Goal: Transaction & Acquisition: Purchase product/service

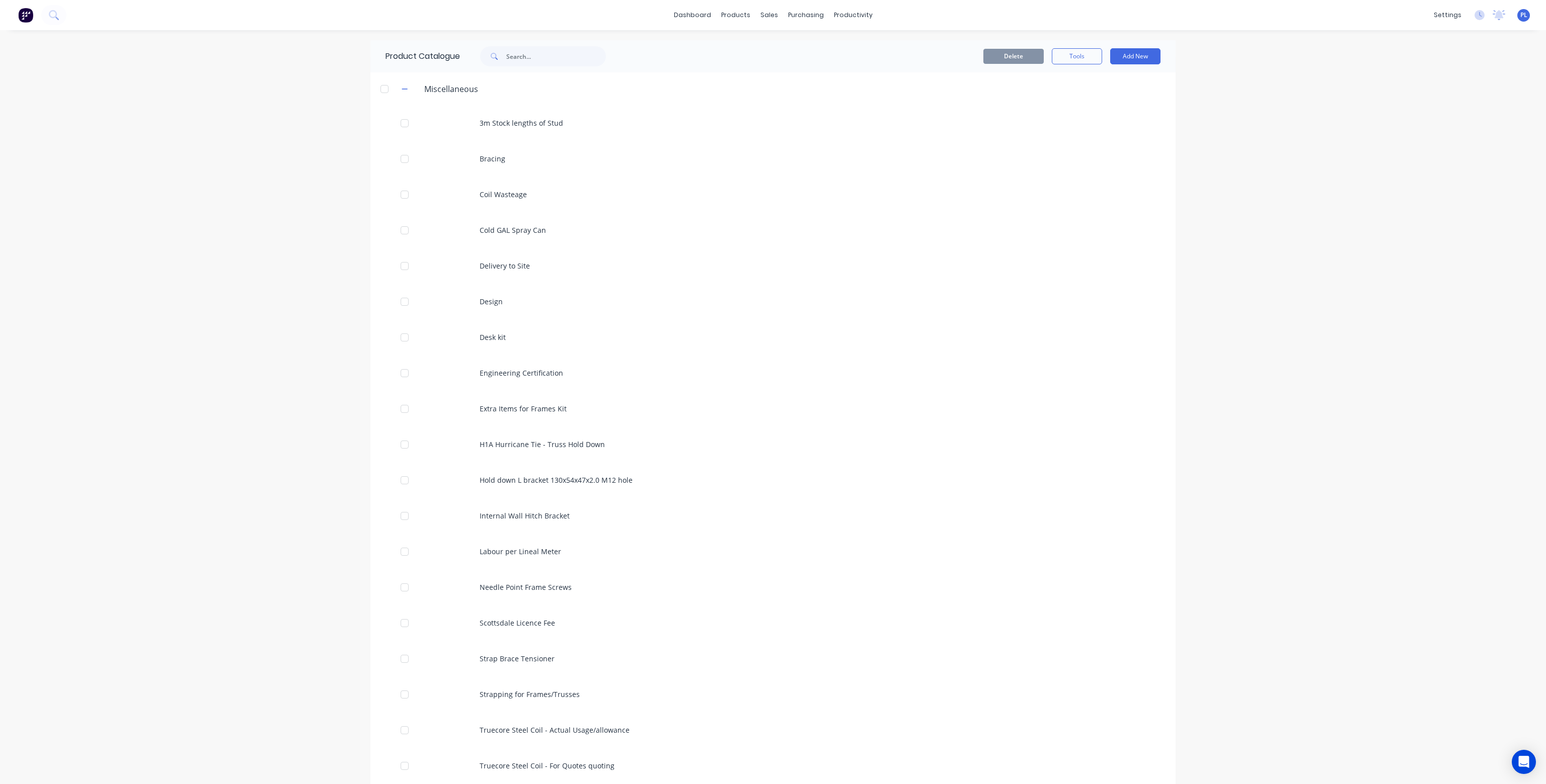
scroll to position [352, 0]
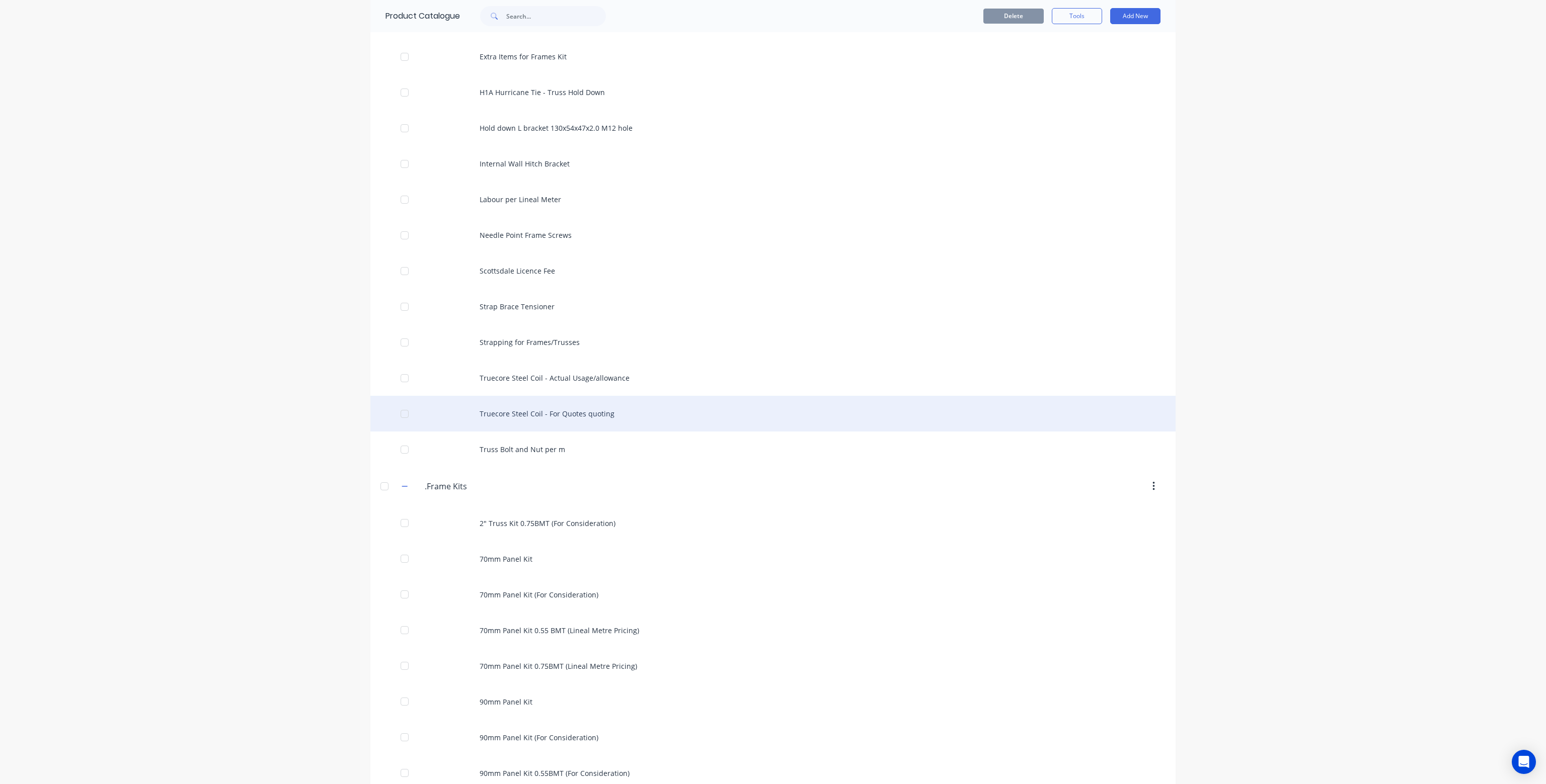
click at [527, 412] on div "Truecore Steel Coil - For Quotes quoting" at bounding box center [773, 414] width 805 height 36
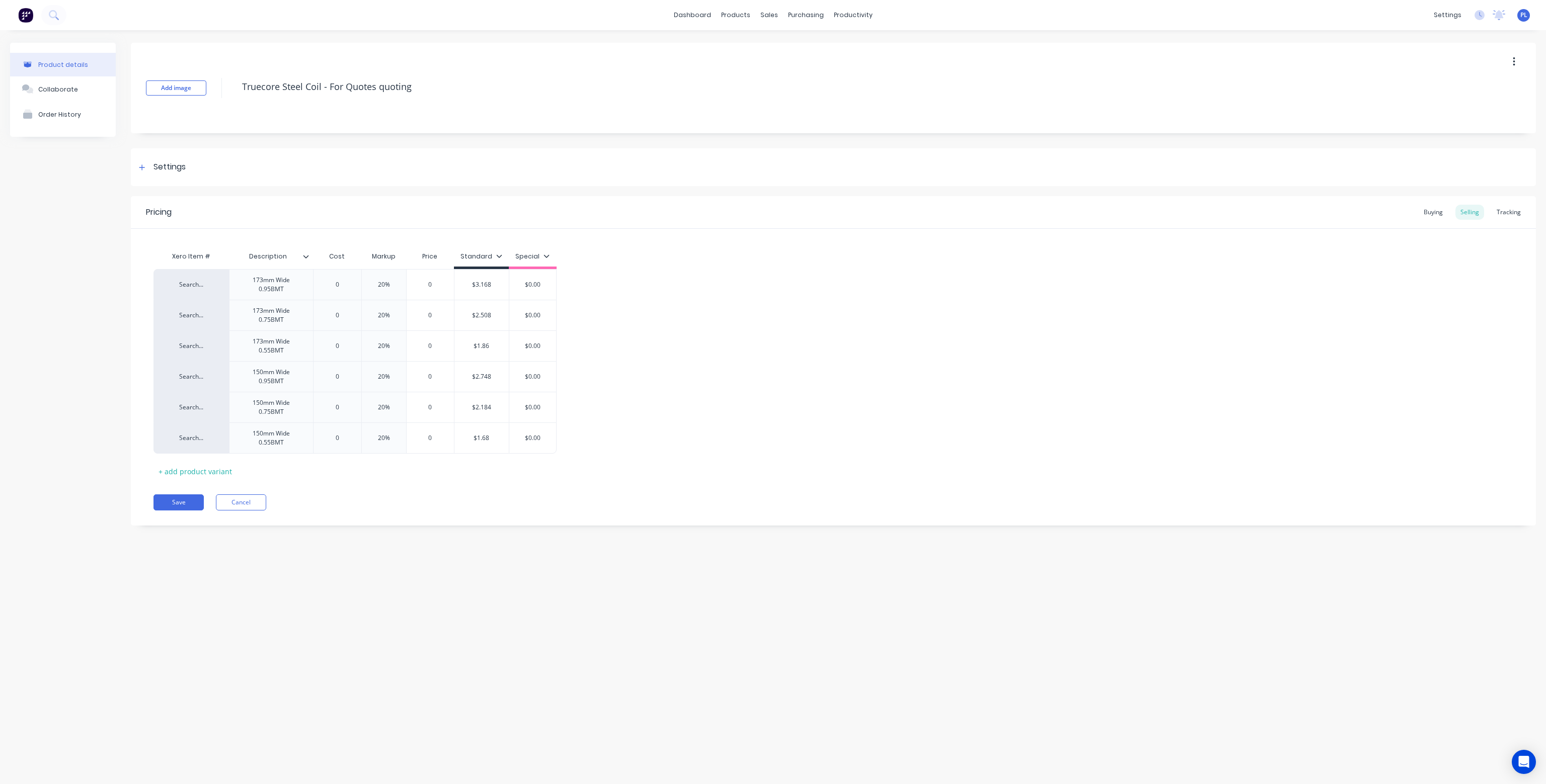
type textarea "x"
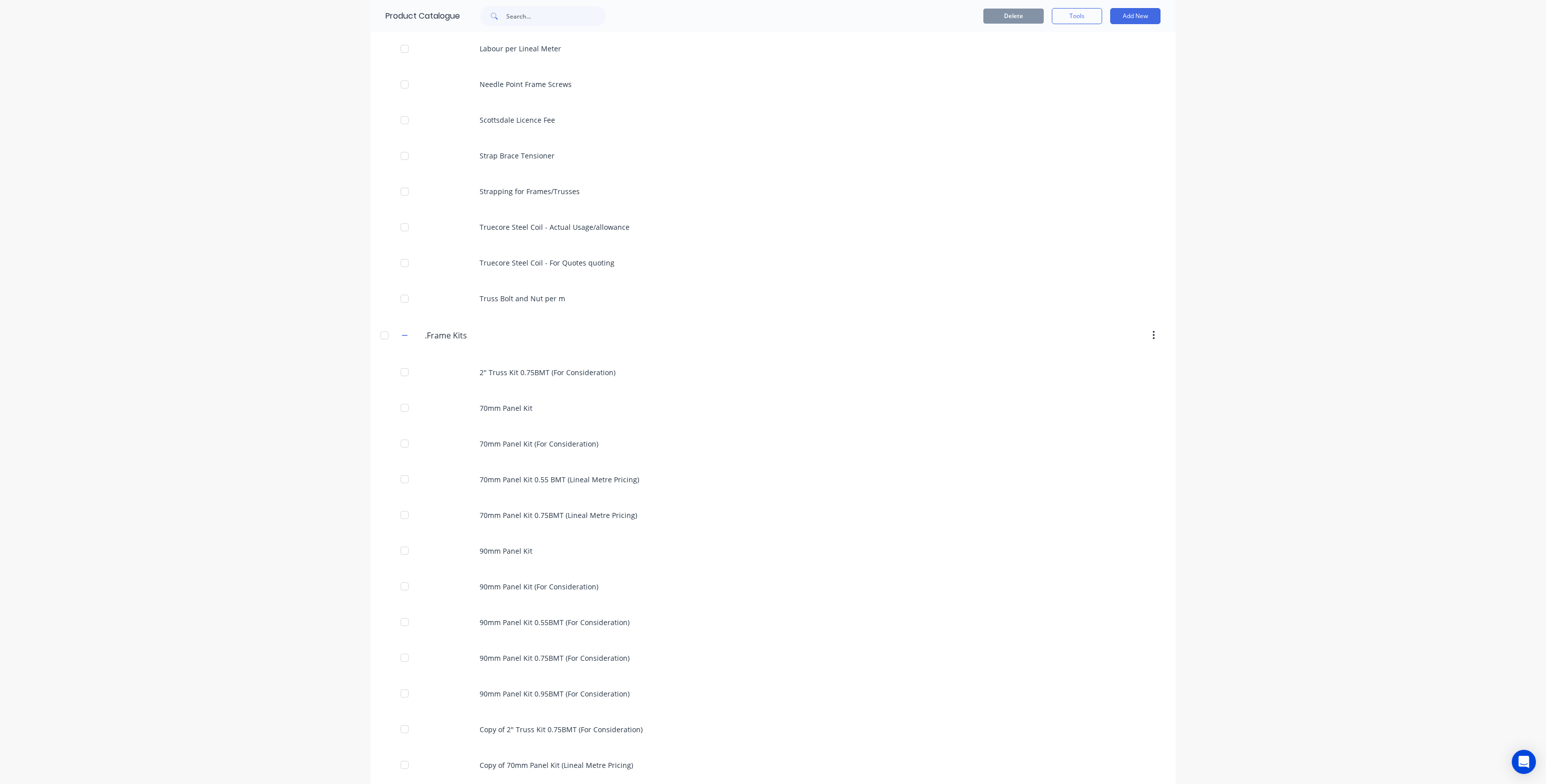
scroll to position [654, 0]
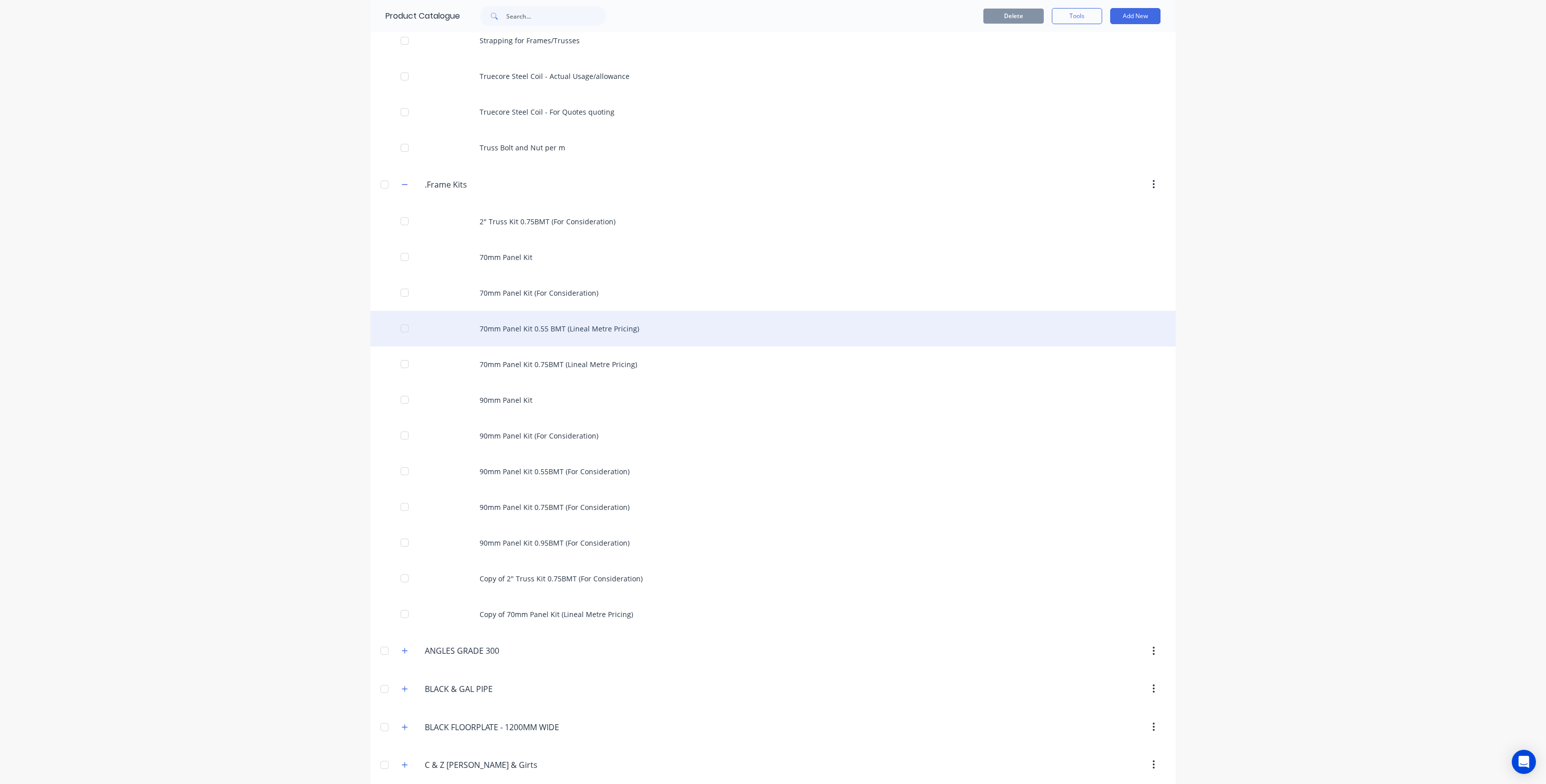
click at [531, 332] on div "70mm Panel Kit 0.55 BMT (Lineal Metre Pricing)" at bounding box center [773, 329] width 805 height 36
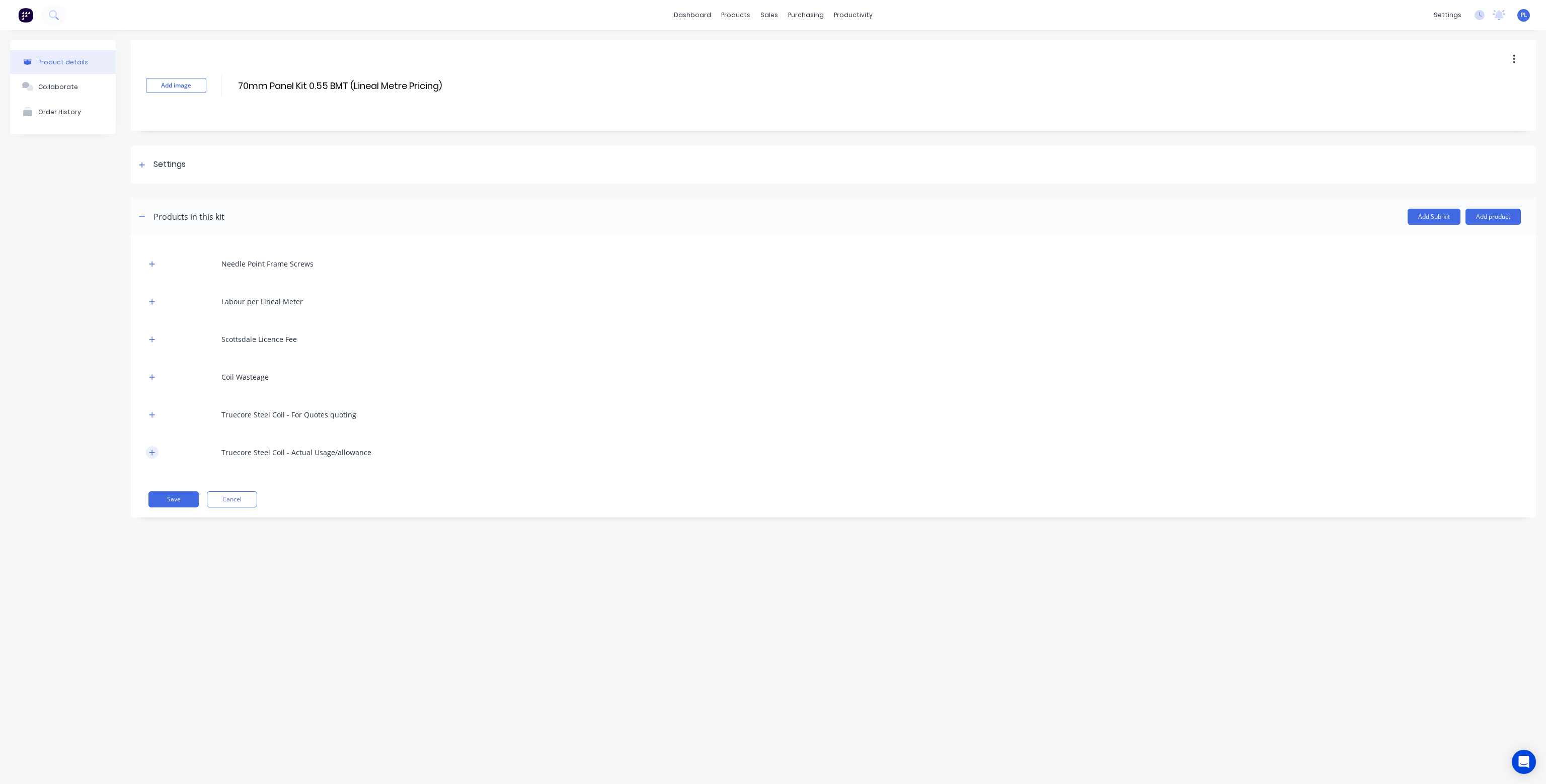
click at [151, 450] on icon "button" at bounding box center [152, 453] width 6 height 7
click at [281, 555] on input "text" at bounding box center [277, 551] width 25 height 14
type input "1"
type input "1000"
click at [373, 548] on button "add" at bounding box center [376, 551] width 23 height 14
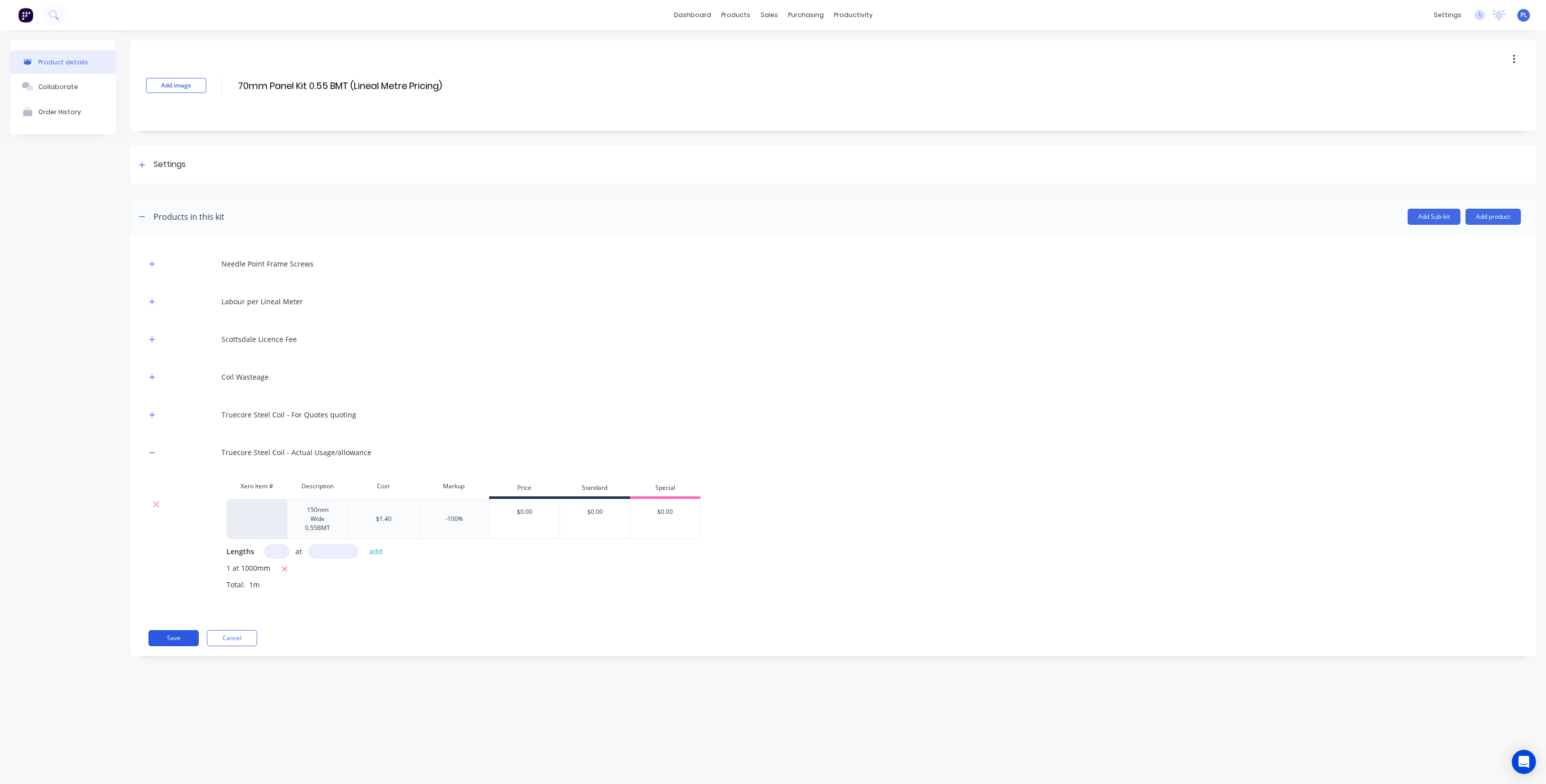
click at [179, 639] on button "Save" at bounding box center [173, 638] width 50 height 16
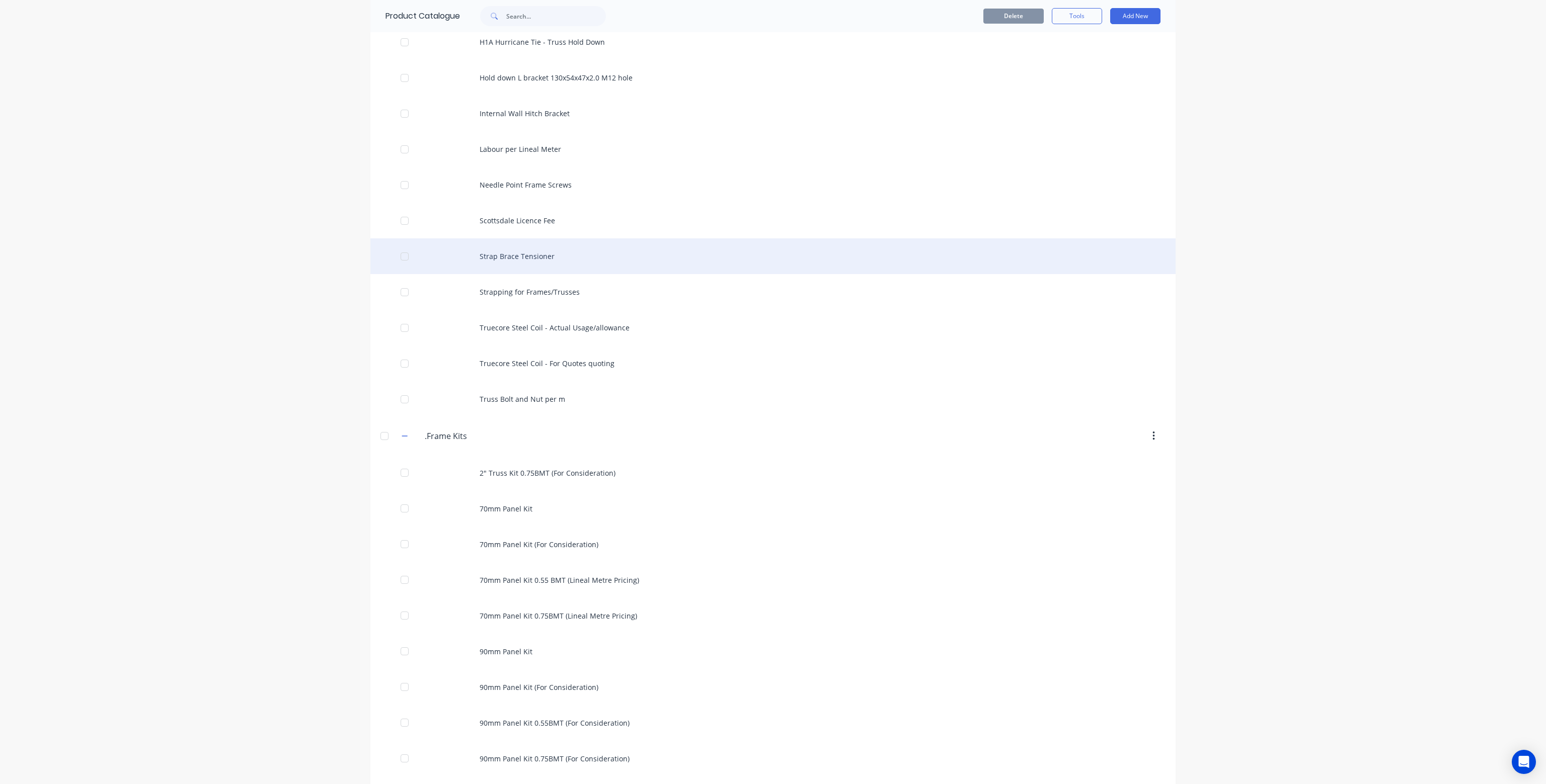
scroll to position [553, 0]
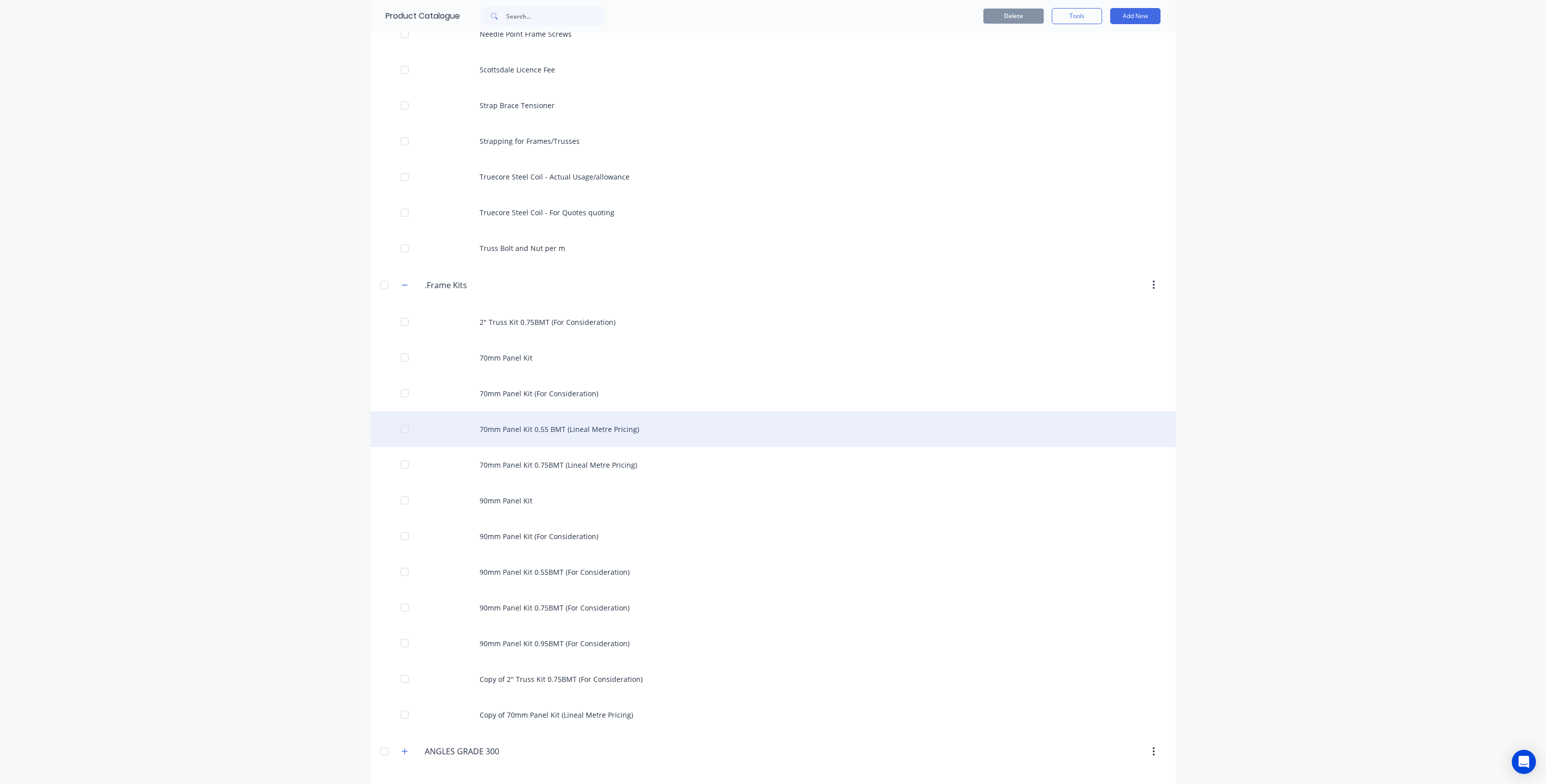
click at [501, 427] on div "70mm Panel Kit 0.55 BMT (Lineal Metre Pricing)" at bounding box center [773, 429] width 805 height 36
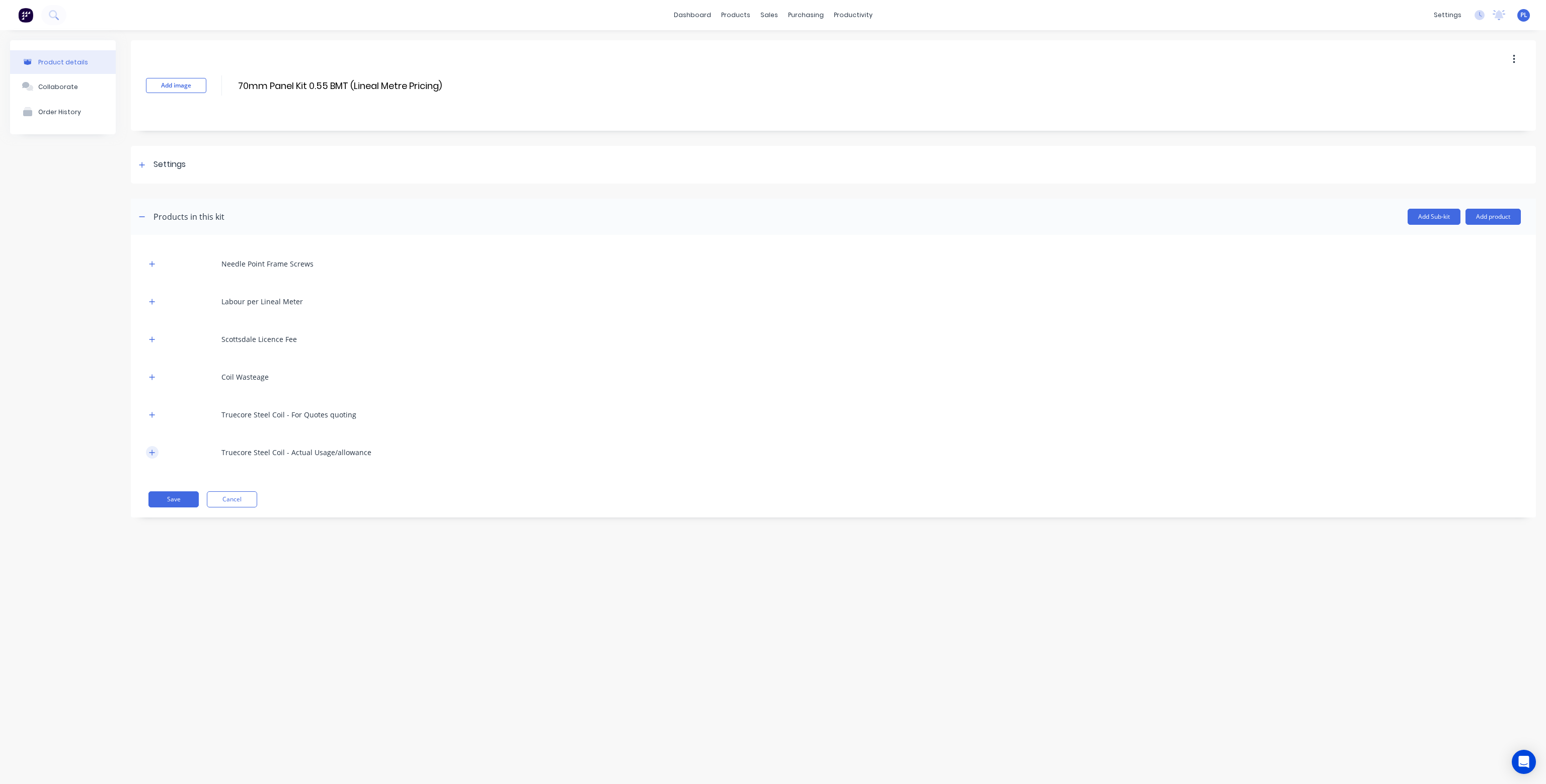
click at [153, 448] on button "button" at bounding box center [152, 452] width 13 height 13
click at [155, 411] on button "button" at bounding box center [152, 414] width 13 height 13
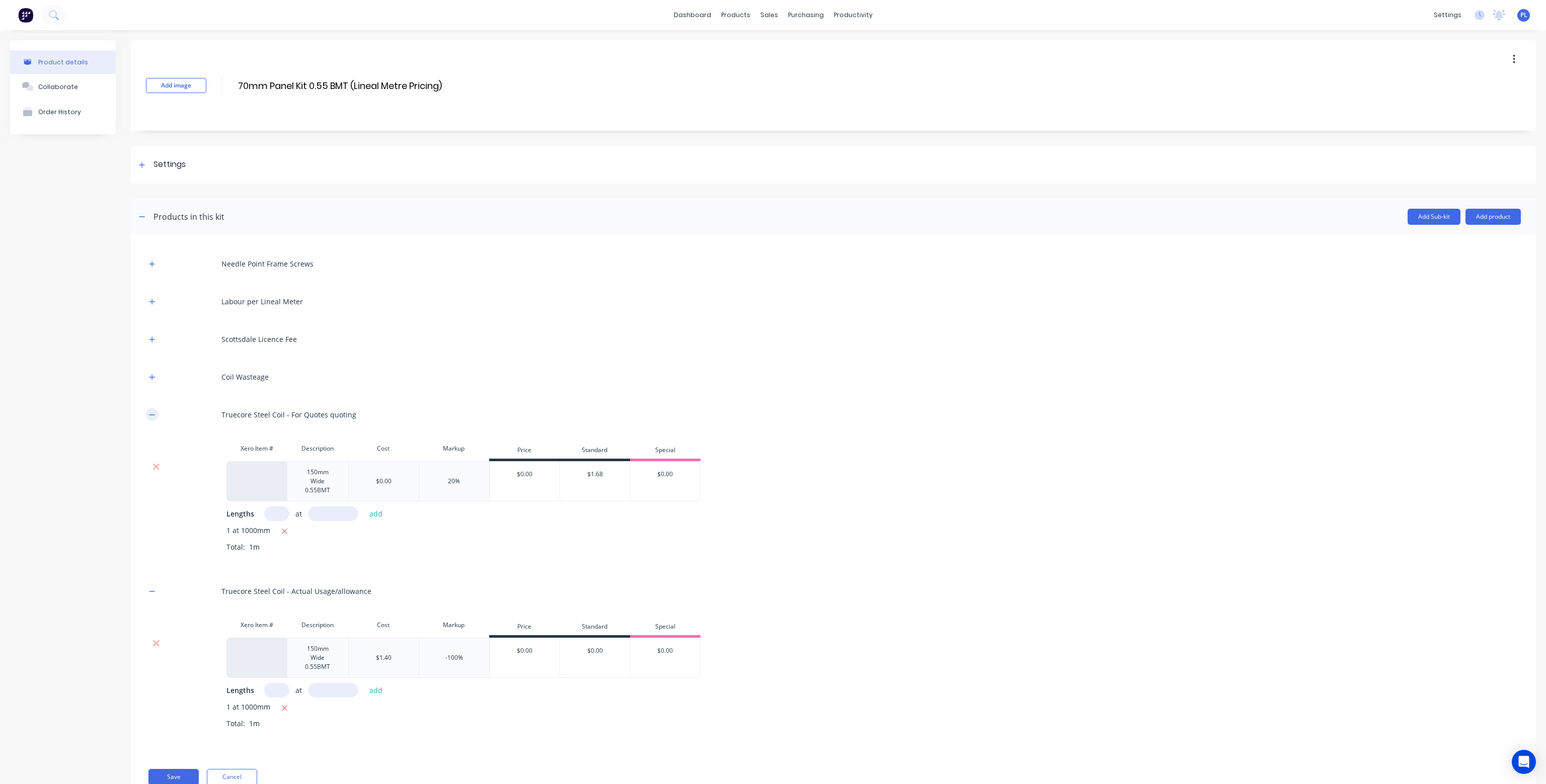
click at [155, 411] on button "button" at bounding box center [152, 414] width 13 height 13
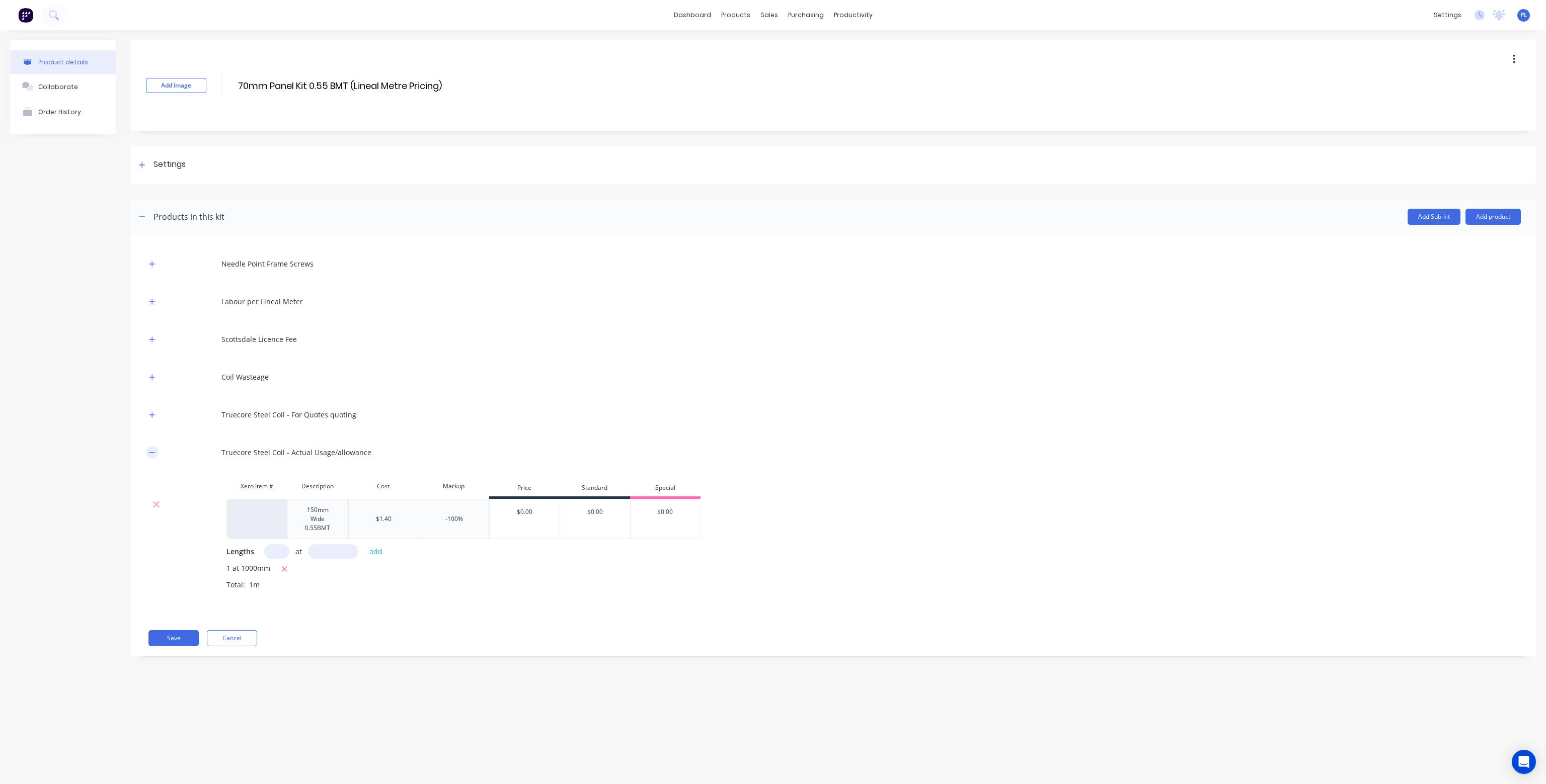
click at [153, 451] on icon "button" at bounding box center [152, 453] width 6 height 7
click at [251, 498] on button "Cancel" at bounding box center [232, 499] width 50 height 16
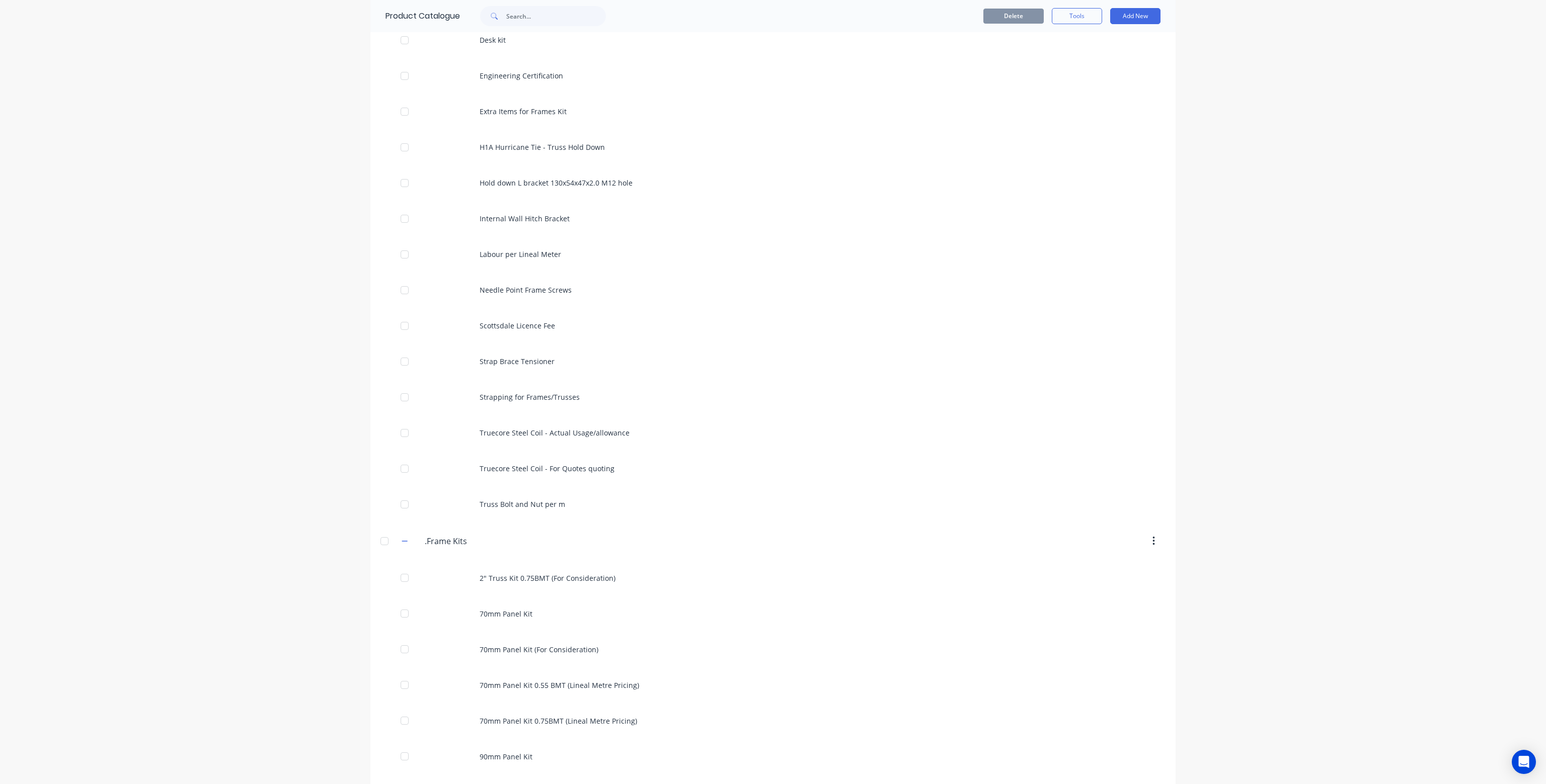
scroll to position [352, 0]
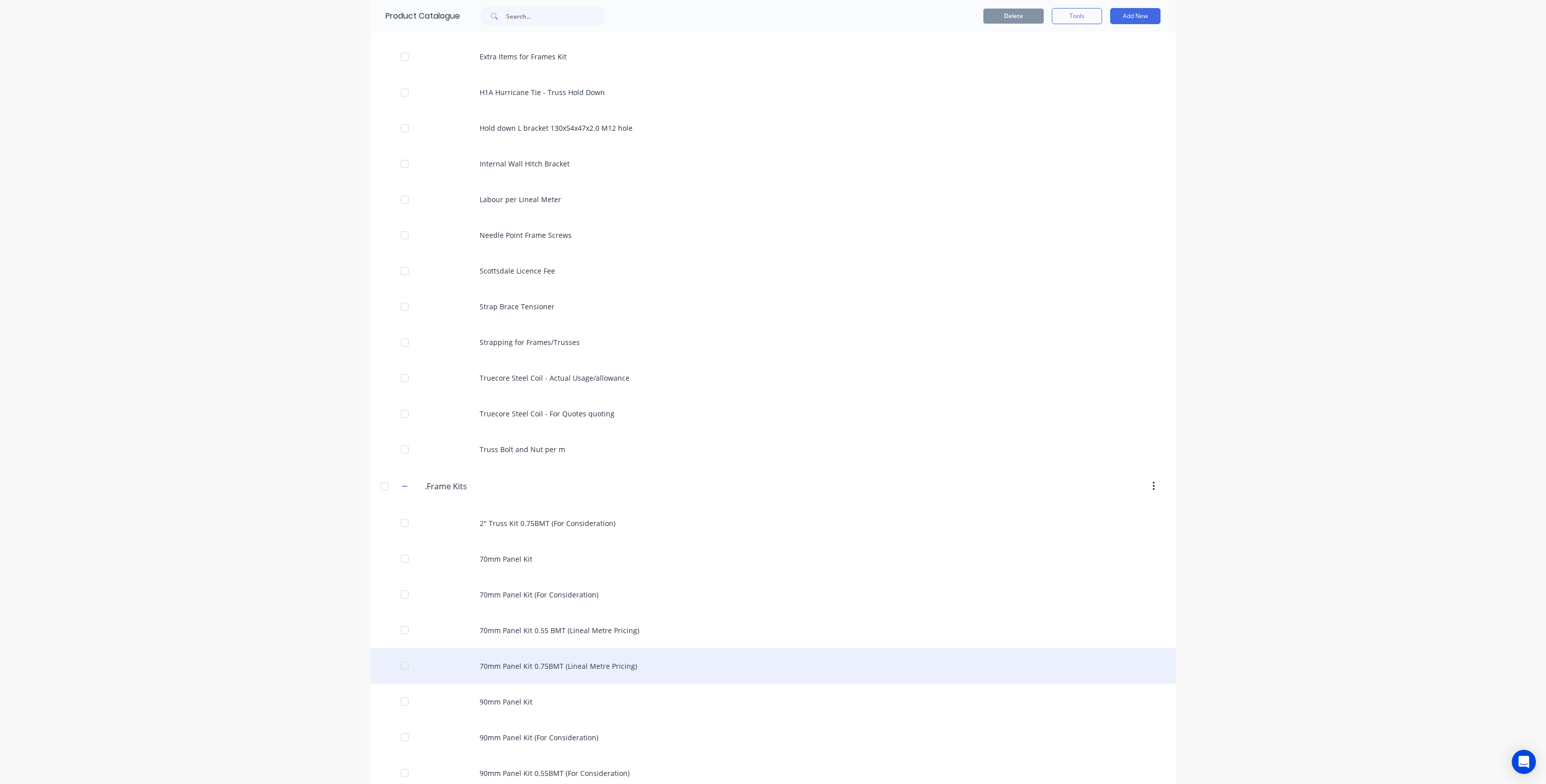
click at [535, 668] on div "70mm Panel Kit 0.75BMT (Lineal Metre Pricing)" at bounding box center [773, 666] width 805 height 36
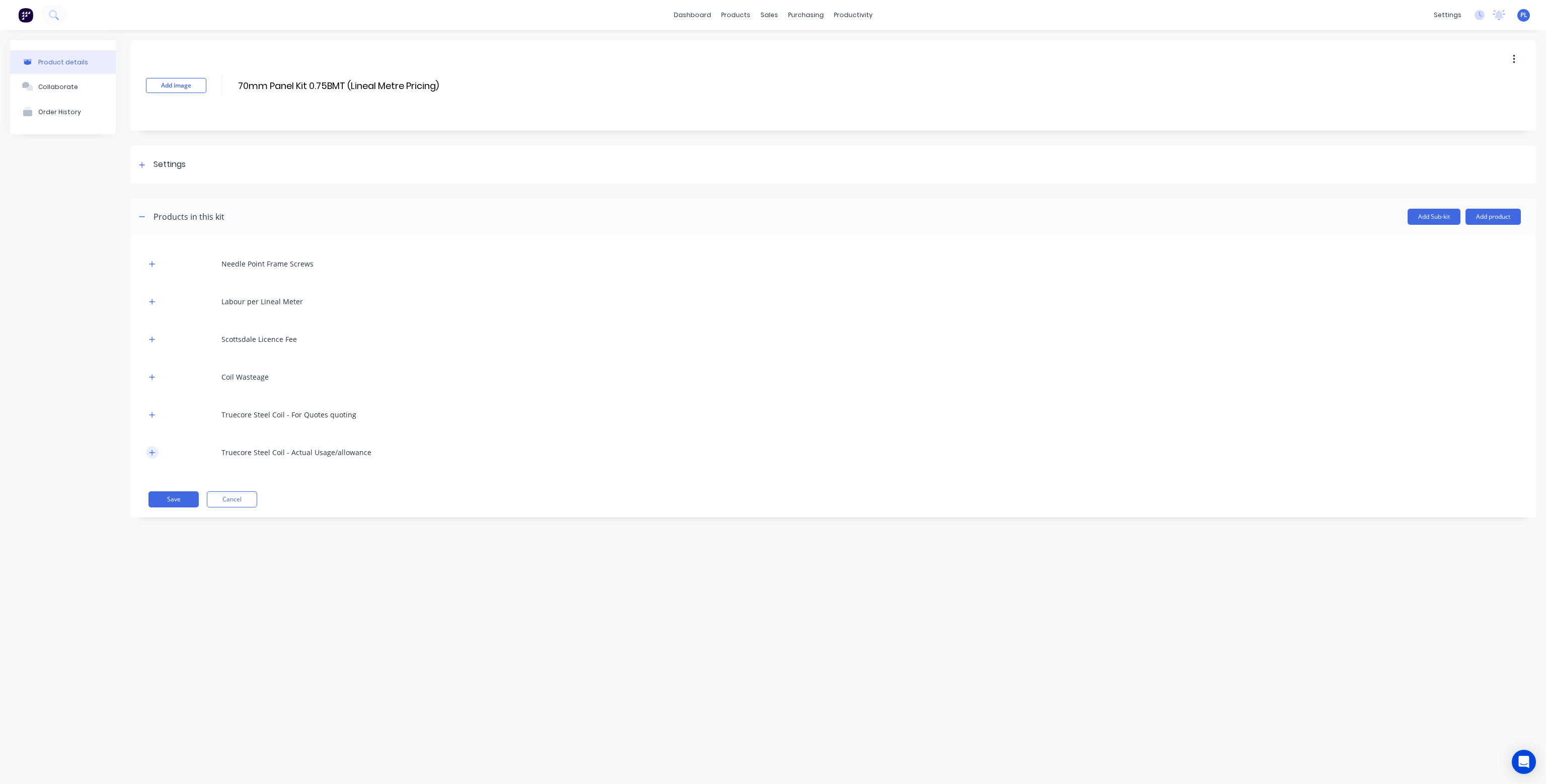
click at [153, 458] on button "button" at bounding box center [152, 452] width 13 height 13
click at [273, 548] on input "text" at bounding box center [277, 551] width 25 height 14
type input "1"
type input "1000"
click at [380, 552] on button "add" at bounding box center [376, 551] width 23 height 14
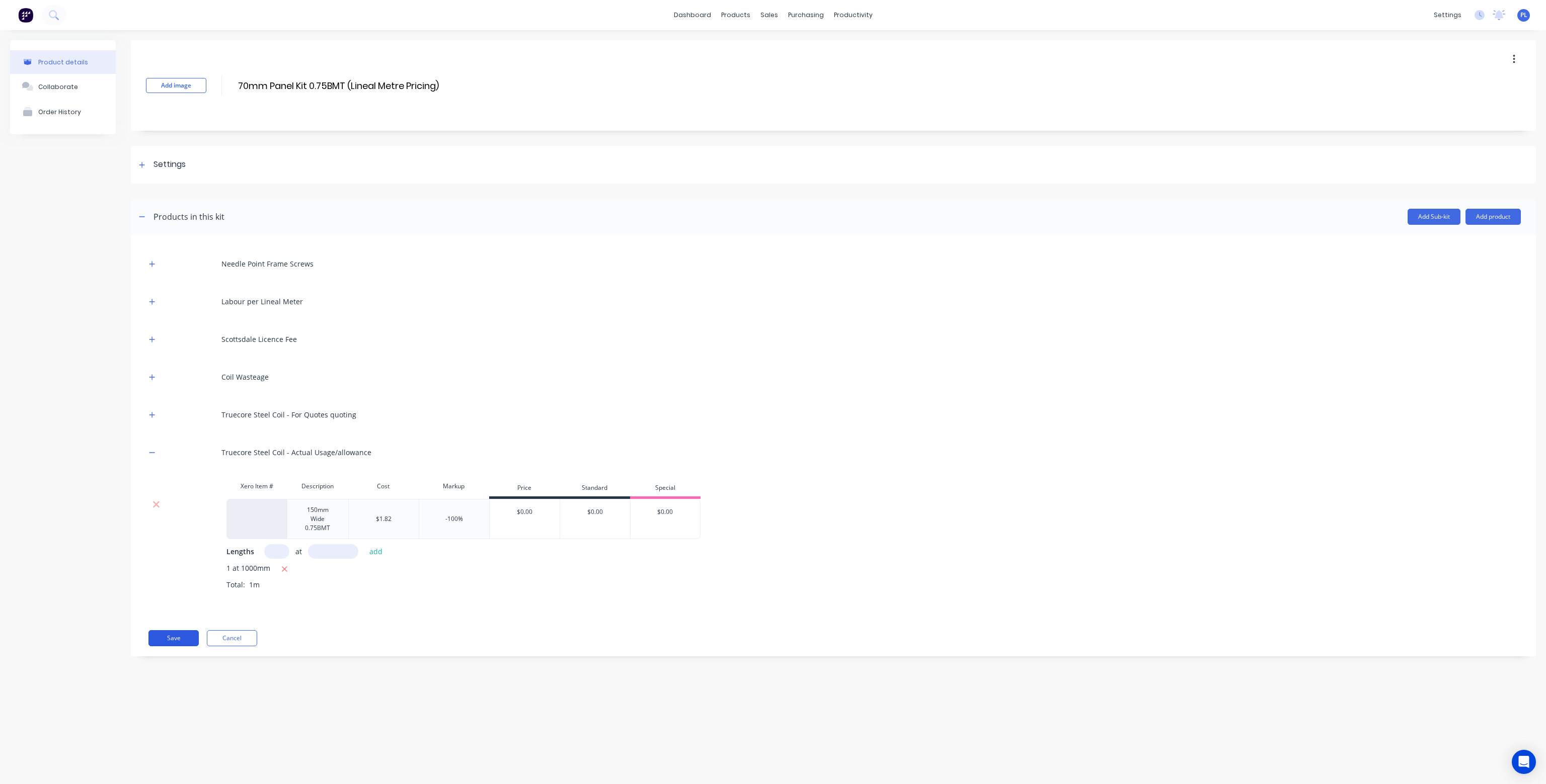
click at [158, 637] on button "Save" at bounding box center [173, 638] width 50 height 16
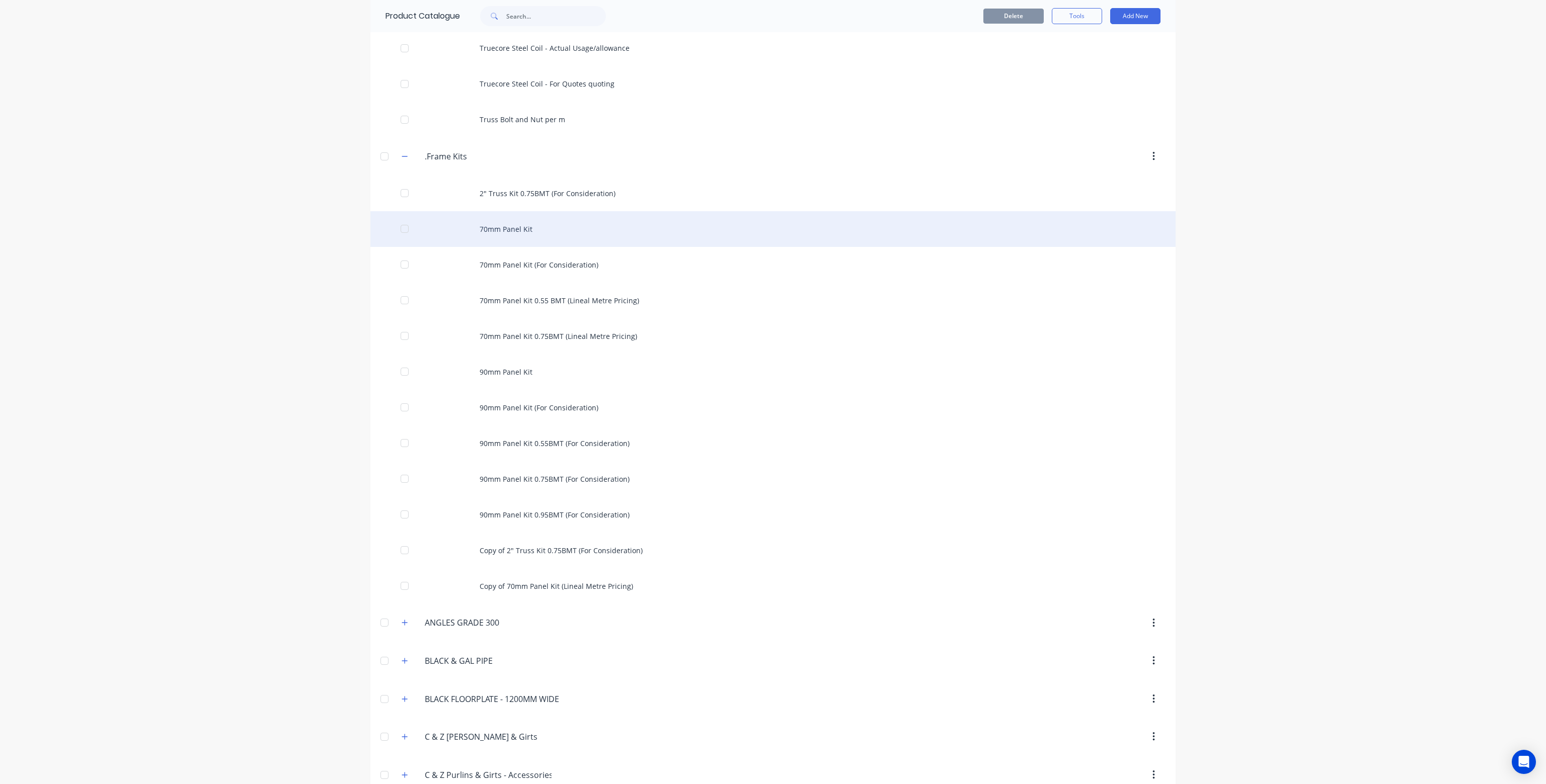
scroll to position [704, 0]
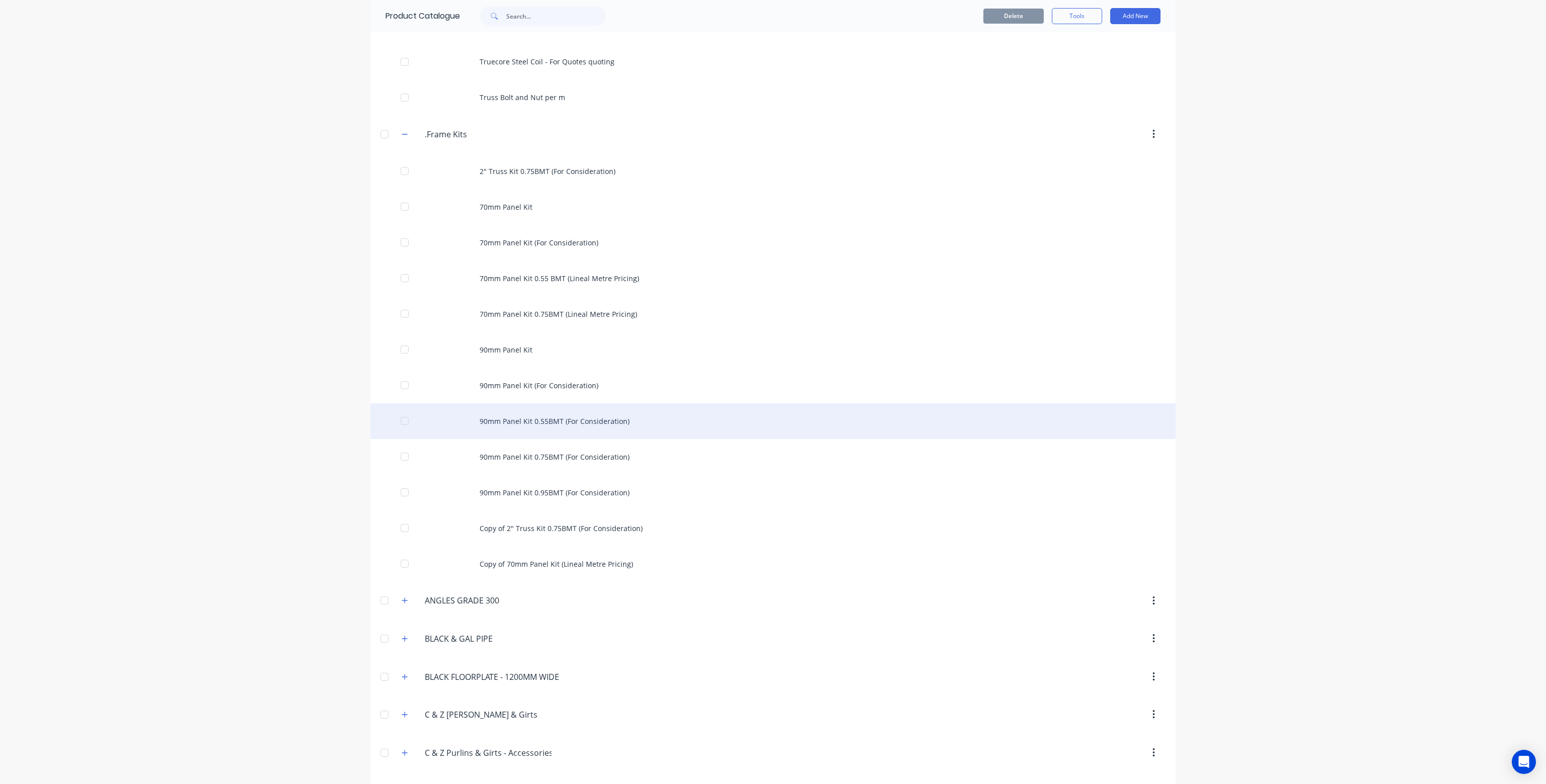
click at [539, 422] on div "90mm Panel Kit 0.55BMT (For Consideration)" at bounding box center [773, 422] width 805 height 36
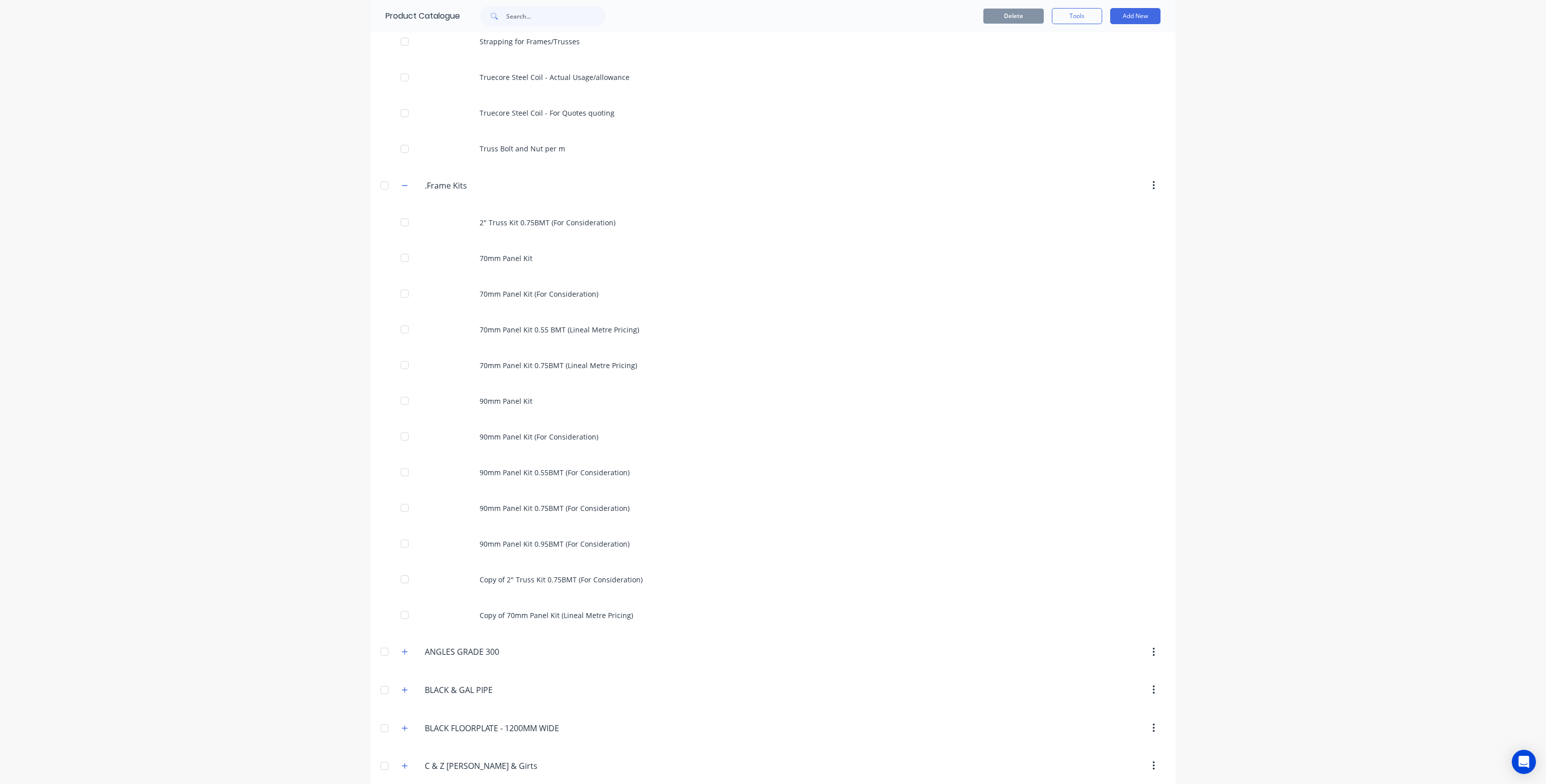
scroll to position [654, 0]
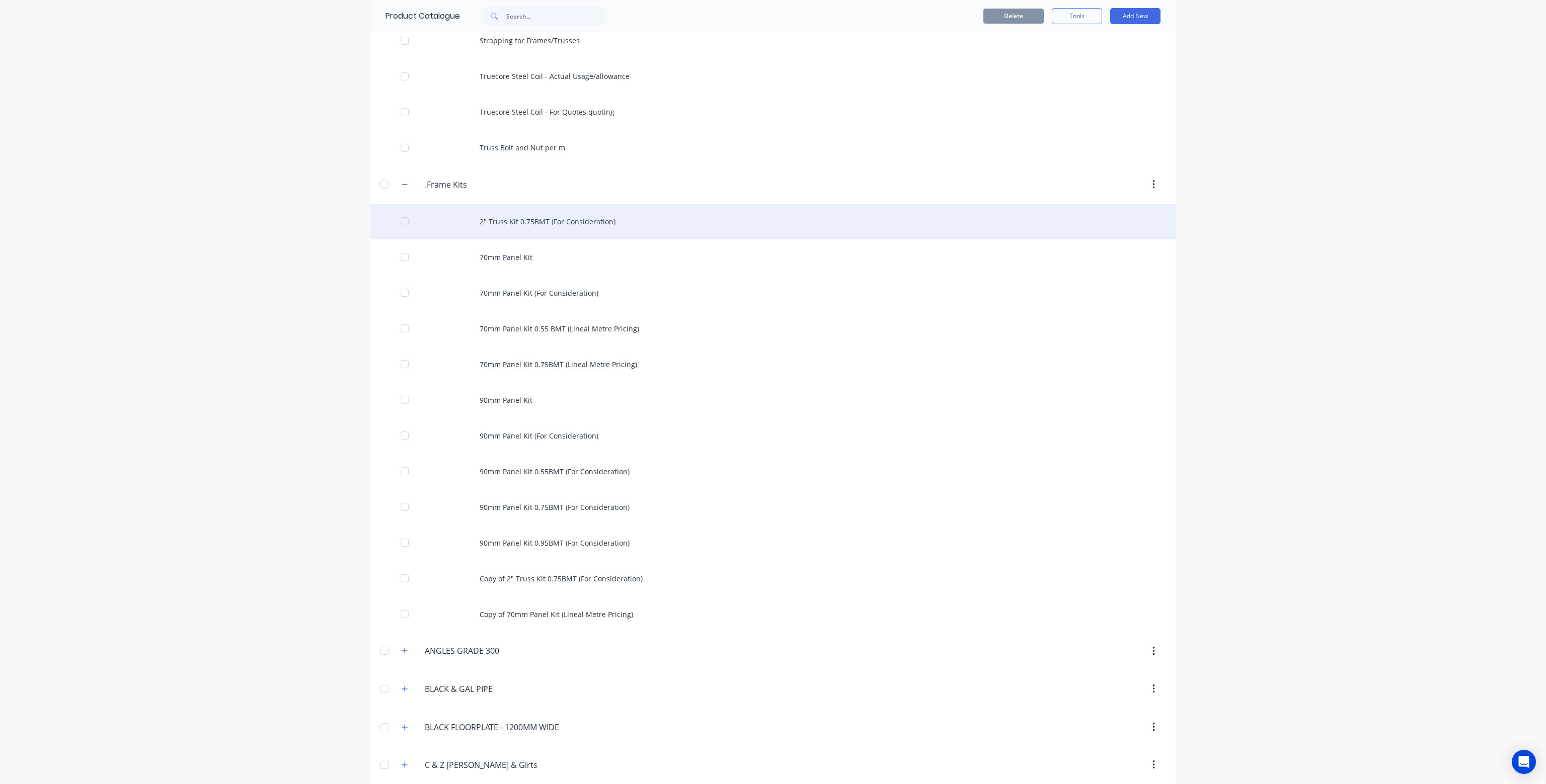
click at [541, 225] on div "2" Truss Kit 0.75BMT (For Consideration)" at bounding box center [773, 222] width 805 height 36
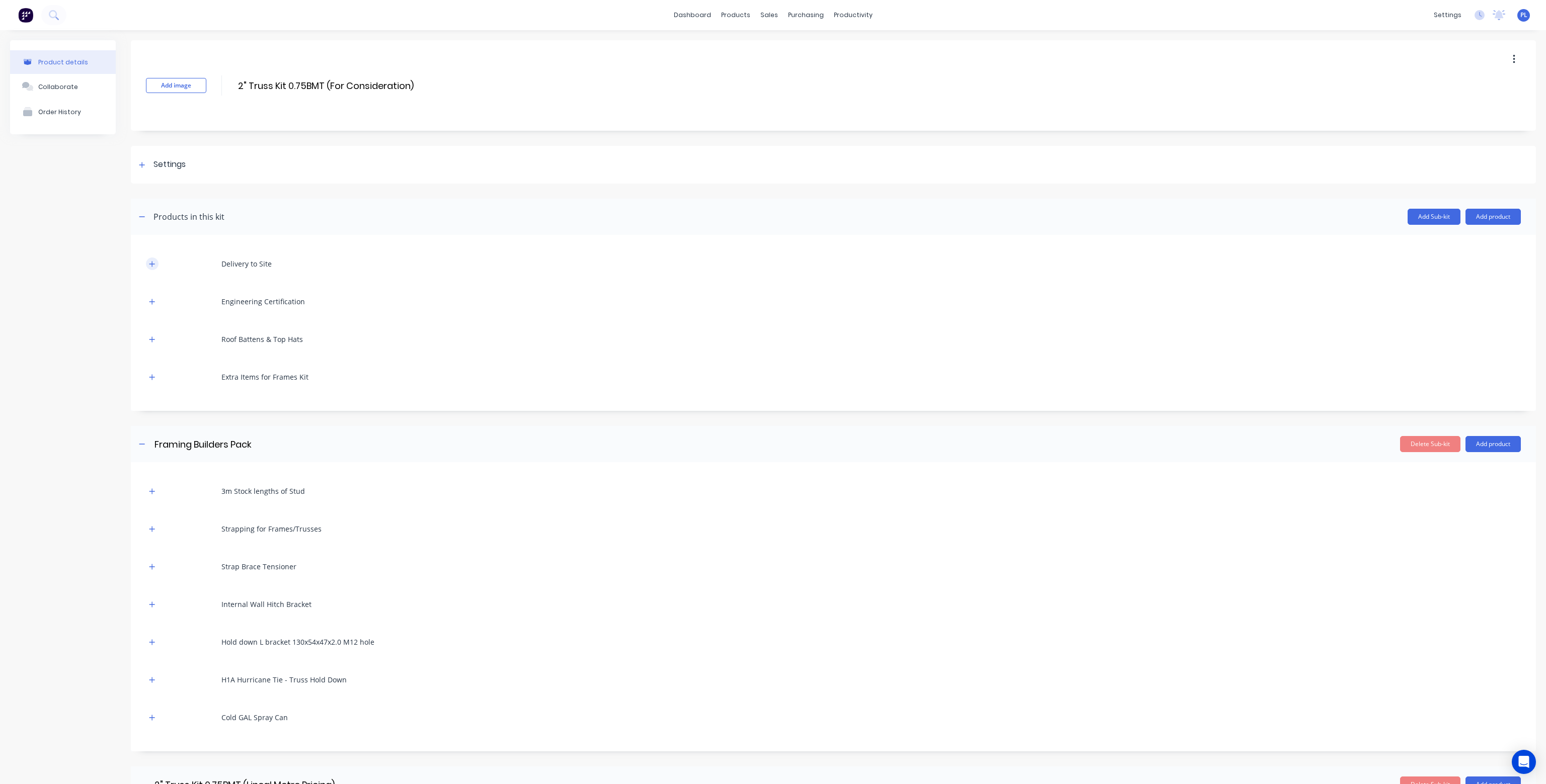
click at [154, 263] on icon "button" at bounding box center [152, 263] width 5 height 5
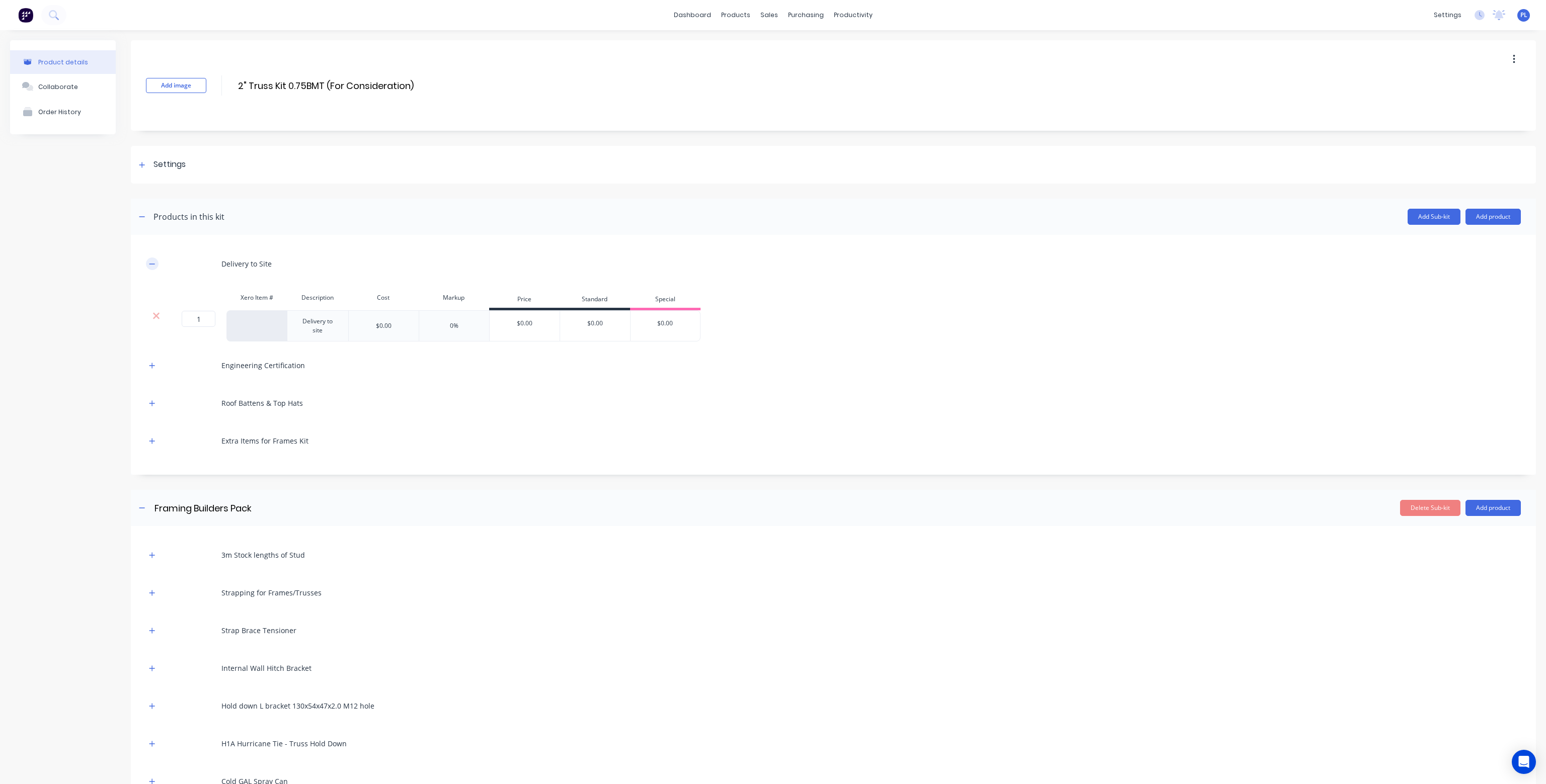
click at [151, 260] on icon "button" at bounding box center [152, 264] width 6 height 7
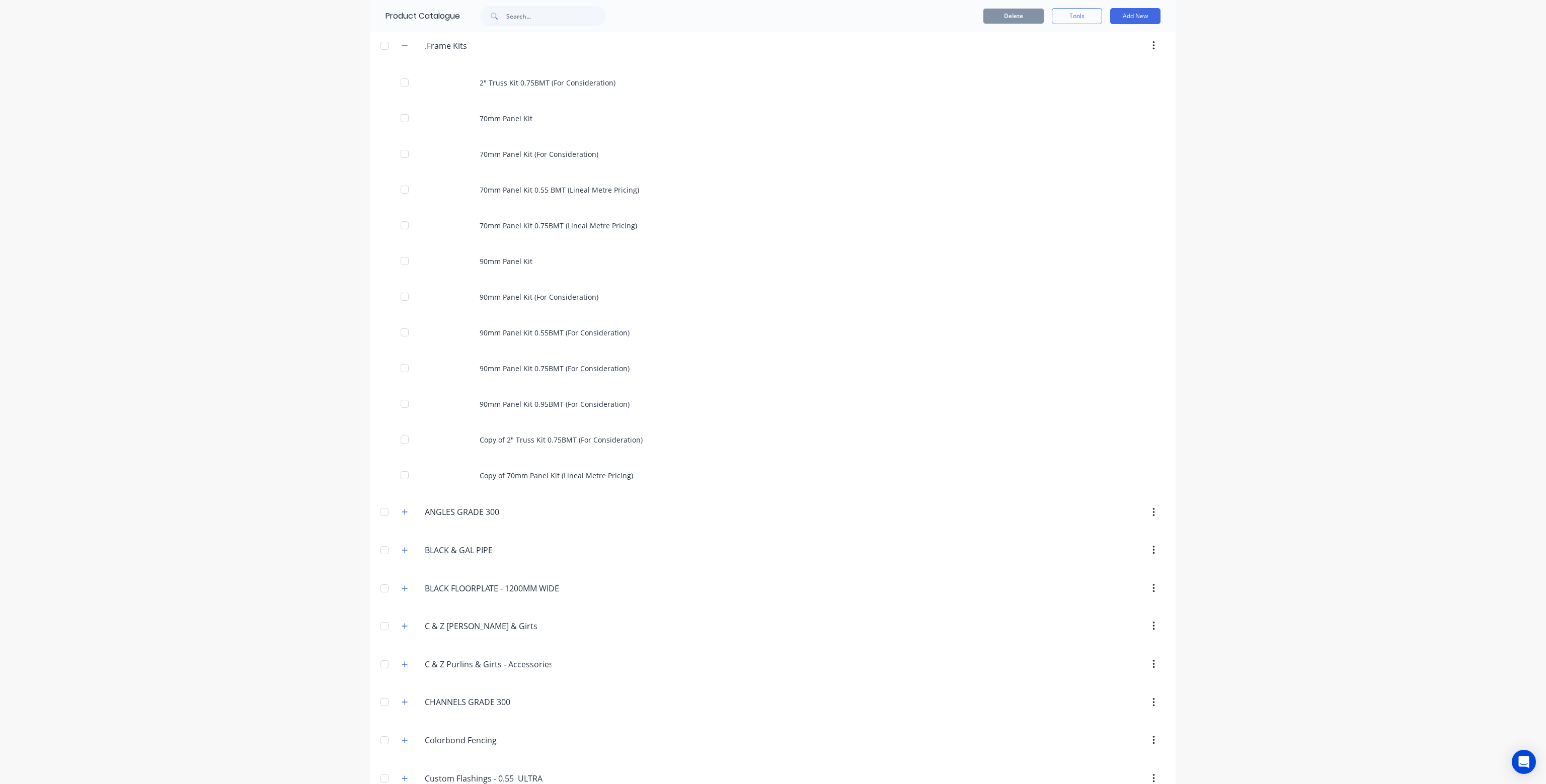
scroll to position [654, 0]
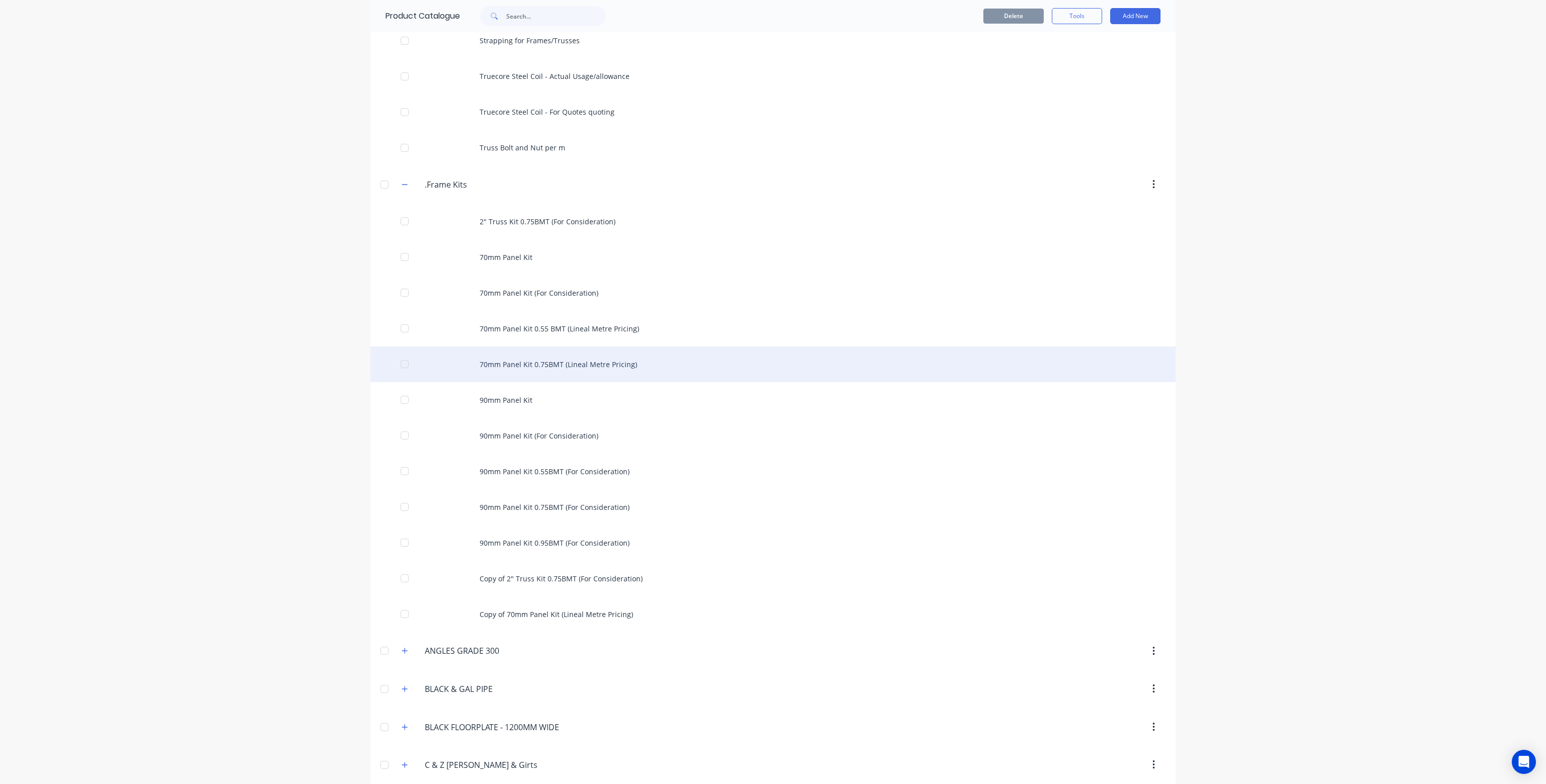
click at [544, 364] on div "70mm Panel Kit 0.75BMT (Lineal Metre Pricing)" at bounding box center [773, 365] width 805 height 36
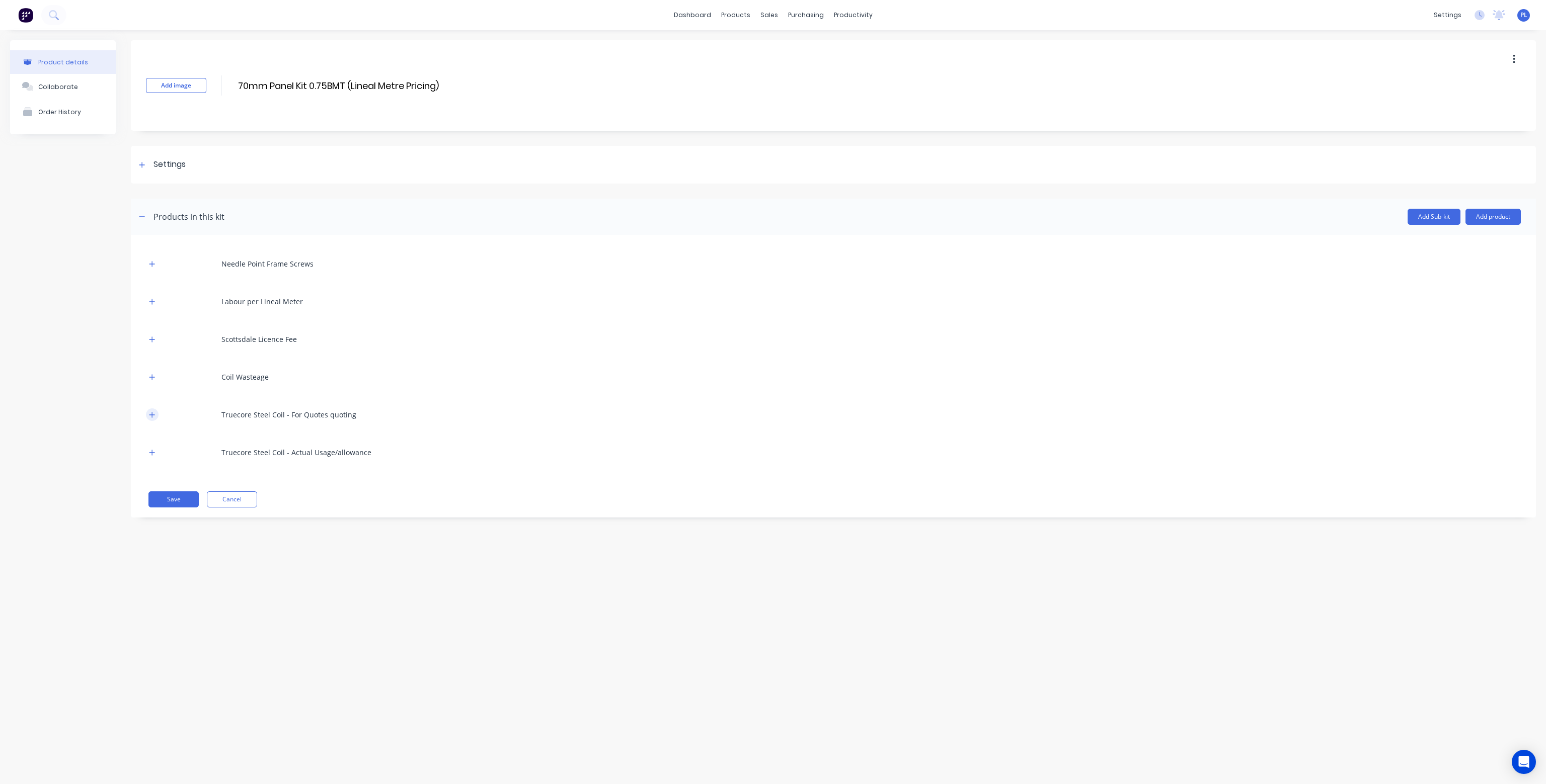
click at [151, 413] on icon "button" at bounding box center [152, 415] width 6 height 7
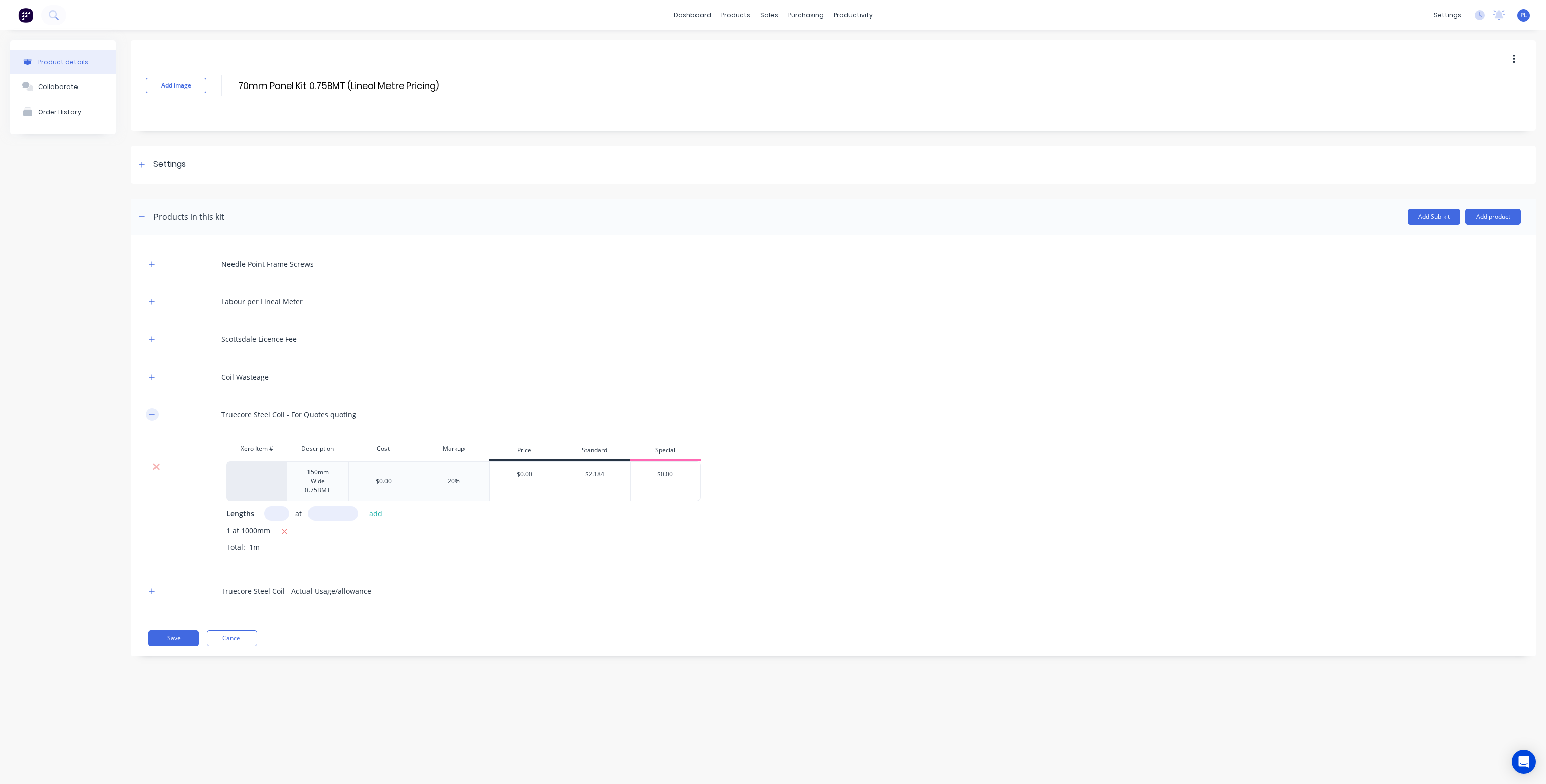
click at [151, 413] on icon "button" at bounding box center [152, 415] width 6 height 7
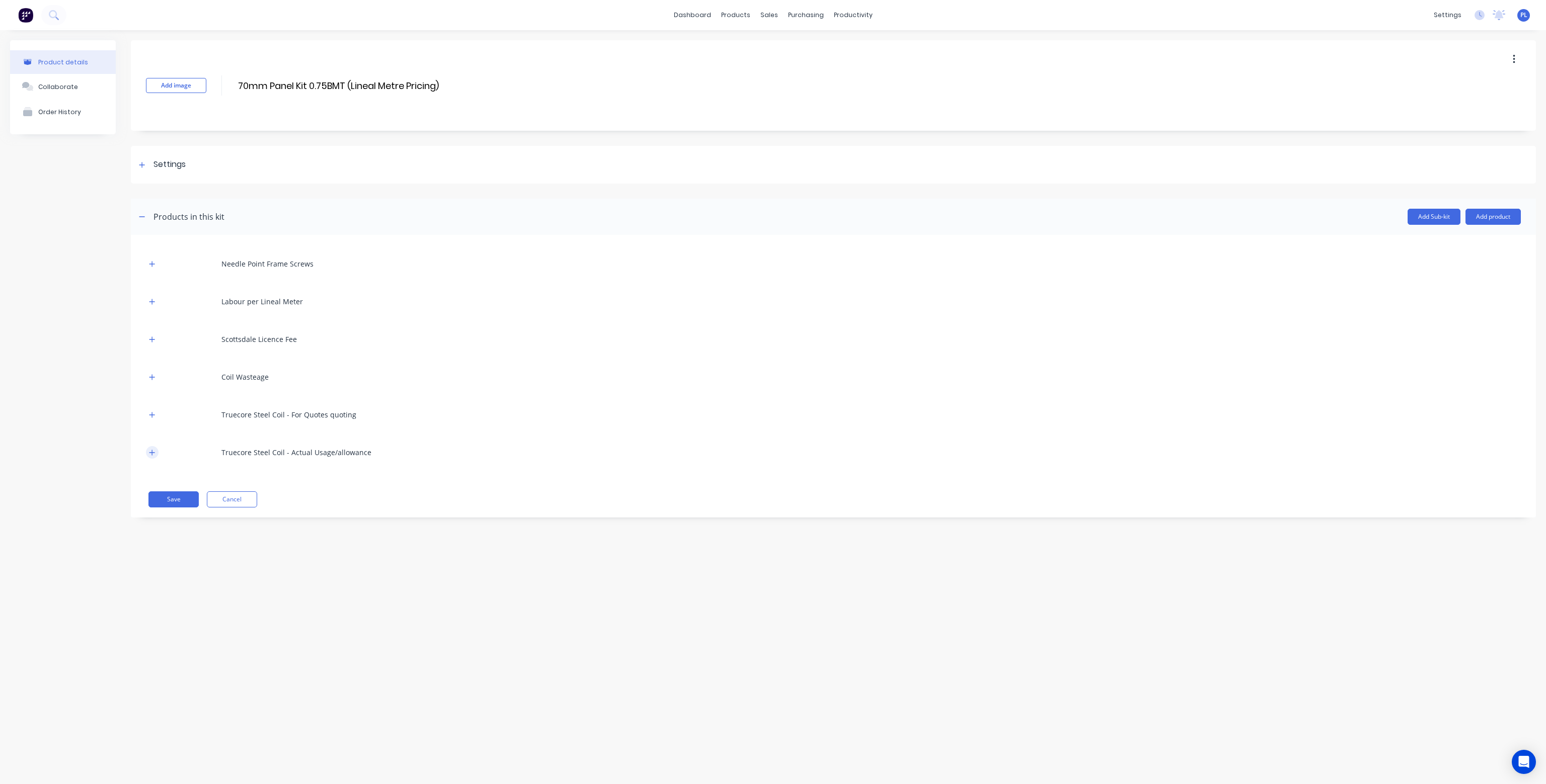
click at [151, 452] on icon "button" at bounding box center [152, 453] width 6 height 7
click at [152, 304] on icon "button" at bounding box center [152, 302] width 6 height 7
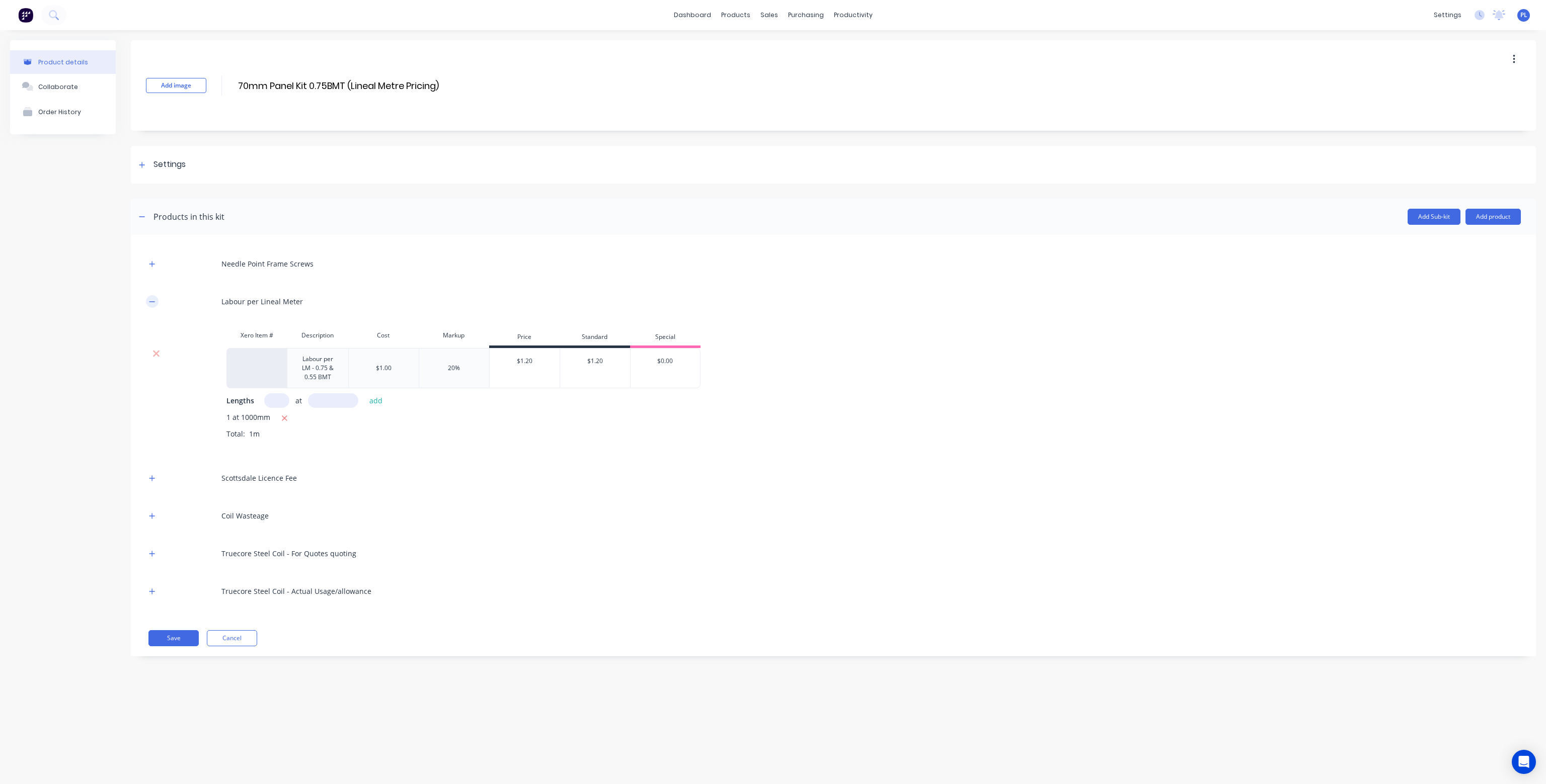
click at [152, 304] on icon "button" at bounding box center [152, 302] width 6 height 7
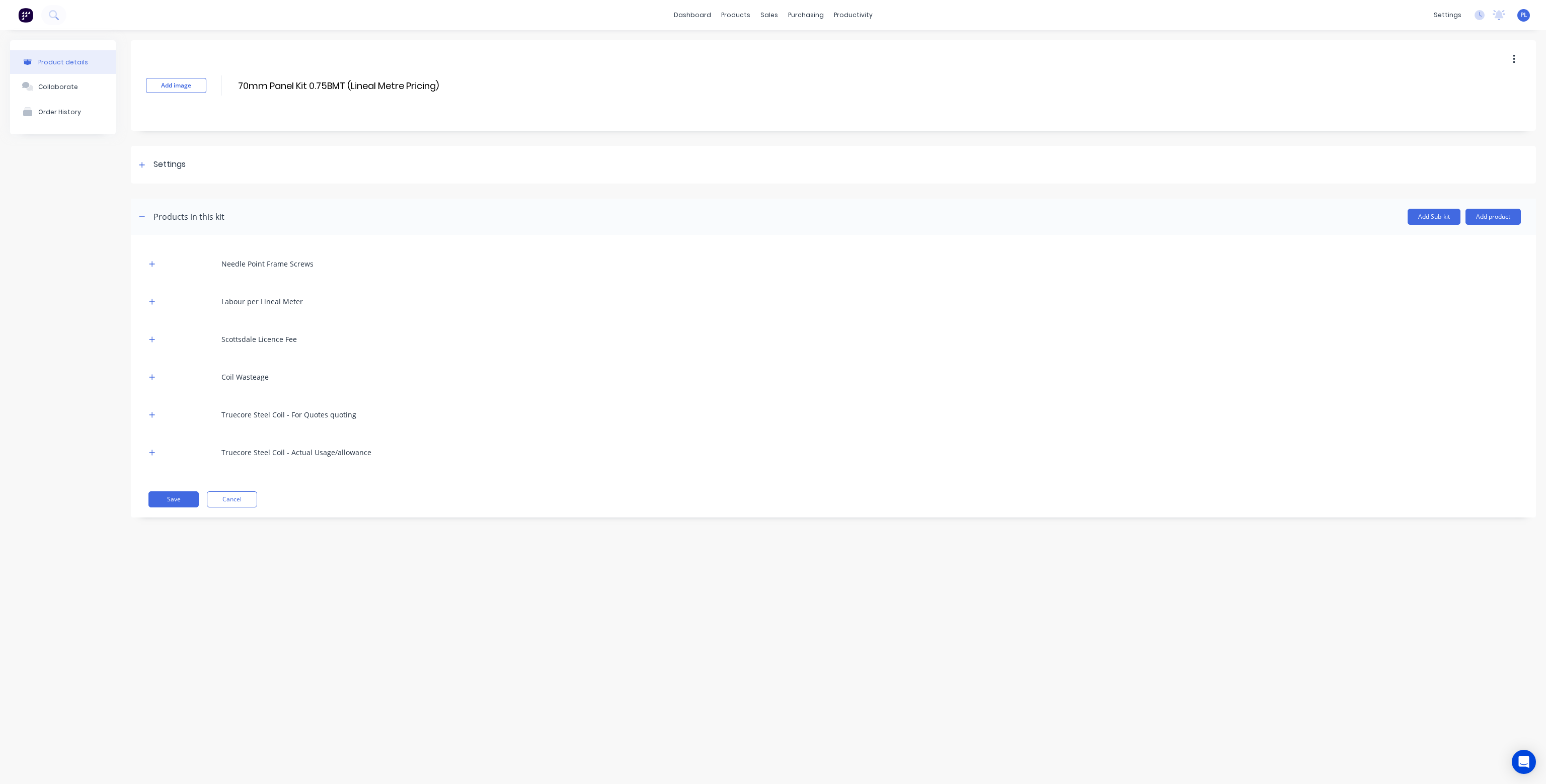
click at [1513, 55] on icon "button" at bounding box center [1514, 59] width 2 height 11
click at [1482, 88] on span "Duplicate" at bounding box center [1477, 86] width 76 height 11
click at [740, 15] on div "products" at bounding box center [735, 15] width 39 height 15
click at [754, 40] on link "Product Catalogue" at bounding box center [785, 48] width 133 height 20
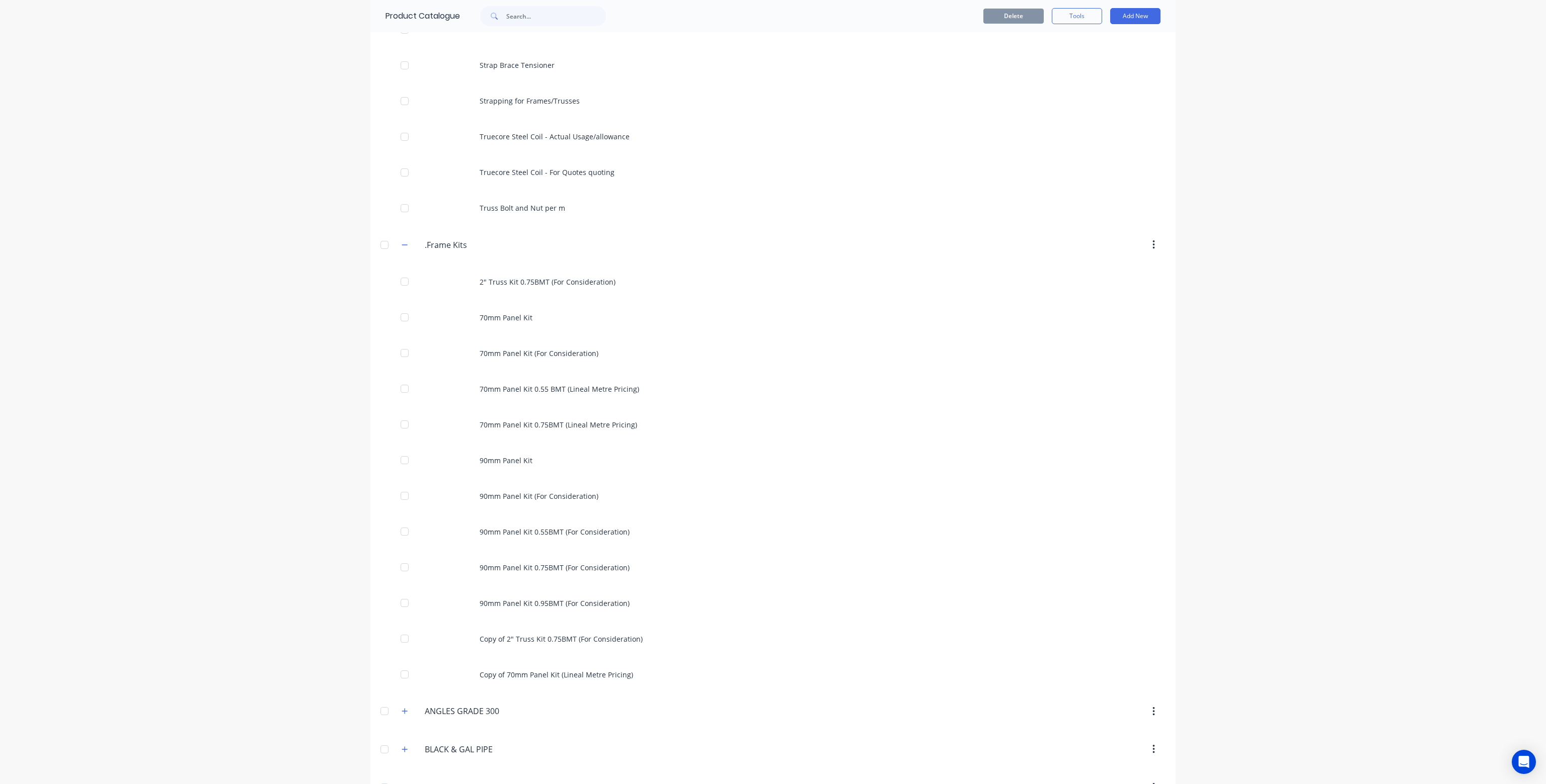
scroll to position [603, 0]
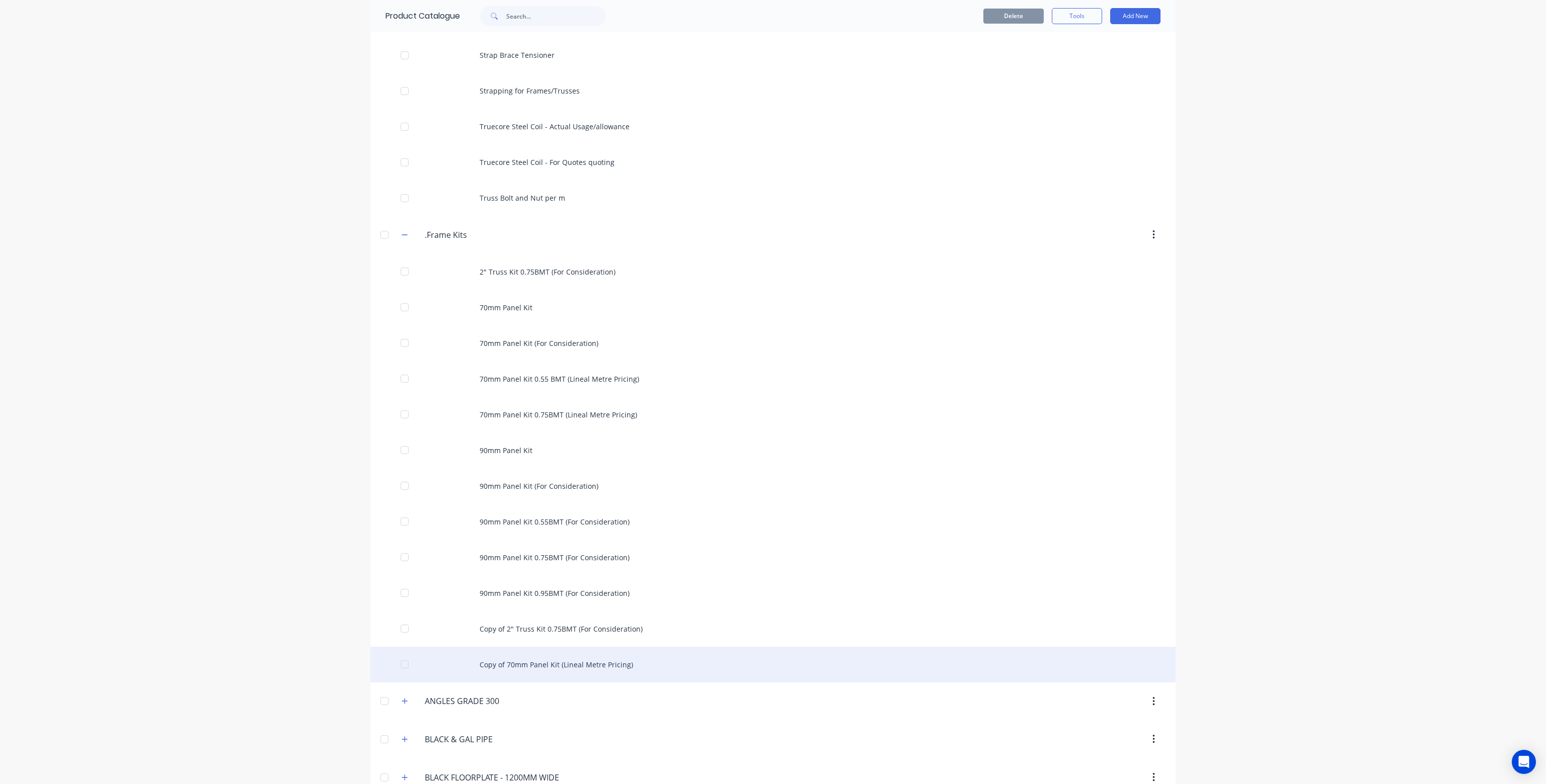
click at [566, 665] on div "Copy of 70mm Panel Kit (Lineal Metre Pricing)" at bounding box center [773, 665] width 805 height 36
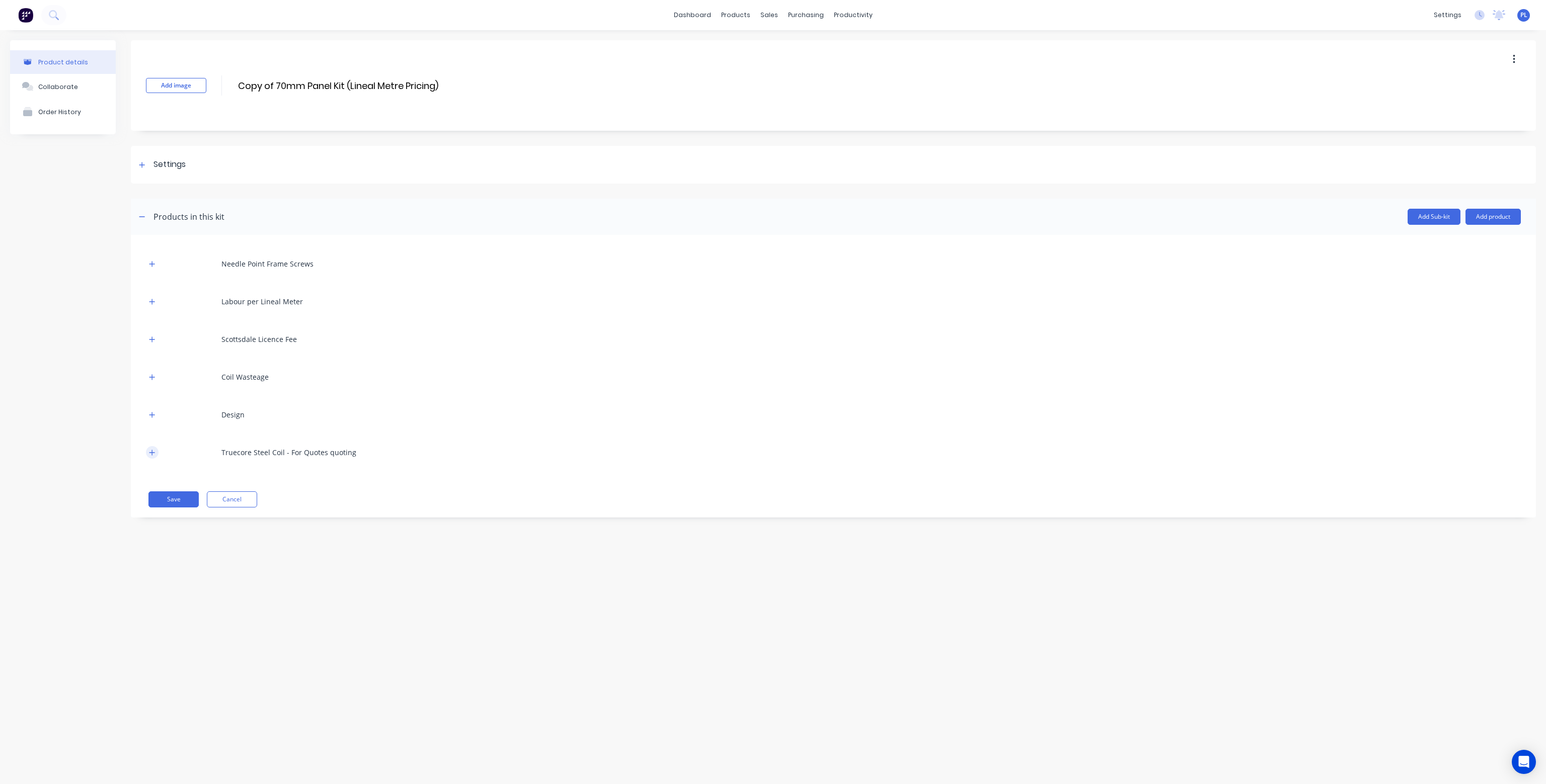
click at [155, 451] on icon "button" at bounding box center [152, 453] width 6 height 7
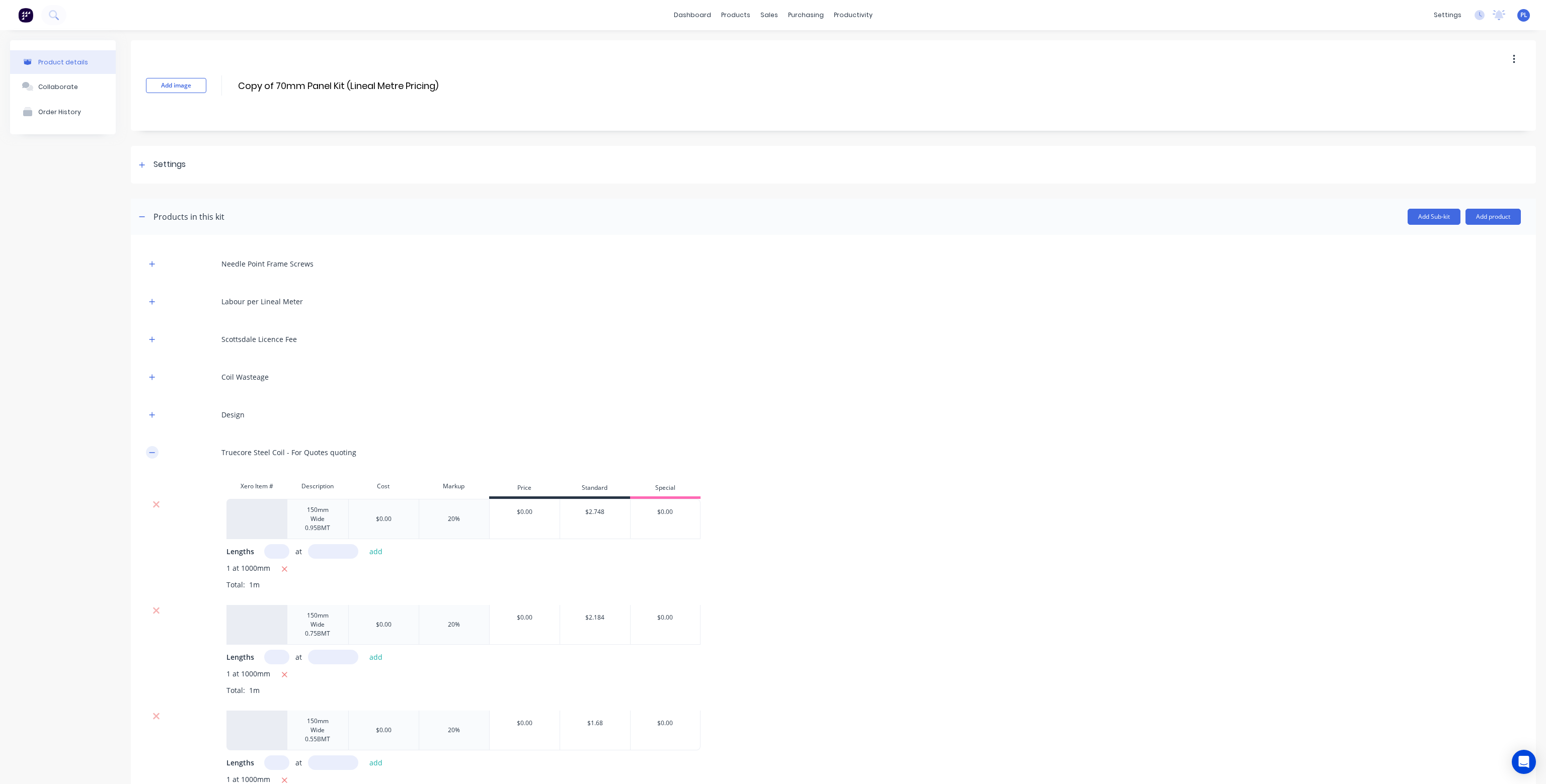
click at [155, 451] on icon "button" at bounding box center [152, 453] width 6 height 7
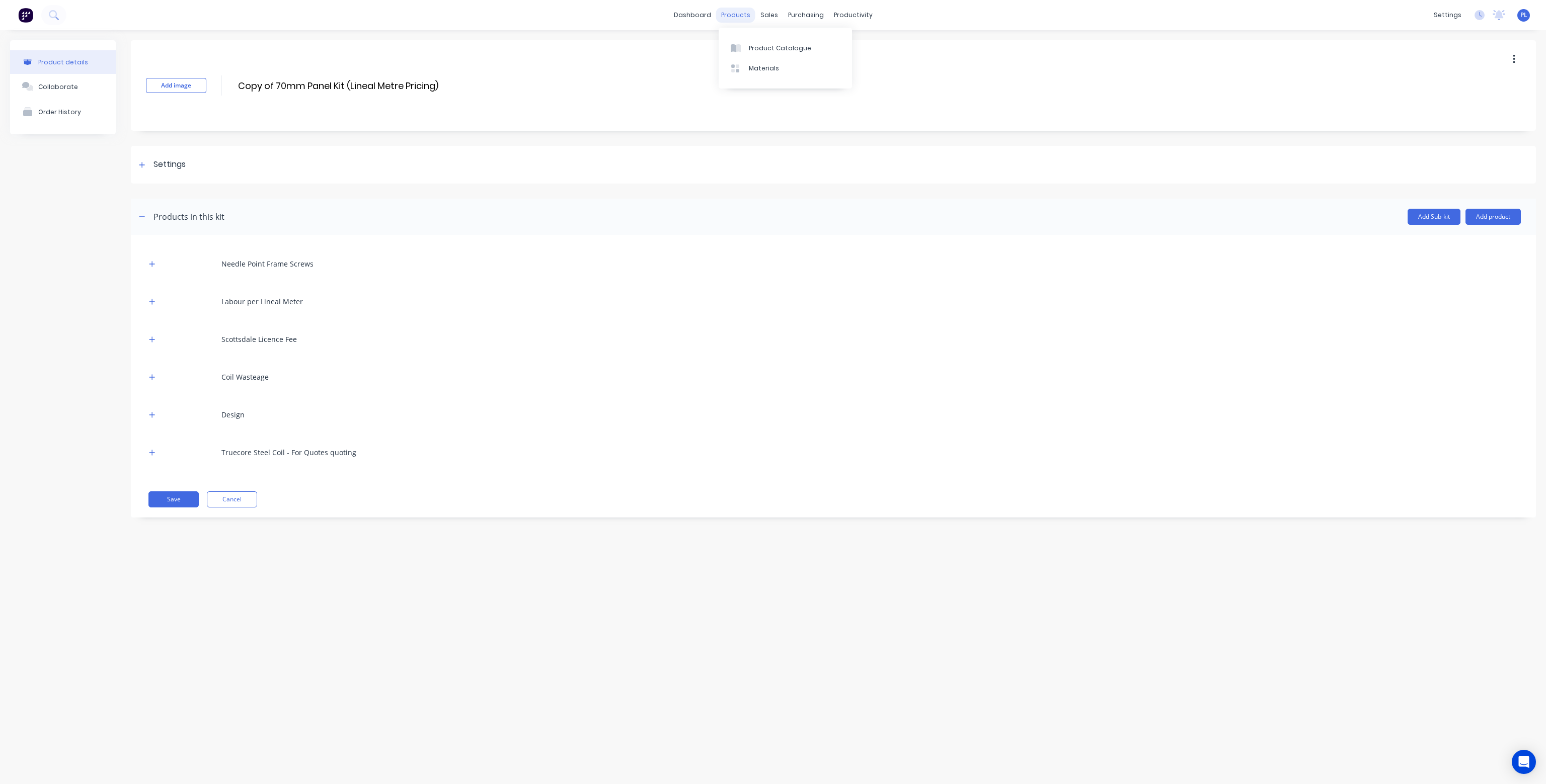
click at [745, 8] on div "products" at bounding box center [735, 15] width 39 height 15
click at [765, 47] on div "Product Catalogue" at bounding box center [780, 48] width 62 height 9
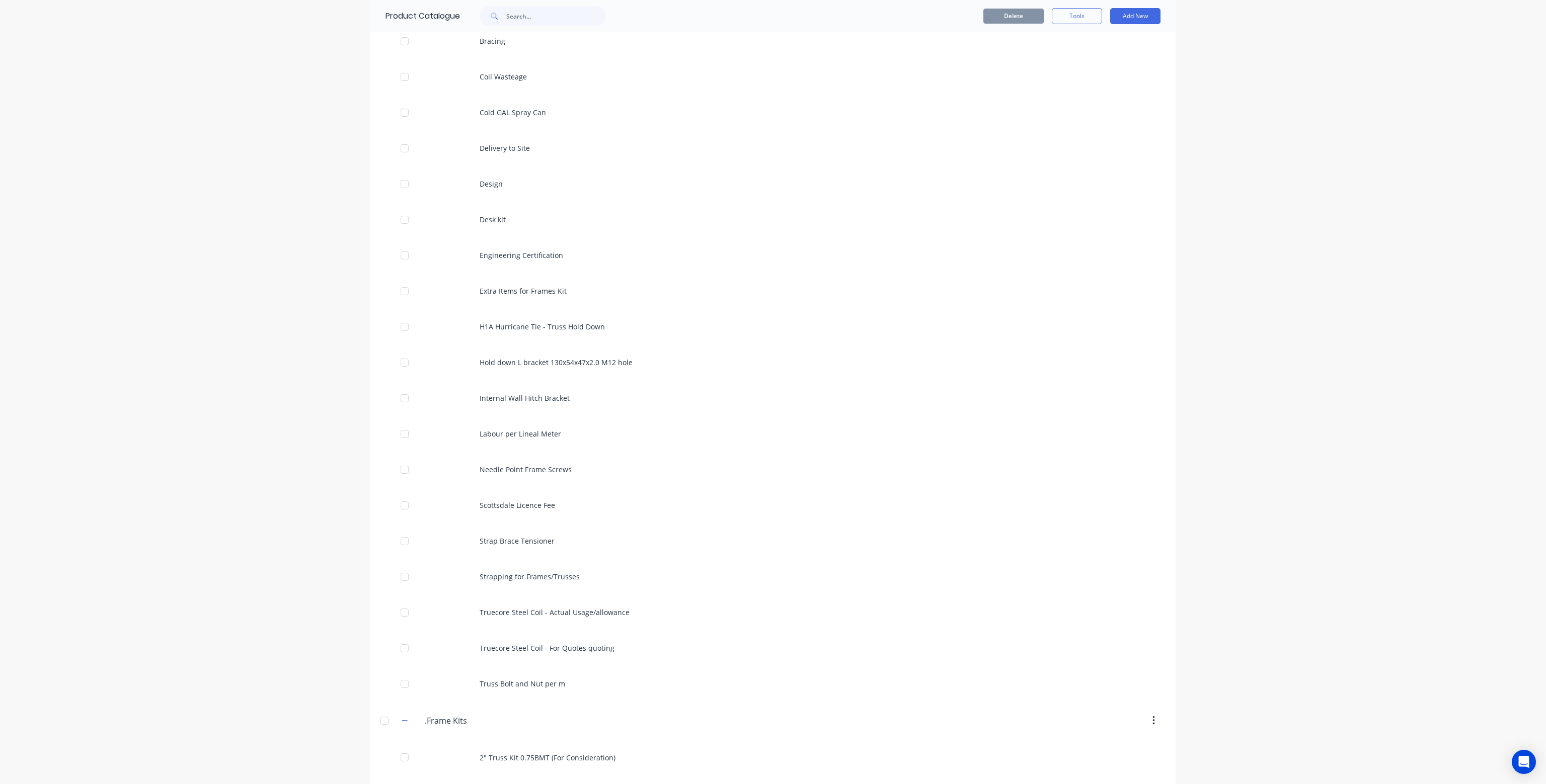
scroll to position [201, 0]
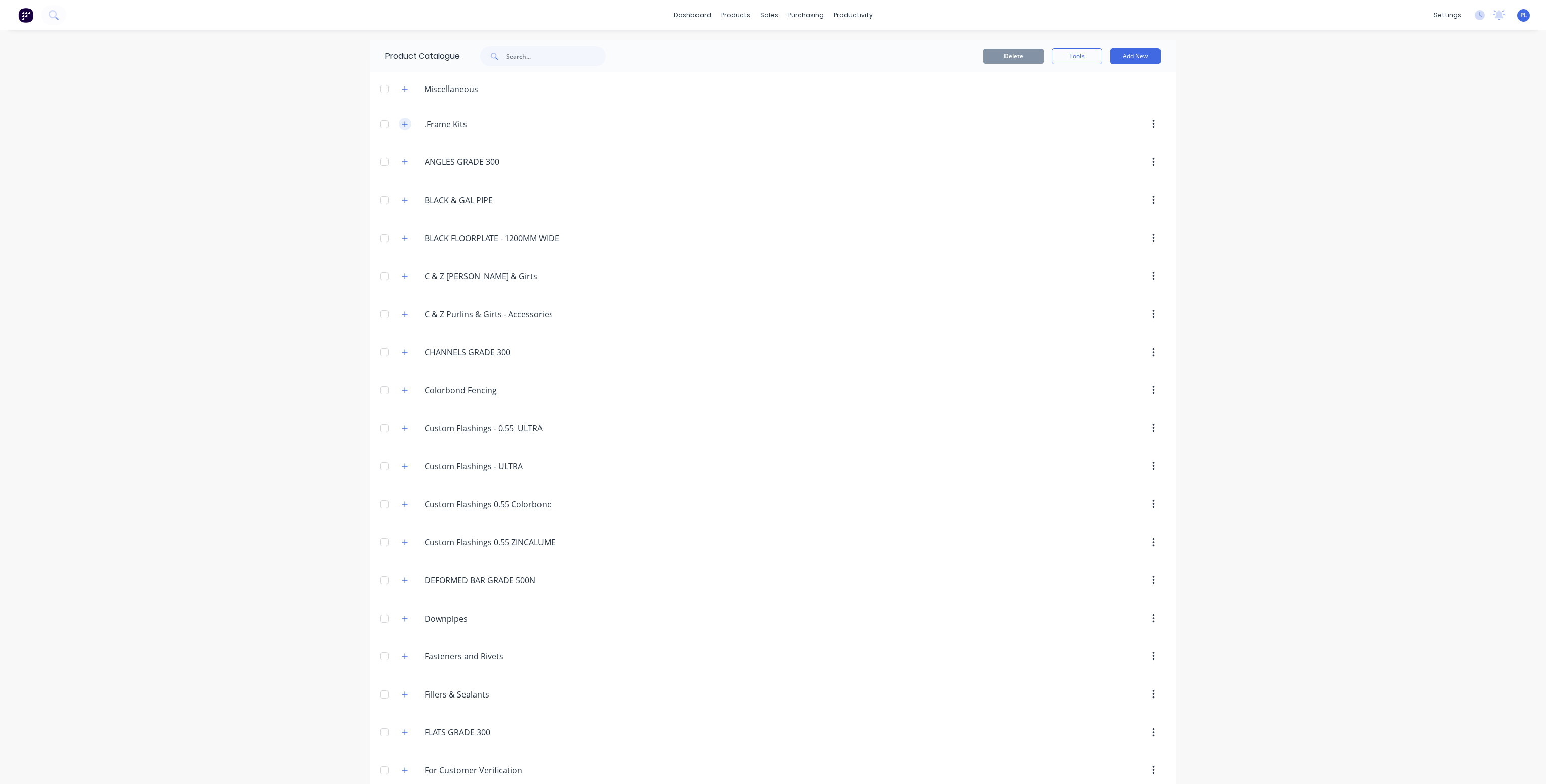
click at [402, 123] on icon "button" at bounding box center [405, 124] width 6 height 7
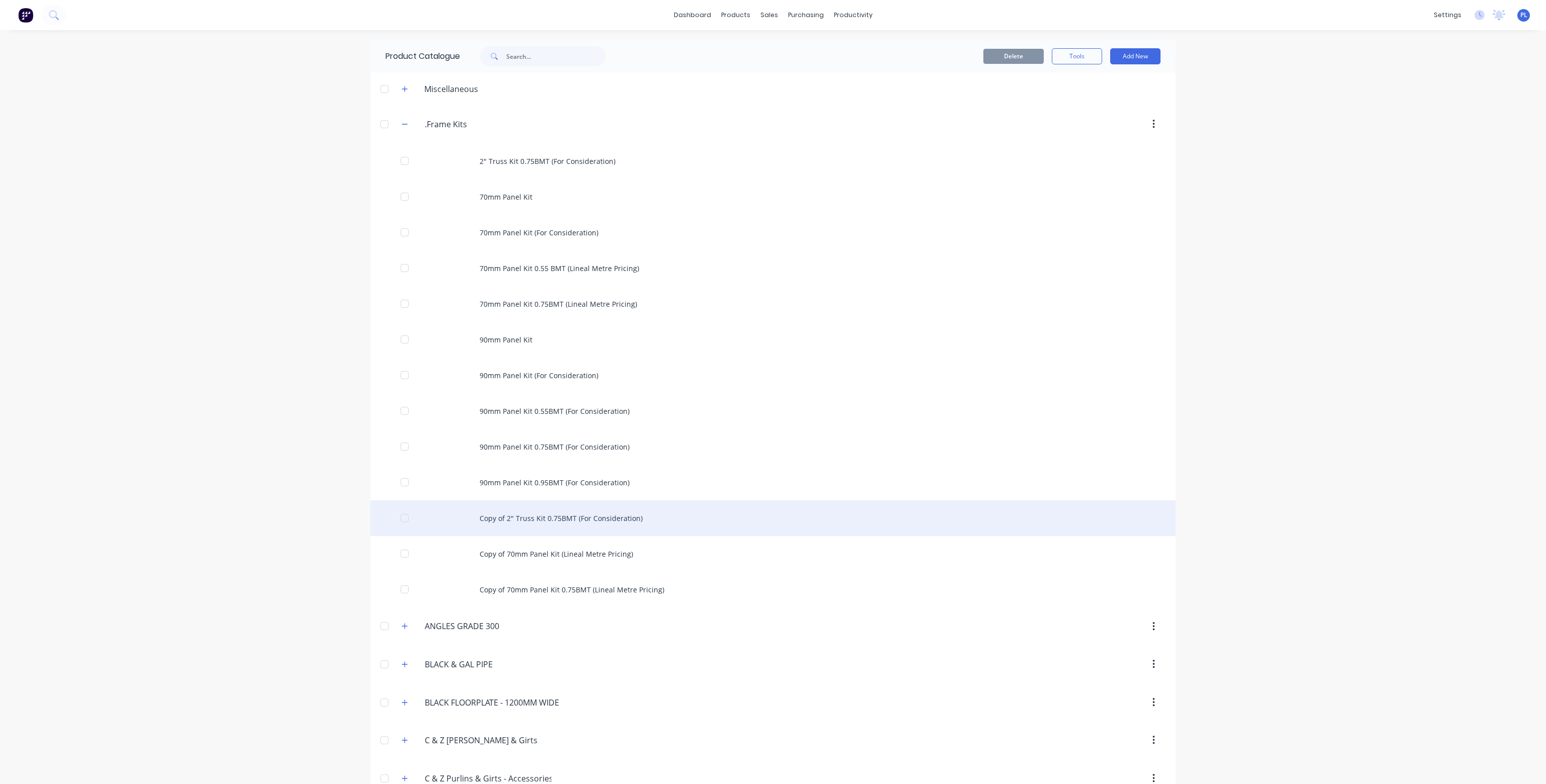
click at [532, 510] on div "Copy of 2" Truss Kit 0.75BMT (For Consideration)" at bounding box center [773, 518] width 805 height 36
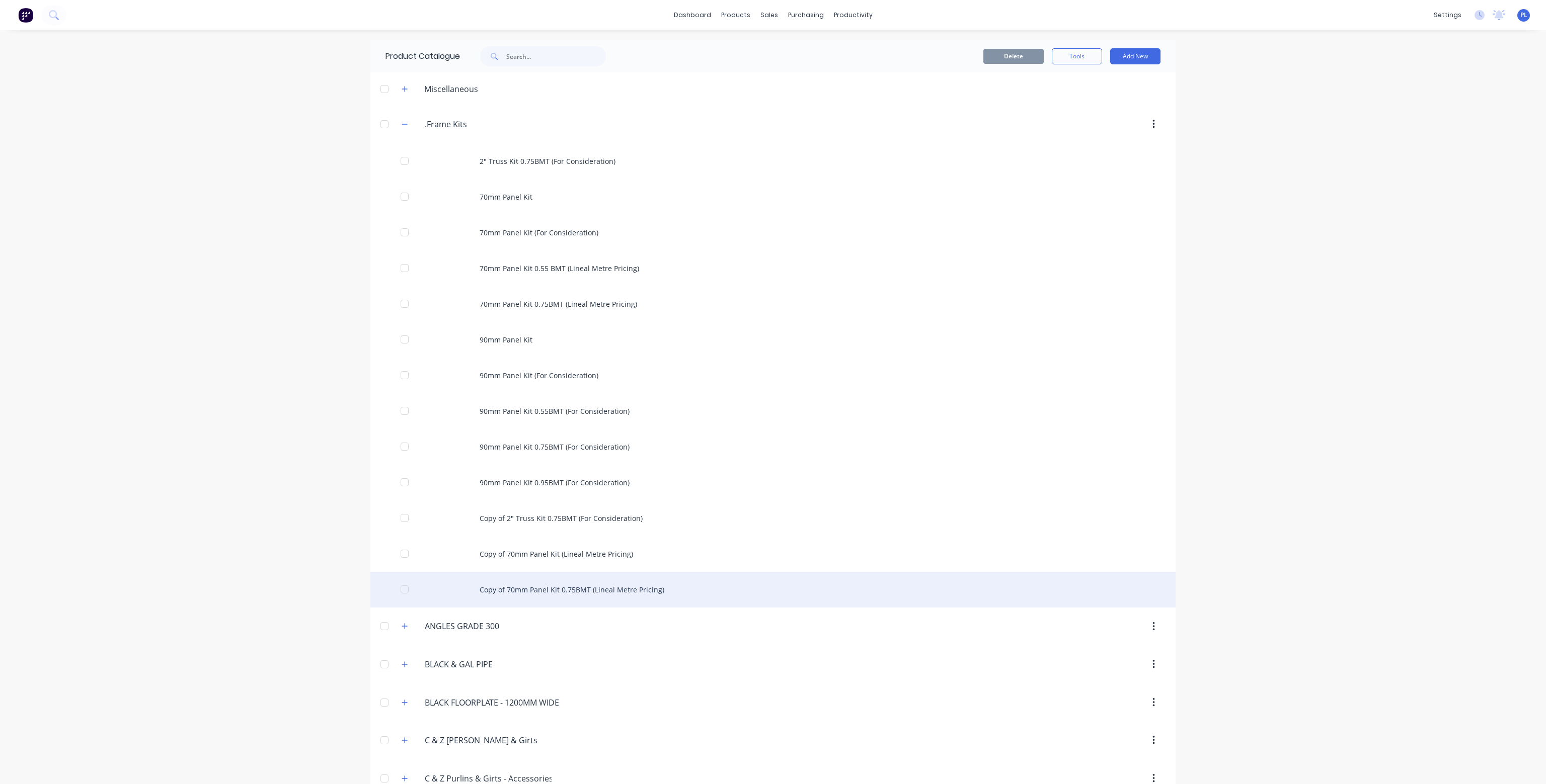
click at [576, 587] on div "Copy of 70mm Panel Kit 0.75BMT (Lineal Metre Pricing)" at bounding box center [773, 590] width 805 height 36
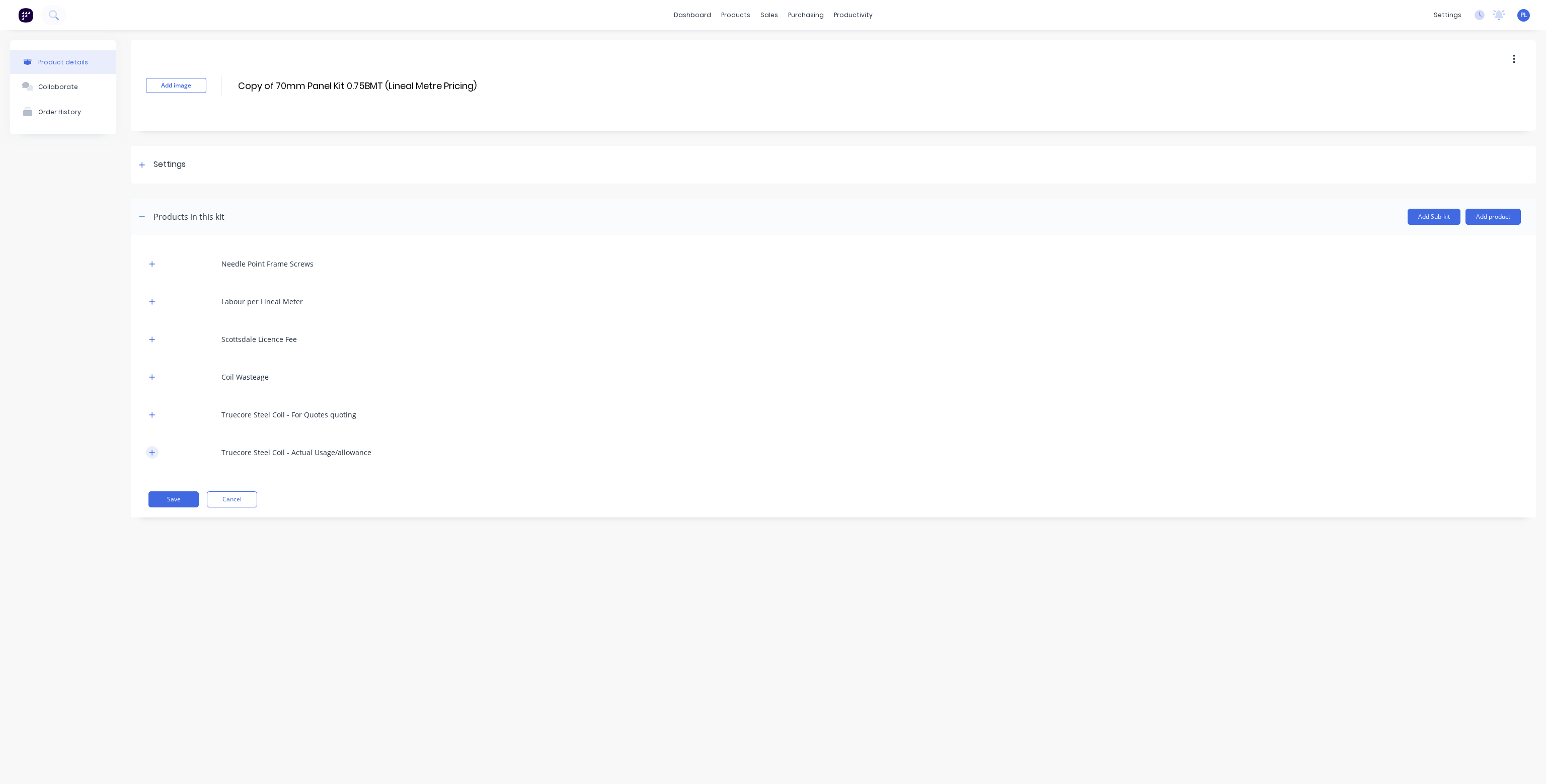
click at [152, 452] on icon "button" at bounding box center [152, 453] width 6 height 7
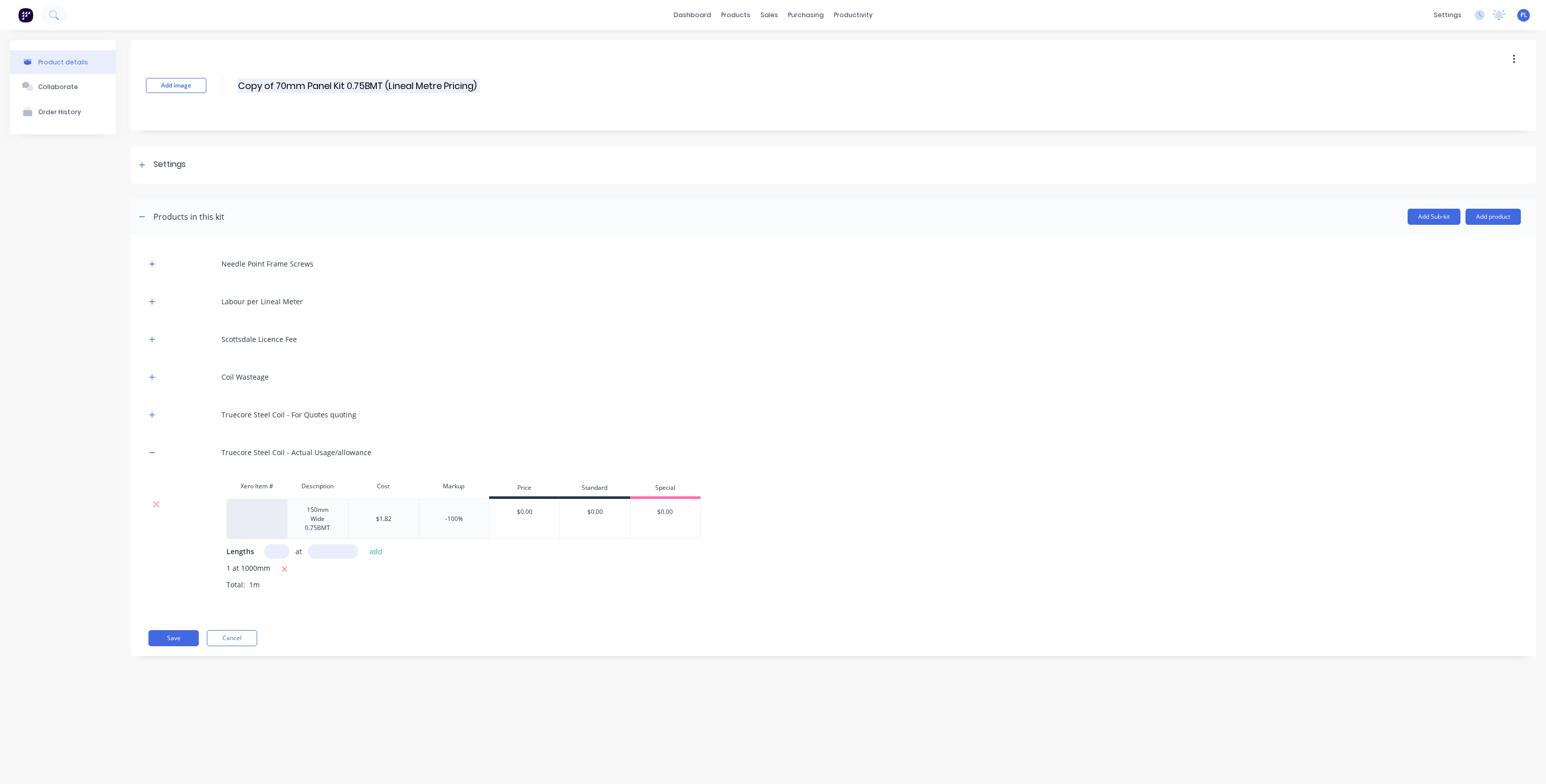
click at [357, 82] on input "Copy of 70mm Panel Kit 0.75BMT (Lineal Metre Pricing)" at bounding box center [358, 86] width 242 height 14
drag, startPoint x: 276, startPoint y: 86, endPoint x: 198, endPoint y: 94, distance: 78.4
click at [198, 94] on div "Add image Copy of 70mm Panel Kit 0.95BMT (Lineal Metre Pricing) Copy of 70mm Pa…" at bounding box center [833, 85] width 1405 height 91
type input "70mm Panel Kit 0.95BMT (Lineal Metre Pricing)"
click at [158, 503] on icon at bounding box center [156, 504] width 8 height 10
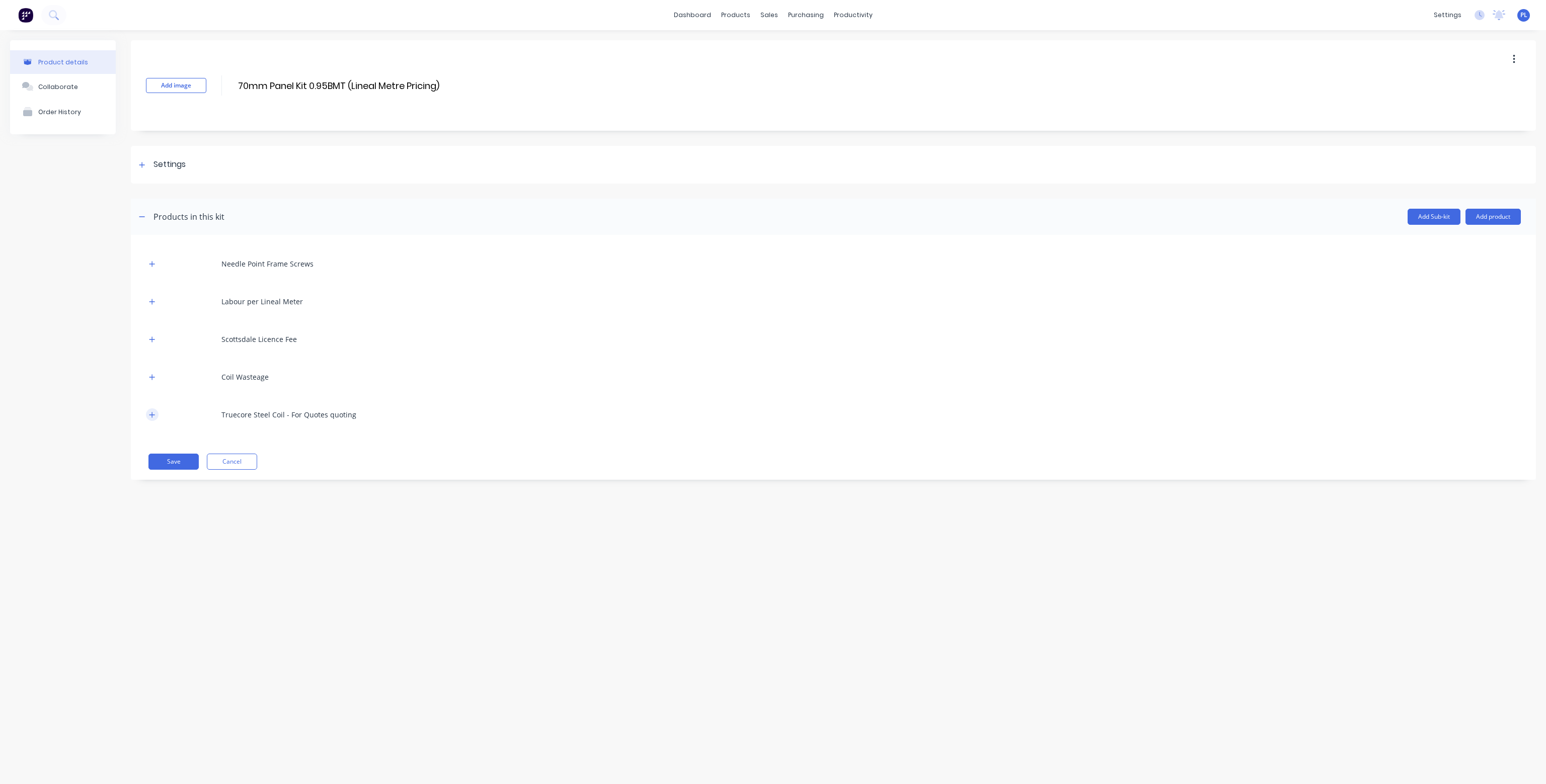
click at [155, 411] on button "button" at bounding box center [152, 414] width 13 height 13
click at [153, 465] on icon at bounding box center [156, 467] width 8 height 10
click at [1494, 217] on button "Add product" at bounding box center [1493, 217] width 55 height 16
click at [1487, 235] on div "Product catalogue" at bounding box center [1473, 242] width 77 height 14
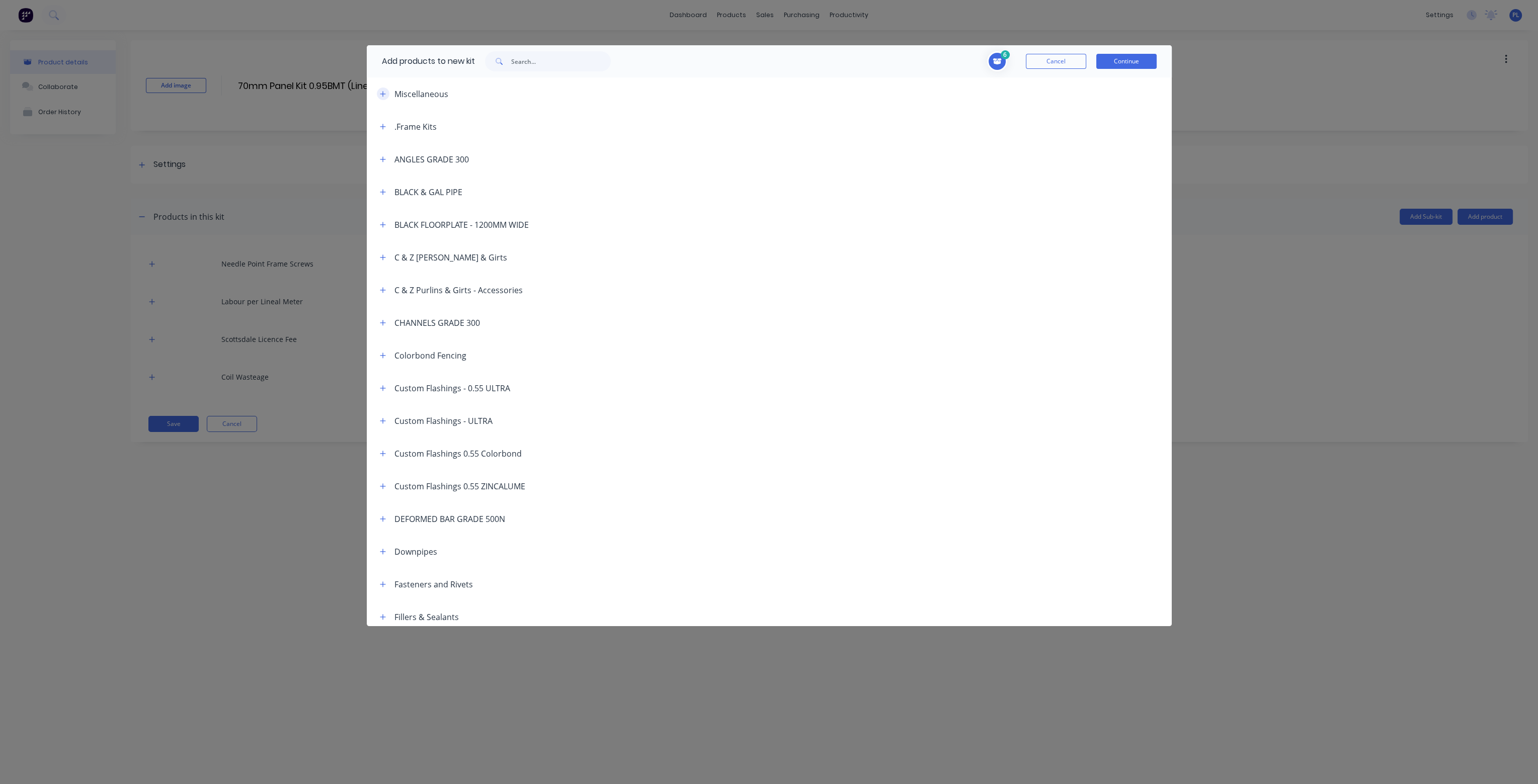
click at [382, 94] on icon "button" at bounding box center [382, 94] width 5 height 5
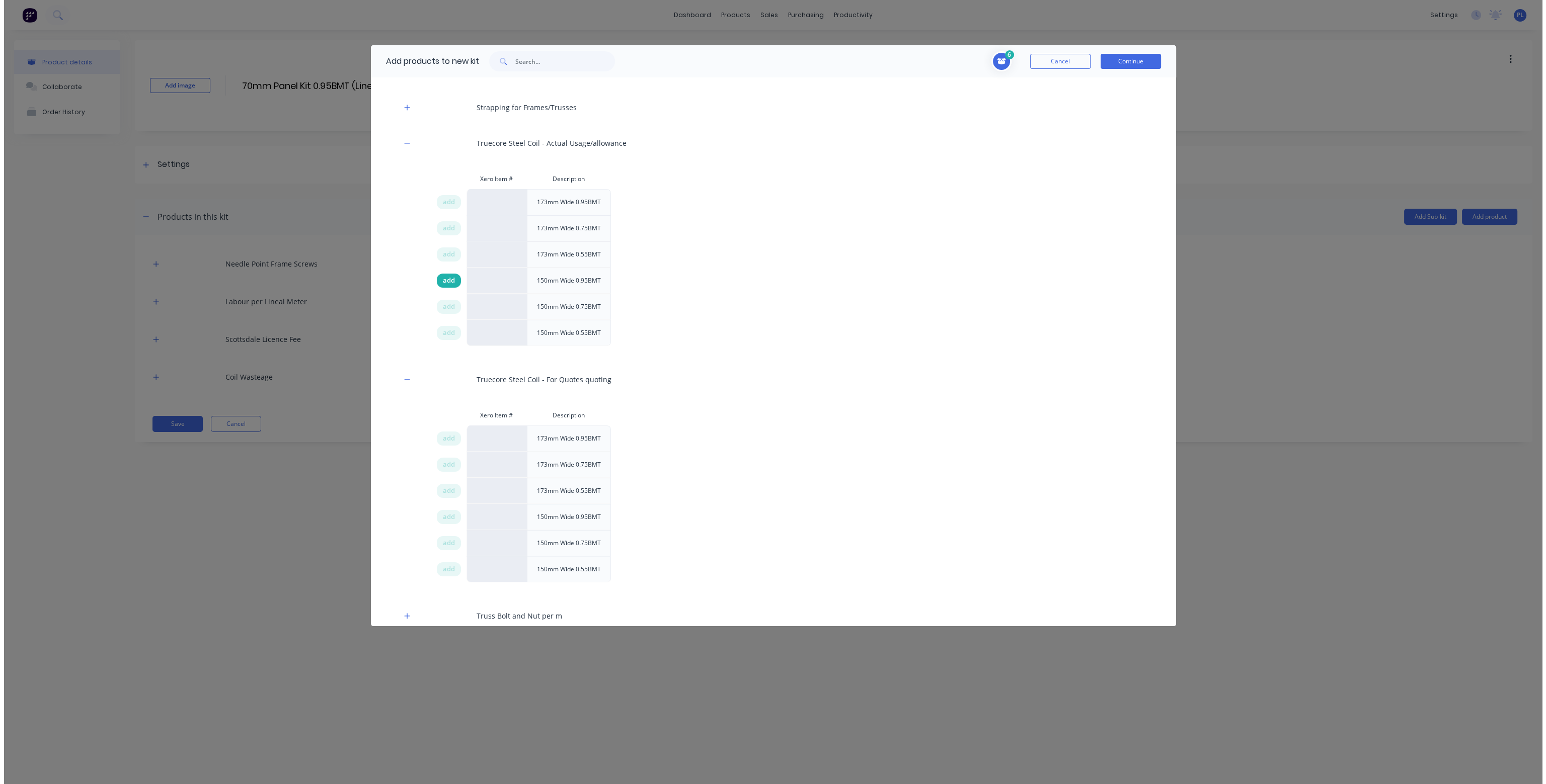
scroll to position [603, 0]
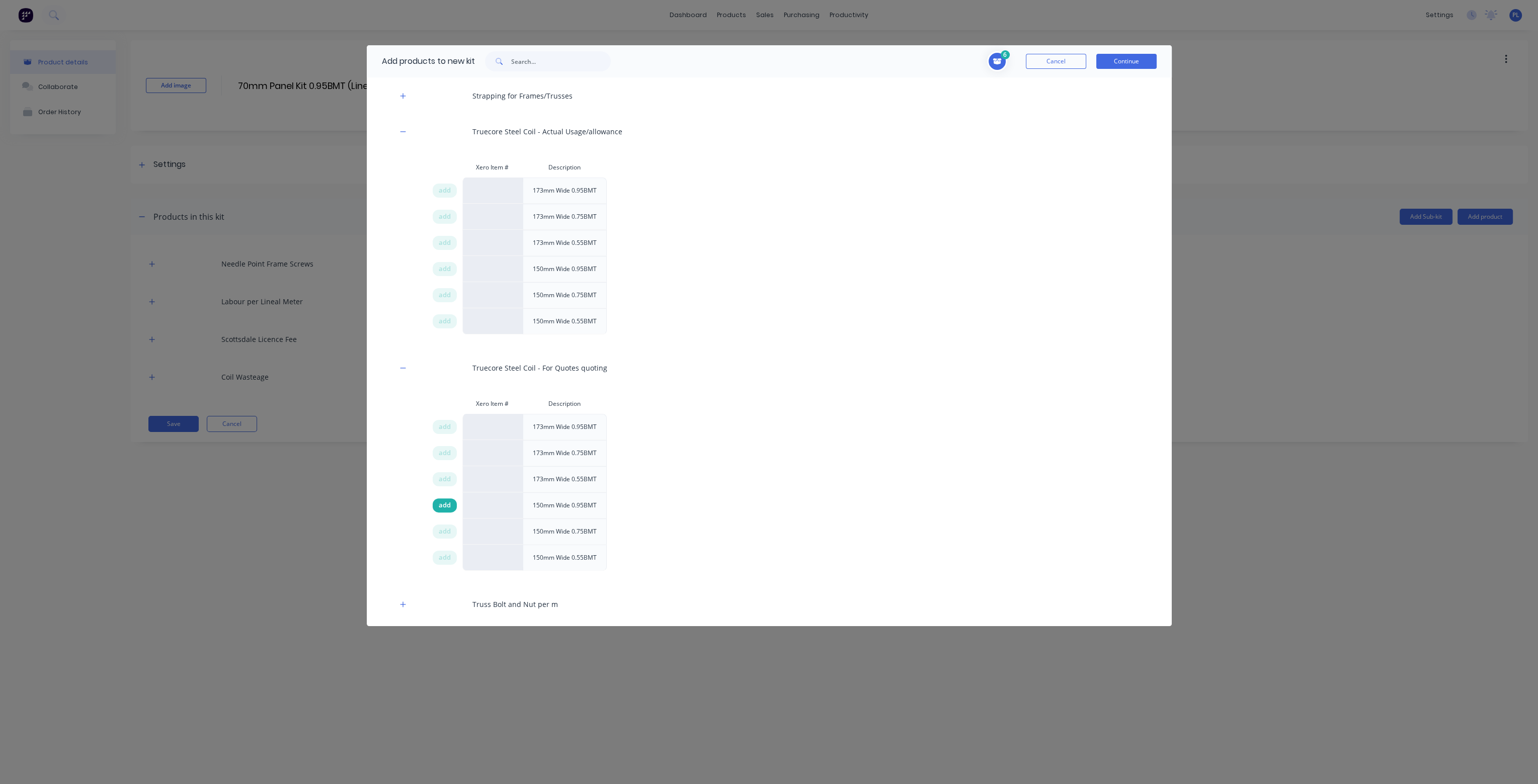
click at [448, 504] on span "add" at bounding box center [445, 505] width 12 height 10
click at [444, 269] on span "add" at bounding box center [445, 269] width 12 height 10
click at [1140, 62] on button "Continue" at bounding box center [1126, 61] width 61 height 15
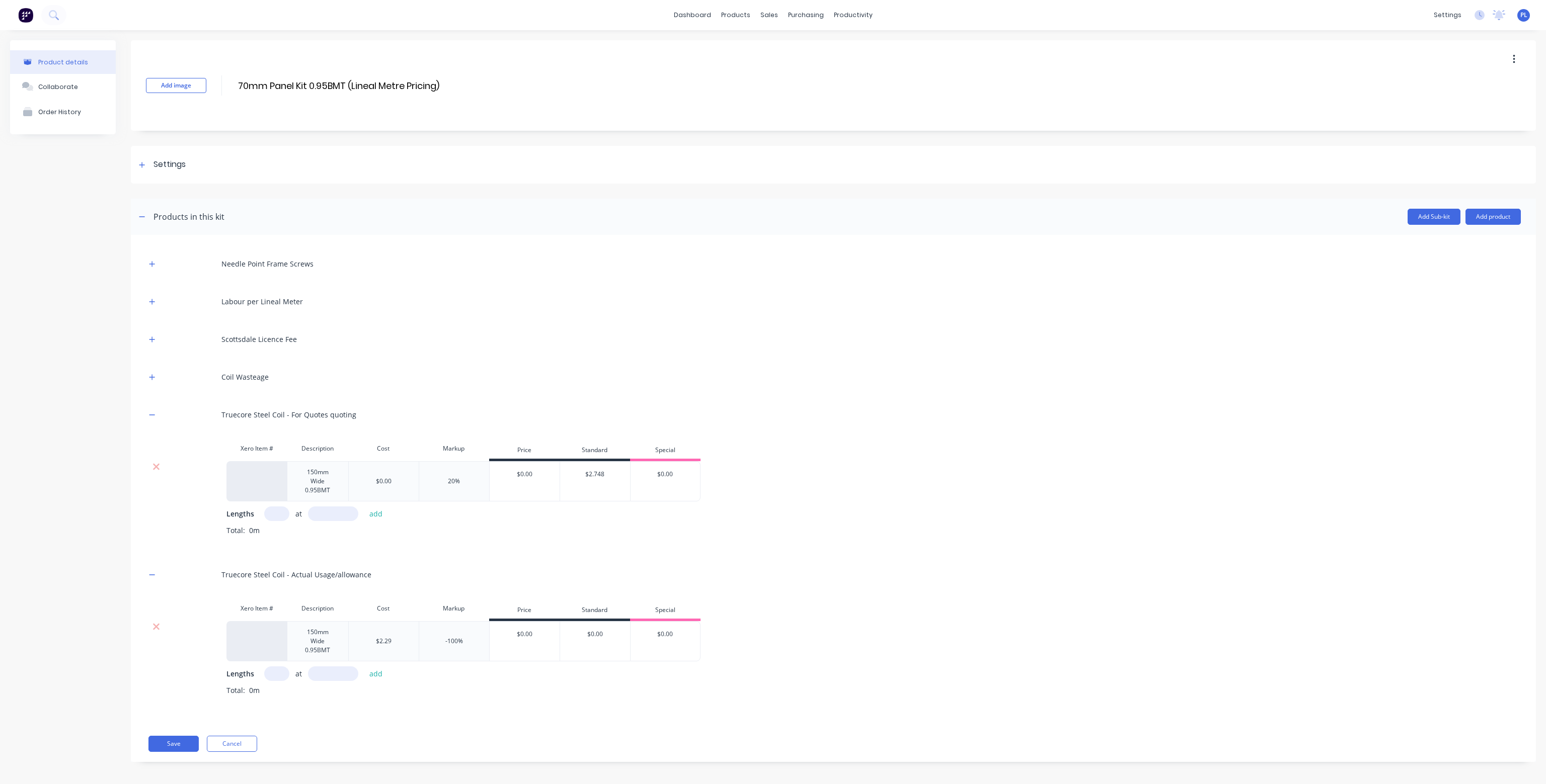
click at [270, 510] on input "text" at bounding box center [277, 513] width 25 height 14
type input "1"
type input "1000"
click at [376, 513] on button "add" at bounding box center [376, 513] width 23 height 14
click at [278, 688] on input "text" at bounding box center [277, 690] width 25 height 14
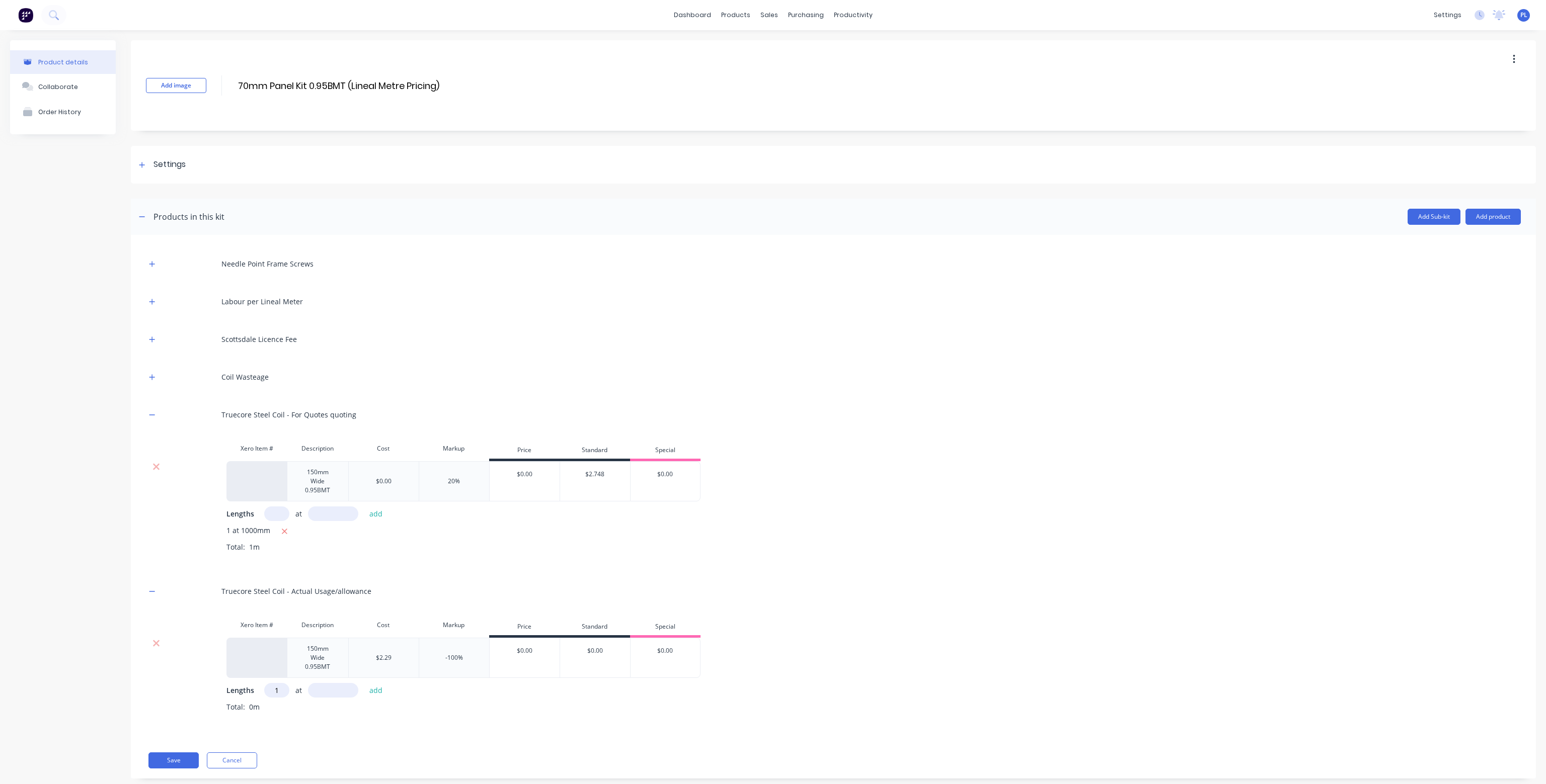
type input "1"
type input "1000"
click at [382, 690] on button "add" at bounding box center [376, 690] width 23 height 14
click at [187, 774] on button "Save" at bounding box center [173, 777] width 50 height 16
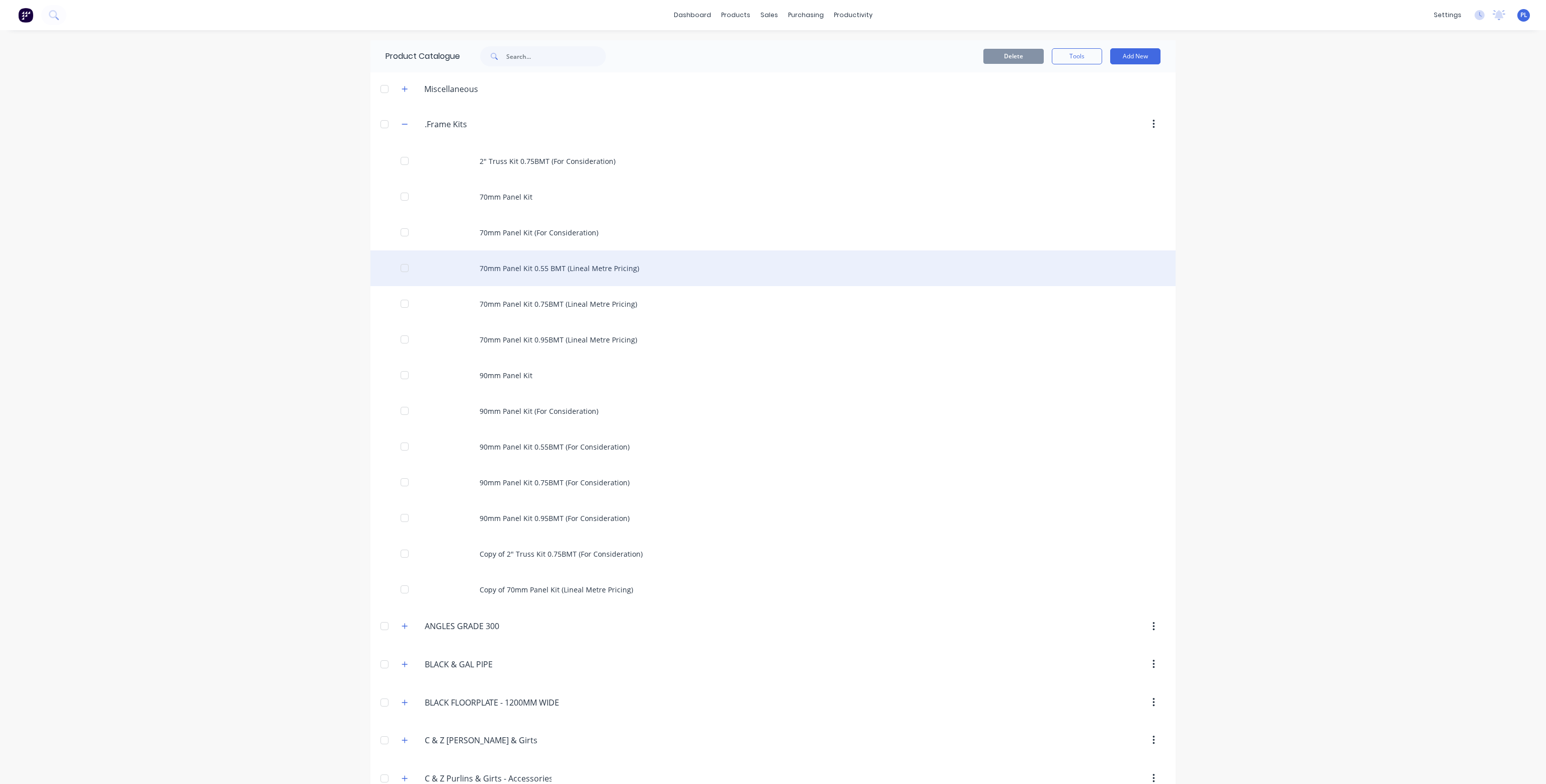
click at [558, 260] on div "70mm Panel Kit 0.55 BMT (Lineal Metre Pricing)" at bounding box center [773, 269] width 805 height 36
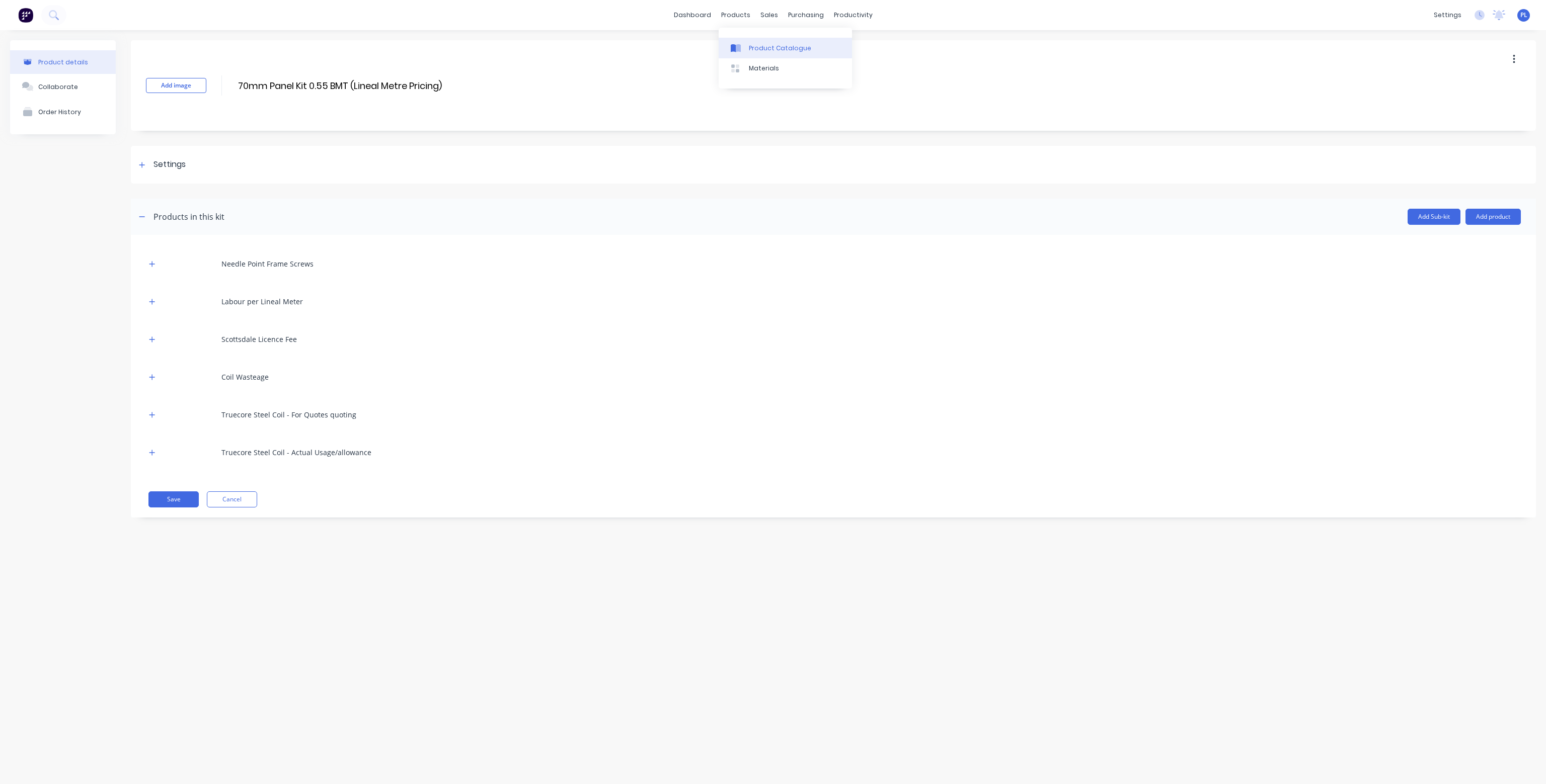
click at [762, 42] on link "Product Catalogue" at bounding box center [785, 48] width 133 height 20
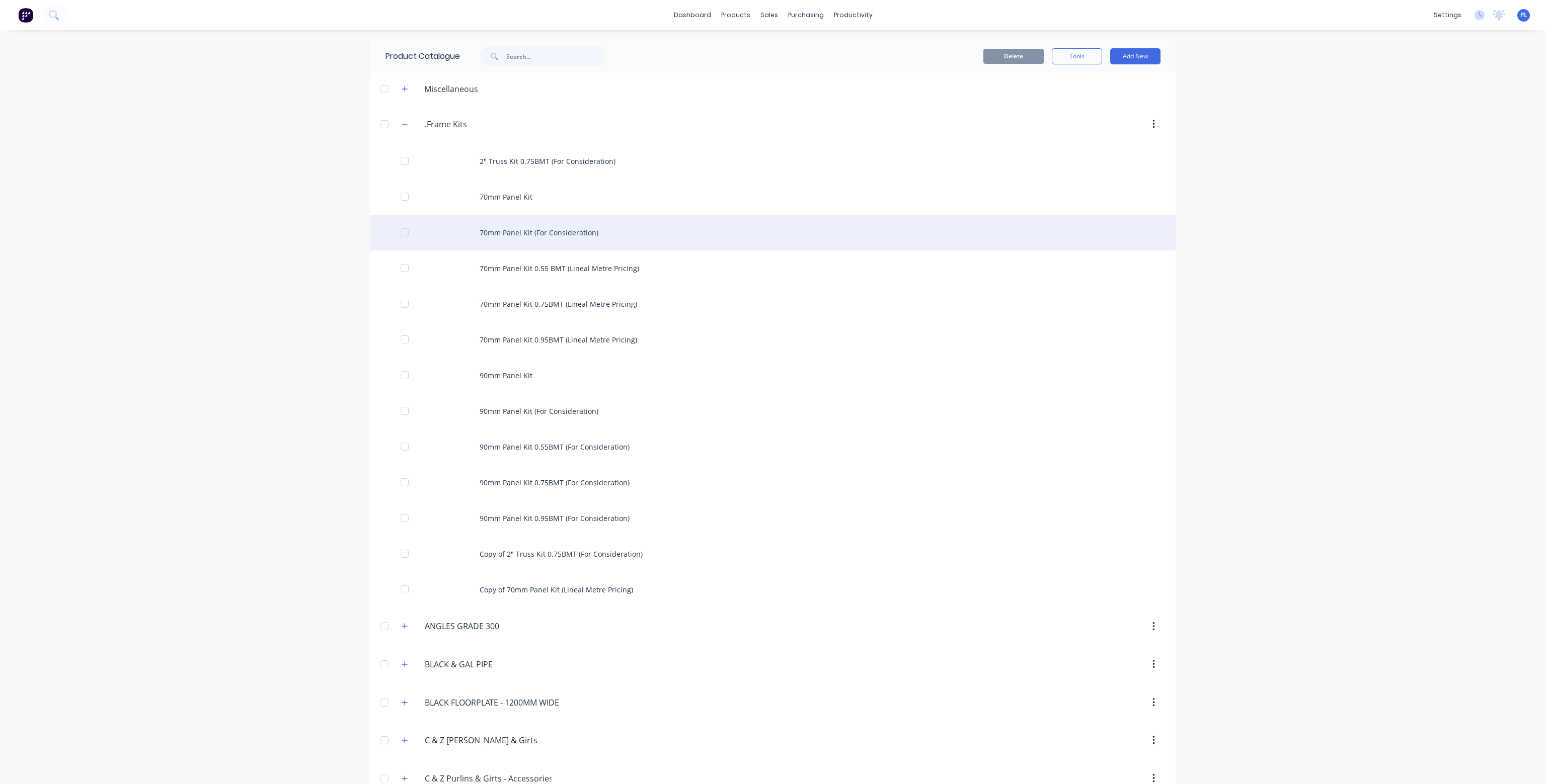
click at [529, 229] on div "70mm Panel Kit (For Consideration)" at bounding box center [773, 233] width 805 height 36
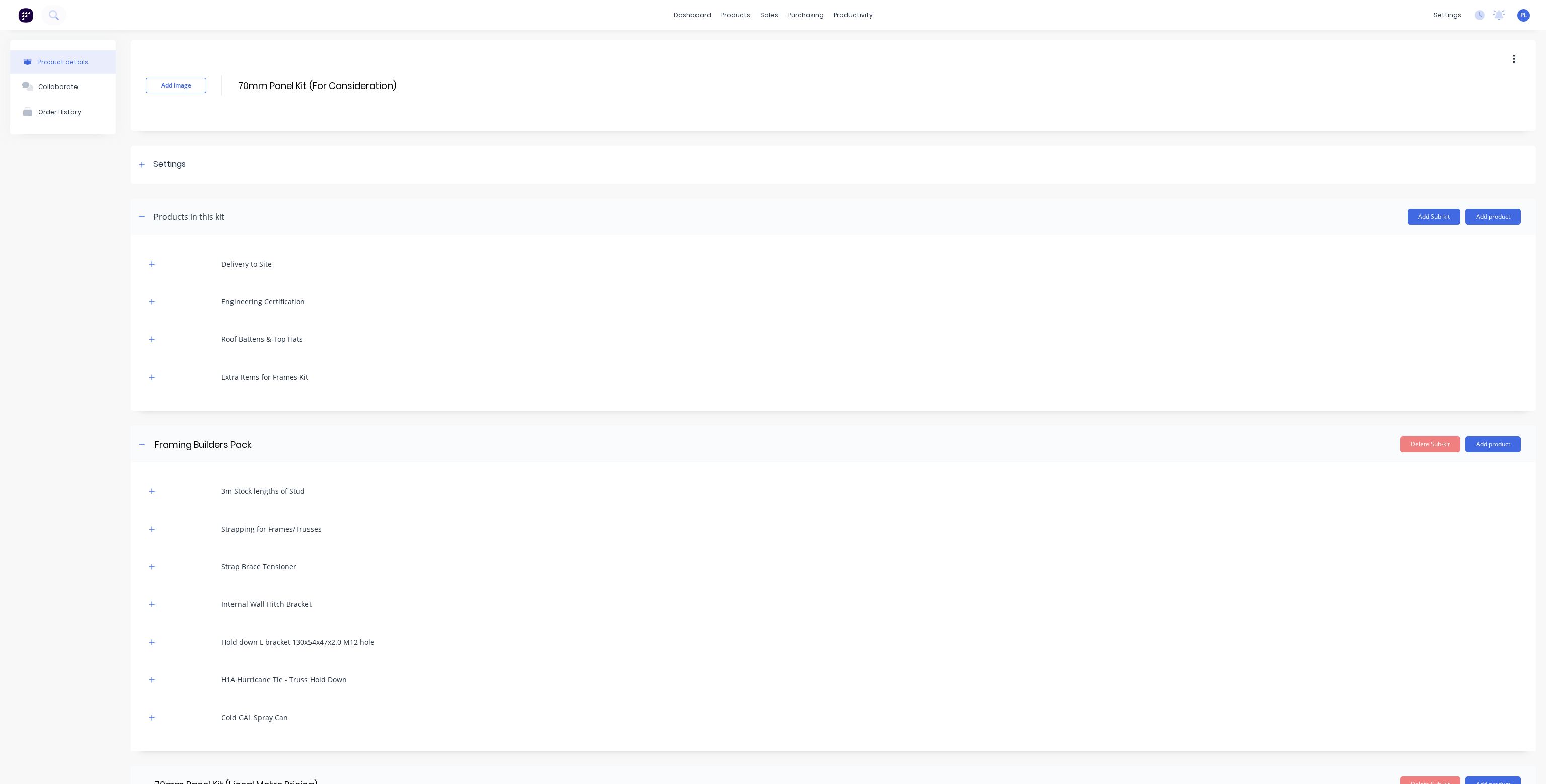
drag, startPoint x: 405, startPoint y: 83, endPoint x: 221, endPoint y: 88, distance: 184.1
click at [221, 88] on div "Add image 70mm Panel Kit (For Consideration) 70mm Panel Kit (For Consideration)…" at bounding box center [833, 85] width 1405 height 91
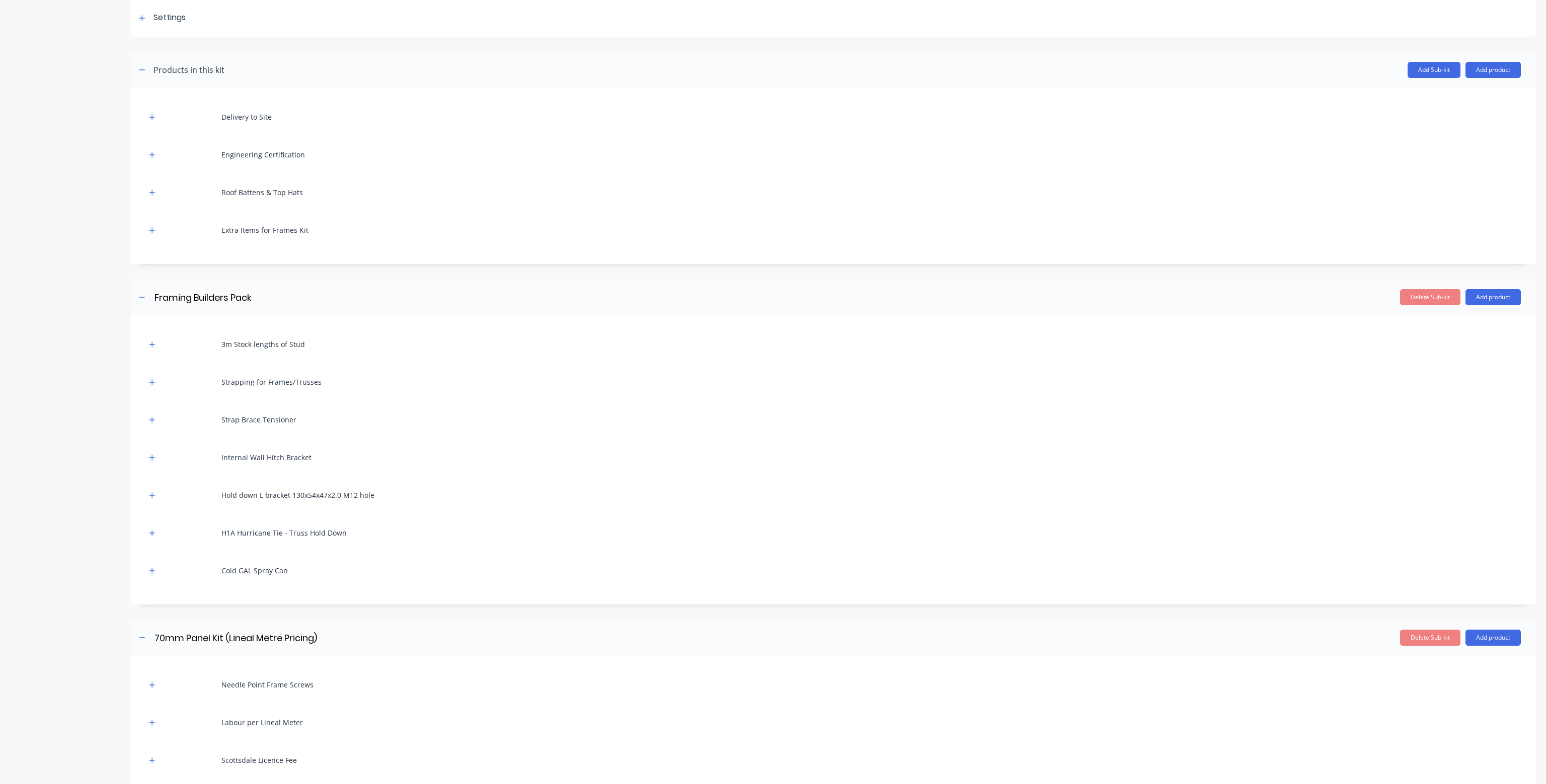
scroll to position [151, 0]
click at [151, 338] on icon "button" at bounding box center [152, 341] width 6 height 7
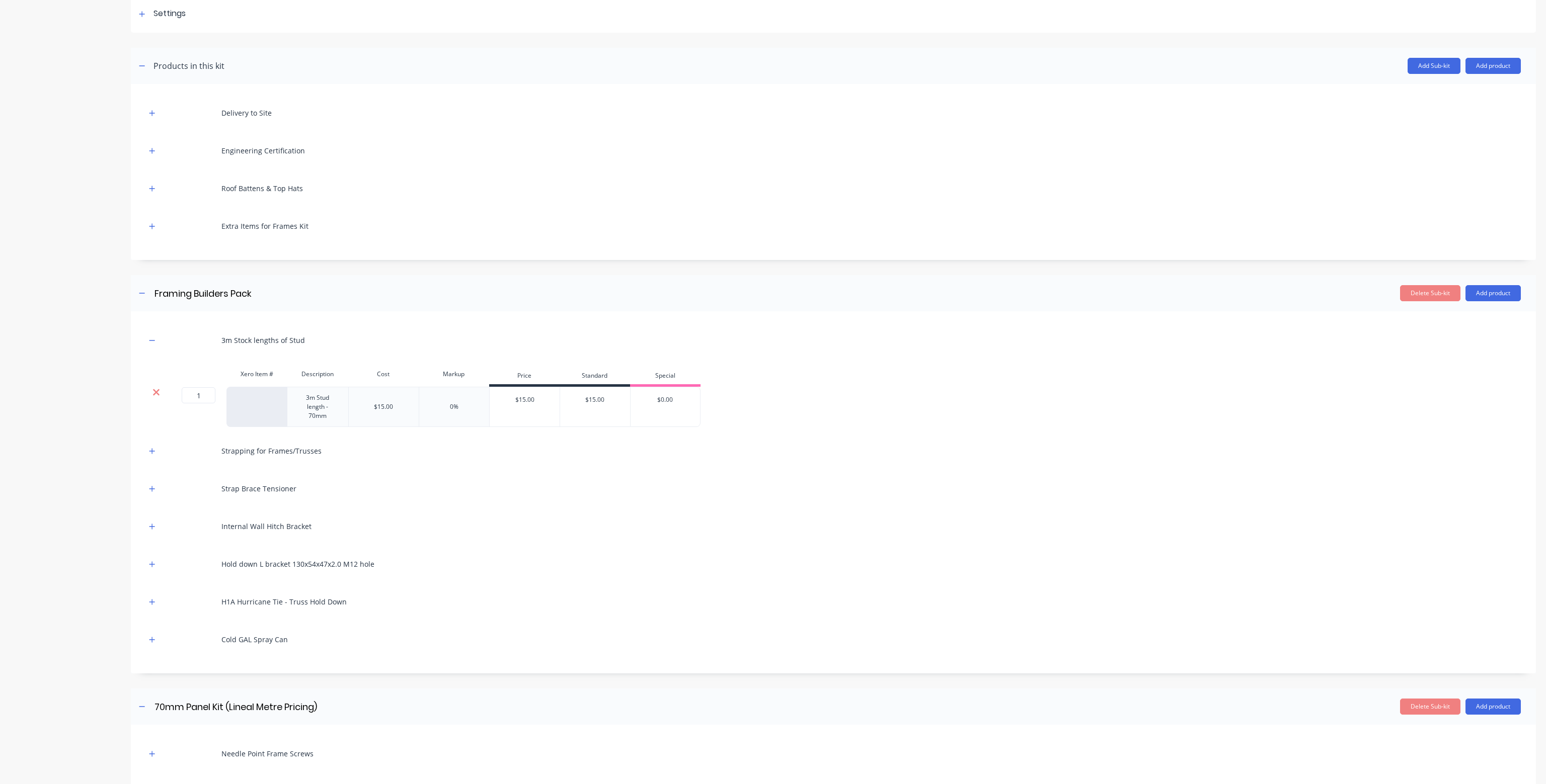
click at [153, 390] on icon at bounding box center [156, 392] width 7 height 7
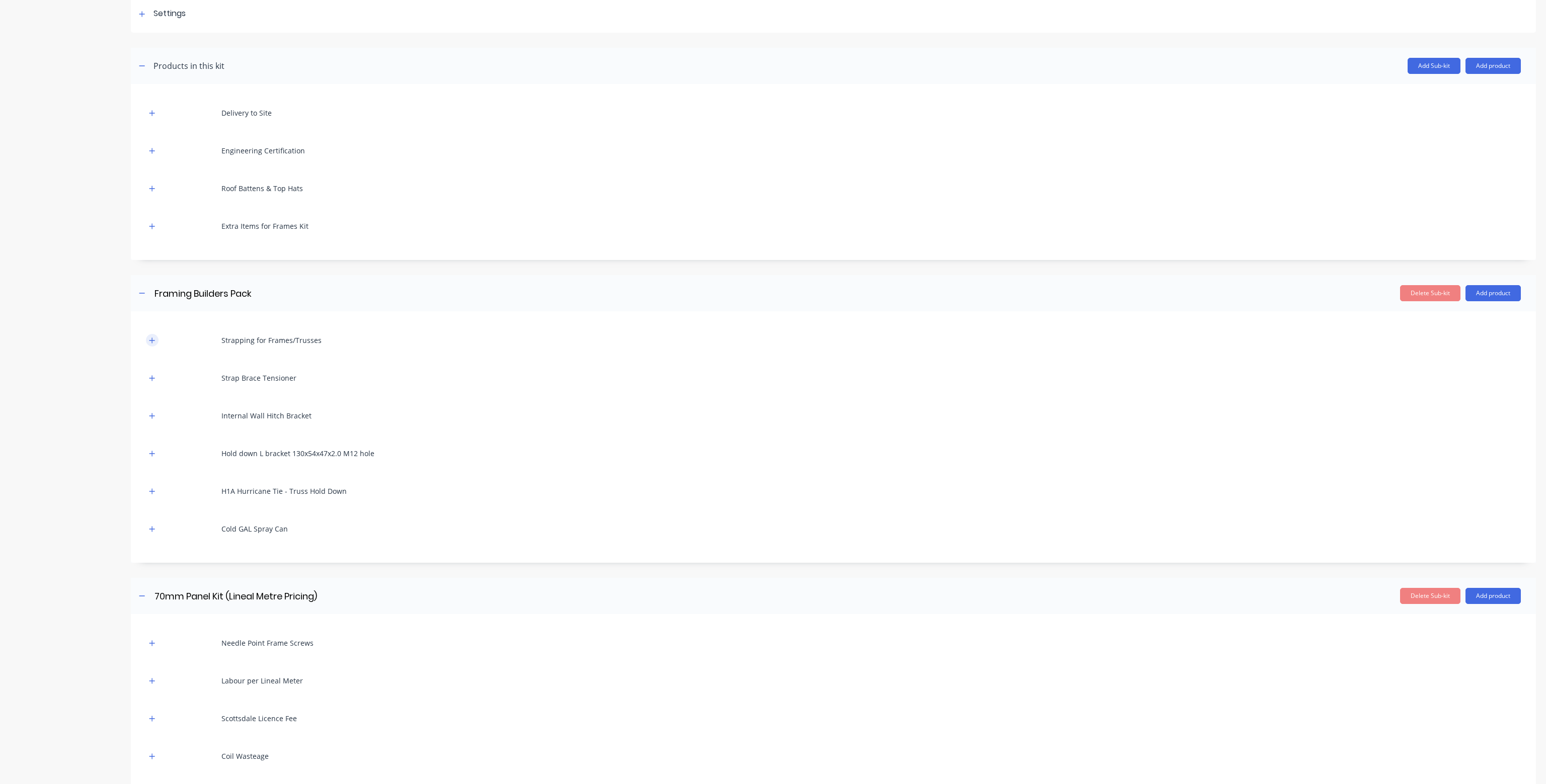
click at [154, 340] on icon "button" at bounding box center [152, 340] width 5 height 5
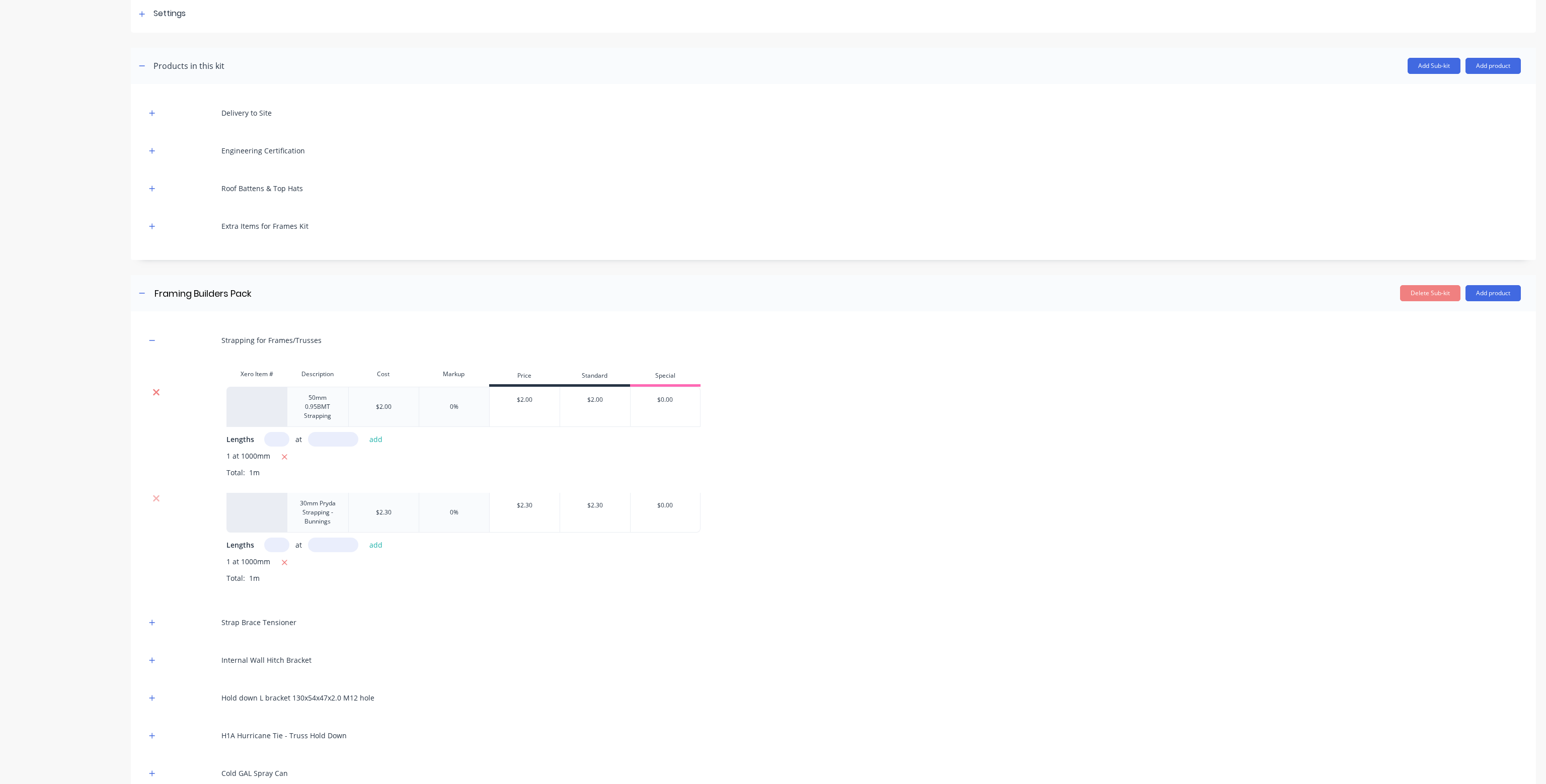
click at [155, 389] on icon at bounding box center [156, 392] width 8 height 10
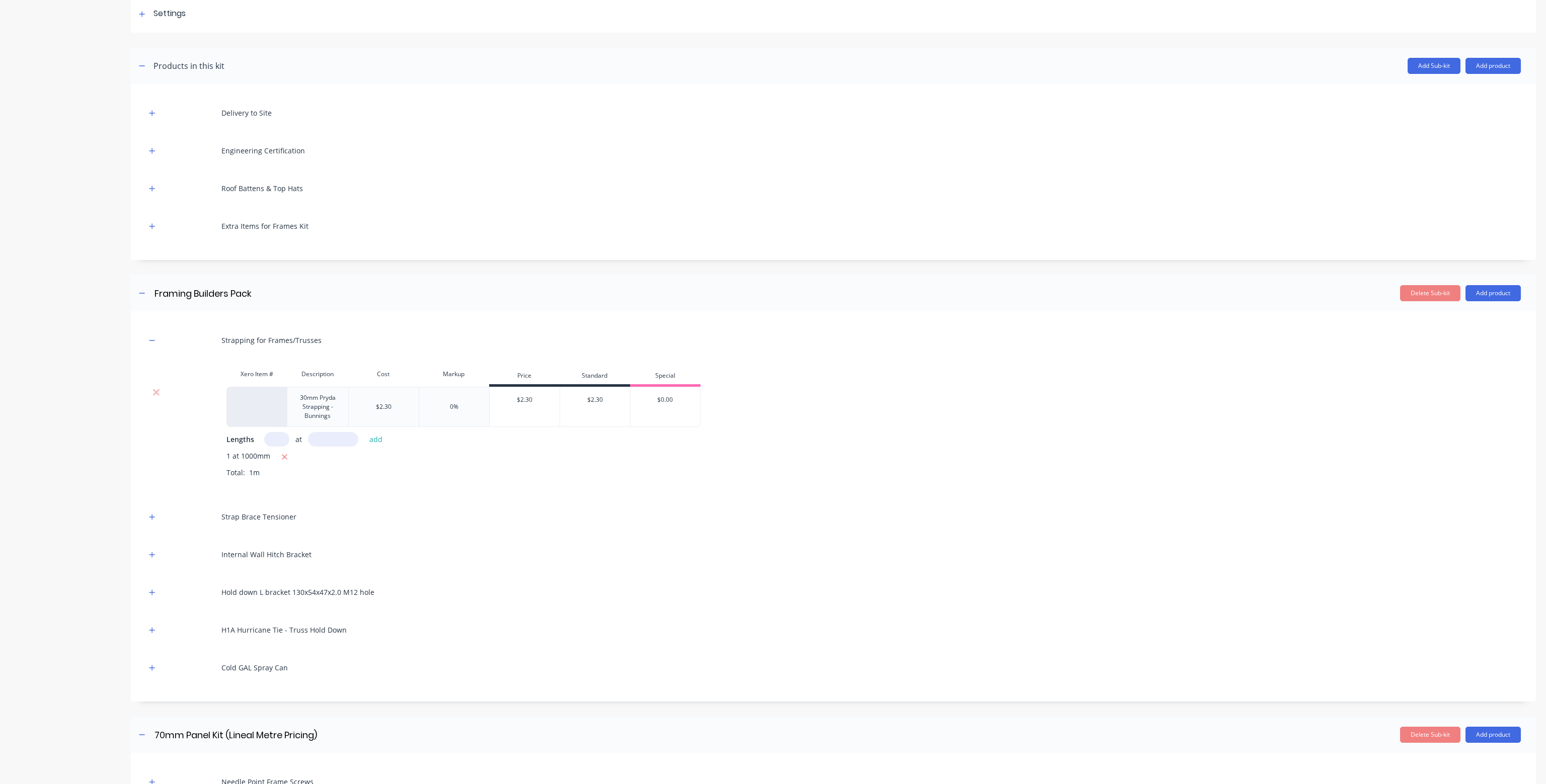
click at [155, 389] on icon at bounding box center [156, 392] width 8 height 10
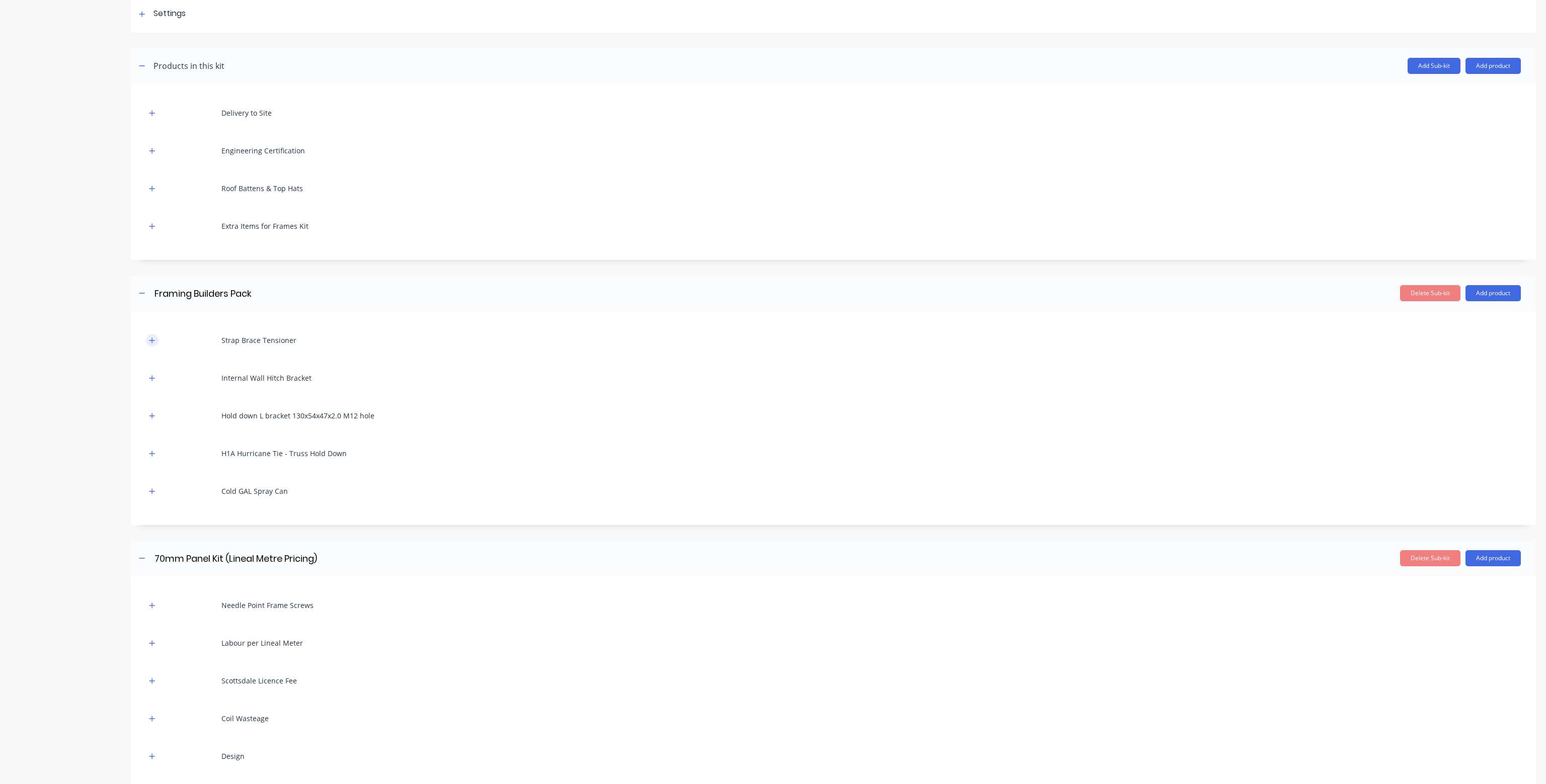
click at [154, 344] on button "button" at bounding box center [152, 340] width 13 height 13
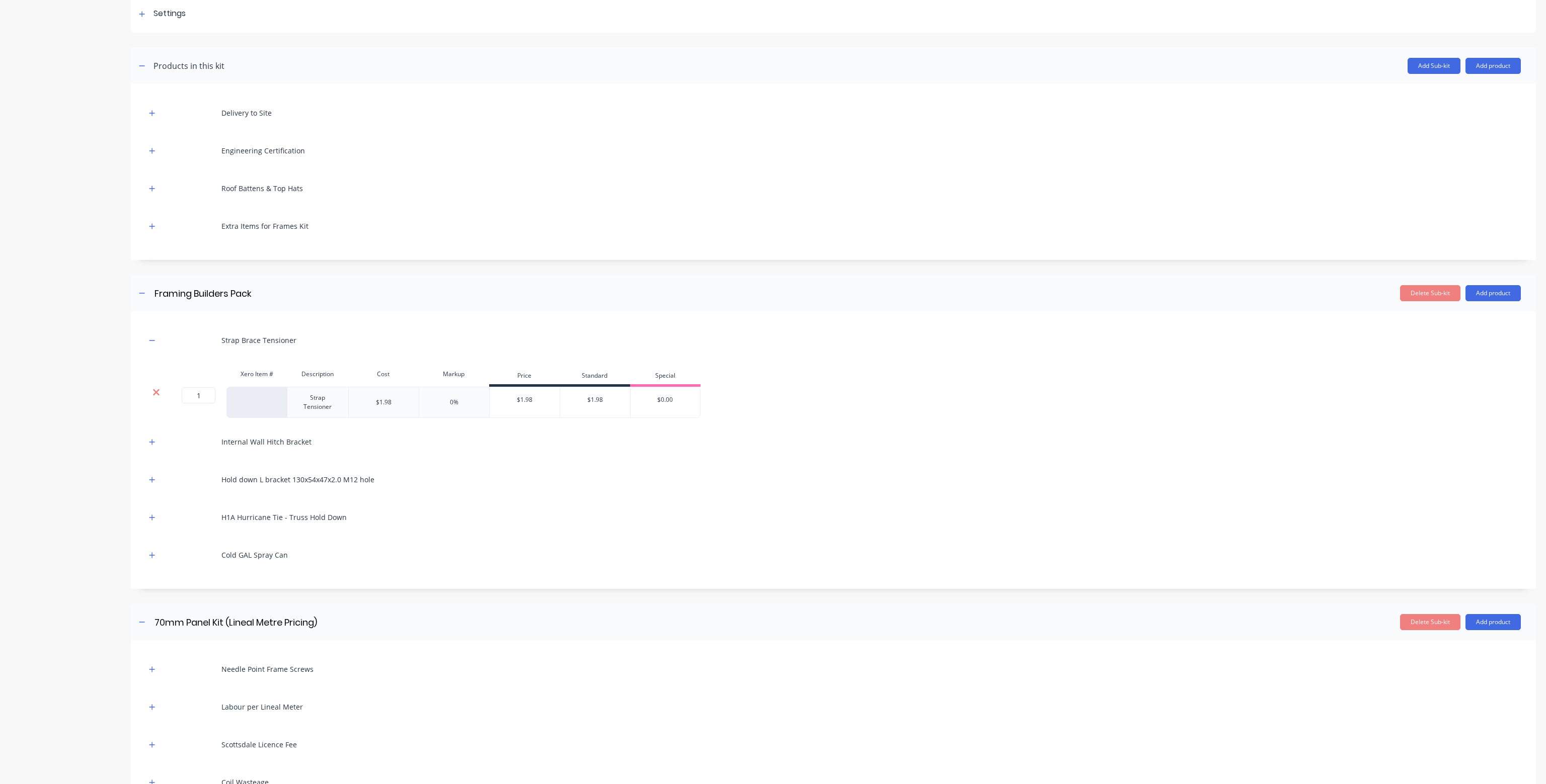
click at [155, 392] on icon at bounding box center [156, 392] width 7 height 7
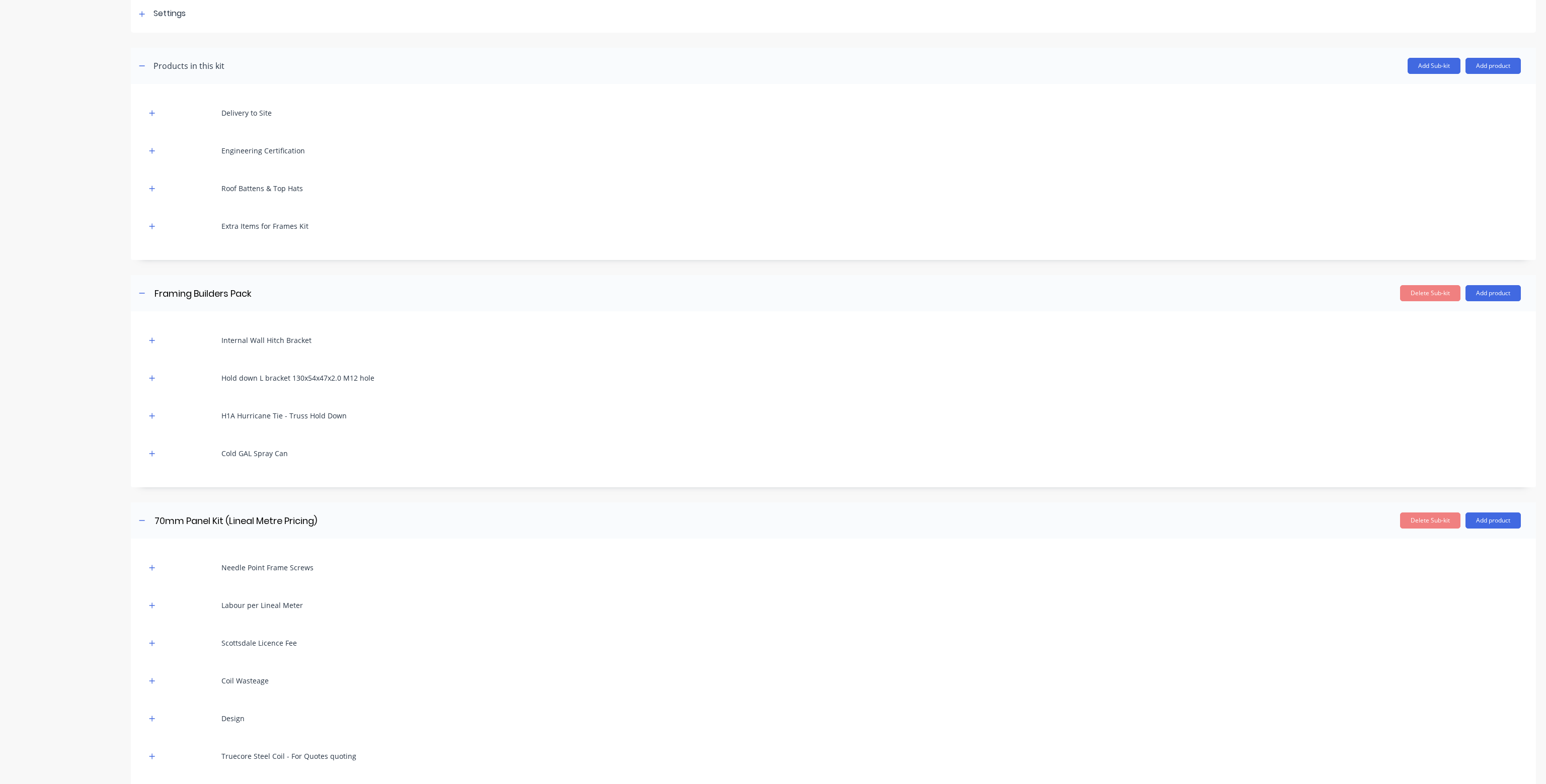
click at [153, 347] on div "Internal Wall Hitch Bracket" at bounding box center [833, 340] width 1375 height 28
click at [152, 338] on icon "button" at bounding box center [152, 341] width 6 height 7
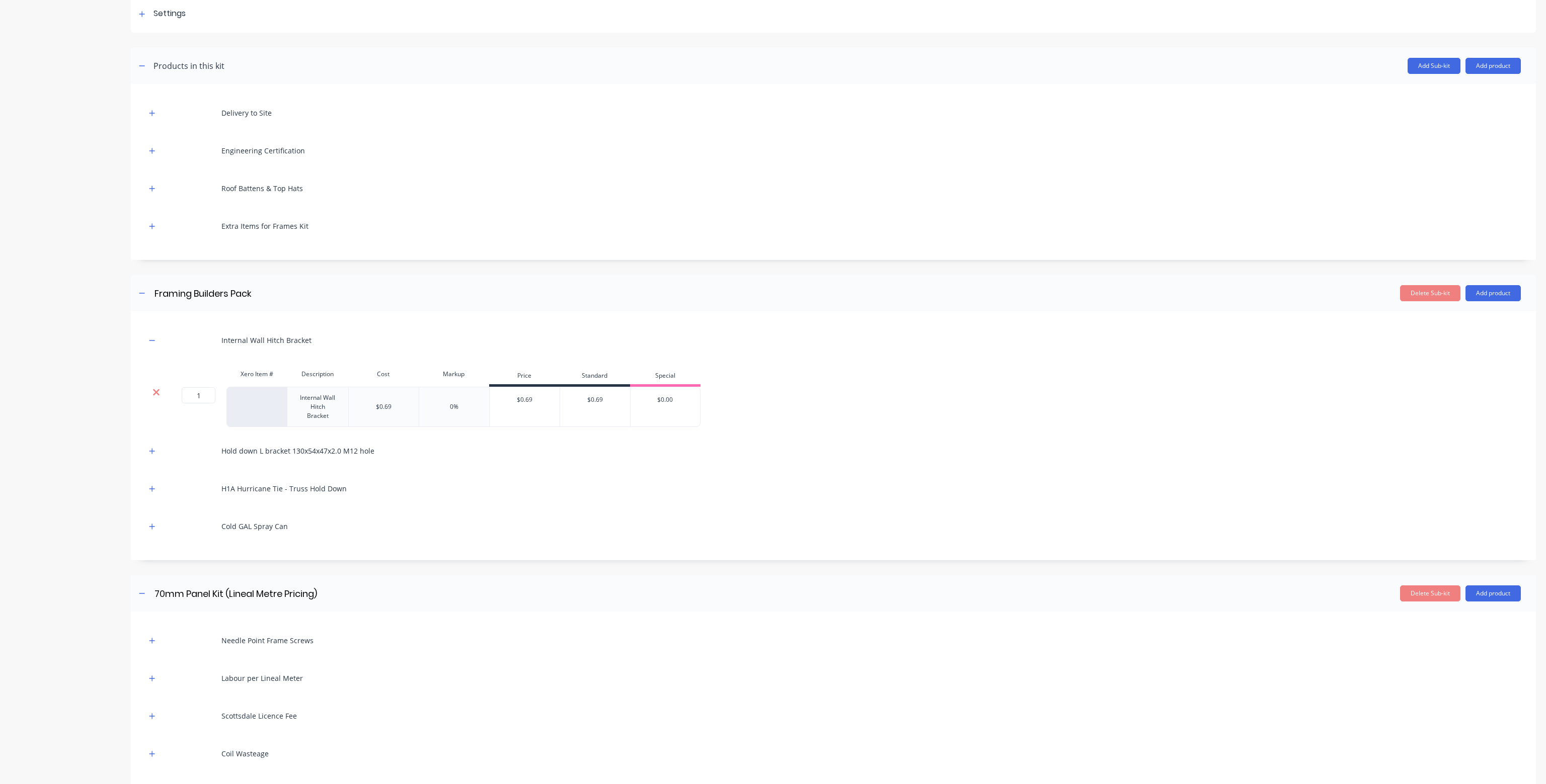
click at [154, 388] on icon at bounding box center [156, 392] width 8 height 10
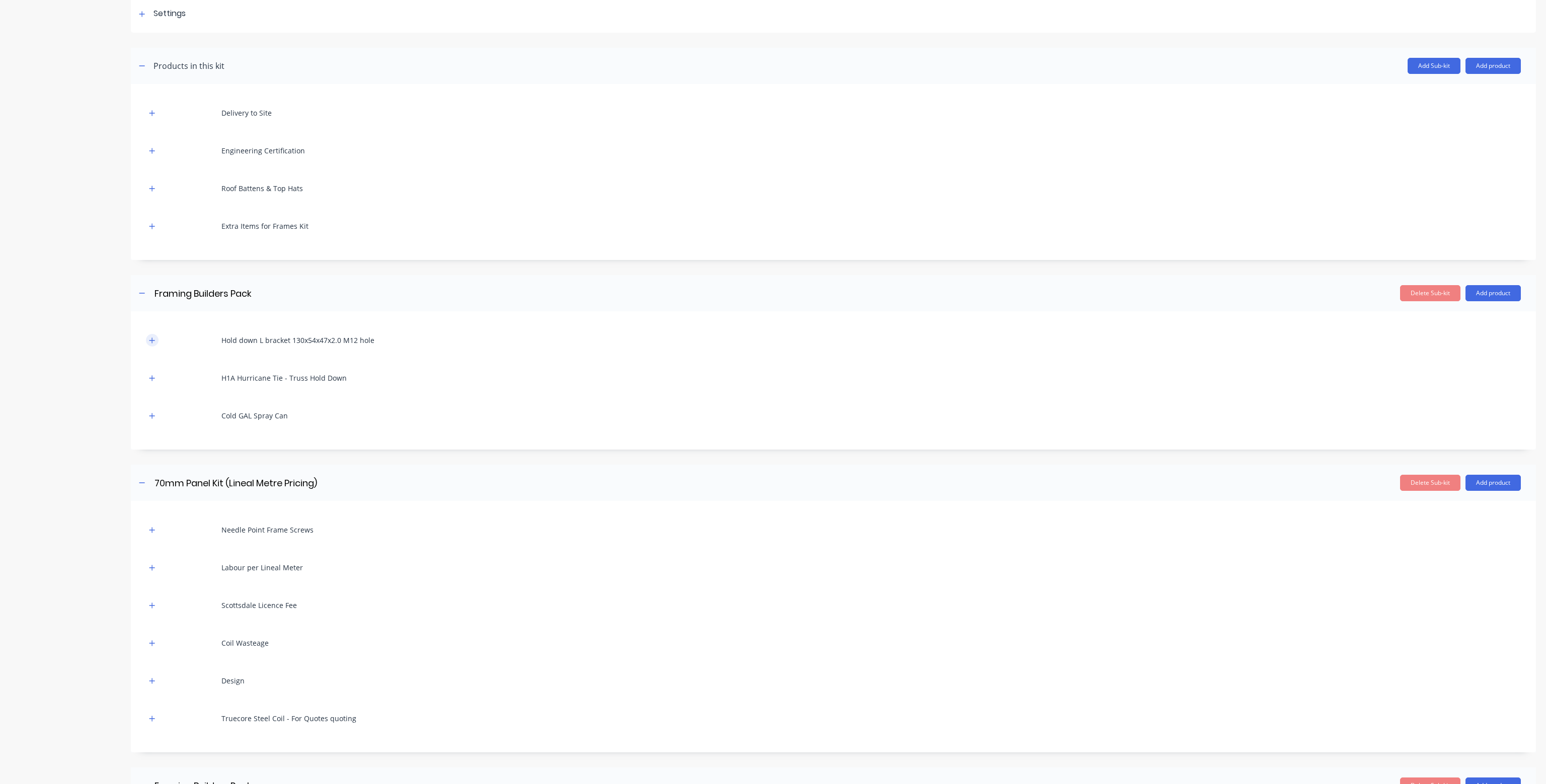
click at [155, 338] on icon "button" at bounding box center [152, 341] width 6 height 7
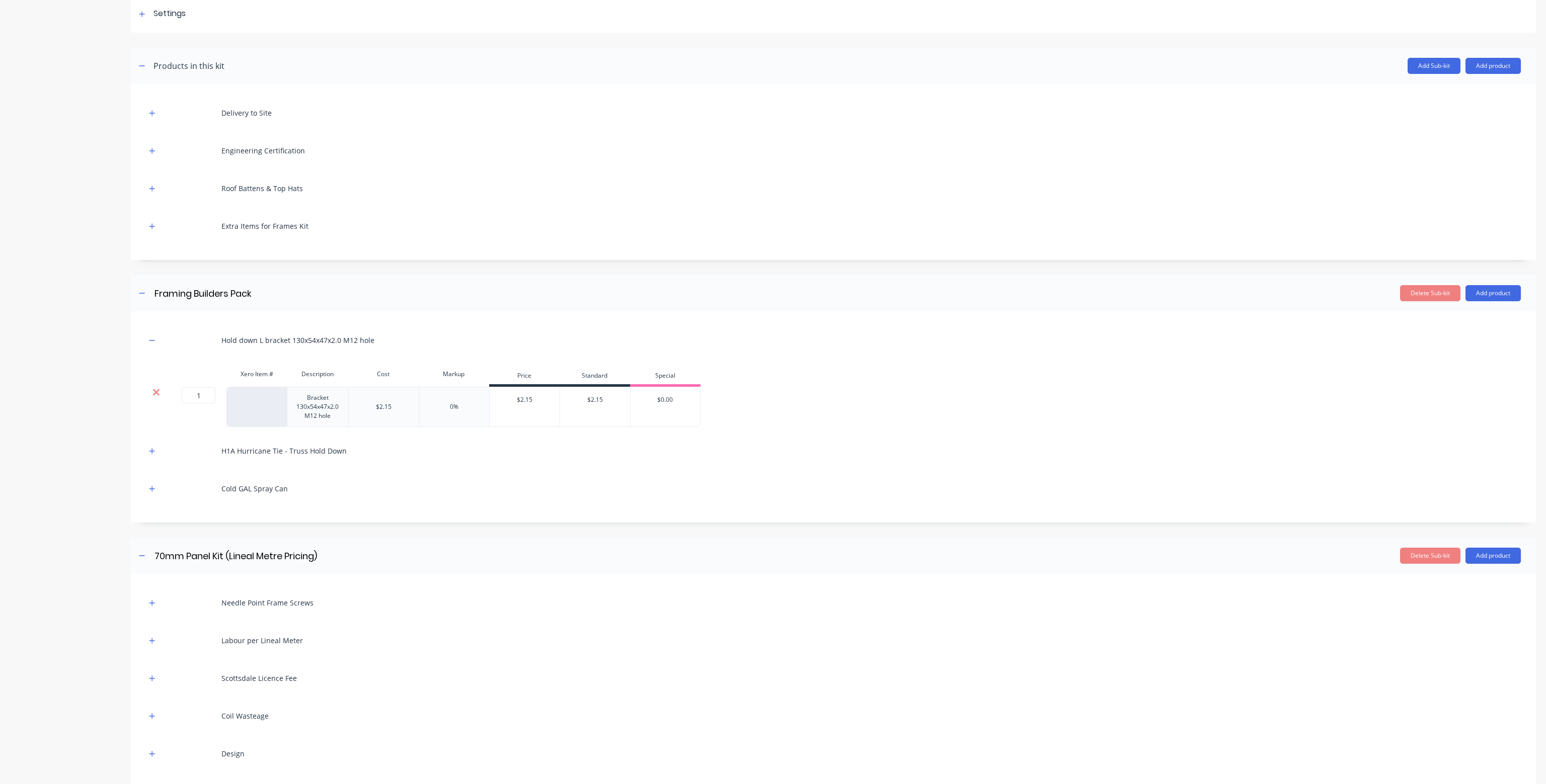
click at [154, 389] on icon at bounding box center [156, 392] width 8 height 10
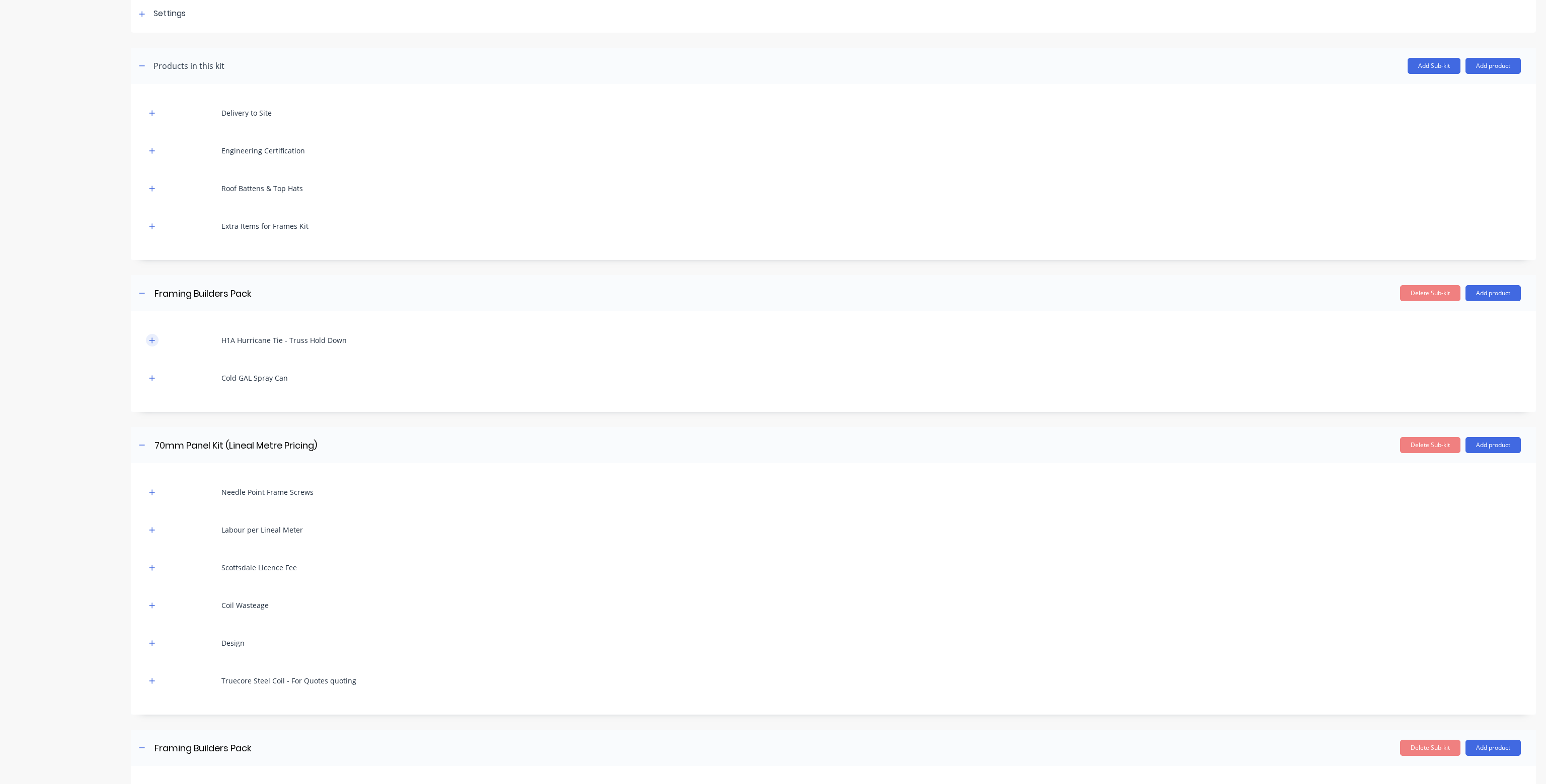
click at [151, 334] on button "button" at bounding box center [152, 340] width 13 height 13
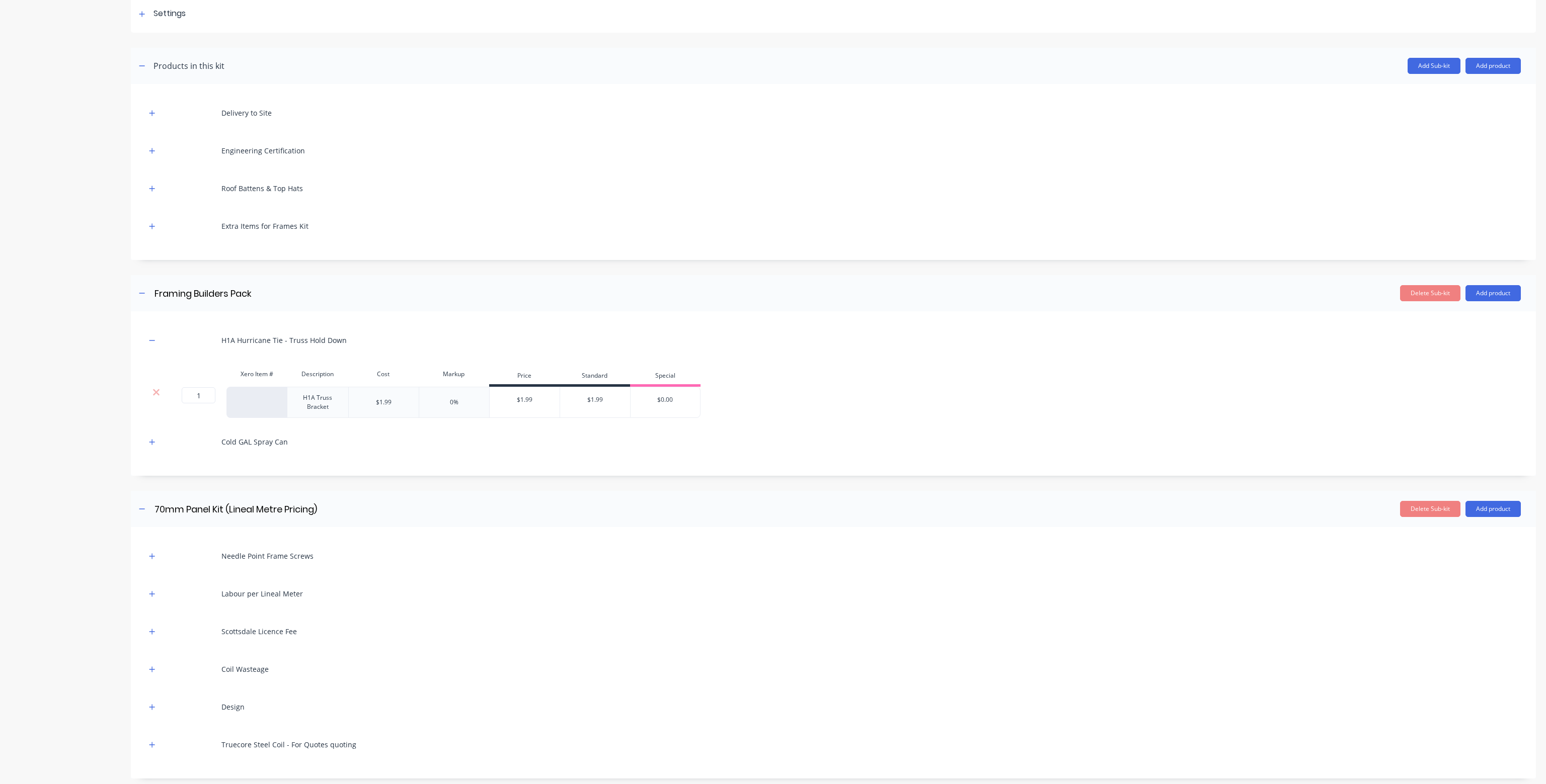
click at [151, 391] on div at bounding box center [156, 392] width 19 height 10
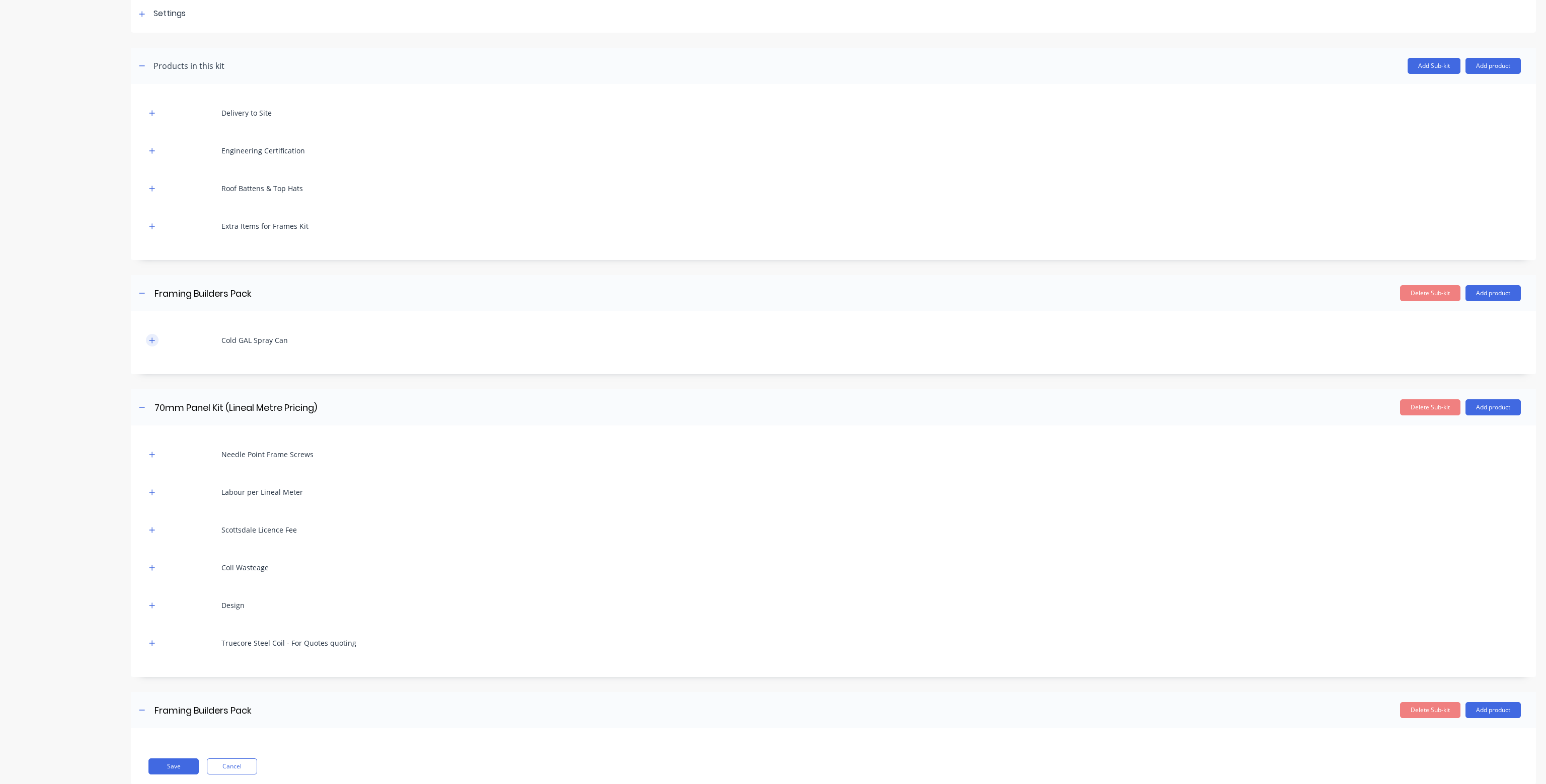
click at [154, 344] on button "button" at bounding box center [152, 340] width 13 height 13
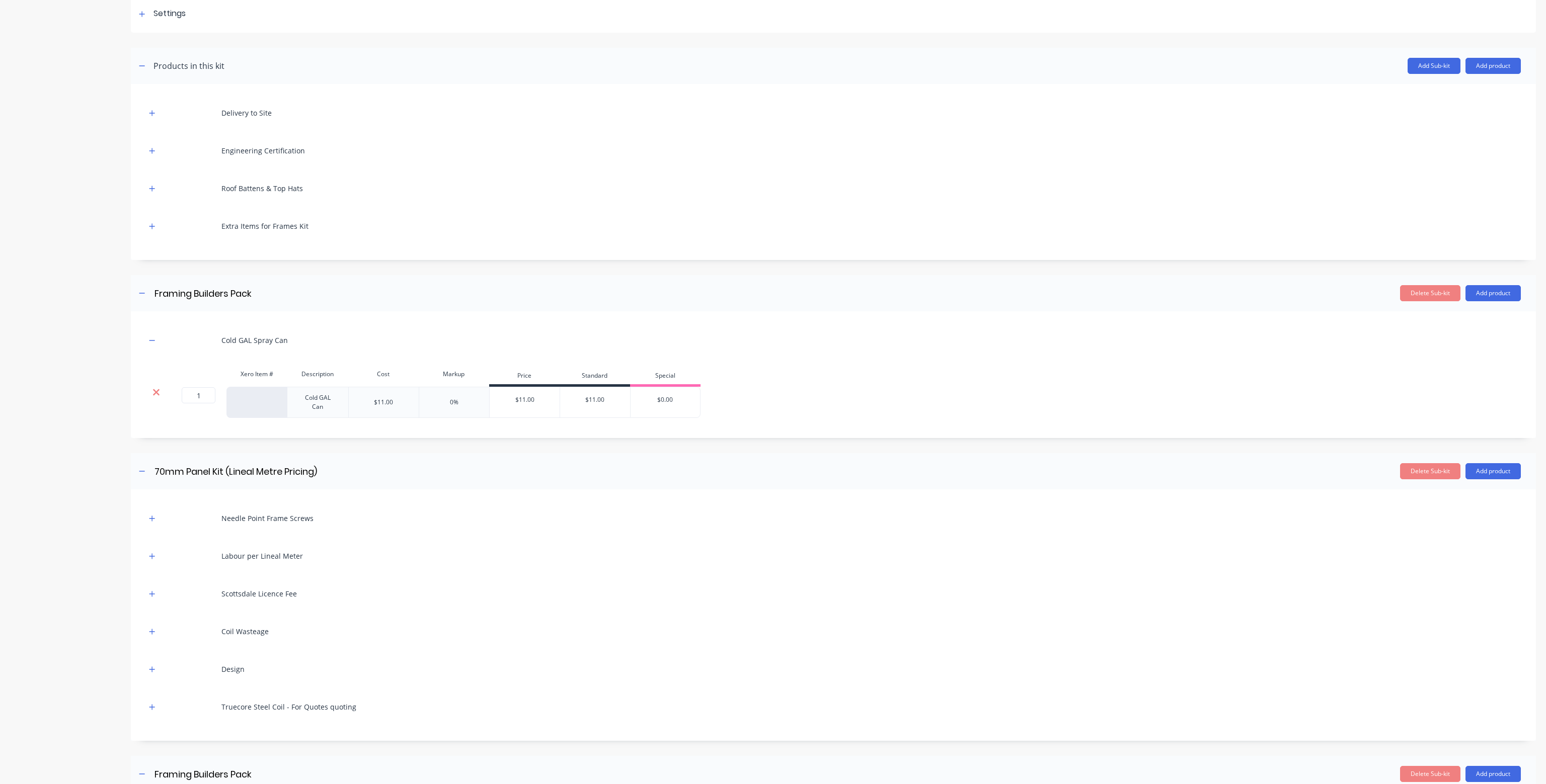
click at [155, 388] on icon at bounding box center [156, 392] width 8 height 10
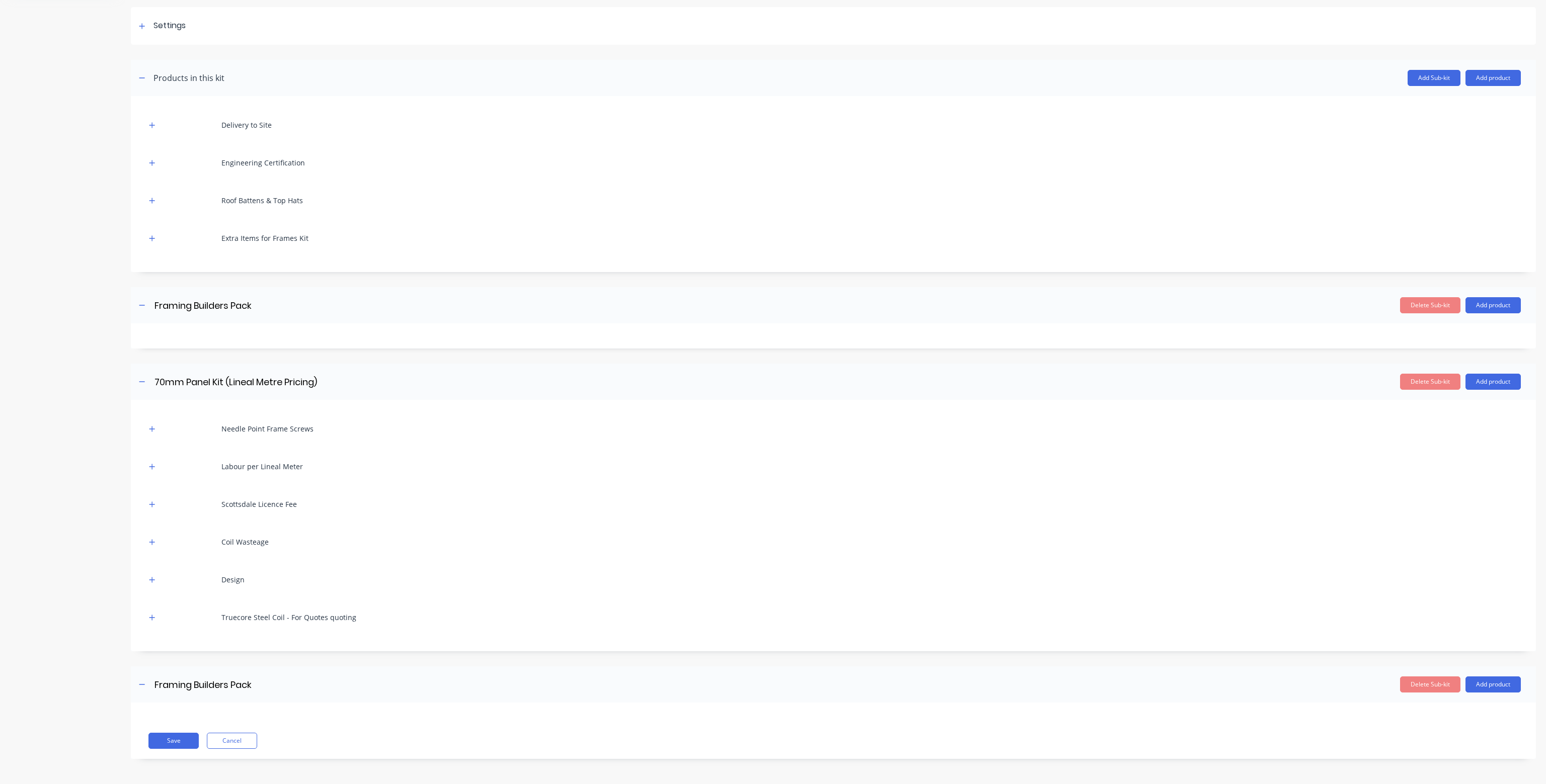
scroll to position [137, 0]
click at [1425, 302] on button "Delete Sub-kit" at bounding box center [1430, 307] width 61 height 16
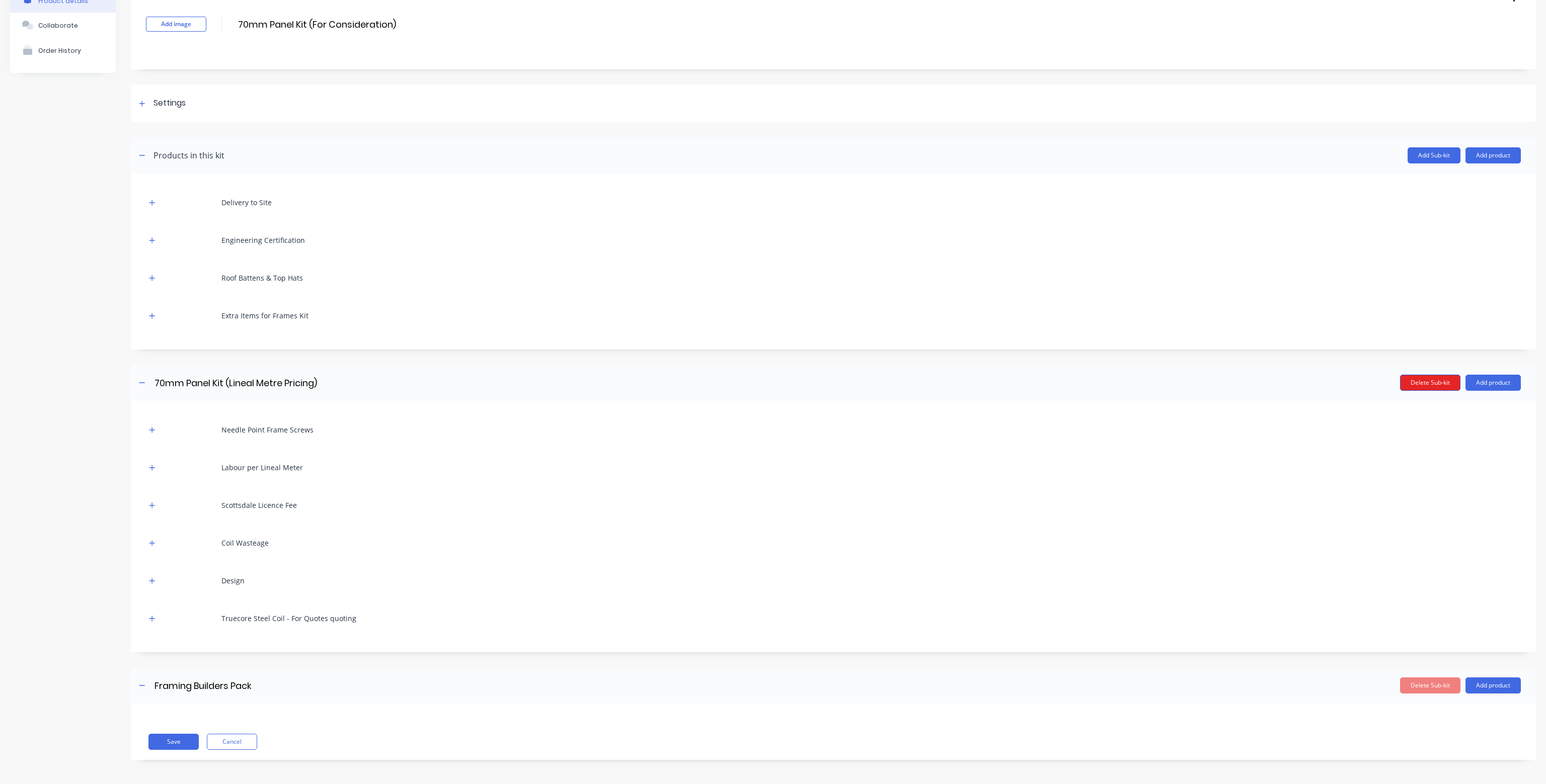
click at [1415, 386] on button "Delete Sub-kit" at bounding box center [1430, 383] width 61 height 16
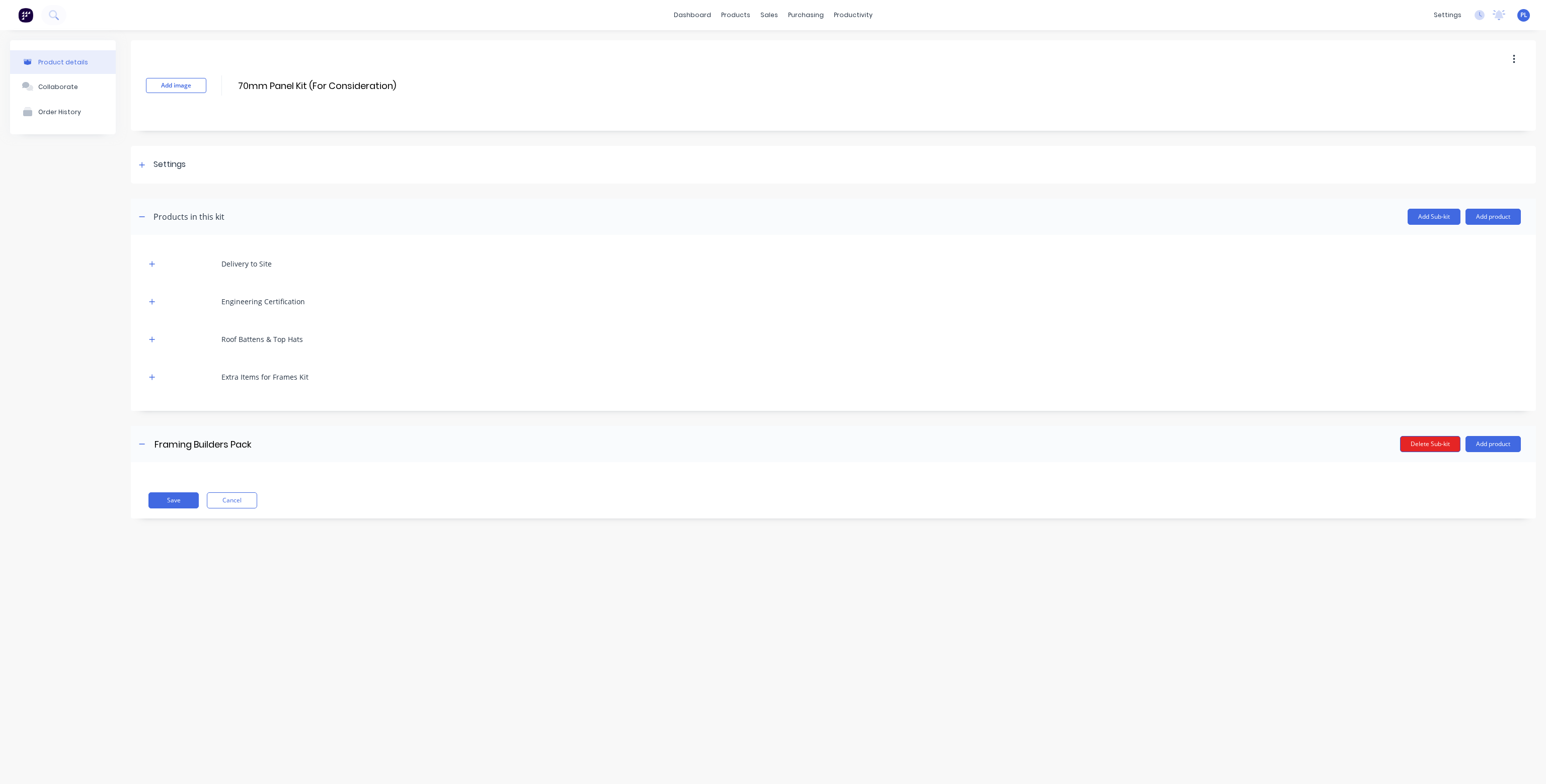
click at [1426, 441] on button "Delete Sub-kit" at bounding box center [1430, 444] width 61 height 16
drag, startPoint x: 407, startPoint y: 82, endPoint x: 220, endPoint y: 65, distance: 187.8
click at [220, 65] on div "Add image 70mm Panel Kit (For Consideration) 70mm Panel Kit (For Consideration)…" at bounding box center [833, 85] width 1405 height 91
type input "Delivery, Design, Engineering and extras"
click at [151, 261] on icon "button" at bounding box center [152, 264] width 6 height 7
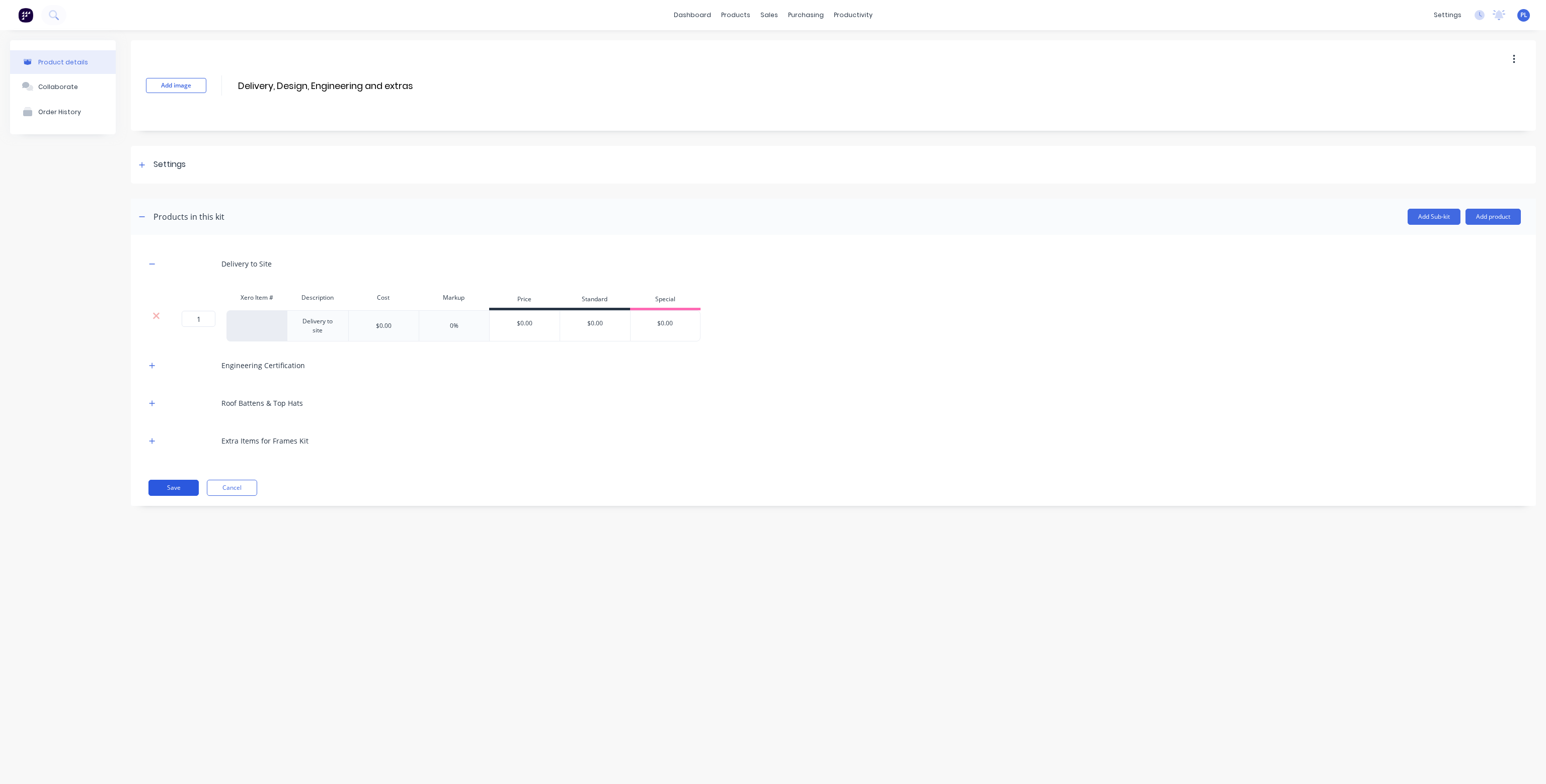
click at [167, 488] on button "Save" at bounding box center [173, 488] width 50 height 16
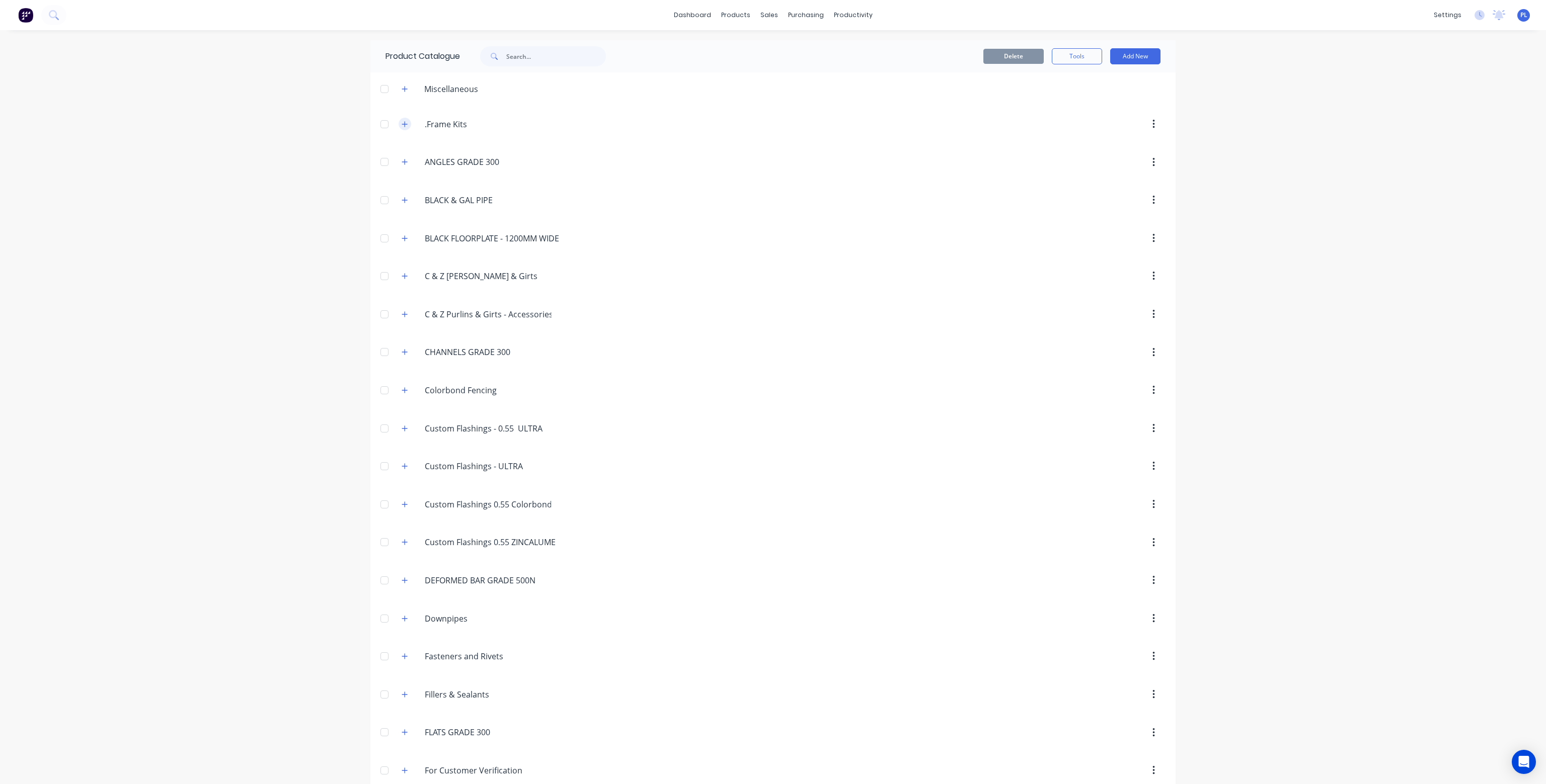
click at [402, 123] on icon "button" at bounding box center [405, 124] width 6 height 7
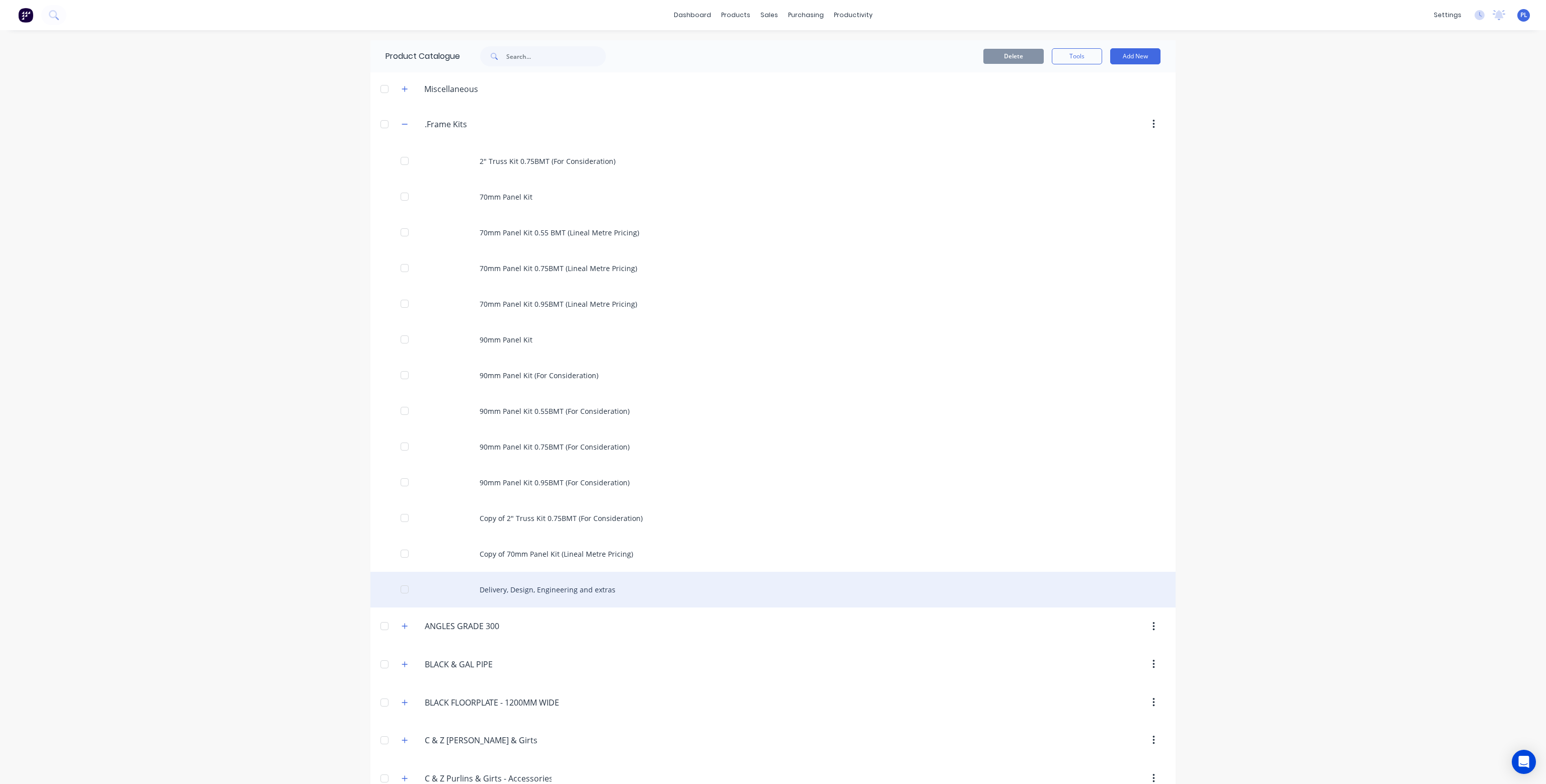
click at [579, 590] on div "Delivery, Design, Engineering and extras" at bounding box center [773, 590] width 805 height 36
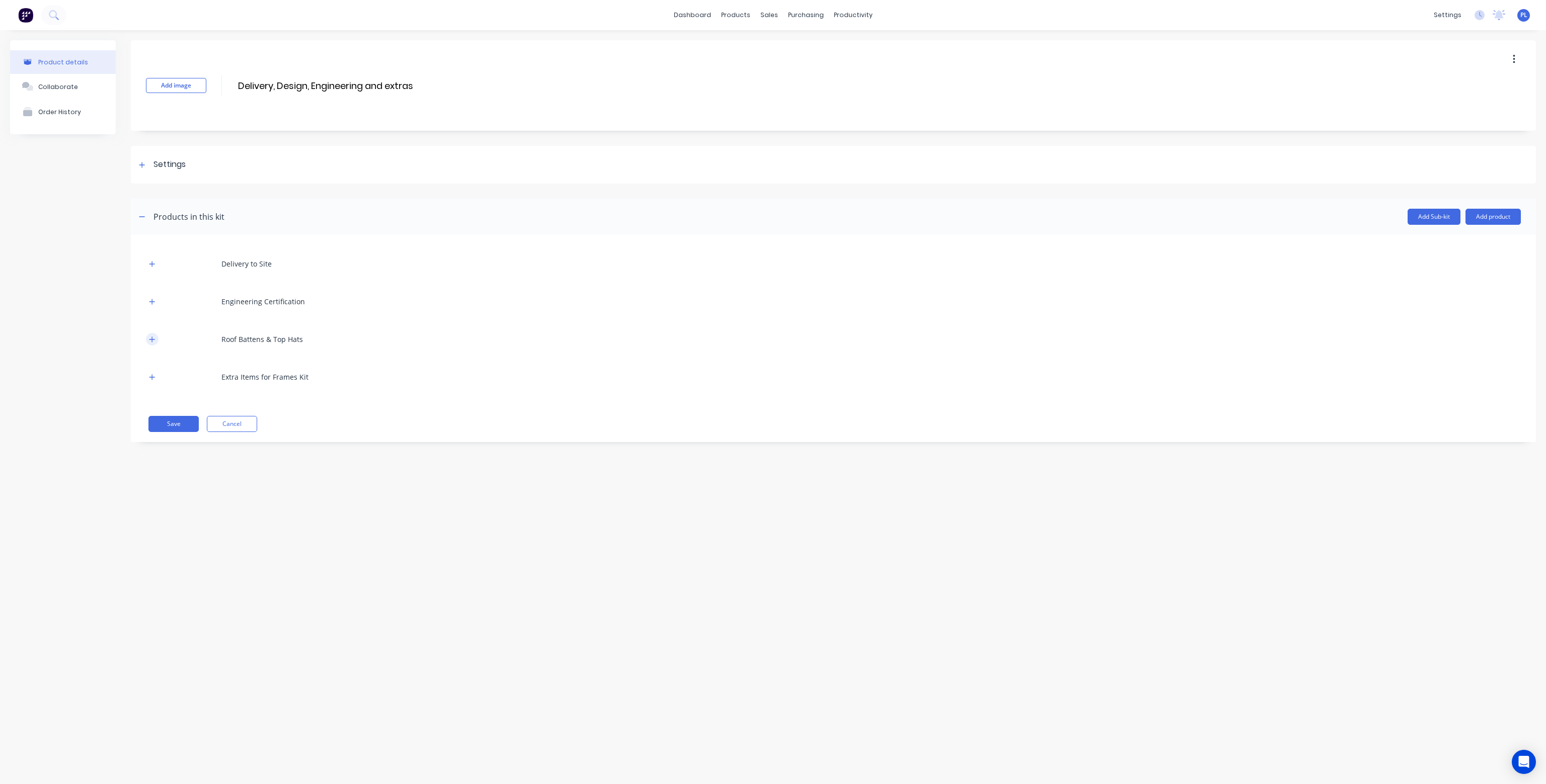
click at [151, 338] on icon "button" at bounding box center [152, 340] width 6 height 7
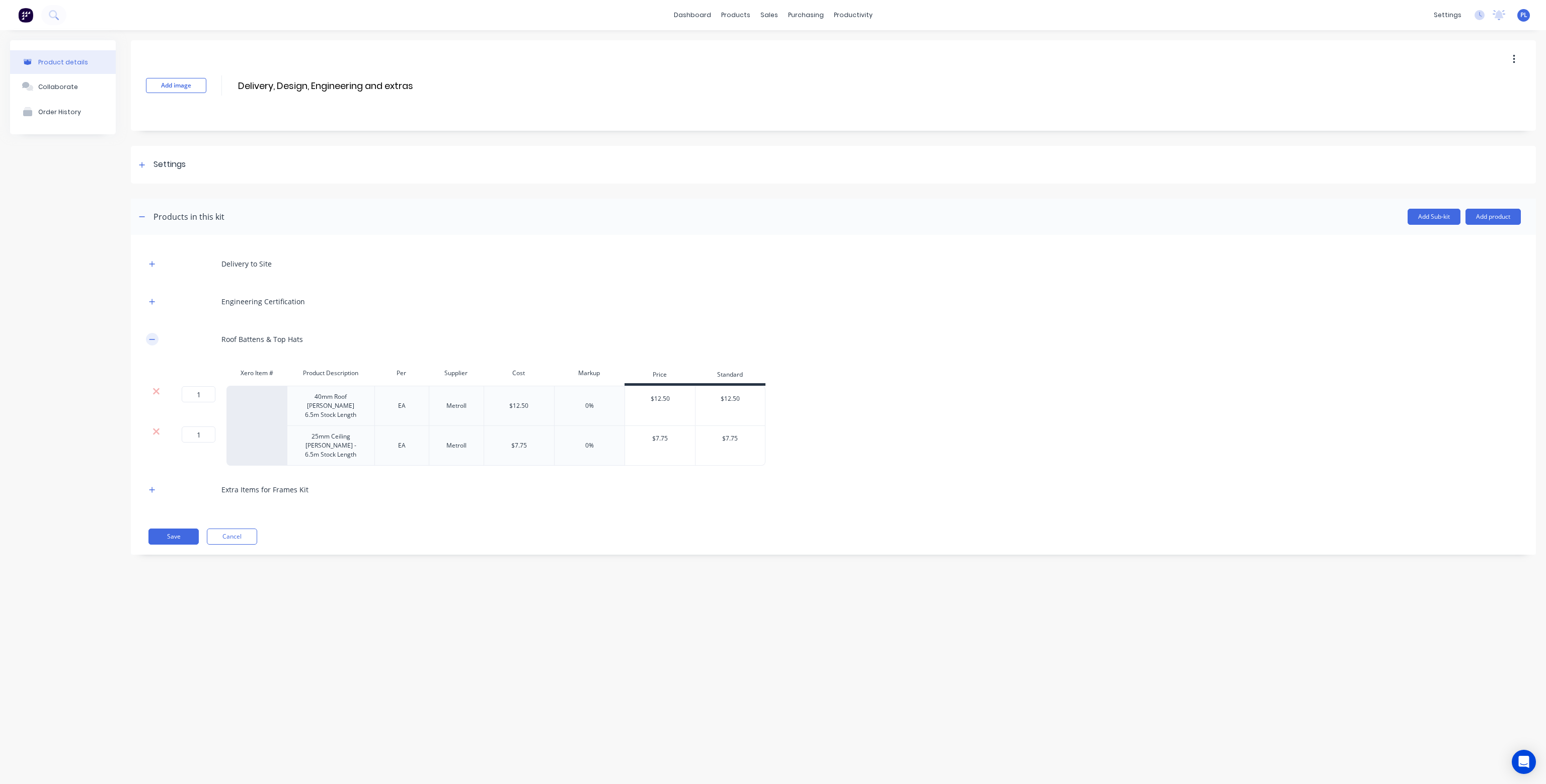
click at [151, 338] on icon "button" at bounding box center [152, 340] width 6 height 7
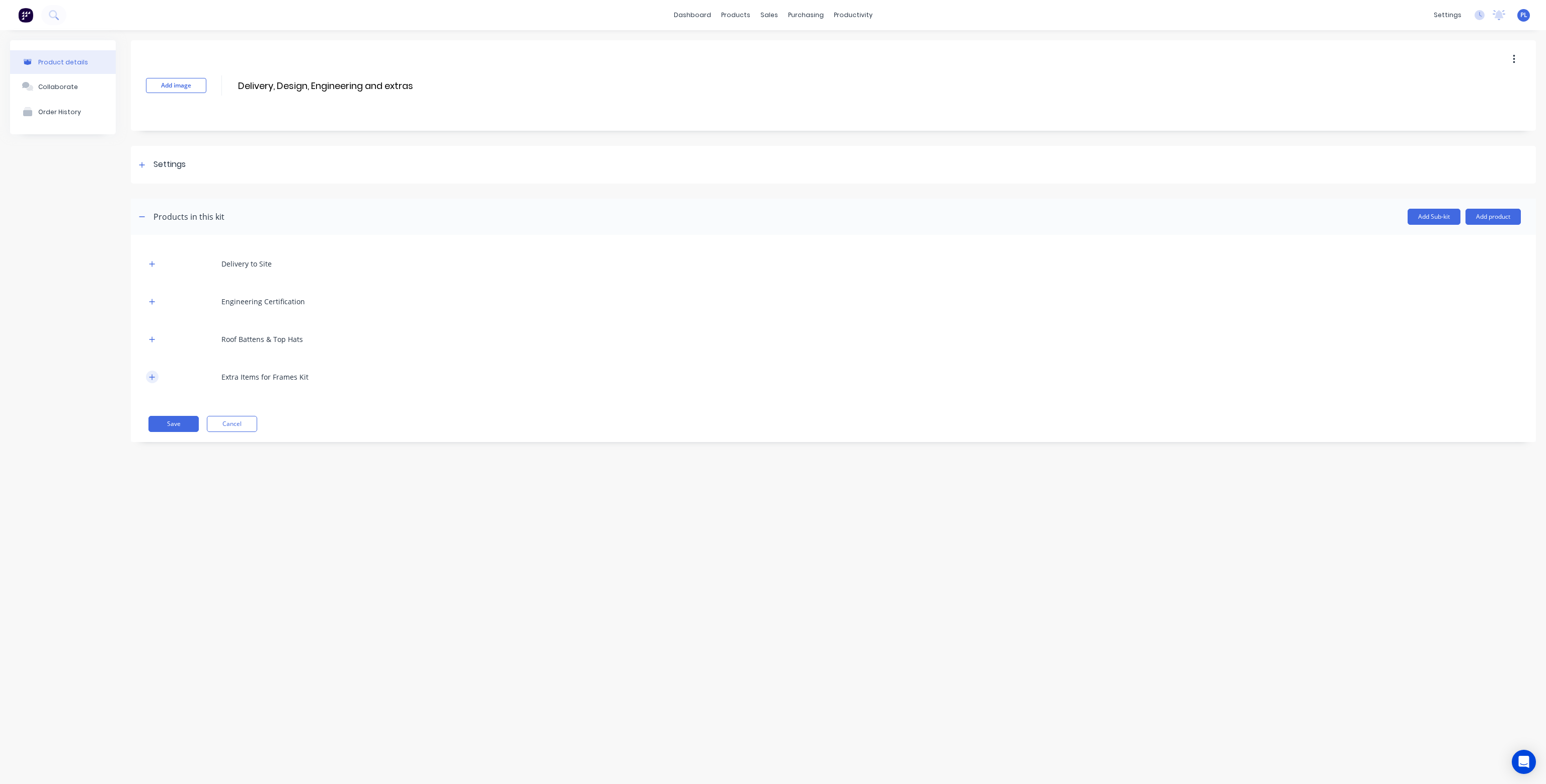
click at [157, 379] on button "button" at bounding box center [152, 377] width 13 height 13
click at [1500, 216] on button "Add product" at bounding box center [1493, 217] width 55 height 16
click at [1475, 244] on div "Product catalogue" at bounding box center [1473, 242] width 77 height 14
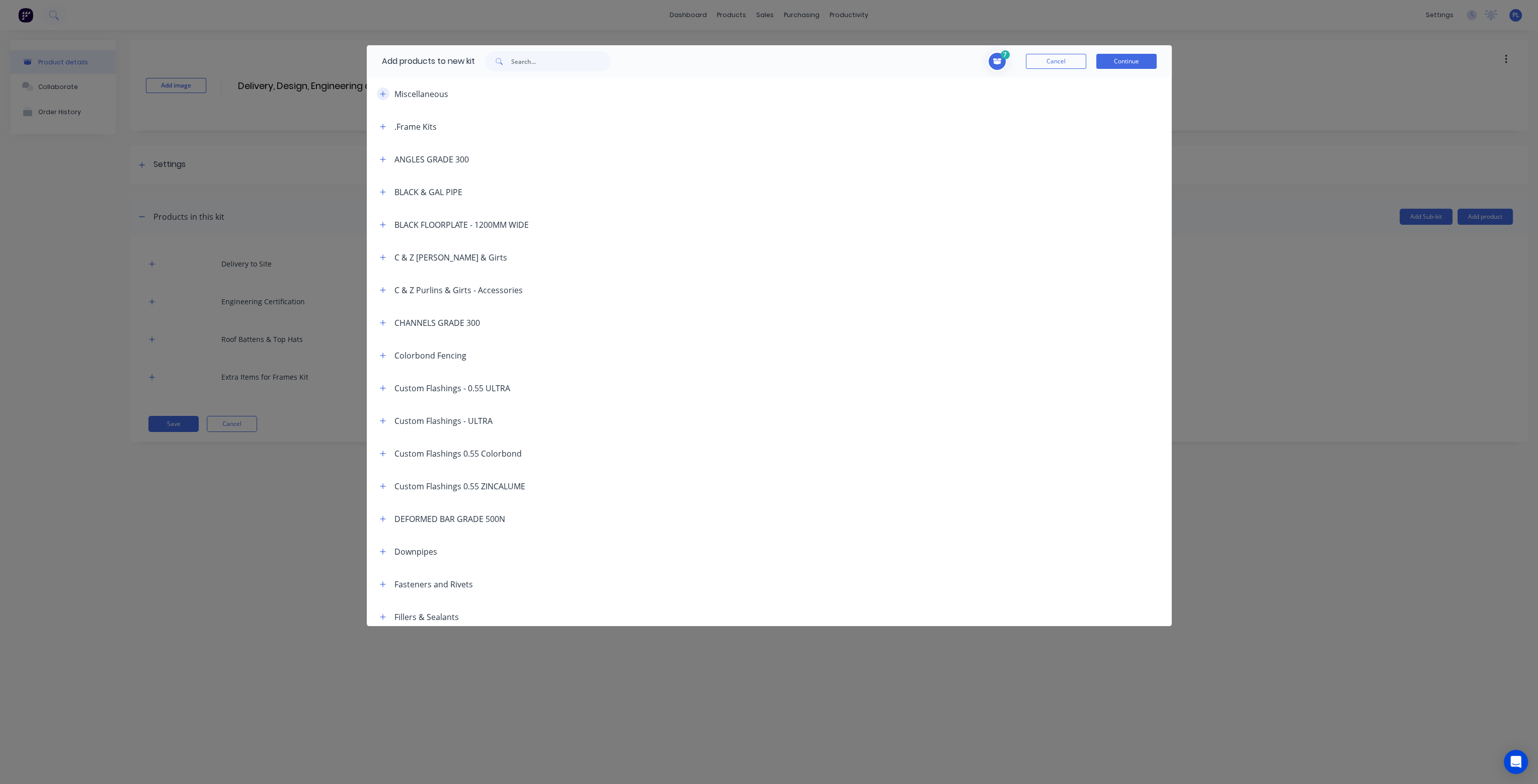
click at [384, 92] on icon "button" at bounding box center [383, 94] width 6 height 7
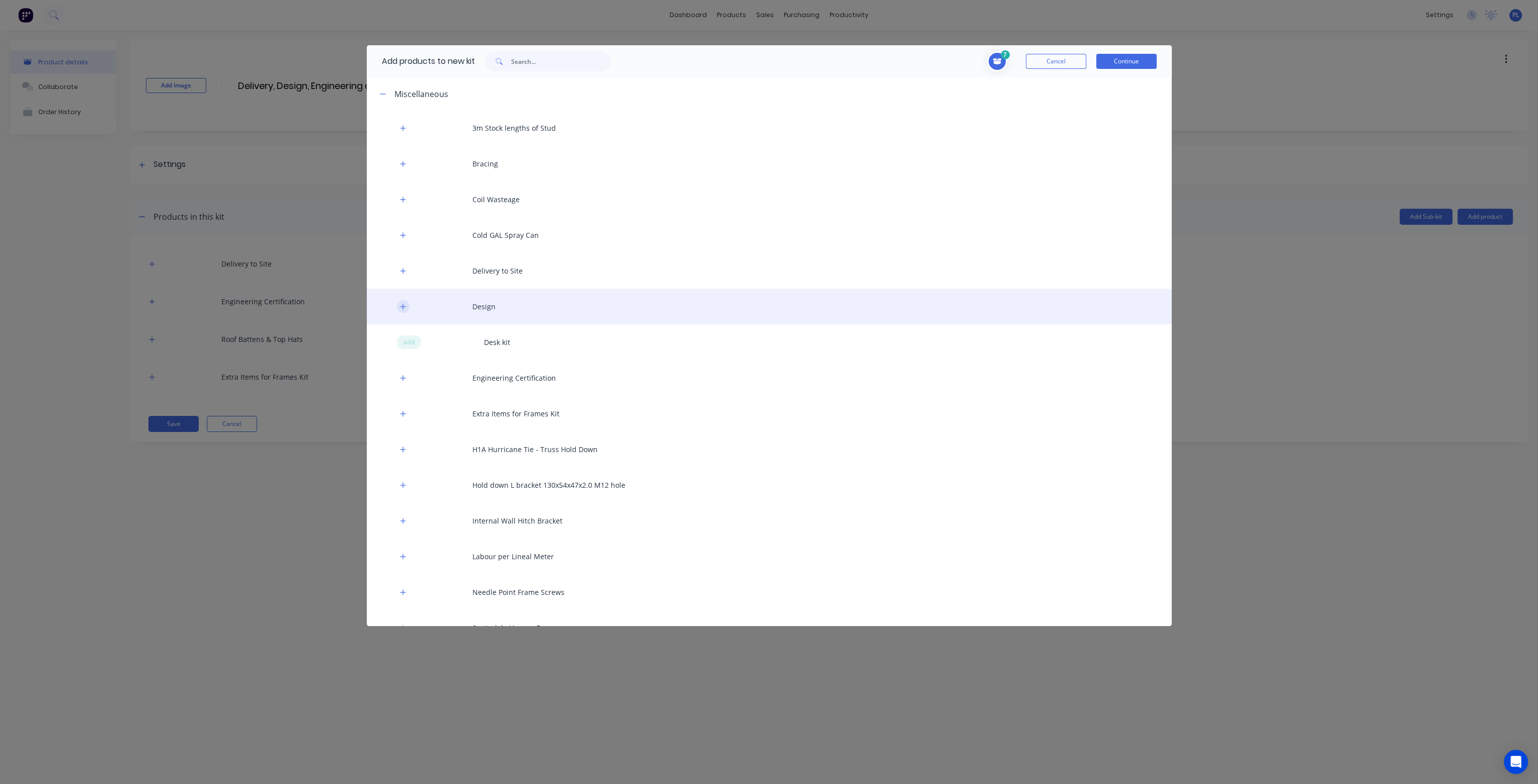
click at [403, 305] on icon "button" at bounding box center [403, 306] width 5 height 5
click at [403, 305] on icon "button" at bounding box center [403, 307] width 6 height 7
click at [403, 305] on icon "button" at bounding box center [403, 306] width 5 height 5
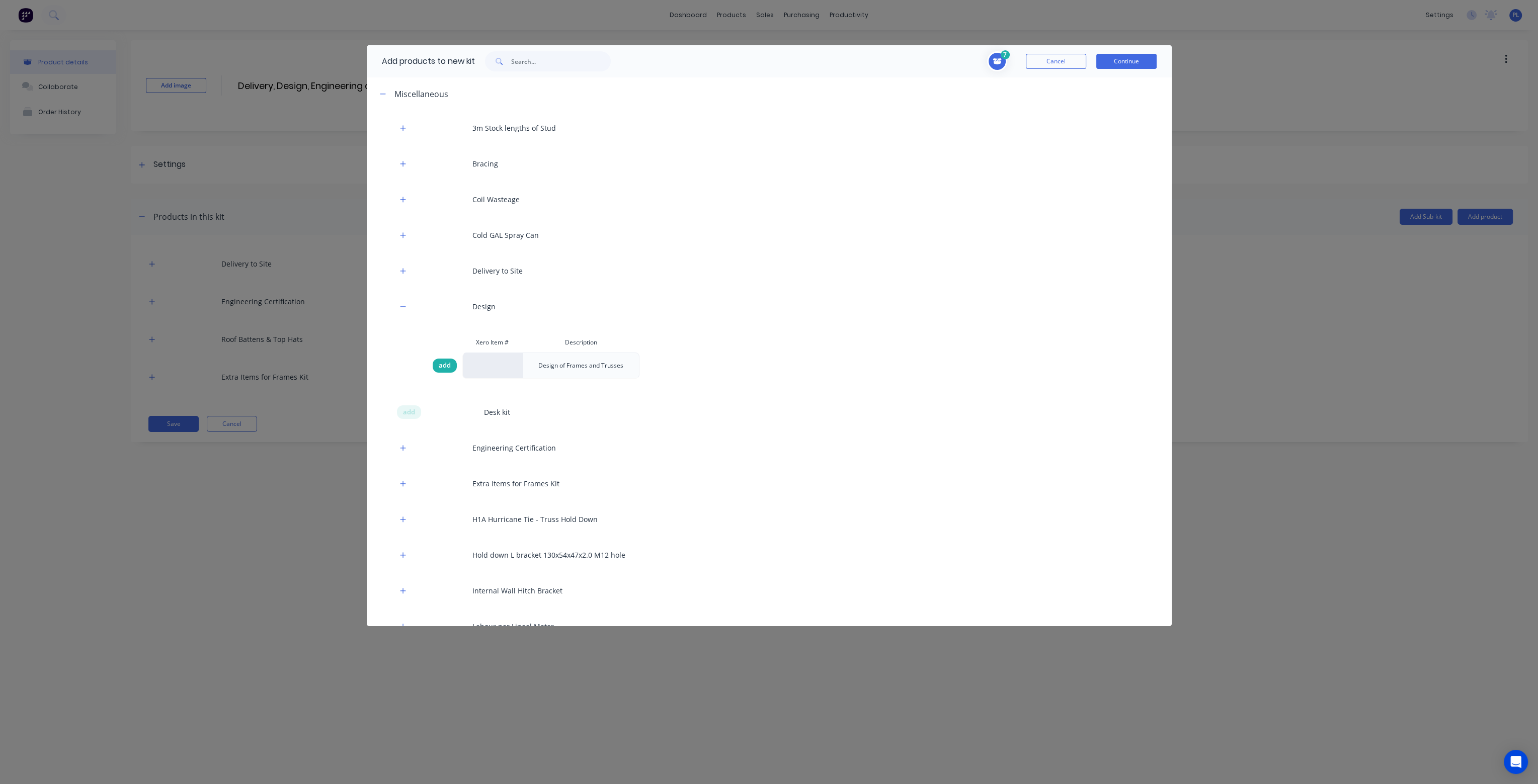
click at [443, 364] on span "add" at bounding box center [445, 365] width 12 height 10
click at [1125, 58] on button "Continue" at bounding box center [1126, 61] width 61 height 15
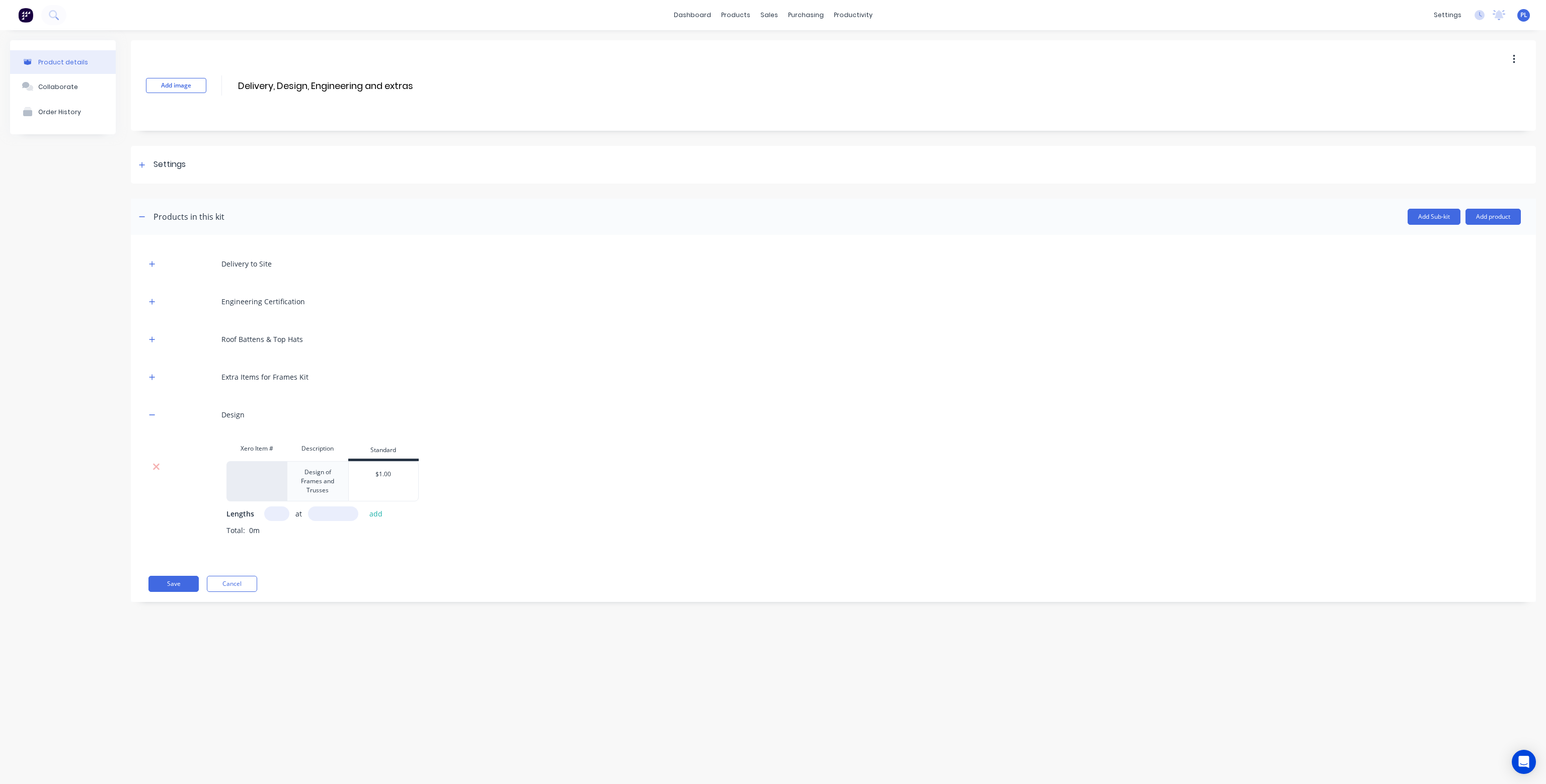
click at [274, 510] on input "text" at bounding box center [277, 513] width 25 height 14
type input "1"
drag, startPoint x: 278, startPoint y: 513, endPoint x: 261, endPoint y: 512, distance: 17.0
click at [261, 512] on div "Lengths 1 at add" at bounding box center [873, 513] width 1295 height 14
click at [173, 581] on button "Save" at bounding box center [173, 584] width 50 height 16
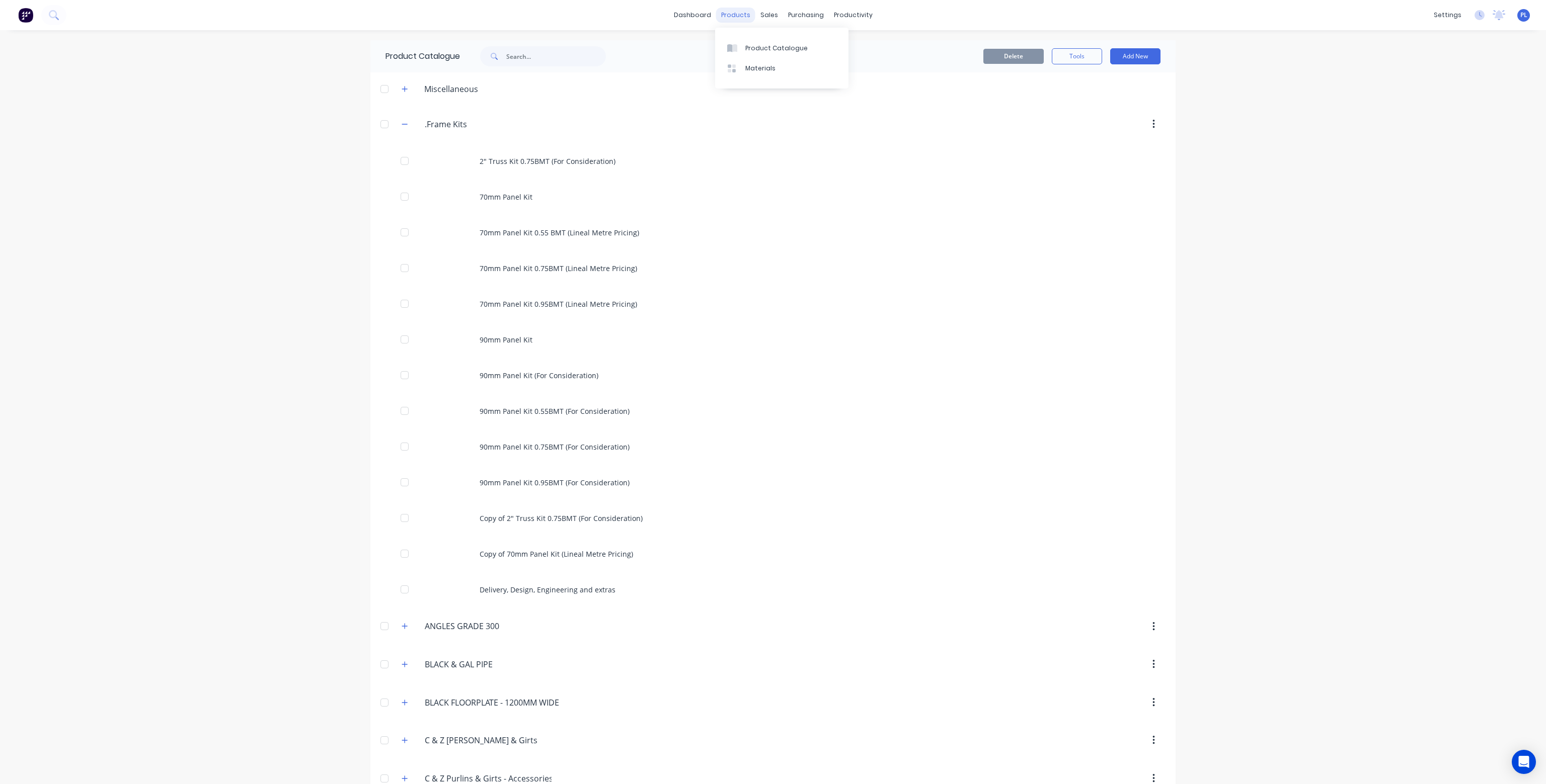
click at [738, 15] on div "products" at bounding box center [735, 15] width 39 height 15
click at [755, 45] on div "Product Catalogue" at bounding box center [777, 48] width 62 height 9
click at [402, 87] on icon "button" at bounding box center [405, 89] width 6 height 7
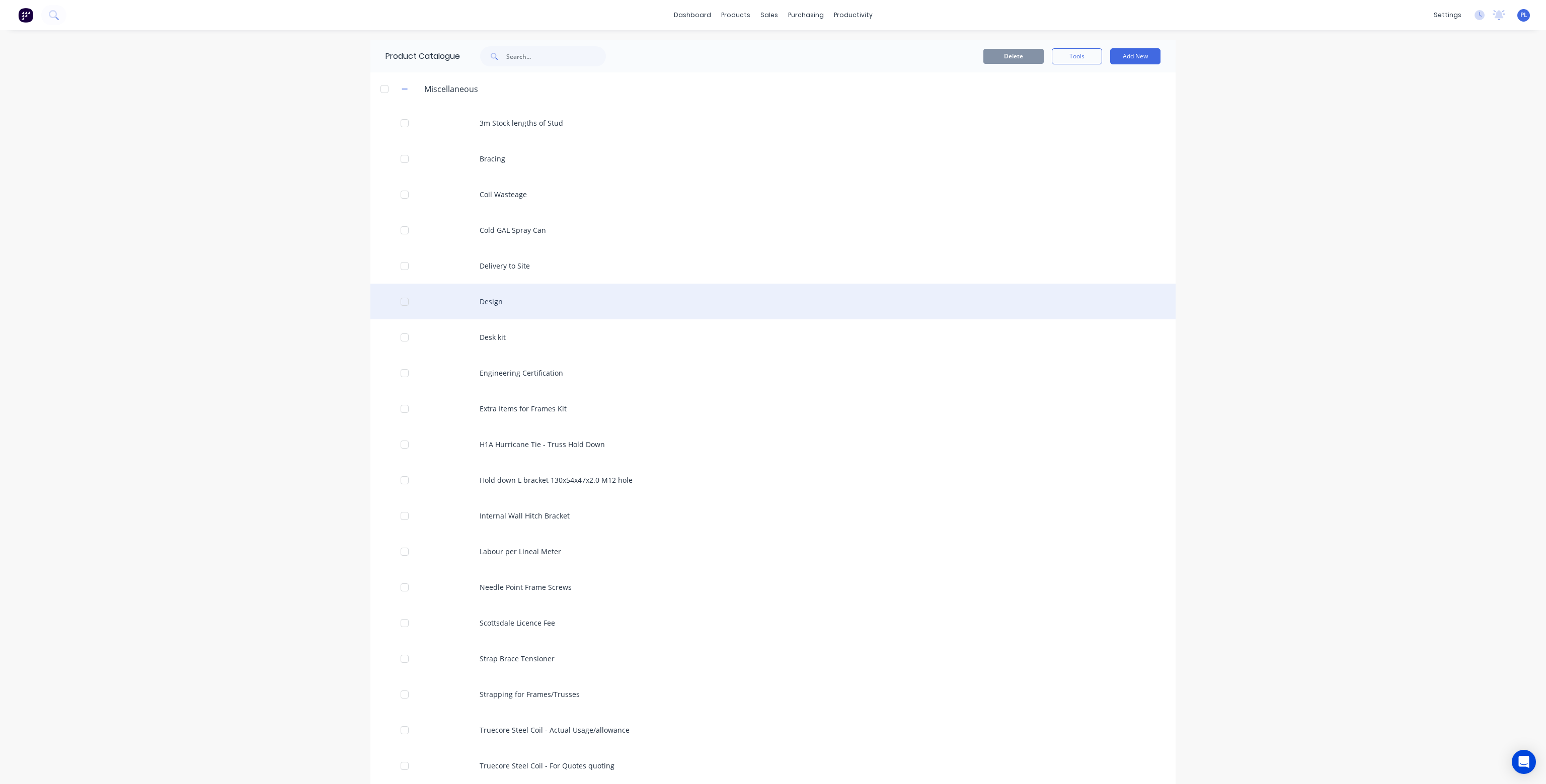
click at [498, 303] on div "Design" at bounding box center [773, 302] width 805 height 36
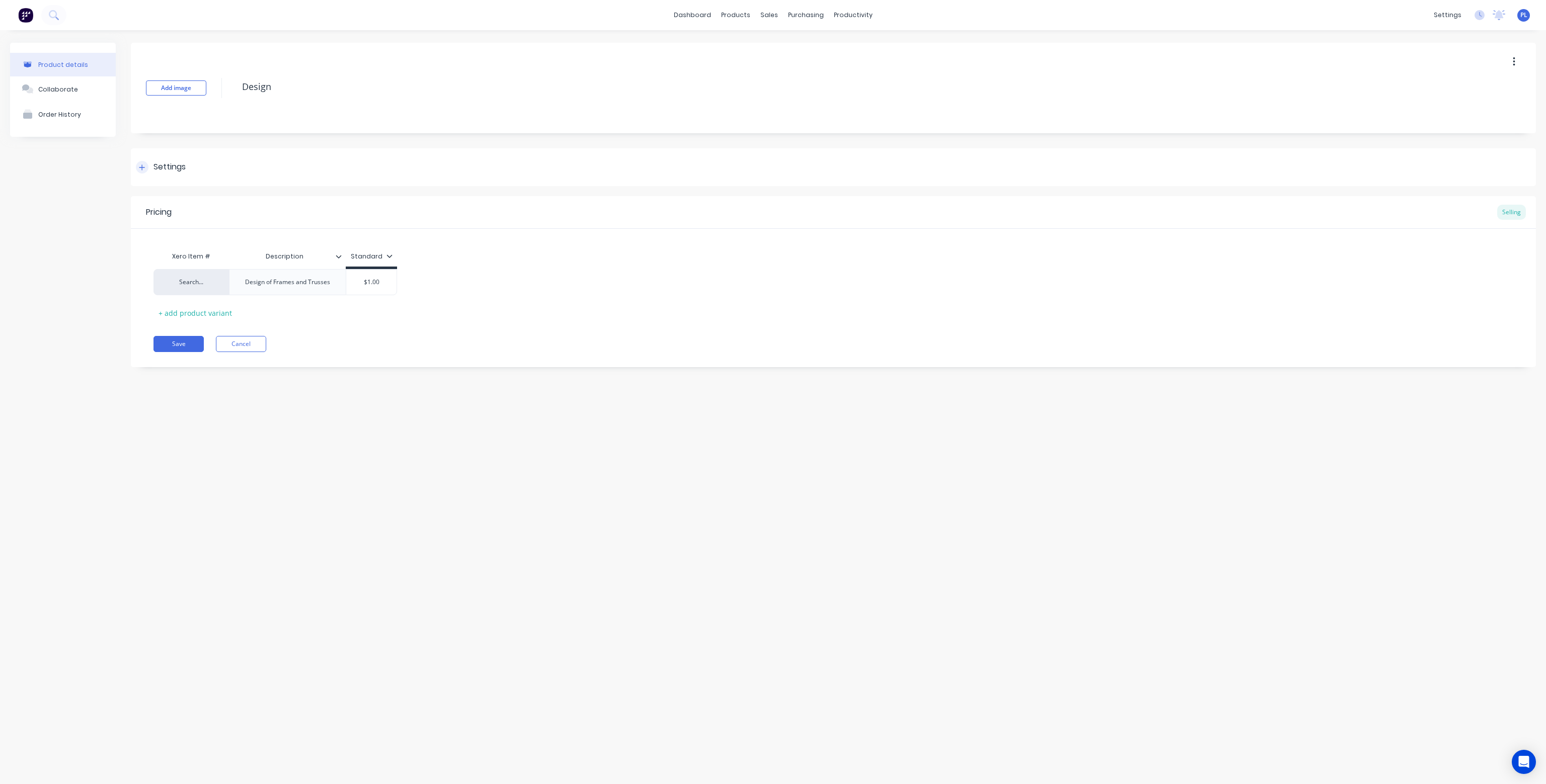
click at [142, 166] on icon at bounding box center [142, 167] width 6 height 7
click at [246, 339] on button "Lineal Metres" at bounding box center [209, 339] width 106 height 15
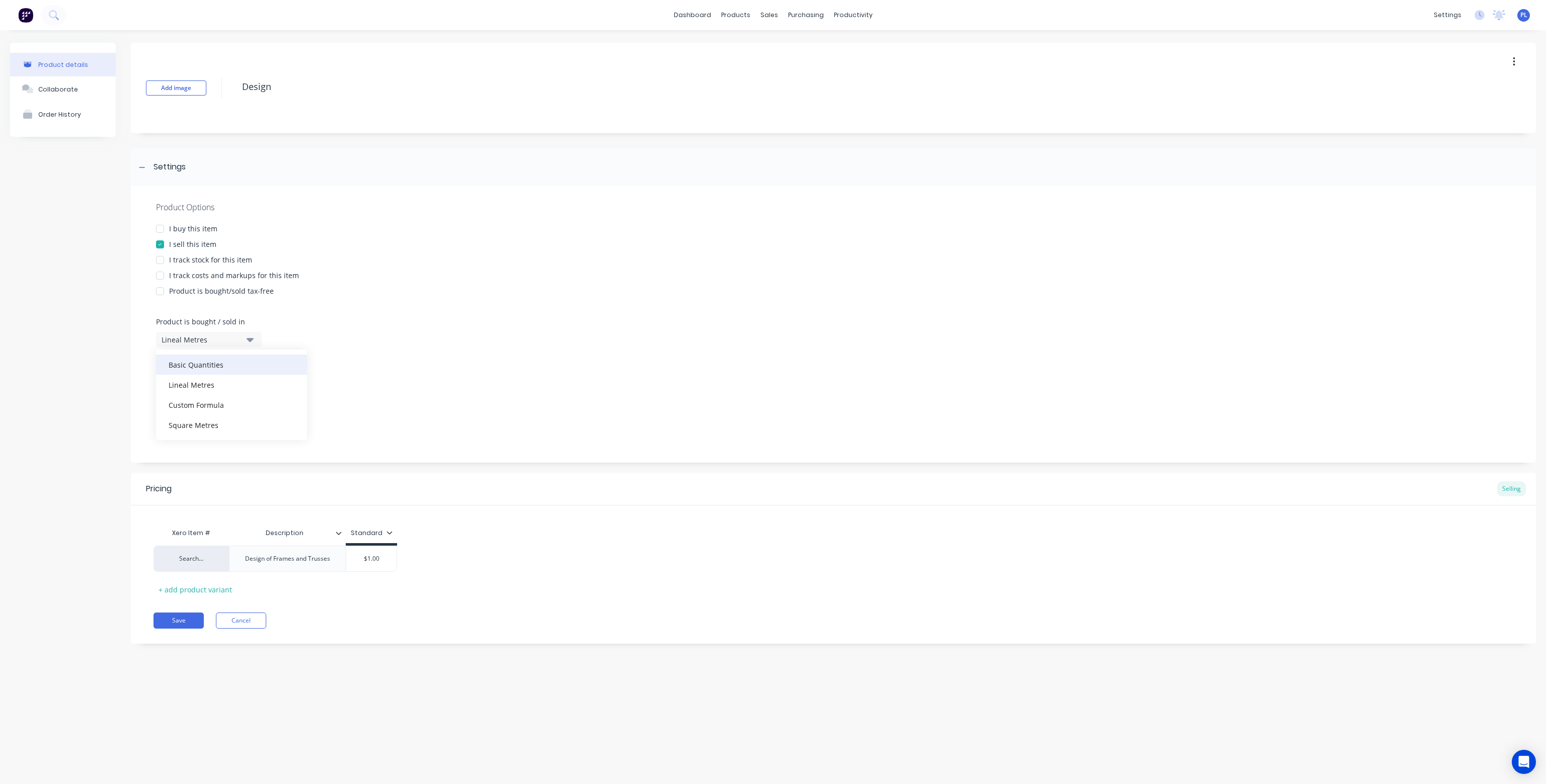
click at [241, 356] on div "Basic Quantities" at bounding box center [232, 365] width 151 height 20
click at [254, 384] on button "Miscellaneous" at bounding box center [209, 386] width 106 height 15
click at [248, 432] on icon "button" at bounding box center [250, 432] width 7 height 4
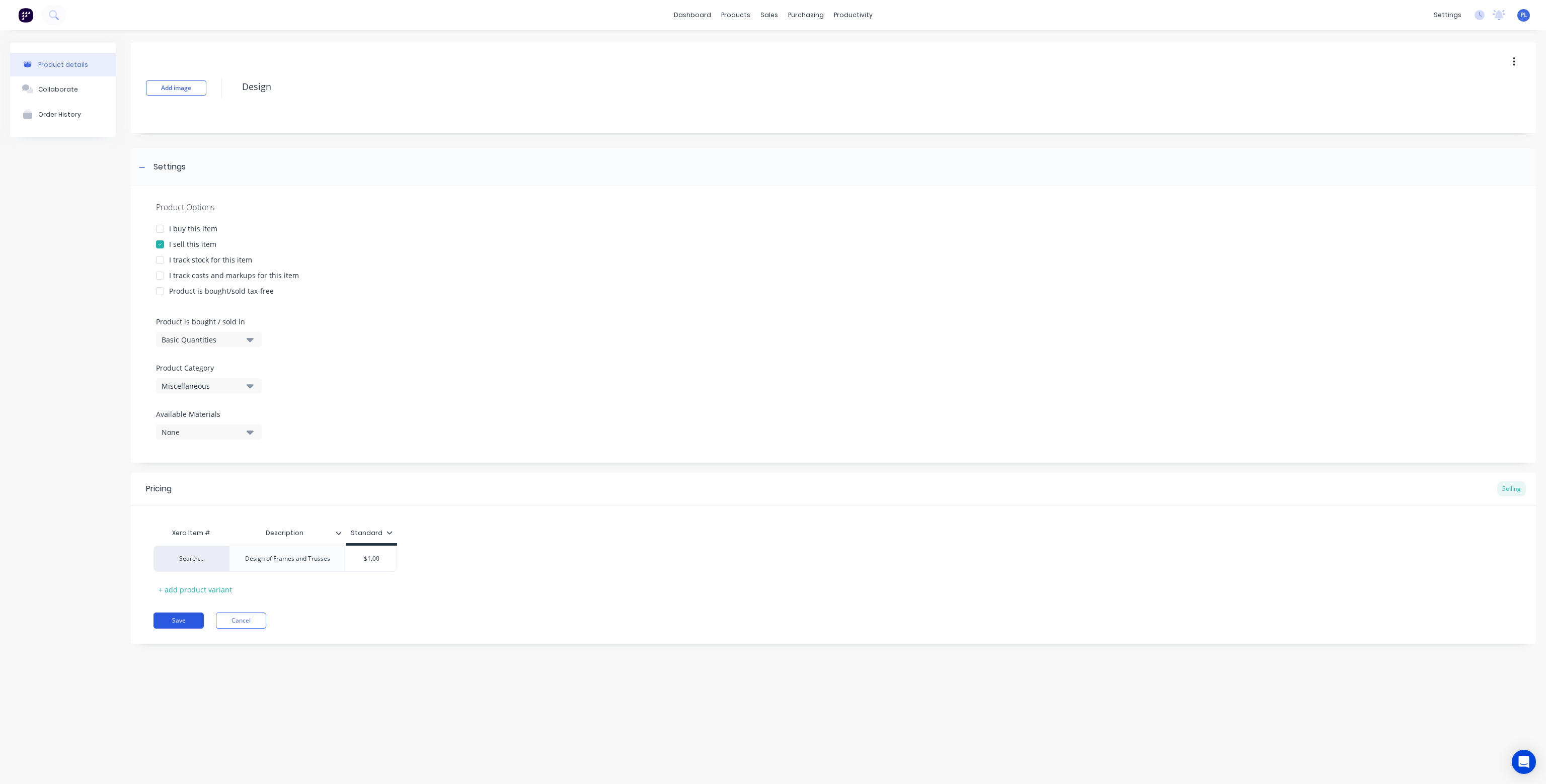
click at [178, 618] on button "Save" at bounding box center [179, 620] width 50 height 16
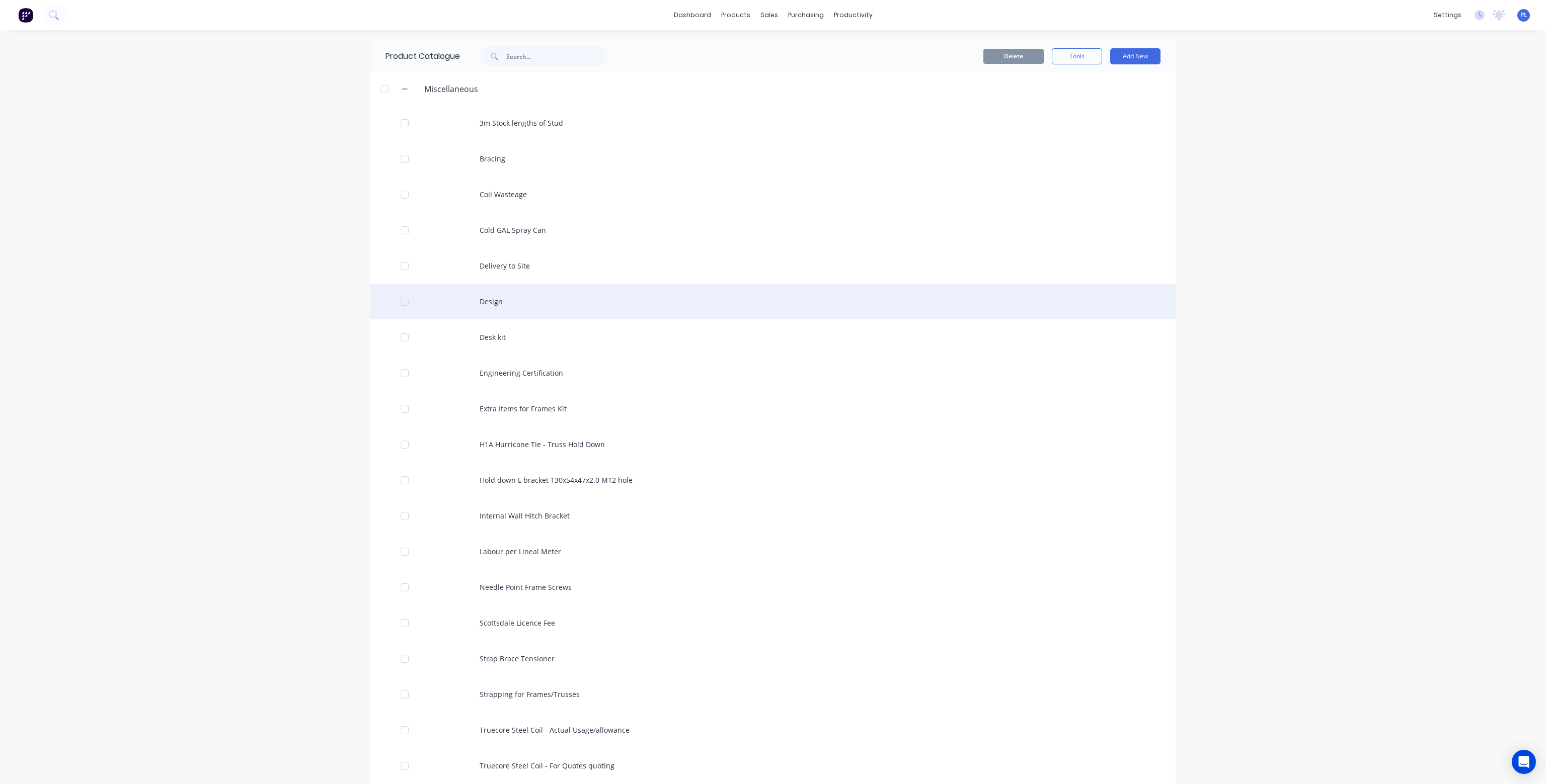
click at [495, 296] on div "Design" at bounding box center [773, 302] width 805 height 36
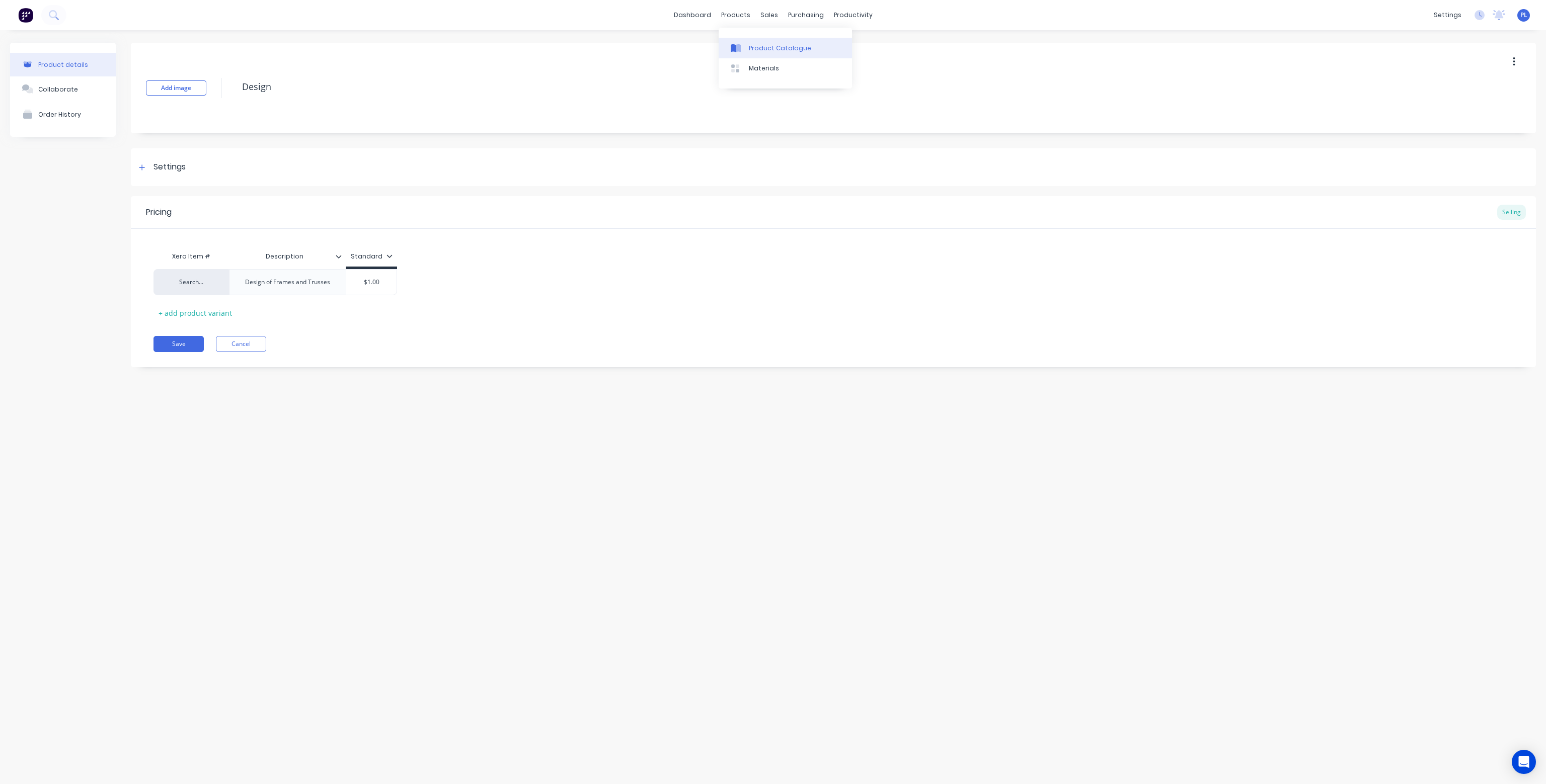
click at [765, 50] on div "Product Catalogue" at bounding box center [780, 48] width 62 height 9
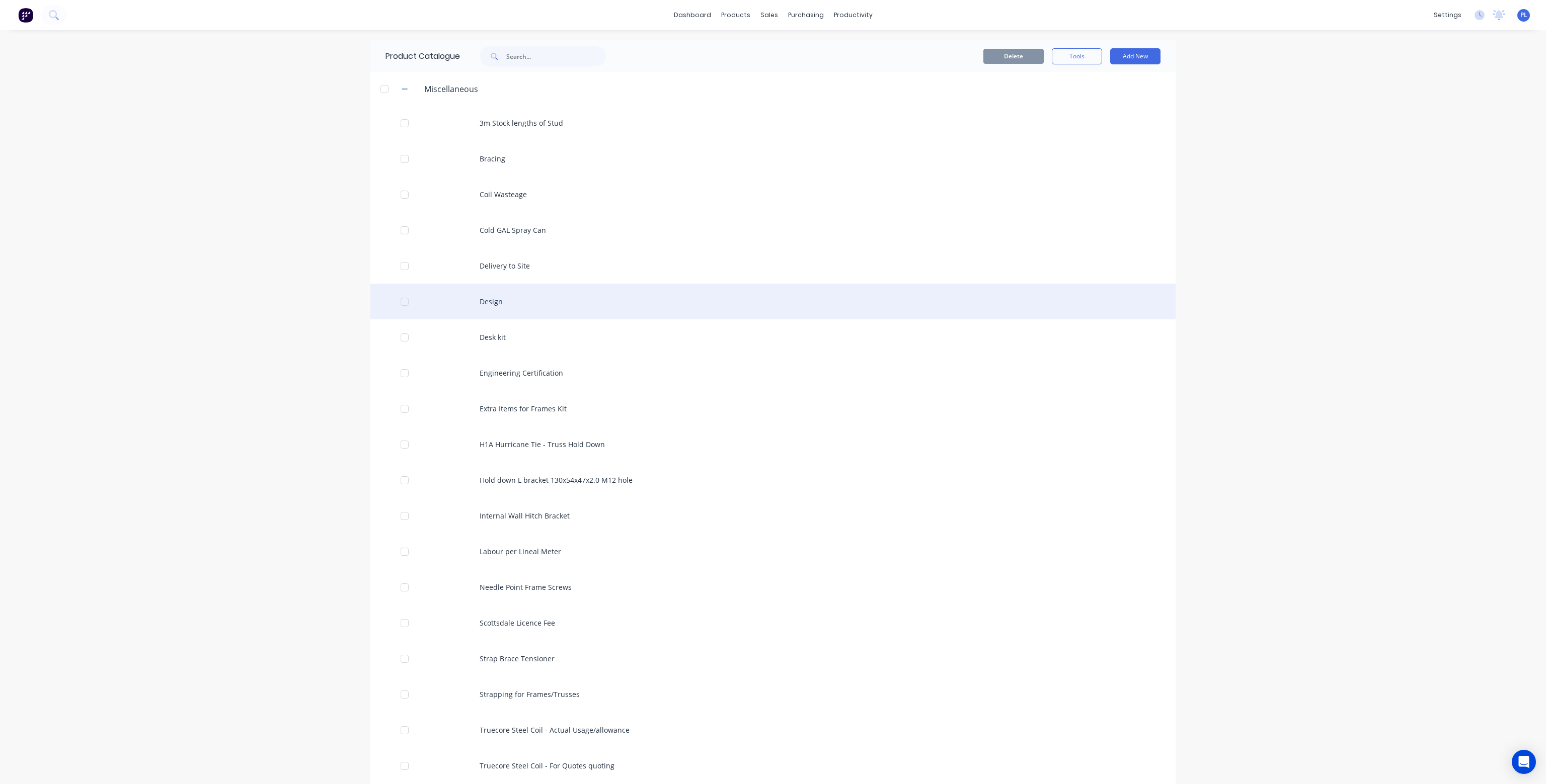
click at [477, 293] on div "Design" at bounding box center [773, 302] width 805 height 36
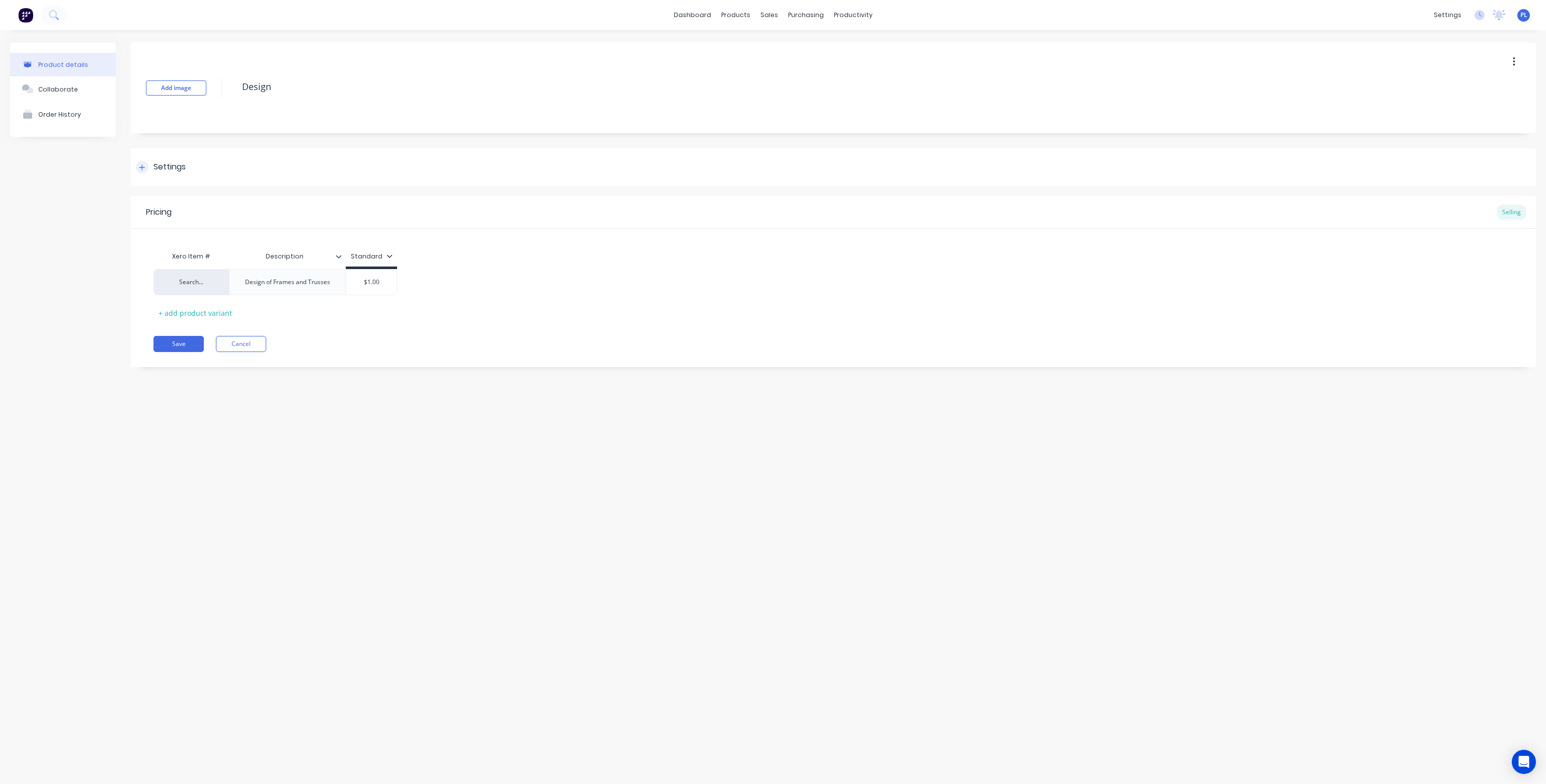
click at [145, 163] on div at bounding box center [142, 167] width 13 height 13
click at [157, 275] on div at bounding box center [160, 276] width 20 height 20
click at [158, 275] on div at bounding box center [160, 276] width 20 height 20
click at [159, 261] on div at bounding box center [160, 260] width 20 height 20
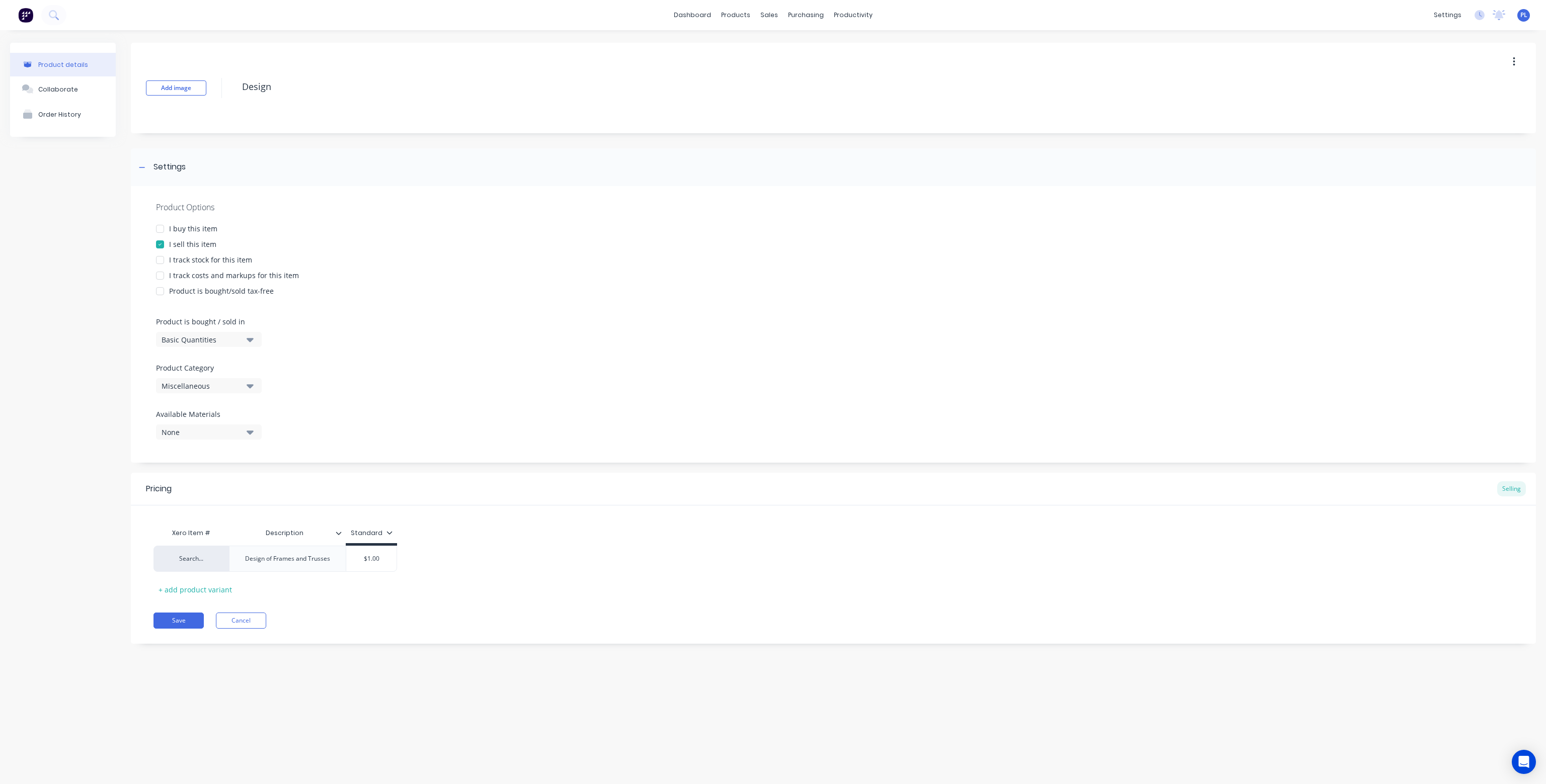
click at [163, 227] on div at bounding box center [160, 229] width 20 height 20
click at [742, 20] on div "products" at bounding box center [735, 15] width 39 height 15
click at [753, 44] on div "Product Catalogue" at bounding box center [780, 48] width 62 height 9
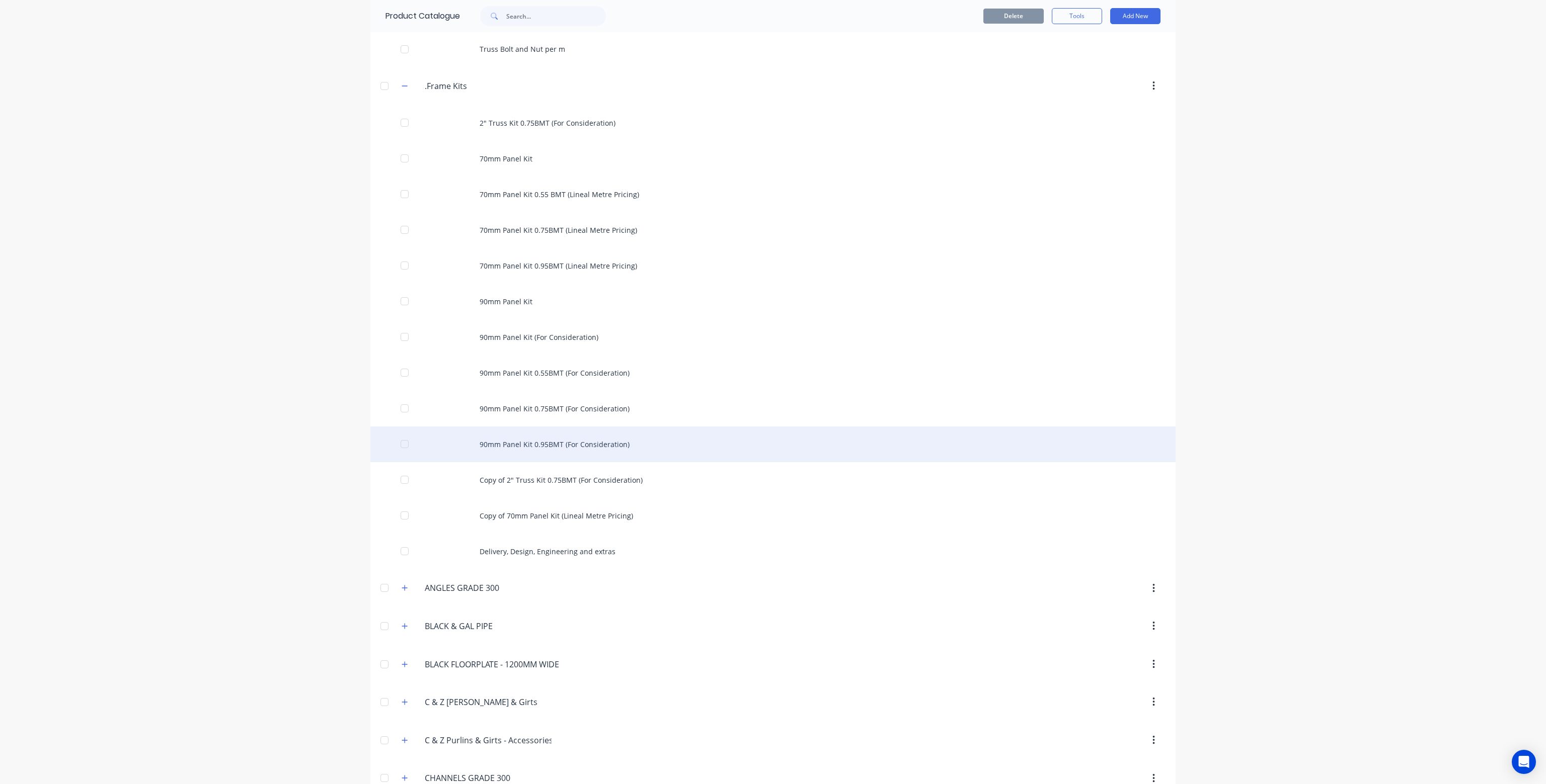
scroll to position [755, 0]
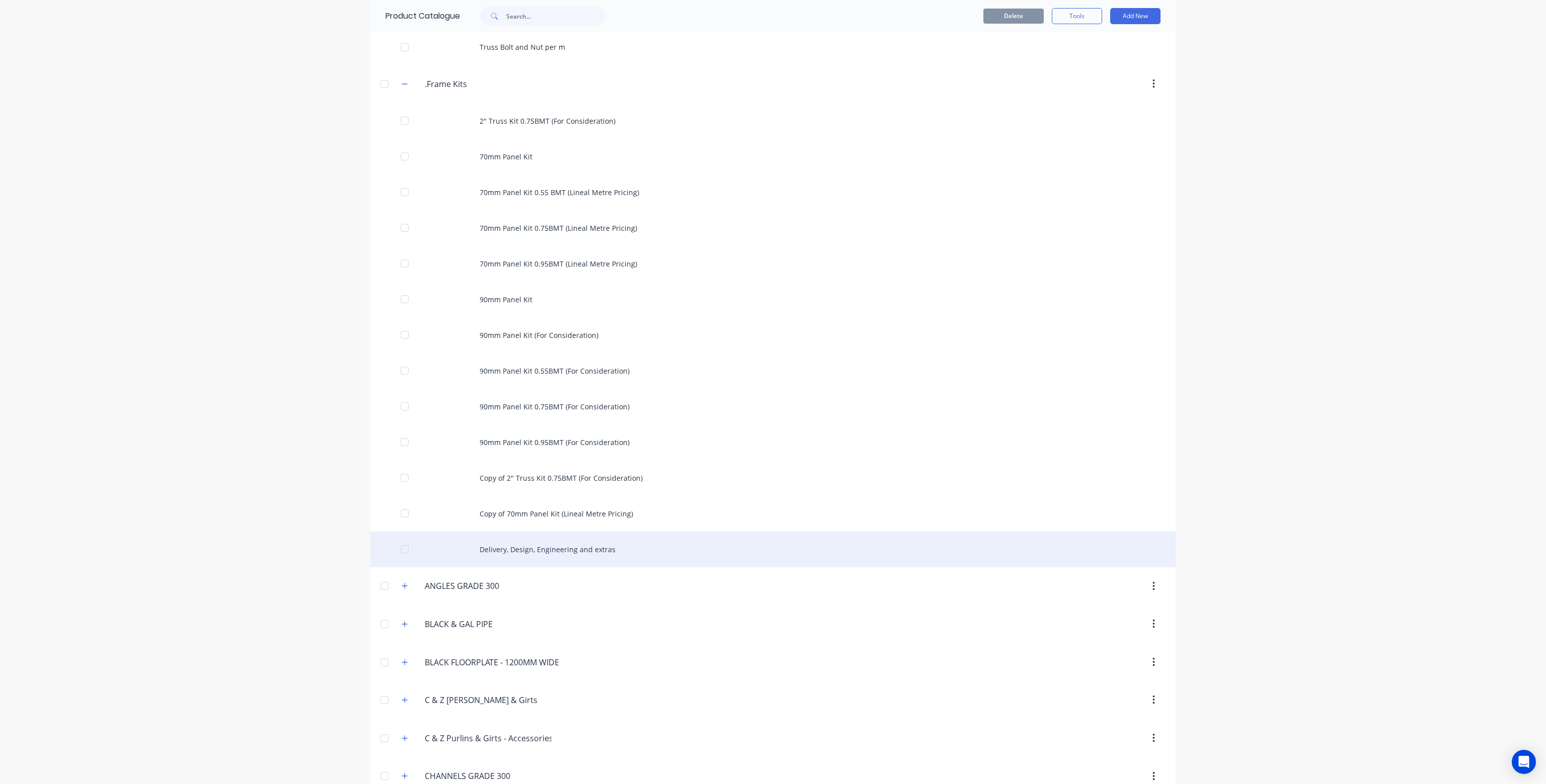
click at [523, 553] on div "Delivery, Design, Engineering and extras" at bounding box center [773, 549] width 805 height 36
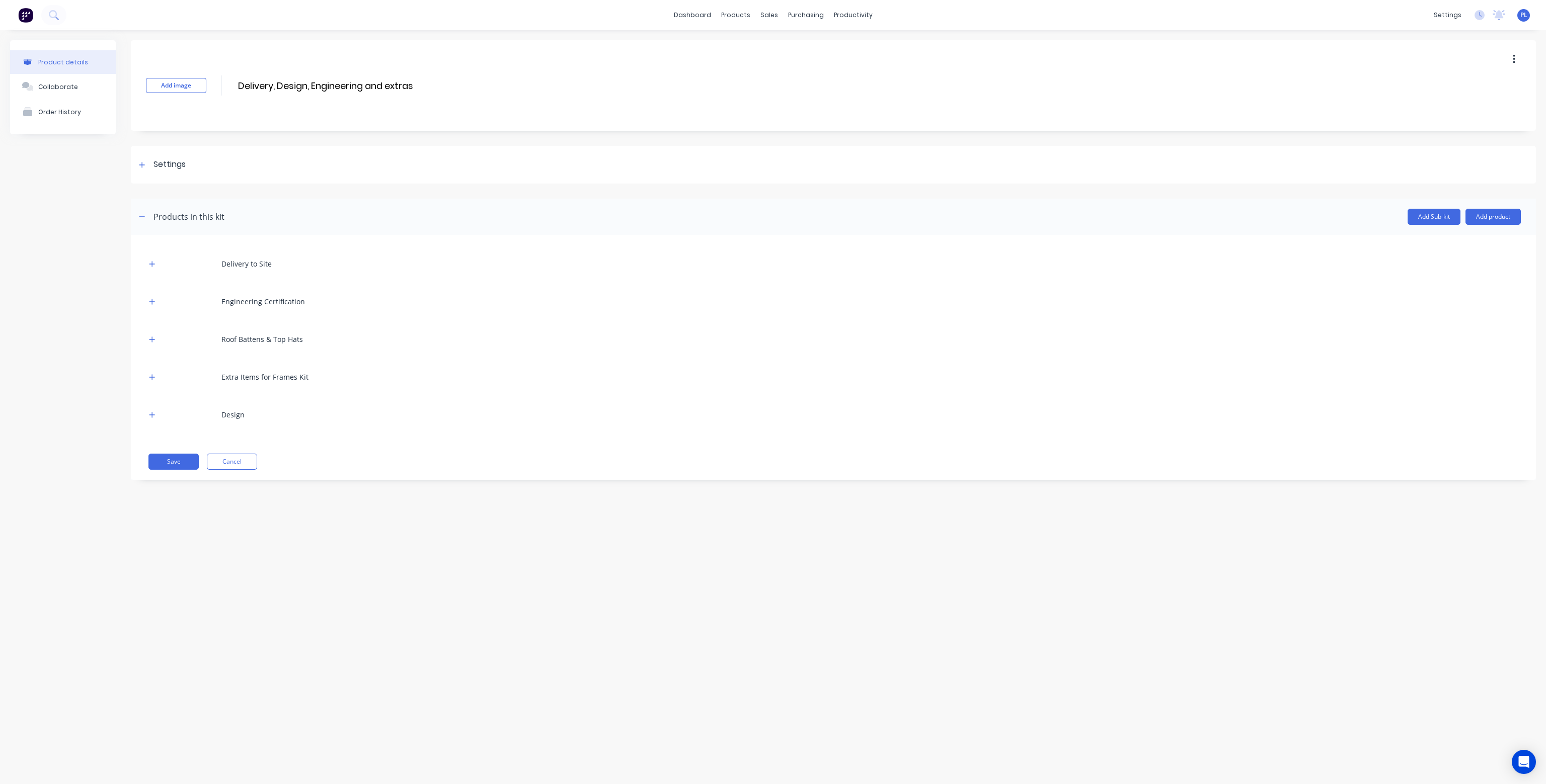
click at [229, 411] on div "Design" at bounding box center [233, 415] width 23 height 11
click at [149, 413] on icon "button" at bounding box center [152, 415] width 6 height 7
click at [151, 465] on div at bounding box center [156, 467] width 19 height 10
click at [1499, 225] on header "Products in this kit Add Sub-kit Add product" at bounding box center [833, 217] width 1405 height 36
click at [1496, 218] on button "Add product" at bounding box center [1493, 217] width 55 height 16
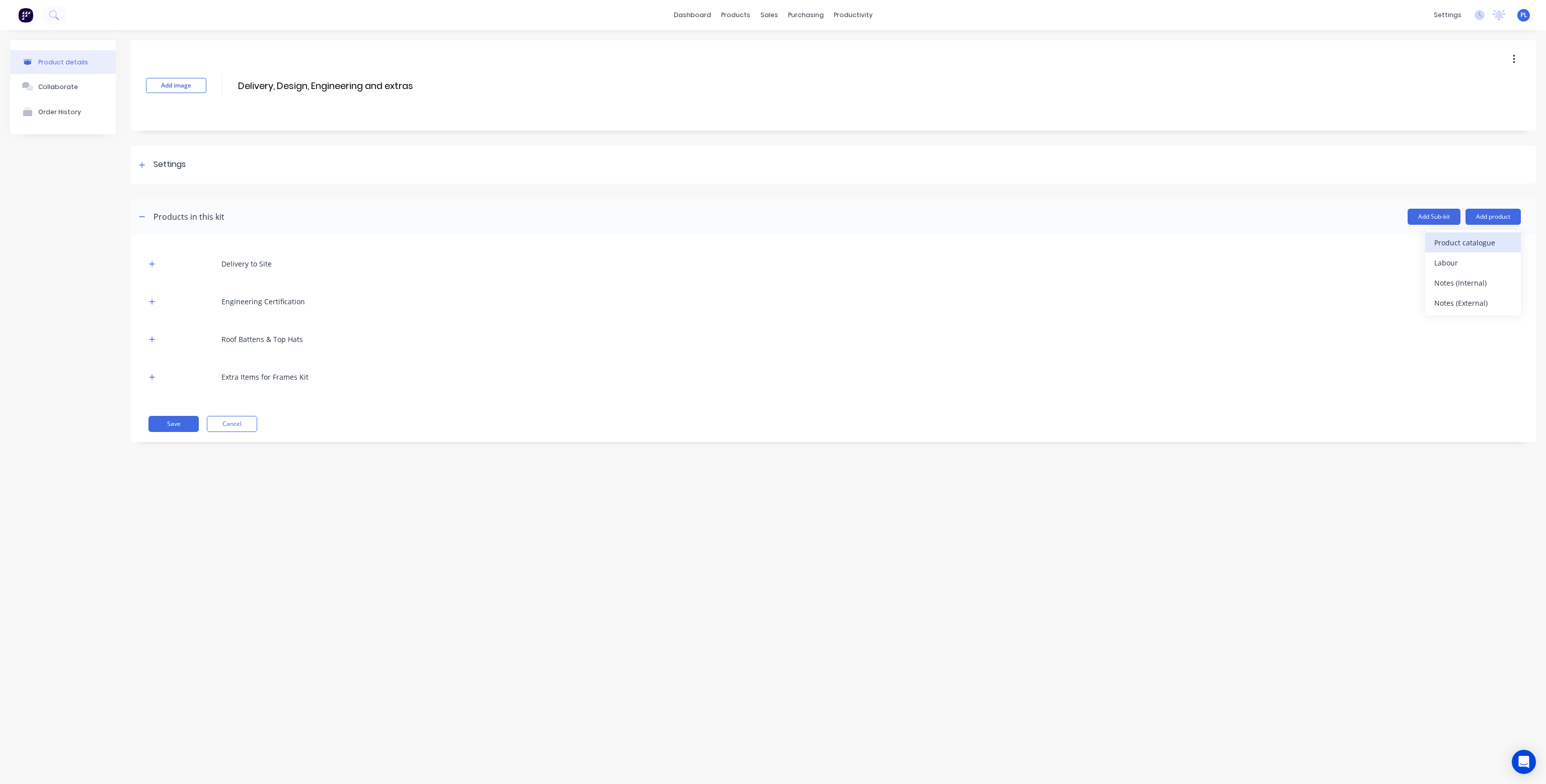
click at [1463, 241] on div "Product catalogue" at bounding box center [1473, 242] width 77 height 14
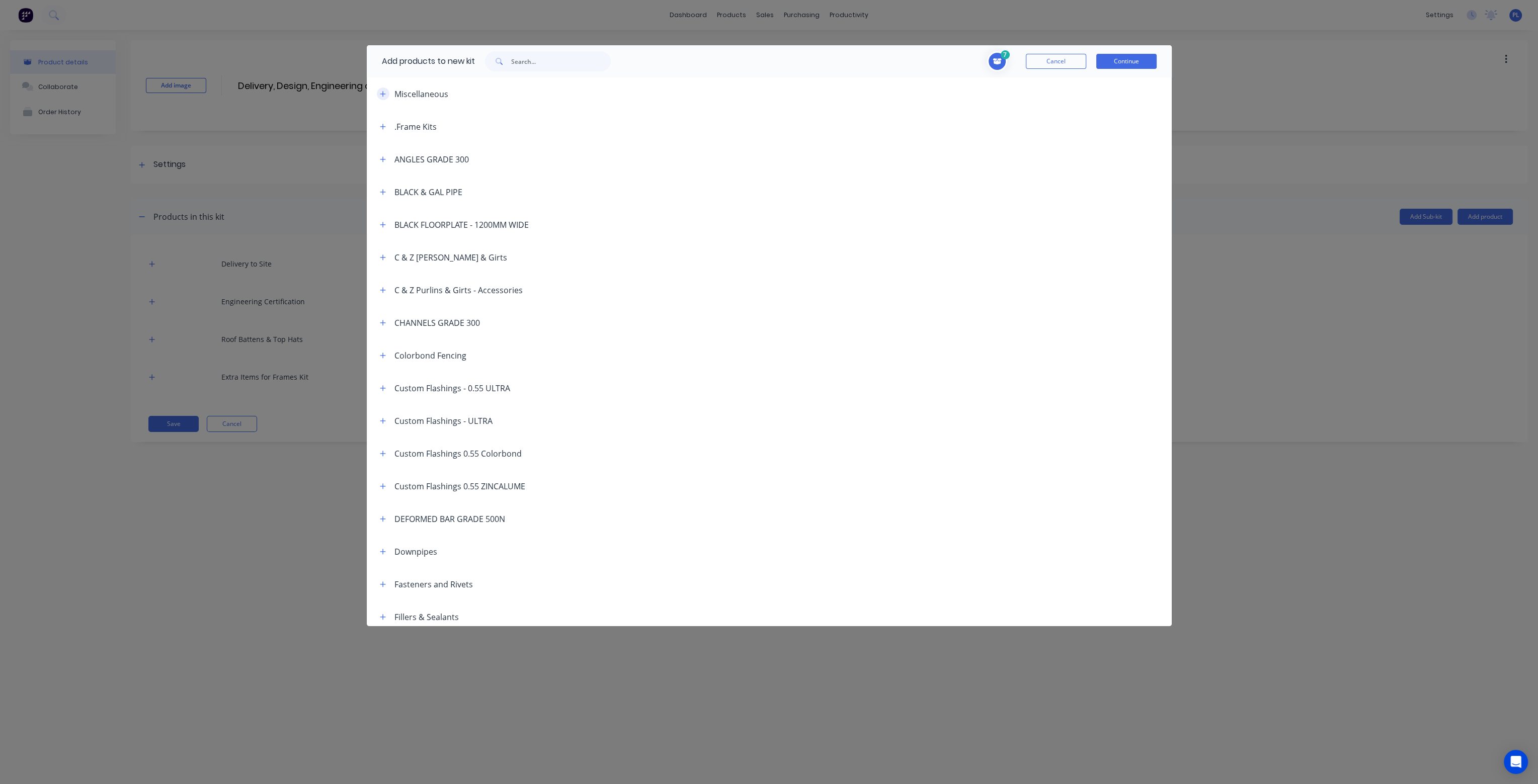
click at [384, 91] on icon "button" at bounding box center [383, 94] width 6 height 7
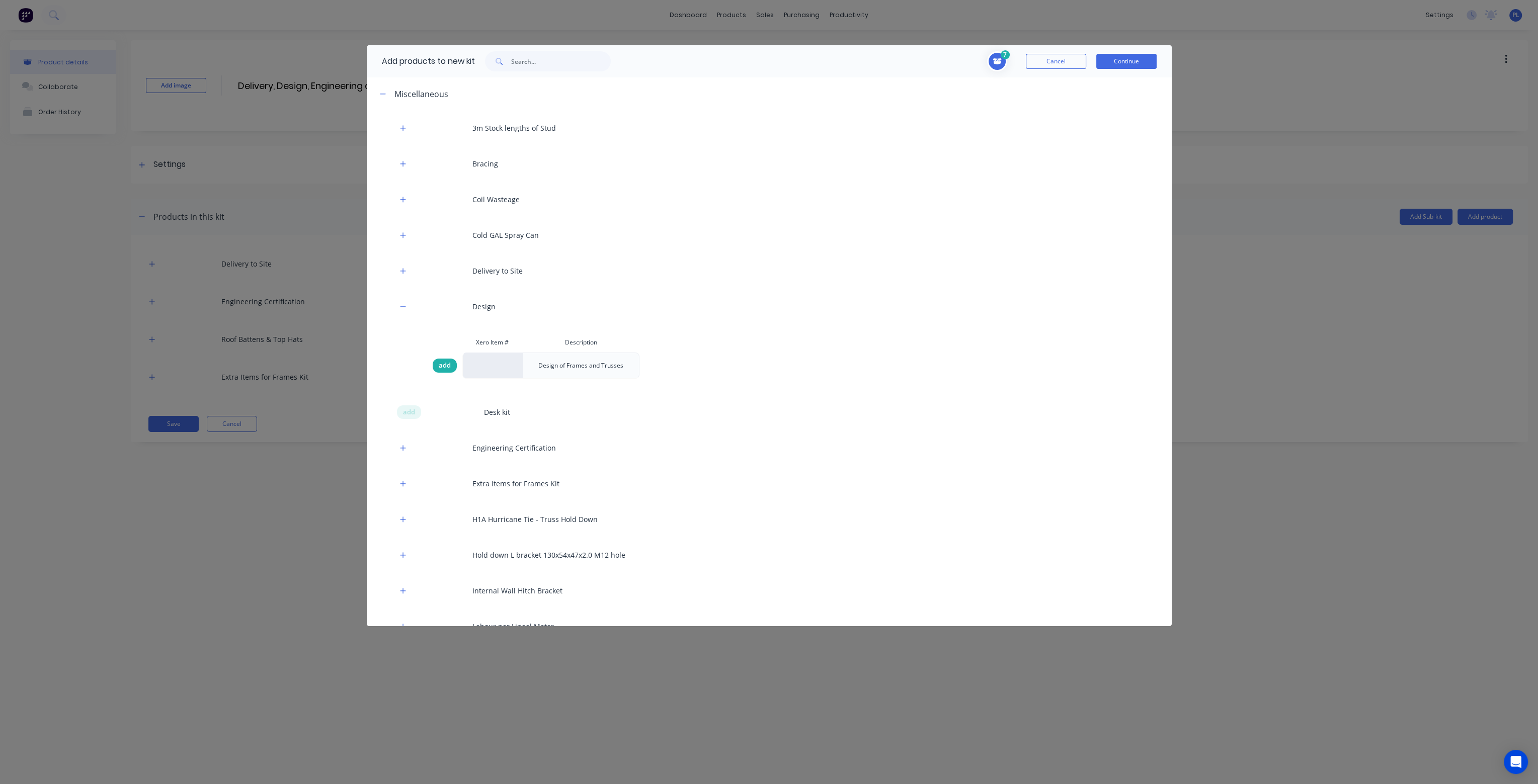
click at [447, 362] on span "add" at bounding box center [445, 365] width 12 height 10
click at [1137, 58] on button "Continue" at bounding box center [1126, 61] width 61 height 15
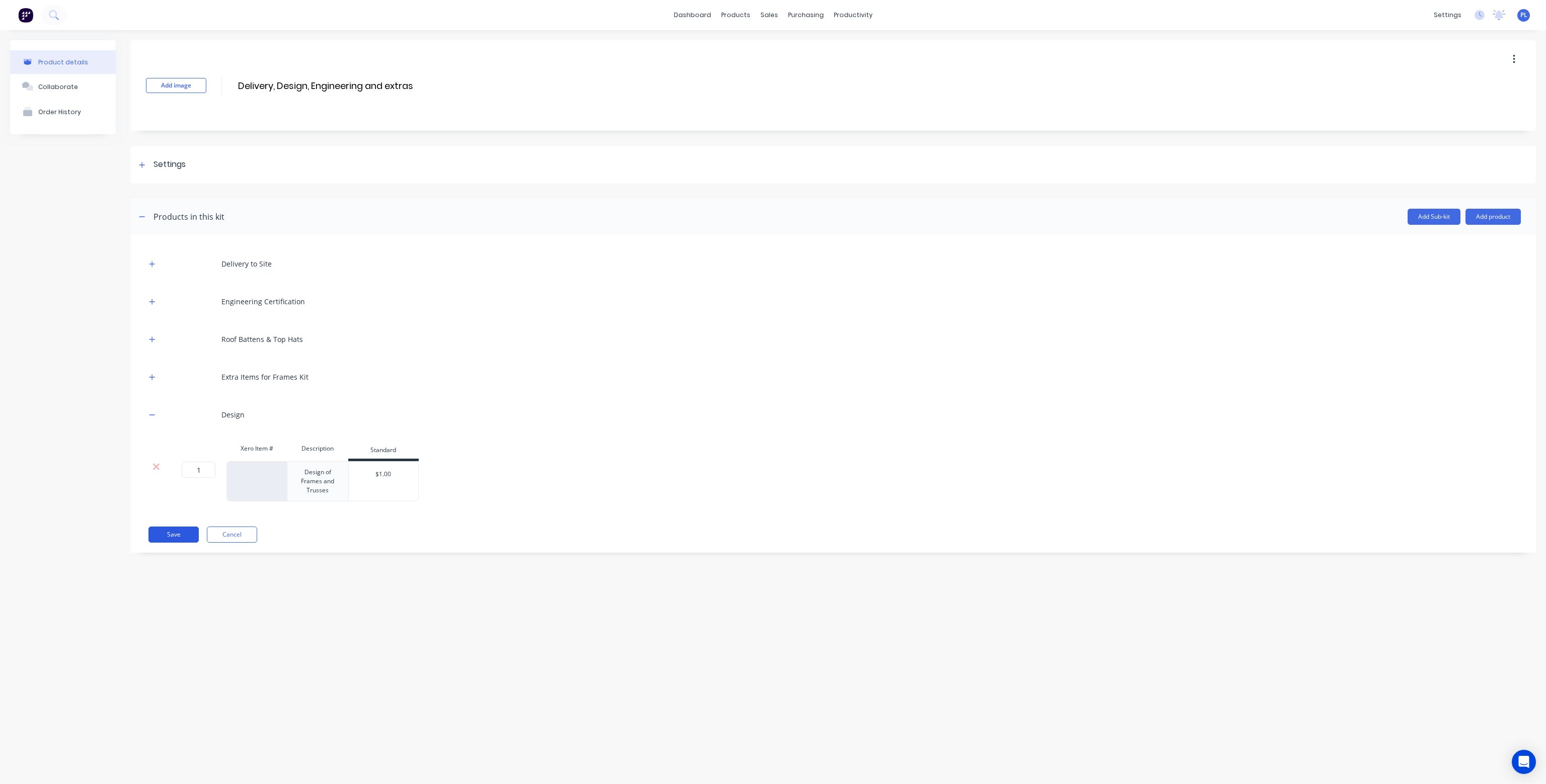
click at [175, 534] on button "Save" at bounding box center [173, 534] width 50 height 16
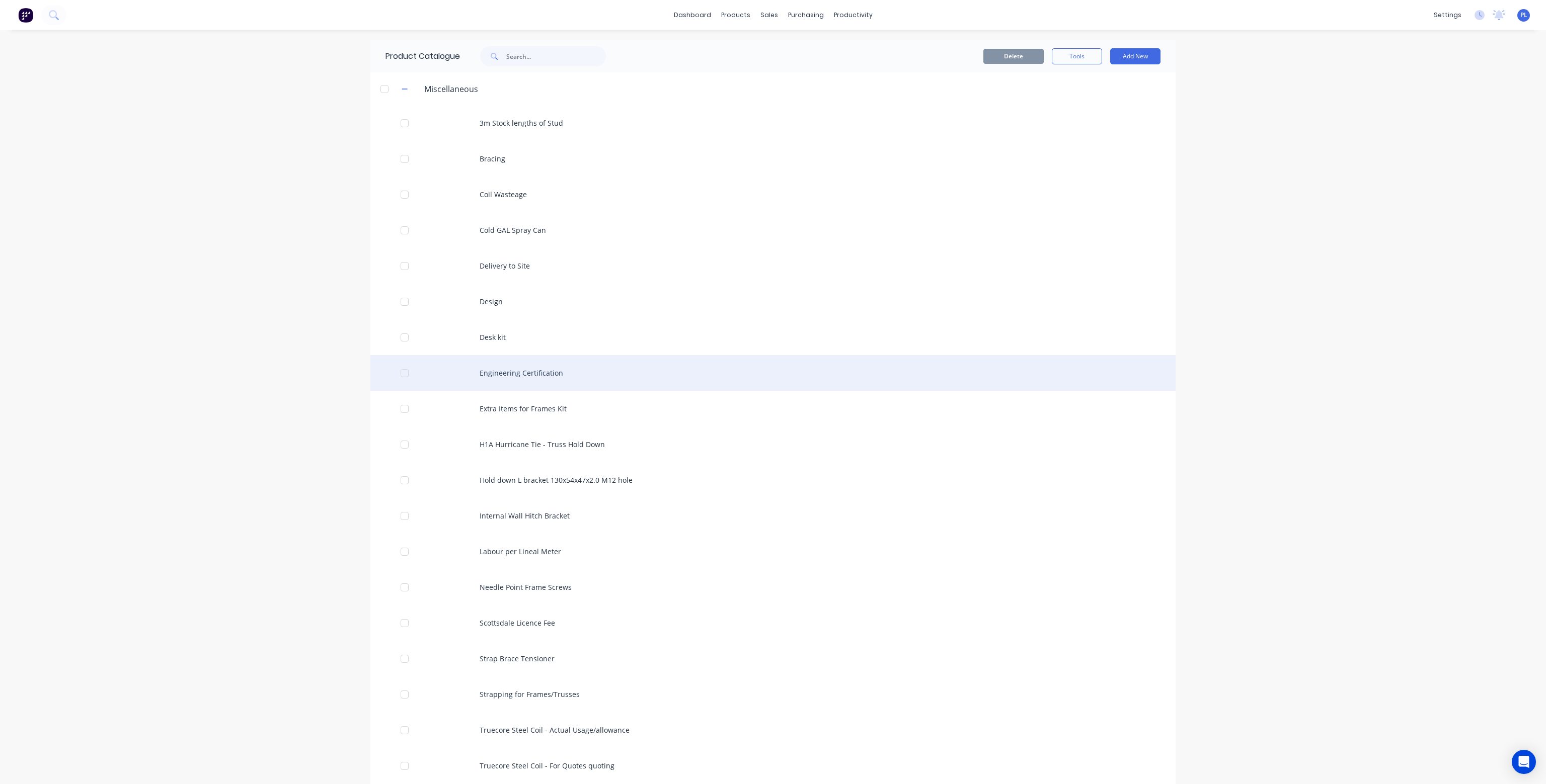
click at [552, 372] on div "Engineering Certification" at bounding box center [773, 373] width 805 height 36
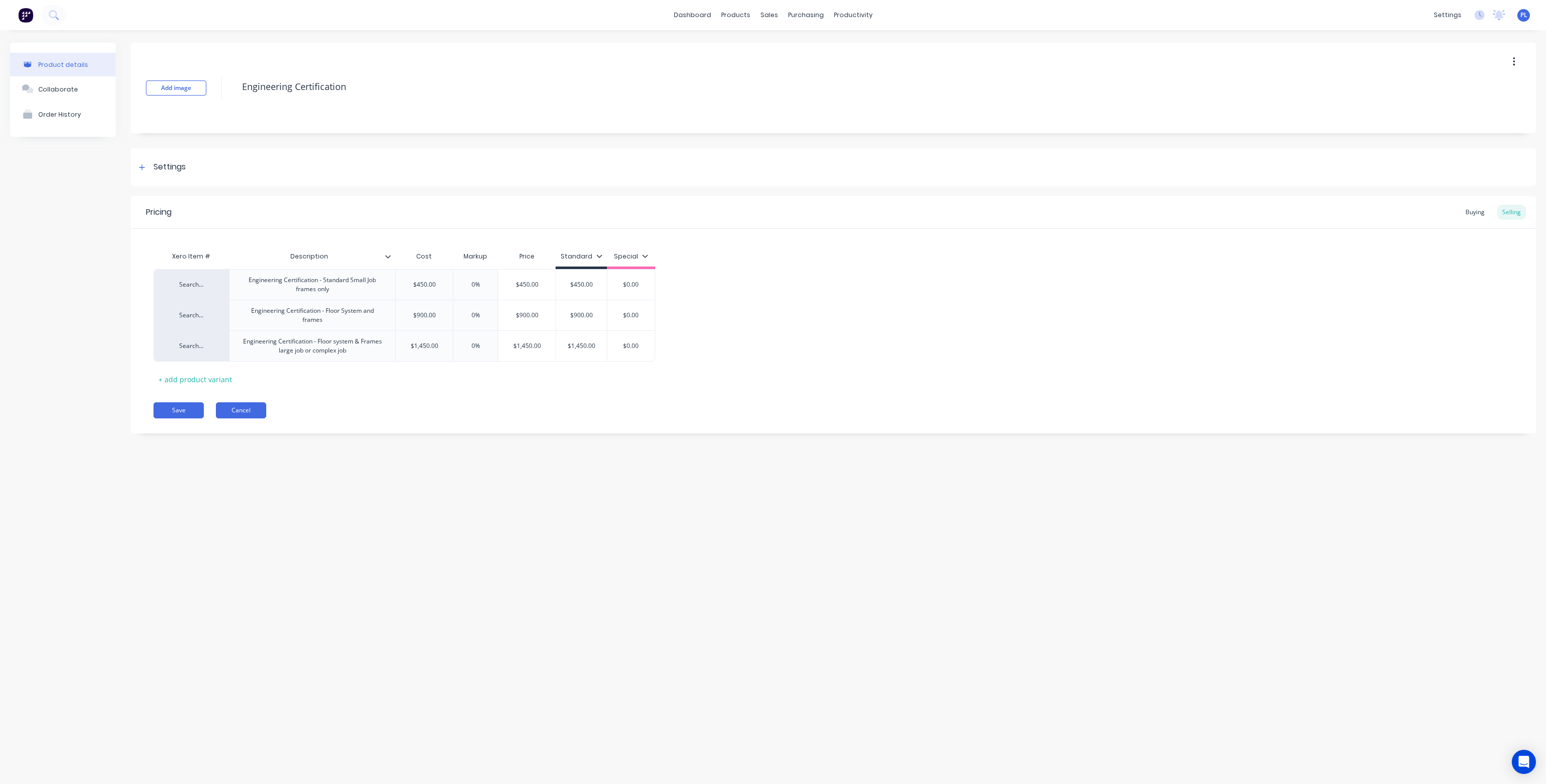
click at [263, 405] on button "Cancel" at bounding box center [241, 410] width 50 height 16
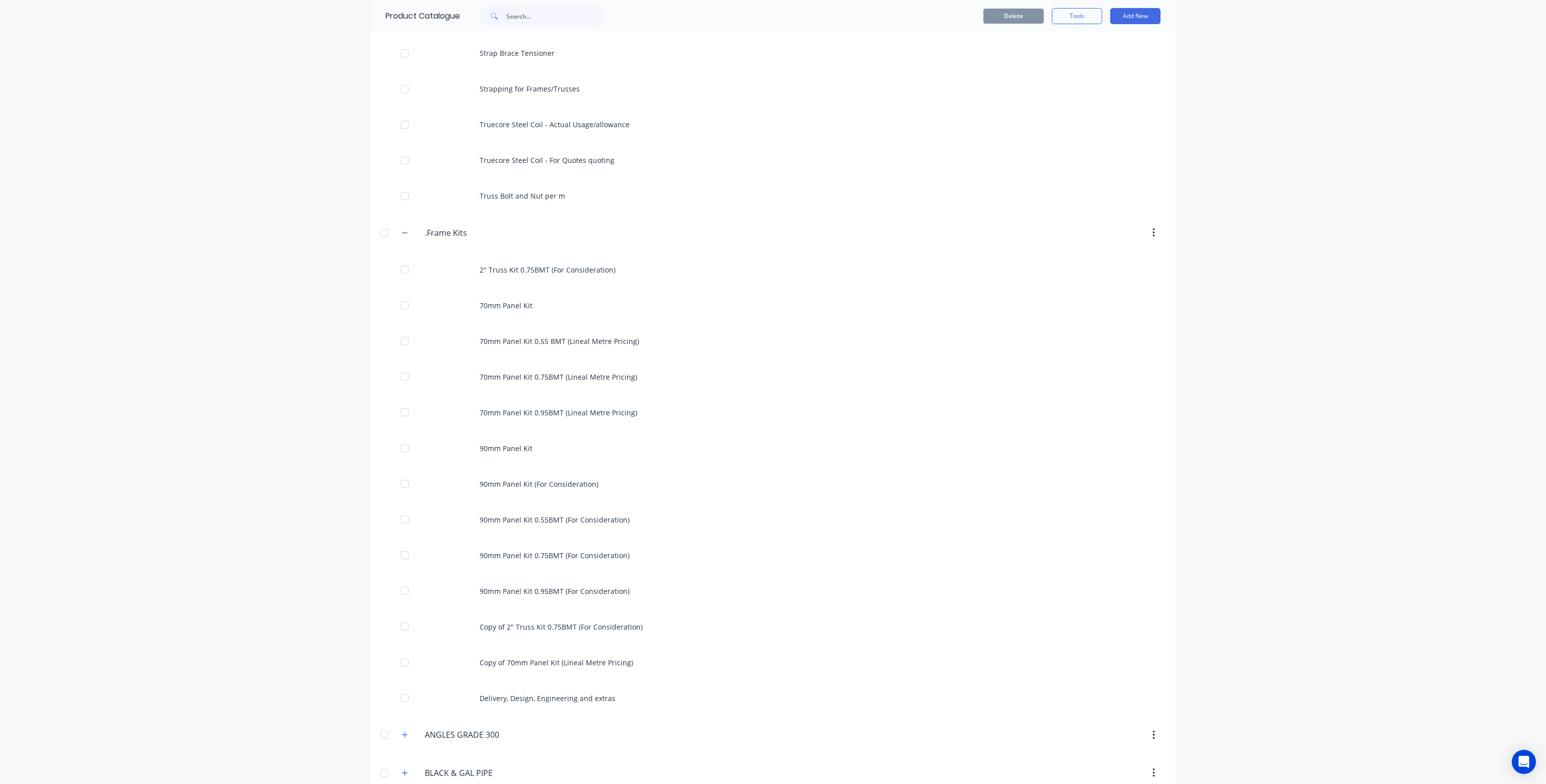
scroll to position [654, 0]
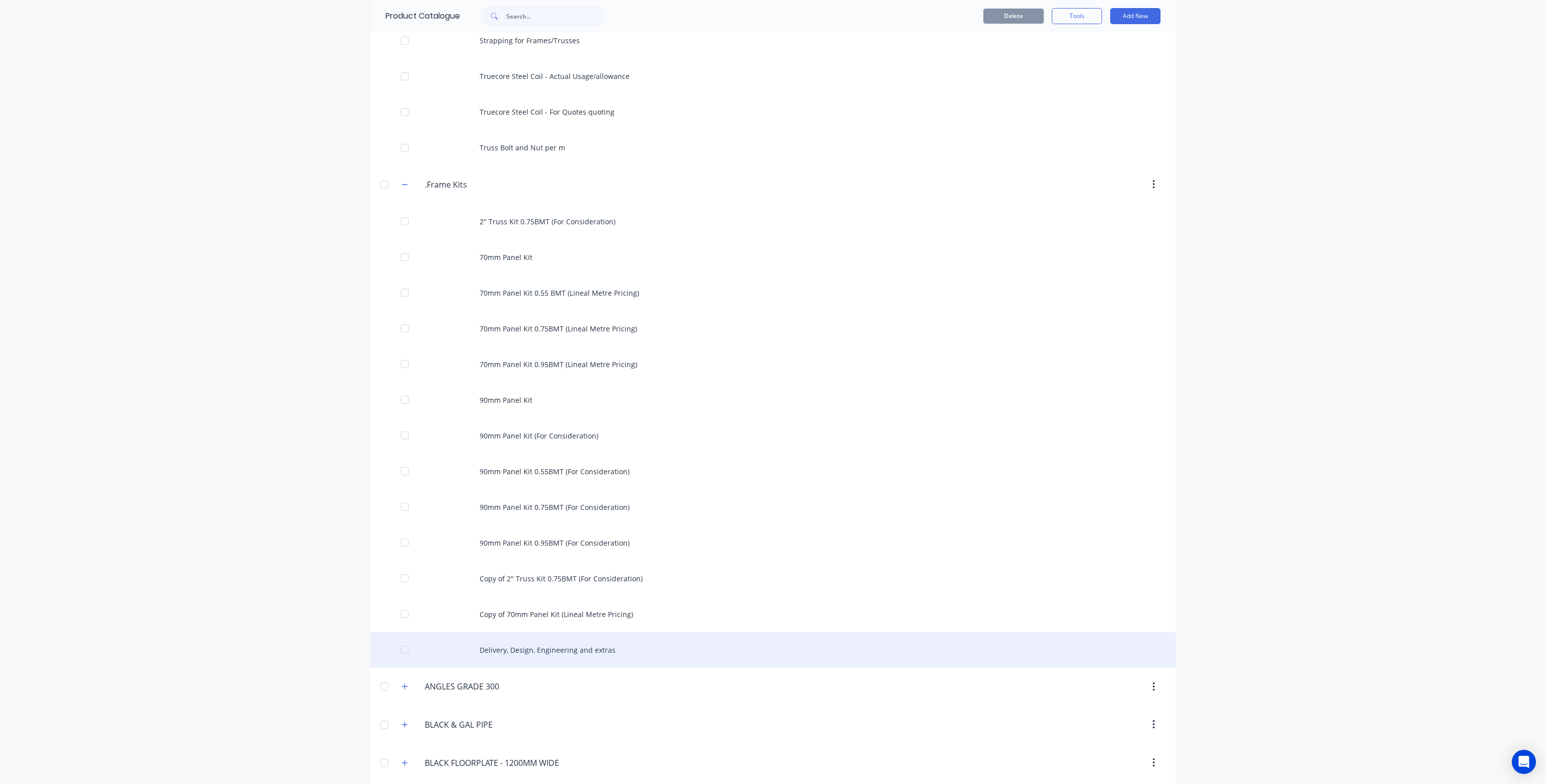
click at [503, 647] on div "Delivery, Design, Engineering and extras" at bounding box center [773, 650] width 805 height 36
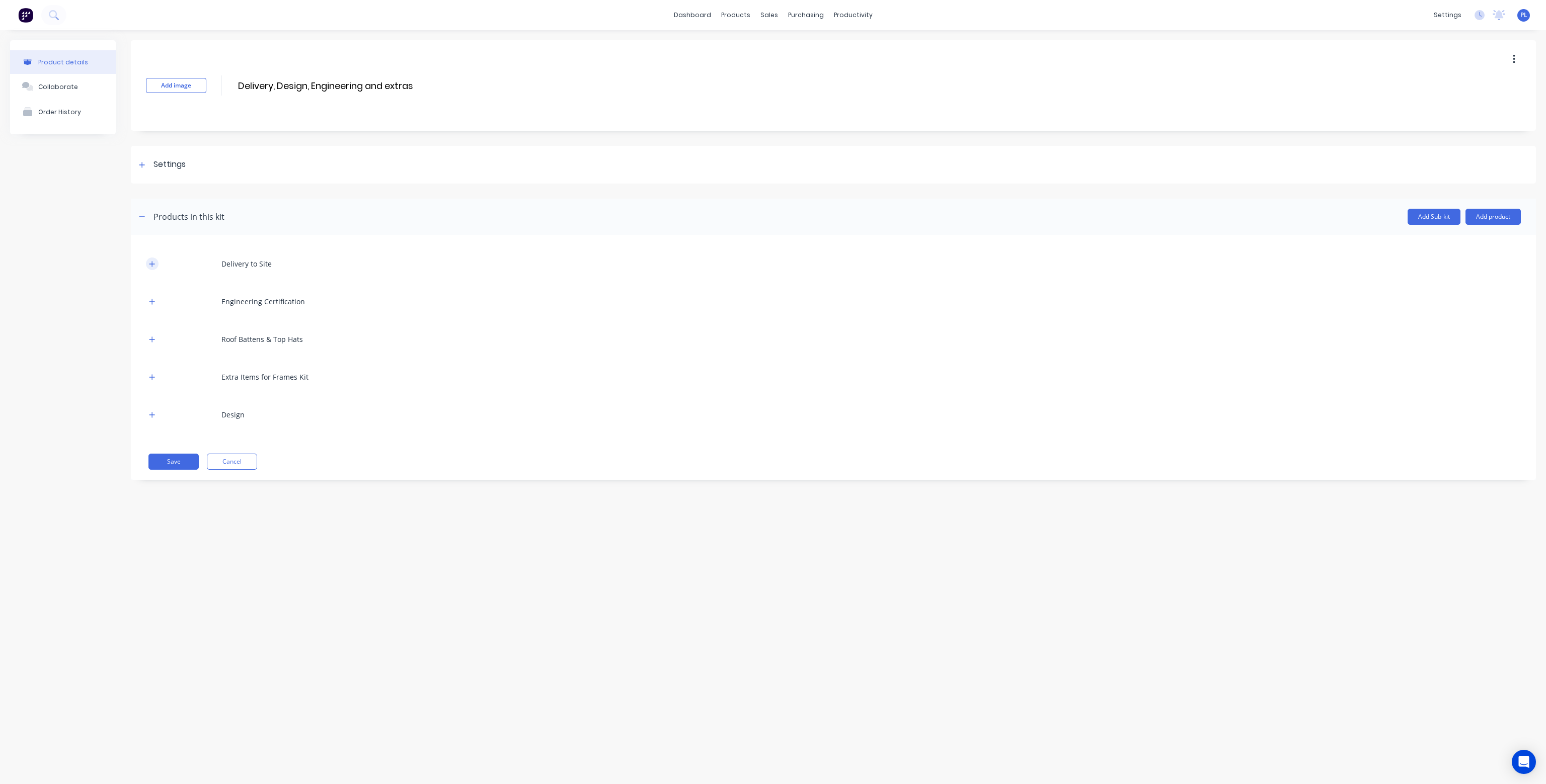
click at [152, 262] on icon "button" at bounding box center [152, 264] width 6 height 7
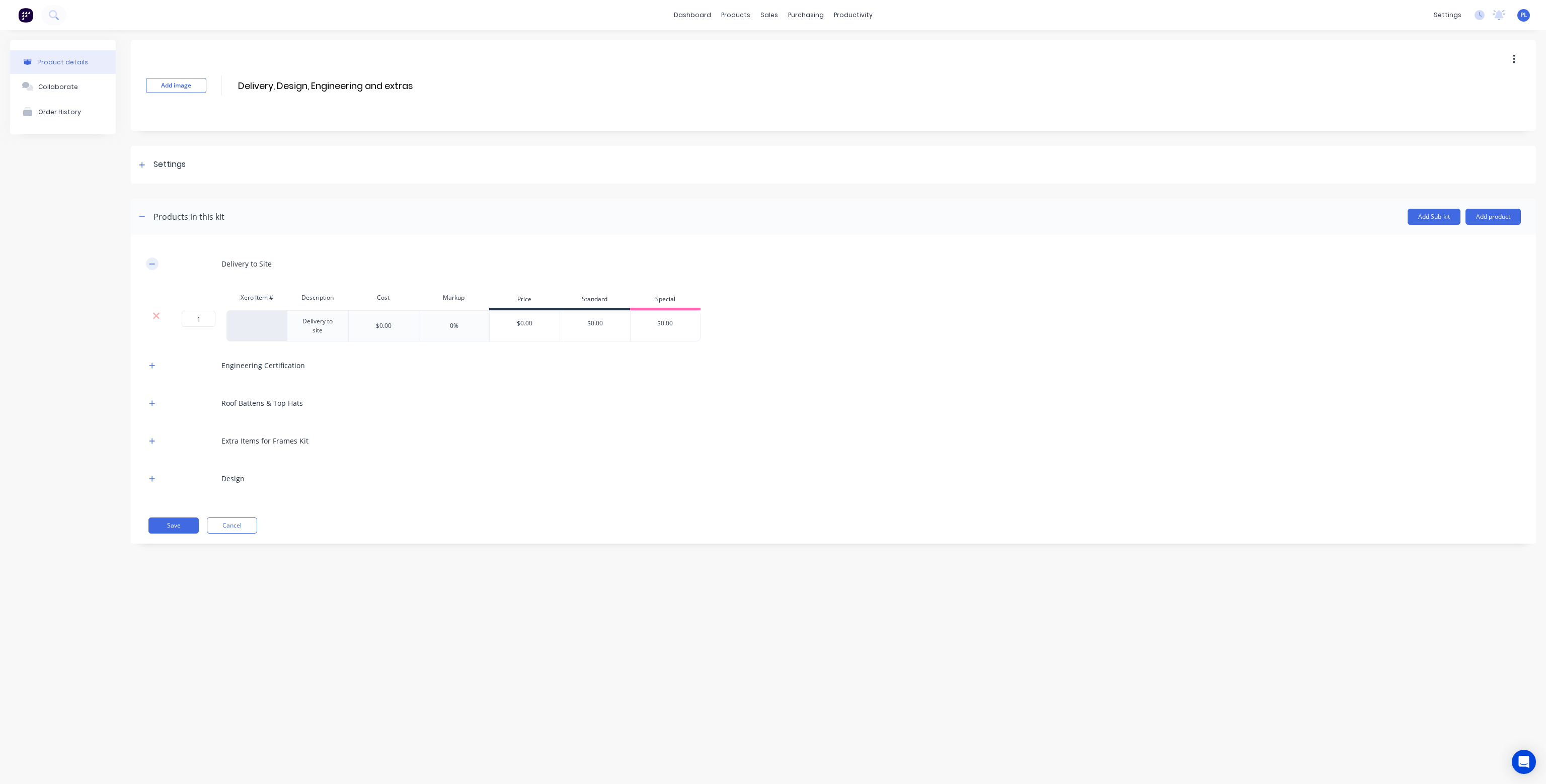
click at [152, 262] on icon "button" at bounding box center [152, 264] width 6 height 7
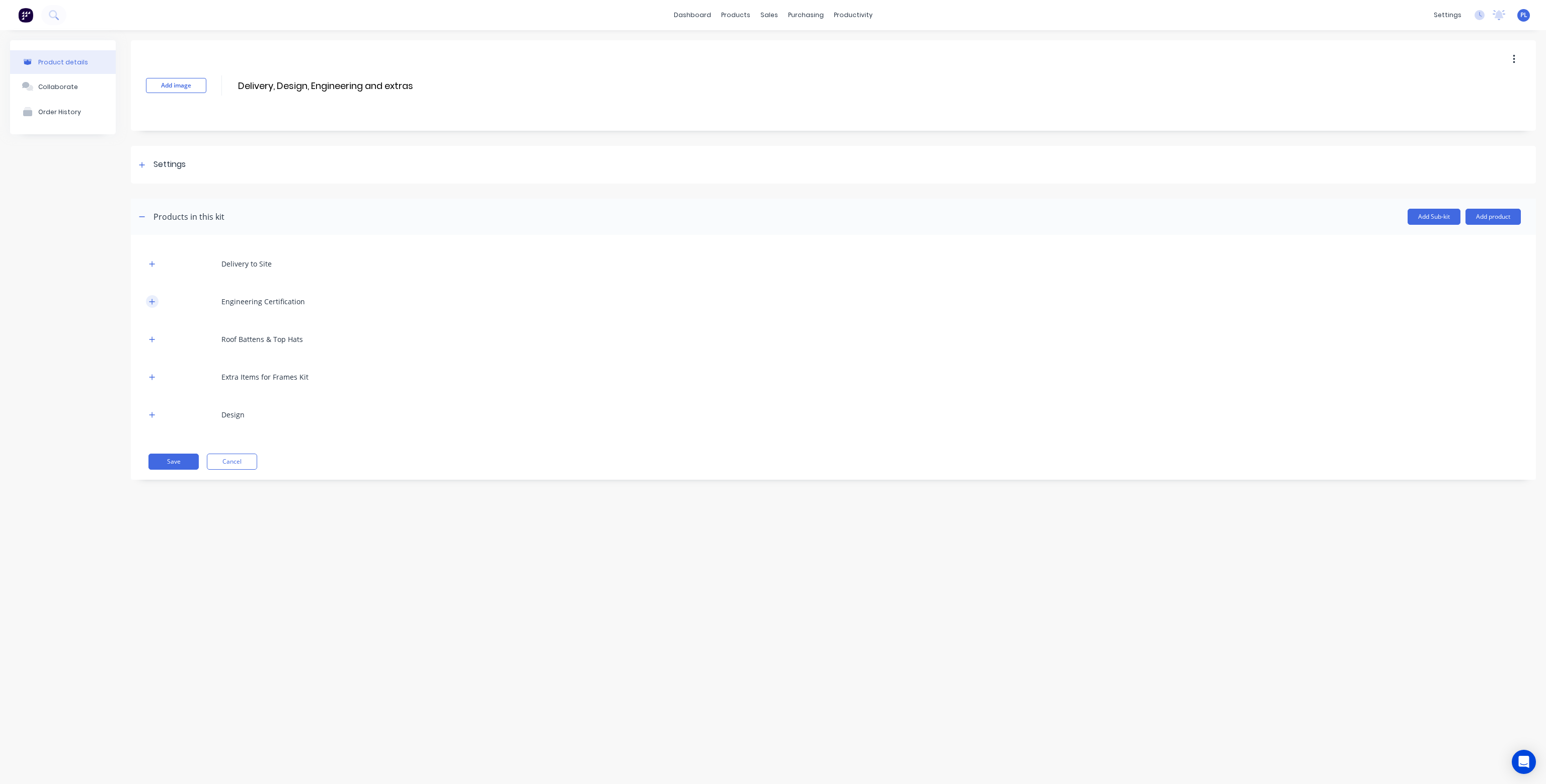
click at [151, 304] on icon "button" at bounding box center [152, 302] width 6 height 7
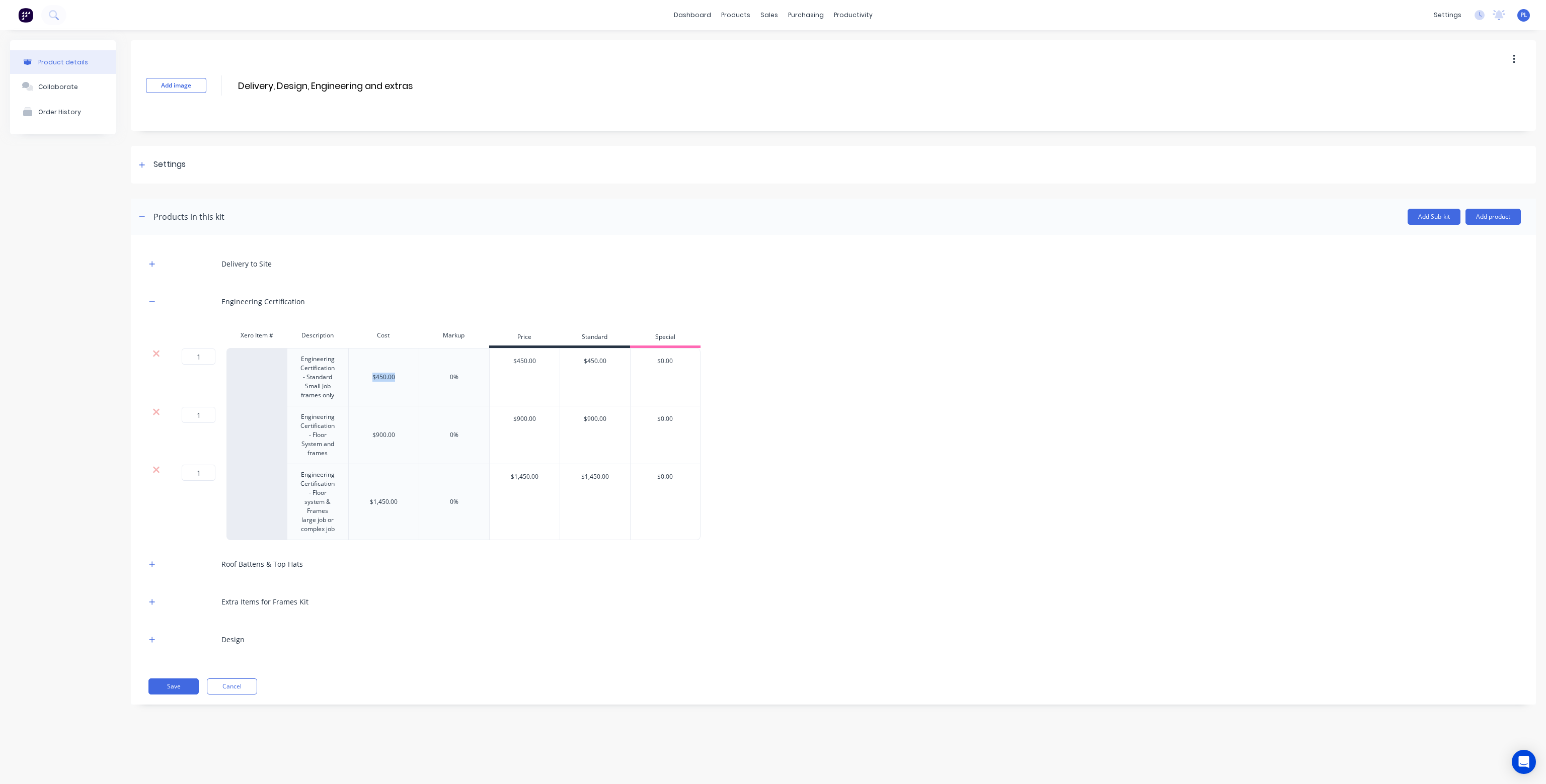
drag, startPoint x: 397, startPoint y: 378, endPoint x: 368, endPoint y: 379, distance: 29.0
click at [368, 379] on div "$450.00" at bounding box center [383, 377] width 70 height 58
click at [405, 325] on div "Delivery to Site Engineering Certification Xero Item # Description Cost Markup …" at bounding box center [833, 452] width 1375 height 404
click at [409, 259] on div "Delivery to Site" at bounding box center [833, 264] width 1375 height 28
click at [759, 44] on div "Product Catalogue" at bounding box center [780, 48] width 62 height 9
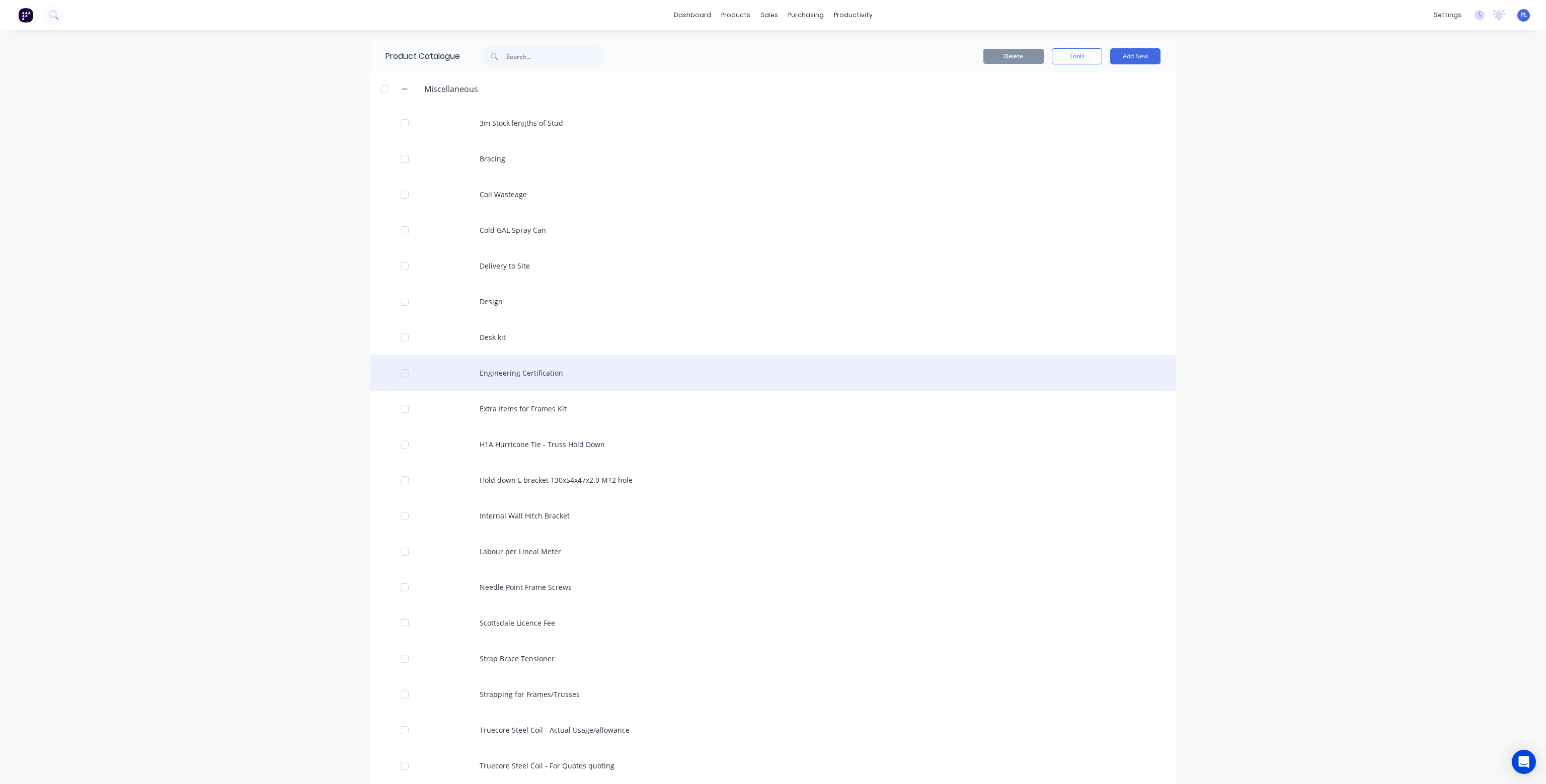
click at [510, 370] on div "Engineering Certification" at bounding box center [773, 373] width 805 height 36
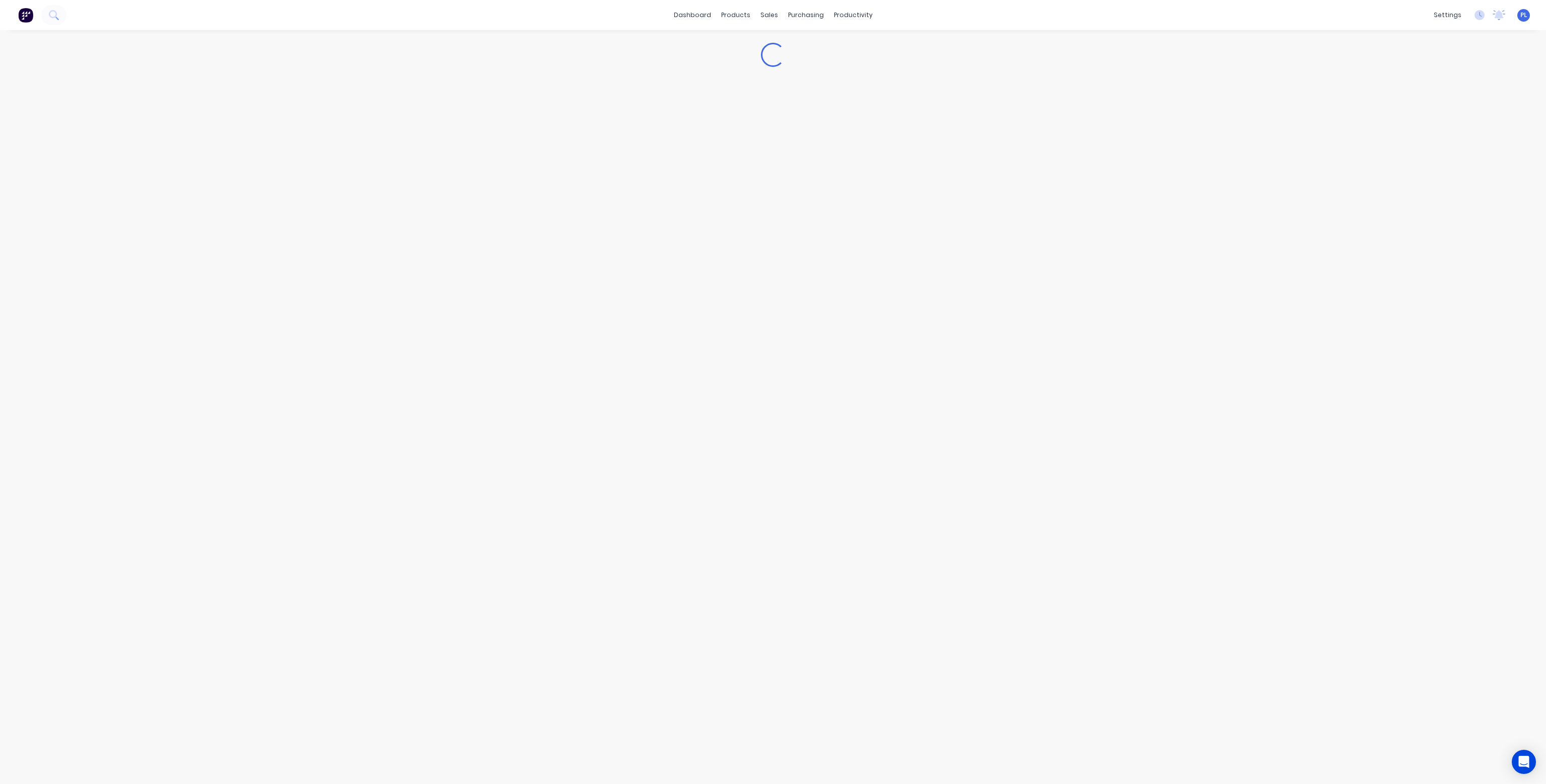
type textarea "x"
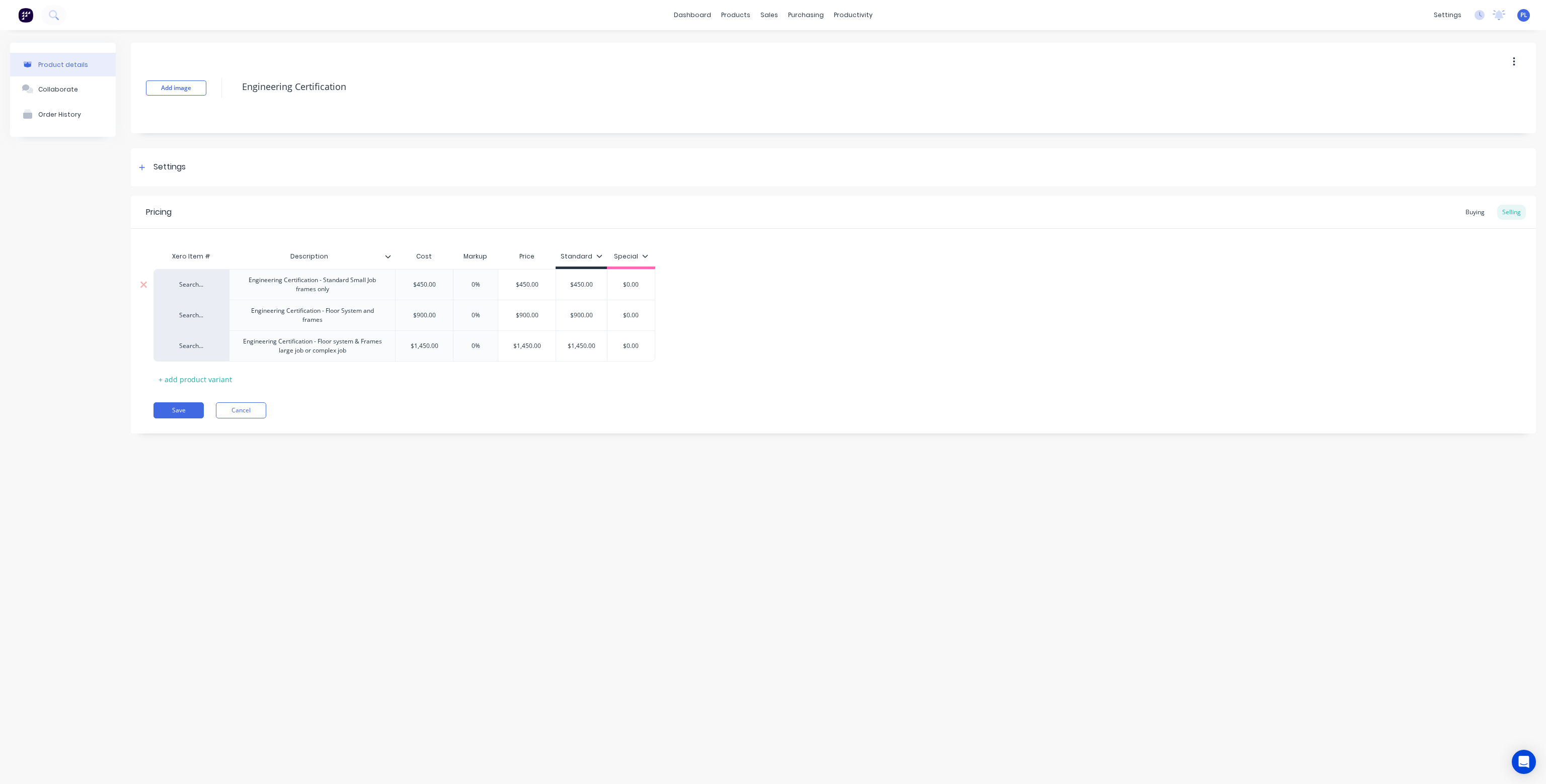
type input "$450.00"
drag, startPoint x: 438, startPoint y: 284, endPoint x: 403, endPoint y: 285, distance: 35.0
click at [403, 285] on input "$450.00" at bounding box center [424, 284] width 58 height 9
type textarea "x"
type input "0"
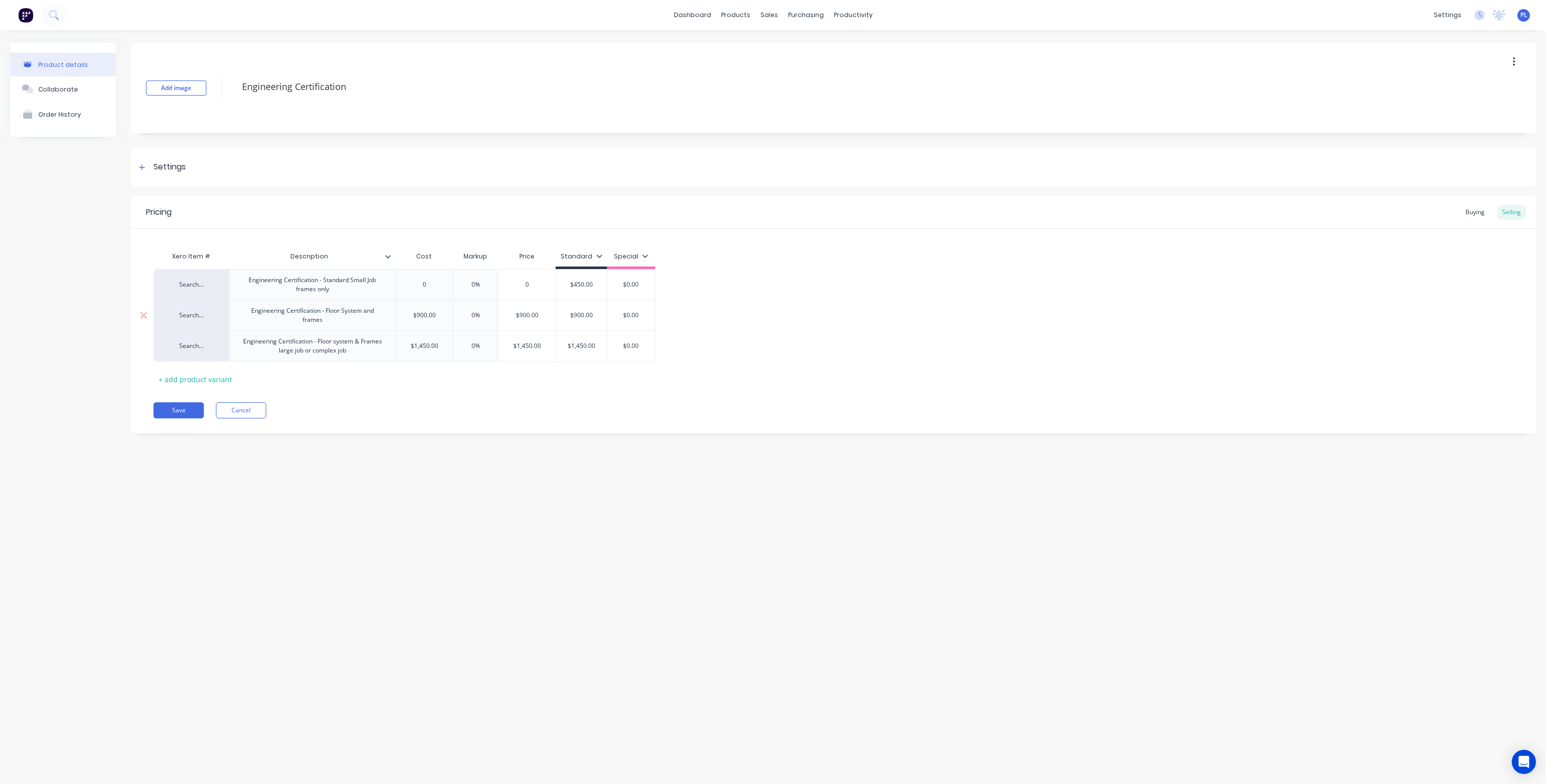
type input "$900.00"
click at [439, 316] on input "$900.00" at bounding box center [424, 315] width 58 height 9
drag, startPoint x: 443, startPoint y: 314, endPoint x: 386, endPoint y: 317, distance: 57.1
click at [386, 317] on div "Search... Engineering Certification - Floor System and frames $900.00 $900.00 0…" at bounding box center [405, 315] width 502 height 31
type textarea "x"
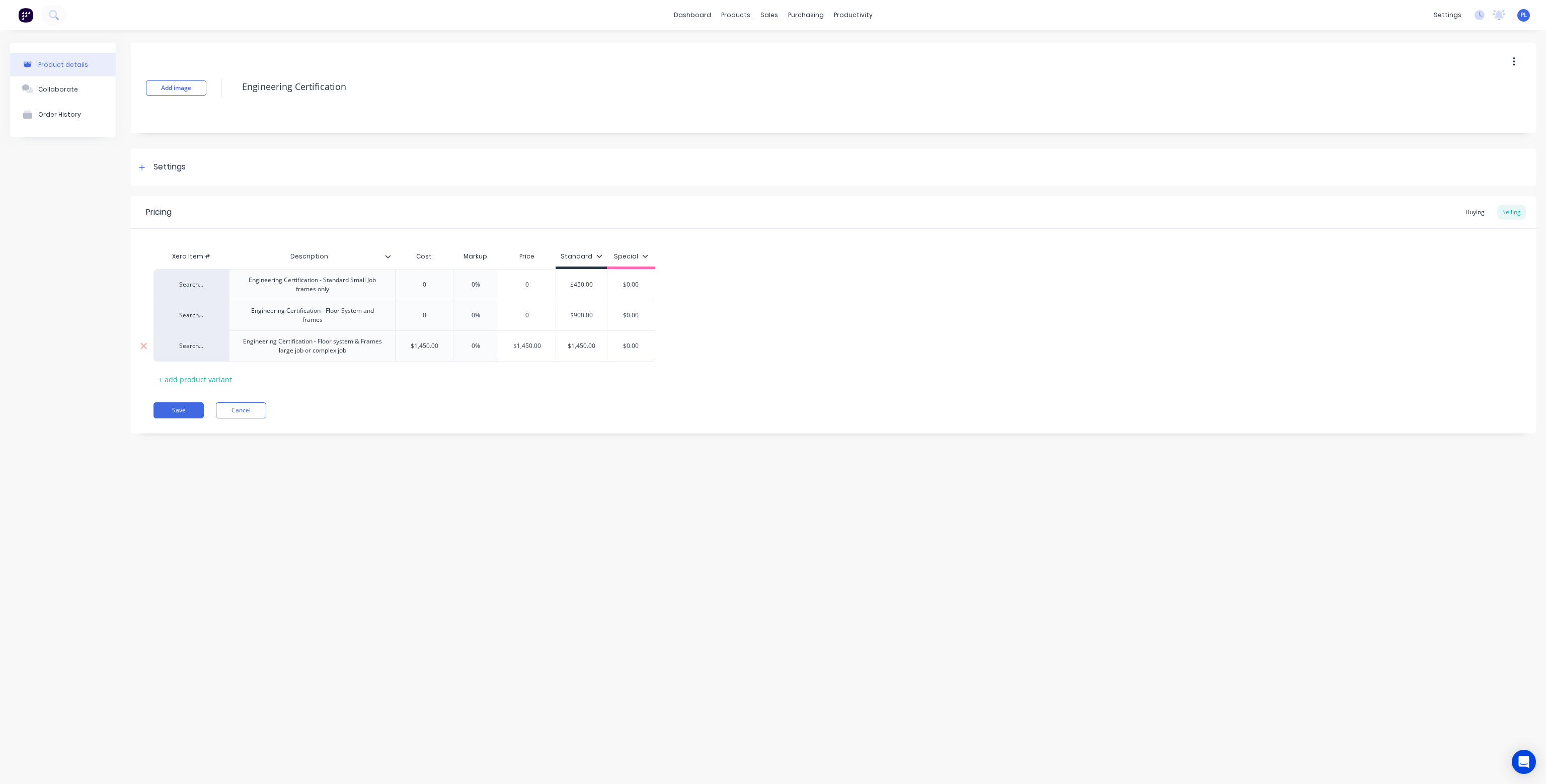
type input "0"
type input "$1,450.00"
drag, startPoint x: 444, startPoint y: 347, endPoint x: 399, endPoint y: 350, distance: 45.1
click at [399, 350] on div "$1,450.00 $1,450.00" at bounding box center [424, 346] width 58 height 25
type textarea "x"
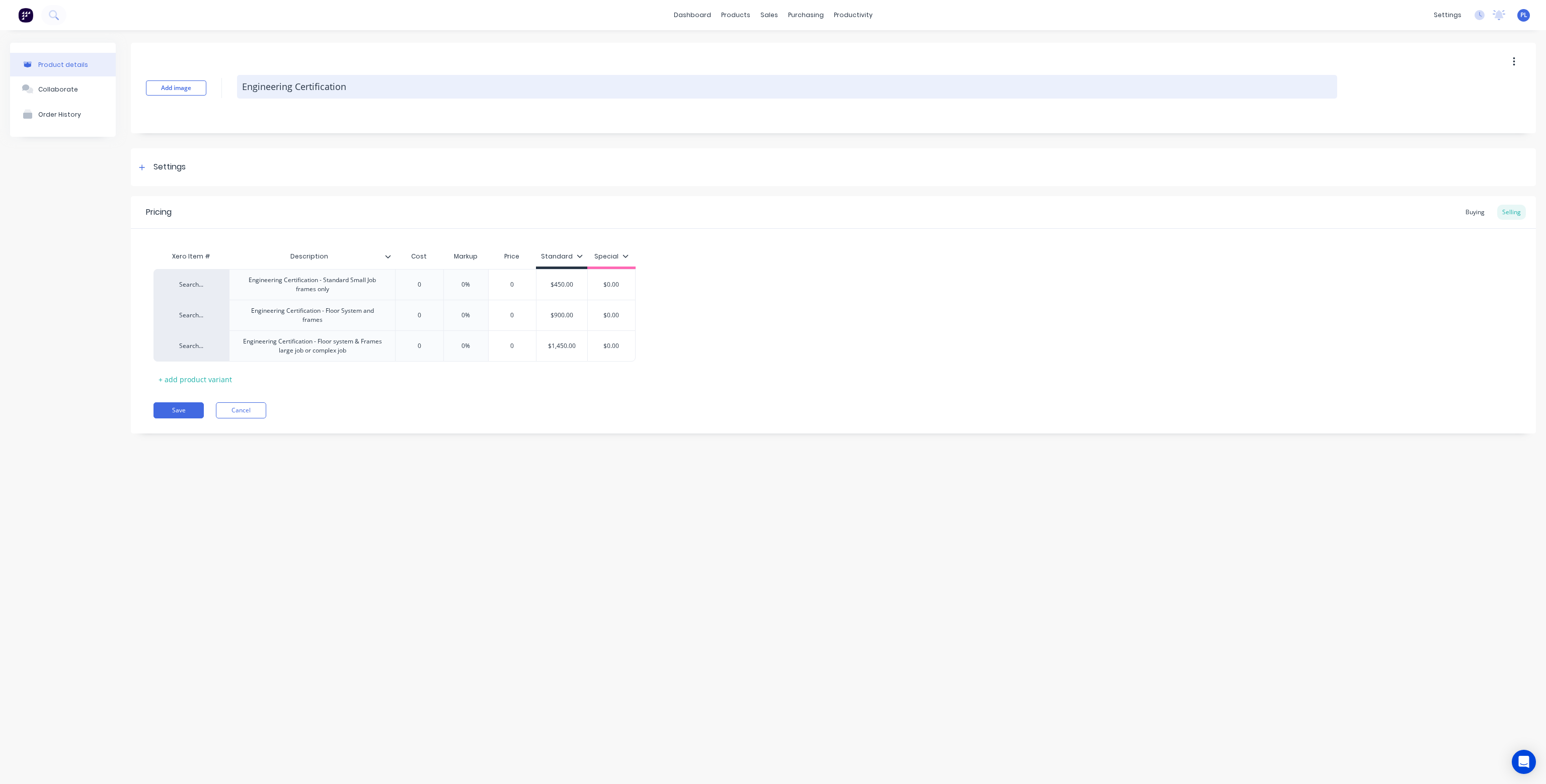
type input "0"
click at [392, 91] on textarea "Engineering Certification" at bounding box center [787, 86] width 1100 height 23
type textarea "x"
type textarea "Engineering Certification"
type textarea "x"
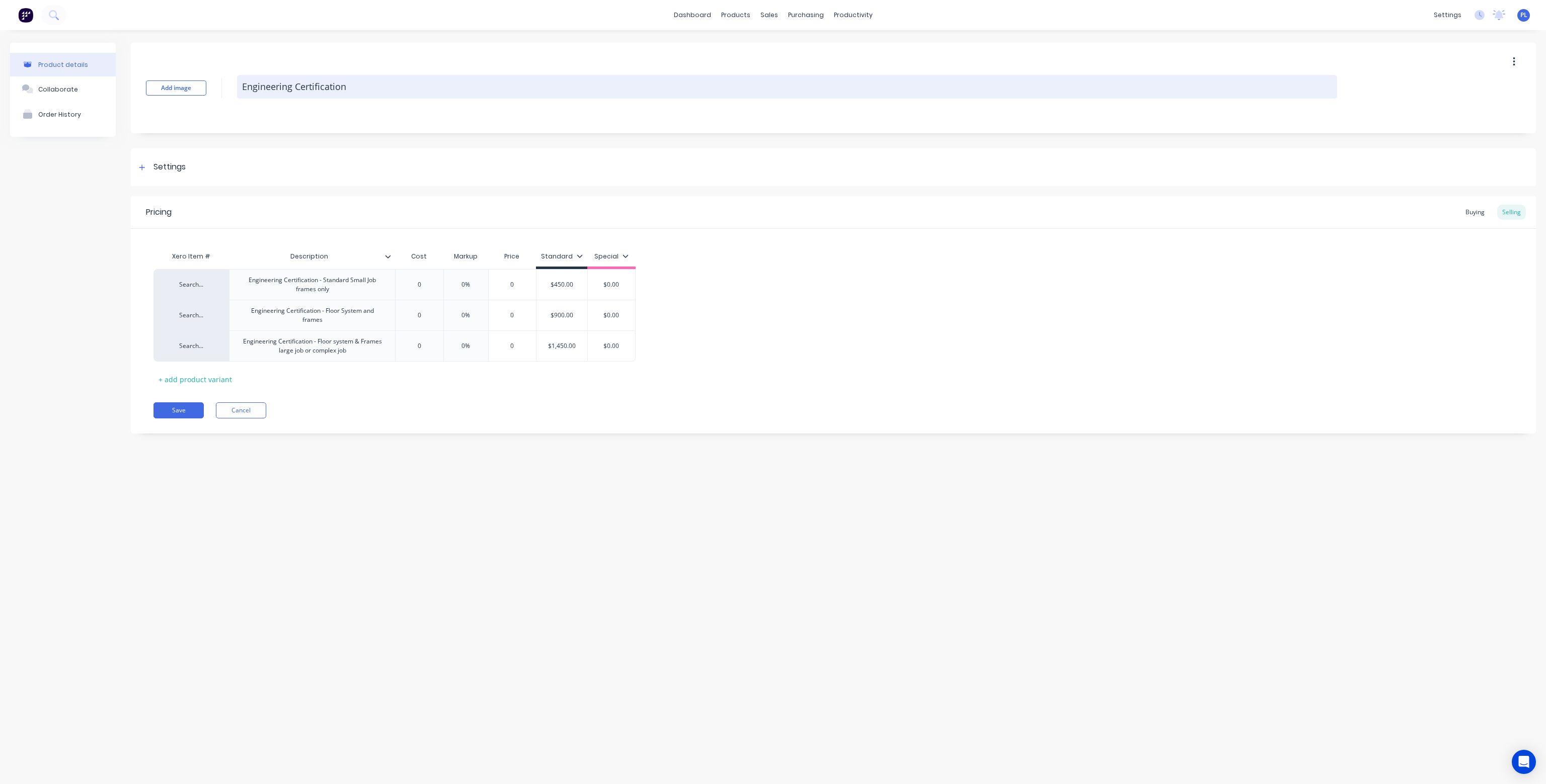
type textarea "Engineering Certification -"
type textarea "x"
type textarea "Engineering Certification -"
type textarea "x"
type textarea "Engineering Certification - F"
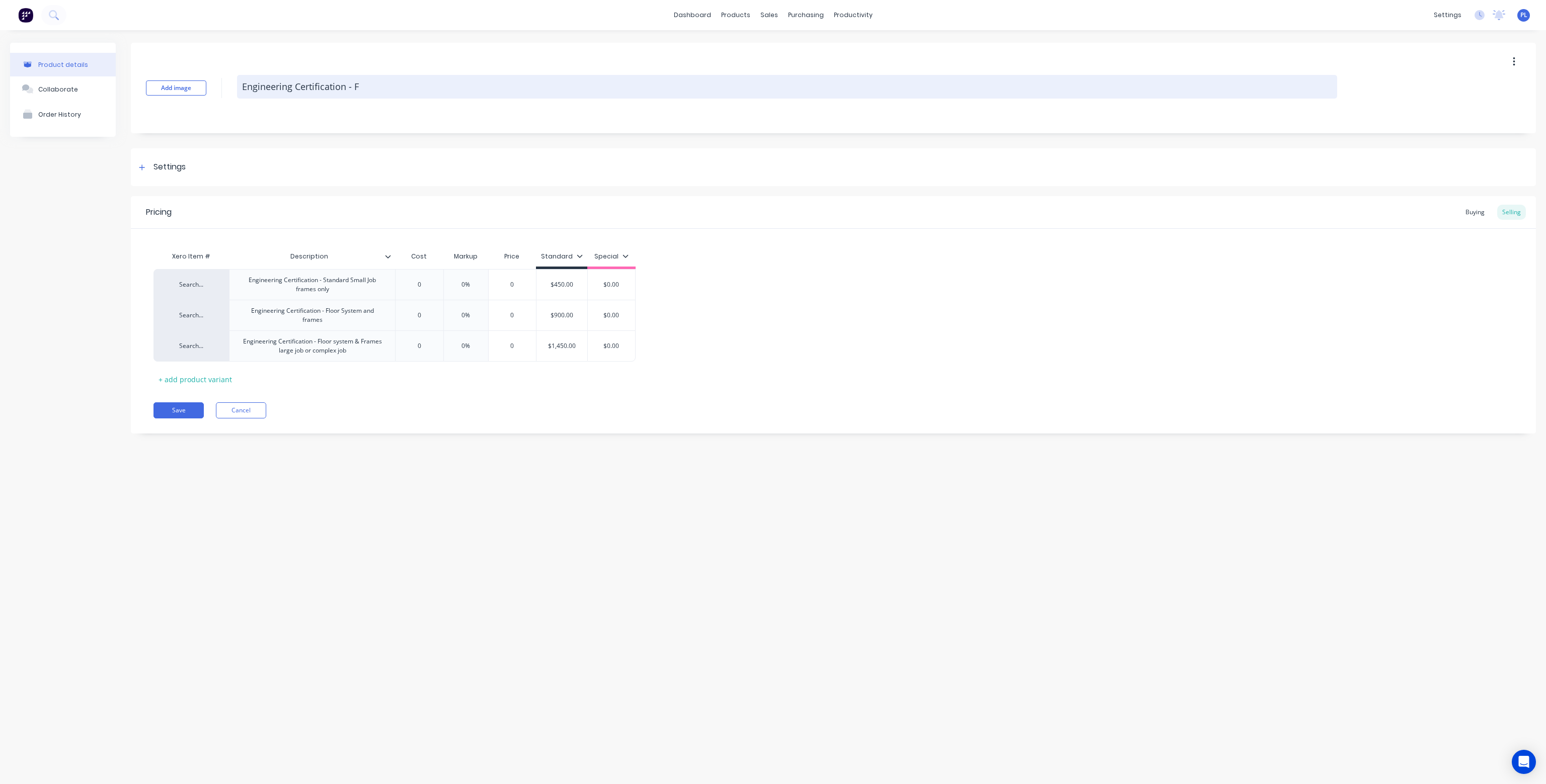
type textarea "x"
type textarea "Engineering Certification - Fo"
type textarea "x"
type textarea "Engineering Certification - For"
type textarea "x"
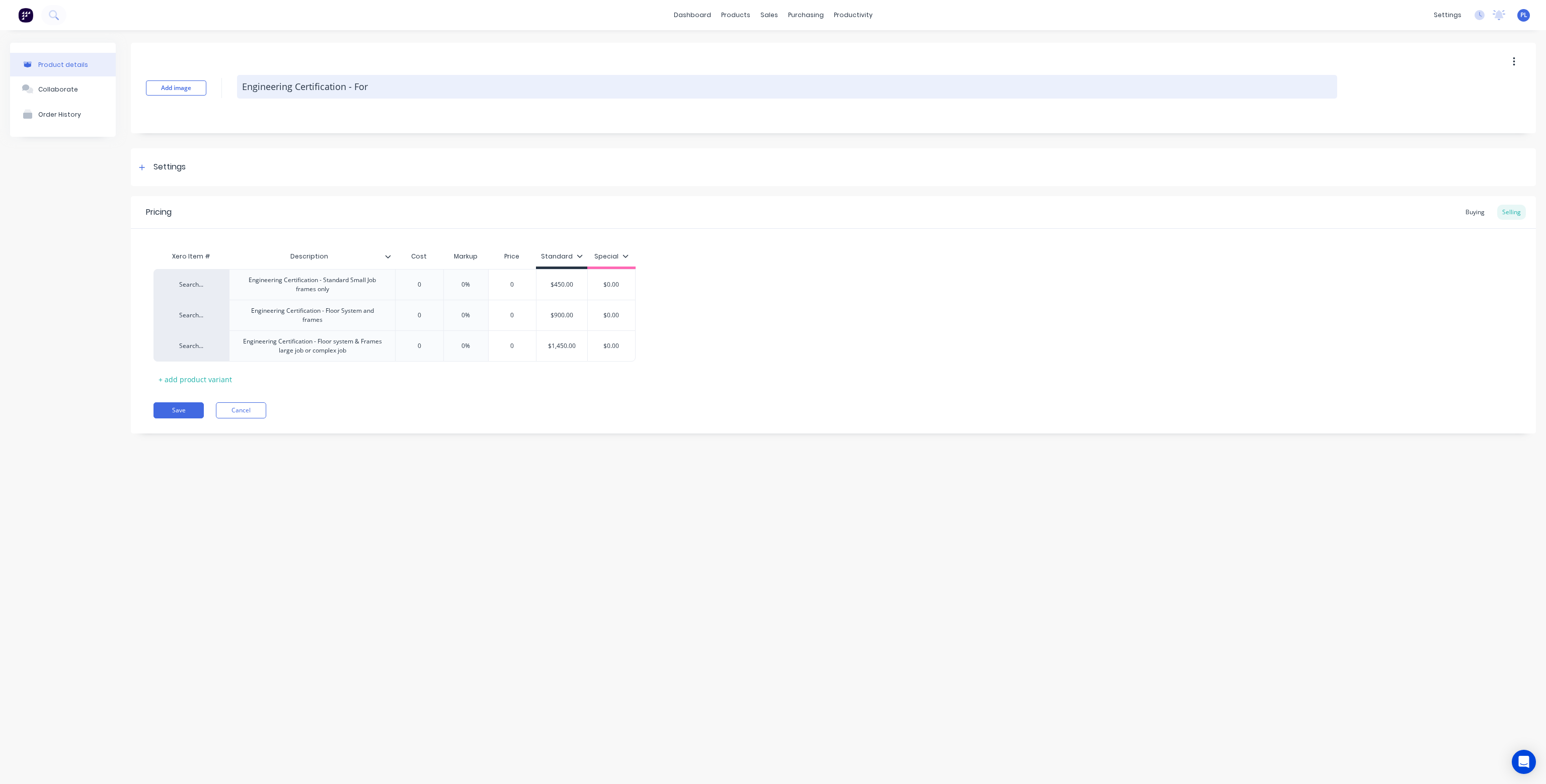
type textarea "Engineering Certification - For"
type textarea "x"
type textarea "Engineering Certification - For Q"
type textarea "x"
type textarea "Engineering Certification - For Qu"
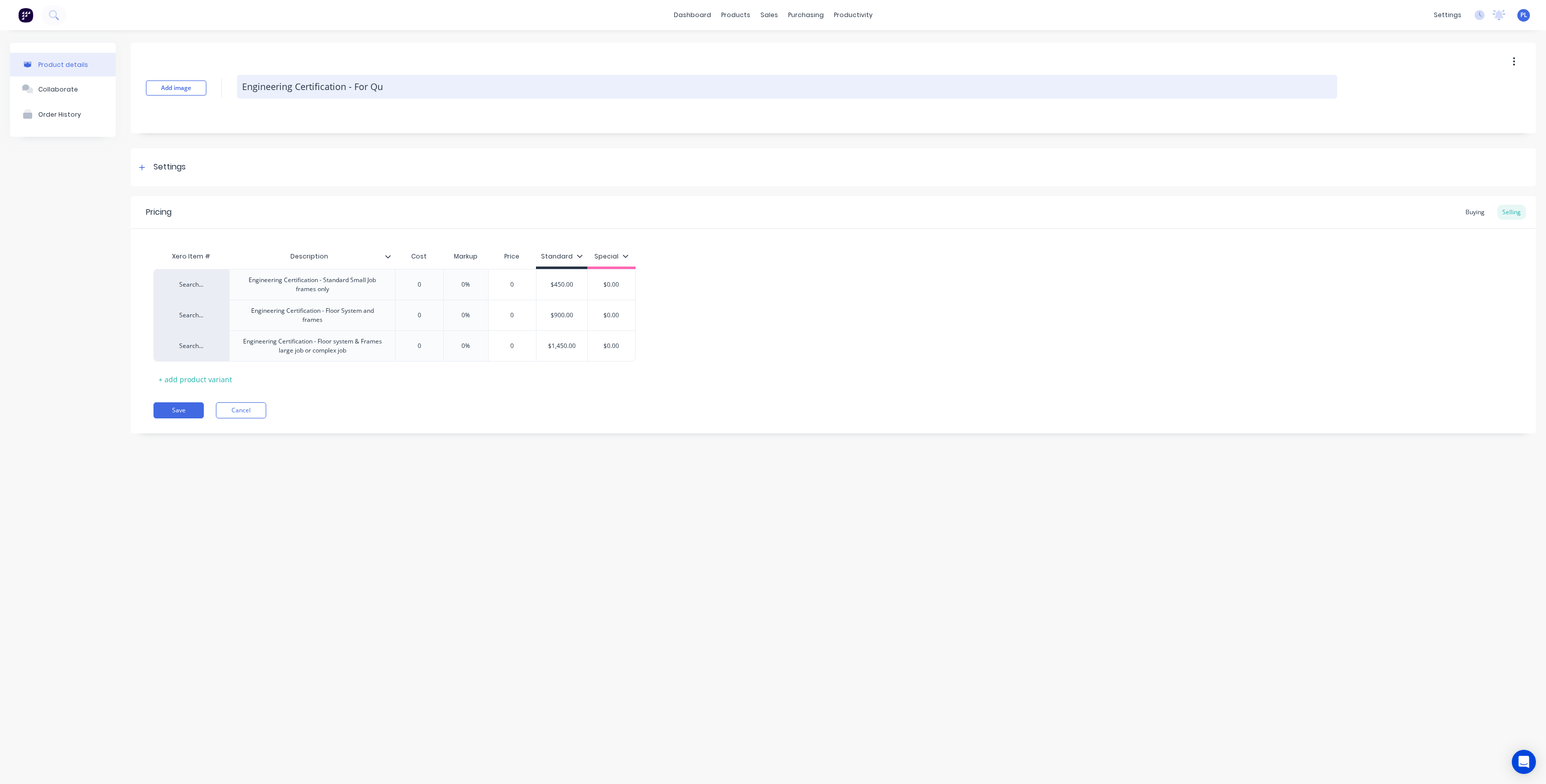
type textarea "x"
type textarea "Engineering Certification - For Quo"
type textarea "x"
type textarea "Engineering Certification - For Quot"
type textarea "x"
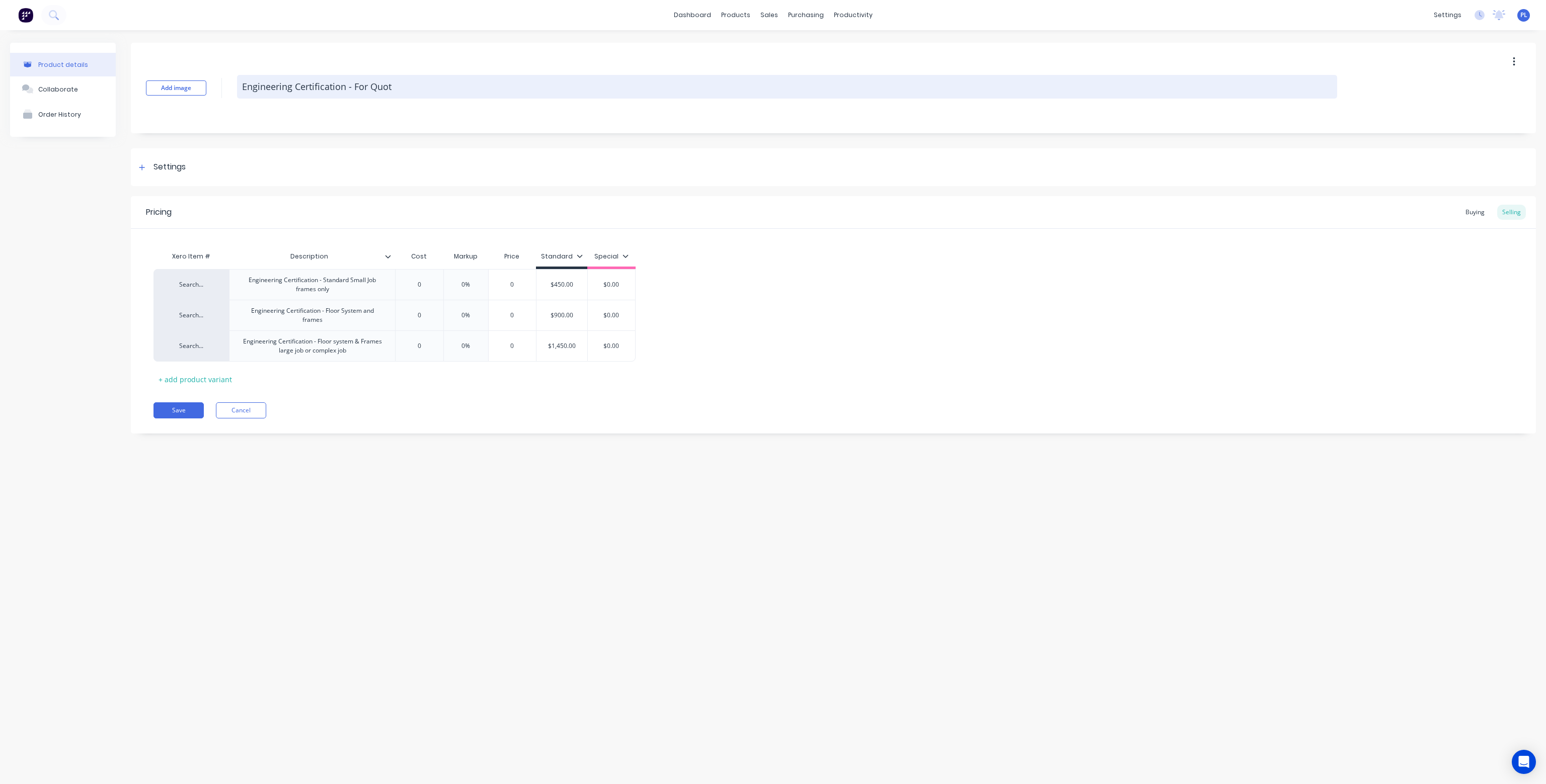
type textarea "Engineering Certification - For Quoti"
type textarea "x"
type textarea "Engineering Certification - For Quotin"
type textarea "x"
type textarea "Engineering Certification - For Quoting"
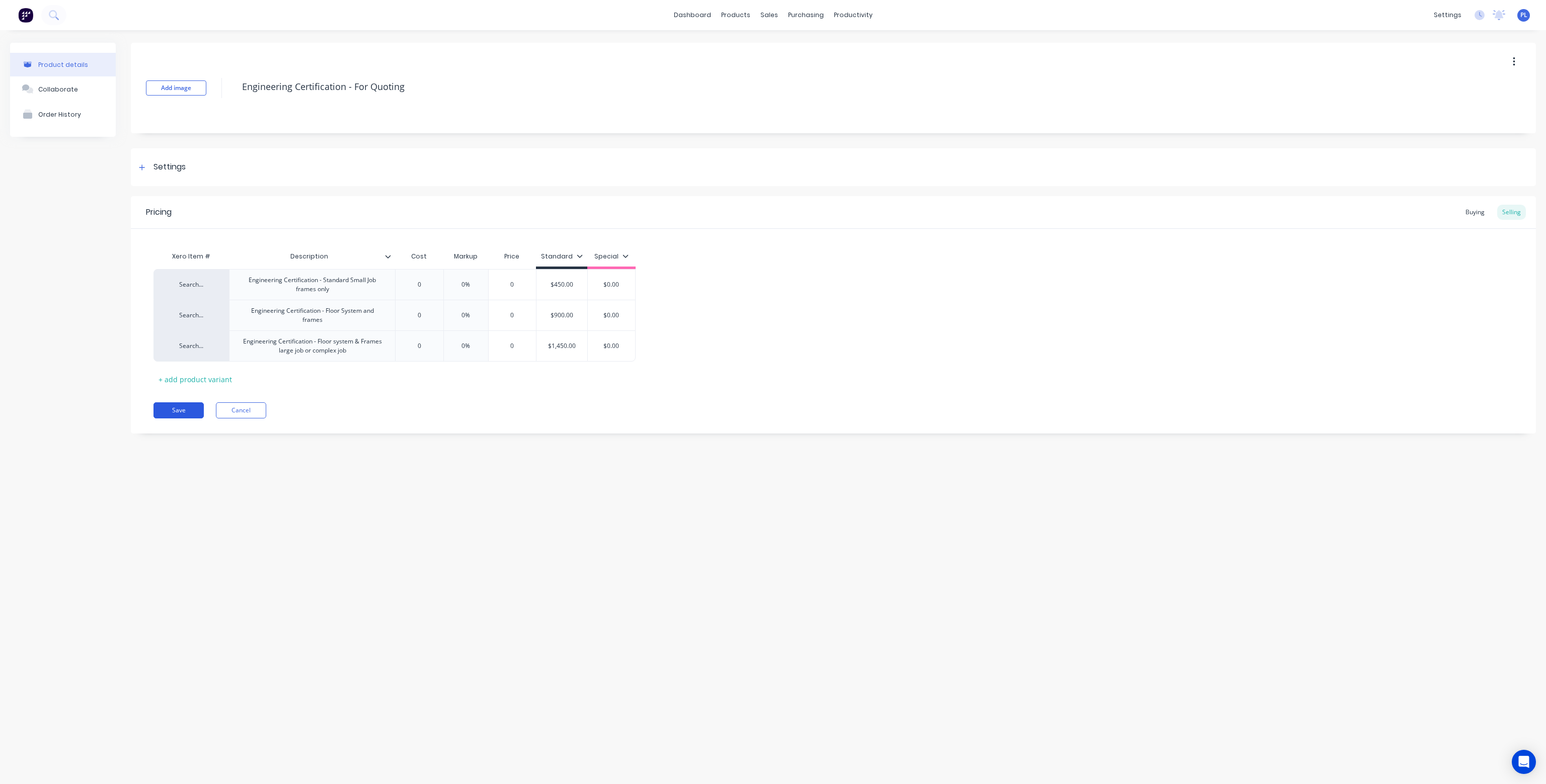
type textarea "x"
type textarea "Engineering Certification - For Quoting"
click at [191, 408] on button "Save" at bounding box center [179, 410] width 50 height 16
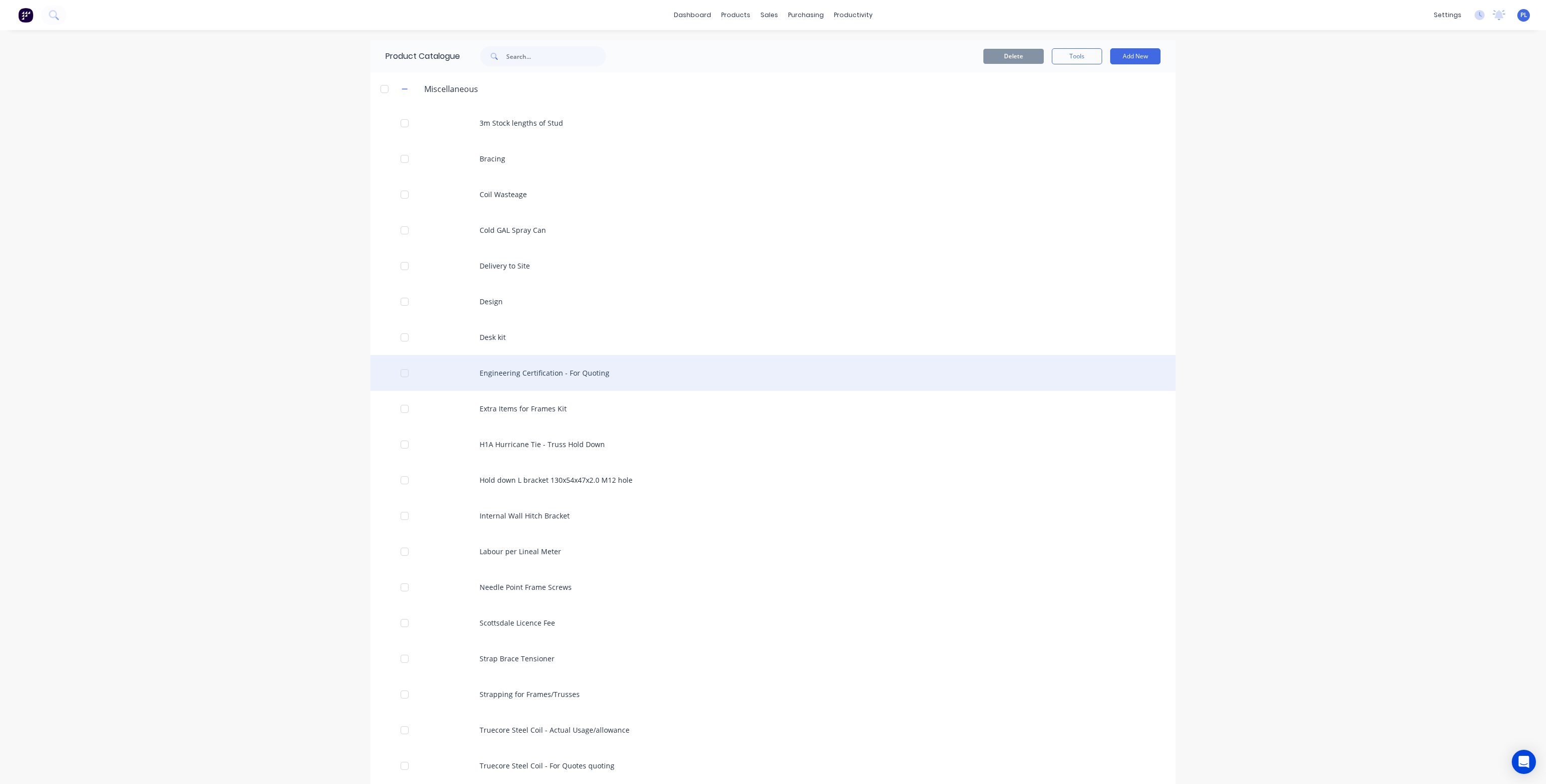
click at [536, 373] on div "Engineering Certification - For Quoting" at bounding box center [773, 373] width 805 height 36
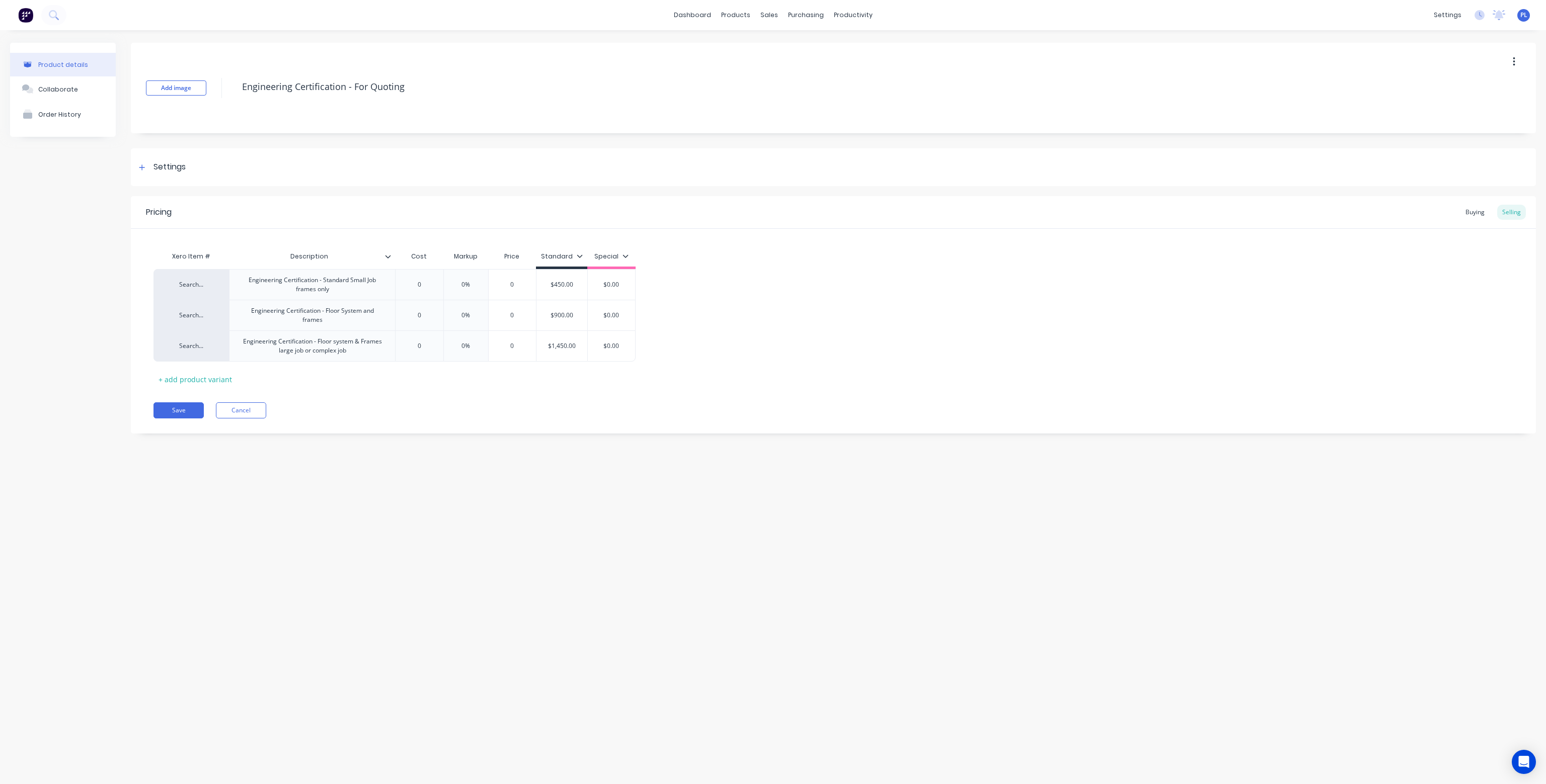
click at [1509, 60] on button "button" at bounding box center [1514, 62] width 23 height 18
click at [1487, 88] on span "Duplicate" at bounding box center [1477, 88] width 76 height 11
click at [741, 10] on div "products" at bounding box center [735, 15] width 39 height 15
click at [770, 50] on div "Product Catalogue" at bounding box center [780, 48] width 62 height 9
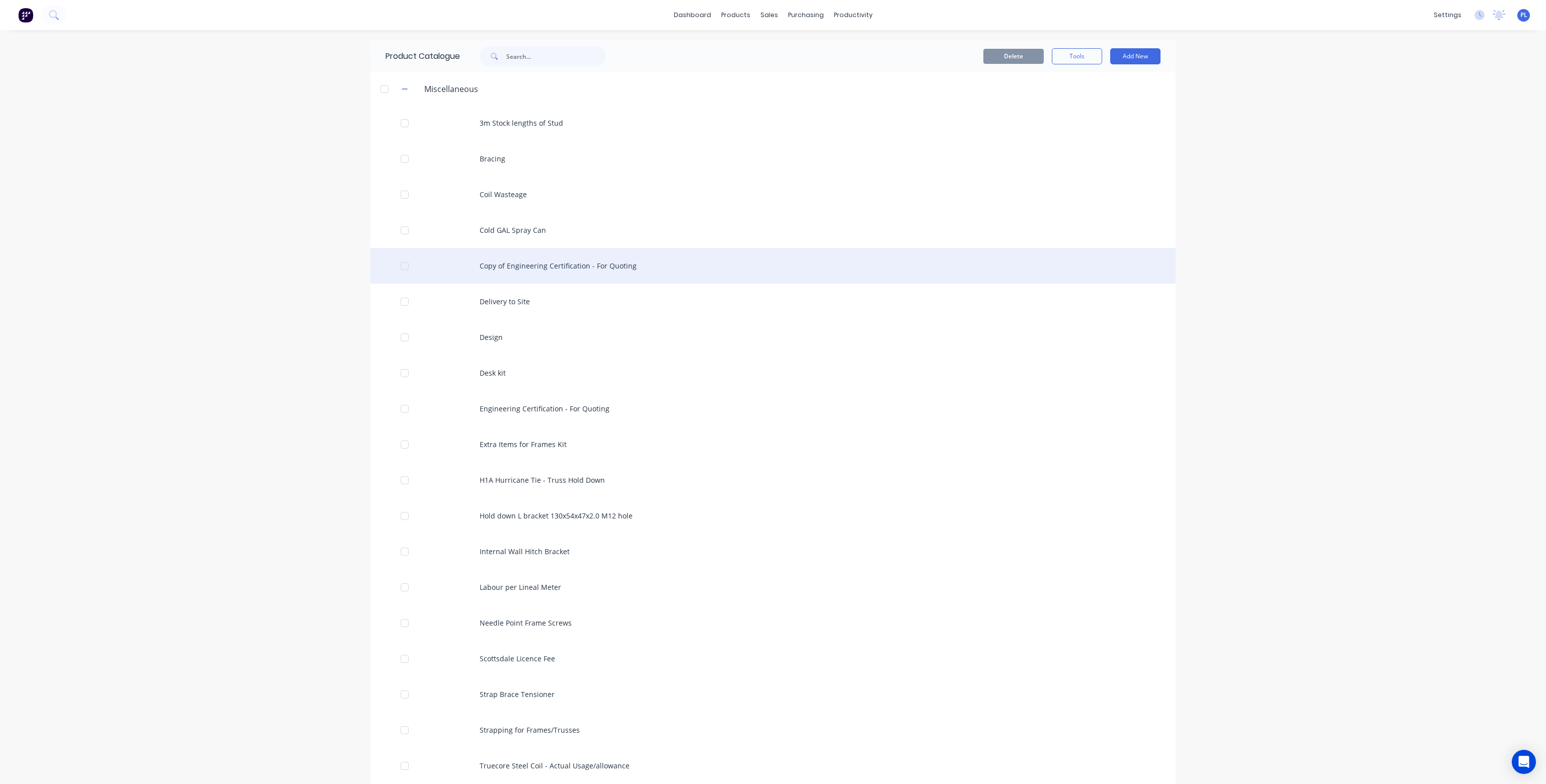
click at [521, 263] on div "Copy of Engineering Certification - For Quoting" at bounding box center [773, 266] width 805 height 36
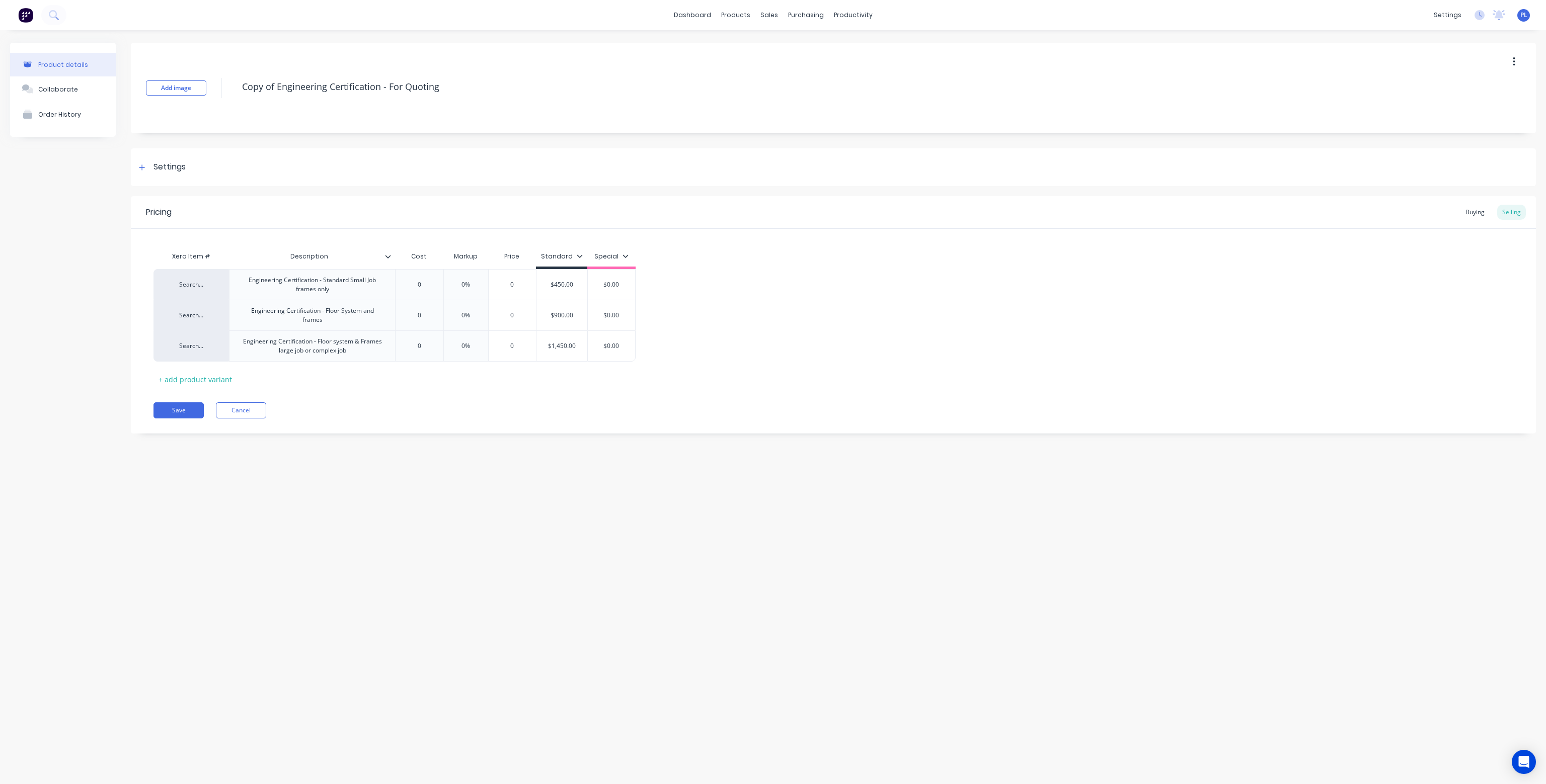
type textarea "x"
type input "0"
drag, startPoint x: 435, startPoint y: 281, endPoint x: 390, endPoint y: 284, distance: 45.1
click at [390, 284] on div "Search... Engineering Certification - Standard Small Job frames only 0 0 0% 0 $…" at bounding box center [394, 284] width 482 height 31
type textarea "x"
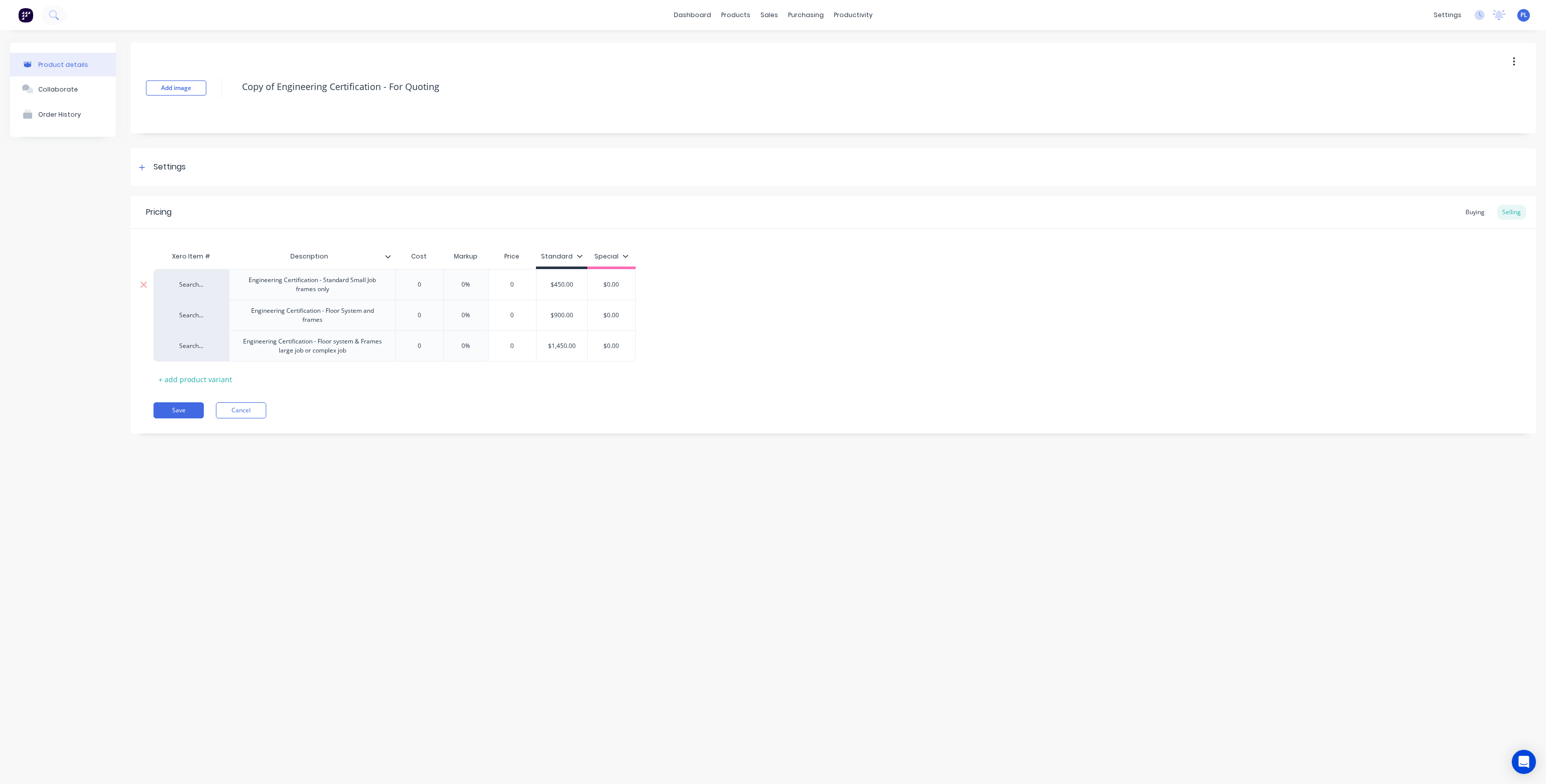
type input "4"
type textarea "x"
type input "450"
type textarea "x"
type input "450"
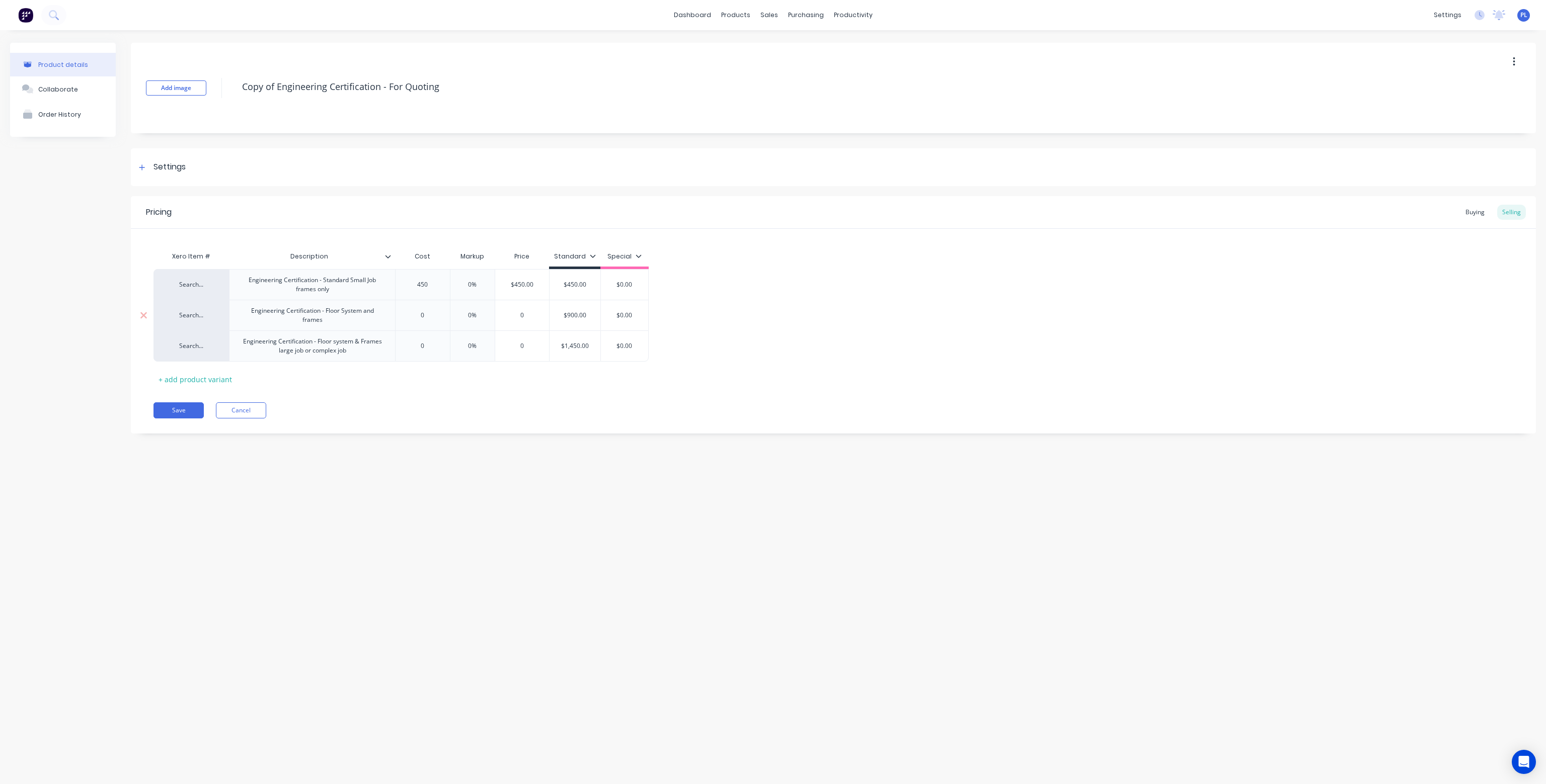
type input "0"
drag, startPoint x: 427, startPoint y: 316, endPoint x: 416, endPoint y: 317, distance: 11.0
click at [416, 317] on input "0" at bounding box center [423, 315] width 55 height 9
type textarea "x"
type input "9"
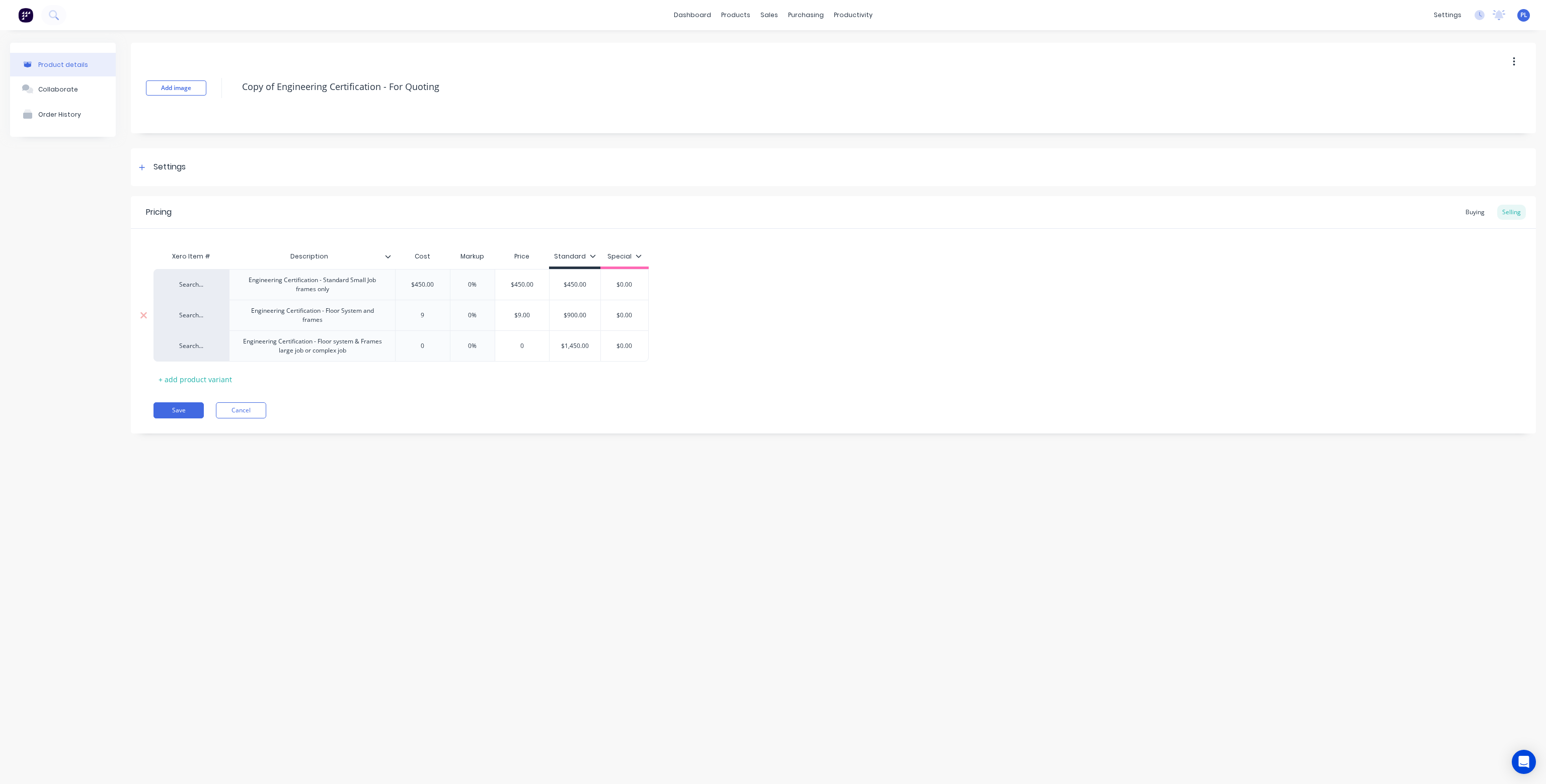
type textarea "x"
type input "90"
type textarea "x"
type input "900"
type input "0"
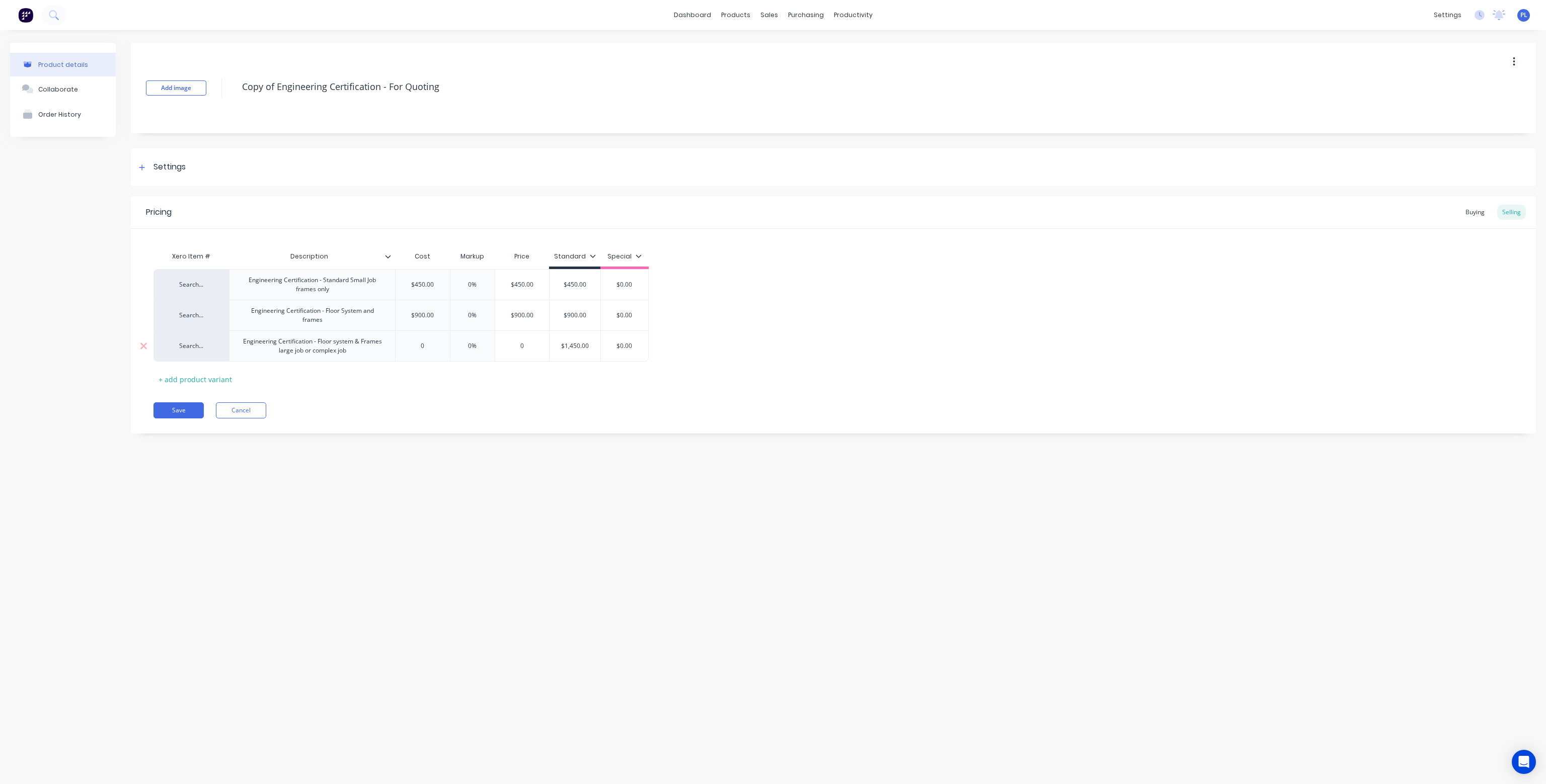
click at [427, 347] on input "0" at bounding box center [423, 346] width 55 height 9
drag, startPoint x: 437, startPoint y: 344, endPoint x: 403, endPoint y: 347, distance: 34.1
click at [403, 347] on input "0" at bounding box center [423, 346] width 55 height 9
type textarea "x"
type input "1"
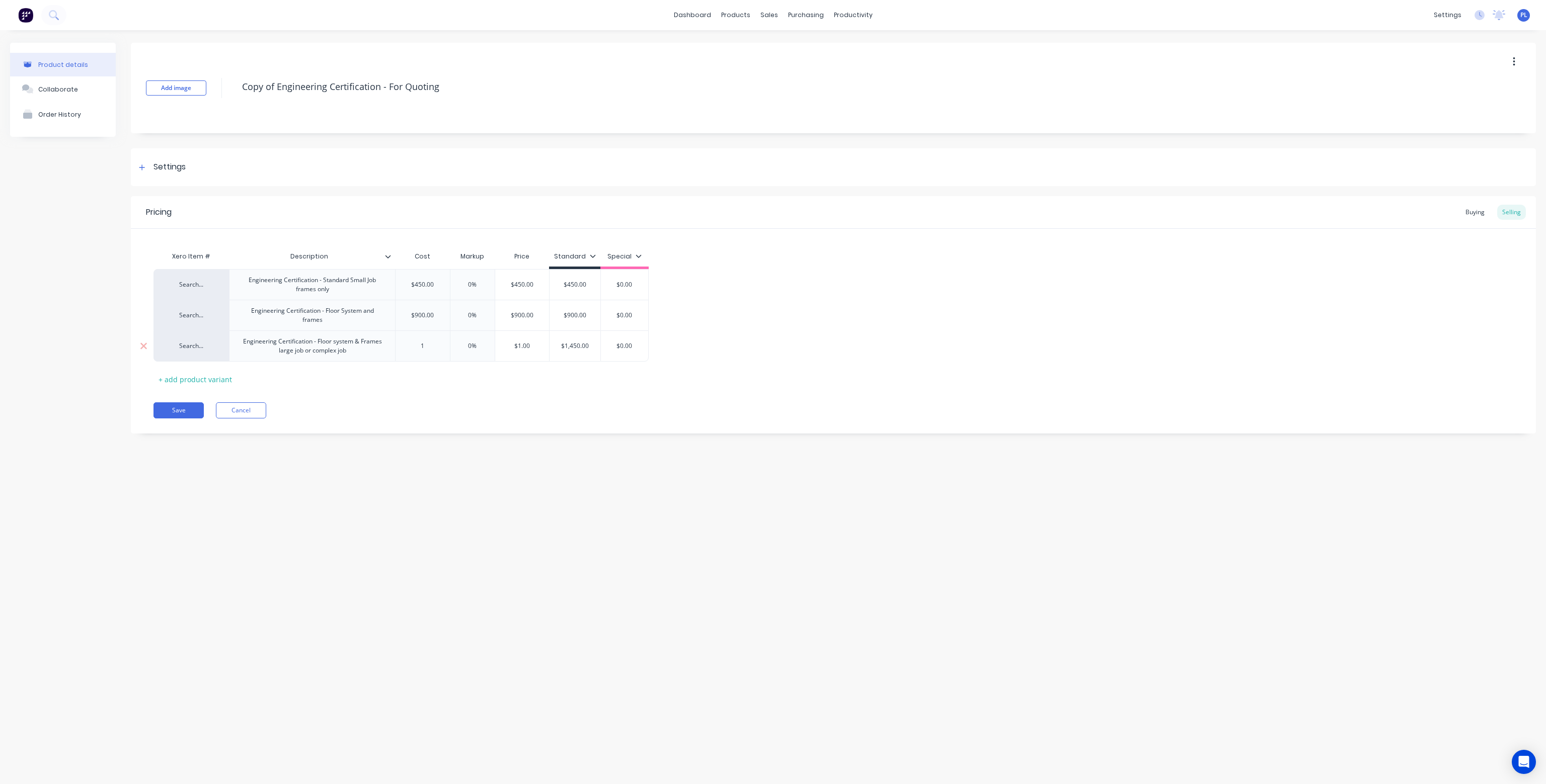
type textarea "x"
type input "14"
type textarea "x"
type input "1450"
type textarea "x"
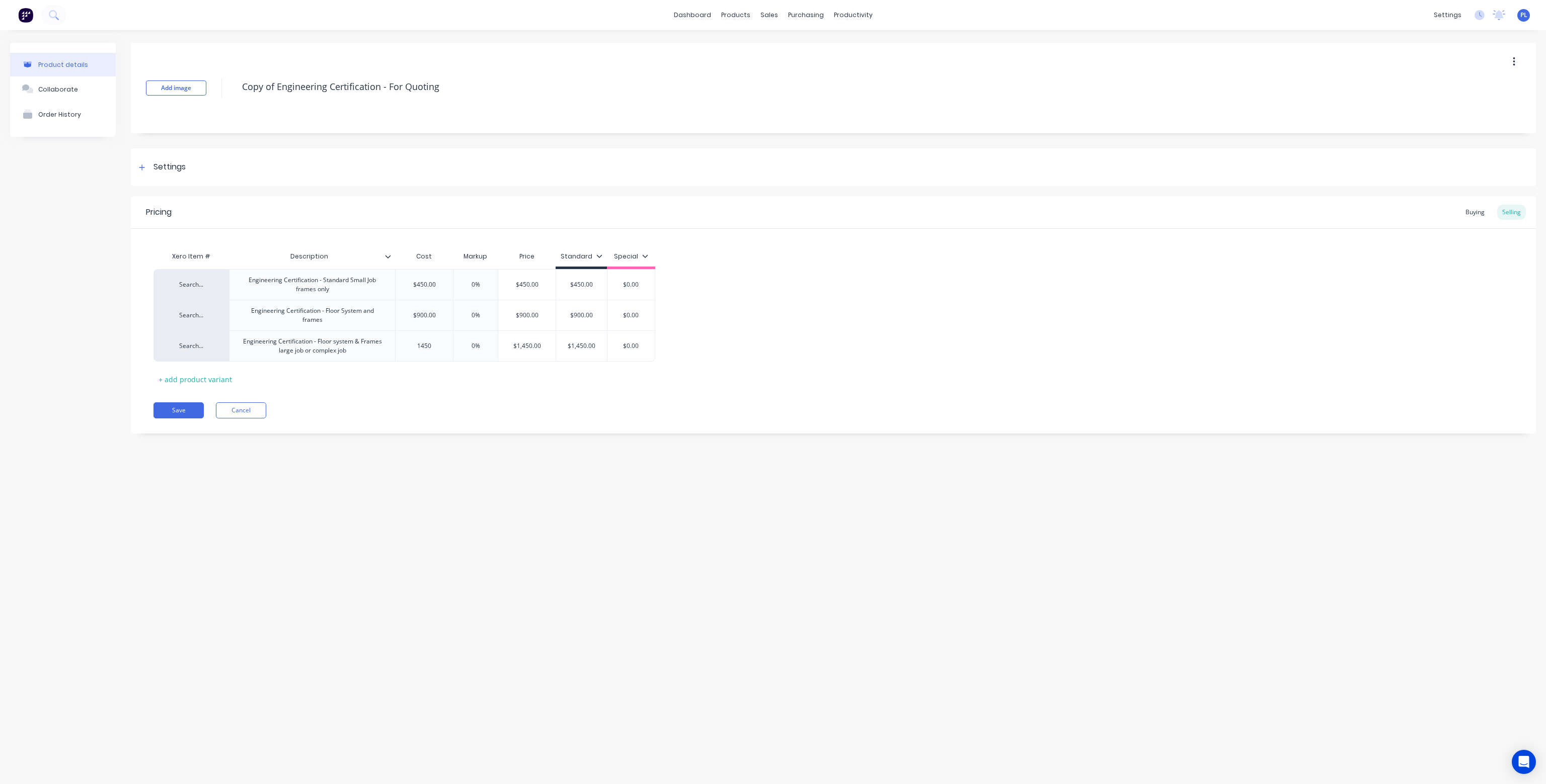
type input "1450"
click at [484, 393] on div "Pricing Buying Selling Xero Item # Description Cost Markup Price Standard Speci…" at bounding box center [833, 315] width 1405 height 238
type input "$1,450.00"
drag, startPoint x: 602, startPoint y: 344, endPoint x: 563, endPoint y: 345, distance: 39.0
click at [563, 345] on input "$1,450.00" at bounding box center [582, 346] width 51 height 9
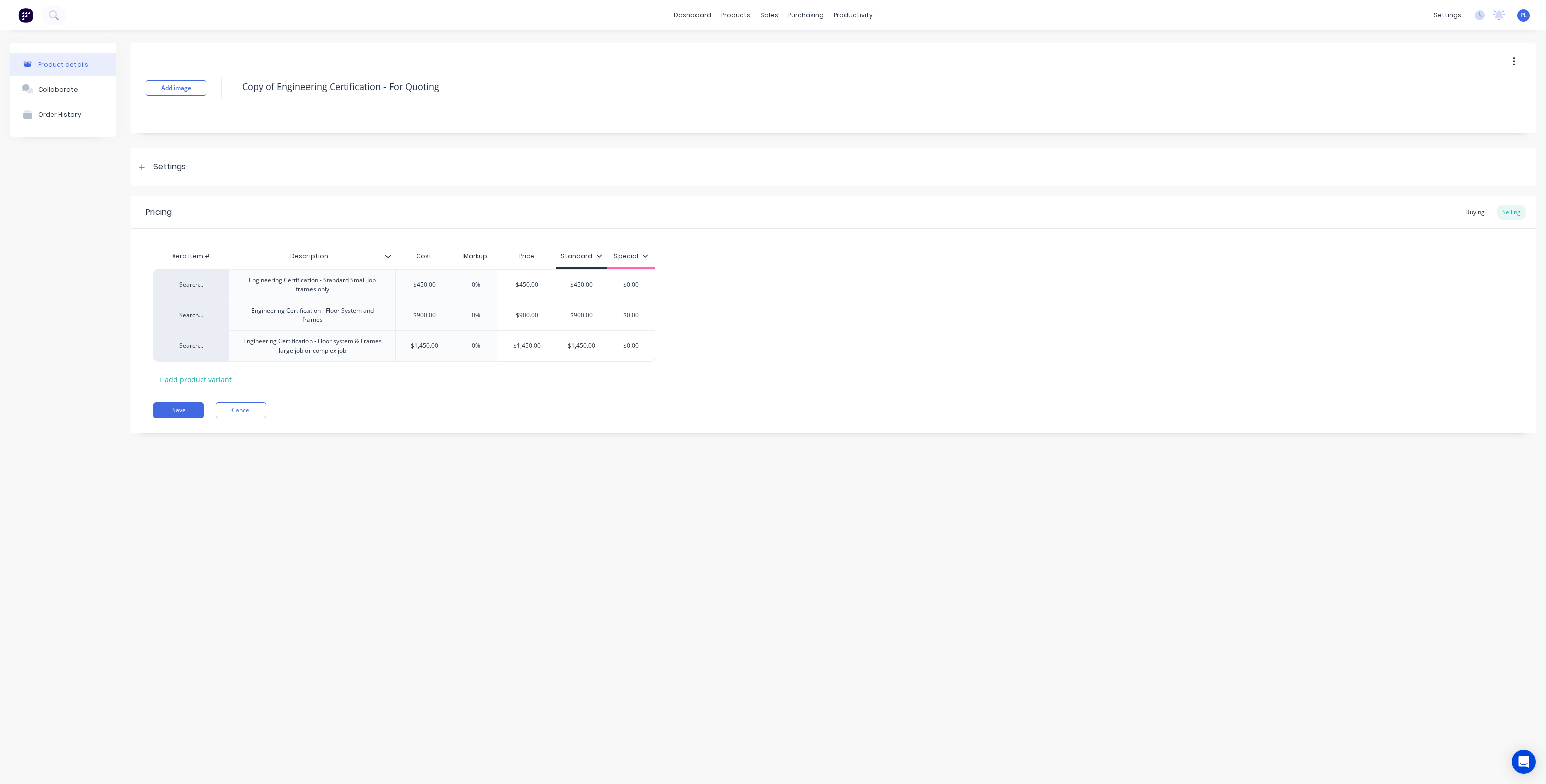
click at [603, 384] on div "Xero Item # Description Cost Markup Price Standard Special Search... Engineerin…" at bounding box center [834, 317] width 1360 height 141
click at [1502, 52] on div "Add image Copy of Engineering Certification - For Quoting" at bounding box center [833, 88] width 1405 height 91
click at [1515, 63] on button "button" at bounding box center [1514, 62] width 23 height 18
click at [1470, 105] on div "Delete" at bounding box center [1478, 109] width 77 height 14
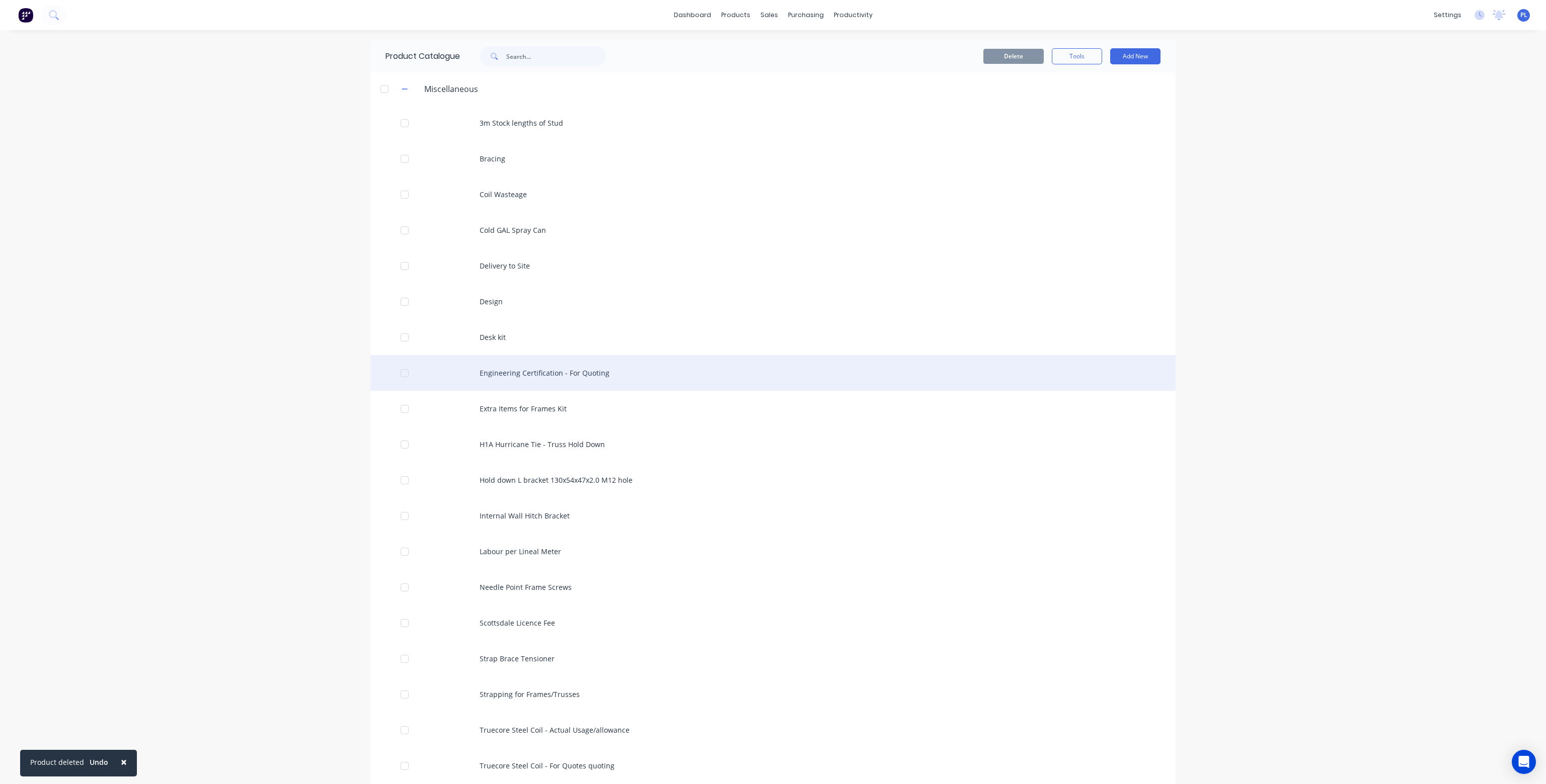
click at [516, 369] on div "Engineering Certification - For Quoting" at bounding box center [773, 373] width 805 height 36
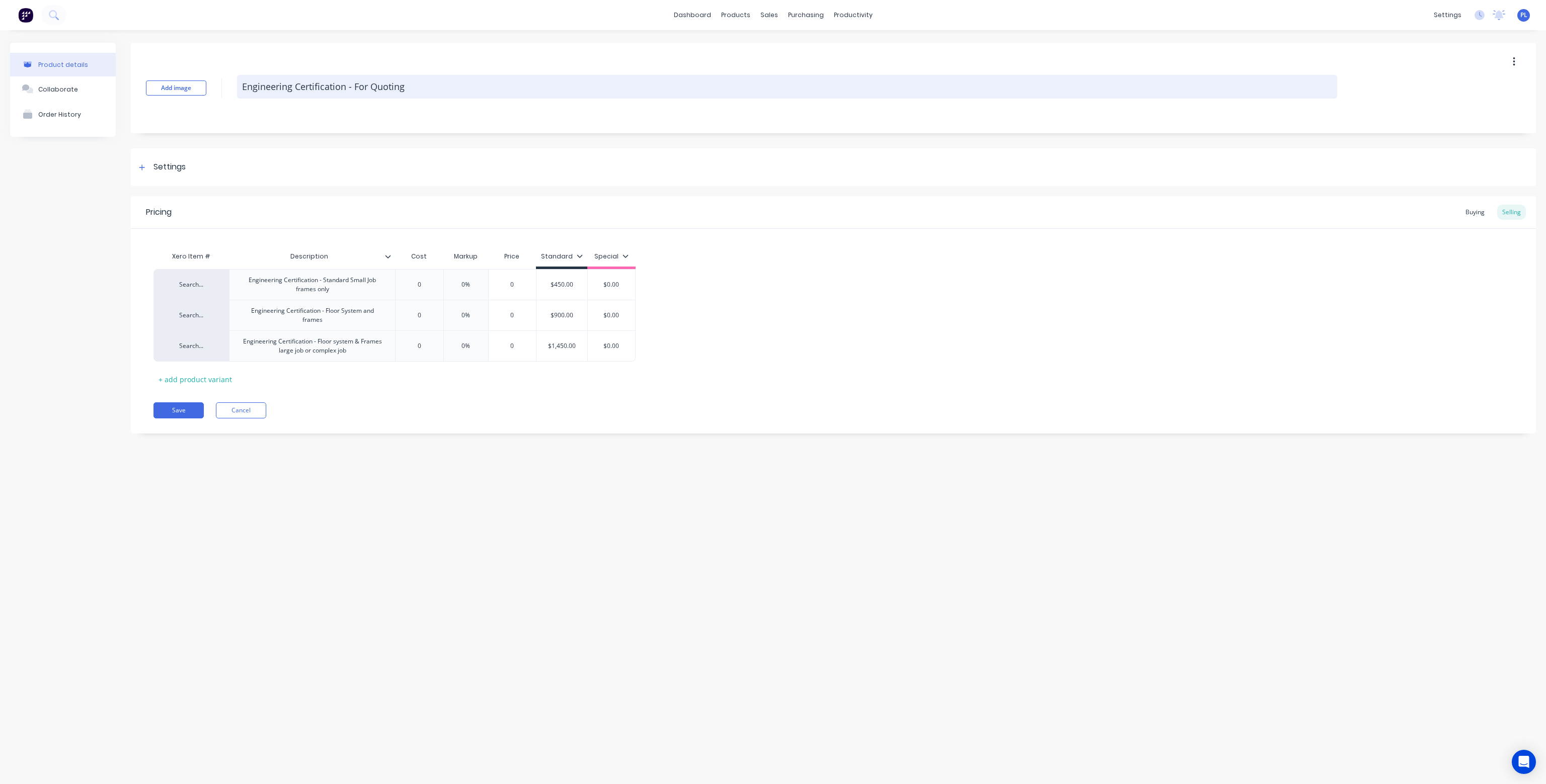
drag, startPoint x: 408, startPoint y: 86, endPoint x: 344, endPoint y: 94, distance: 64.5
click at [344, 94] on textarea "Engineering Certification - For Quoting" at bounding box center [787, 86] width 1100 height 23
type textarea "x"
type textarea "Engineering Certification"
type textarea "x"
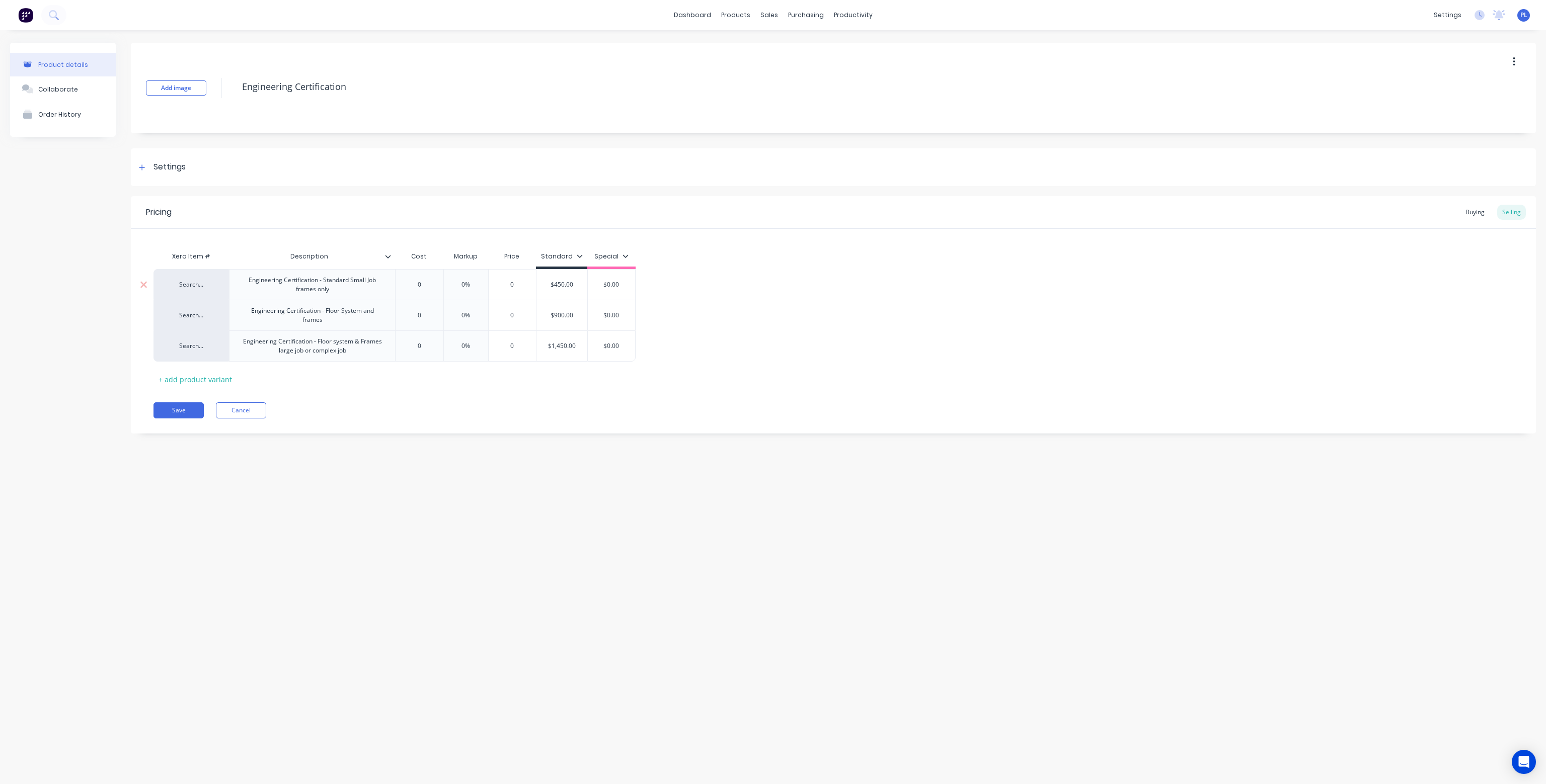
type textarea "Engineering Certification"
type input "0"
drag, startPoint x: 424, startPoint y: 281, endPoint x: 413, endPoint y: 282, distance: 11.0
click at [413, 282] on input "0" at bounding box center [420, 284] width 50 height 9
type textarea "x"
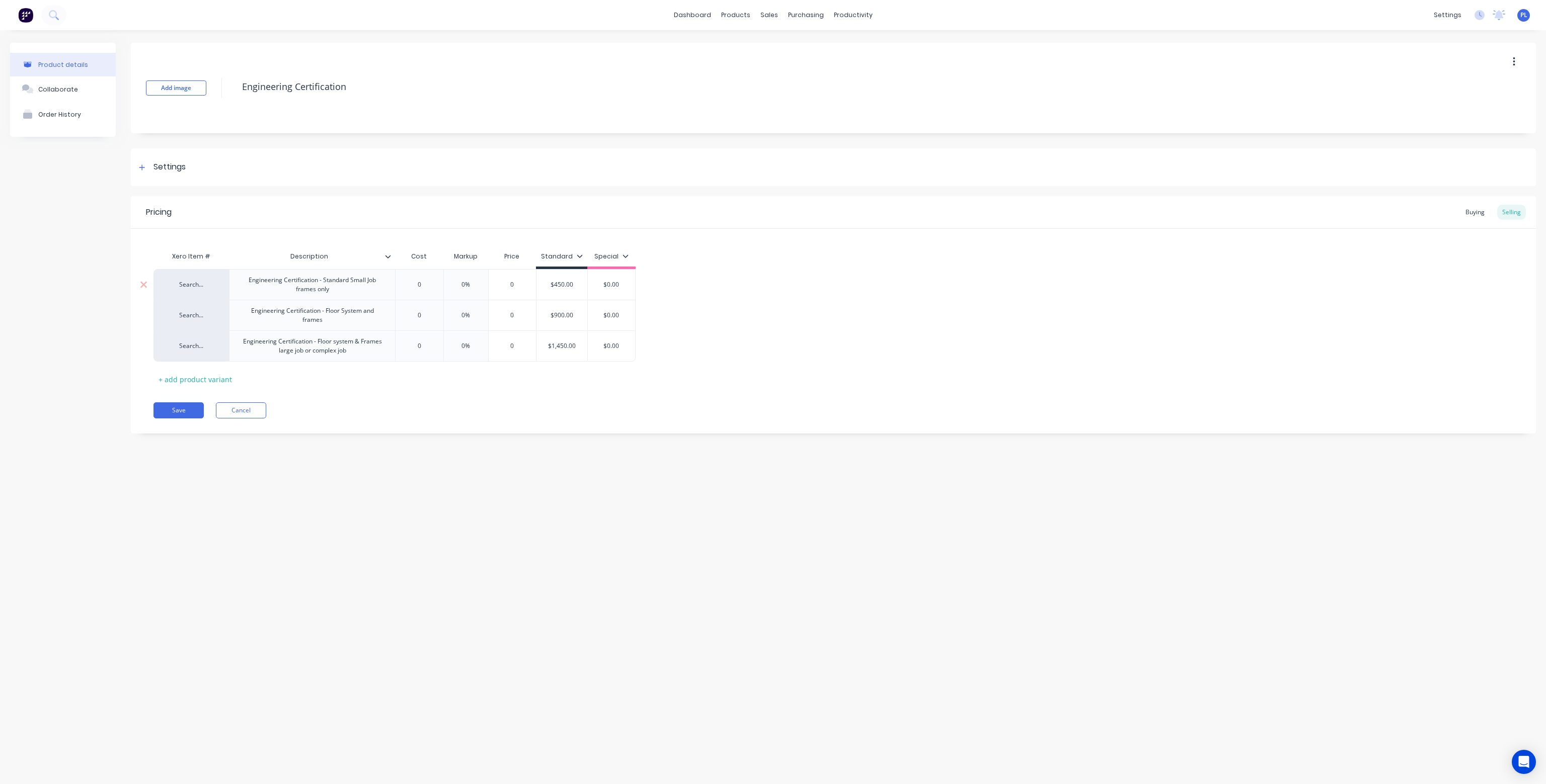
type input "4"
type textarea "x"
type input "45"
type textarea "x"
drag, startPoint x: 430, startPoint y: 308, endPoint x: 404, endPoint y: 310, distance: 26.1
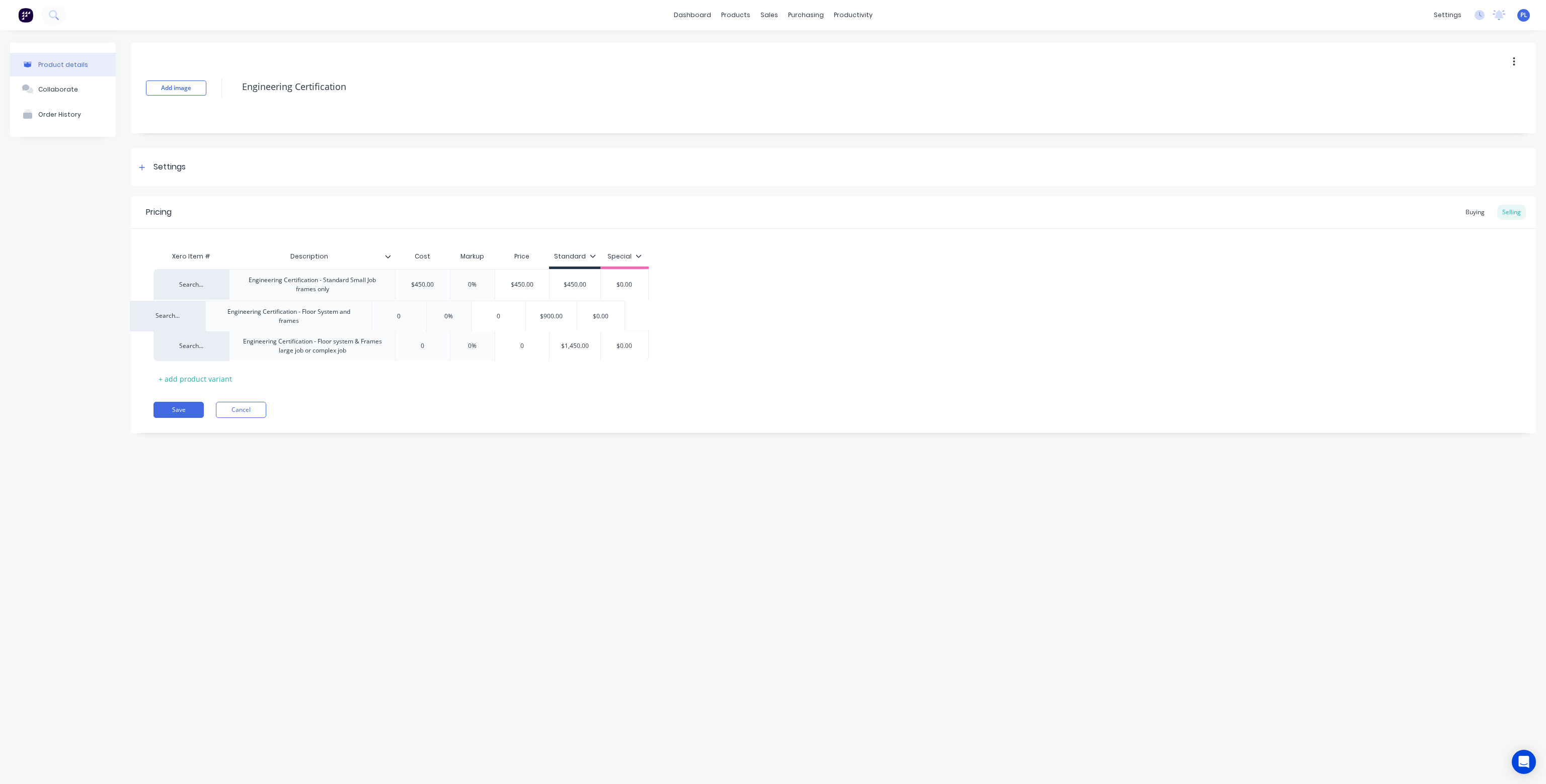
click at [404, 310] on div "Search... Engineering Certification - Standard Small Job frames only $450.00 45…" at bounding box center [834, 315] width 1360 height 92
type input "450"
type input "0"
drag, startPoint x: 426, startPoint y: 312, endPoint x: 415, endPoint y: 313, distance: 11.0
click at [415, 313] on input "0" at bounding box center [423, 315] width 55 height 9
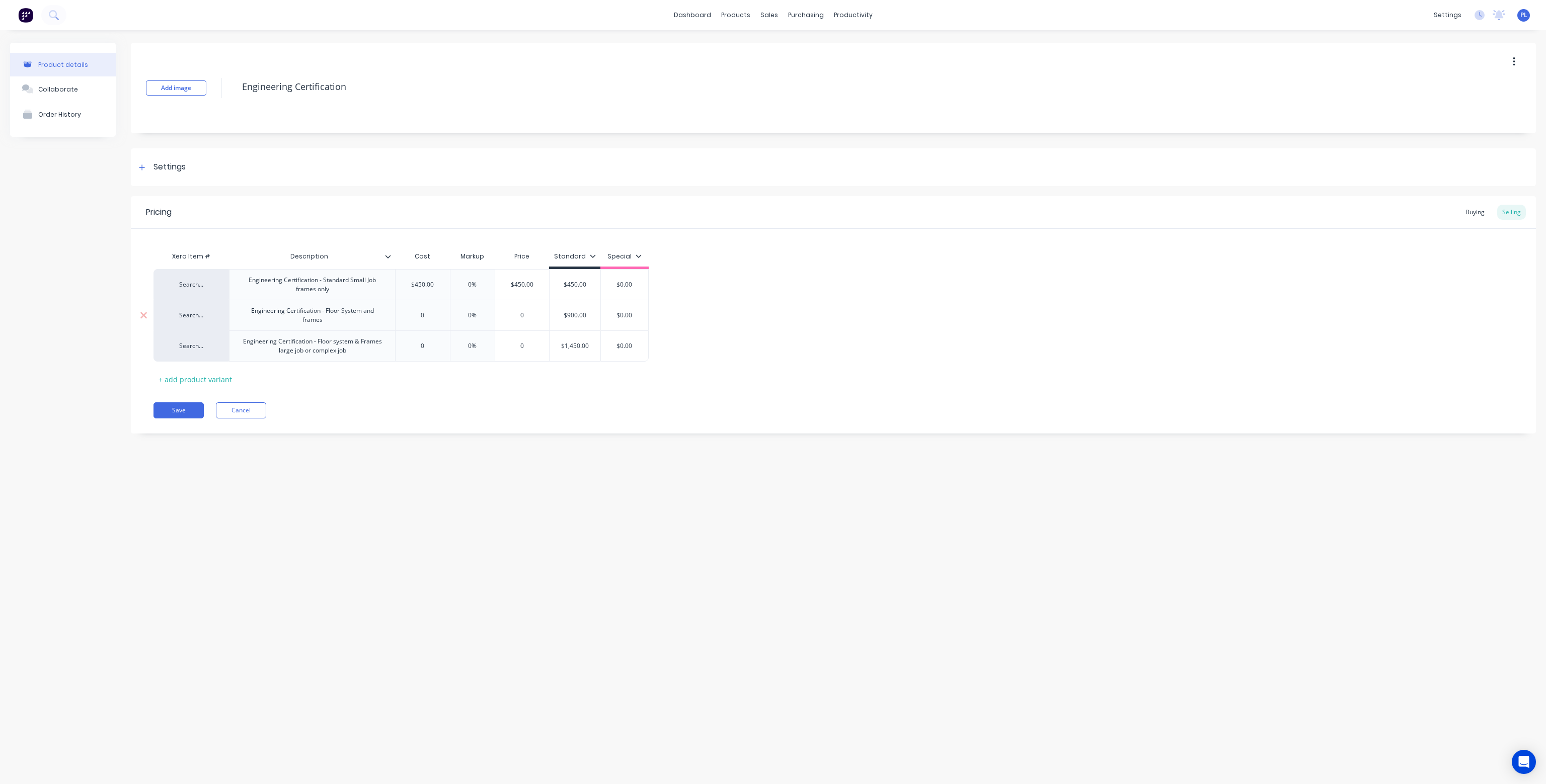
type textarea "x"
type input "9"
type textarea "x"
type input "90"
type textarea "x"
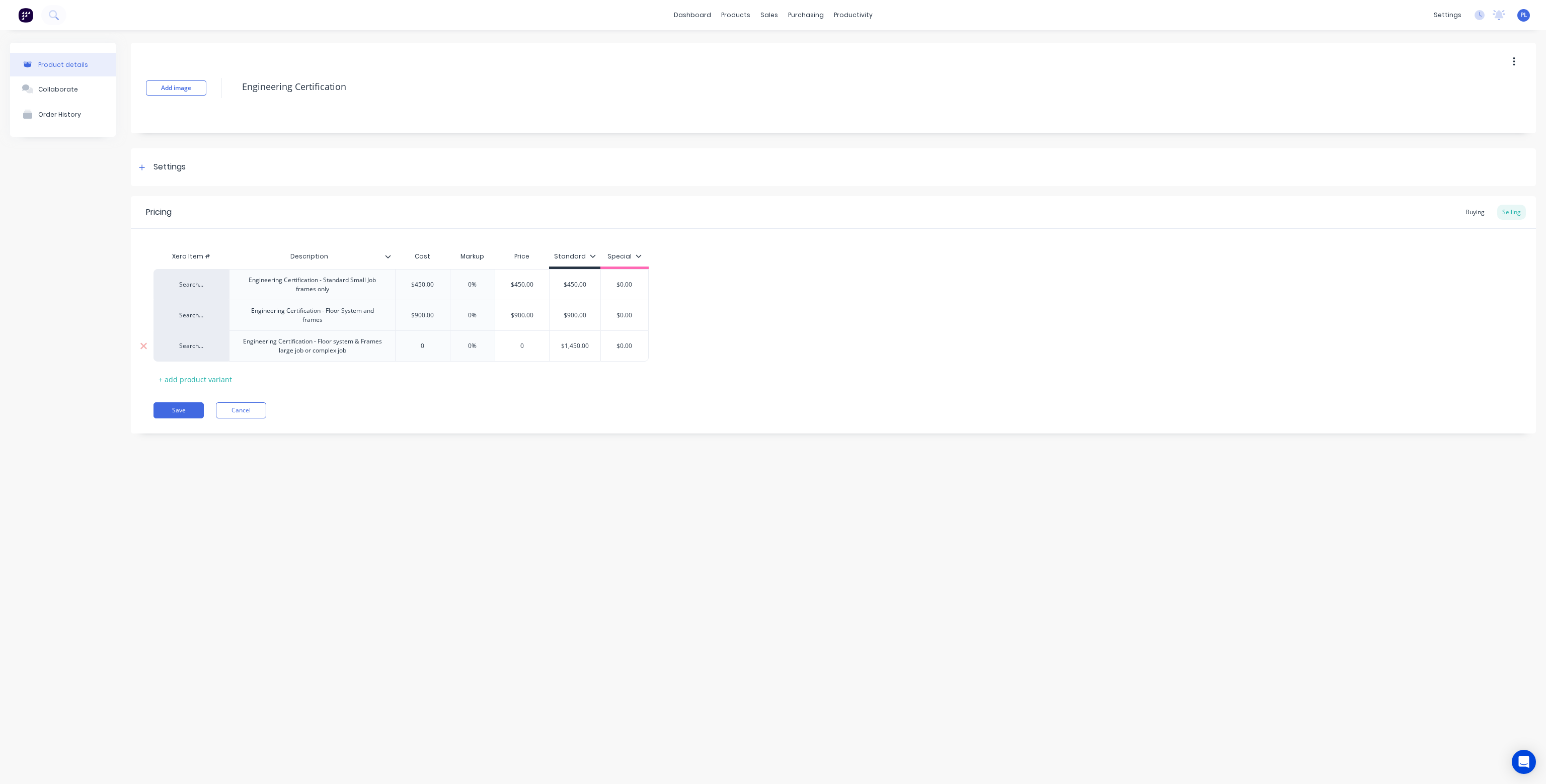
click at [428, 352] on div "0" at bounding box center [423, 346] width 55 height 25
type input "900"
type input "0"
type textarea "x"
type input "01"
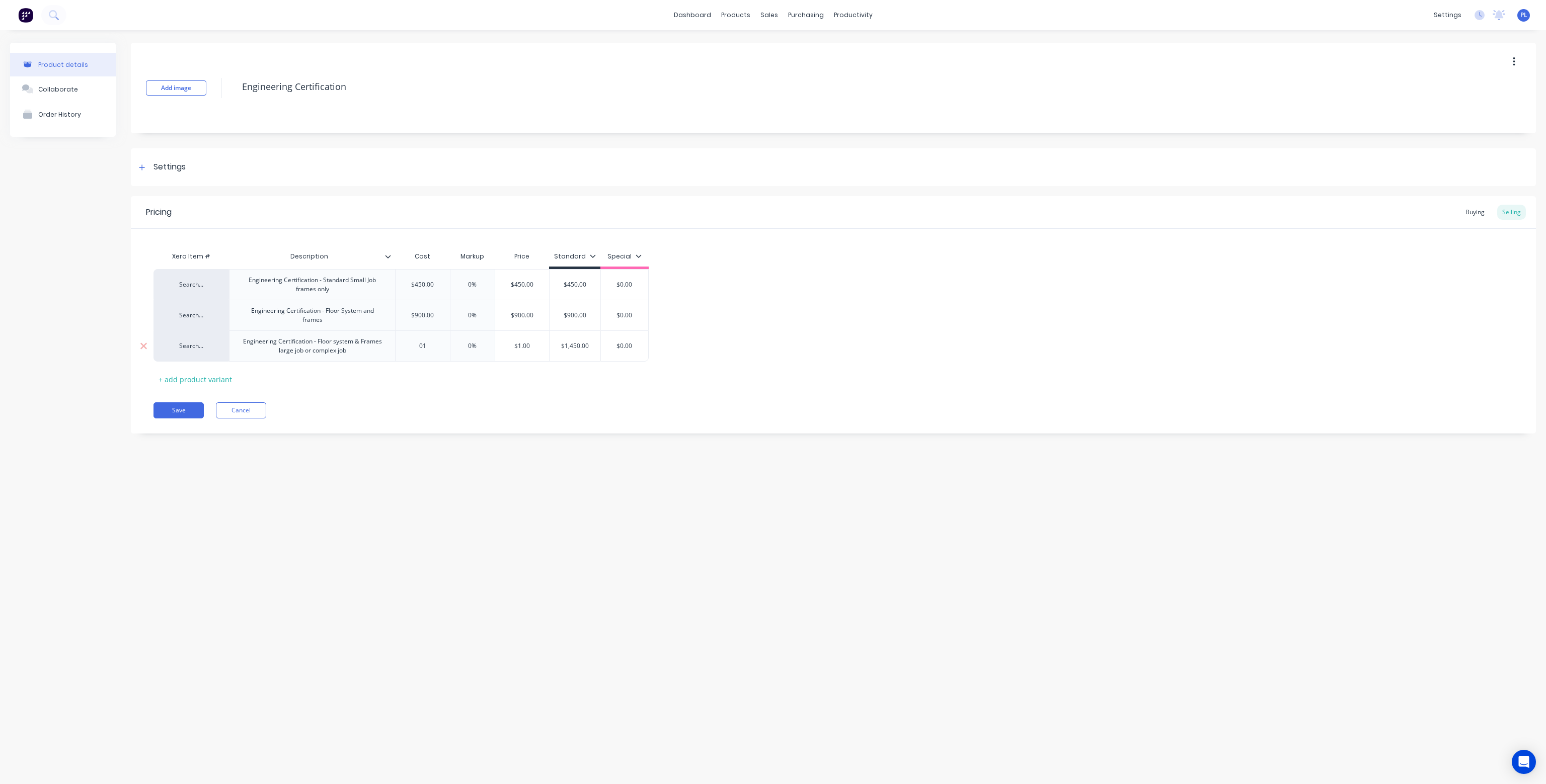
type textarea "x"
type input "014"
type textarea "x"
type input "0145"
type textarea "x"
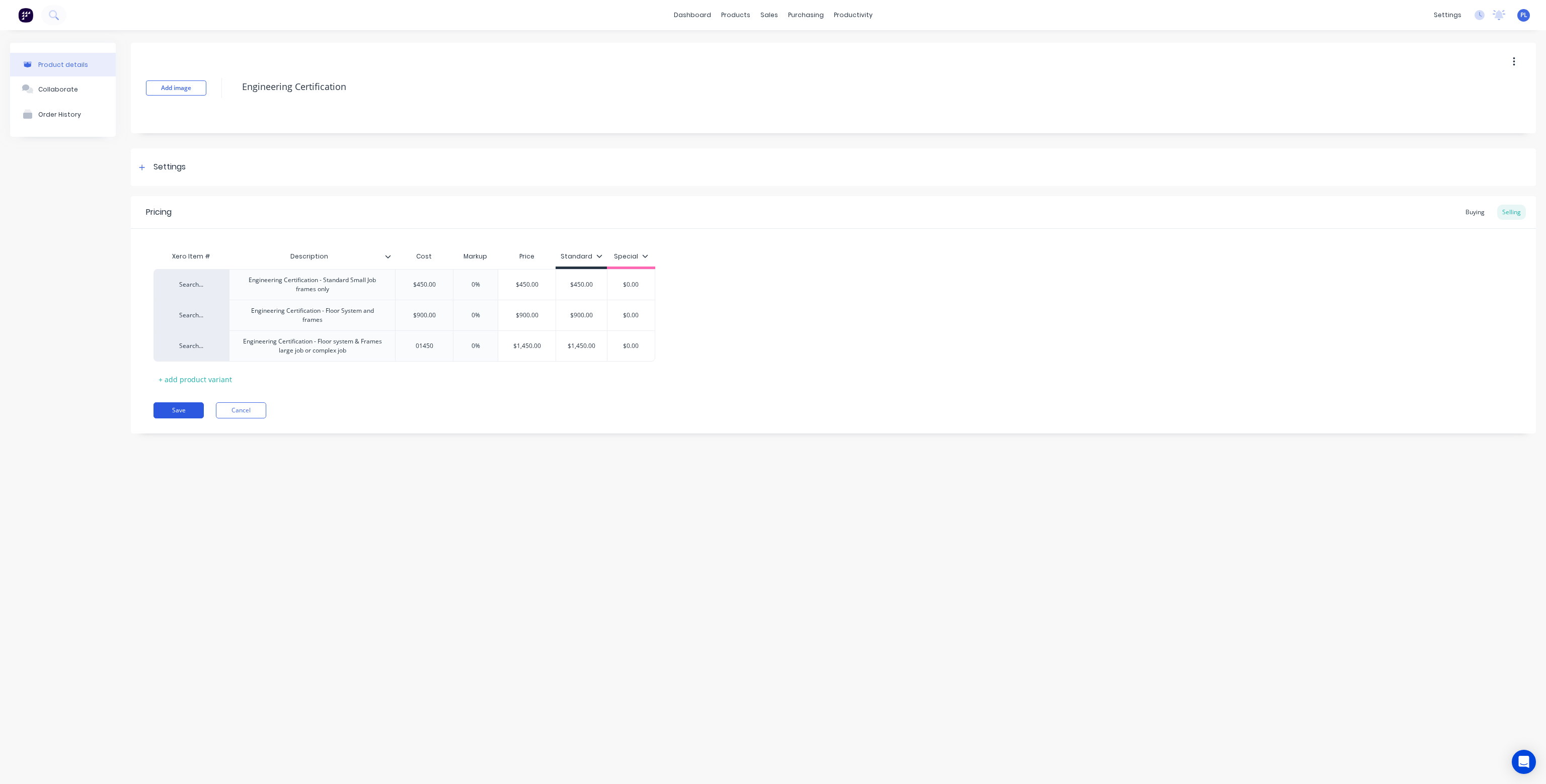
type input "01450"
click at [191, 411] on button "Save" at bounding box center [179, 410] width 50 height 16
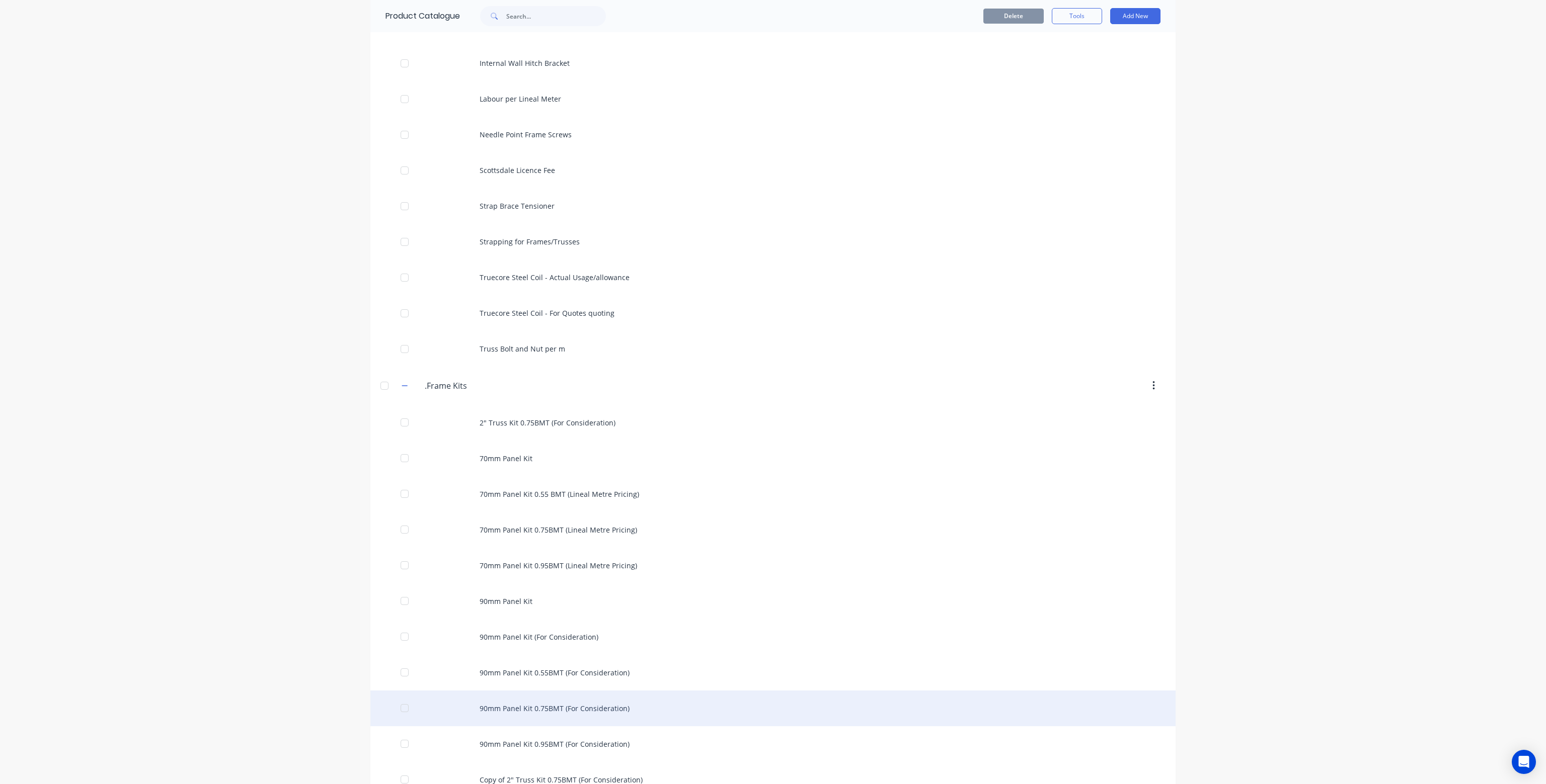
scroll to position [654, 0]
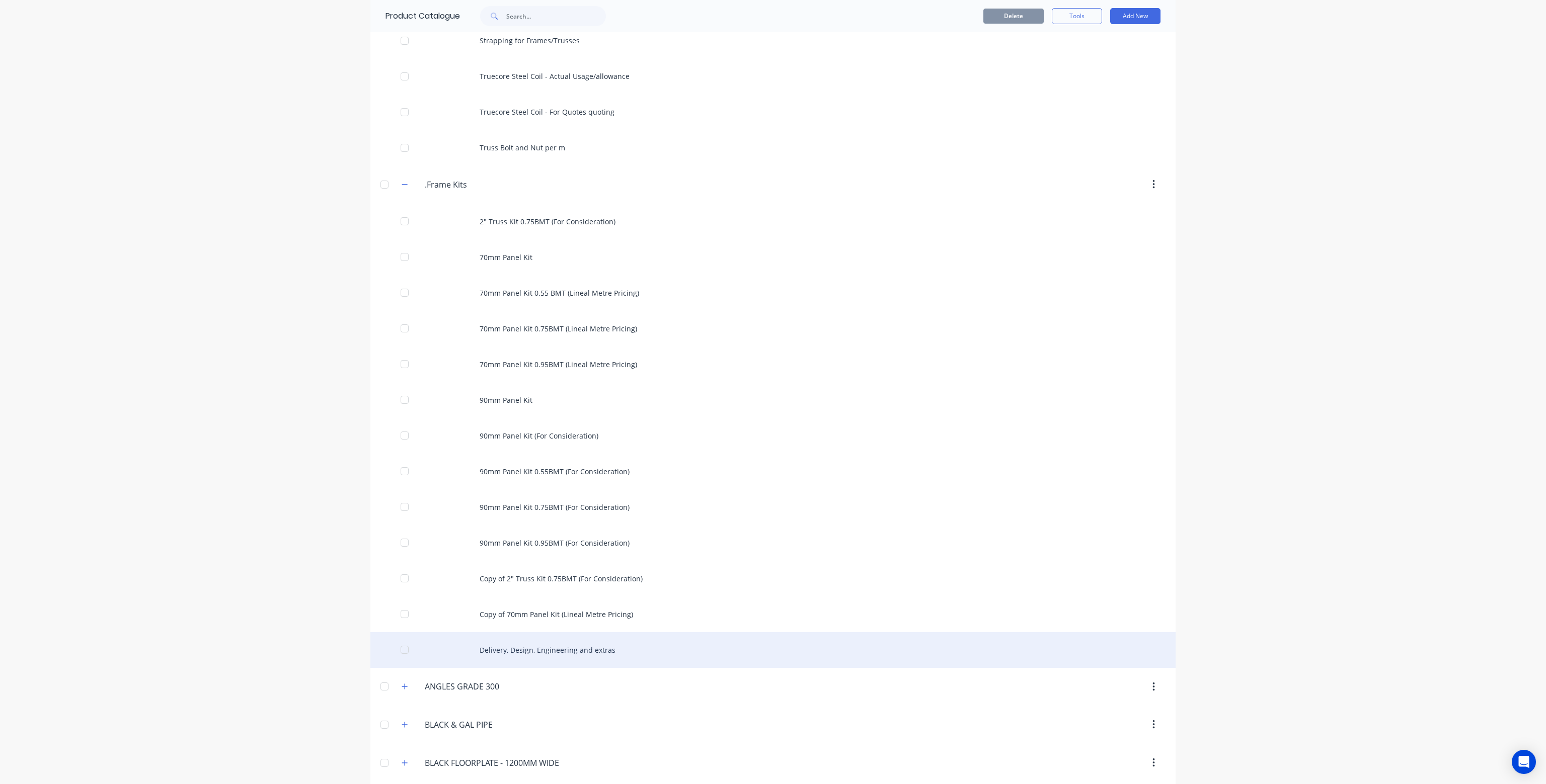
click at [576, 649] on div "Delivery, Design, Engineering and extras" at bounding box center [773, 650] width 805 height 36
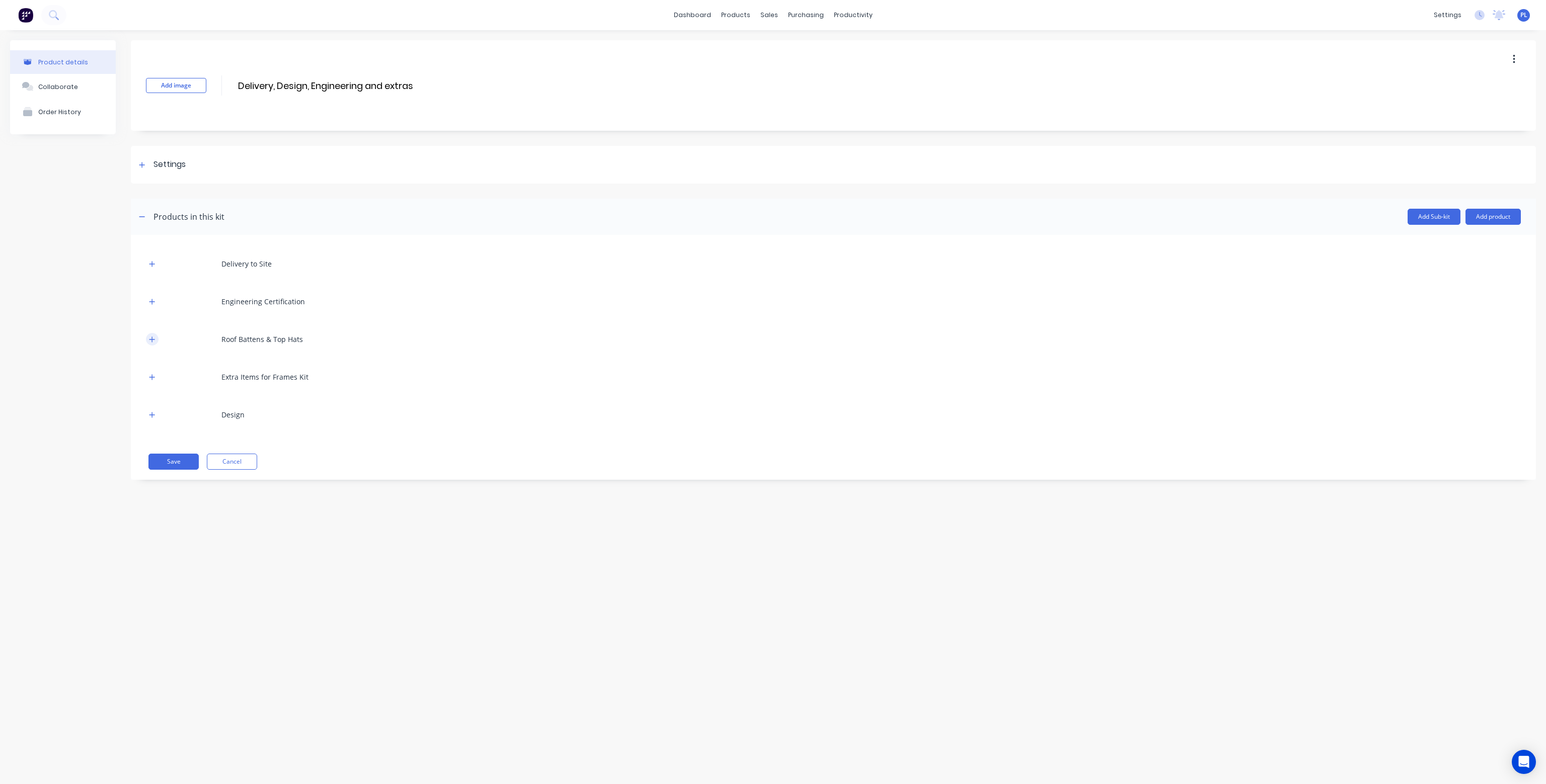
click at [155, 335] on button "button" at bounding box center [152, 339] width 13 height 13
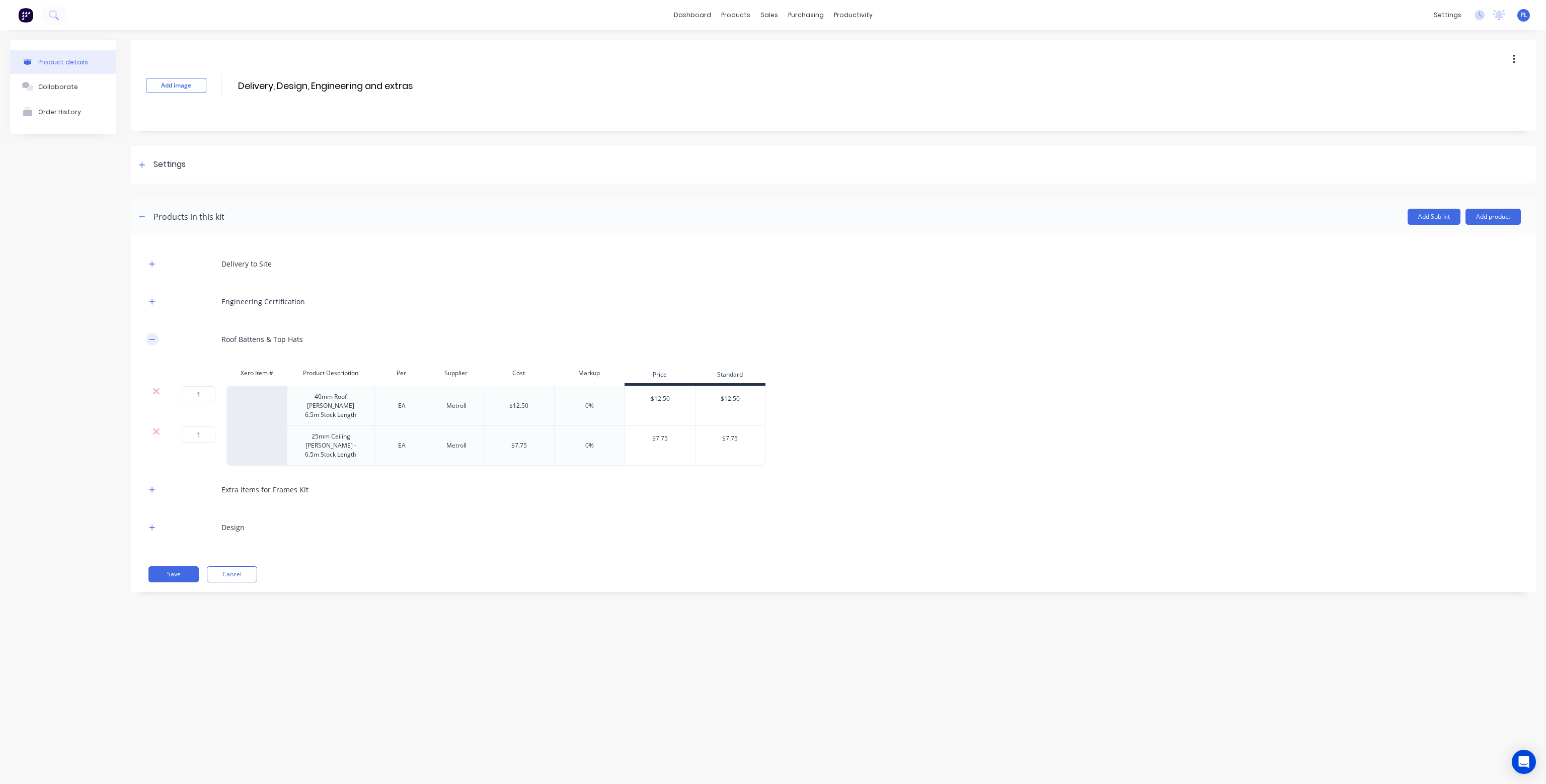
click at [155, 335] on button "button" at bounding box center [152, 339] width 13 height 13
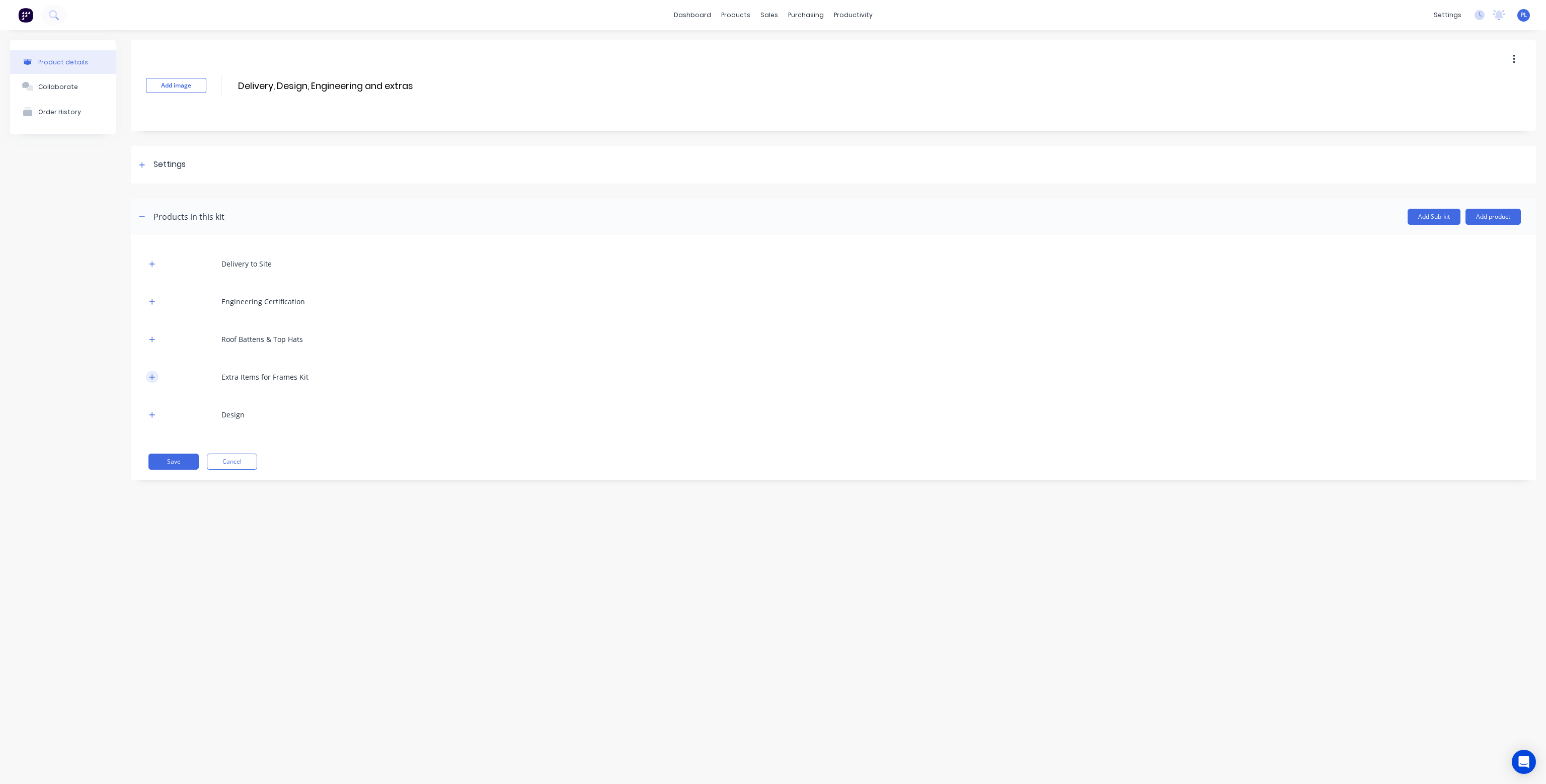
click at [155, 374] on button "button" at bounding box center [152, 377] width 13 height 13
click at [738, 17] on div "products" at bounding box center [735, 15] width 39 height 15
click at [765, 52] on div "Product Catalogue" at bounding box center [780, 48] width 62 height 9
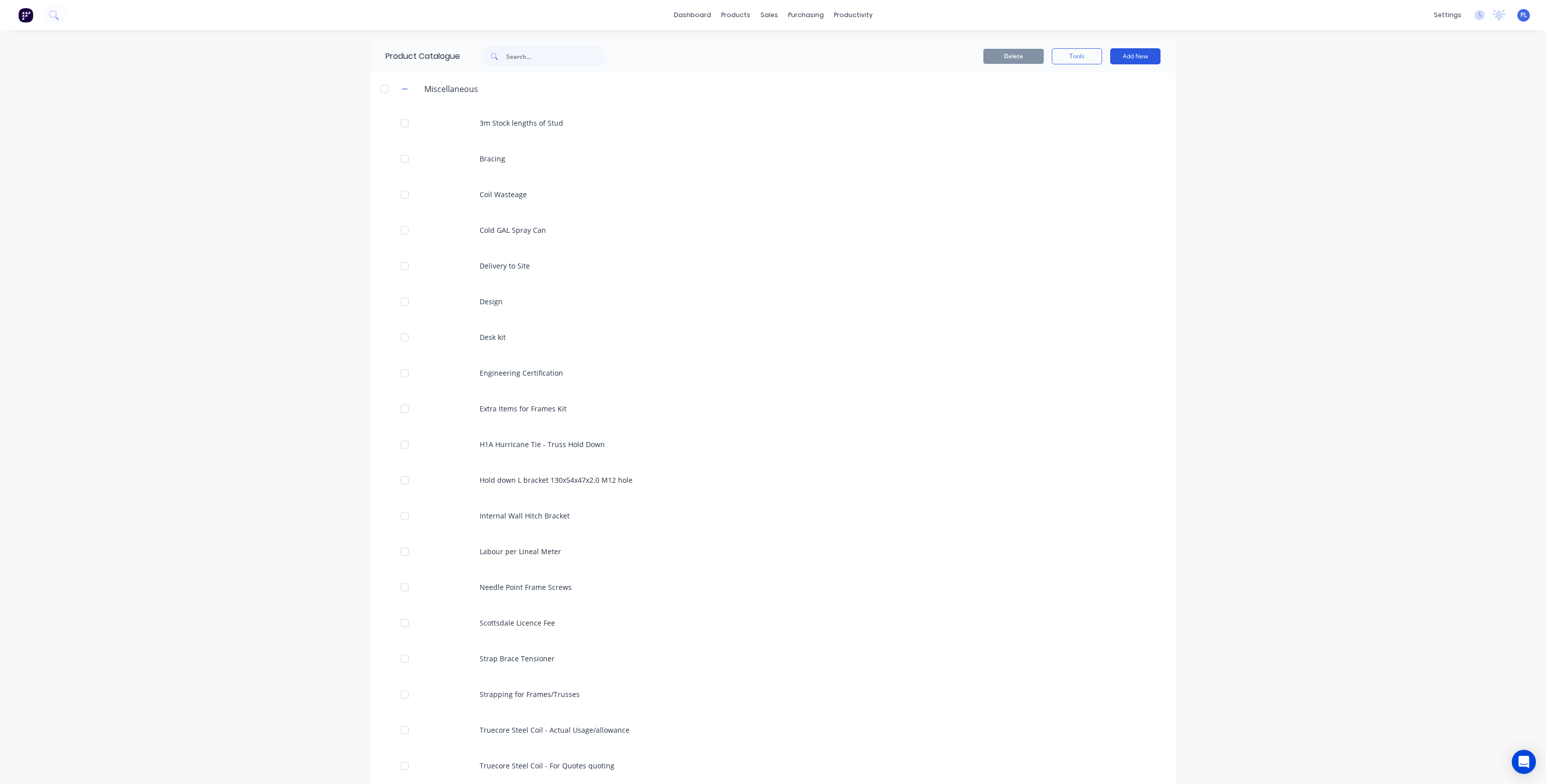
click at [1134, 58] on button "Add New" at bounding box center [1135, 56] width 50 height 16
click at [1117, 98] on div "Product" at bounding box center [1112, 102] width 77 height 14
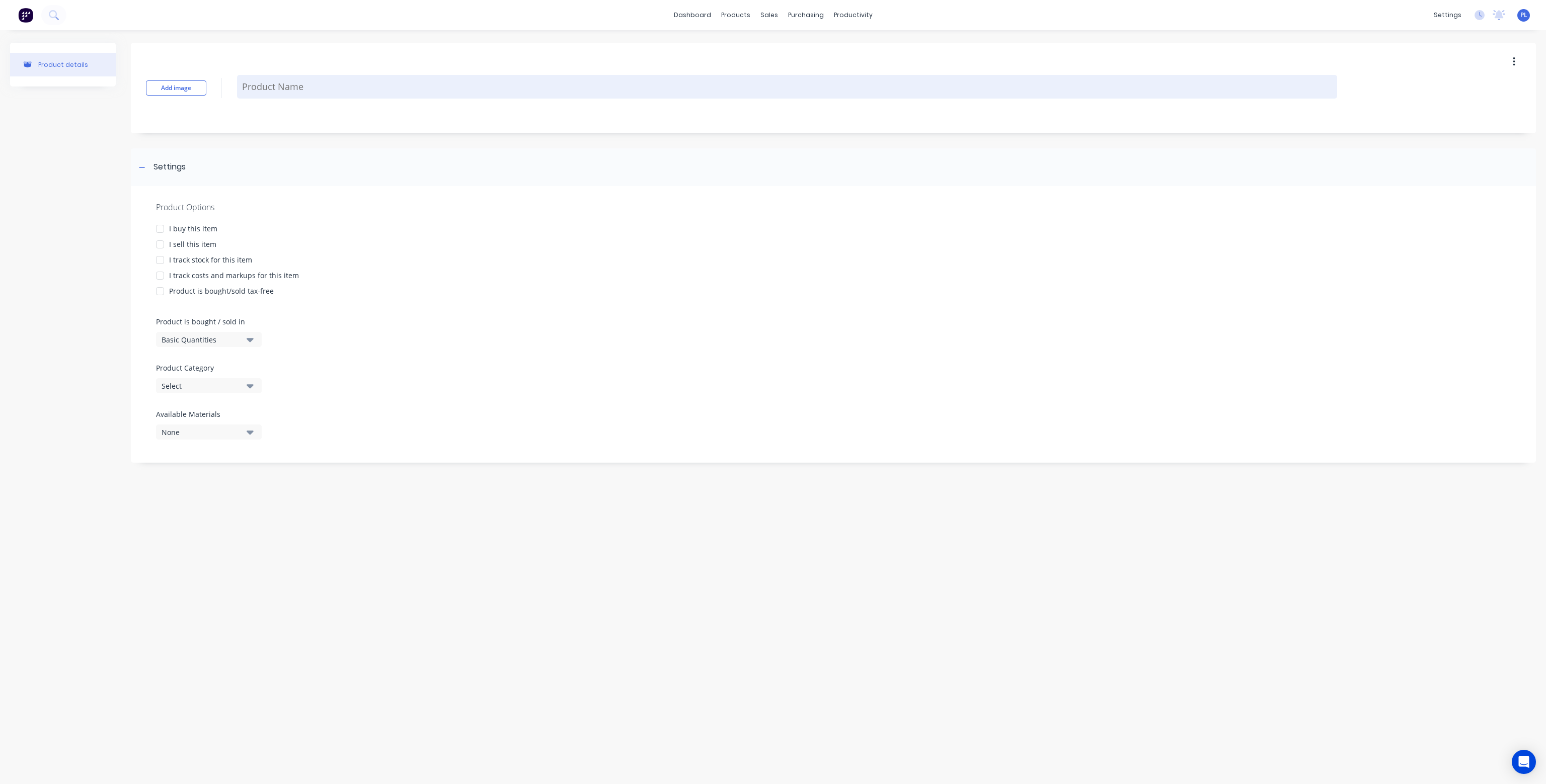
click at [312, 80] on textarea at bounding box center [787, 86] width 1100 height 23
type textarea "x"
type textarea "B"
type textarea "x"
type textarea "Bu"
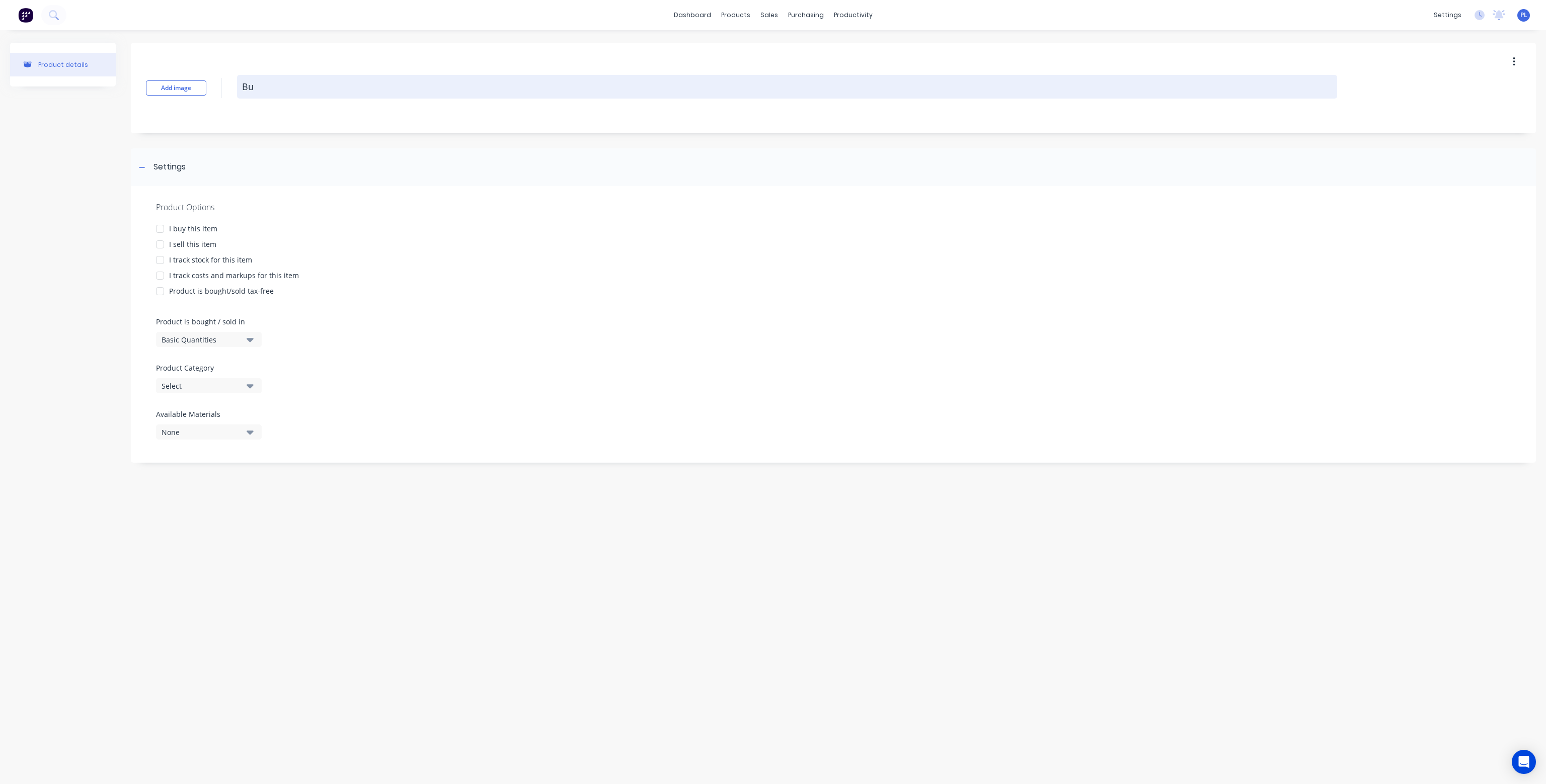
type textarea "x"
type textarea "Bui"
type textarea "x"
type textarea "Buil"
type textarea "x"
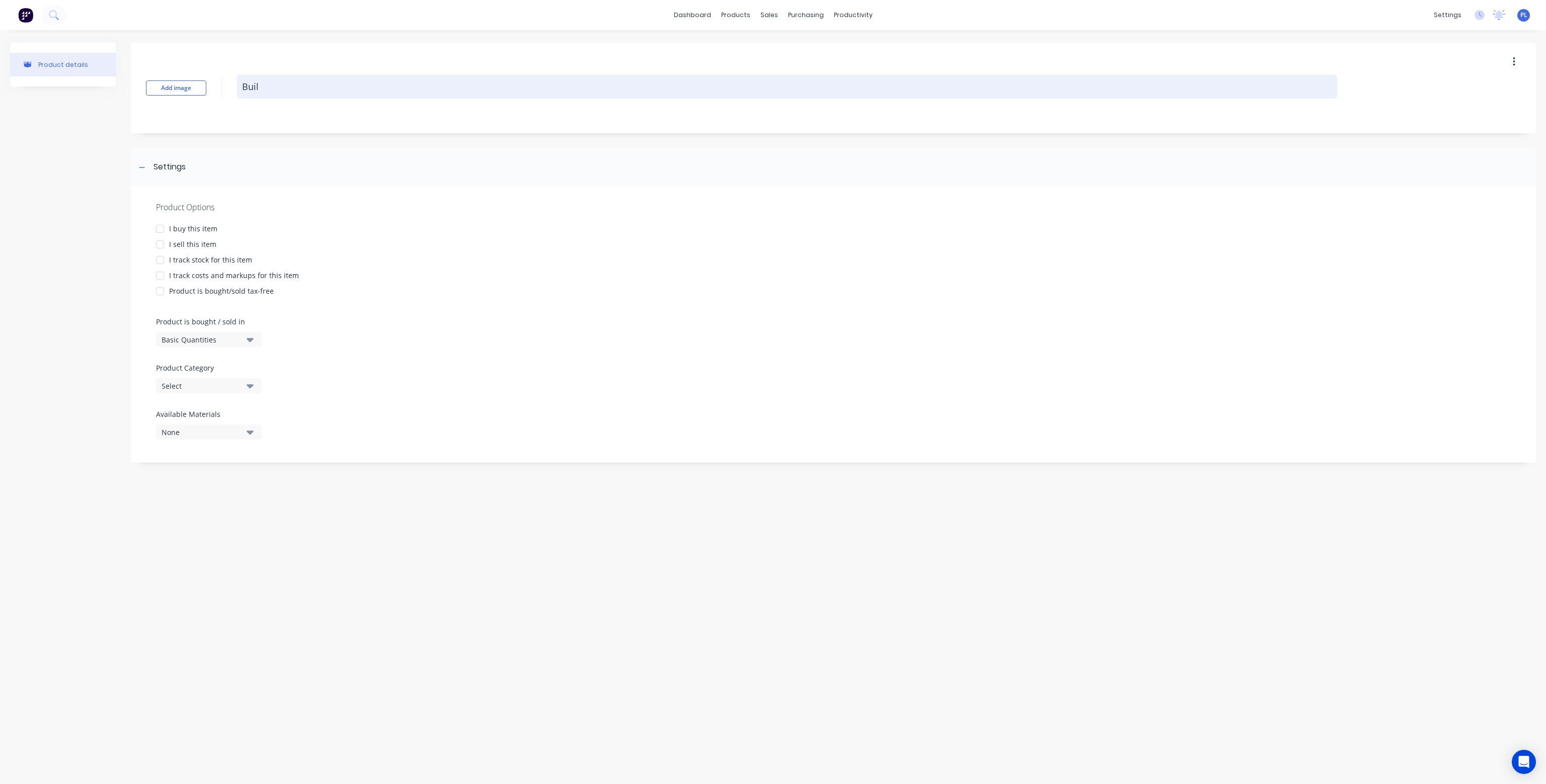
type textarea "Build"
type textarea "x"
type textarea "Builde"
type textarea "x"
type textarea "Builder"
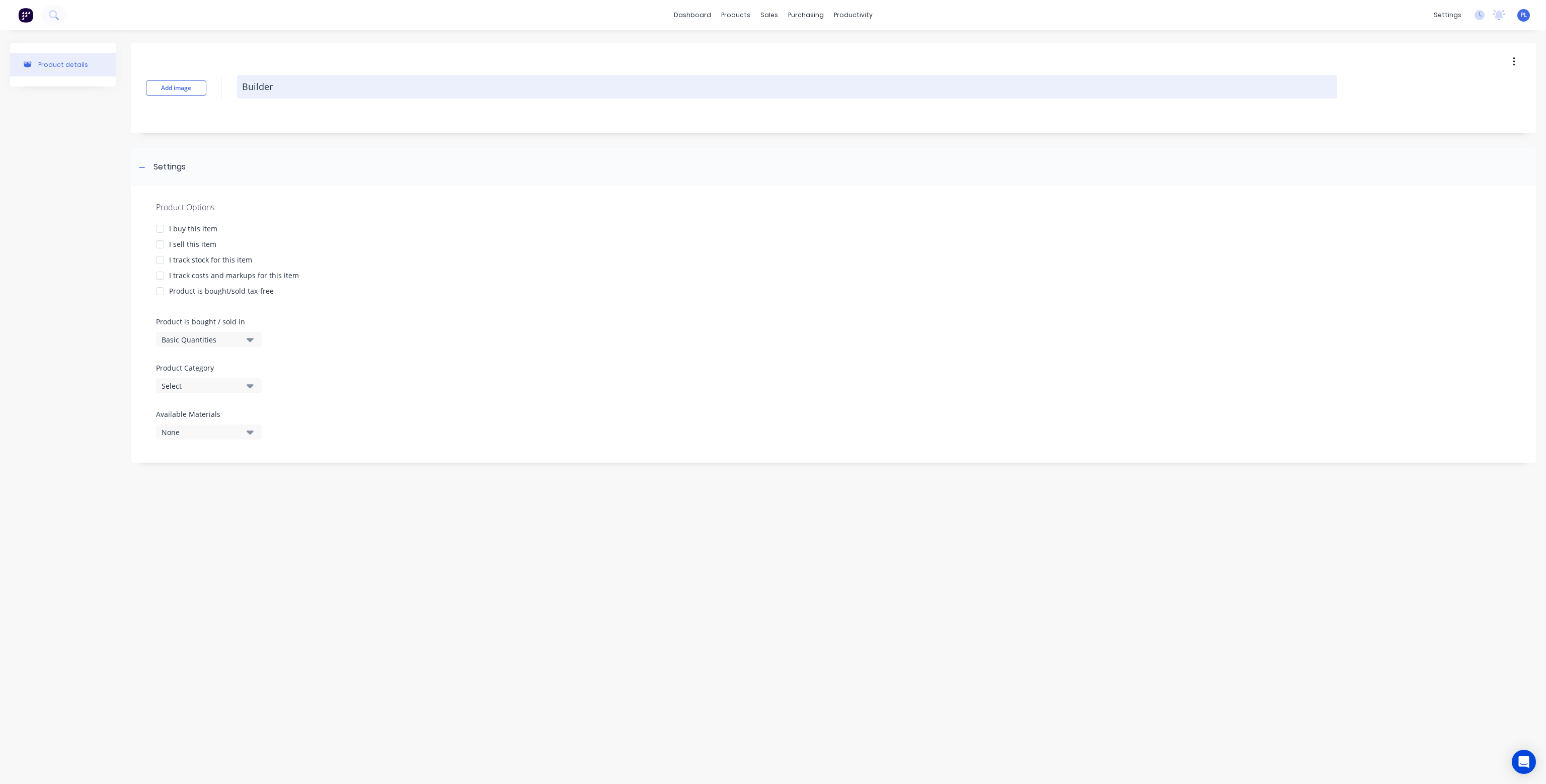
type textarea "x"
type textarea "Builders"
type textarea "x"
type textarea "Builders"
type textarea "x"
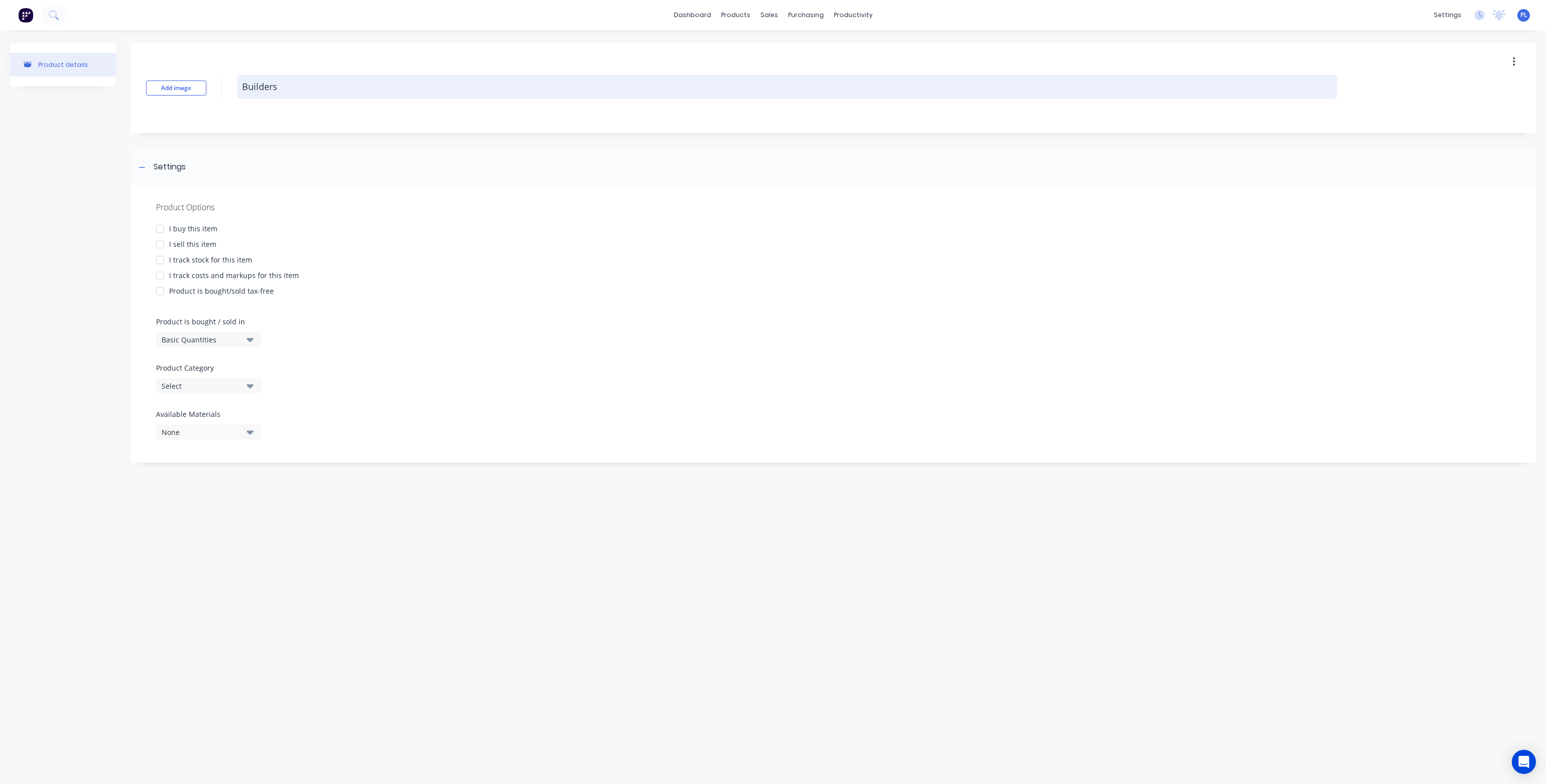
type textarea "Builders P"
type textarea "x"
type textarea "Builders Pa"
type textarea "x"
type textarea "Builders Pac"
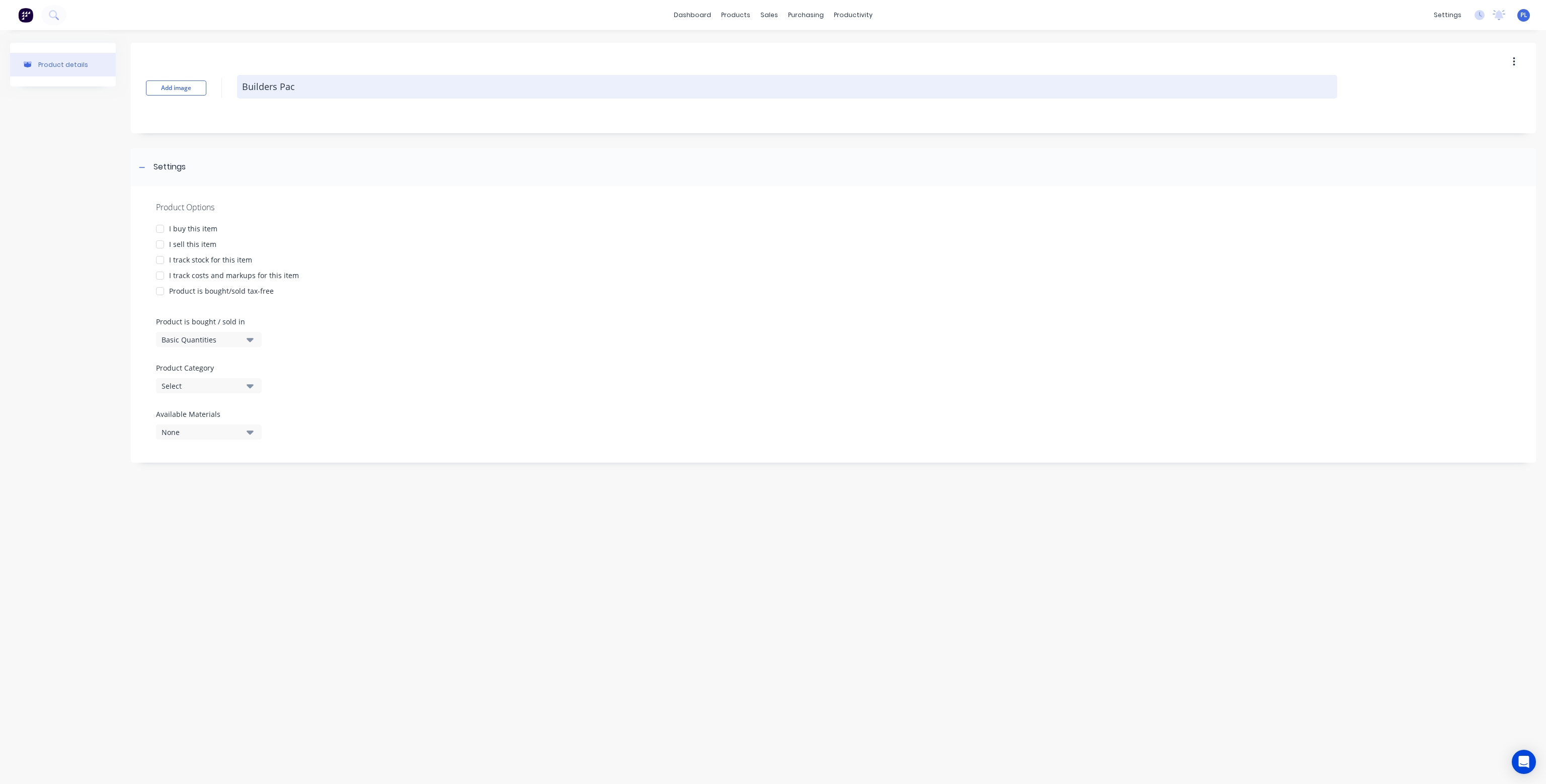
type textarea "x"
type textarea "Builders Pack"
type textarea "x"
type textarea "Builders Pack"
type textarea "x"
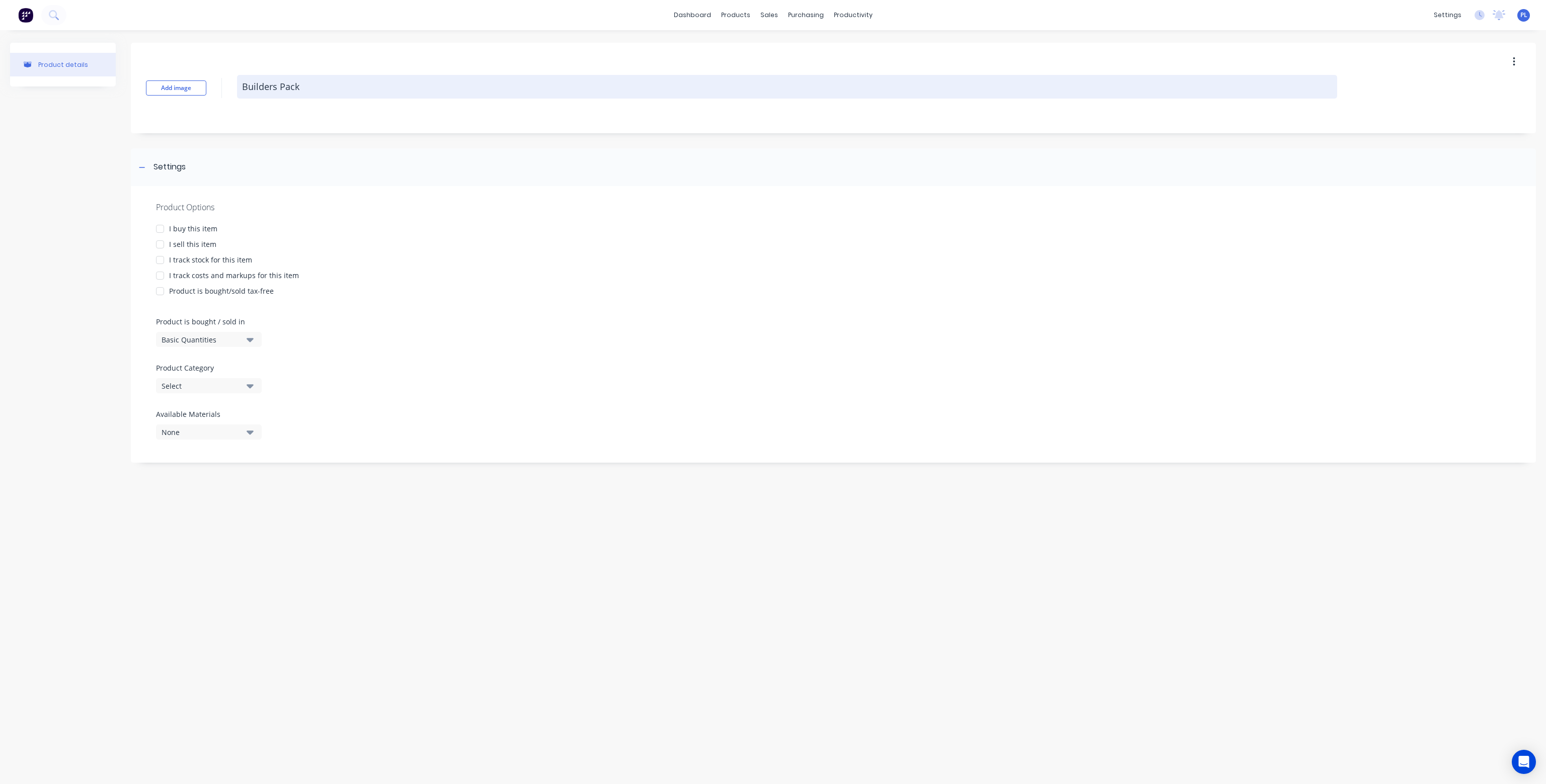
type textarea "Builders Pack Q"
type textarea "x"
type textarea "Builders Pack Qu"
type textarea "x"
type textarea "Builders Pack Quo"
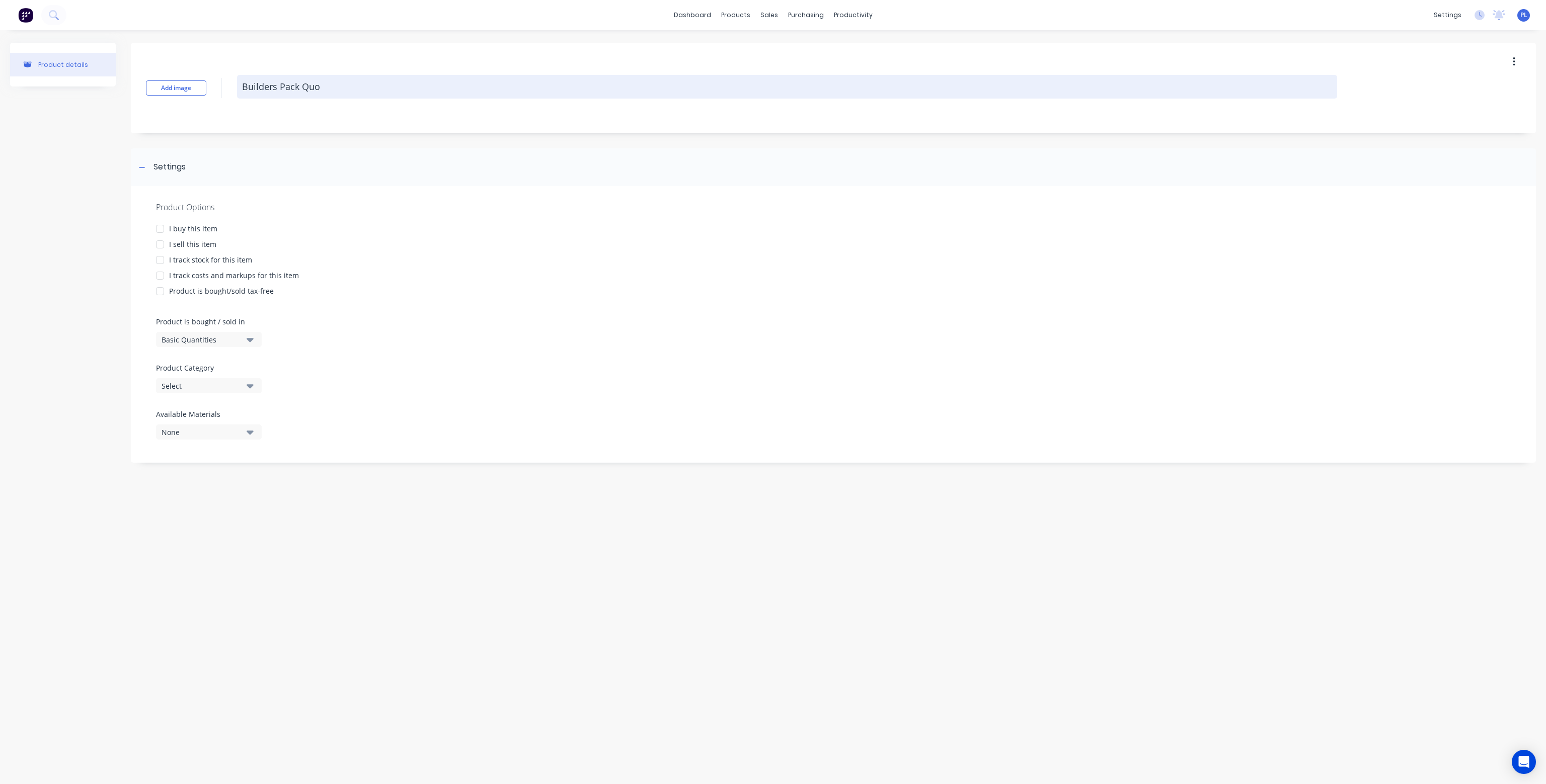
type textarea "x"
type textarea "Builders Pack Quot"
type textarea "x"
type textarea "Builders Pack Quote"
type textarea "x"
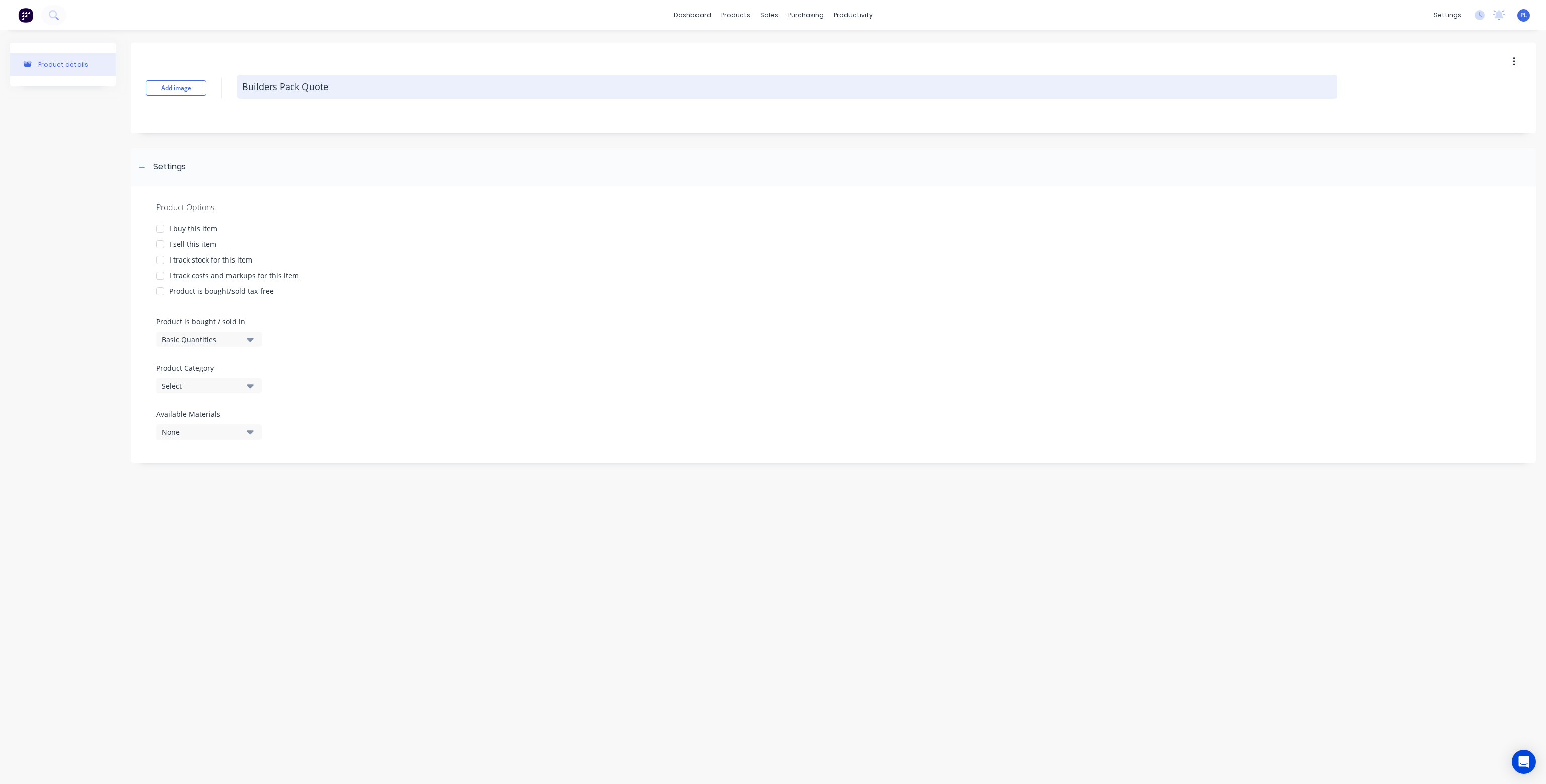
type textarea "Builders Pack Quote"
type textarea "x"
type textarea "Builders Pack Quote A"
type textarea "x"
type textarea "Builders Pack Quote"
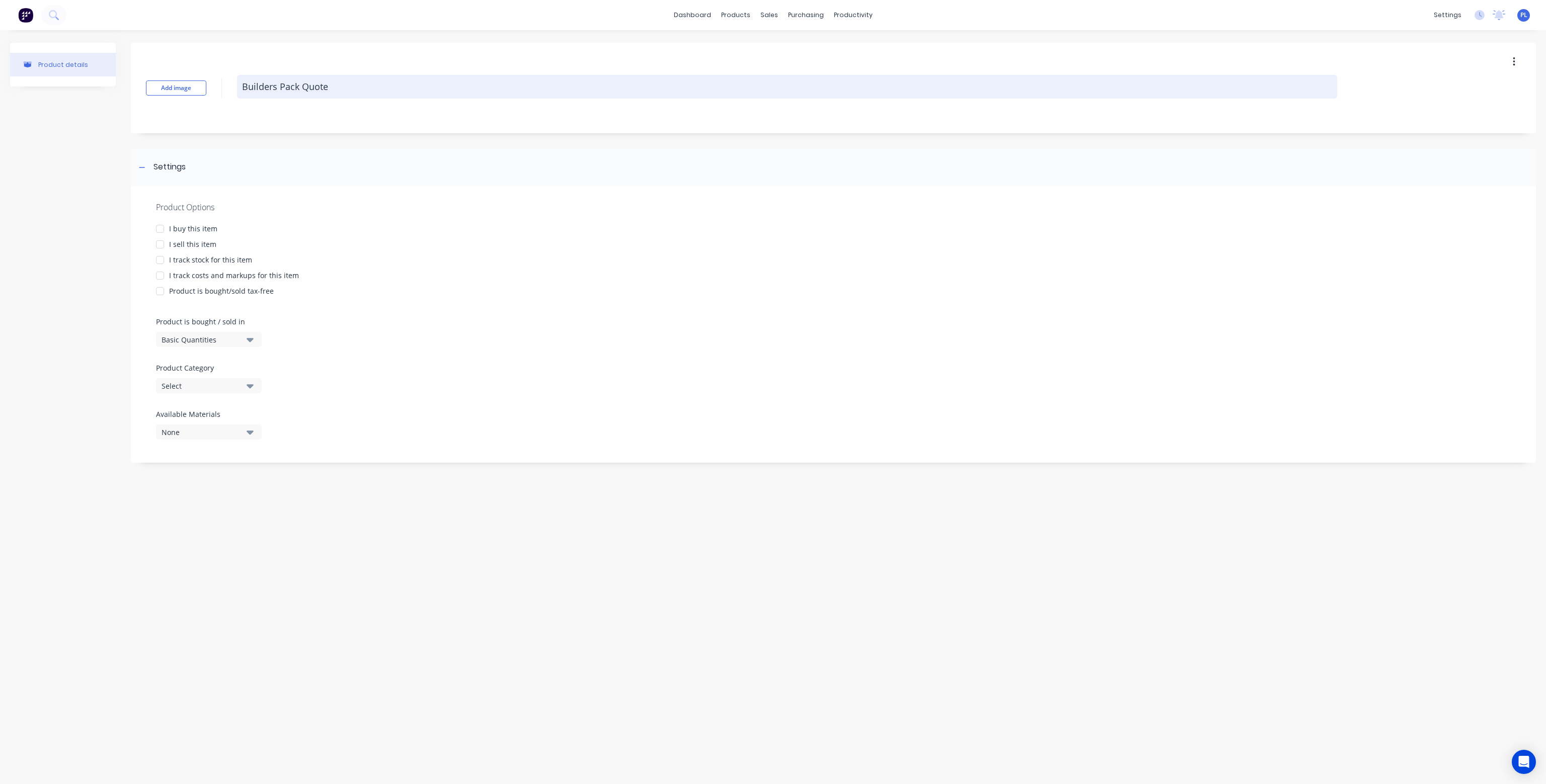
type textarea "x"
type textarea "Builders Pack Quote"
type textarea "x"
type textarea "Builders Pack Quote"
type textarea "x"
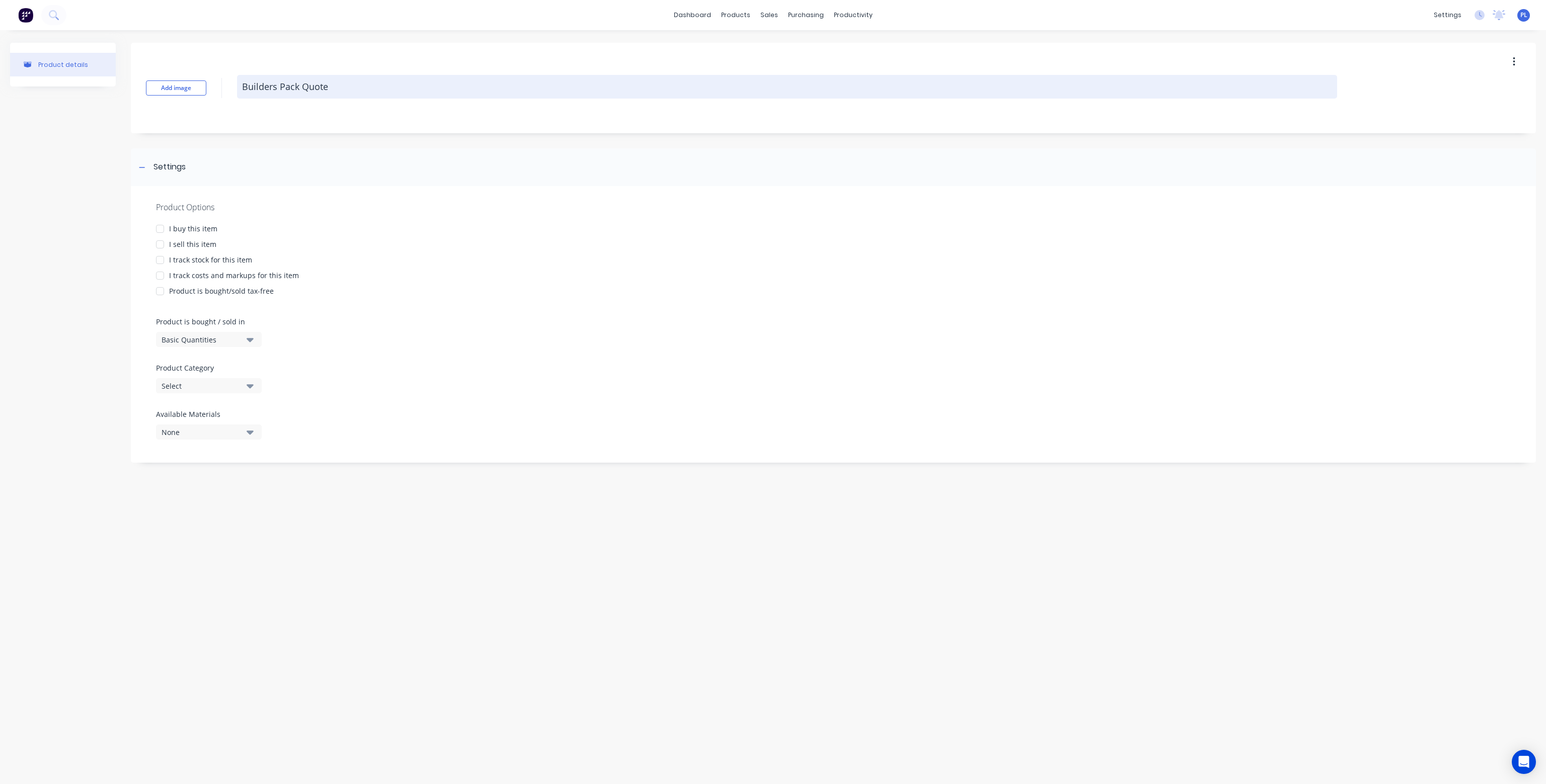
type textarea "Builders Pack Quote A"
type textarea "x"
type textarea "Builders Pack Quote Al"
type textarea "x"
type textarea "Builders Pack Quote All"
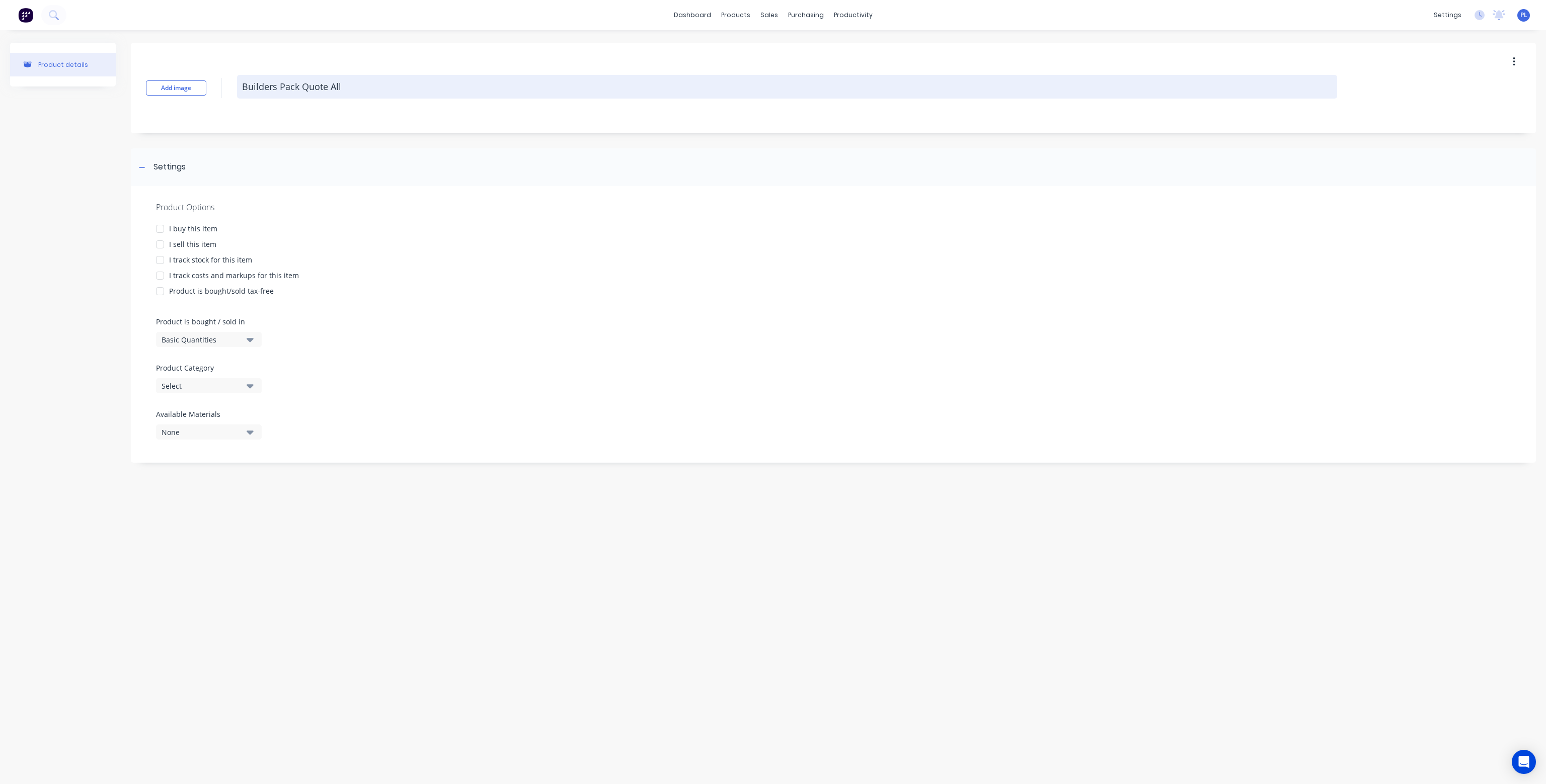
type textarea "x"
type textarea "Builders Pack Quote Allo"
type textarea "x"
type textarea "Builders Pack Quote Allow"
type textarea "x"
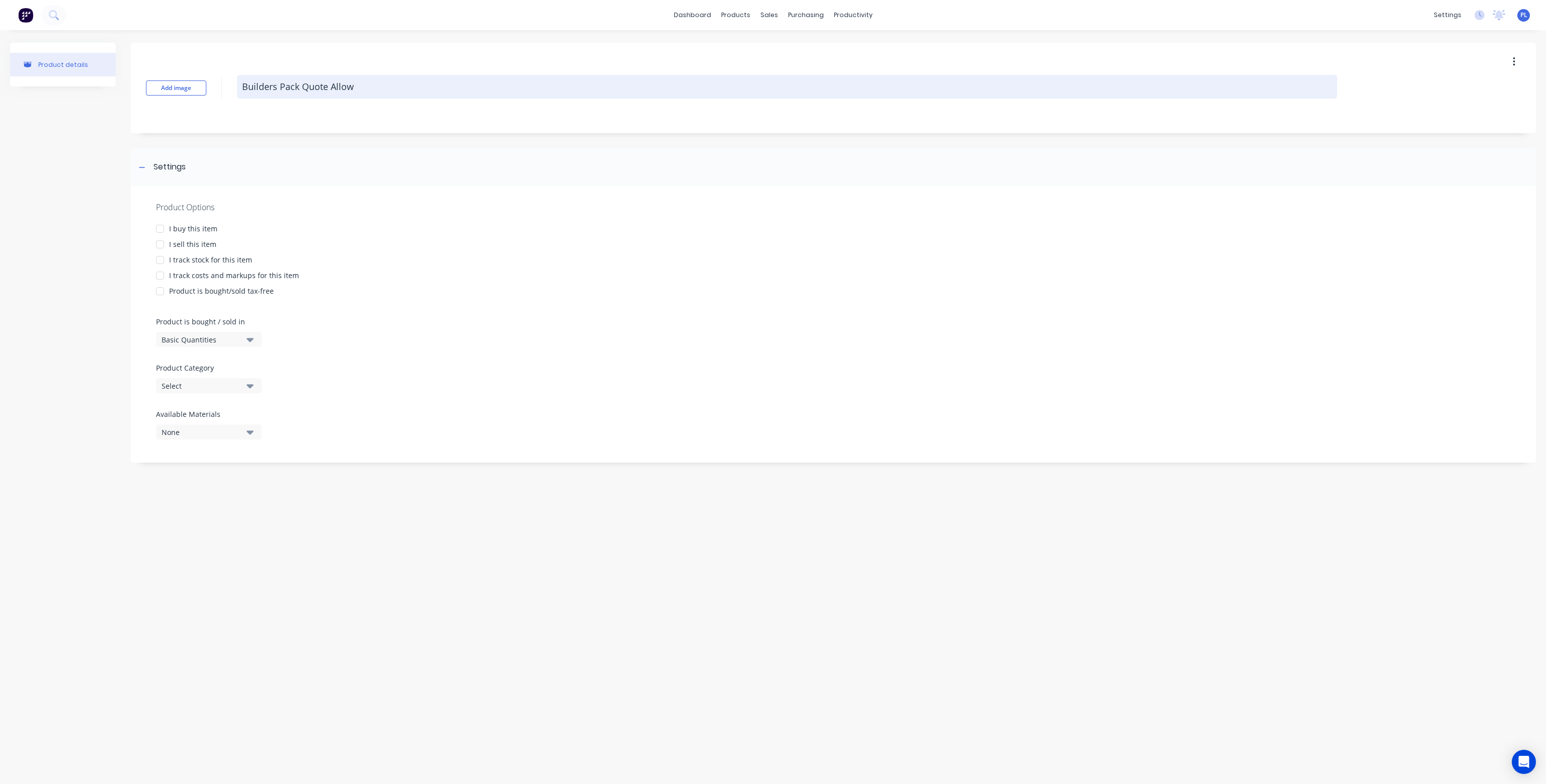
type textarea "Builders Pack Quote Allowa"
type textarea "x"
type textarea "Builders Pack Quote Allowan"
type textarea "x"
type textarea "Builders Pack Quote Allowanc"
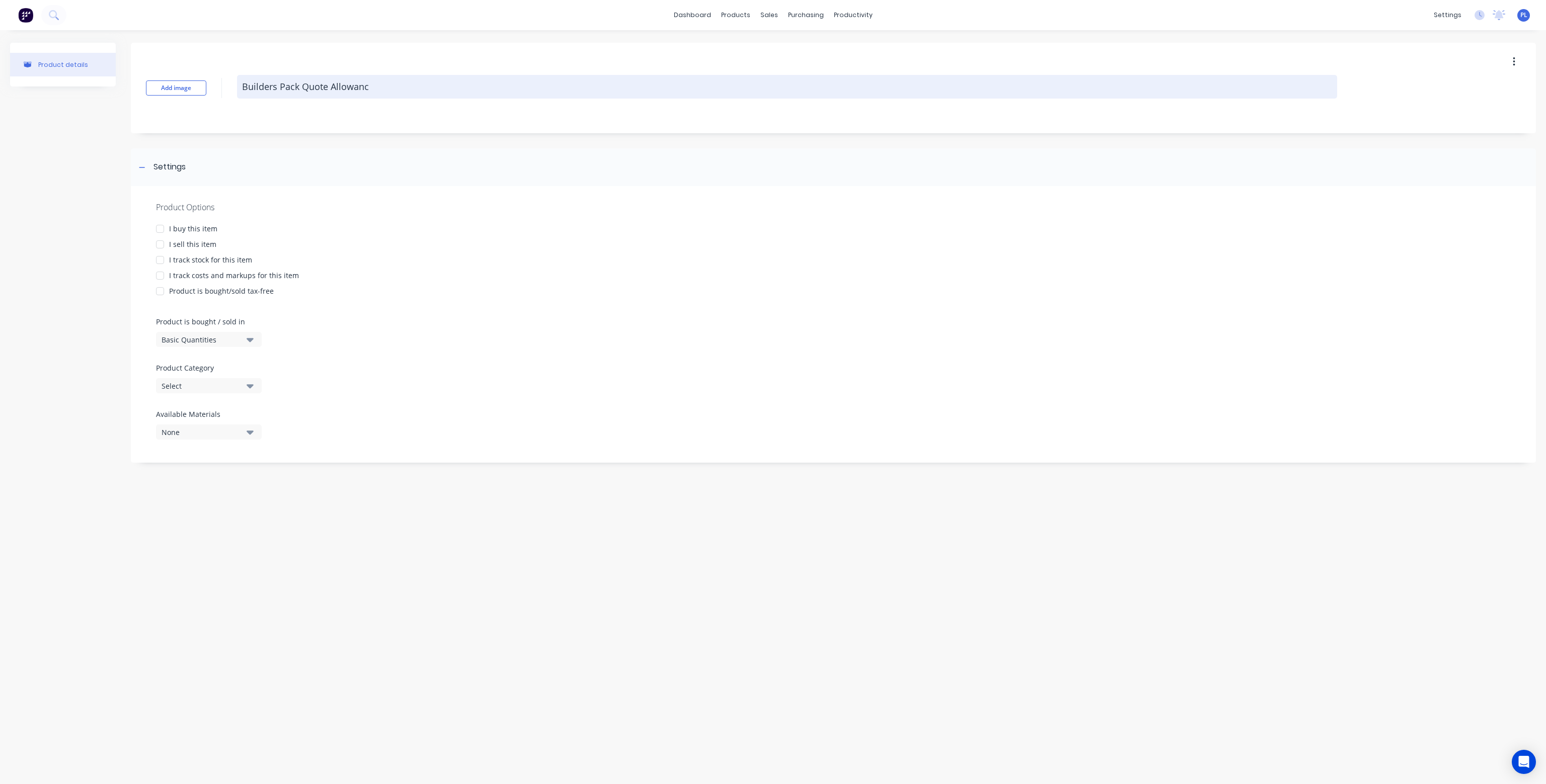
type textarea "x"
type textarea "Builders Pack Quote Allowance"
click at [159, 242] on div at bounding box center [160, 245] width 20 height 20
type textarea "x"
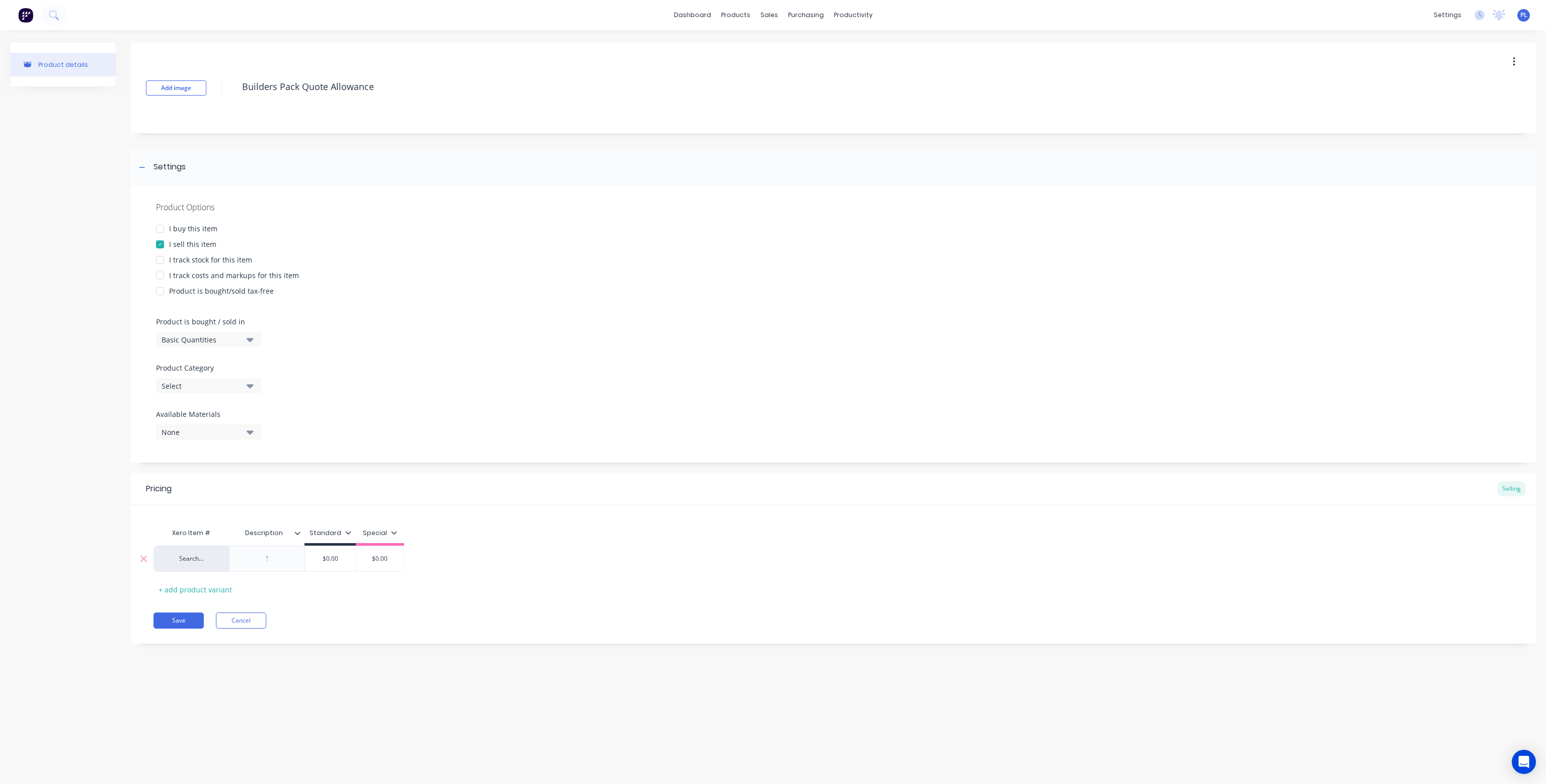
click at [214, 566] on div "Search..." at bounding box center [191, 559] width 76 height 26
click at [197, 556] on div "Search..." at bounding box center [191, 558] width 55 height 9
type textarea "Builders Pack Quote Allowance"
type textarea "x"
type textarea "Builders Pack Quote Allowance"
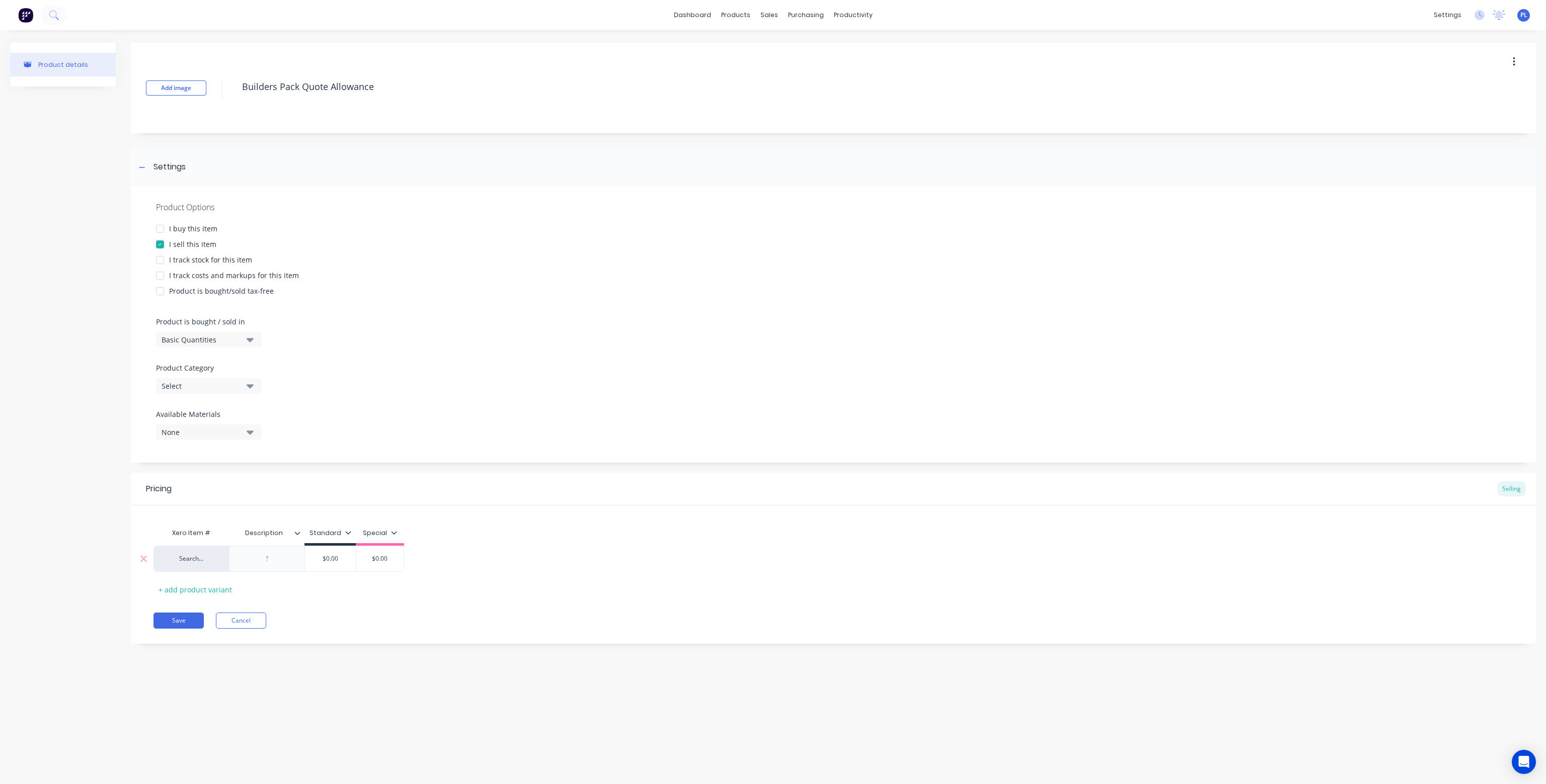
click at [268, 560] on div at bounding box center [267, 559] width 50 height 13
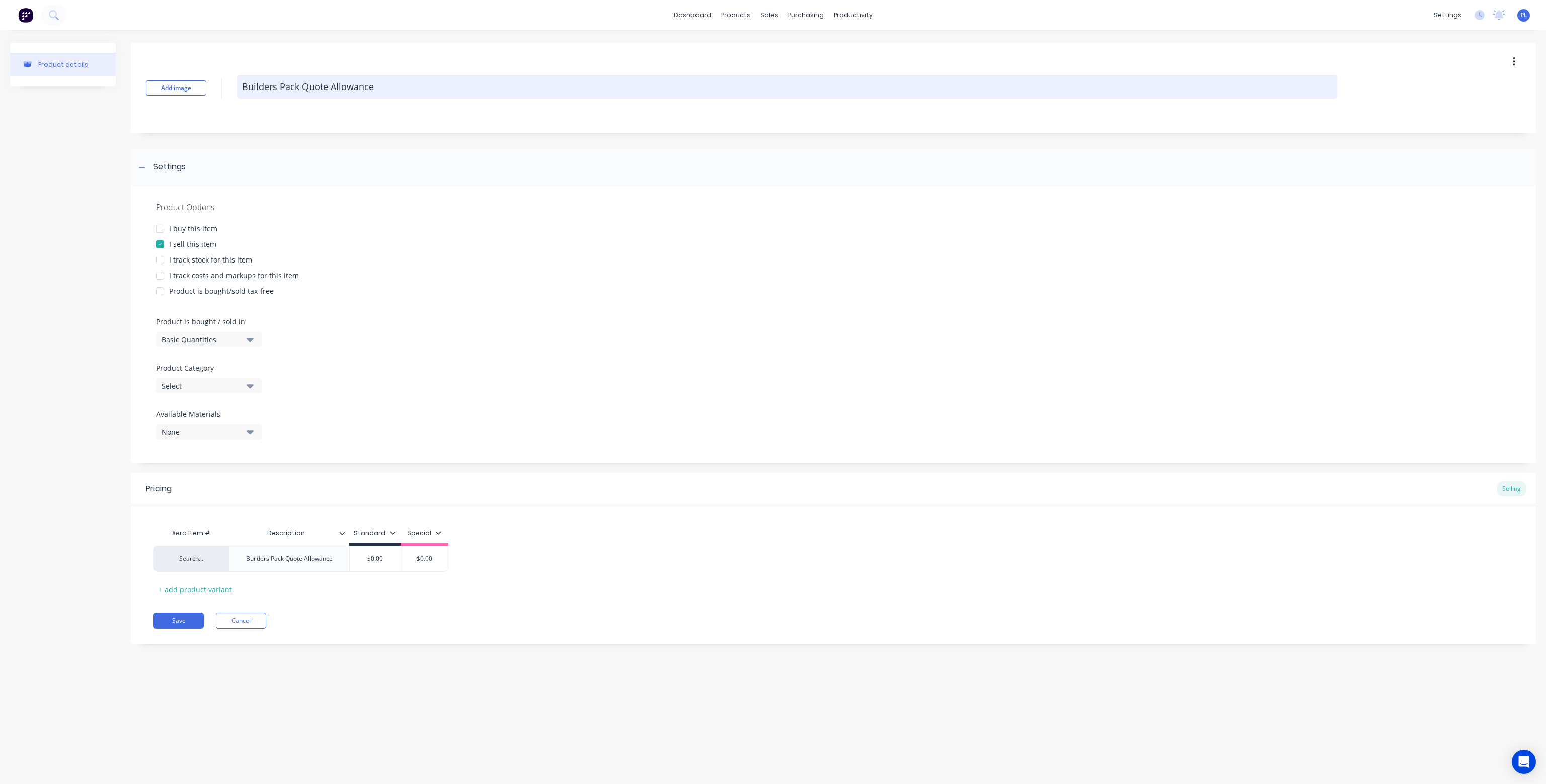
drag, startPoint x: 374, startPoint y: 84, endPoint x: 296, endPoint y: 96, distance: 78.9
click at [296, 96] on textarea "Builders Pack Quote Allowance" at bounding box center [787, 86] width 1100 height 23
type textarea "x"
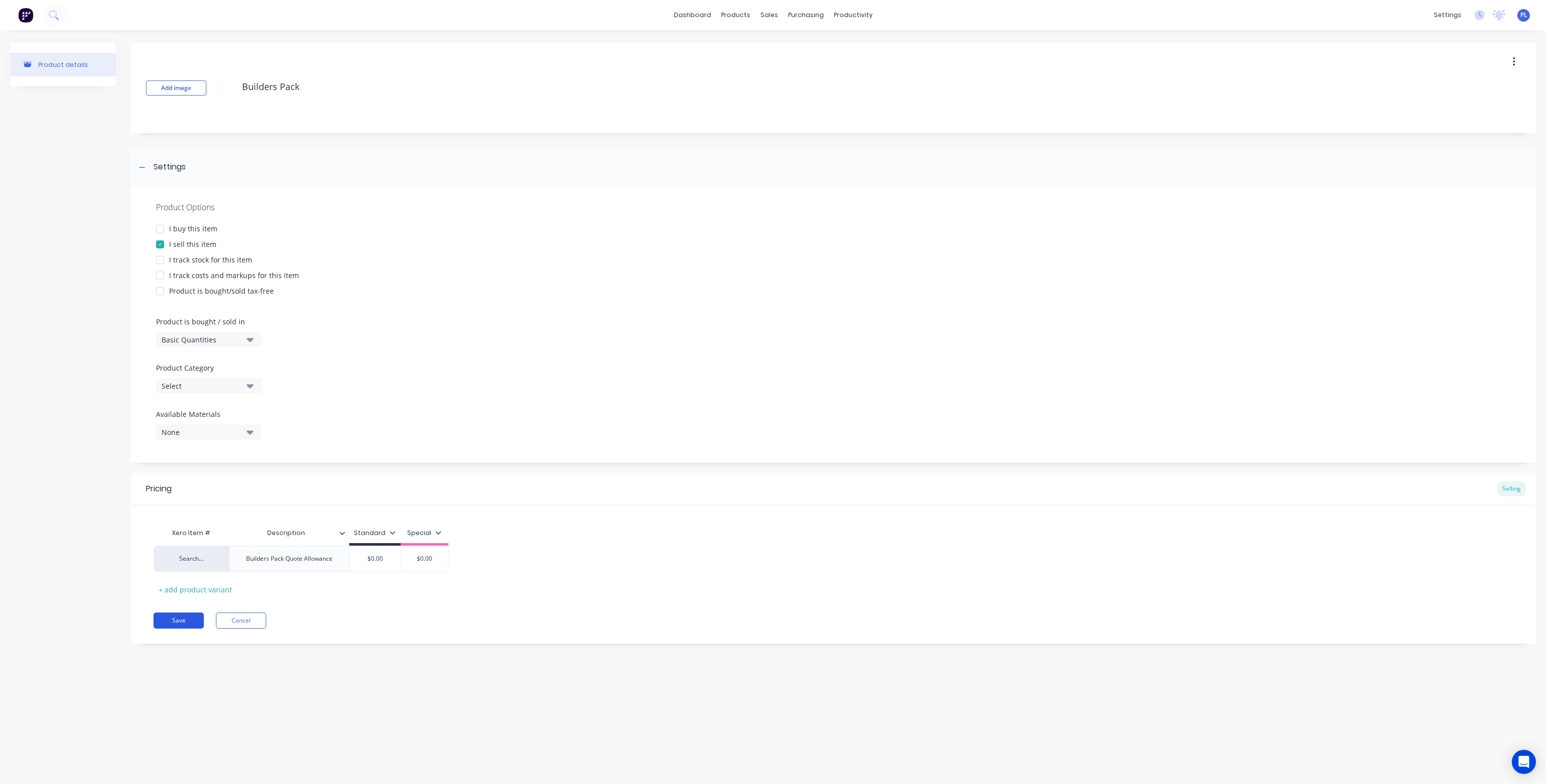
type textarea "Builders Pack"
type textarea "x"
type textarea "Builders Pack"
click at [182, 618] on button "Save" at bounding box center [179, 620] width 50 height 16
type textarea "x"
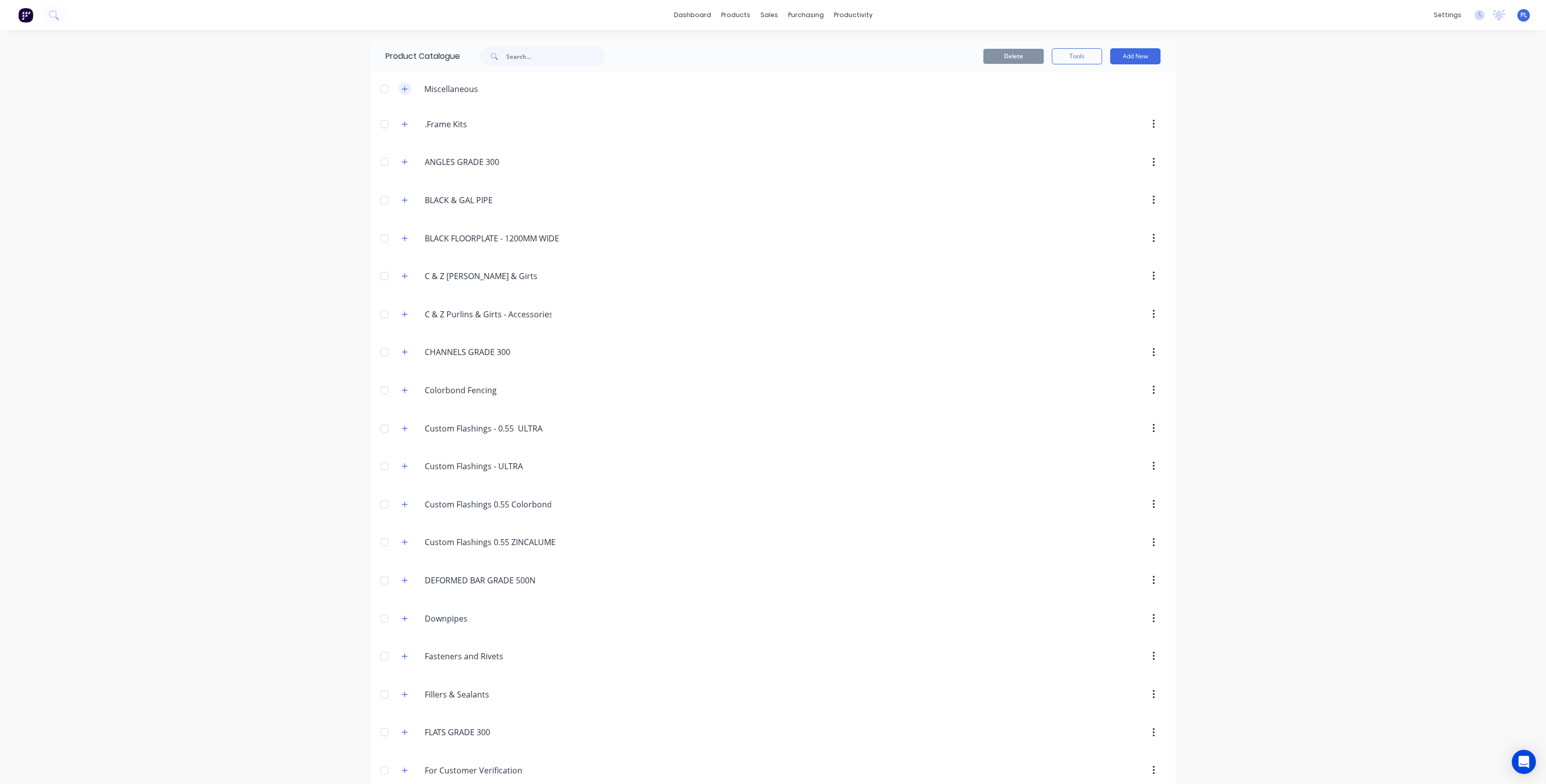
click at [402, 88] on icon "button" at bounding box center [405, 89] width 6 height 7
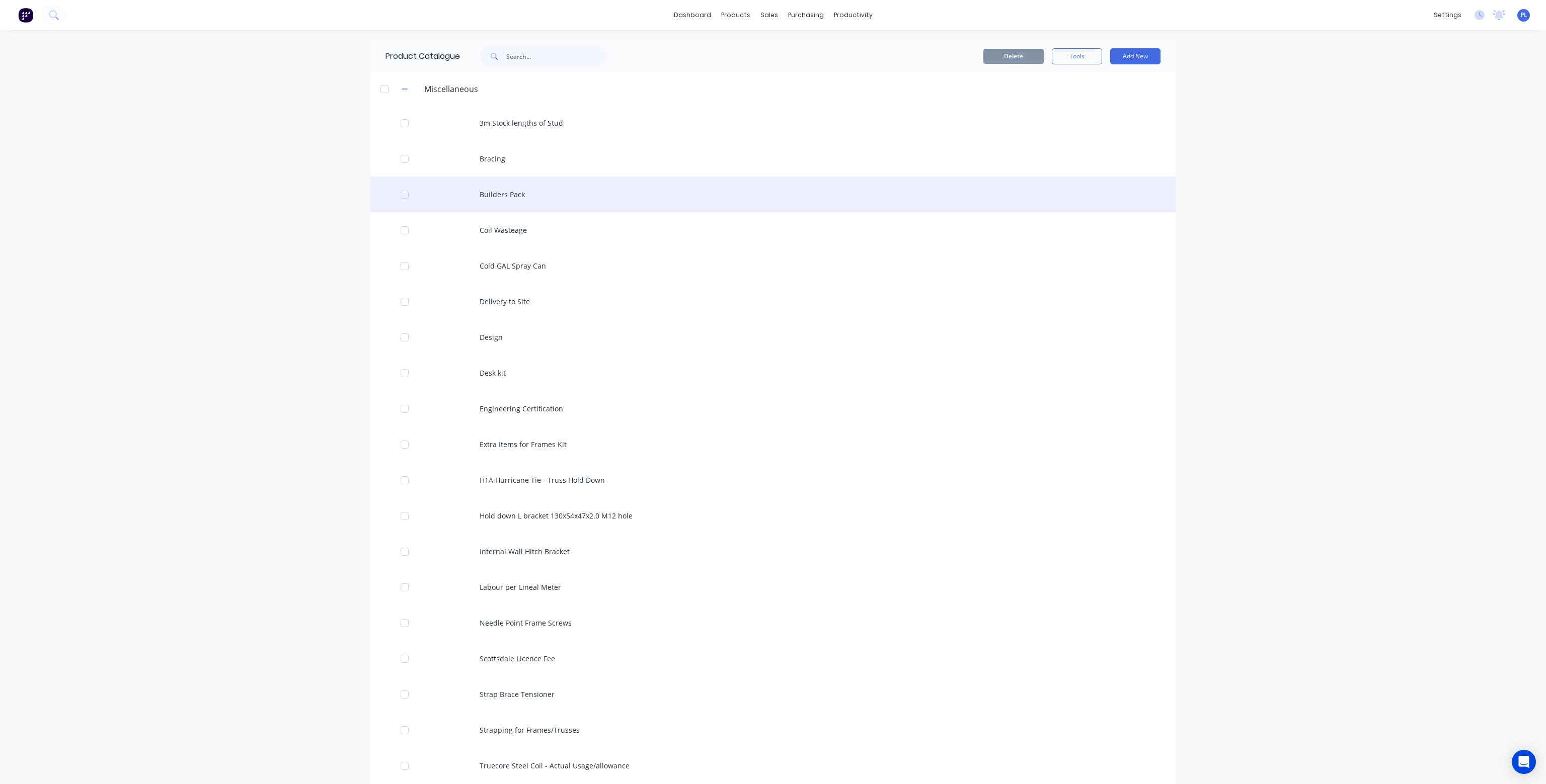
click at [519, 193] on div "Builders Pack" at bounding box center [773, 194] width 805 height 36
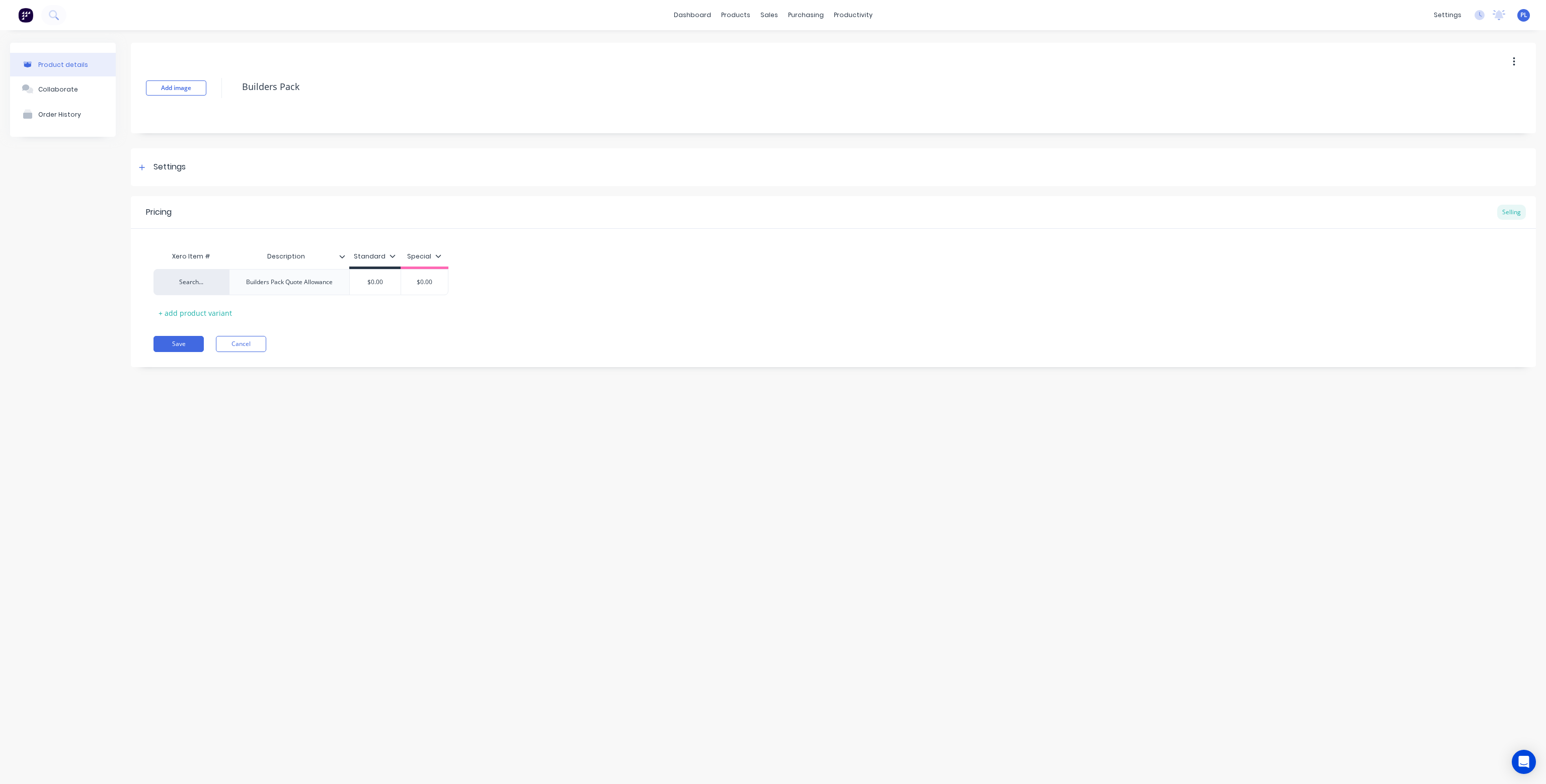
click at [1514, 60] on icon "button" at bounding box center [1514, 62] width 2 height 11
click at [310, 86] on textarea "Builders Pack" at bounding box center [787, 86] width 1100 height 23
type textarea "x"
type textarea "Builders Pack"
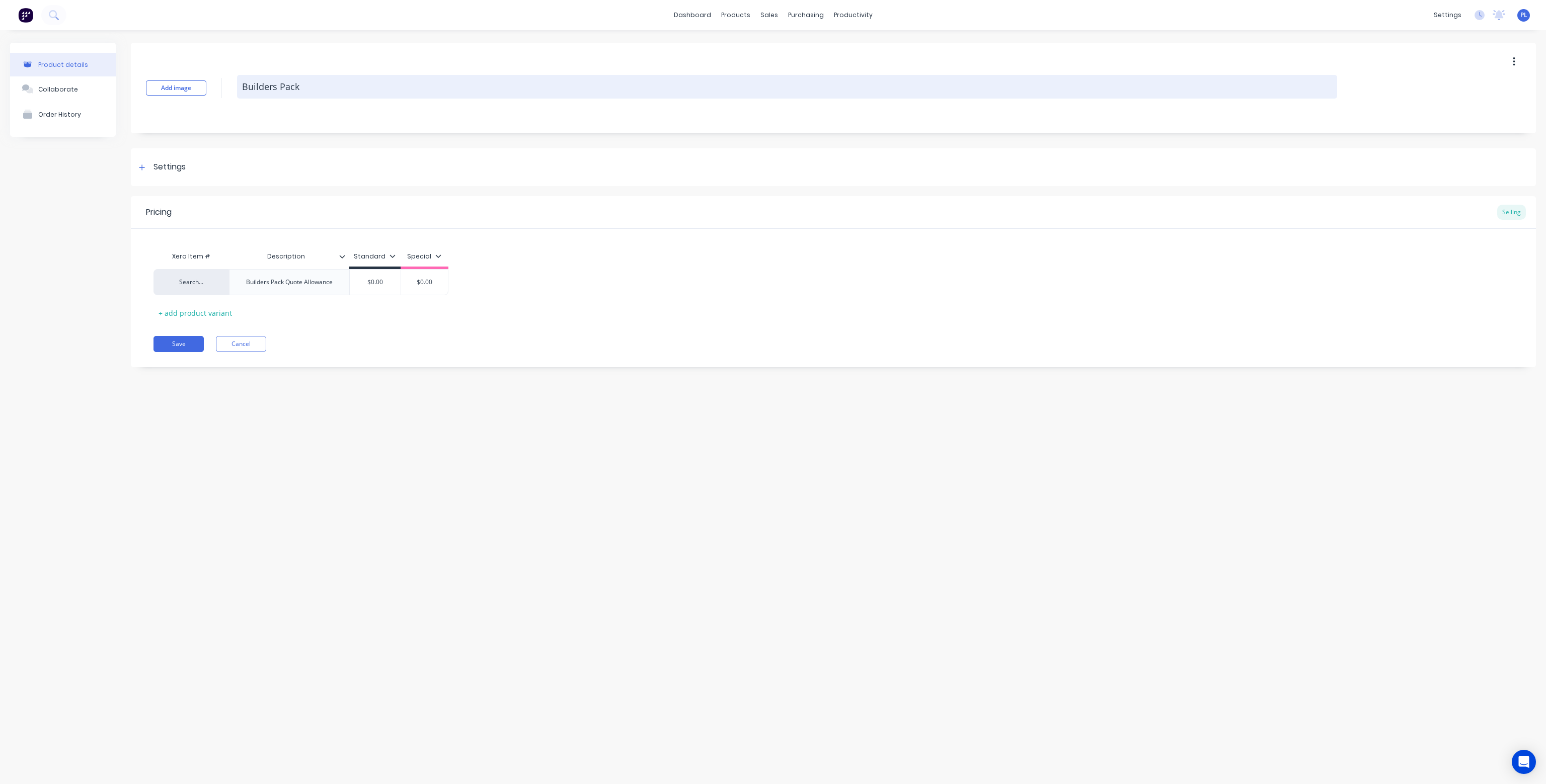
type textarea "x"
type textarea "Builders Pack -"
type textarea "x"
type textarea "Builders Pack -"
type textarea "x"
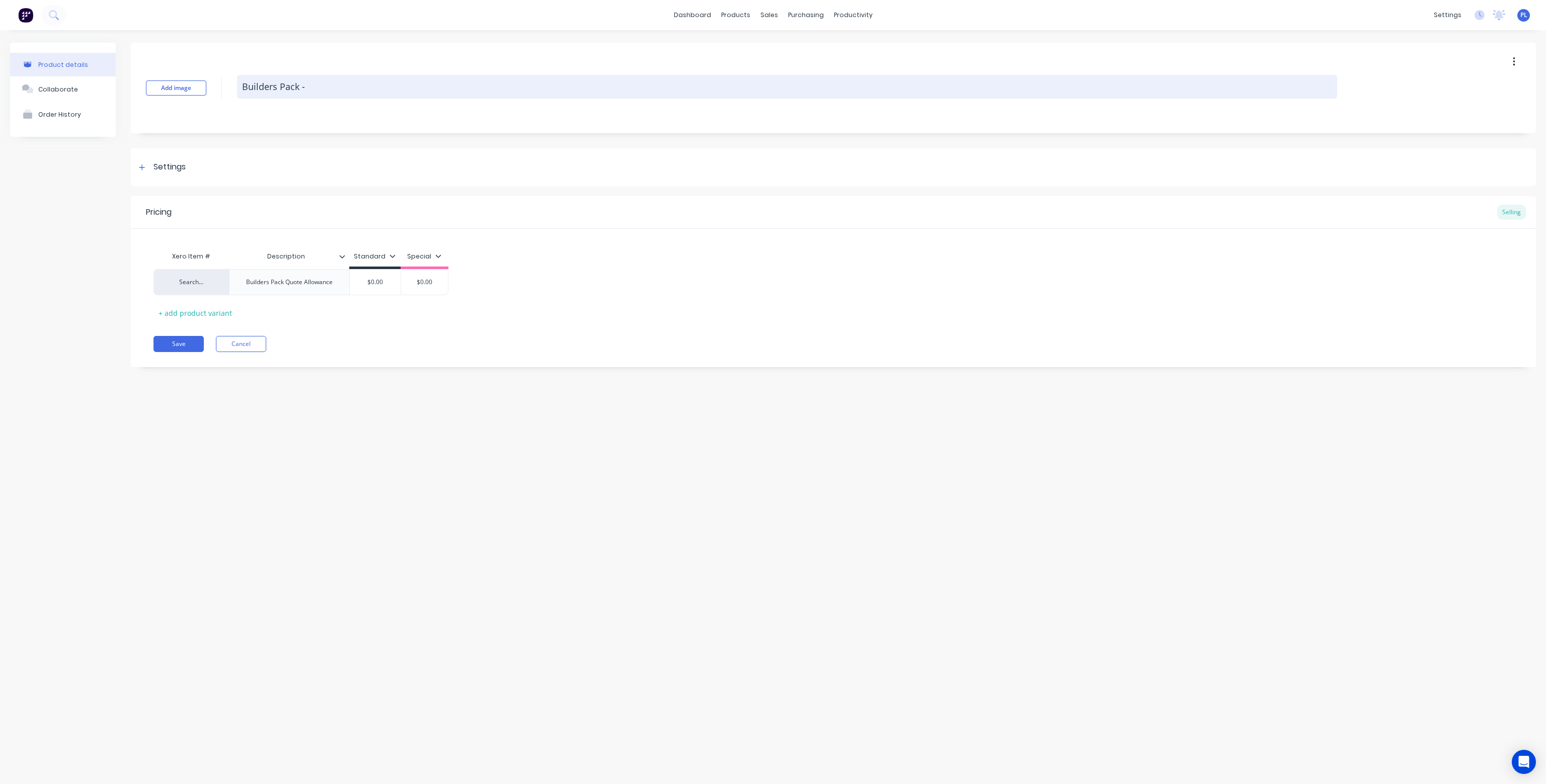
type textarea "Builders Pack - Q"
type textarea "x"
type textarea "Builders Pack - Qu"
type textarea "x"
type textarea "Builders Pack - Quo"
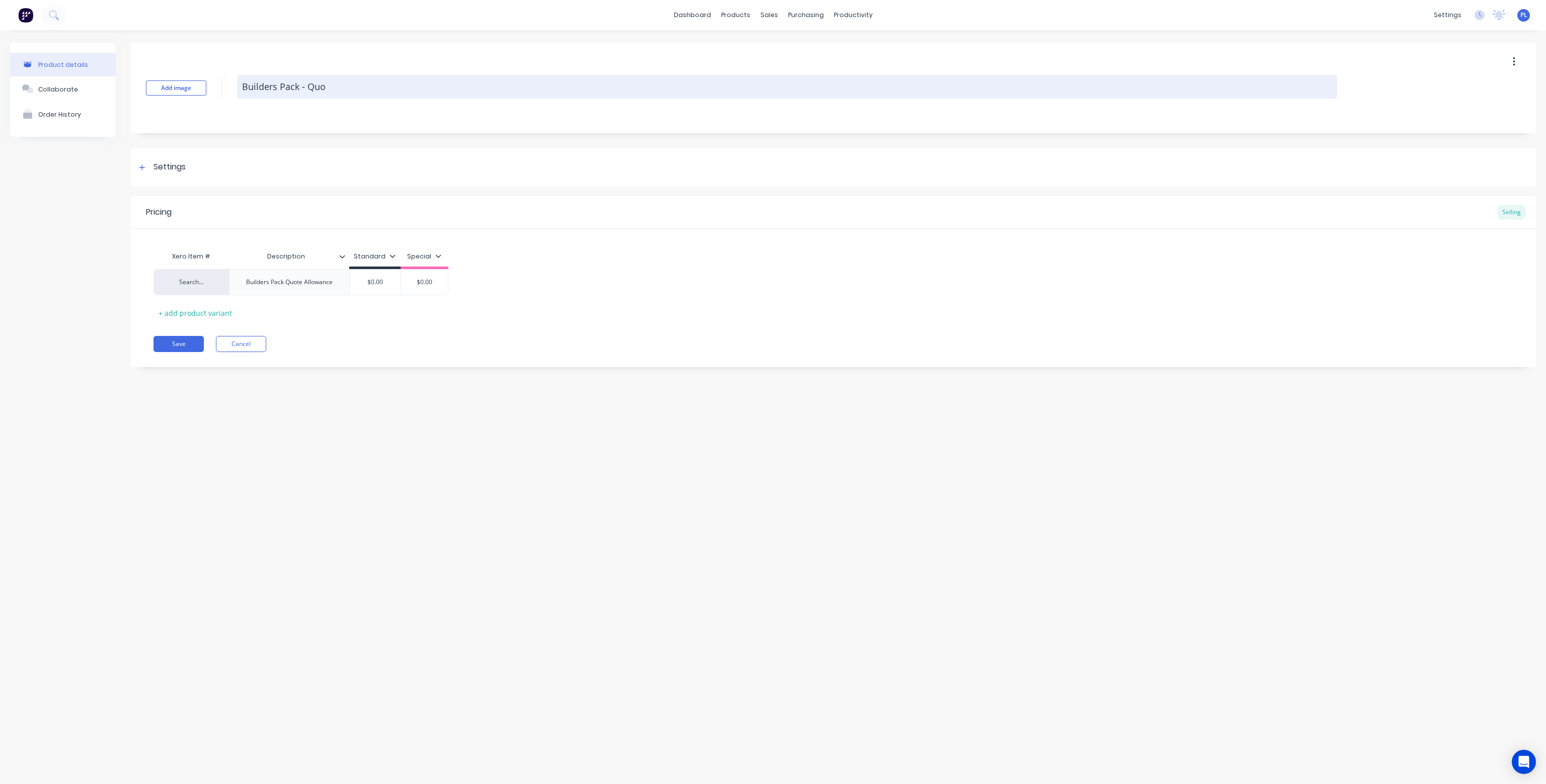
type textarea "x"
type textarea "Builders Pack - Quot"
type textarea "x"
type textarea "Builders Pack - Quote"
type textarea "x"
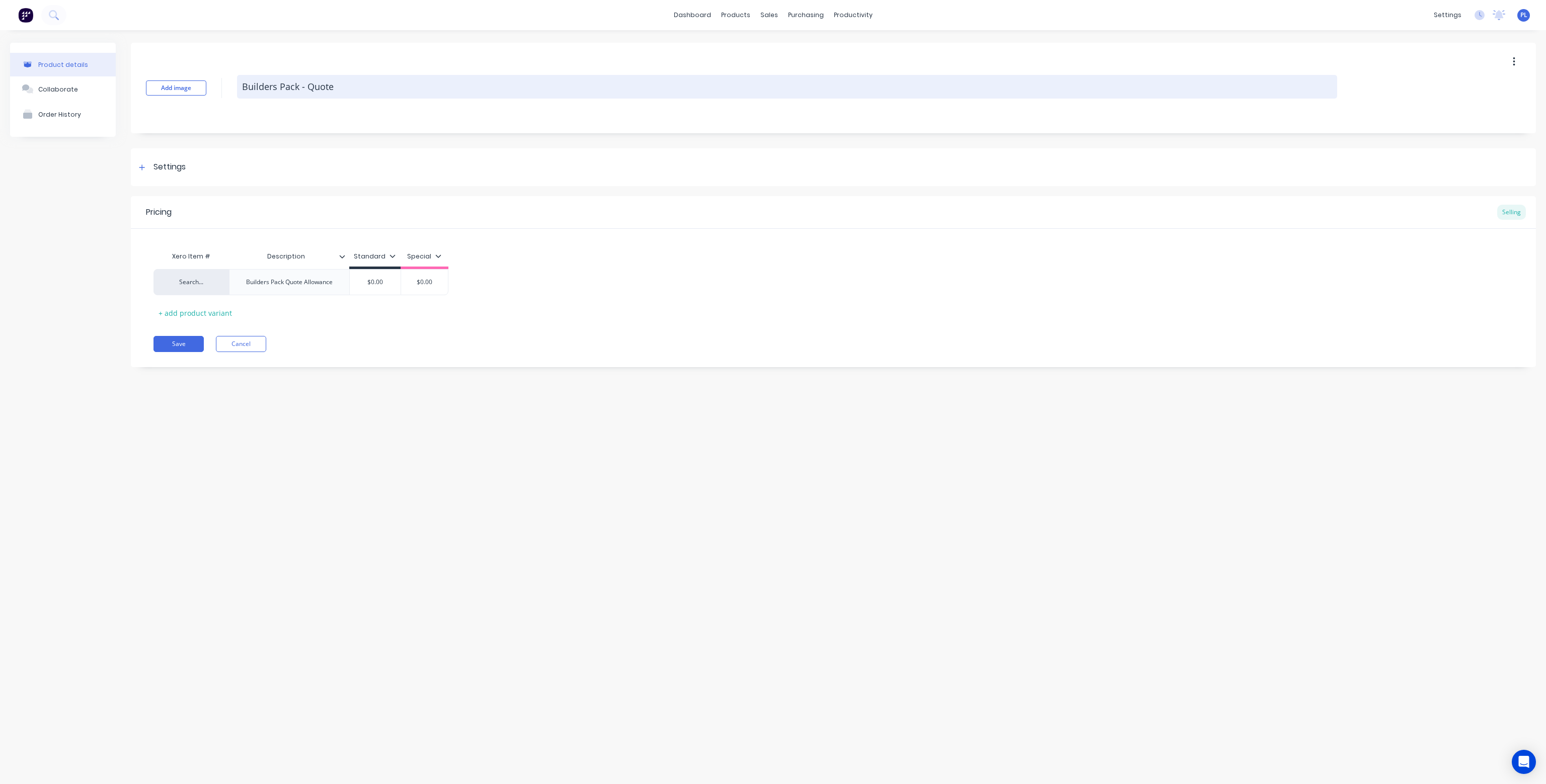
type textarea "Builders Pack - Quote"
type textarea "x"
type textarea "Builders Pack - Quote A"
type textarea "x"
type textarea "Builders Pack - Quote Al"
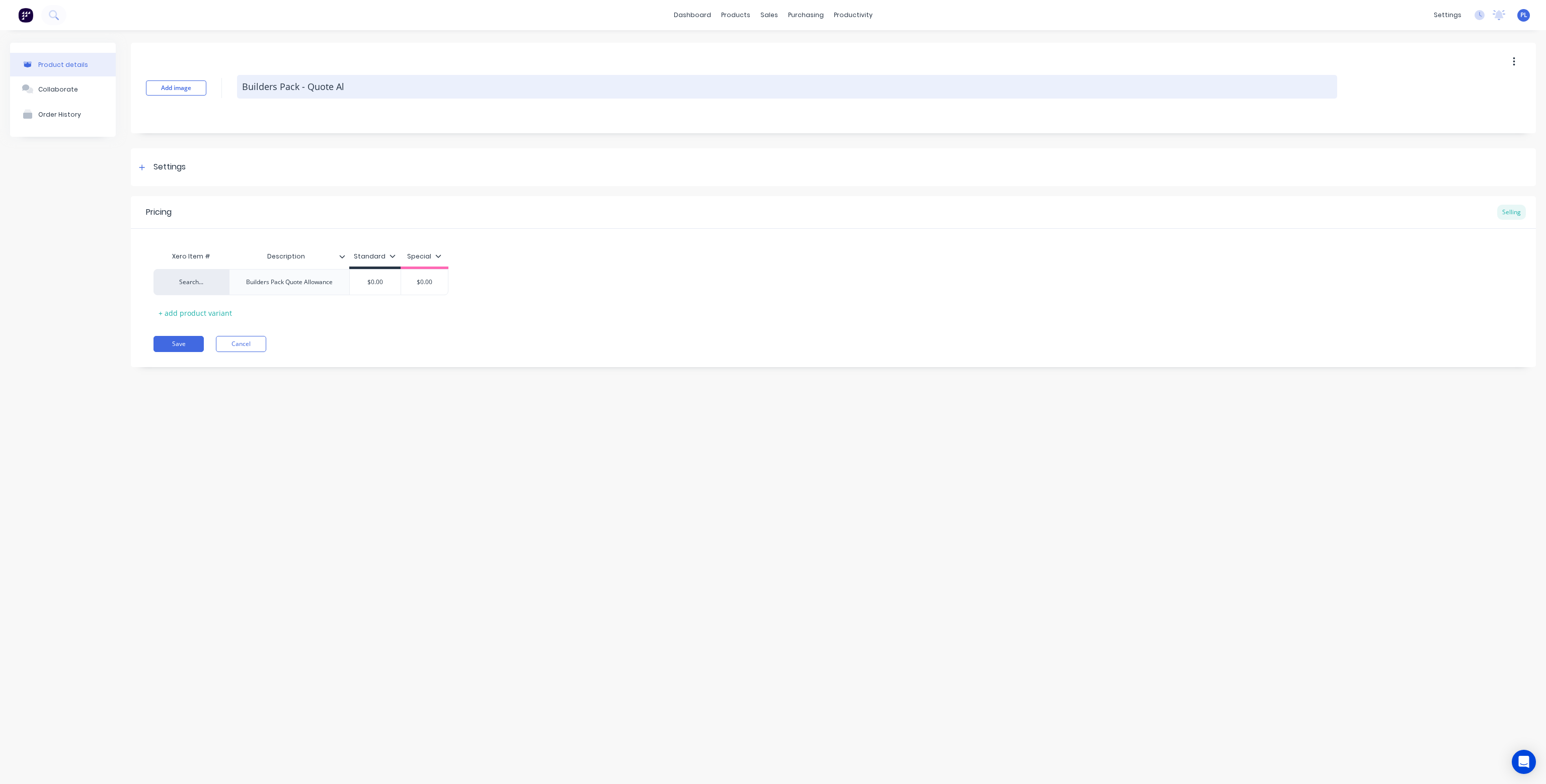
type textarea "x"
type textarea "Builders Pack - Quote All"
type textarea "x"
type textarea "Builders Pack - Quote Alla"
type textarea "x"
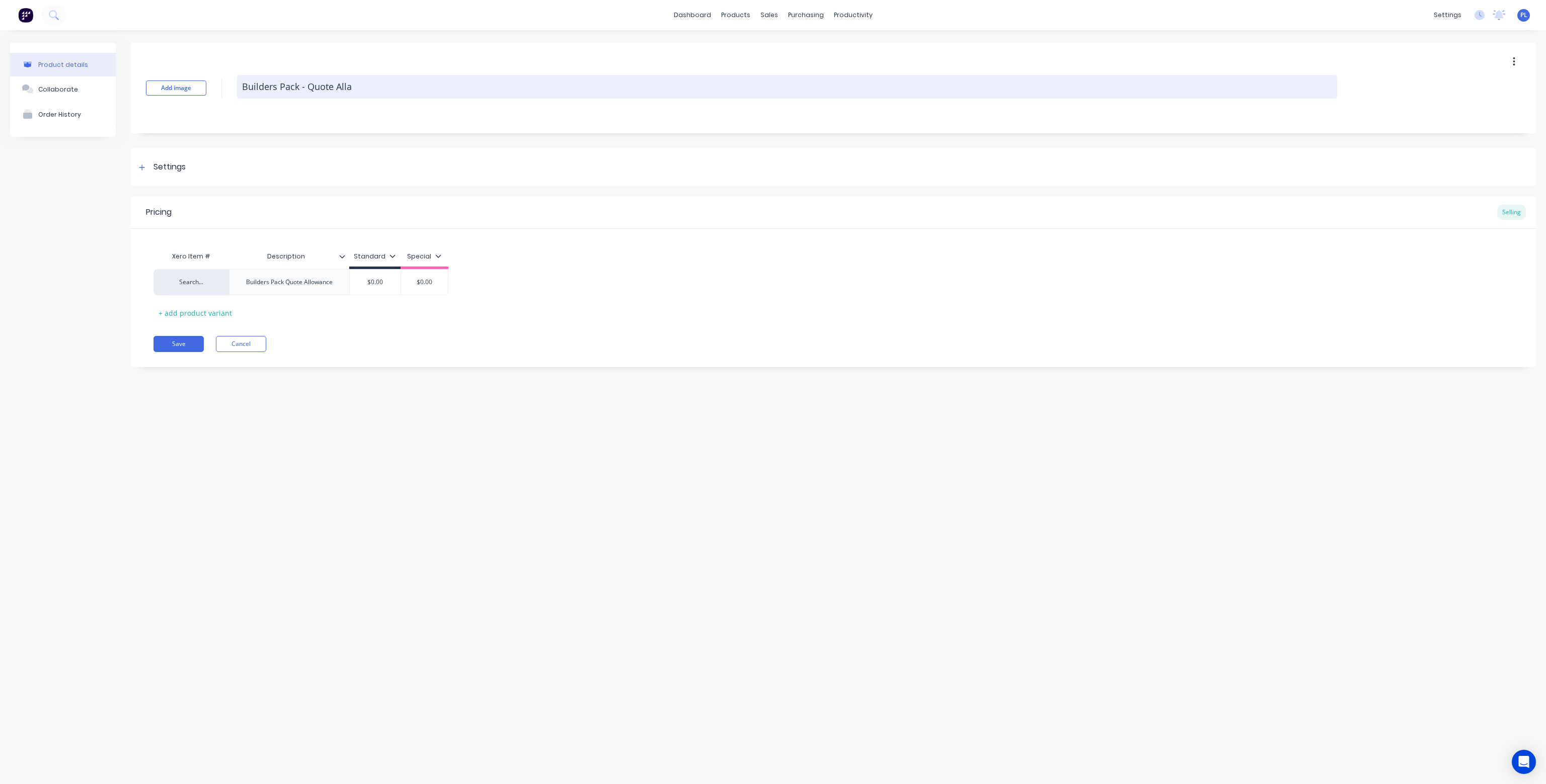
type textarea "Builders Pack - Quote Allao"
type textarea "x"
type textarea "Builders Pack - Quote Allaow"
type textarea "x"
type textarea "Builders Pack - Quote Allao"
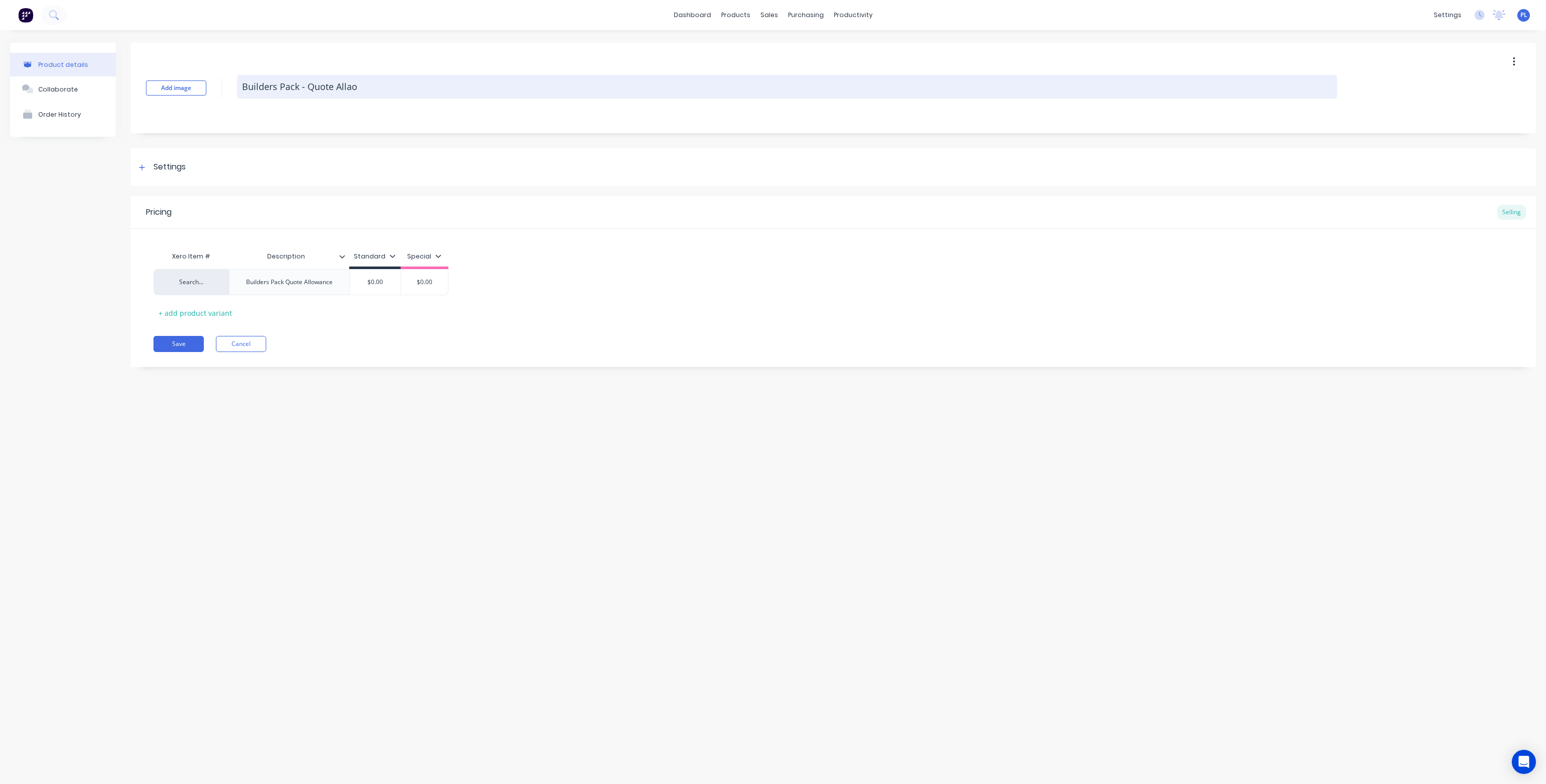
type textarea "x"
type textarea "Builders Pack - Quote Alla"
type textarea "x"
type textarea "Builders Pack - Quote All"
type textarea "x"
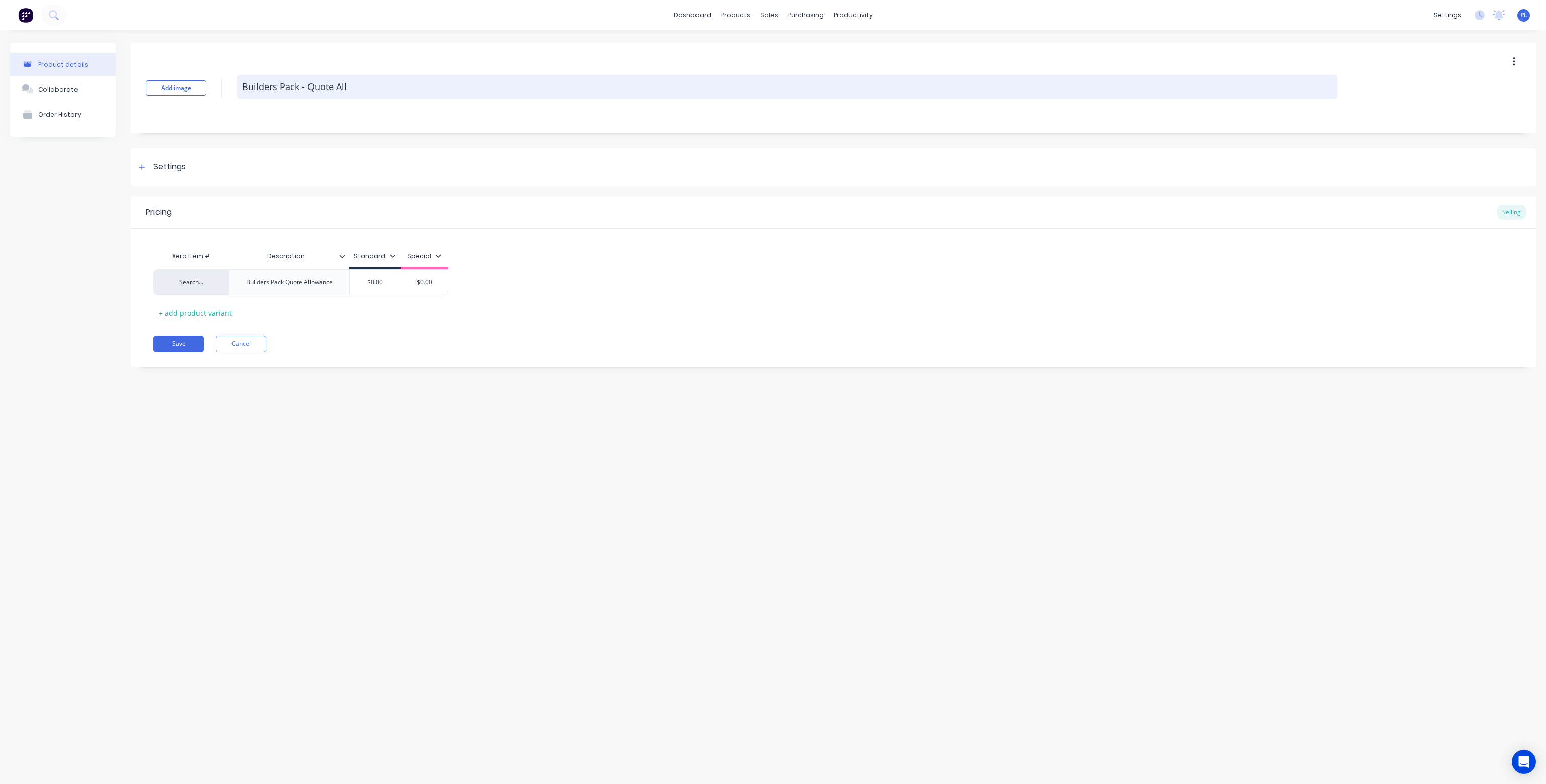
type textarea "Builders Pack - Quote Allo"
type textarea "x"
type textarea "Builders Pack - Quote Allow"
type textarea "x"
type textarea "Builders Pack - Quote Allowa"
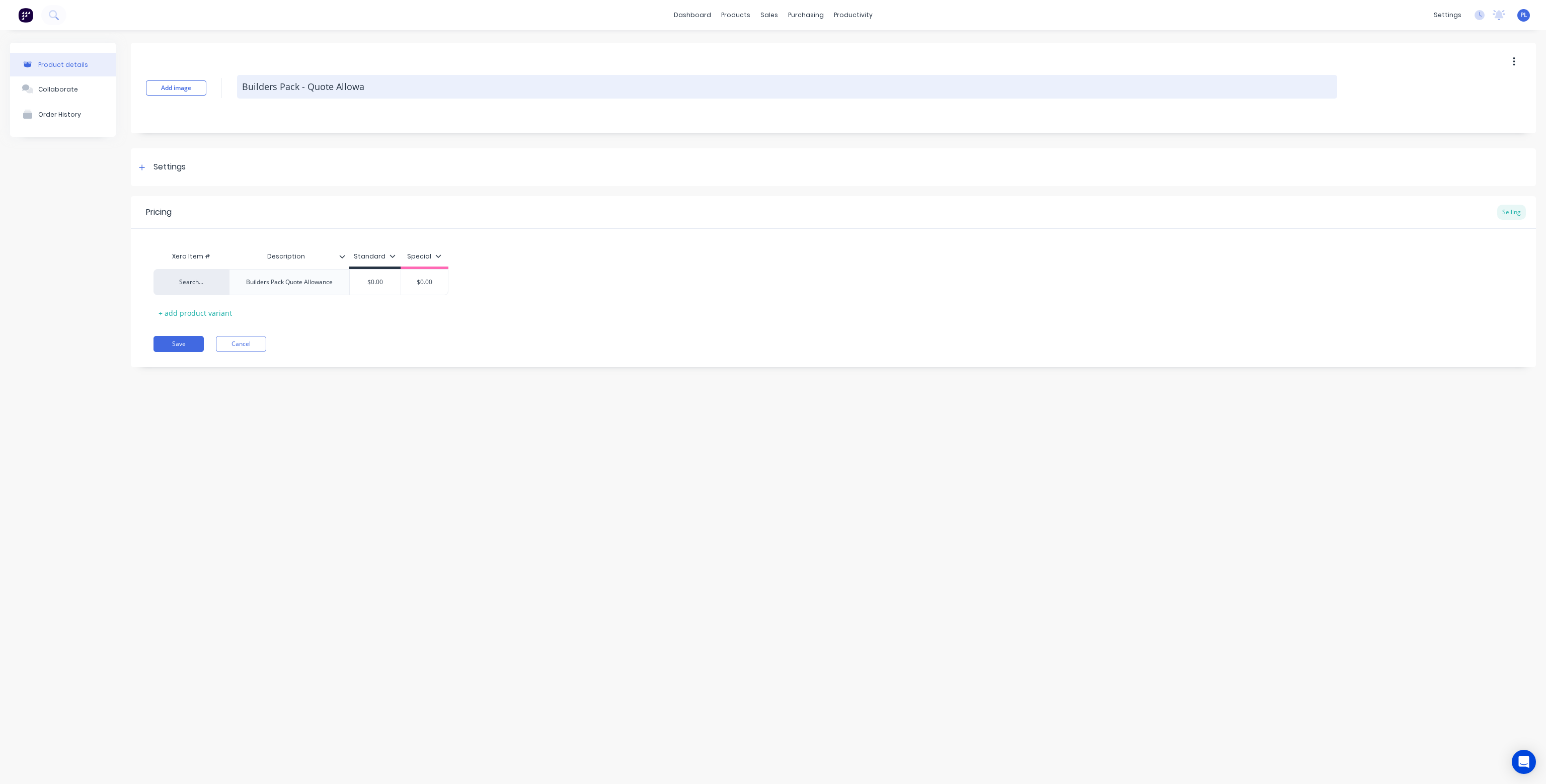
type textarea "x"
type textarea "Builders Pack - Quote Allowan"
type textarea "x"
type textarea "Builders Pack - Quote Allowanc"
type textarea "x"
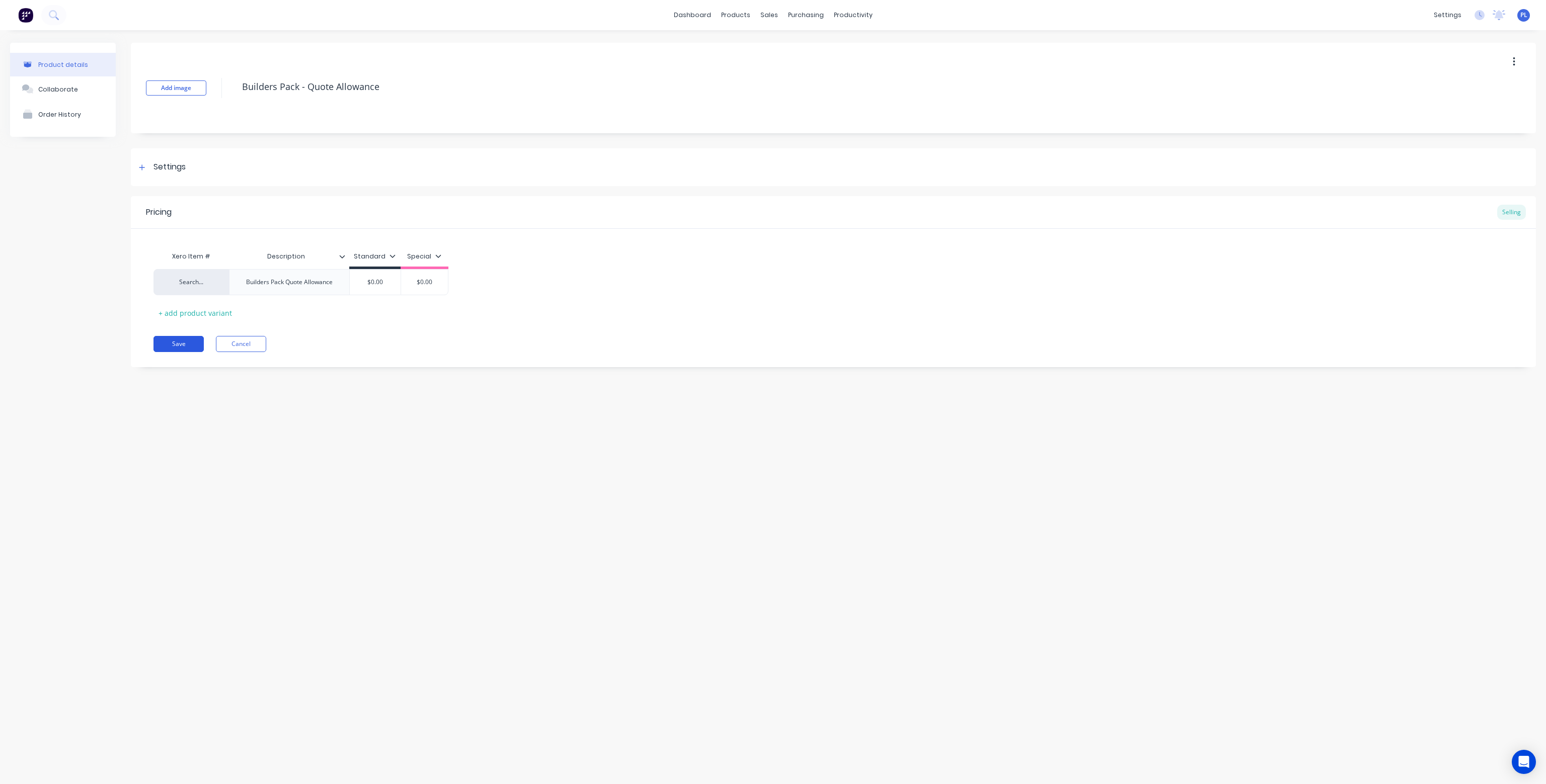
type textarea "Builders Pack - Quote Allowance"
type textarea "x"
type textarea "Builders Pack - Quote Allowance"
click at [185, 346] on button "Save" at bounding box center [179, 344] width 50 height 16
type textarea "x"
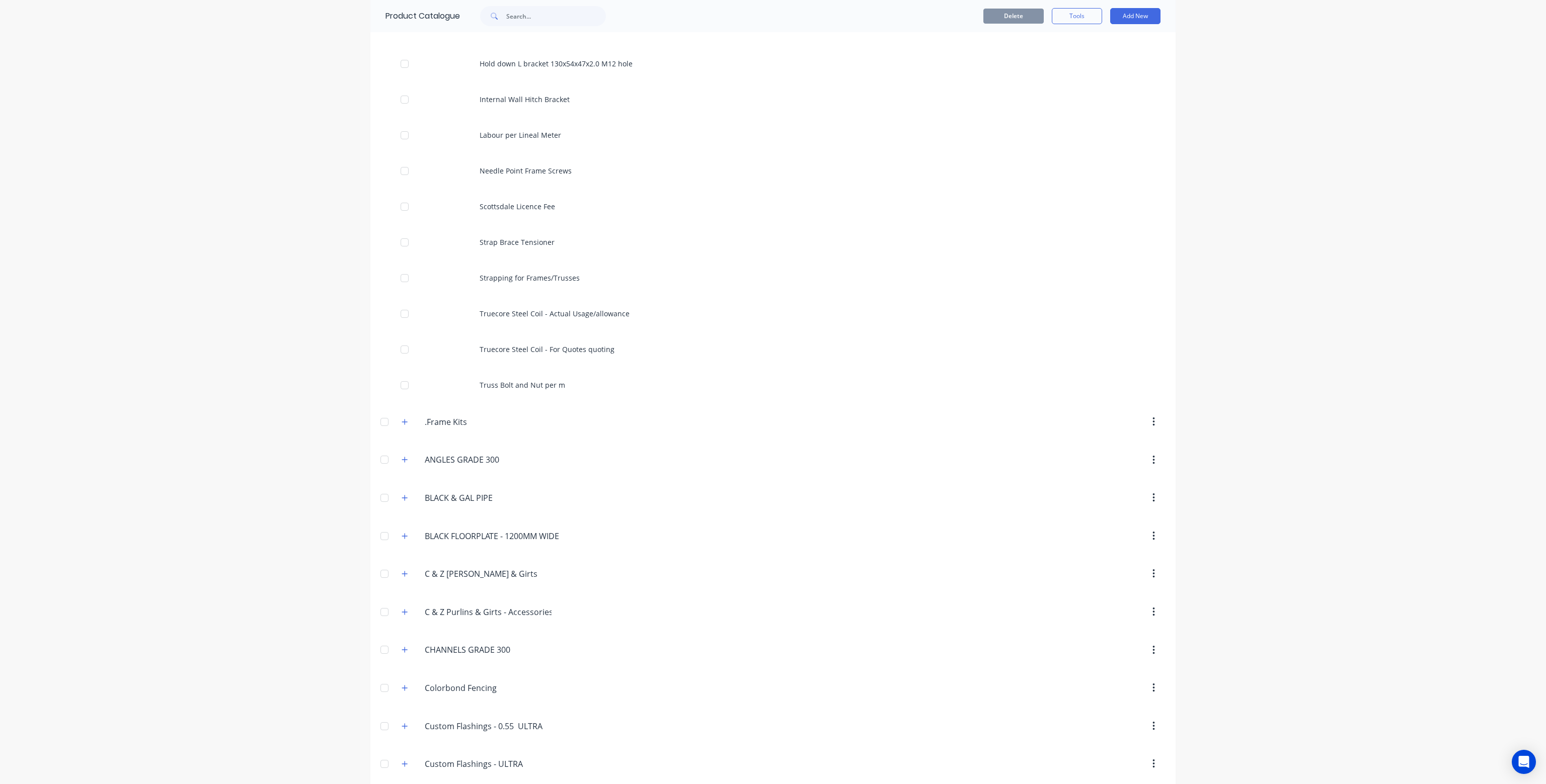
scroll to position [453, 0]
click at [399, 422] on button "button" at bounding box center [405, 421] width 13 height 13
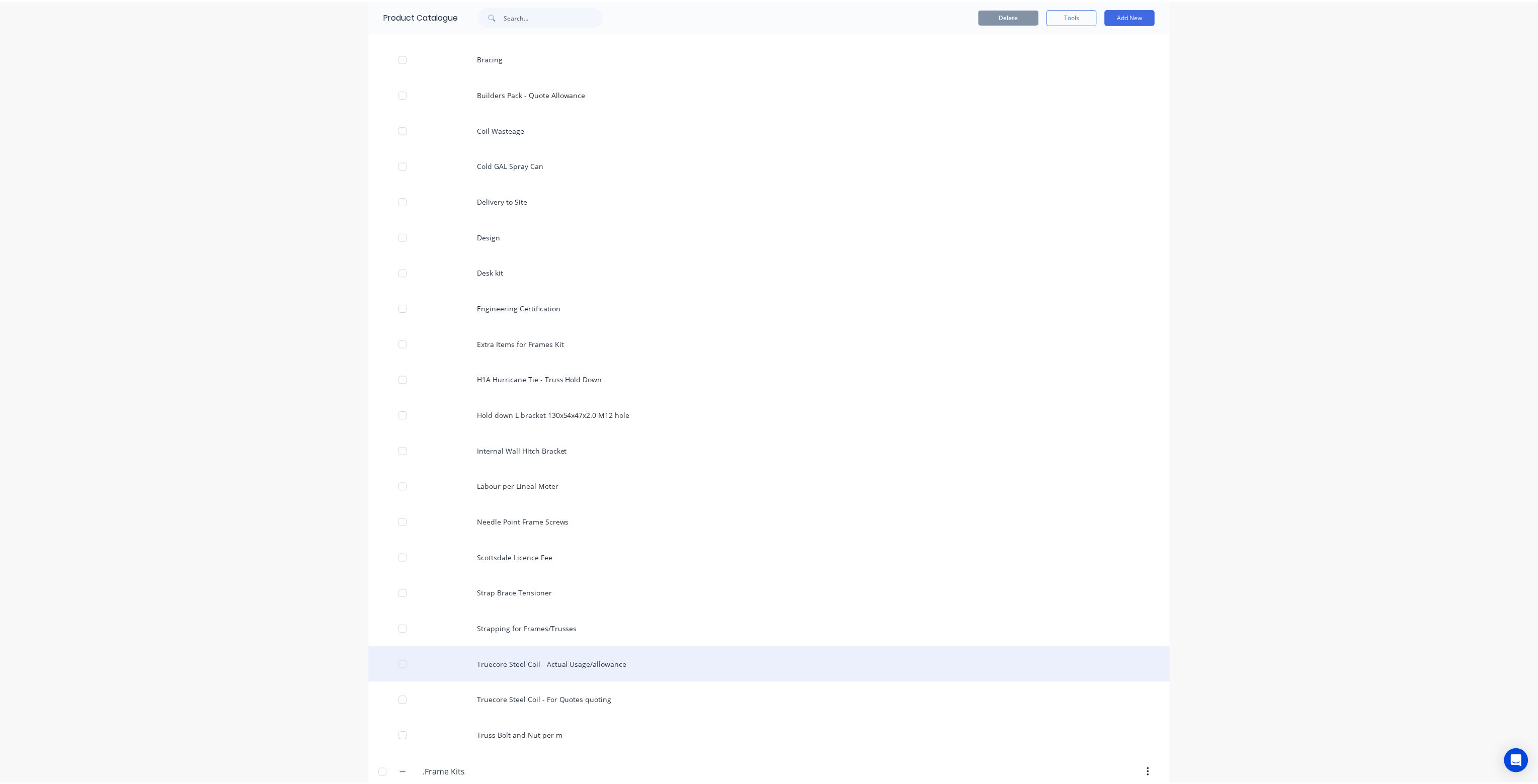
scroll to position [0, 0]
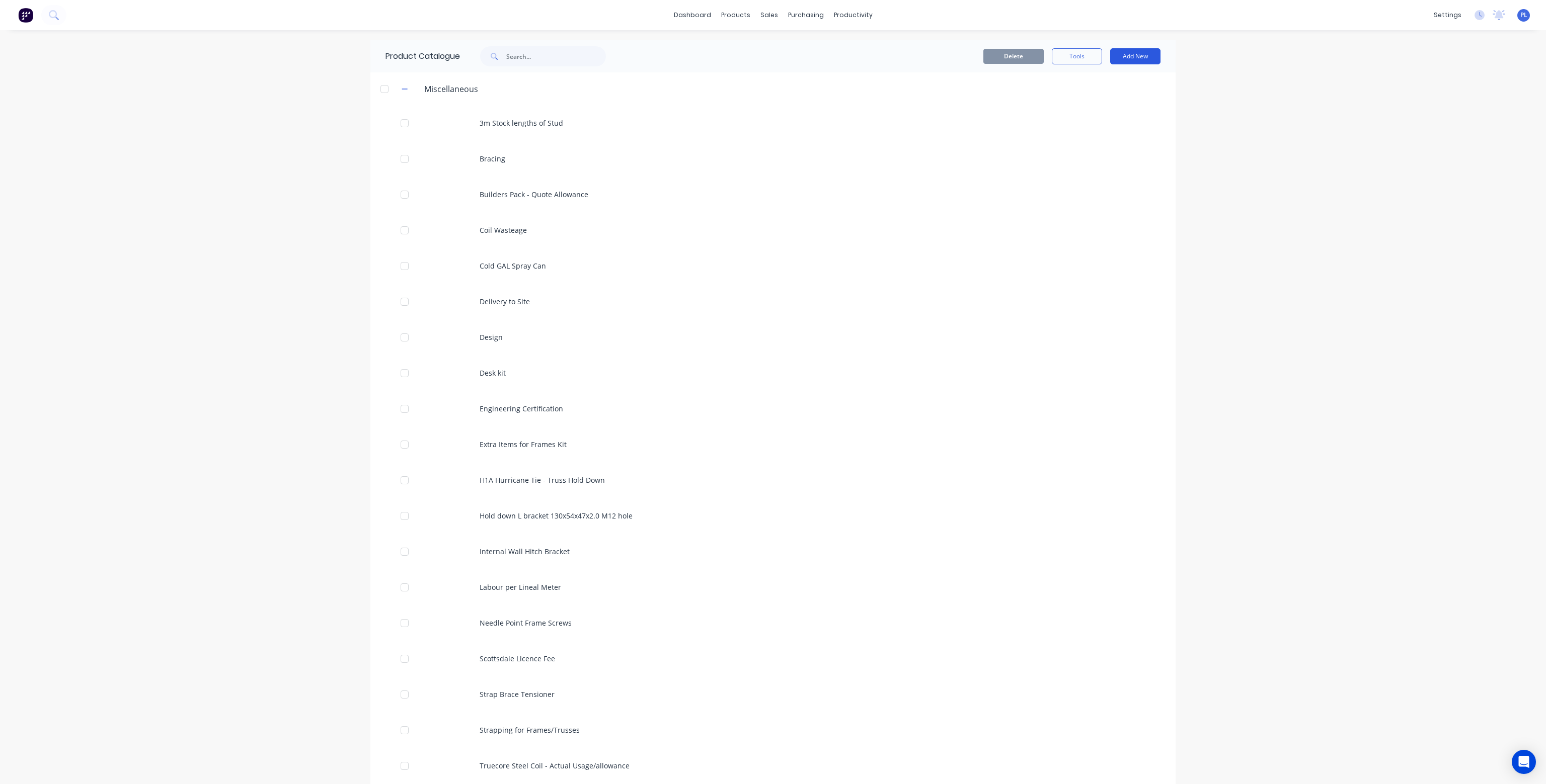
click at [1138, 56] on button "Add New" at bounding box center [1135, 56] width 50 height 16
click at [1117, 118] on div "Product Kit" at bounding box center [1112, 122] width 77 height 14
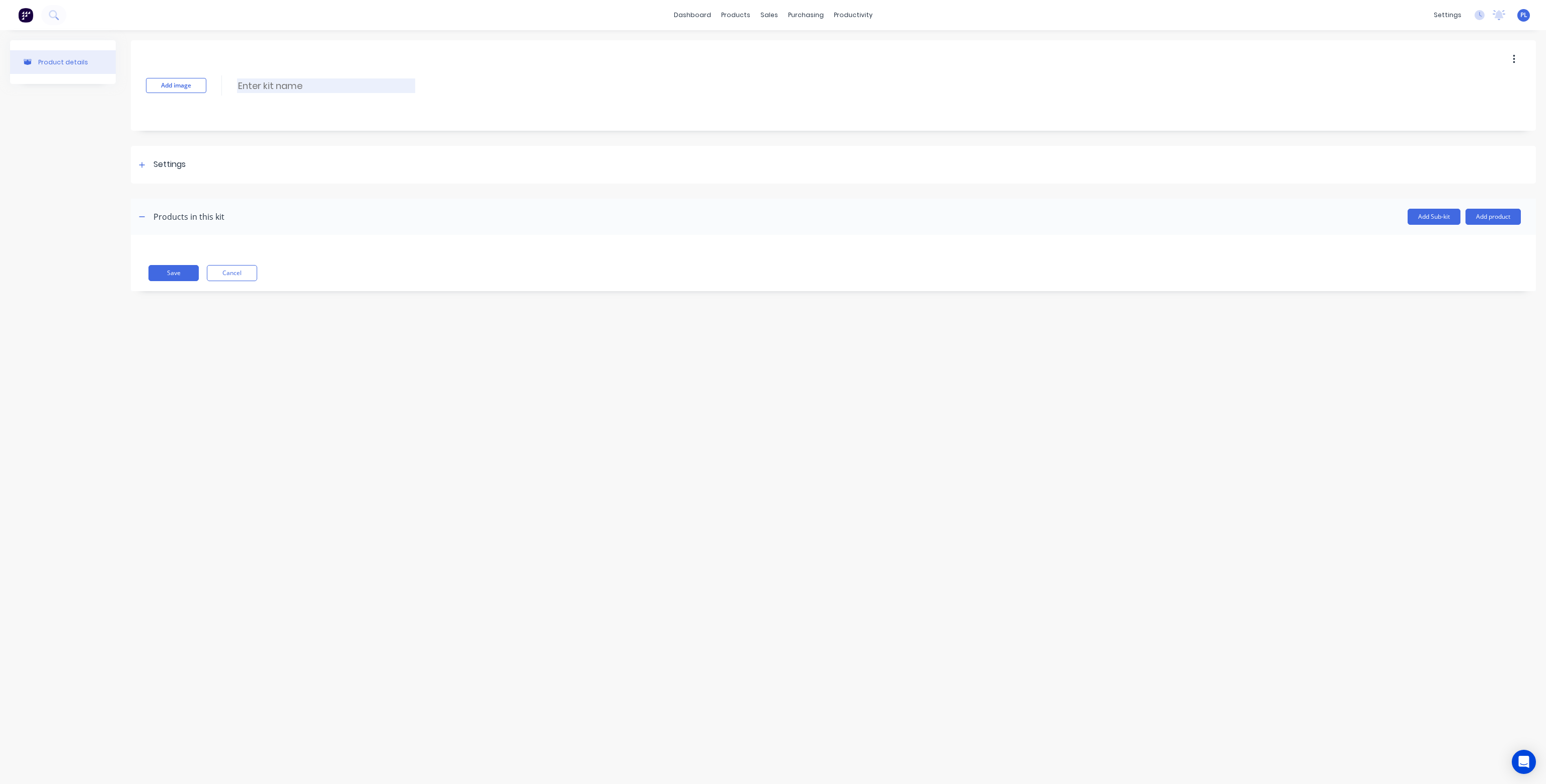
click at [292, 88] on input at bounding box center [326, 86] width 178 height 14
click at [1504, 219] on button "Add product" at bounding box center [1493, 217] width 55 height 16
click at [1479, 243] on div "Product catalogue" at bounding box center [1473, 242] width 77 height 14
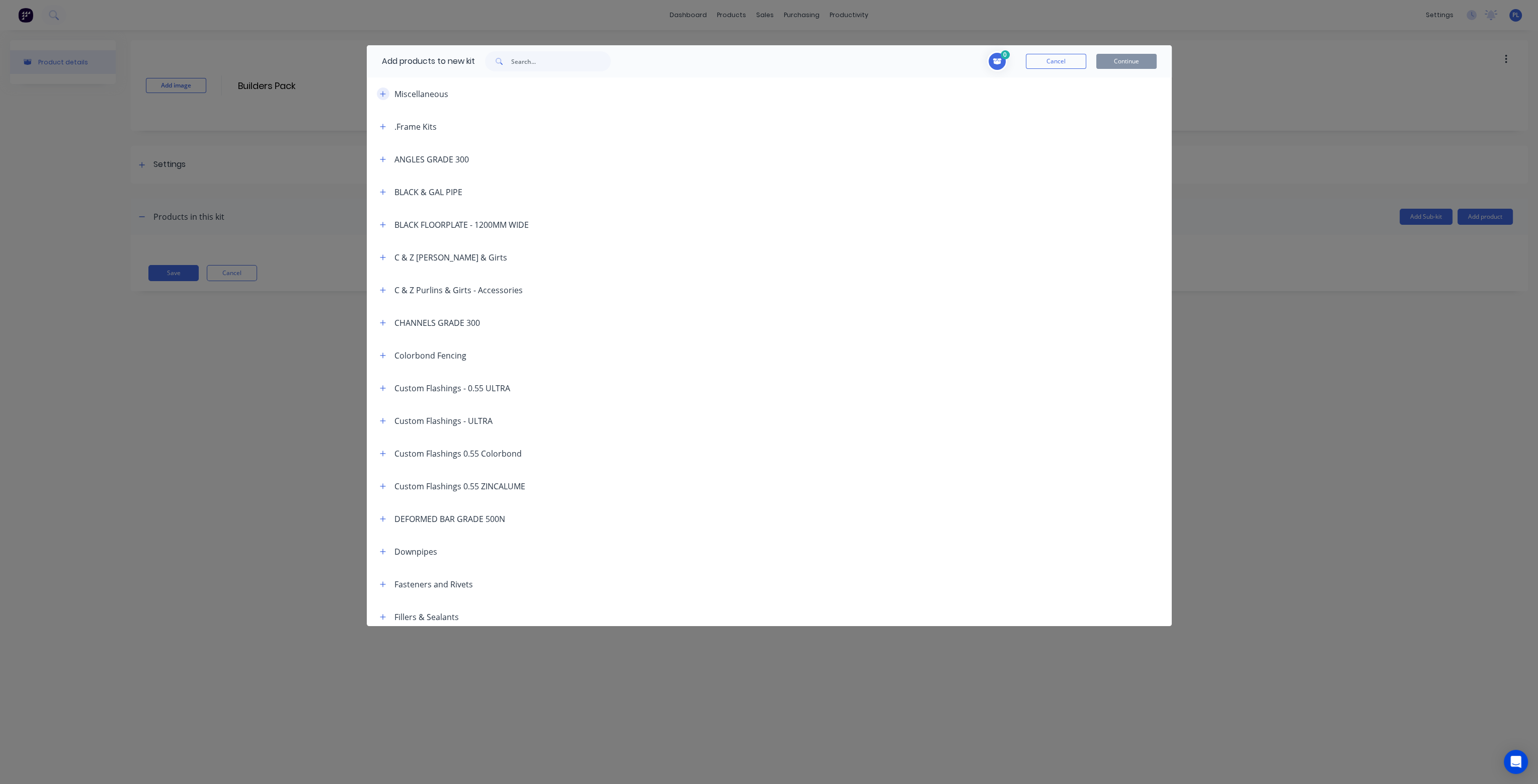
click at [384, 91] on icon "button" at bounding box center [383, 94] width 6 height 7
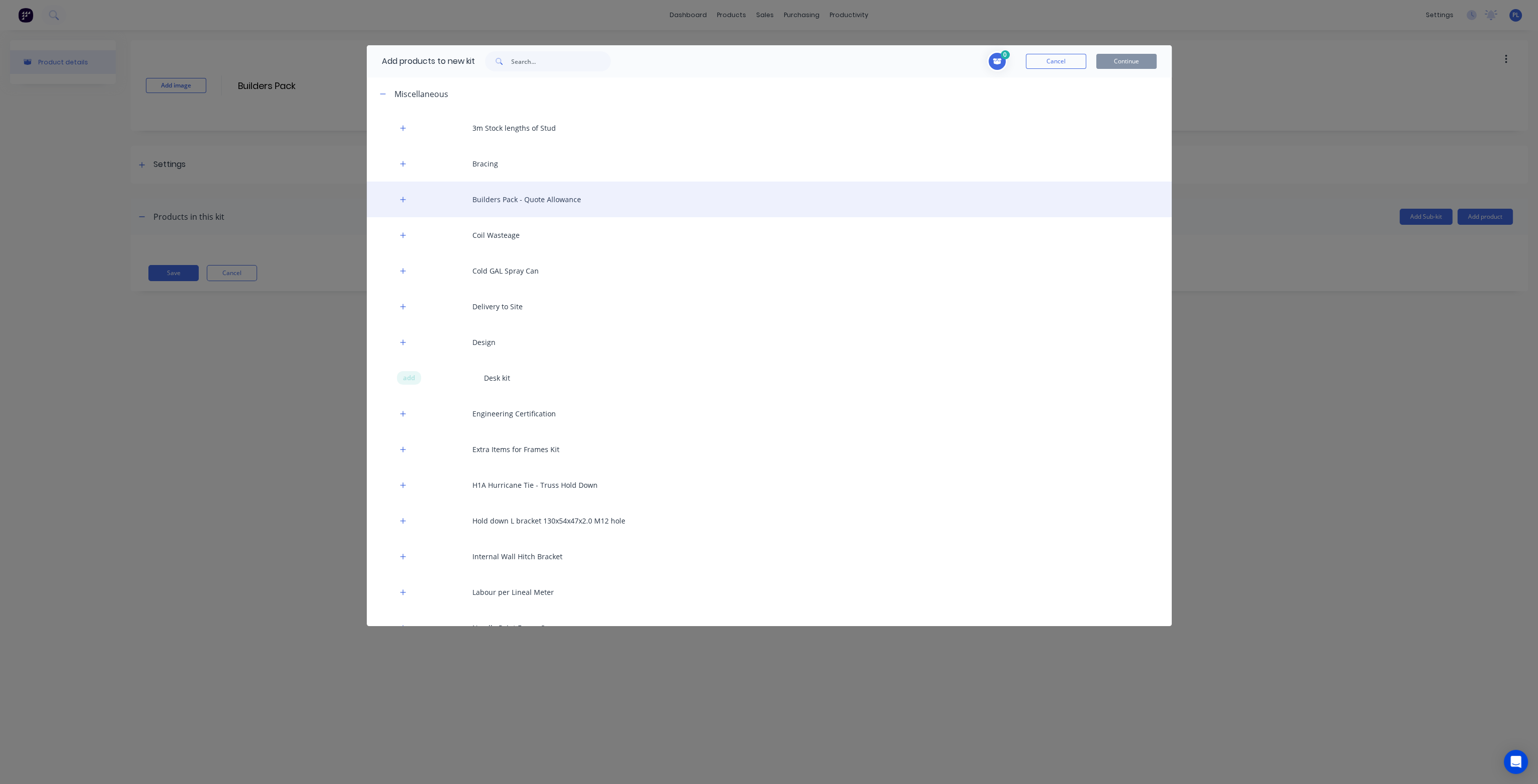
click at [491, 201] on div "Builders Pack - Quote Allowance" at bounding box center [769, 200] width 805 height 36
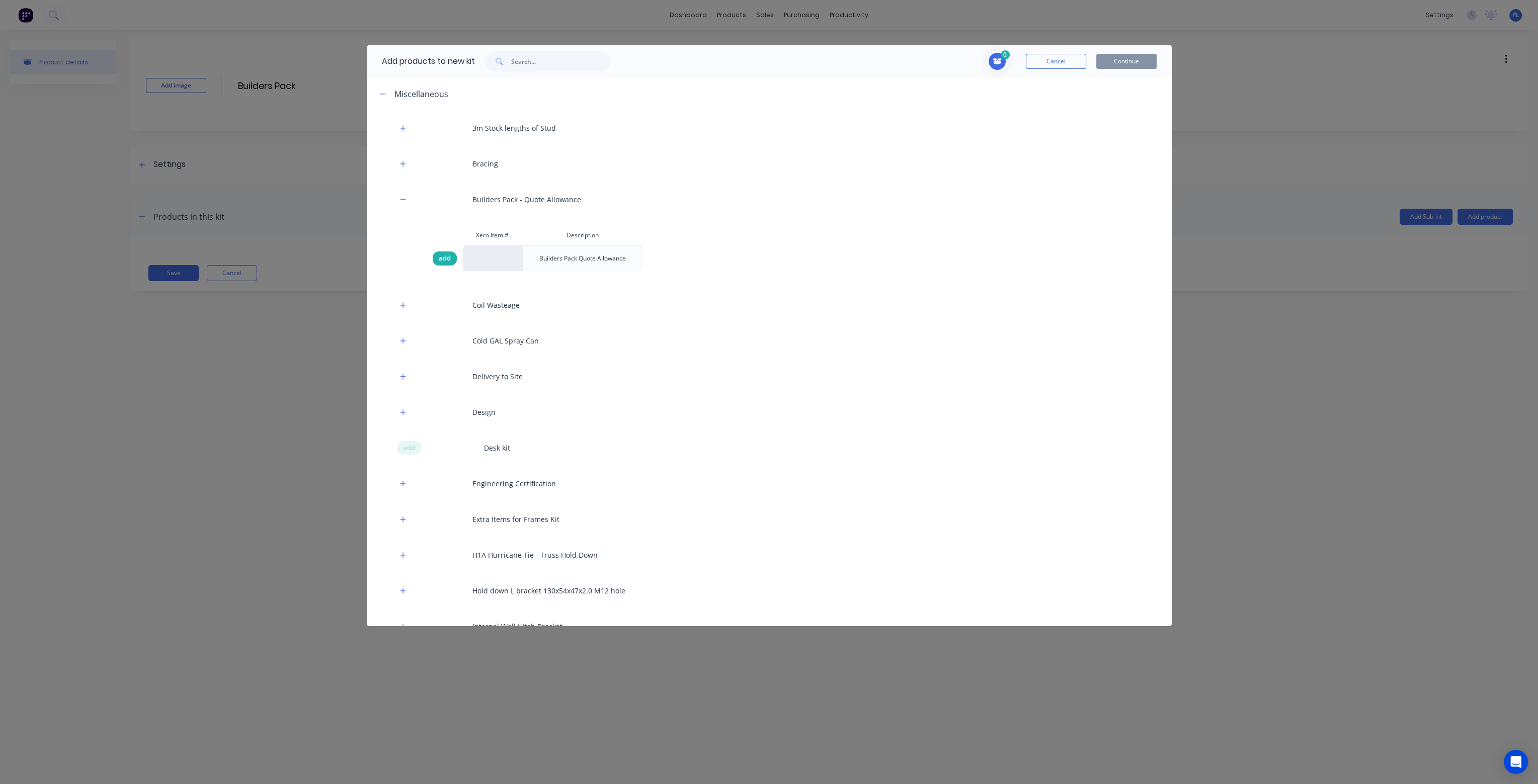
click at [433, 257] on div "add" at bounding box center [445, 258] width 24 height 14
click at [1138, 64] on button "Continue" at bounding box center [1126, 61] width 61 height 15
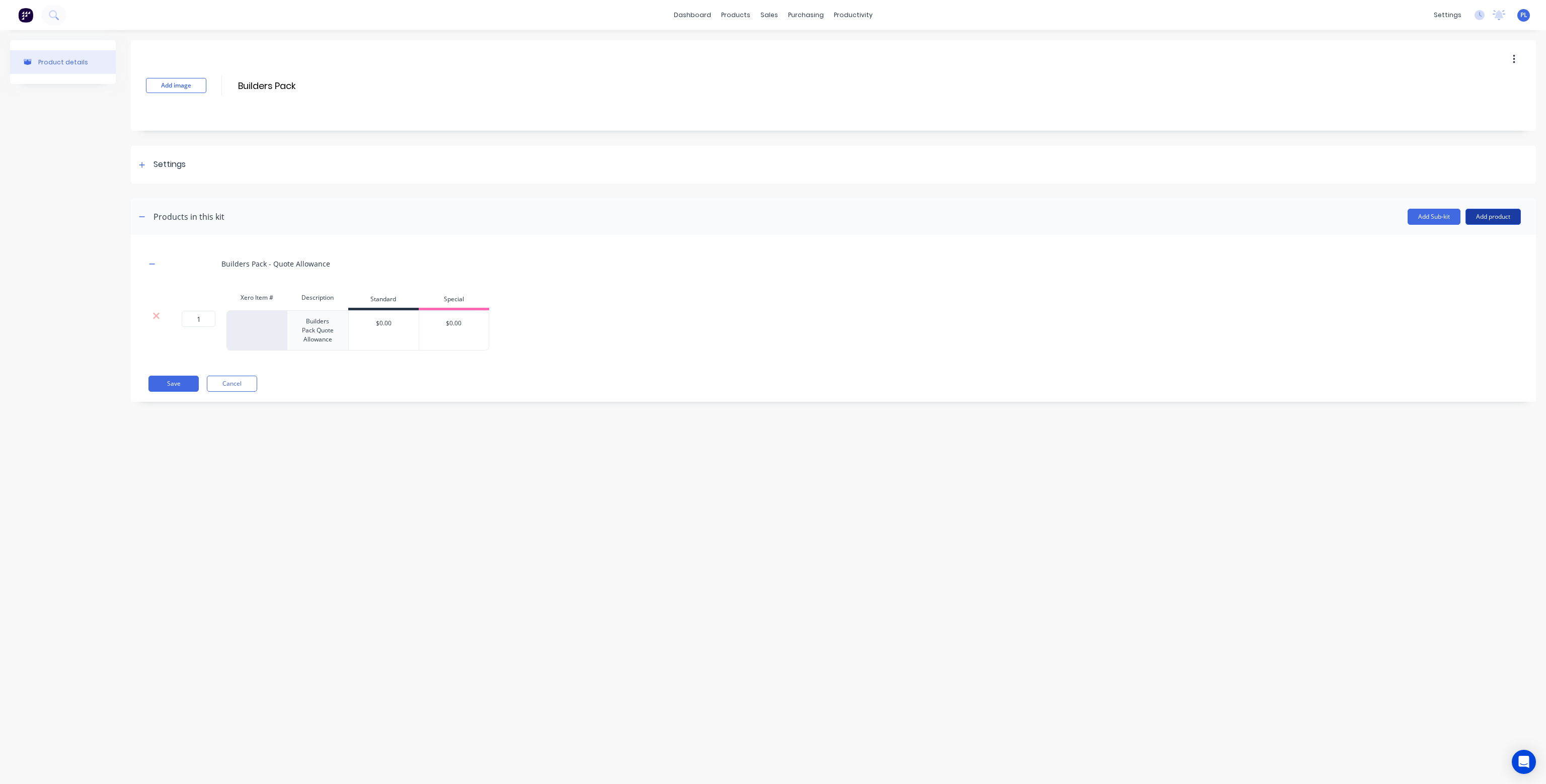
click at [1486, 217] on button "Add product" at bounding box center [1493, 217] width 55 height 16
click at [1479, 241] on div "Product catalogue" at bounding box center [1473, 242] width 77 height 14
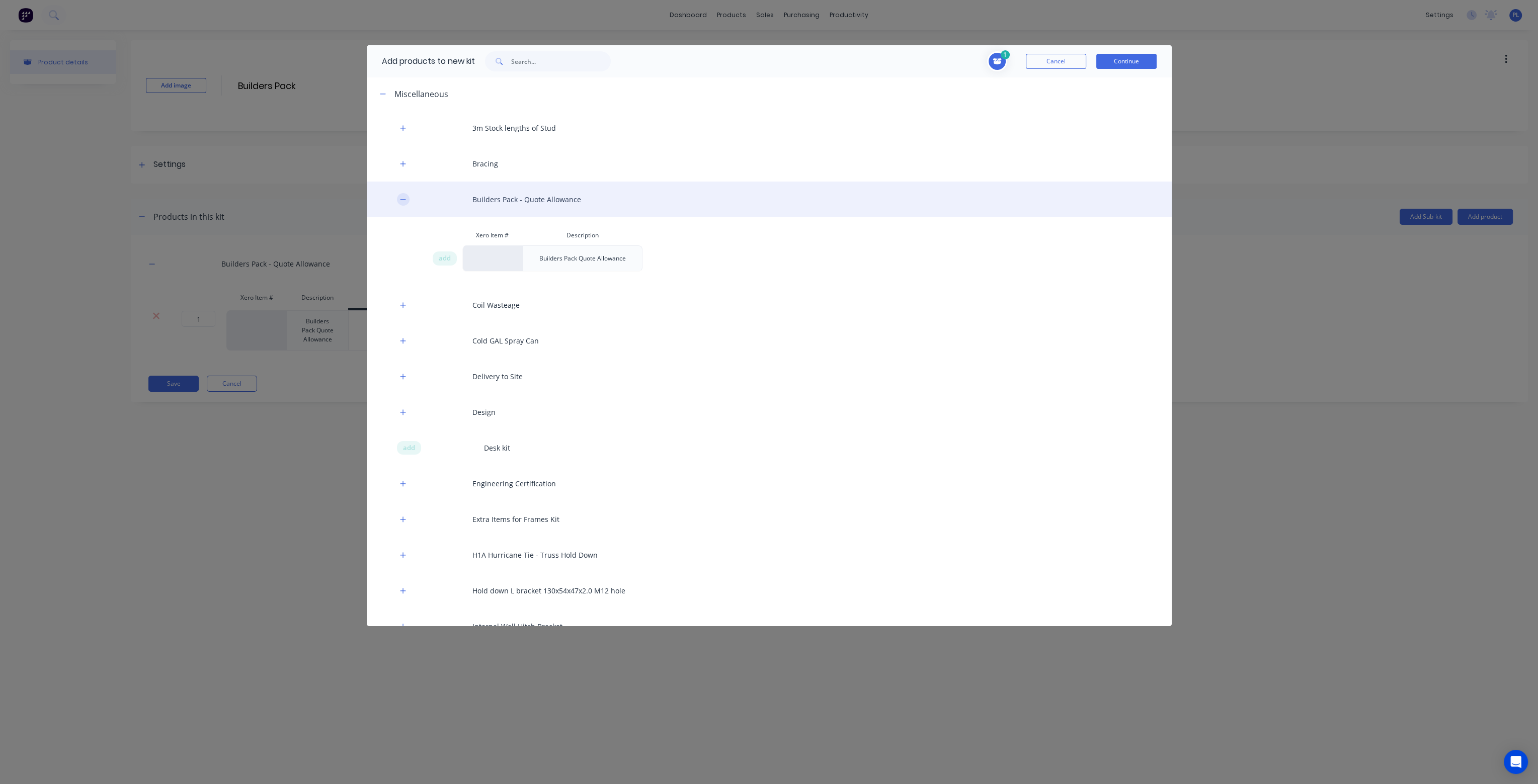
click at [403, 200] on icon "button" at bounding box center [403, 200] width 6 height 7
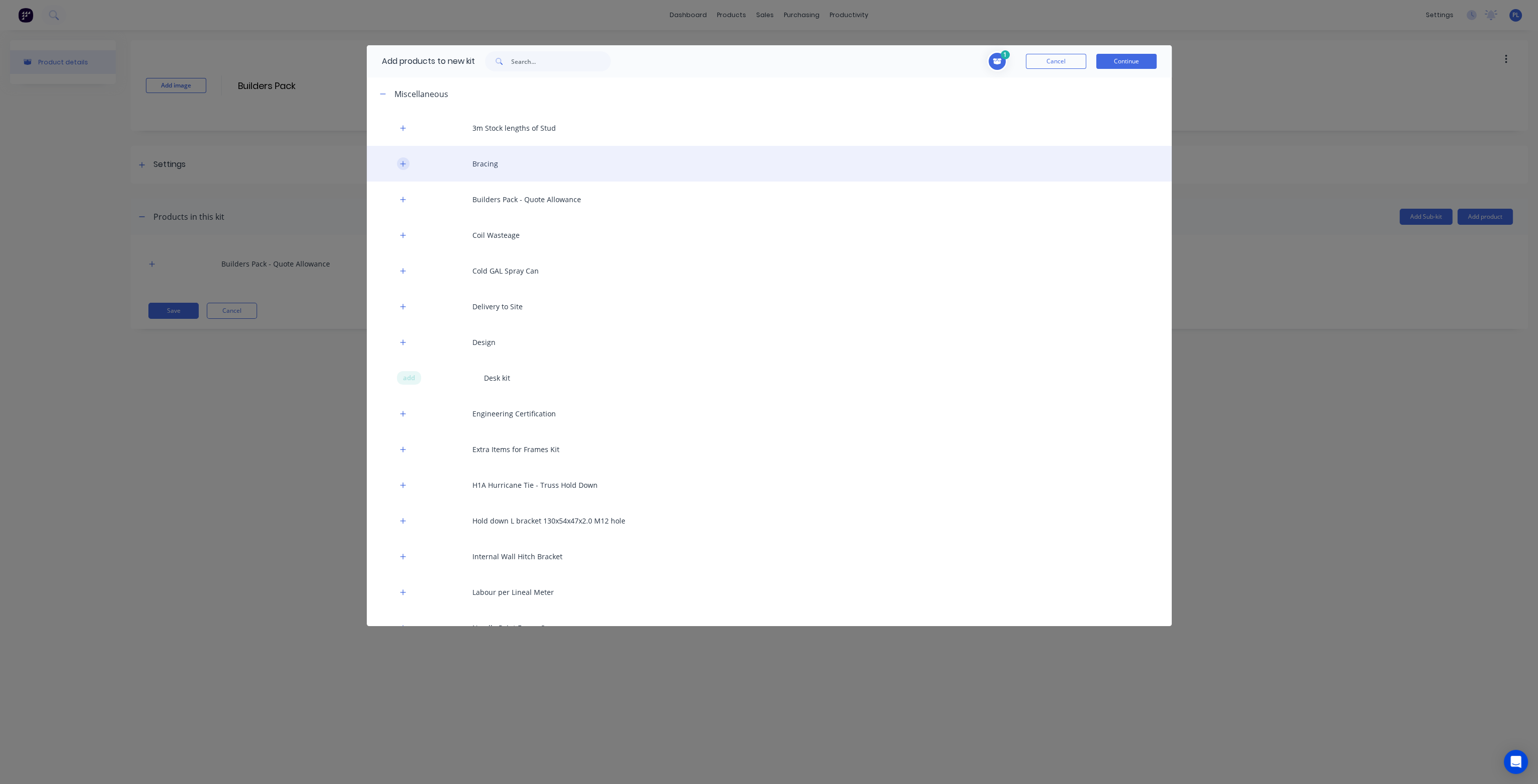
click at [404, 167] on icon "button" at bounding box center [403, 164] width 6 height 7
click at [401, 164] on icon "button" at bounding box center [403, 164] width 6 height 7
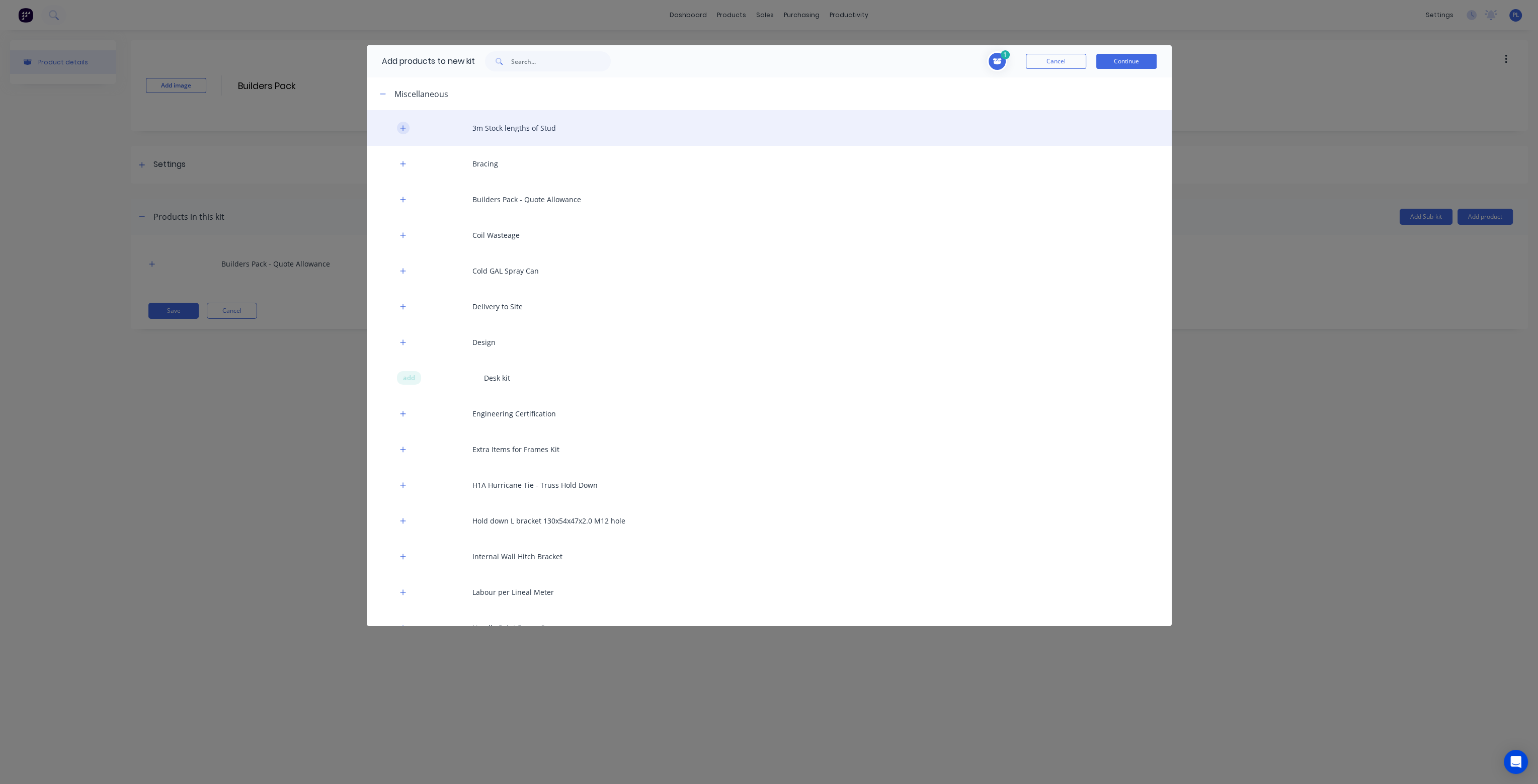
click at [403, 131] on icon "button" at bounding box center [403, 128] width 6 height 7
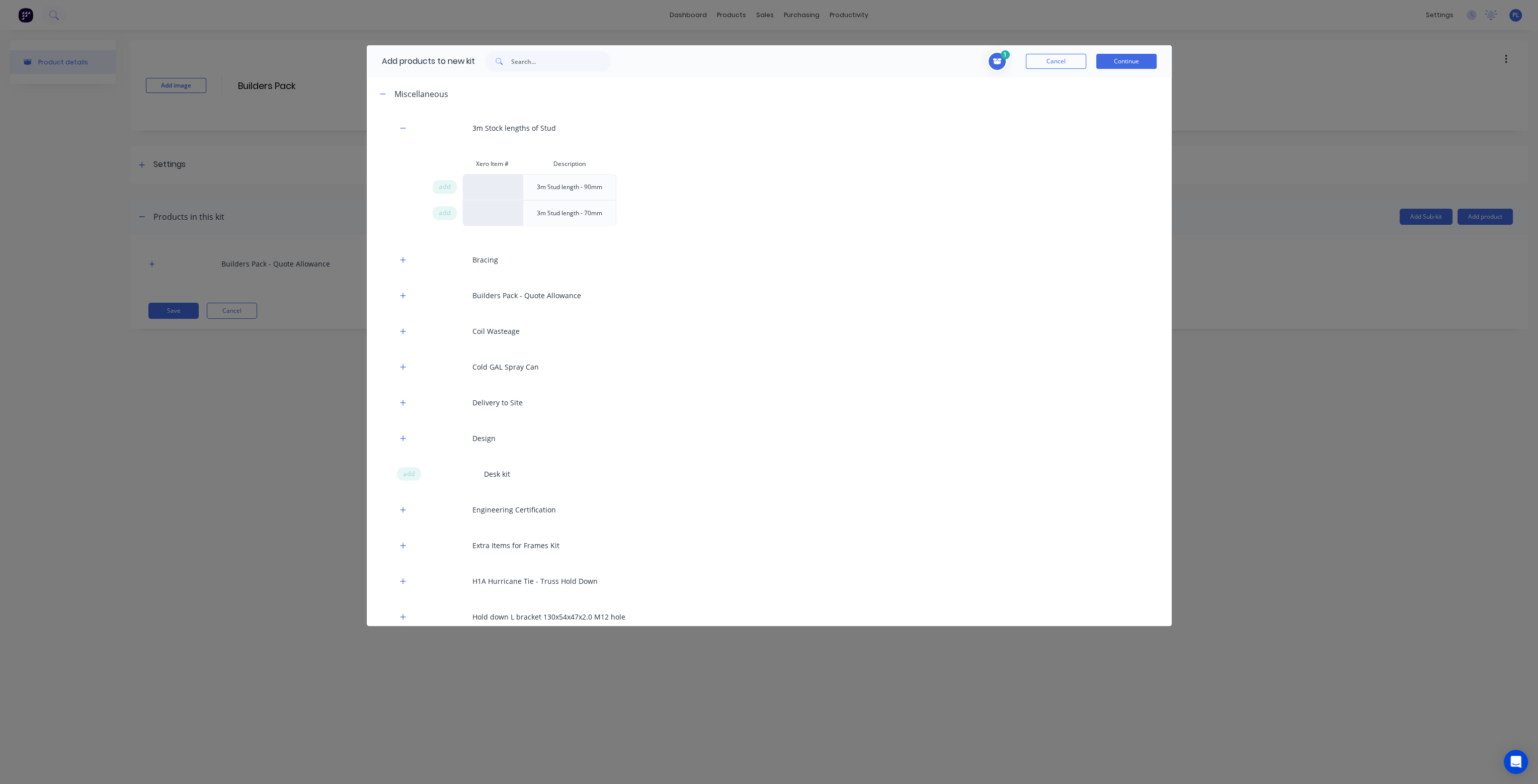
click at [1069, 59] on button "Cancel" at bounding box center [1056, 61] width 61 height 15
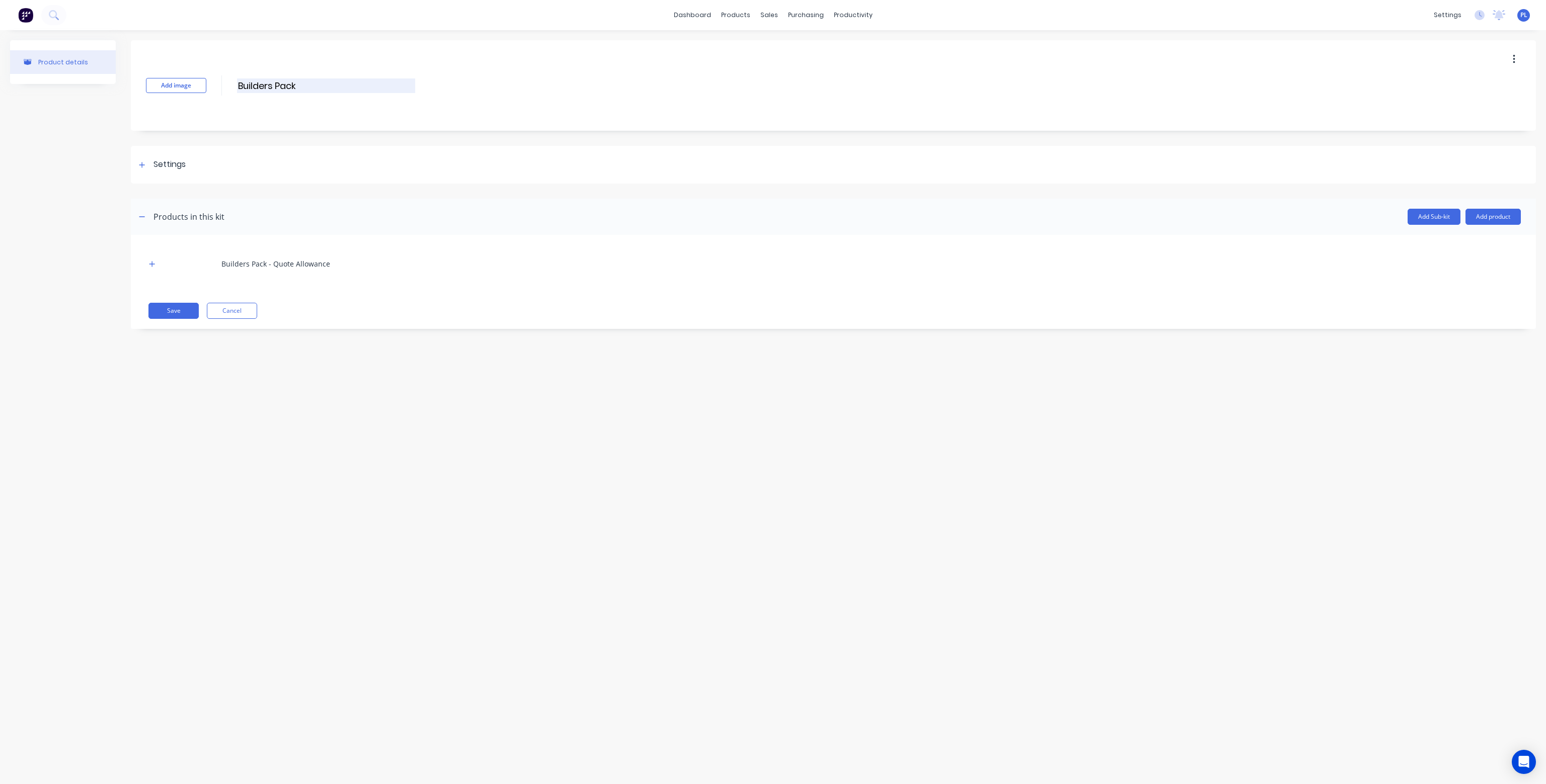
click at [358, 86] on input "Builders Pack" at bounding box center [326, 86] width 178 height 14
drag, startPoint x: 358, startPoint y: 88, endPoint x: 298, endPoint y: 92, distance: 60.1
click at [298, 92] on input "Builders Pack - (0mm Stud" at bounding box center [326, 86] width 178 height 14
type input "Builders Pack"
click at [1498, 217] on button "Add product" at bounding box center [1493, 217] width 55 height 16
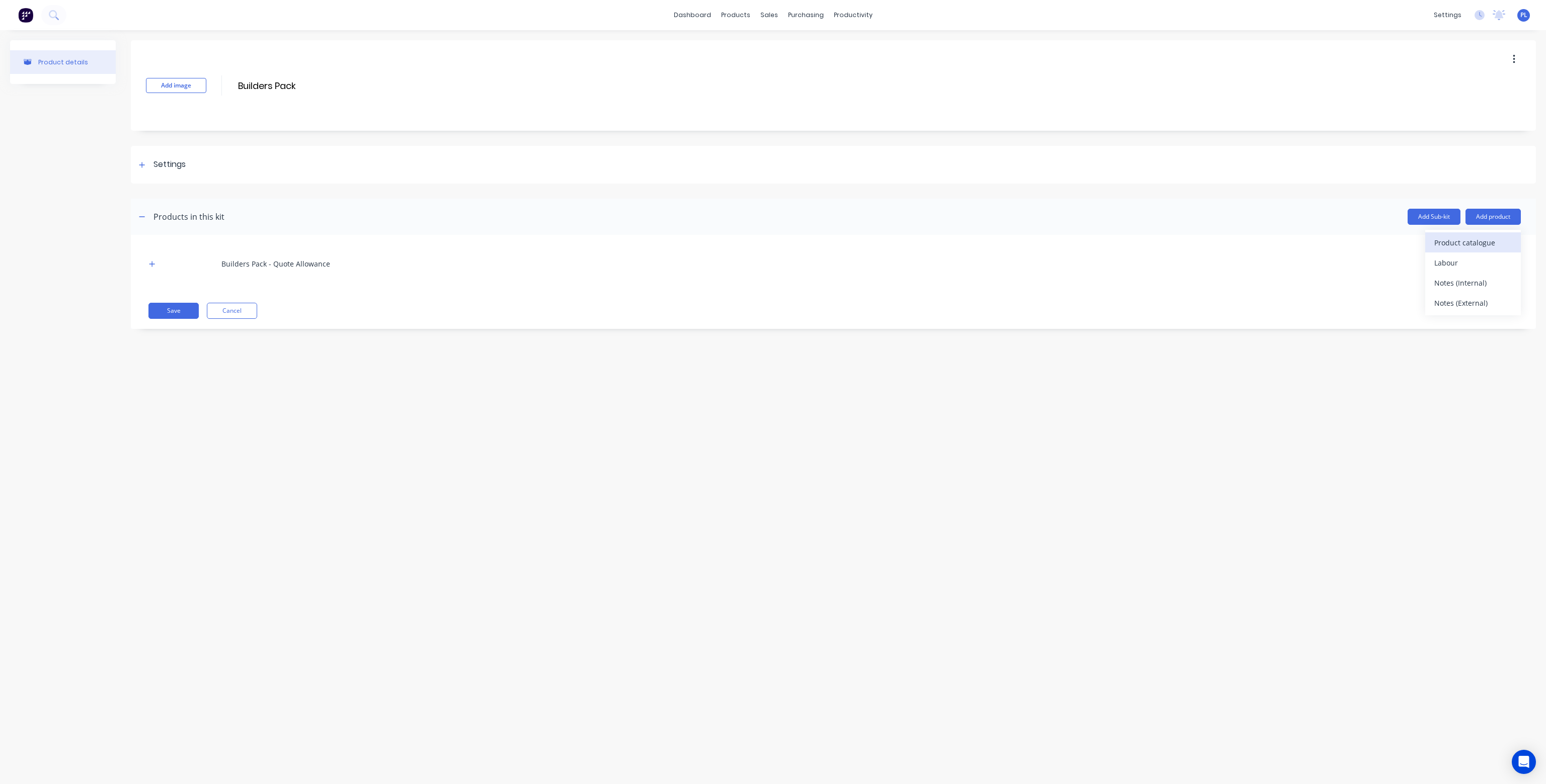
click at [1482, 241] on div "Product catalogue" at bounding box center [1473, 242] width 77 height 14
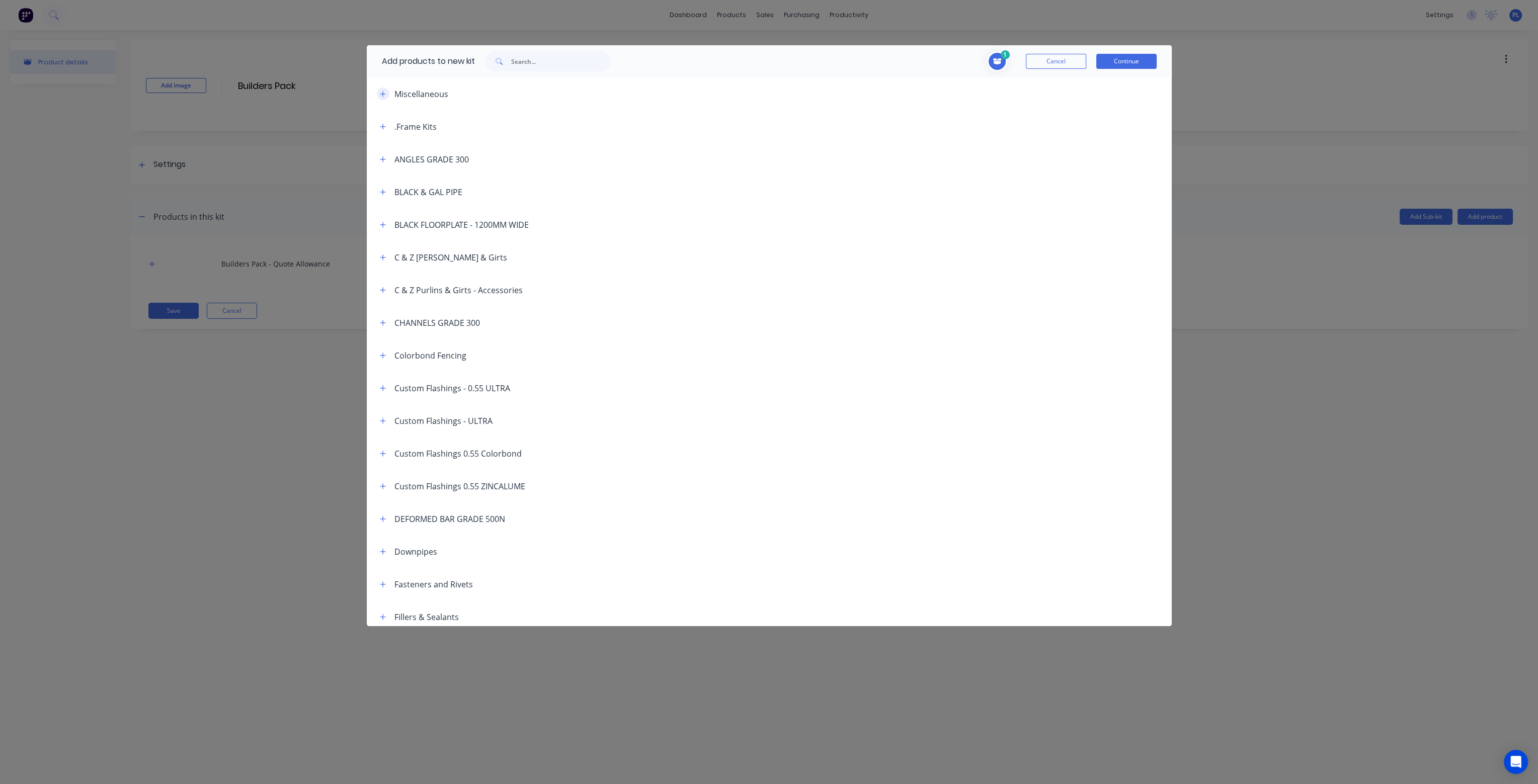
click at [383, 92] on icon "button" at bounding box center [383, 94] width 6 height 7
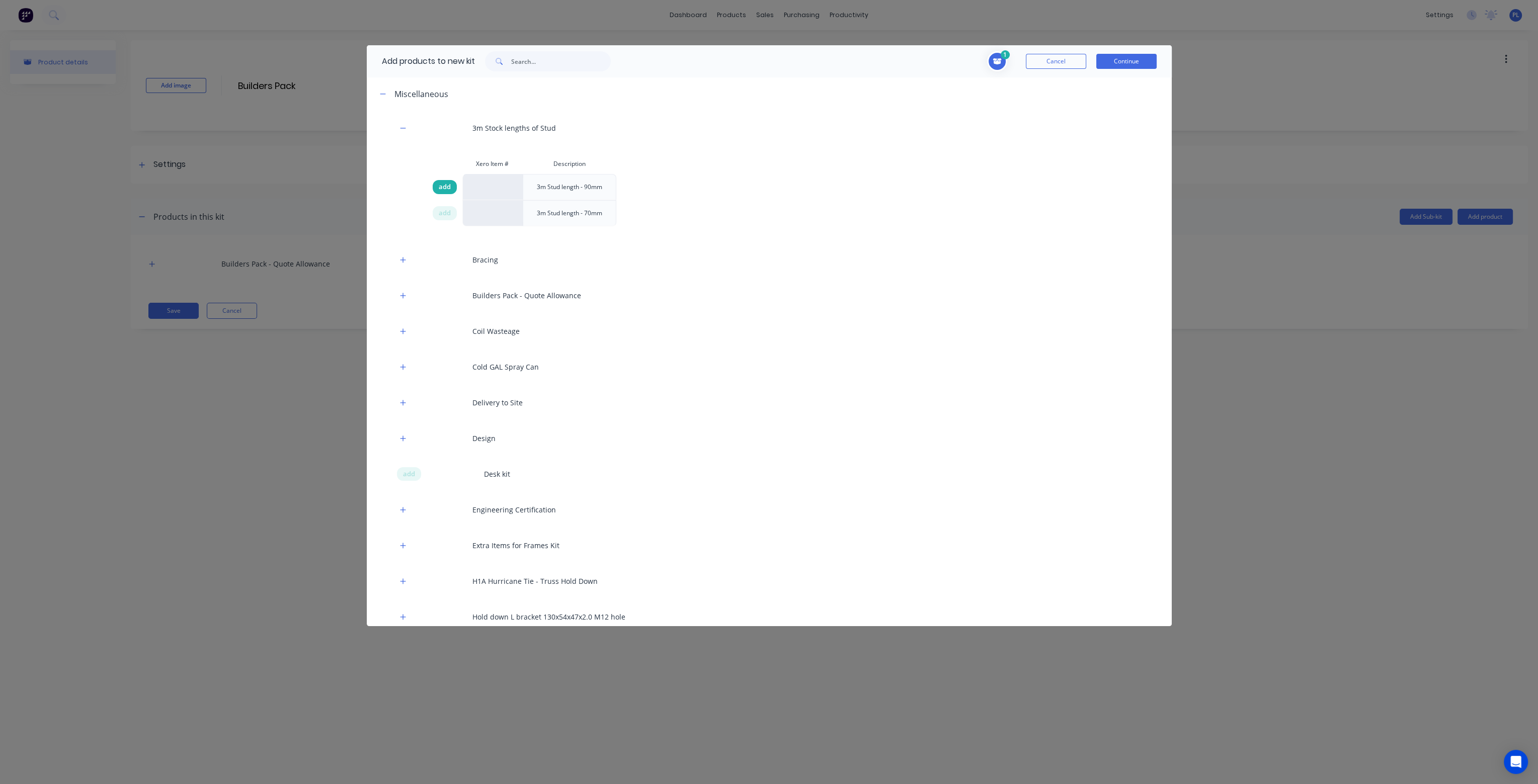
click at [441, 184] on span "add" at bounding box center [445, 187] width 12 height 10
click at [444, 212] on span "add" at bounding box center [445, 213] width 12 height 10
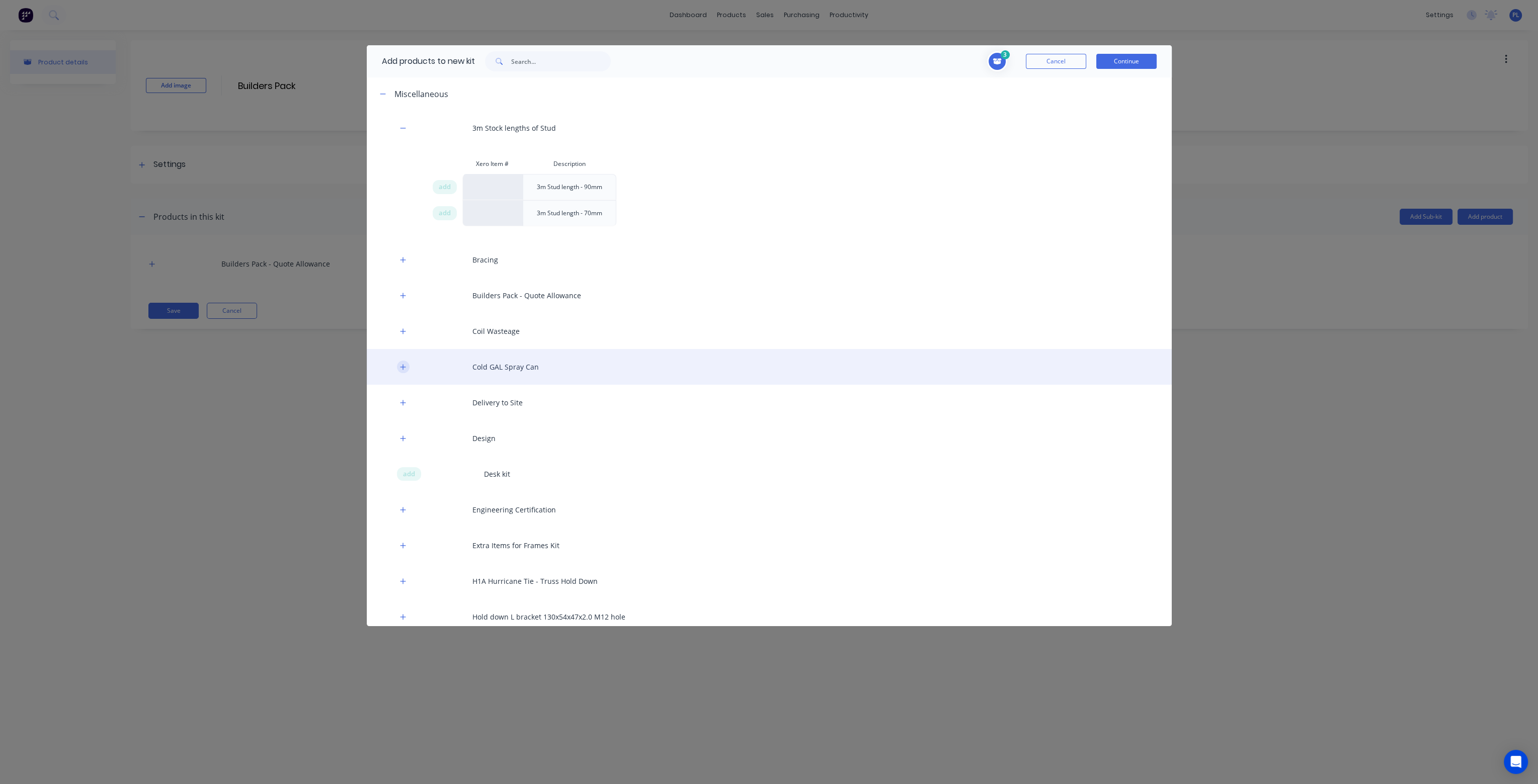
click at [406, 365] on button "button" at bounding box center [403, 367] width 13 height 13
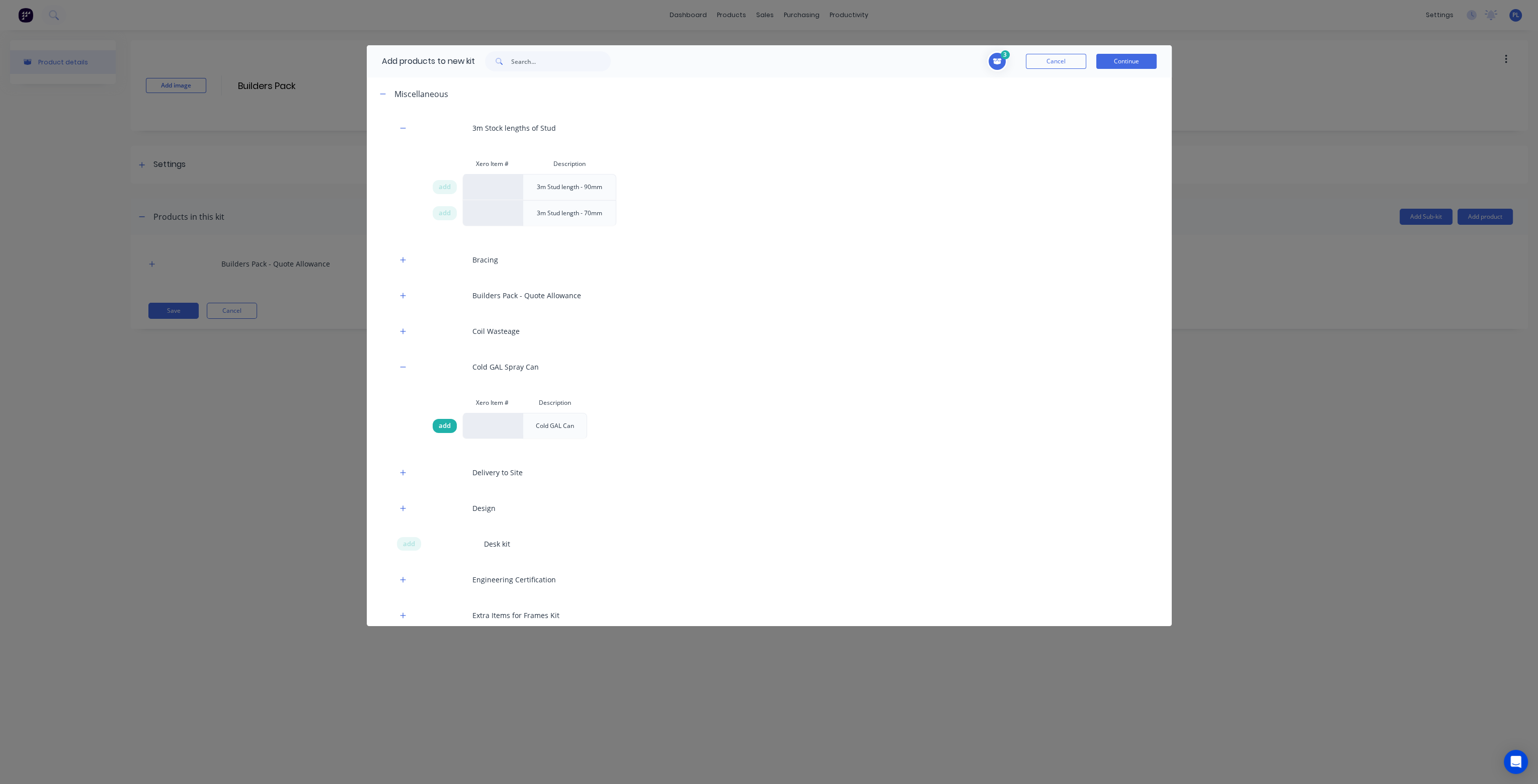
click at [443, 423] on span "add" at bounding box center [445, 426] width 12 height 10
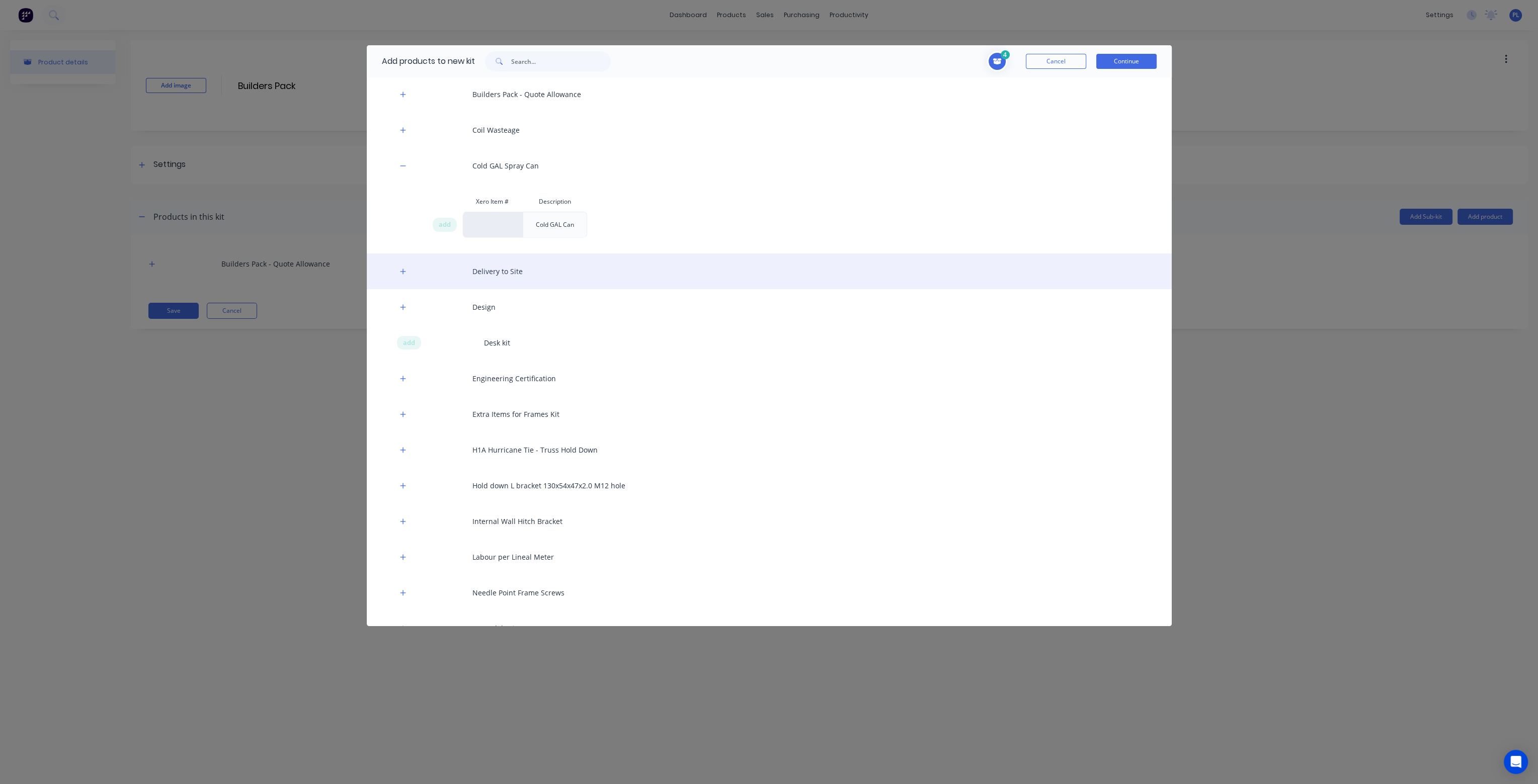
scroll to position [251, 0]
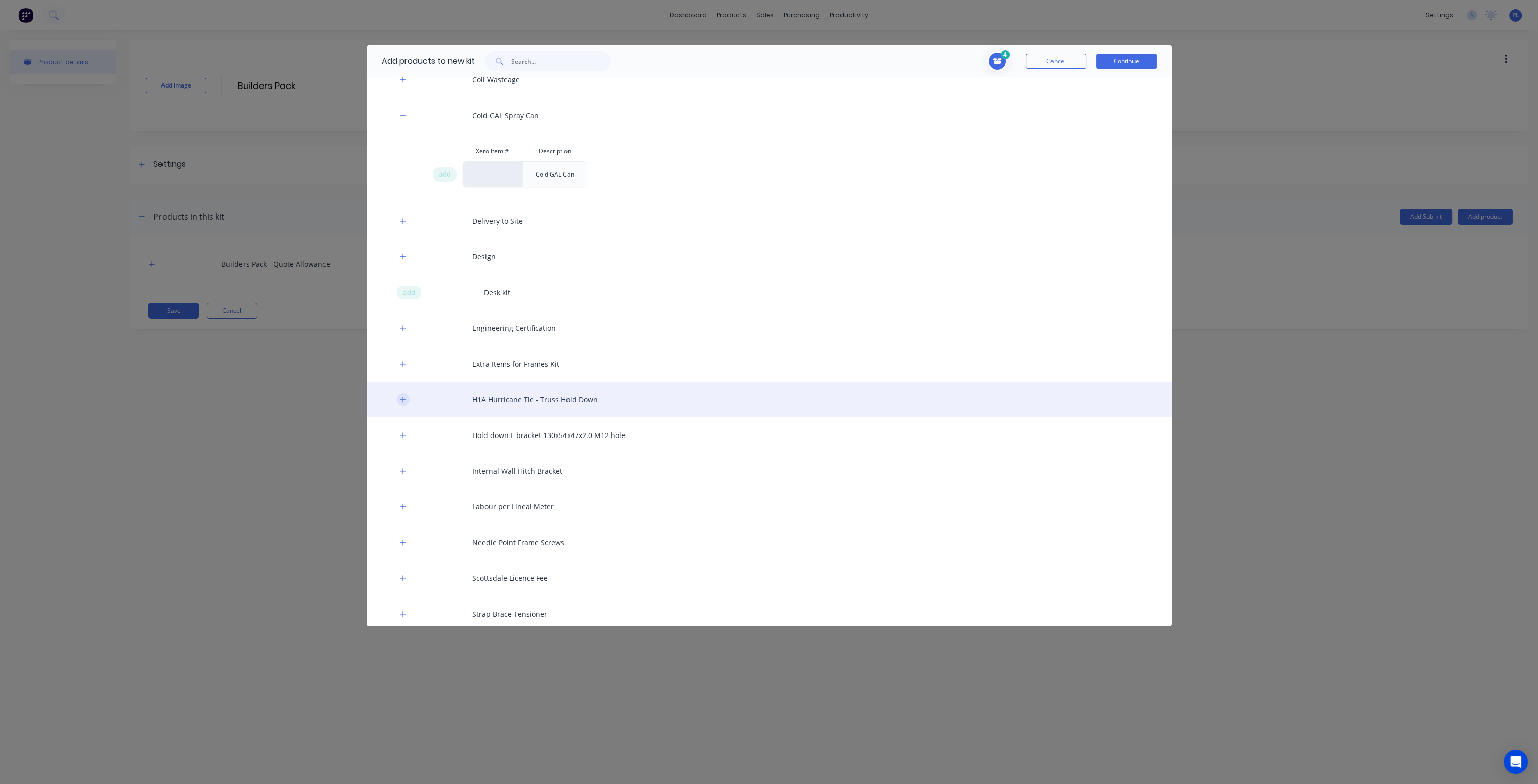
click at [403, 396] on icon "button" at bounding box center [403, 400] width 6 height 7
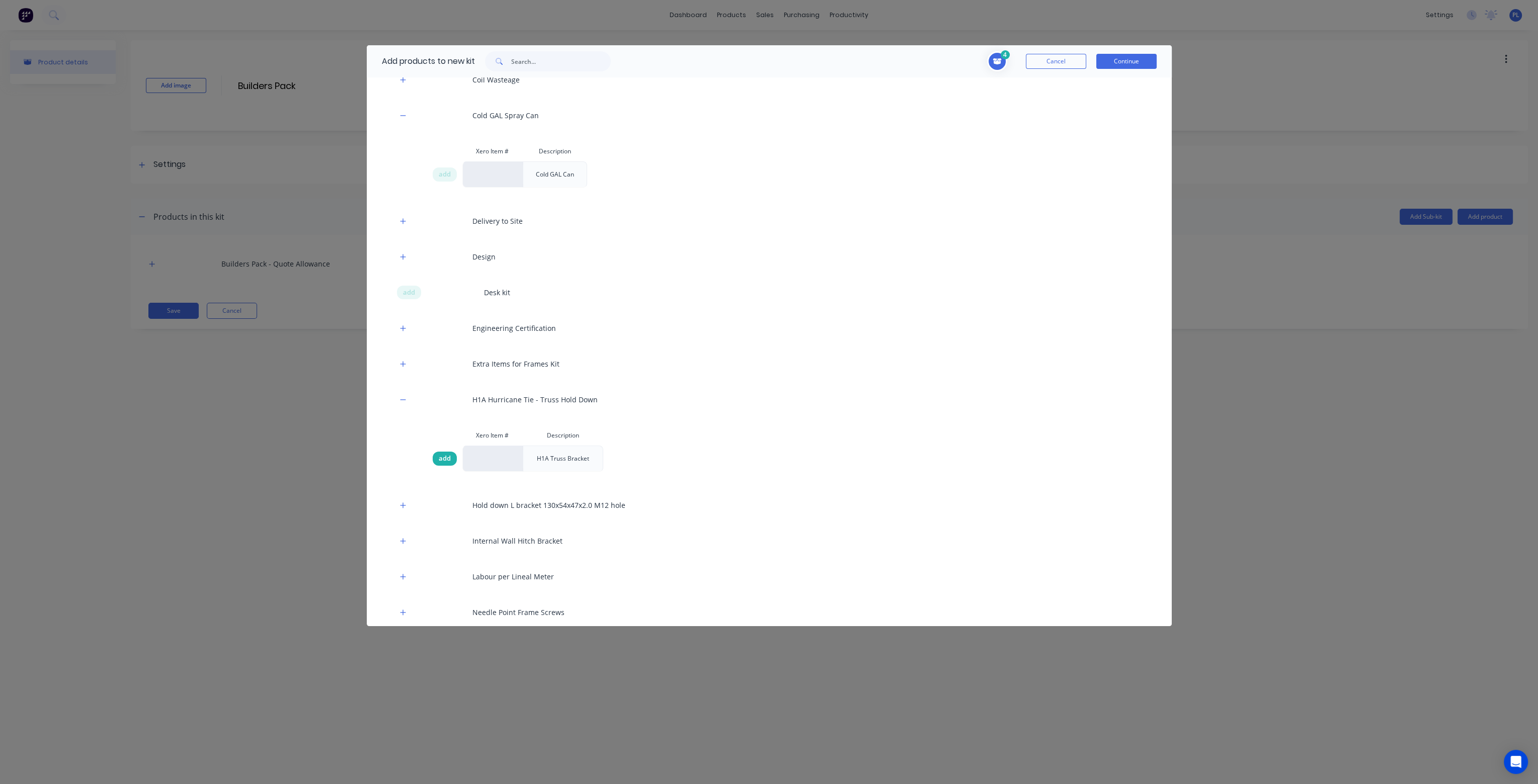
click at [441, 456] on span "add" at bounding box center [445, 458] width 12 height 10
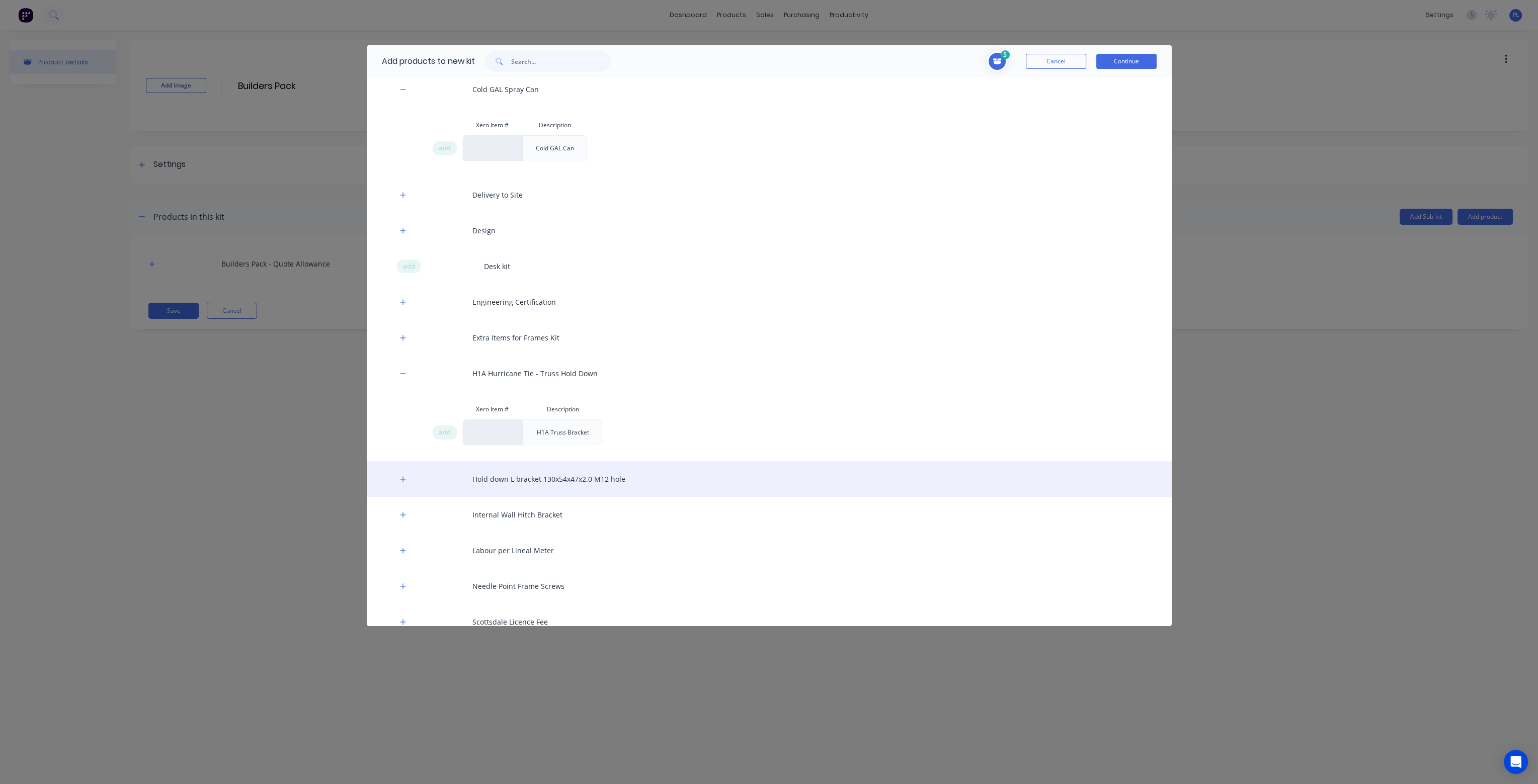
scroll to position [302, 0]
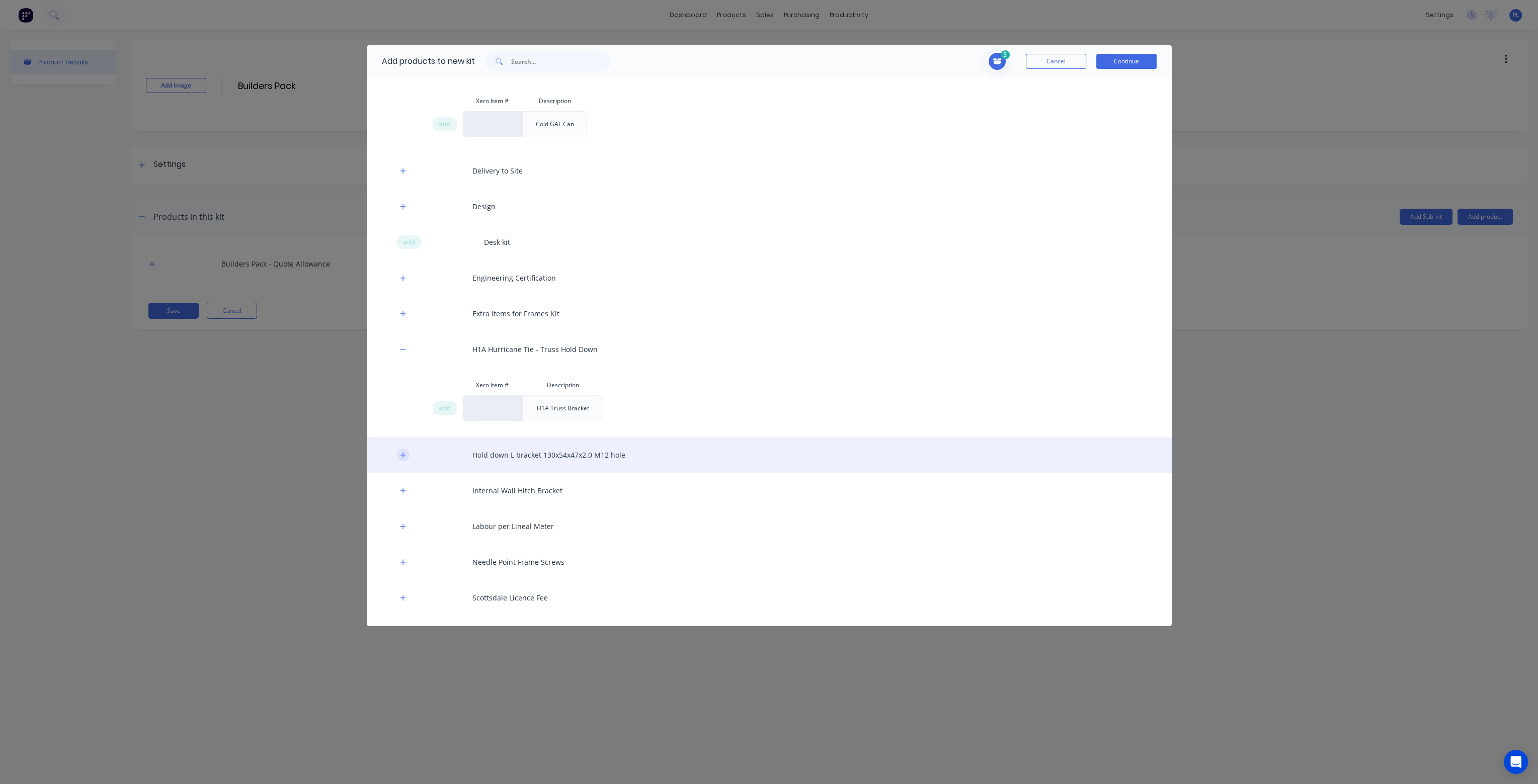
click at [404, 452] on icon "button" at bounding box center [403, 455] width 6 height 7
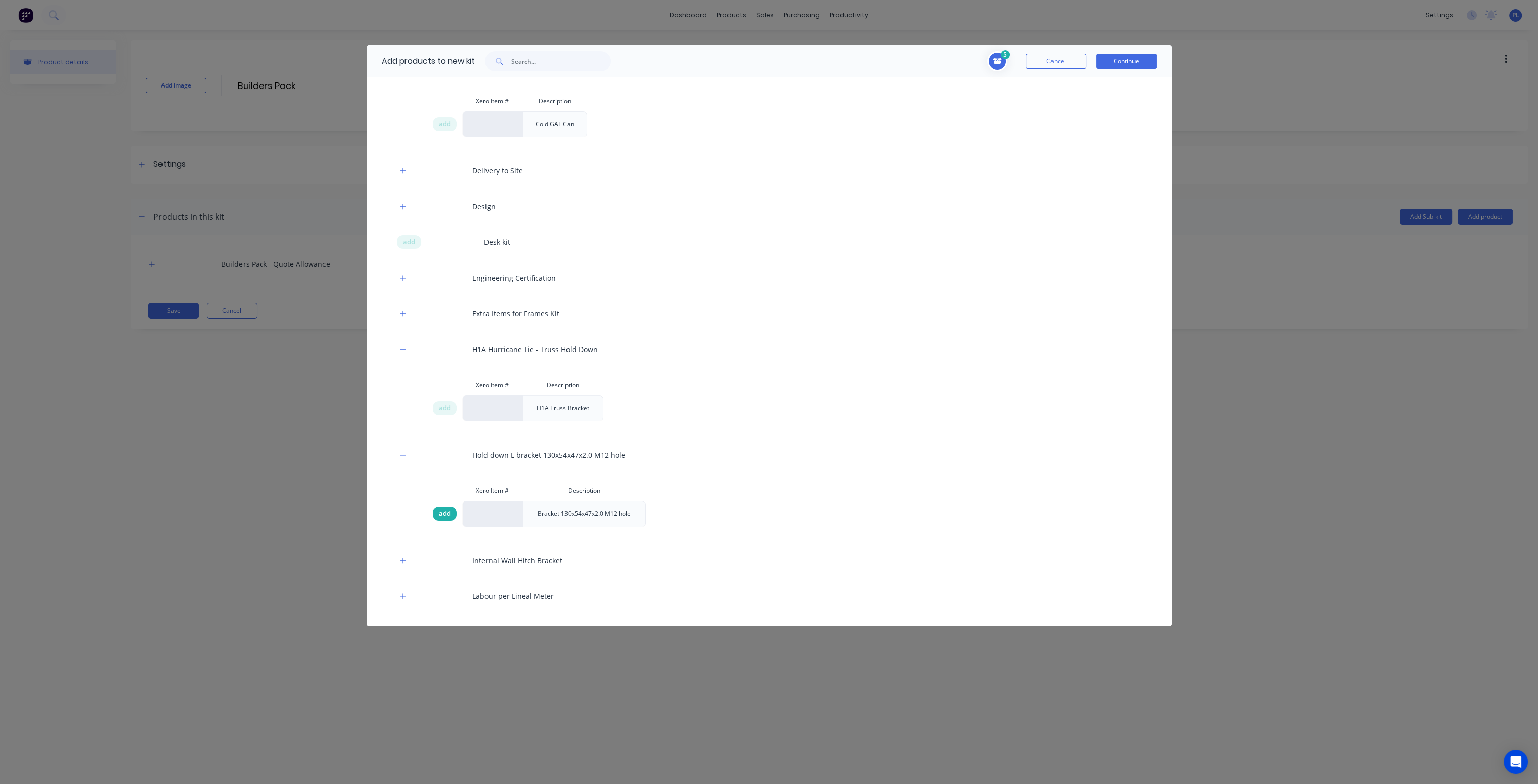
click at [450, 515] on div "add" at bounding box center [445, 513] width 24 height 14
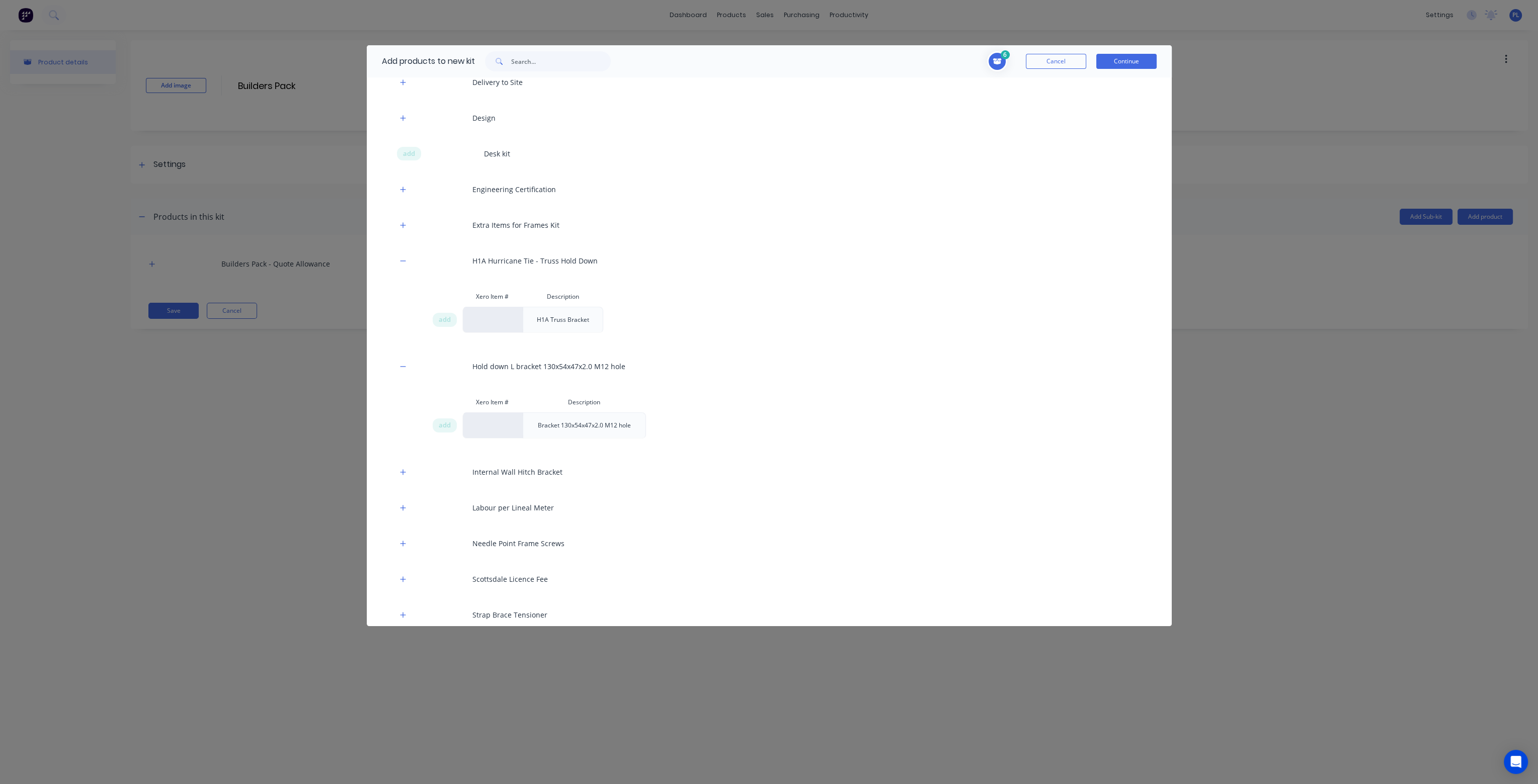
scroll to position [402, 0]
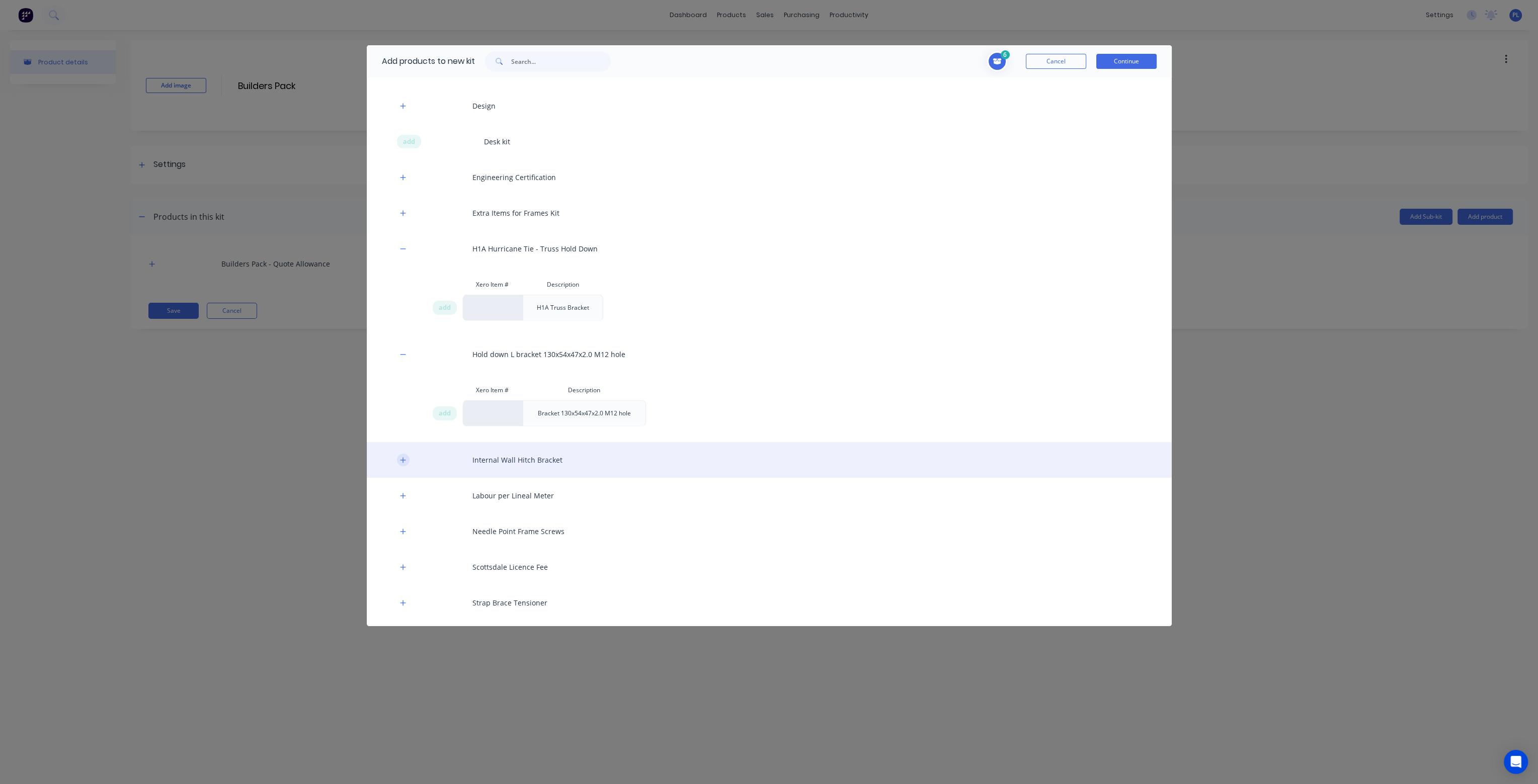
click at [401, 456] on icon "button" at bounding box center [403, 460] width 6 height 7
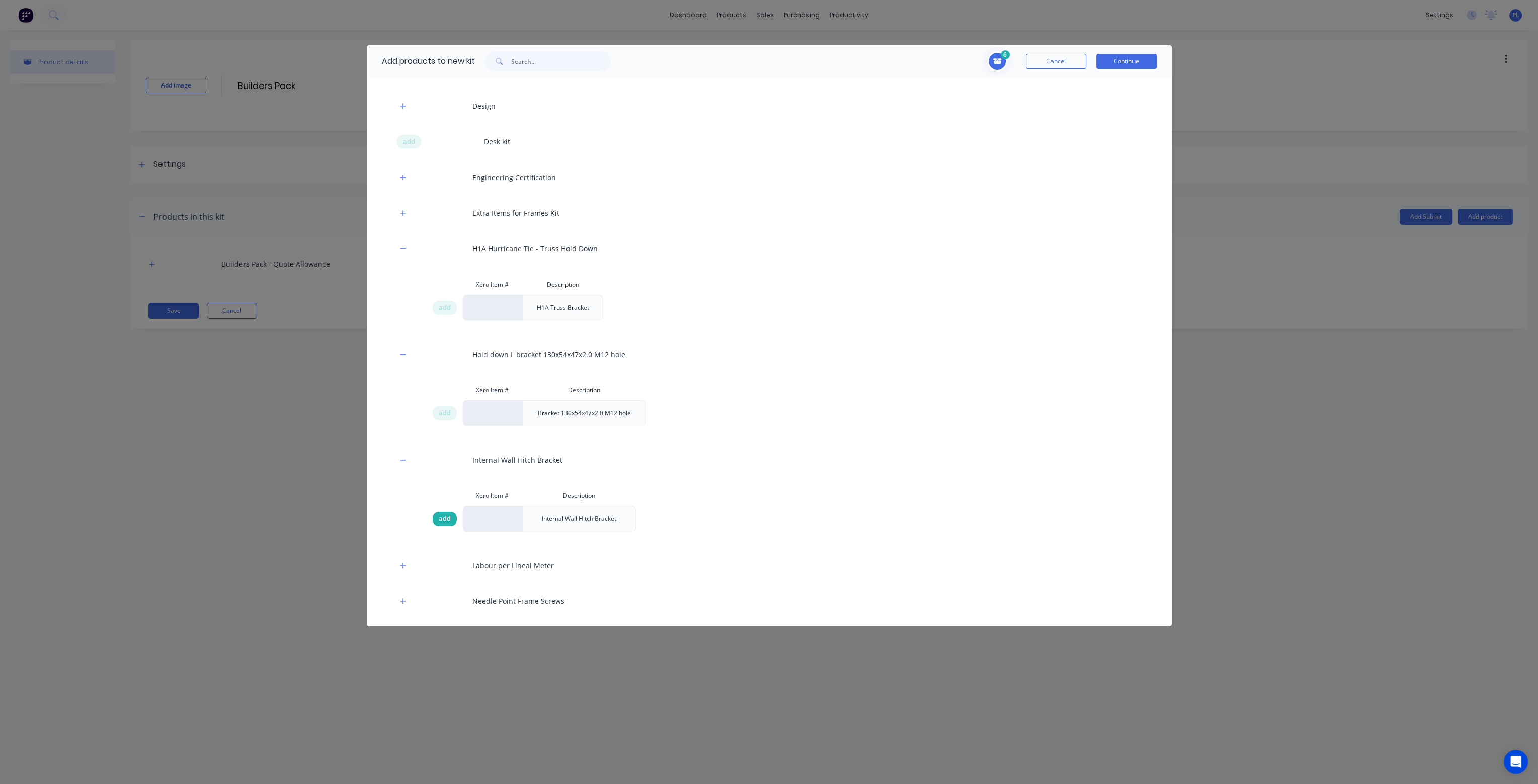
click at [441, 519] on span "add" at bounding box center [445, 519] width 12 height 10
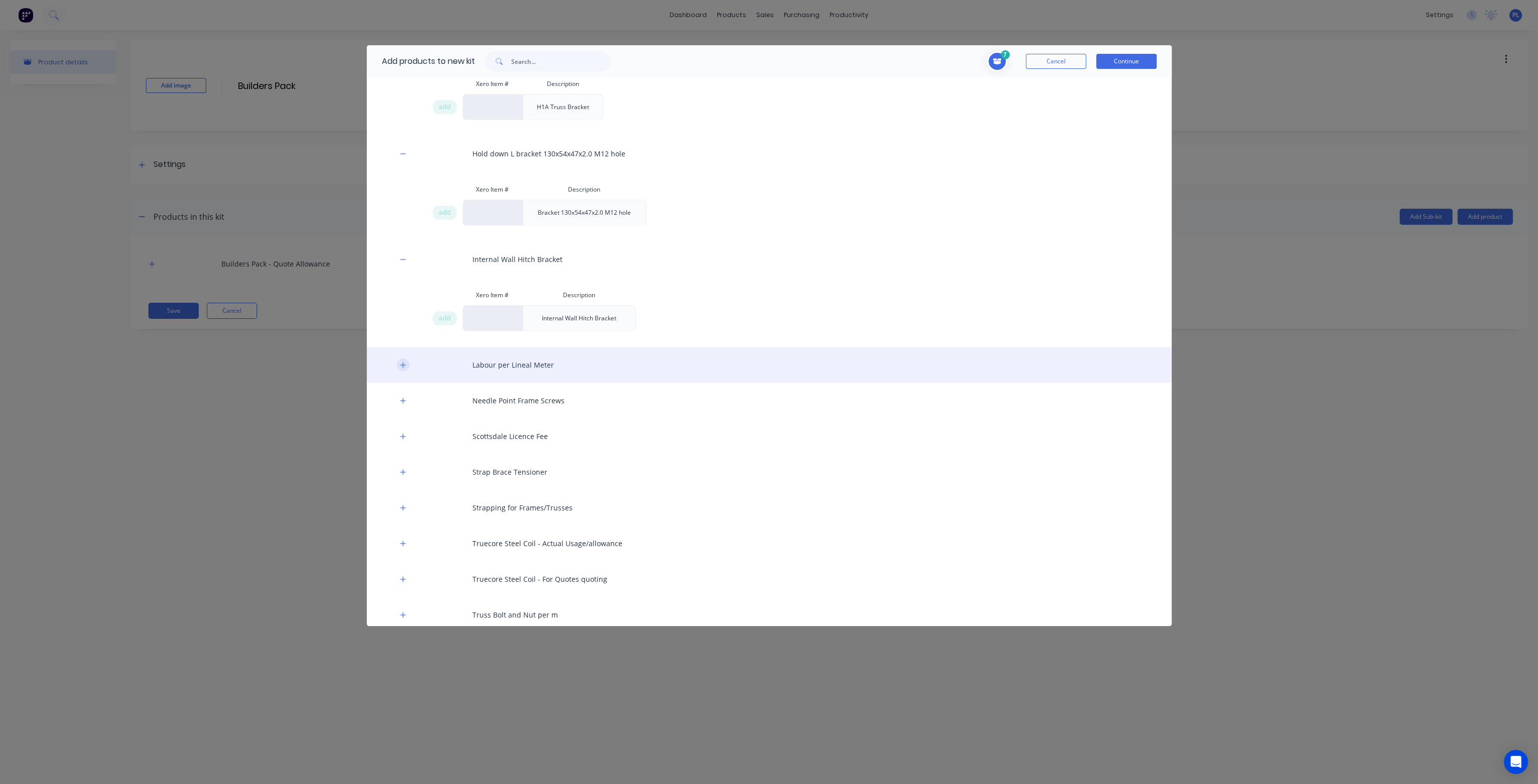
scroll to position [603, 0]
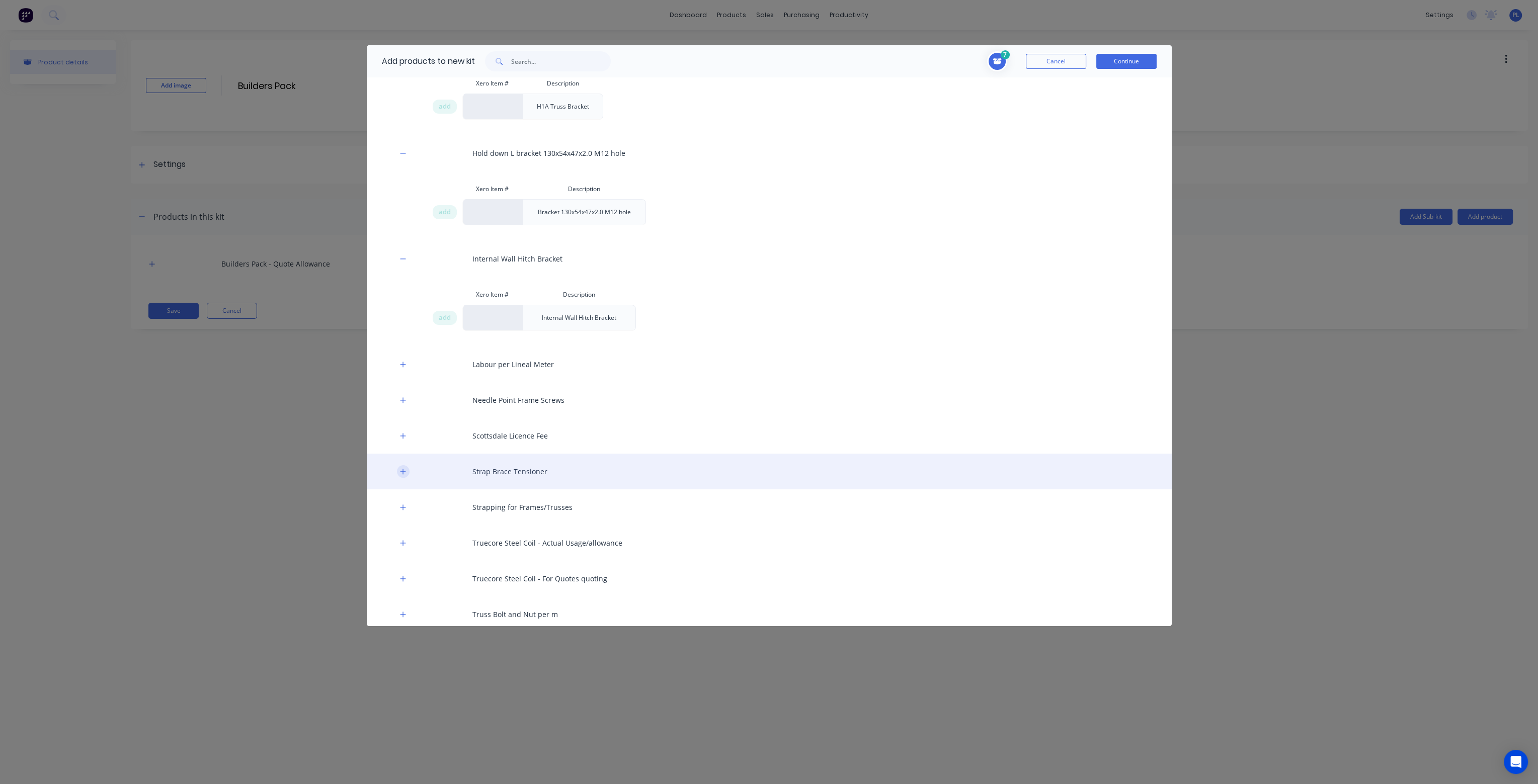
click at [404, 468] on icon "button" at bounding box center [403, 472] width 6 height 7
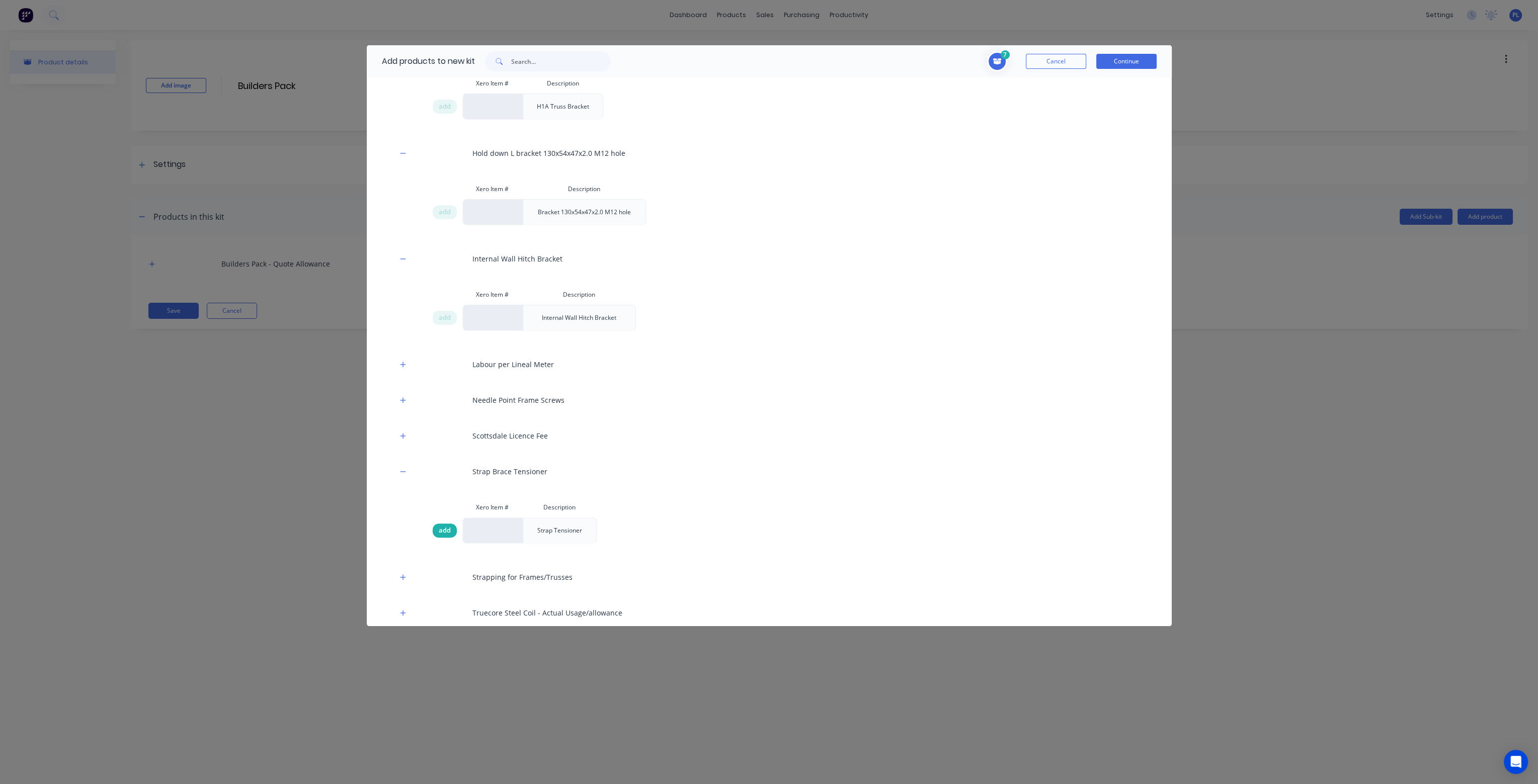
click at [452, 528] on div "add" at bounding box center [445, 530] width 24 height 14
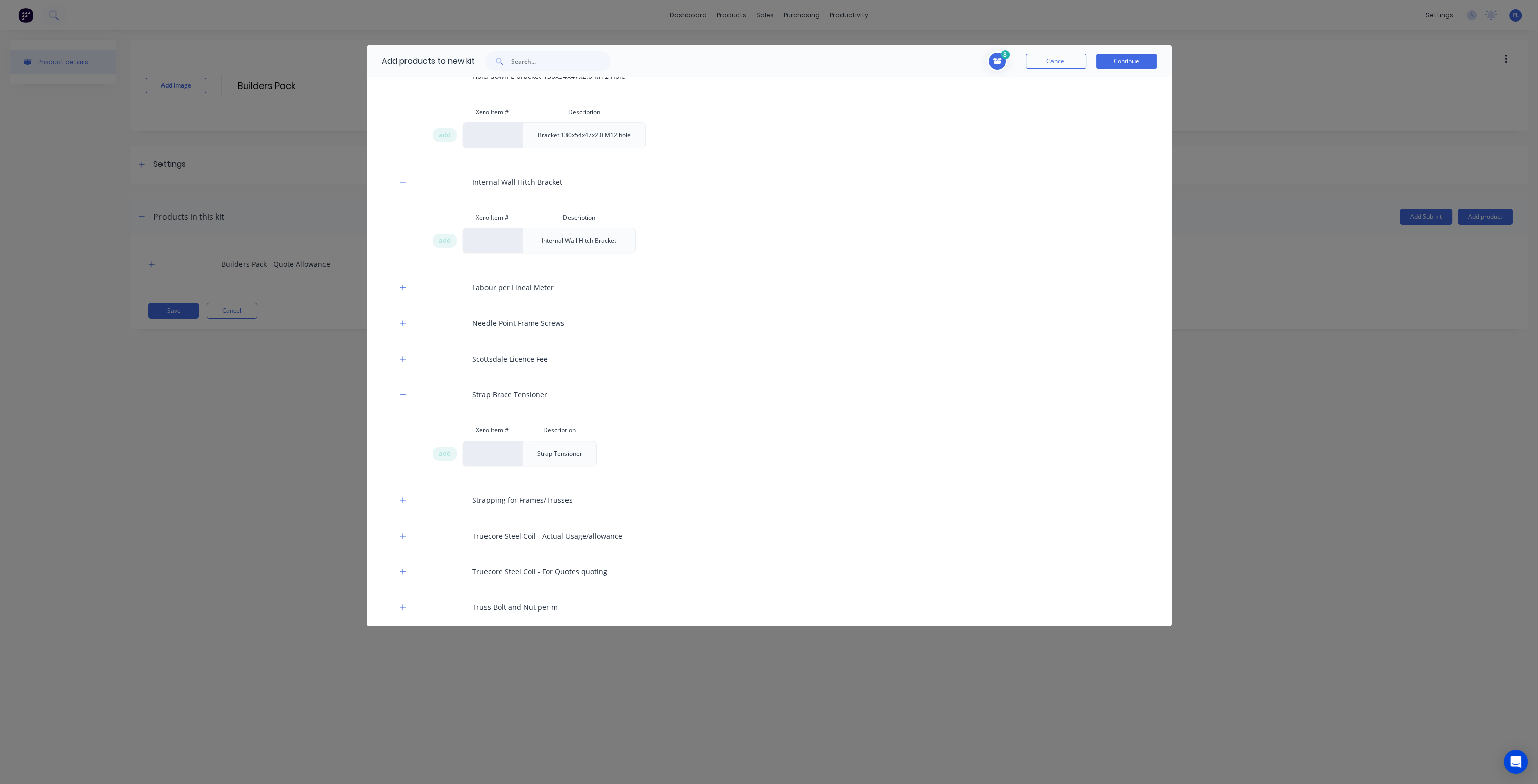
scroll to position [704, 0]
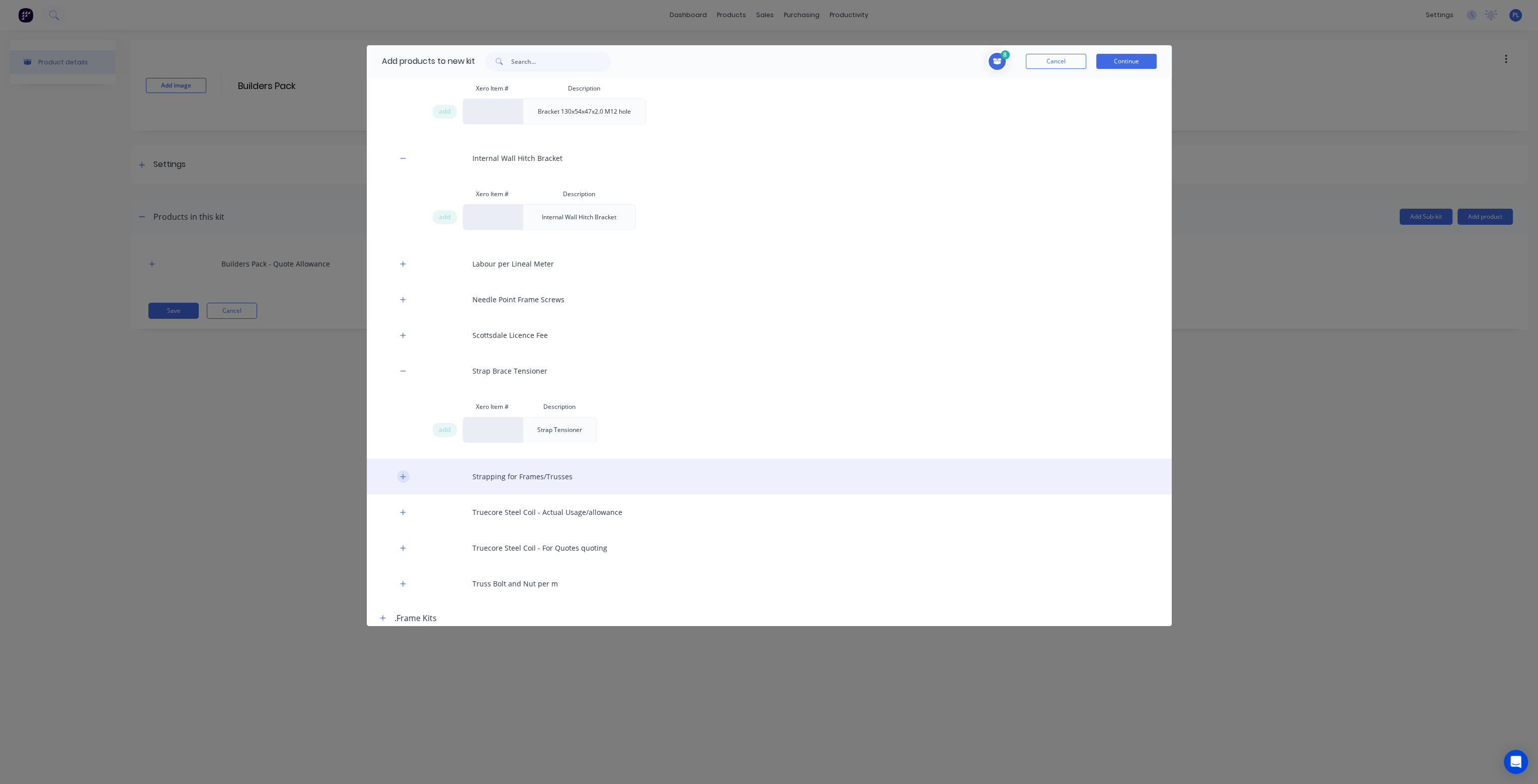
click at [406, 472] on button "button" at bounding box center [403, 476] width 13 height 13
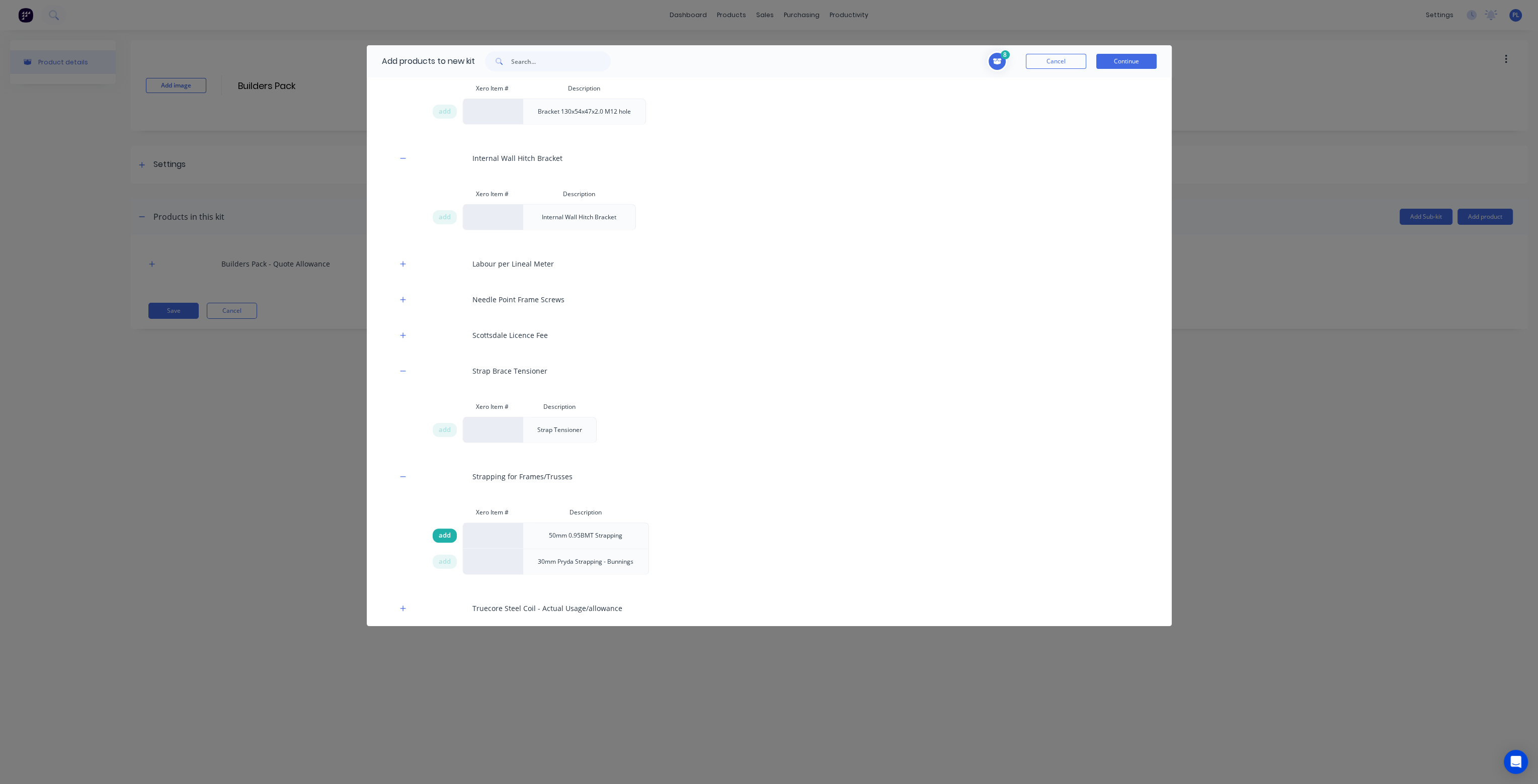
click at [440, 532] on span "add" at bounding box center [445, 536] width 12 height 10
click at [441, 559] on span "add" at bounding box center [445, 561] width 12 height 10
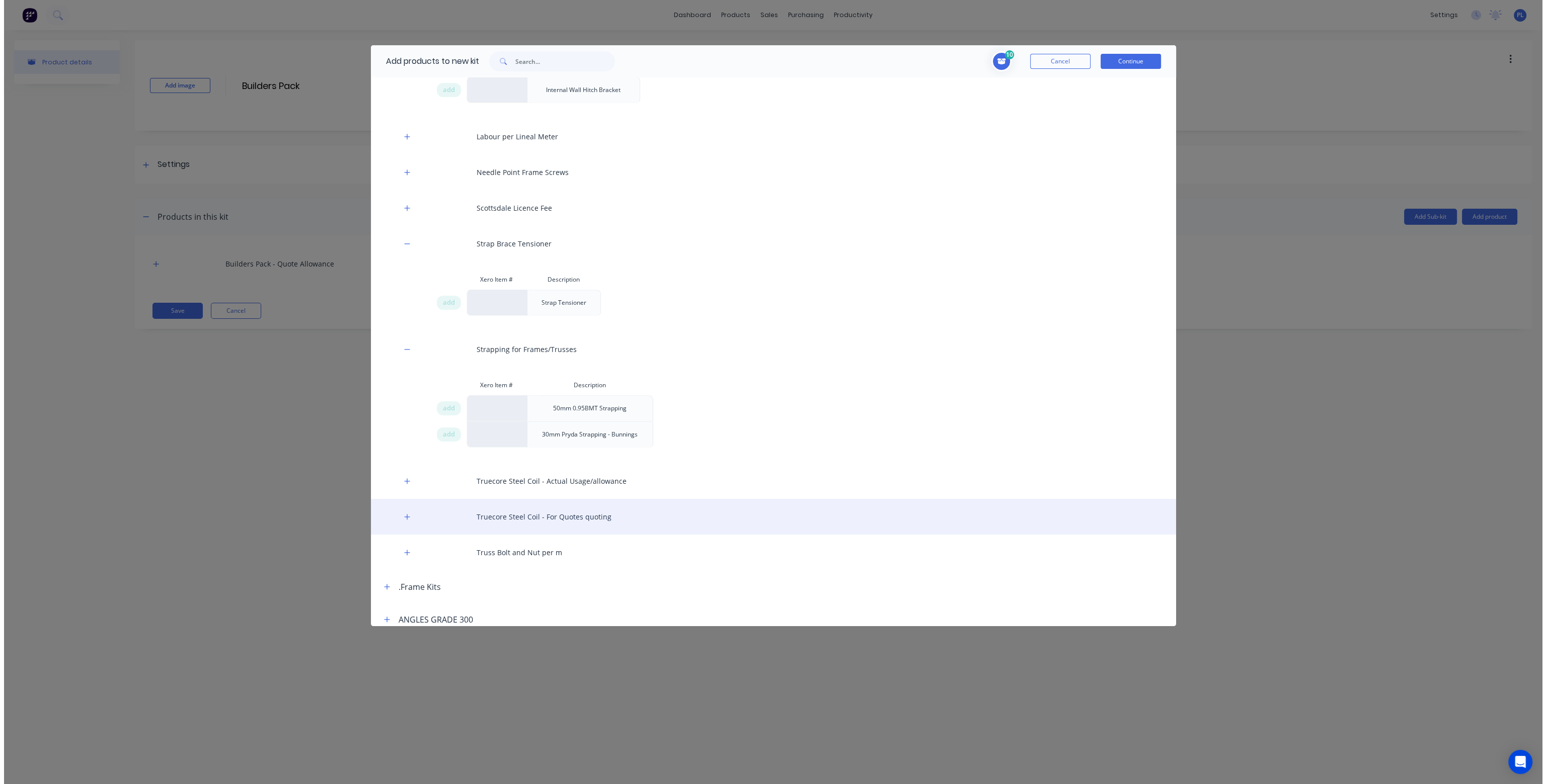
scroll to position [855, 0]
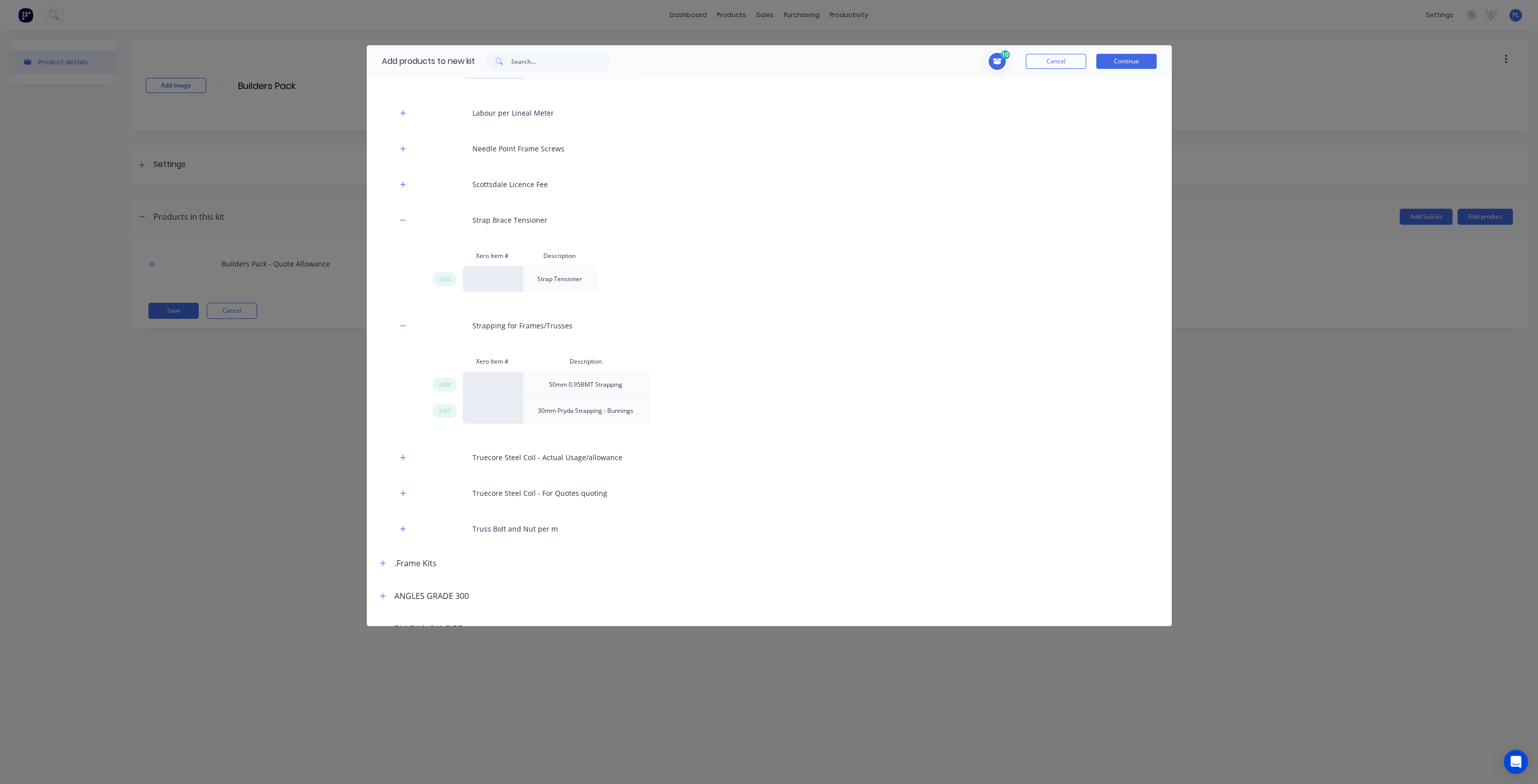
click at [1138, 61] on button "Continue" at bounding box center [1126, 61] width 61 height 15
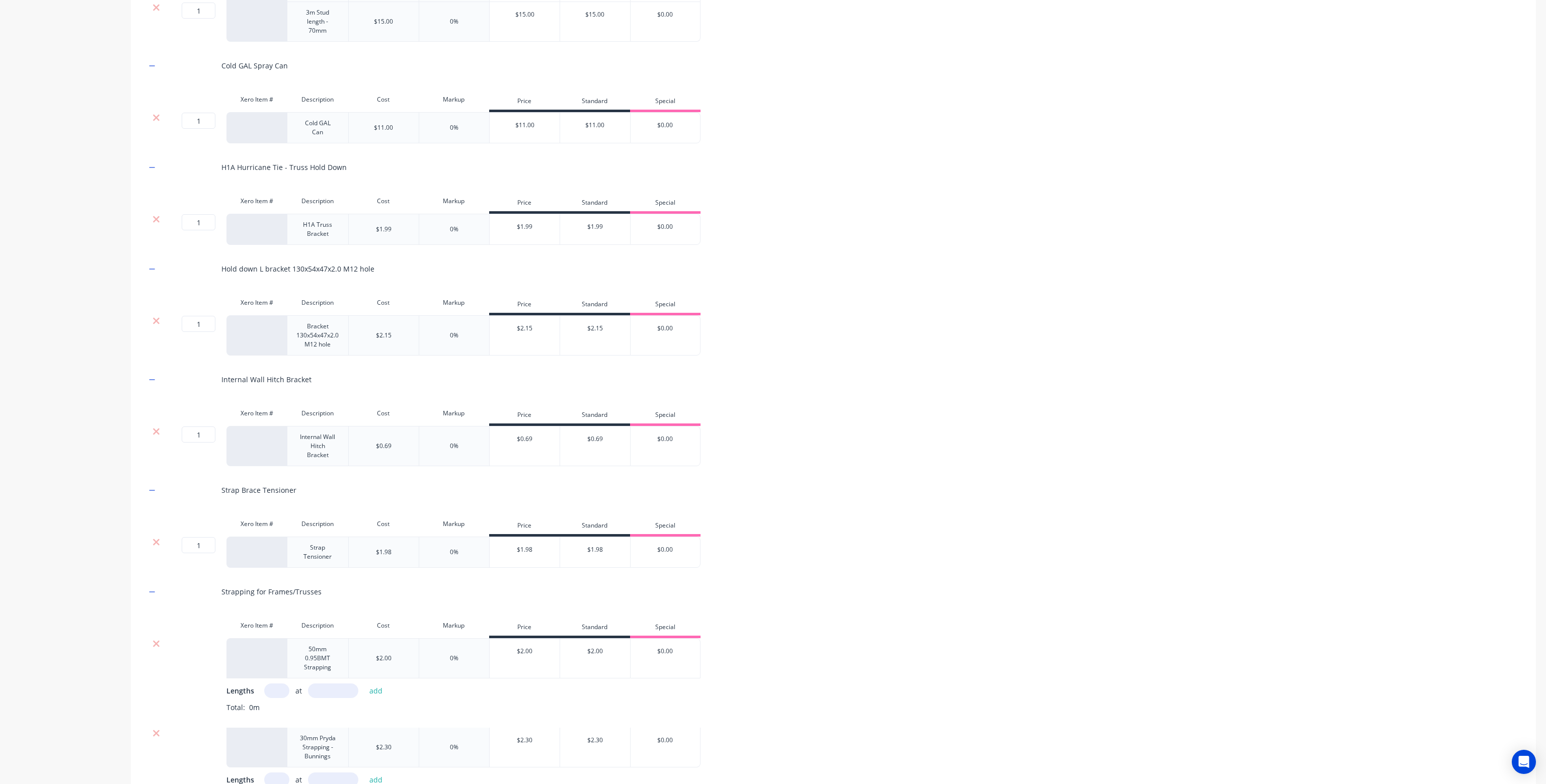
scroll to position [493, 0]
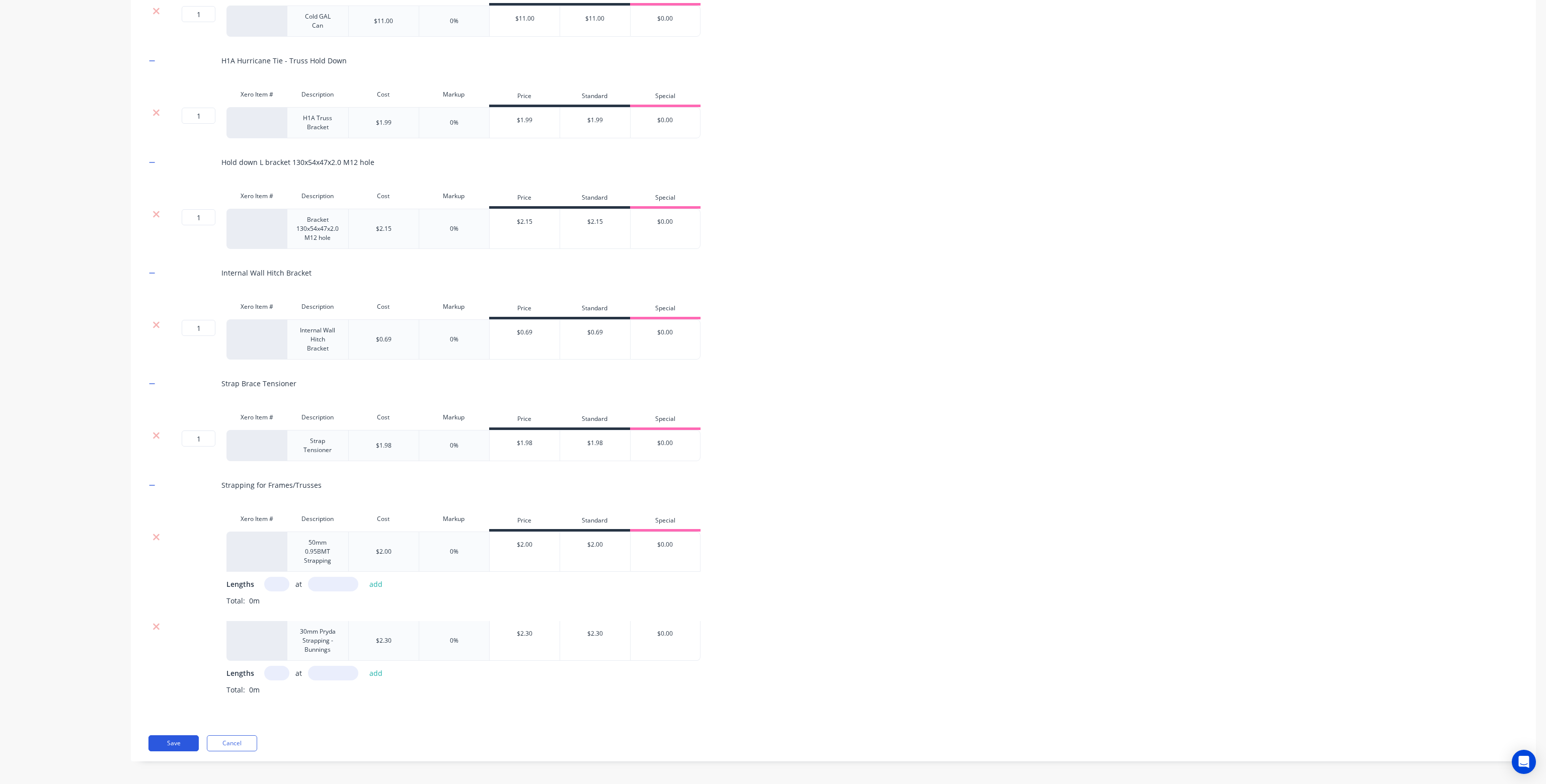
click at [179, 738] on button "Save" at bounding box center [173, 743] width 50 height 16
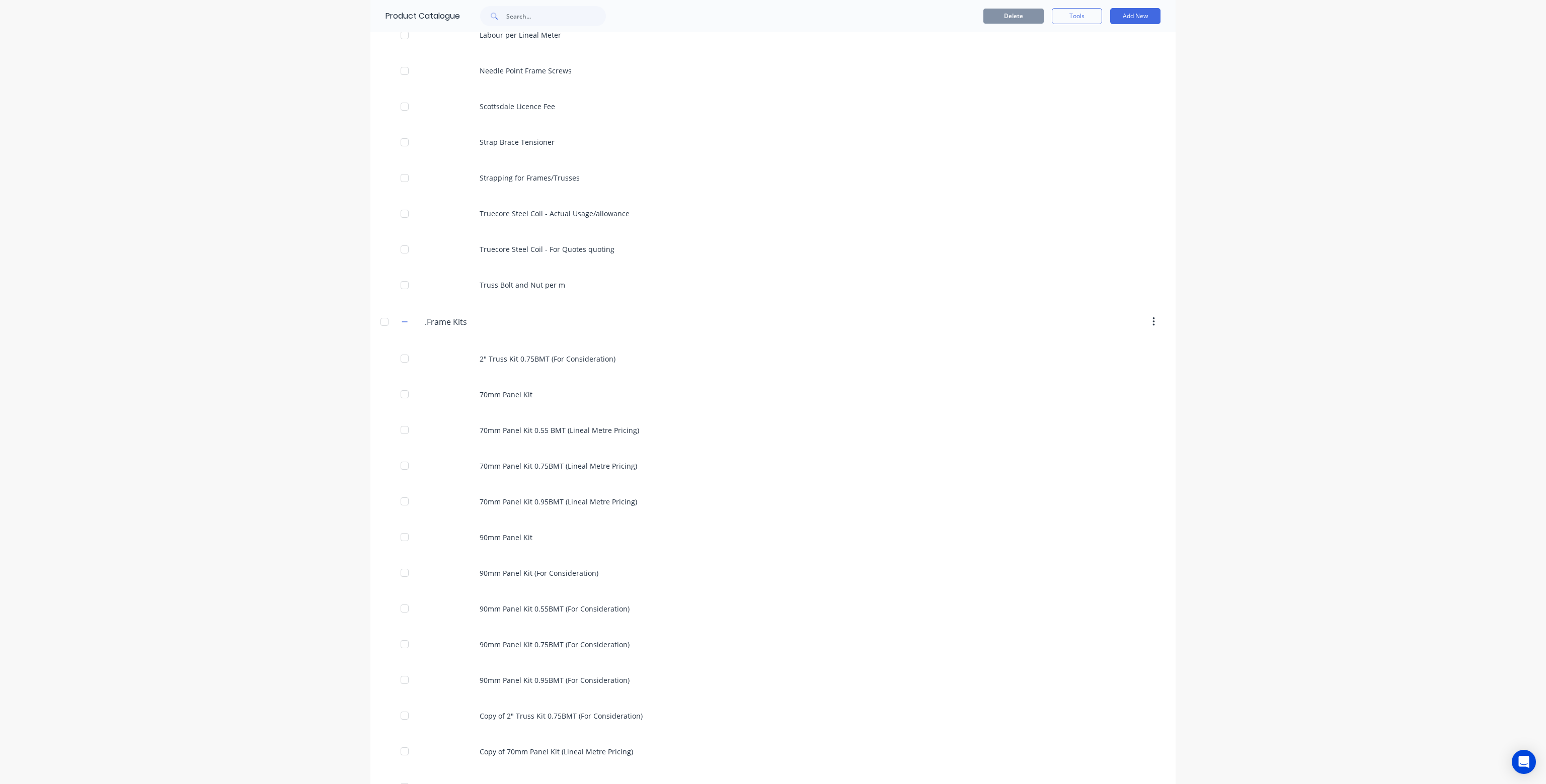
scroll to position [654, 0]
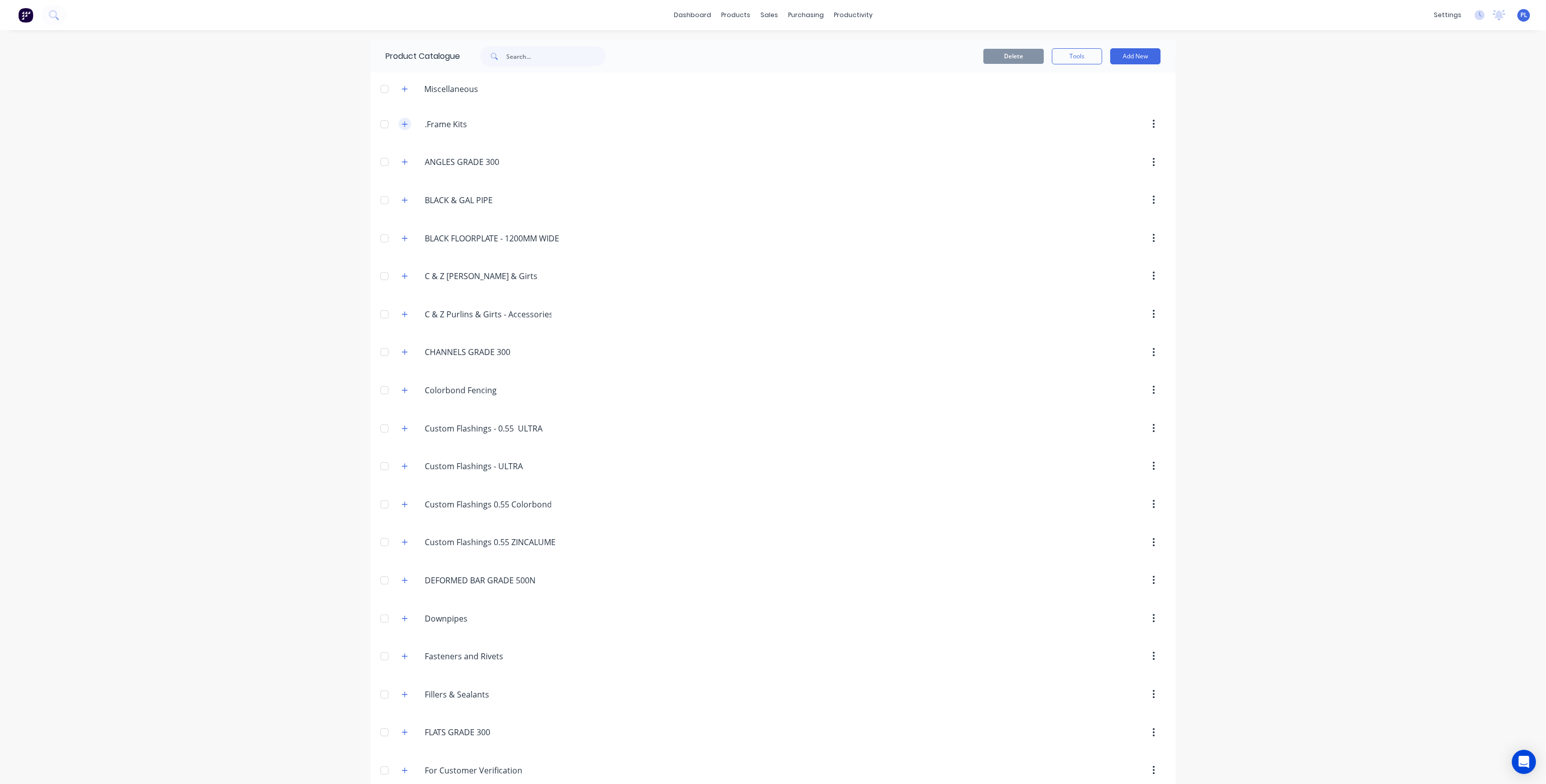
click at [405, 126] on button "button" at bounding box center [405, 124] width 13 height 13
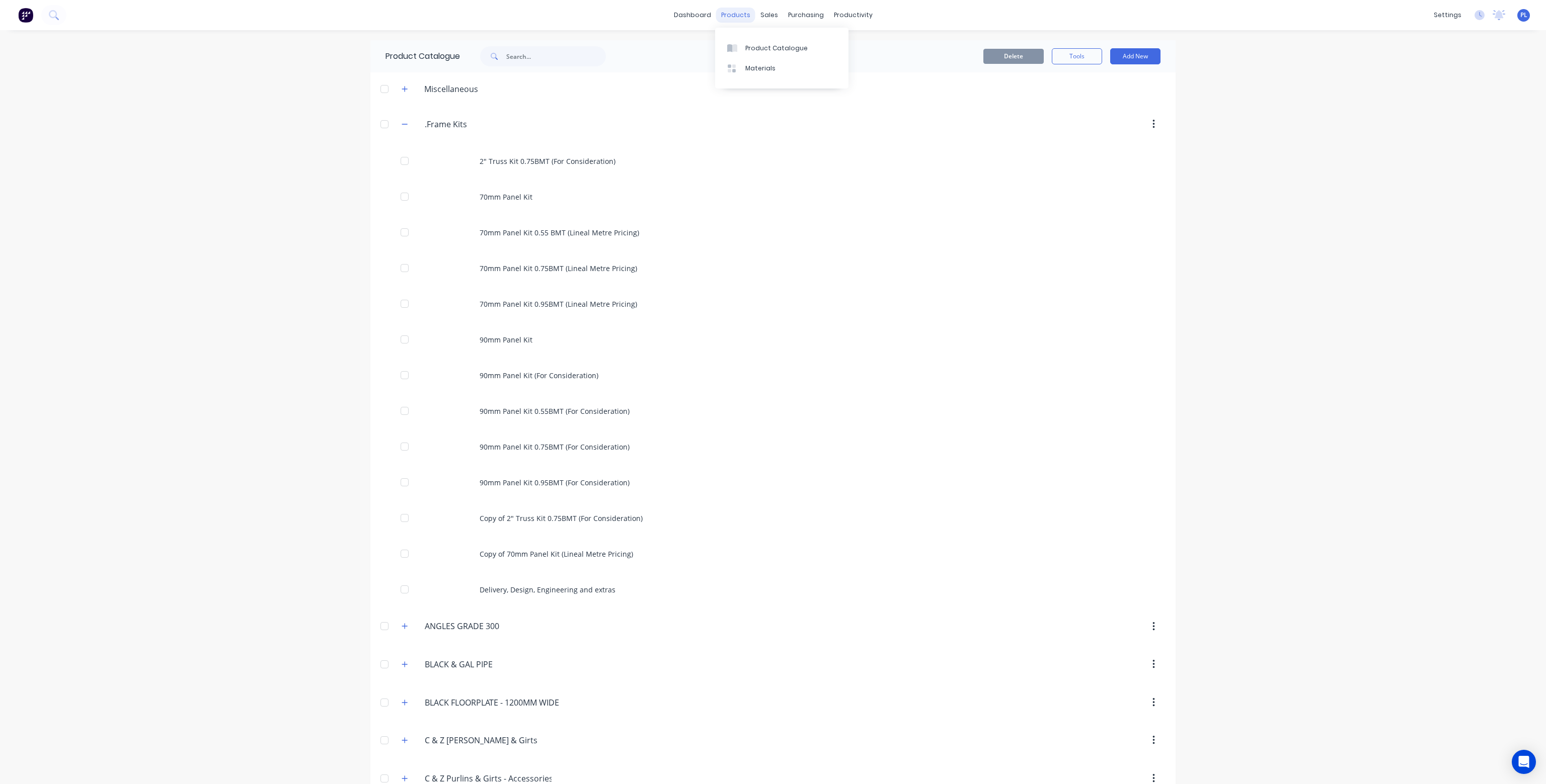
click at [735, 17] on div "products" at bounding box center [735, 15] width 39 height 15
click at [748, 42] on link "Product Catalogue" at bounding box center [782, 48] width 133 height 20
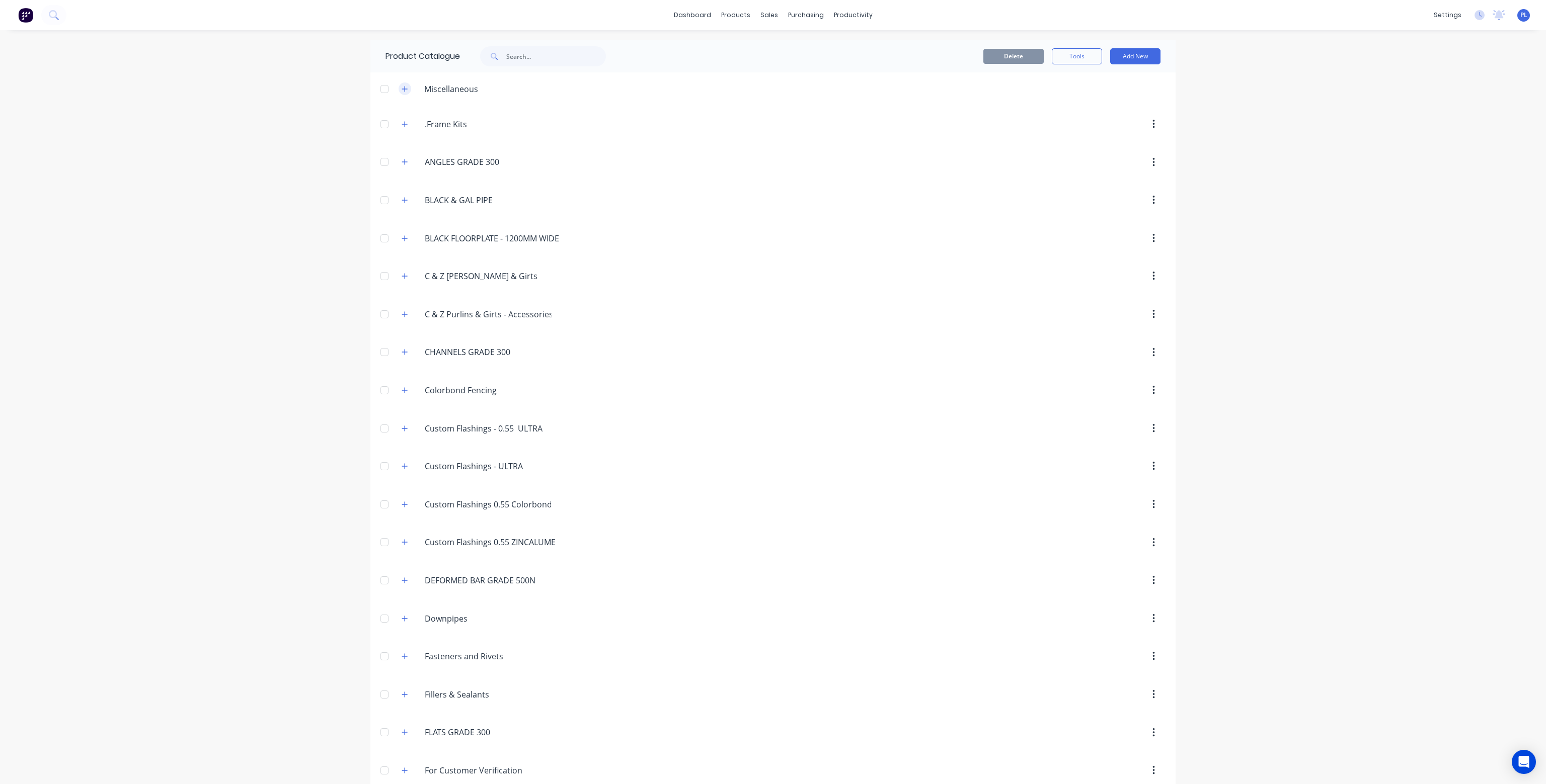
click at [402, 86] on icon "button" at bounding box center [405, 89] width 6 height 7
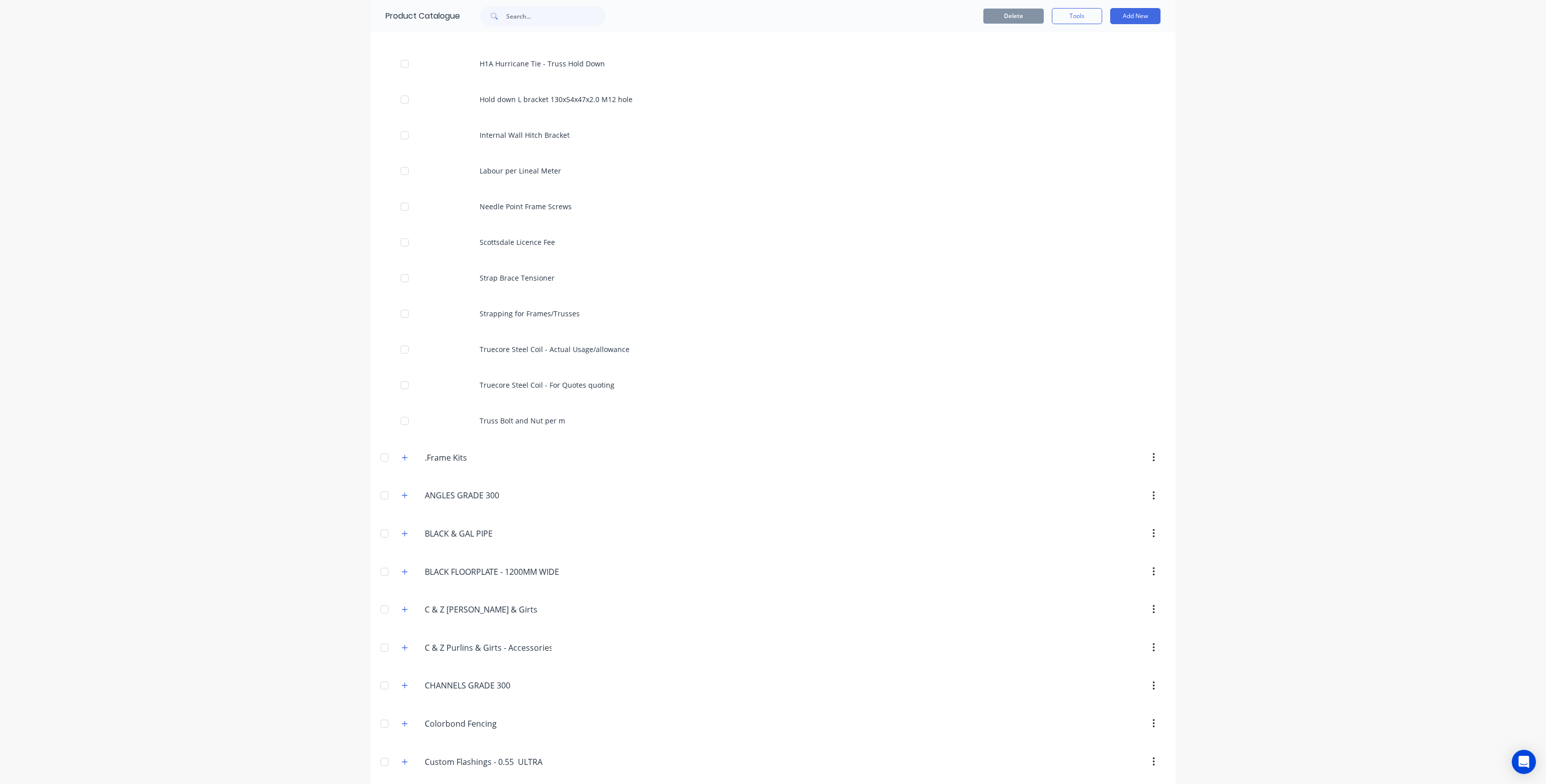
scroll to position [453, 0]
click at [400, 461] on button "button" at bounding box center [405, 456] width 13 height 13
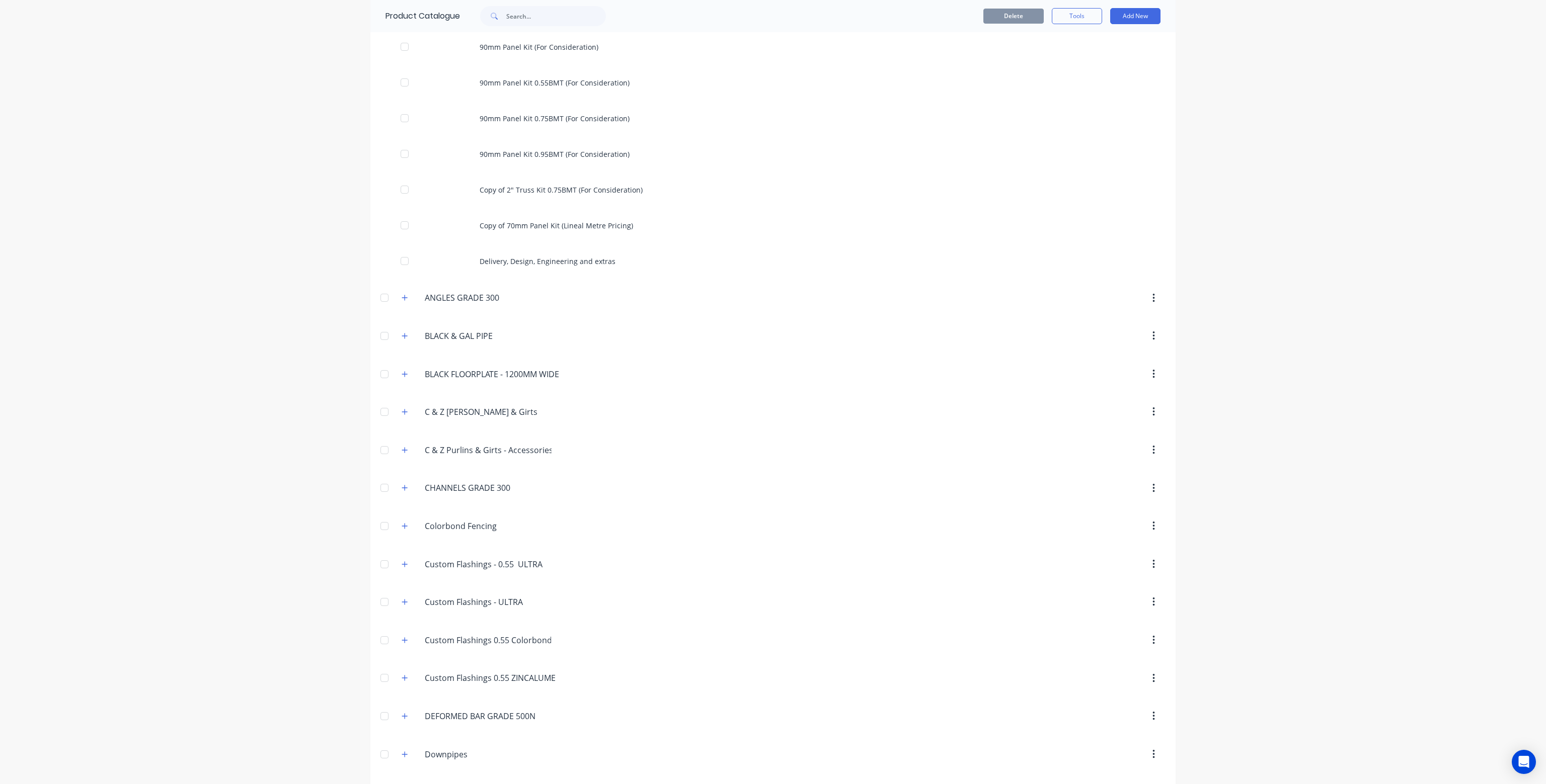
scroll to position [1157, 0]
click at [405, 257] on button "button" at bounding box center [405, 255] width 13 height 13
click at [406, 252] on button "button" at bounding box center [405, 255] width 13 height 13
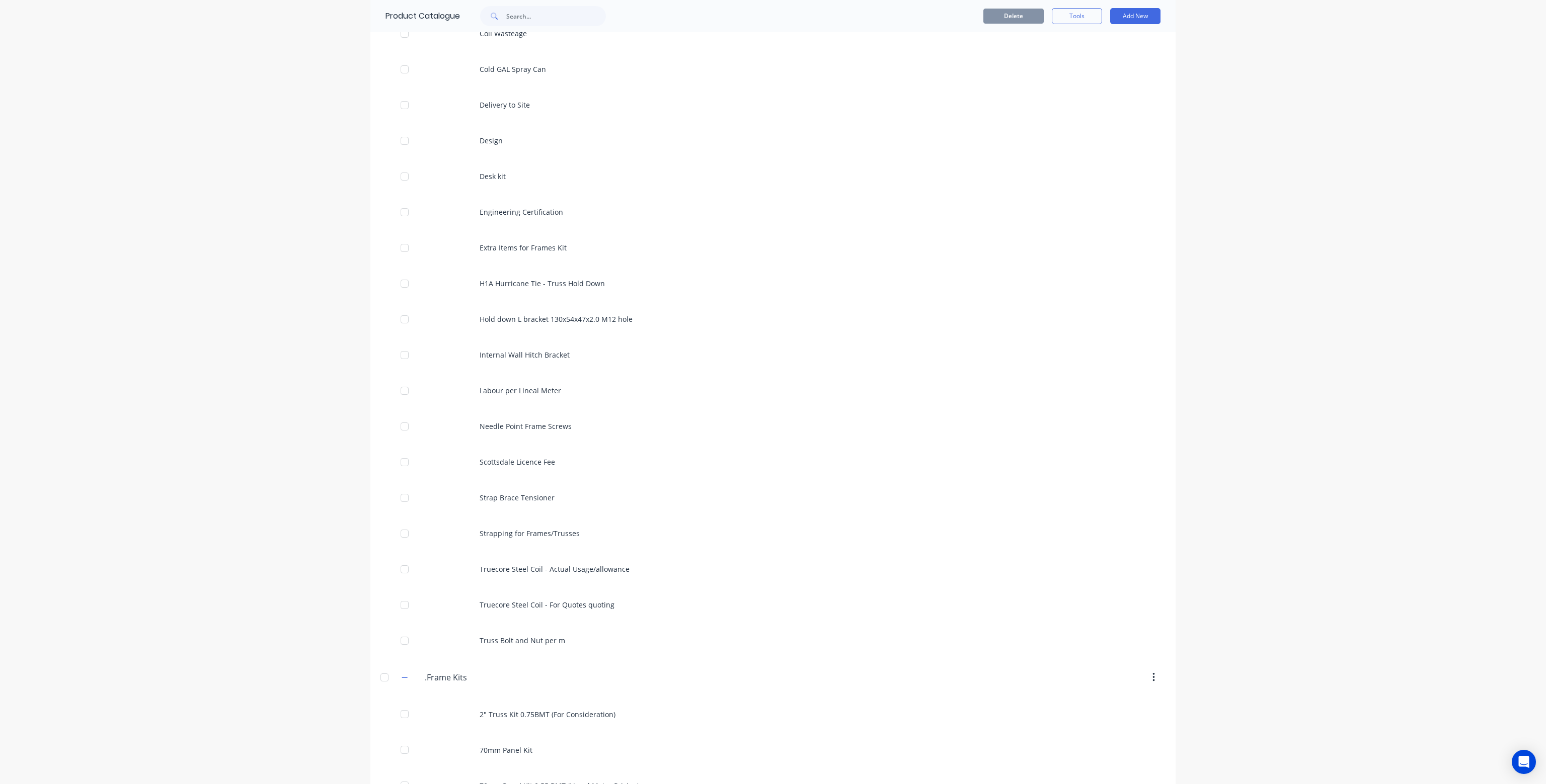
scroll to position [151, 0]
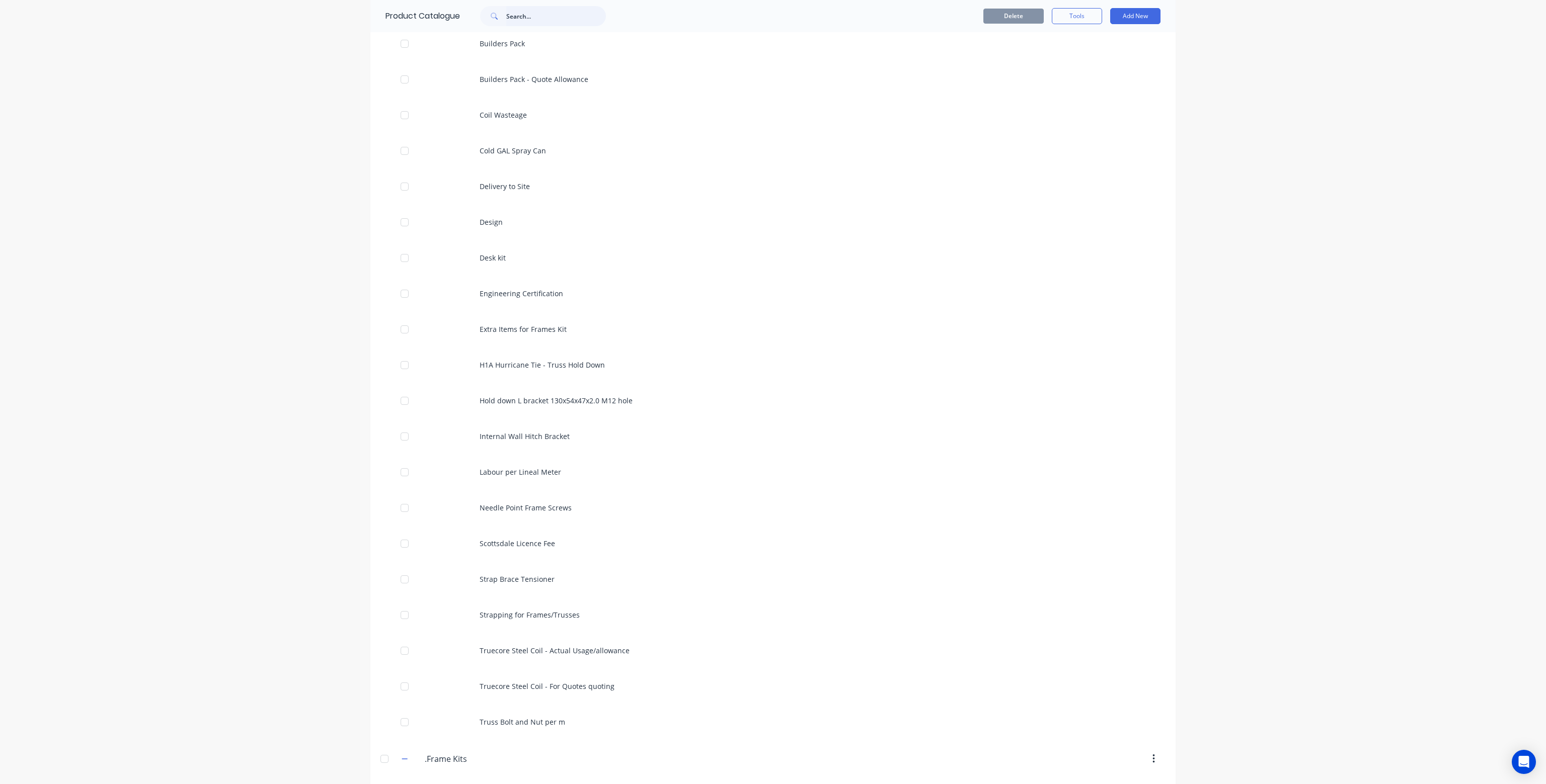
click at [513, 14] on input "text" at bounding box center [556, 16] width 100 height 20
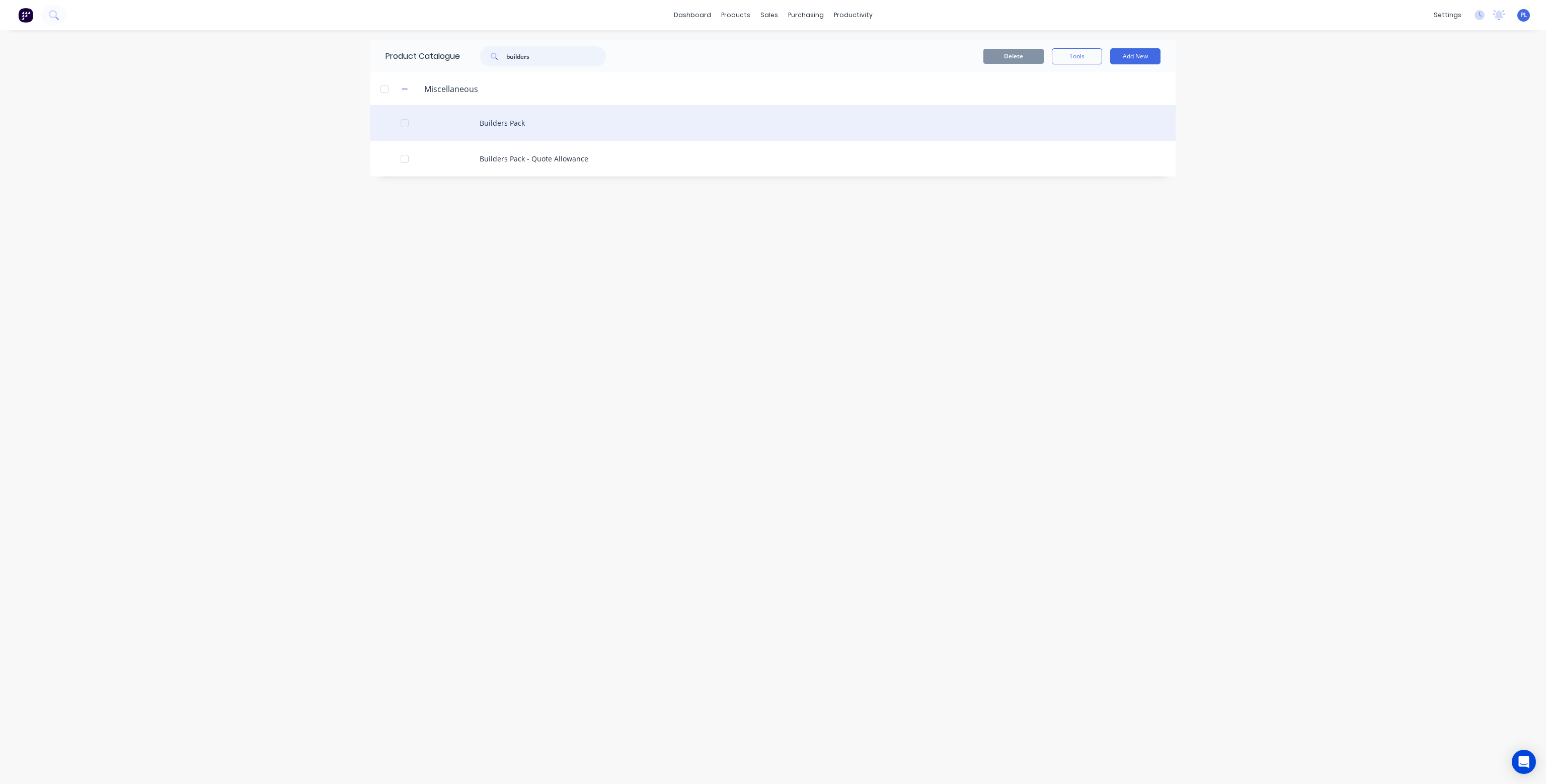
type input "builders"
click at [516, 122] on div "Builders Pack" at bounding box center [773, 123] width 805 height 36
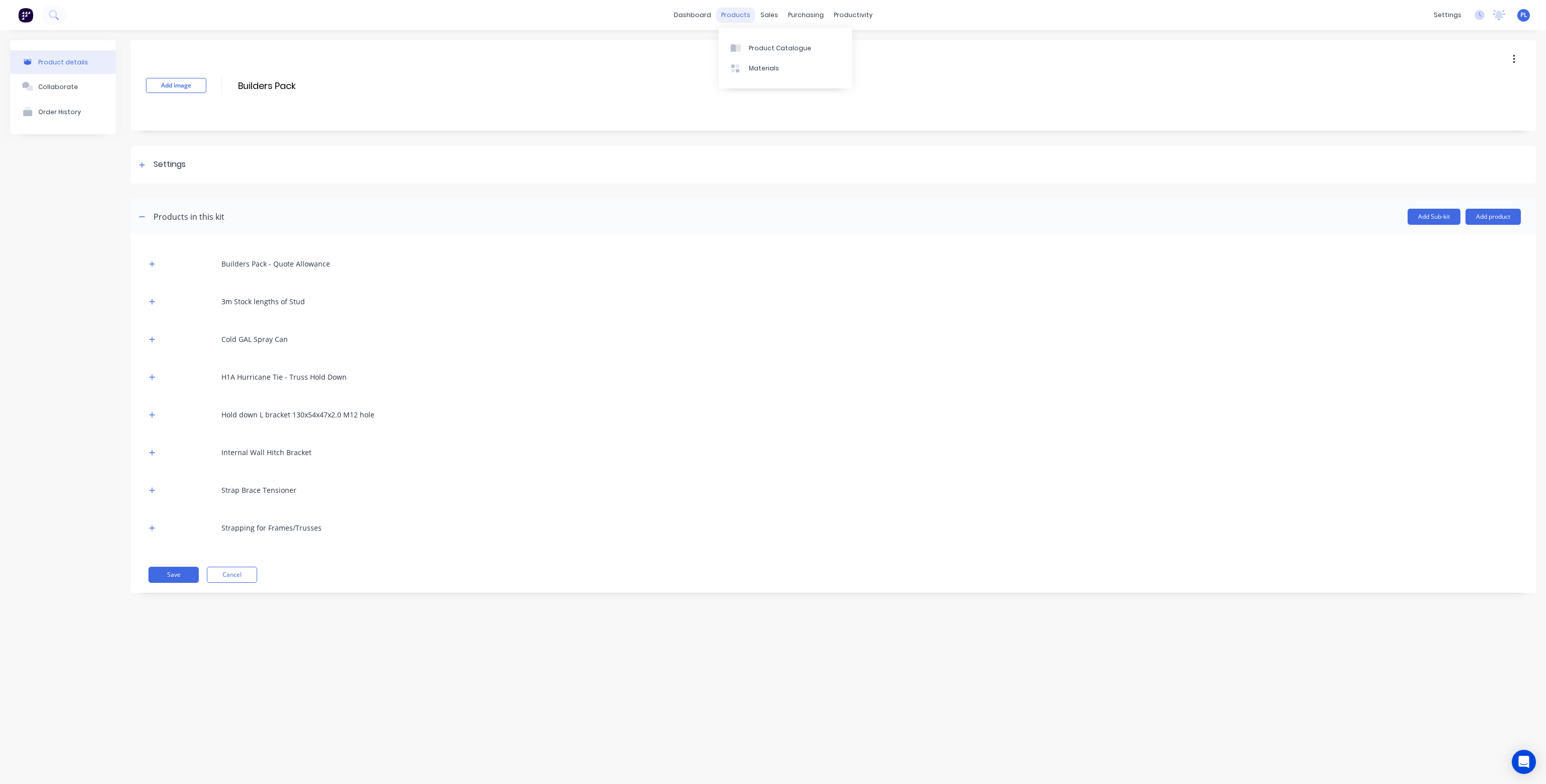
click at [737, 17] on div "products" at bounding box center [735, 15] width 39 height 15
click at [763, 49] on div "Product Catalogue" at bounding box center [780, 48] width 62 height 9
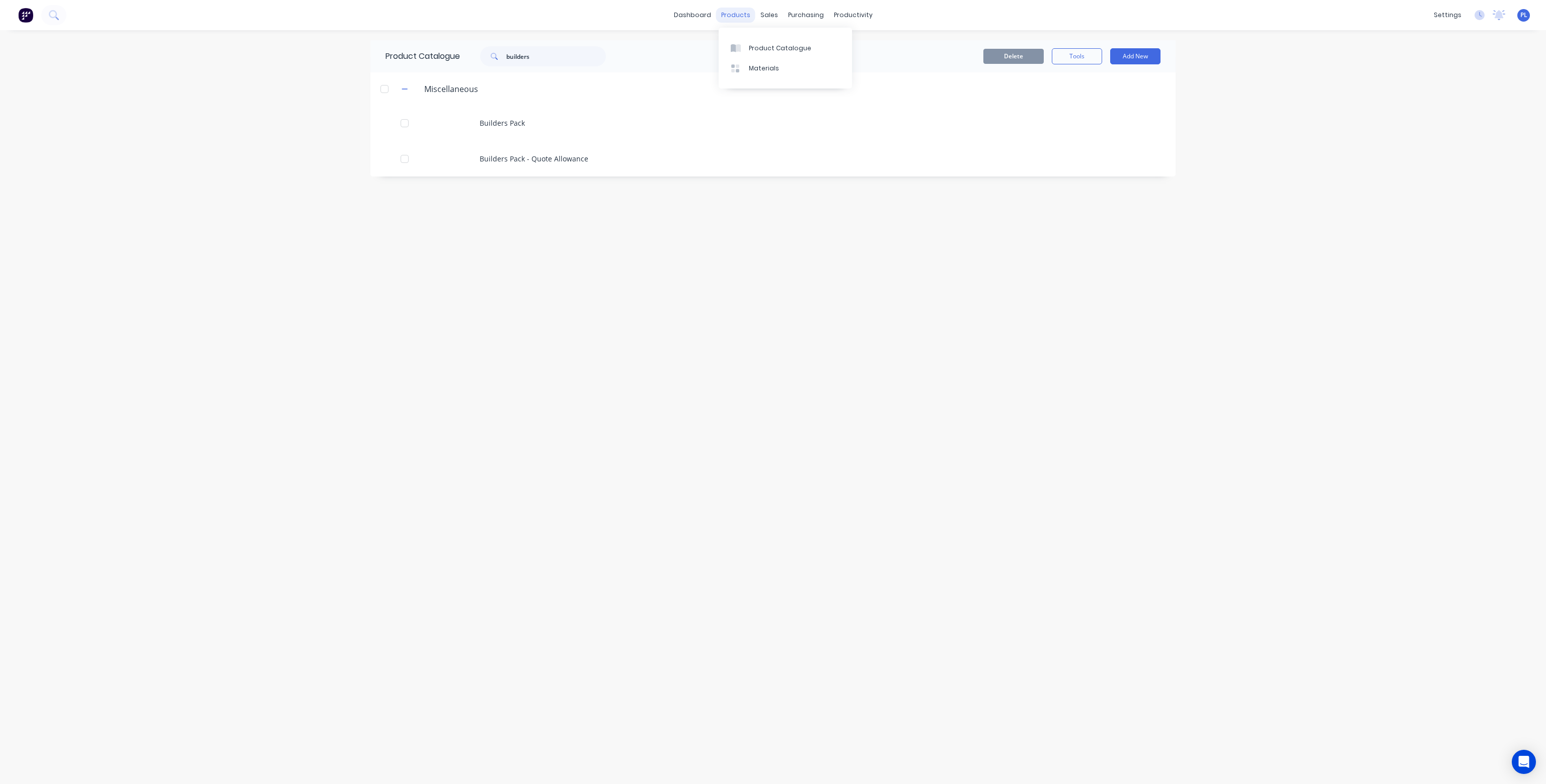
click at [737, 12] on div "products" at bounding box center [735, 15] width 39 height 15
click at [767, 46] on div "Product Catalogue" at bounding box center [780, 48] width 62 height 9
click at [58, 11] on icon at bounding box center [53, 15] width 10 height 10
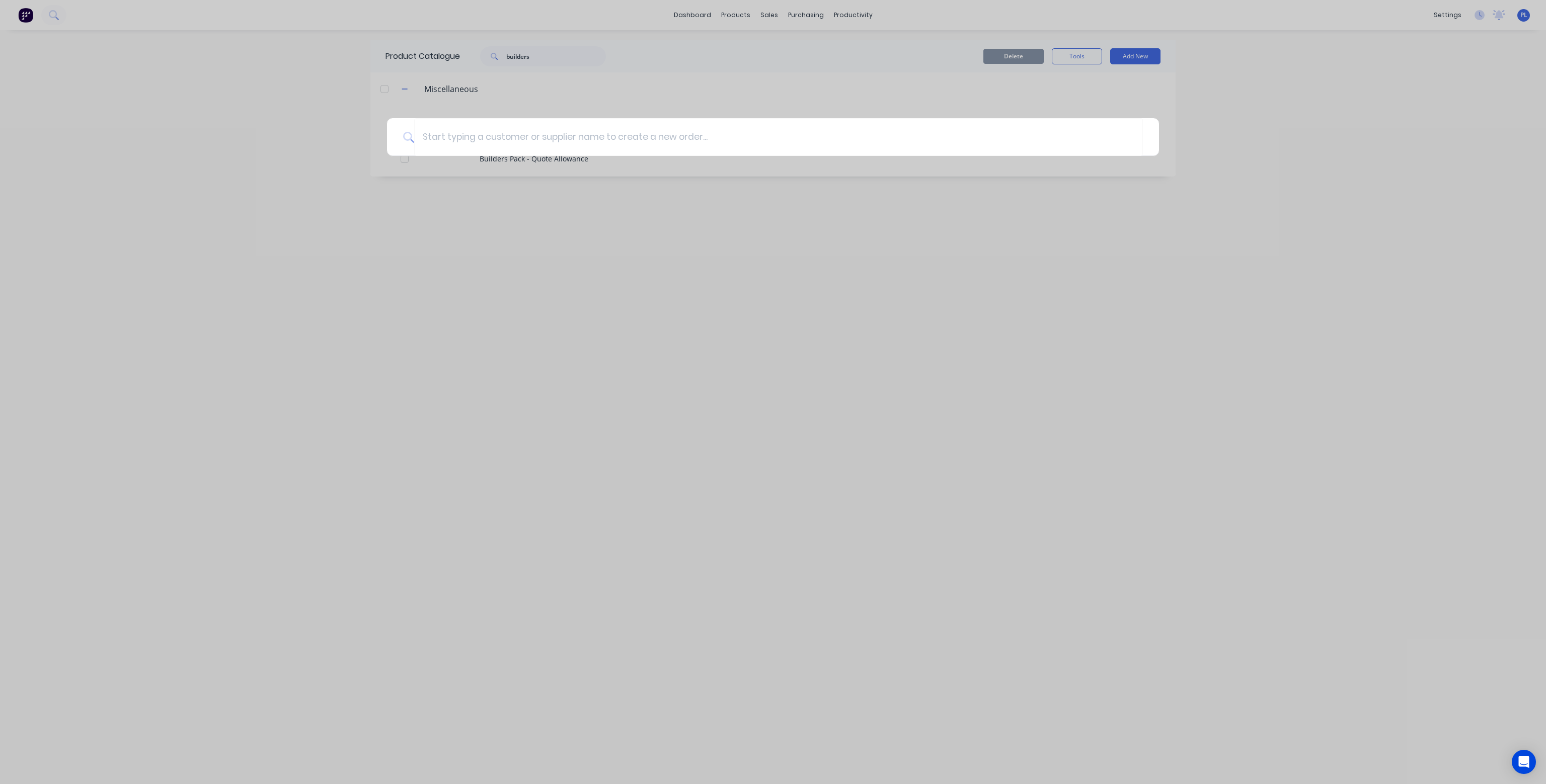
click at [1295, 103] on div at bounding box center [773, 392] width 1546 height 784
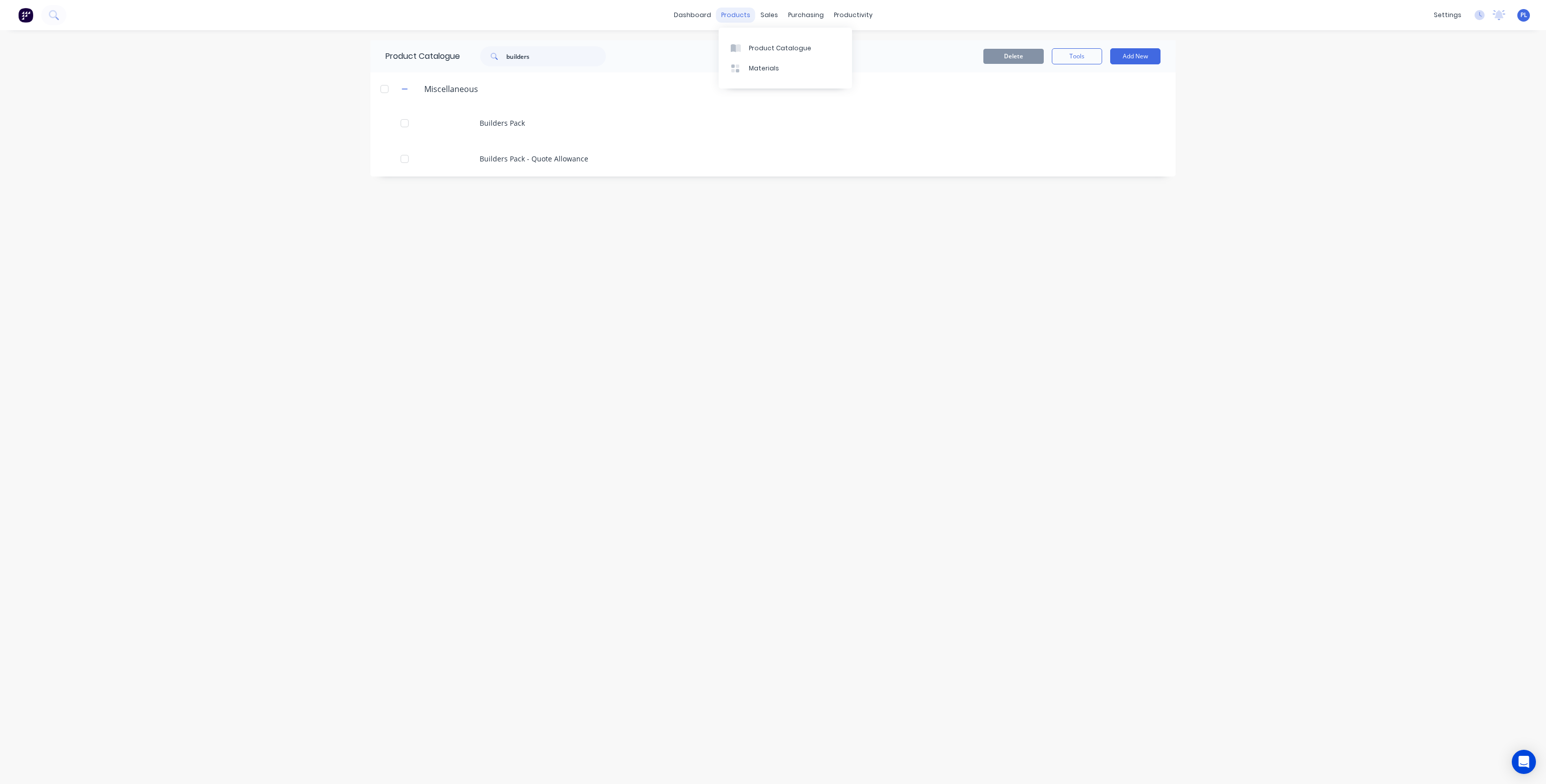
click at [741, 13] on div "products" at bounding box center [735, 15] width 39 height 15
click at [756, 42] on link "Product Catalogue" at bounding box center [785, 48] width 133 height 20
click at [704, 16] on link "dashboard" at bounding box center [692, 15] width 47 height 15
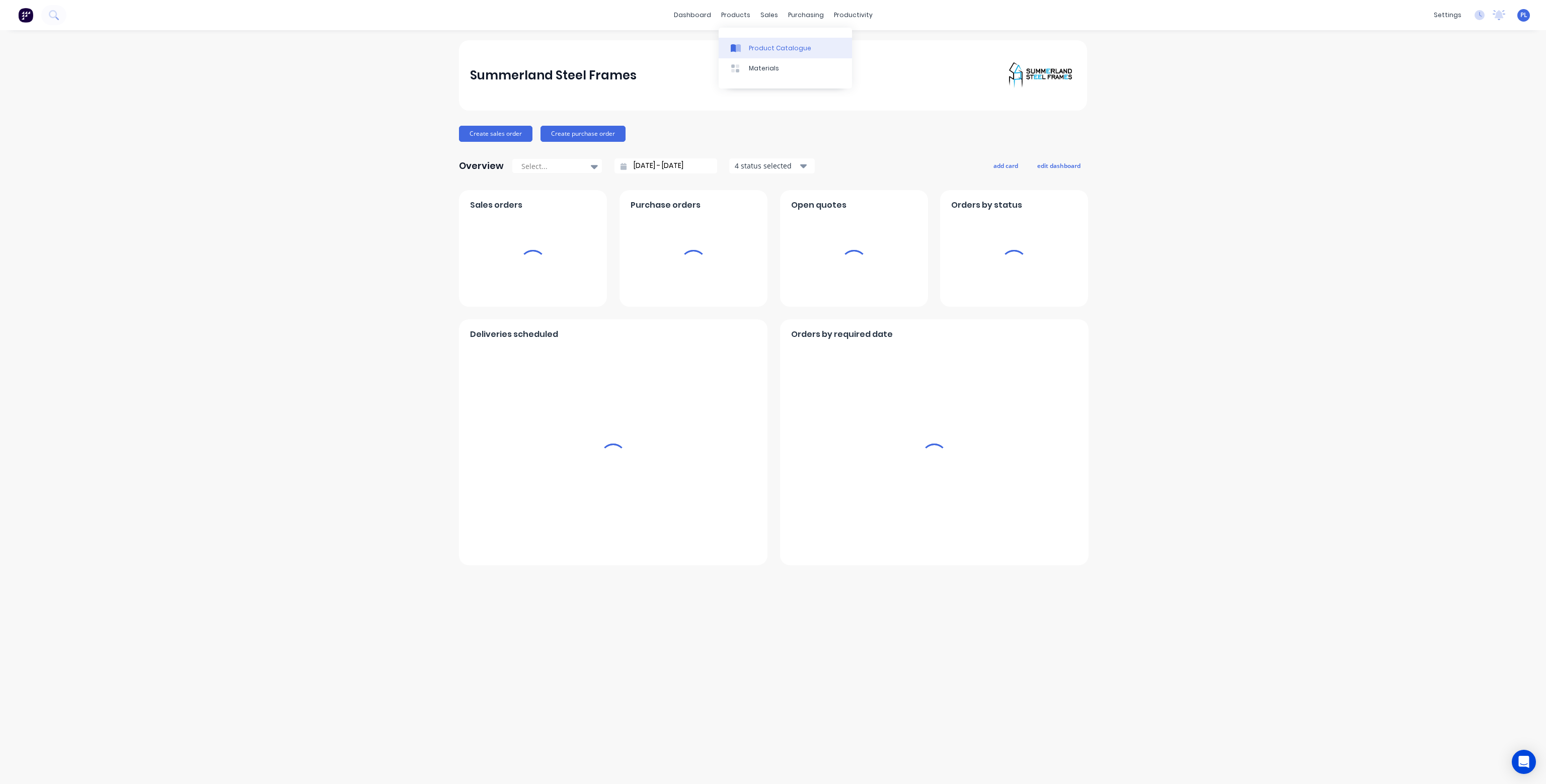
click at [767, 48] on div "Product Catalogue" at bounding box center [780, 48] width 62 height 9
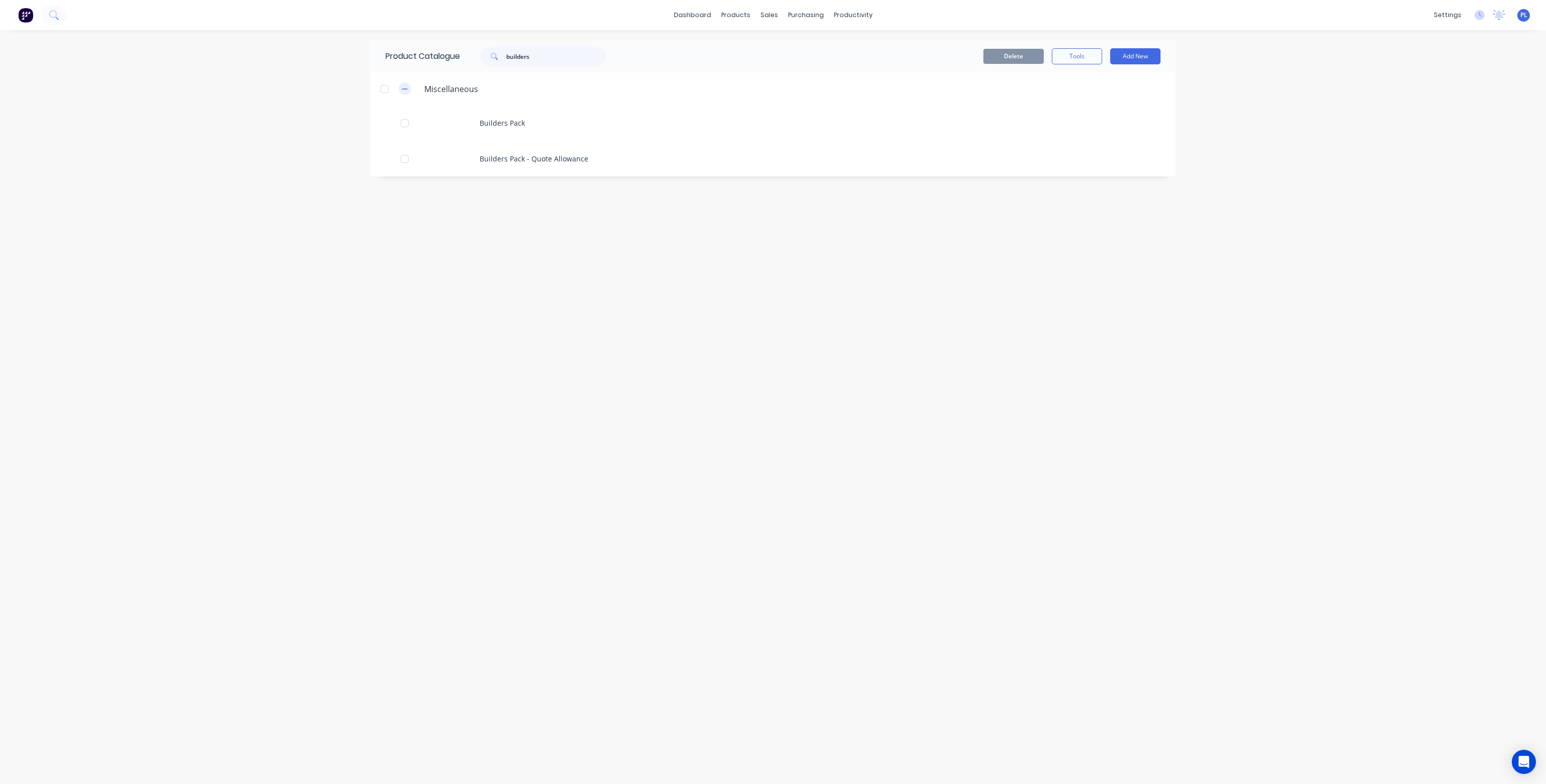
click at [405, 88] on icon "button" at bounding box center [405, 89] width 6 height 7
click at [405, 88] on icon "button" at bounding box center [405, 88] width 5 height 5
click at [403, 88] on icon "button" at bounding box center [405, 89] width 6 height 7
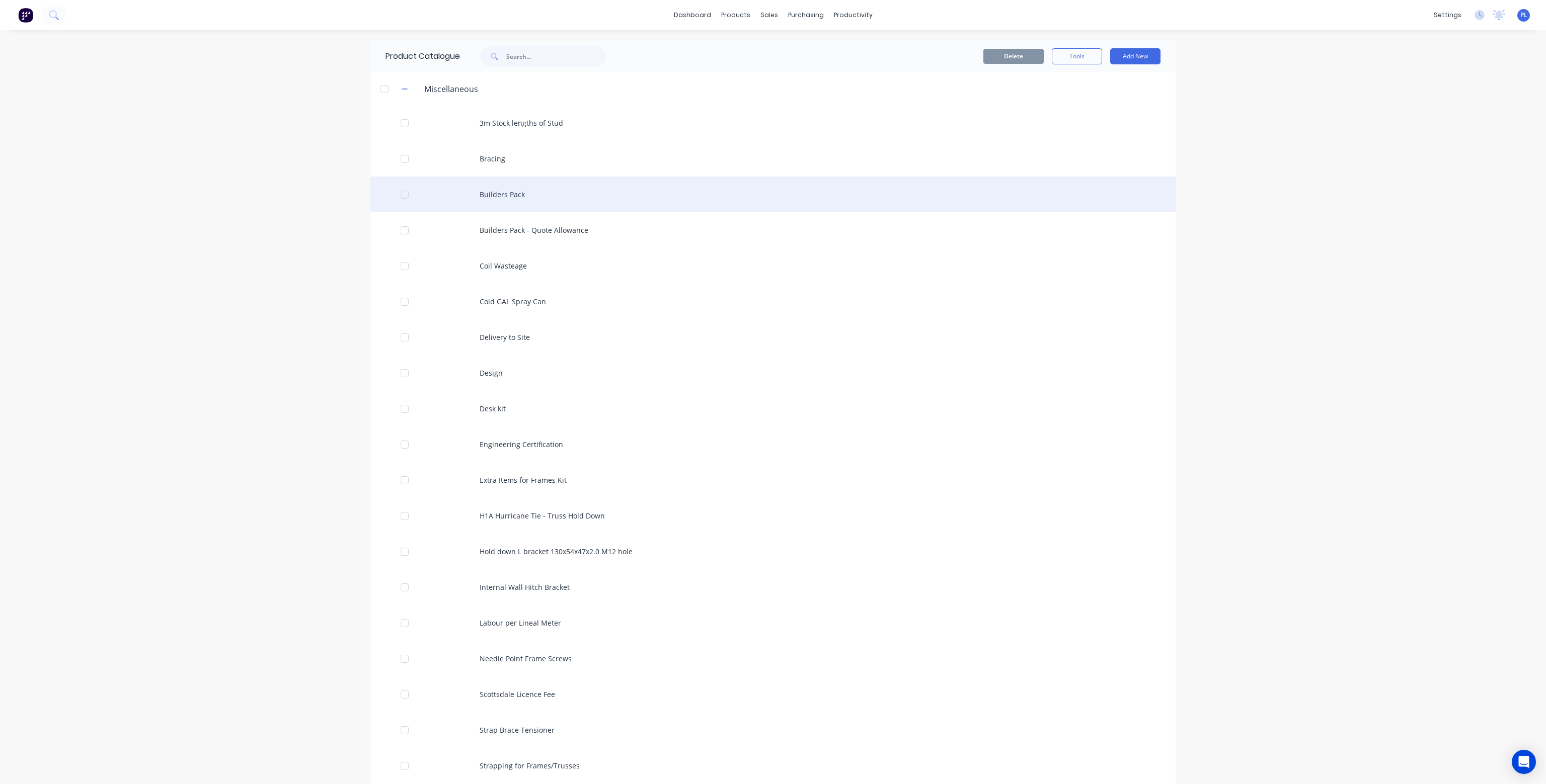
click at [401, 197] on div at bounding box center [405, 195] width 20 height 20
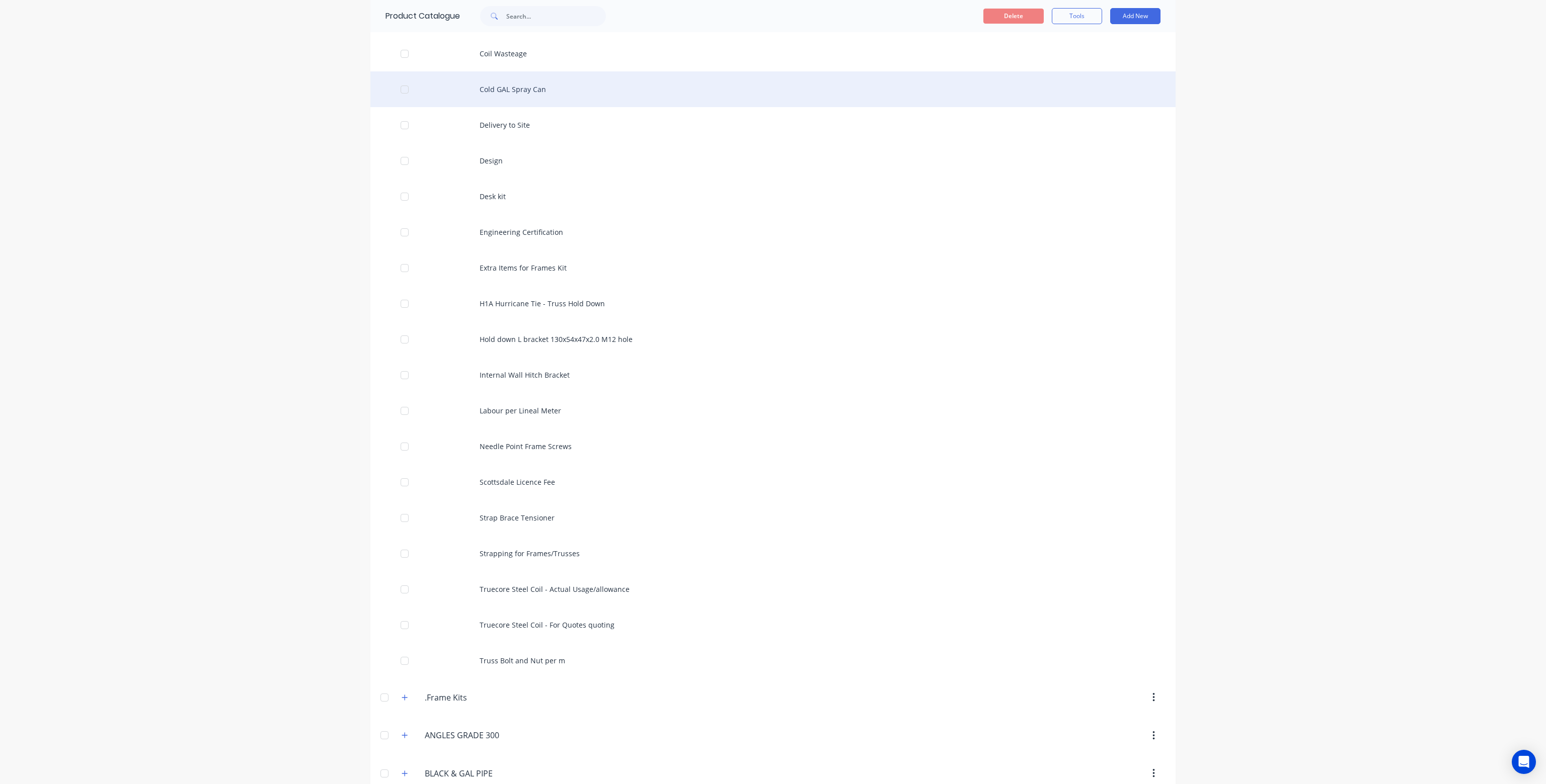
scroll to position [352, 0]
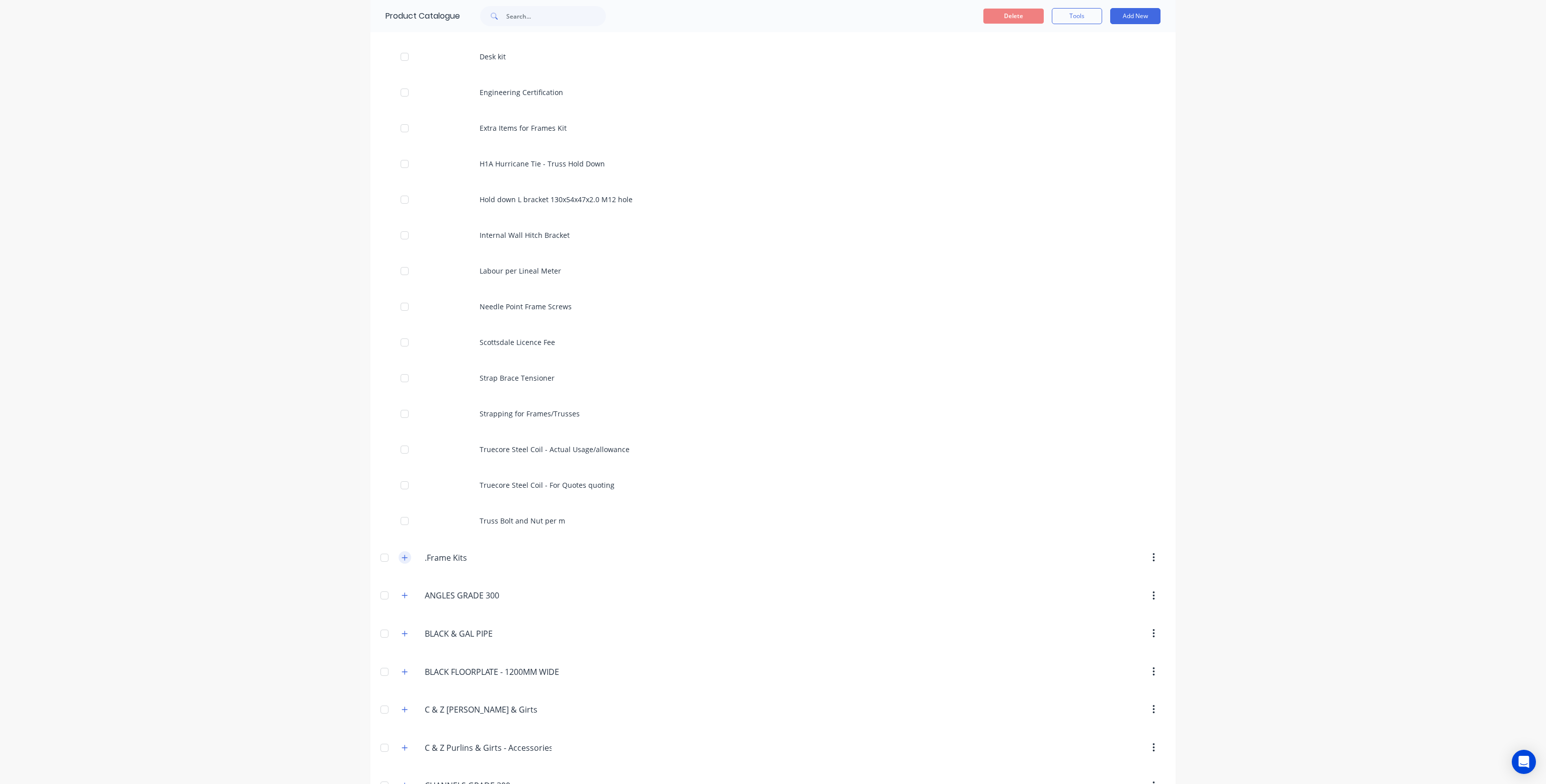
click at [399, 557] on button "button" at bounding box center [405, 557] width 13 height 13
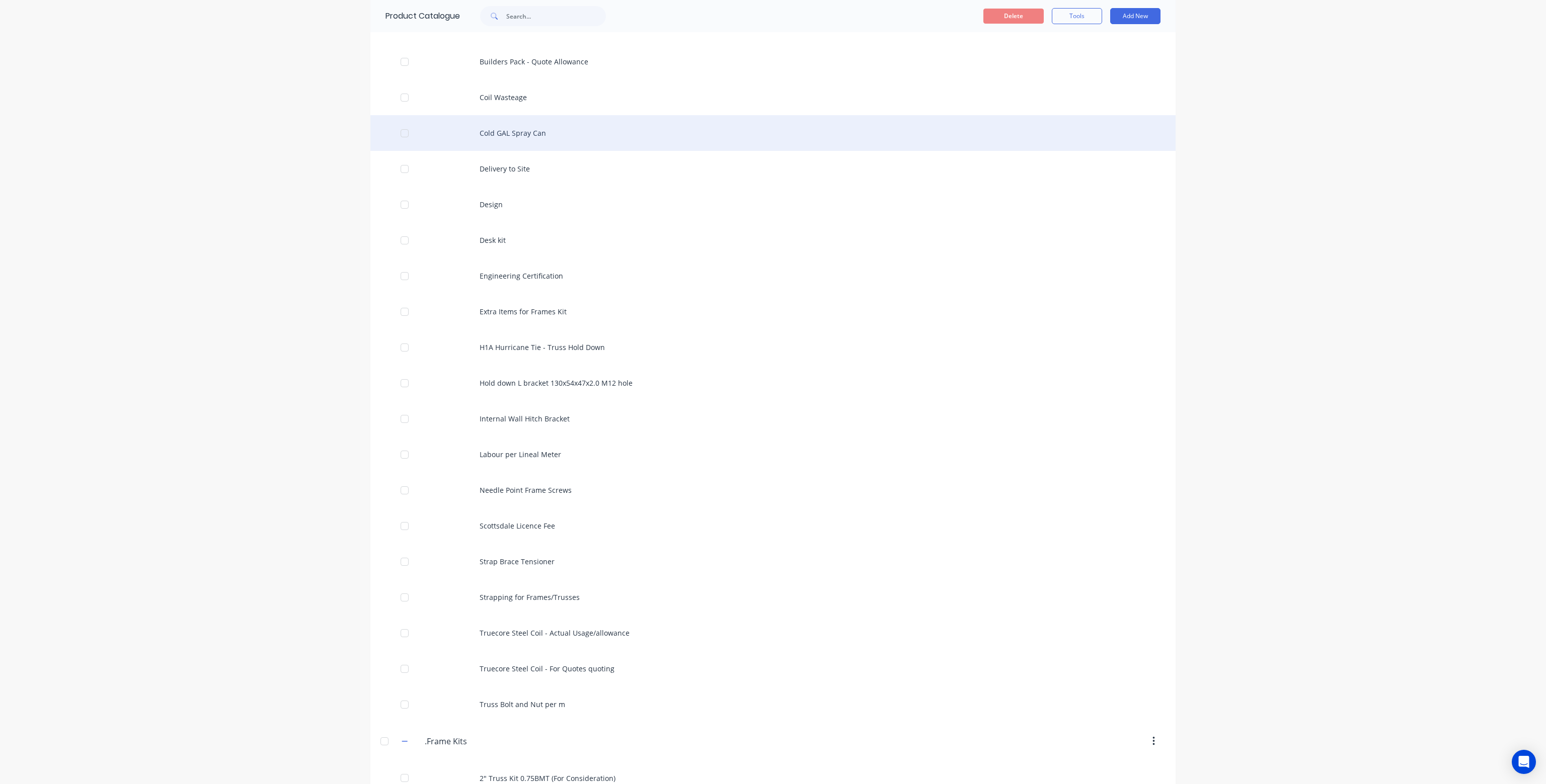
scroll to position [151, 0]
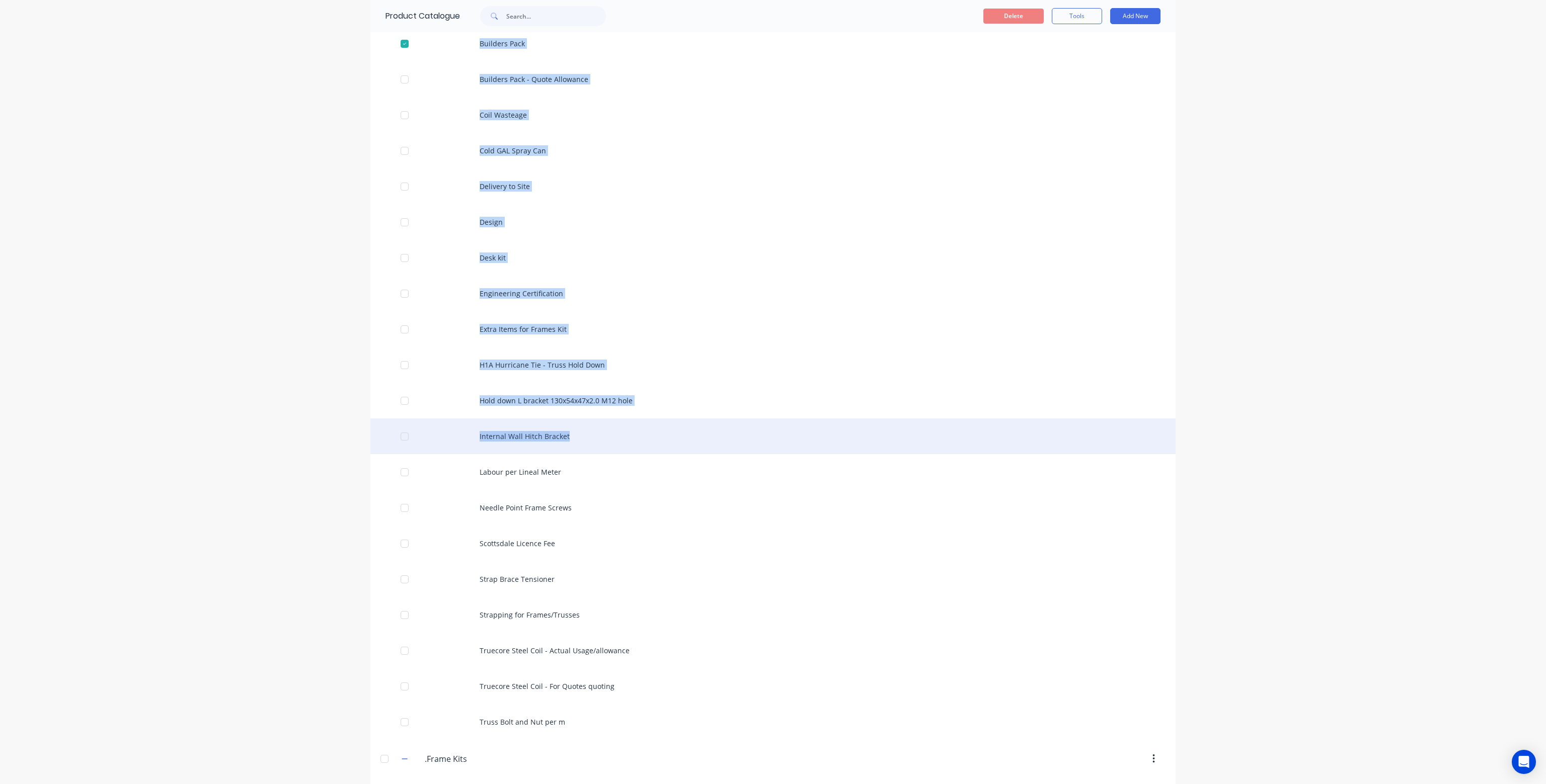
drag, startPoint x: 493, startPoint y: 44, endPoint x: 504, endPoint y: 441, distance: 397.2
click at [485, 469] on div "3m Stock lengths of Stud Bracing Builders Pack Builders Pack - Quote Allowance …" at bounding box center [773, 347] width 805 height 786
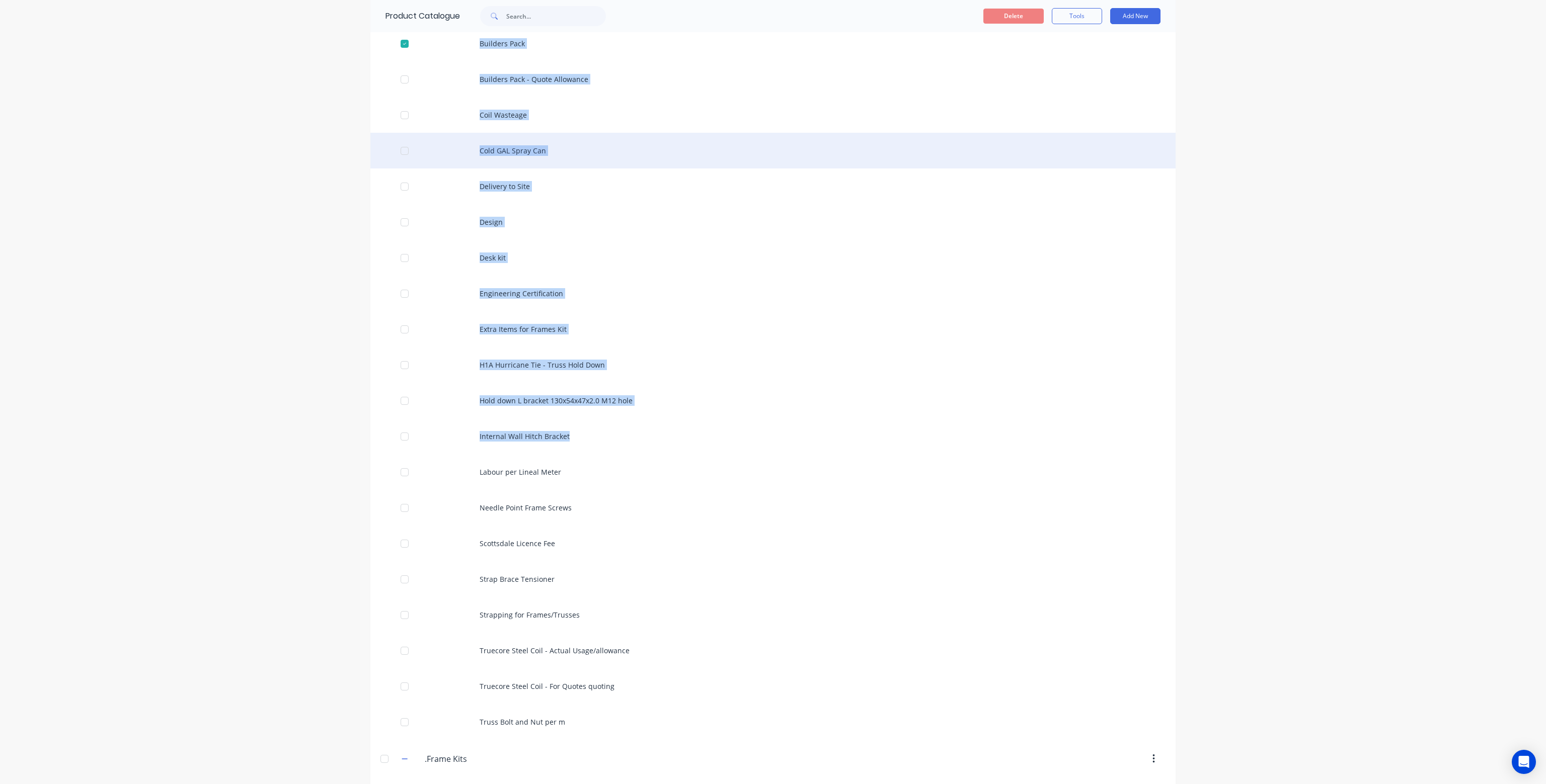
click at [815, 152] on div "Cold GAL Spray Can" at bounding box center [773, 151] width 805 height 36
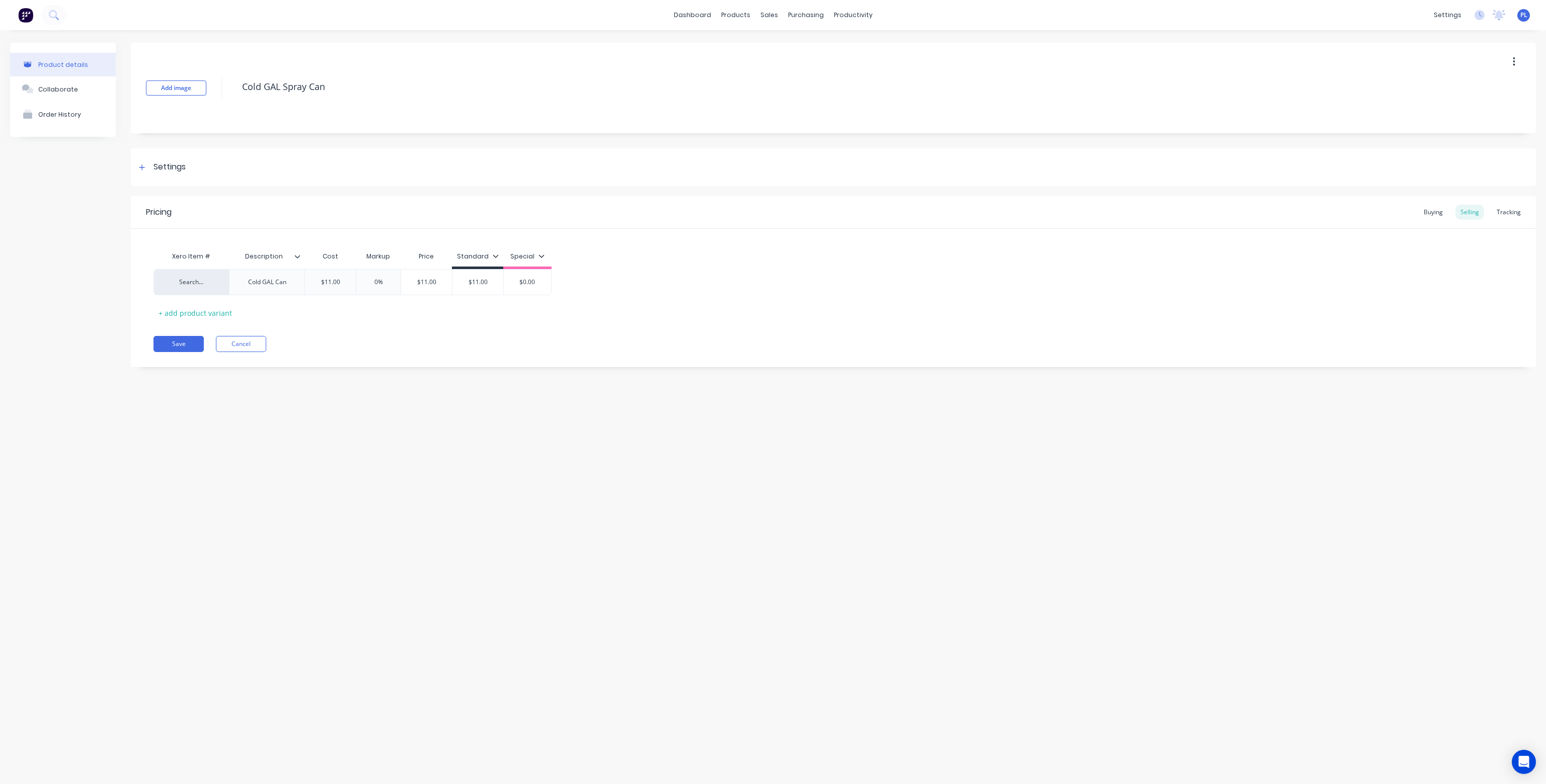
type textarea "x"
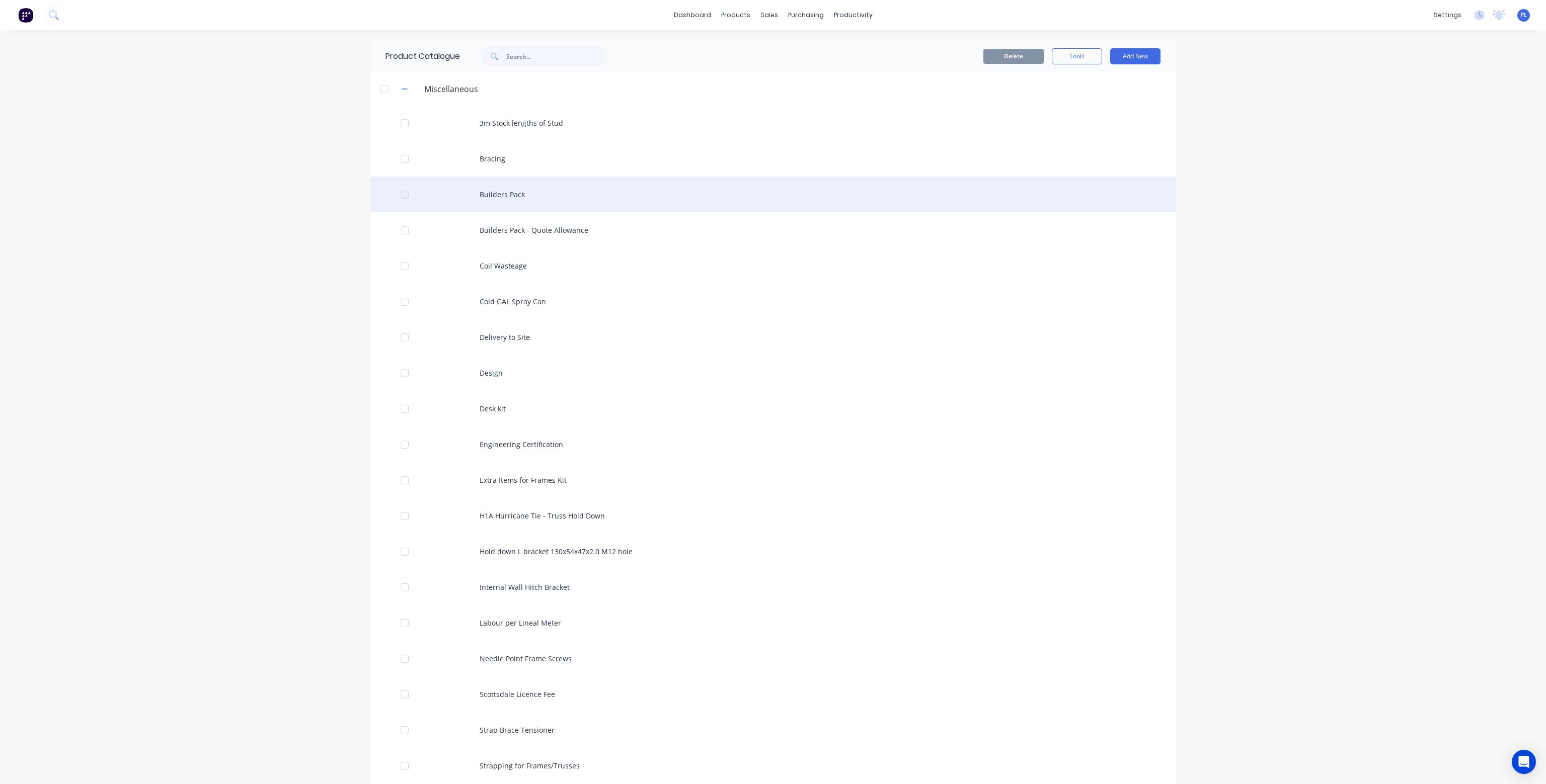
click at [500, 196] on div "Builders Pack" at bounding box center [773, 194] width 805 height 36
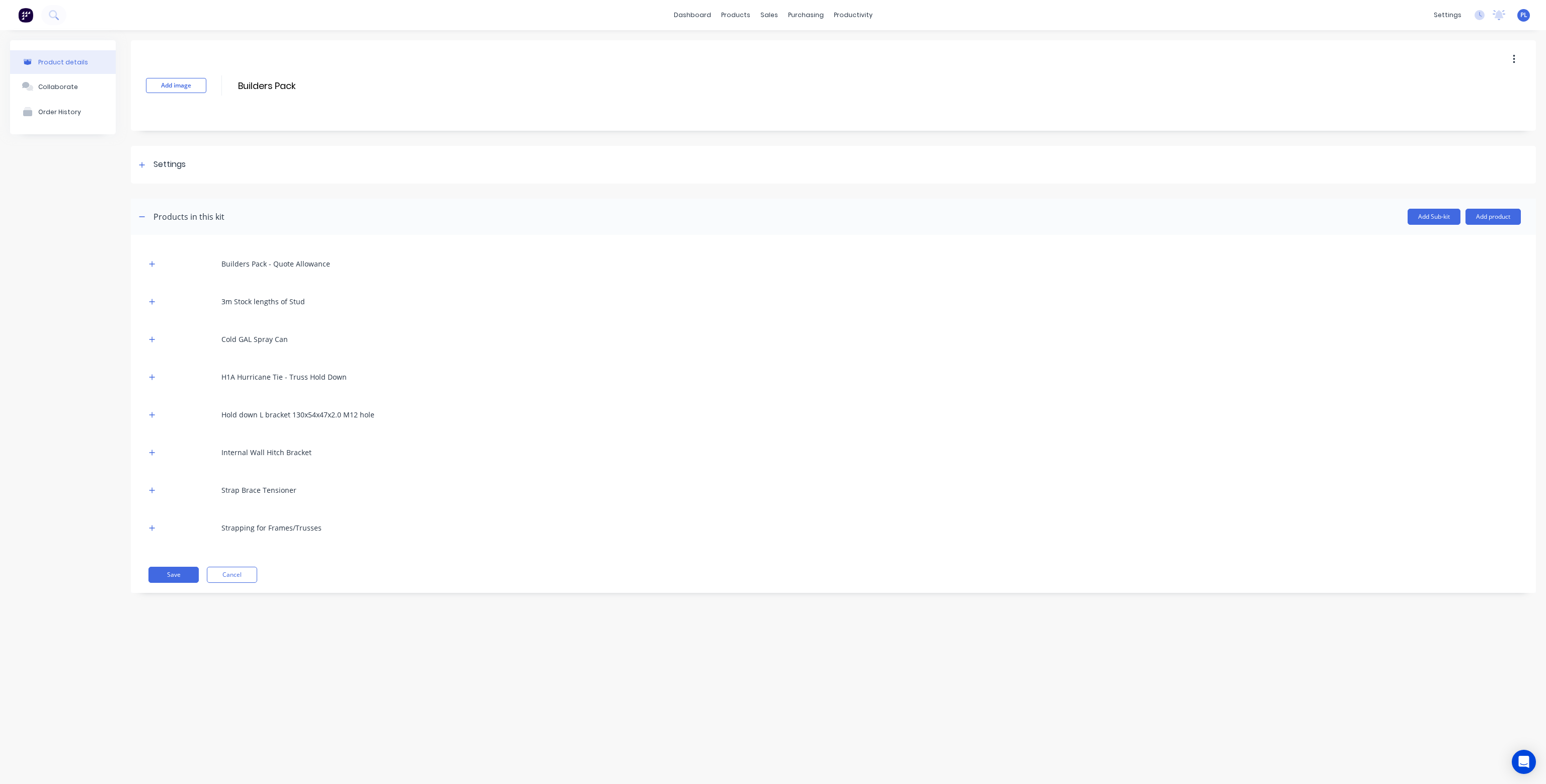
click at [1513, 53] on button "button" at bounding box center [1514, 59] width 23 height 18
click at [143, 163] on icon at bounding box center [142, 165] width 6 height 7
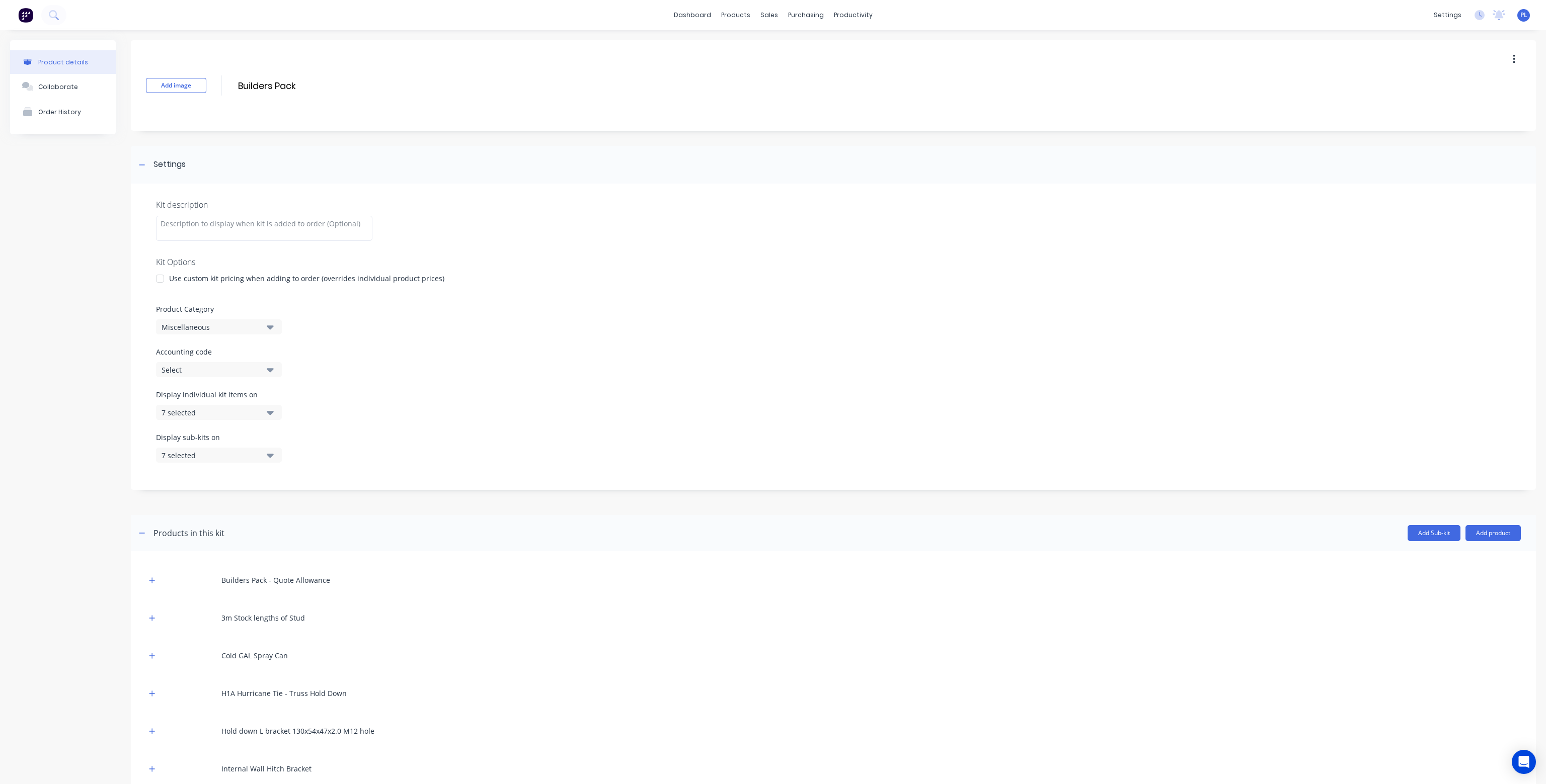
click at [274, 331] on icon "button" at bounding box center [270, 327] width 7 height 11
click at [209, 380] on div ".Frame Kits" at bounding box center [232, 383] width 151 height 20
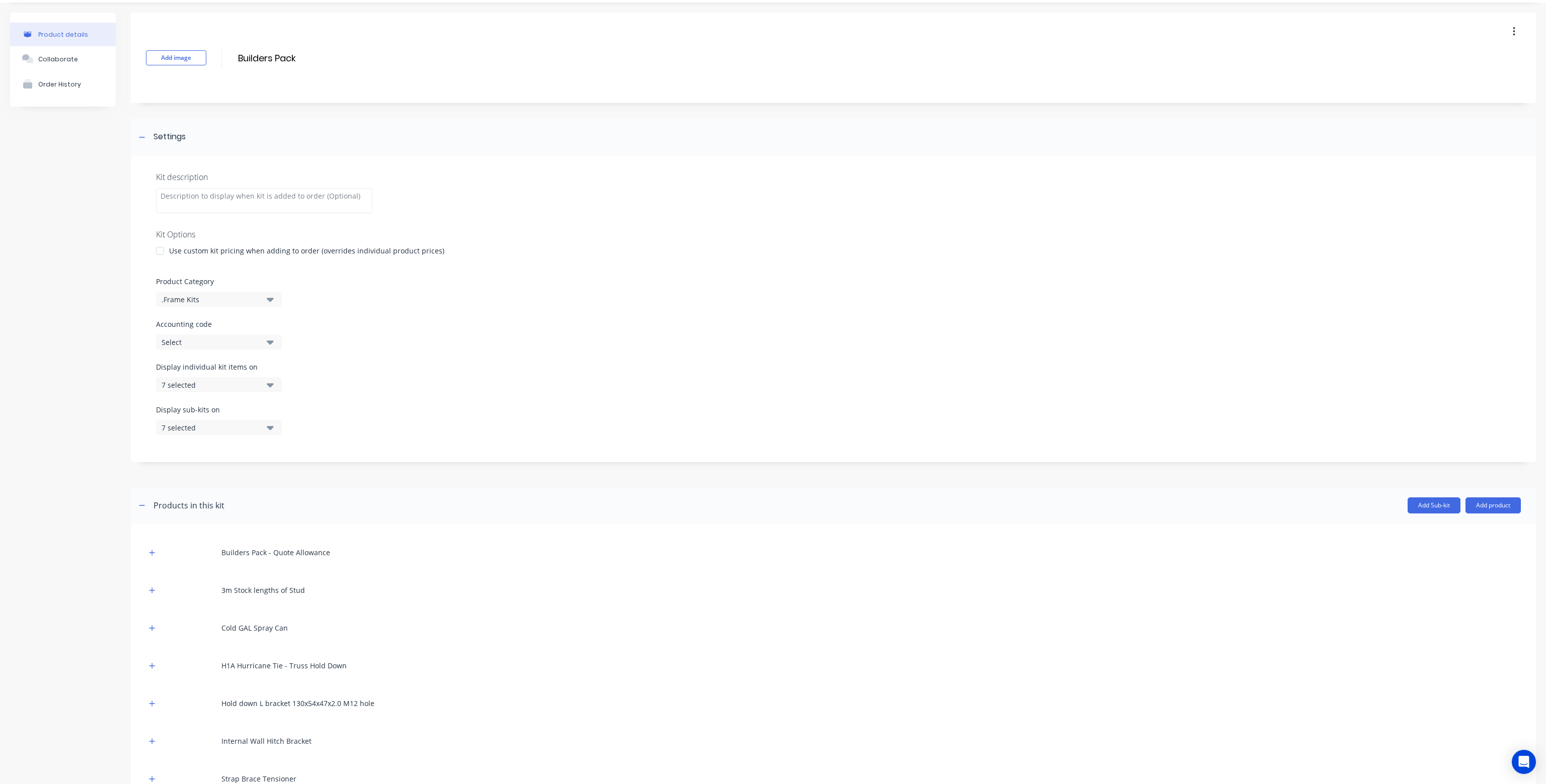
scroll to position [150, 0]
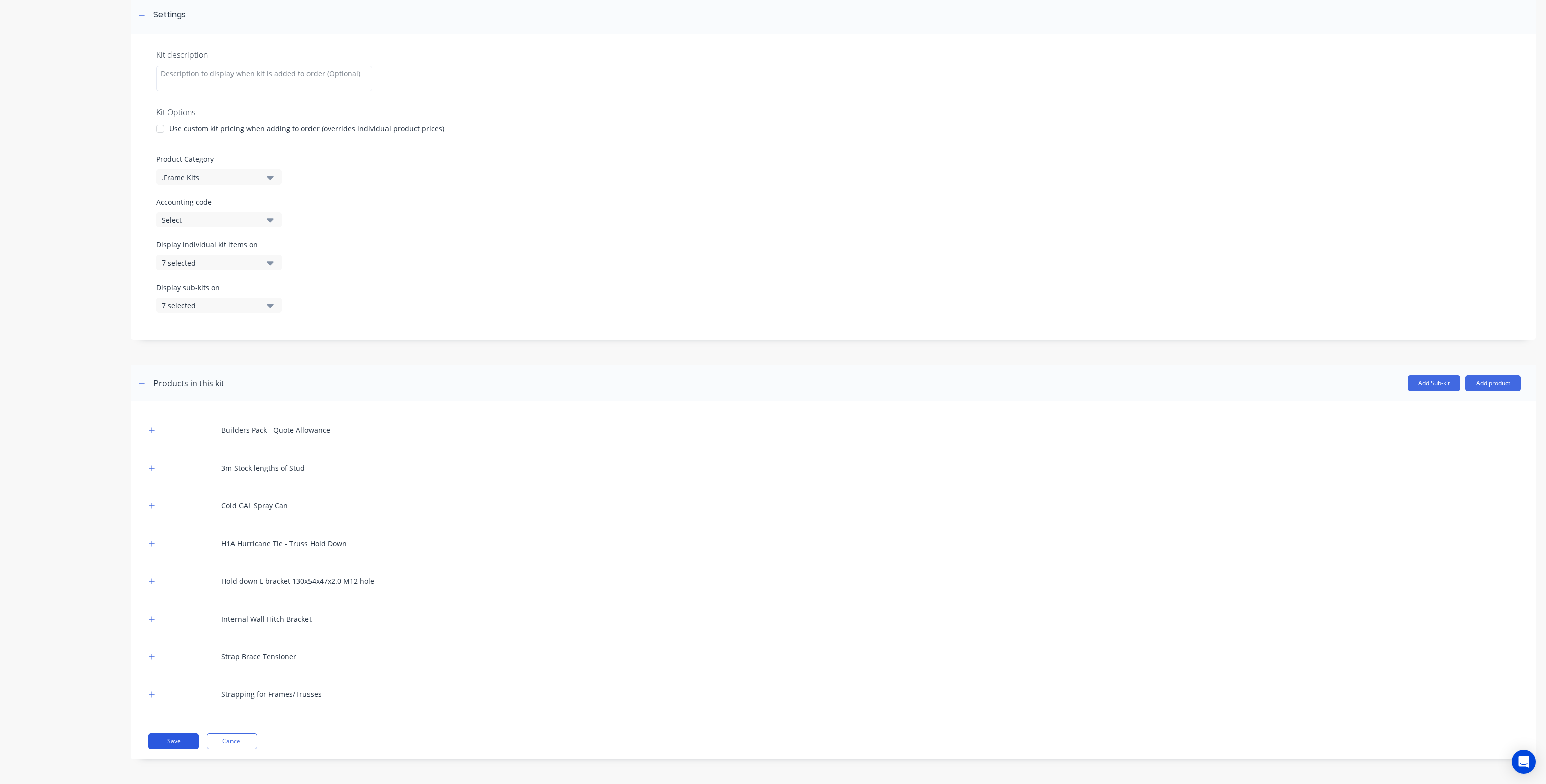
click at [185, 740] on button "Save" at bounding box center [173, 741] width 50 height 16
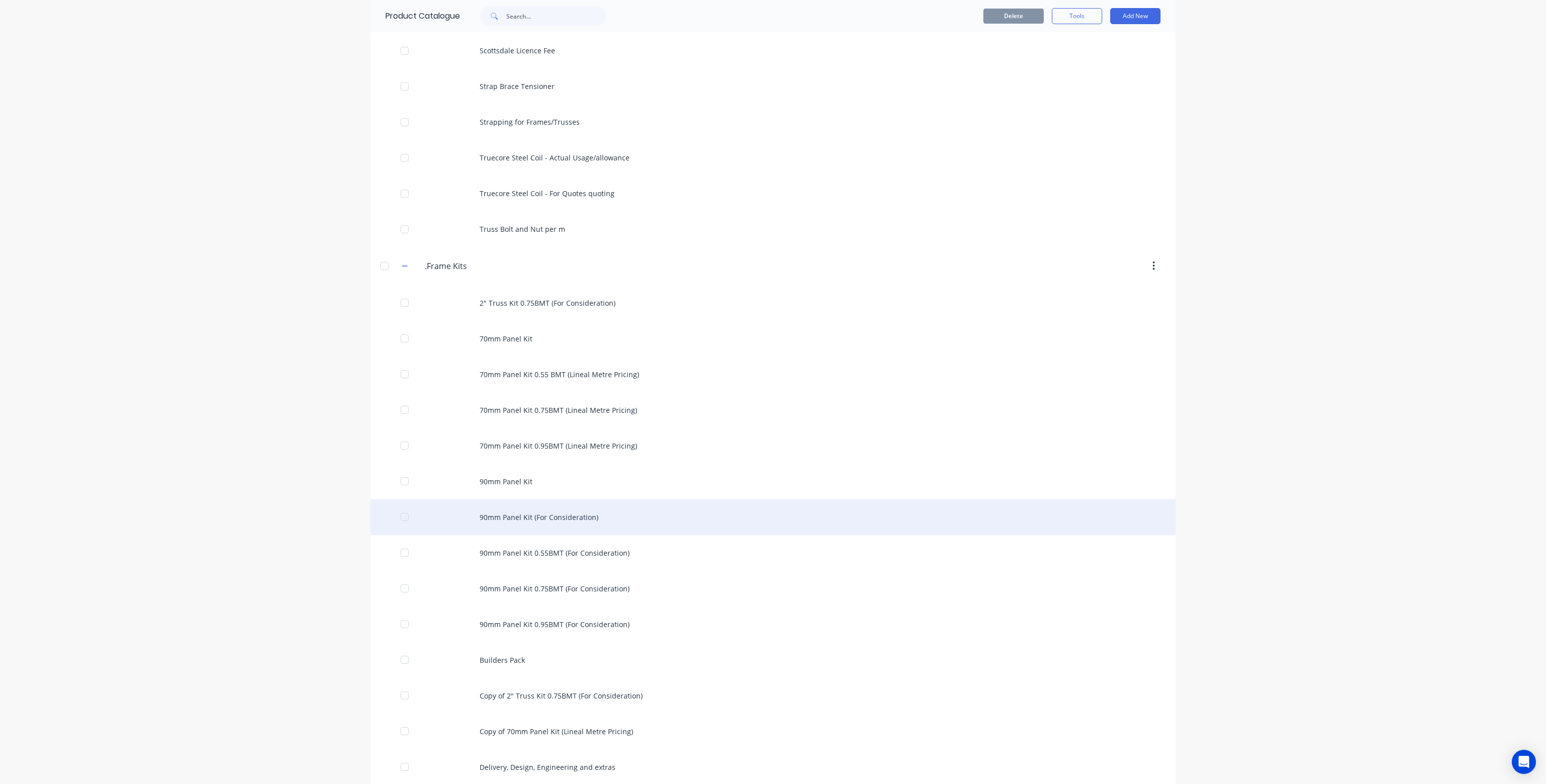
scroll to position [553, 0]
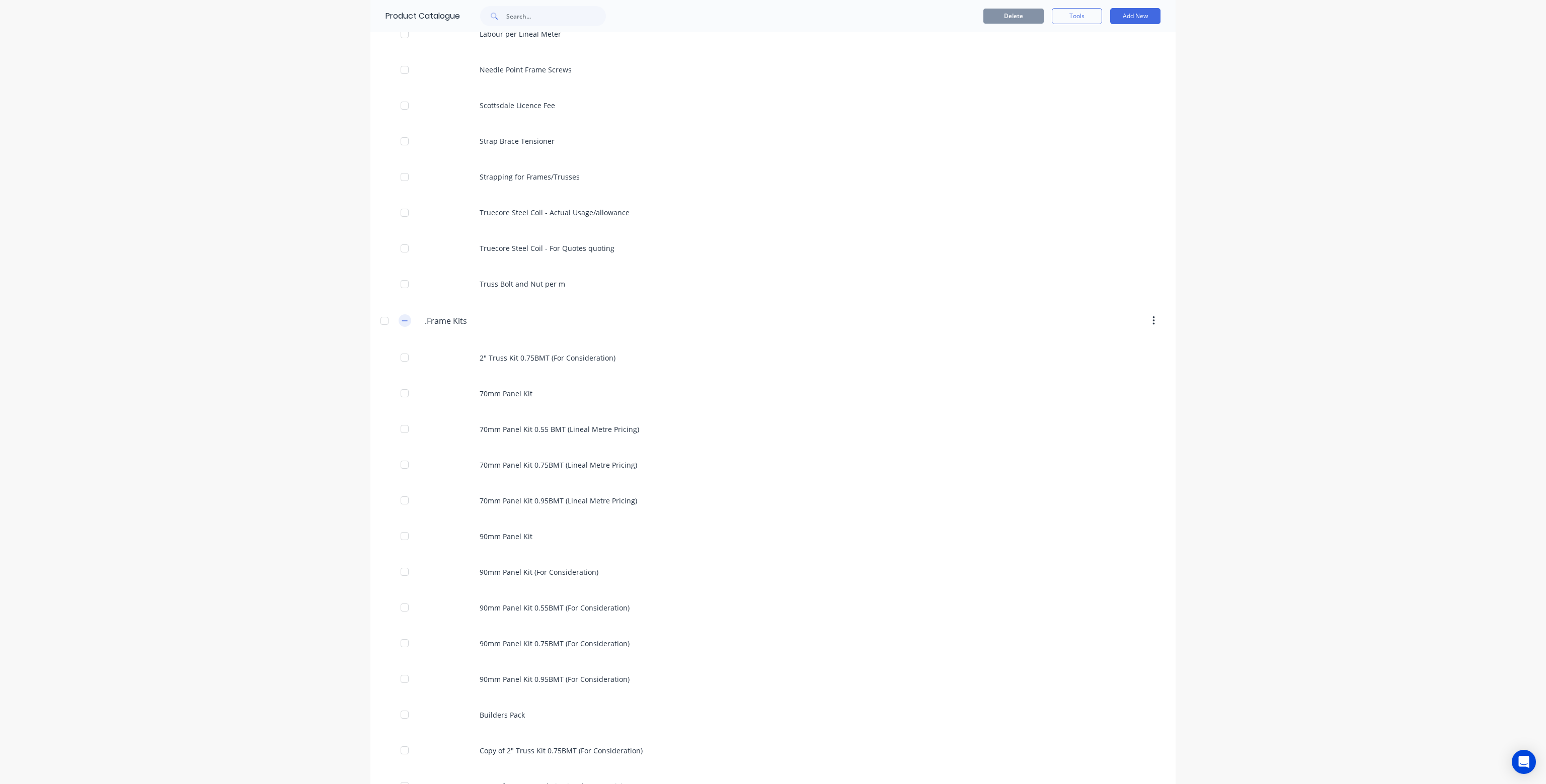
click at [402, 320] on icon "button" at bounding box center [405, 321] width 6 height 7
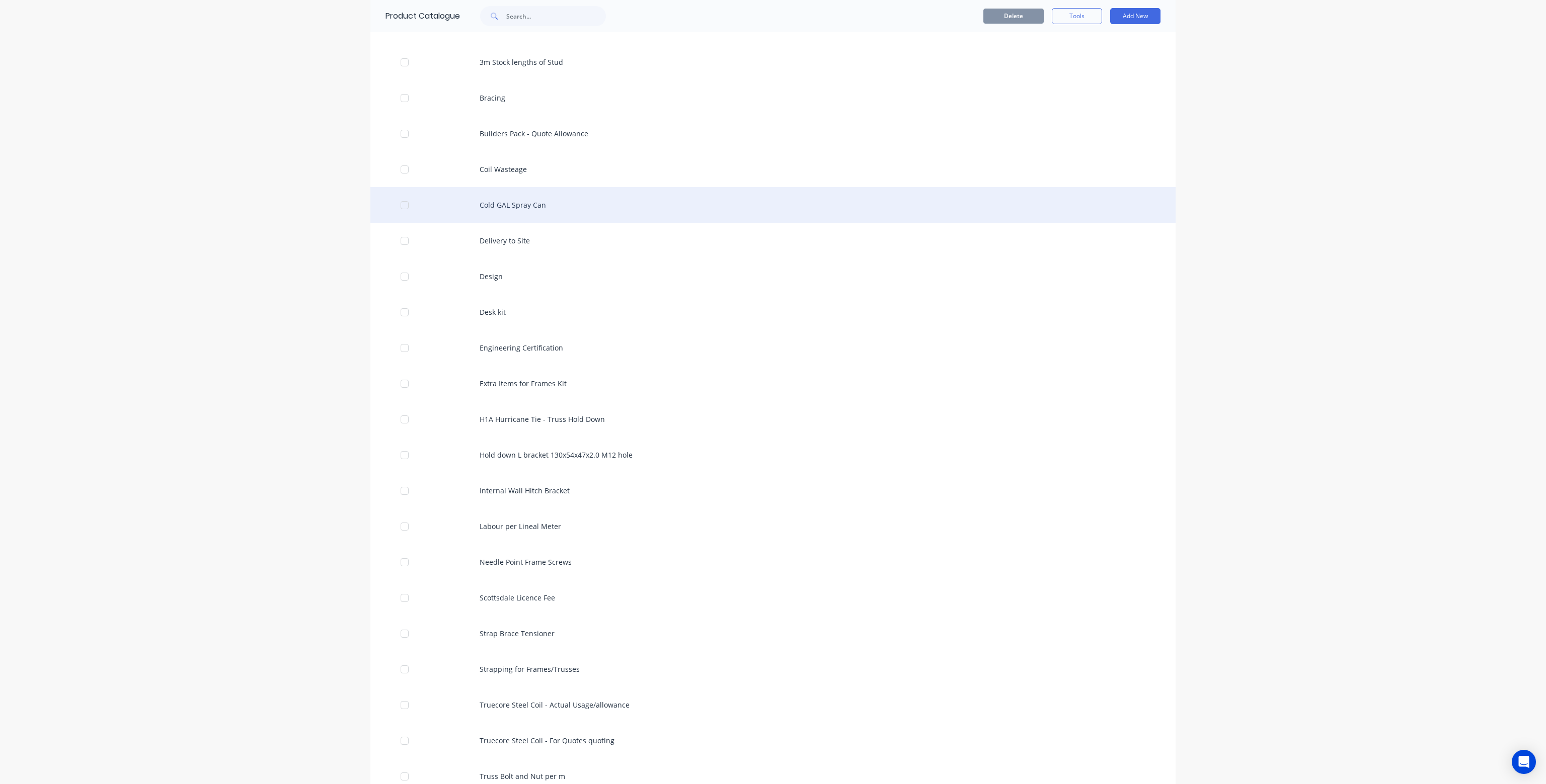
scroll to position [0, 0]
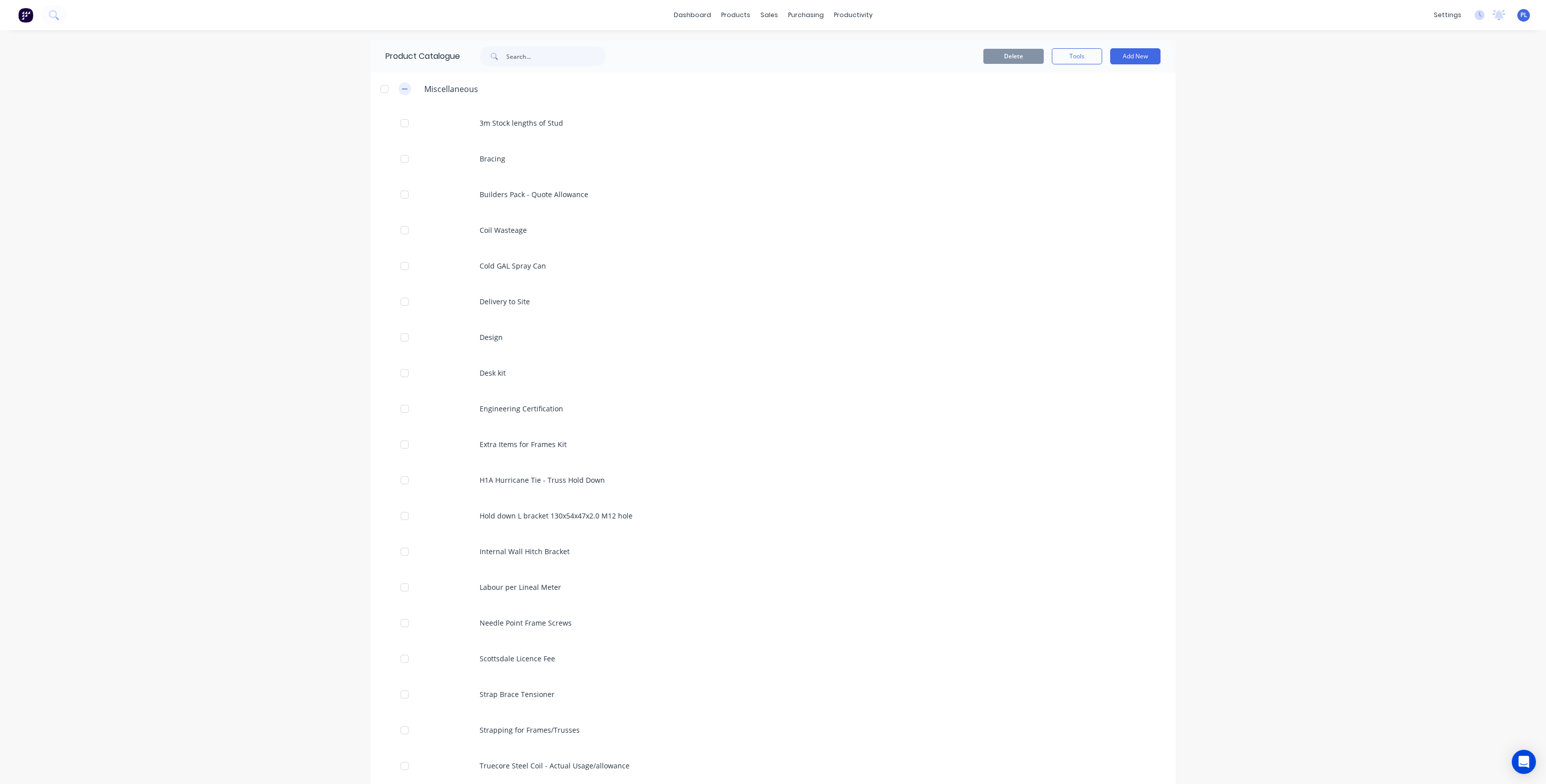
click at [404, 88] on button "button" at bounding box center [405, 89] width 13 height 13
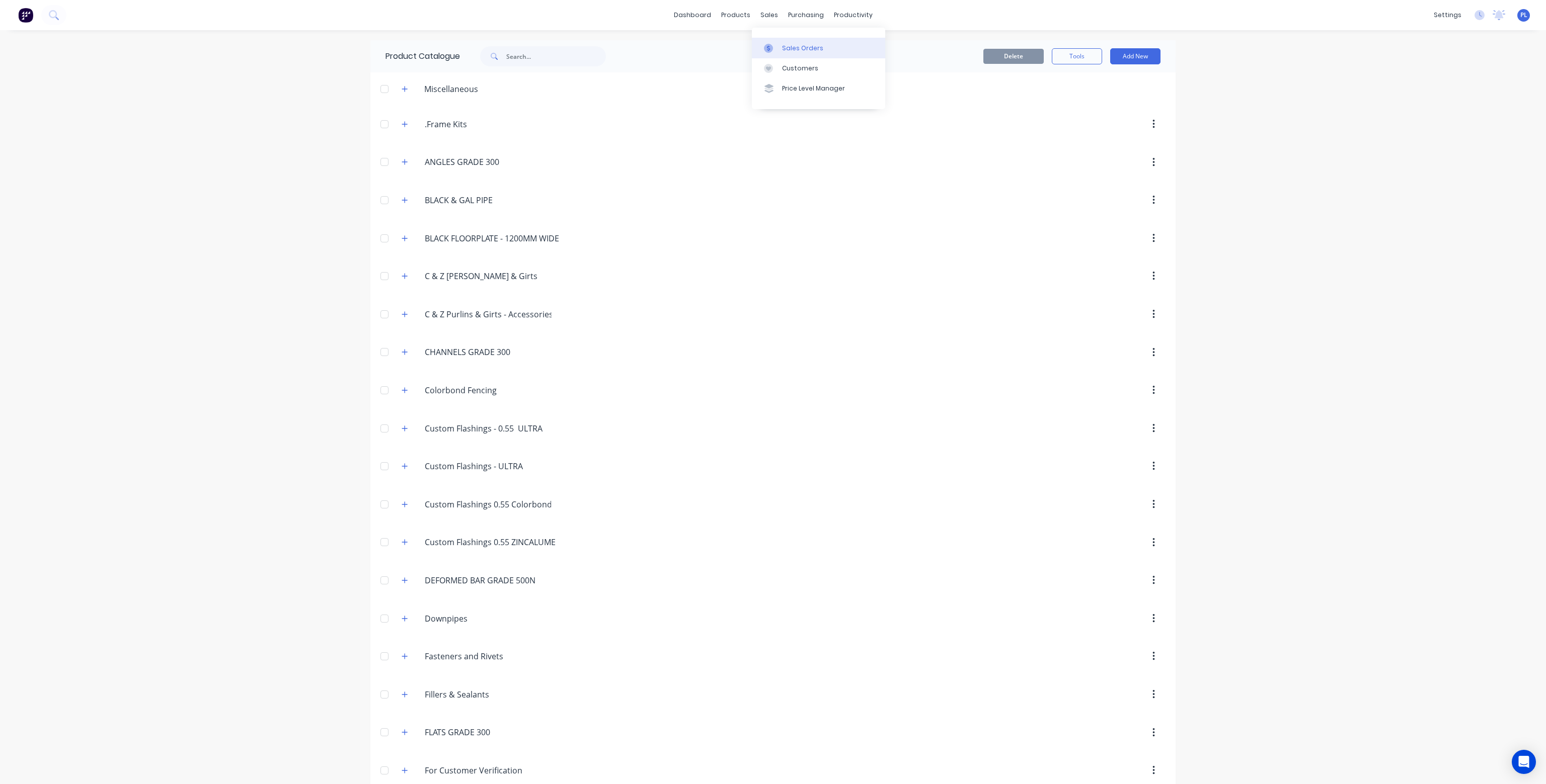
click at [793, 42] on link "Sales Orders" at bounding box center [819, 48] width 133 height 20
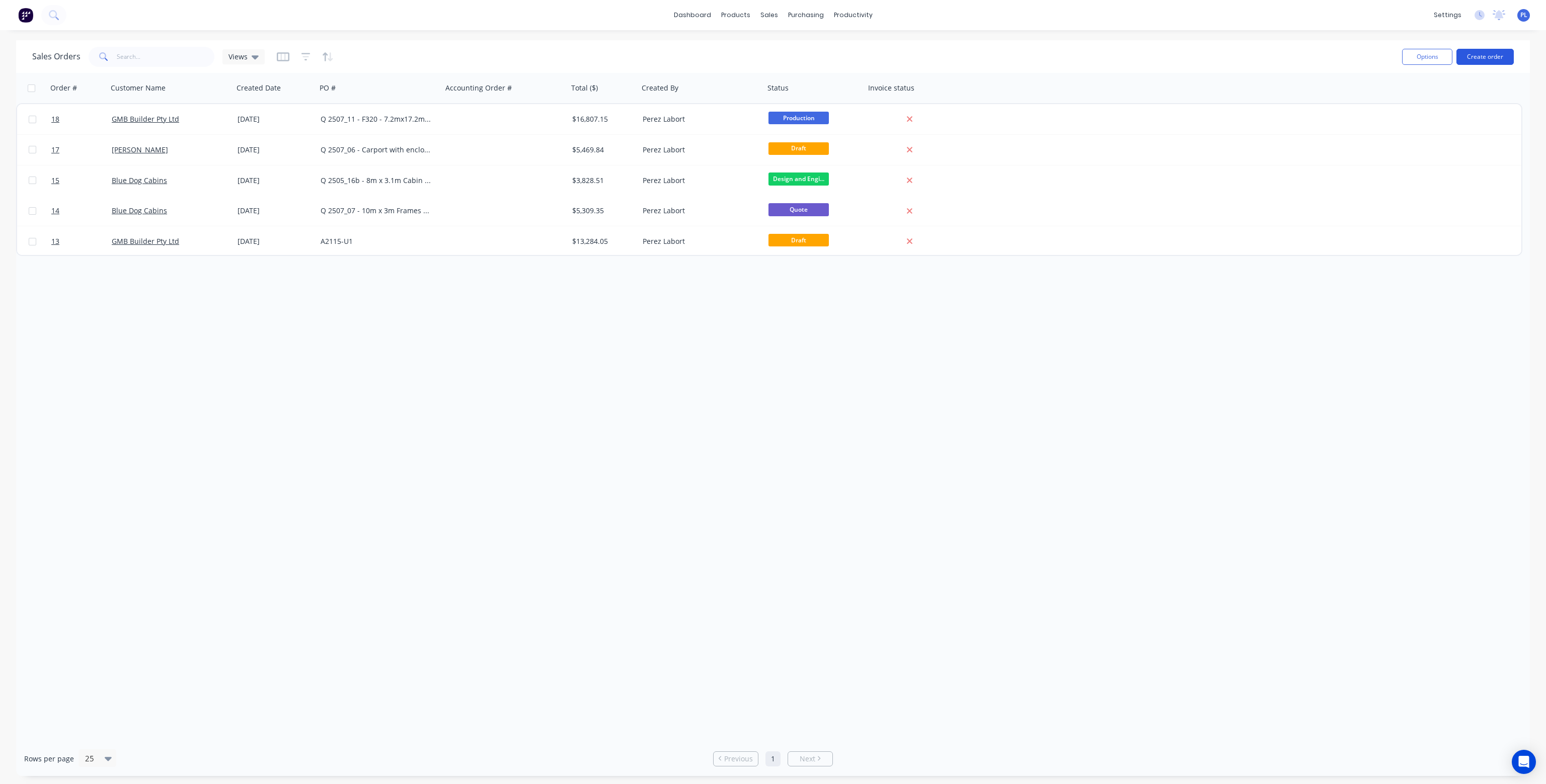
click at [1485, 56] on button "Create order" at bounding box center [1485, 56] width 58 height 16
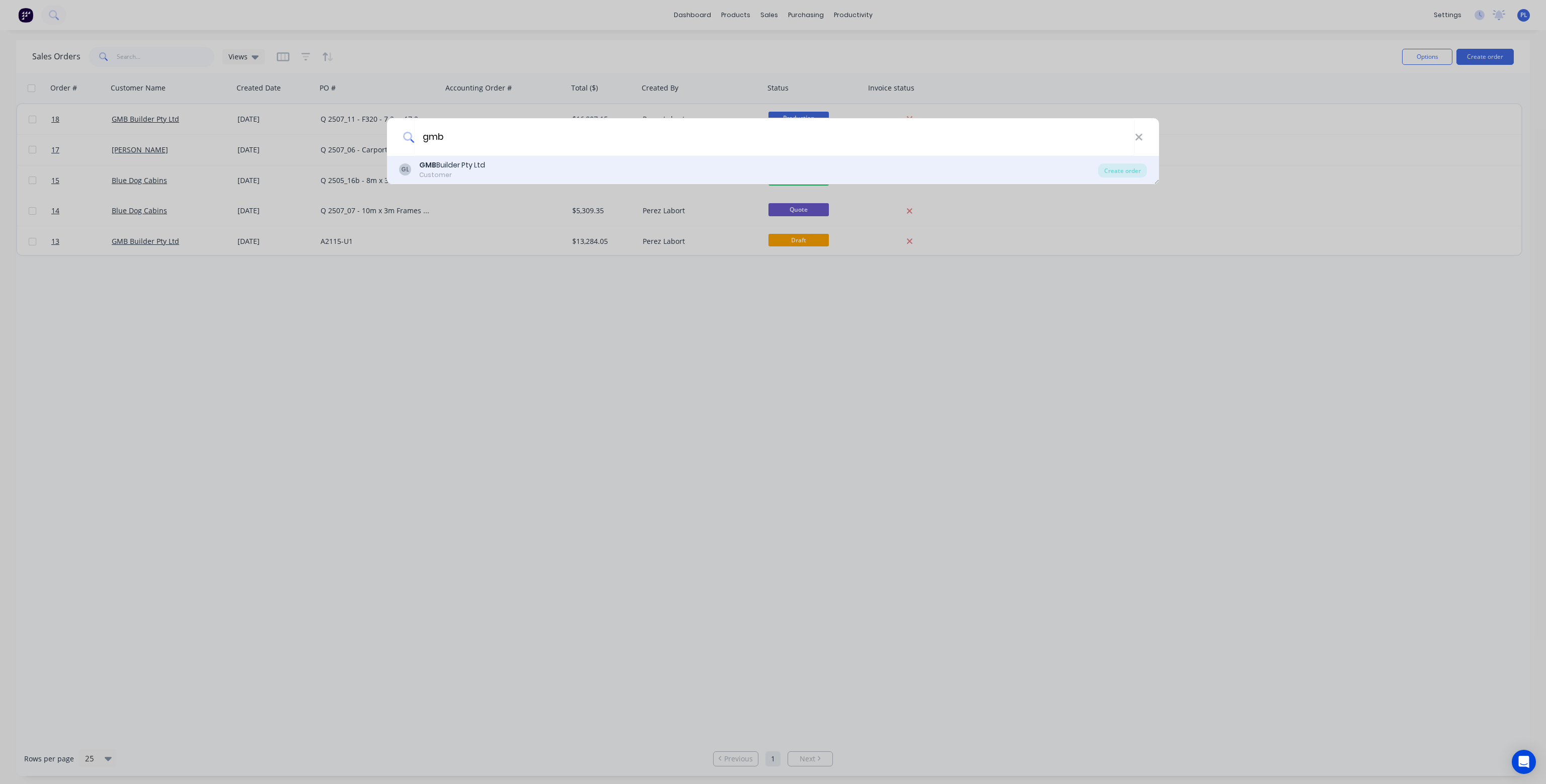
type input "gmb"
click at [477, 166] on div "GMB Builder Pty Ltd" at bounding box center [453, 166] width 66 height 11
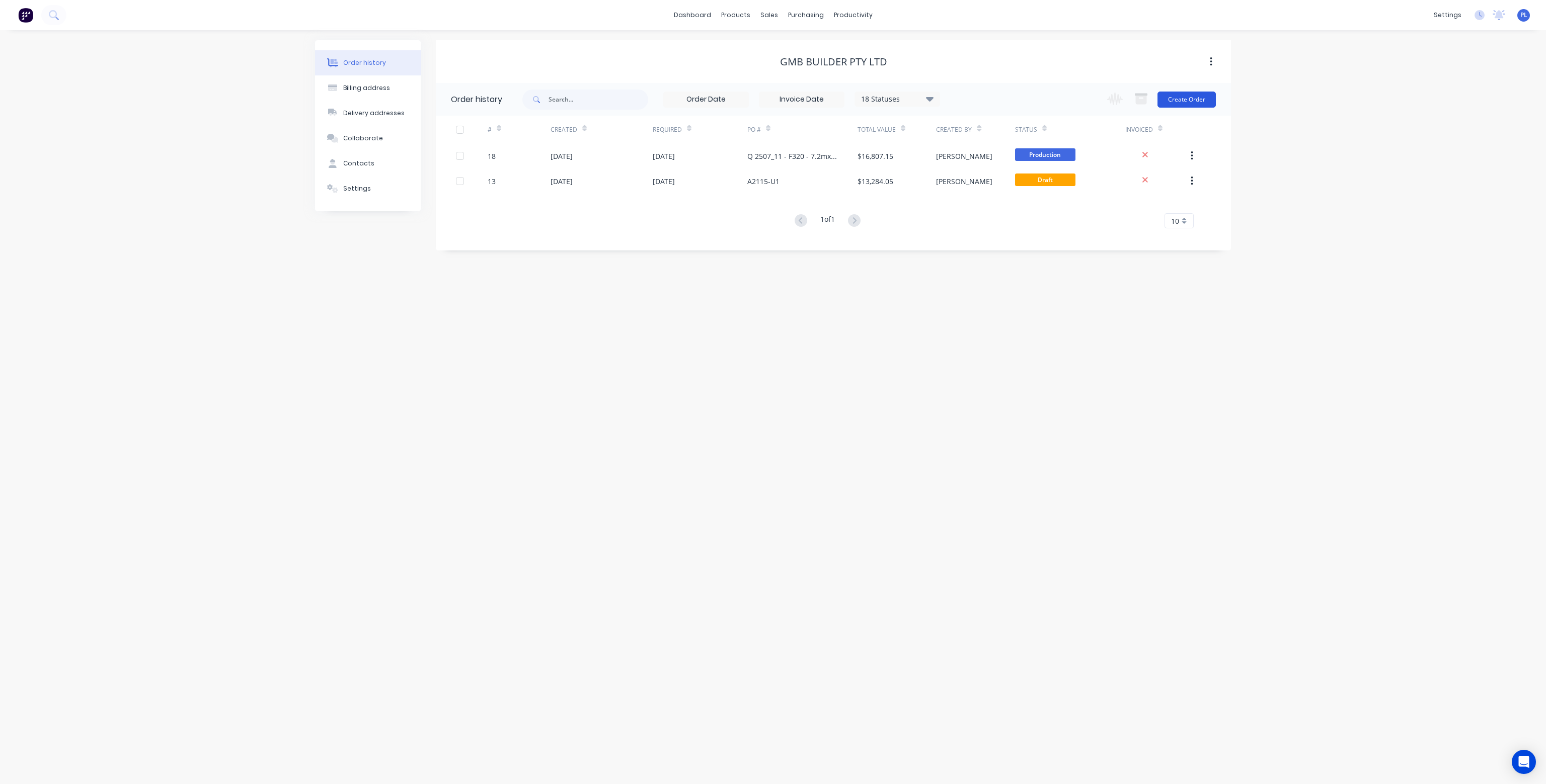
click at [1193, 98] on button "Create Order" at bounding box center [1187, 100] width 58 height 16
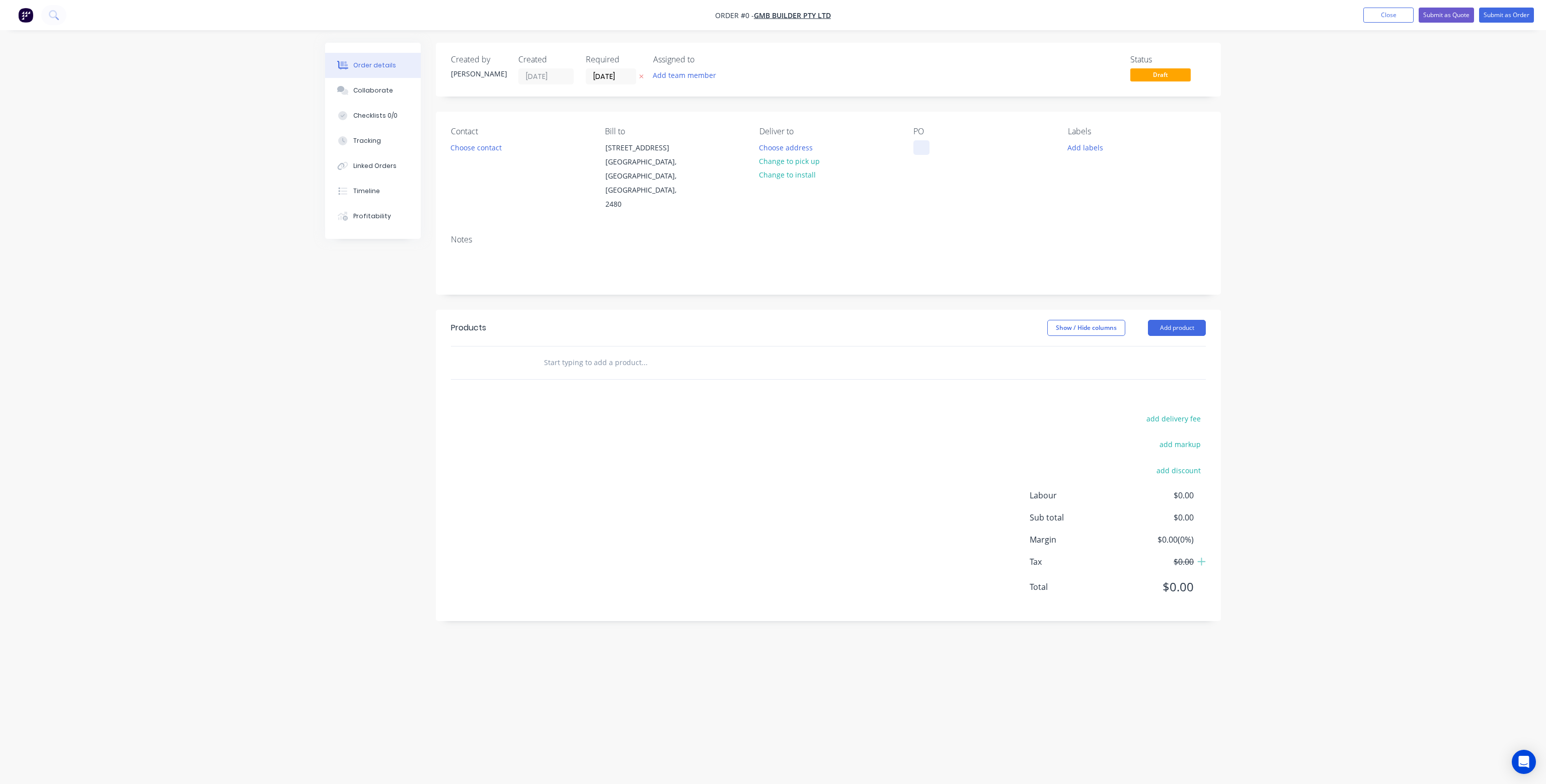
click at [922, 147] on div at bounding box center [921, 148] width 16 height 14
click at [963, 203] on div "Order details Collaborate Checklists 0/0 Tracking Linked Orders Timeline Profit…" at bounding box center [773, 373] width 916 height 660
click at [568, 353] on input "text" at bounding box center [644, 363] width 201 height 20
type input "70mm"
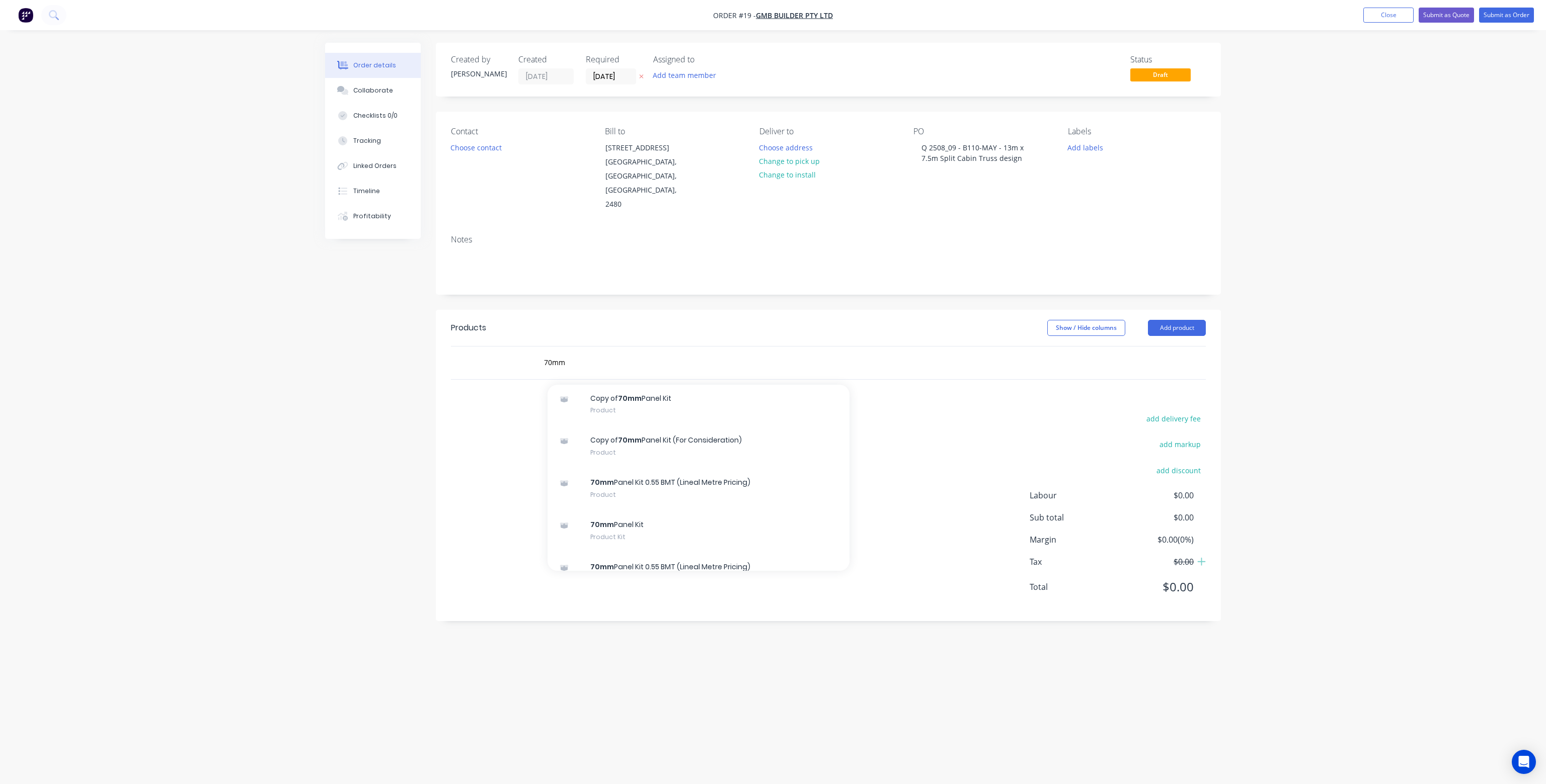
click at [1091, 361] on div "Products Show / Hide columns Add product 70mm Add 70mm to order Colorbond 700 P…" at bounding box center [828, 465] width 785 height 311
click at [1194, 320] on button "Add product" at bounding box center [1177, 328] width 58 height 16
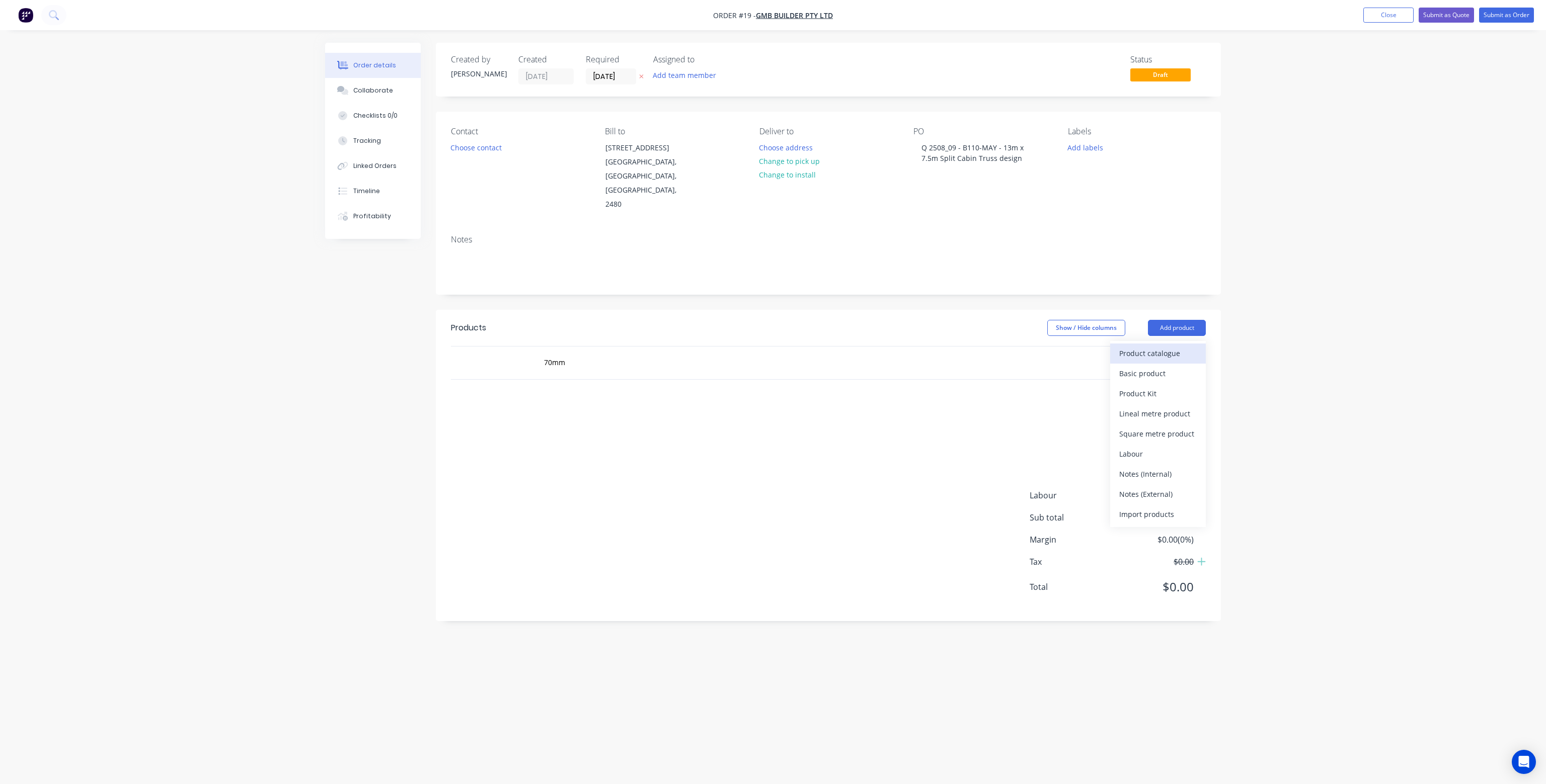
click at [1149, 346] on div "Product catalogue" at bounding box center [1158, 353] width 77 height 14
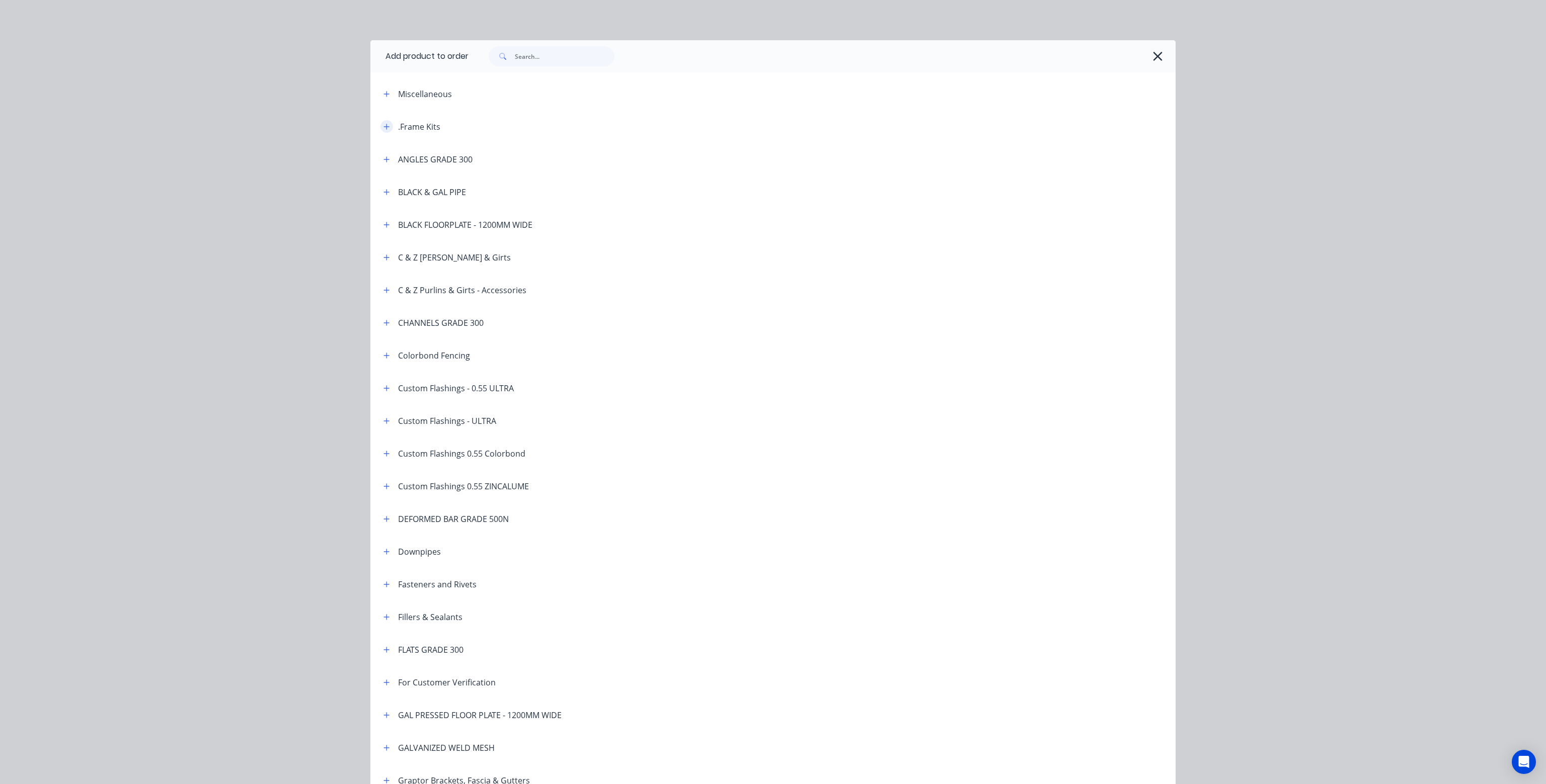
click at [384, 126] on icon "button" at bounding box center [386, 126] width 5 height 5
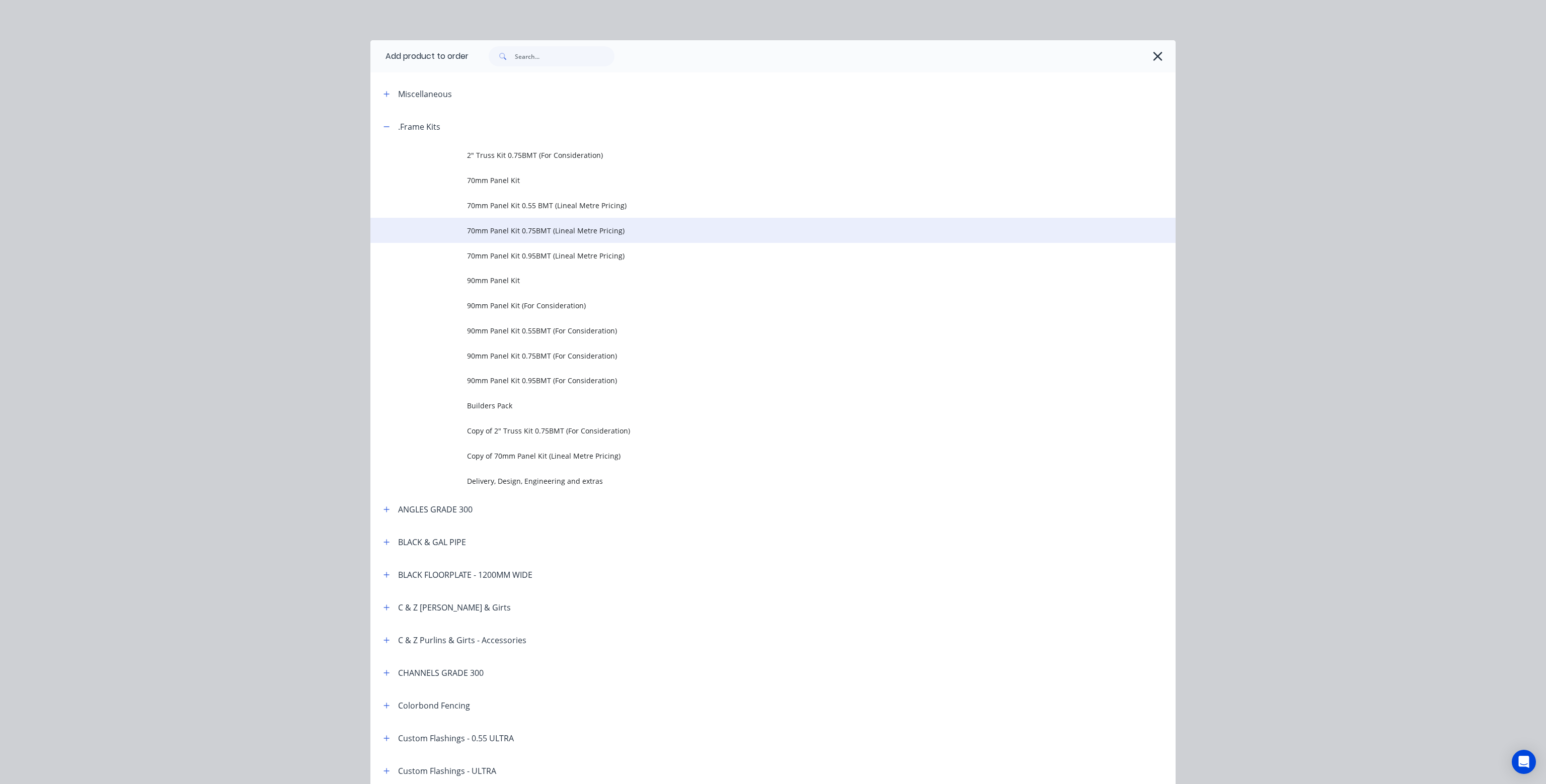
click at [525, 230] on span "70mm Panel Kit 0.75BMT (Lineal Metre Pricing)" at bounding box center [750, 231] width 567 height 11
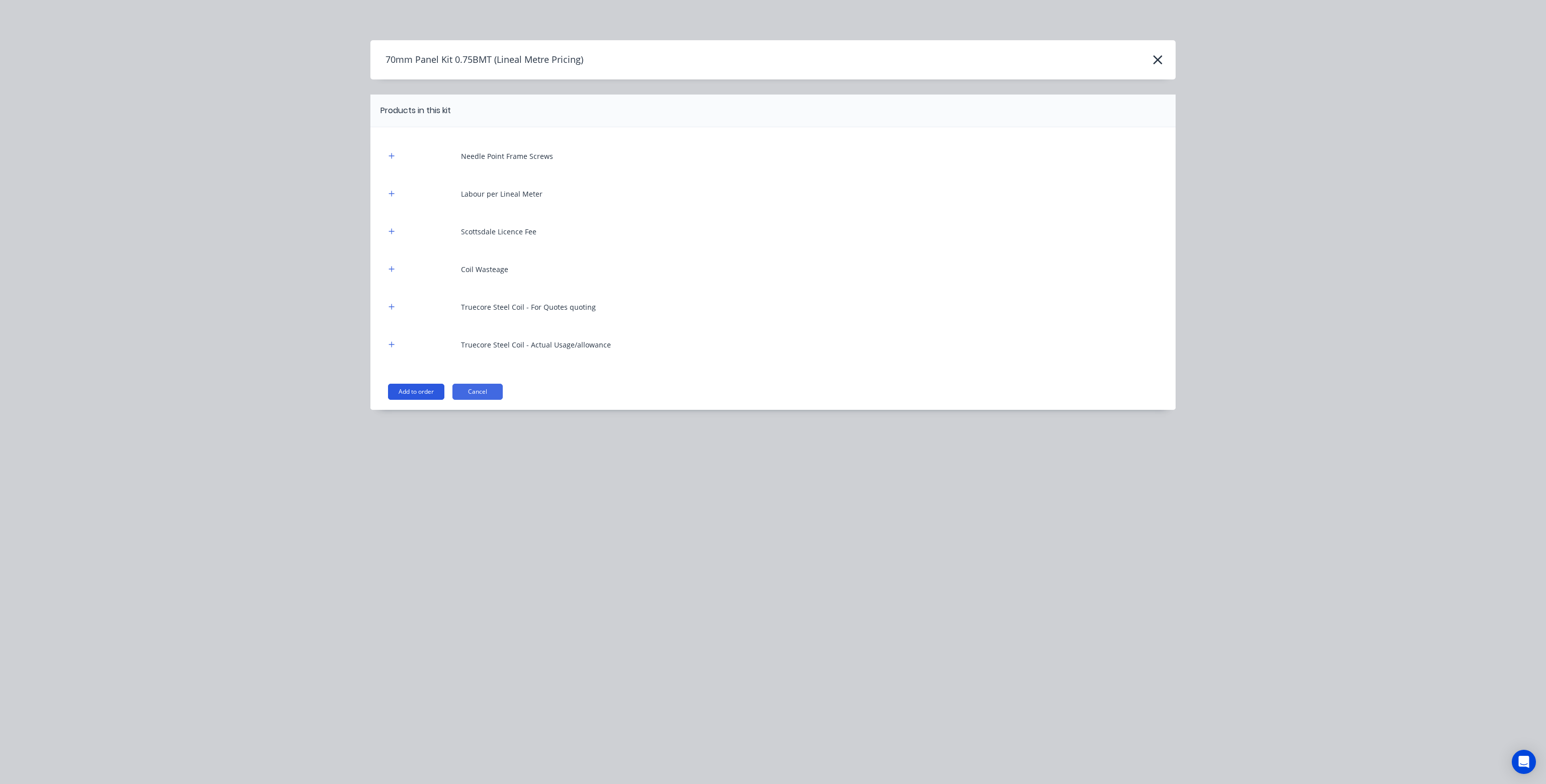
click at [420, 391] on button "Add to order" at bounding box center [417, 392] width 56 height 16
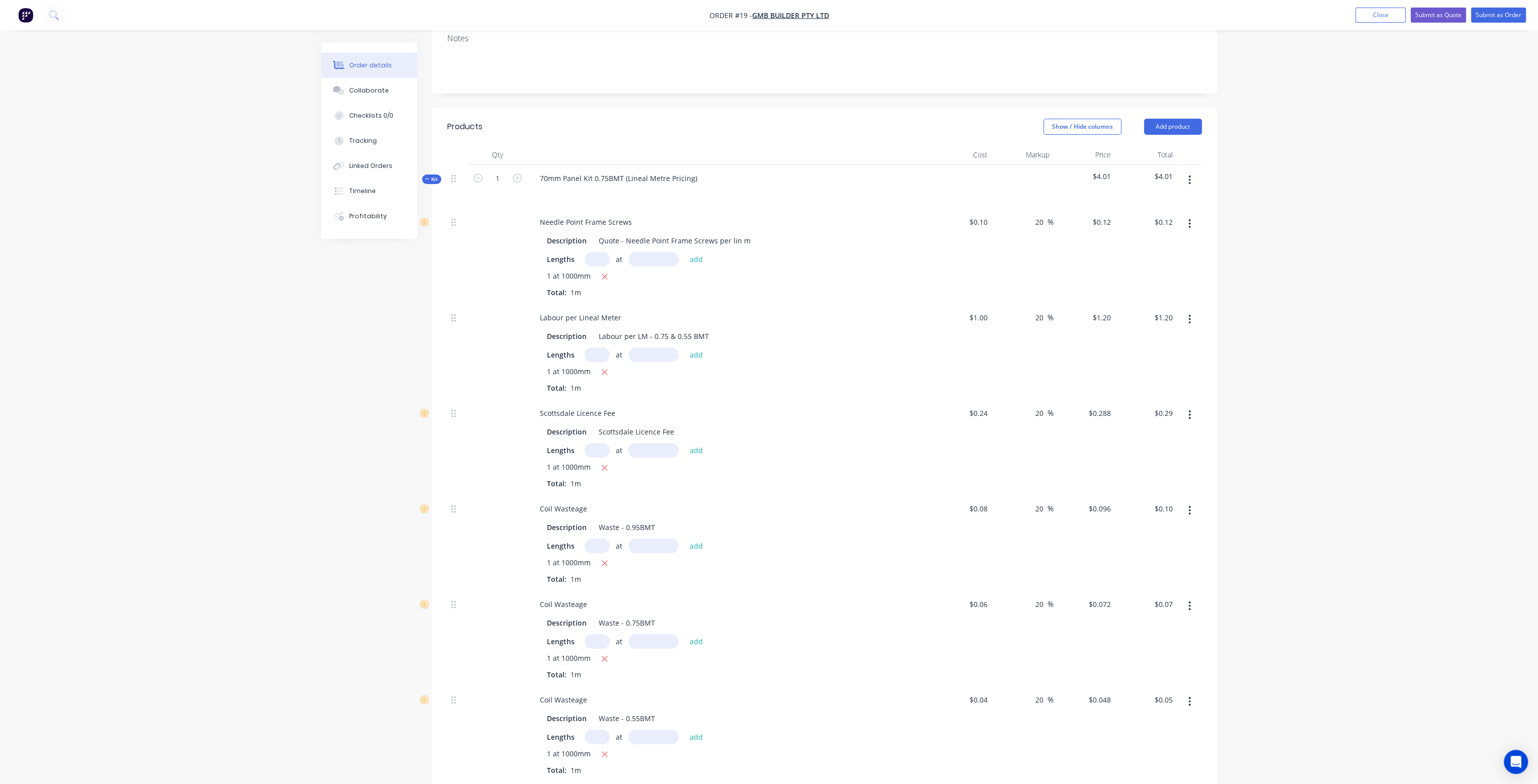
scroll to position [251, 0]
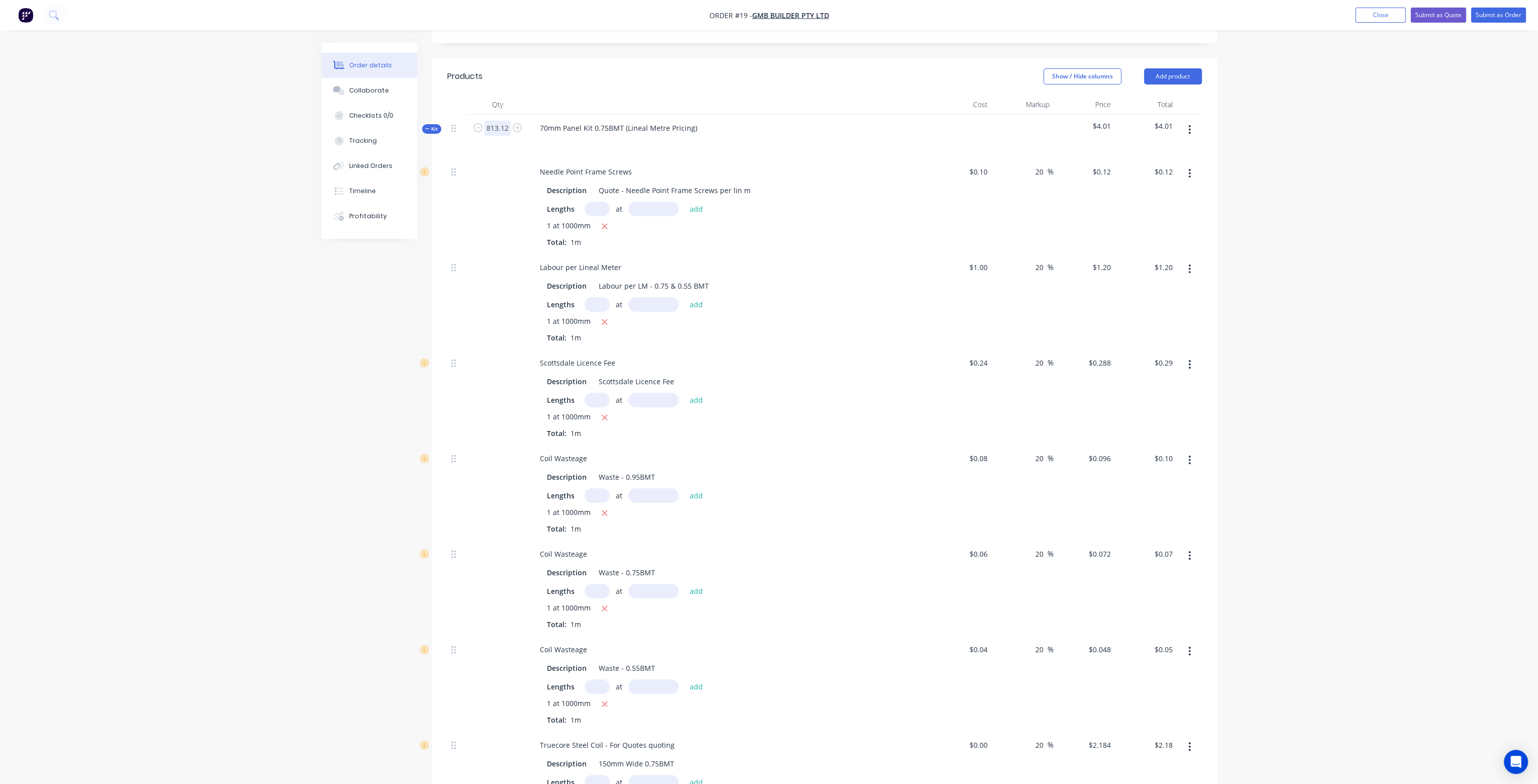
type input "813.12"
type input "$97.56"
type input "$975.60"
type input "$234.14"
type input "$78.05"
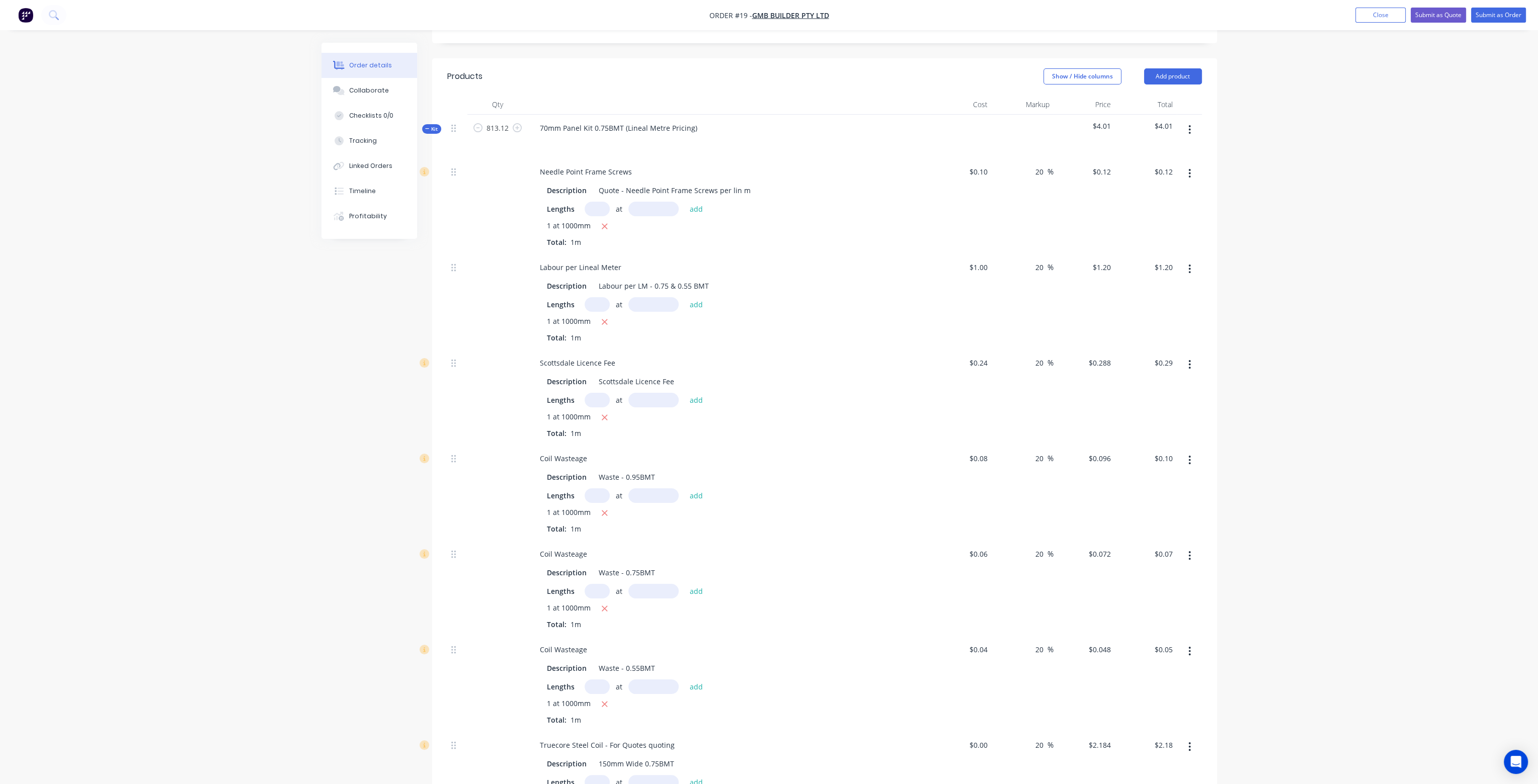
type input "$58.54"
type input "$39.02"
type input "$1,775.59"
click at [787, 158] on div "Needle Point Frame Screws Description Quote - Needle Point Frame Screws per lin…" at bounding box center [729, 206] width 403 height 95
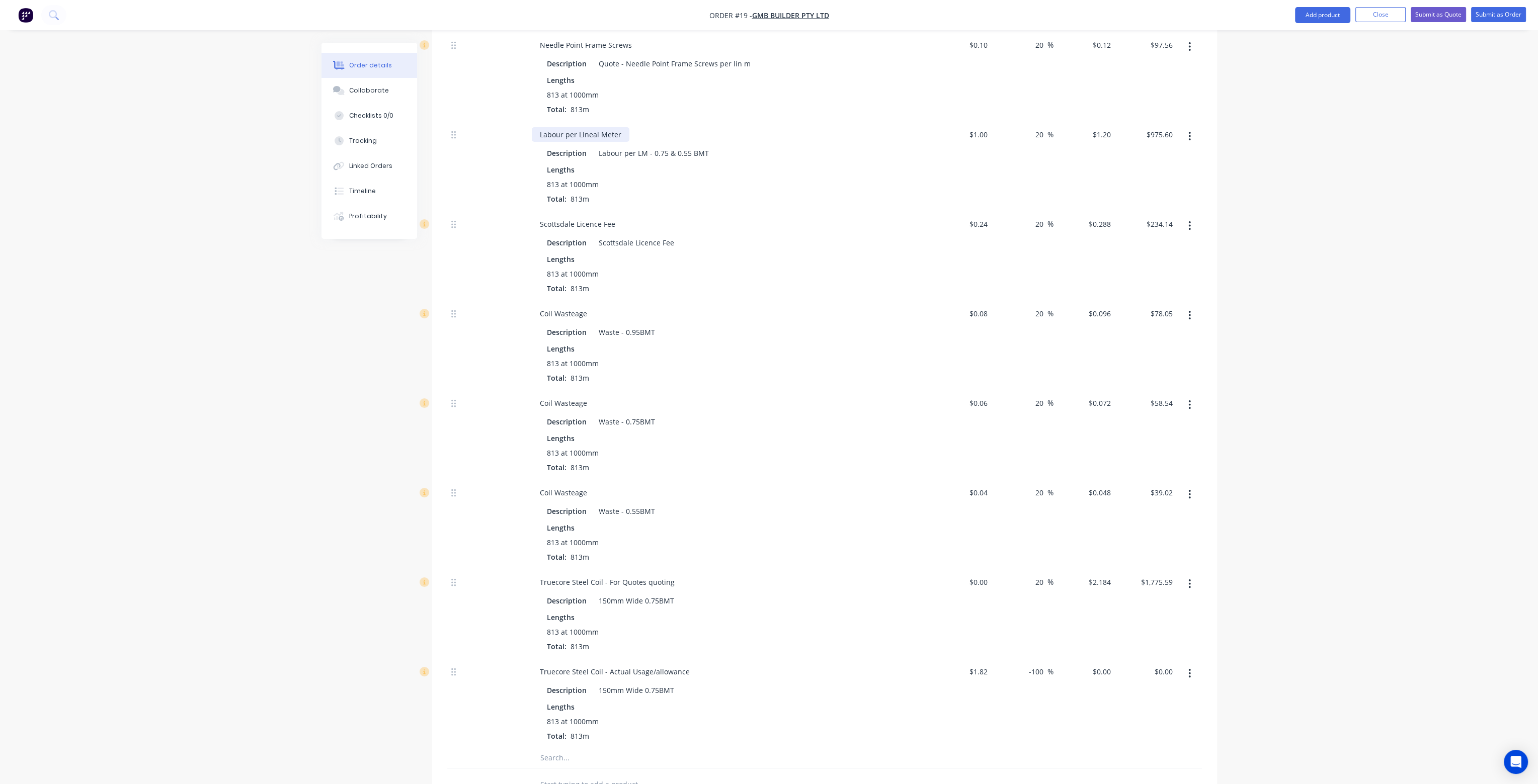
scroll to position [402, 0]
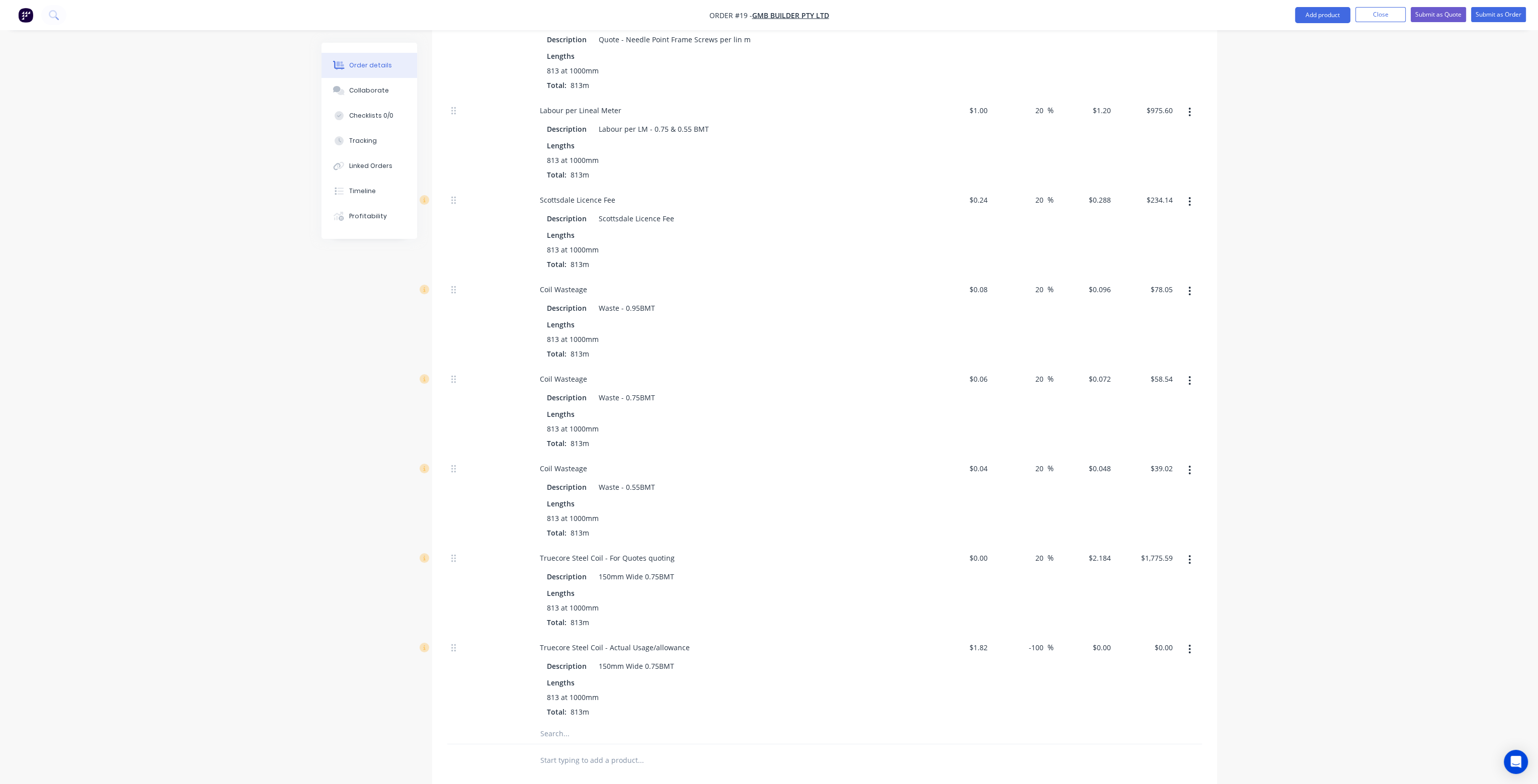
click at [701, 282] on div "Coil Wasteage" at bounding box center [728, 289] width 394 height 14
click at [1190, 287] on icon "button" at bounding box center [1189, 291] width 2 height 9
click at [1149, 350] on div "Delete" at bounding box center [1154, 358] width 77 height 14
click at [1190, 376] on icon "button" at bounding box center [1189, 380] width 2 height 9
click at [1165, 440] on div "Delete" at bounding box center [1154, 447] width 77 height 14
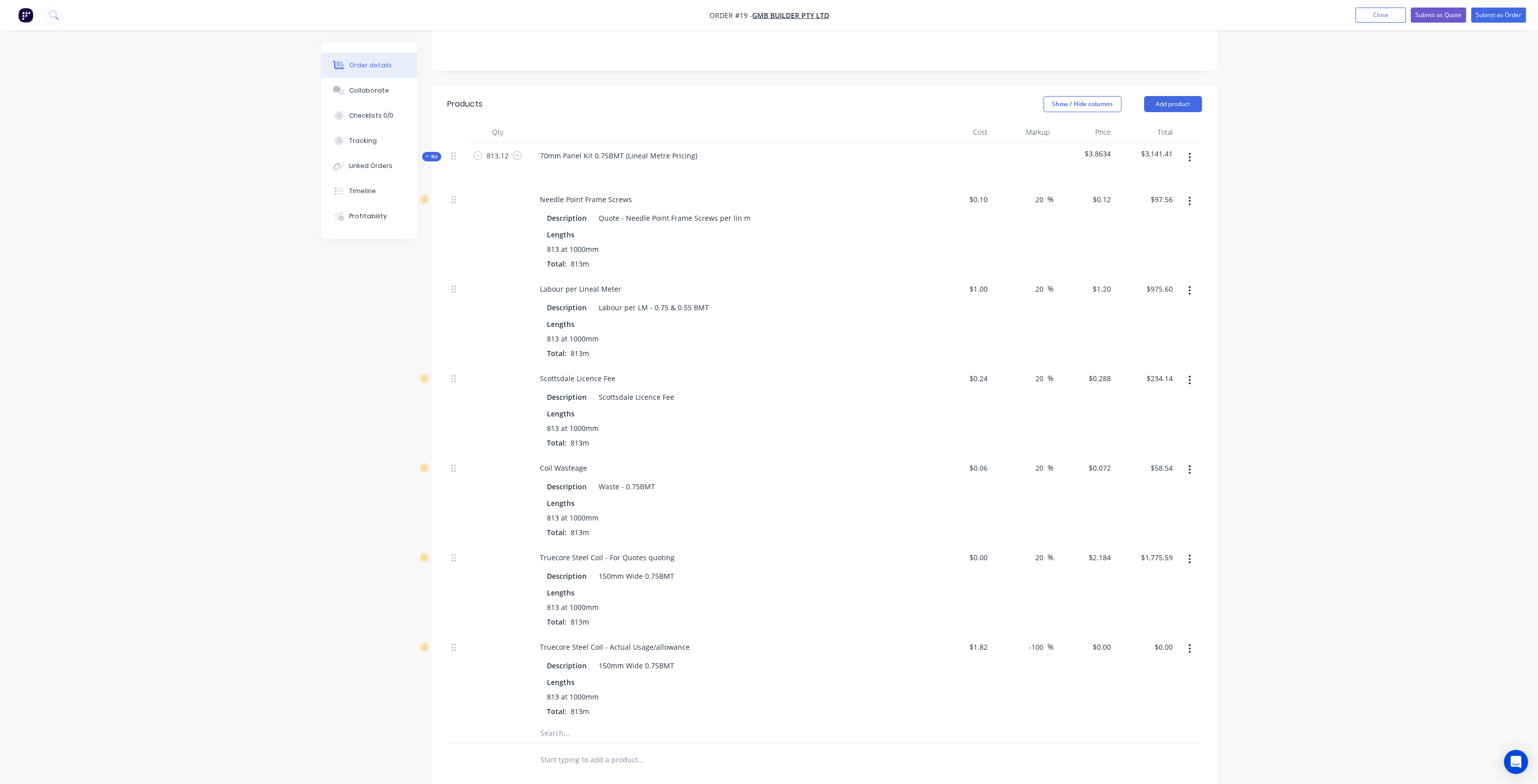
scroll to position [201, 0]
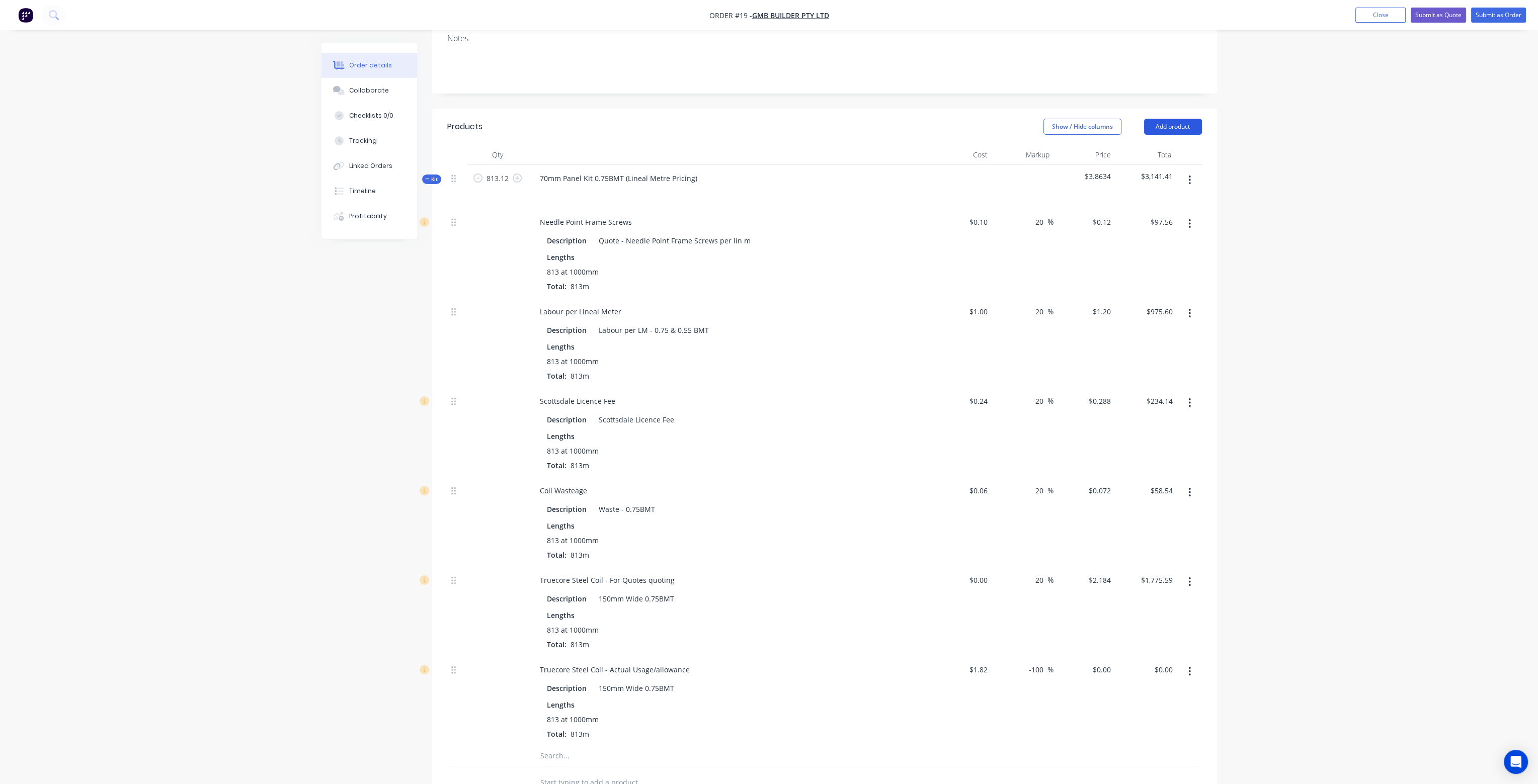
click at [1170, 119] on button "Add product" at bounding box center [1173, 127] width 58 height 16
click at [1158, 145] on div "Product catalogue" at bounding box center [1154, 152] width 77 height 14
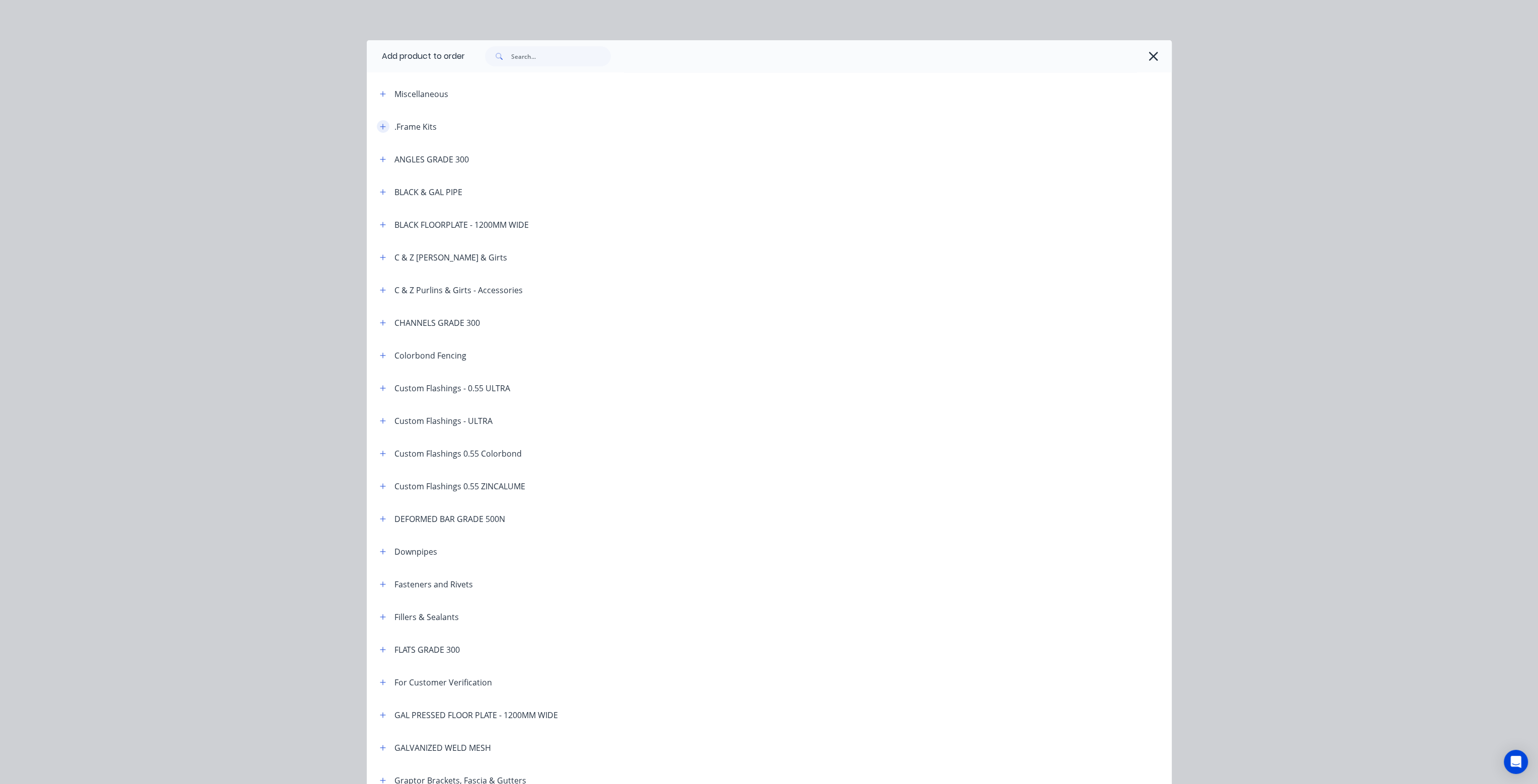
click at [380, 129] on icon "button" at bounding box center [383, 127] width 6 height 7
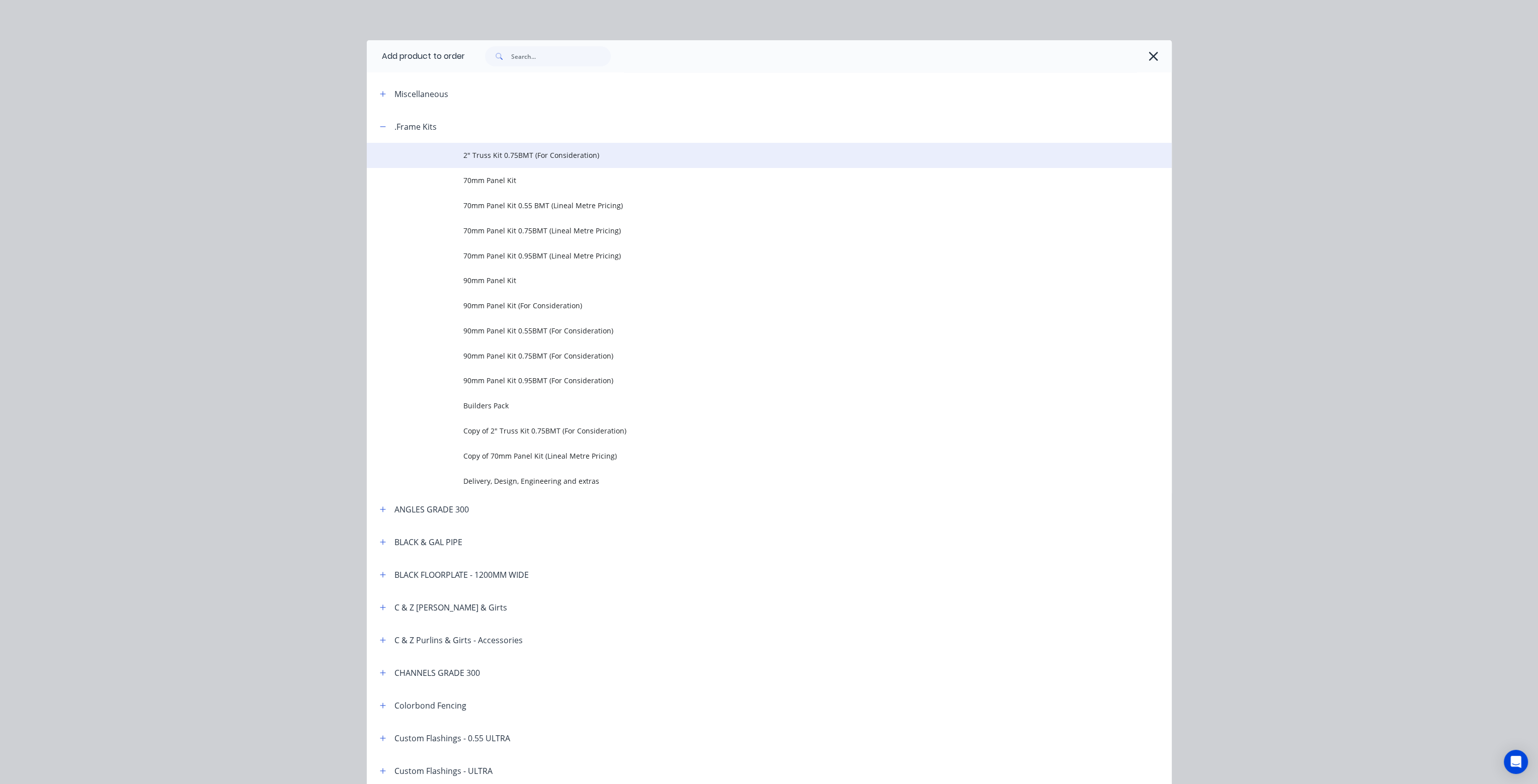
click at [517, 157] on span "2" Truss Kit 0.75BMT (For Consideration)" at bounding box center [746, 155] width 566 height 11
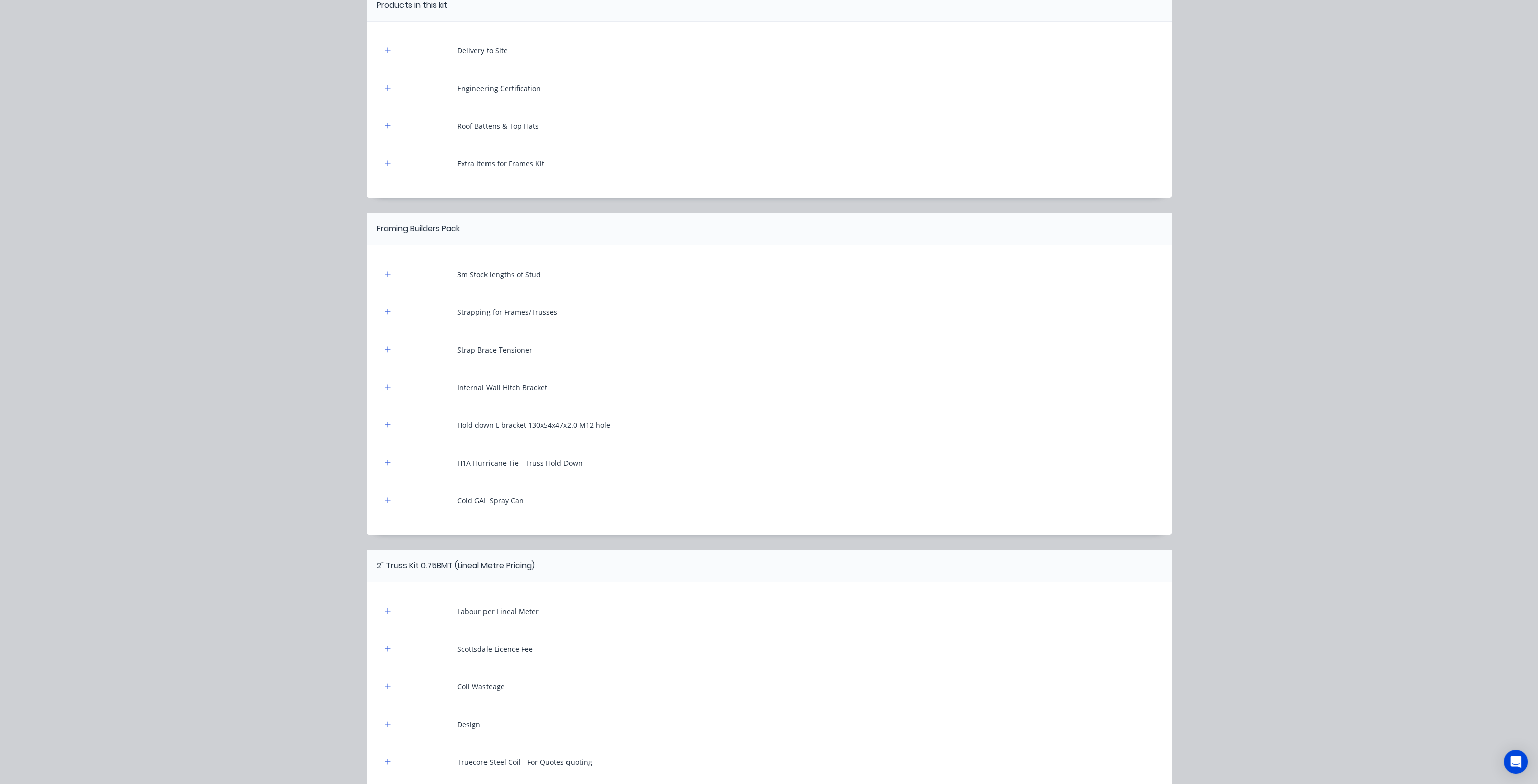
scroll to position [101, 0]
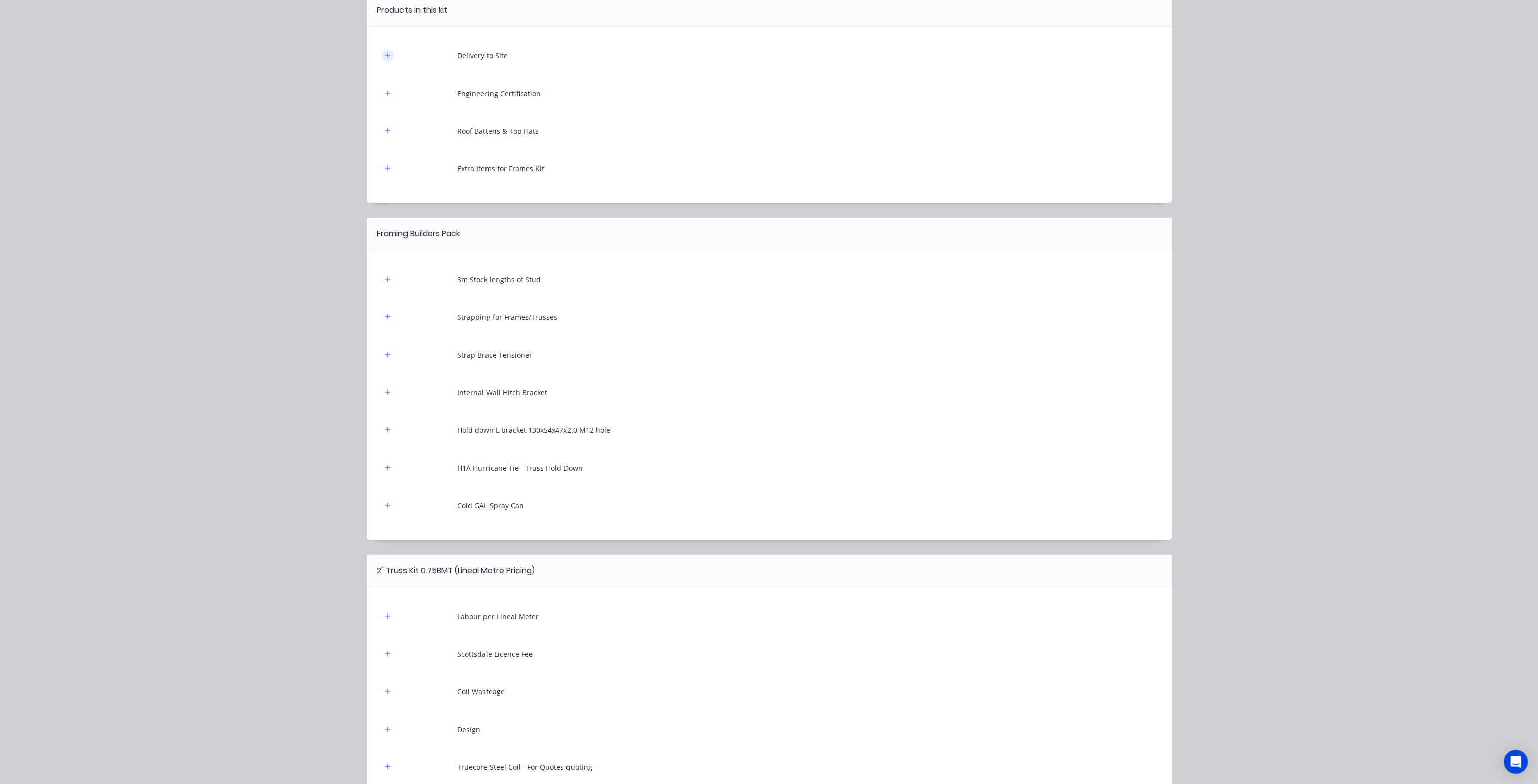
click at [385, 55] on icon "button" at bounding box center [388, 55] width 6 height 7
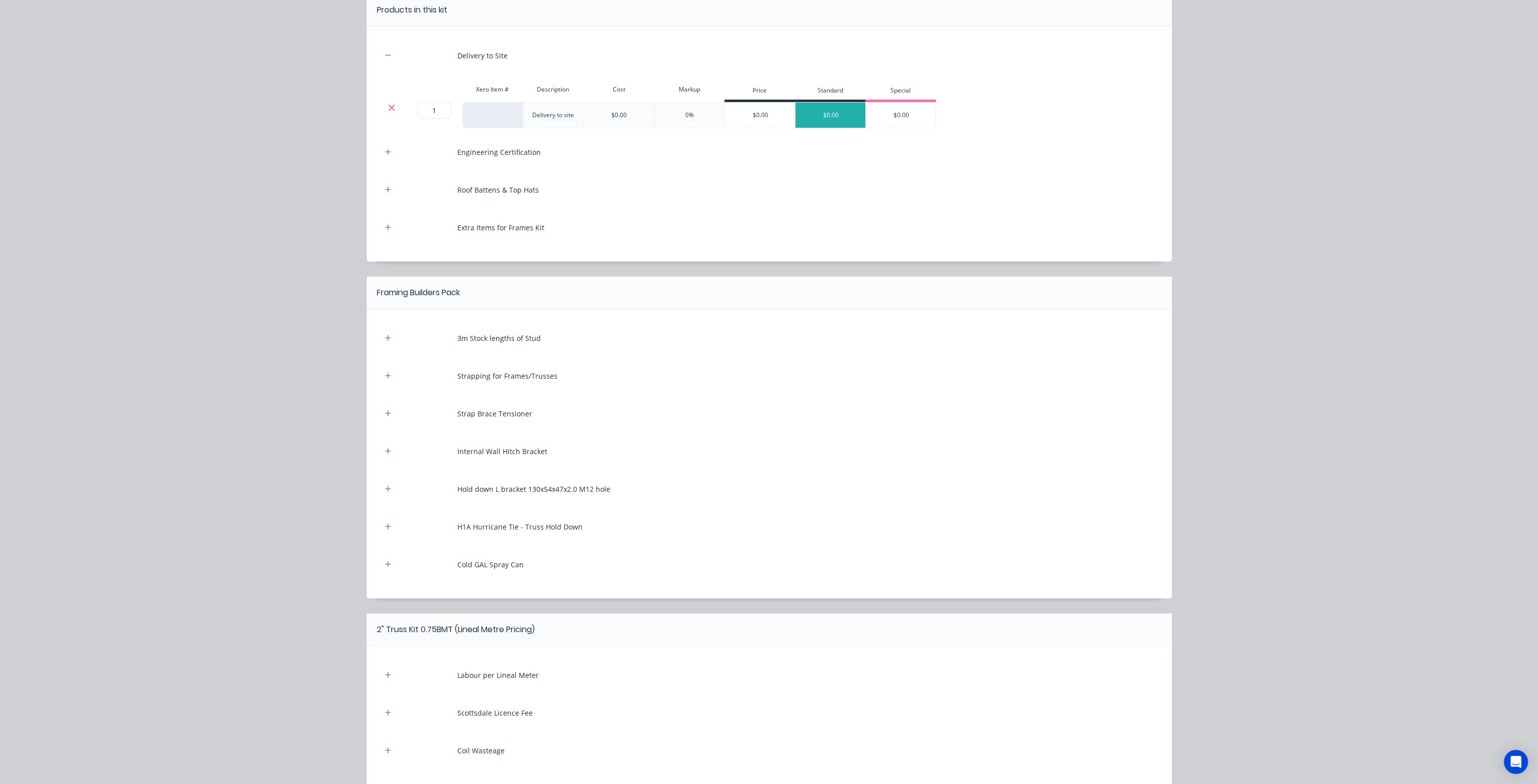
click at [388, 103] on icon at bounding box center [392, 107] width 8 height 10
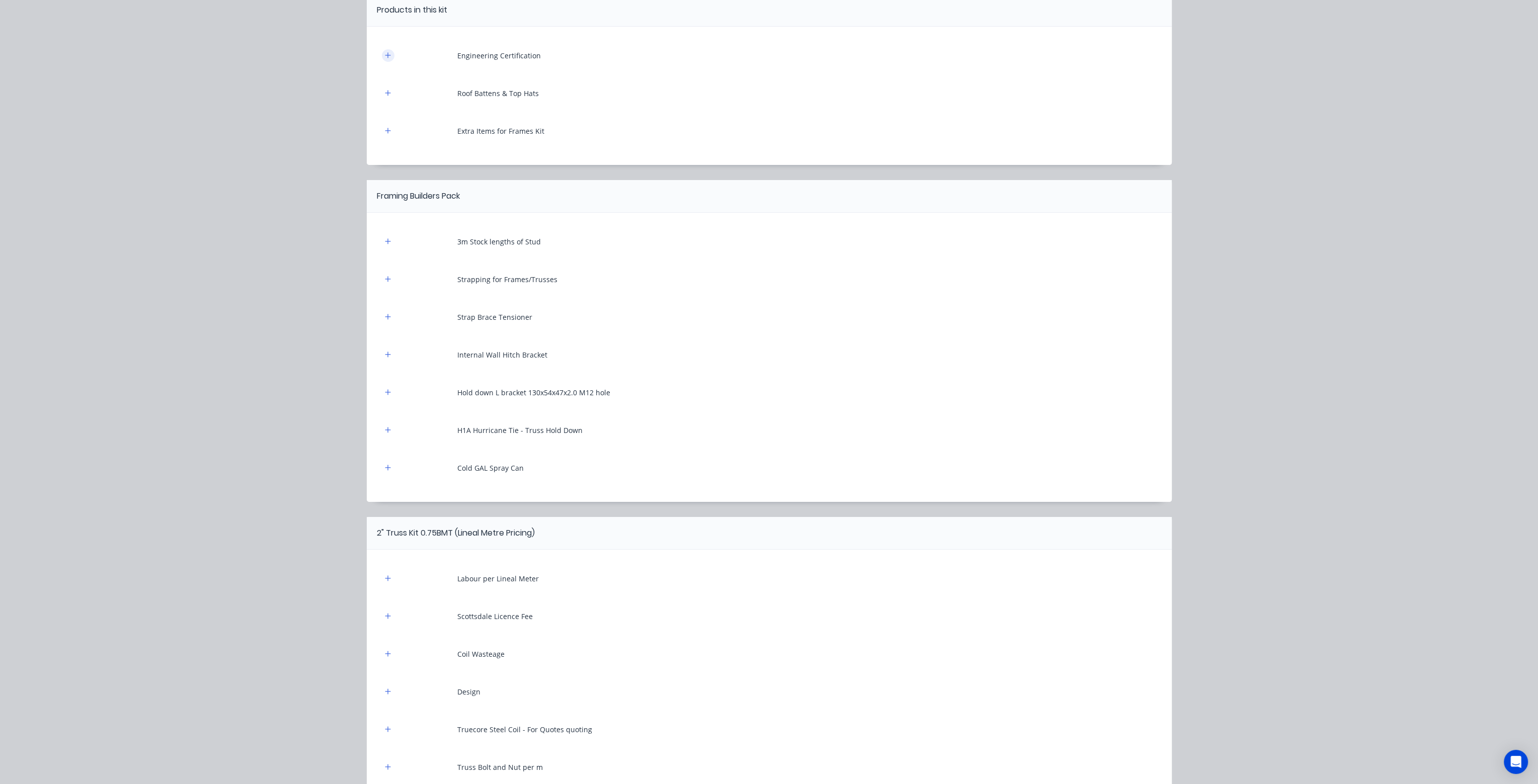
click at [385, 57] on icon "button" at bounding box center [388, 55] width 6 height 7
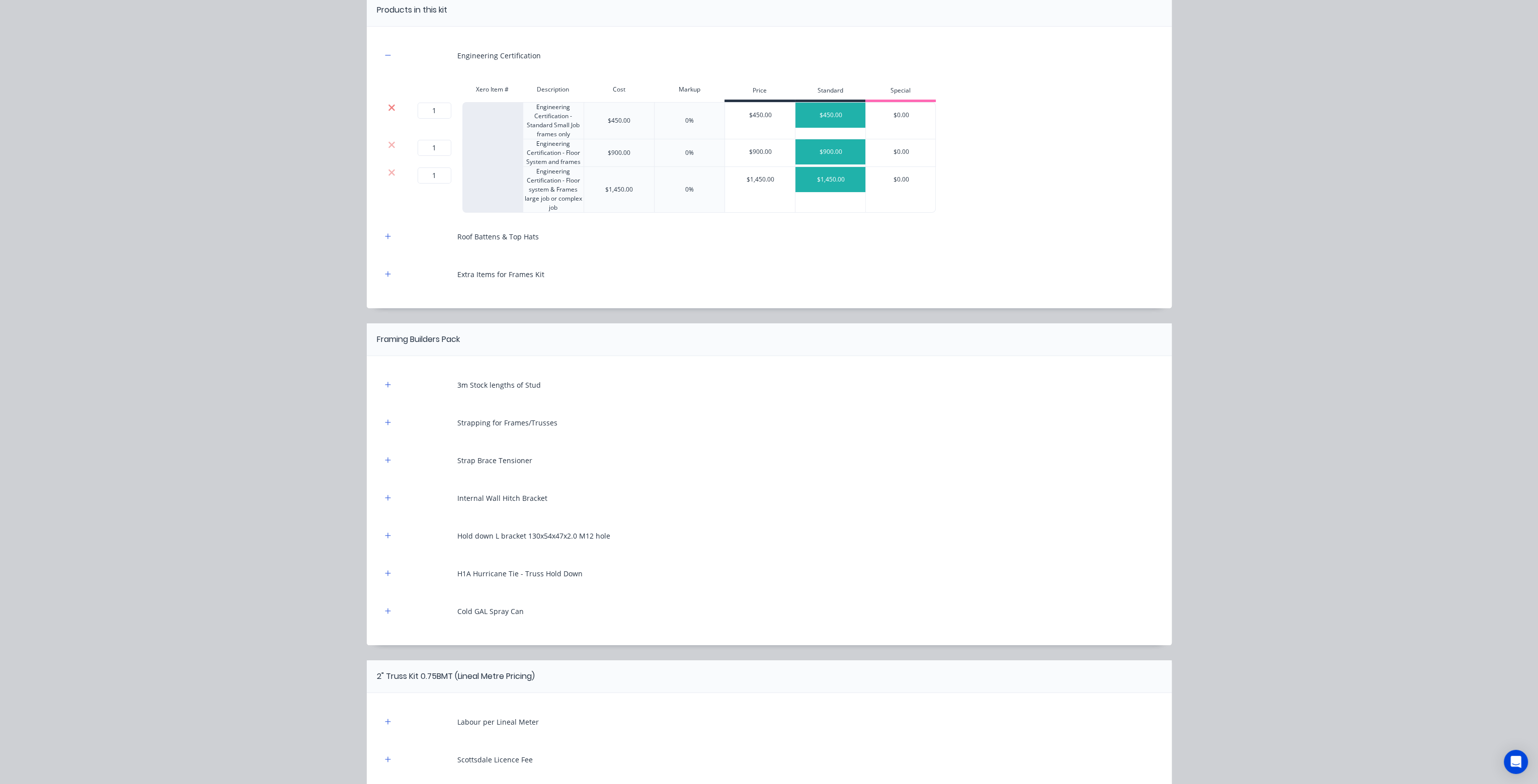
click at [388, 110] on icon at bounding box center [392, 107] width 8 height 10
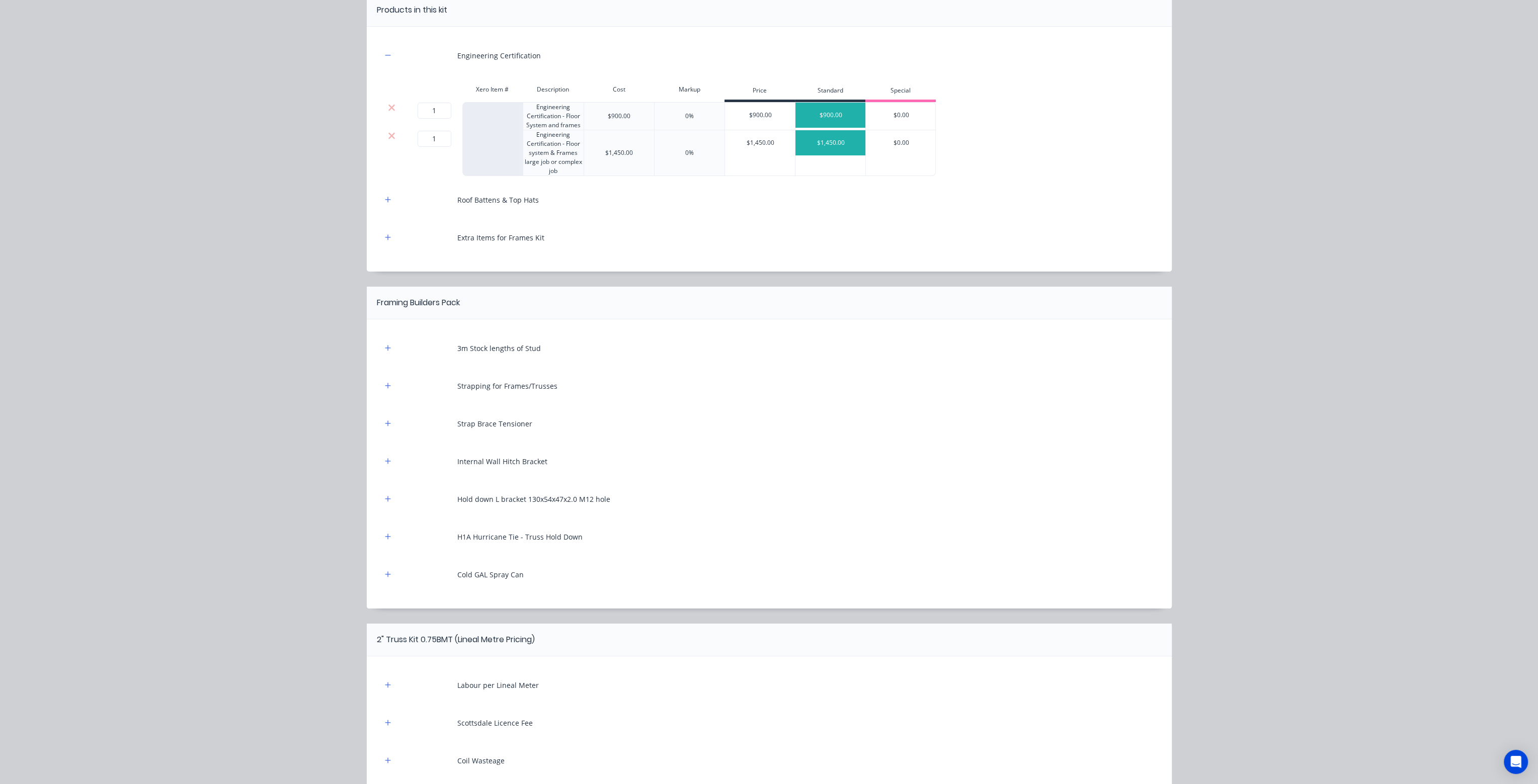
click at [388, 110] on icon at bounding box center [392, 107] width 8 height 10
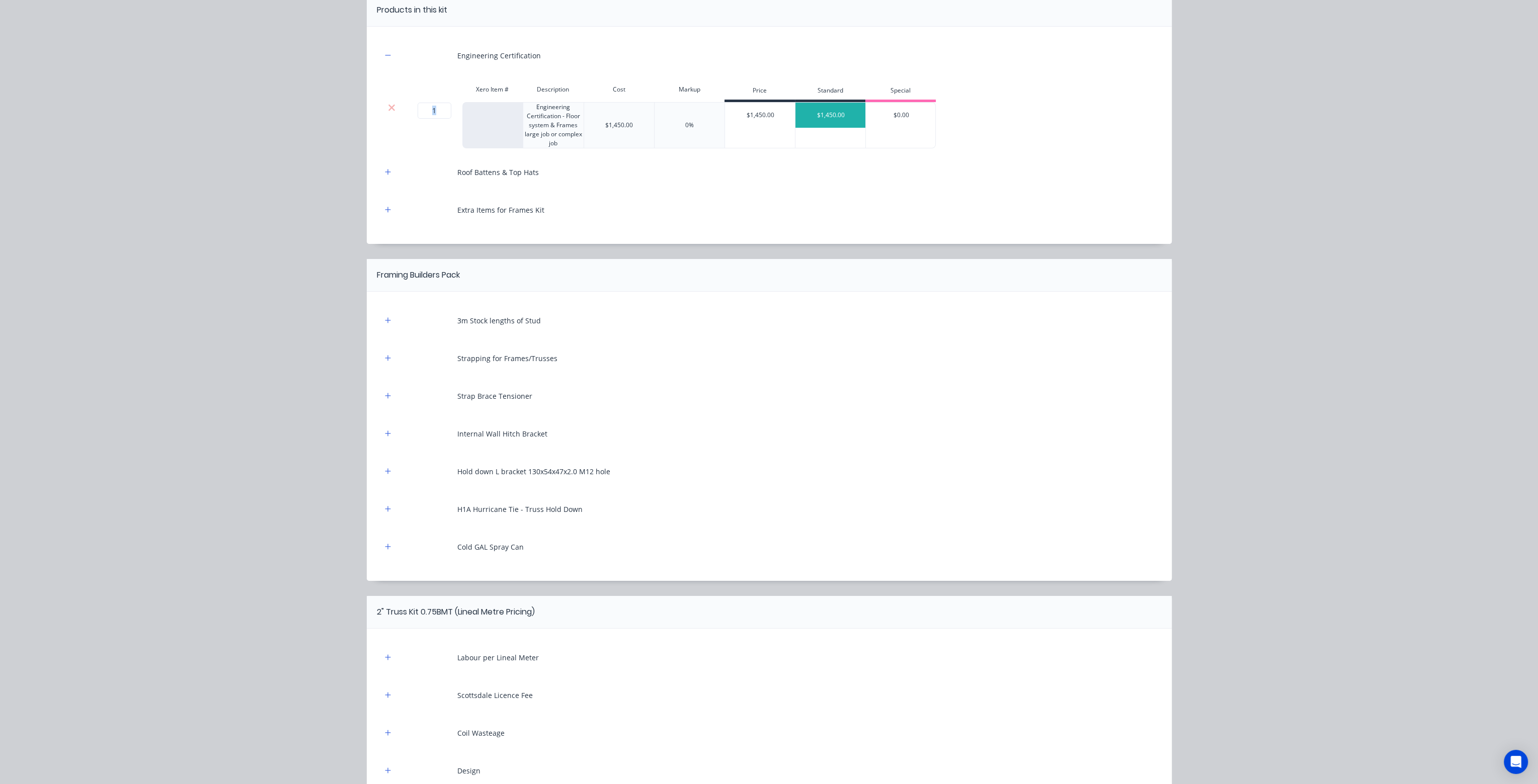
click at [388, 110] on icon at bounding box center [392, 107] width 8 height 10
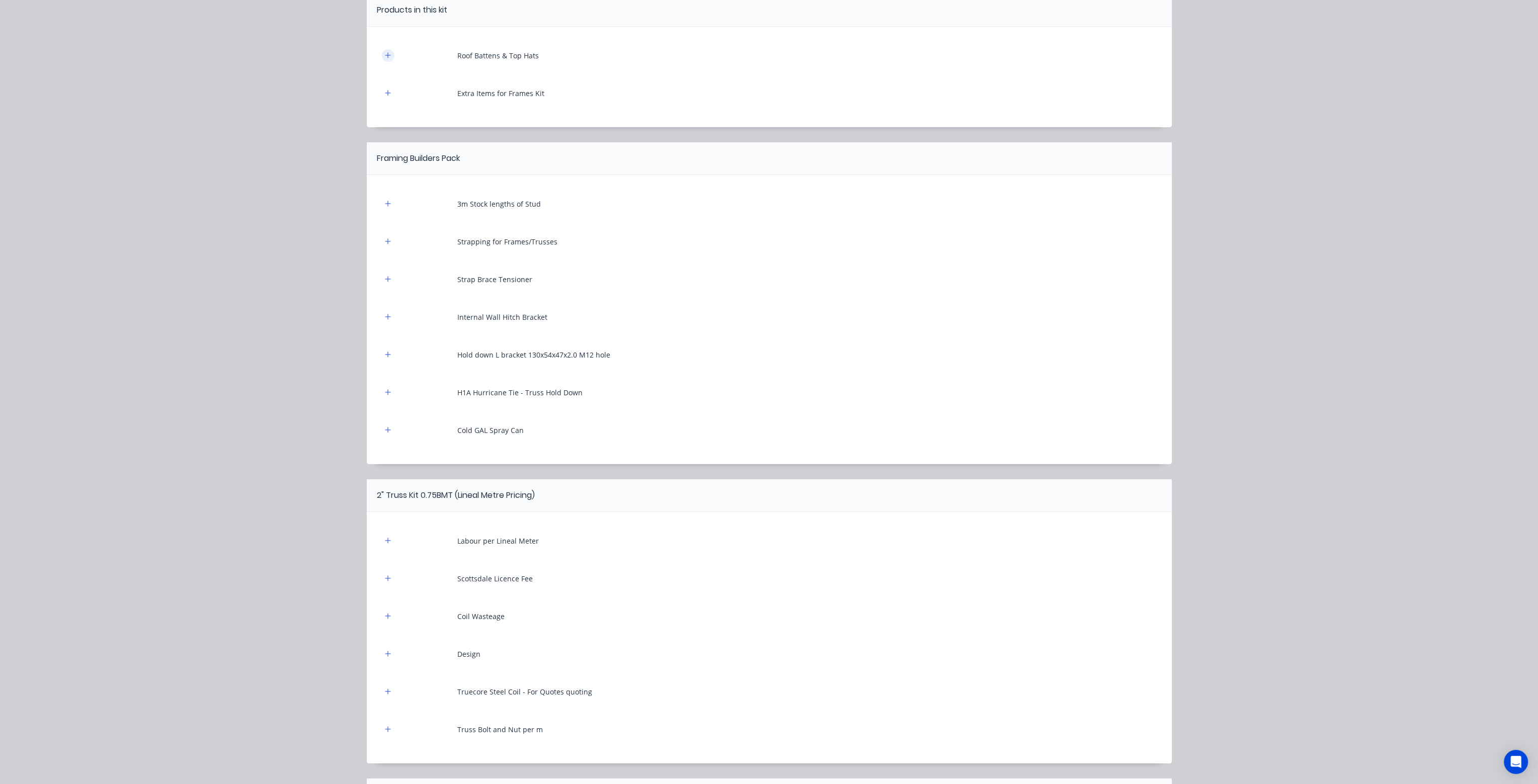
click at [388, 55] on button "button" at bounding box center [388, 55] width 13 height 13
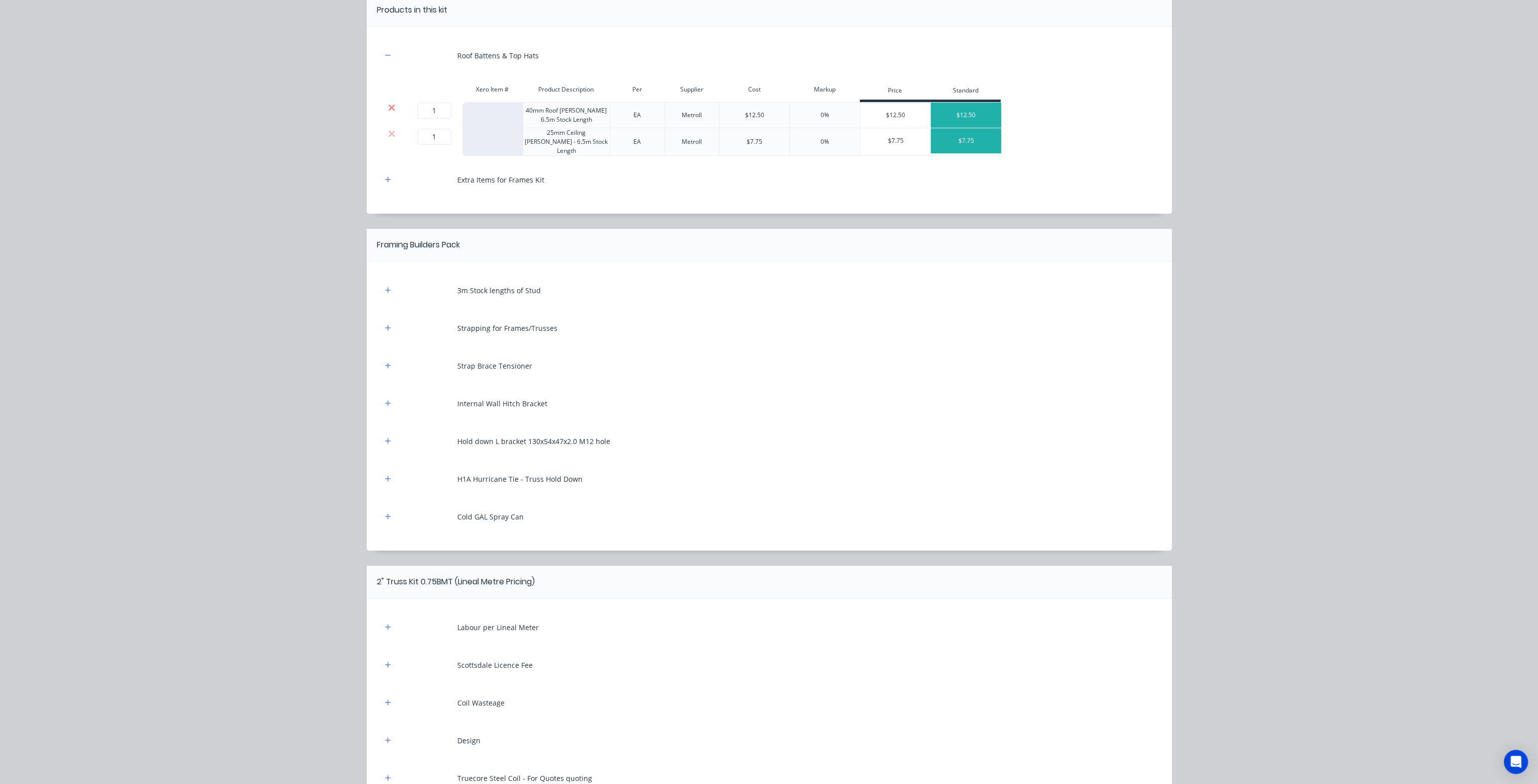
click at [388, 103] on icon at bounding box center [392, 107] width 8 height 10
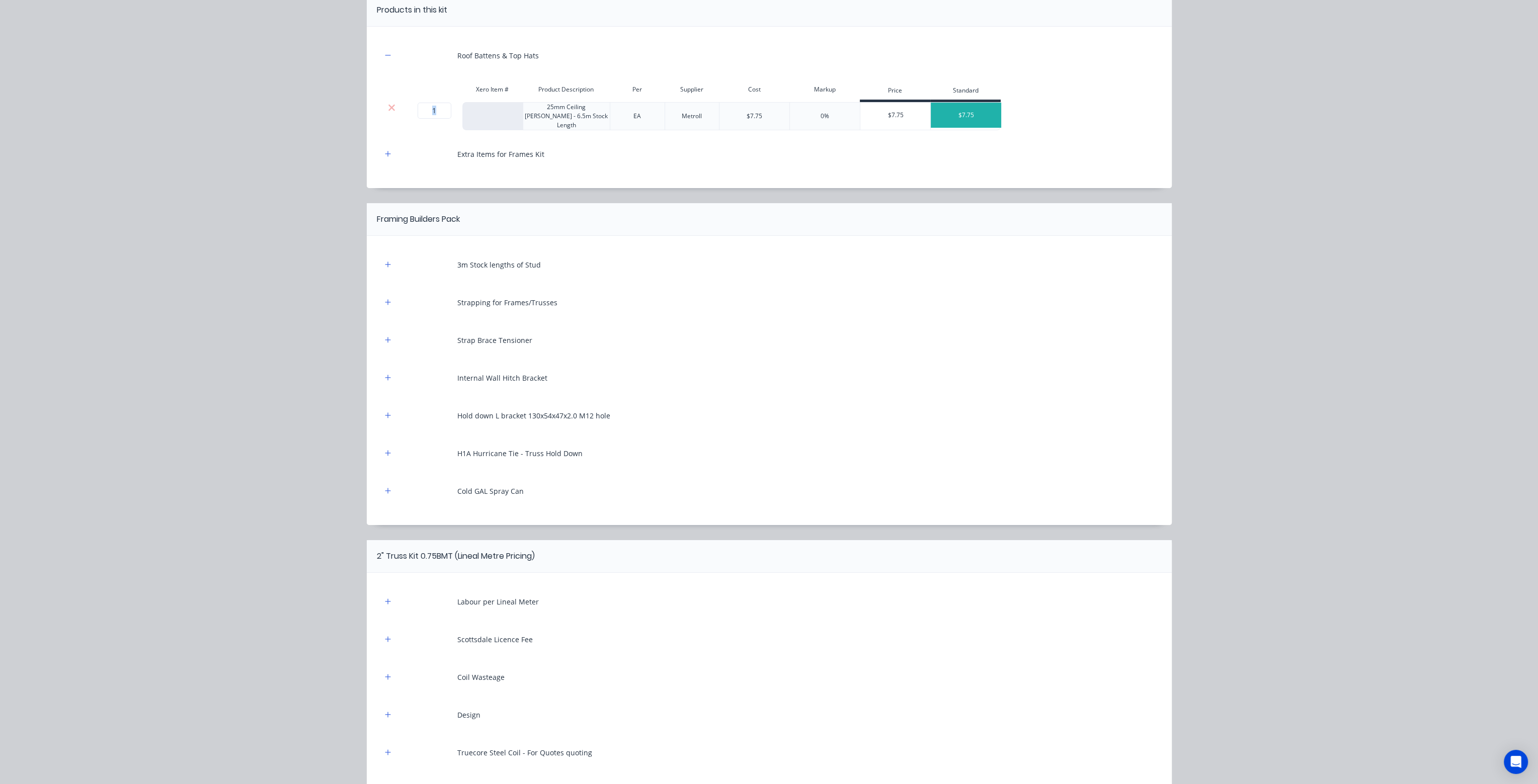
click at [388, 103] on icon at bounding box center [392, 107] width 8 height 10
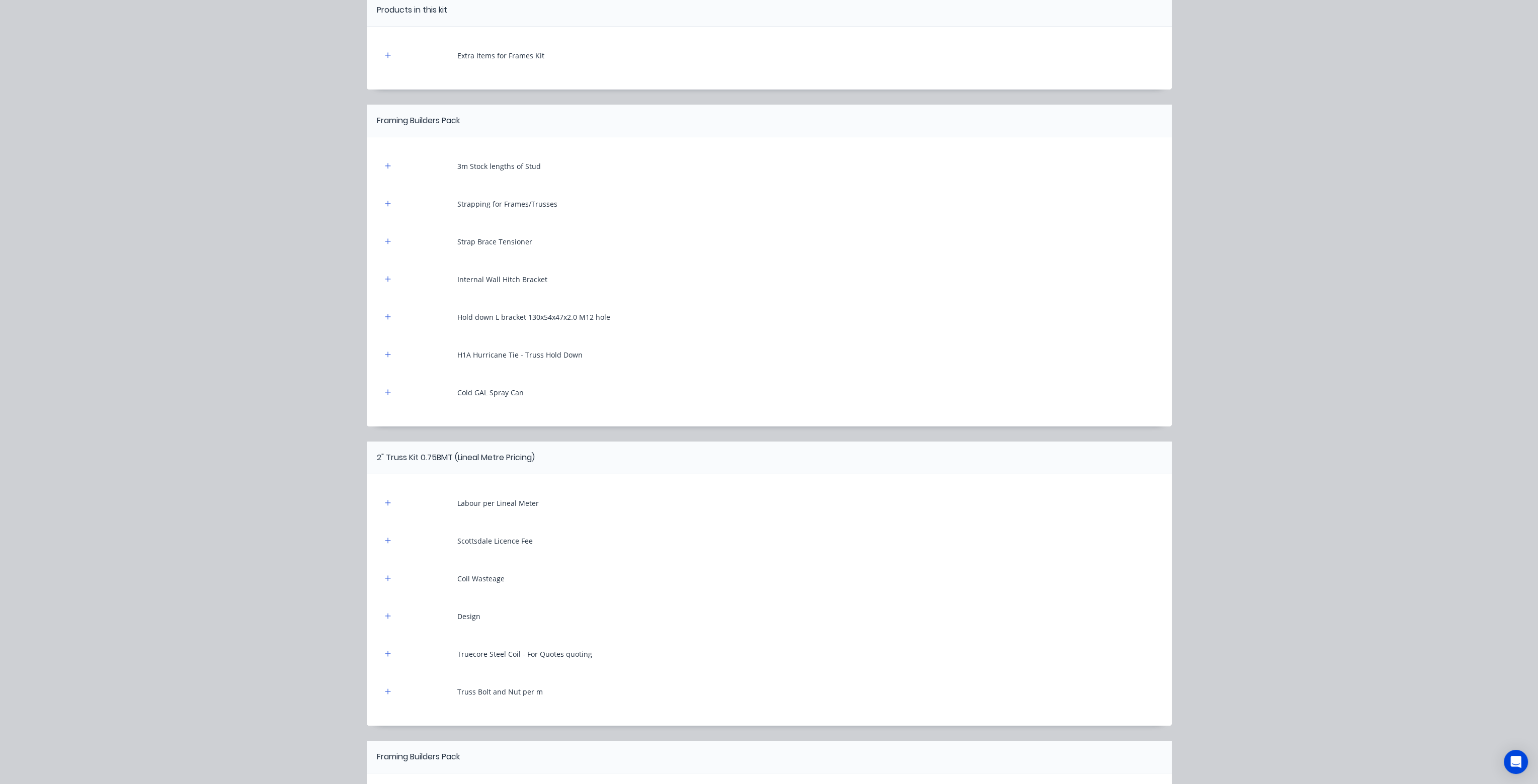
click at [388, 47] on div "Extra Items for Frames Kit" at bounding box center [769, 56] width 775 height 28
click at [388, 58] on button "button" at bounding box center [388, 55] width 13 height 13
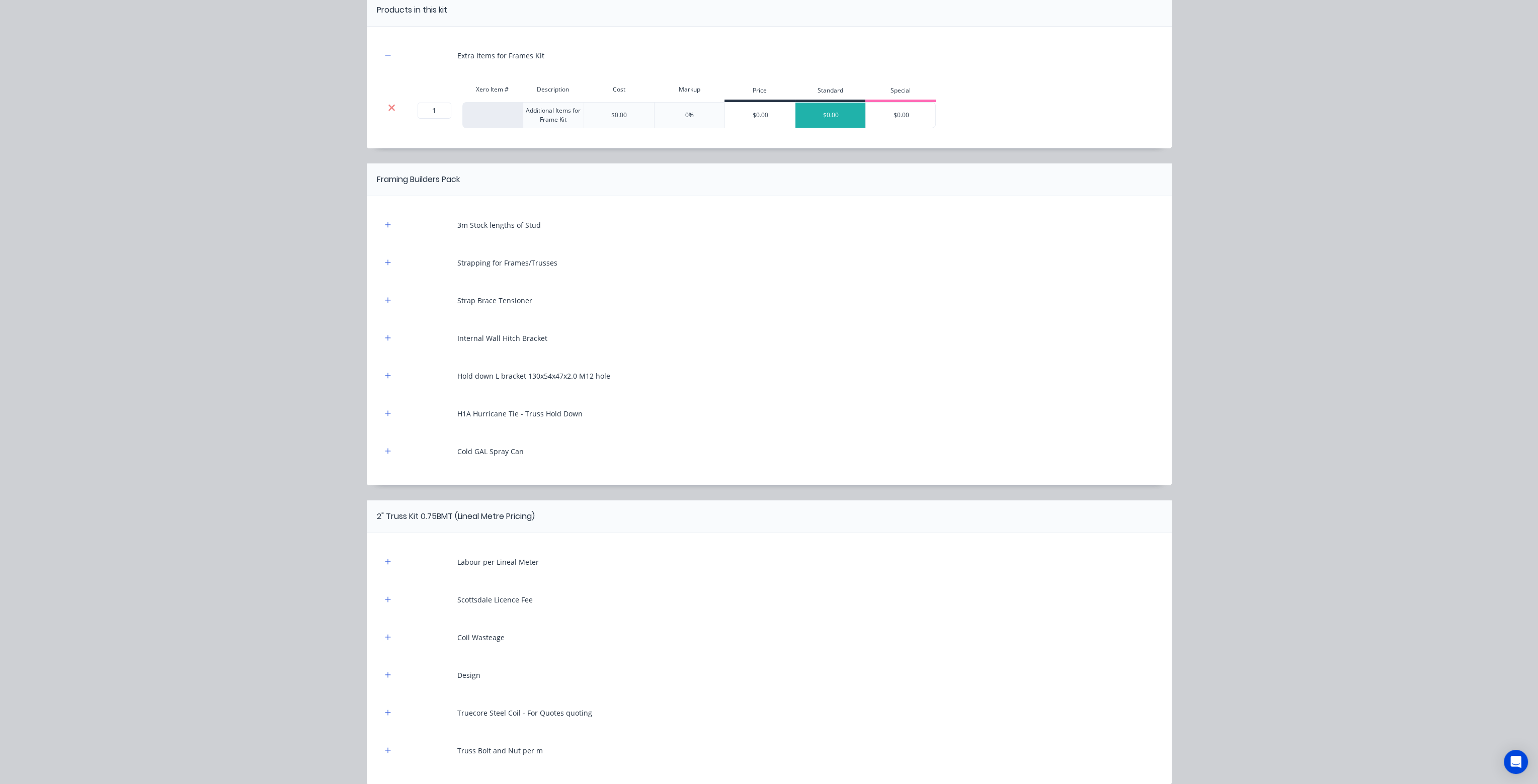
click at [388, 106] on icon at bounding box center [392, 107] width 8 height 10
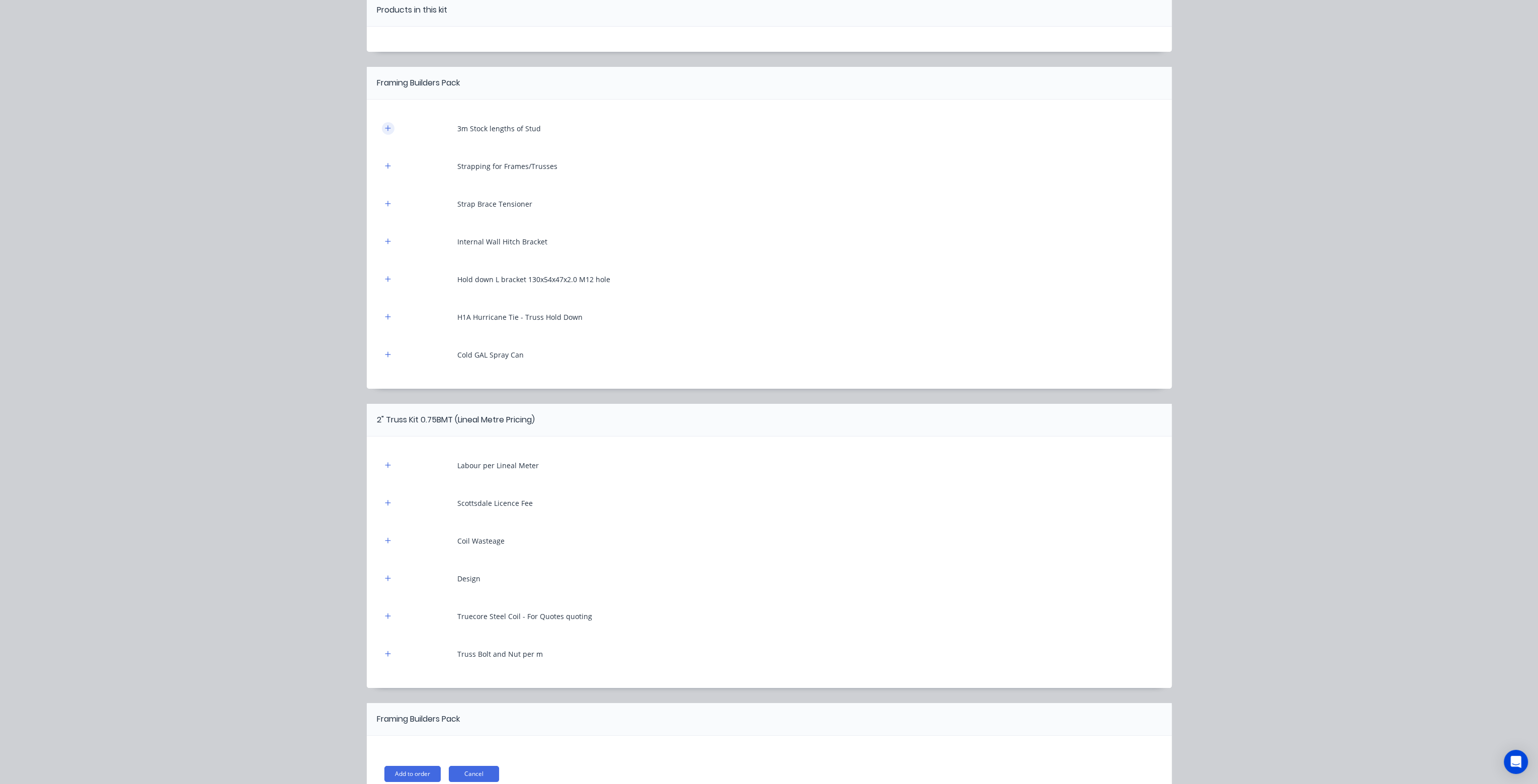
click at [387, 126] on button "button" at bounding box center [388, 128] width 13 height 13
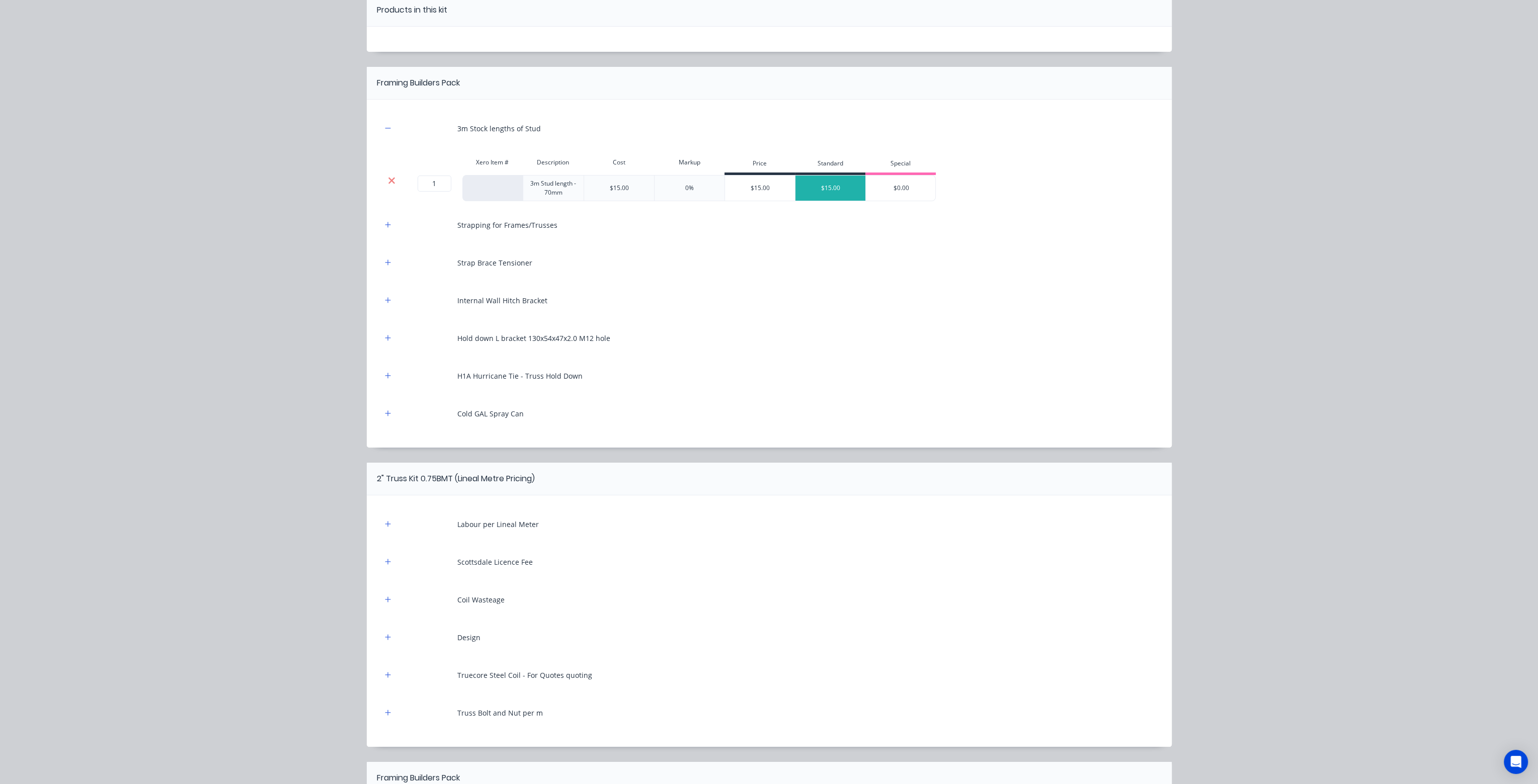
click at [388, 180] on icon at bounding box center [391, 180] width 7 height 7
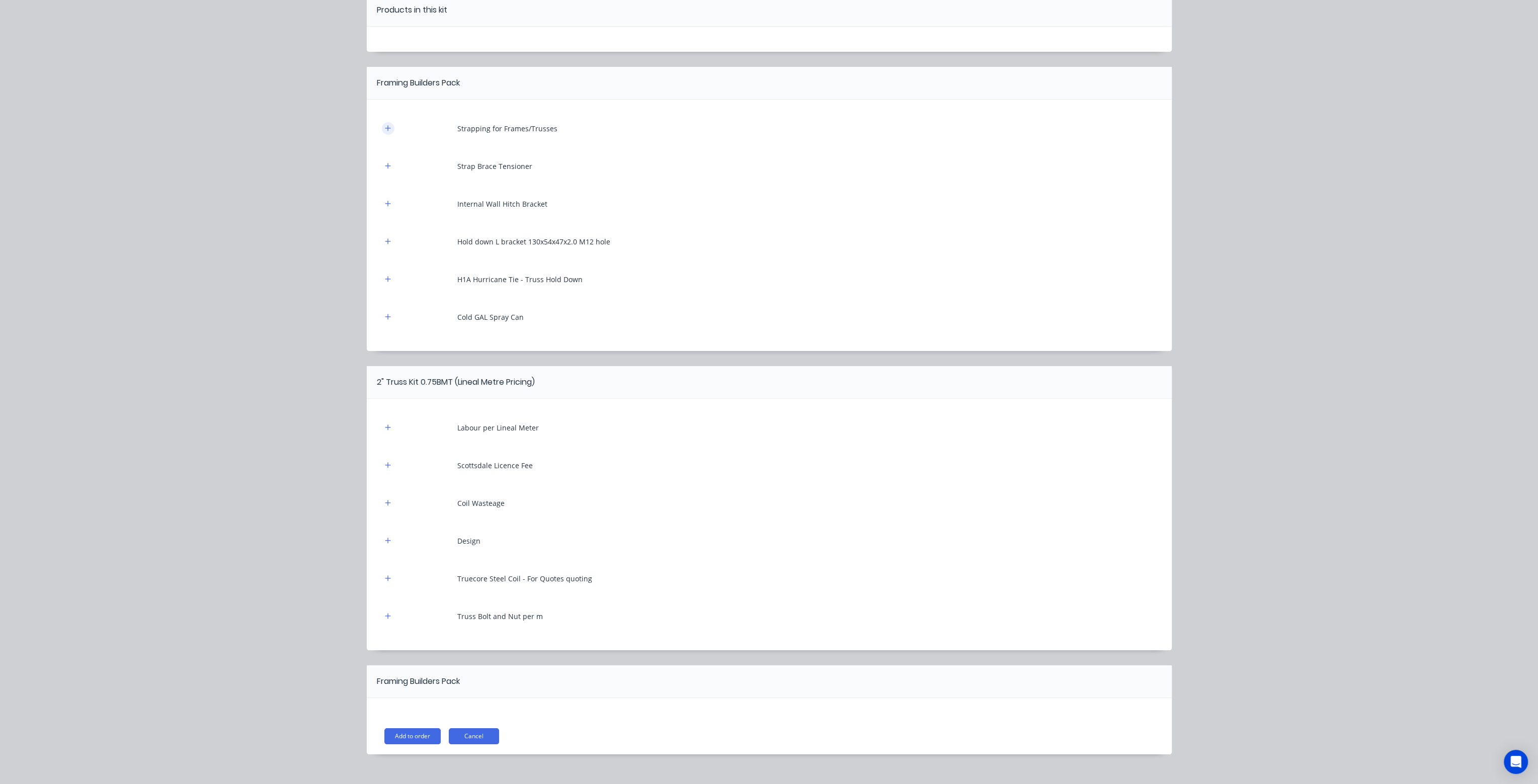
click at [386, 130] on icon "button" at bounding box center [388, 128] width 6 height 7
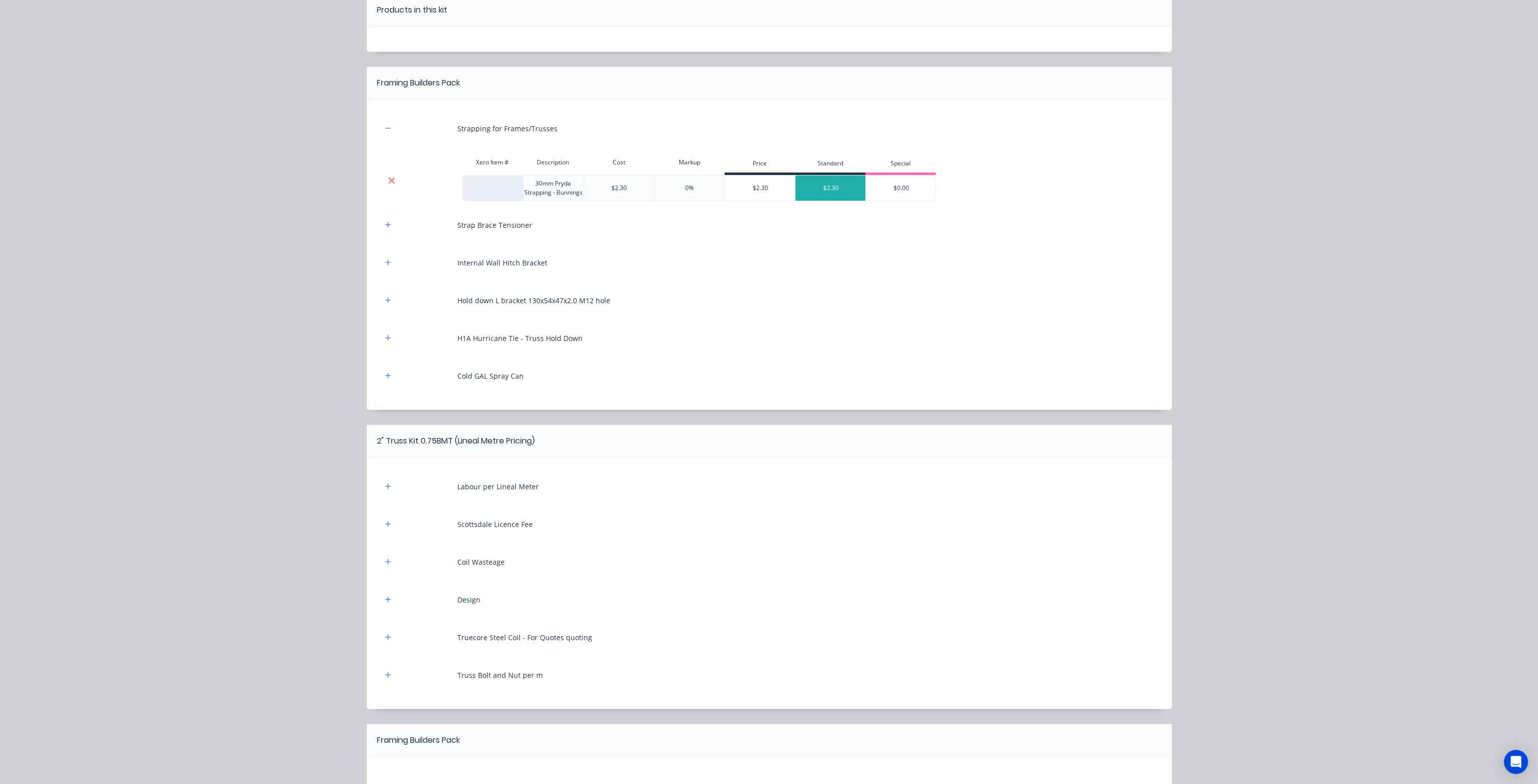
click at [388, 183] on icon at bounding box center [392, 181] width 8 height 10
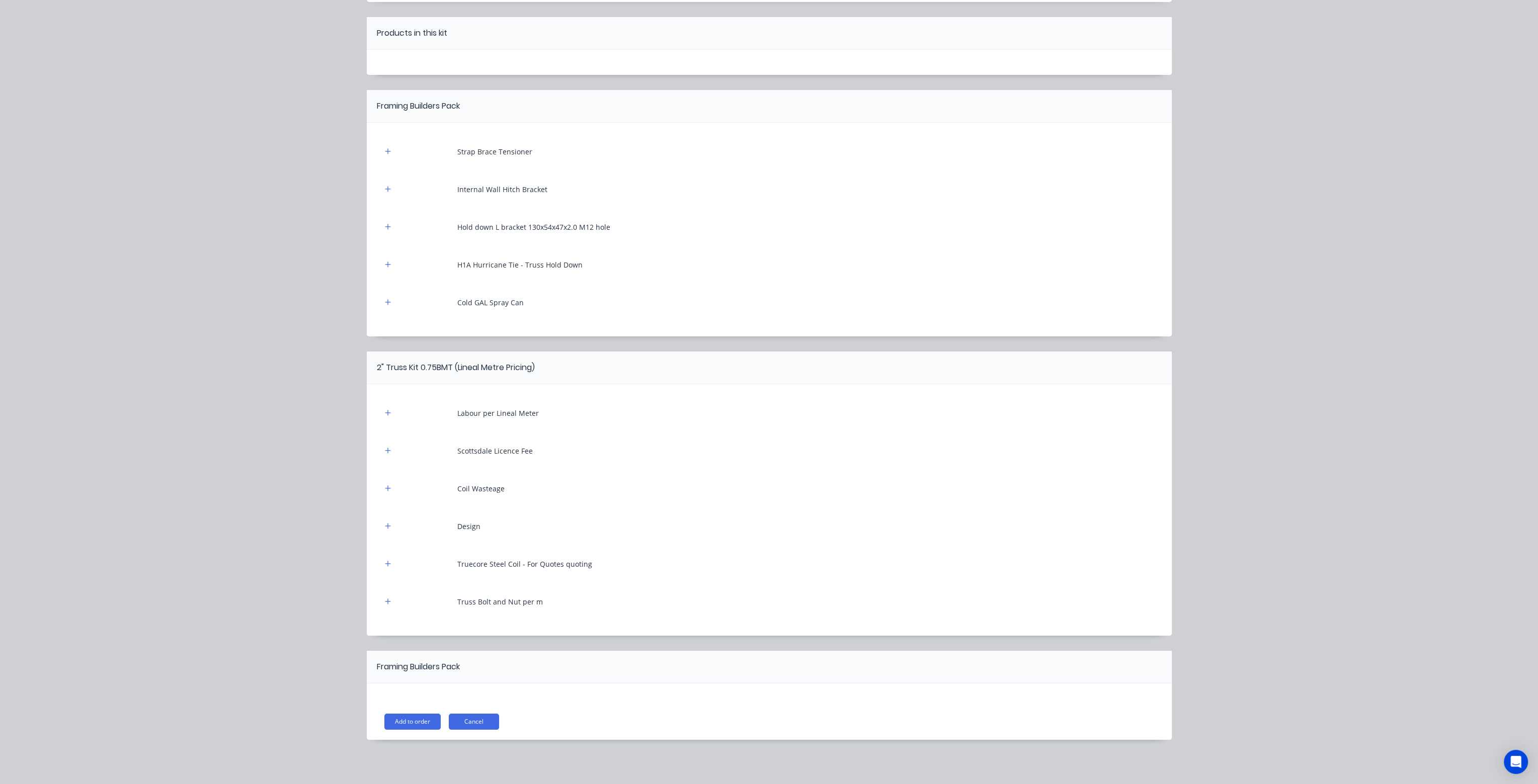
scroll to position [76, 0]
click at [387, 153] on button "button" at bounding box center [388, 152] width 13 height 13
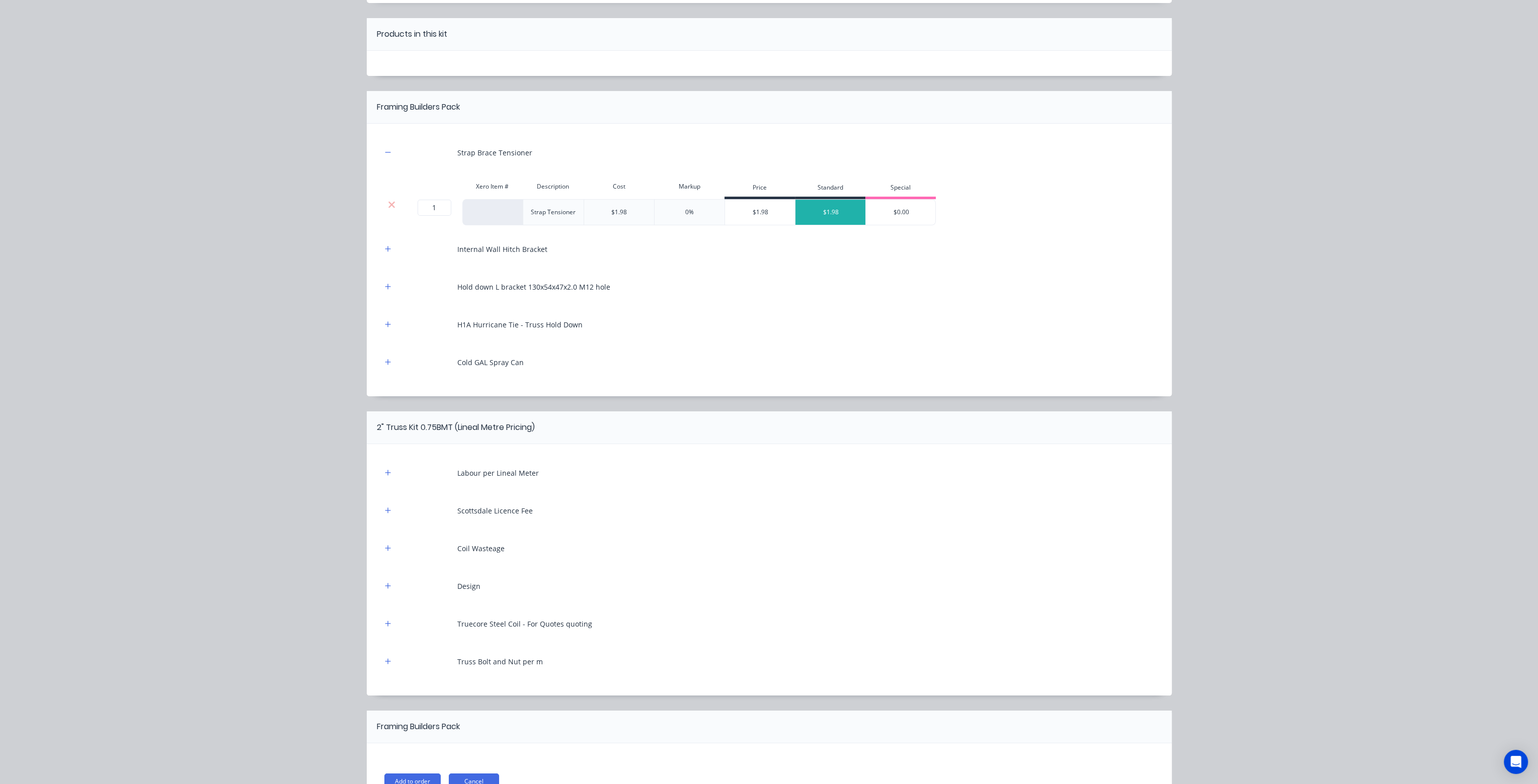
click at [385, 199] on div at bounding box center [392, 212] width 20 height 26
click at [388, 204] on icon at bounding box center [392, 205] width 8 height 10
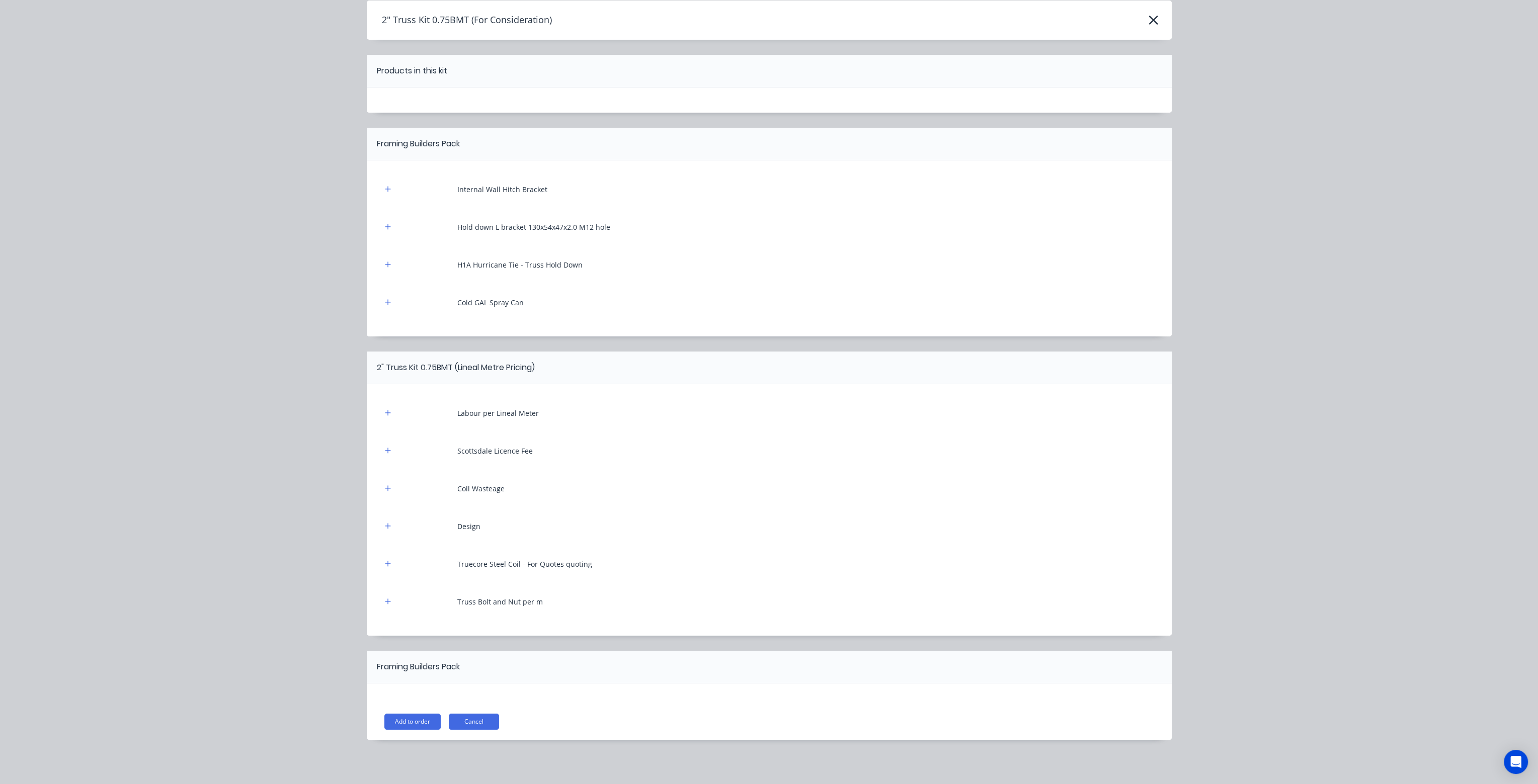
scroll to position [39, 0]
click at [386, 181] on div "Internal Wall Hitch Bracket" at bounding box center [769, 190] width 775 height 28
click at [385, 189] on icon "button" at bounding box center [387, 190] width 5 height 5
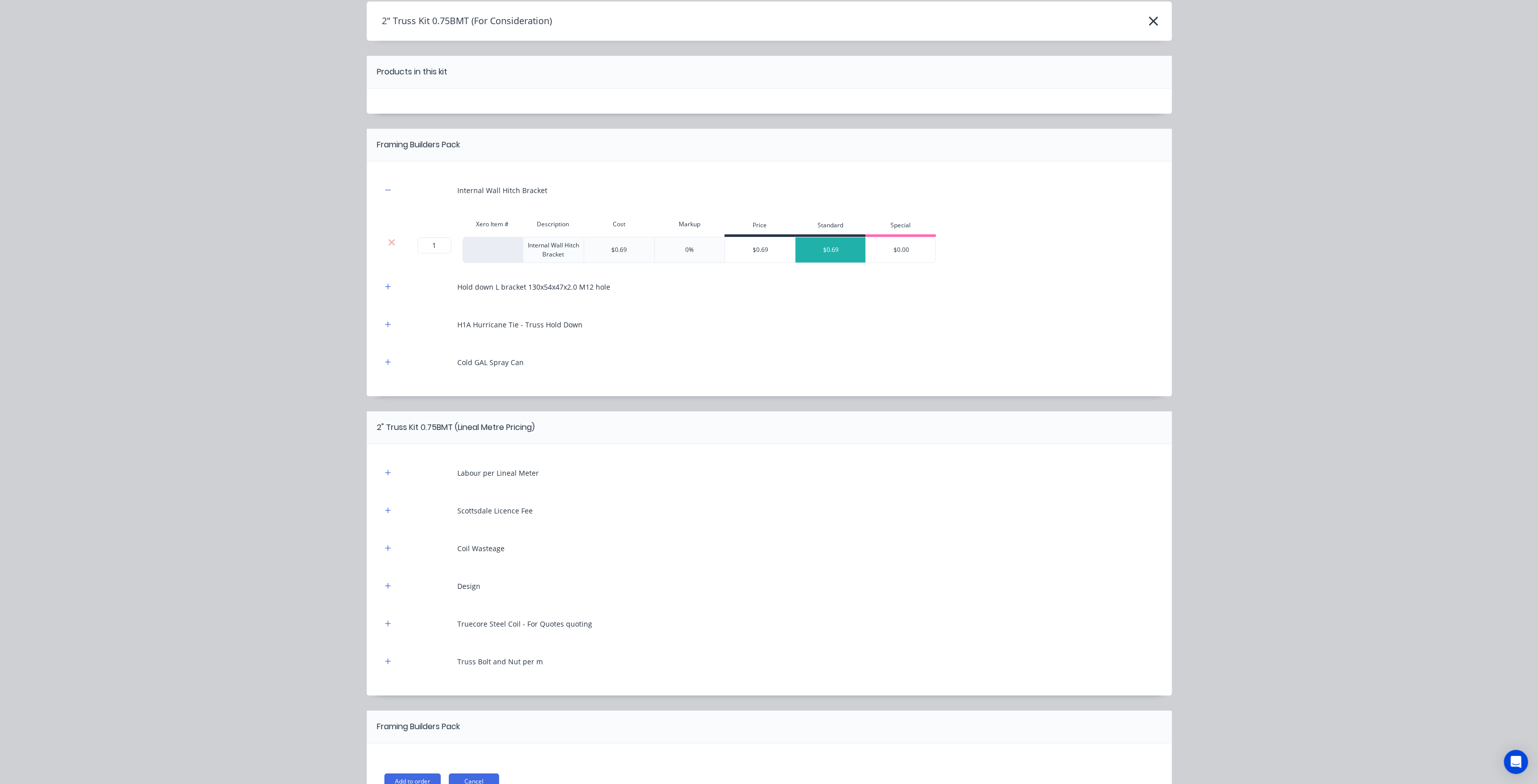
click at [394, 239] on div at bounding box center [392, 242] width 19 height 10
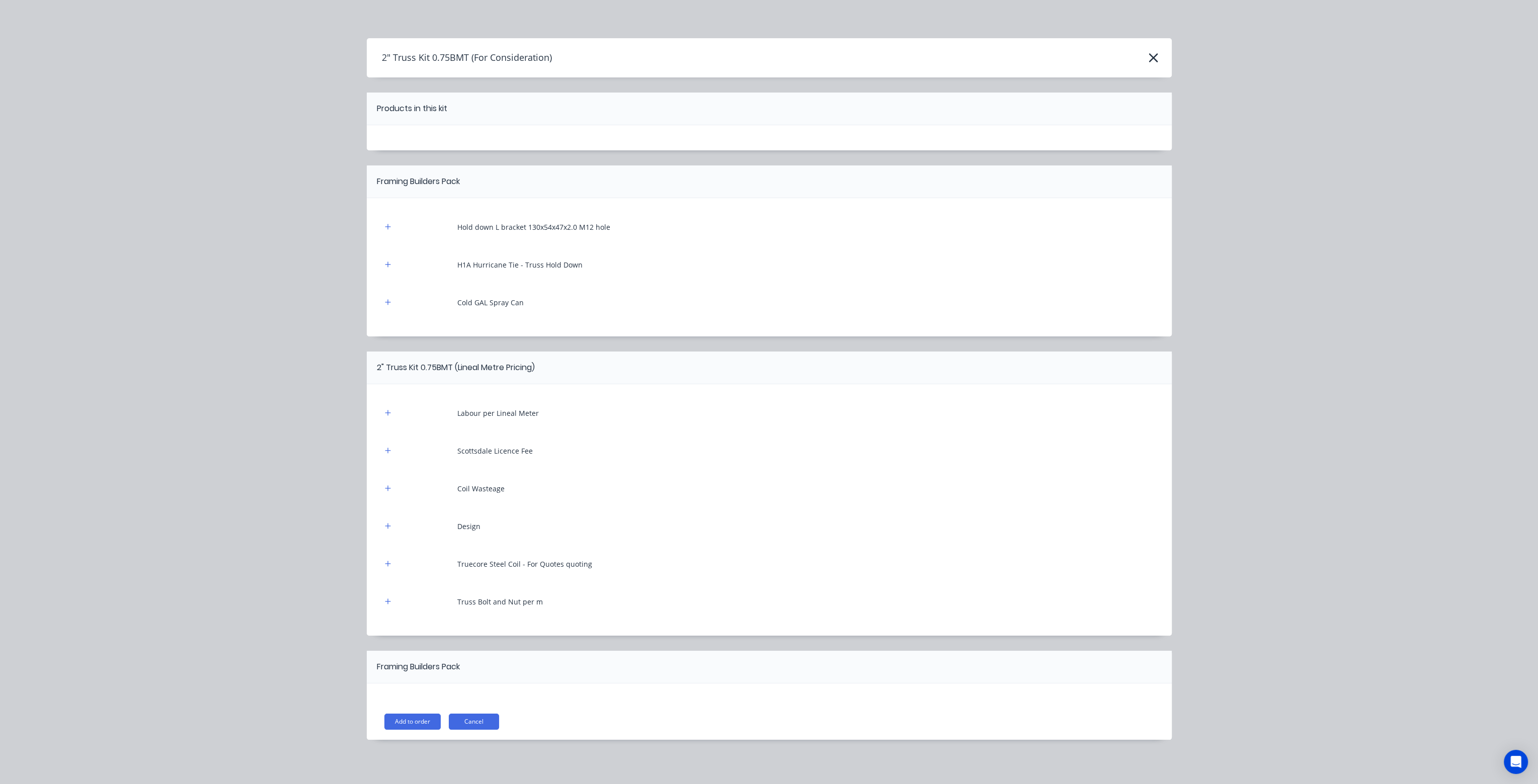
scroll to position [1, 0]
click at [388, 229] on button "button" at bounding box center [388, 228] width 13 height 13
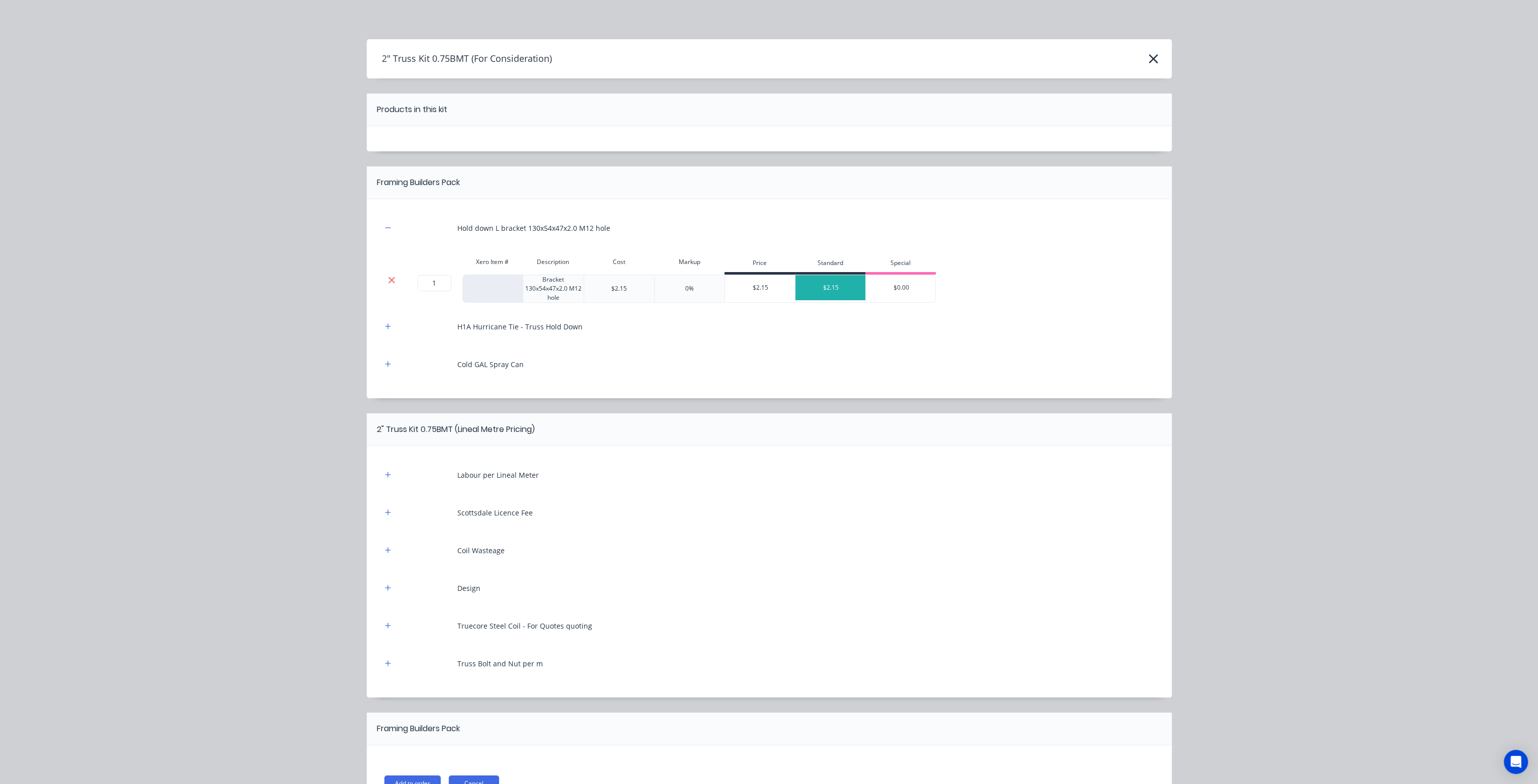
click at [388, 281] on icon at bounding box center [392, 280] width 8 height 10
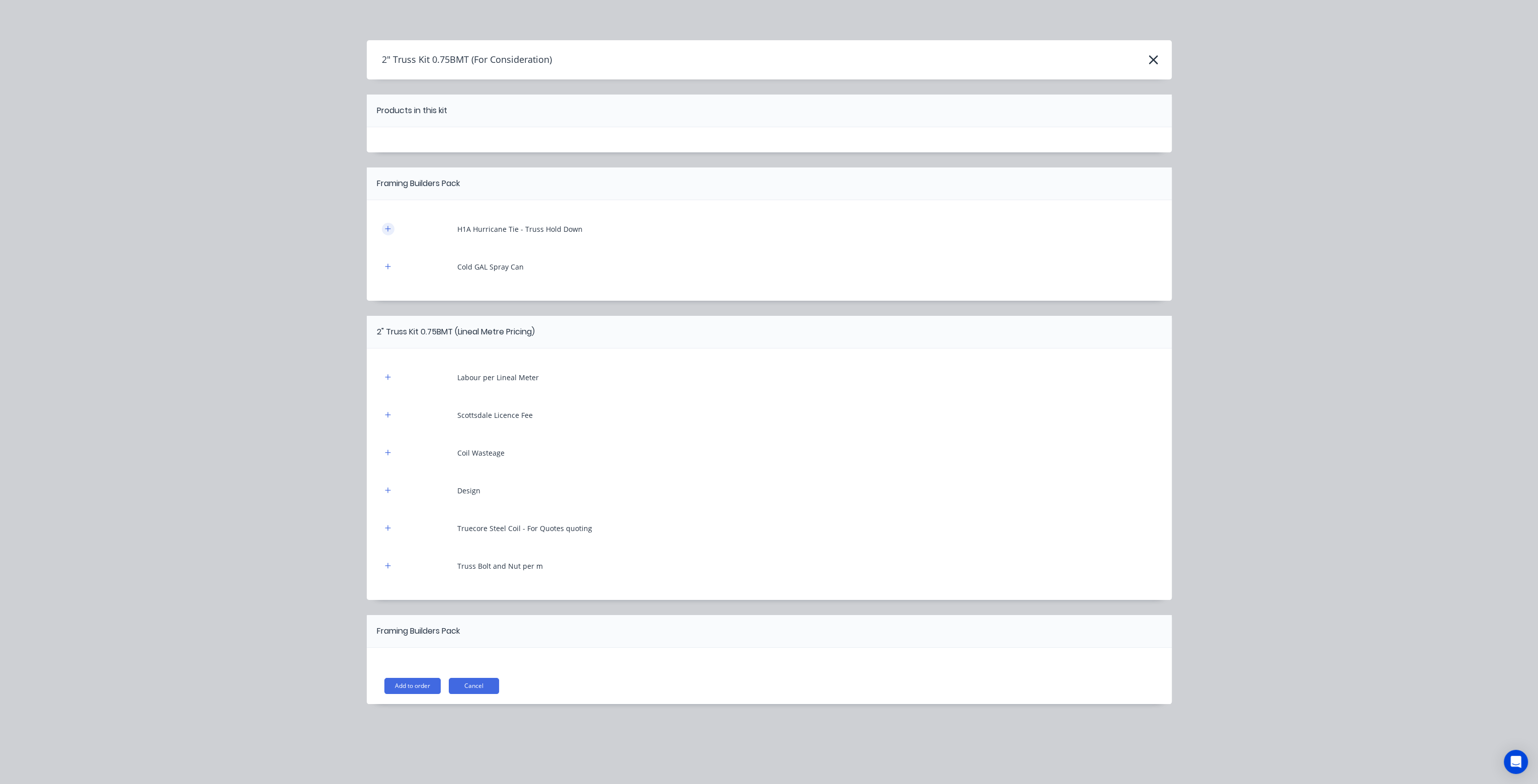
click at [392, 226] on button "button" at bounding box center [388, 229] width 13 height 13
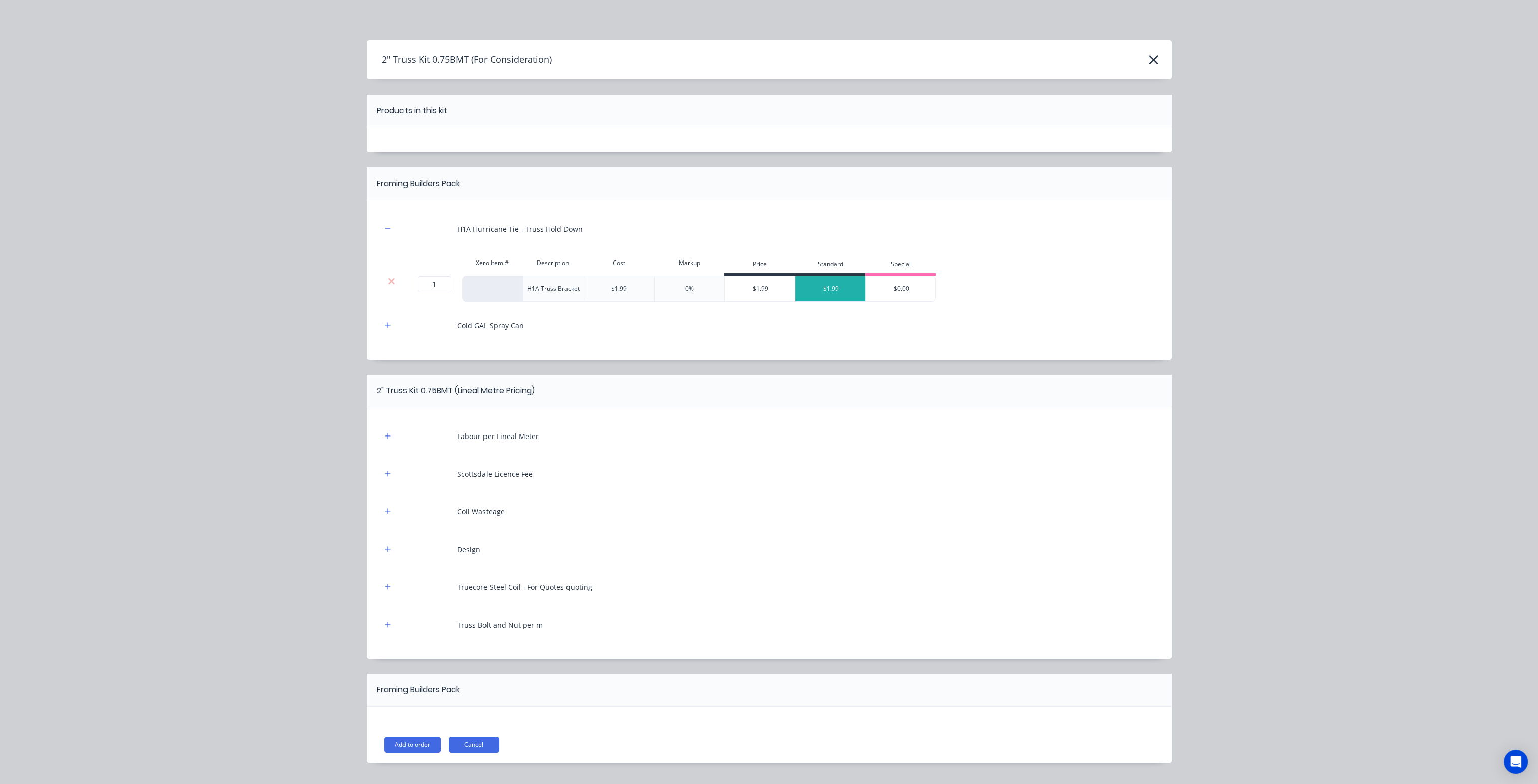
click at [388, 272] on div at bounding box center [392, 263] width 20 height 20
click at [388, 279] on icon at bounding box center [392, 281] width 8 height 10
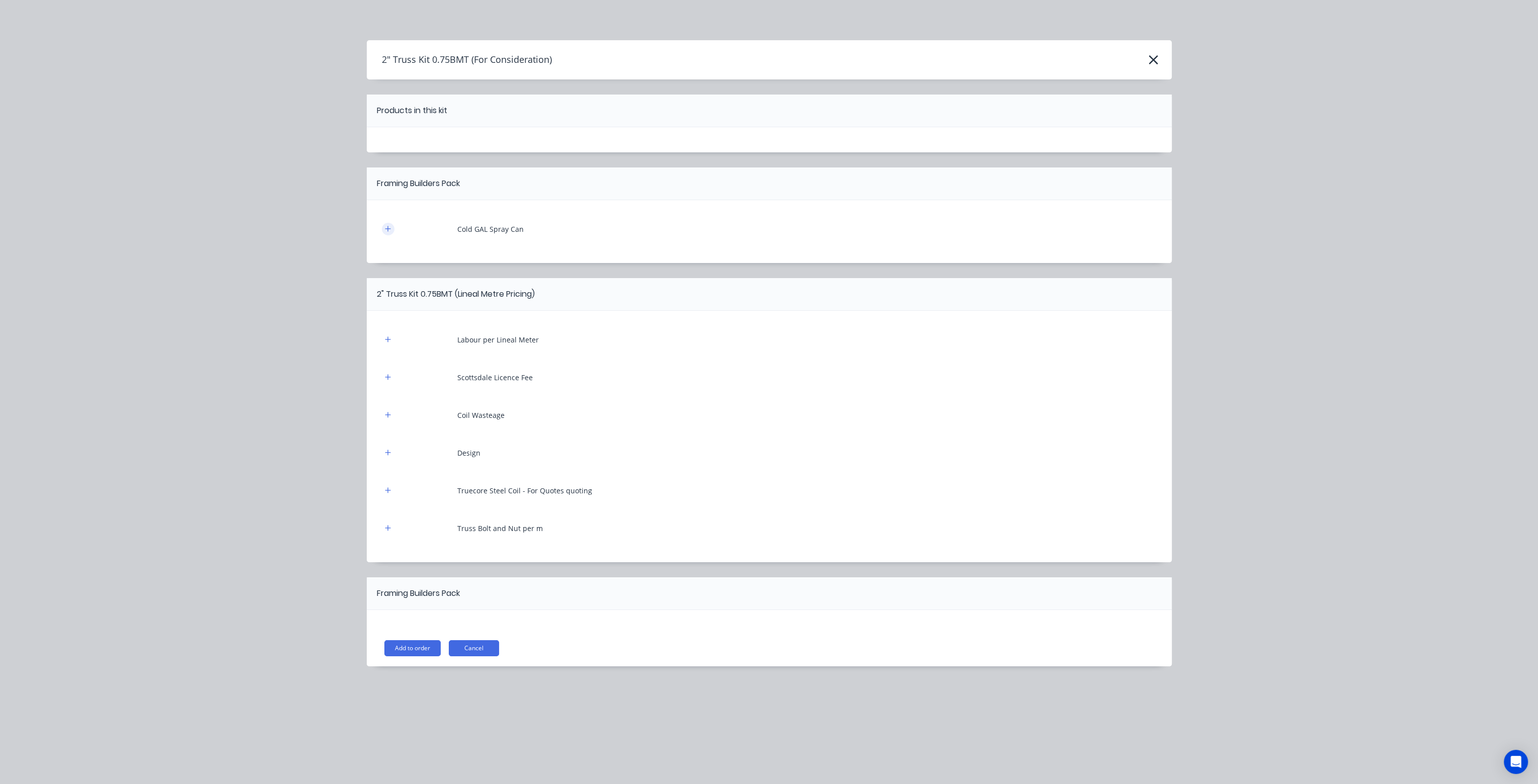
click at [388, 227] on icon "button" at bounding box center [387, 229] width 5 height 5
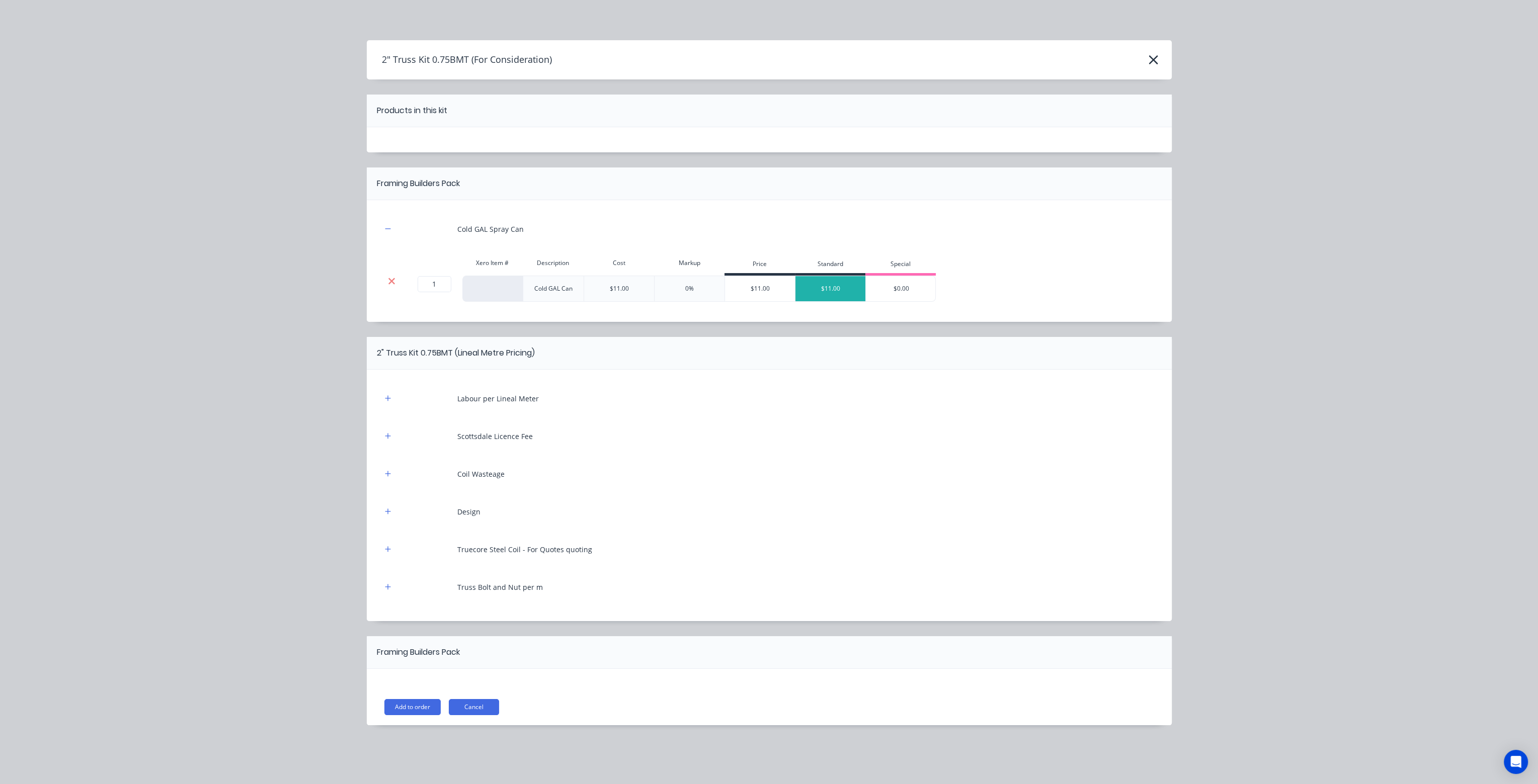
click at [395, 279] on icon at bounding box center [392, 281] width 8 height 10
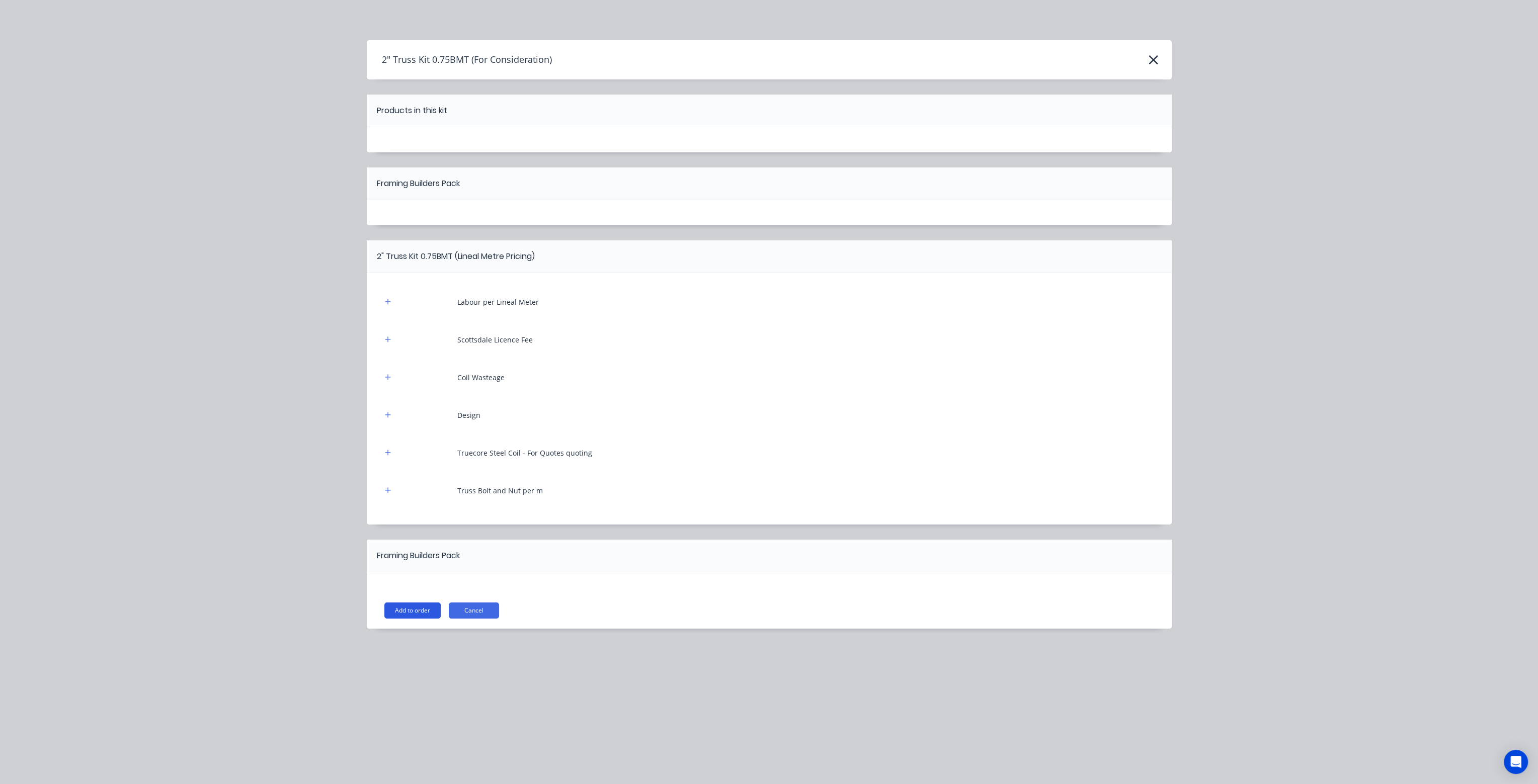
click at [409, 608] on button "Add to order" at bounding box center [413, 611] width 56 height 16
click at [425, 609] on button "Add to order" at bounding box center [413, 611] width 56 height 16
click at [485, 609] on button "Cancel" at bounding box center [474, 611] width 50 height 16
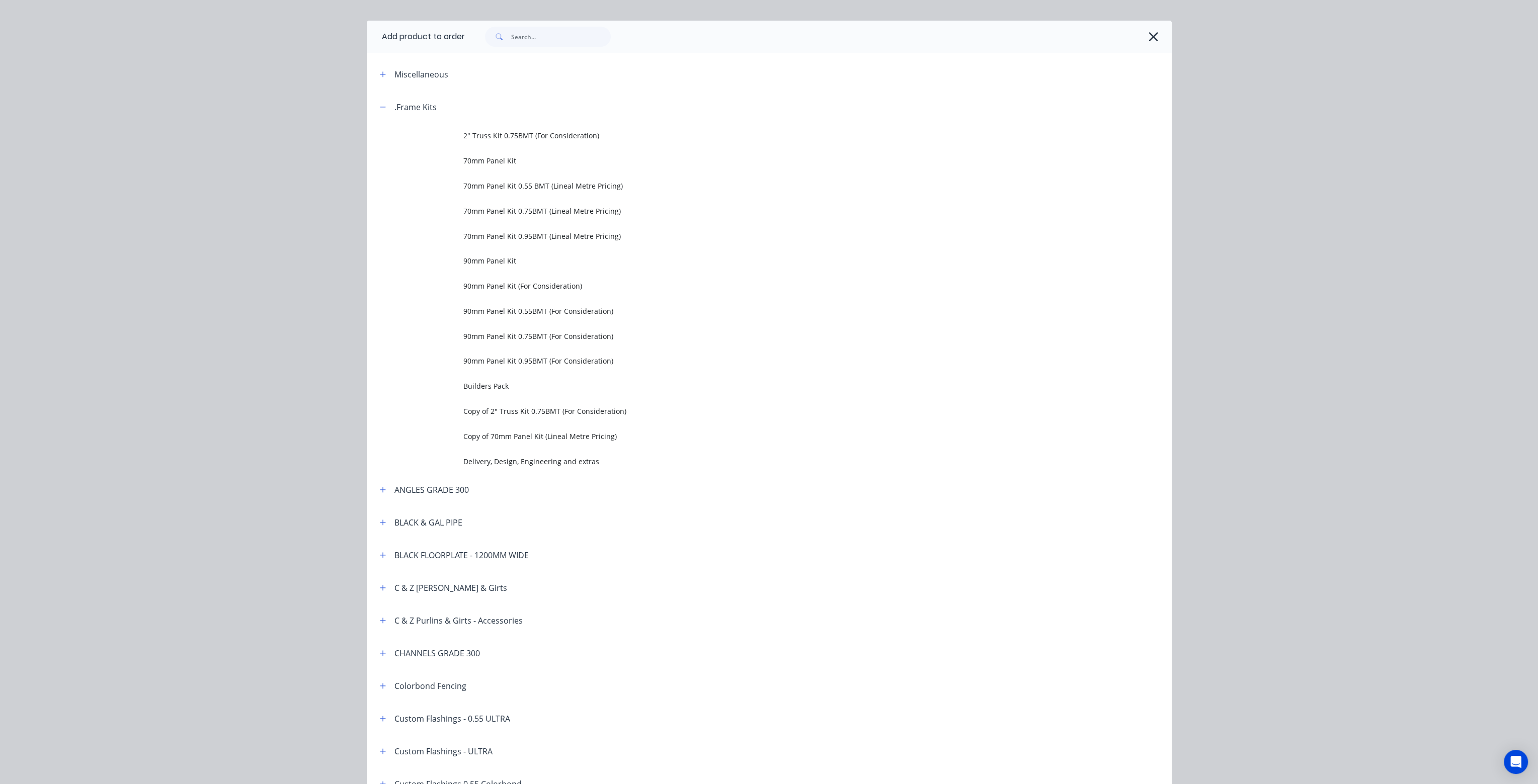
scroll to position [10, 0]
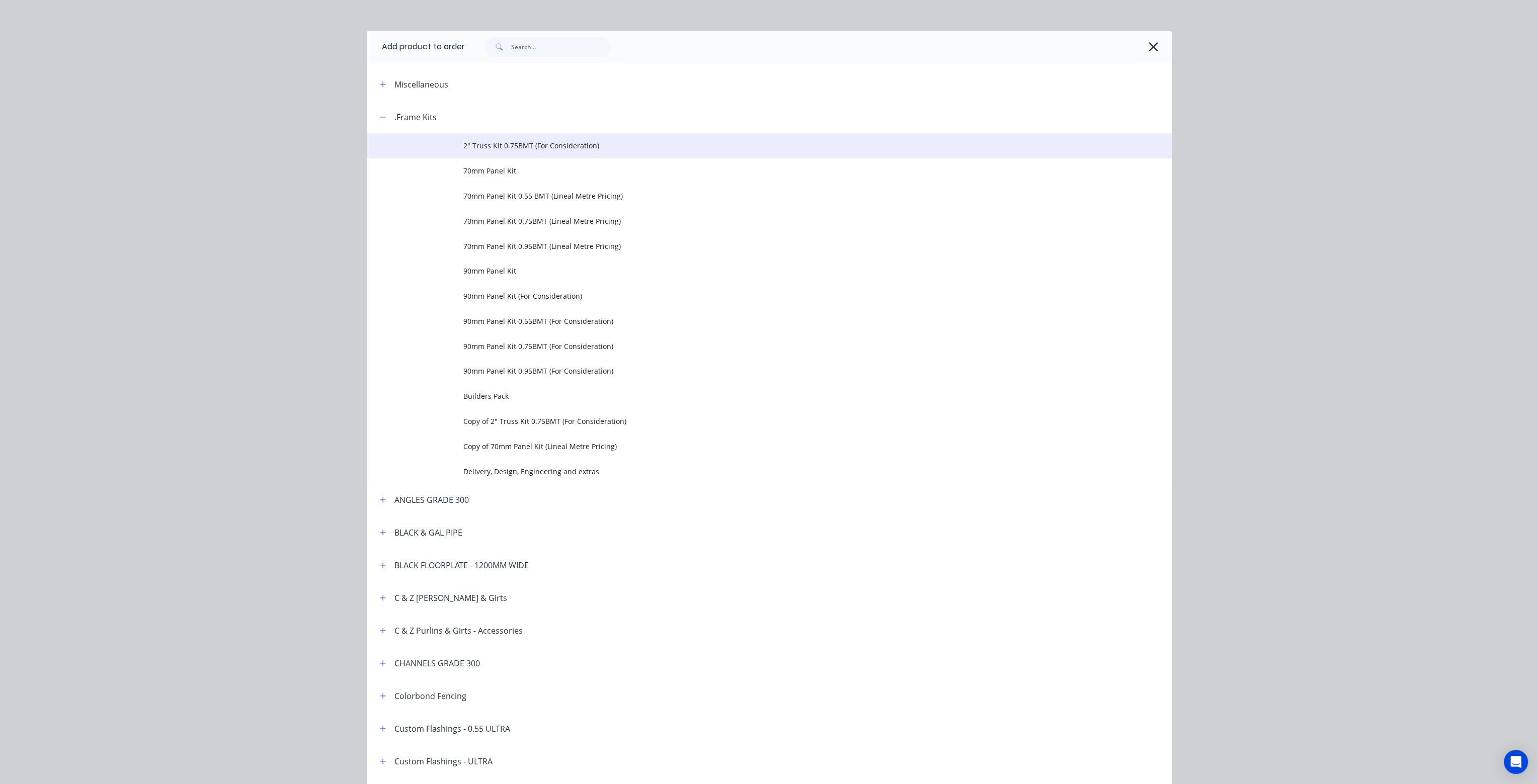
click at [502, 148] on span "2" Truss Kit 0.75BMT (For Consideration)" at bounding box center [746, 146] width 566 height 11
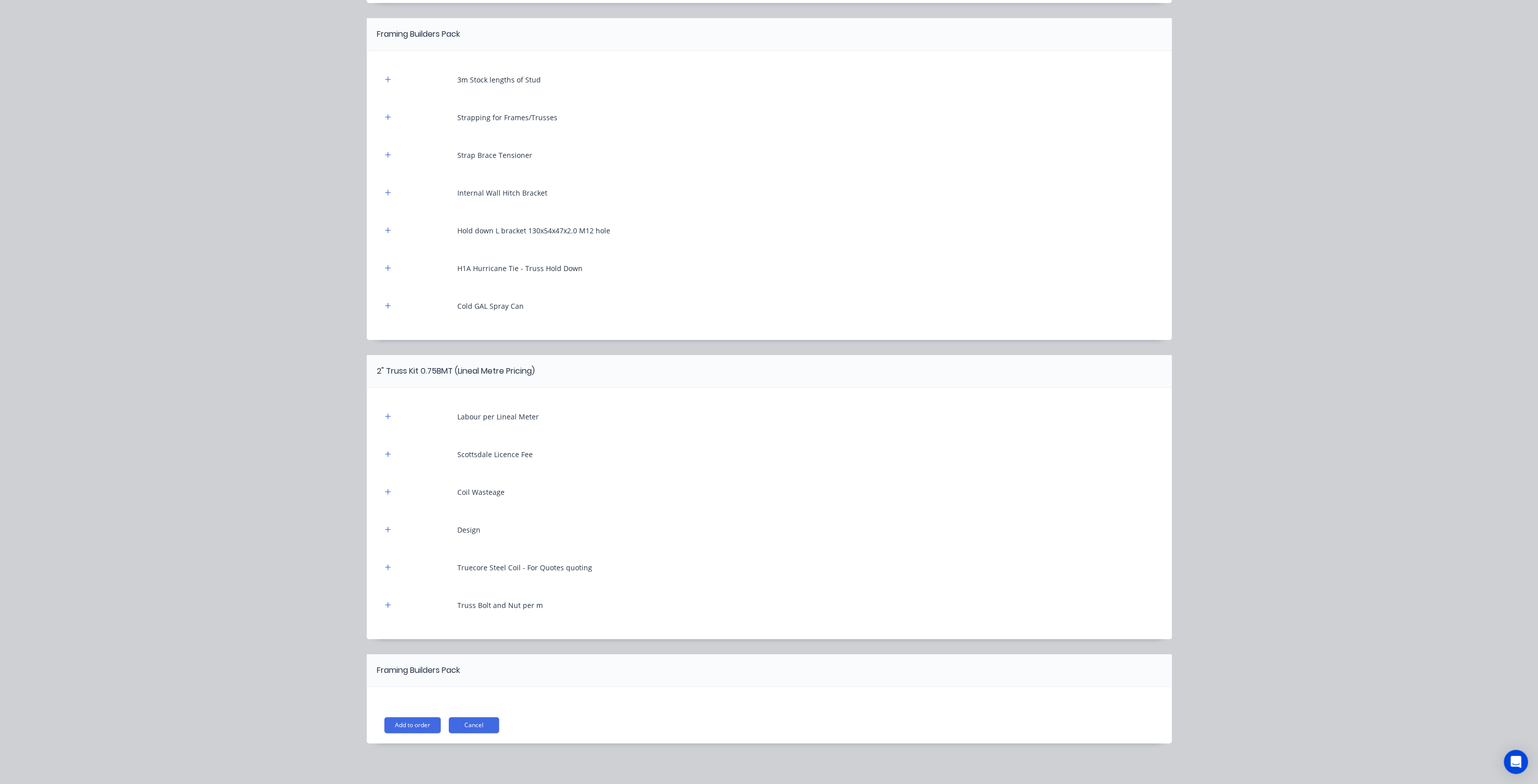
scroll to position [303, 0]
click at [400, 722] on button "Add to order" at bounding box center [413, 723] width 56 height 16
click at [475, 719] on button "Cancel" at bounding box center [474, 723] width 50 height 16
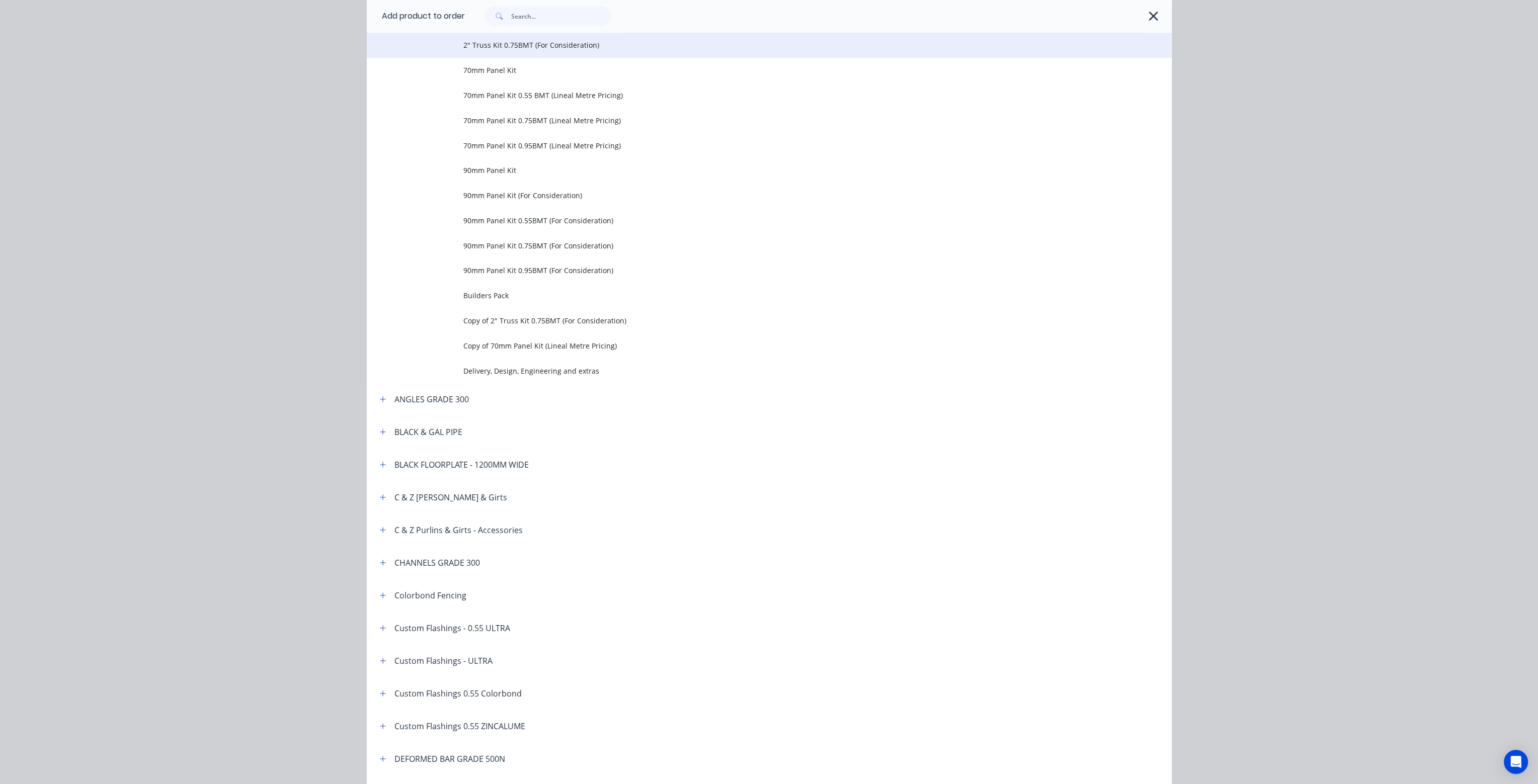
click at [528, 44] on span "2" Truss Kit 0.75BMT (For Consideration)" at bounding box center [746, 45] width 566 height 11
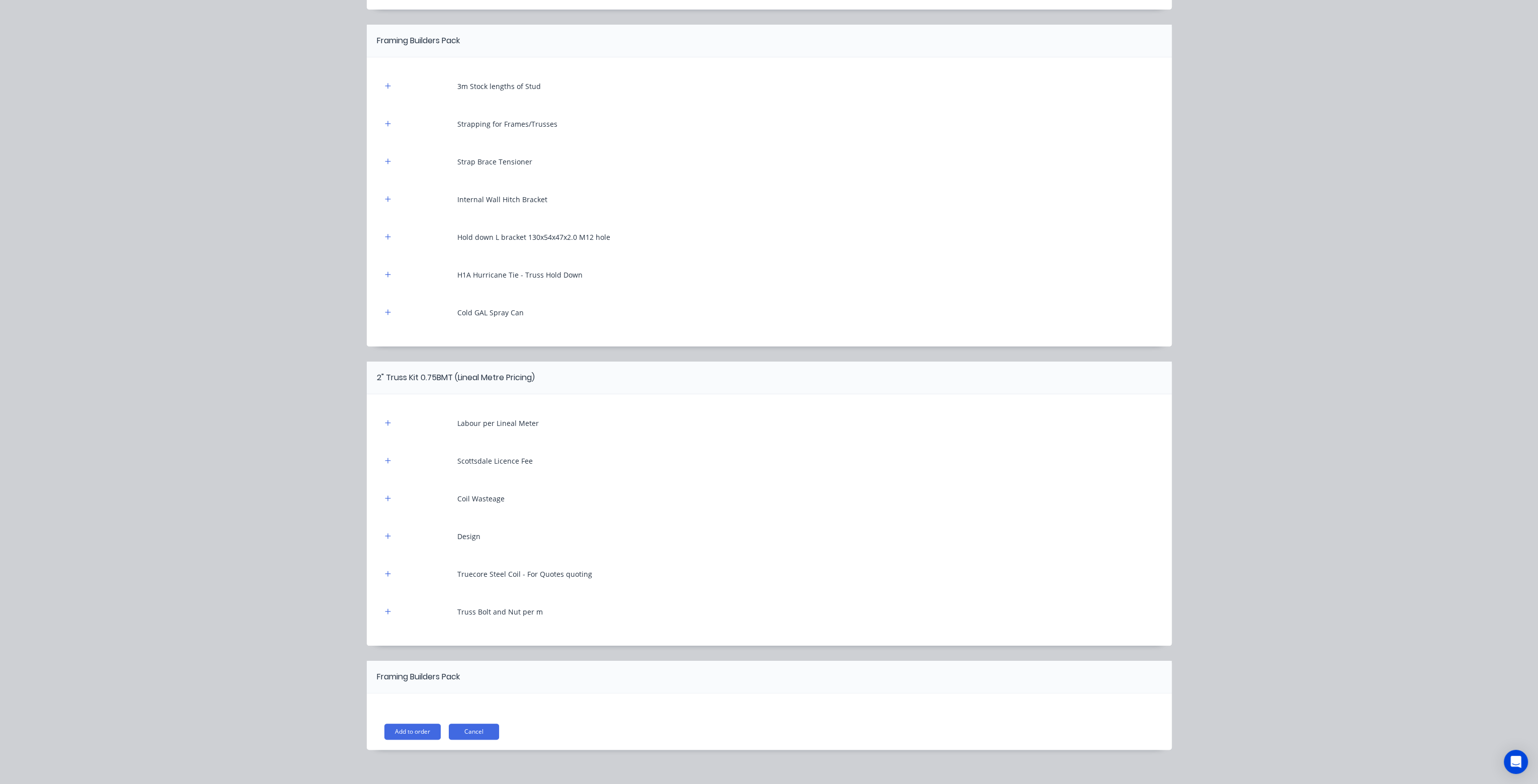
scroll to position [303, 0]
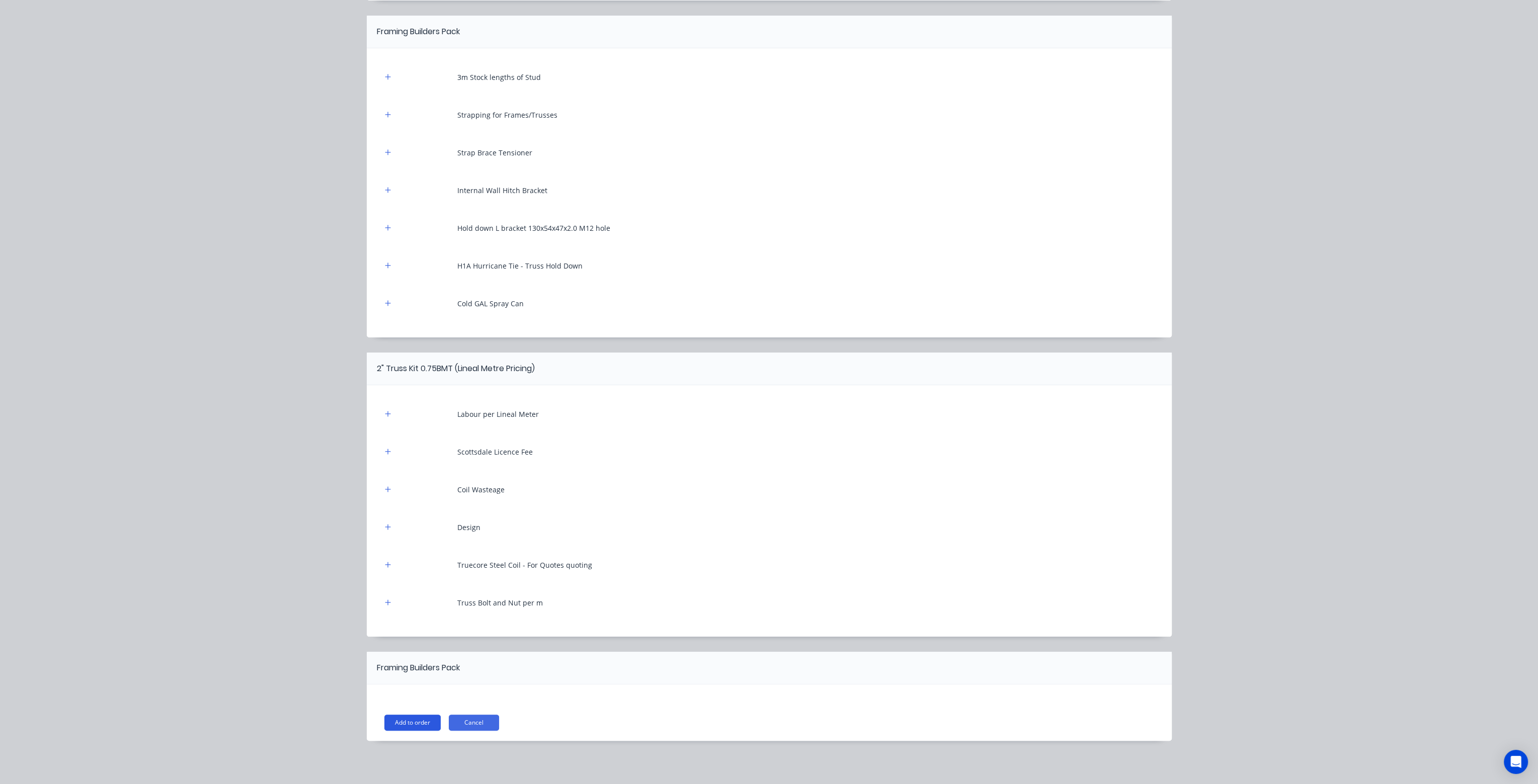
click at [412, 722] on button "Add to order" at bounding box center [413, 723] width 56 height 16
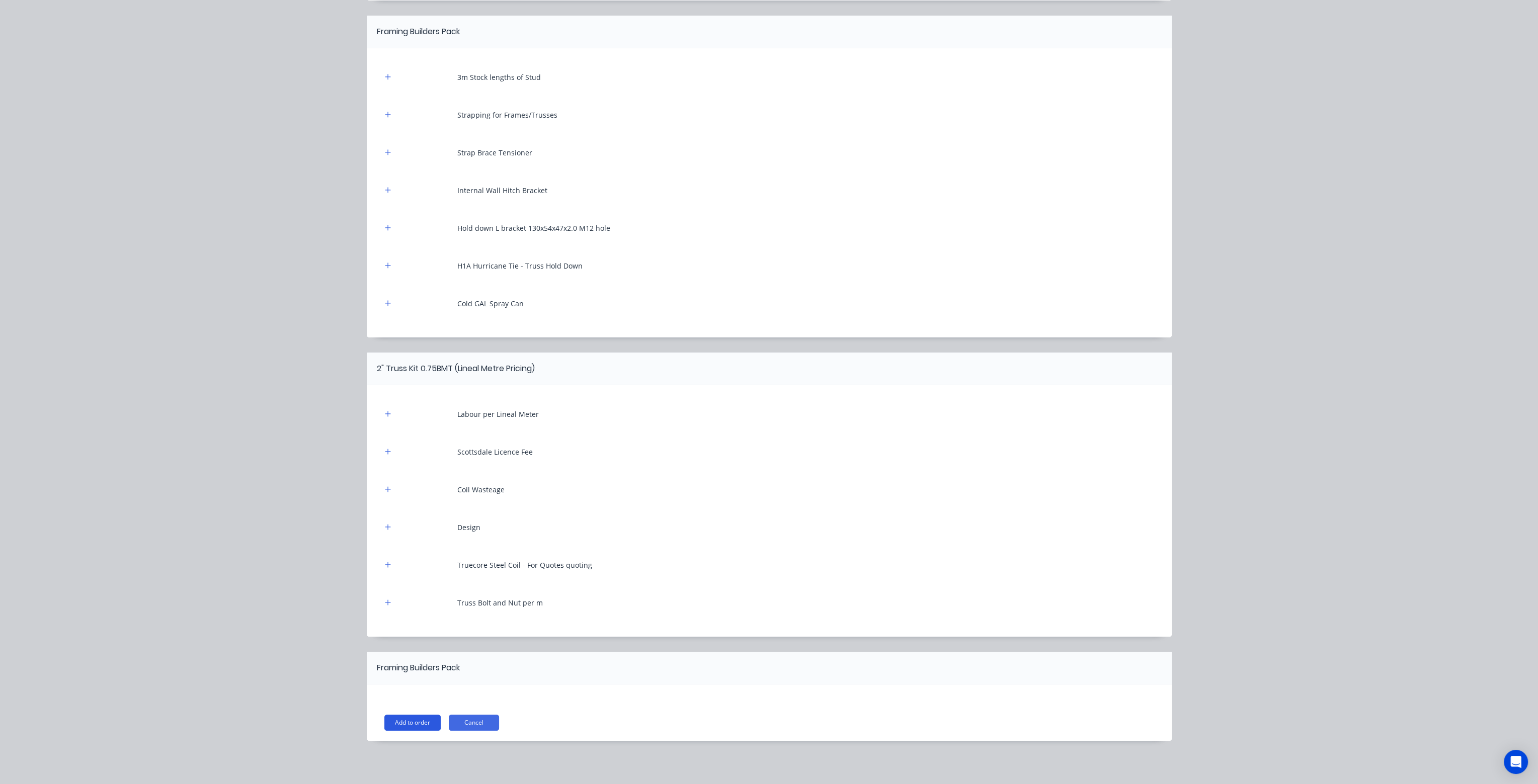
click at [412, 722] on button "Add to order" at bounding box center [413, 723] width 56 height 16
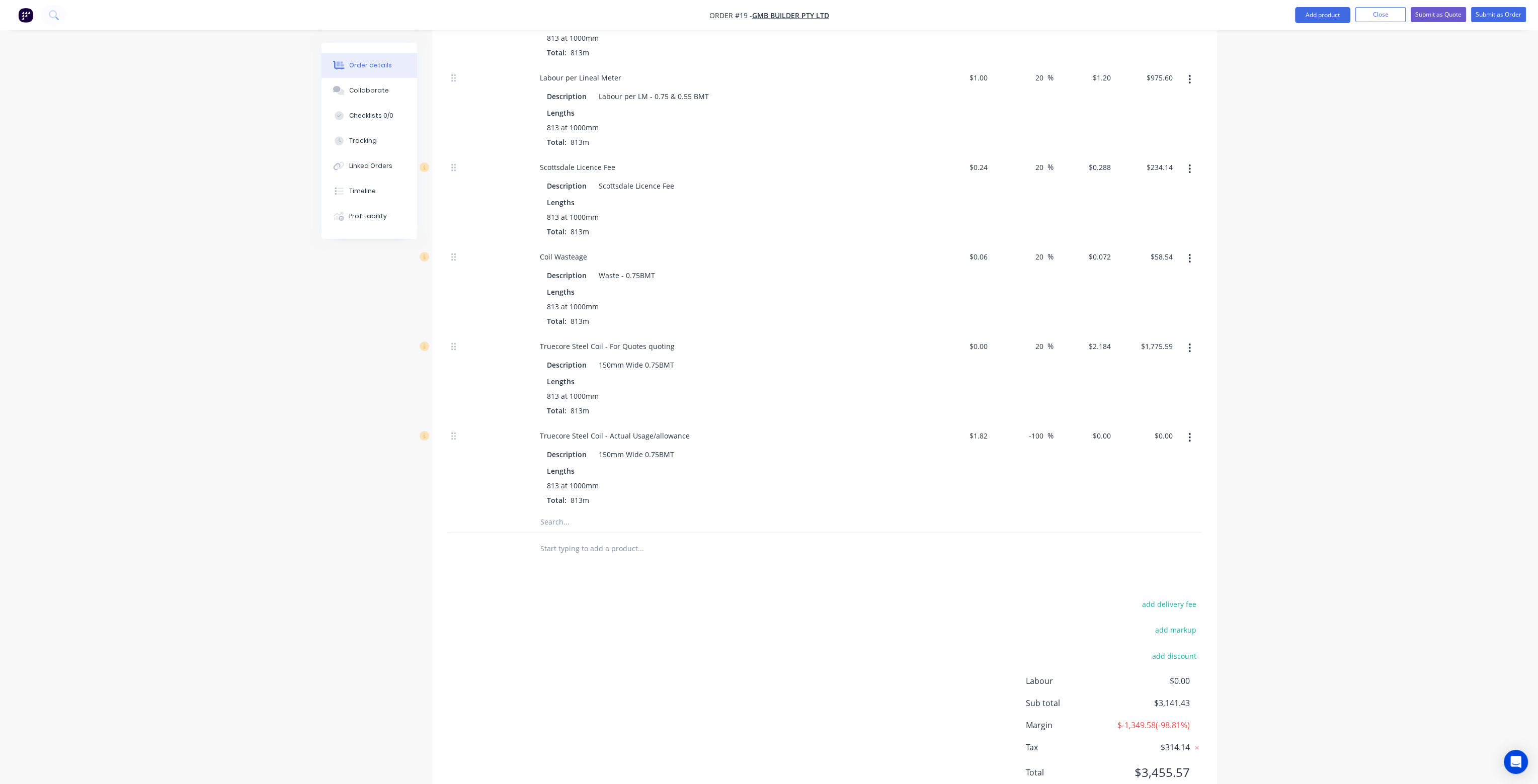
scroll to position [453, 0]
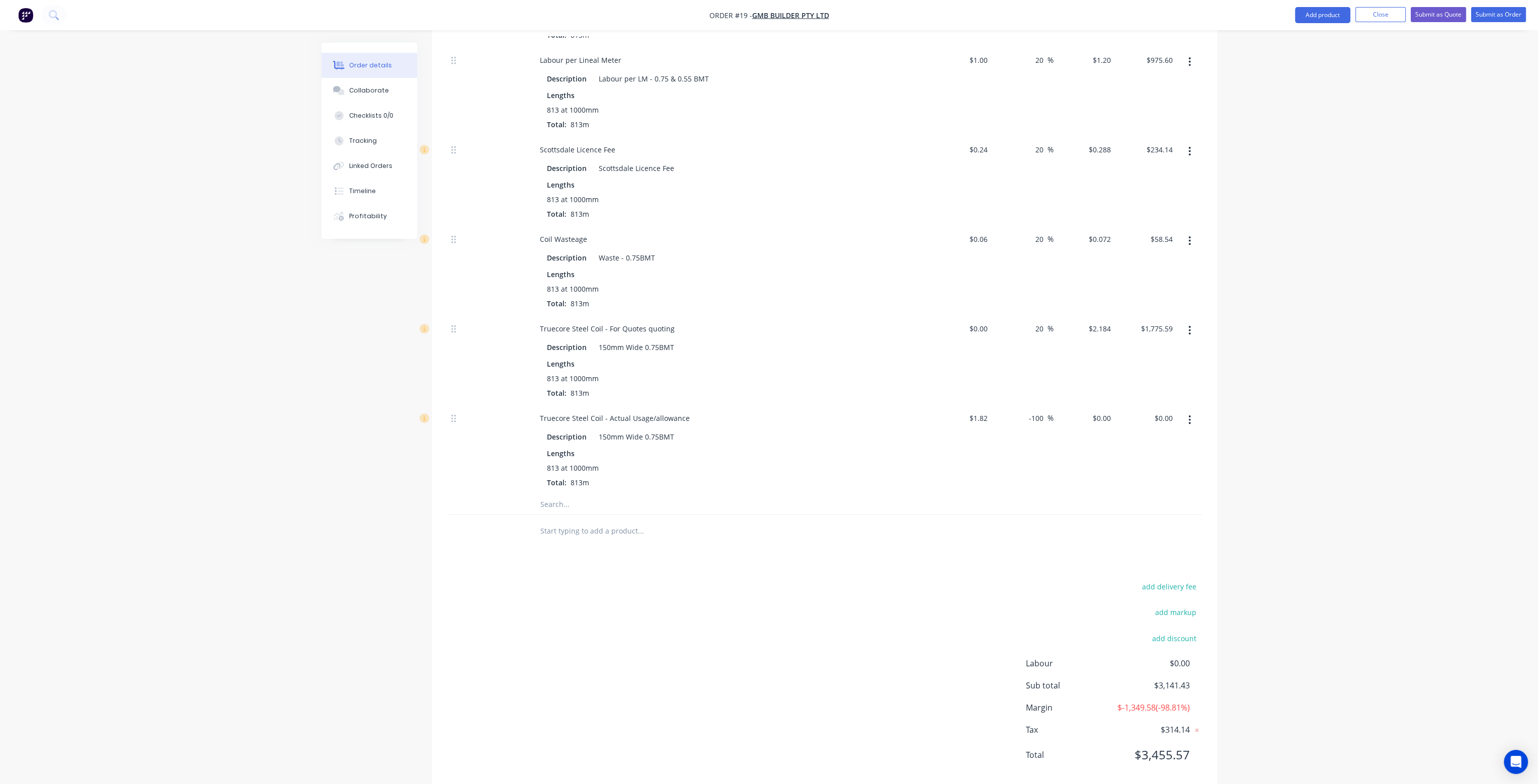
click at [563, 521] on input "text" at bounding box center [640, 531] width 201 height 20
type input "2"
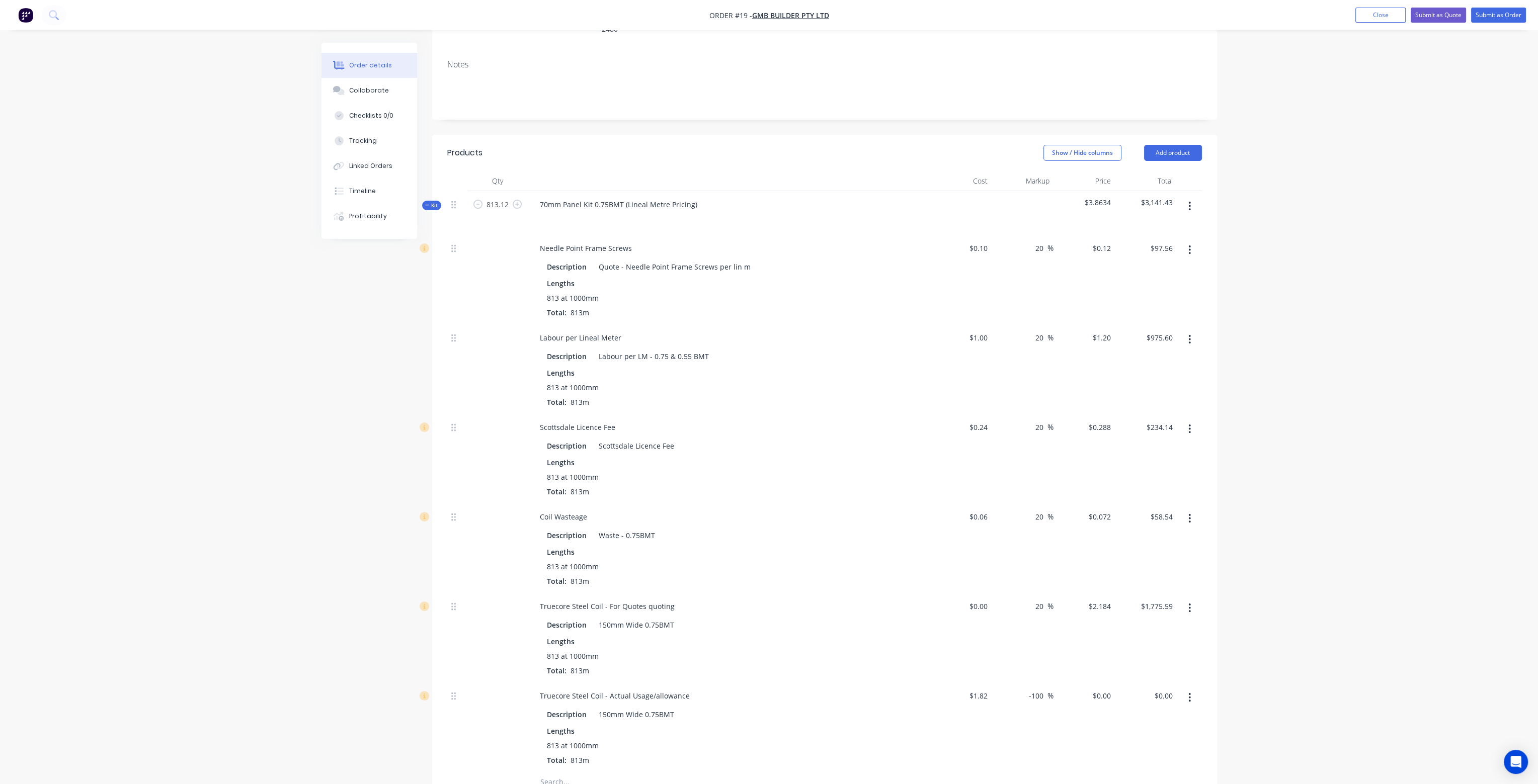
scroll to position [151, 0]
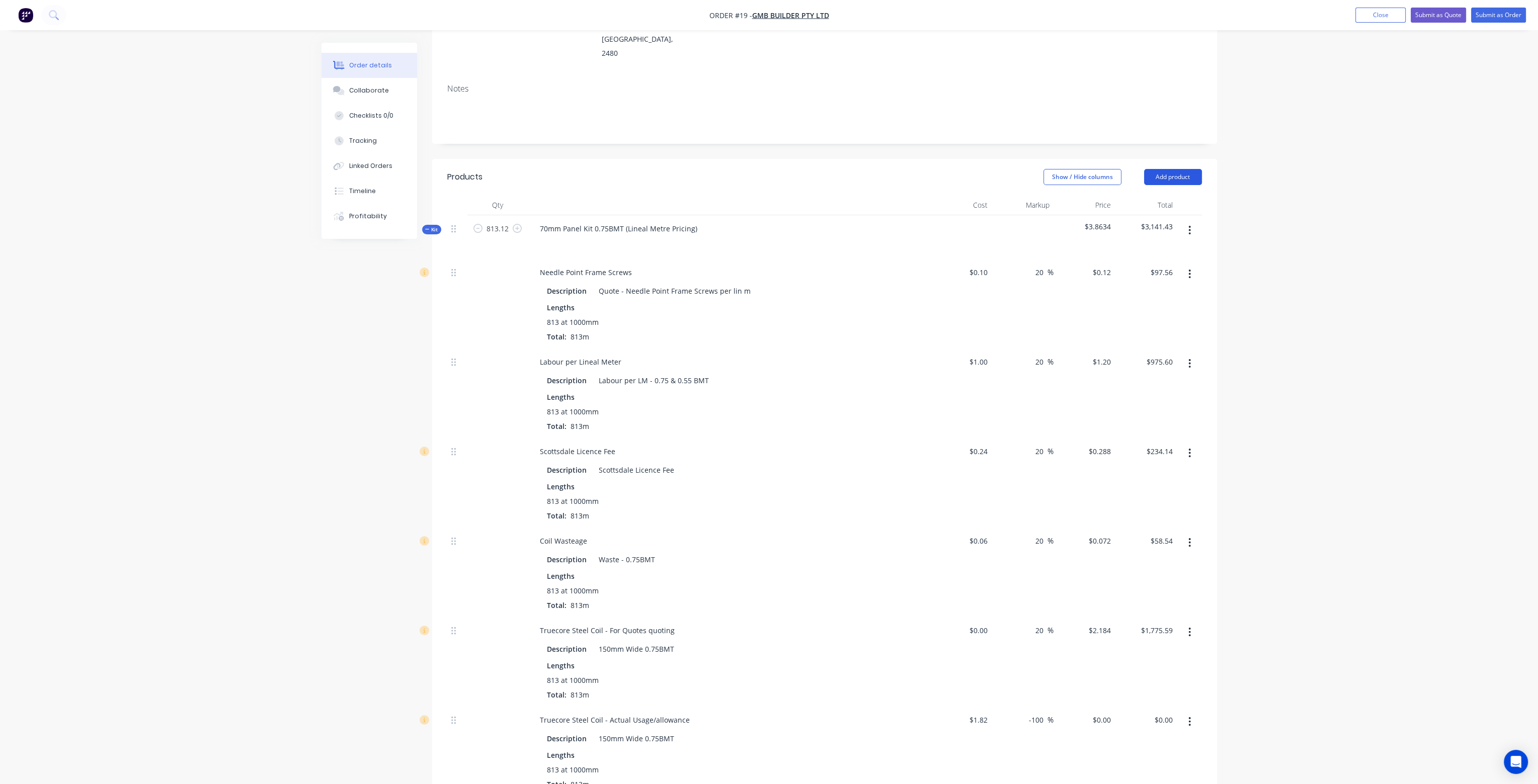
click at [1183, 169] on button "Add product" at bounding box center [1173, 177] width 58 height 16
click at [1182, 195] on div "Product catalogue" at bounding box center [1154, 202] width 77 height 14
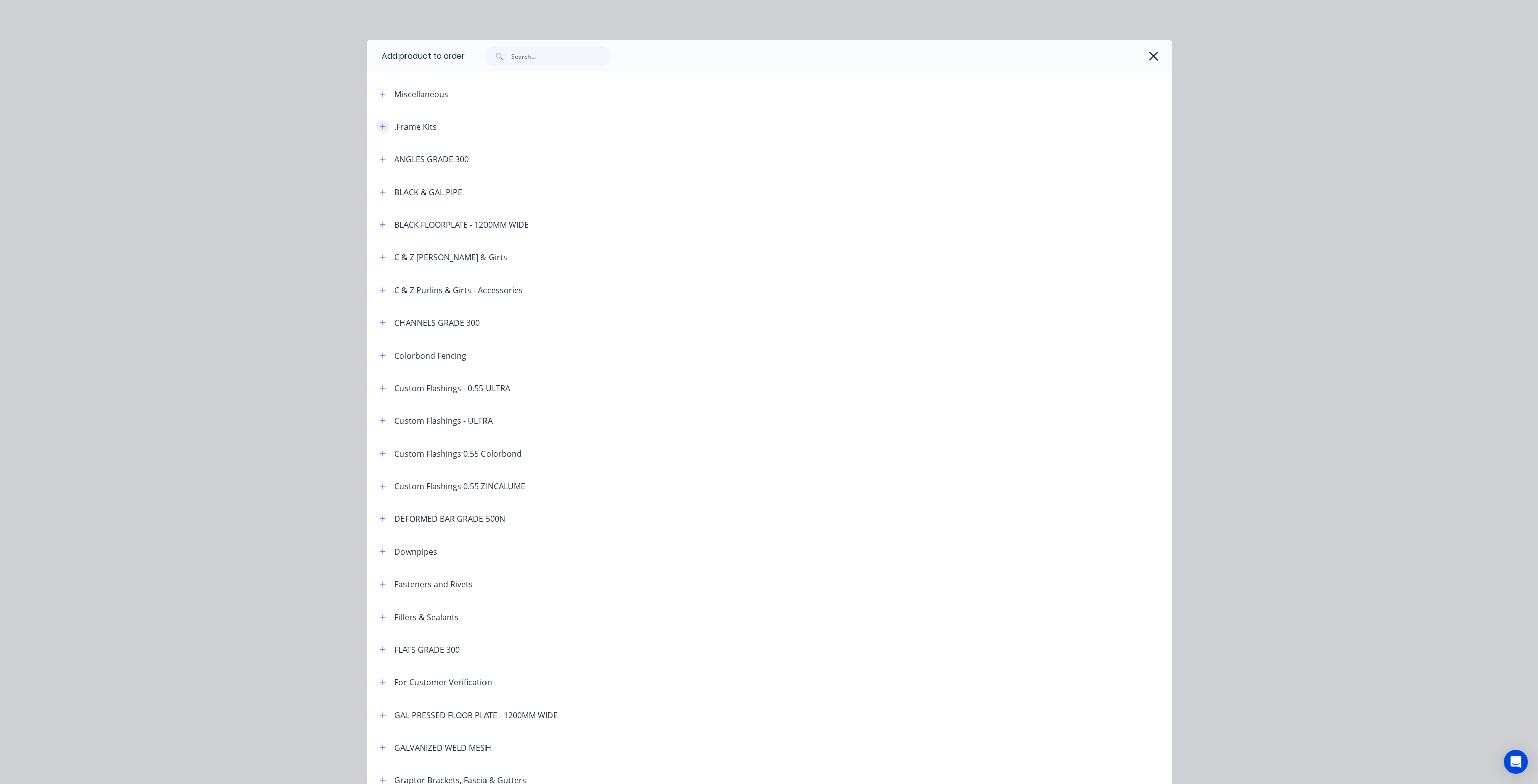
click at [380, 127] on icon "button" at bounding box center [383, 127] width 6 height 7
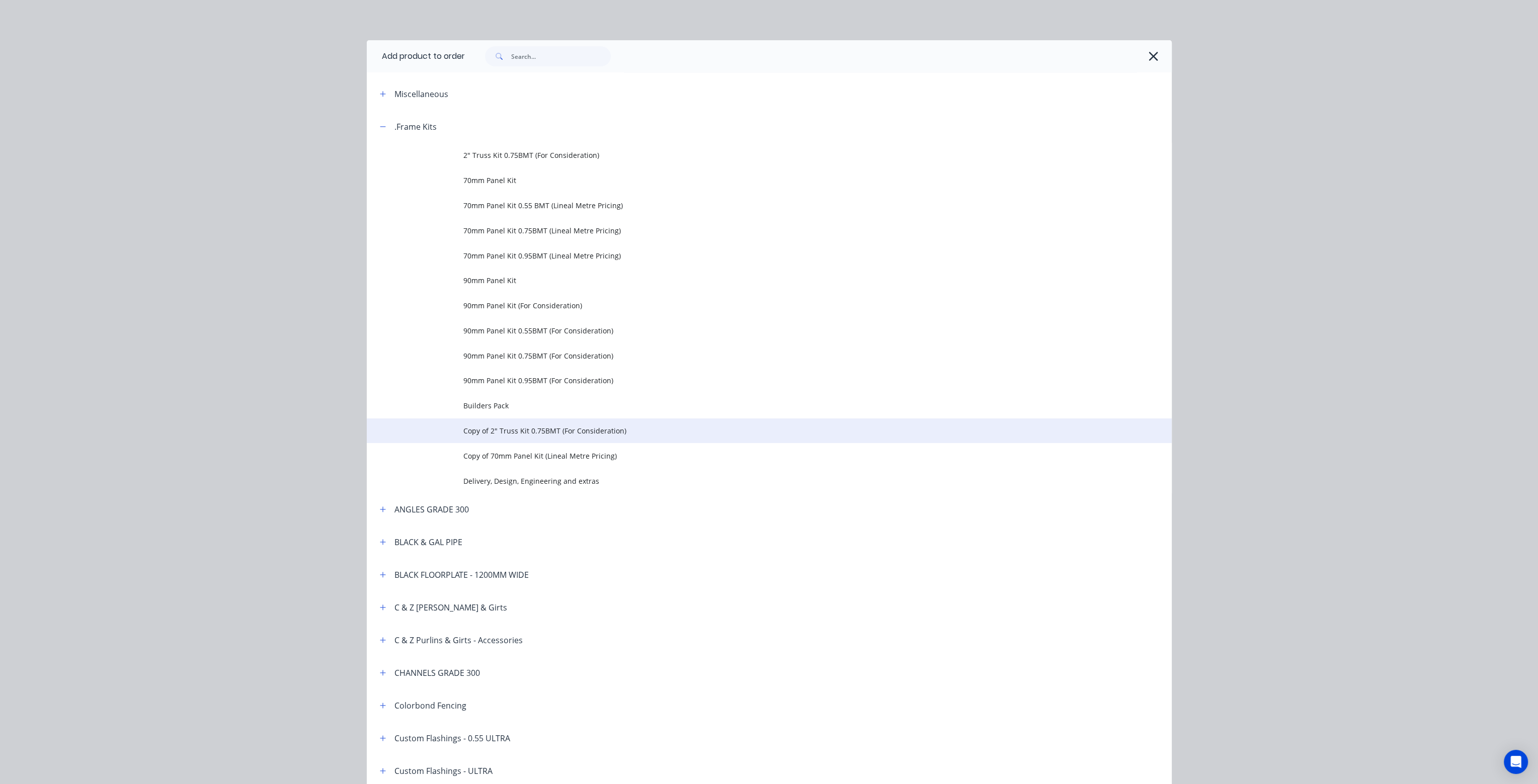
click at [482, 428] on span "Copy of 2" Truss Kit 0.75BMT (For Consideration)" at bounding box center [746, 431] width 566 height 11
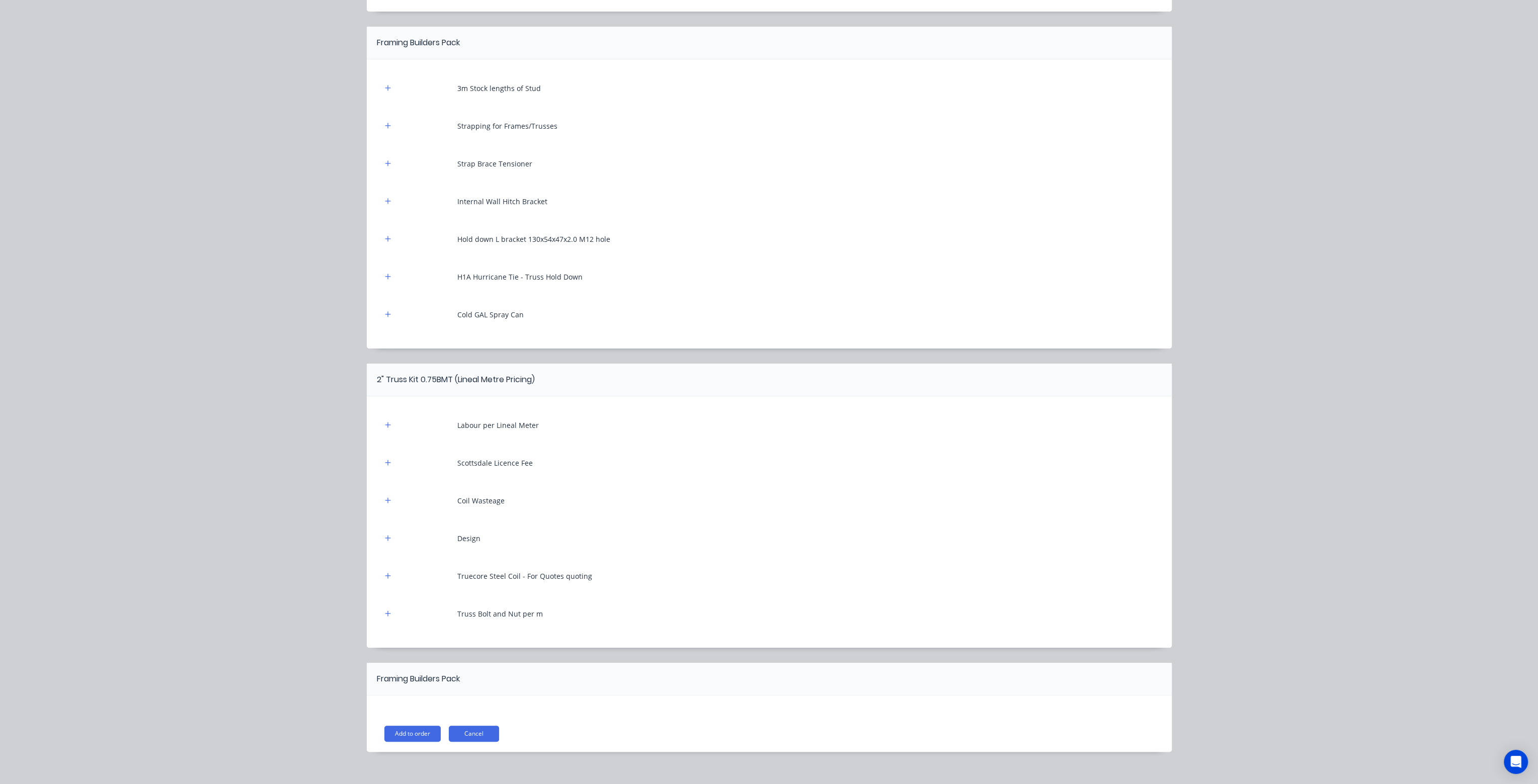
scroll to position [302, 0]
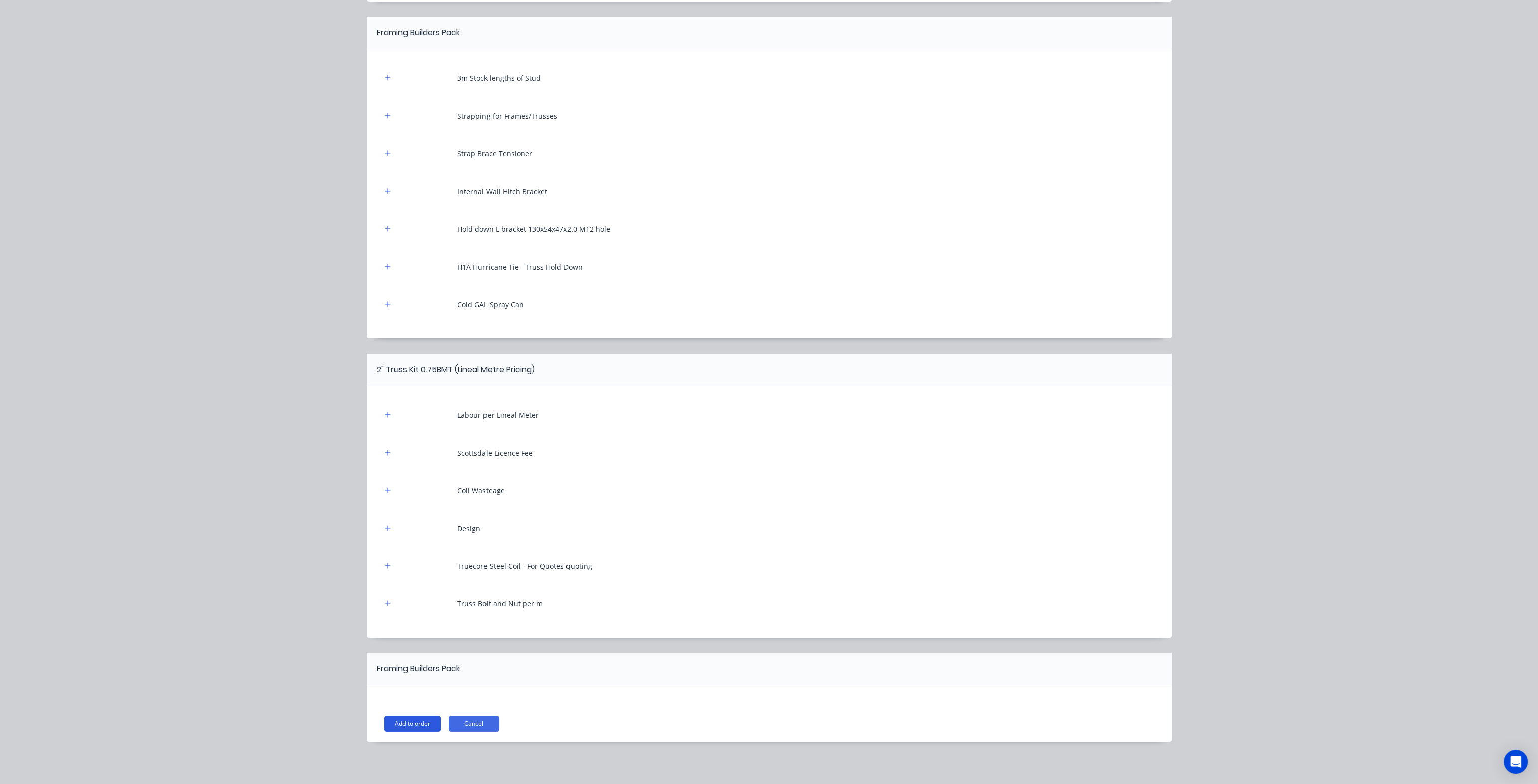
click at [410, 725] on button "Add to order" at bounding box center [413, 723] width 56 height 16
click at [470, 721] on button "Cancel" at bounding box center [474, 723] width 50 height 16
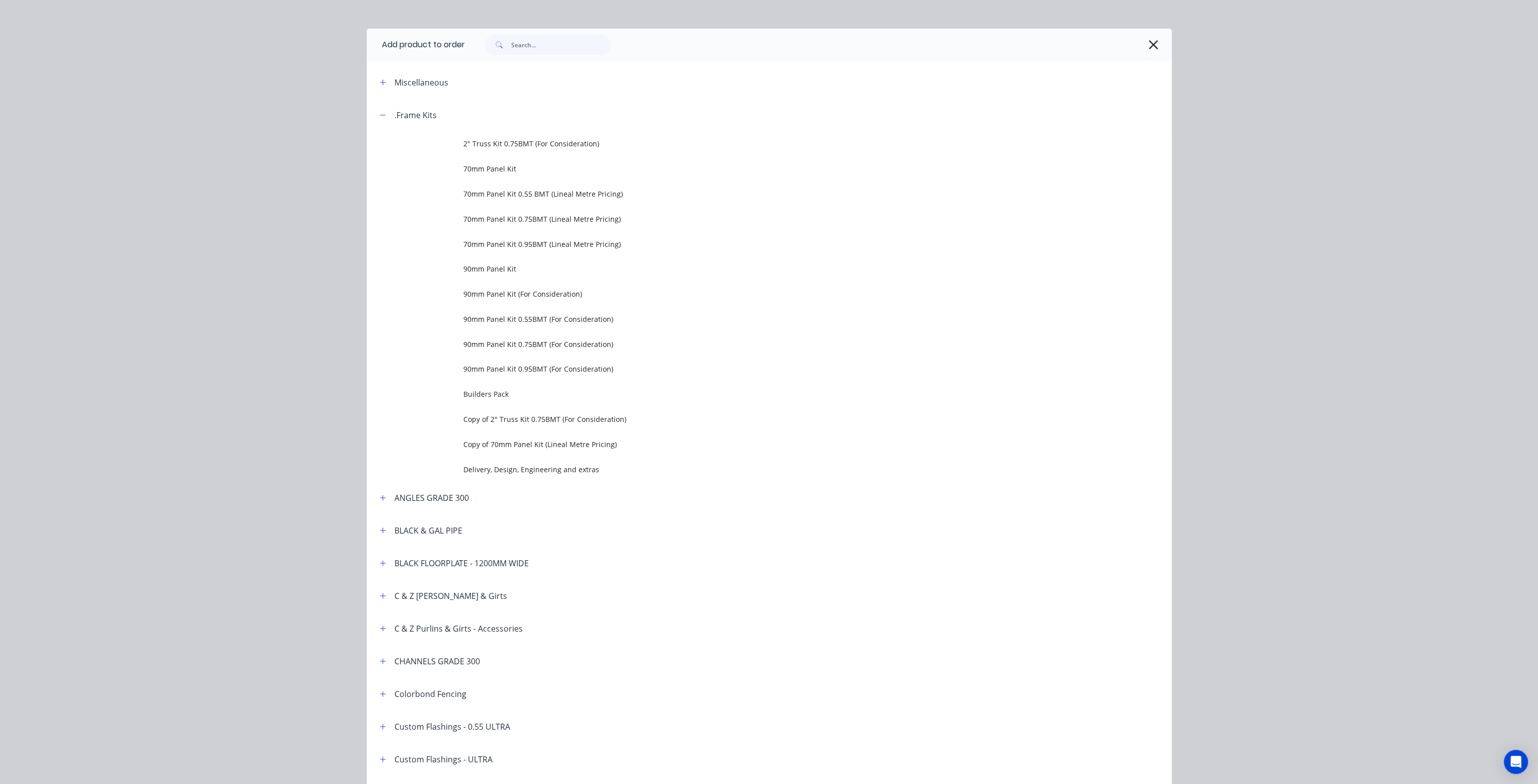
scroll to position [0, 0]
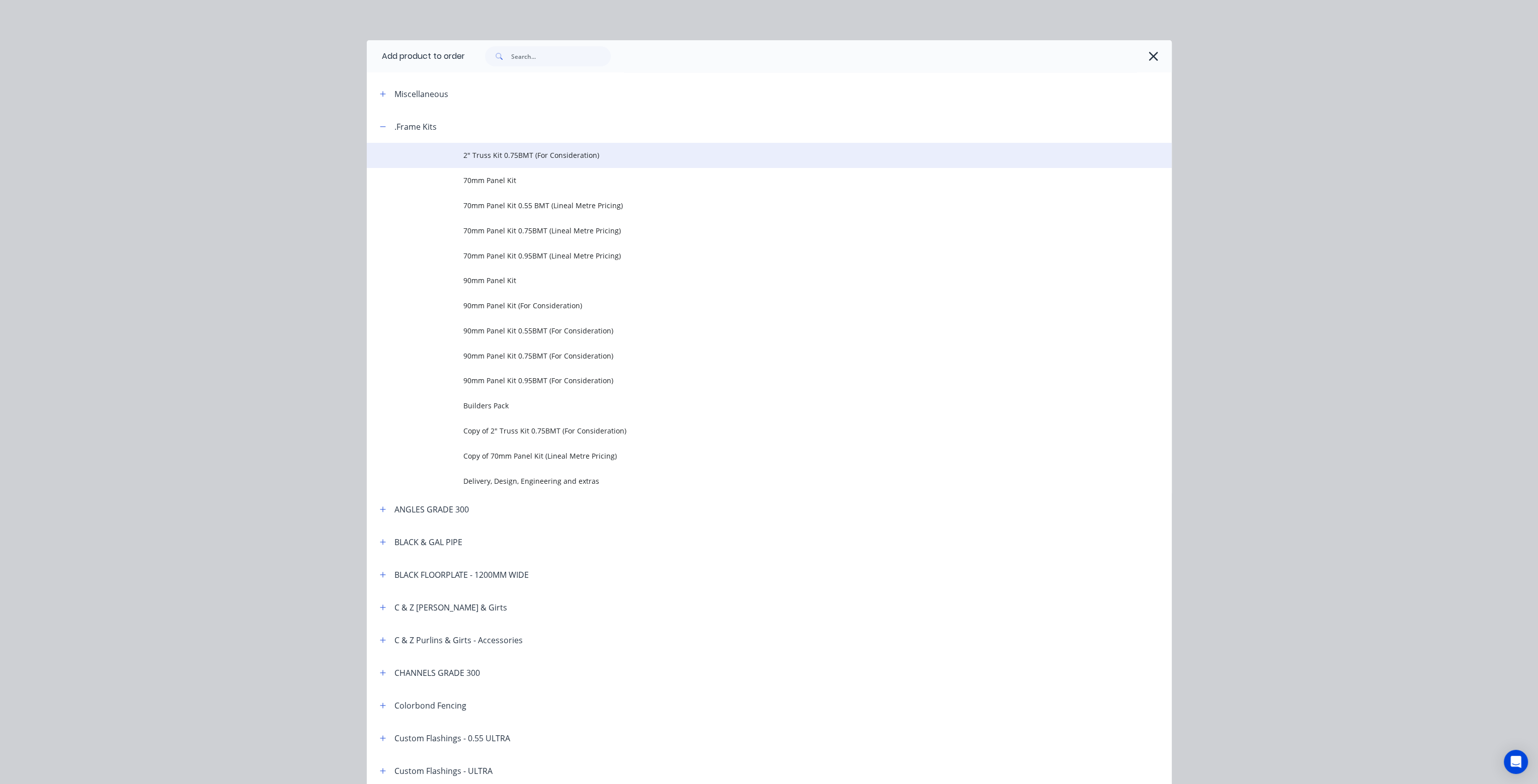
click at [514, 157] on span "2" Truss Kit 0.75BMT (For Consideration)" at bounding box center [746, 155] width 566 height 11
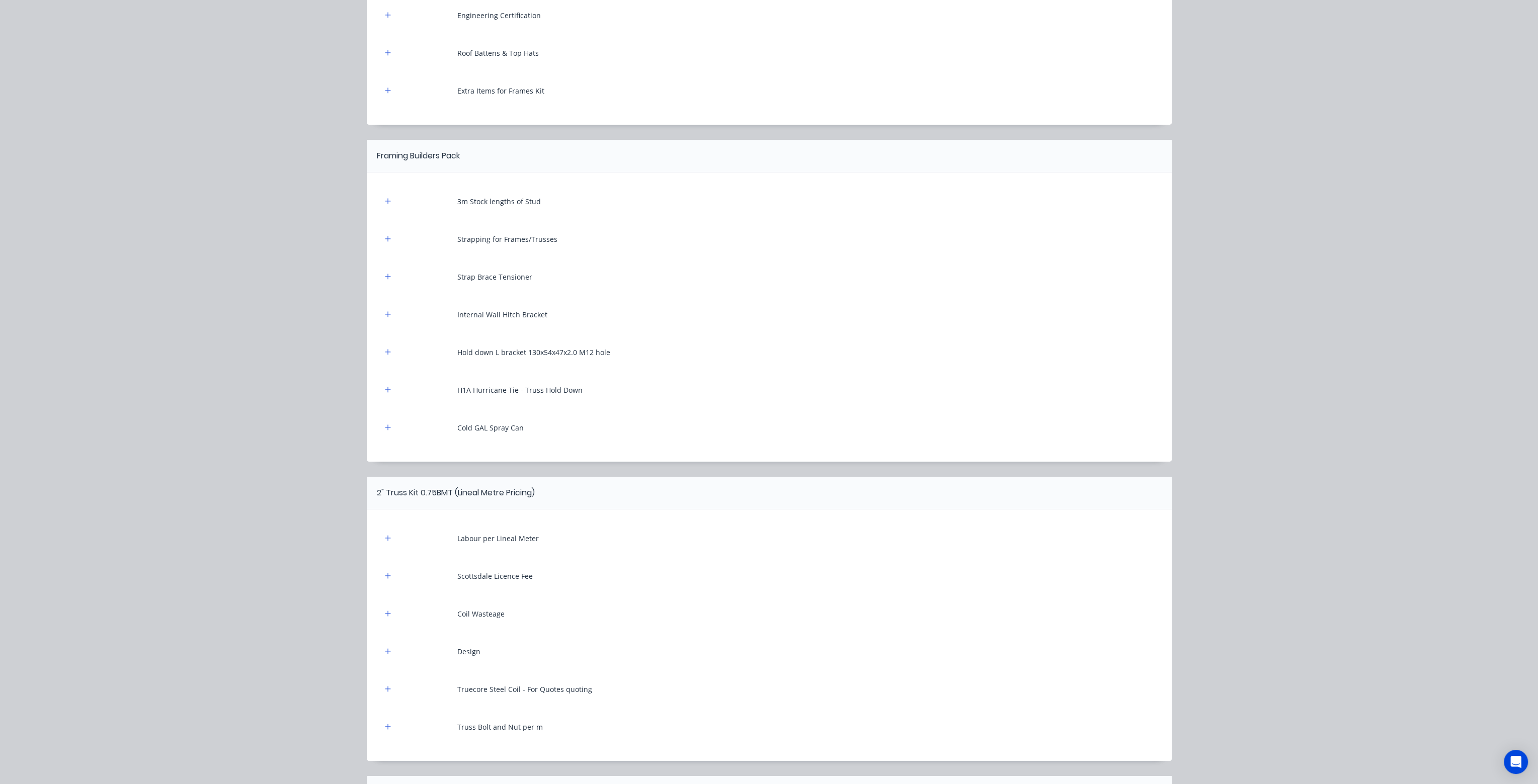
scroll to position [302, 0]
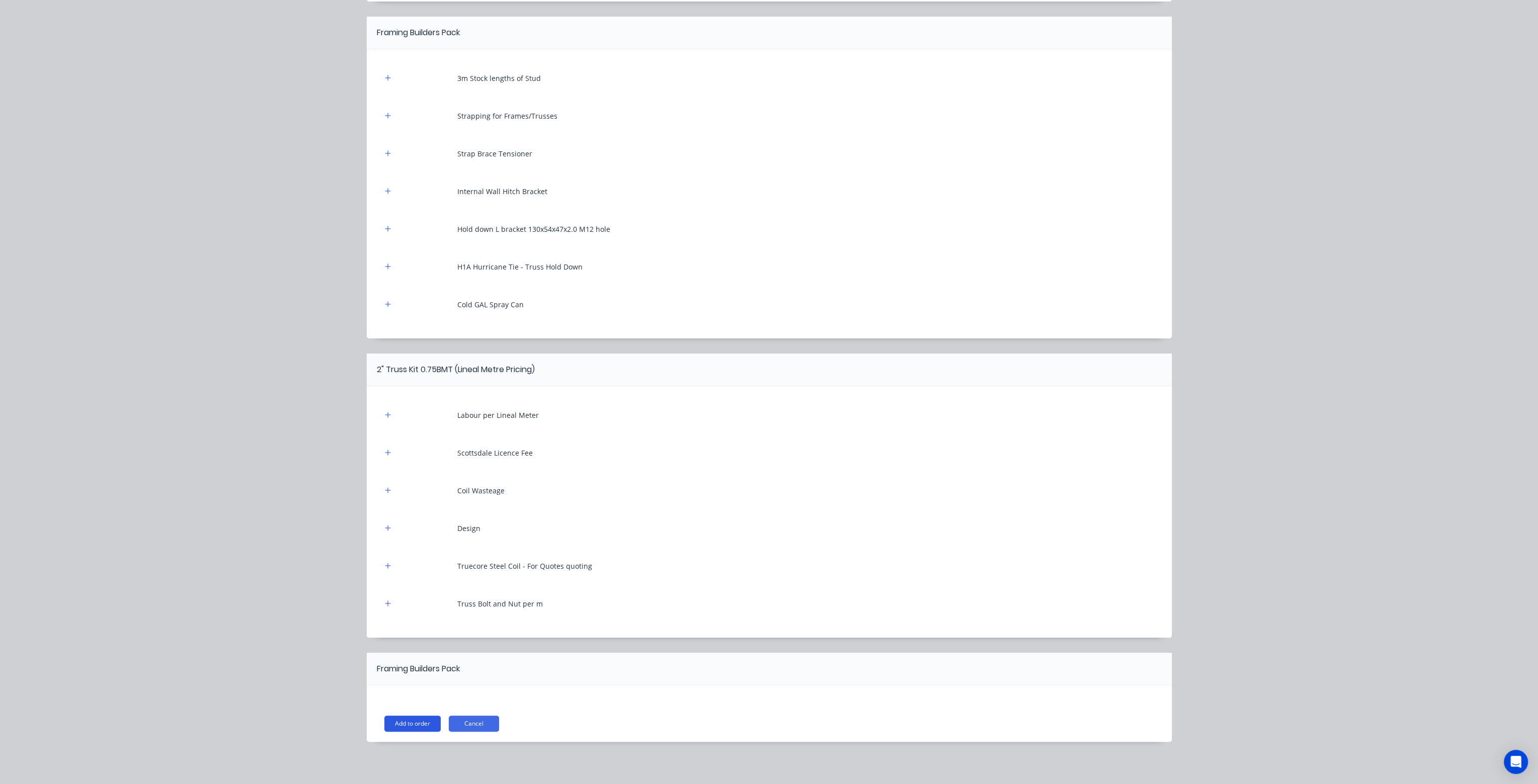
click at [401, 723] on button "Add to order" at bounding box center [413, 723] width 56 height 16
click at [487, 724] on button "Cancel" at bounding box center [474, 723] width 50 height 16
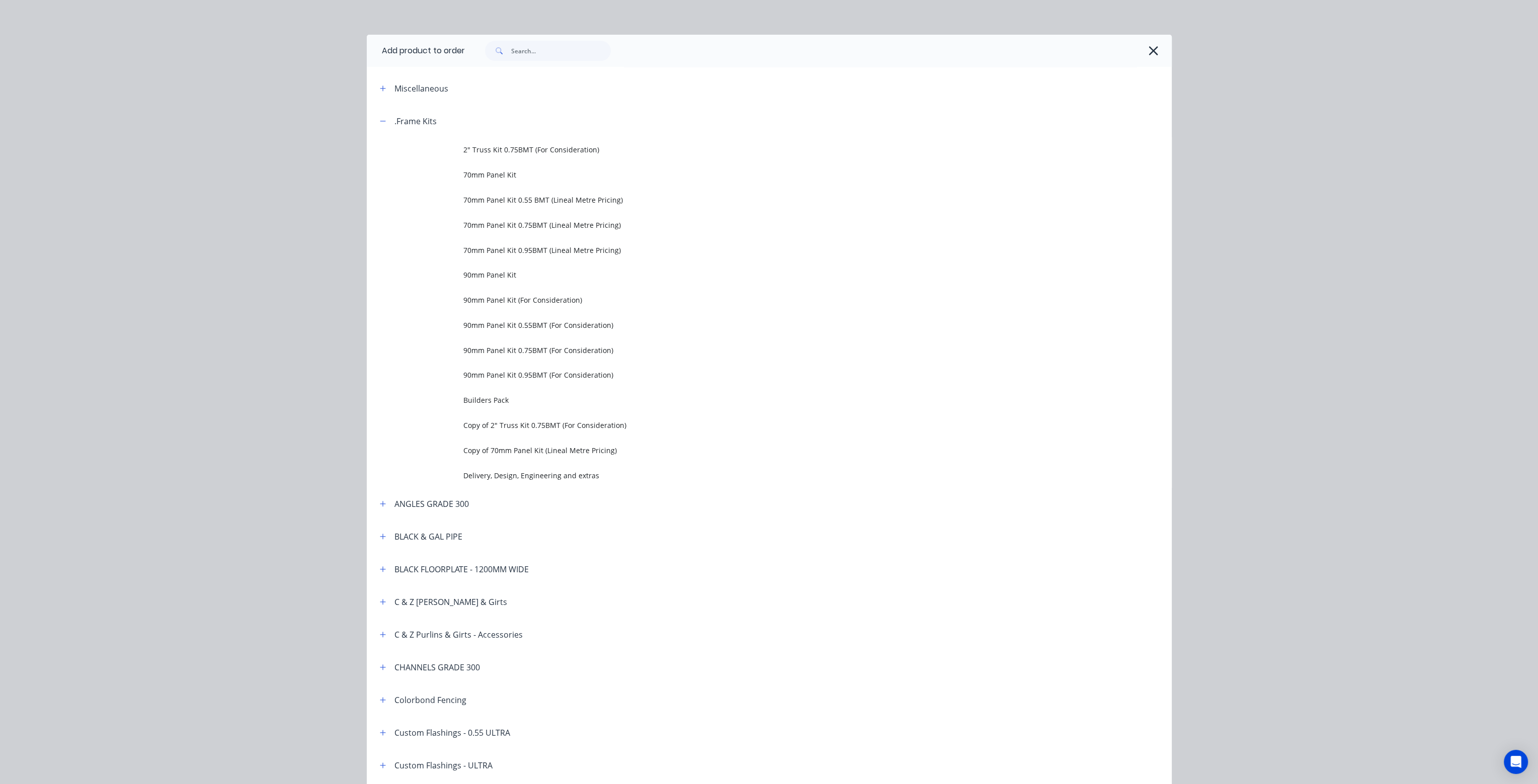
scroll to position [0, 0]
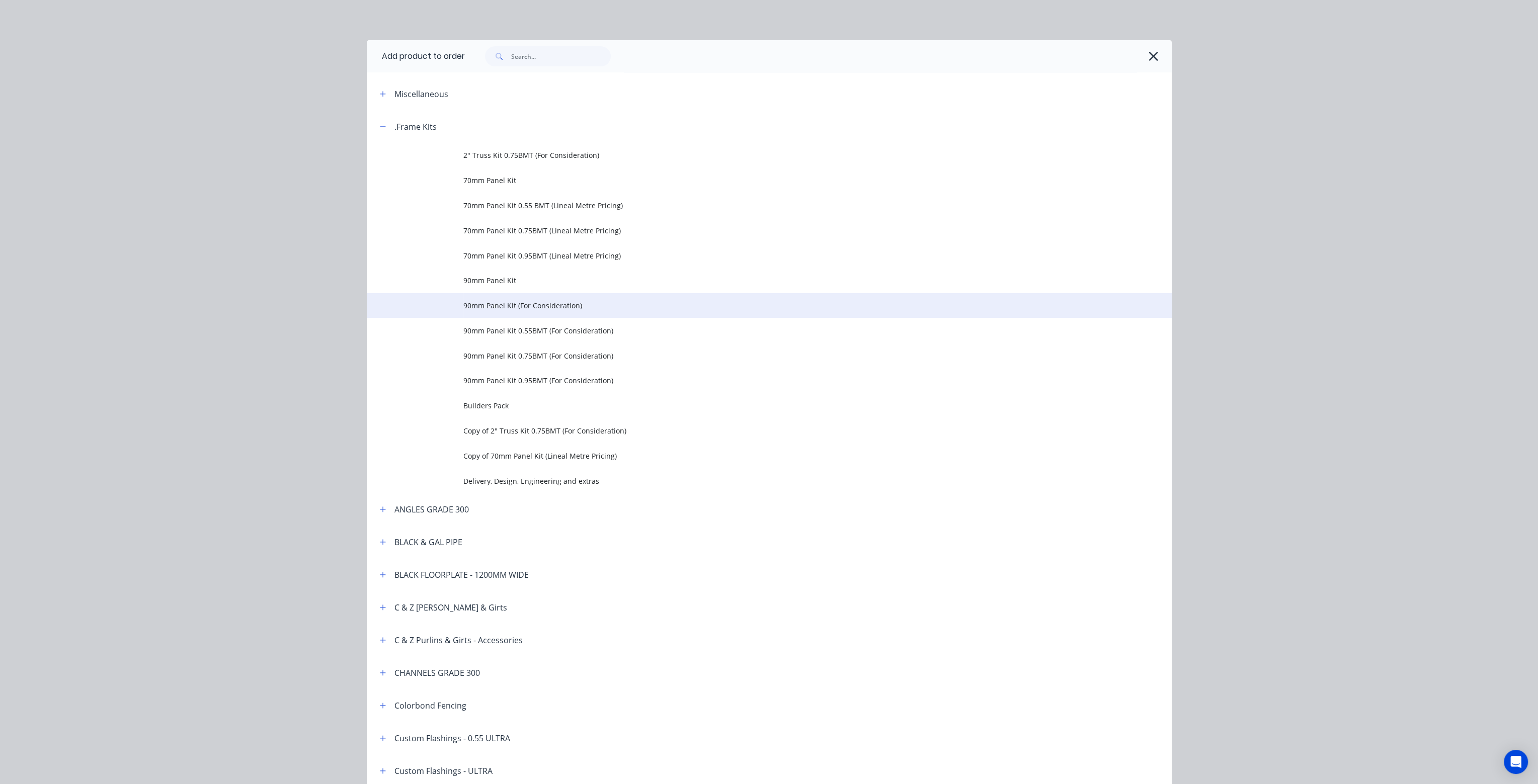
click at [492, 310] on span "90mm Panel Kit (For Consideration)" at bounding box center [746, 306] width 566 height 11
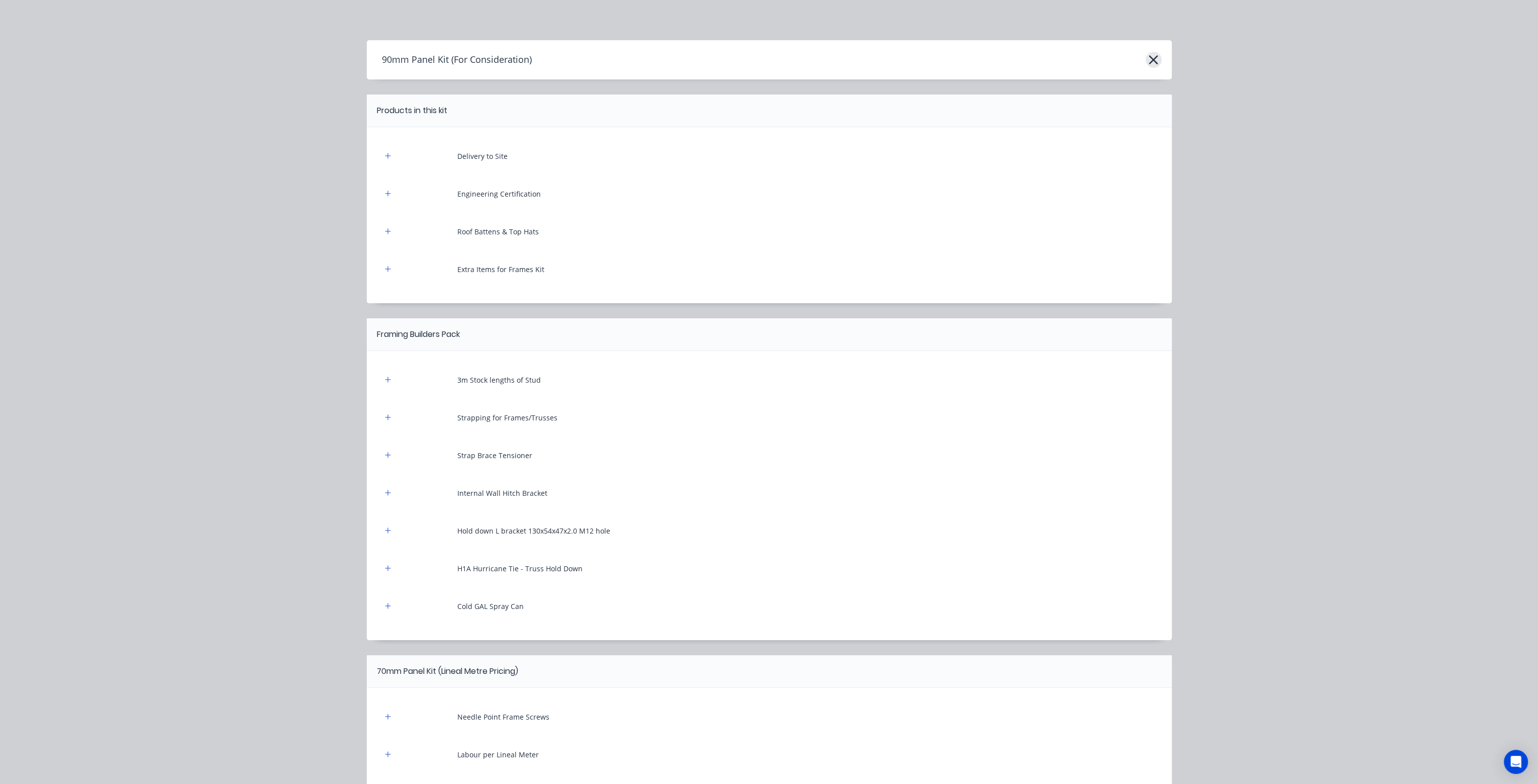
click at [1153, 55] on icon "button" at bounding box center [1154, 59] width 11 height 14
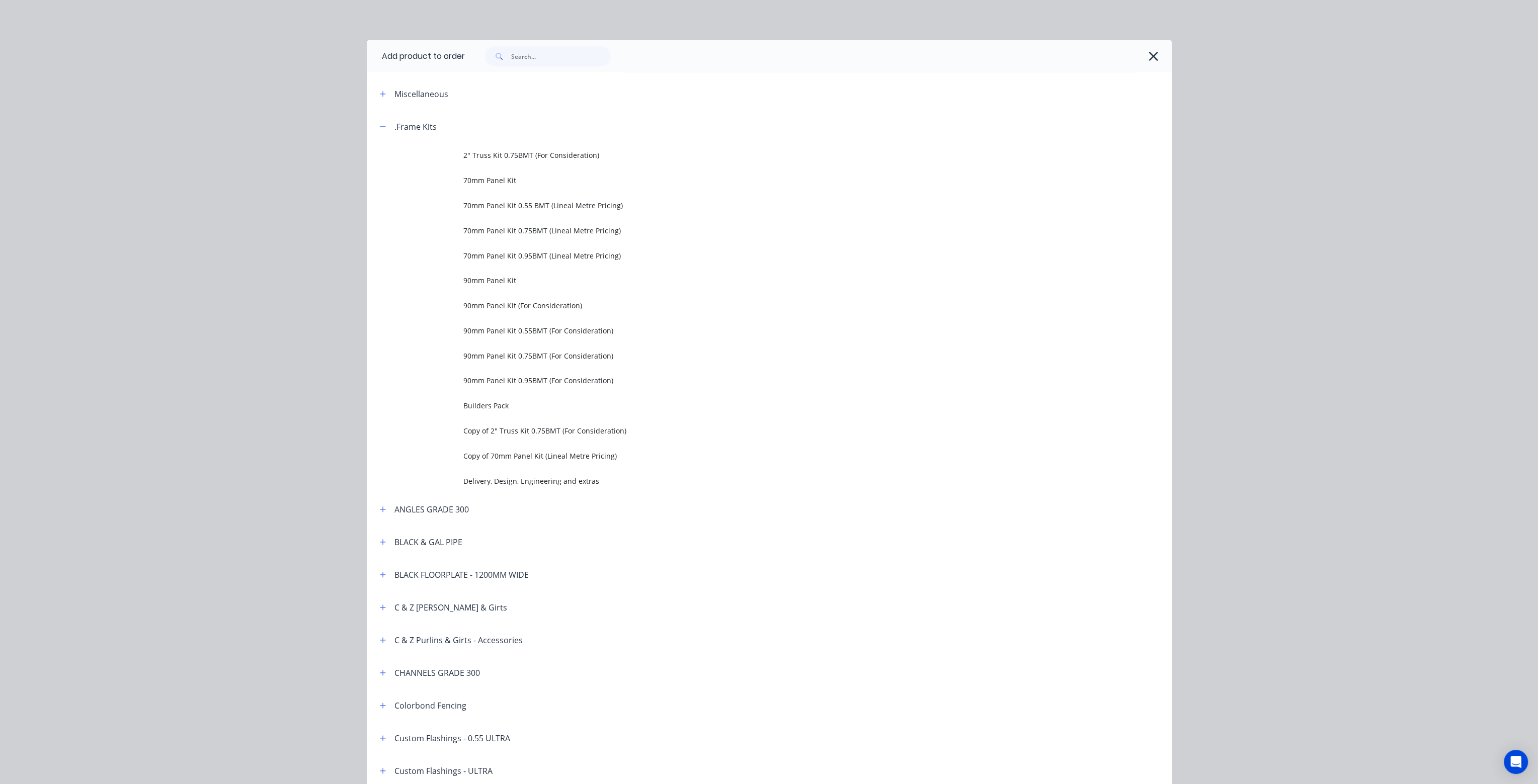
scroll to position [110, 0]
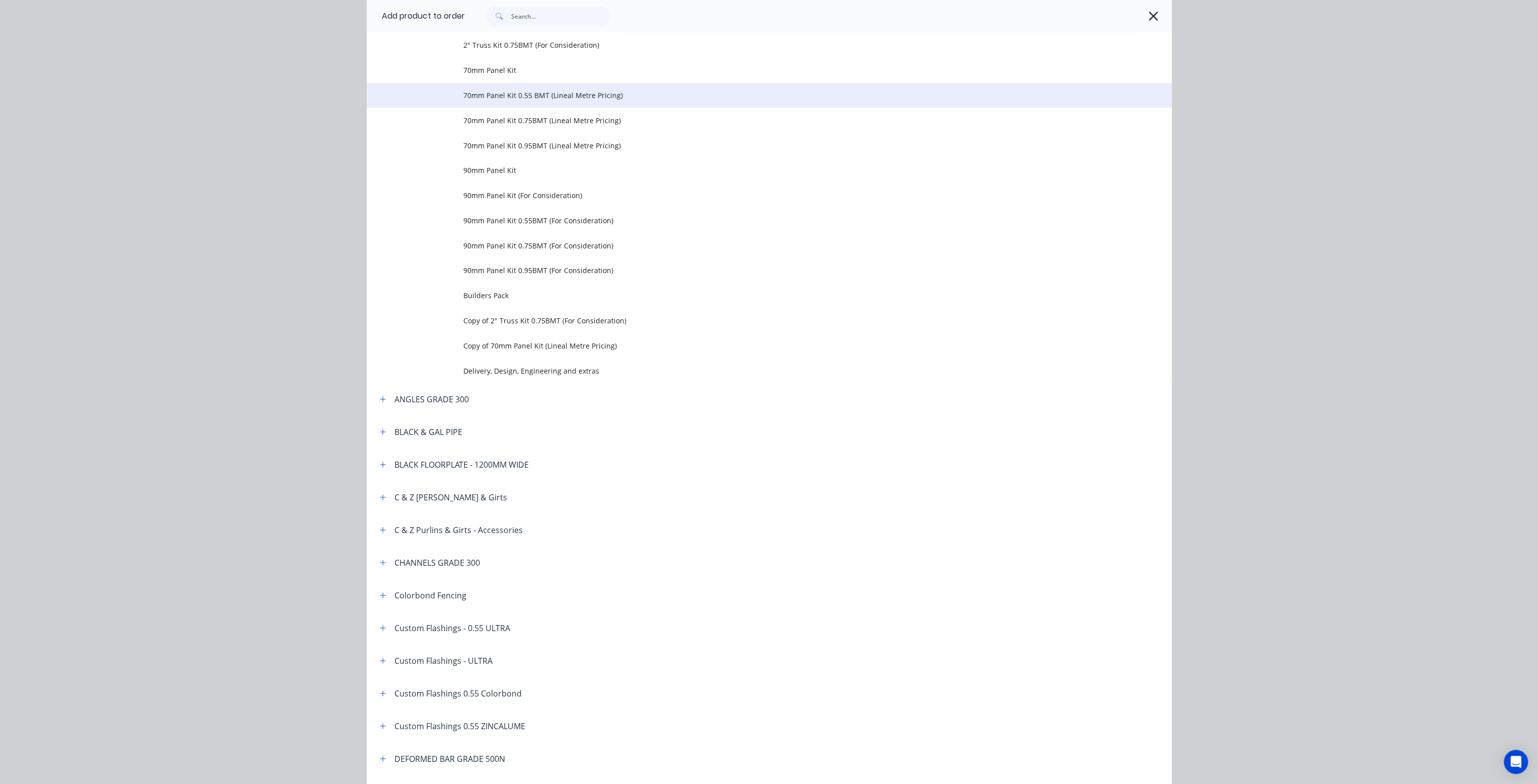
click at [509, 97] on span "70mm Panel Kit 0.55 BMT (Lineal Metre Pricing)" at bounding box center [746, 95] width 566 height 11
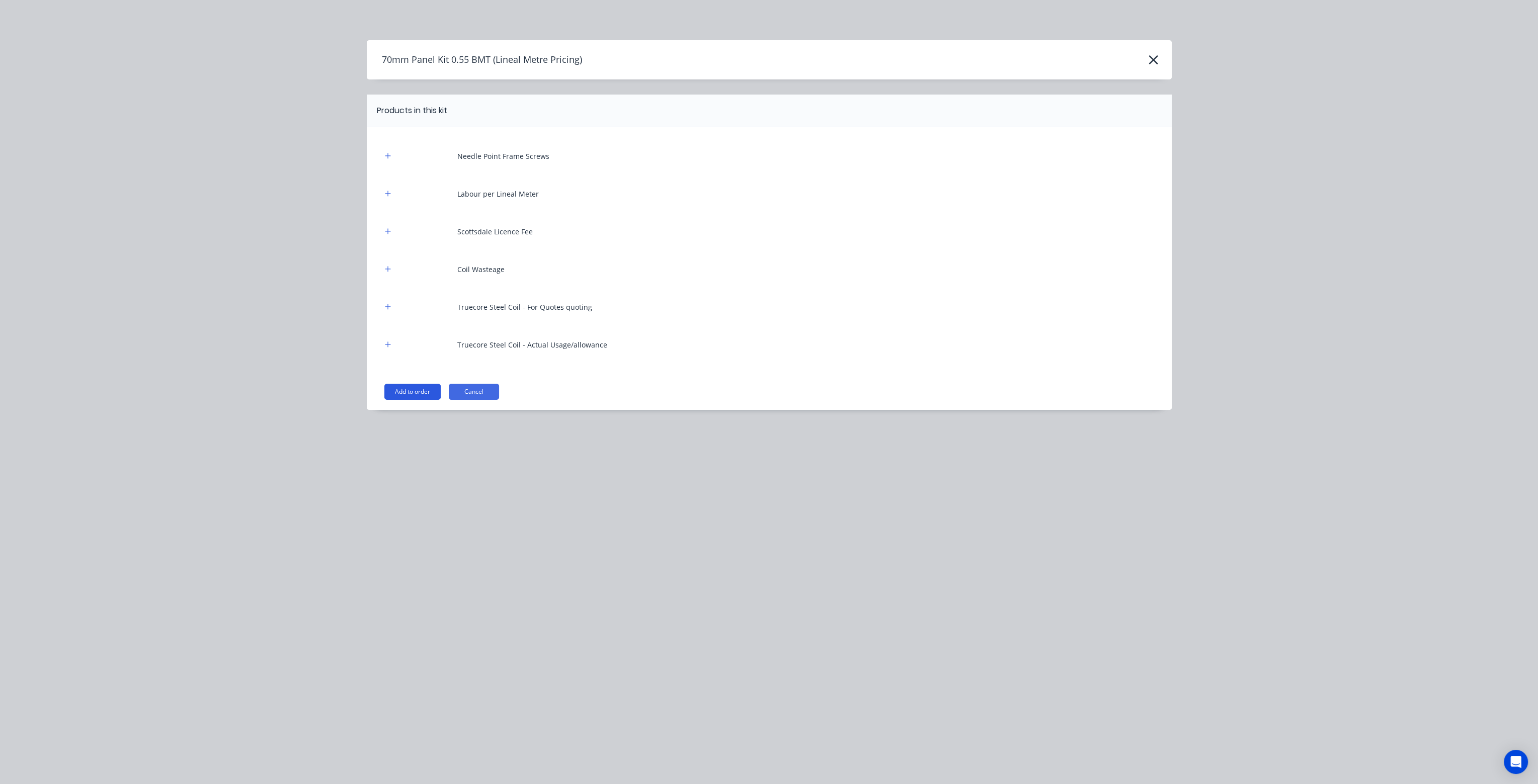
click at [416, 391] on button "Add to order" at bounding box center [413, 392] width 56 height 16
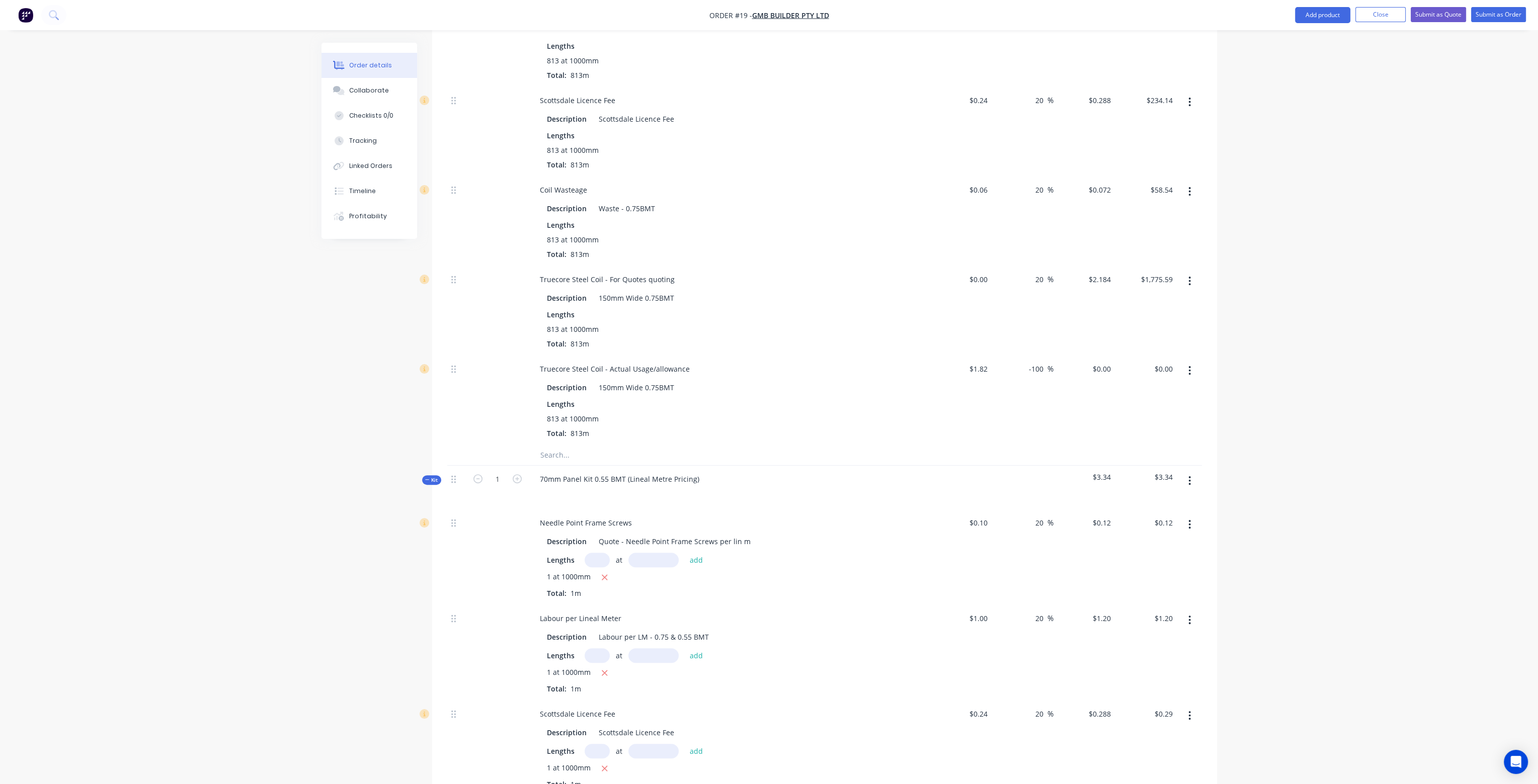
scroll to position [503, 0]
click at [432, 475] on span "Kit" at bounding box center [432, 479] width 13 height 8
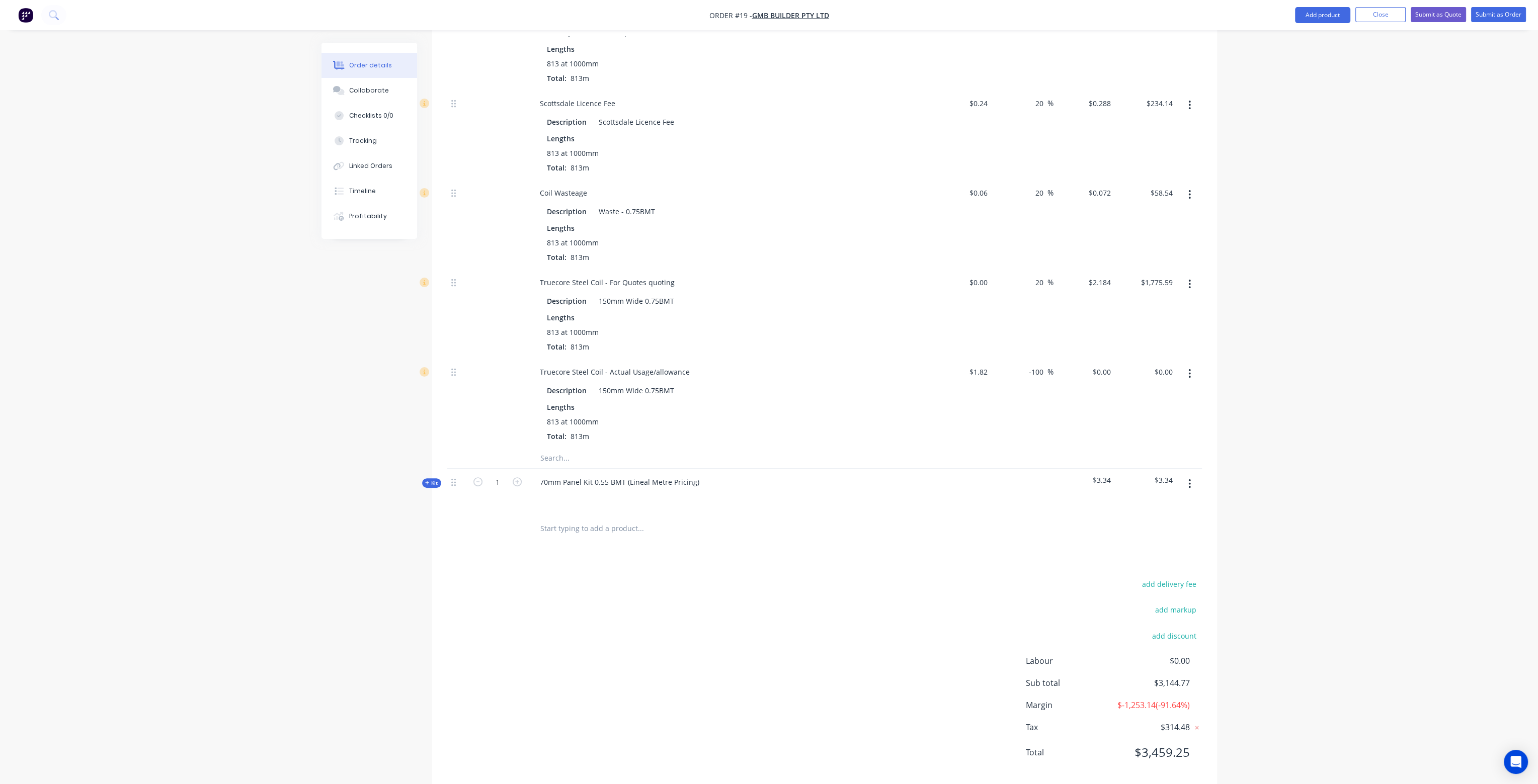
click at [432, 479] on span "Kit" at bounding box center [432, 483] width 13 height 8
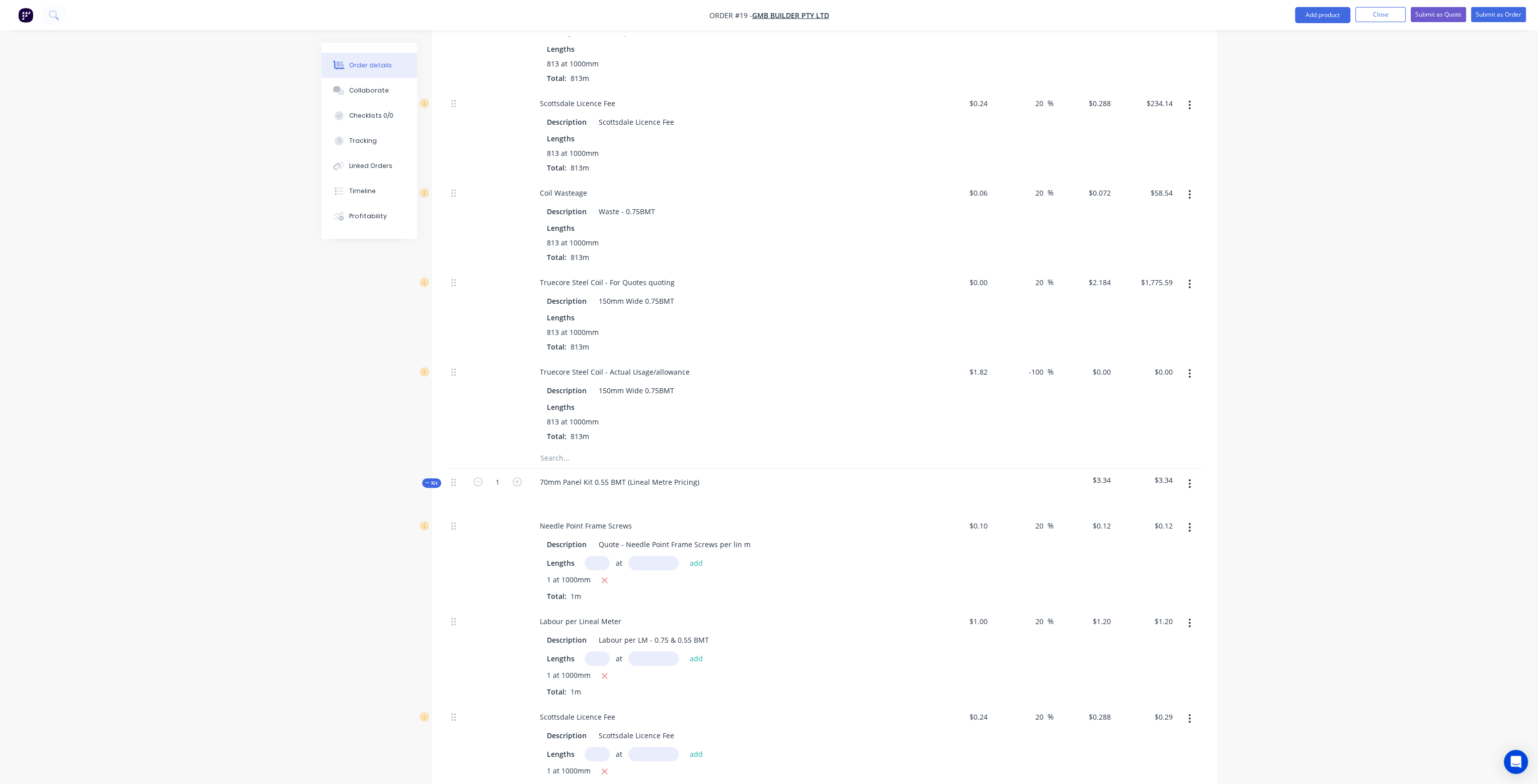
scroll to position [503, 0]
click at [1194, 471] on button "button" at bounding box center [1189, 480] width 23 height 18
click at [1170, 559] on div "Delete" at bounding box center [1154, 566] width 77 height 14
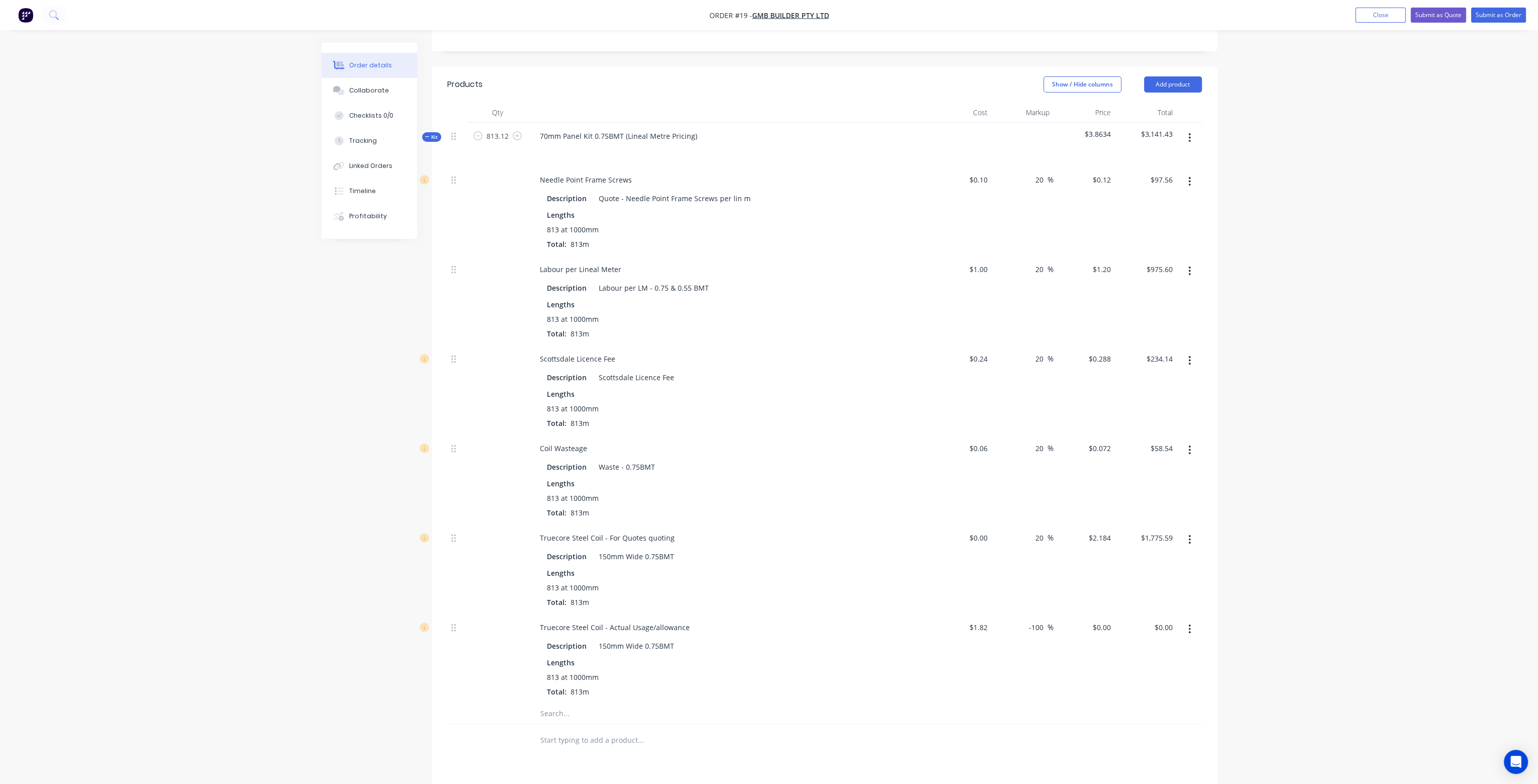
scroll to position [153, 0]
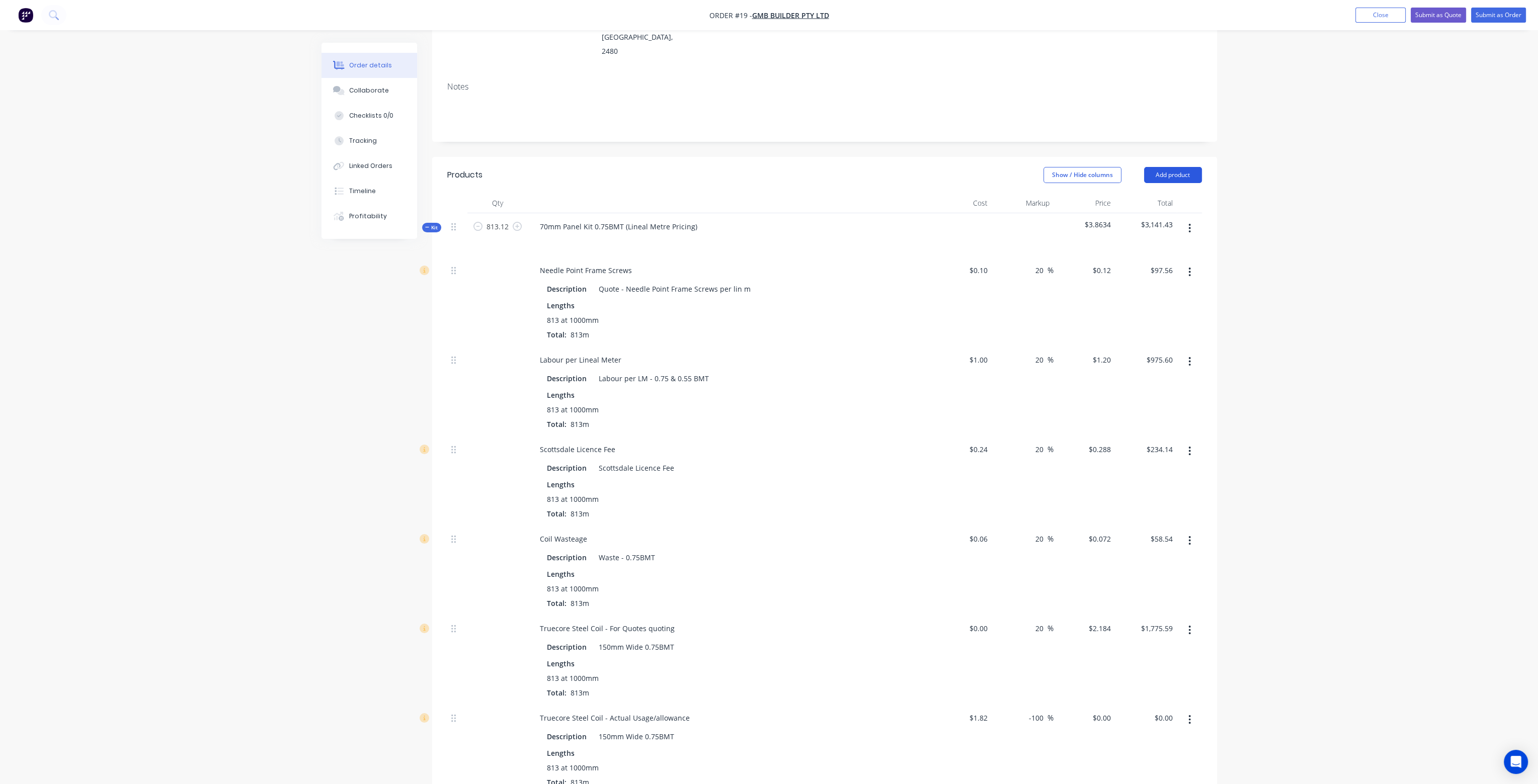
click at [1170, 167] on button "Add product" at bounding box center [1173, 175] width 58 height 16
click at [1165, 193] on div "Product catalogue" at bounding box center [1154, 200] width 77 height 14
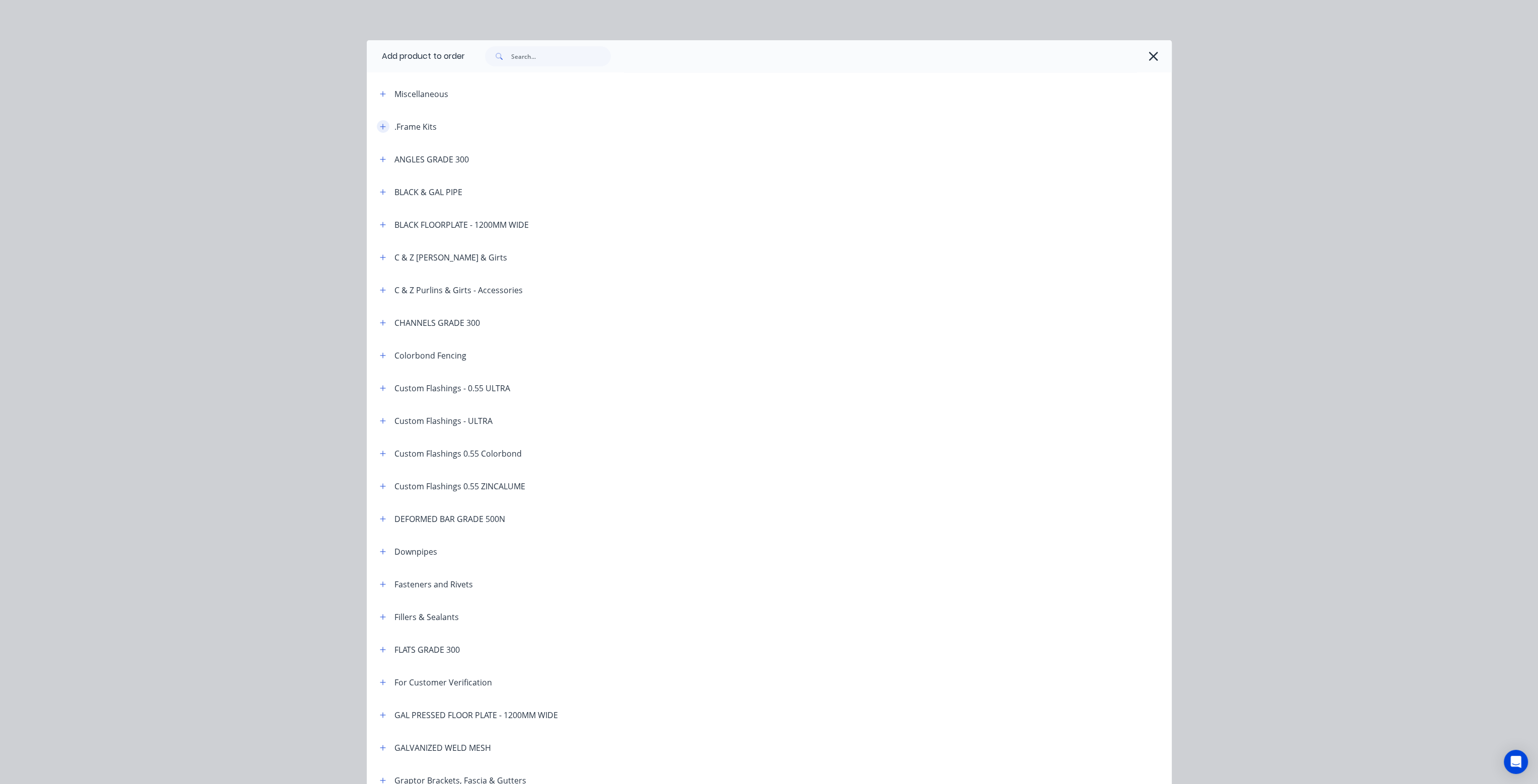
click at [380, 130] on icon "button" at bounding box center [383, 127] width 6 height 7
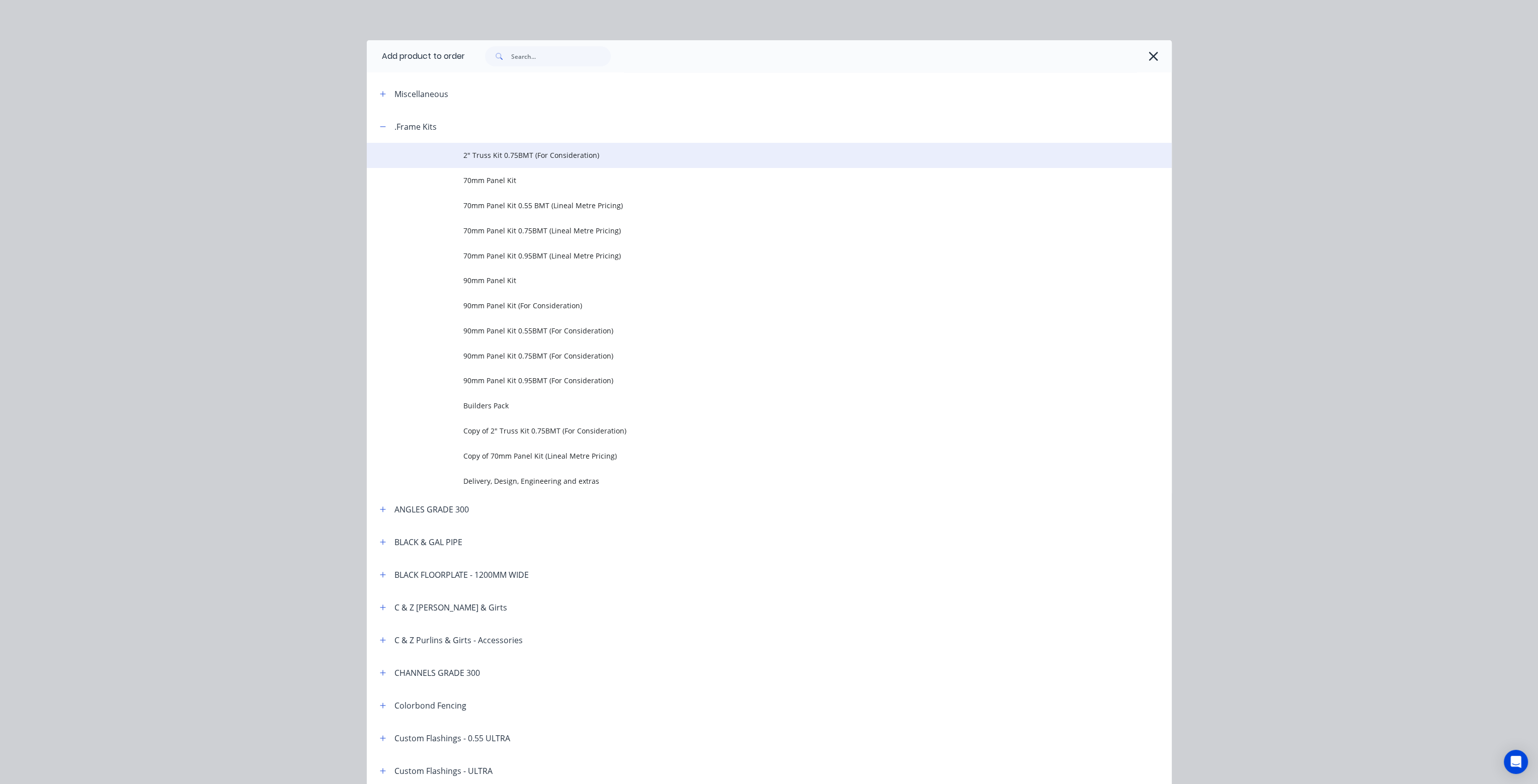
click at [500, 158] on span "2" Truss Kit 0.75BMT (For Consideration)" at bounding box center [746, 155] width 566 height 11
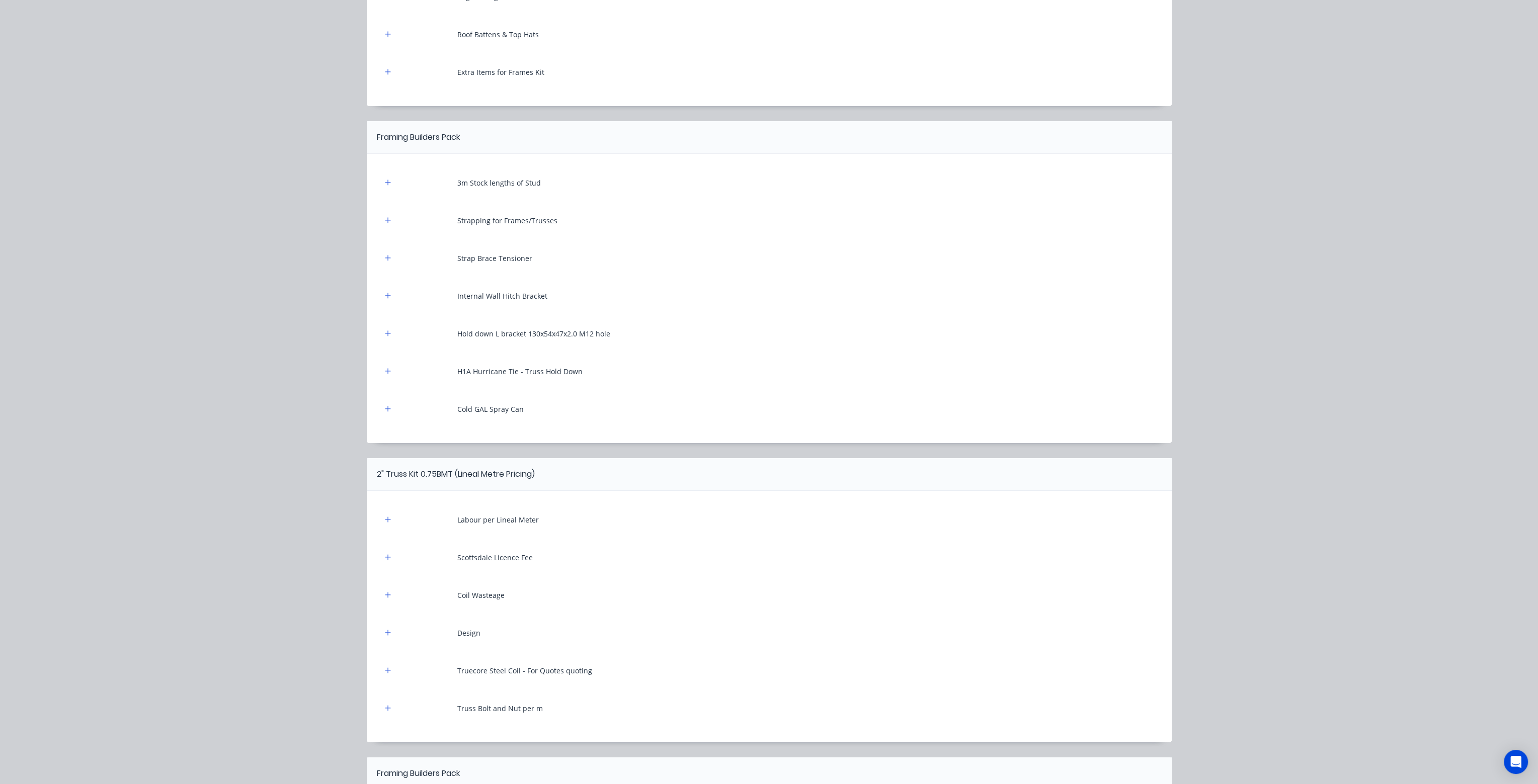
scroll to position [303, 0]
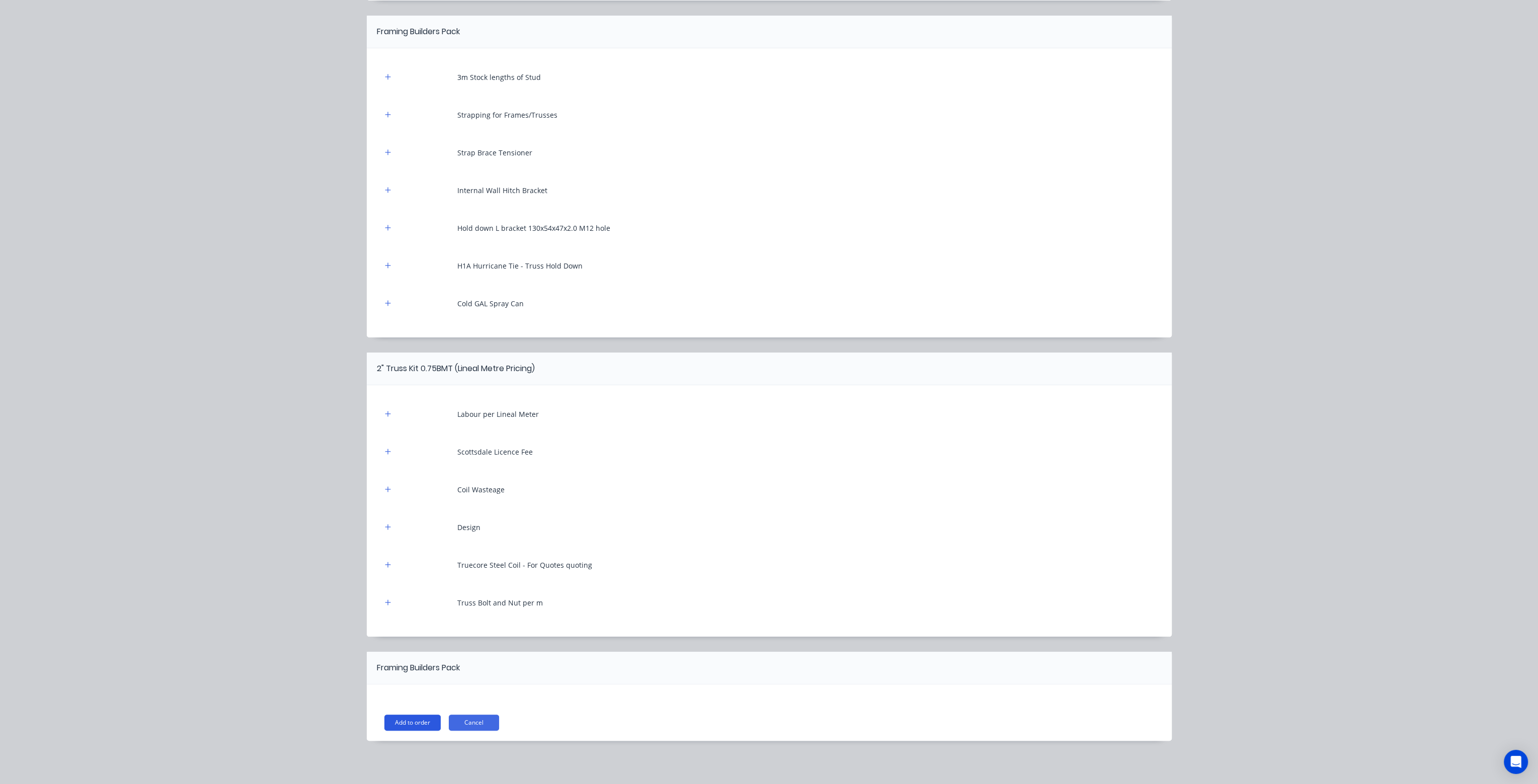
click at [427, 724] on button "Add to order" at bounding box center [413, 723] width 56 height 16
click at [416, 725] on button "Add to order" at bounding box center [413, 723] width 56 height 16
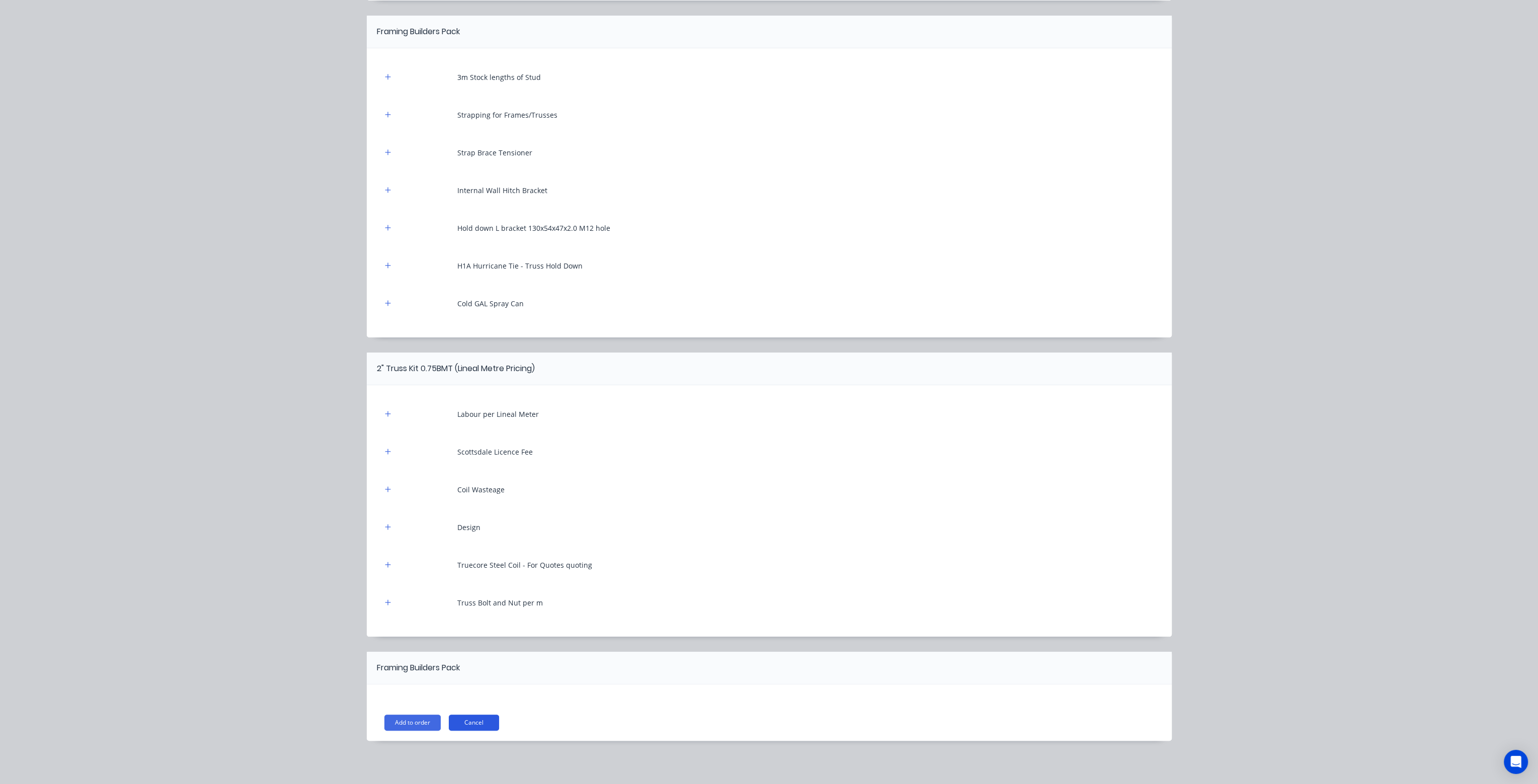
click at [477, 723] on button "Cancel" at bounding box center [474, 723] width 50 height 16
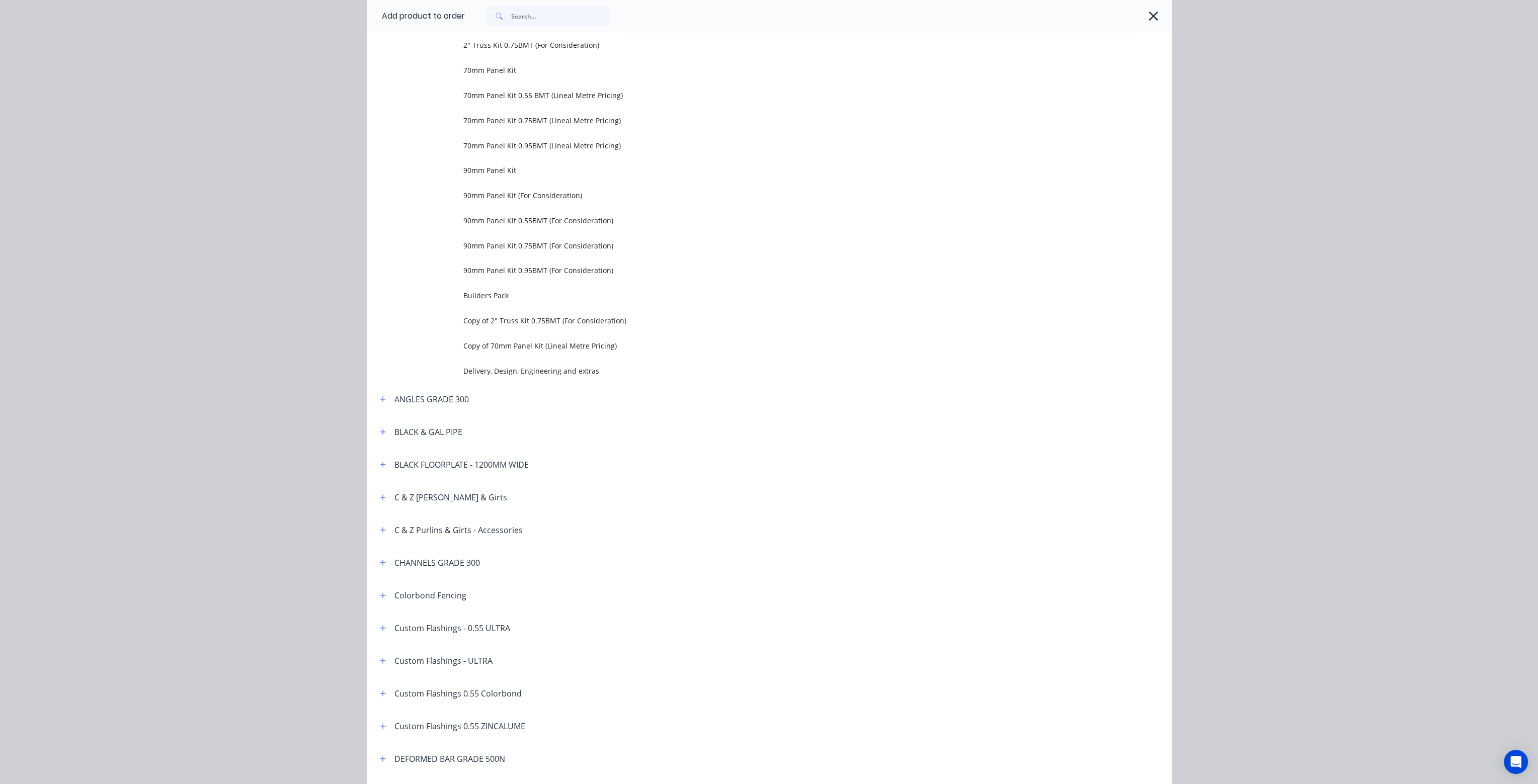
scroll to position [0, 0]
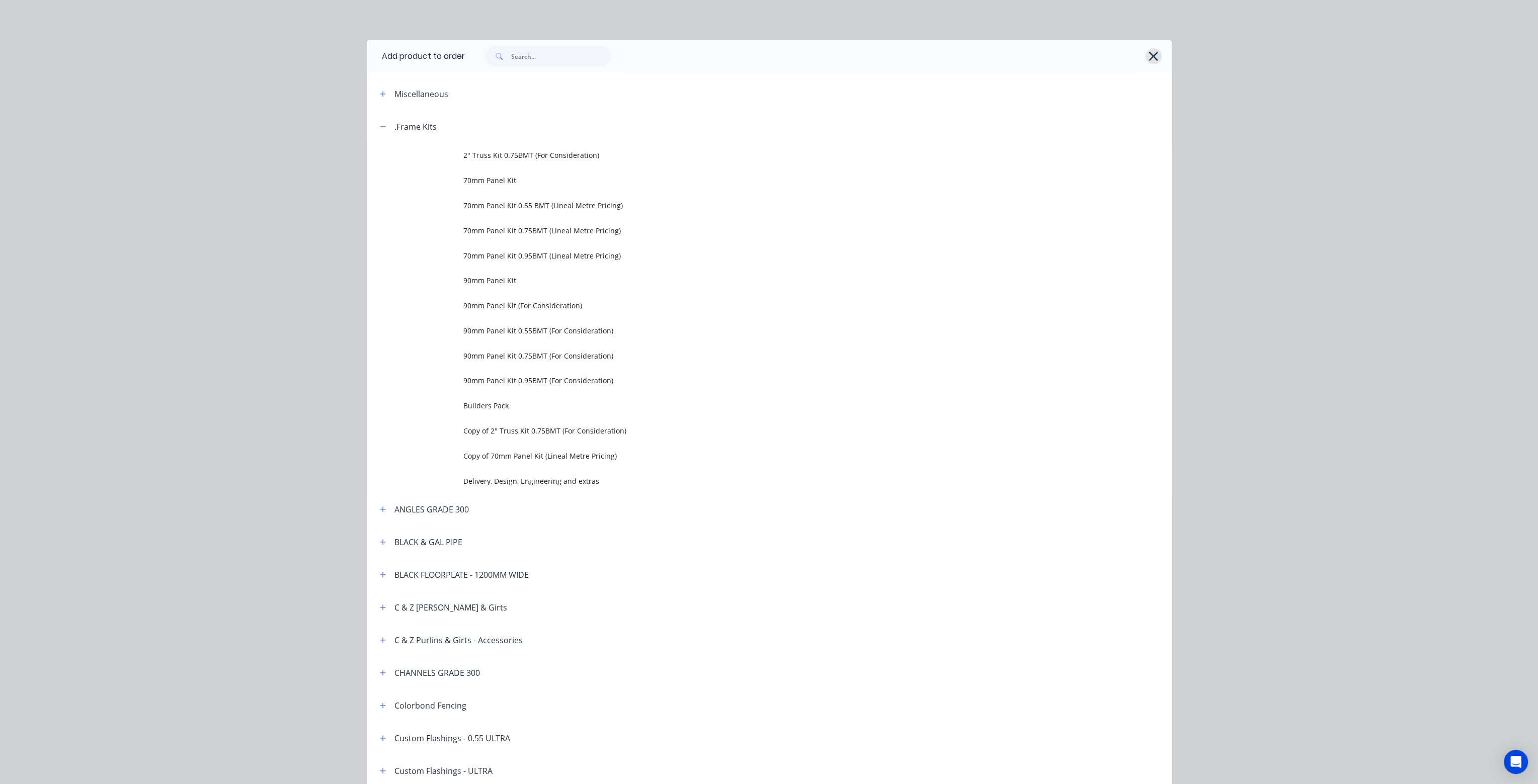
click at [1149, 52] on icon "button" at bounding box center [1154, 56] width 11 height 14
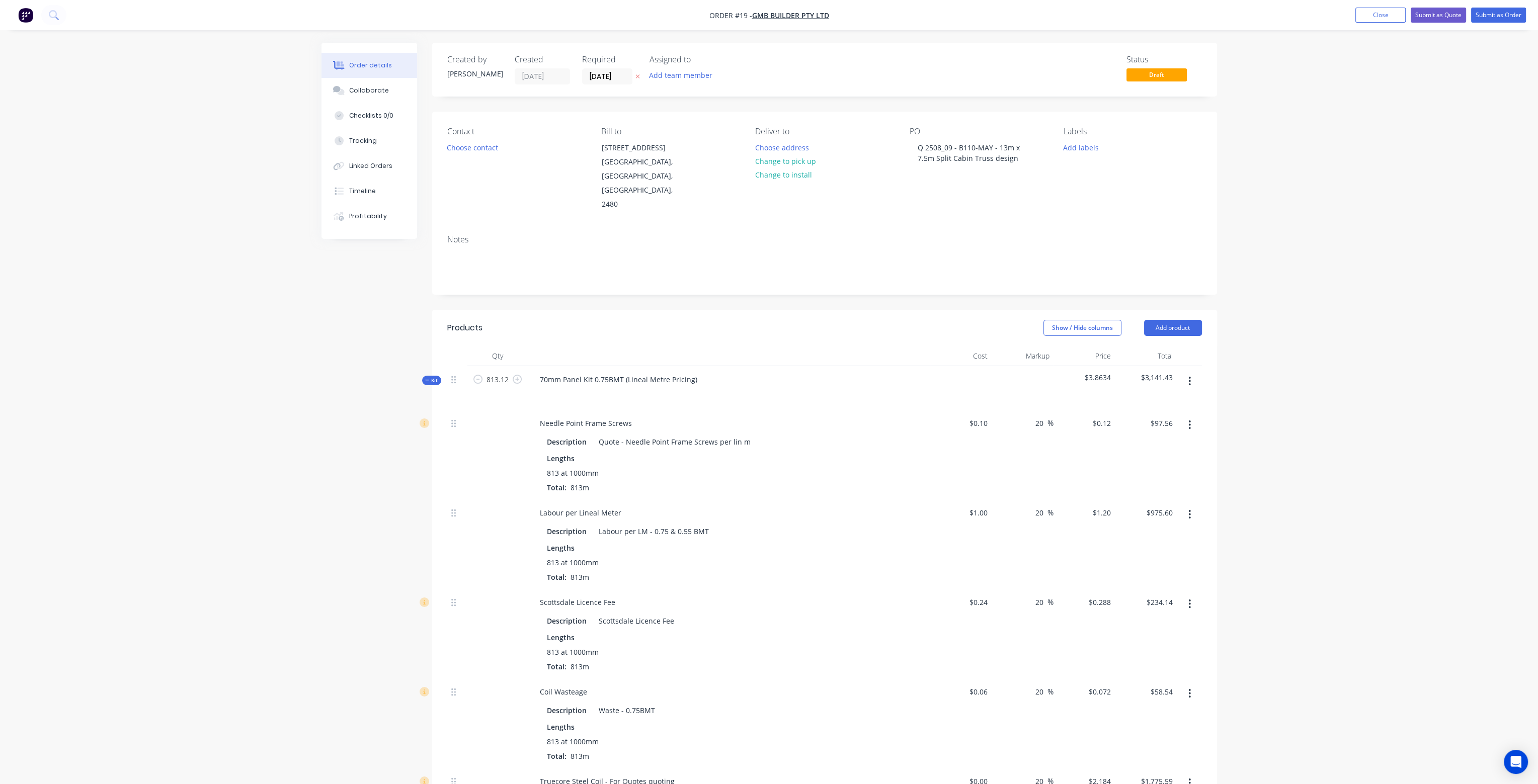
click at [1375, 5] on nav "Order #19 - GMB Builder Pty Ltd Add product Close Submit as Quote Submit as Ord…" at bounding box center [769, 15] width 1538 height 30
click at [1376, 18] on button "Close" at bounding box center [1381, 15] width 50 height 15
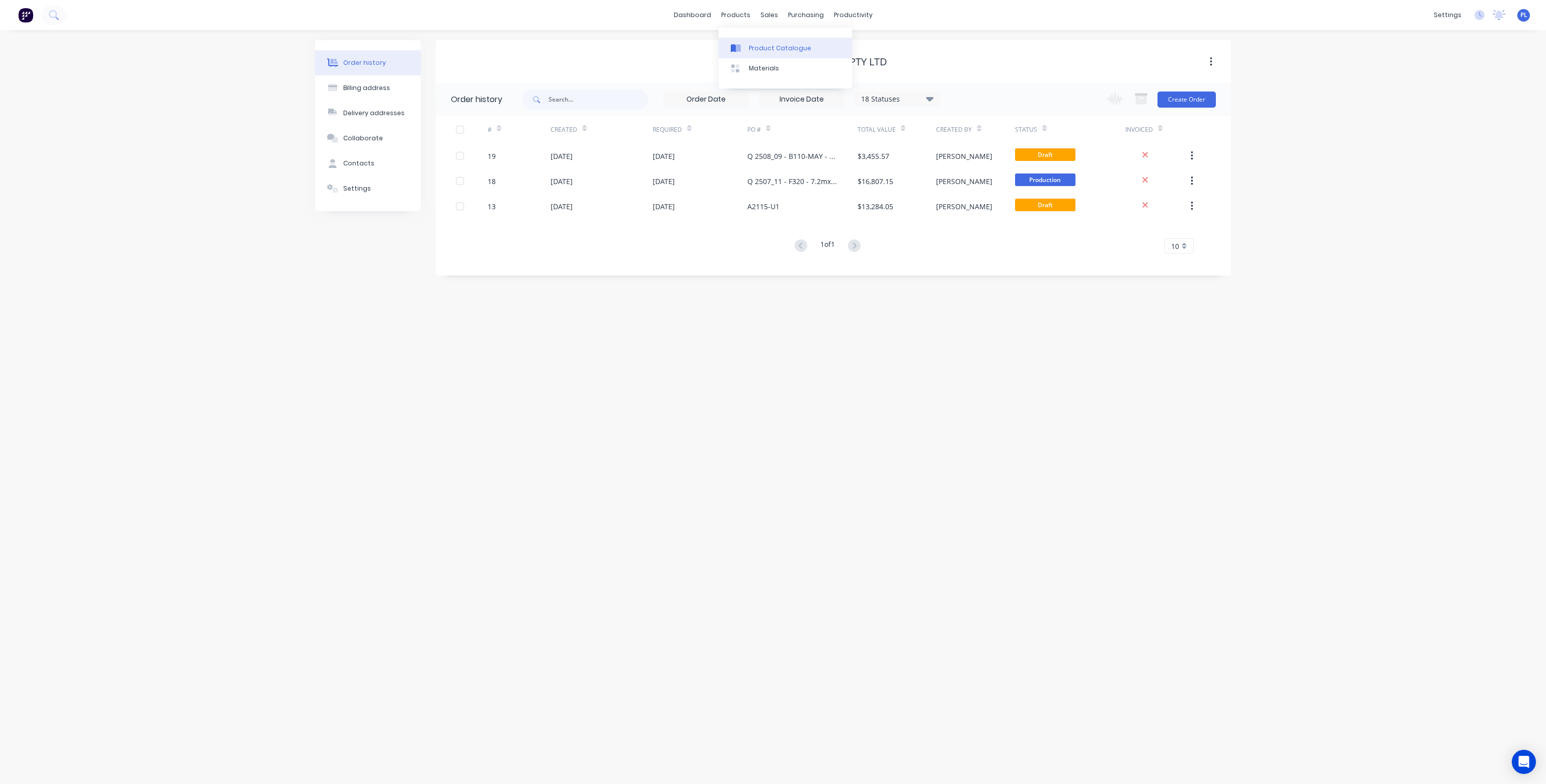
click at [771, 46] on div "Product Catalogue" at bounding box center [780, 48] width 62 height 9
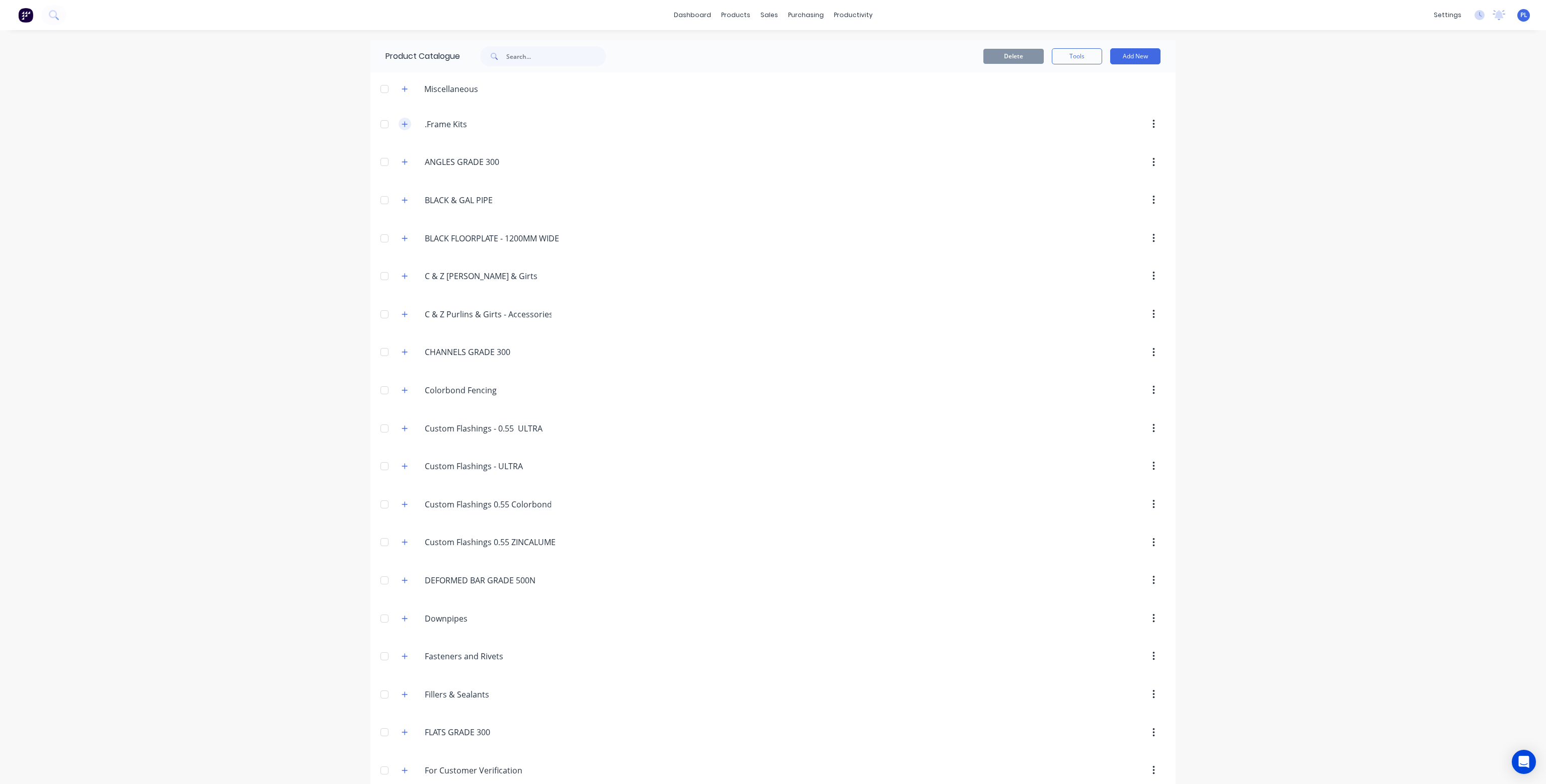
click at [400, 120] on button "button" at bounding box center [405, 124] width 13 height 13
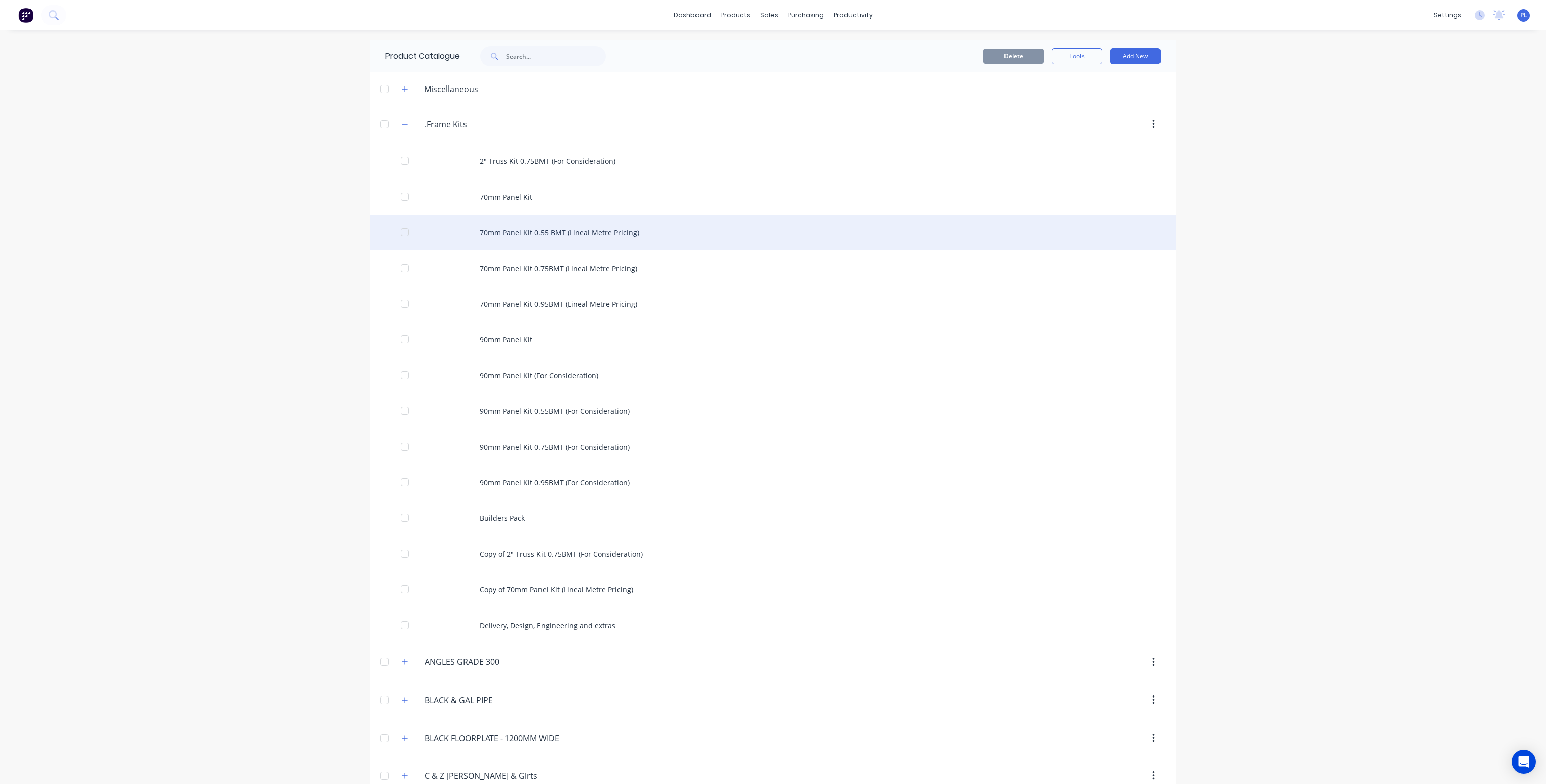
click at [559, 235] on div "70mm Panel Kit 0.55 BMT (Lineal Metre Pricing)" at bounding box center [773, 233] width 805 height 36
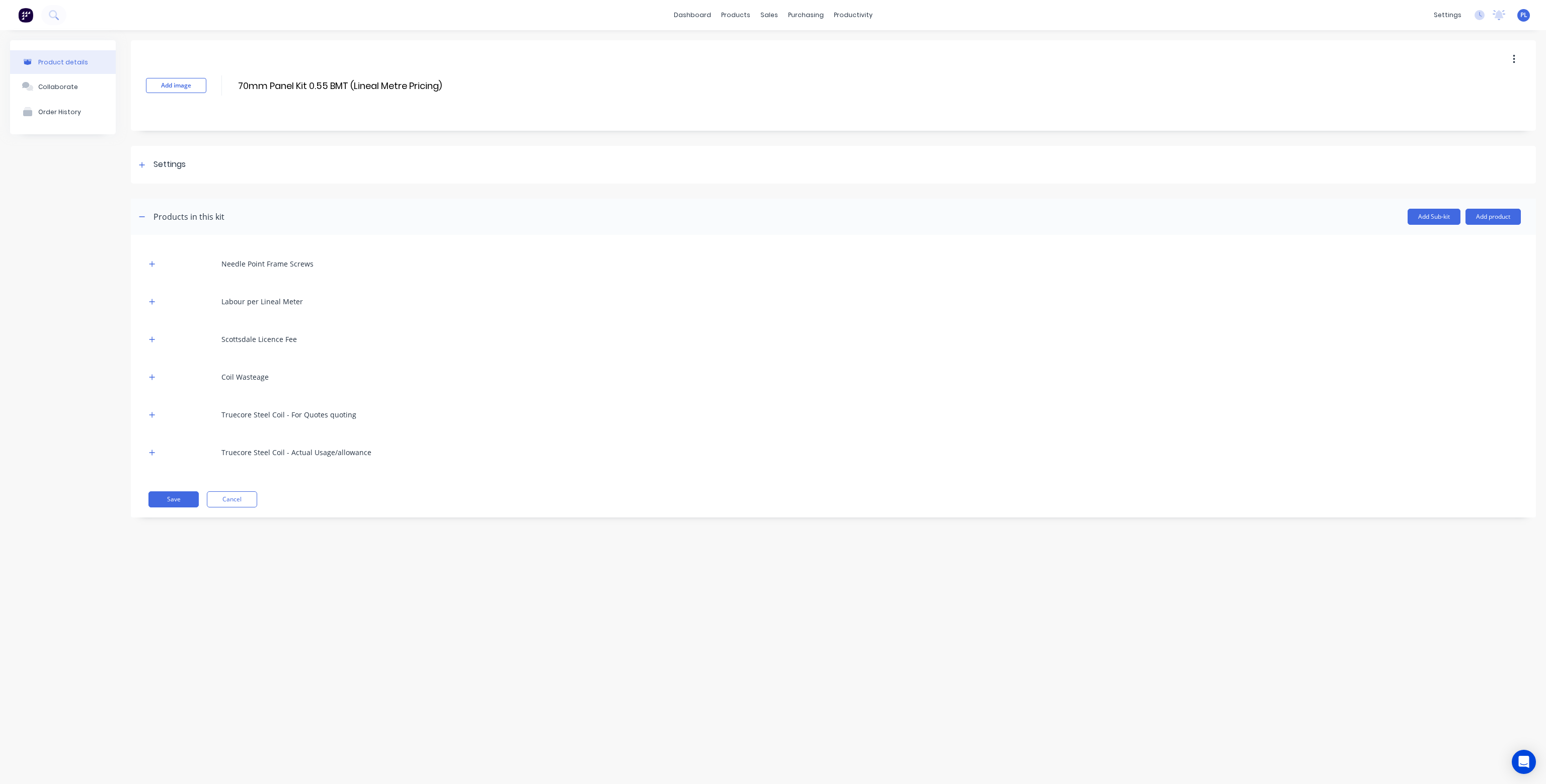
click at [1517, 54] on button "button" at bounding box center [1514, 59] width 23 height 18
click at [1457, 83] on span "Duplicate" at bounding box center [1477, 86] width 76 height 11
click at [154, 260] on icon "button" at bounding box center [152, 264] width 6 height 7
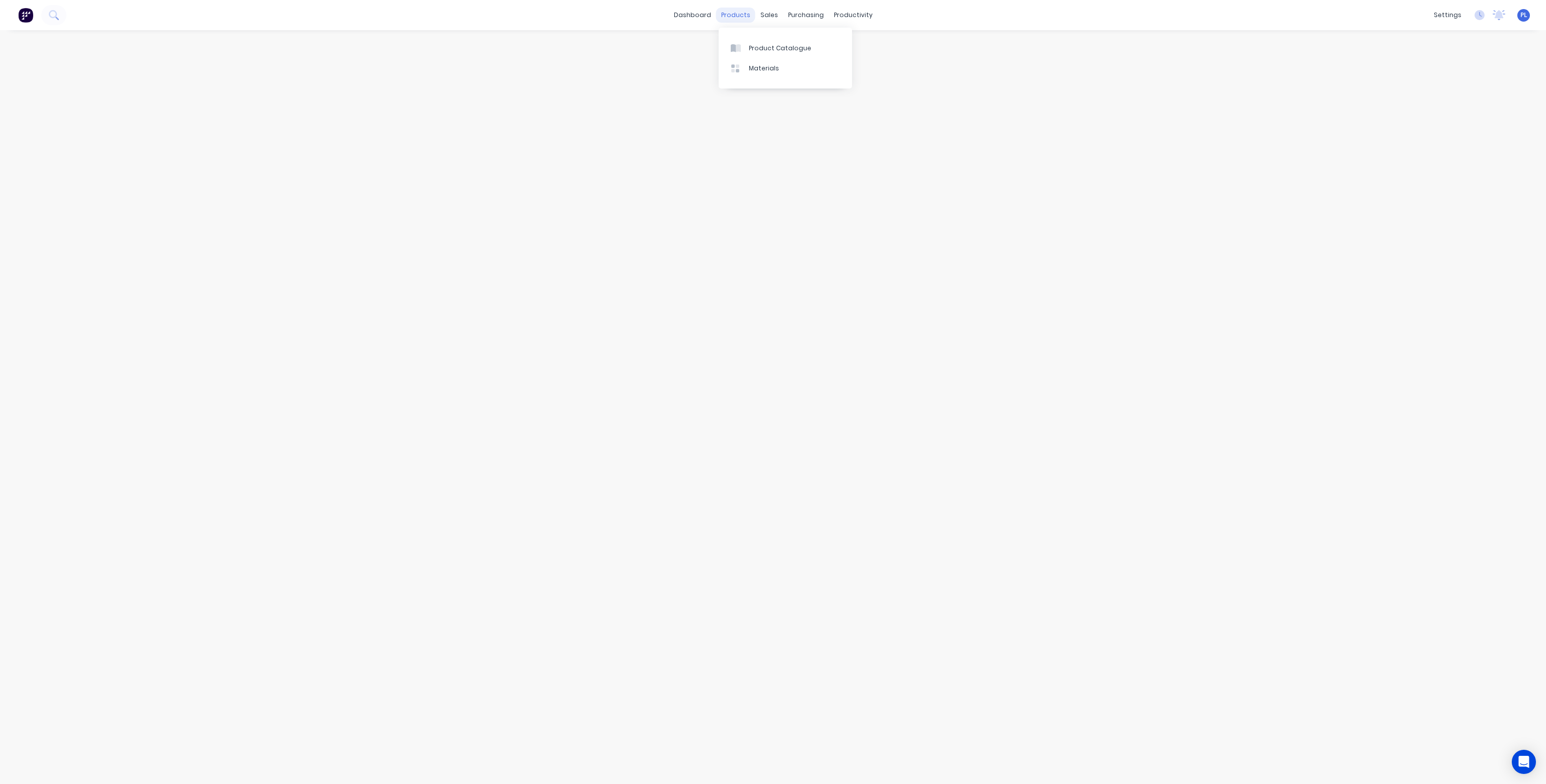
click at [741, 12] on div "products" at bounding box center [735, 15] width 39 height 15
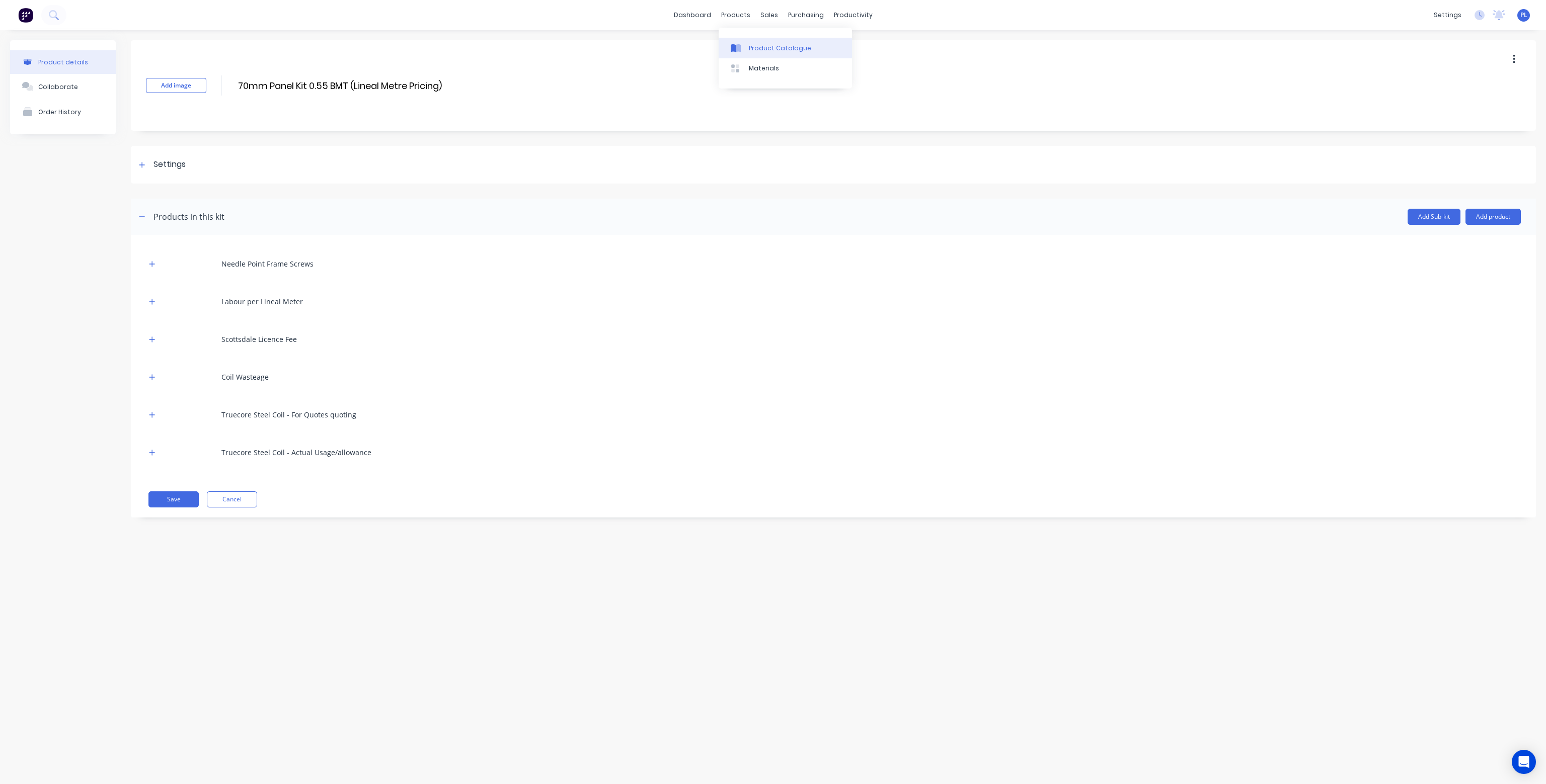
click at [757, 46] on div "Product Catalogue" at bounding box center [780, 48] width 62 height 9
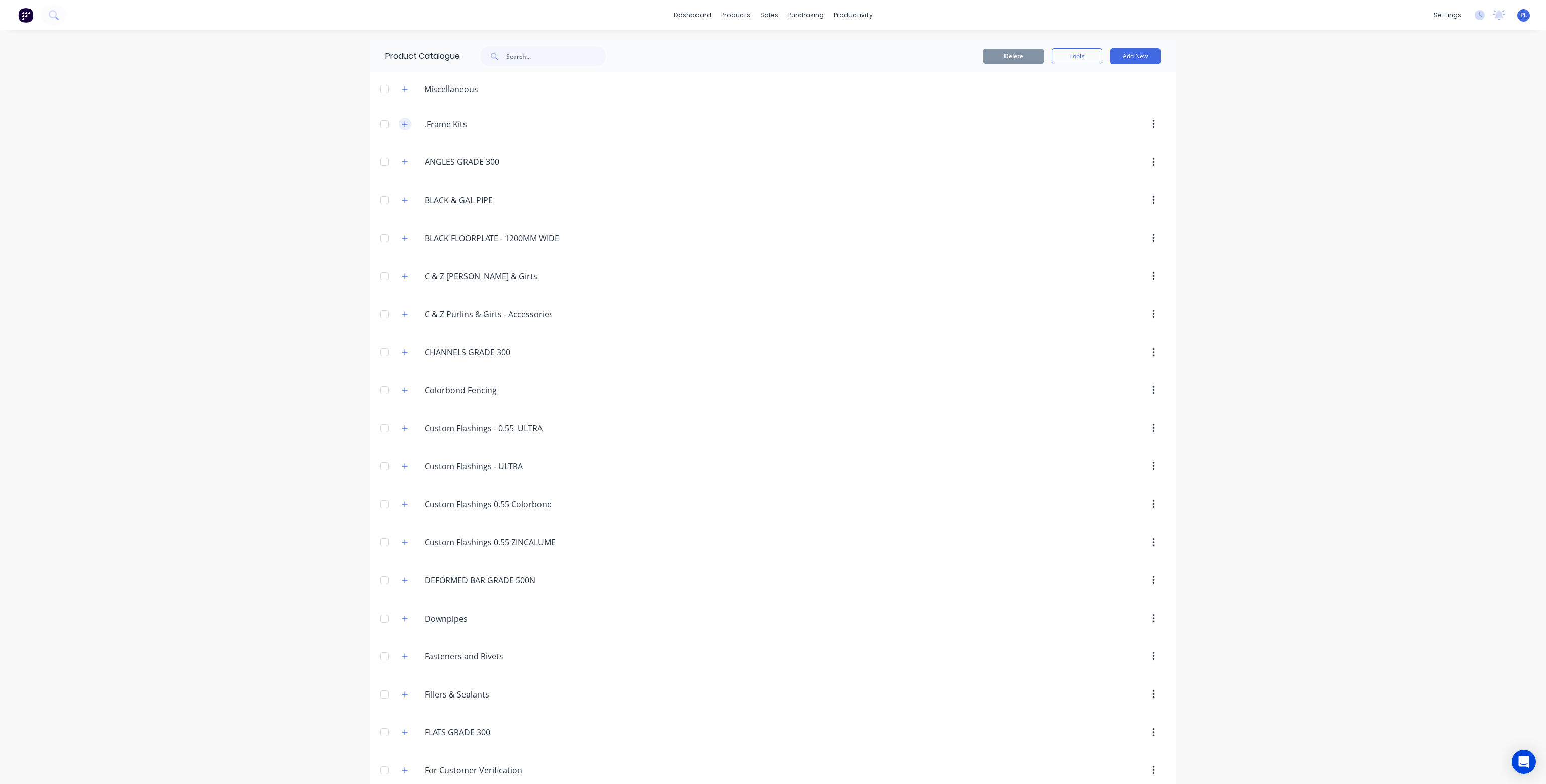
click at [404, 124] on icon "button" at bounding box center [405, 124] width 5 height 5
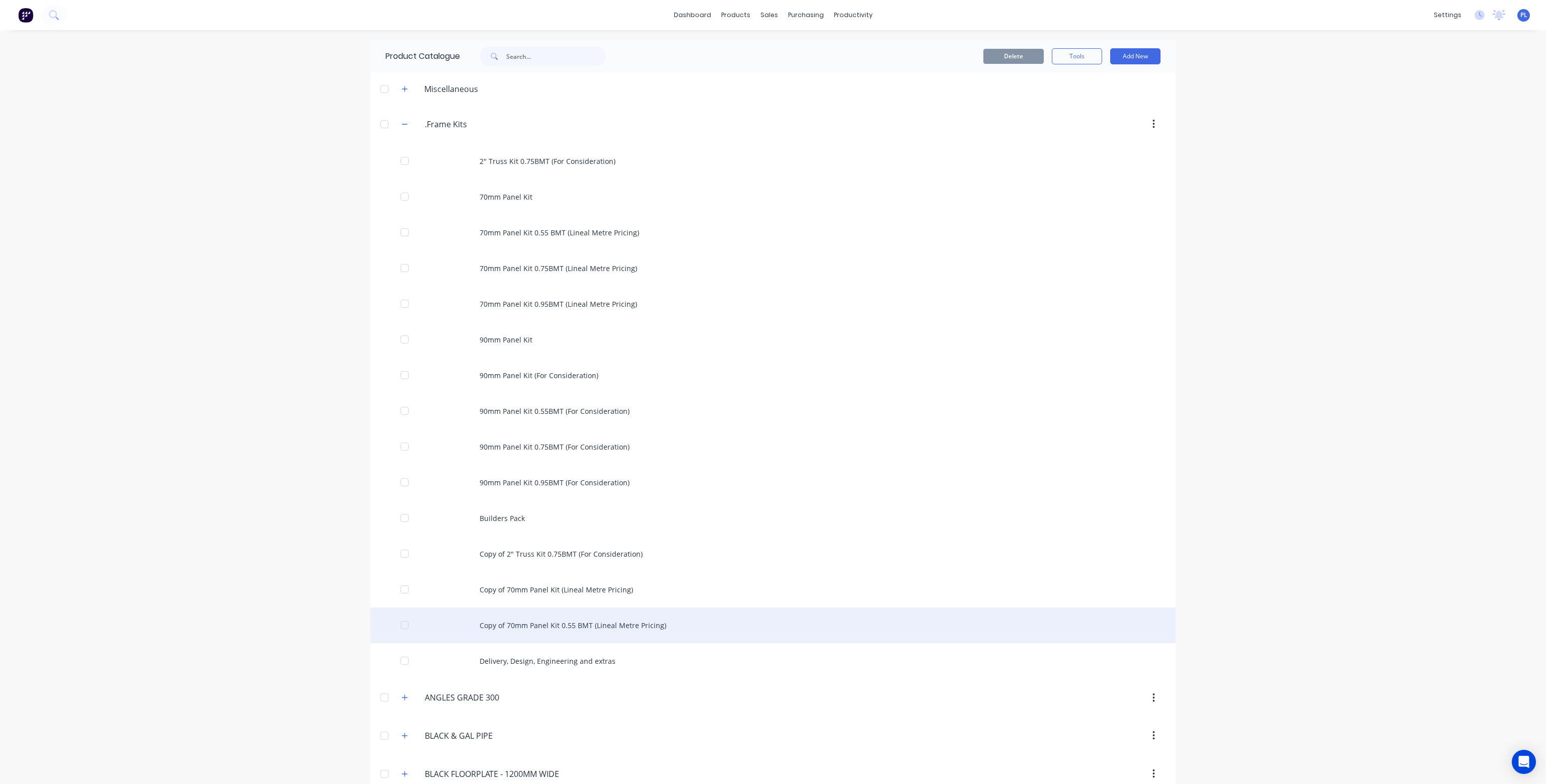
click at [567, 625] on div "Copy of 70mm Panel Kit 0.55 BMT (Lineal Metre Pricing)" at bounding box center [773, 626] width 805 height 36
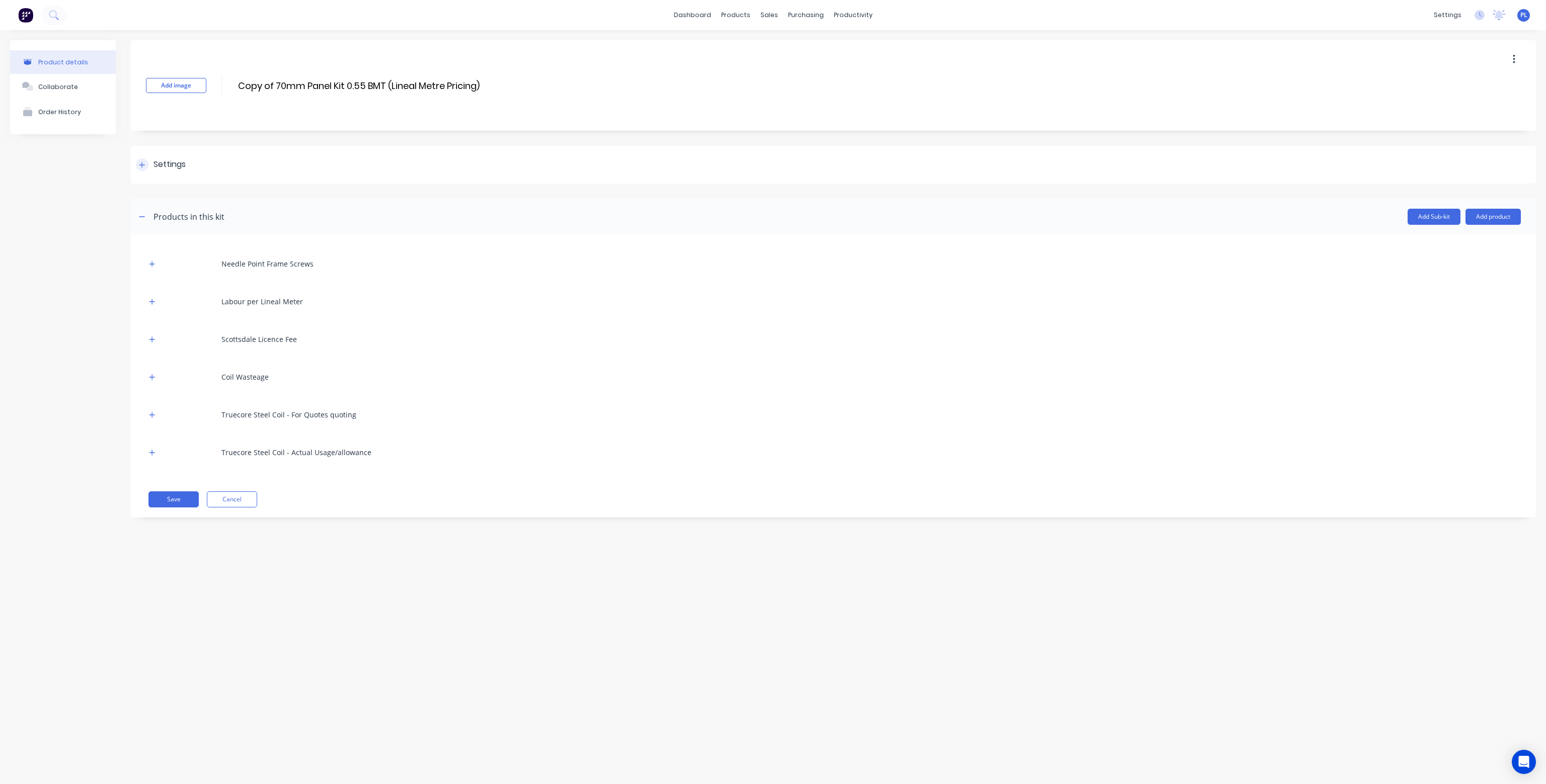
click at [145, 167] on div at bounding box center [142, 164] width 13 height 13
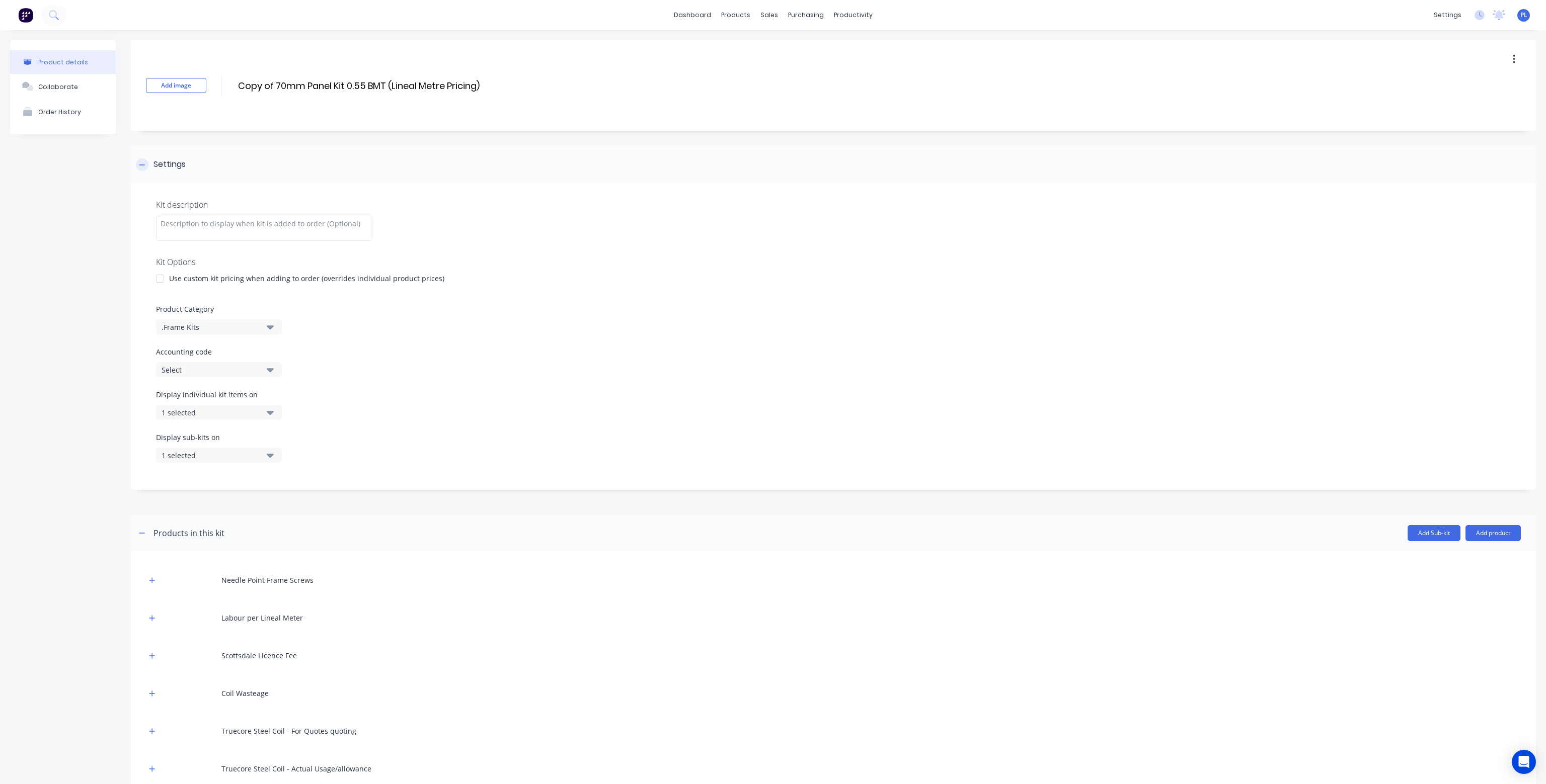
click at [145, 167] on div at bounding box center [142, 164] width 13 height 13
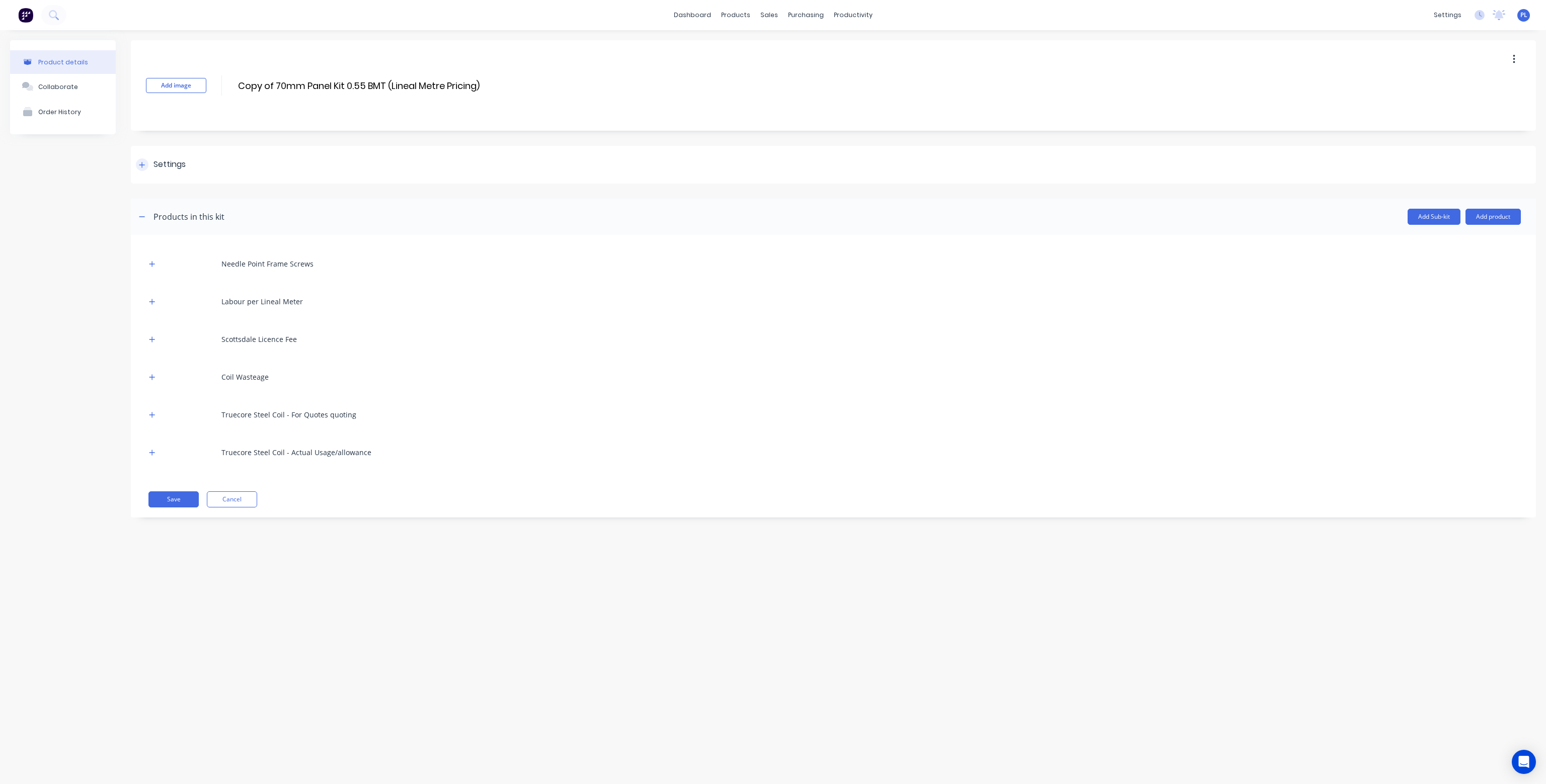
click at [145, 167] on div at bounding box center [142, 164] width 13 height 13
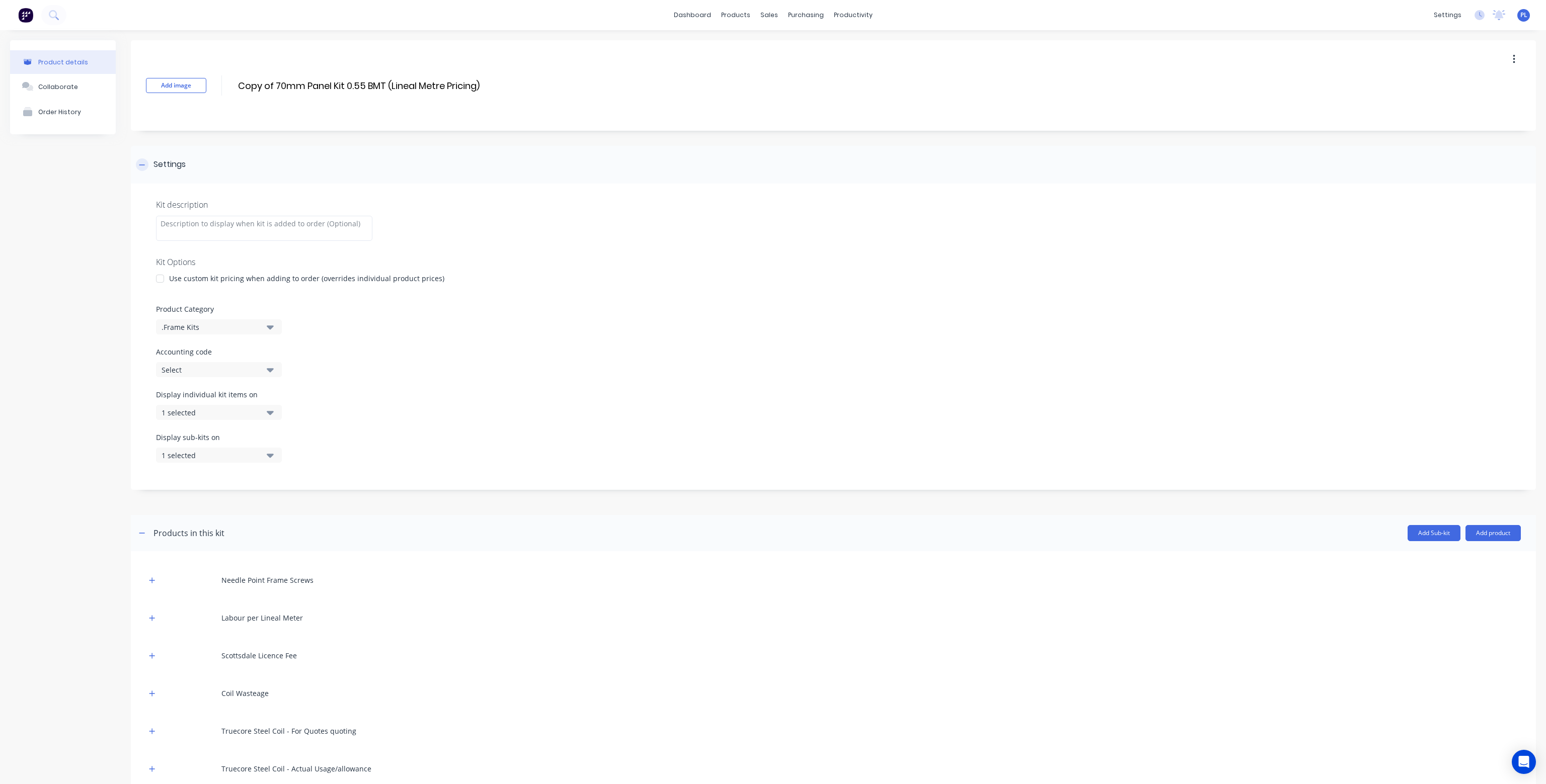
click at [145, 167] on div at bounding box center [142, 164] width 13 height 13
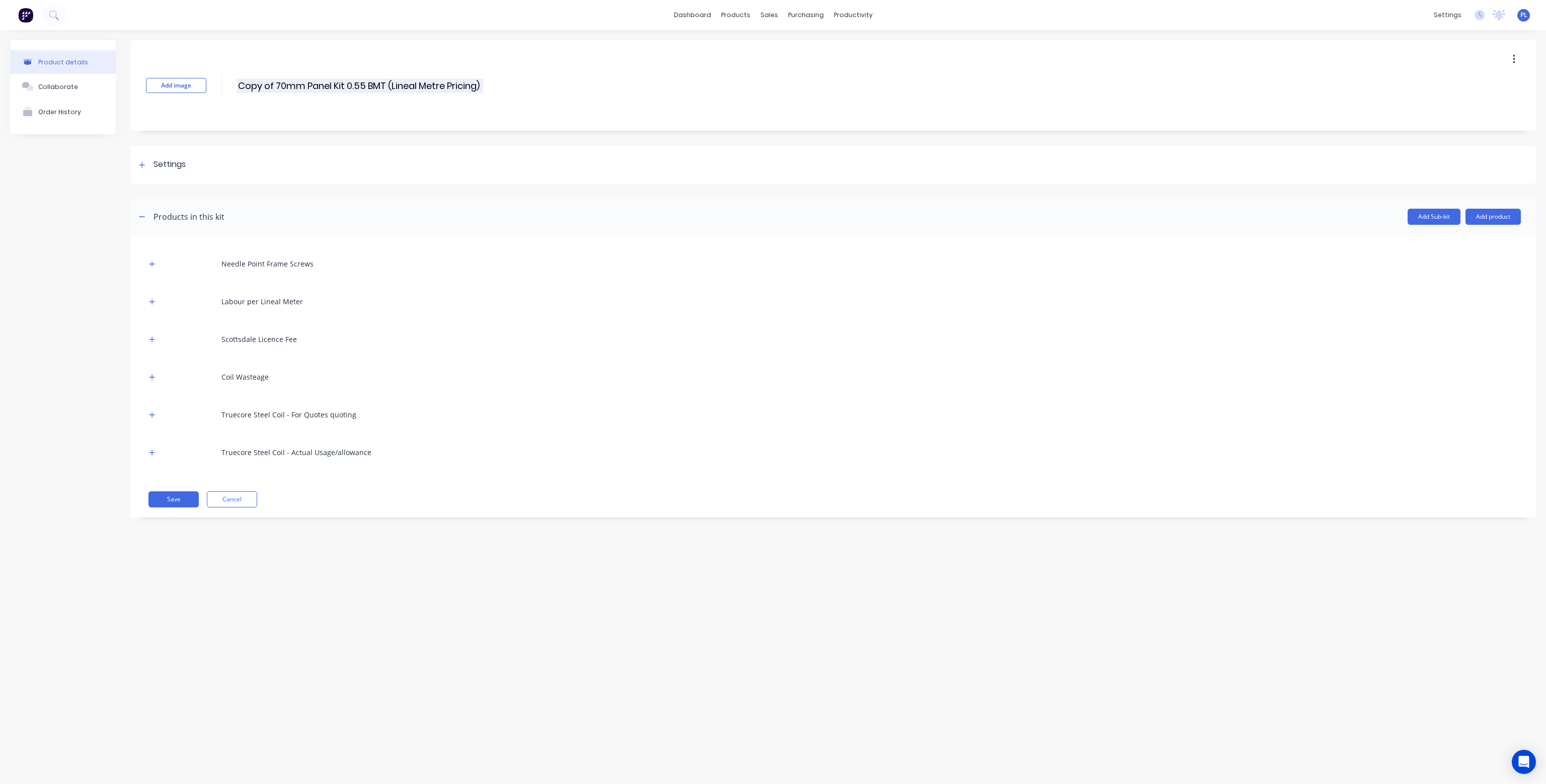
drag, startPoint x: 330, startPoint y: 86, endPoint x: 320, endPoint y: 84, distance: 10.2
click at [320, 84] on input "Copy of 70mm Panel Kit 0.55 BMT (Lineal Metre Pricing)" at bounding box center [360, 86] width 246 height 14
drag, startPoint x: 331, startPoint y: 86, endPoint x: 223, endPoint y: 86, distance: 108.0
click at [223, 86] on div "Add image Copy of 70mm Panel Kit 0.55 BMT (Lineal Metre Pricing) Copy of 70mm P…" at bounding box center [833, 85] width 1405 height 91
type input "2" Truss Kit 0.55 BMT (Lineal Metre Pricing)"
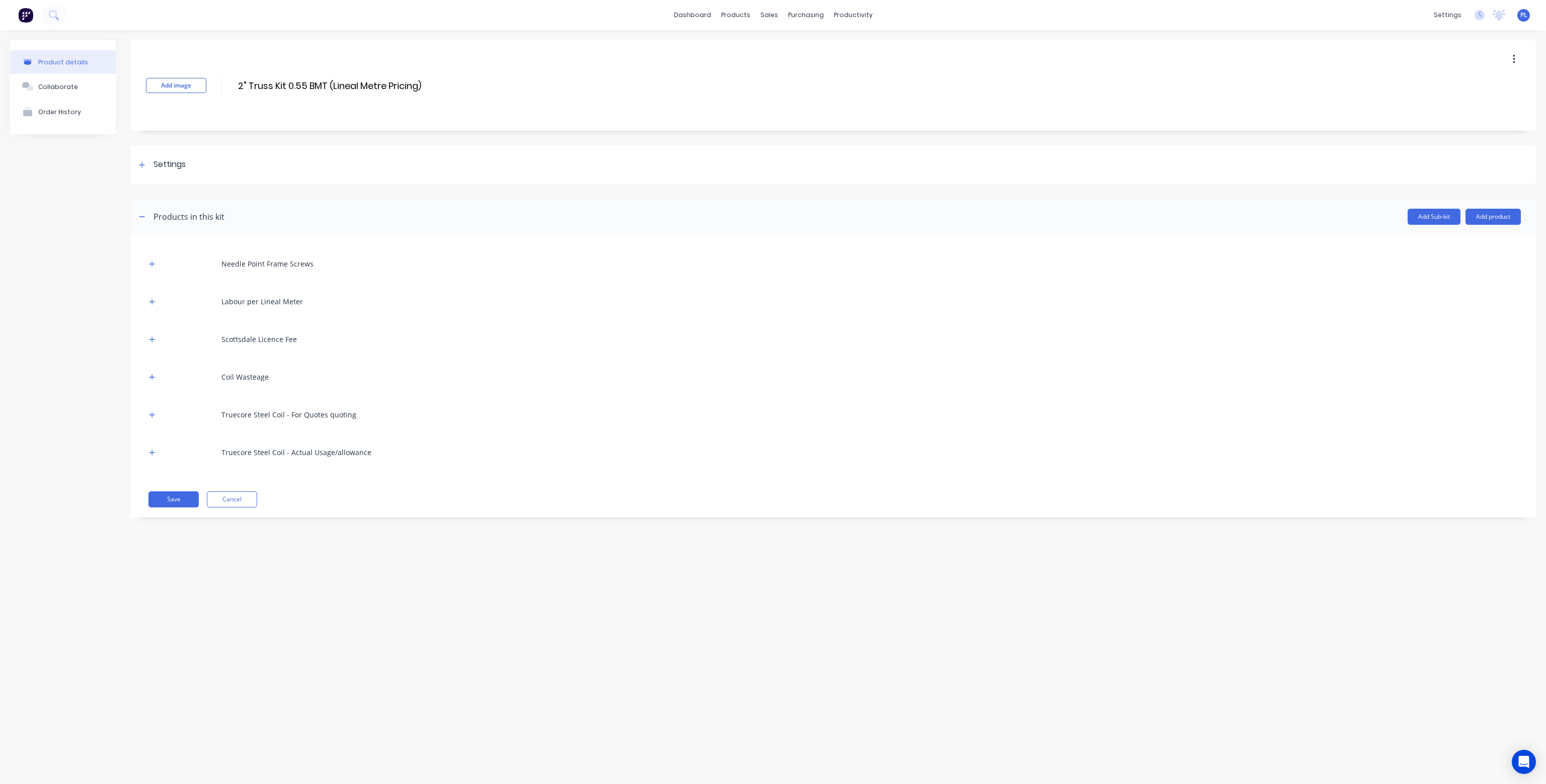
click at [507, 267] on div "Needle Point Frame Screws" at bounding box center [833, 264] width 1375 height 28
click at [153, 263] on icon "button" at bounding box center [152, 263] width 5 height 5
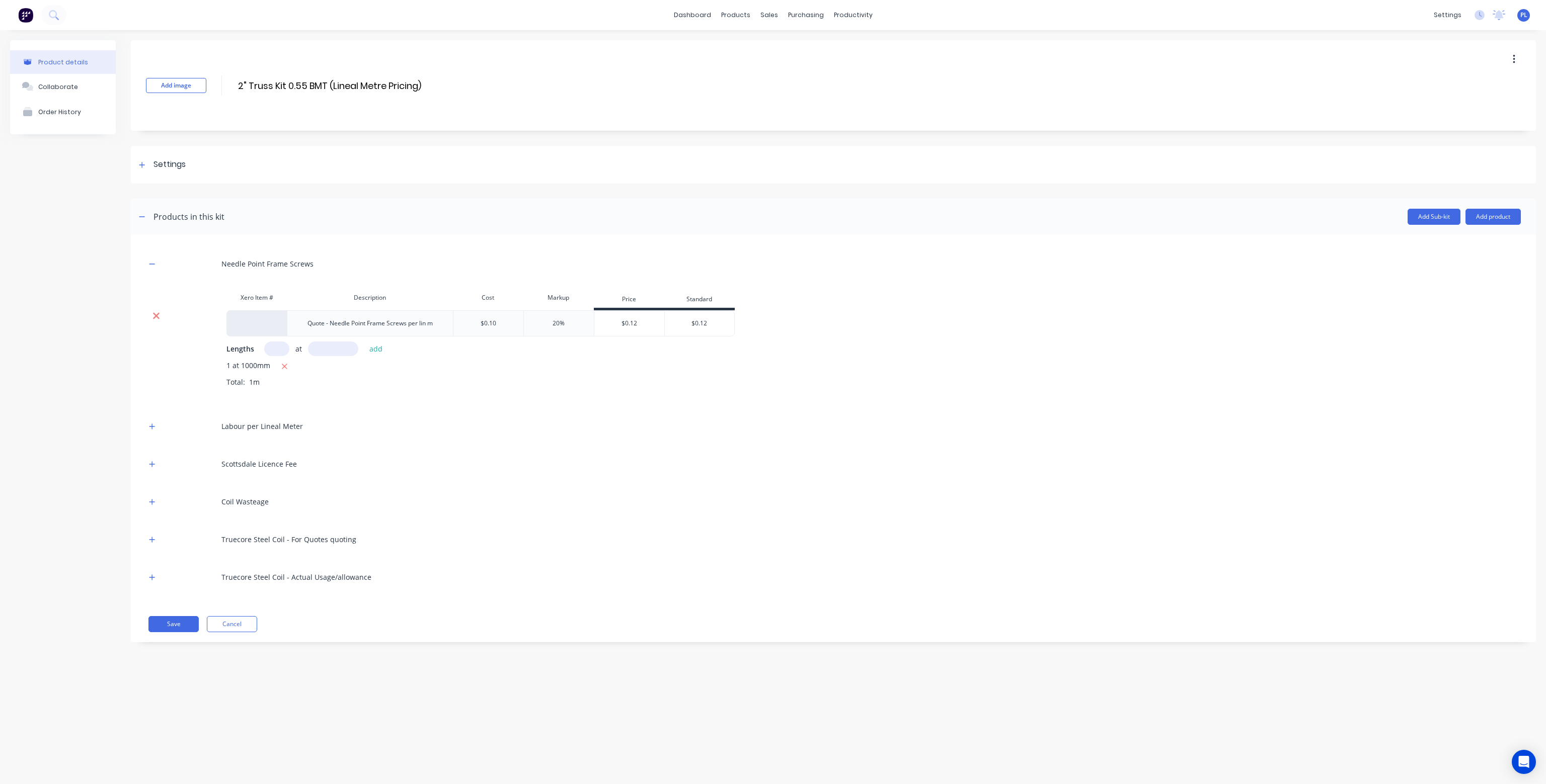
click at [159, 319] on icon at bounding box center [156, 316] width 8 height 10
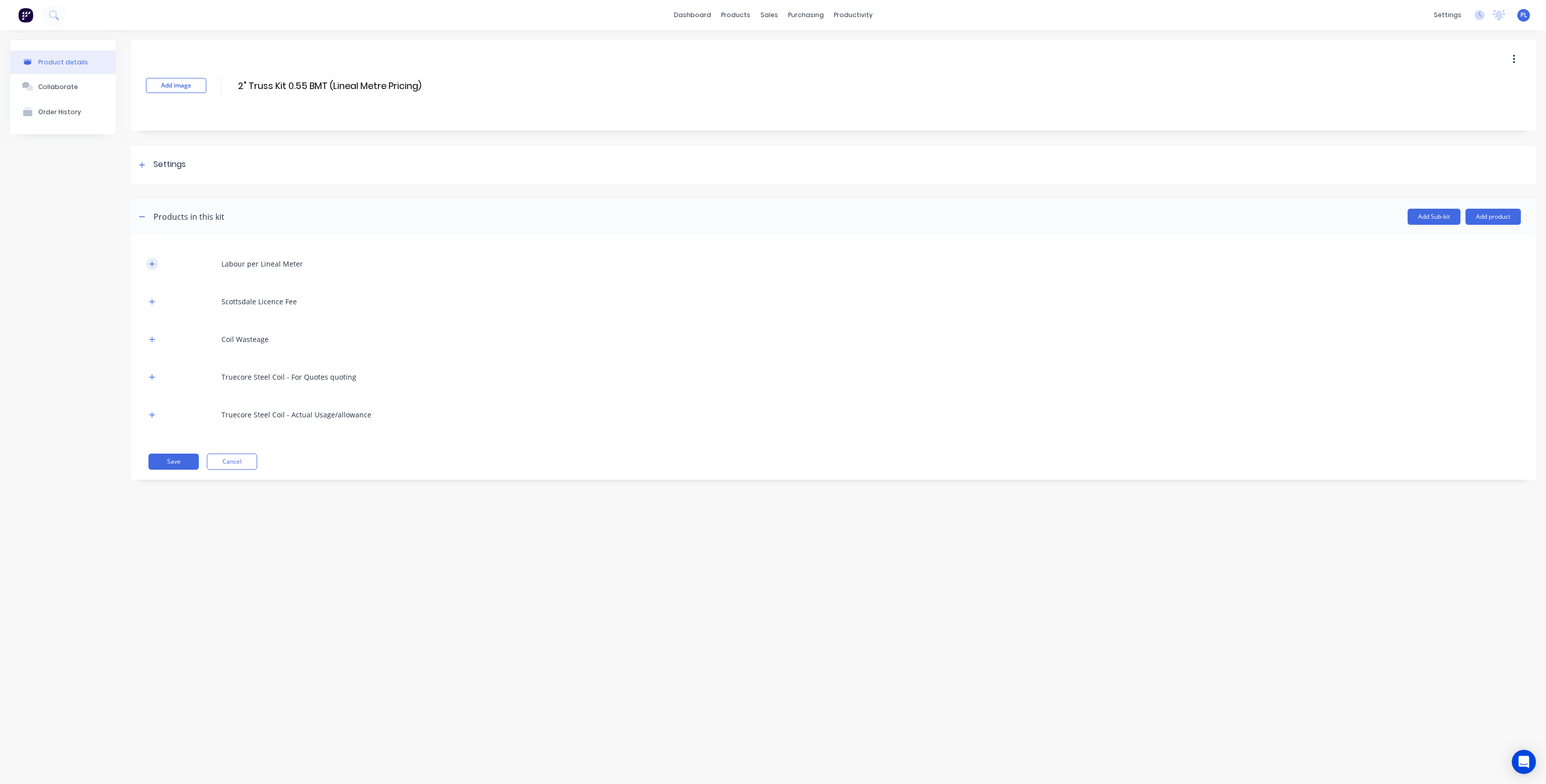
click at [149, 266] on icon "button" at bounding box center [152, 264] width 6 height 7
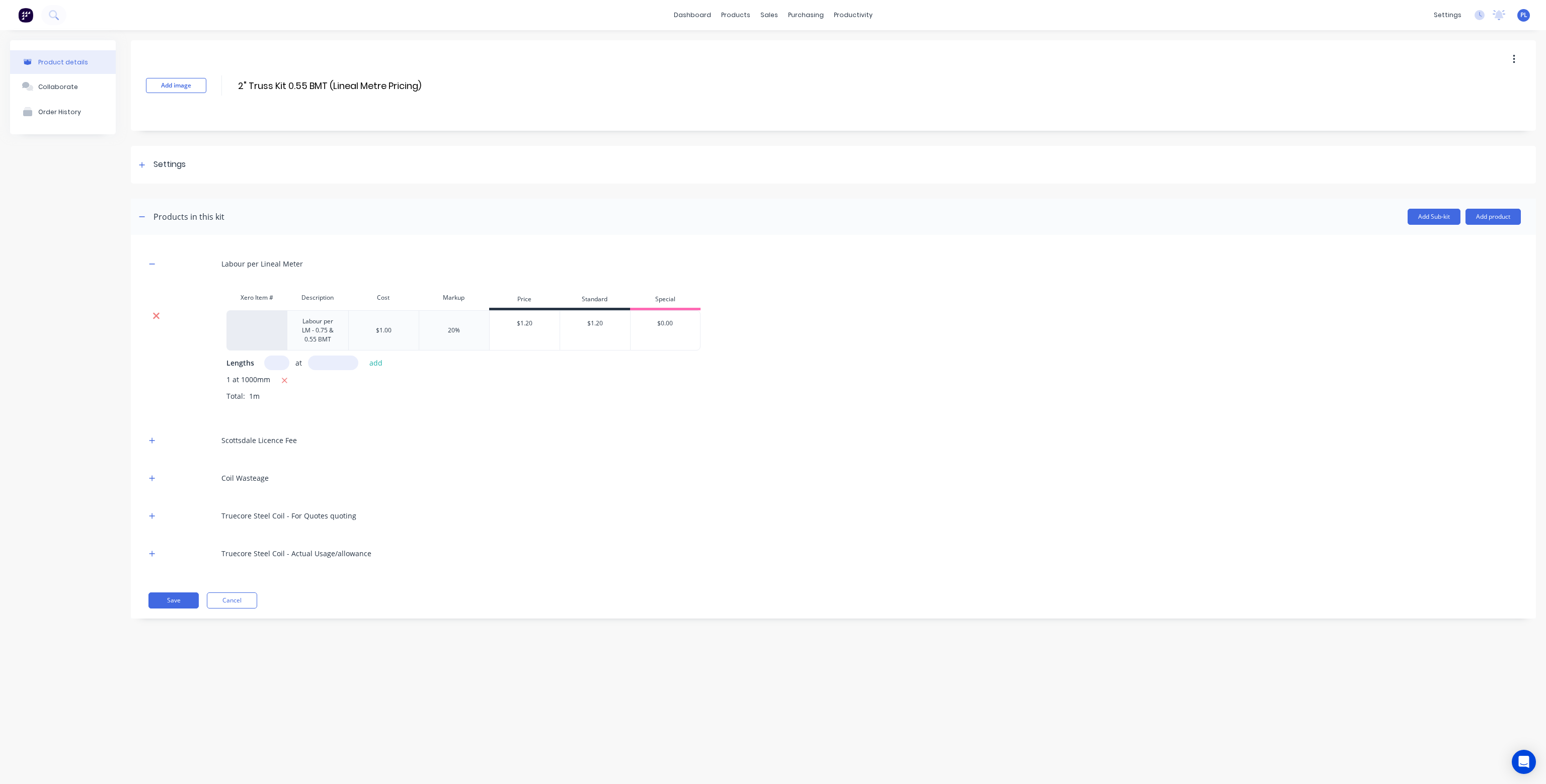
click at [155, 319] on icon at bounding box center [156, 316] width 8 height 10
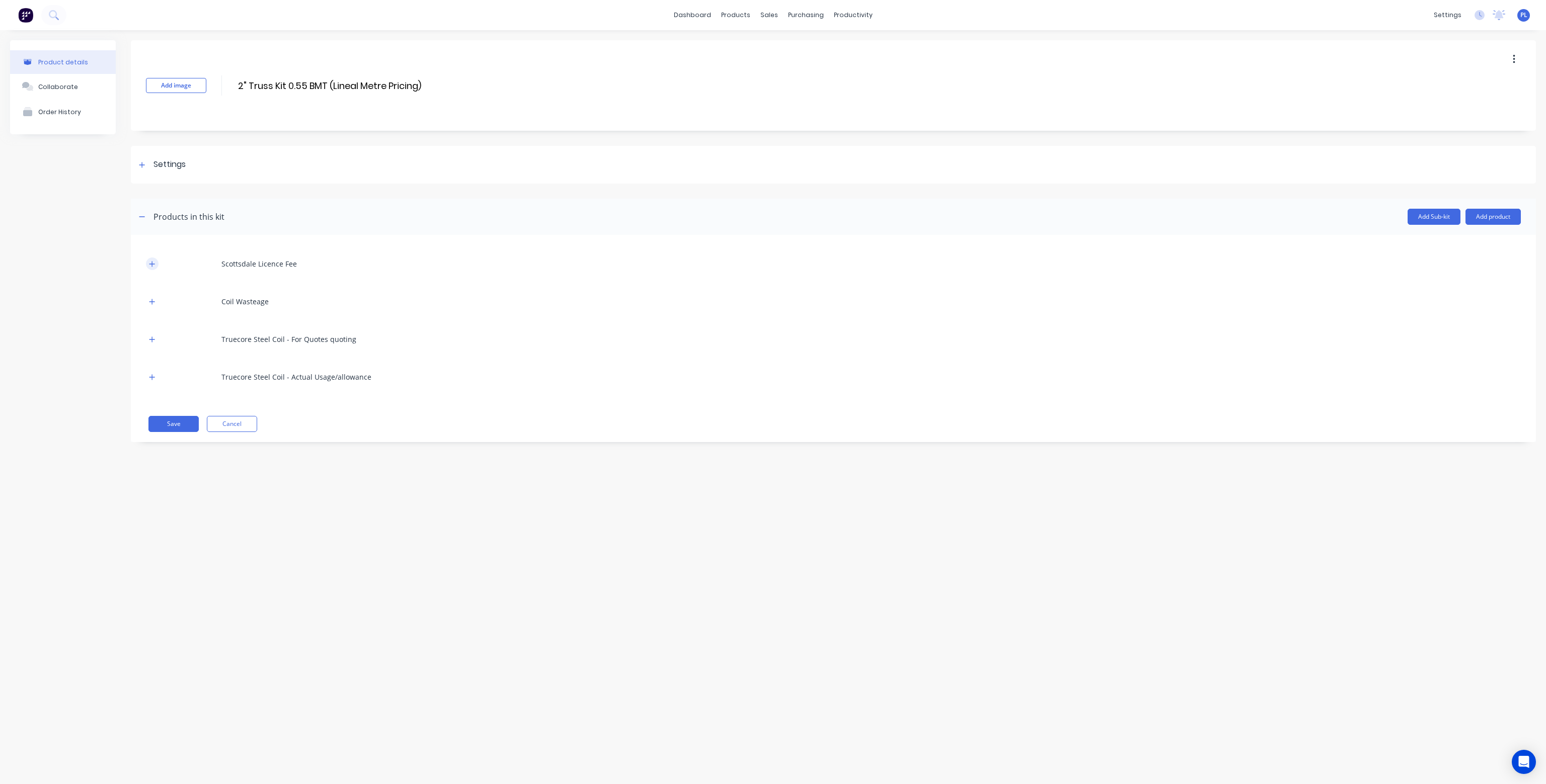
click at [153, 260] on icon "button" at bounding box center [152, 264] width 6 height 7
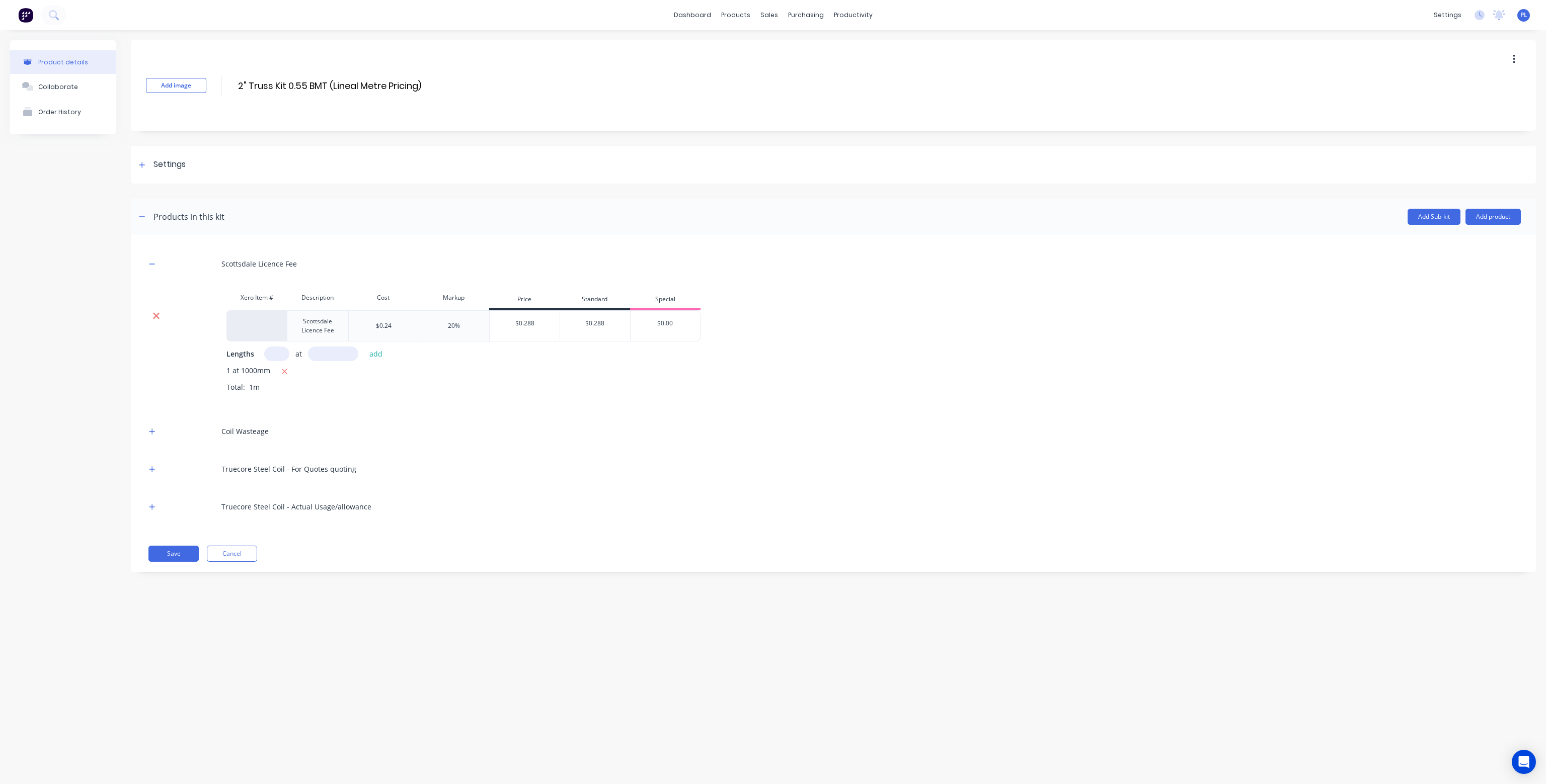
click at [157, 316] on icon at bounding box center [156, 316] width 7 height 7
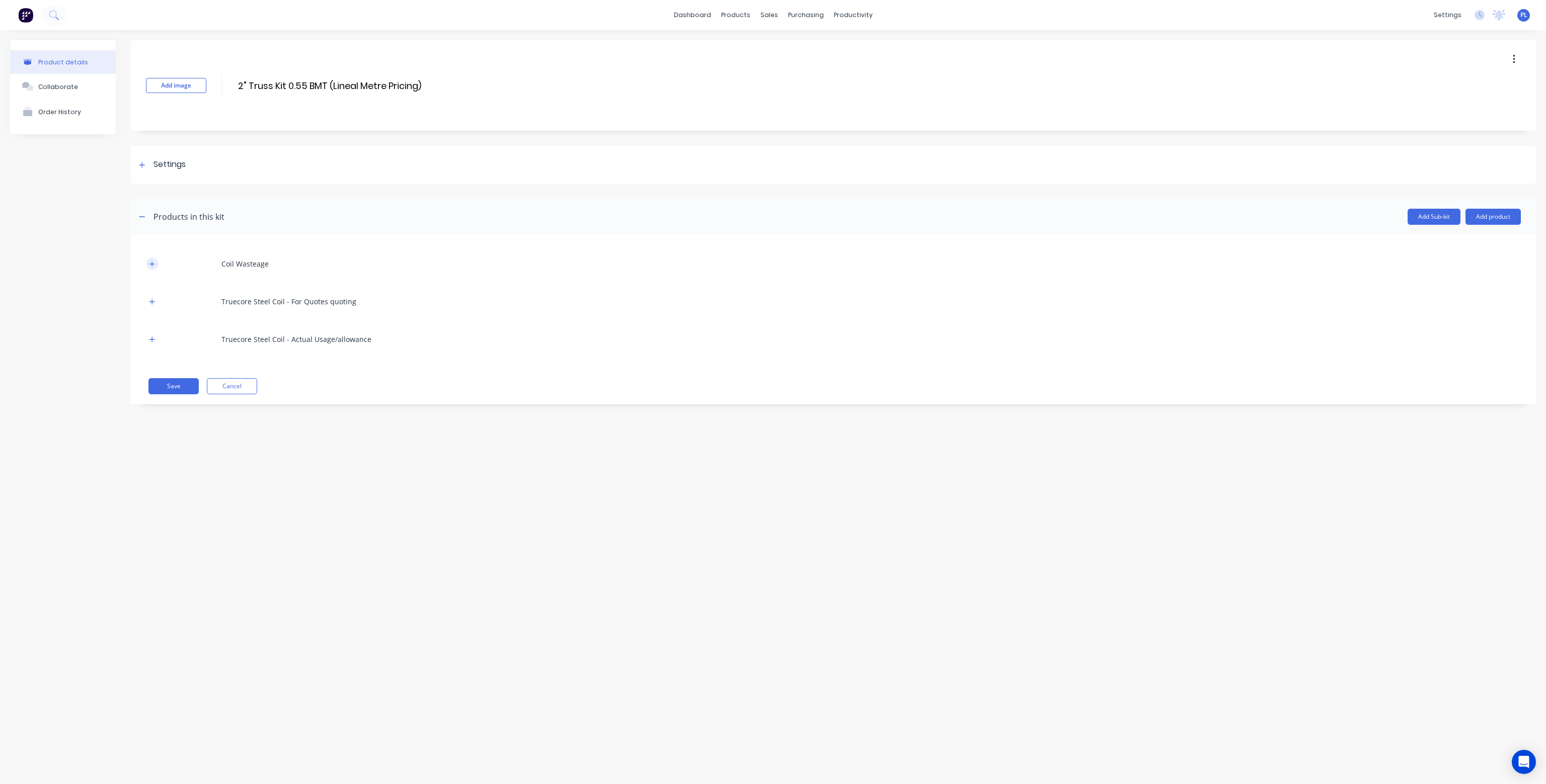
click at [153, 264] on icon "button" at bounding box center [152, 264] width 6 height 7
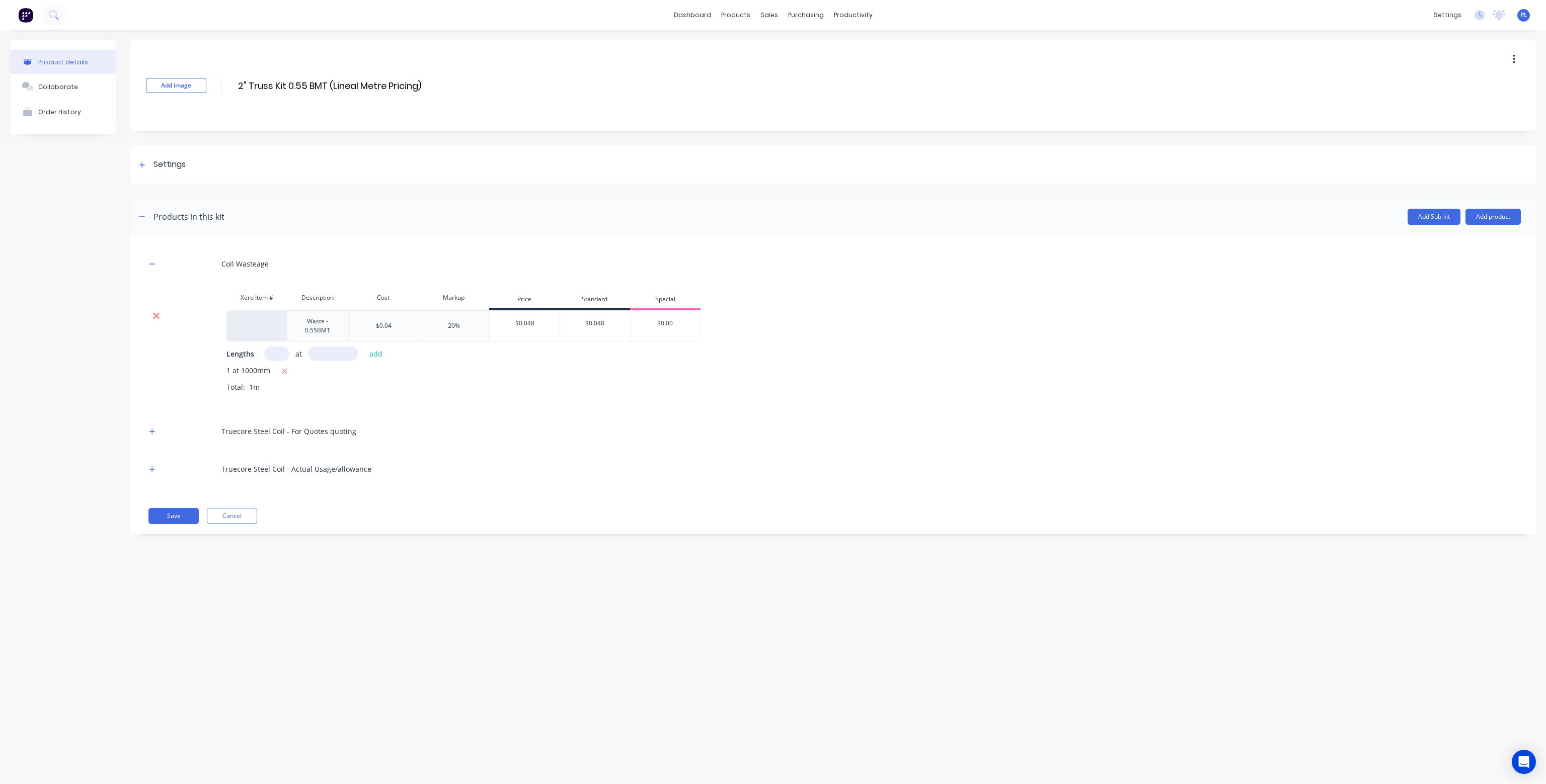
click at [157, 316] on icon at bounding box center [156, 316] width 7 height 7
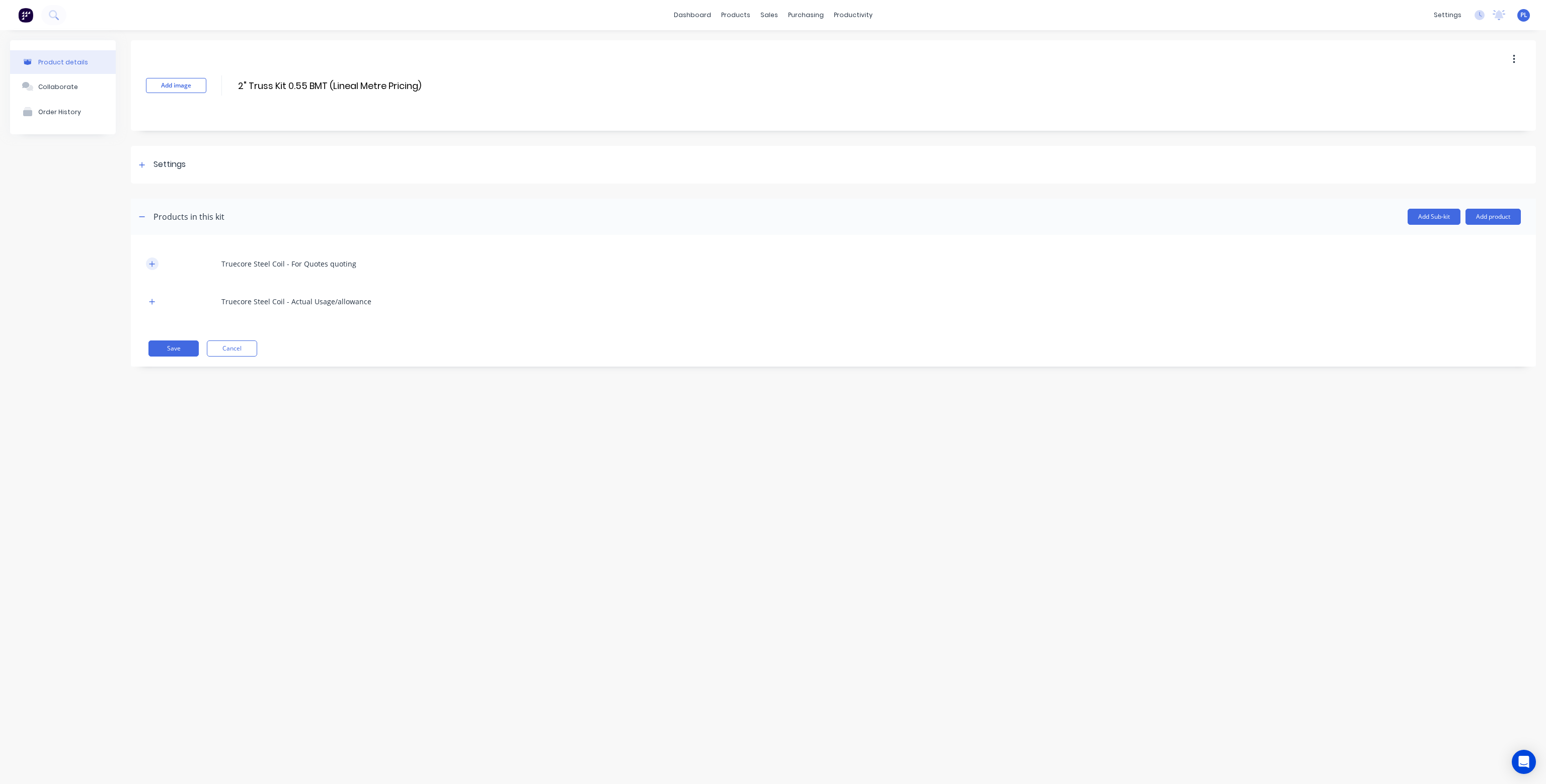
click at [154, 261] on icon "button" at bounding box center [152, 264] width 6 height 7
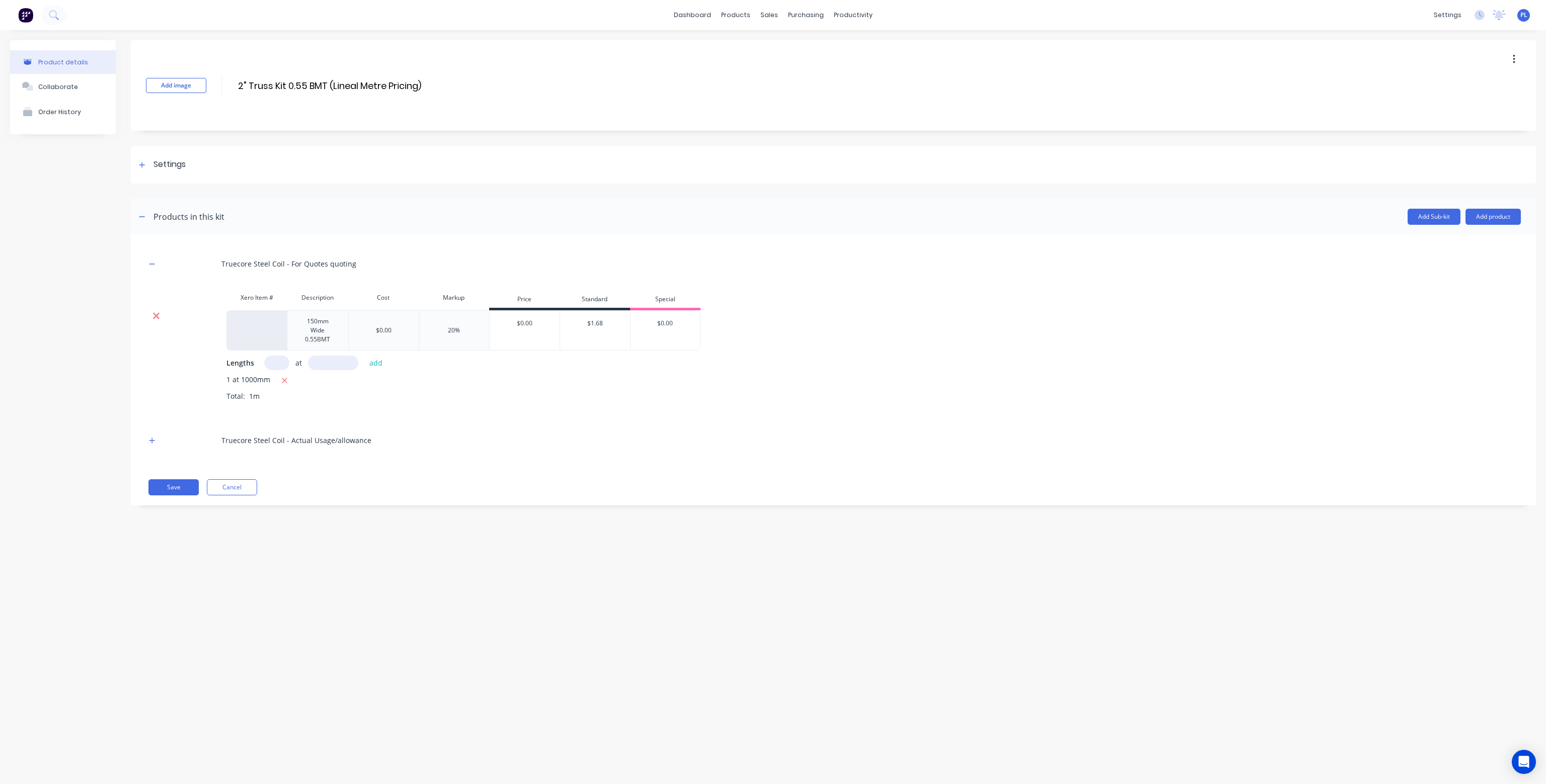
click at [154, 313] on icon at bounding box center [156, 316] width 7 height 7
click at [151, 260] on icon "button" at bounding box center [152, 264] width 6 height 7
click at [155, 313] on icon at bounding box center [156, 316] width 8 height 10
click at [1494, 219] on button "Add product" at bounding box center [1493, 217] width 55 height 16
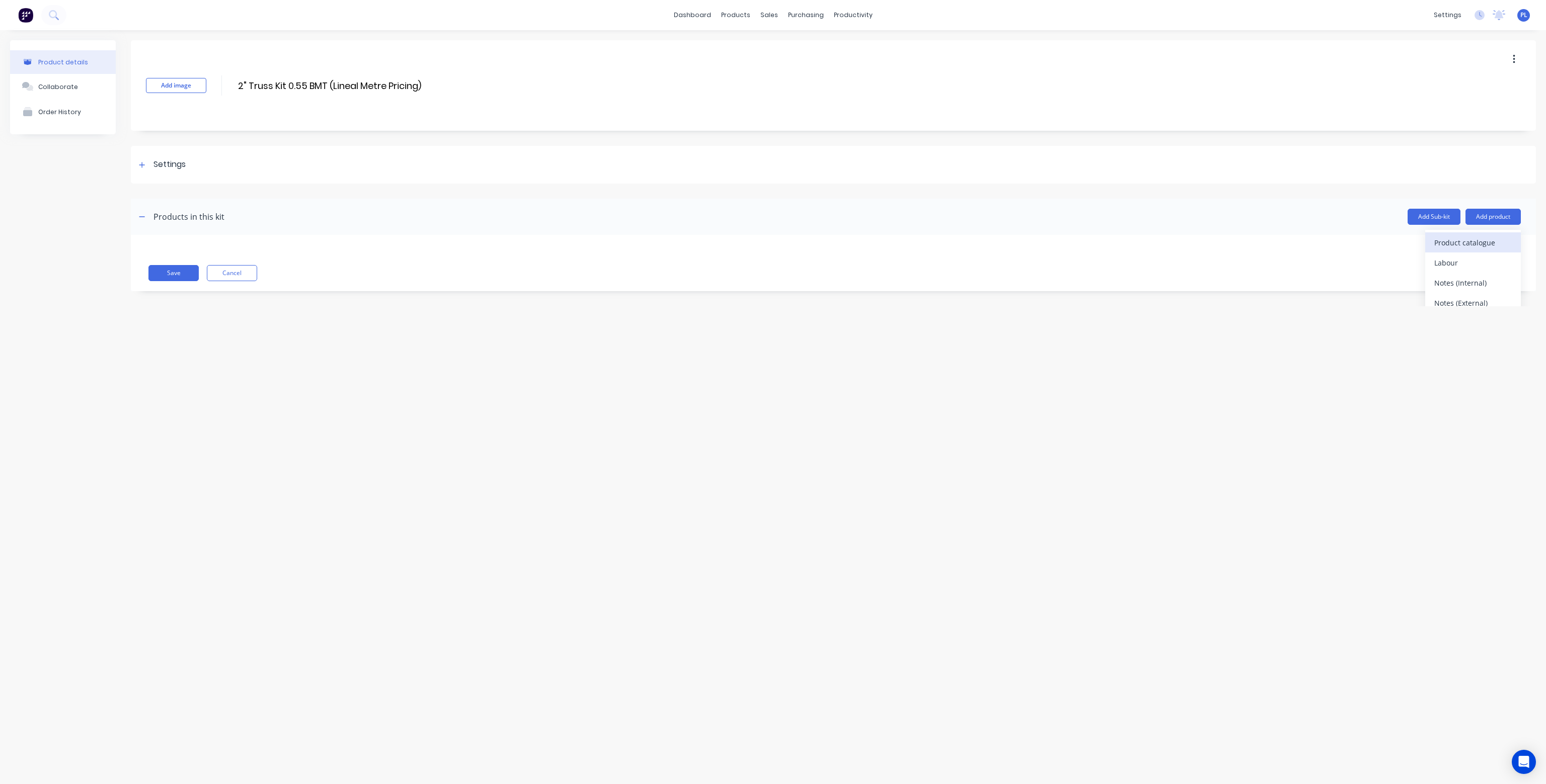
click at [1476, 241] on div "Product catalogue" at bounding box center [1473, 242] width 77 height 14
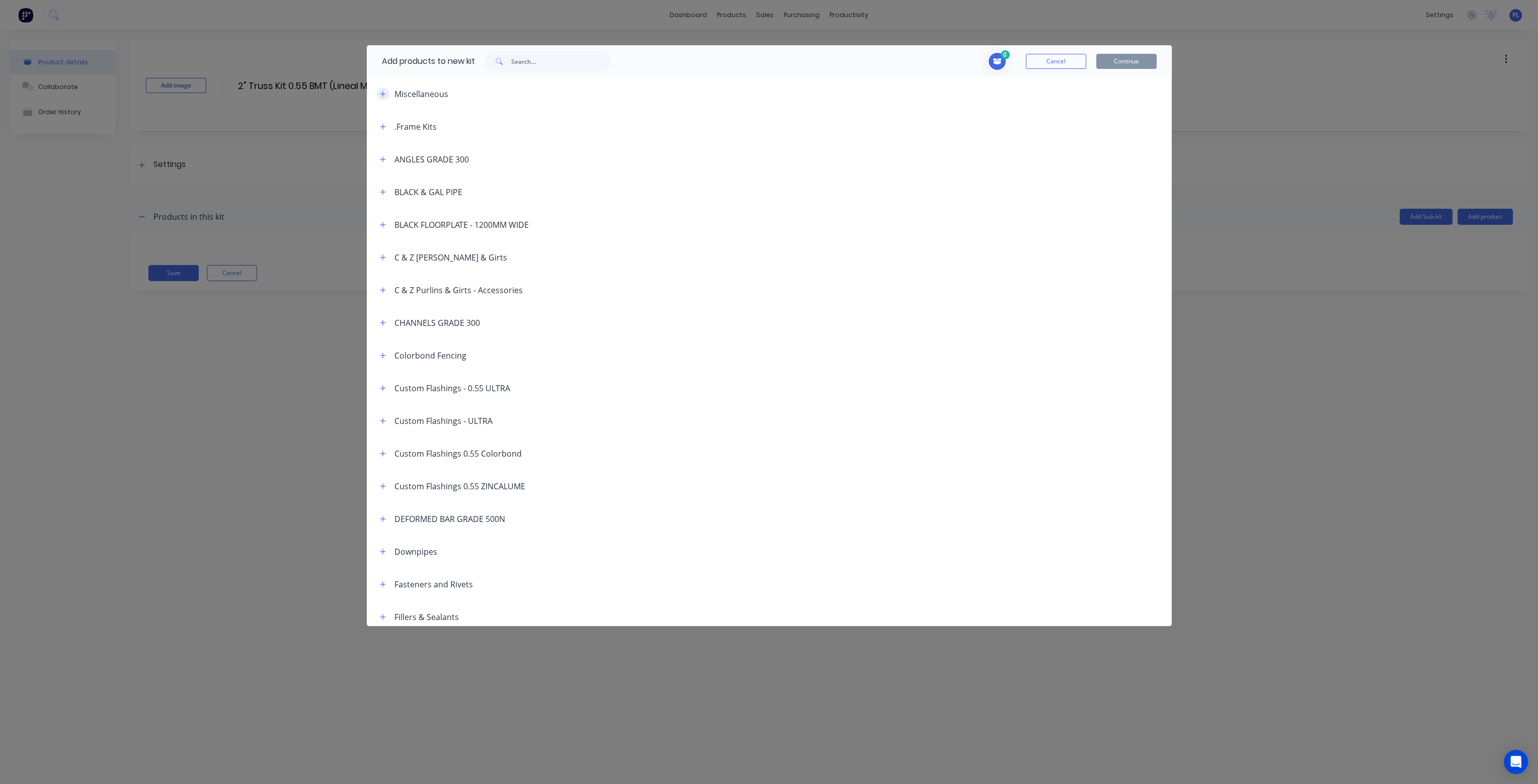
click at [381, 95] on icon "button" at bounding box center [383, 94] width 6 height 7
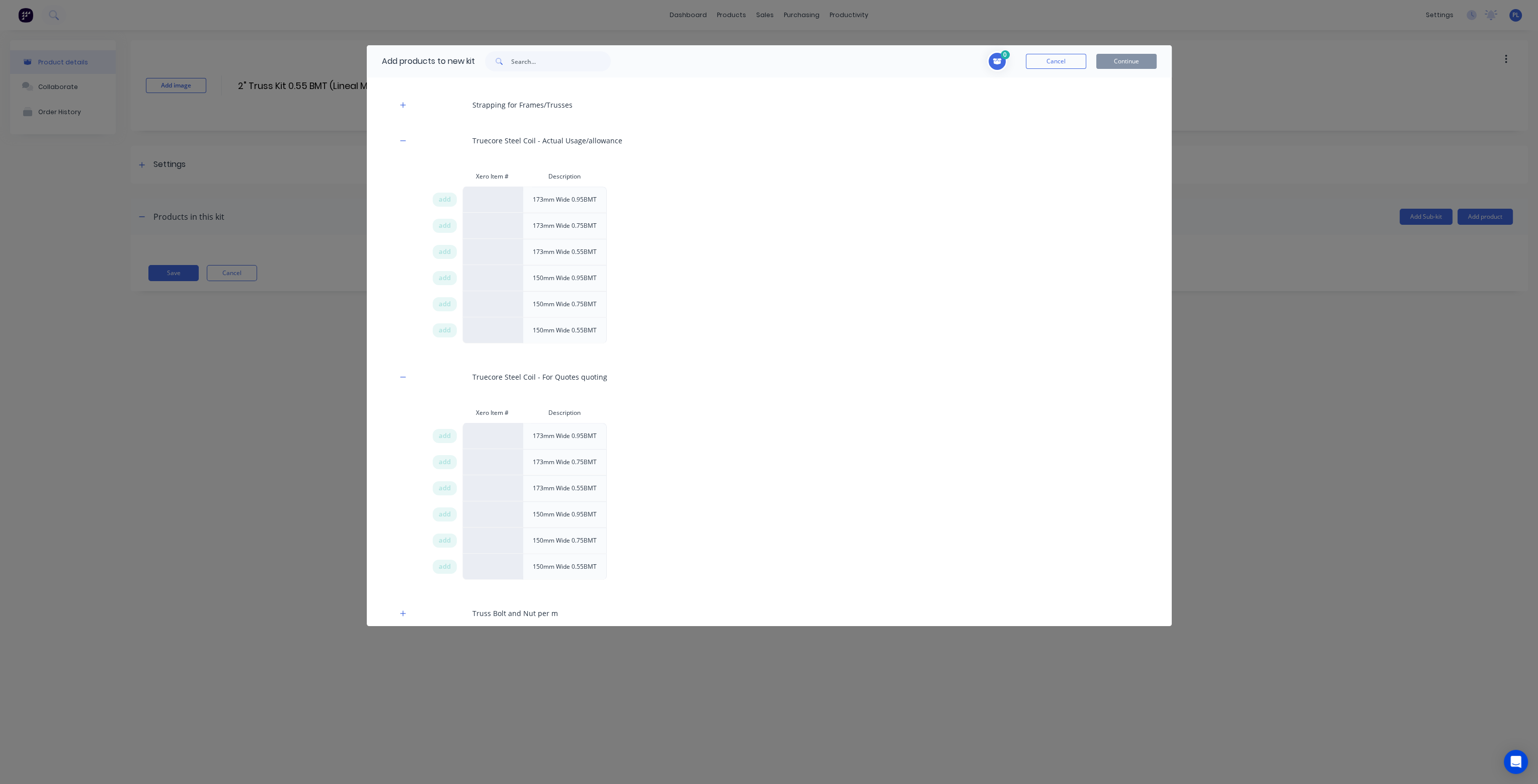
scroll to position [1006, 0]
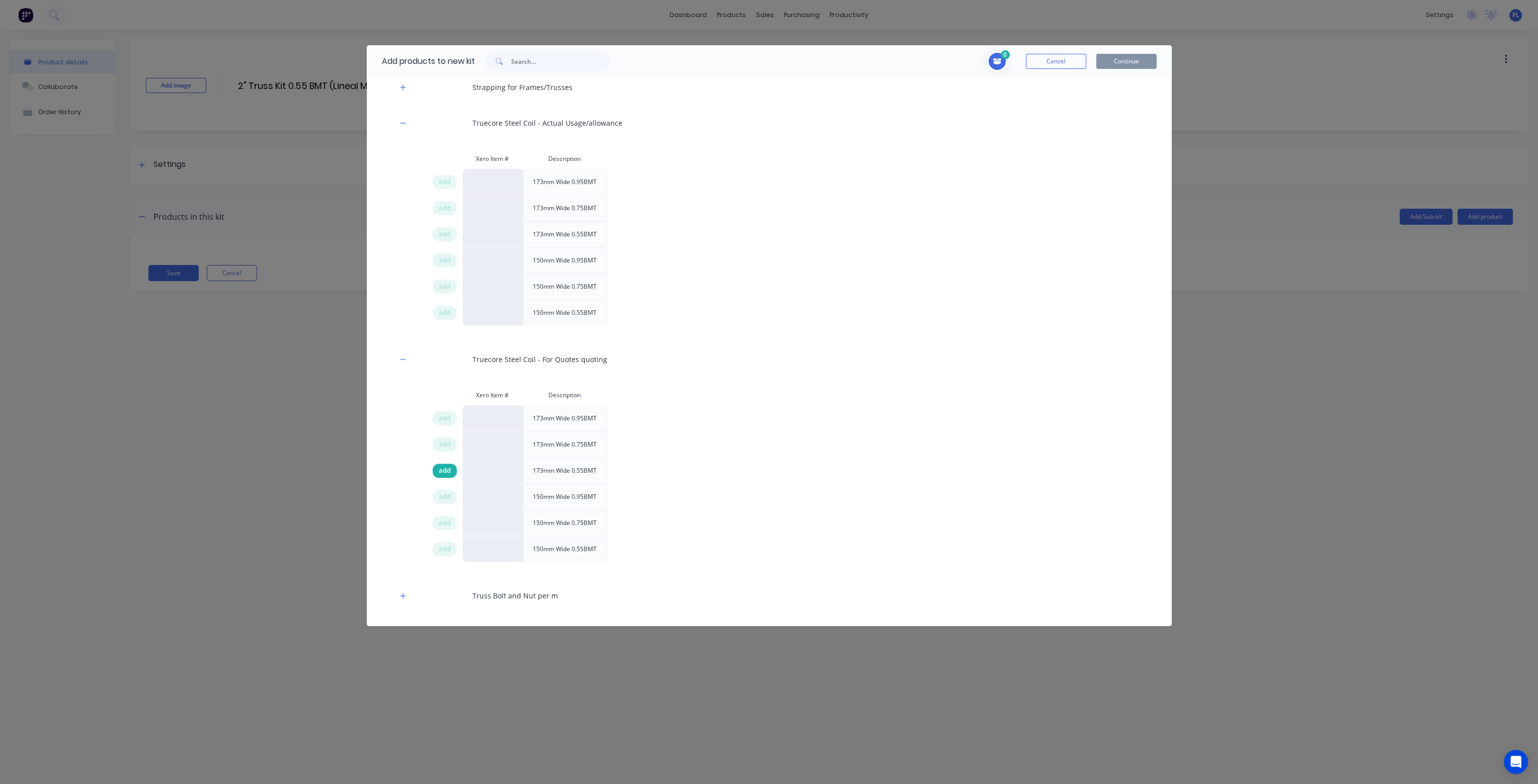
click at [446, 466] on span "add" at bounding box center [445, 470] width 12 height 10
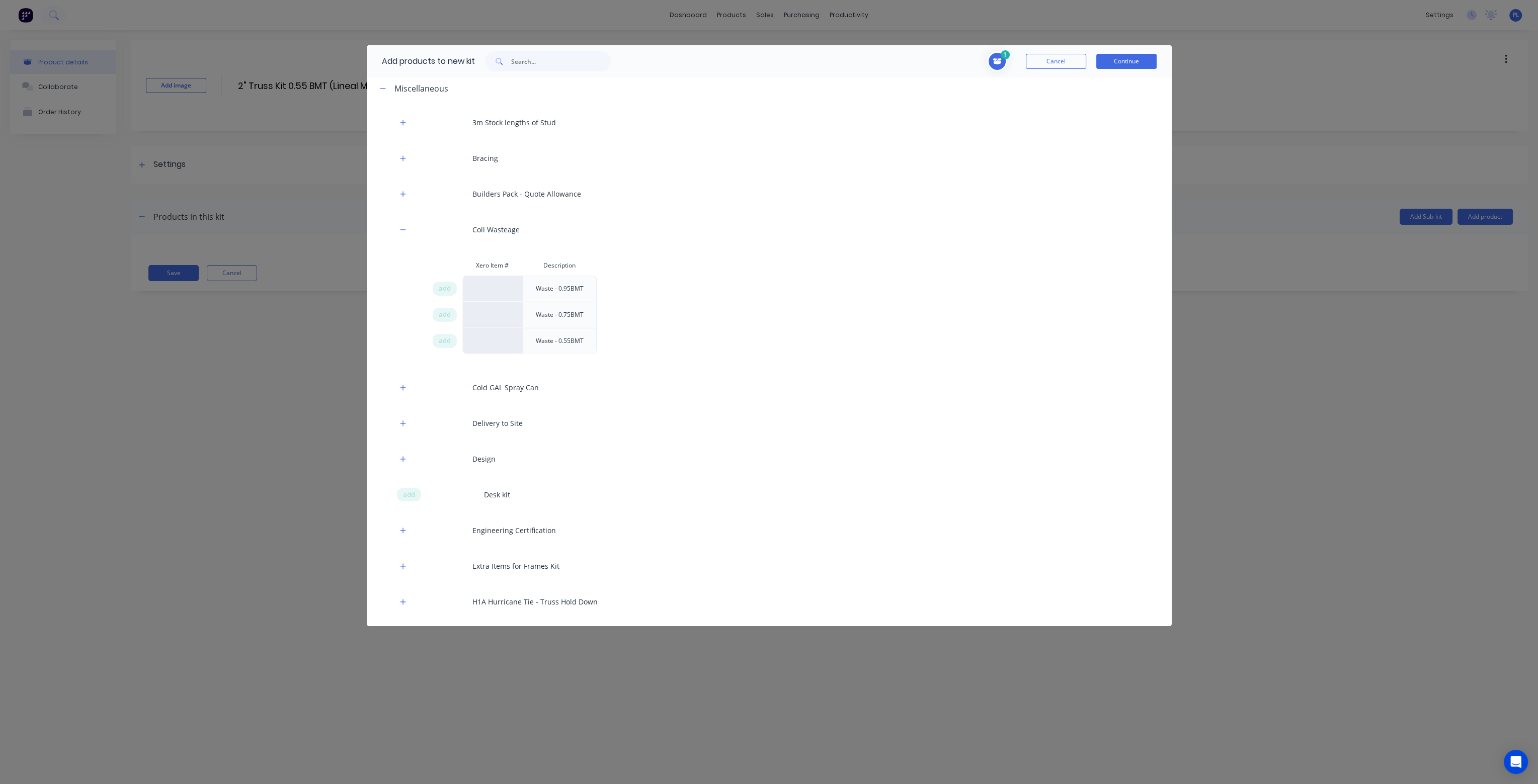
scroll to position [0, 0]
click at [443, 346] on span "add" at bounding box center [445, 346] width 12 height 10
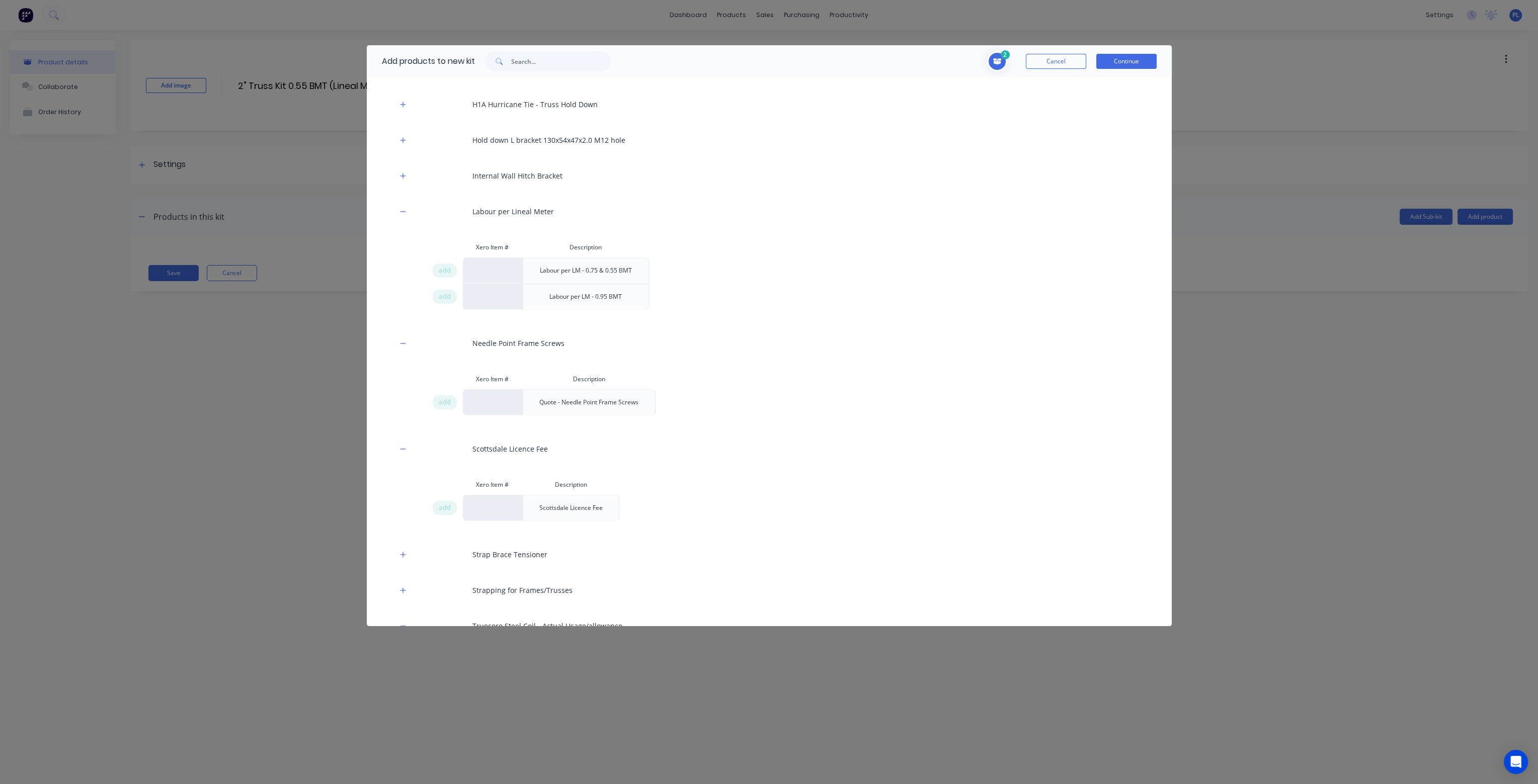
scroll to position [553, 0]
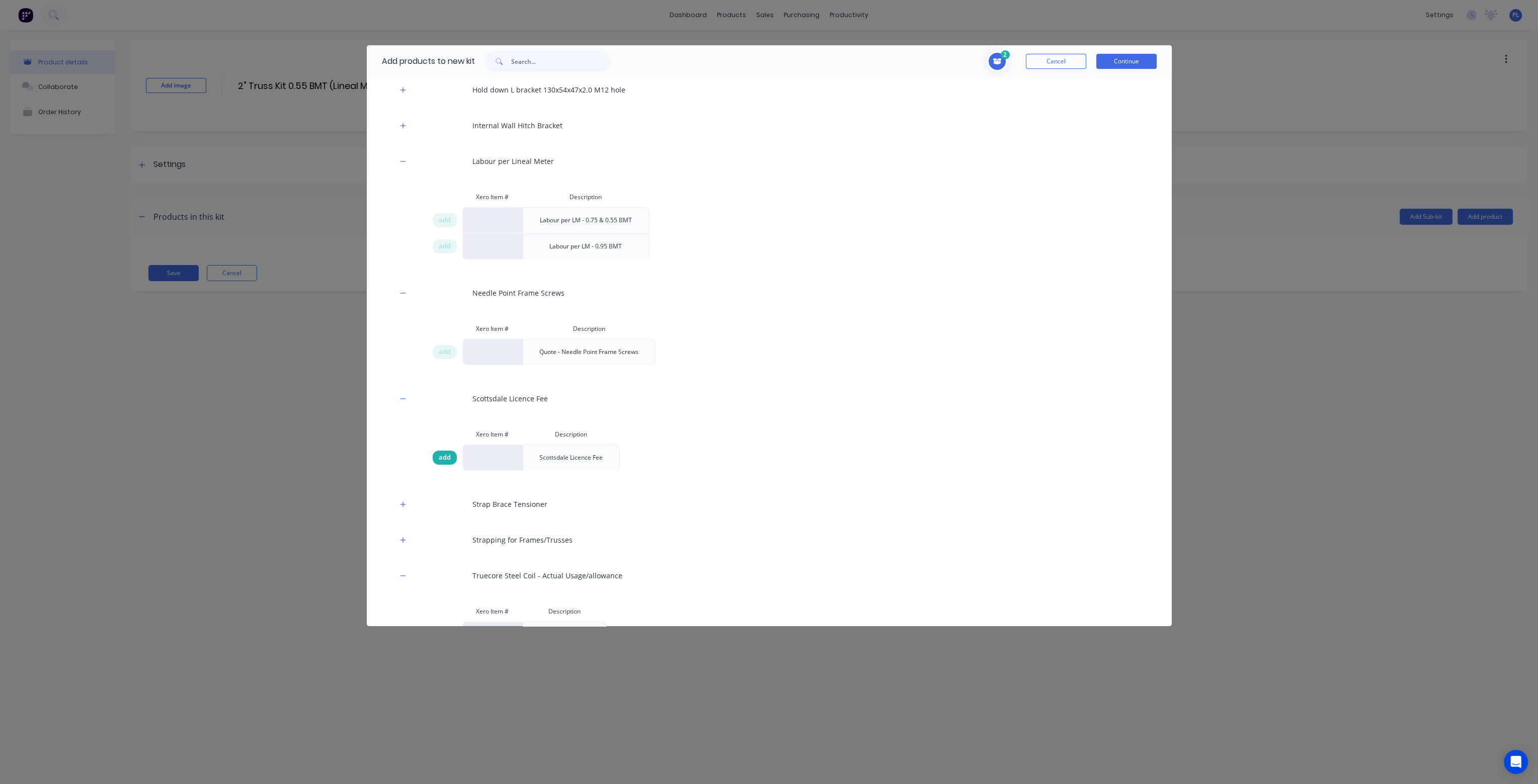
click at [448, 454] on span "add" at bounding box center [445, 458] width 12 height 10
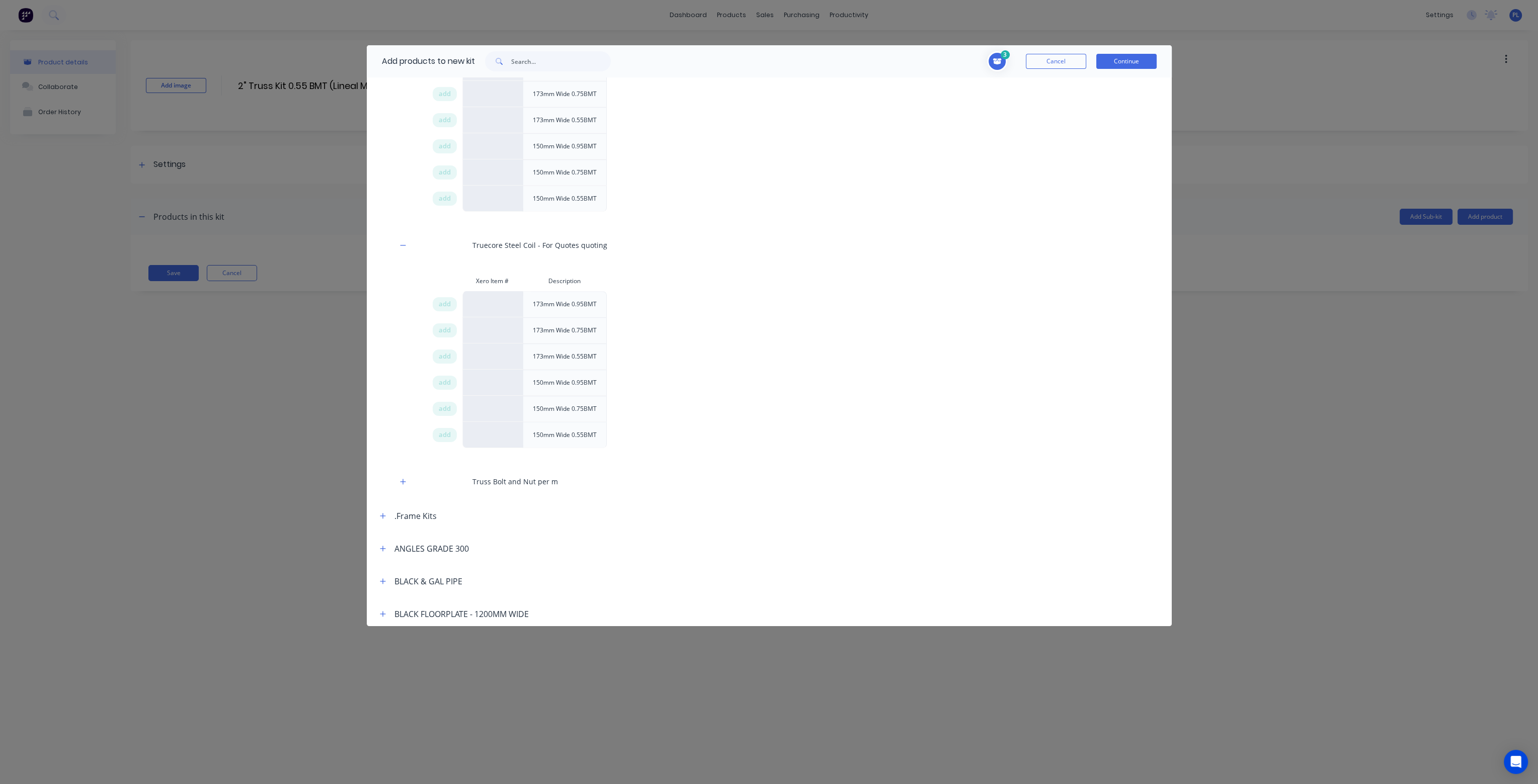
scroll to position [1157, 0]
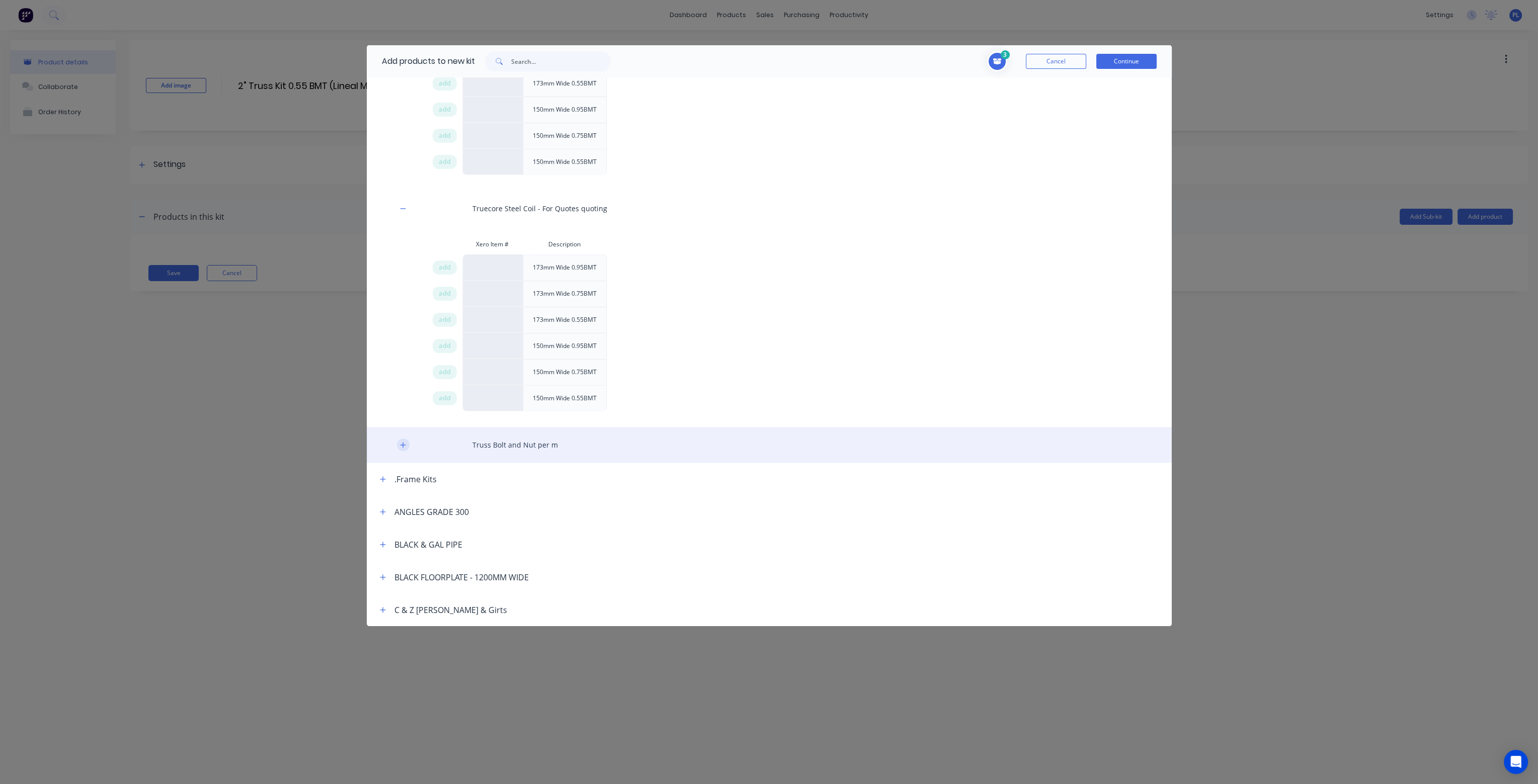
click at [403, 442] on icon "button" at bounding box center [403, 444] width 5 height 5
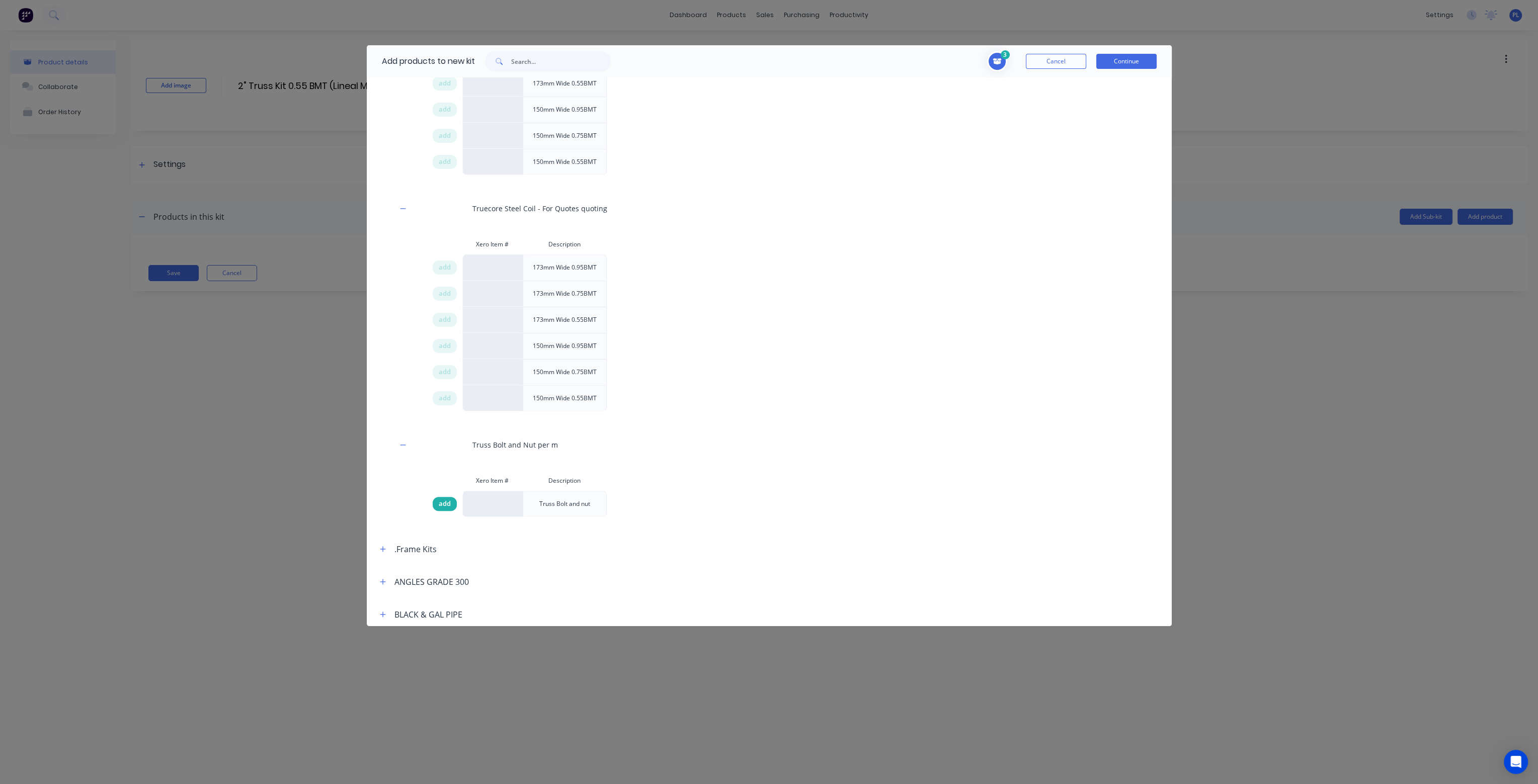
click at [449, 499] on span "add" at bounding box center [445, 504] width 12 height 10
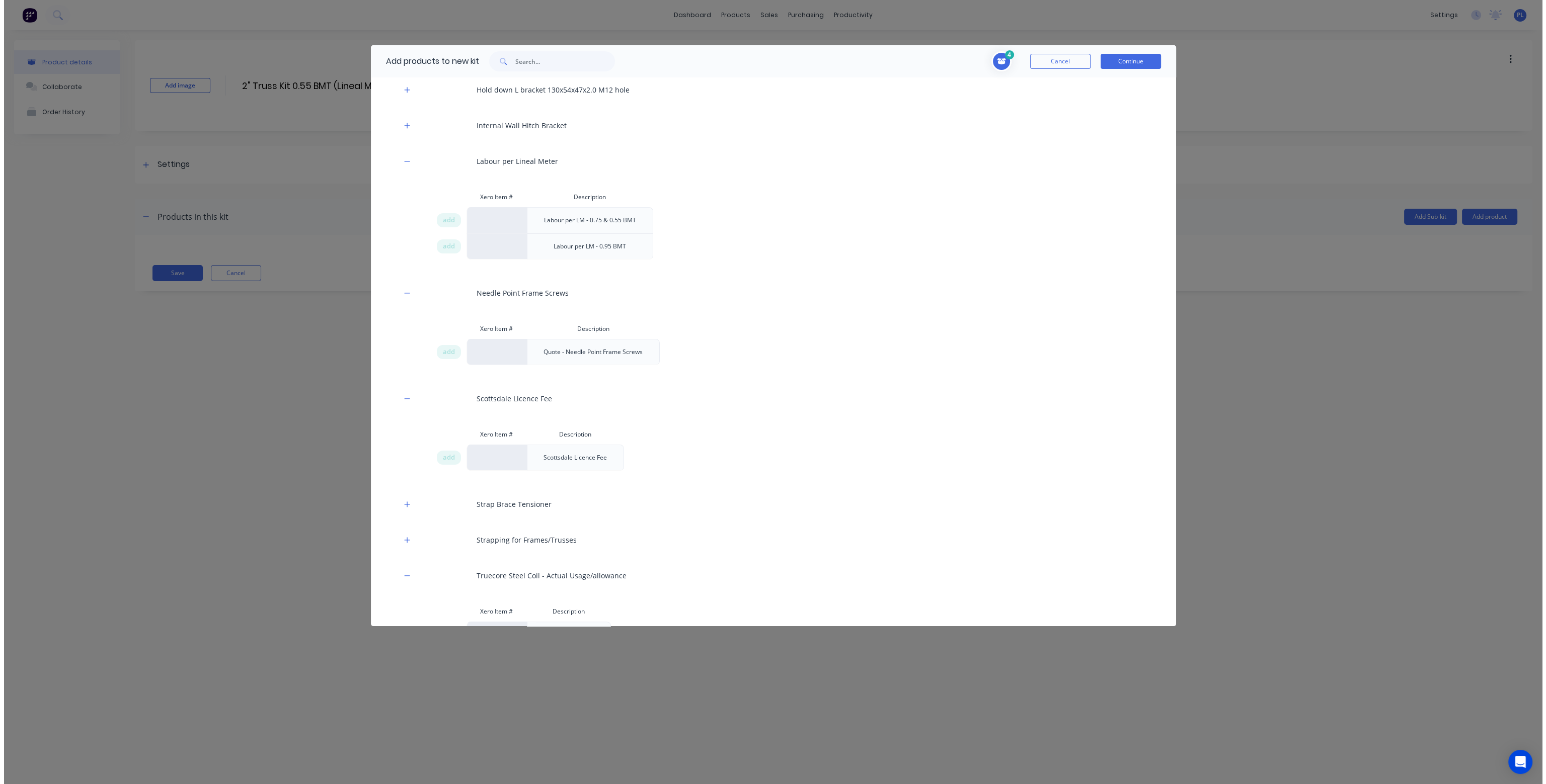
scroll to position [503, 0]
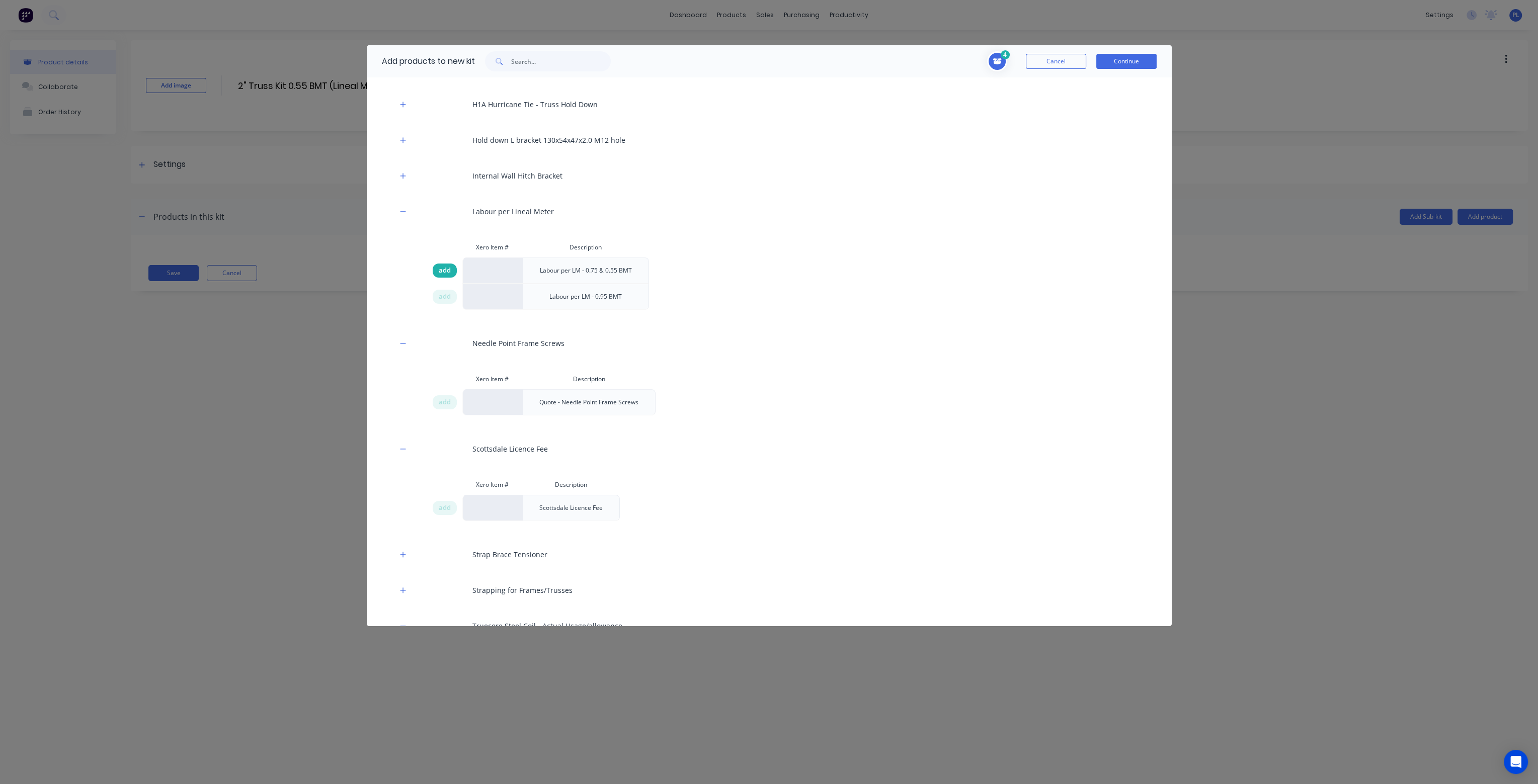
click at [447, 268] on span "add" at bounding box center [445, 271] width 12 height 10
click at [1130, 61] on button "Continue" at bounding box center [1126, 61] width 61 height 15
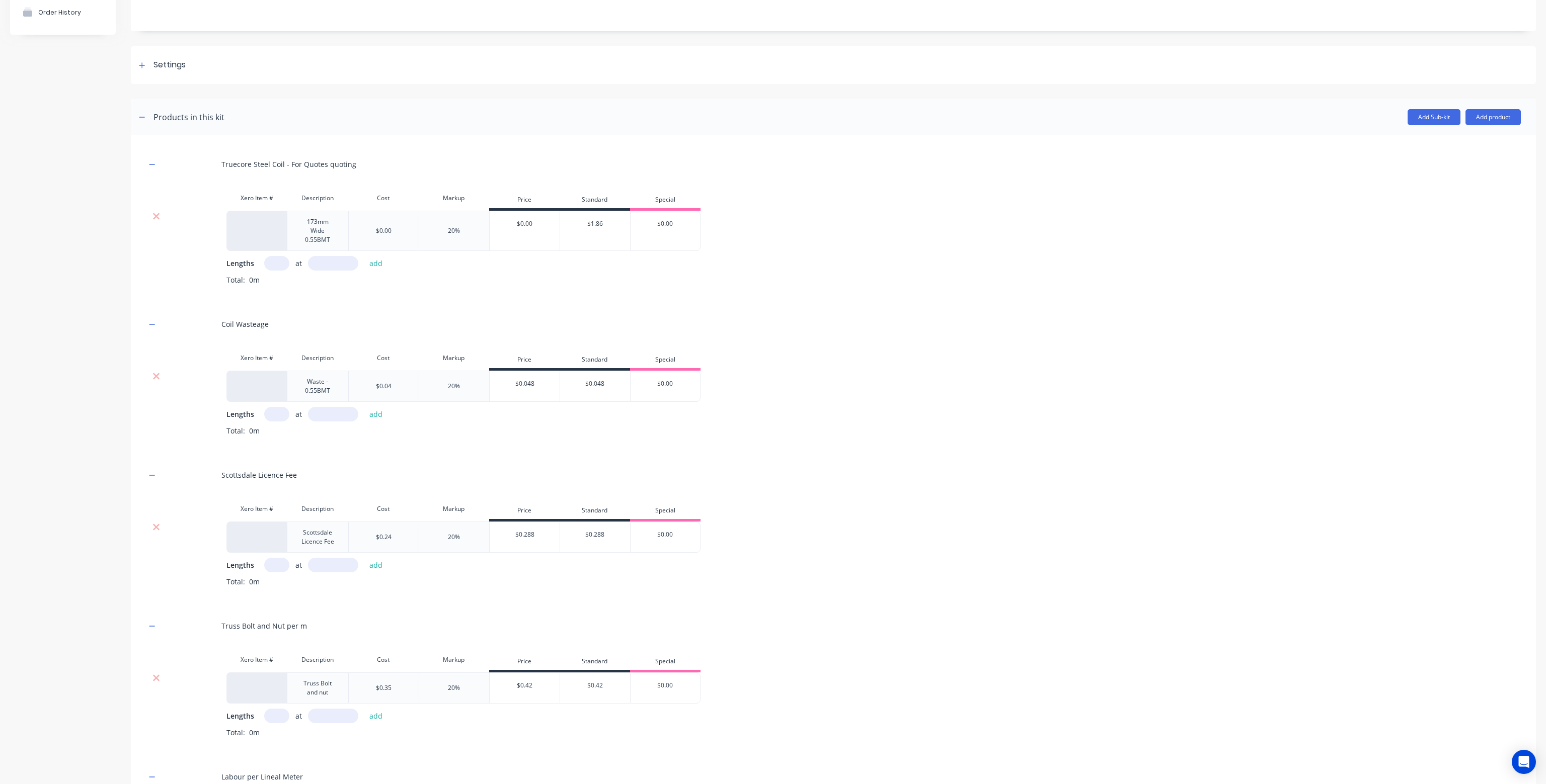
scroll to position [101, 0]
click at [154, 158] on button "button" at bounding box center [152, 163] width 13 height 13
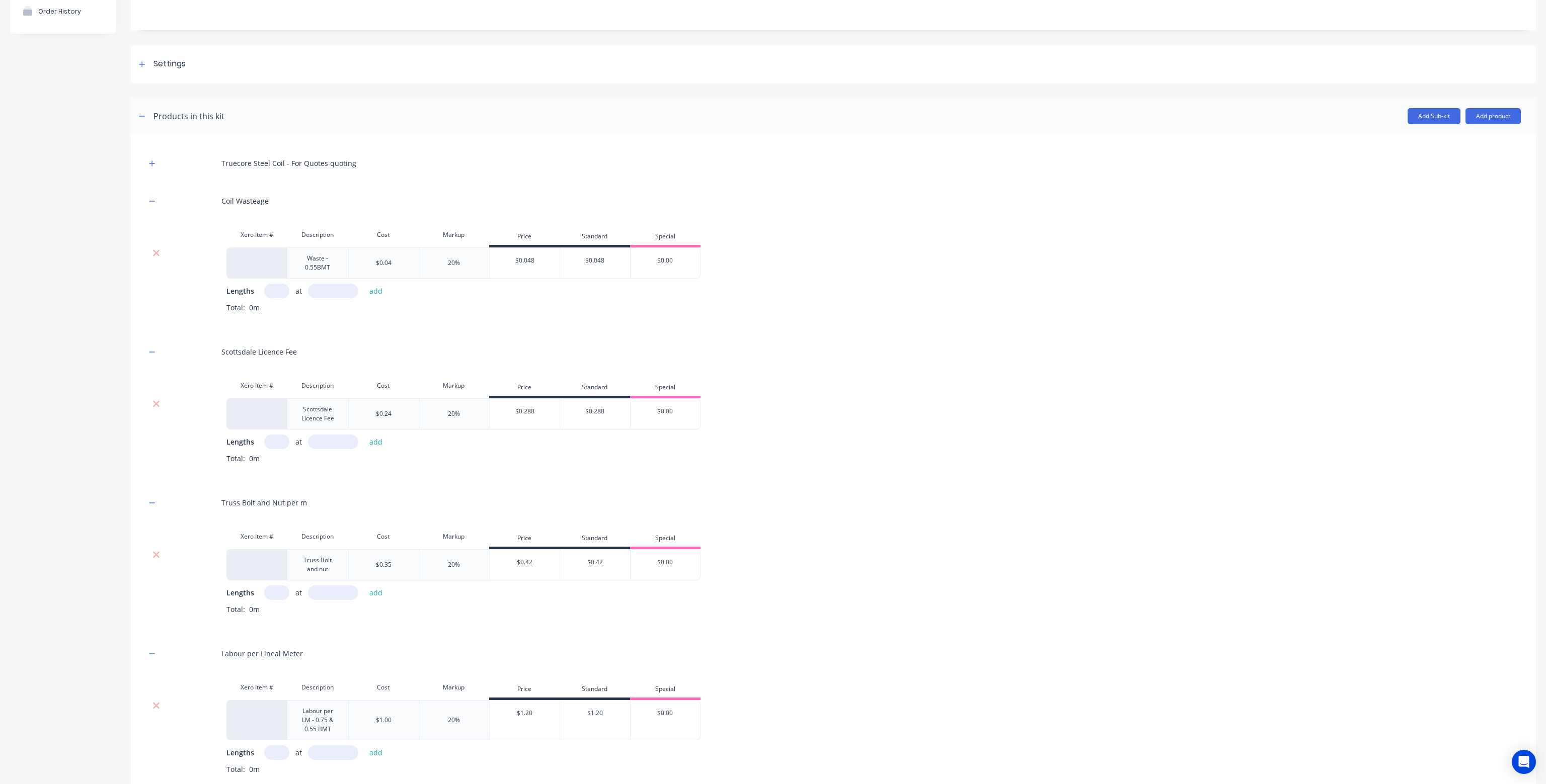
click at [158, 197] on div "Coil Wasteage" at bounding box center [833, 201] width 1375 height 28
click at [149, 203] on icon "button" at bounding box center [152, 202] width 6 height 7
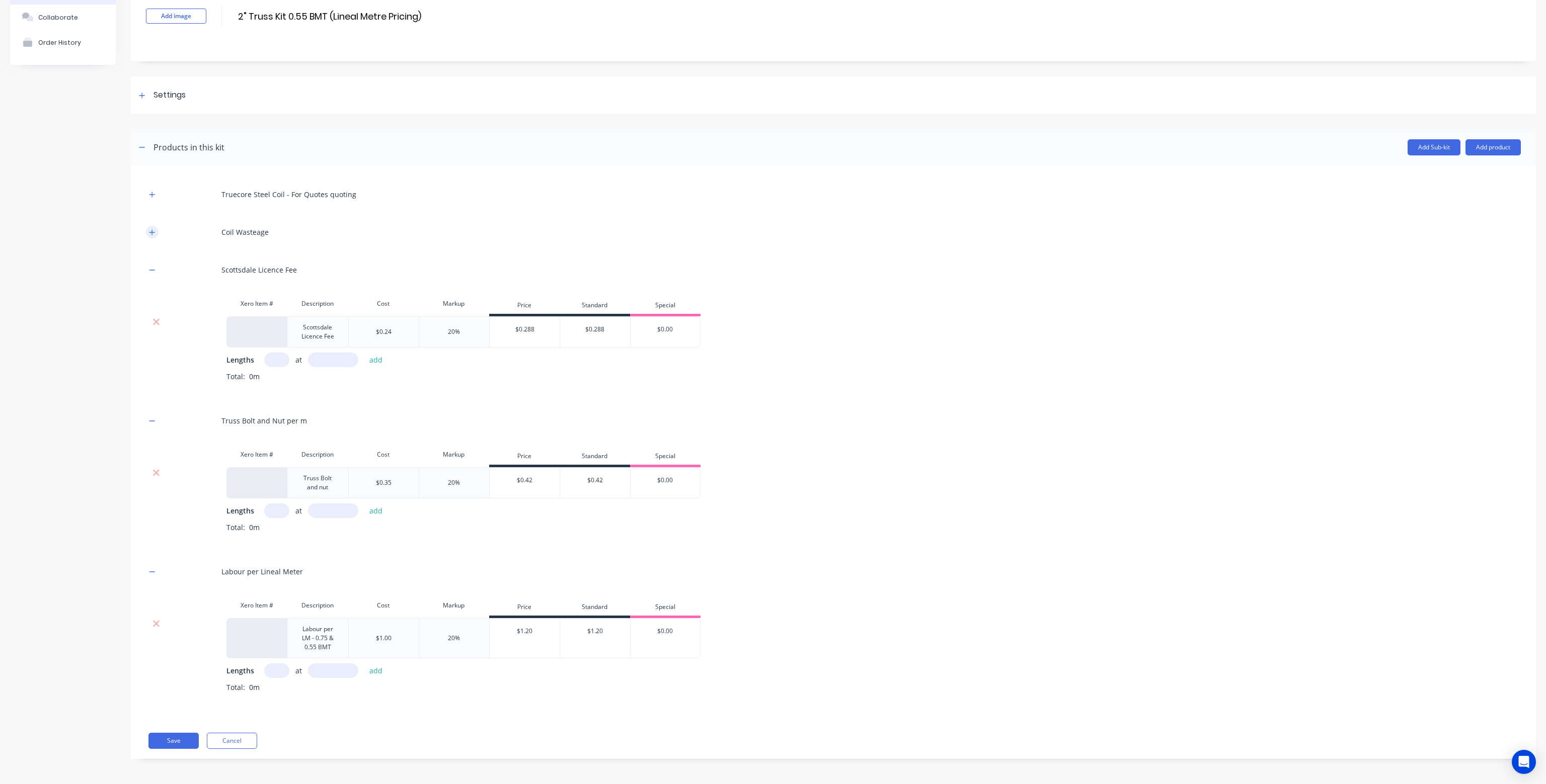
scroll to position [68, 0]
click at [149, 269] on icon "button" at bounding box center [152, 271] width 6 height 7
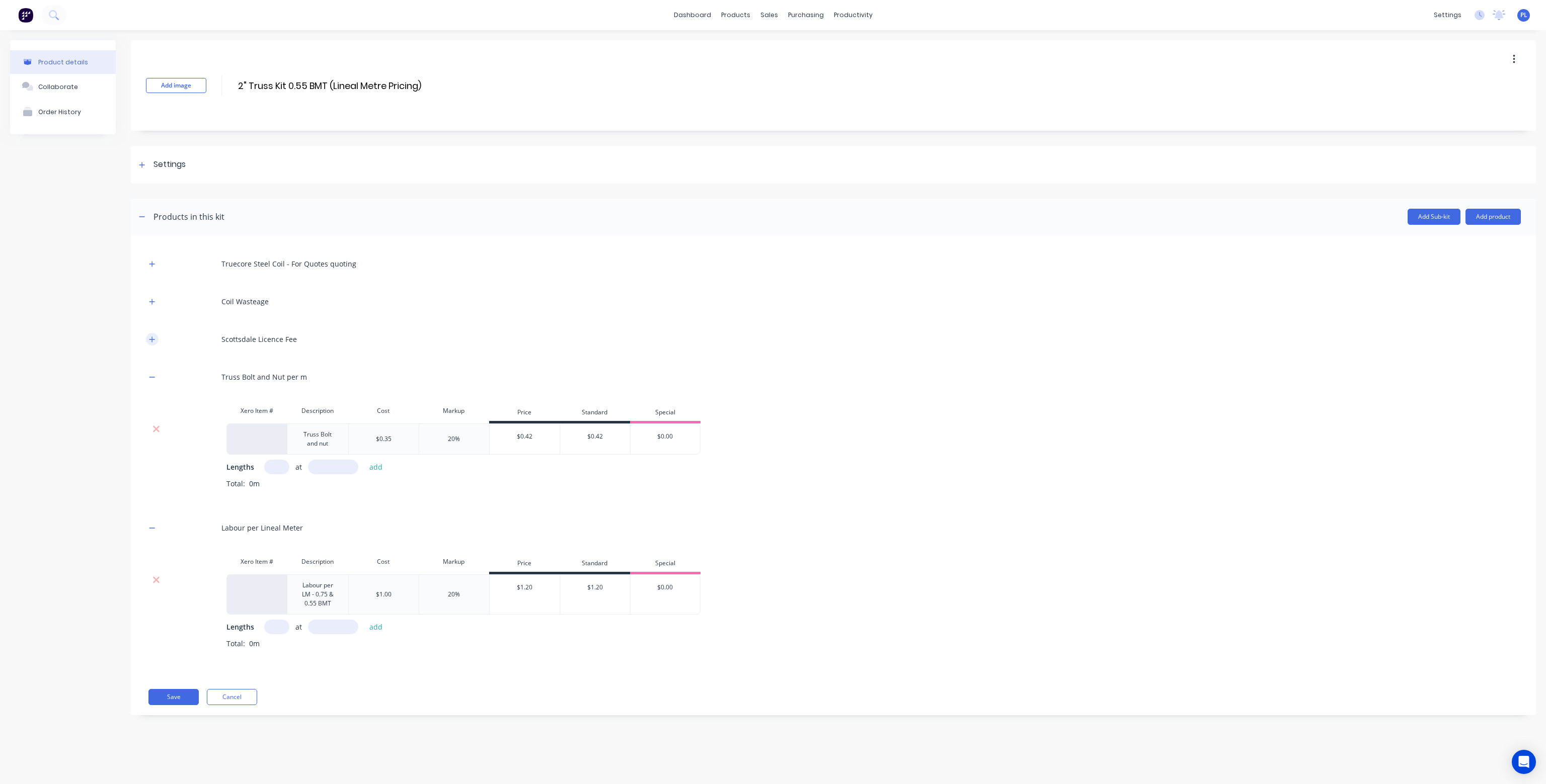
scroll to position [0, 0]
click at [151, 263] on icon "button" at bounding box center [152, 264] width 6 height 7
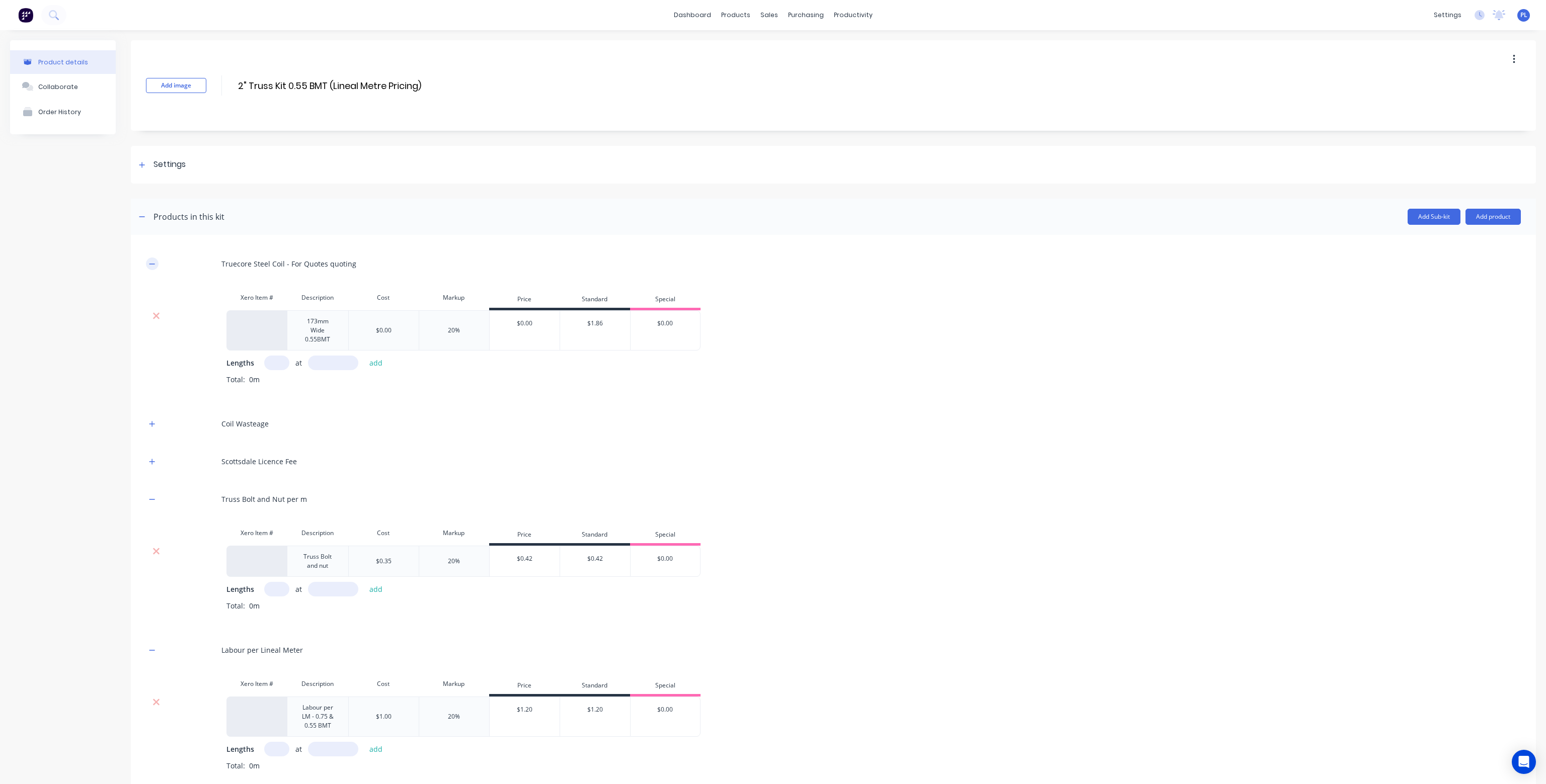
click at [151, 263] on icon "button" at bounding box center [152, 264] width 6 height 7
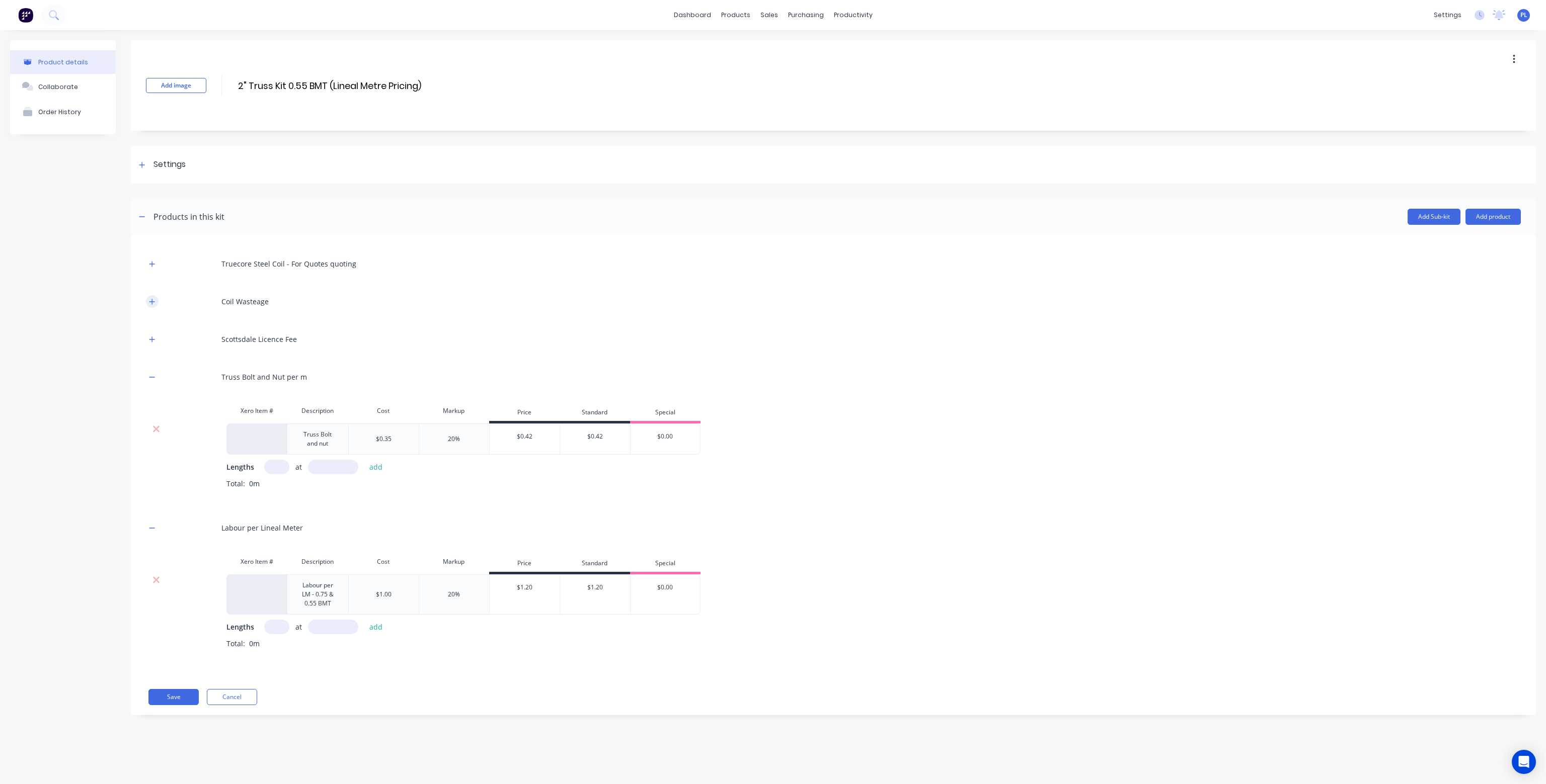
click at [151, 301] on icon "button" at bounding box center [152, 302] width 6 height 7
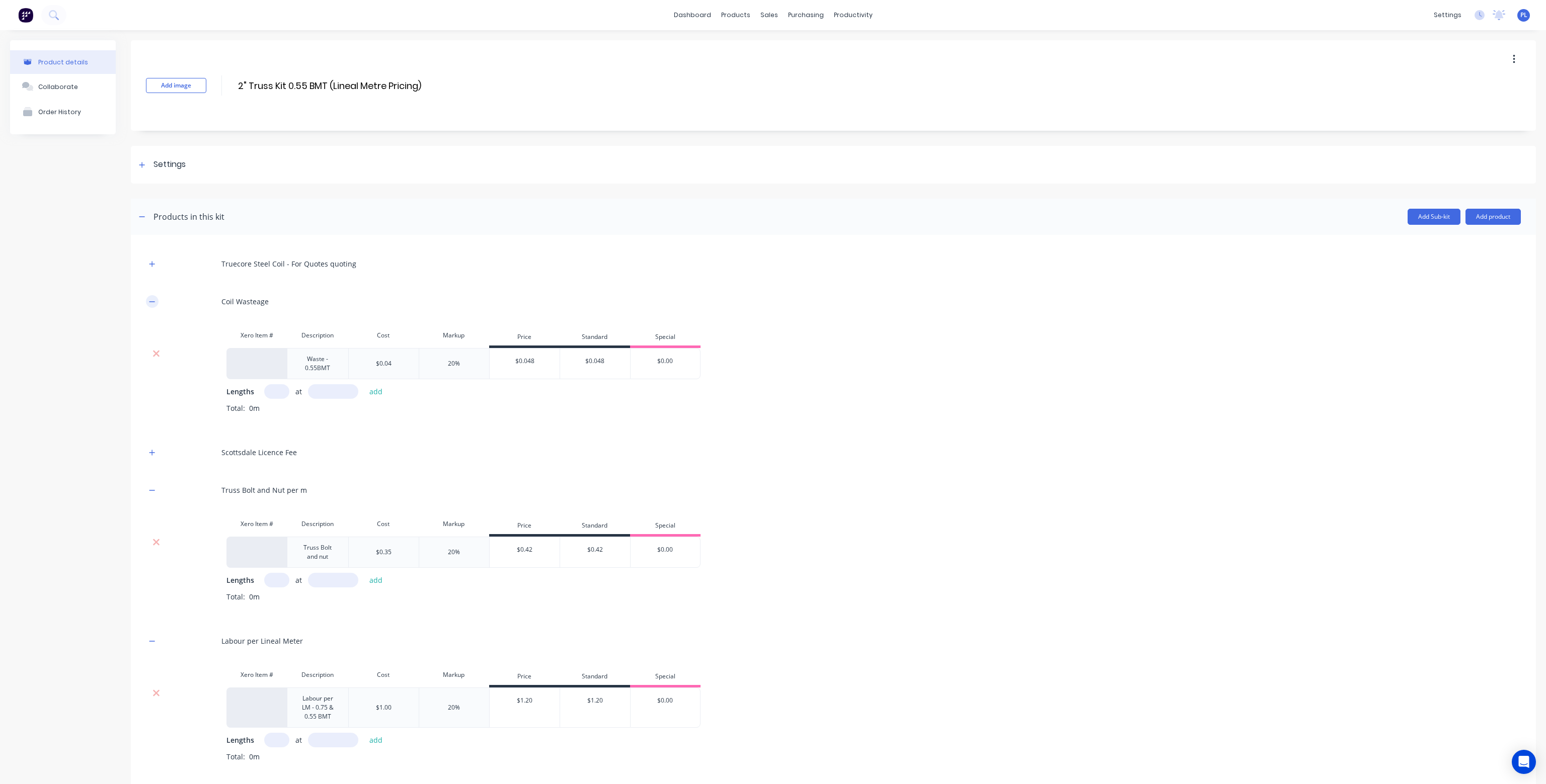
click at [151, 301] on icon "button" at bounding box center [152, 302] width 6 height 7
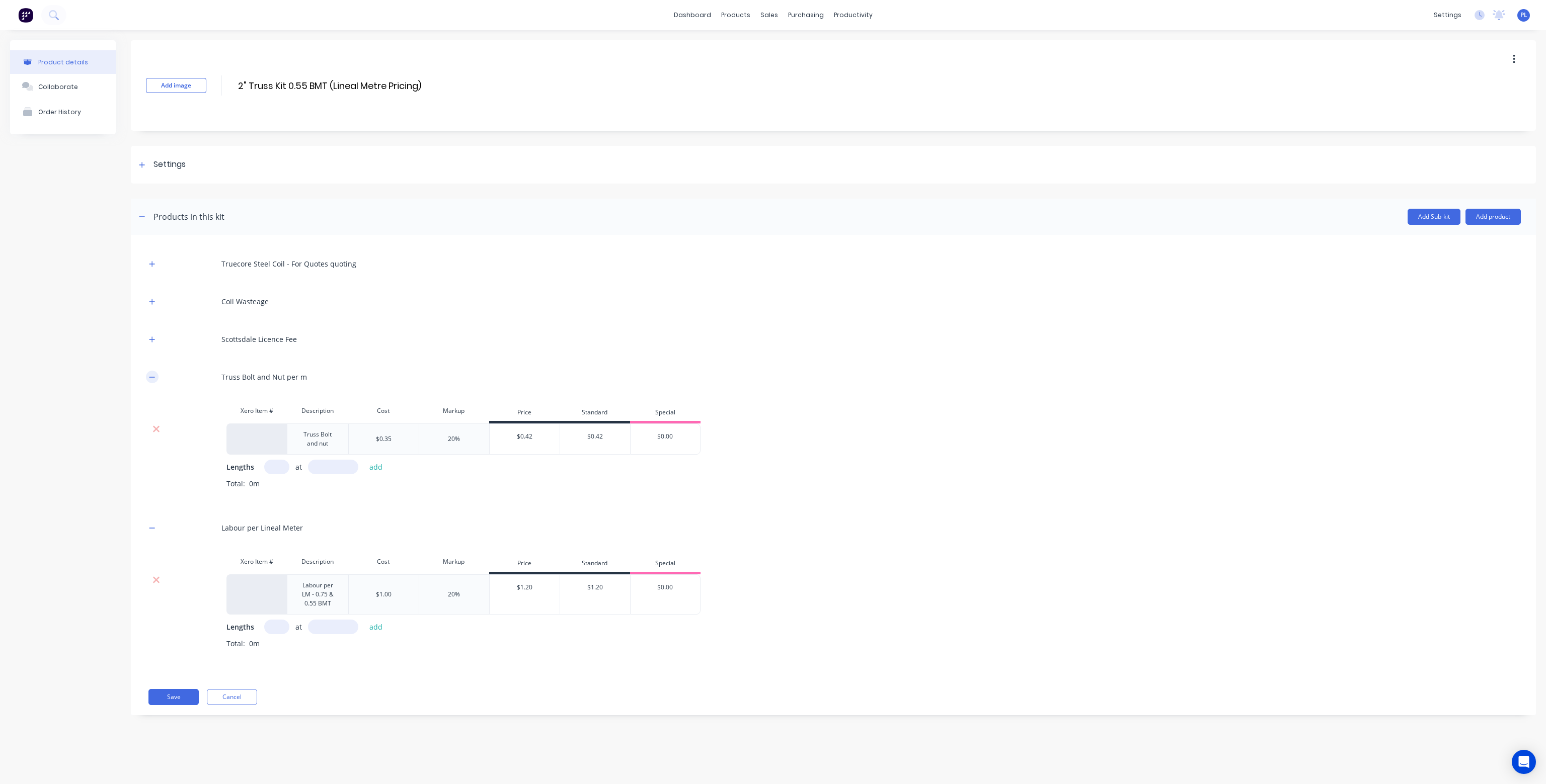
click at [149, 372] on button "button" at bounding box center [152, 377] width 13 height 13
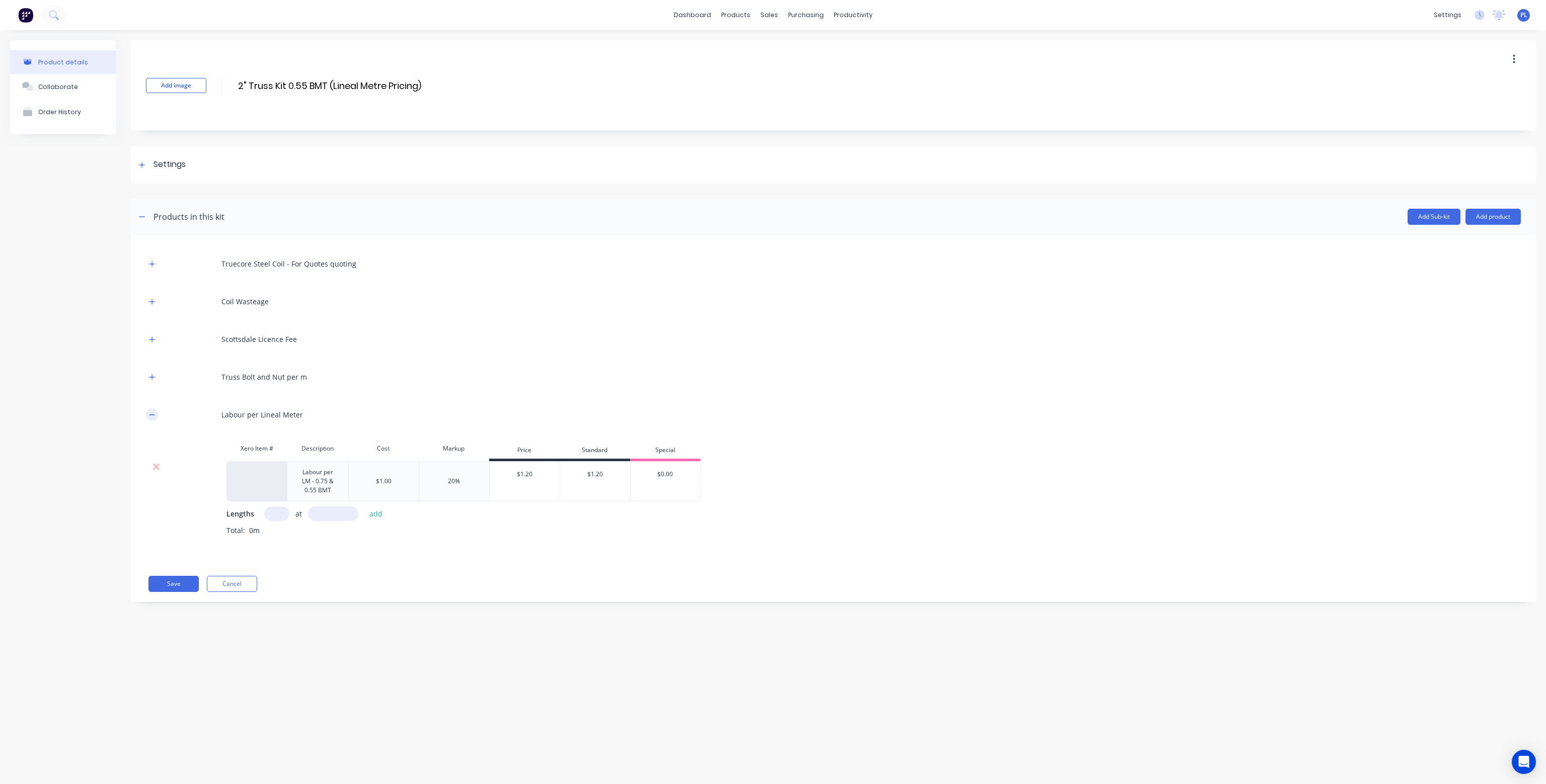
click at [151, 411] on icon "button" at bounding box center [152, 415] width 6 height 7
click at [153, 415] on icon "button" at bounding box center [152, 415] width 6 height 7
click at [152, 265] on icon "button" at bounding box center [152, 264] width 6 height 7
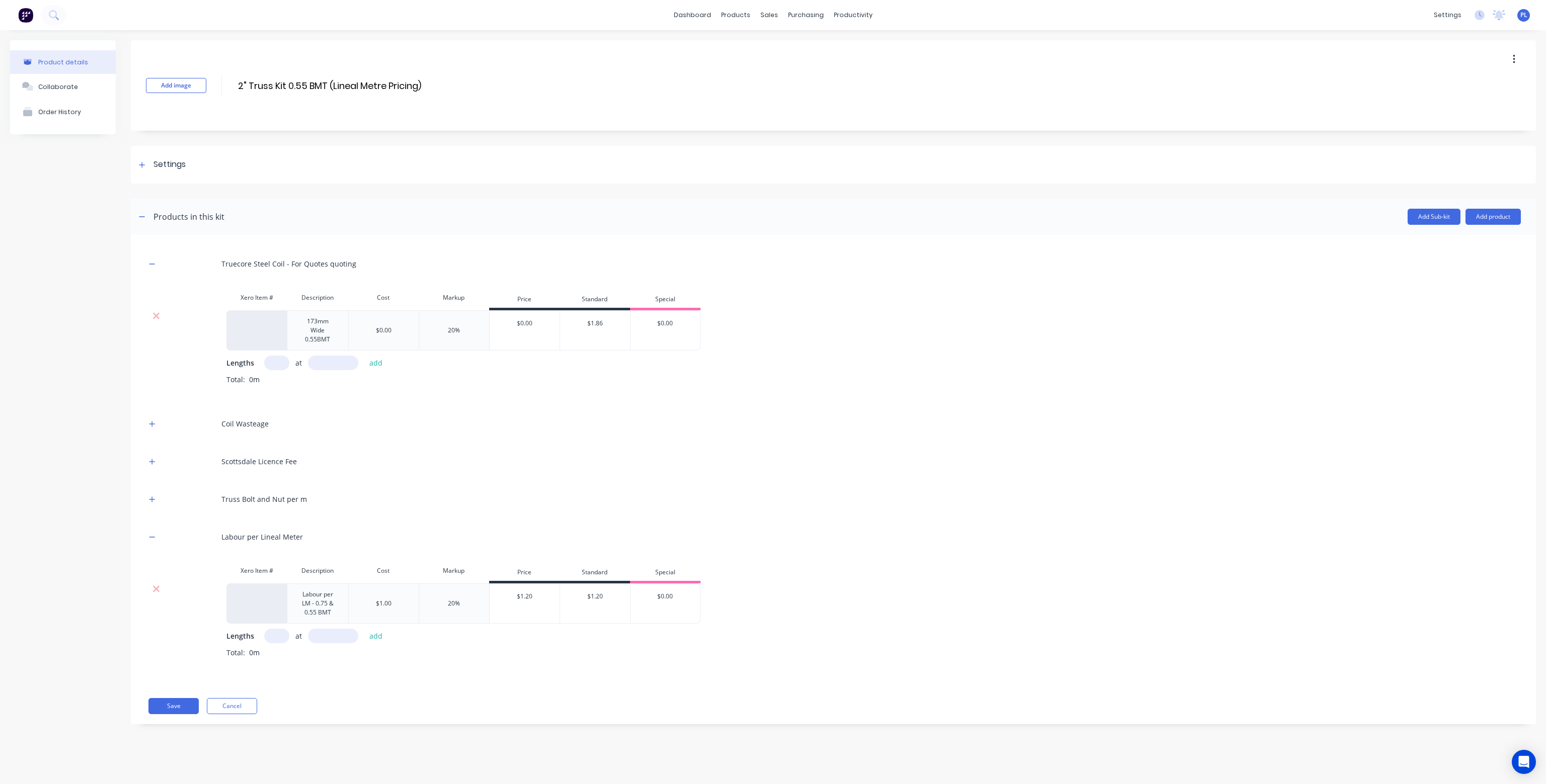
click at [280, 362] on input "text" at bounding box center [277, 363] width 25 height 14
type input "1"
type input "1000"
click at [386, 363] on div "1 at 1000 add" at bounding box center [326, 363] width 124 height 14
click at [378, 363] on button "add" at bounding box center [376, 363] width 23 height 14
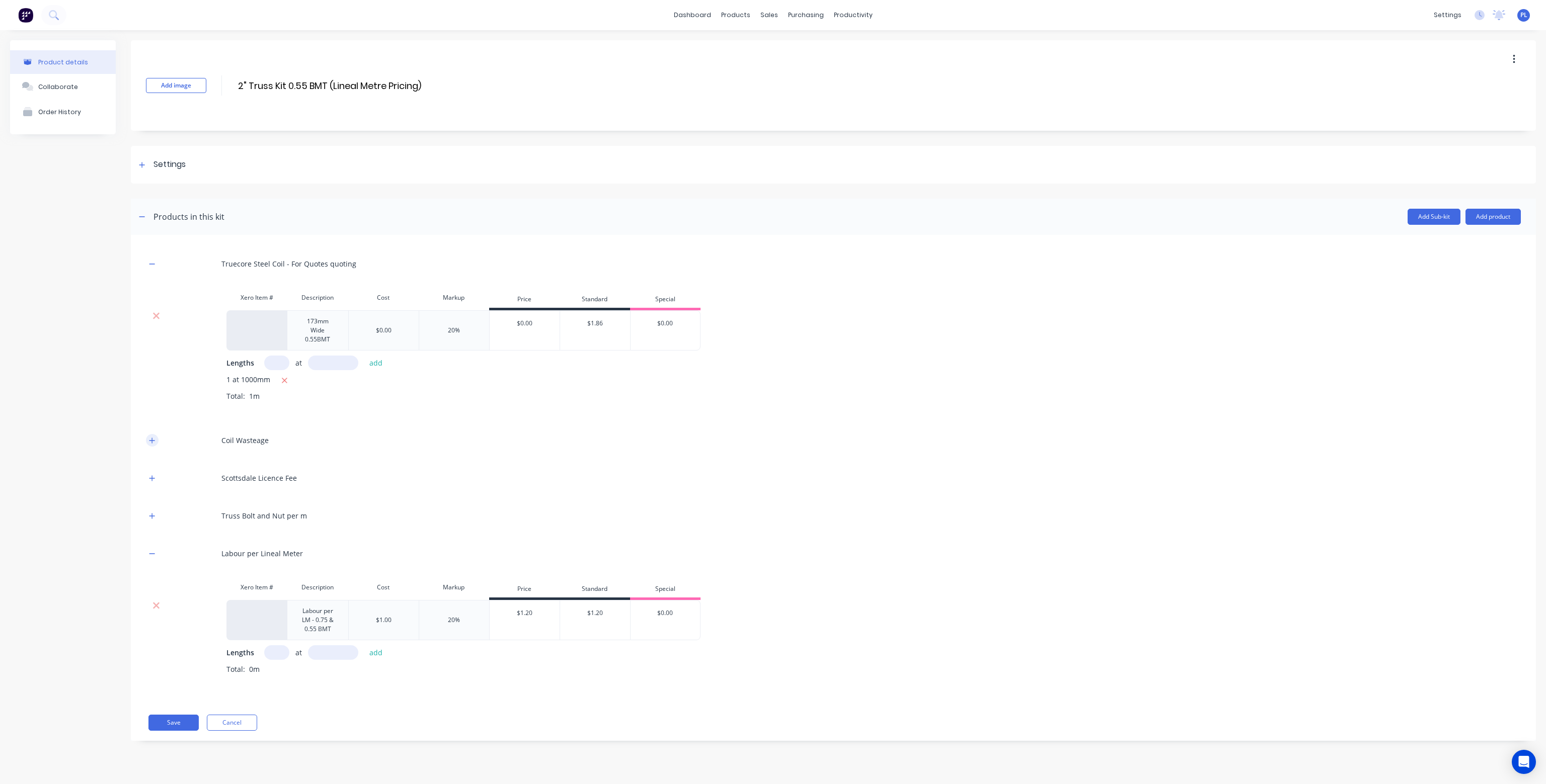
click at [152, 438] on icon "button" at bounding box center [152, 441] width 6 height 7
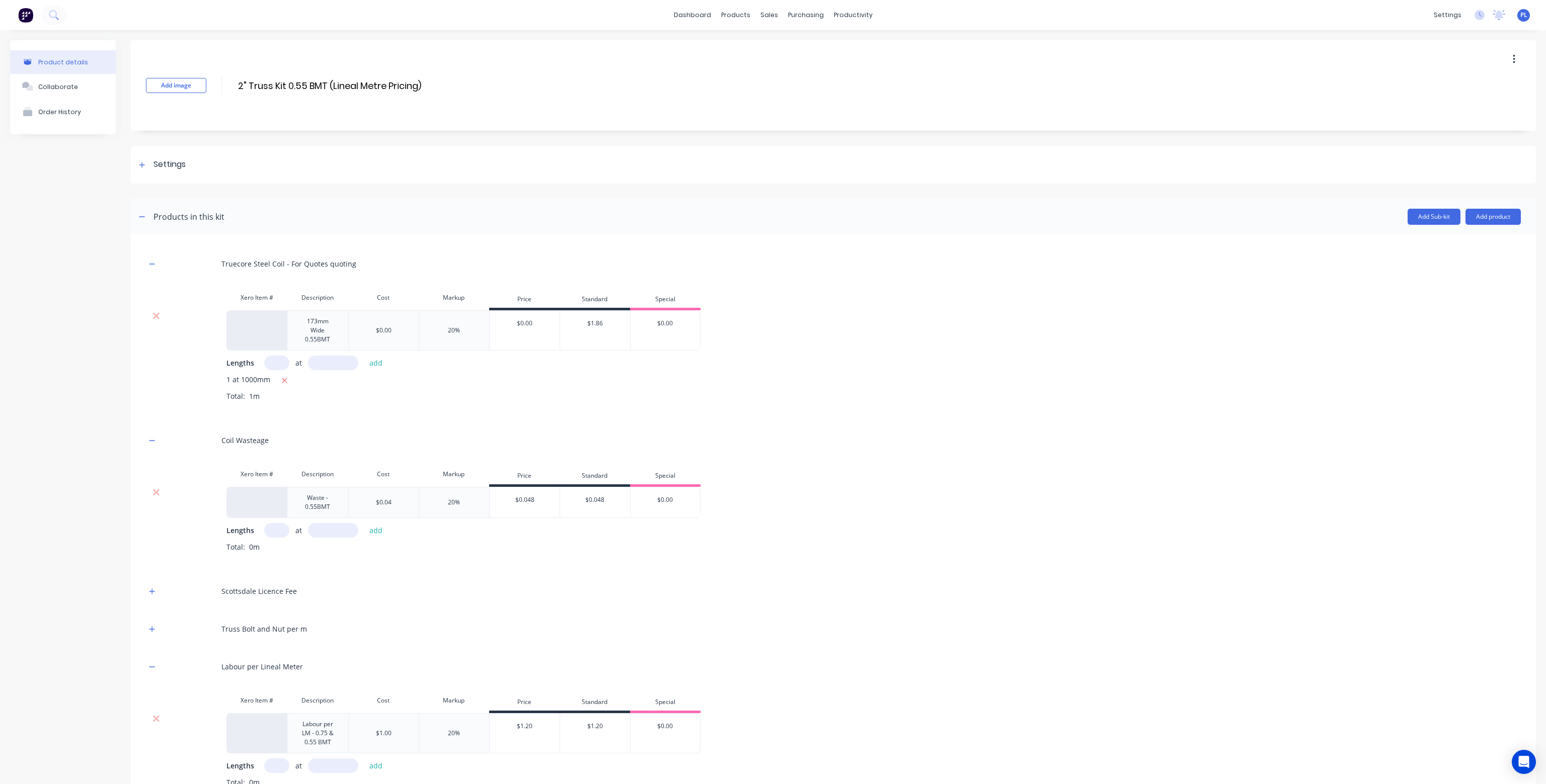
click at [277, 530] on input "text" at bounding box center [277, 530] width 25 height 14
type input "1"
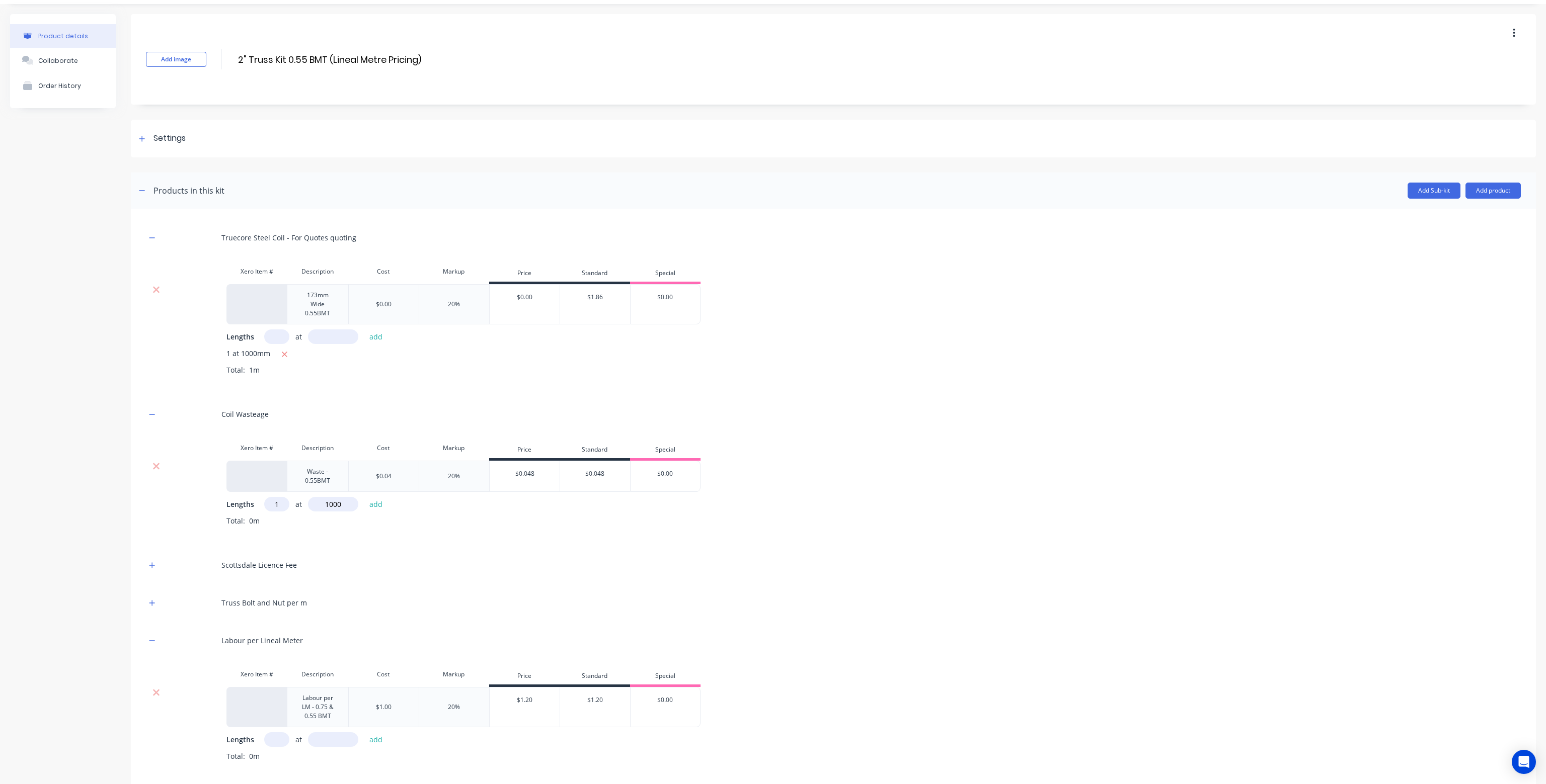
scroll to position [50, 0]
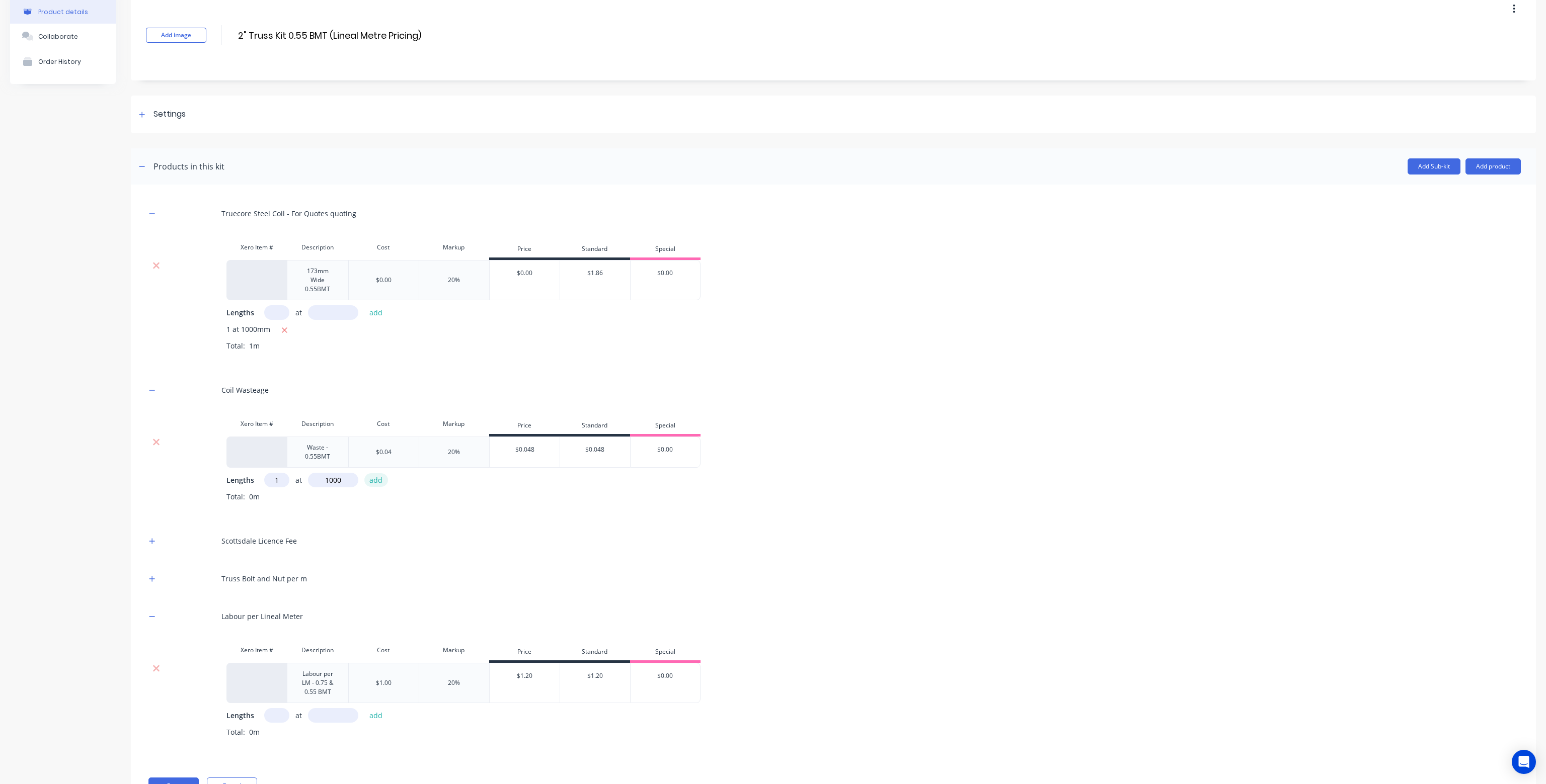
type input "1000"
click at [373, 481] on button "add" at bounding box center [376, 480] width 23 height 14
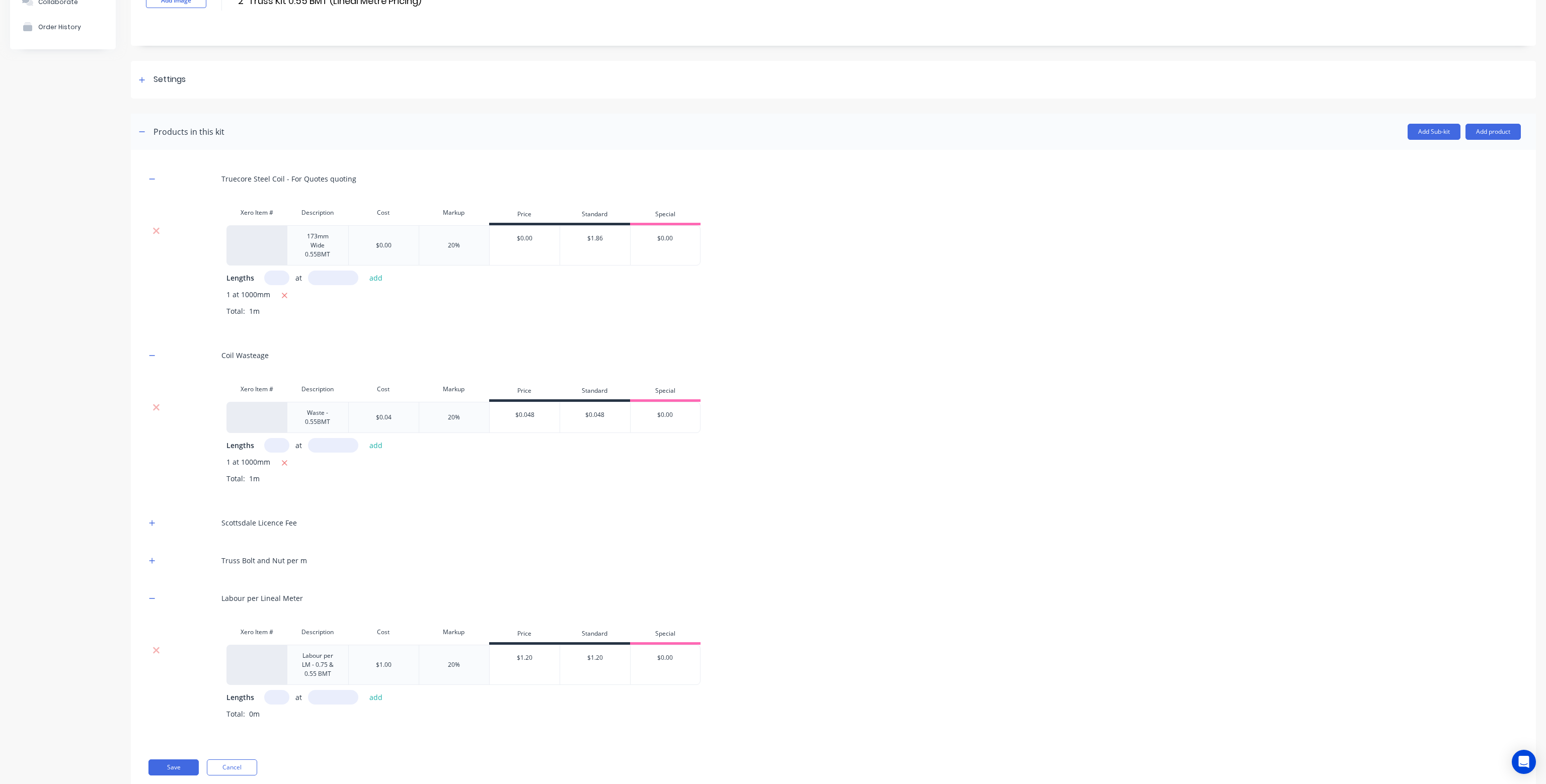
scroll to position [101, 0]
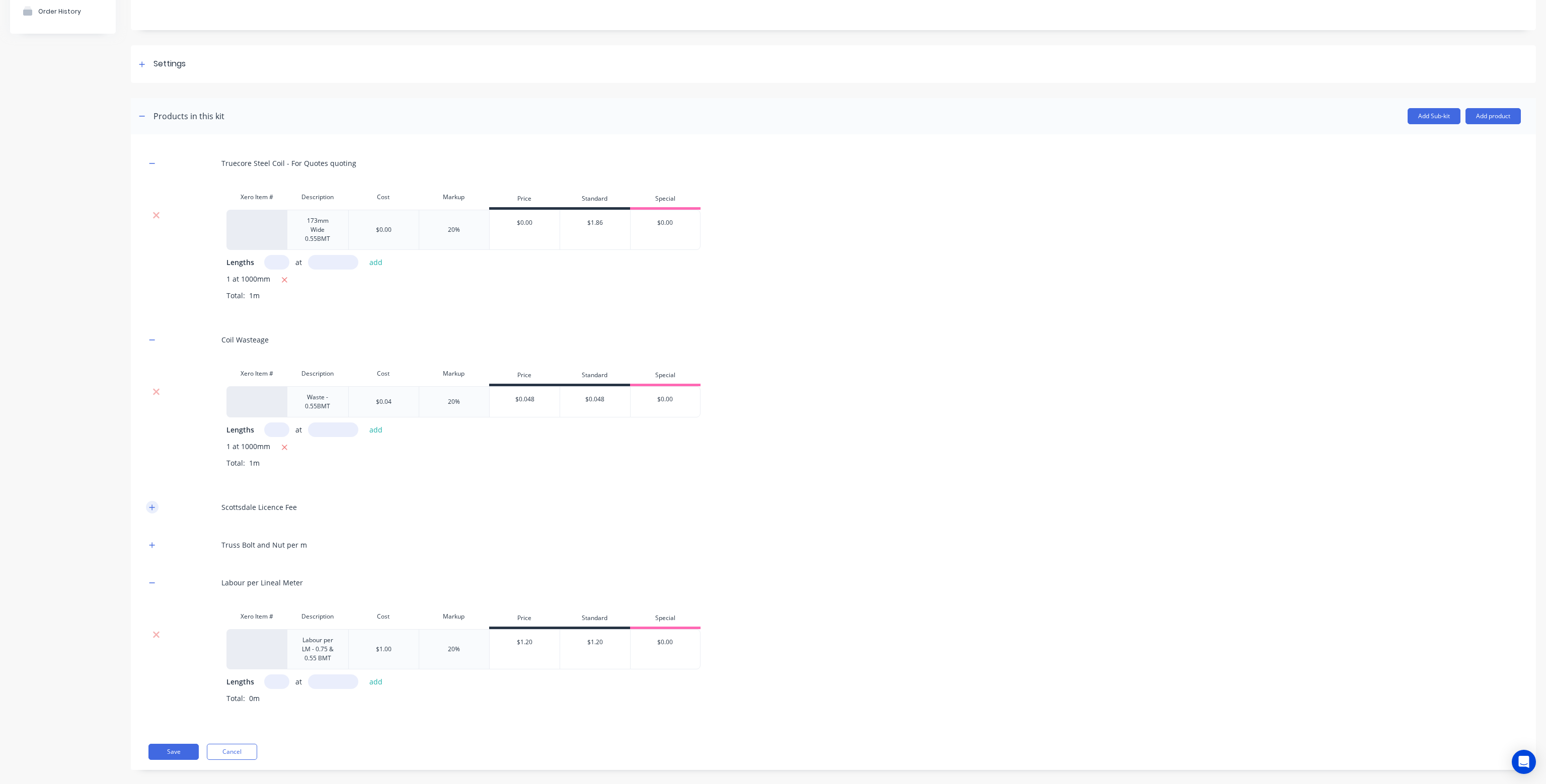
click at [153, 504] on icon "button" at bounding box center [152, 507] width 6 height 7
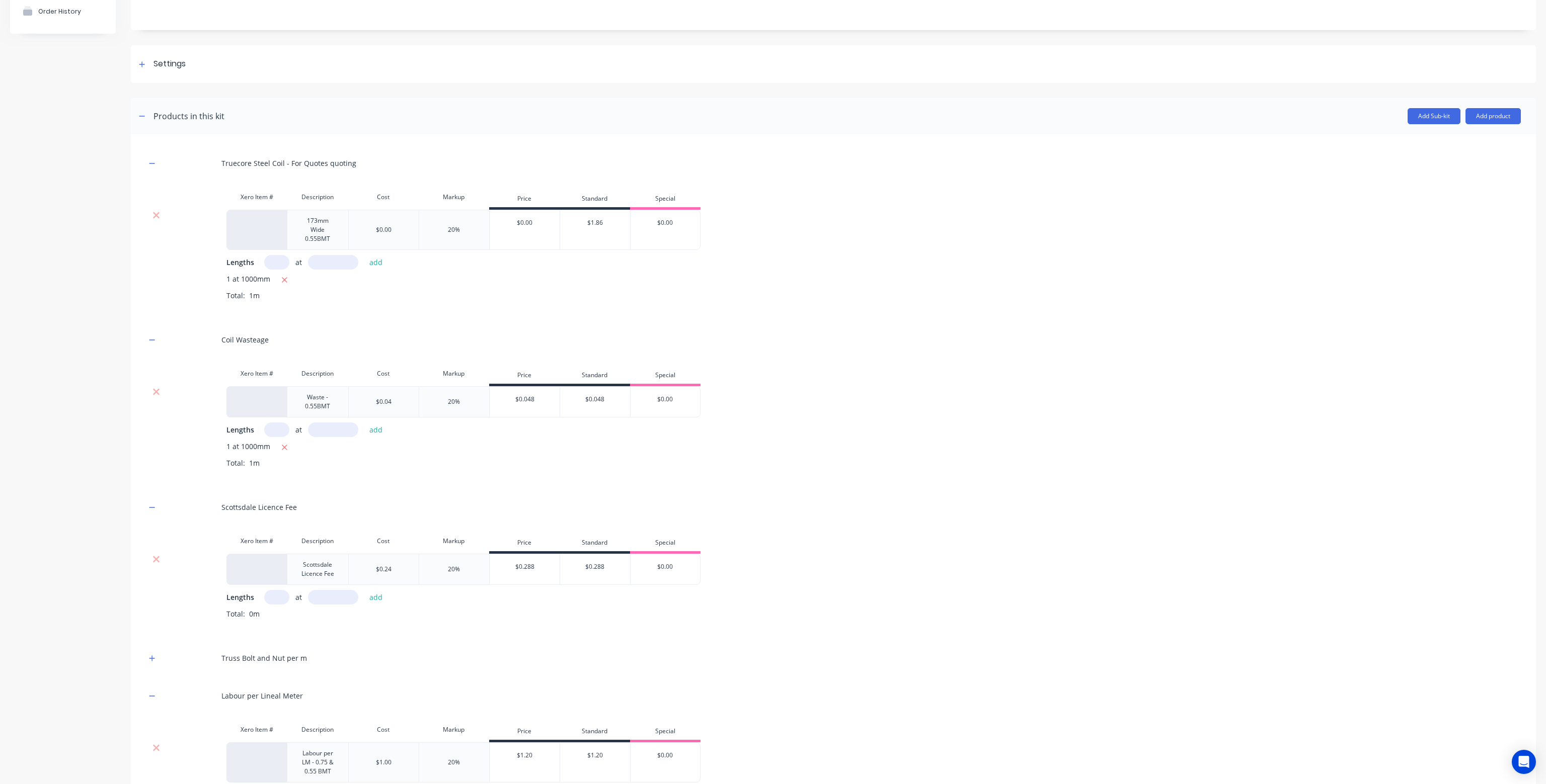
click at [283, 597] on input "text" at bounding box center [277, 597] width 25 height 14
type input "1"
type input "1000"
click at [376, 593] on button "add" at bounding box center [376, 597] width 23 height 14
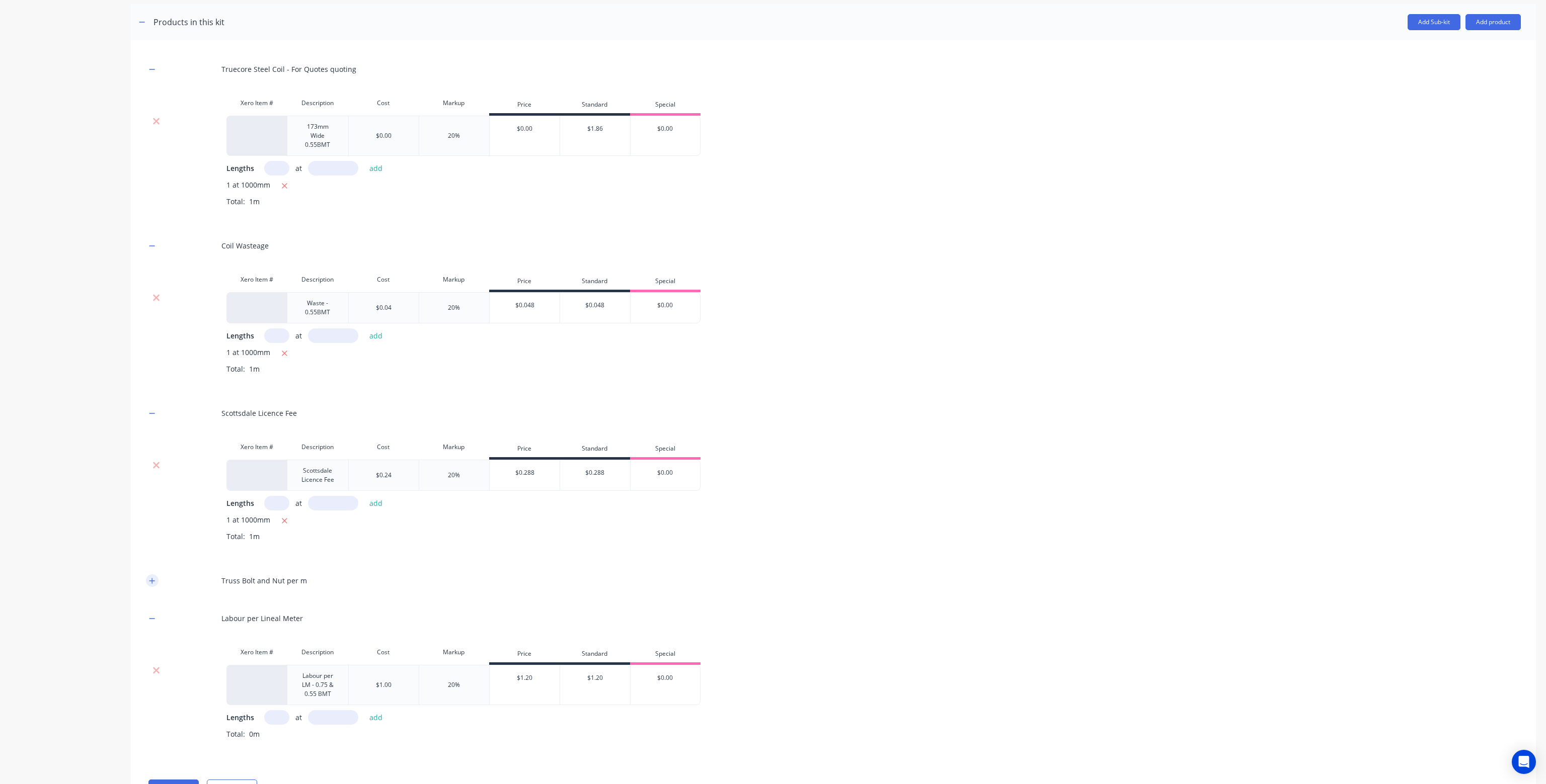
scroll to position [201, 0]
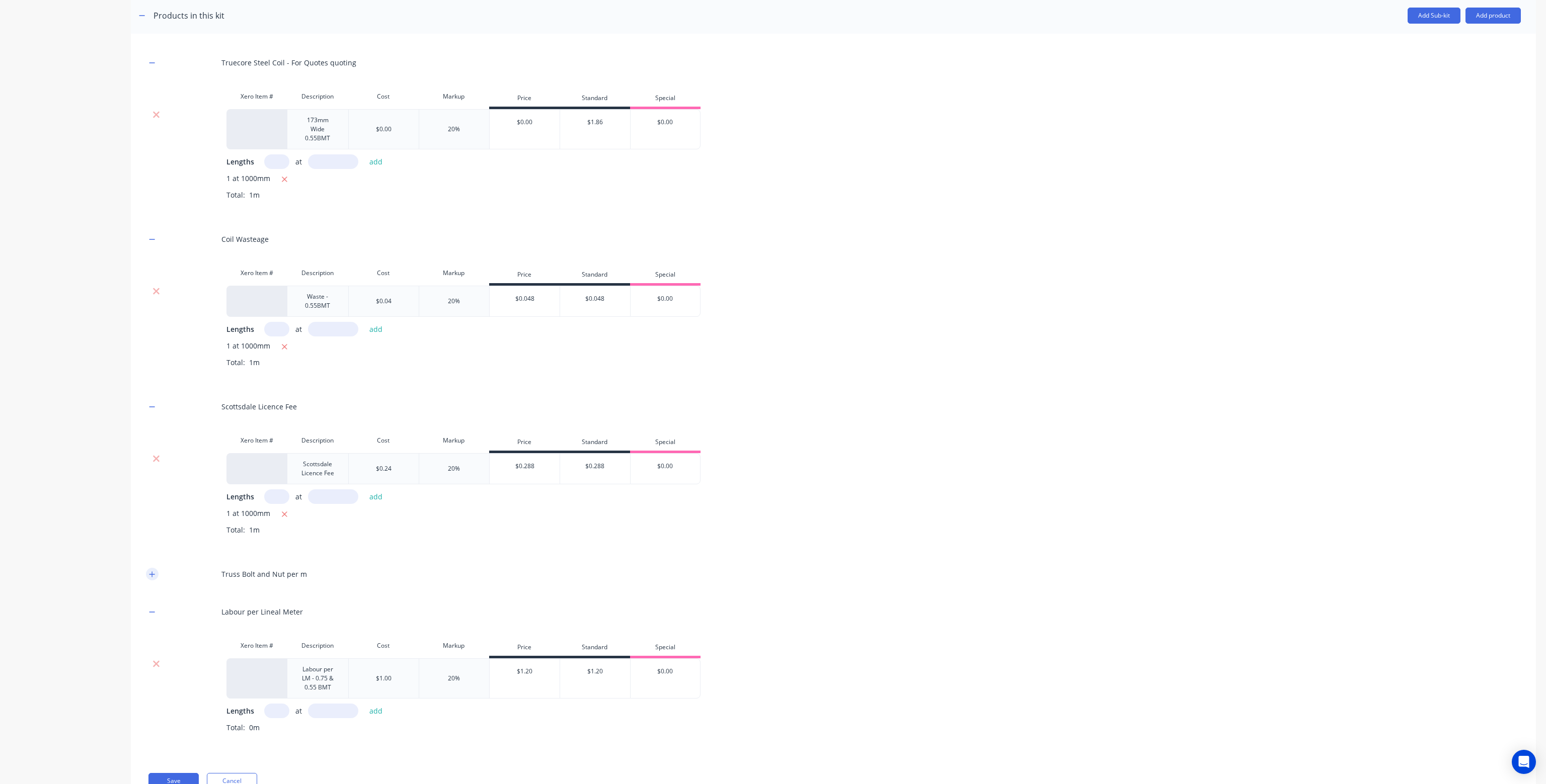
click at [154, 573] on icon "button" at bounding box center [152, 575] width 6 height 7
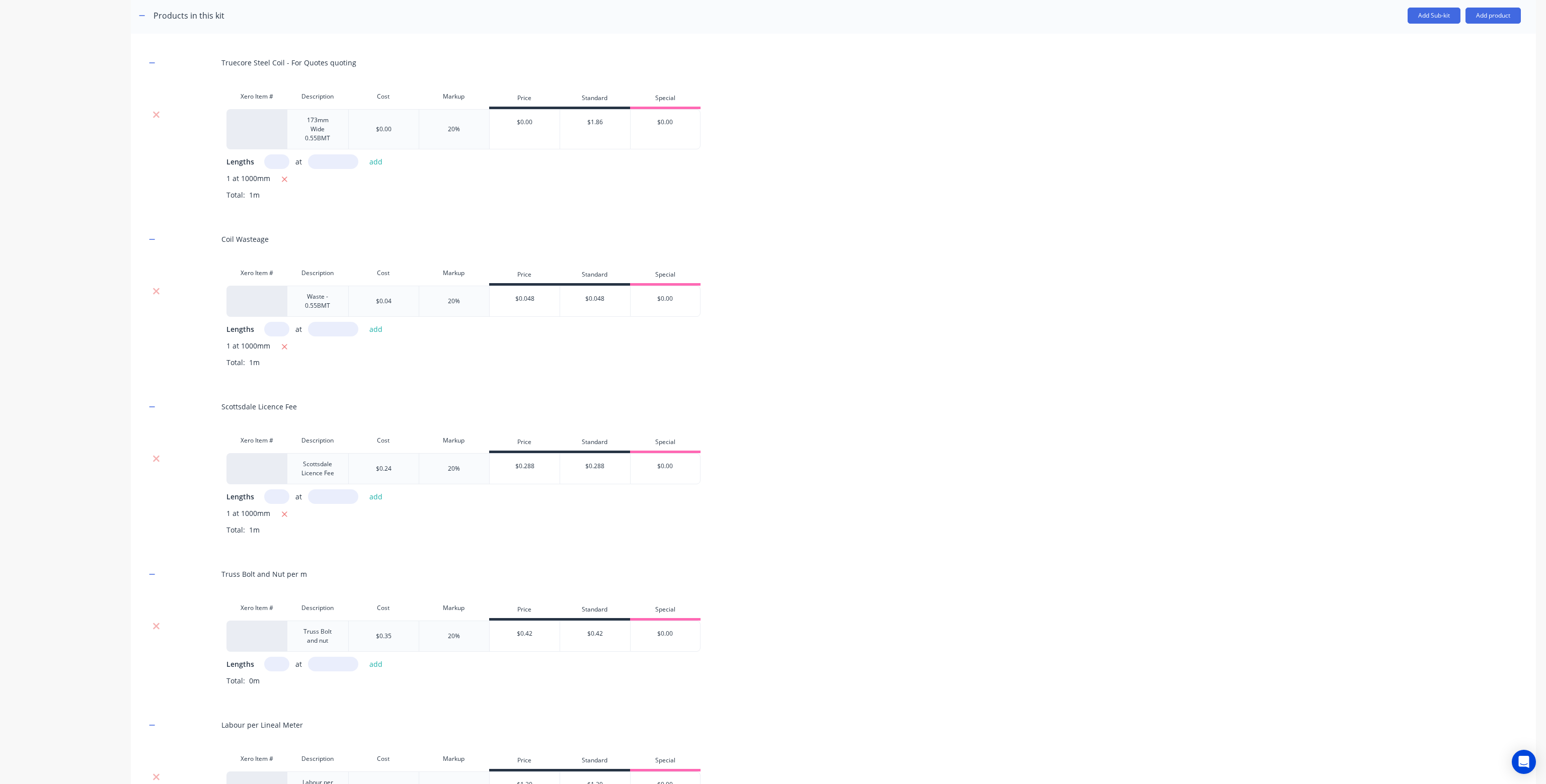
click at [269, 660] on input "text" at bounding box center [277, 664] width 25 height 14
type input "1"
type input "1000"
click at [371, 660] on button "add" at bounding box center [376, 664] width 23 height 14
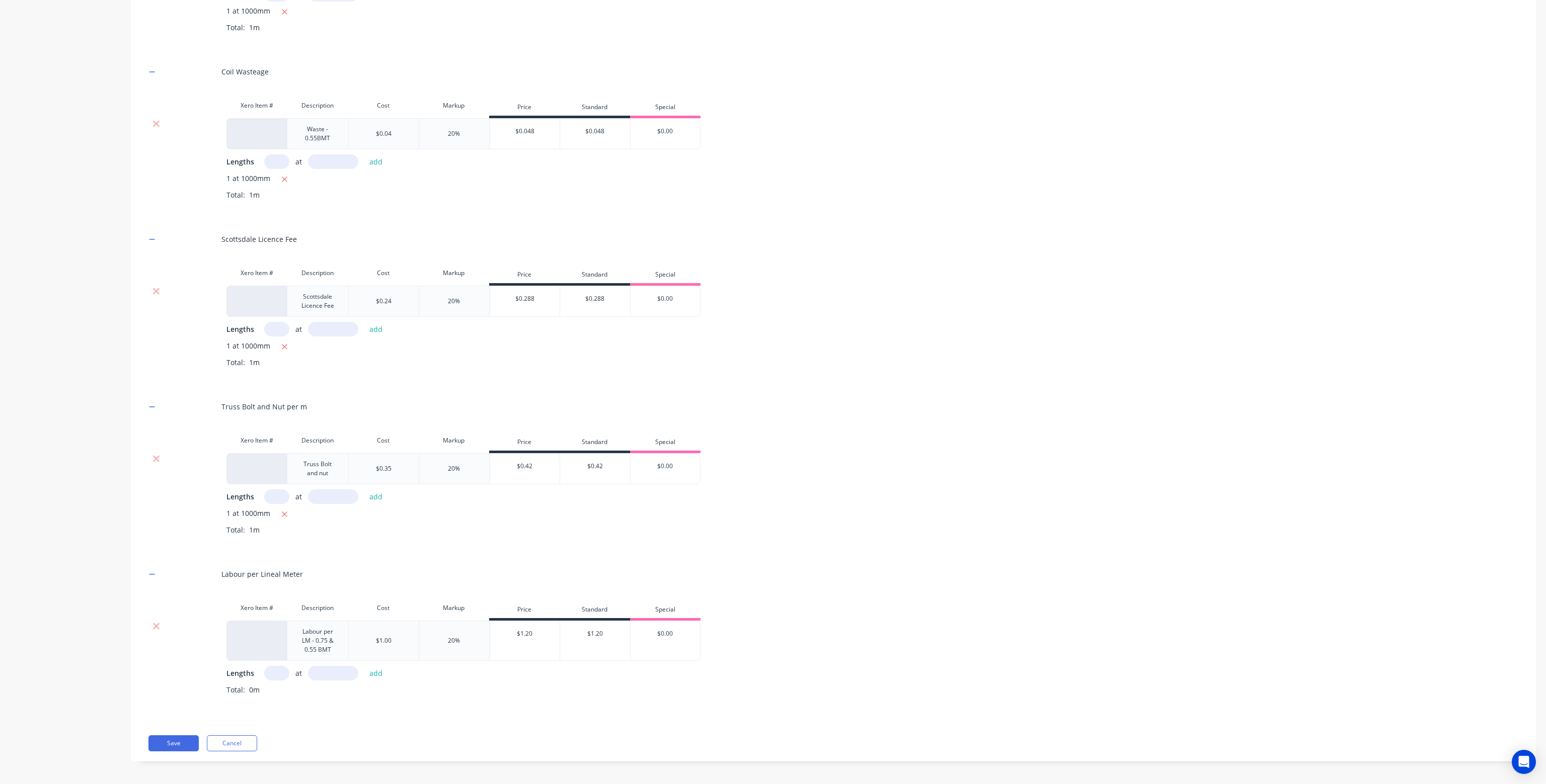
scroll to position [370, 0]
click at [279, 669] on input "text" at bounding box center [277, 672] width 25 height 14
type input "1"
type input "1000"
click at [379, 671] on button "add" at bounding box center [376, 672] width 23 height 14
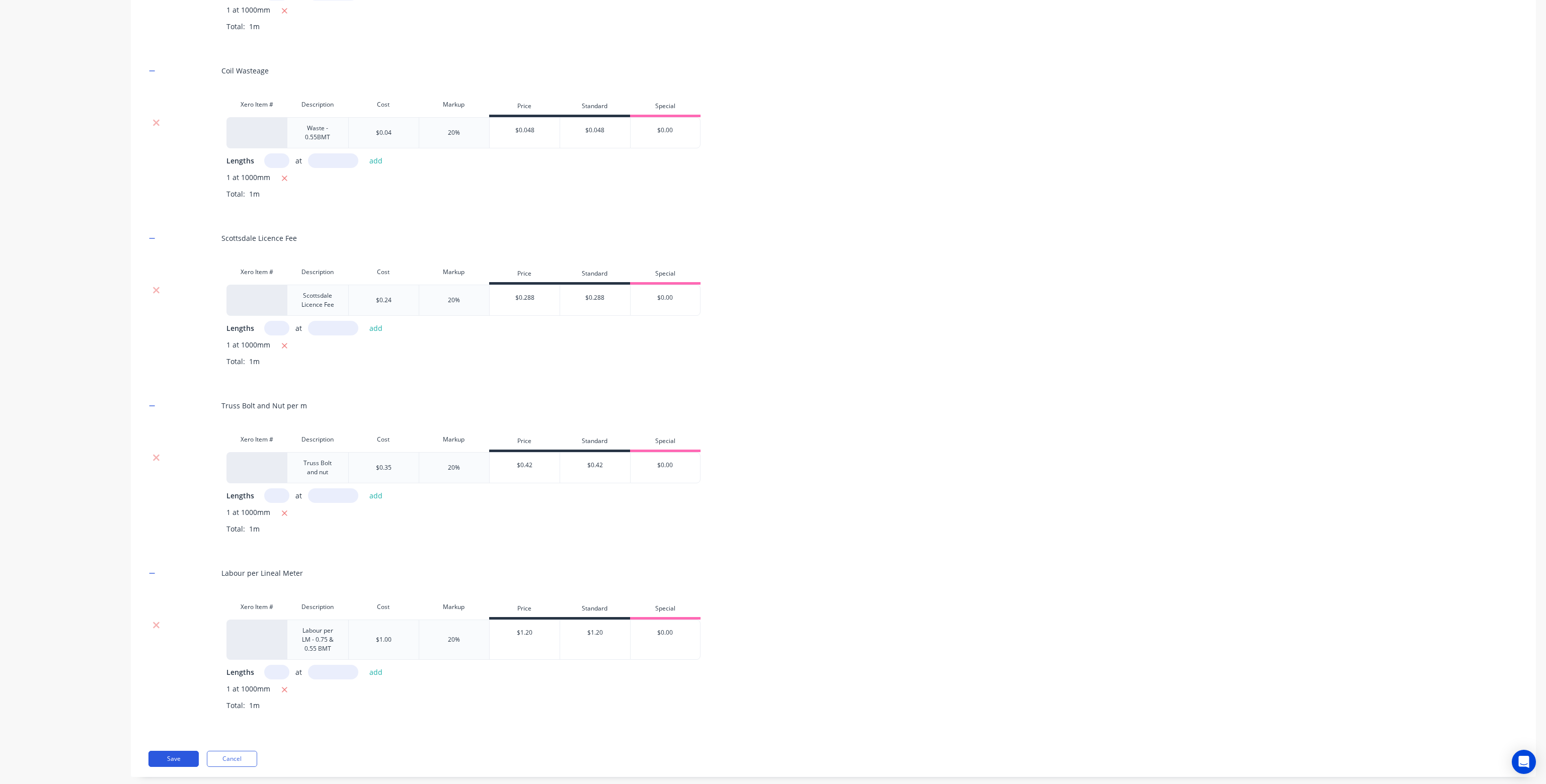
click at [173, 756] on button "Save" at bounding box center [173, 759] width 50 height 16
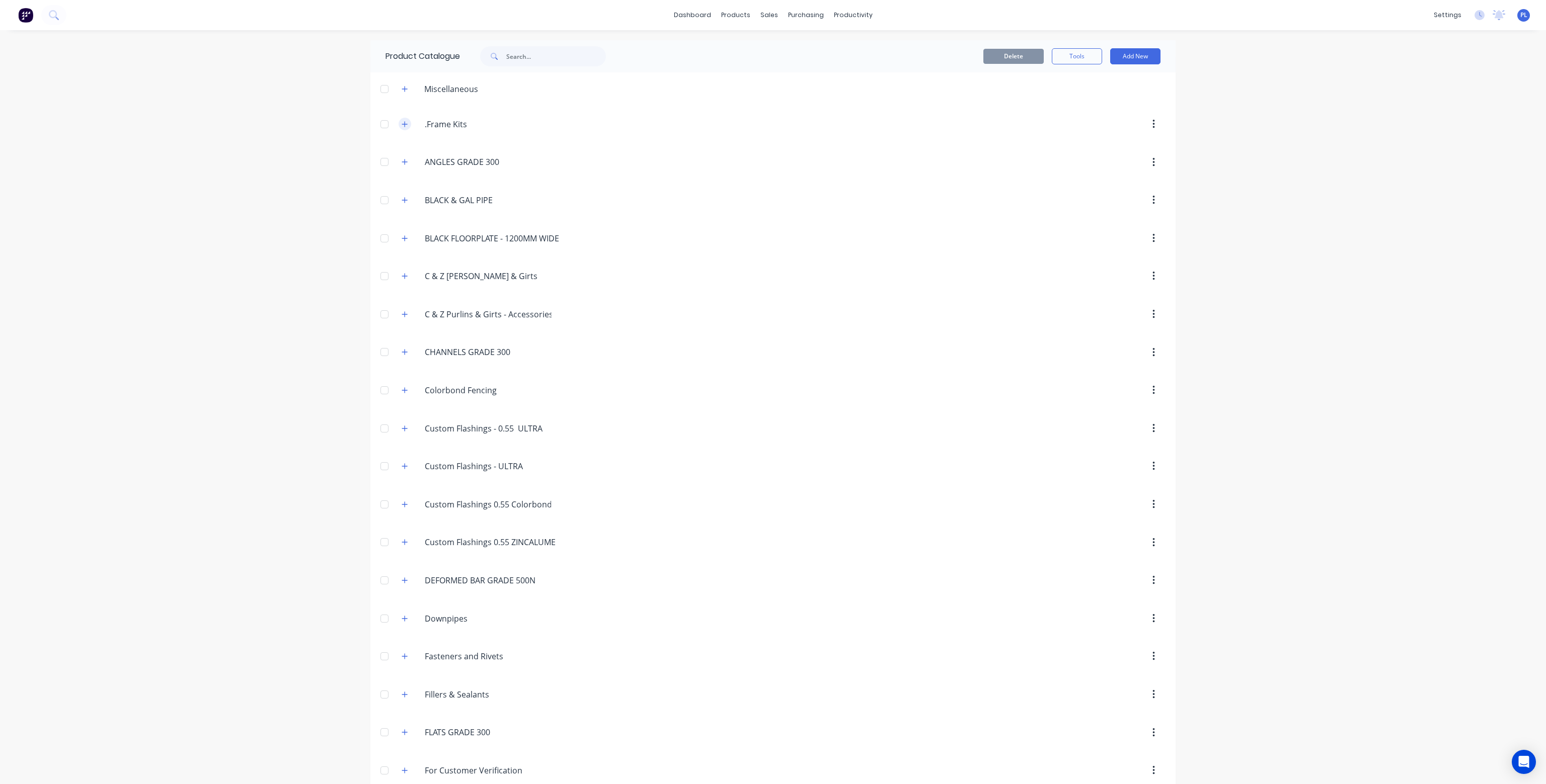
click at [402, 125] on icon "button" at bounding box center [405, 124] width 6 height 7
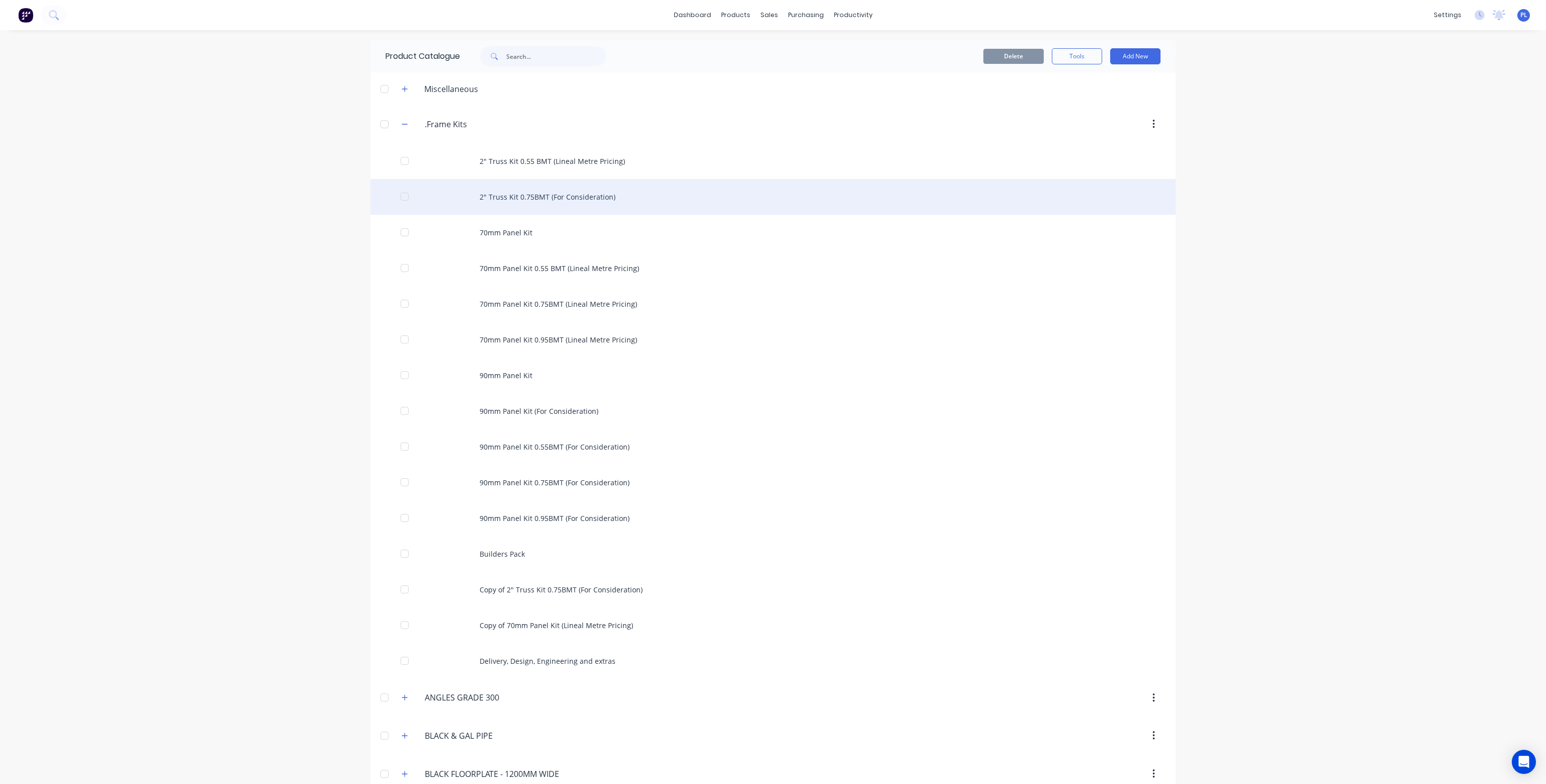
click at [400, 199] on div at bounding box center [405, 197] width 20 height 20
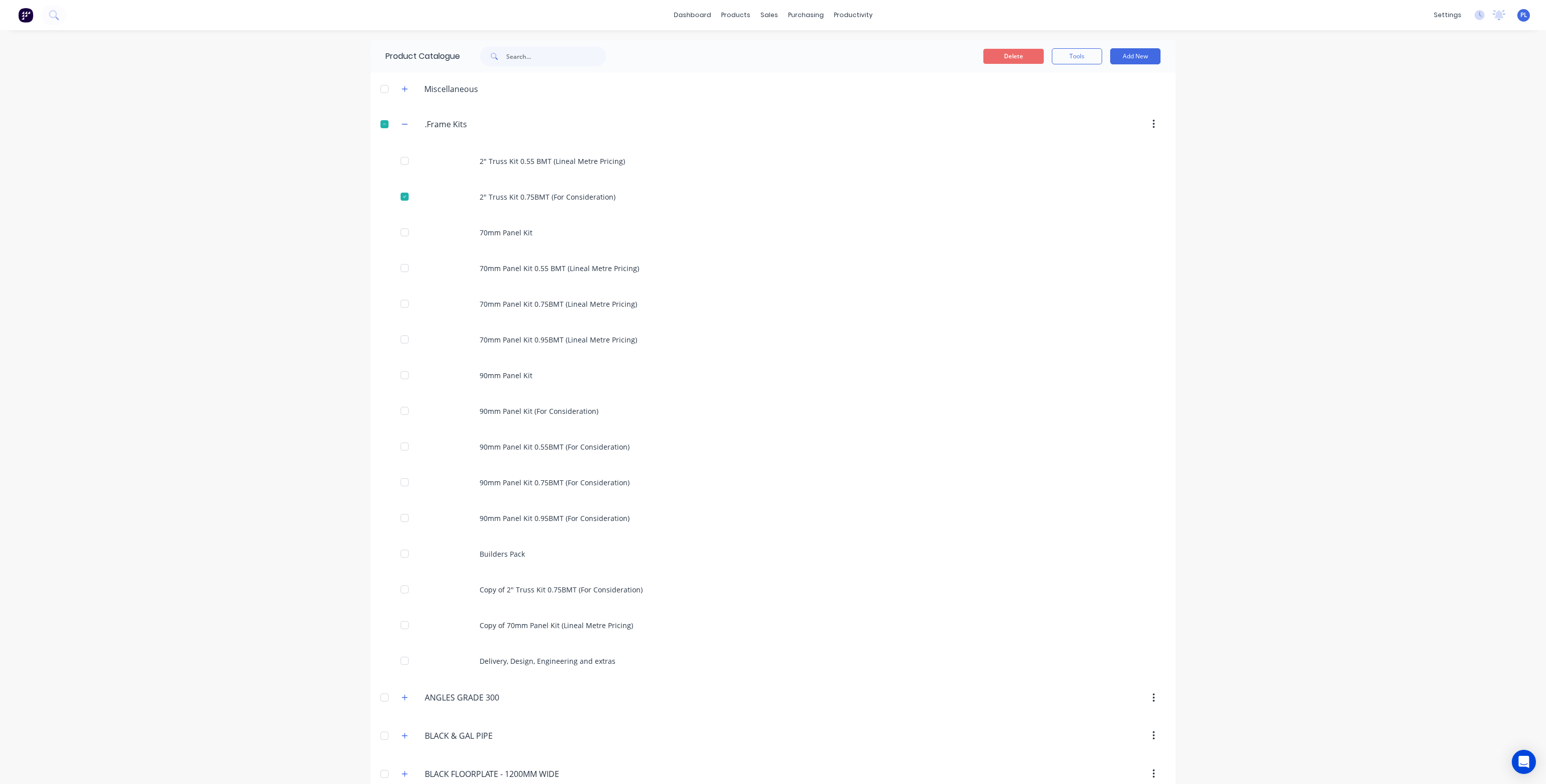
click at [1021, 60] on button "Delete" at bounding box center [1014, 56] width 61 height 15
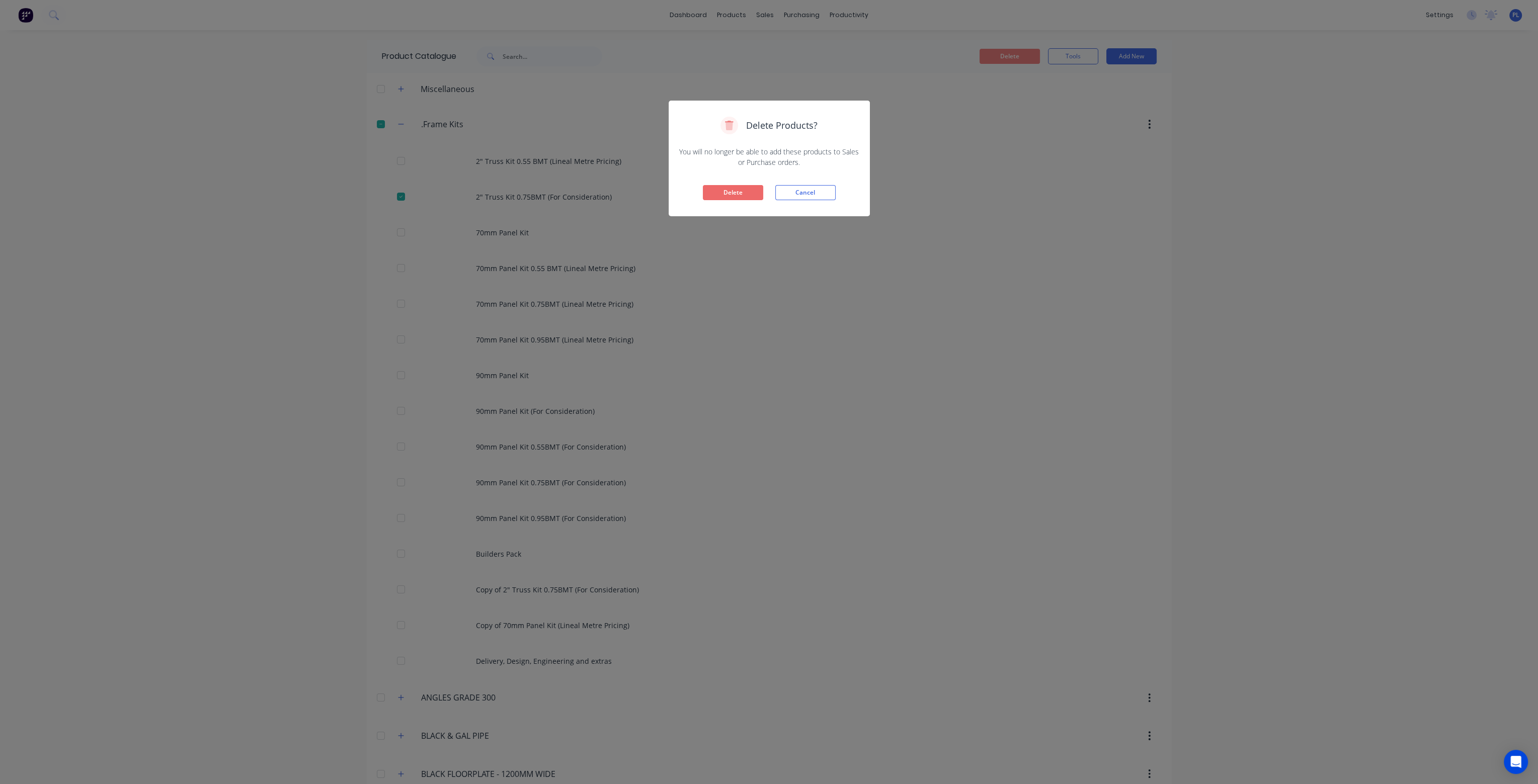
click at [748, 193] on button "Delete" at bounding box center [733, 193] width 61 height 15
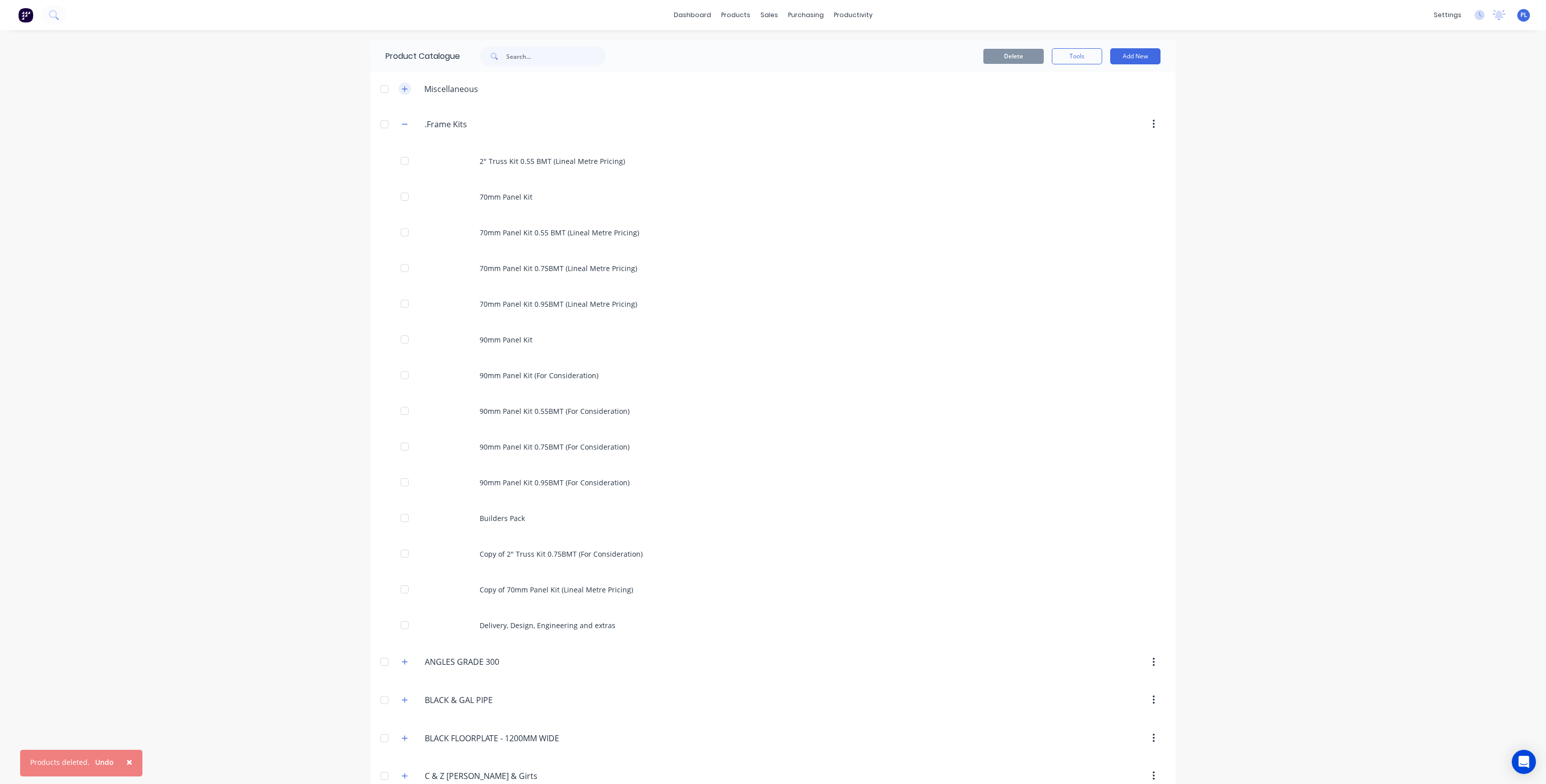
click at [402, 88] on icon "button" at bounding box center [405, 89] width 6 height 7
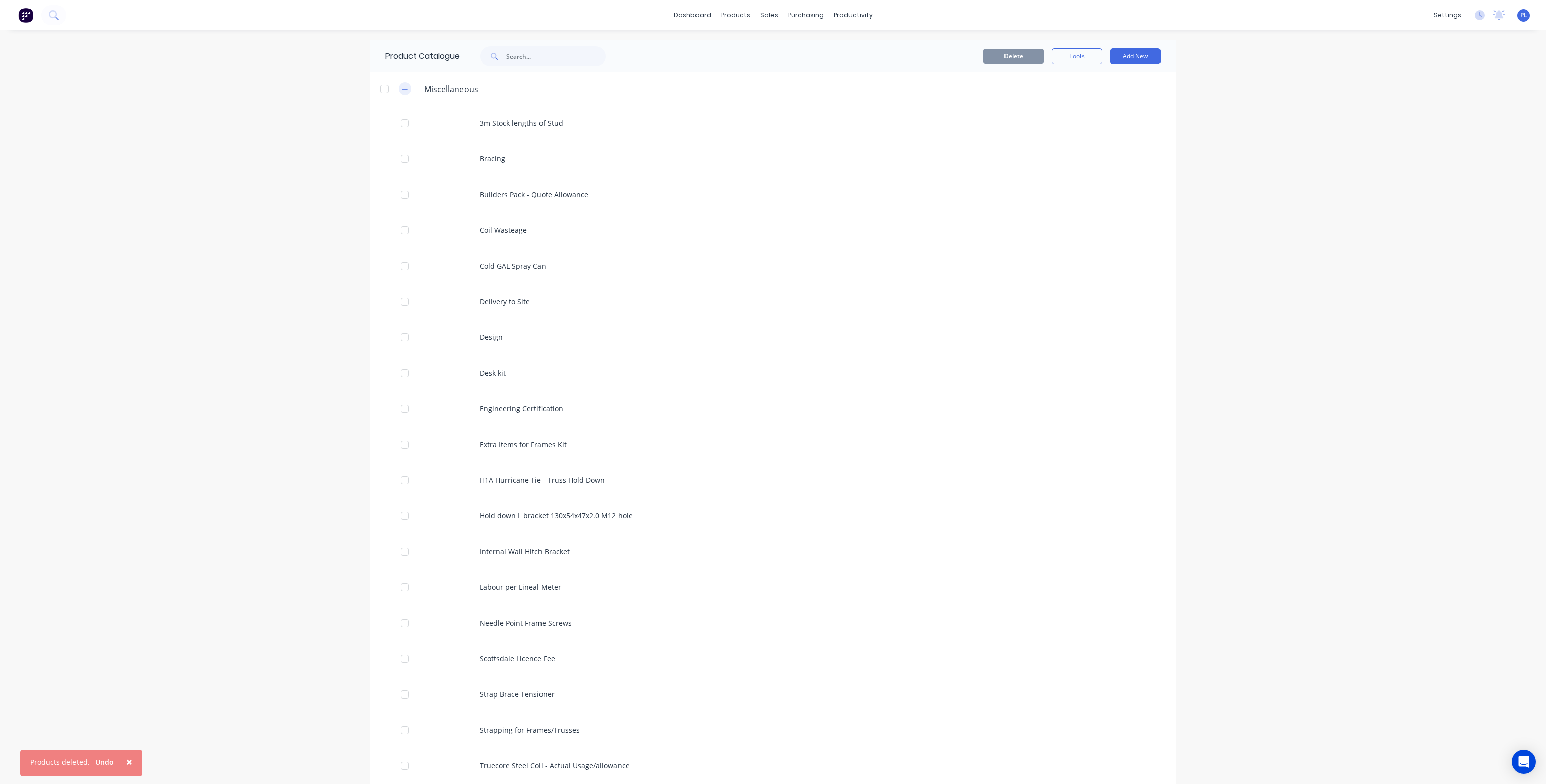
click at [402, 91] on icon "button" at bounding box center [405, 89] width 6 height 7
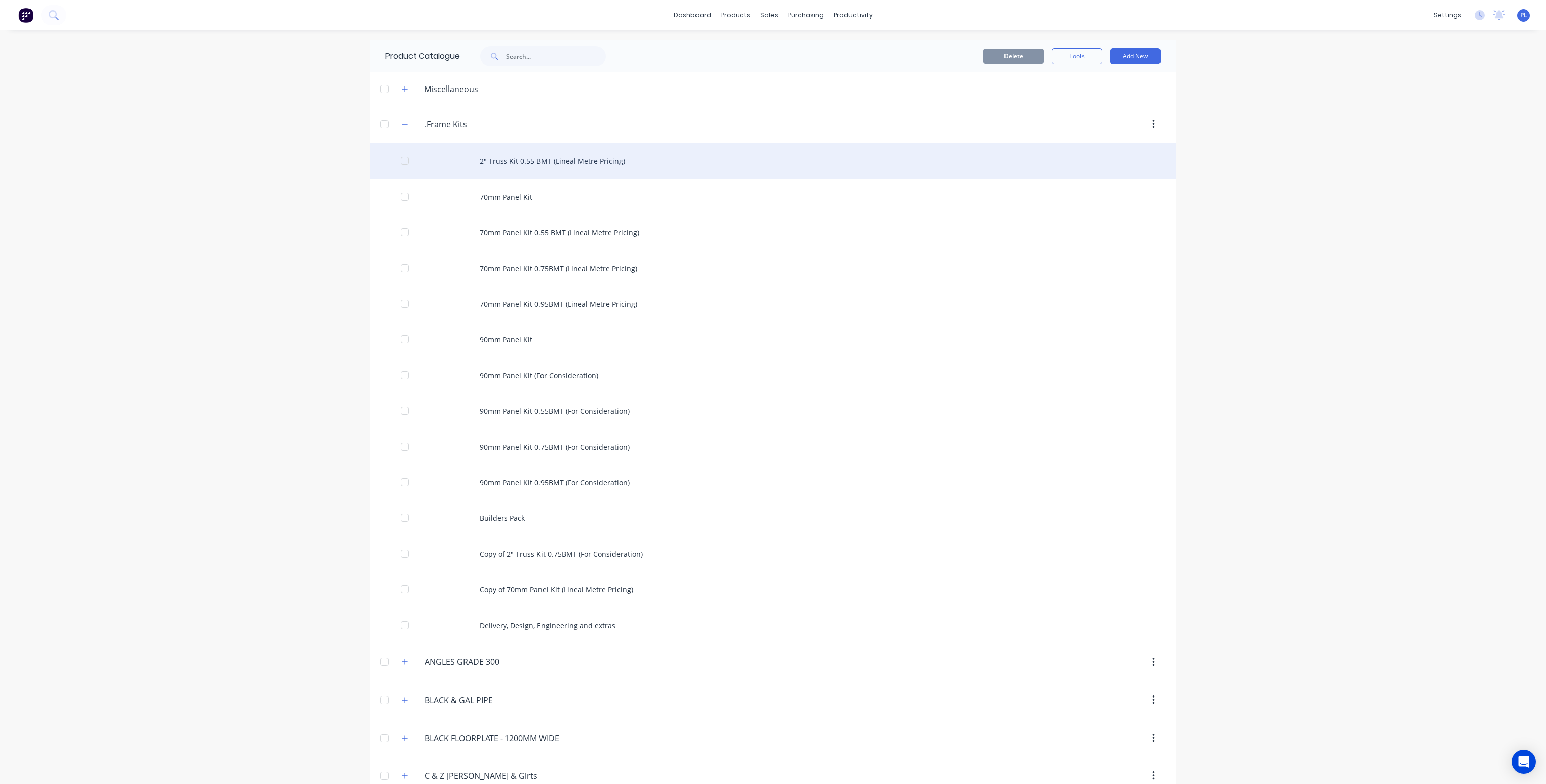
click at [519, 160] on div "2" Truss Kit 0.55 BMT (Lineal Metre Pricing)" at bounding box center [773, 161] width 805 height 36
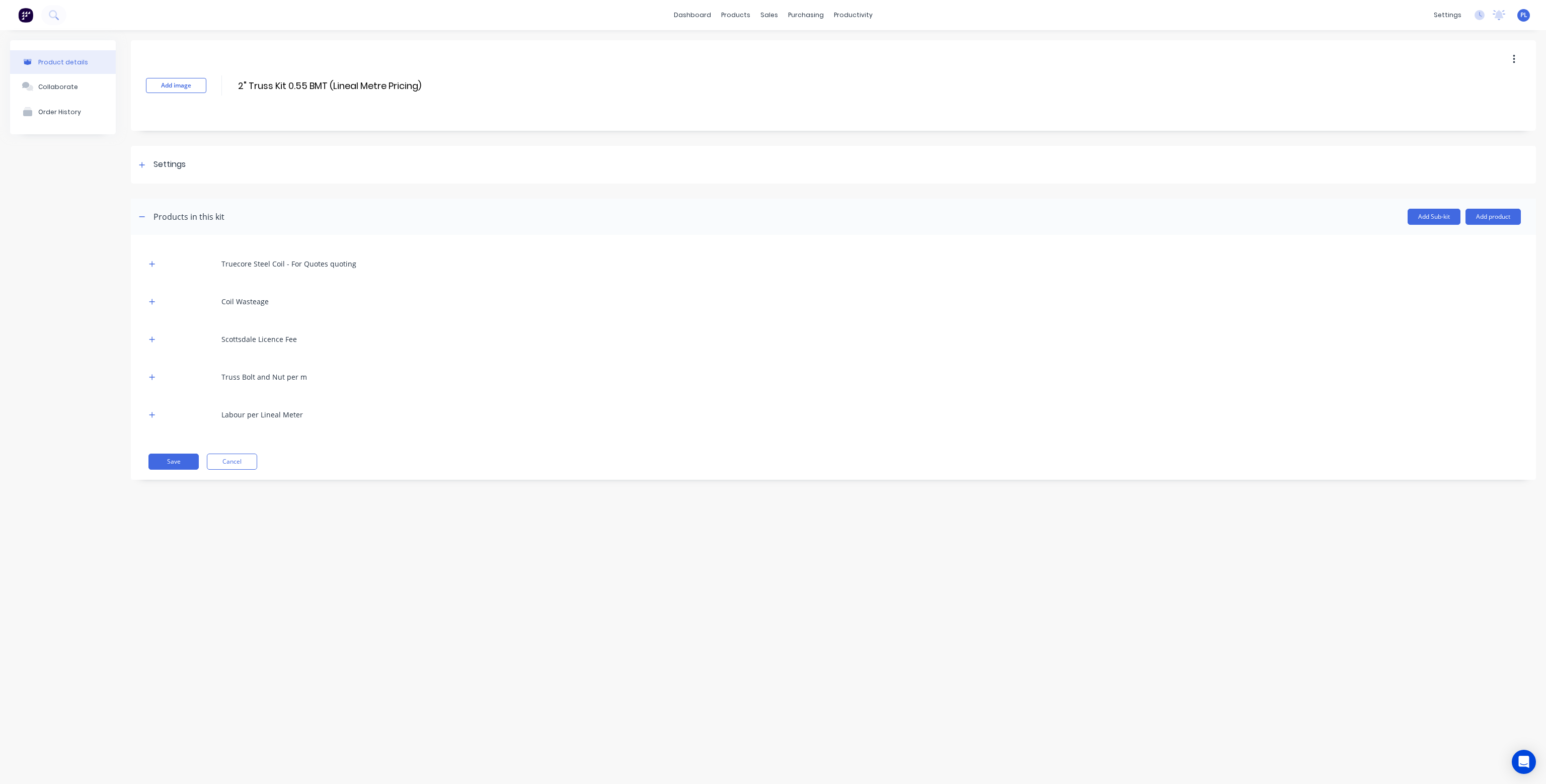
click at [1511, 58] on button "button" at bounding box center [1514, 59] width 23 height 18
click at [1492, 82] on span "Duplicate" at bounding box center [1477, 86] width 76 height 11
click at [741, 13] on div "products" at bounding box center [735, 15] width 39 height 15
click at [759, 44] on div "Product Catalogue" at bounding box center [780, 48] width 62 height 9
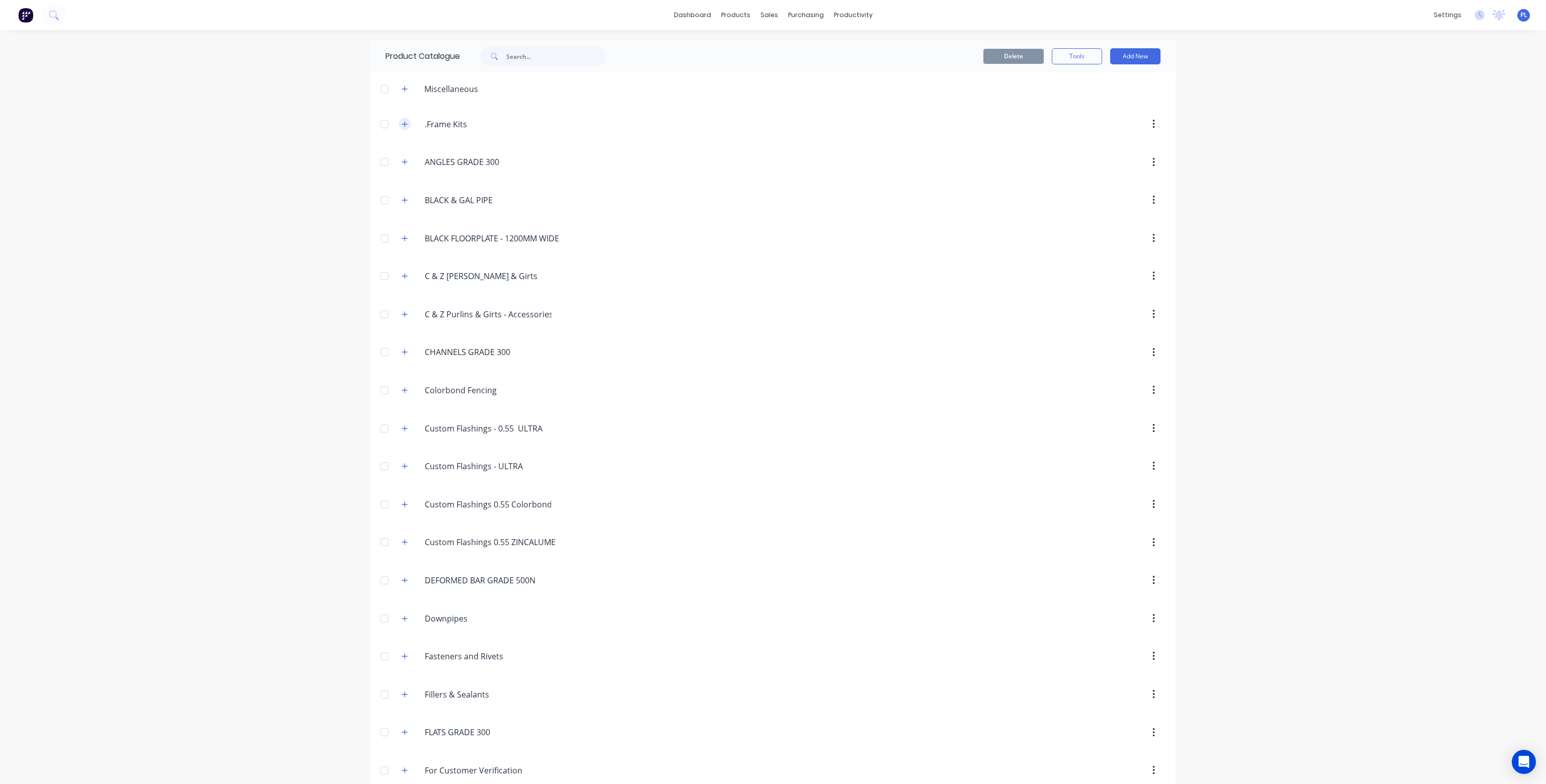
click at [402, 124] on icon "button" at bounding box center [405, 124] width 5 height 5
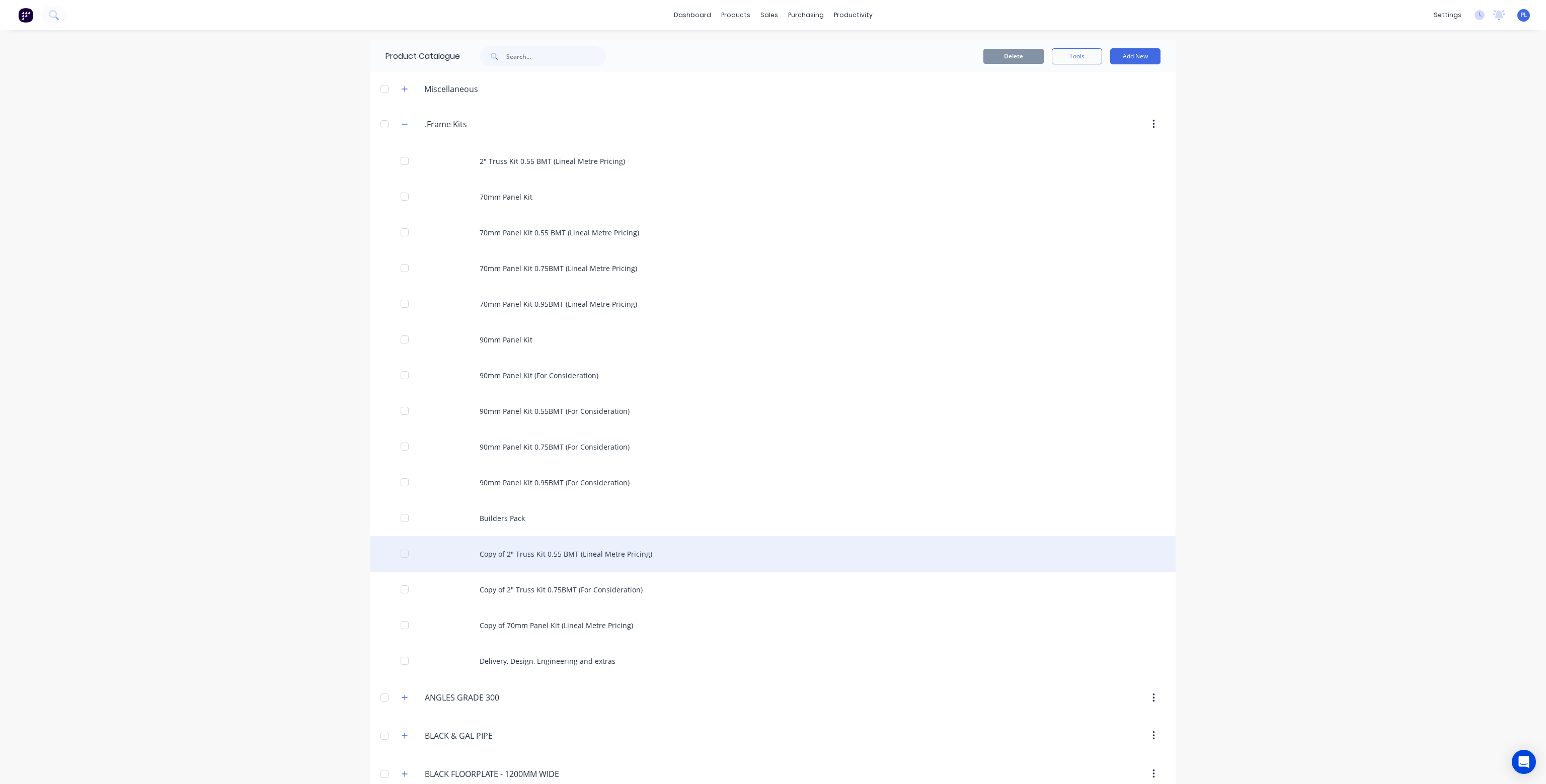
click at [550, 553] on div "Copy of 2" Truss Kit 0.55 BMT (Lineal Metre Pricing)" at bounding box center [773, 554] width 805 height 36
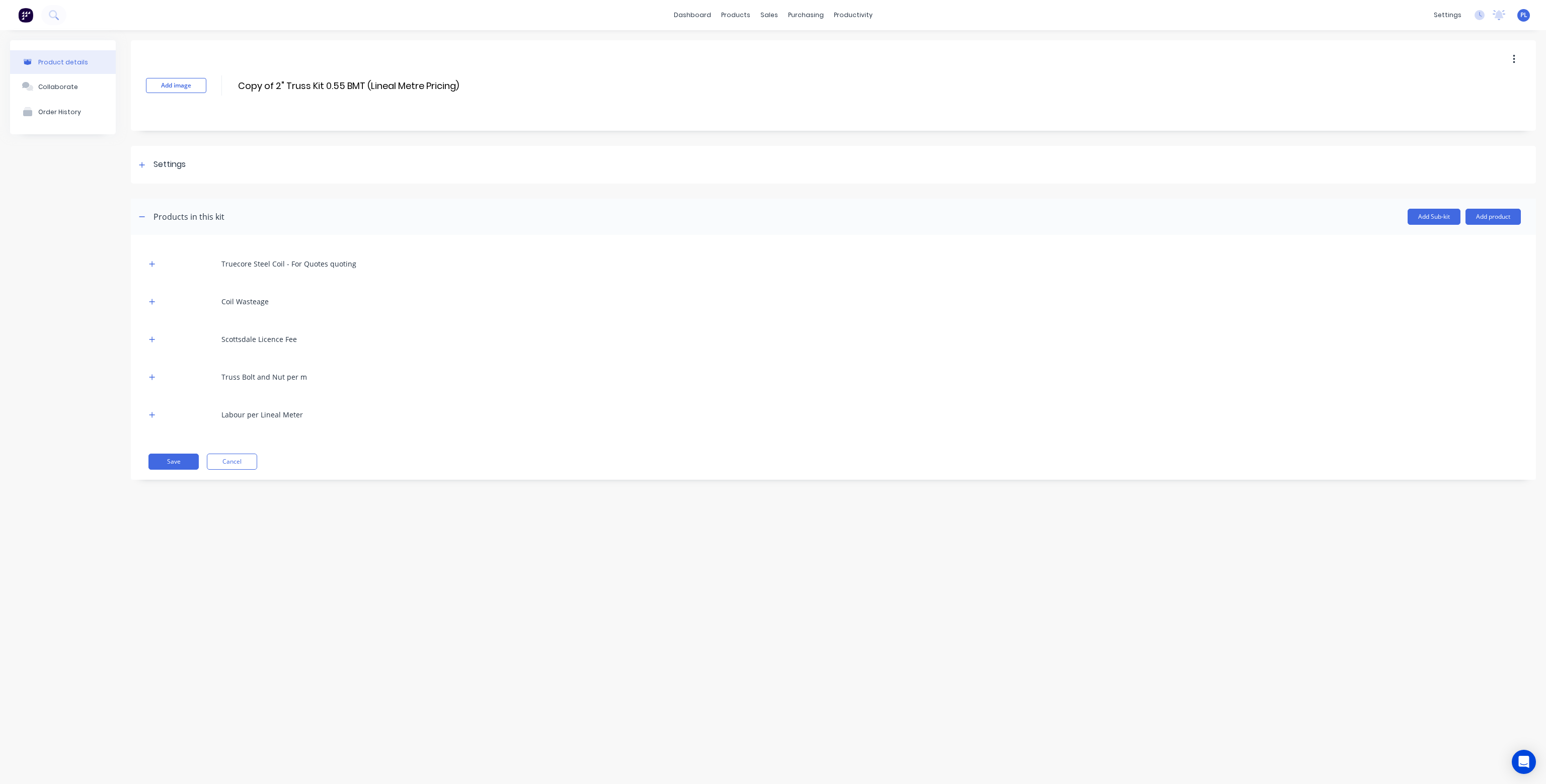
drag, startPoint x: 274, startPoint y: 86, endPoint x: 230, endPoint y: 86, distance: 44.0
click at [232, 86] on div "Add image Copy of 2" Truss Kit 0.55 BMT (Lineal Metre Pricing) Copy of 2" Truss…" at bounding box center [833, 85] width 1405 height 91
click at [295, 83] on input "2" Truss Kit 0.55 BMT (Lineal Metre Pricing)" at bounding box center [330, 86] width 186 height 14
type input "2" Truss Kit 0.75 BMT (Lineal Metre Pricing)"
click at [151, 262] on icon "button" at bounding box center [152, 264] width 6 height 7
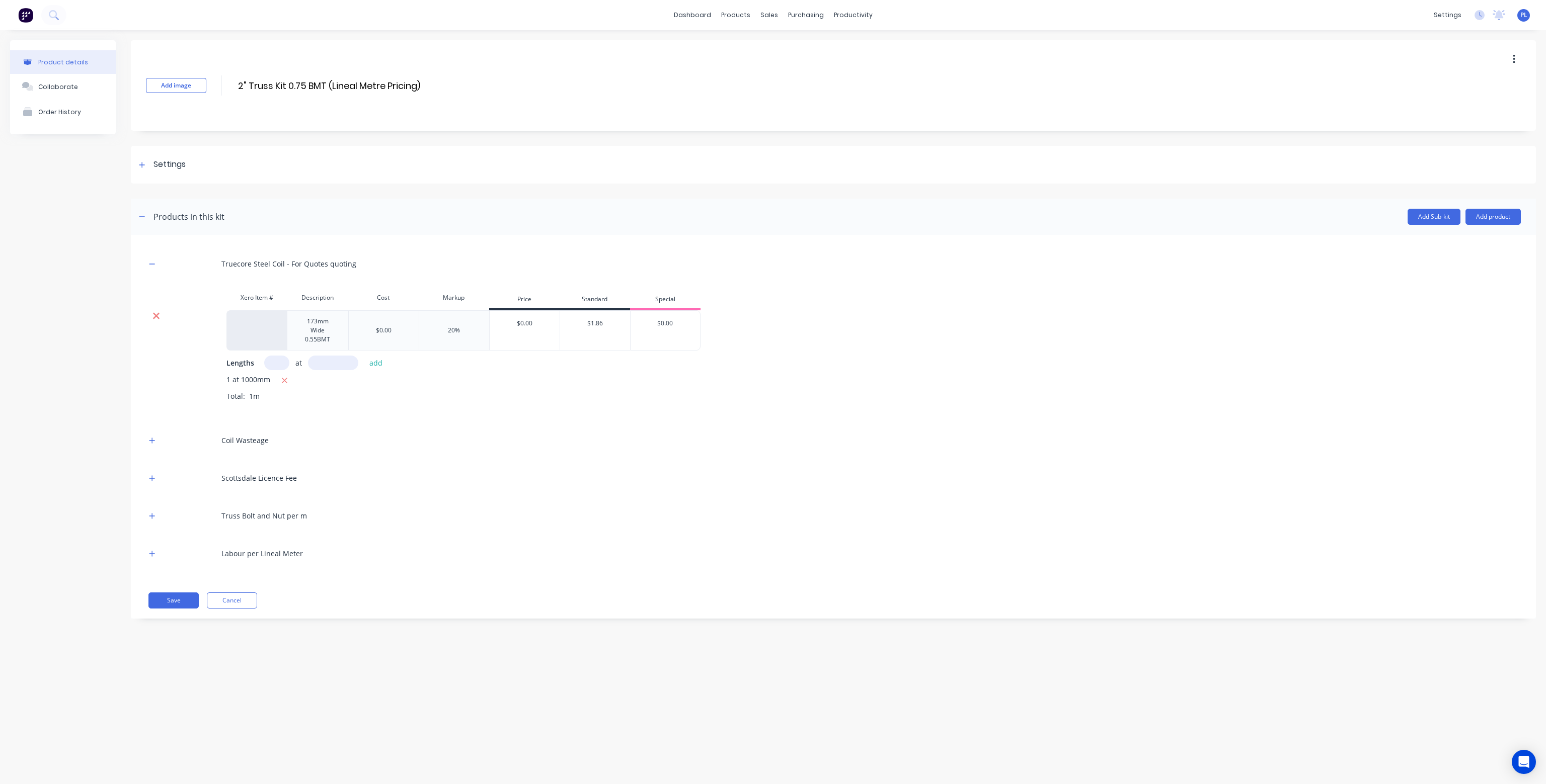
click at [154, 313] on icon at bounding box center [156, 316] width 7 height 7
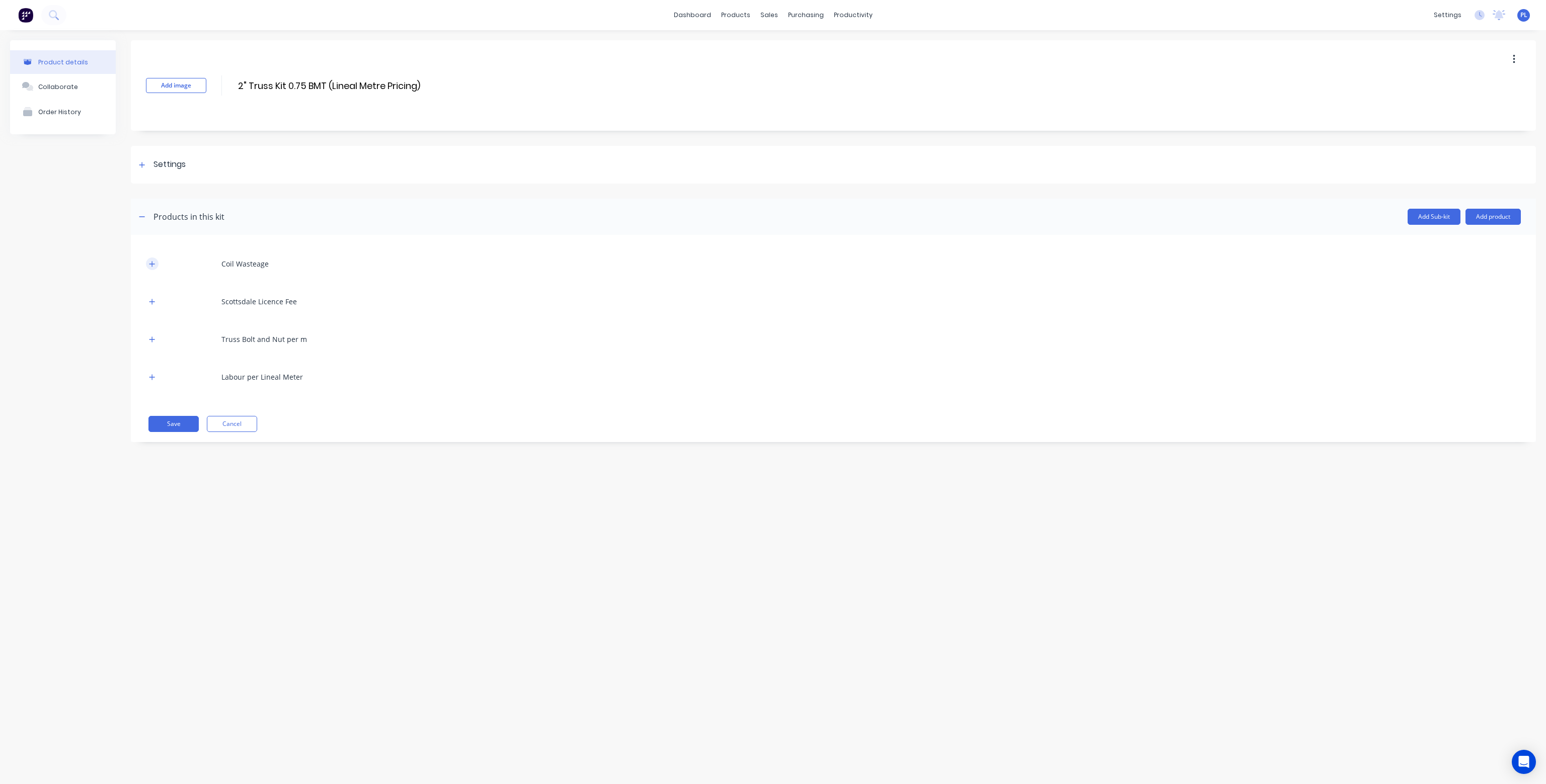
click at [149, 262] on icon "button" at bounding box center [152, 264] width 6 height 7
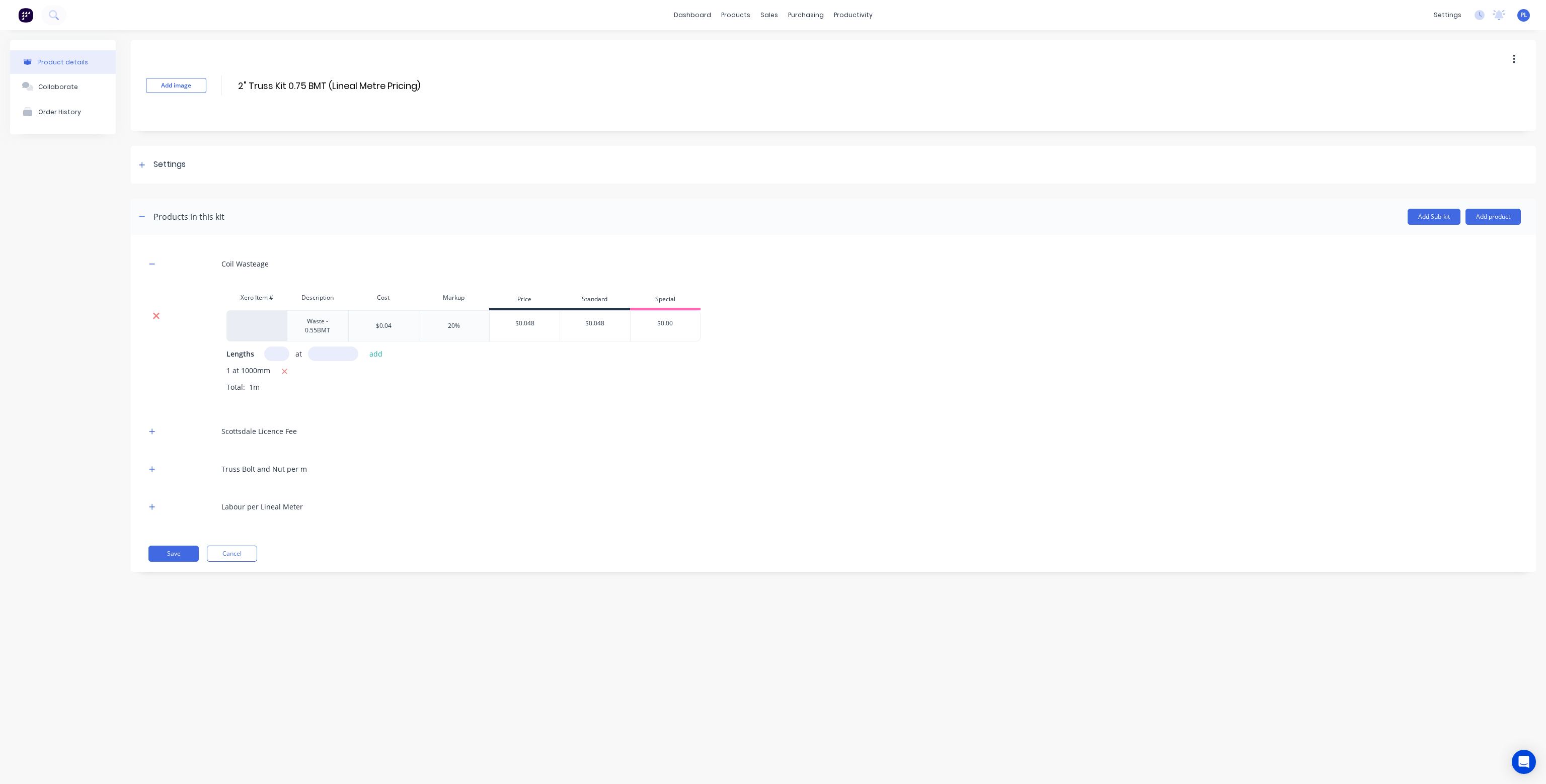
click at [155, 316] on icon at bounding box center [156, 316] width 7 height 7
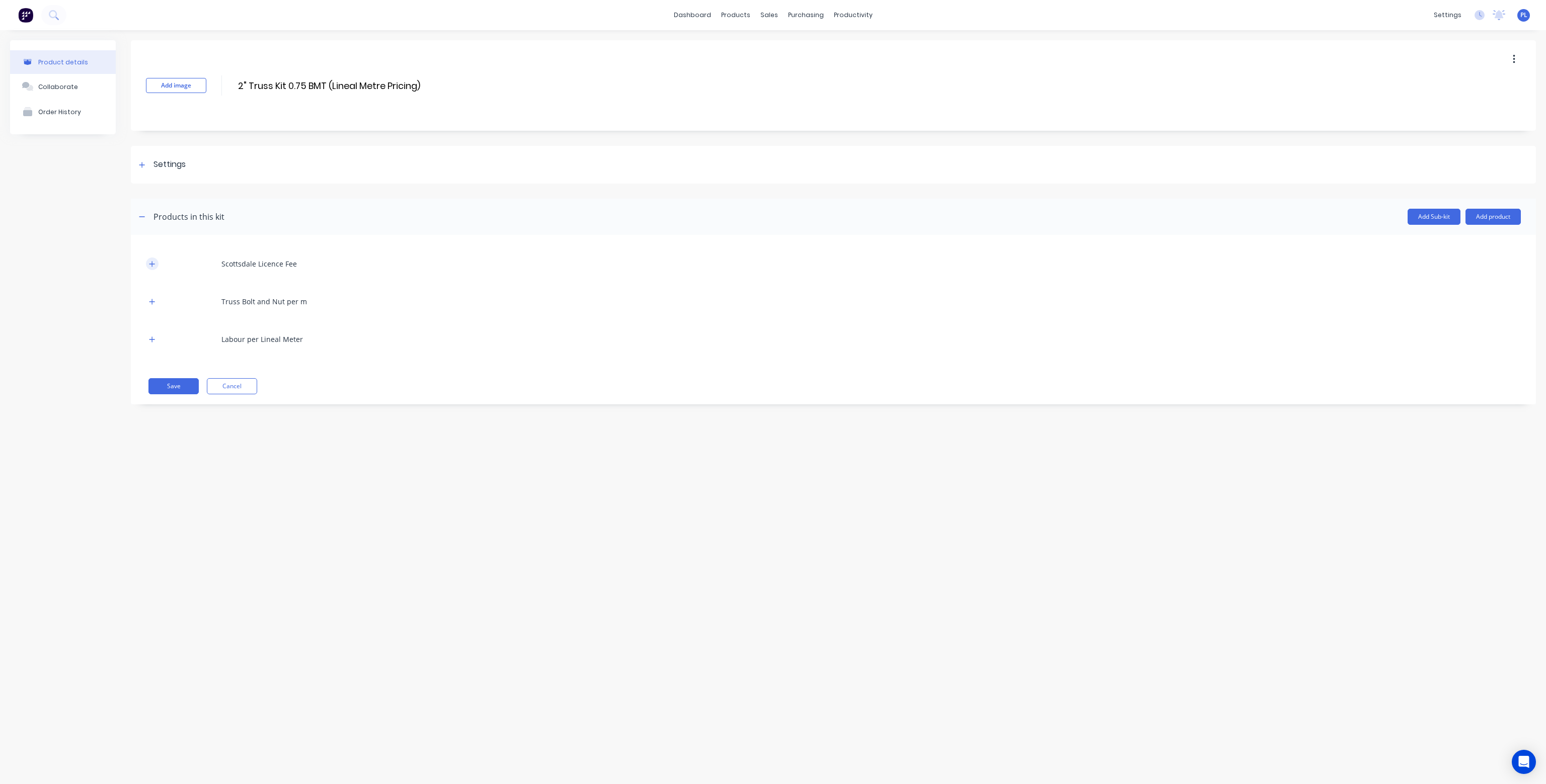
click at [154, 266] on icon "button" at bounding box center [152, 264] width 6 height 7
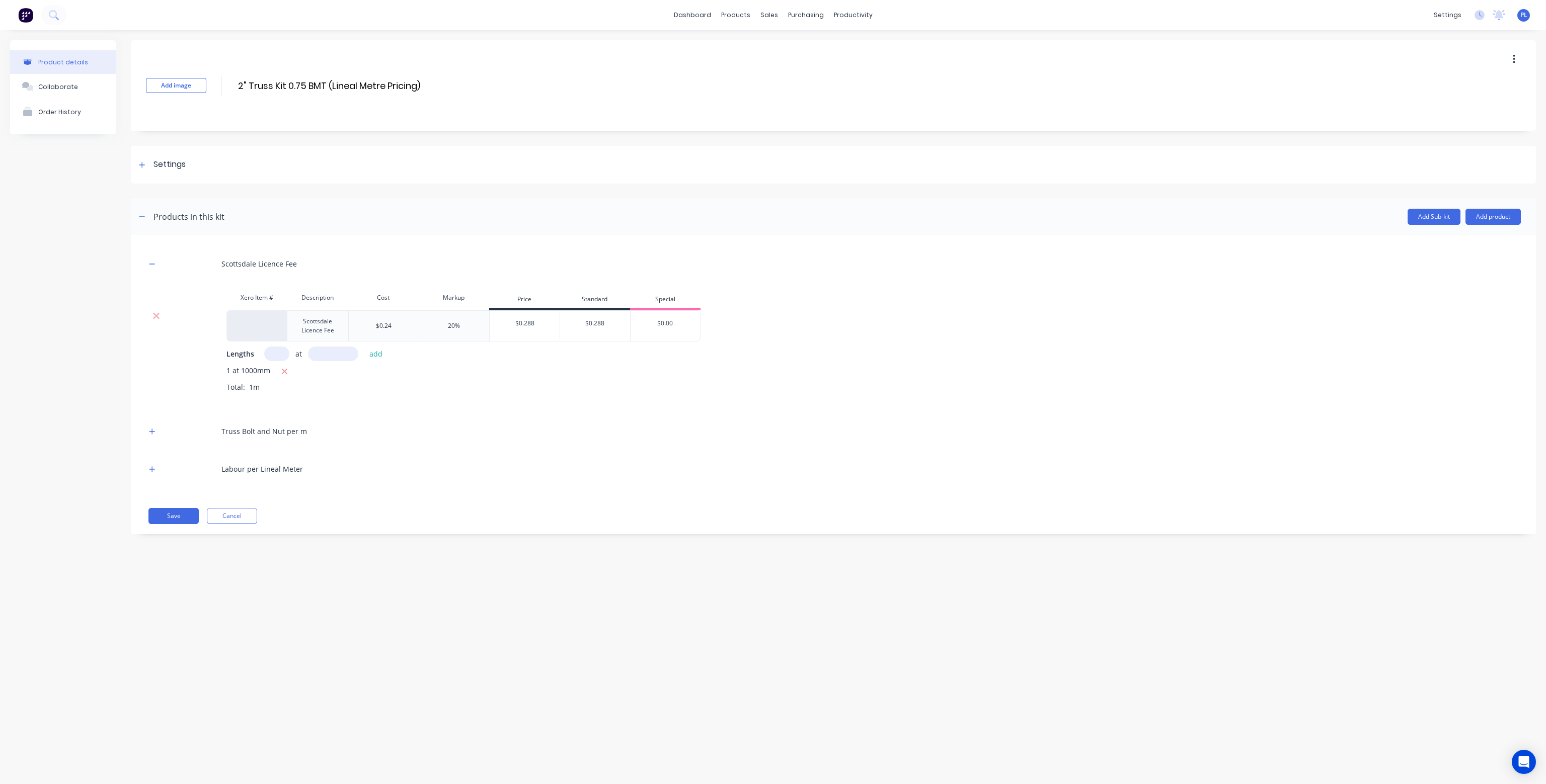
click at [154, 308] on div "Xero Item # Description Cost Markup Price Standard Special" at bounding box center [423, 299] width 555 height 23
click at [154, 312] on icon at bounding box center [156, 316] width 8 height 10
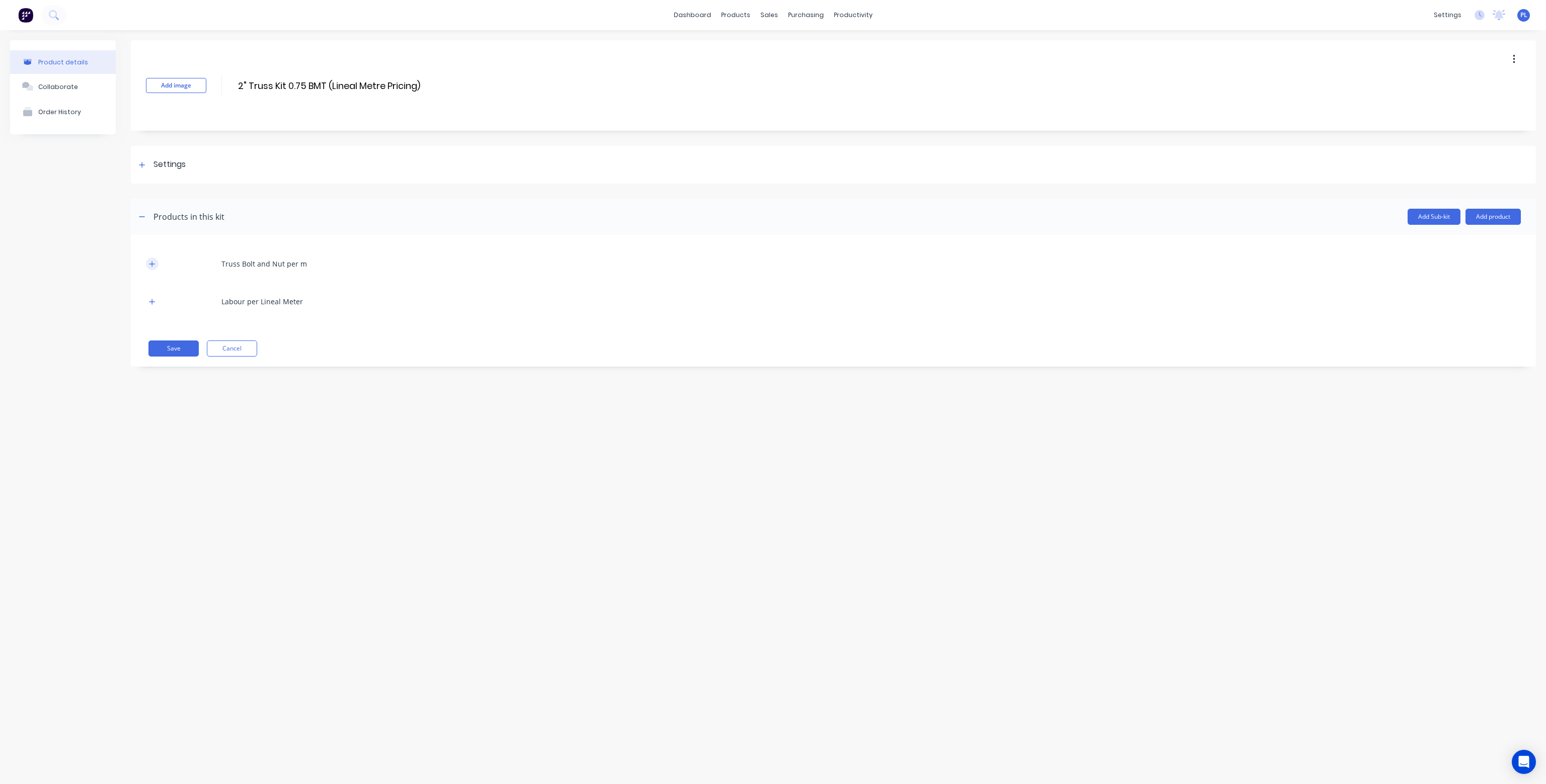
click at [149, 260] on icon "button" at bounding box center [152, 264] width 6 height 7
click at [155, 316] on icon at bounding box center [156, 316] width 7 height 7
click at [151, 260] on icon "button" at bounding box center [152, 264] width 6 height 7
click at [157, 314] on icon at bounding box center [156, 316] width 7 height 7
click at [1491, 220] on button "Add product" at bounding box center [1493, 217] width 55 height 16
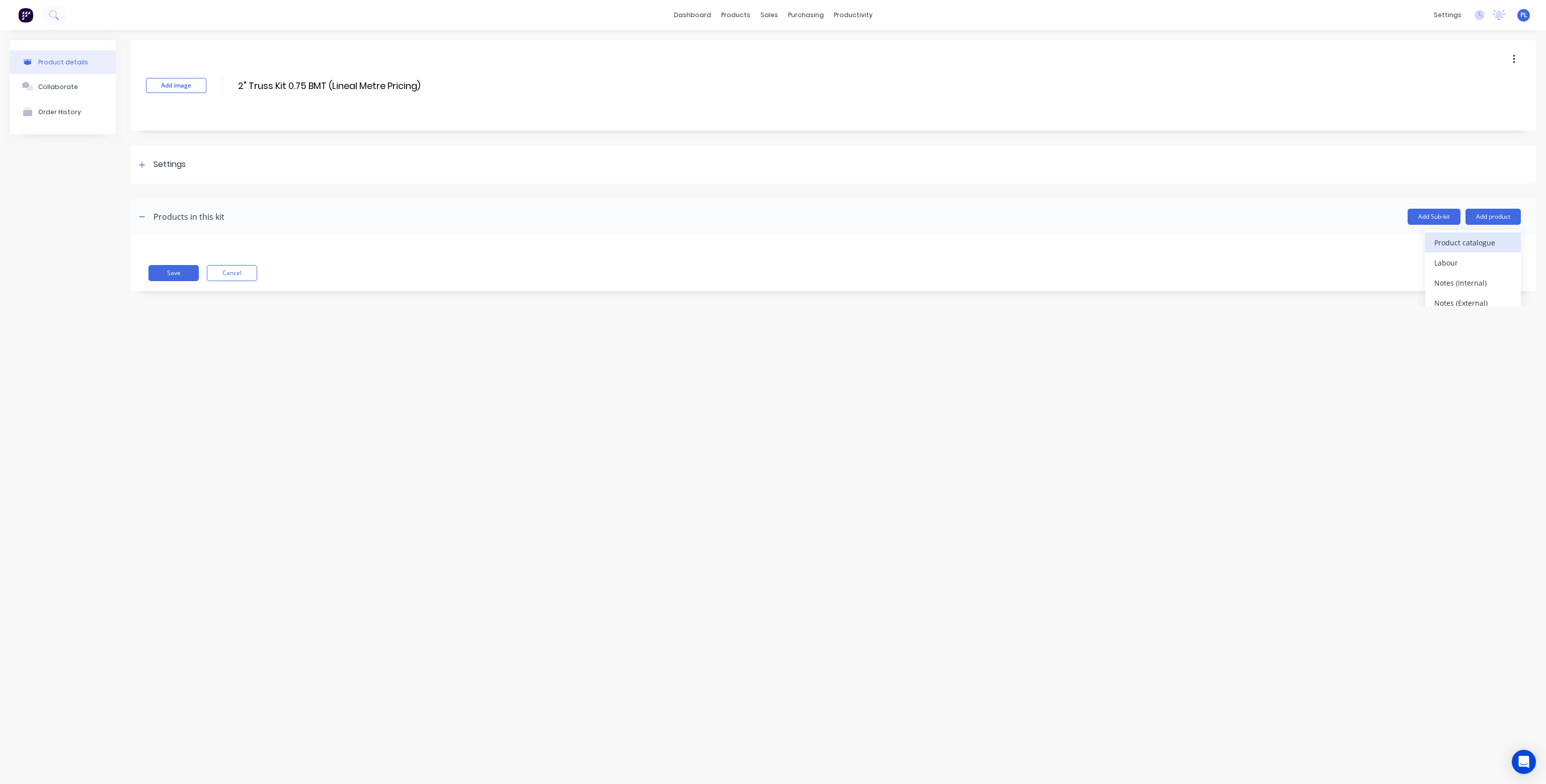
click at [1479, 241] on div "Product catalogue" at bounding box center [1473, 242] width 77 height 14
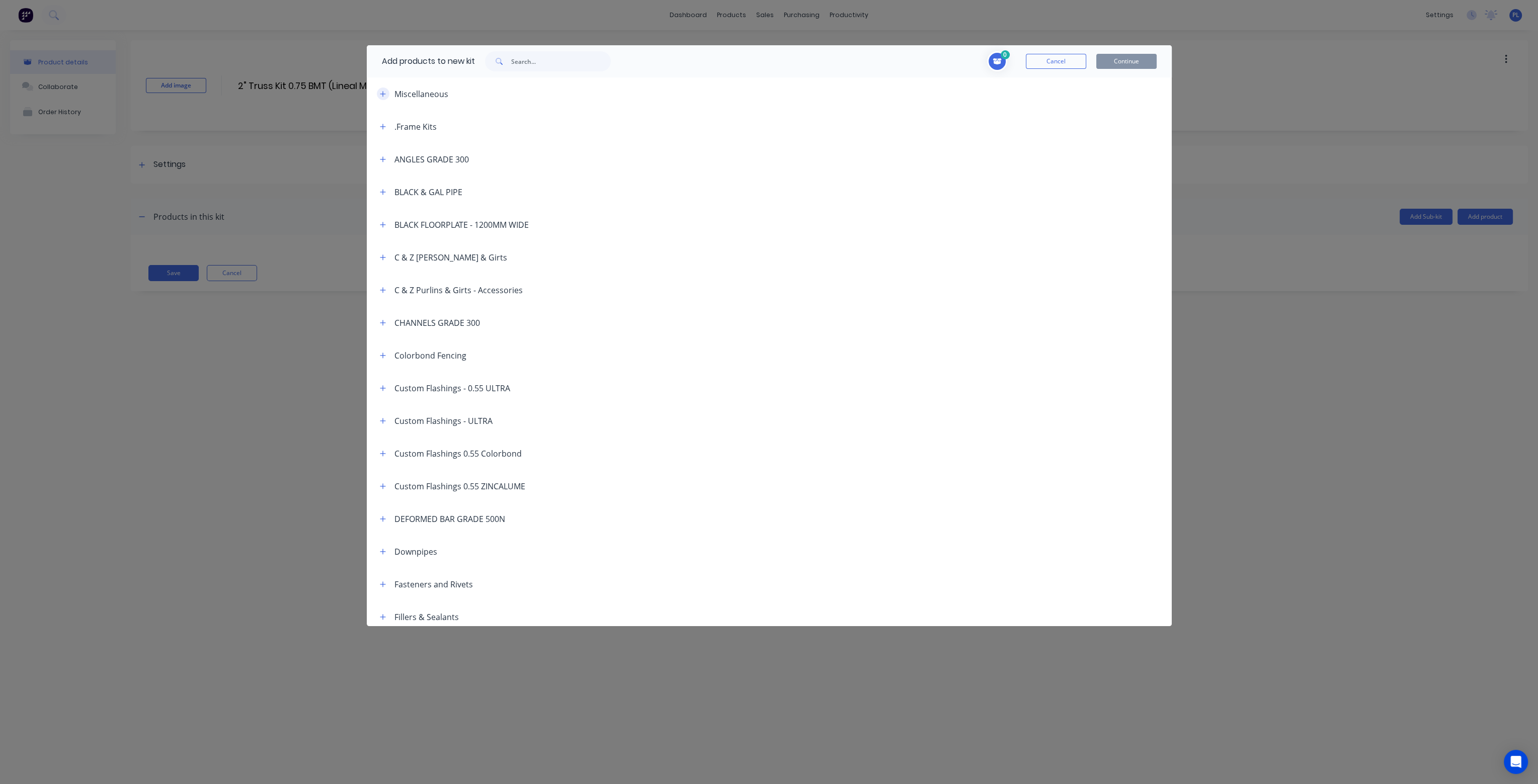
click at [382, 95] on icon "button" at bounding box center [383, 94] width 6 height 7
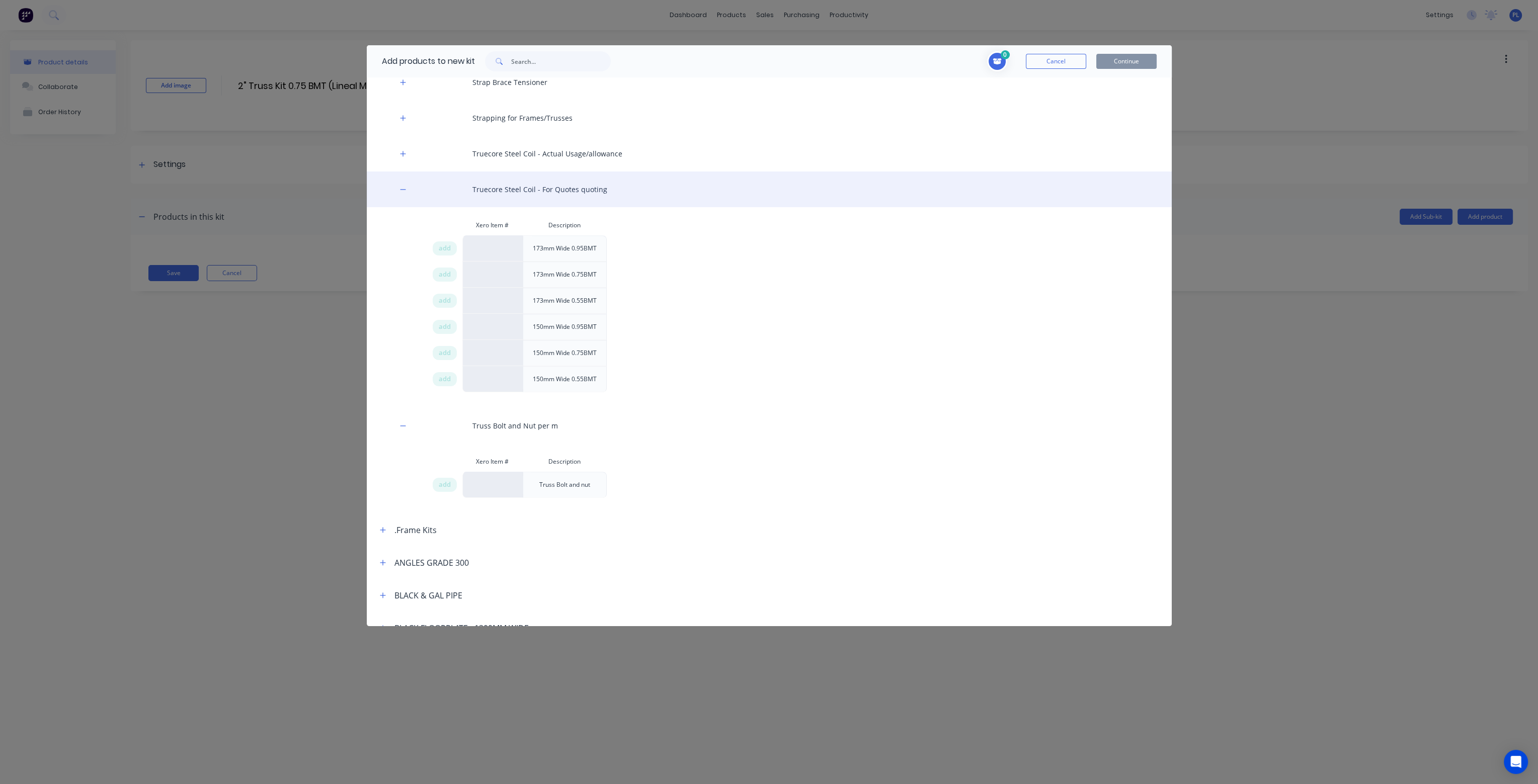
scroll to position [855, 0]
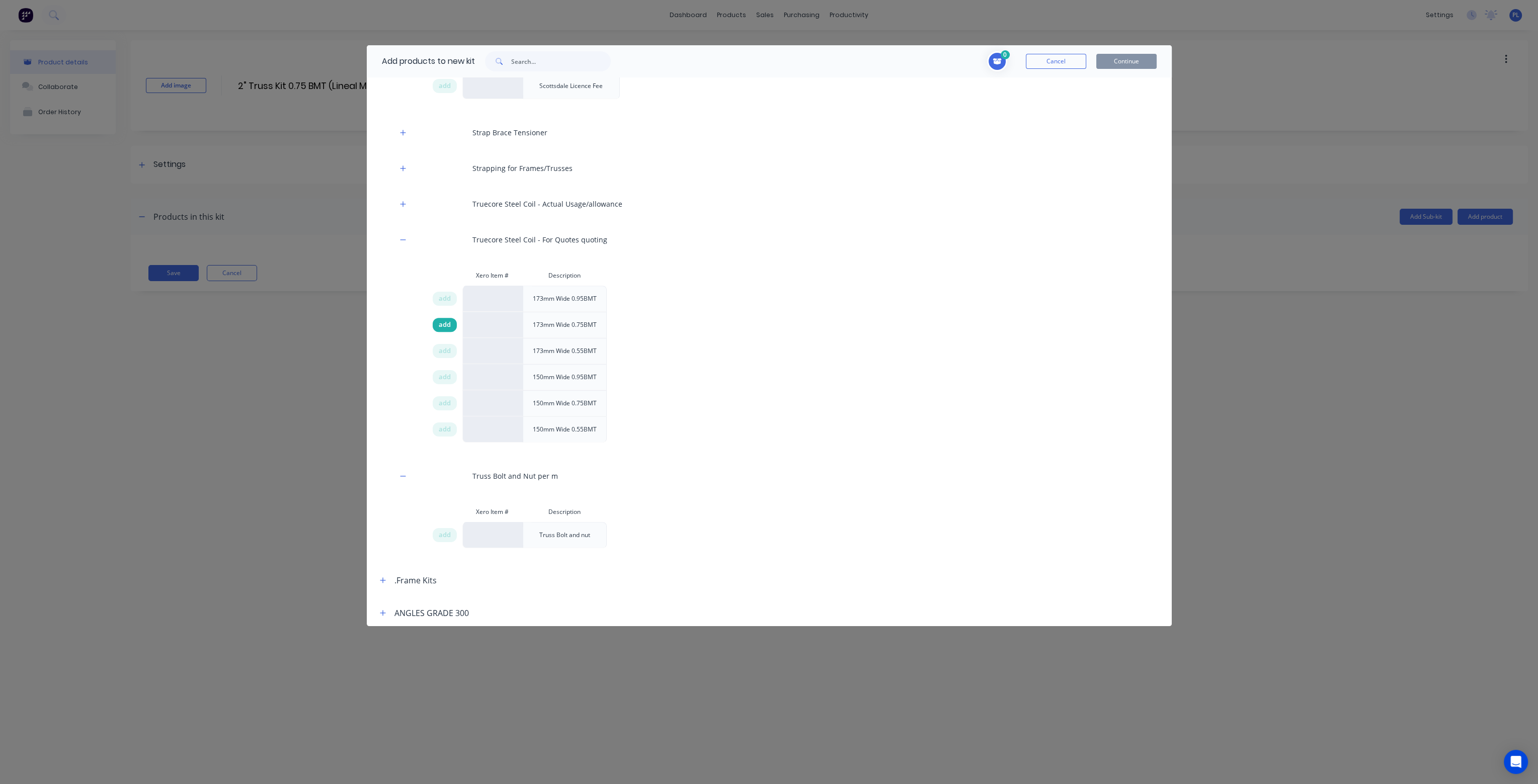
click at [443, 323] on span "add" at bounding box center [445, 325] width 12 height 10
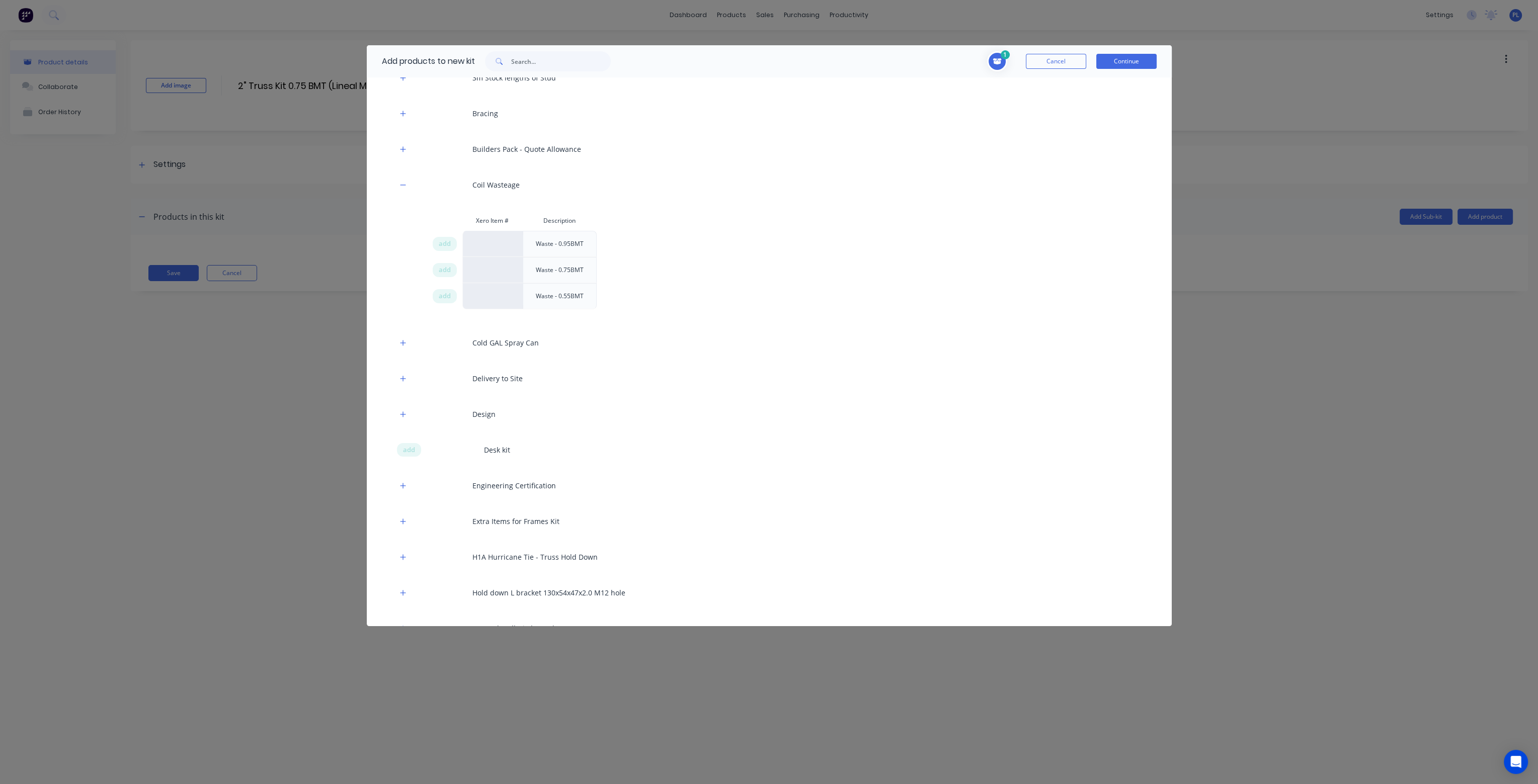
scroll to position [50, 0]
click at [439, 272] on span "add" at bounding box center [445, 270] width 12 height 10
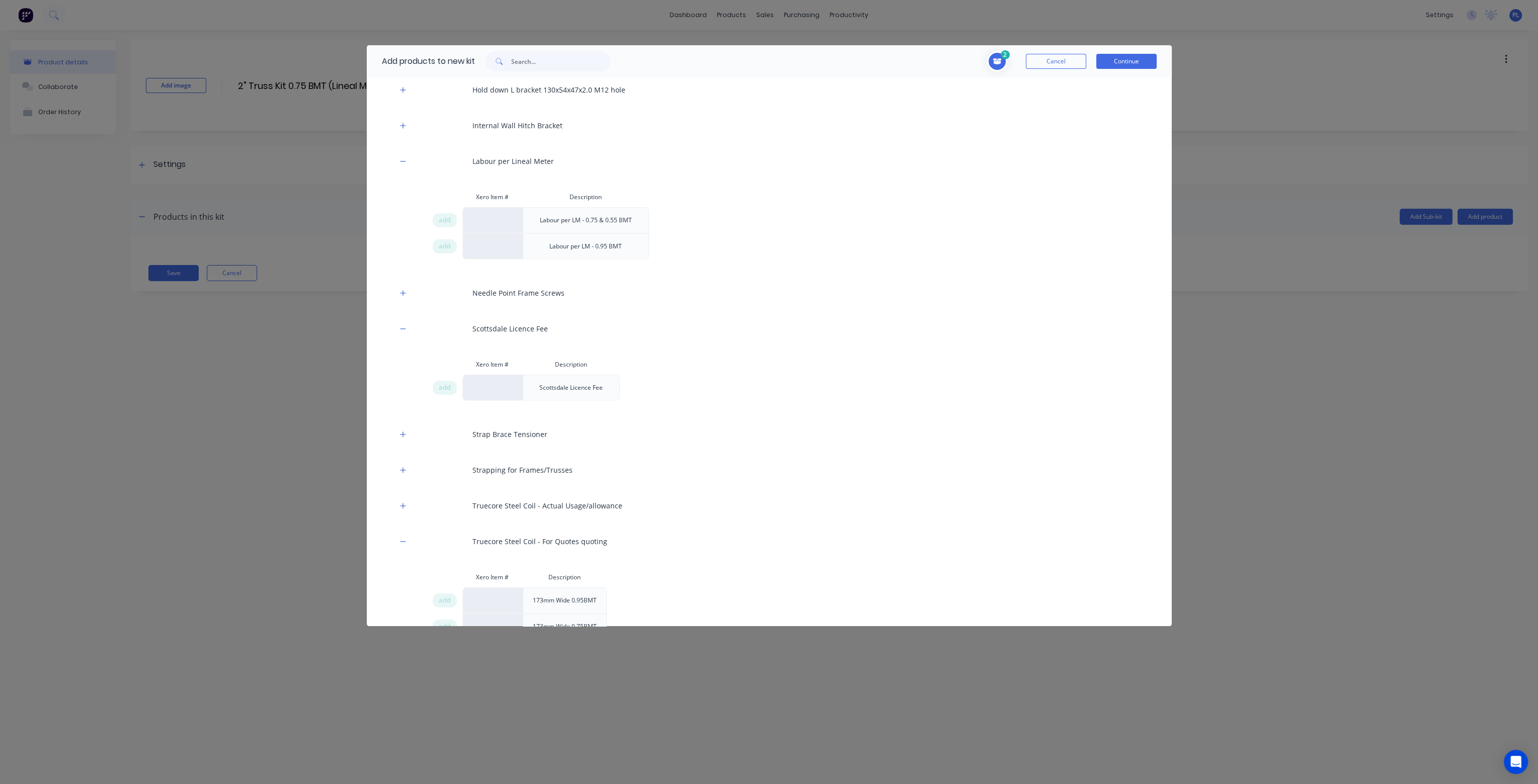
scroll to position [603, 0]
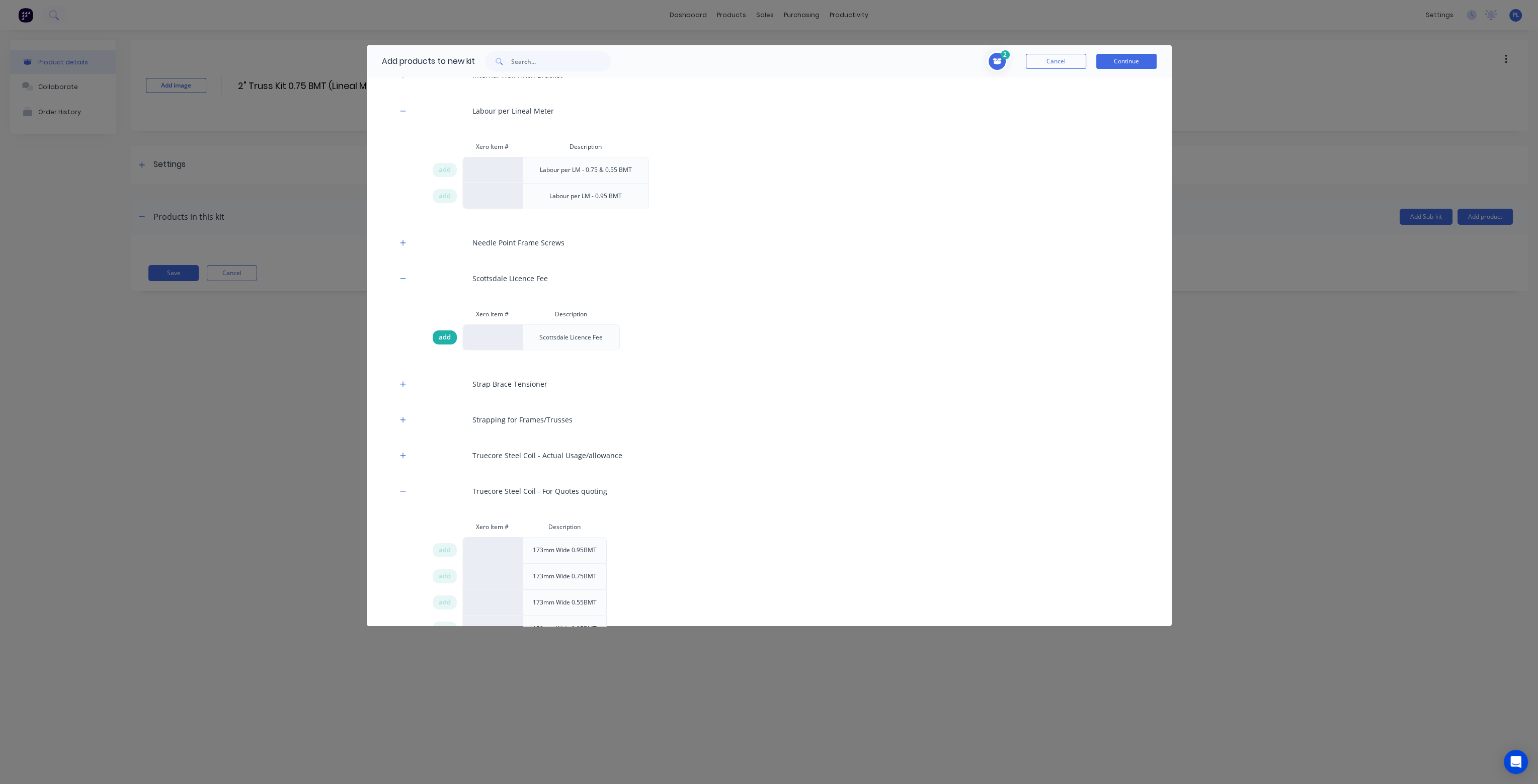
click at [444, 336] on span "add" at bounding box center [445, 337] width 12 height 10
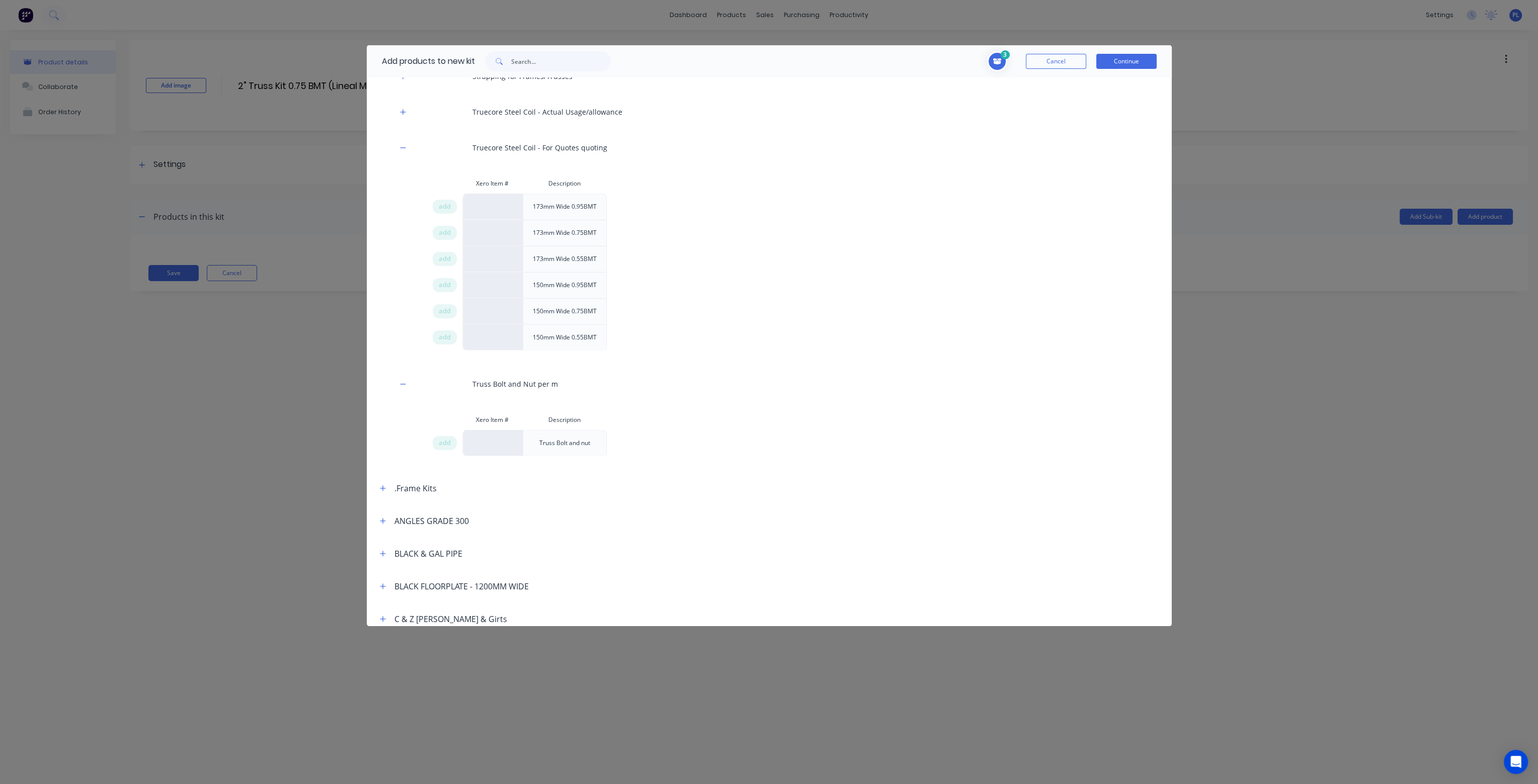
scroll to position [1107, 0]
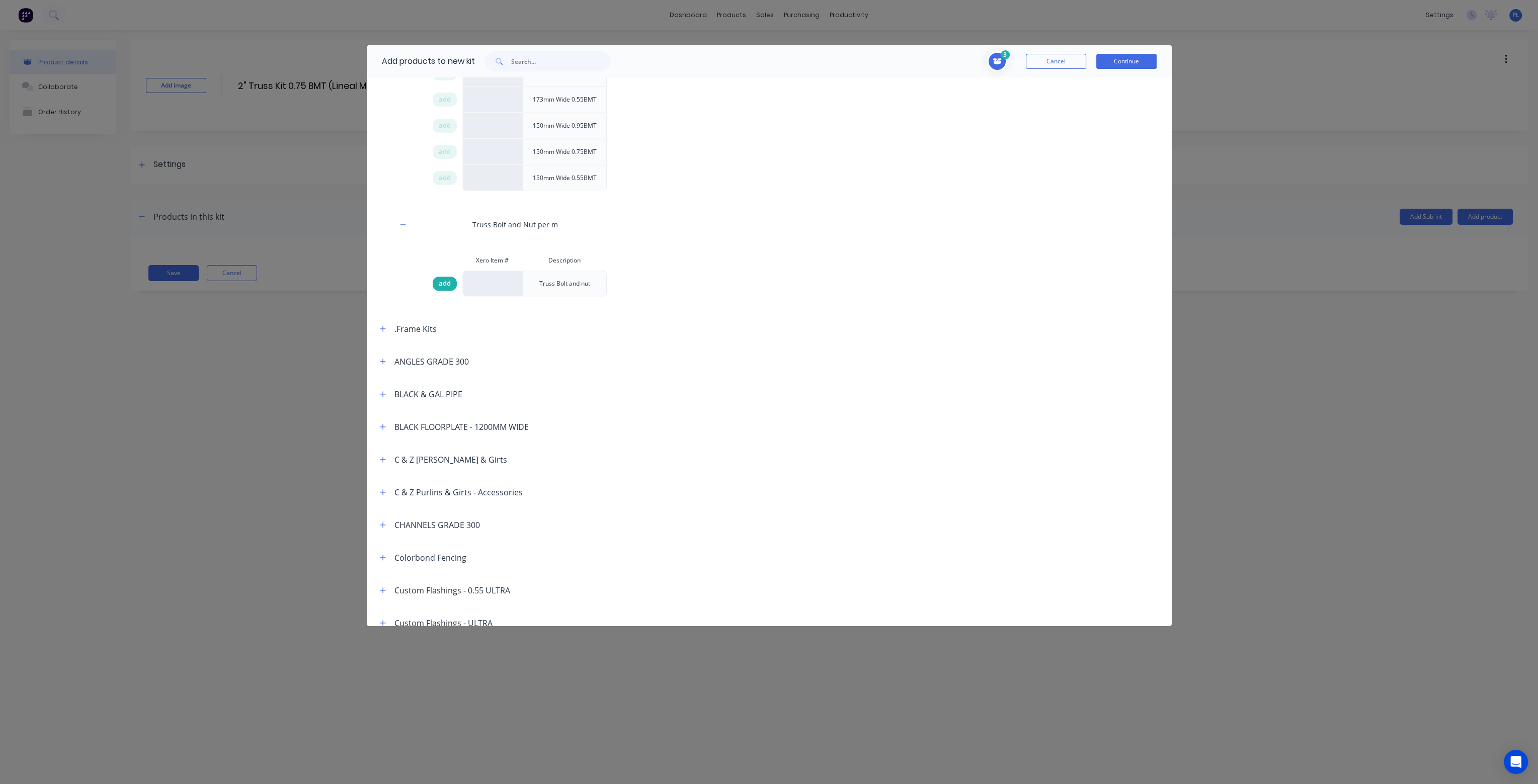
click at [451, 280] on div "add" at bounding box center [445, 283] width 24 height 14
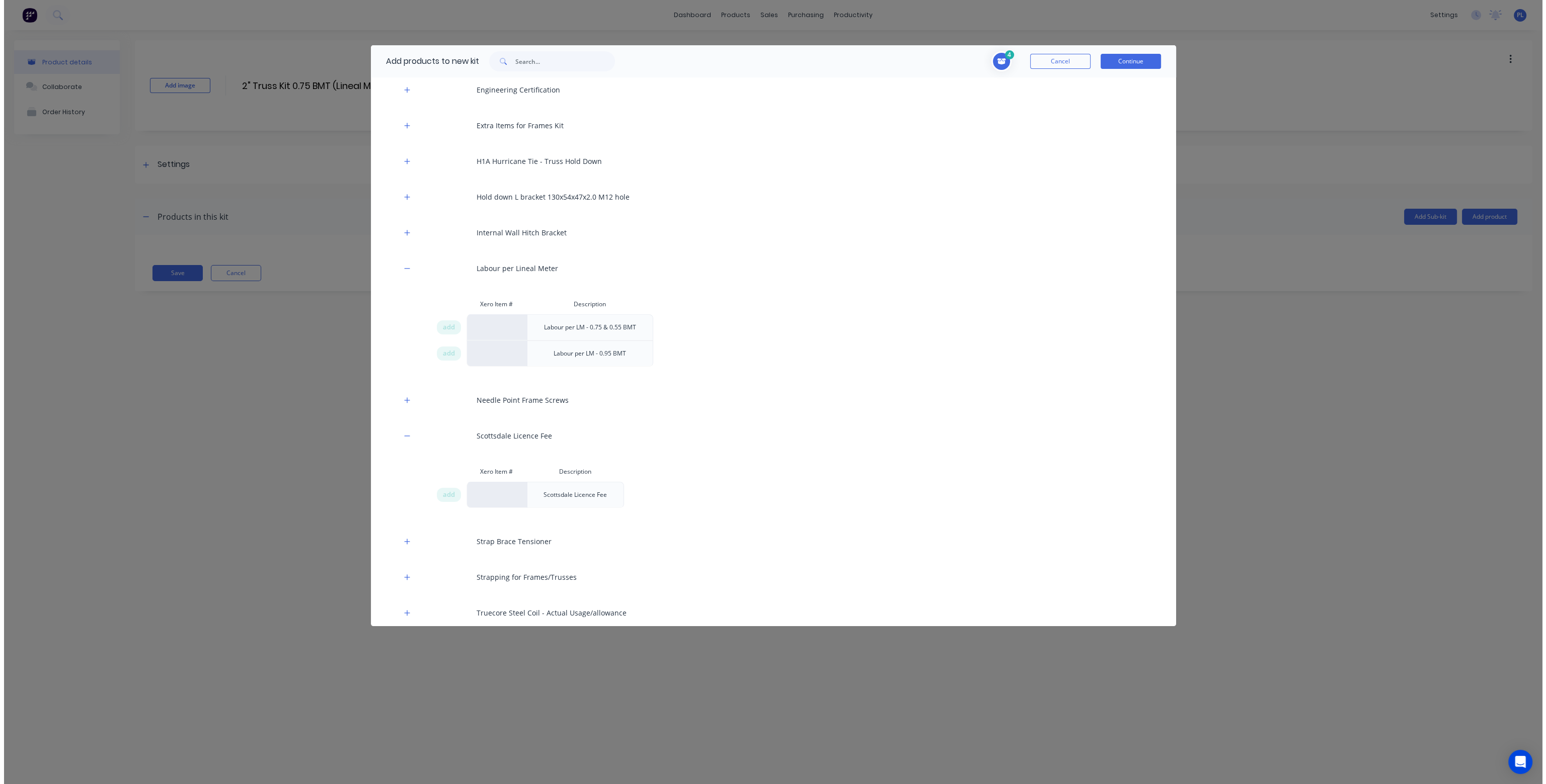
scroll to position [352, 0]
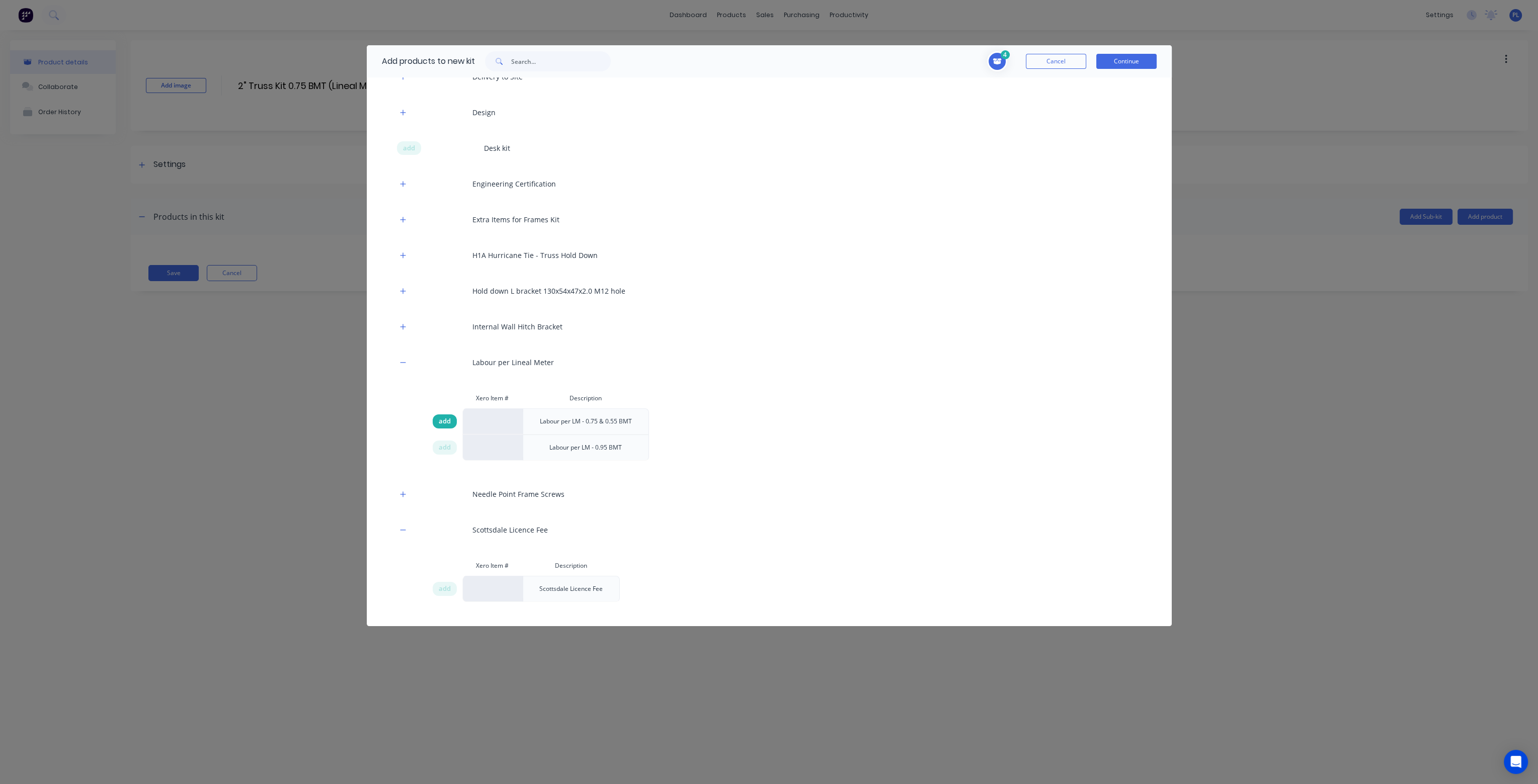
click at [444, 422] on span "add" at bounding box center [445, 421] width 12 height 10
click at [1125, 59] on button "Continue" at bounding box center [1126, 61] width 61 height 15
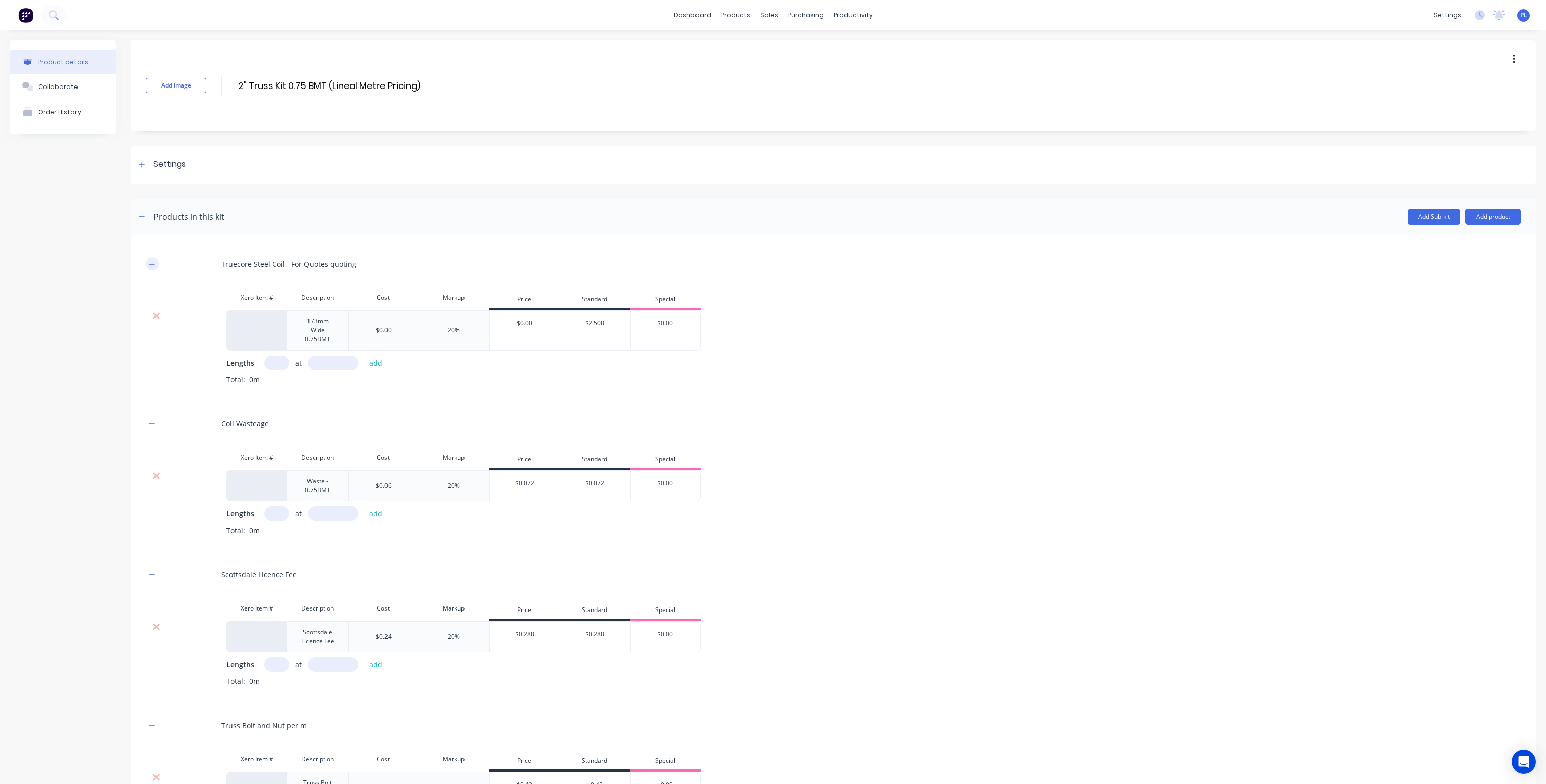
click at [154, 263] on icon "button" at bounding box center [152, 264] width 6 height 7
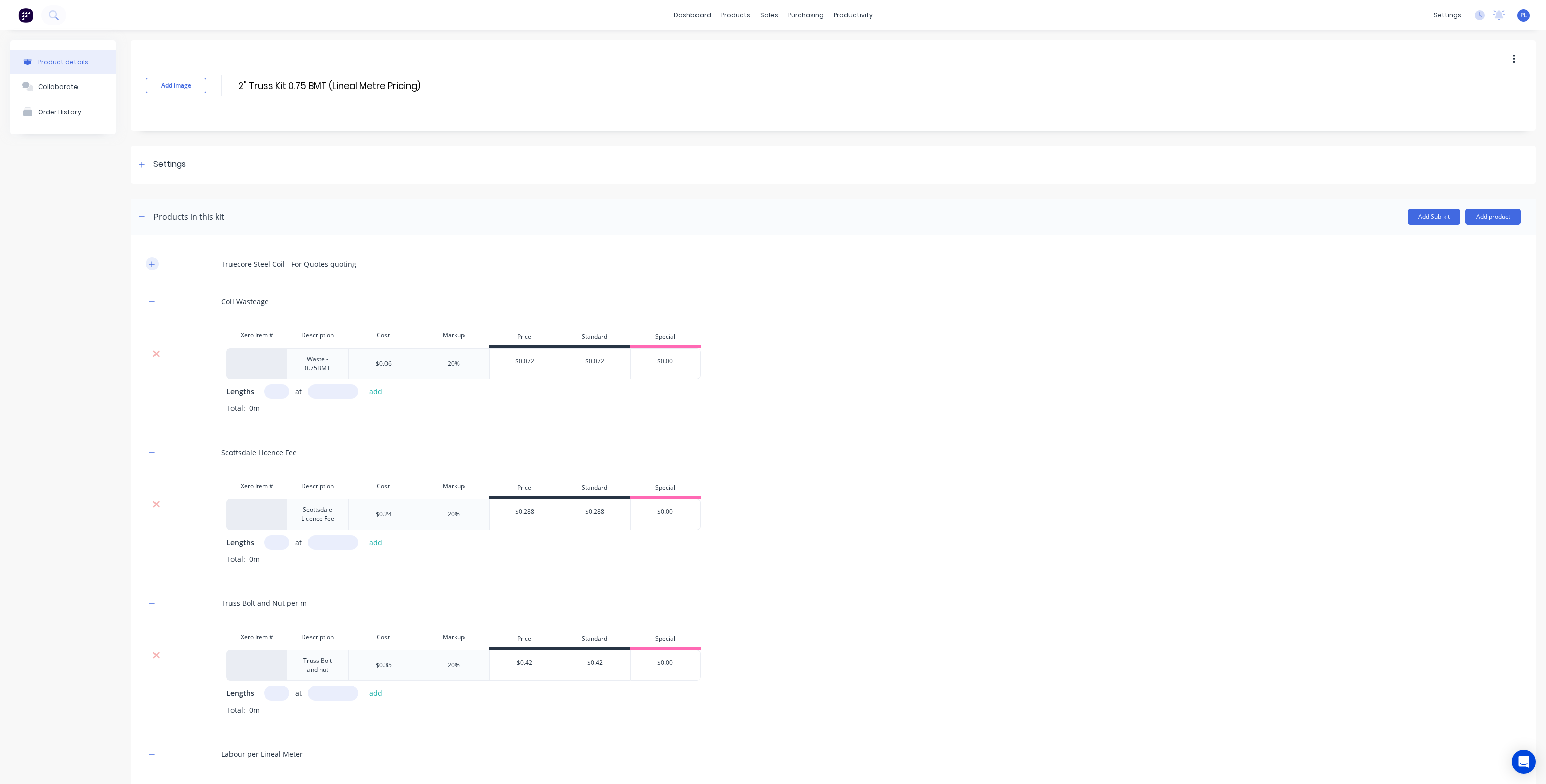
click at [154, 262] on icon "button" at bounding box center [152, 264] width 6 height 7
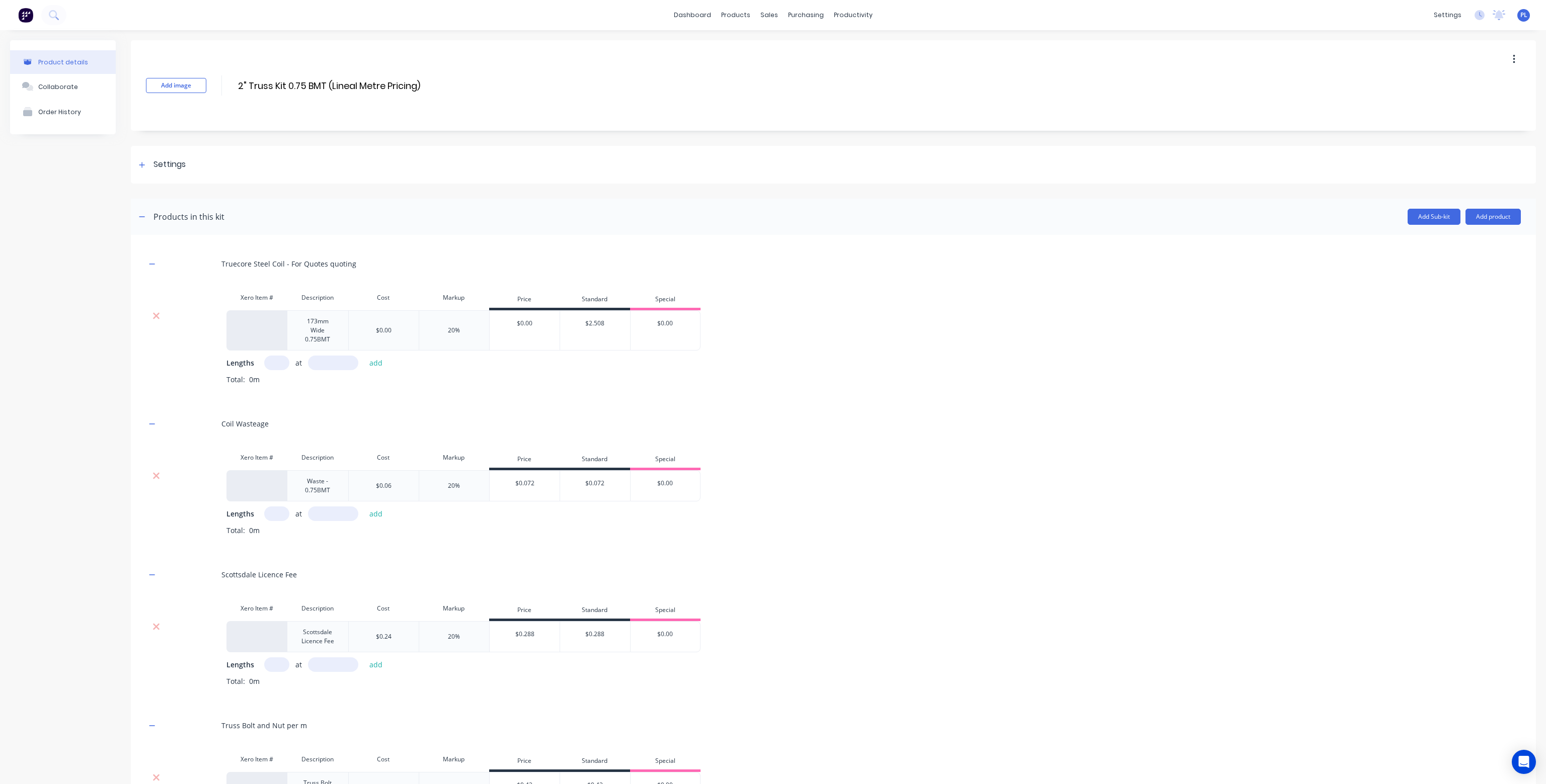
click at [280, 368] on input "text" at bounding box center [277, 363] width 25 height 14
type input "1"
type input "1000"
click at [364, 356] on button "add" at bounding box center [376, 363] width 23 height 14
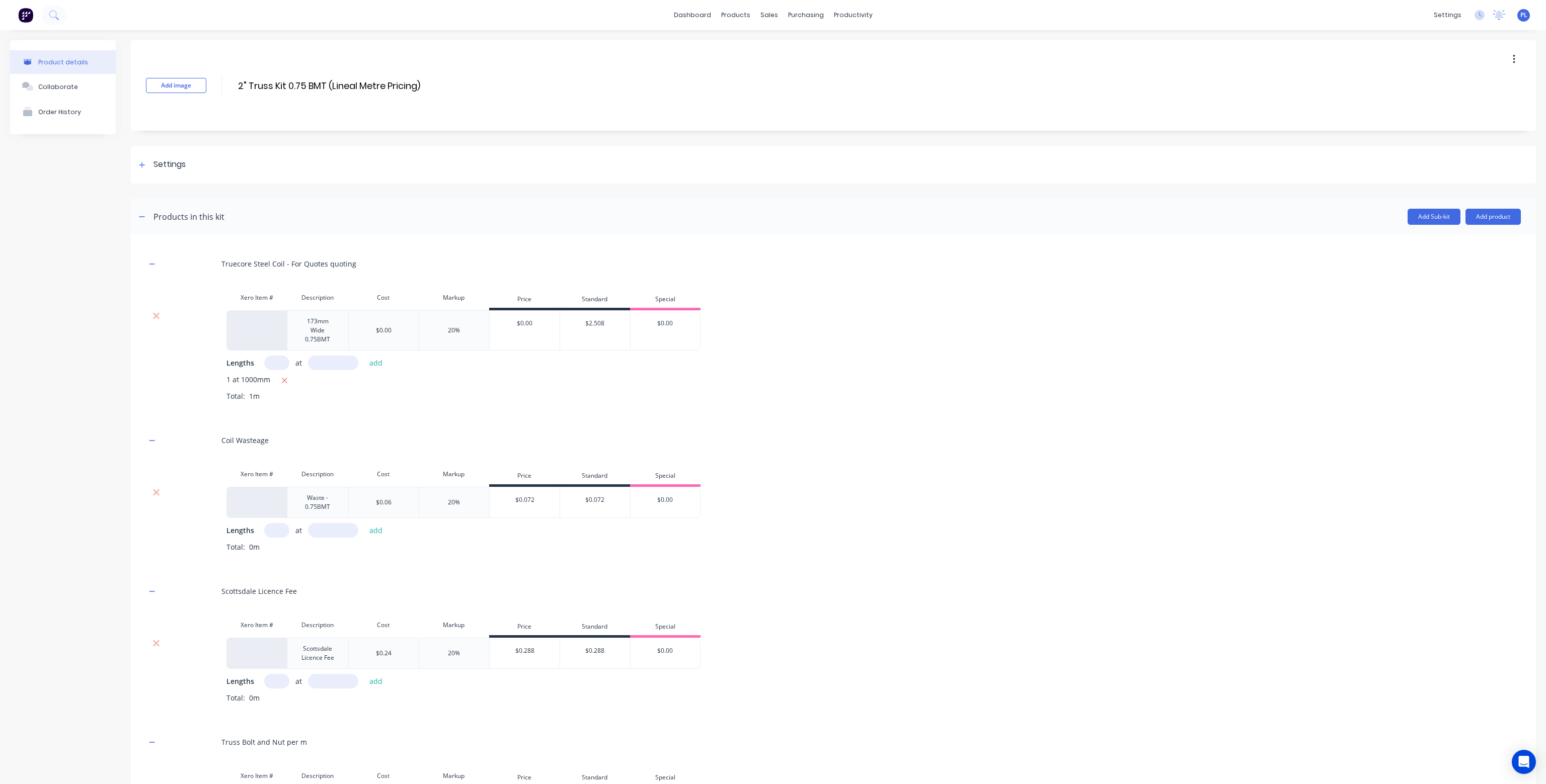
click at [278, 534] on input "text" at bounding box center [277, 530] width 25 height 14
type input "1"
type input "0"
type input "1000"
click at [364, 524] on button "add" at bounding box center [376, 530] width 23 height 14
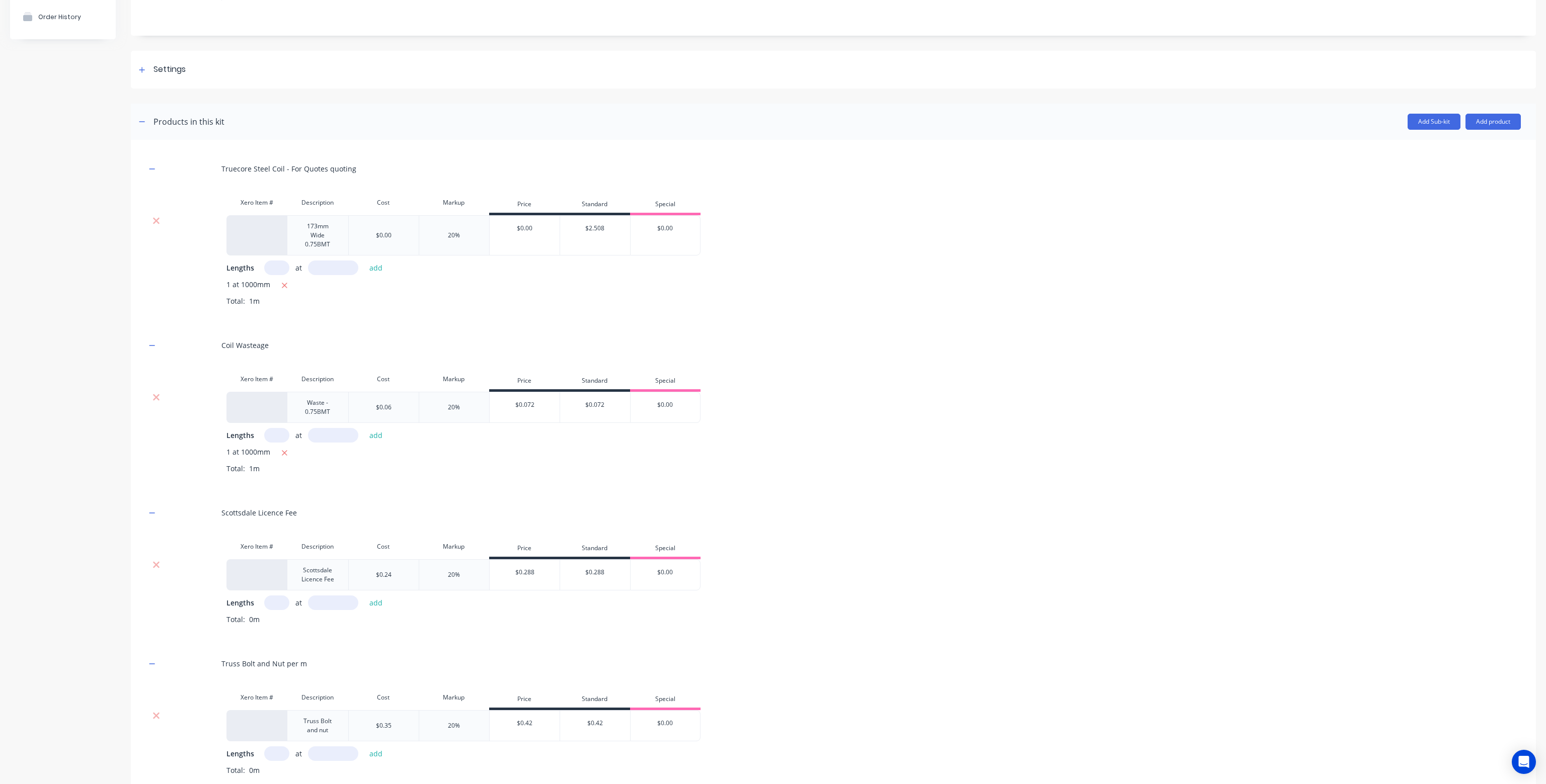
scroll to position [101, 0]
click at [280, 599] on input "text" at bounding box center [277, 597] width 25 height 14
type input "1"
type input "1000"
click at [364, 590] on button "add" at bounding box center [376, 597] width 23 height 14
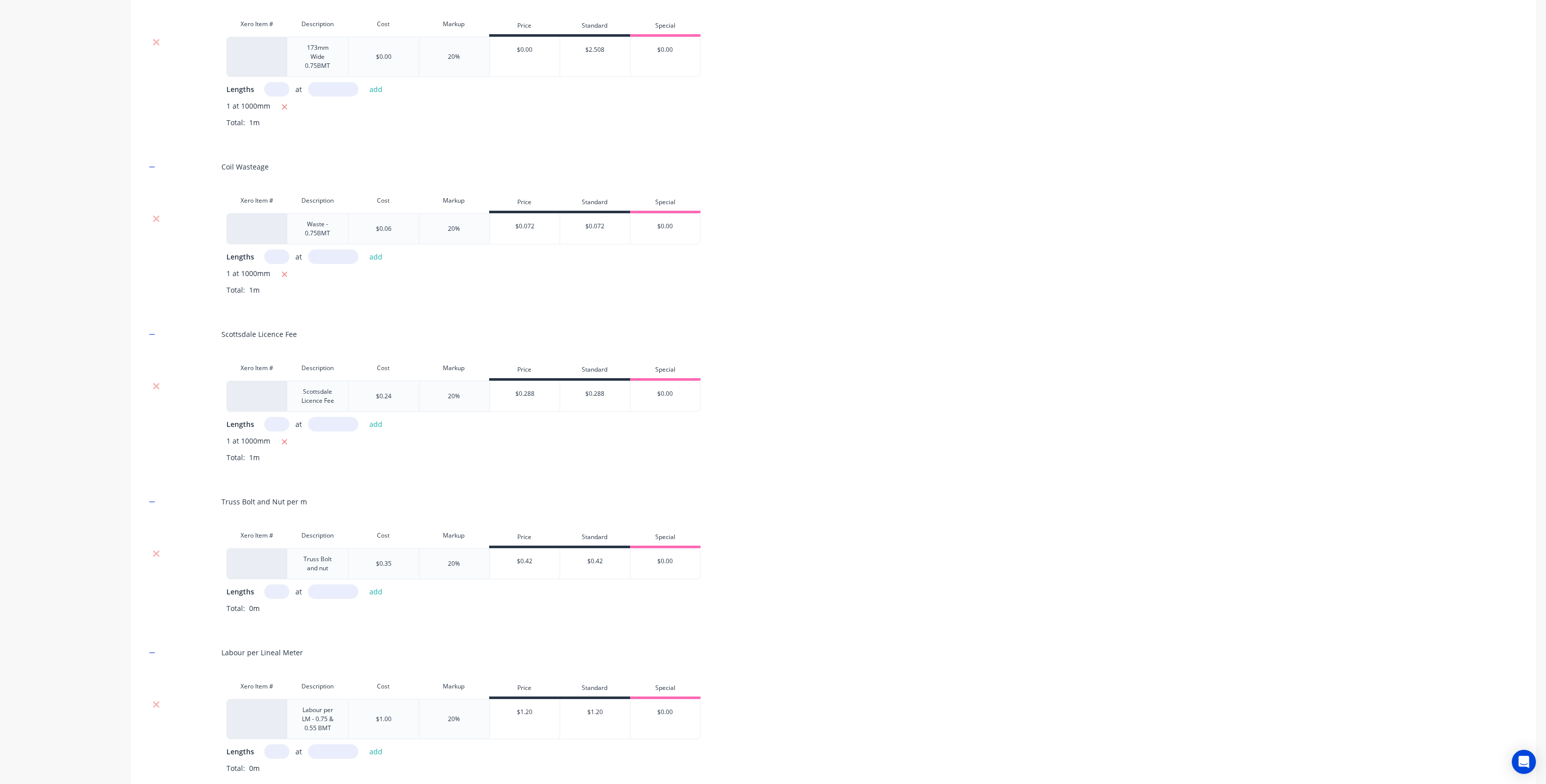
scroll to position [352, 0]
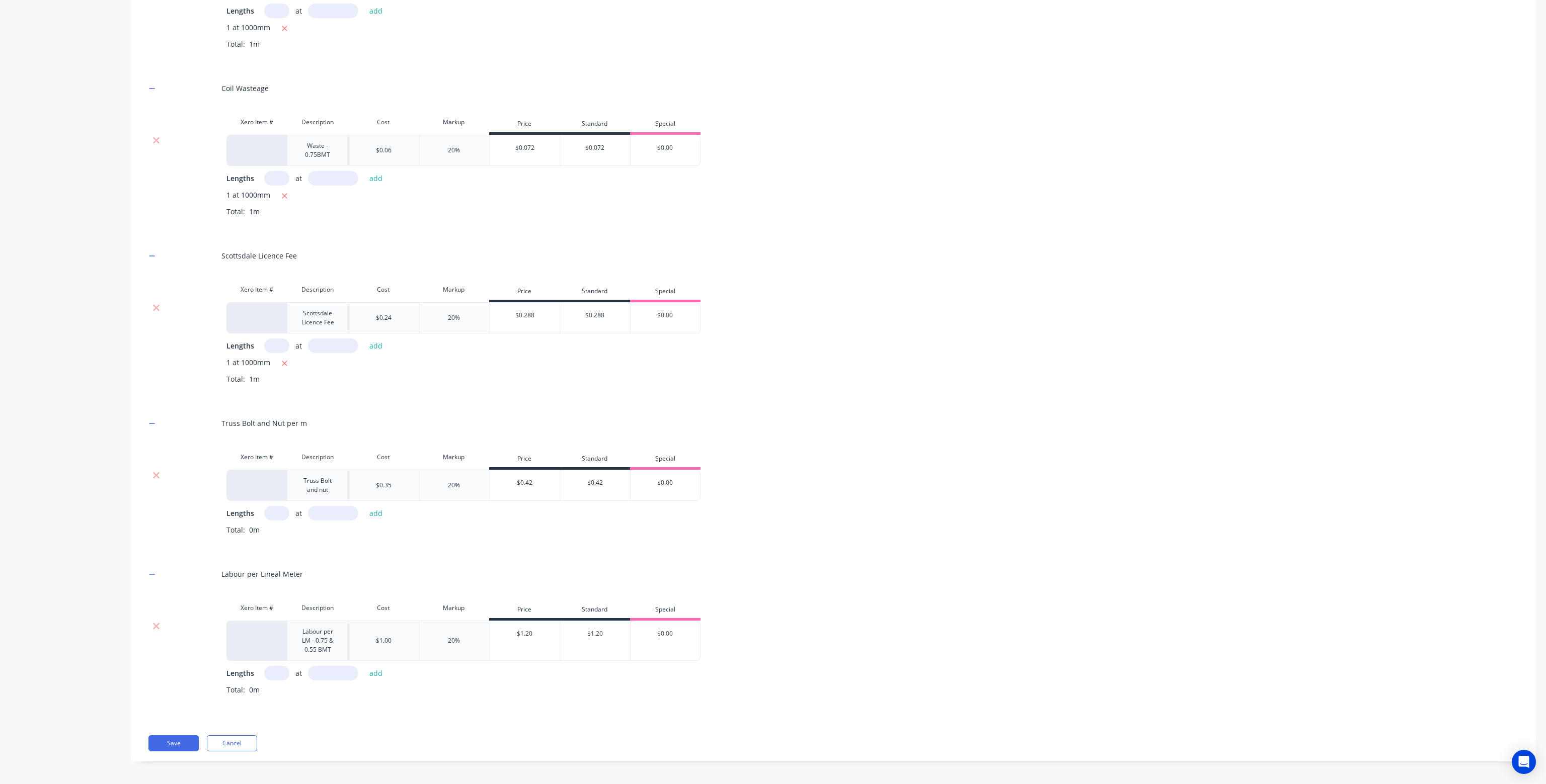
click at [277, 513] on input "text" at bounding box center [277, 513] width 25 height 14
type input "1"
type input "1000"
click at [364, 506] on button "add" at bounding box center [376, 513] width 23 height 14
click at [272, 686] on input "text" at bounding box center [277, 690] width 25 height 14
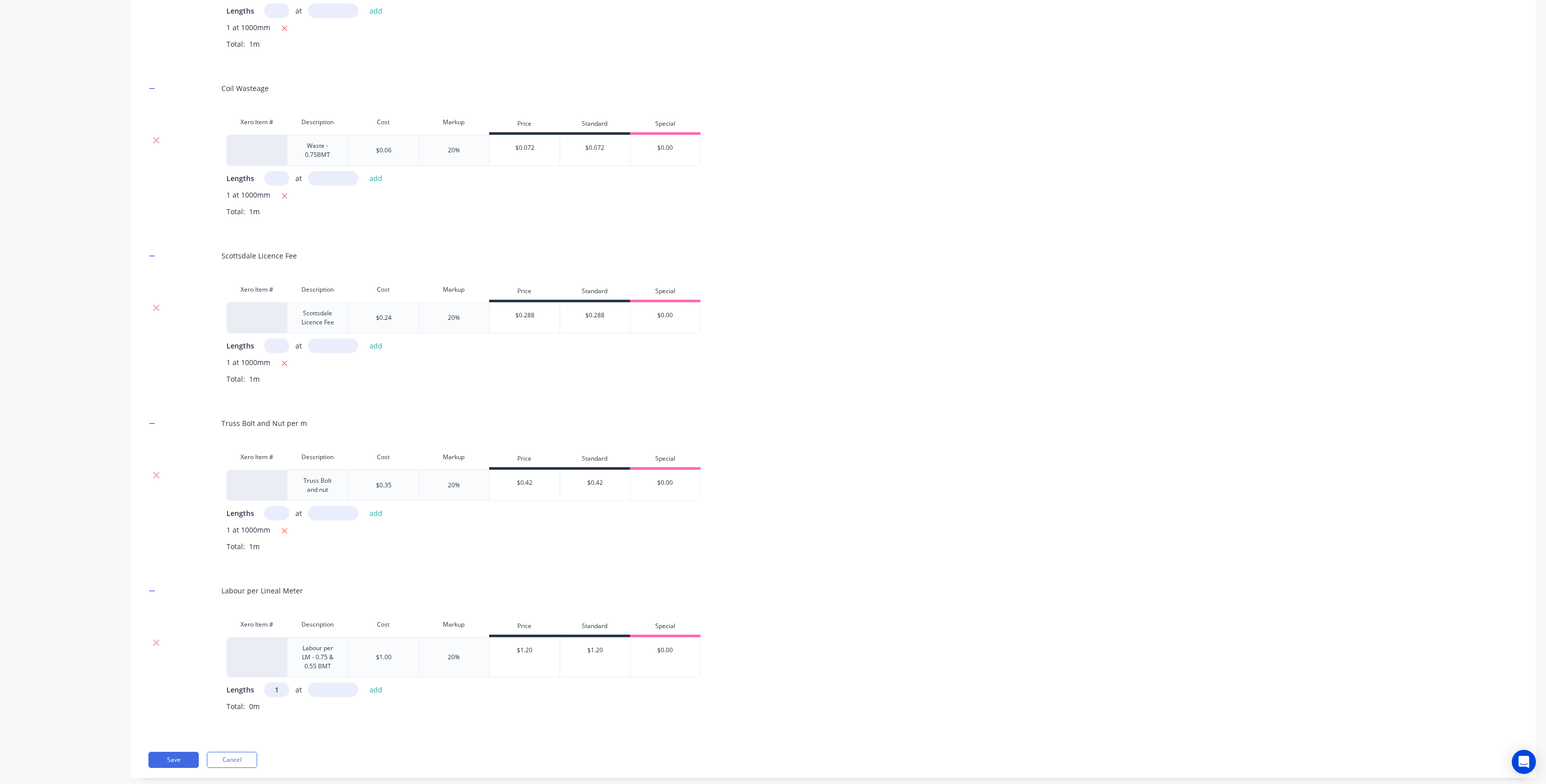
type input "1"
type input "1000"
click at [364, 683] on button "add" at bounding box center [376, 690] width 23 height 14
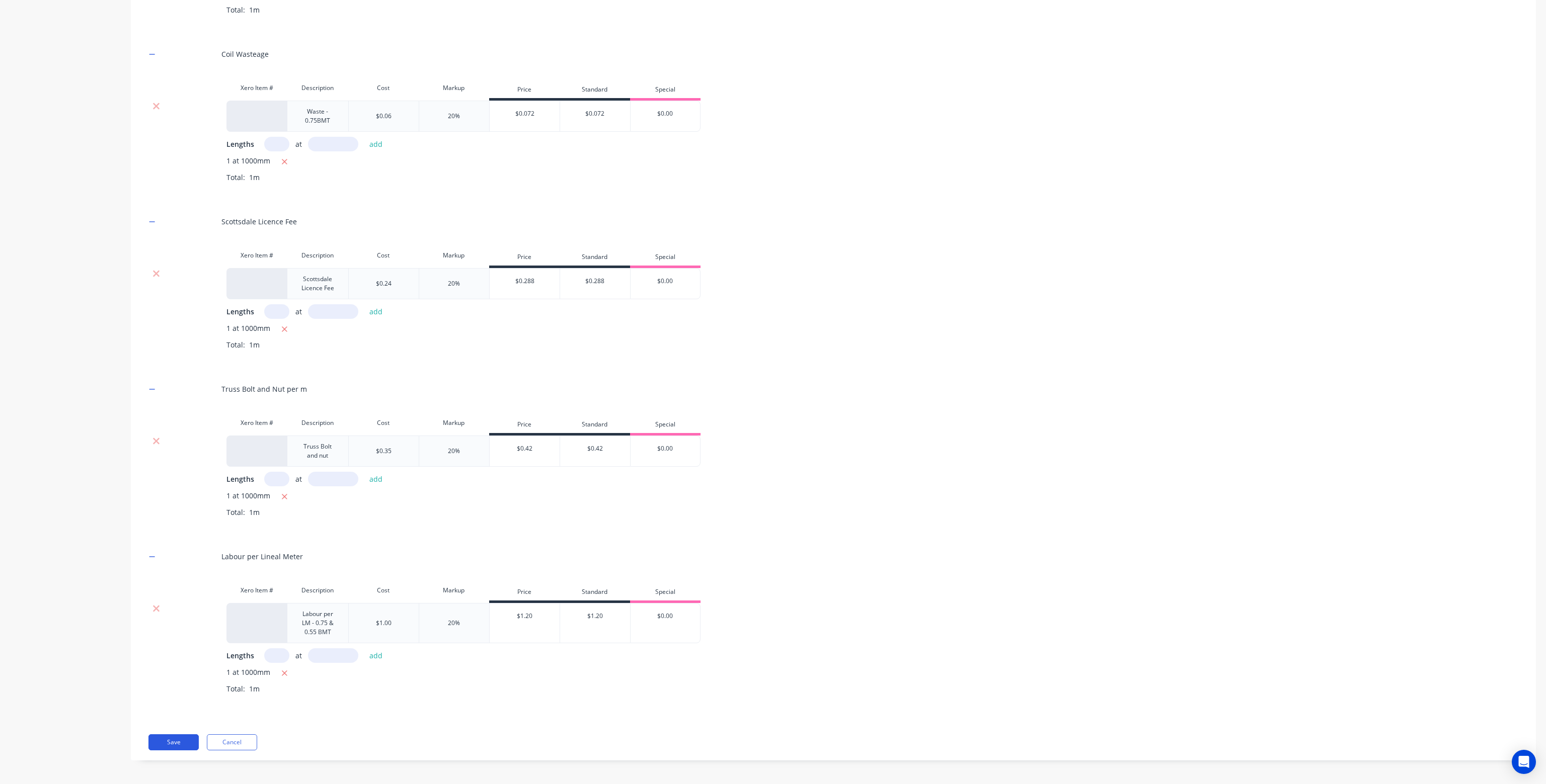
click at [179, 739] on button "Save" at bounding box center [173, 742] width 50 height 16
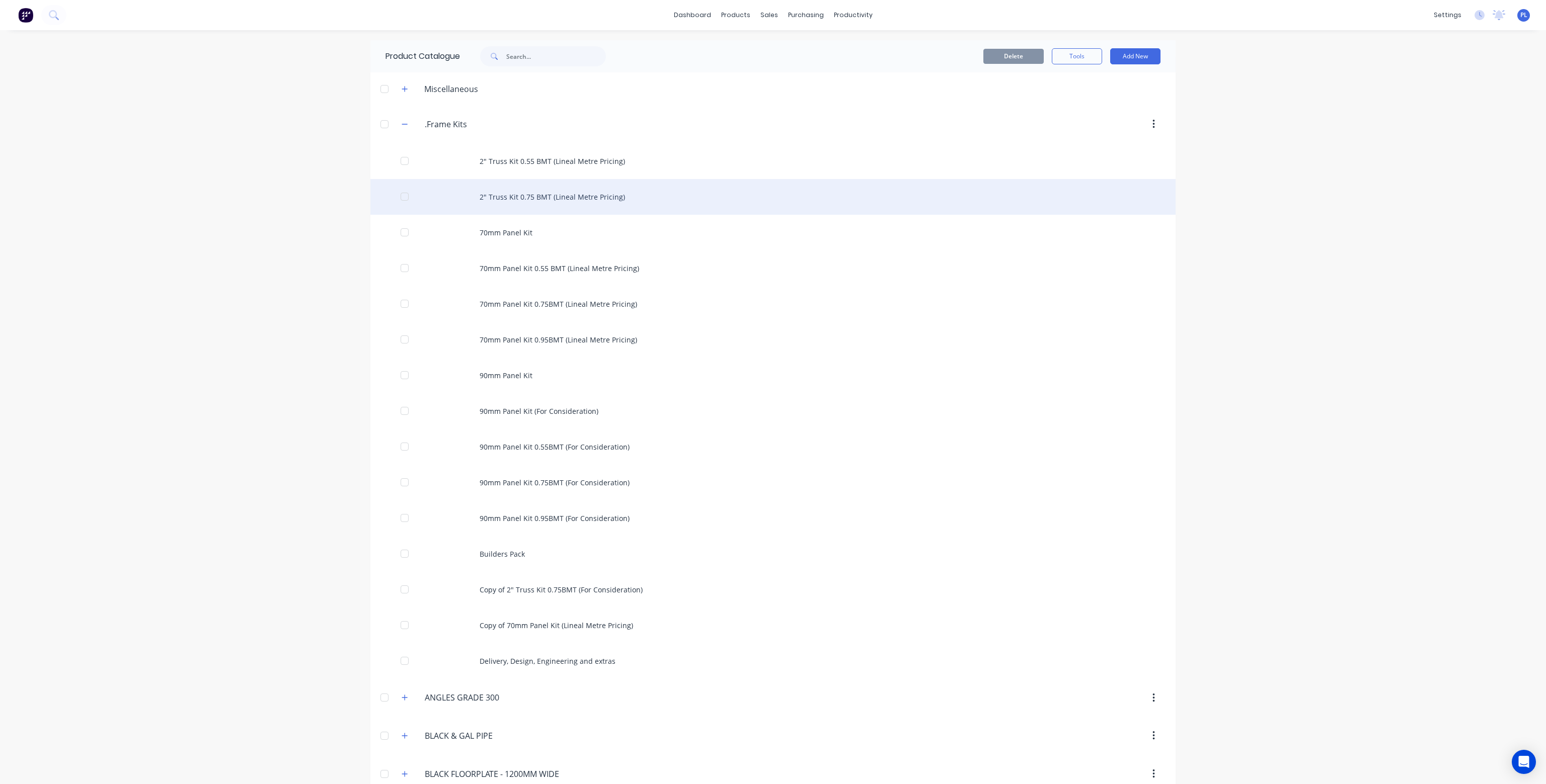
click at [564, 196] on div "2" Truss Kit 0.75 BMT (Lineal Metre Pricing)" at bounding box center [773, 197] width 805 height 36
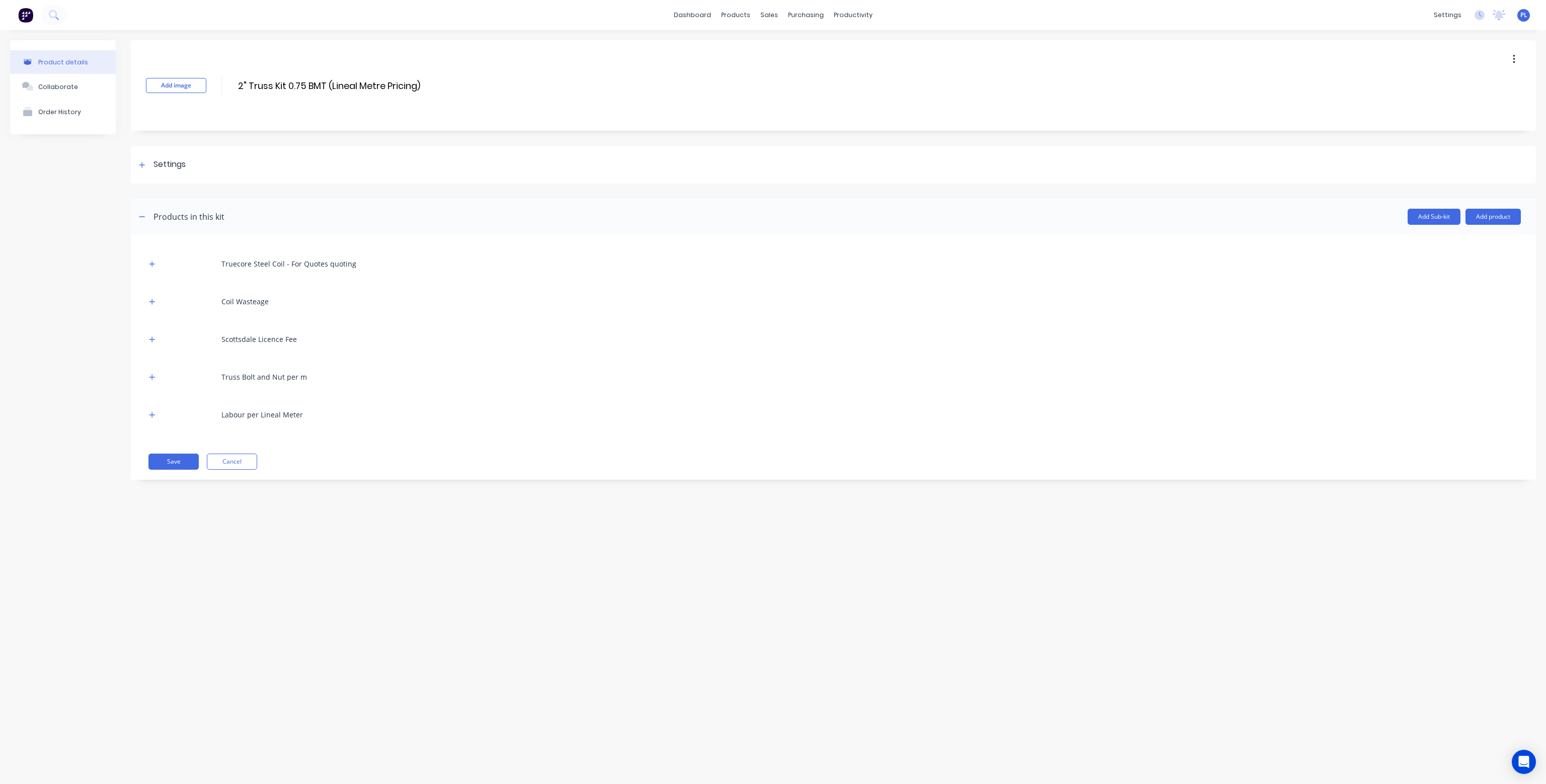
click at [1520, 60] on button "button" at bounding box center [1514, 59] width 23 height 18
click at [1472, 84] on span "Duplicate" at bounding box center [1477, 86] width 76 height 11
click at [735, 14] on div "products" at bounding box center [735, 15] width 39 height 15
click at [752, 48] on div "Product Catalogue" at bounding box center [780, 48] width 62 height 9
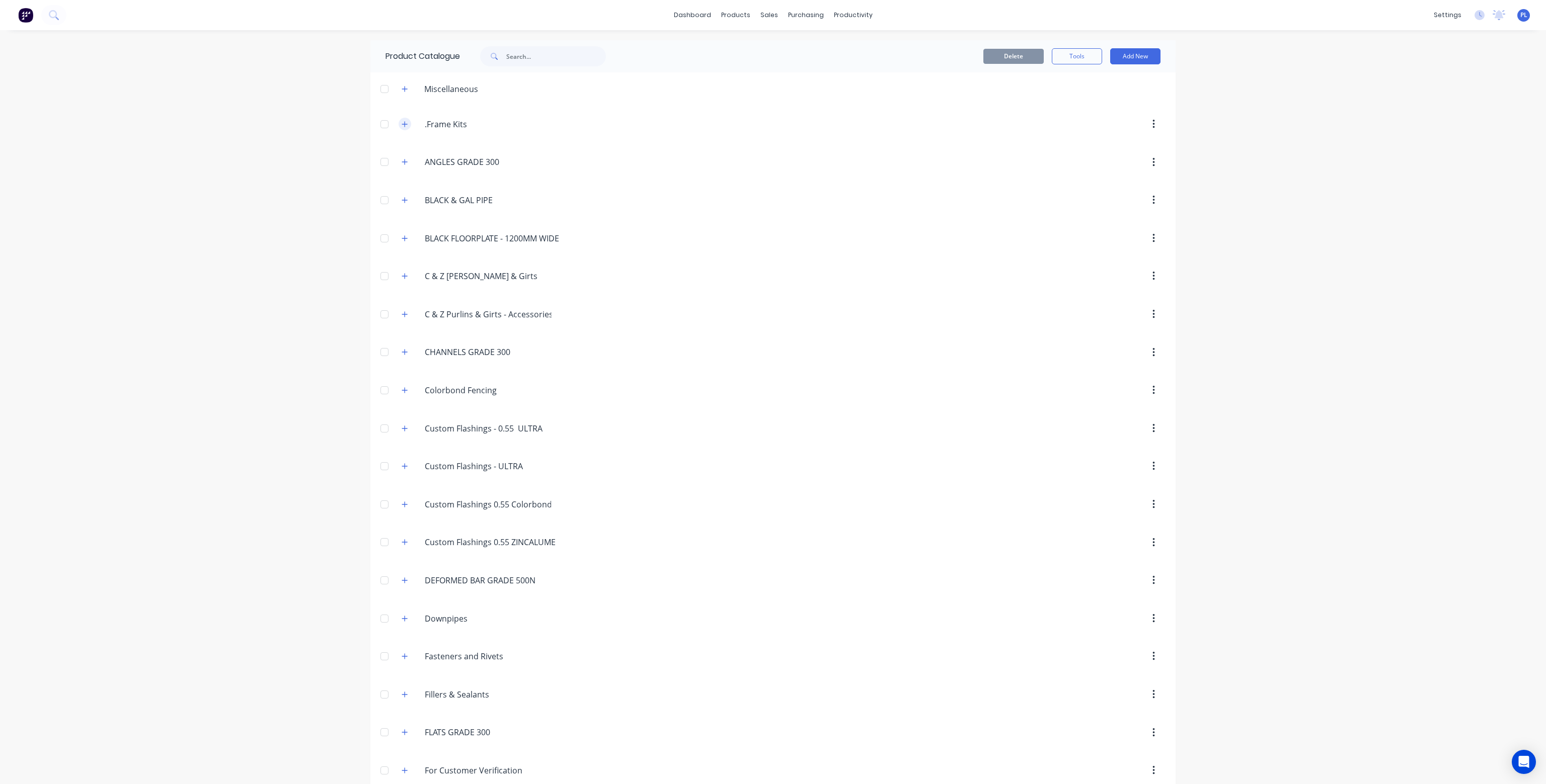
click at [404, 123] on button "button" at bounding box center [405, 124] width 13 height 13
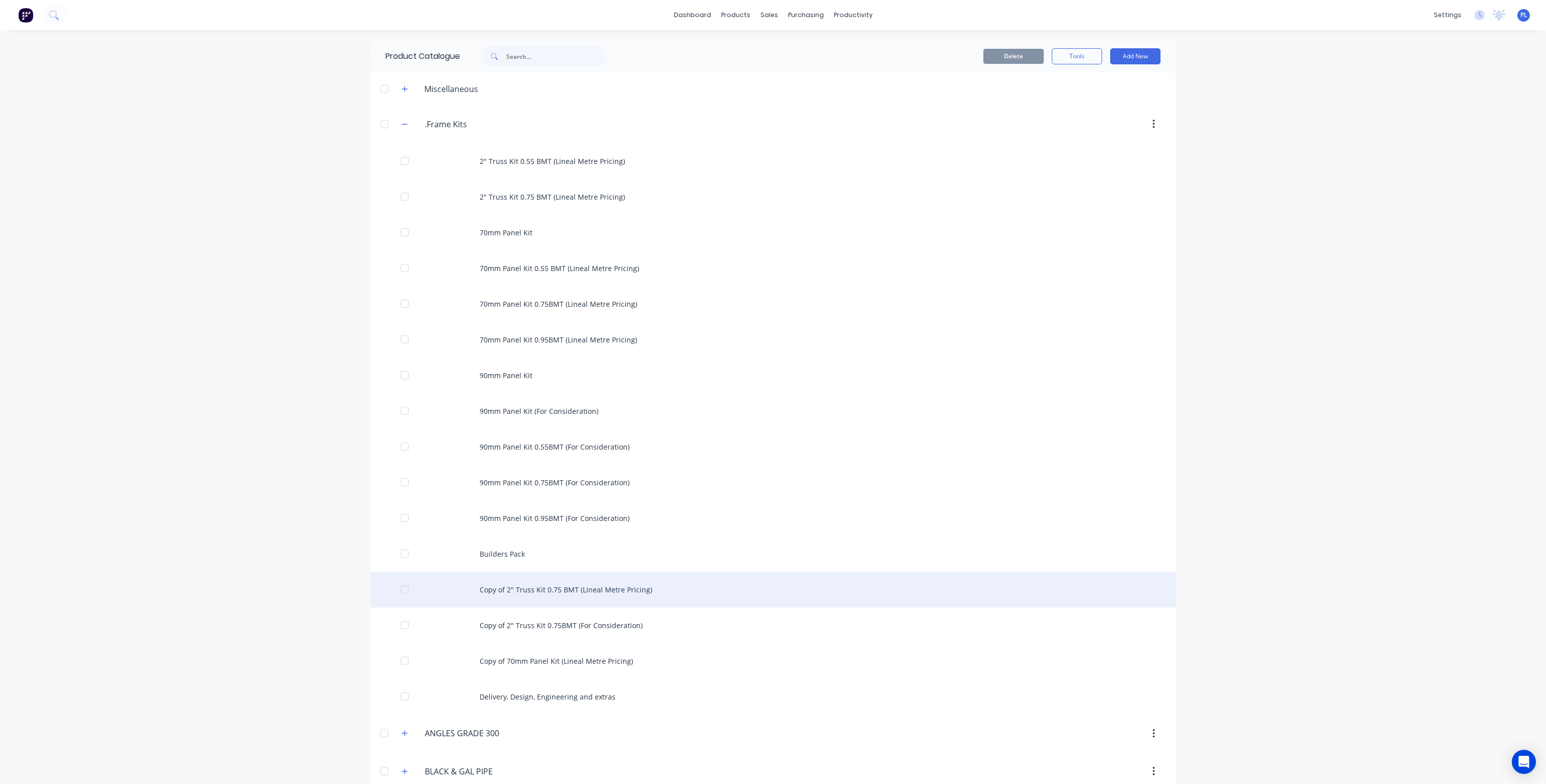
click at [549, 592] on div "Copy of 2" Truss Kit 0.75 BMT (Lineal Metre Pricing)" at bounding box center [773, 590] width 805 height 36
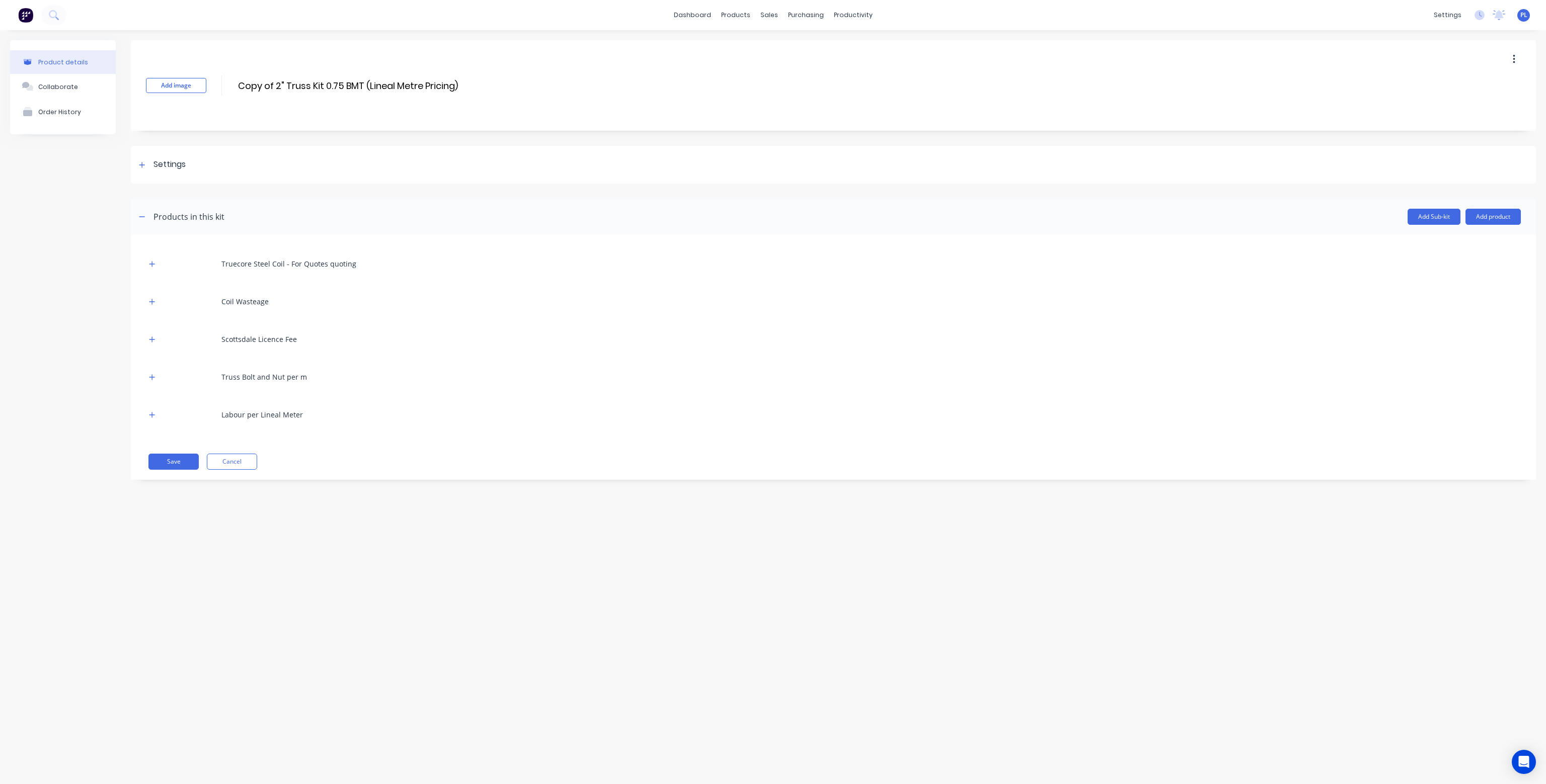
drag, startPoint x: 276, startPoint y: 83, endPoint x: 238, endPoint y: 72, distance: 39.6
click at [238, 72] on div "Add image Copy of 2" Truss Kit 0.75 BMT (Lineal Metre Pricing) Copy of 2" Truss…" at bounding box center [833, 85] width 1405 height 91
click at [295, 84] on input "2" Truss Kit 0.75 BMT (Lineal Metre Pricing)" at bounding box center [329, 86] width 185 height 14
type input "2" Truss Kit 0.95 BMT (Lineal Metre Pricing)"
click at [1498, 212] on button "Add product" at bounding box center [1493, 217] width 55 height 16
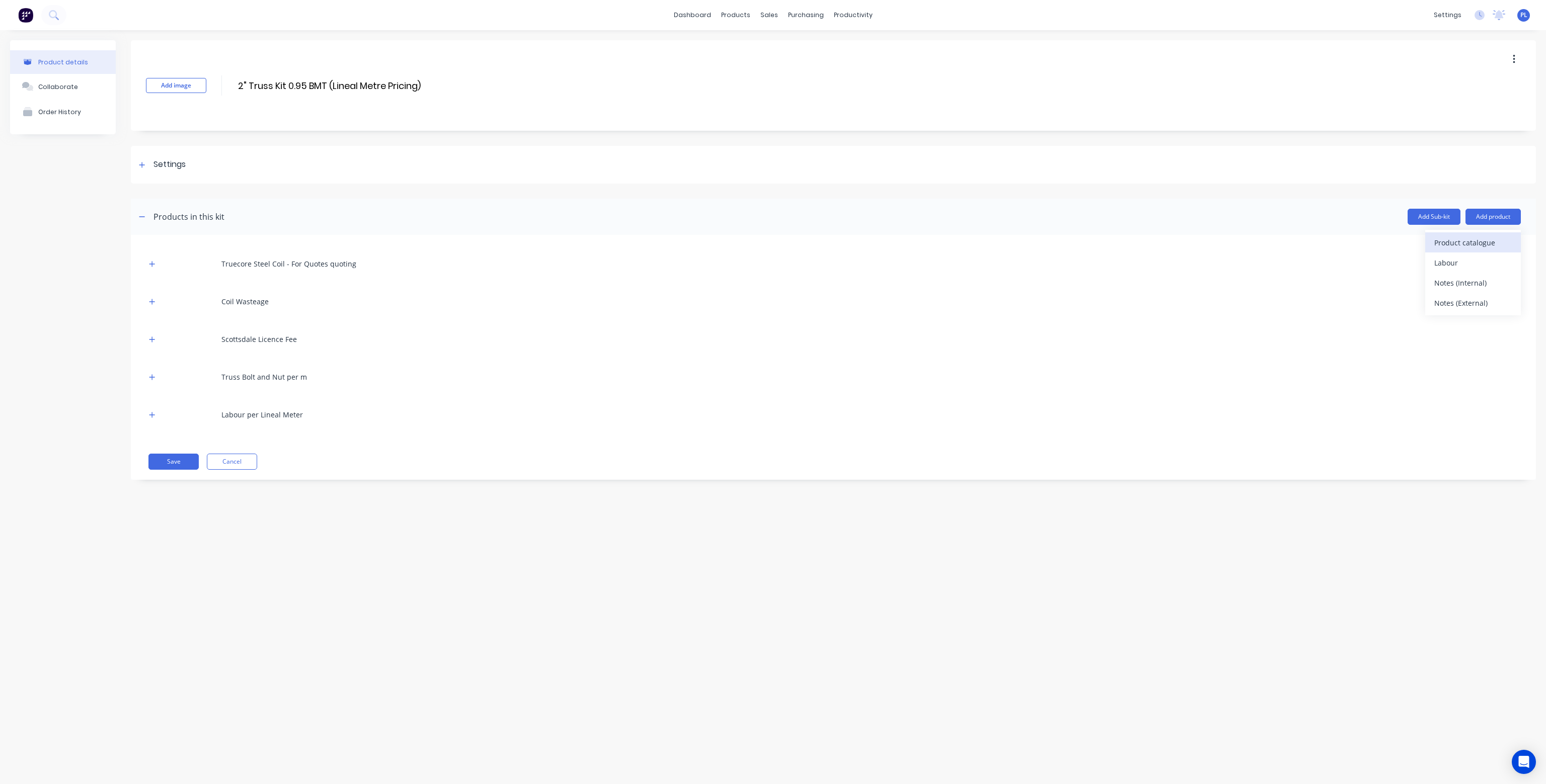
click at [1494, 239] on div "Product catalogue" at bounding box center [1473, 242] width 77 height 14
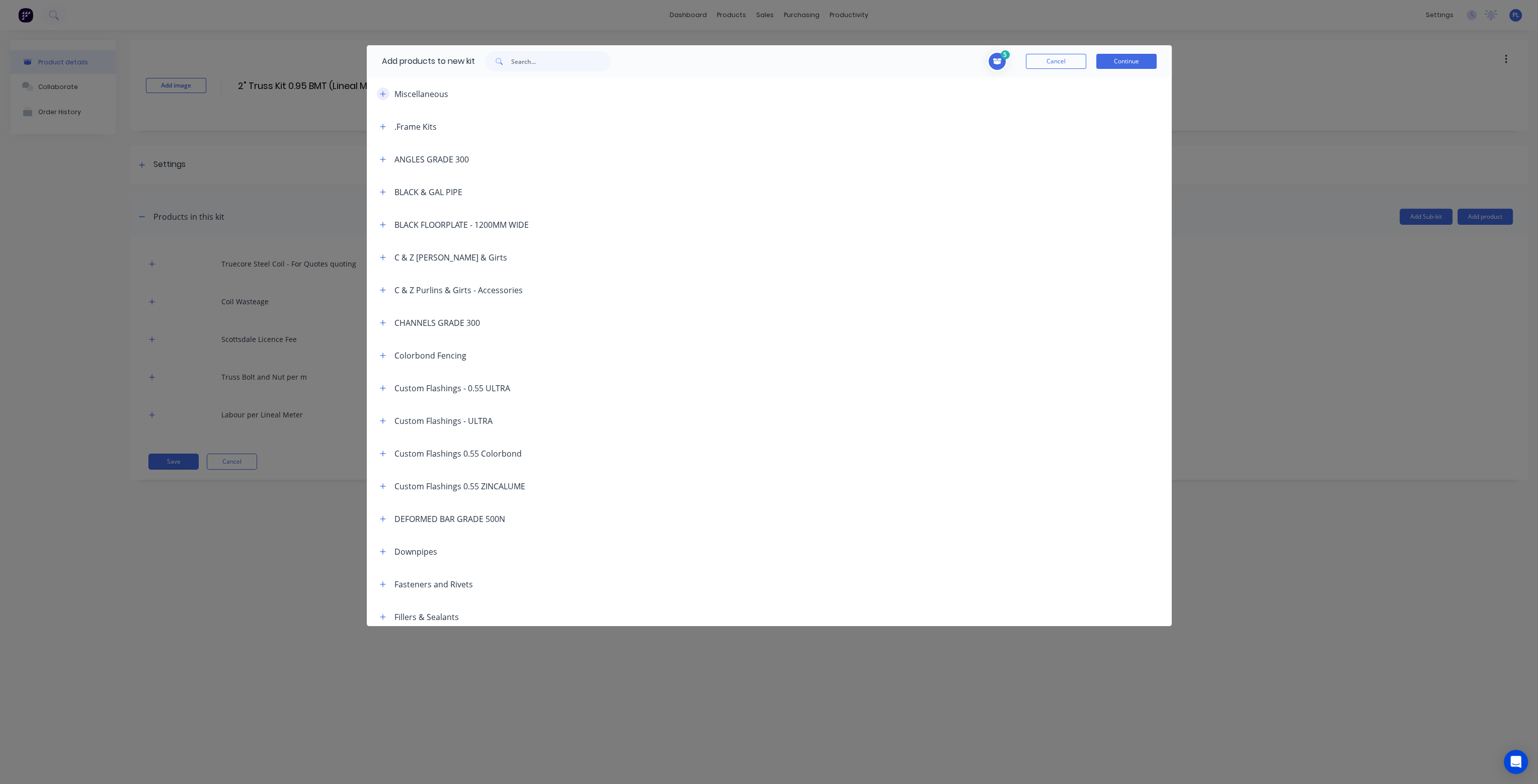
click at [383, 95] on icon "button" at bounding box center [383, 94] width 6 height 7
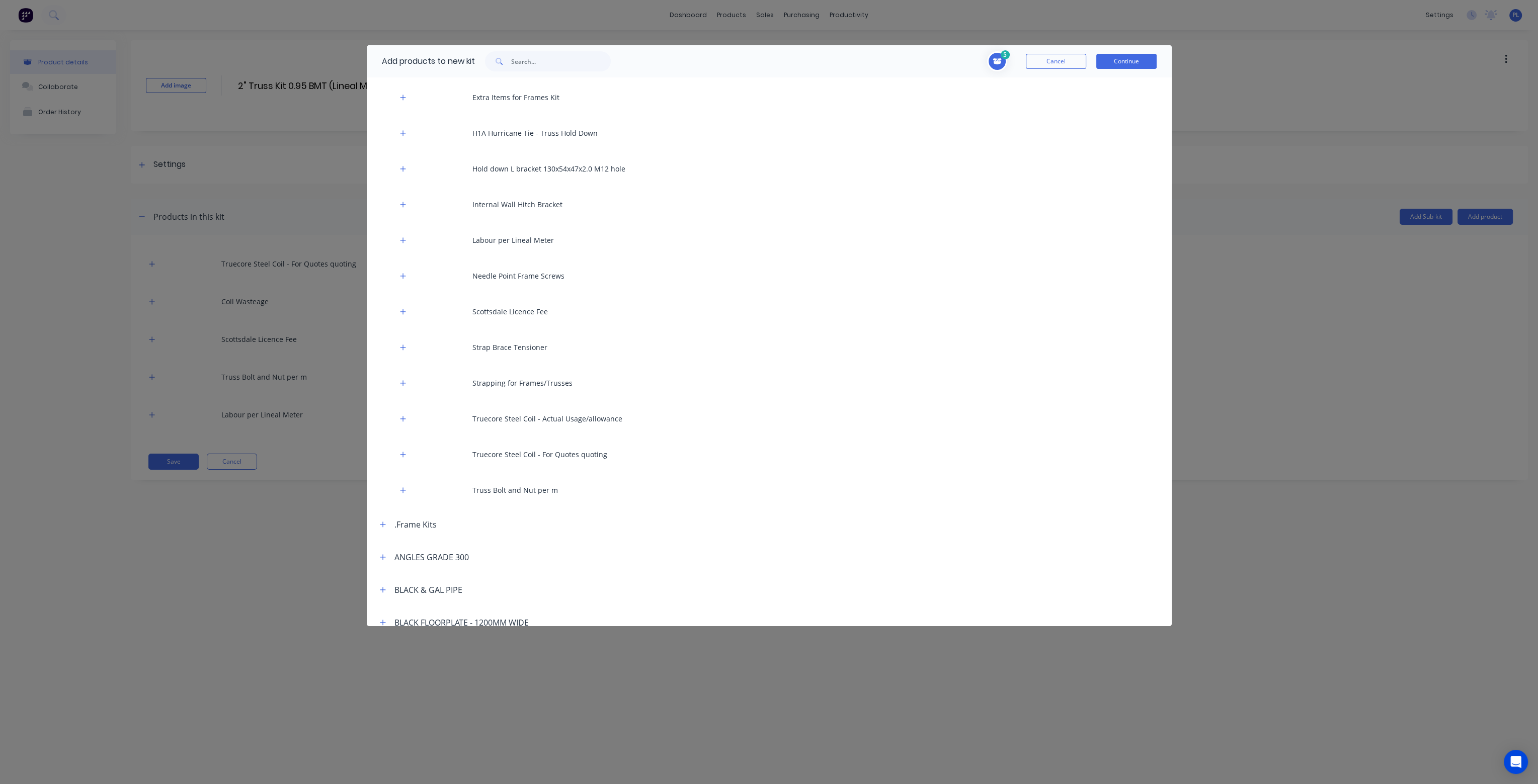
scroll to position [402, 0]
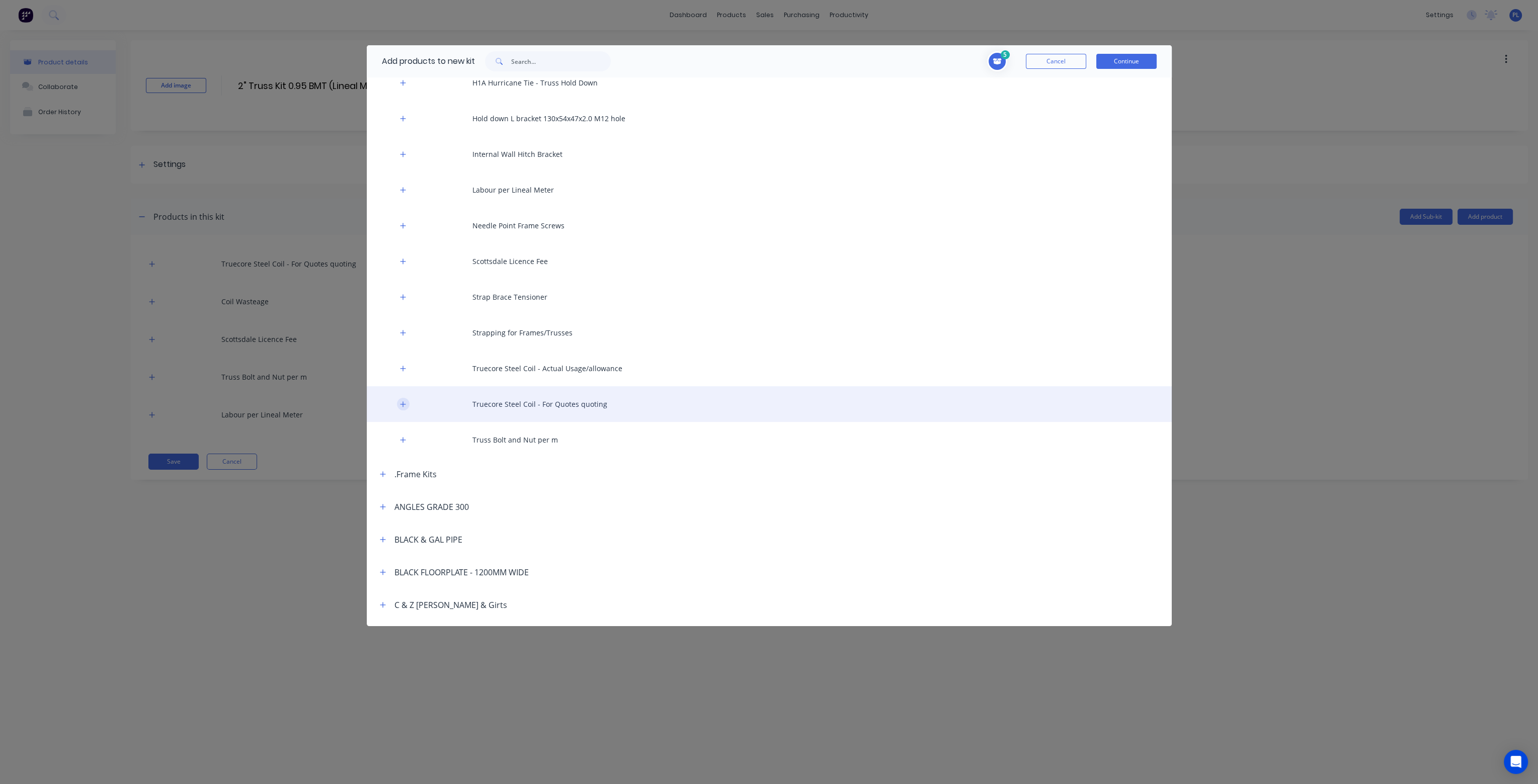
click at [407, 407] on button "button" at bounding box center [403, 404] width 13 height 13
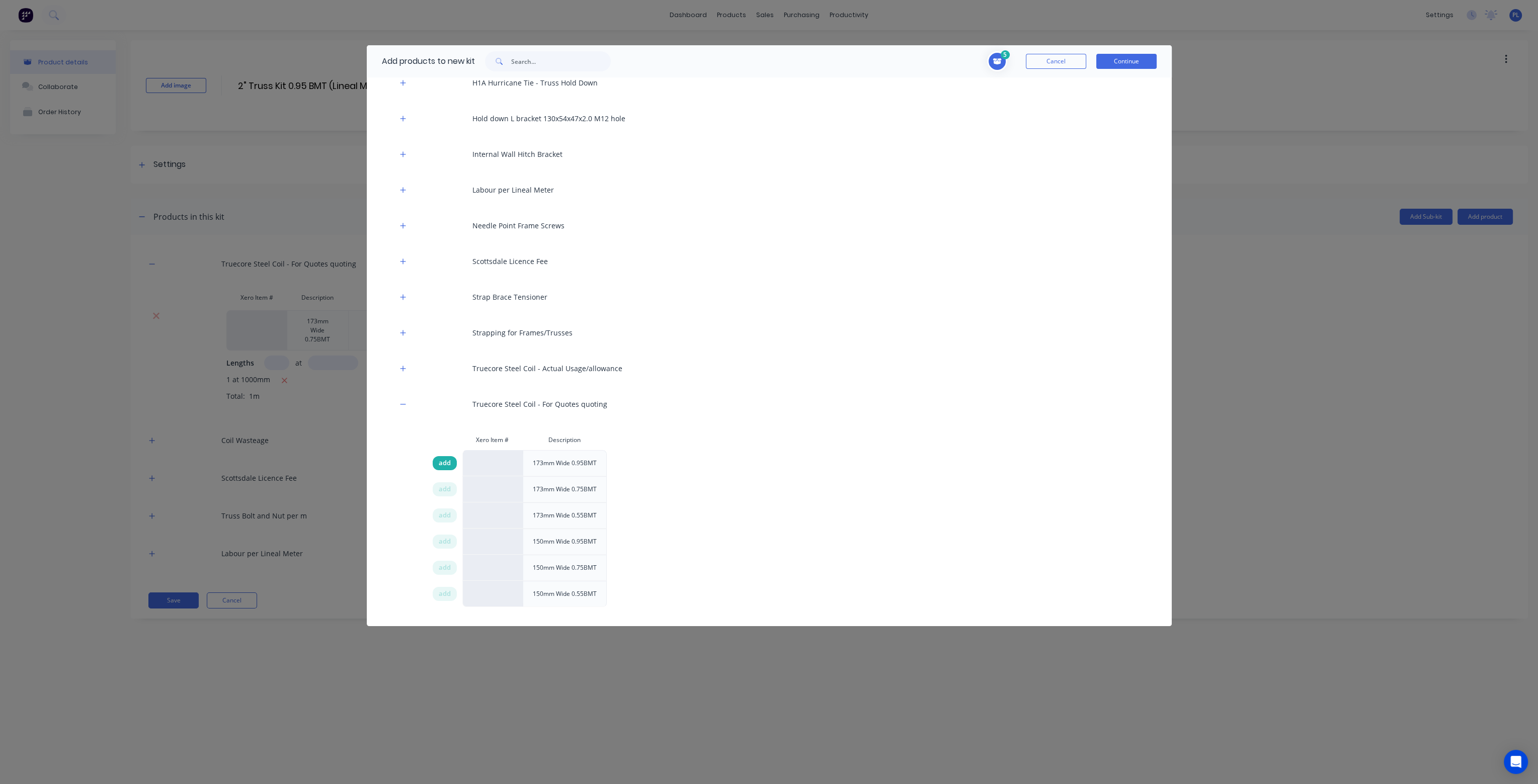
click at [444, 460] on span "add" at bounding box center [445, 463] width 12 height 10
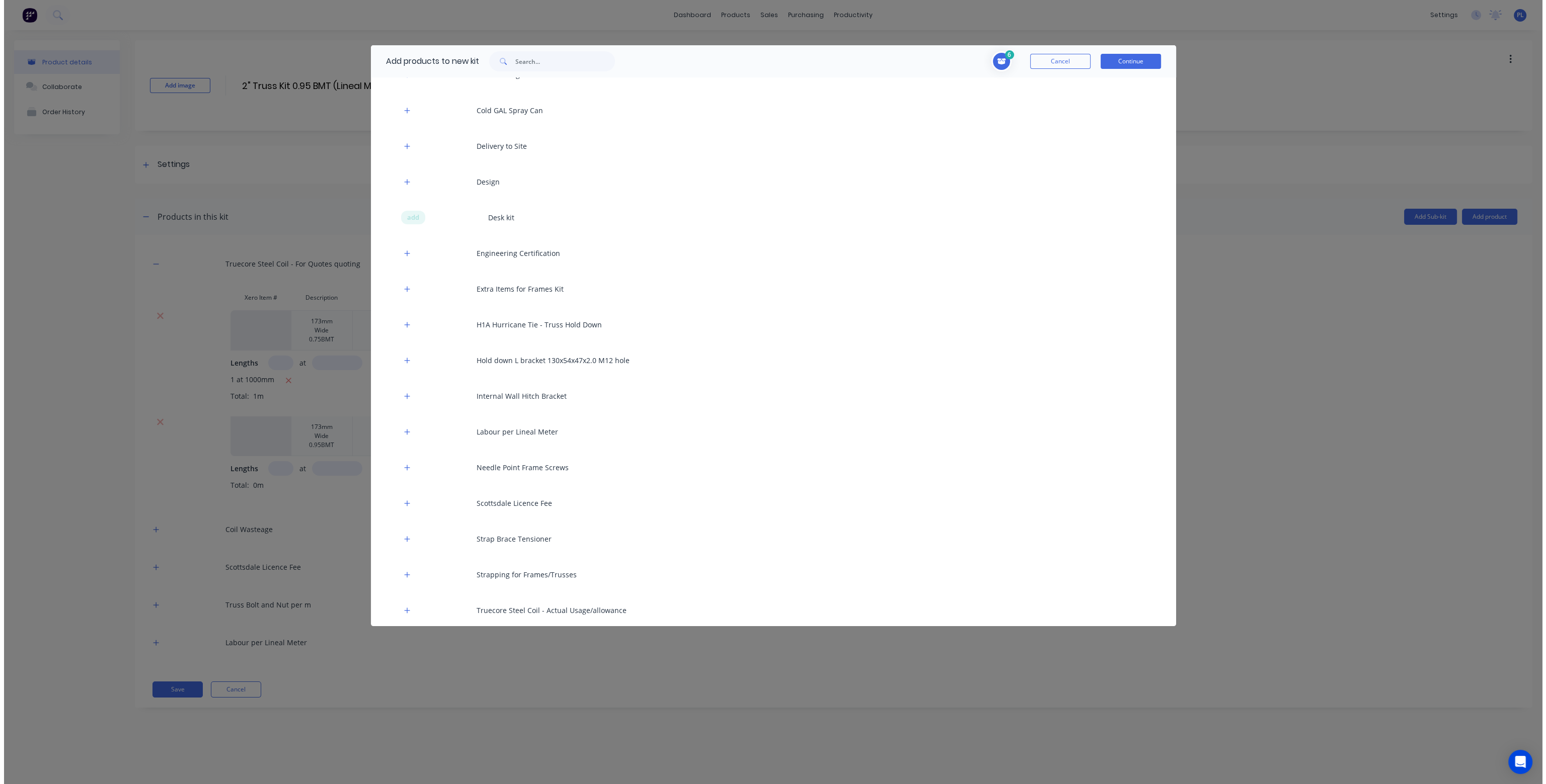
scroll to position [101, 0]
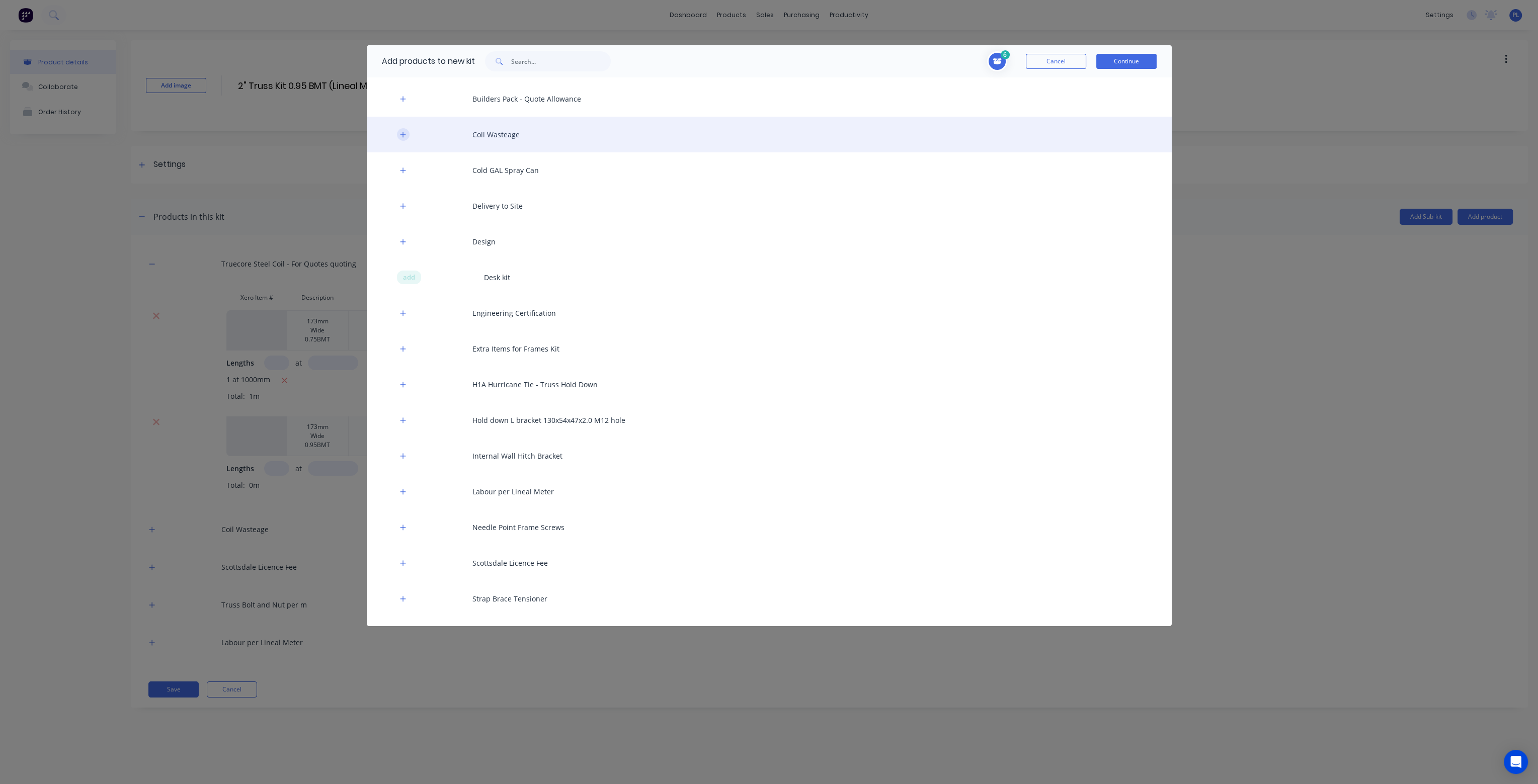
click at [406, 130] on button "button" at bounding box center [403, 134] width 13 height 13
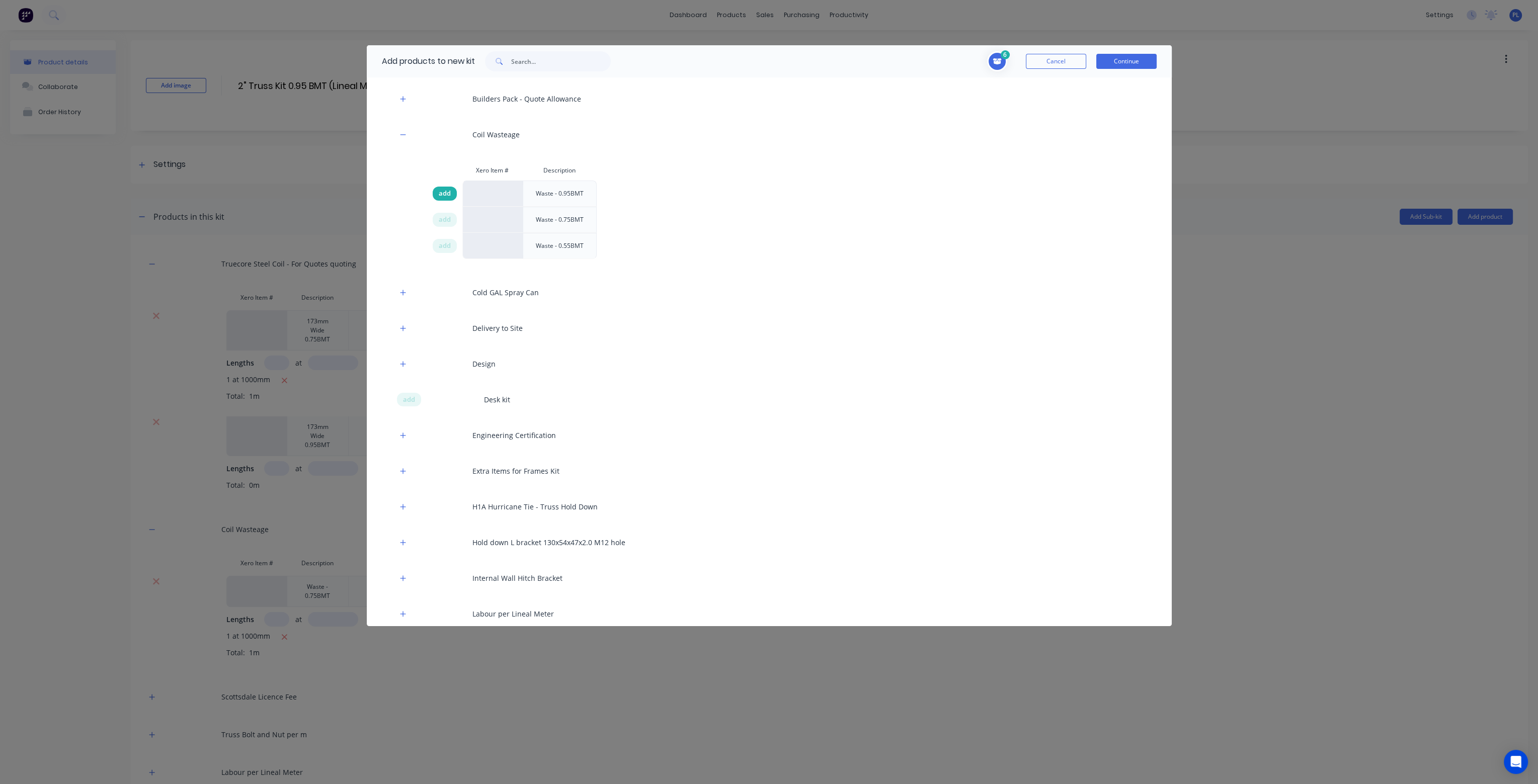
click at [448, 195] on span "add" at bounding box center [445, 193] width 12 height 10
click at [1141, 64] on button "Continue" at bounding box center [1126, 61] width 61 height 15
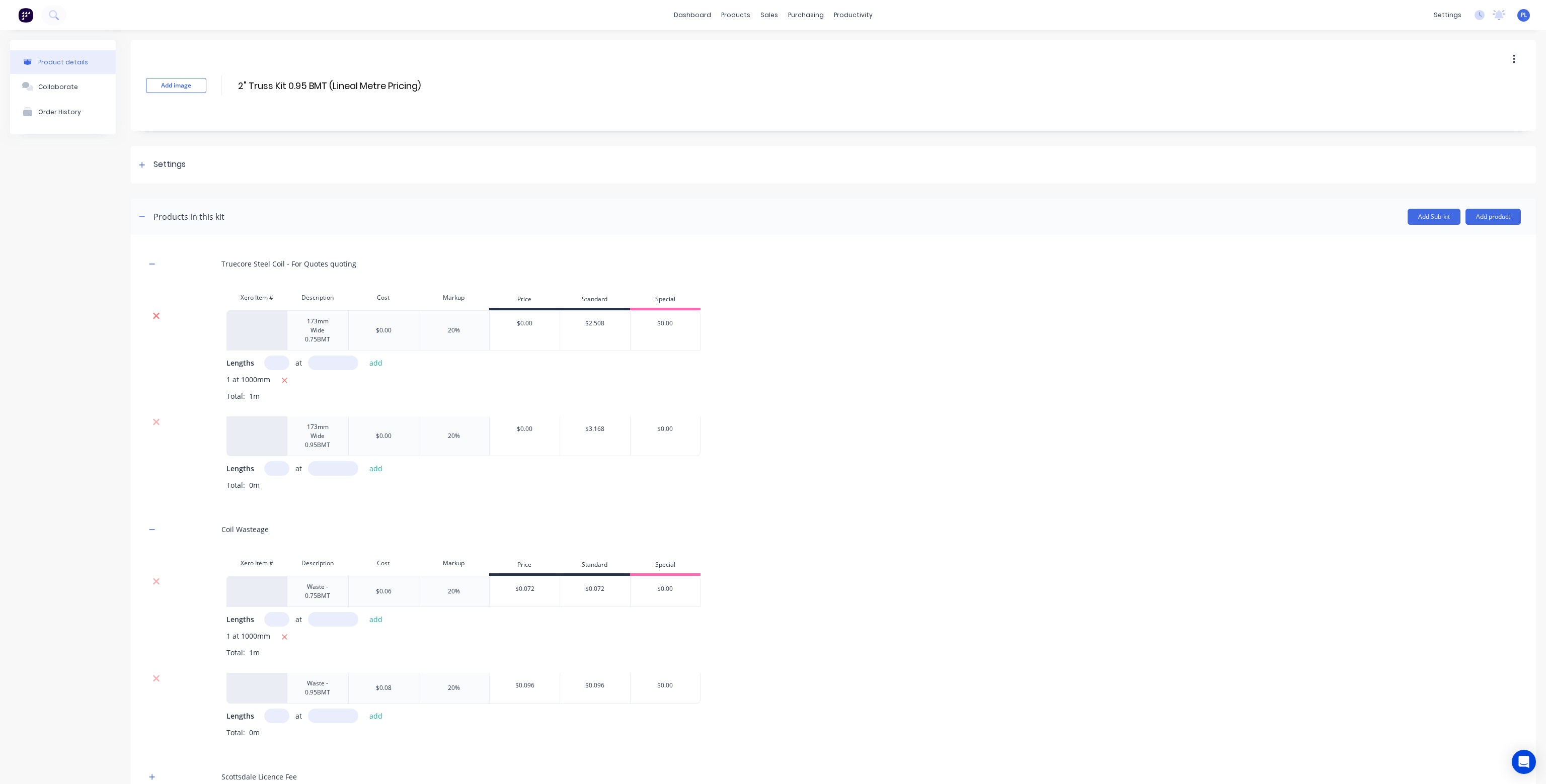
click at [158, 313] on icon at bounding box center [156, 316] width 7 height 7
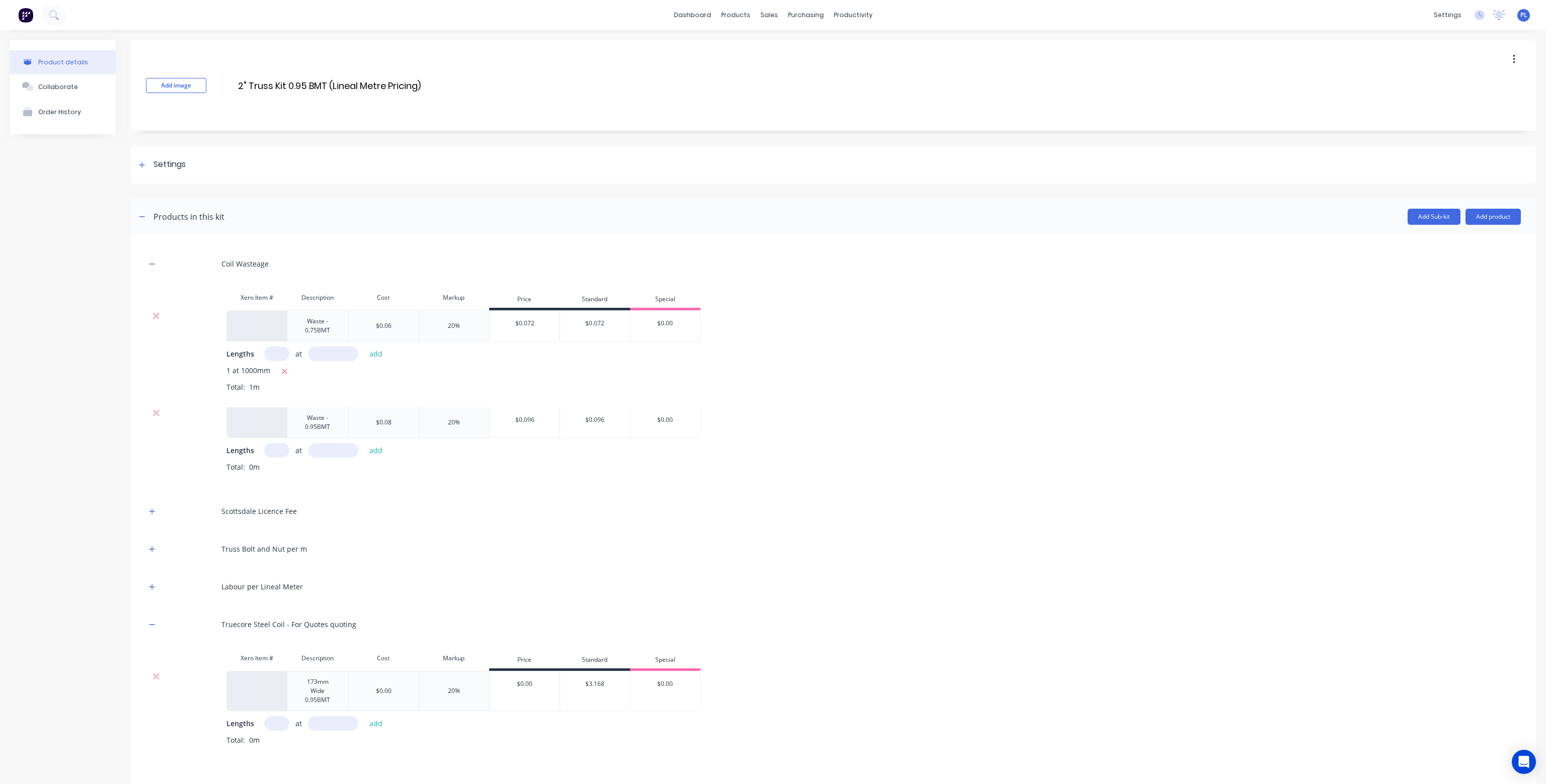
click at [278, 349] on input "text" at bounding box center [277, 354] width 25 height 14
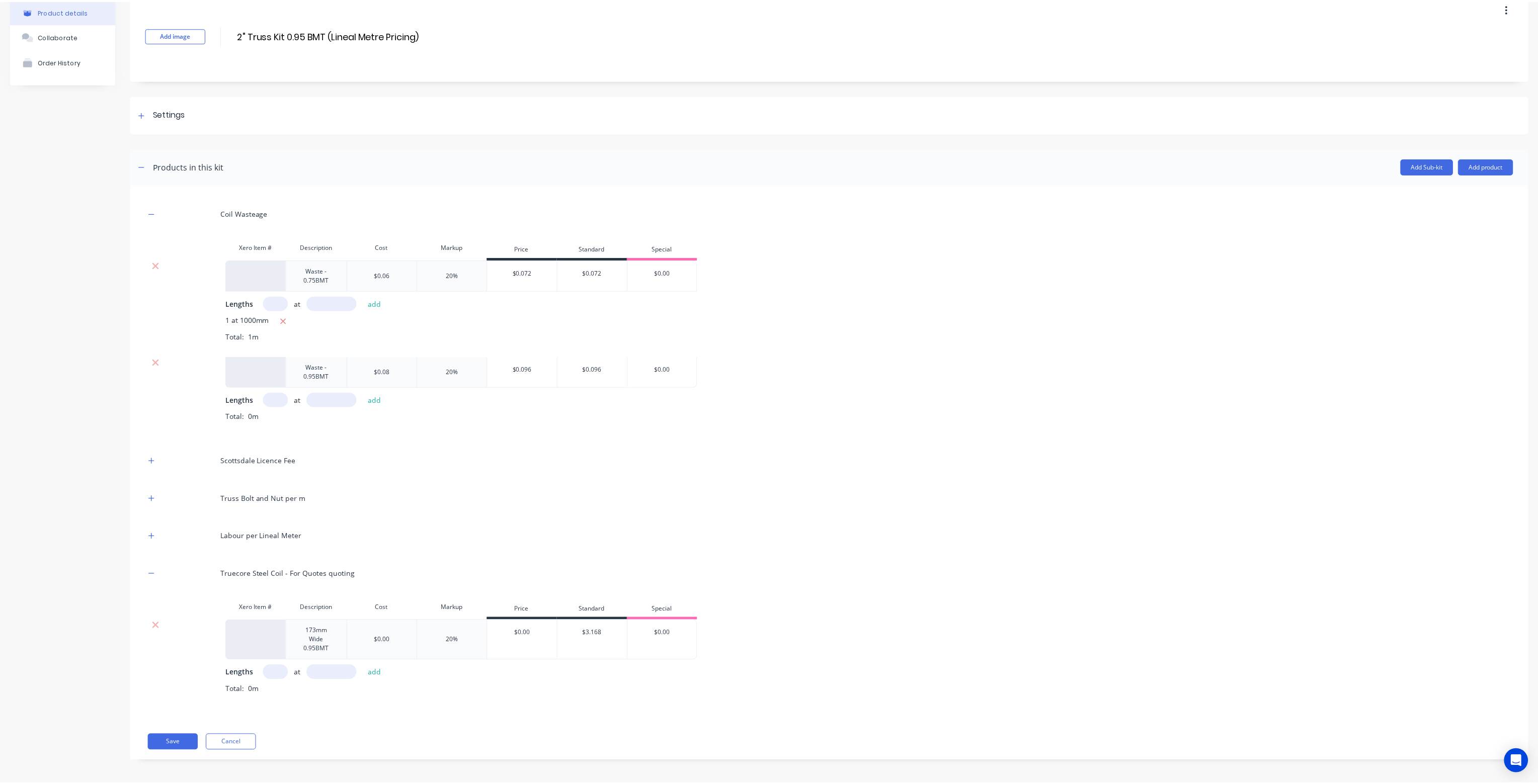
scroll to position [52, 0]
click at [275, 666] on input "text" at bounding box center [277, 672] width 25 height 14
type input "1"
type input "1000"
click at [364, 665] on button "add" at bounding box center [376, 672] width 23 height 14
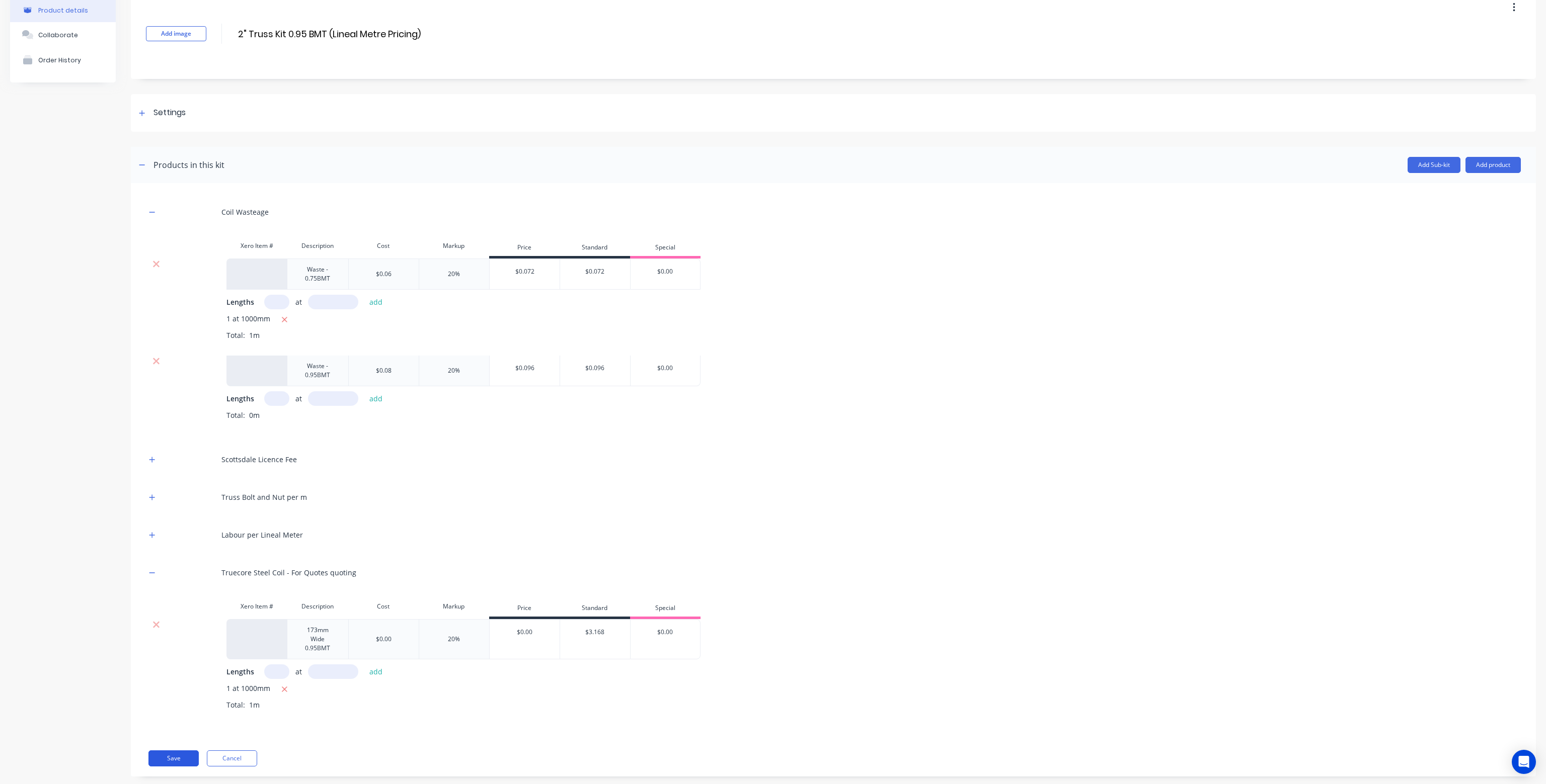
click at [182, 759] on button "Save" at bounding box center [173, 758] width 50 height 16
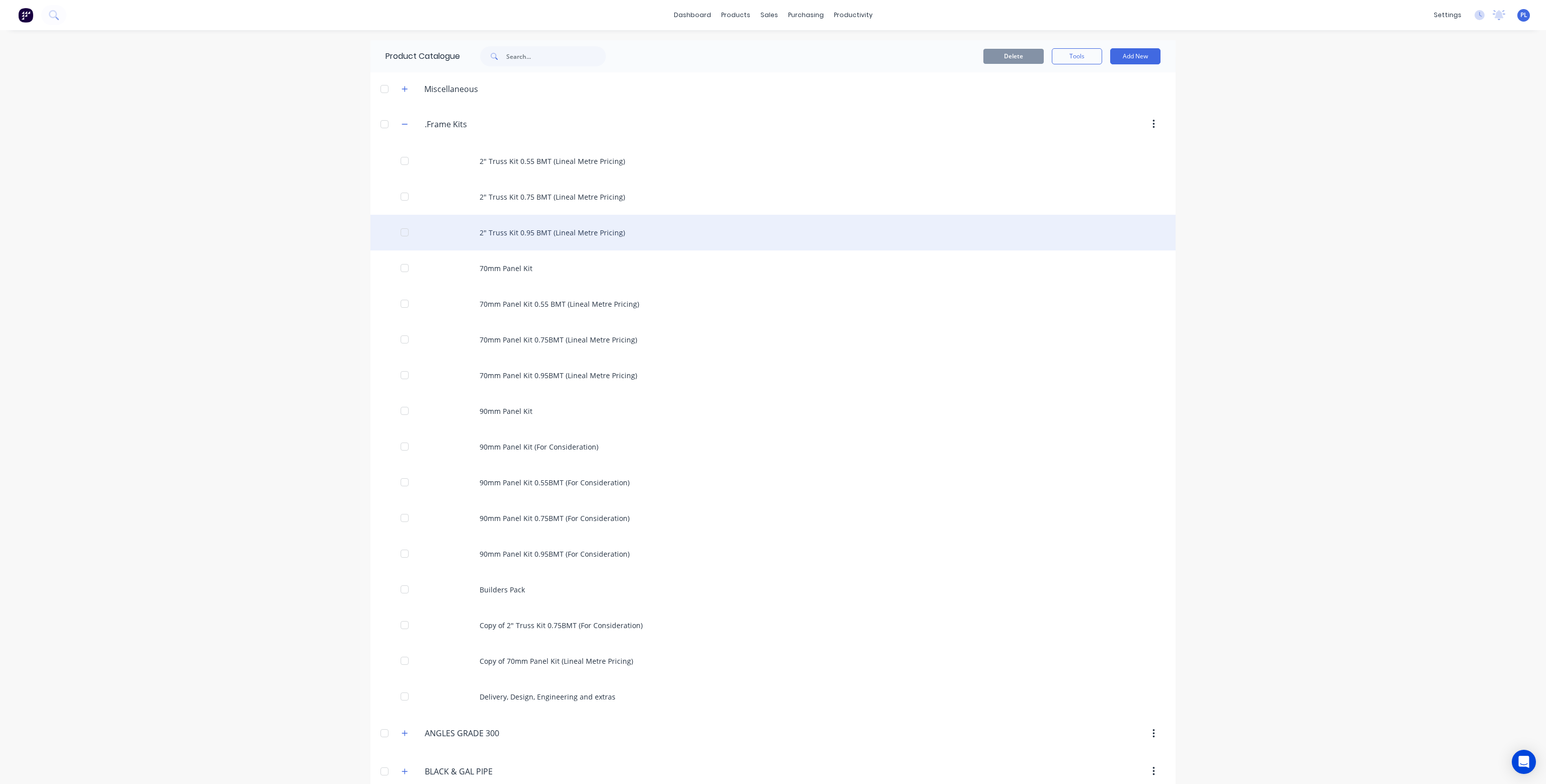
click at [547, 226] on div "2" Truss Kit 0.95 BMT (Lineal Metre Pricing)" at bounding box center [773, 233] width 805 height 36
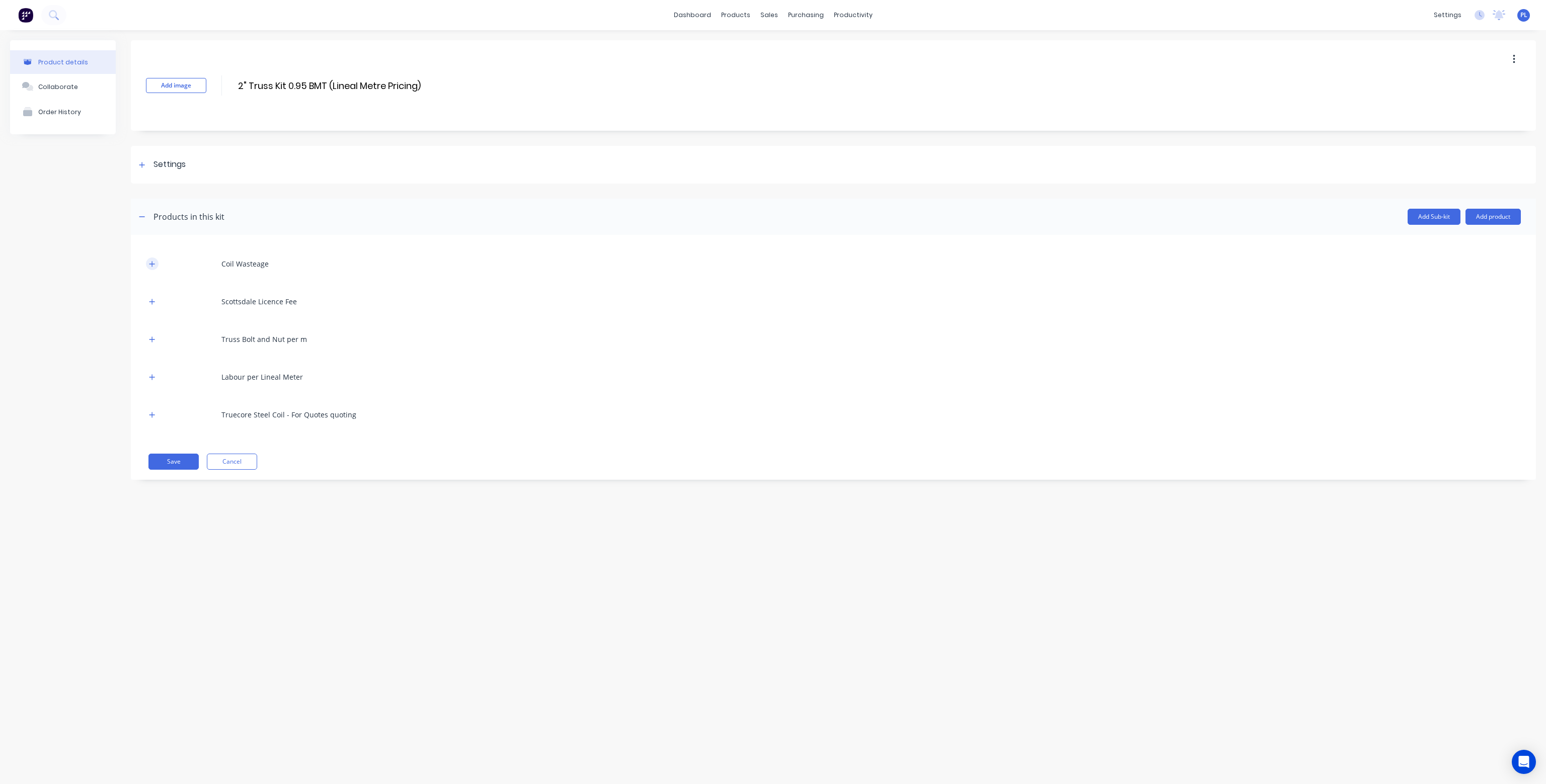
click at [152, 263] on icon "button" at bounding box center [152, 263] width 5 height 5
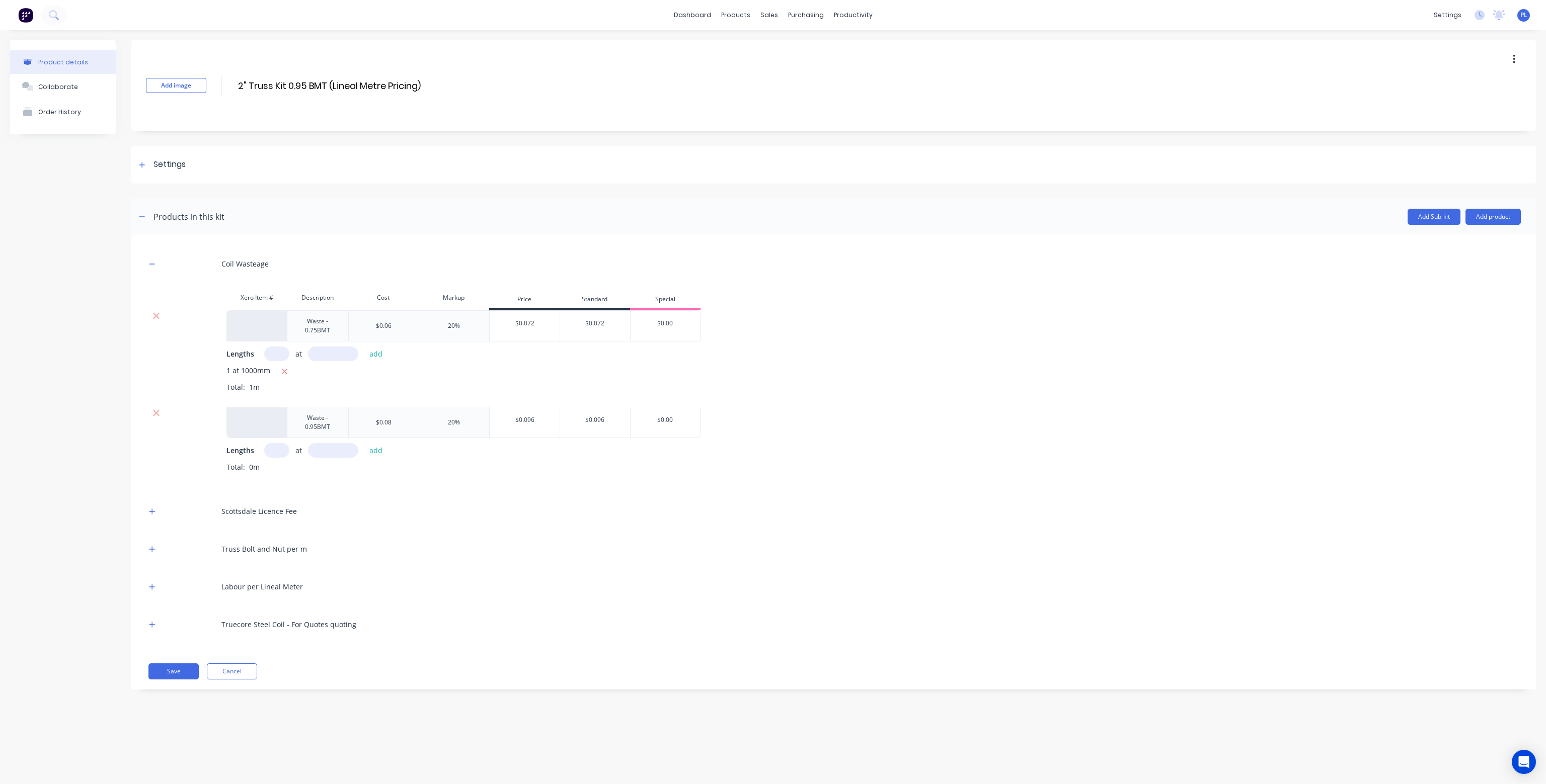
click at [274, 453] on input "text" at bounding box center [277, 450] width 25 height 14
type input "1"
type input "1000"
click at [364, 444] on button "add" at bounding box center [376, 450] width 23 height 14
click at [154, 316] on icon at bounding box center [156, 316] width 8 height 10
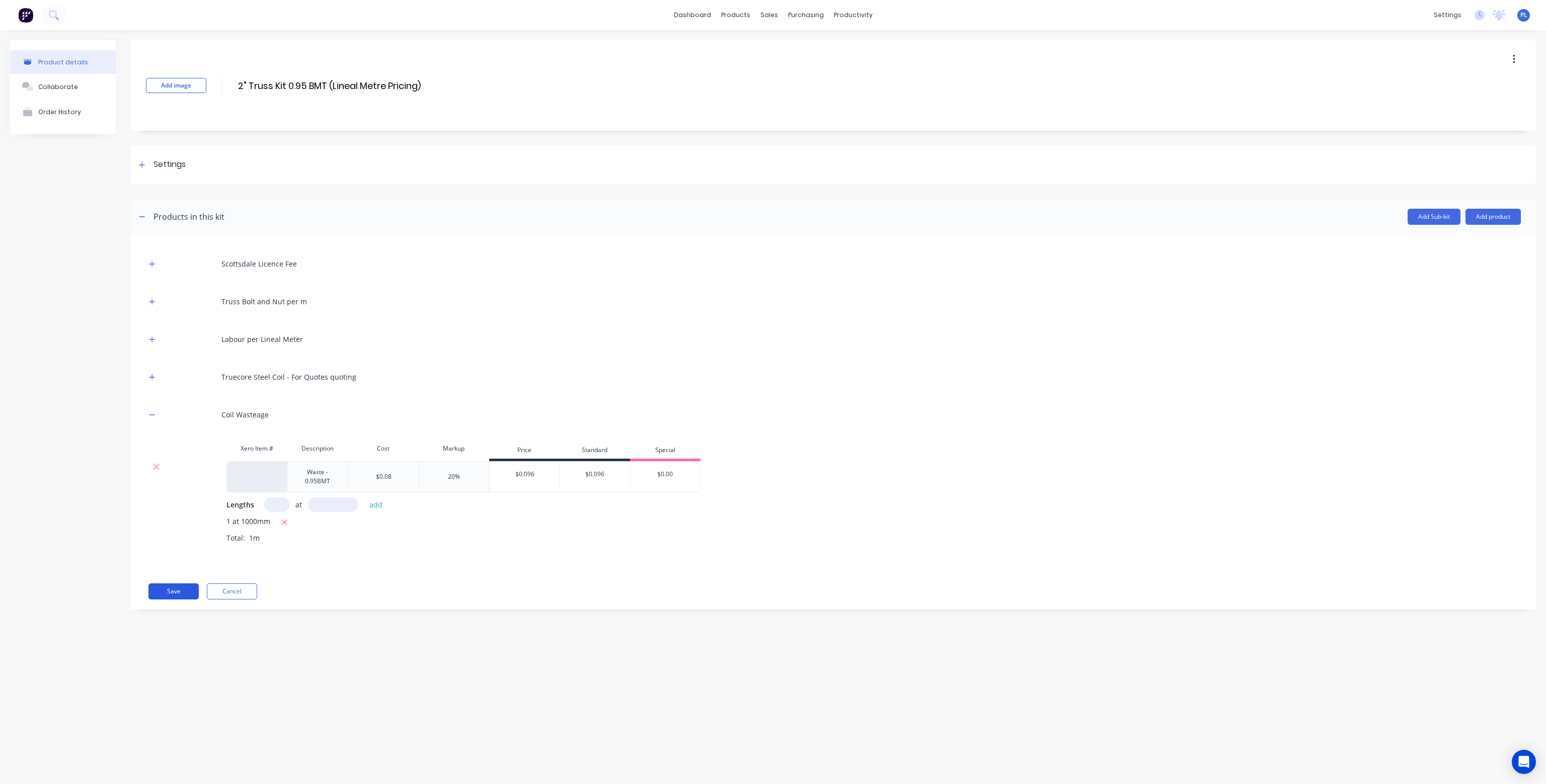
click at [175, 588] on button "Save" at bounding box center [173, 591] width 50 height 16
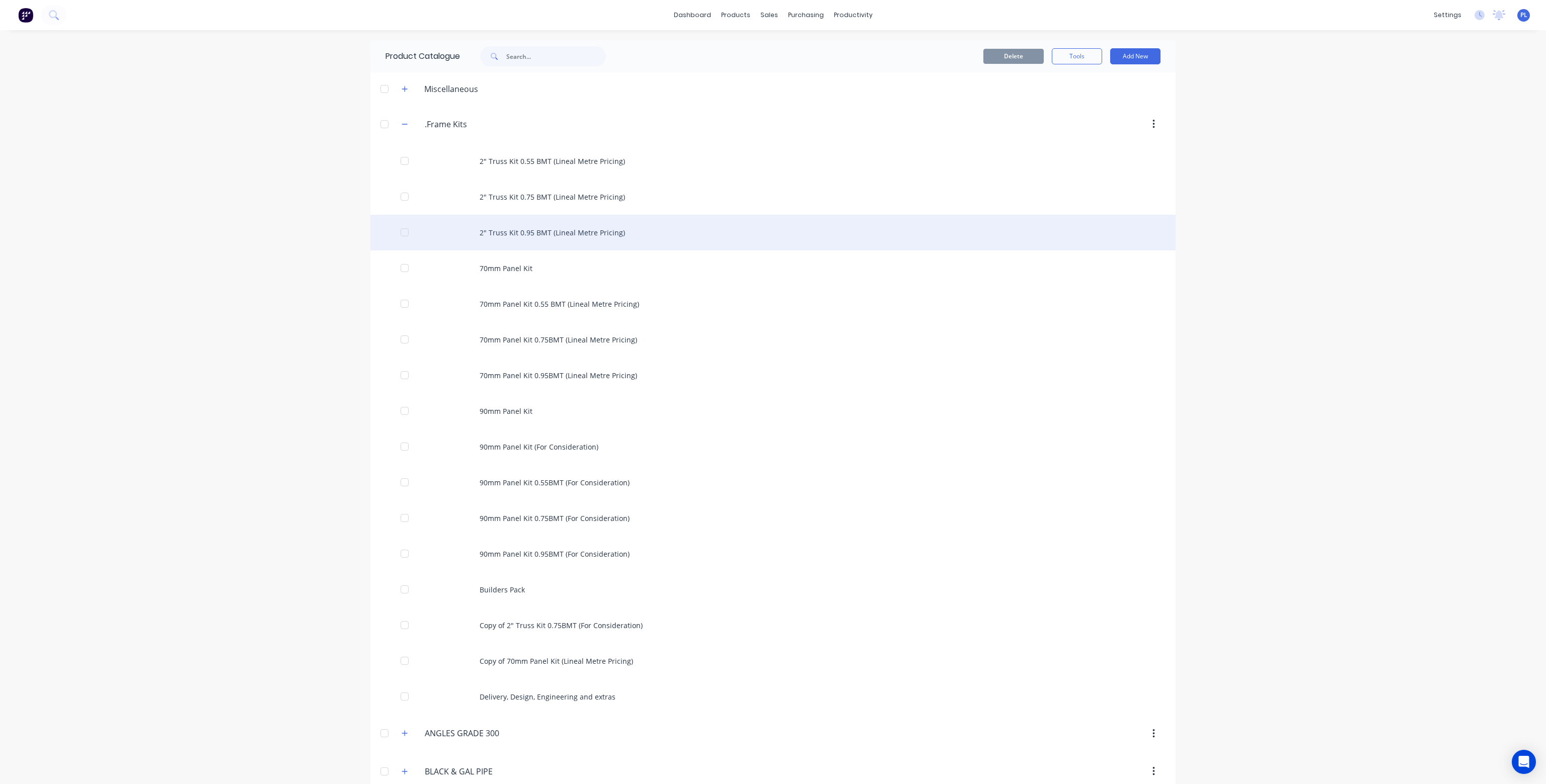
click at [534, 224] on div "2" Truss Kit 0.95 BMT (Lineal Metre Pricing)" at bounding box center [773, 233] width 805 height 36
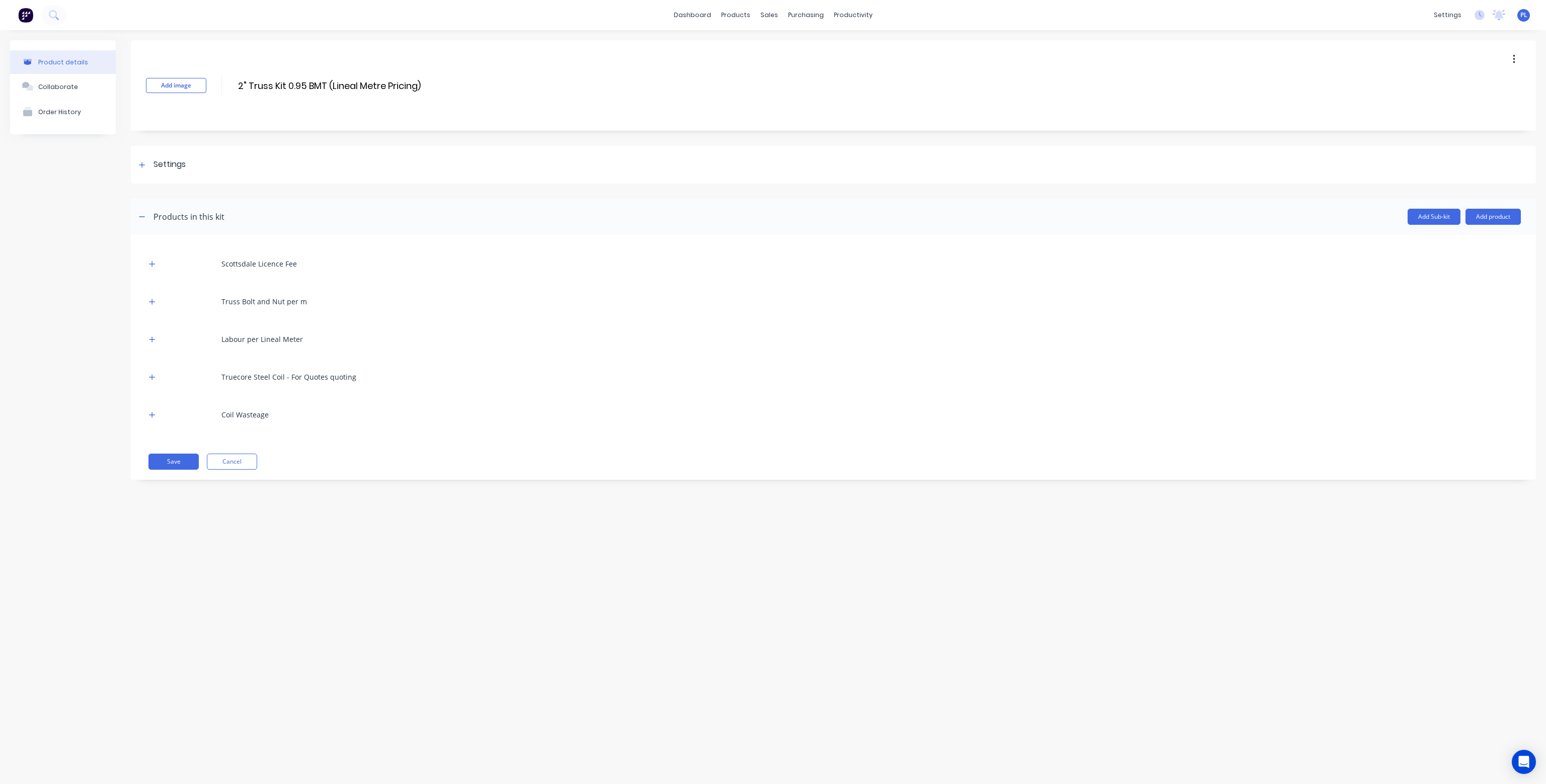
drag, startPoint x: 148, startPoint y: 258, endPoint x: 155, endPoint y: 273, distance: 16.6
click at [149, 259] on div at bounding box center [152, 263] width 13 height 13
click at [151, 265] on icon "button" at bounding box center [152, 264] width 6 height 7
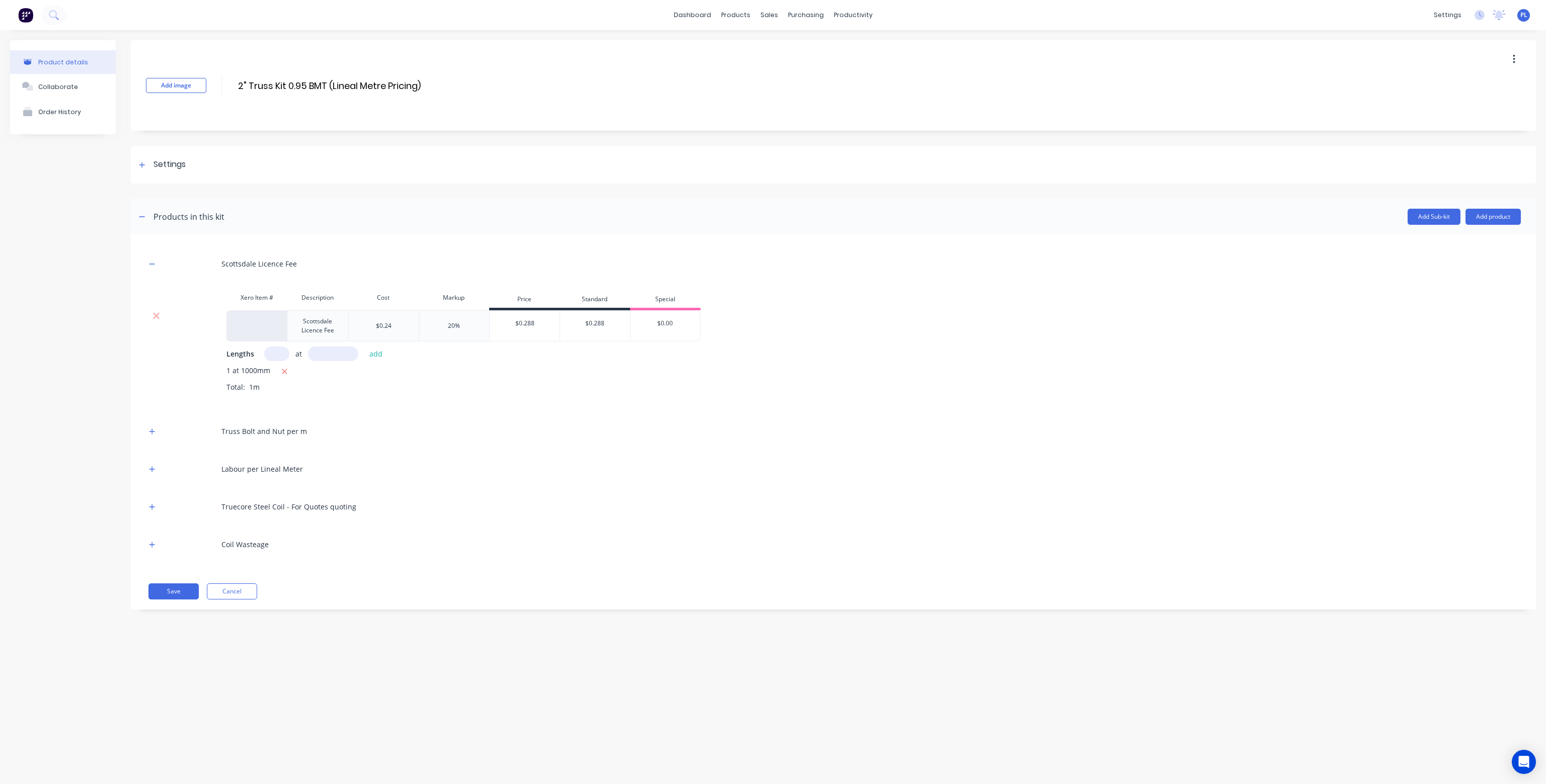
click at [157, 321] on div at bounding box center [156, 326] width 20 height 31
click at [157, 318] on icon at bounding box center [156, 316] width 7 height 7
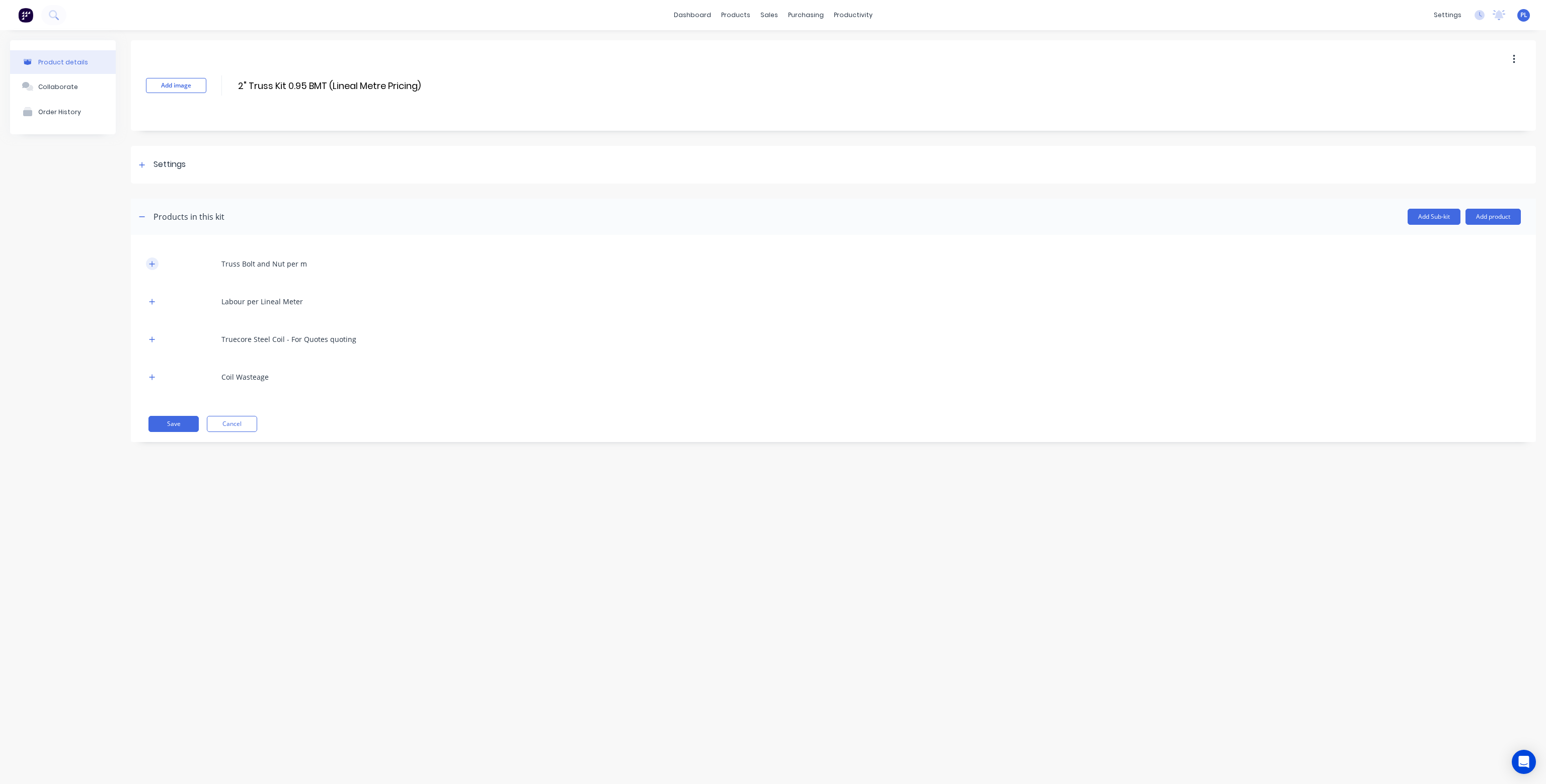
click at [151, 261] on icon "button" at bounding box center [152, 264] width 6 height 7
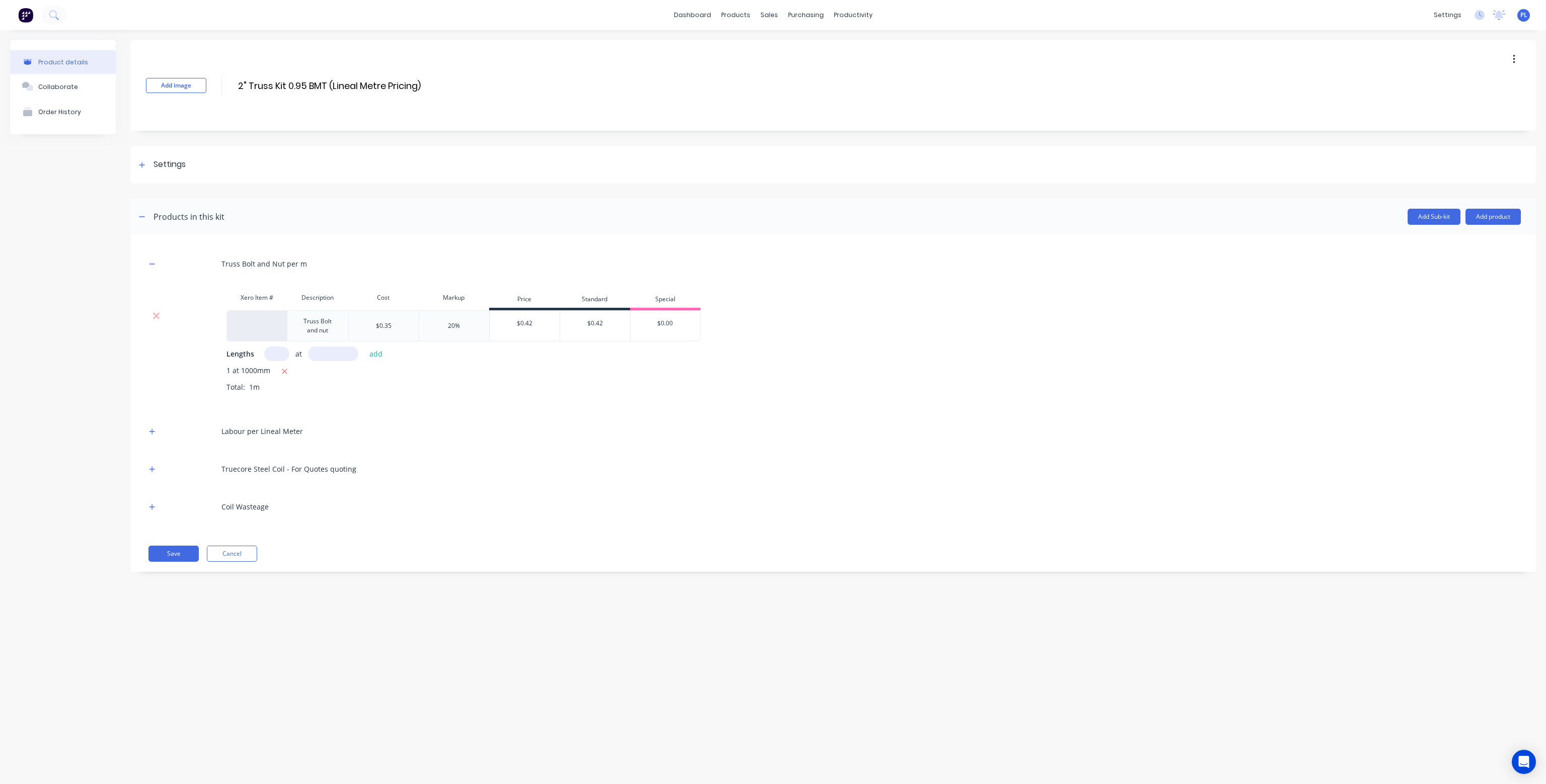
click at [151, 315] on div at bounding box center [156, 316] width 19 height 10
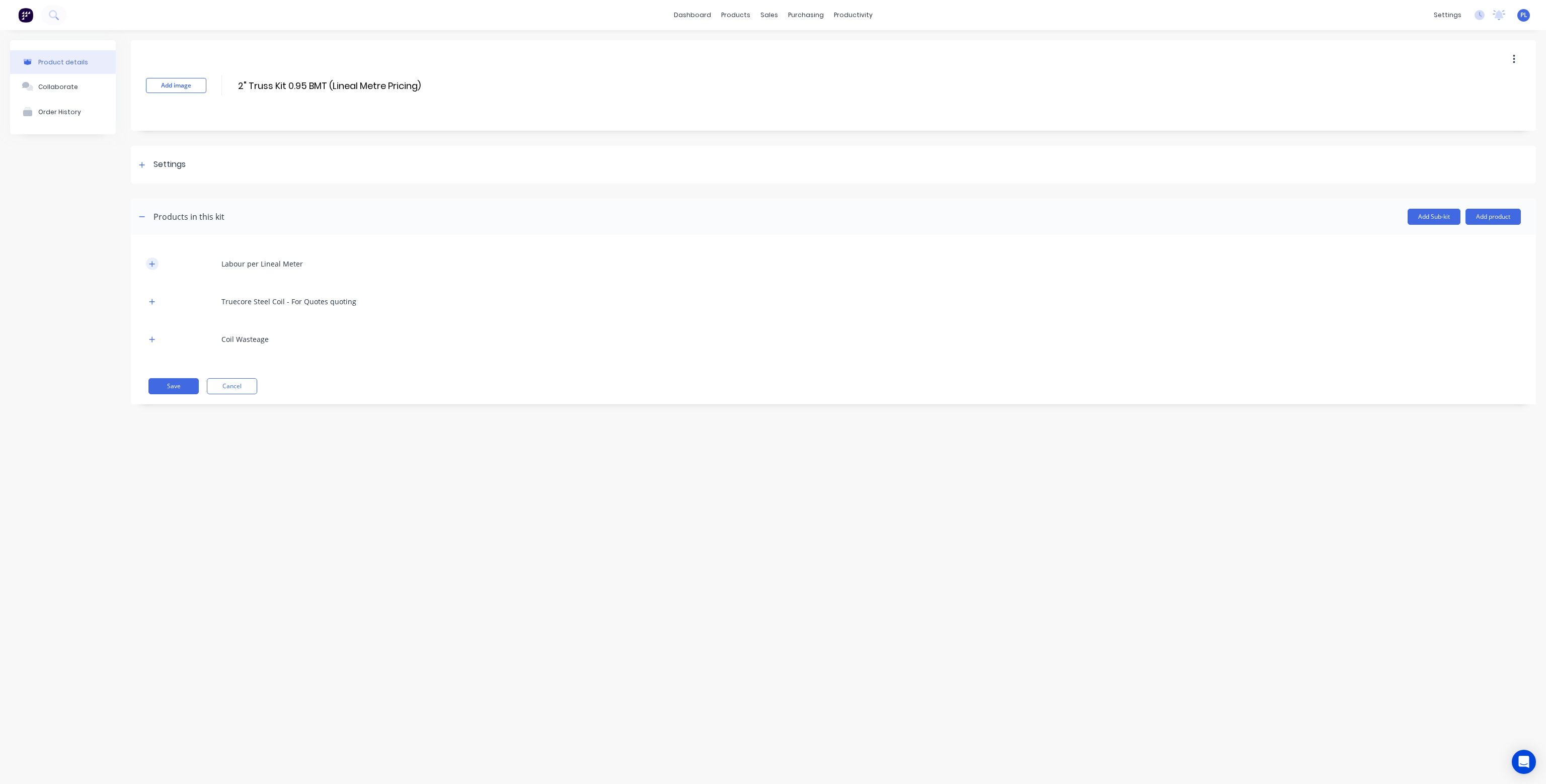
click at [153, 263] on icon "button" at bounding box center [152, 264] width 6 height 7
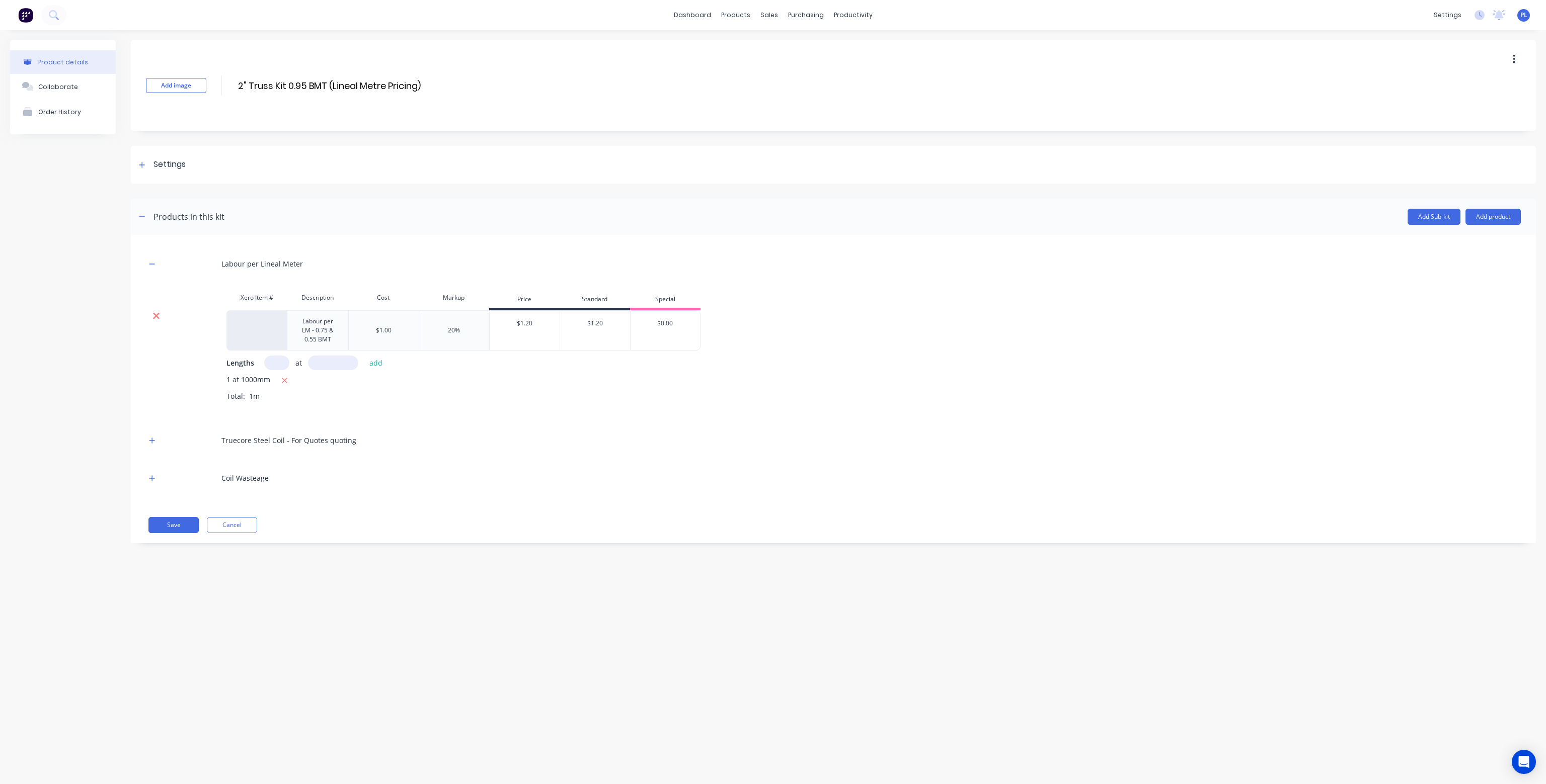
click at [154, 316] on icon at bounding box center [156, 316] width 7 height 7
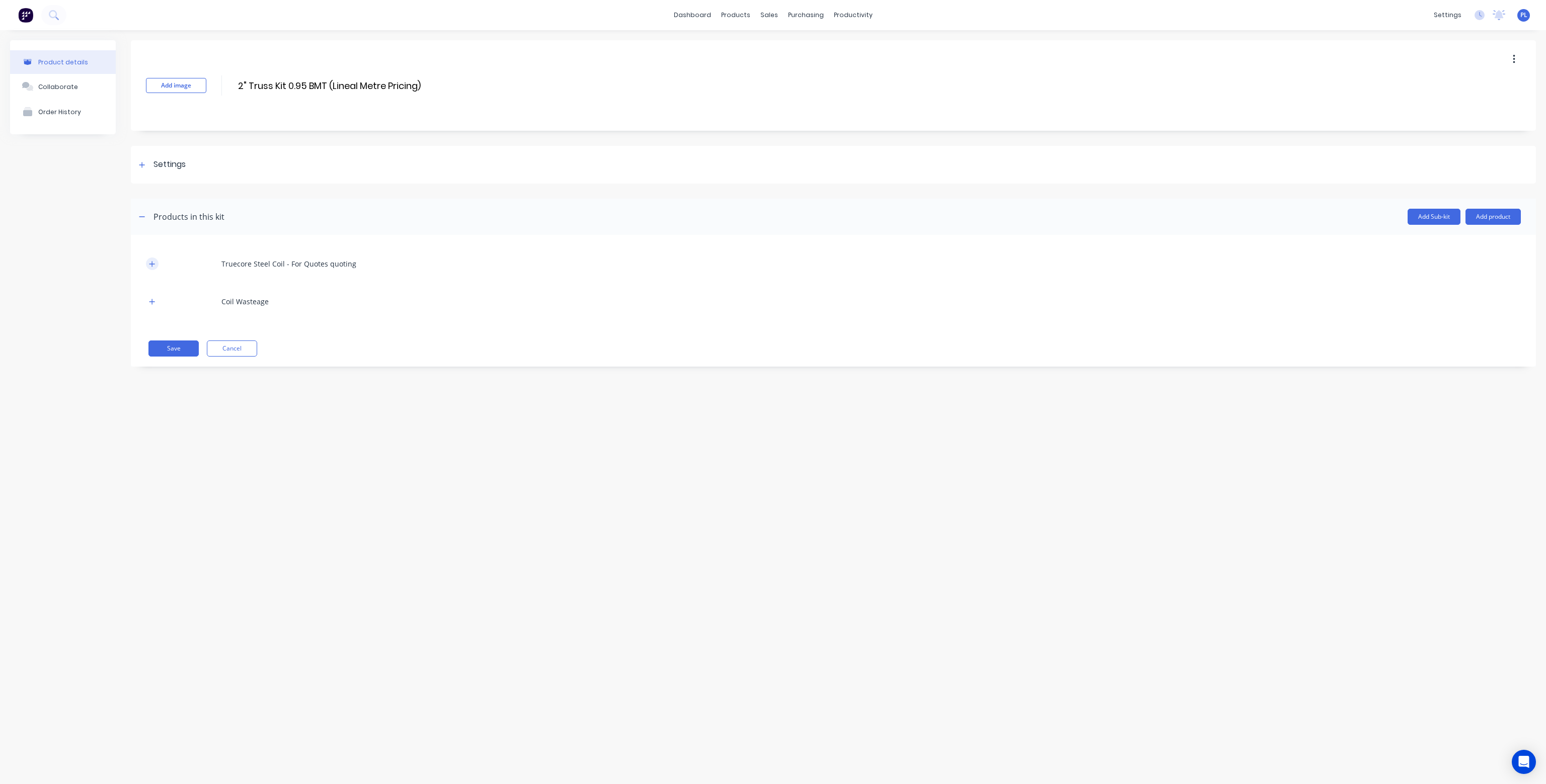
click at [152, 259] on button "button" at bounding box center [152, 263] width 13 height 13
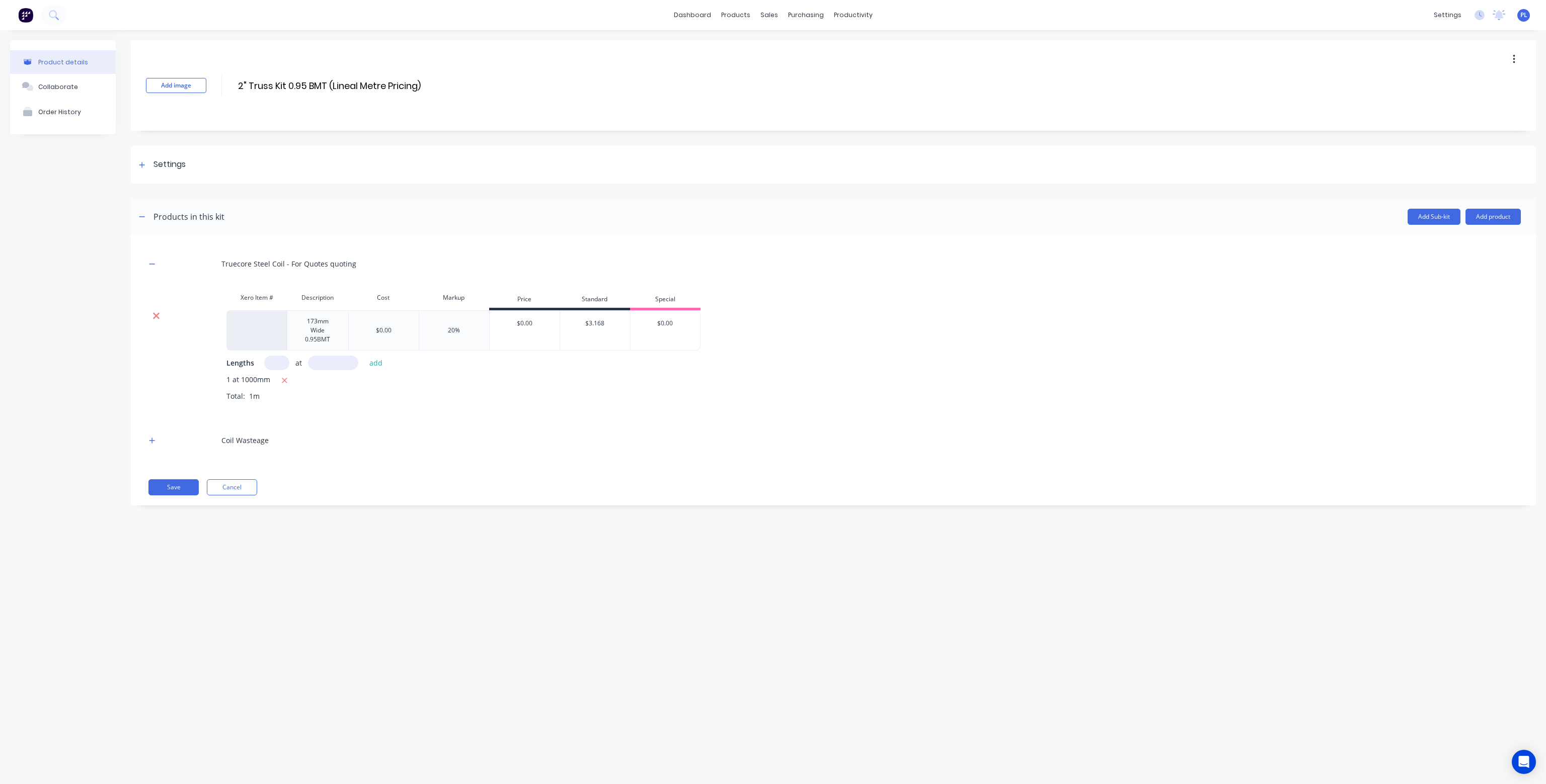
click at [156, 316] on icon at bounding box center [156, 316] width 7 height 7
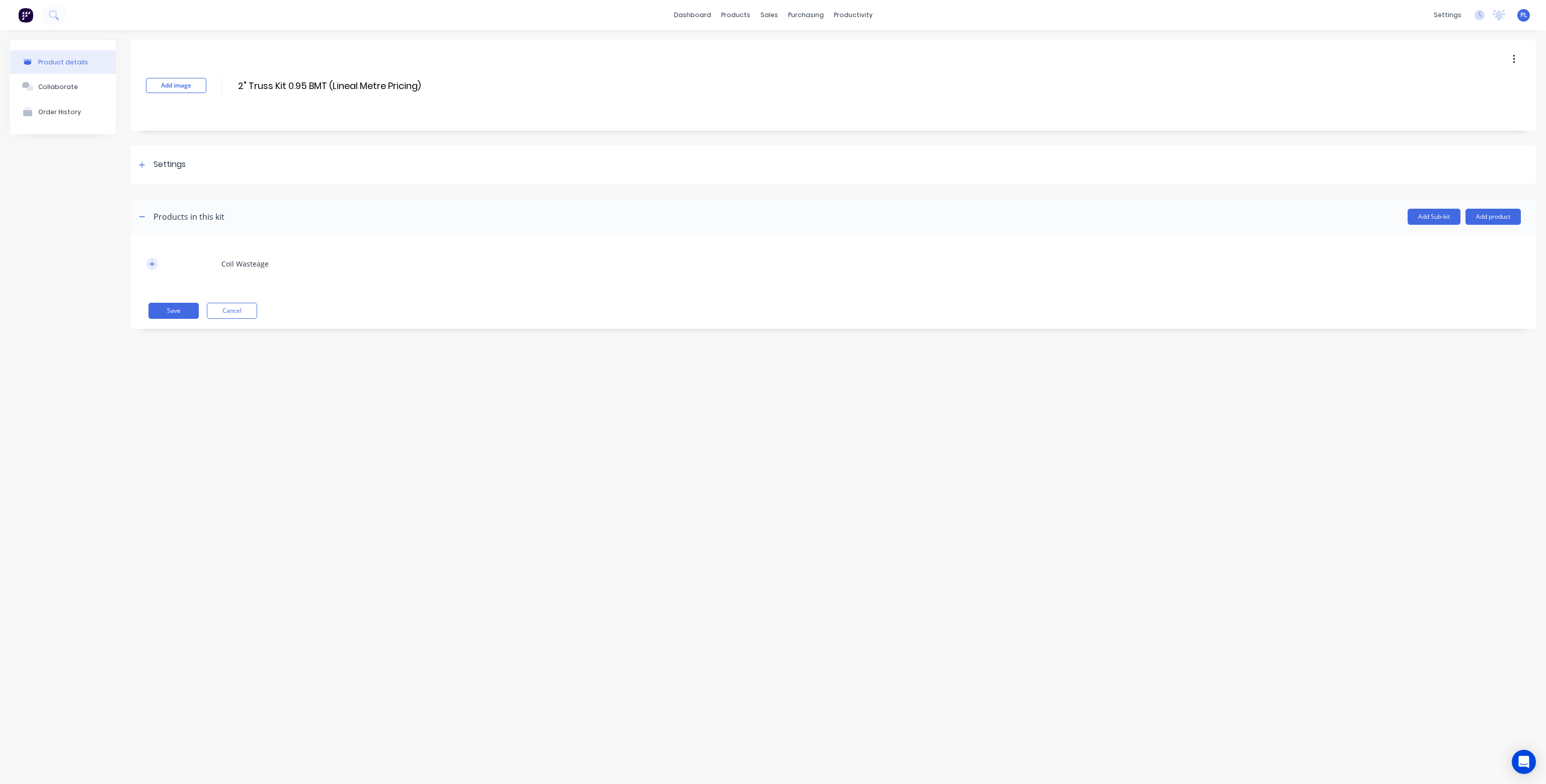
click at [155, 265] on button "button" at bounding box center [152, 263] width 13 height 13
click at [155, 314] on icon at bounding box center [156, 316] width 8 height 10
click at [1494, 220] on button "Add product" at bounding box center [1493, 217] width 55 height 16
click at [1474, 238] on div "Product catalogue" at bounding box center [1473, 242] width 77 height 14
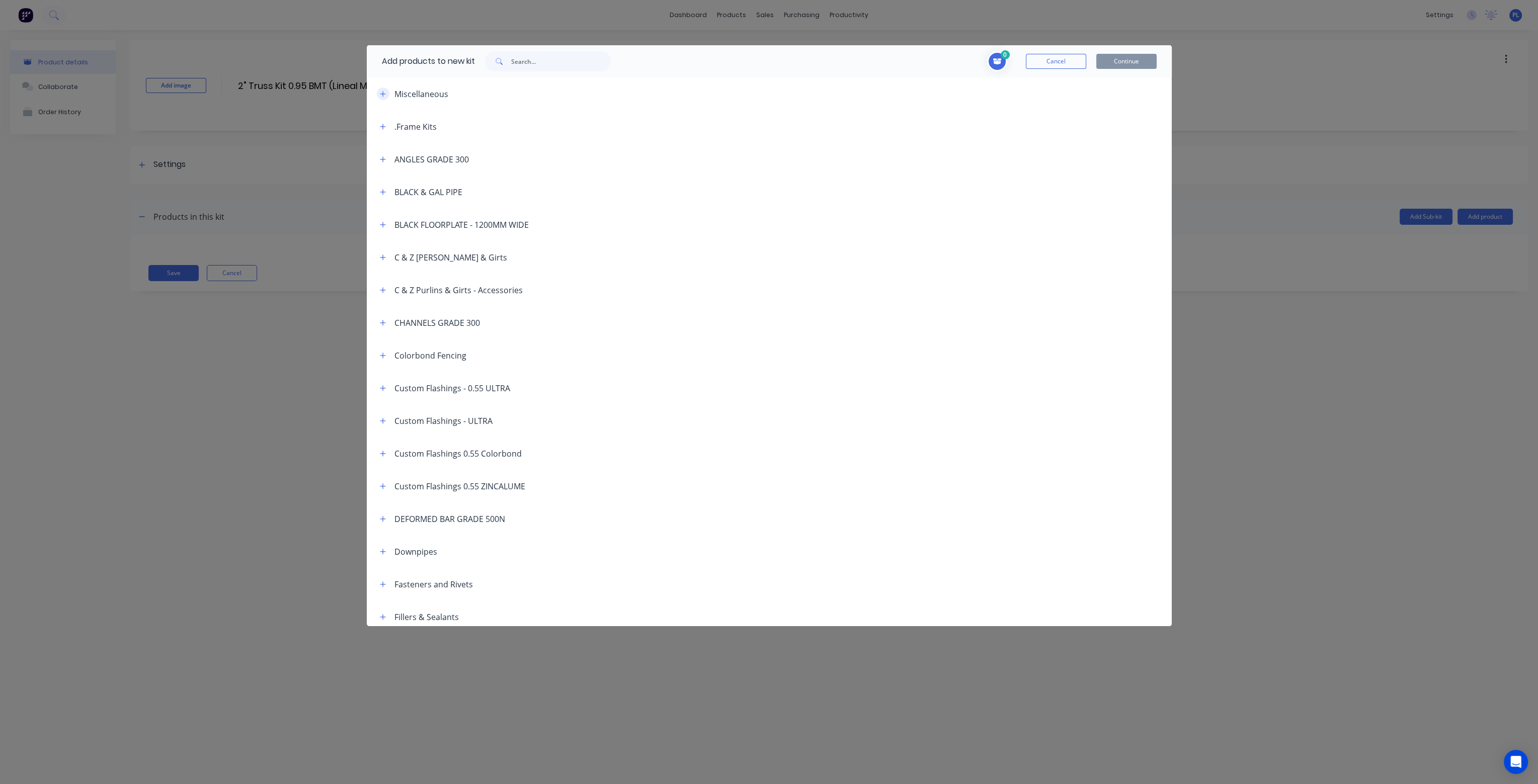
click at [385, 89] on button "button" at bounding box center [383, 94] width 13 height 13
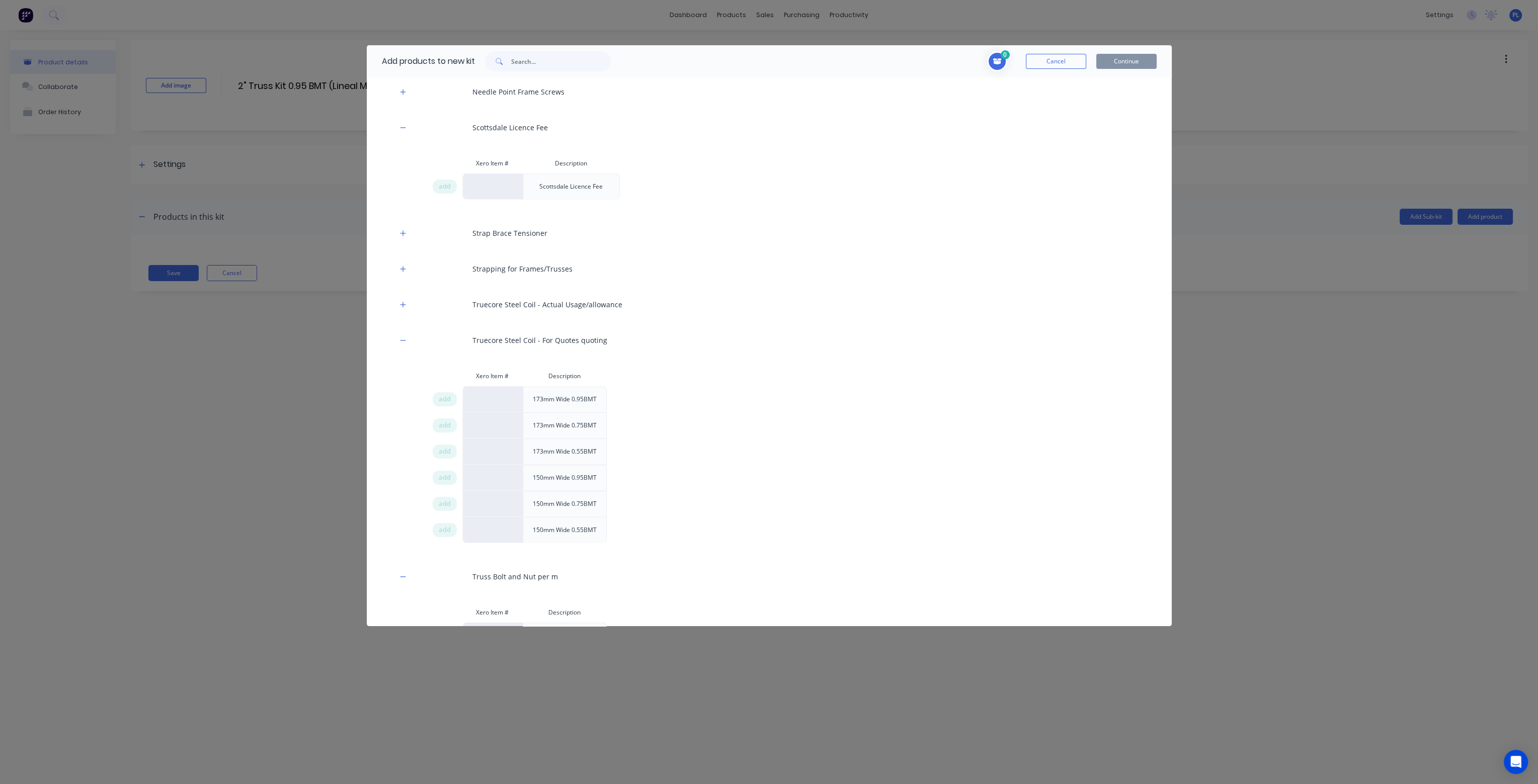
scroll to position [805, 0]
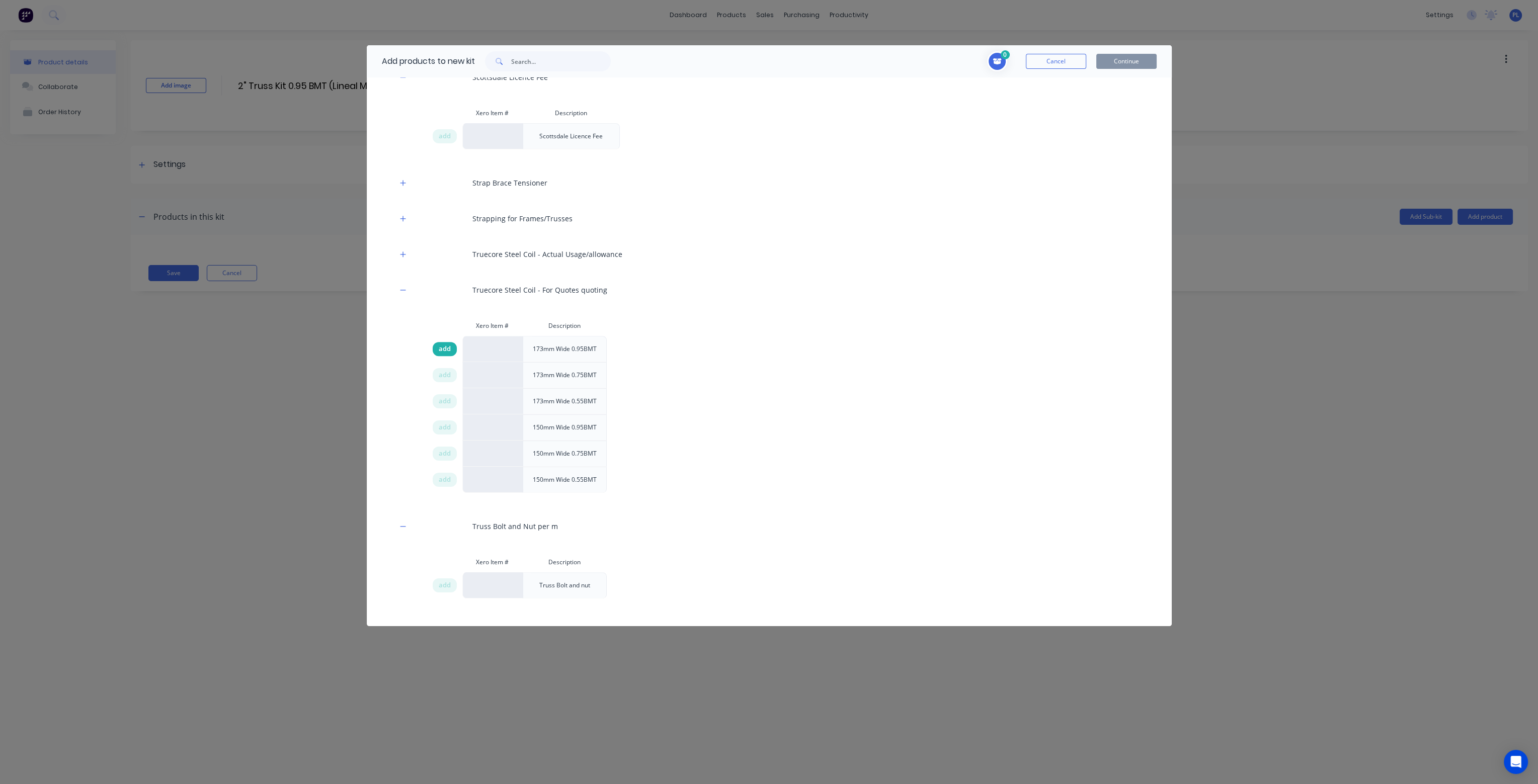
click at [442, 346] on span "add" at bounding box center [445, 349] width 12 height 10
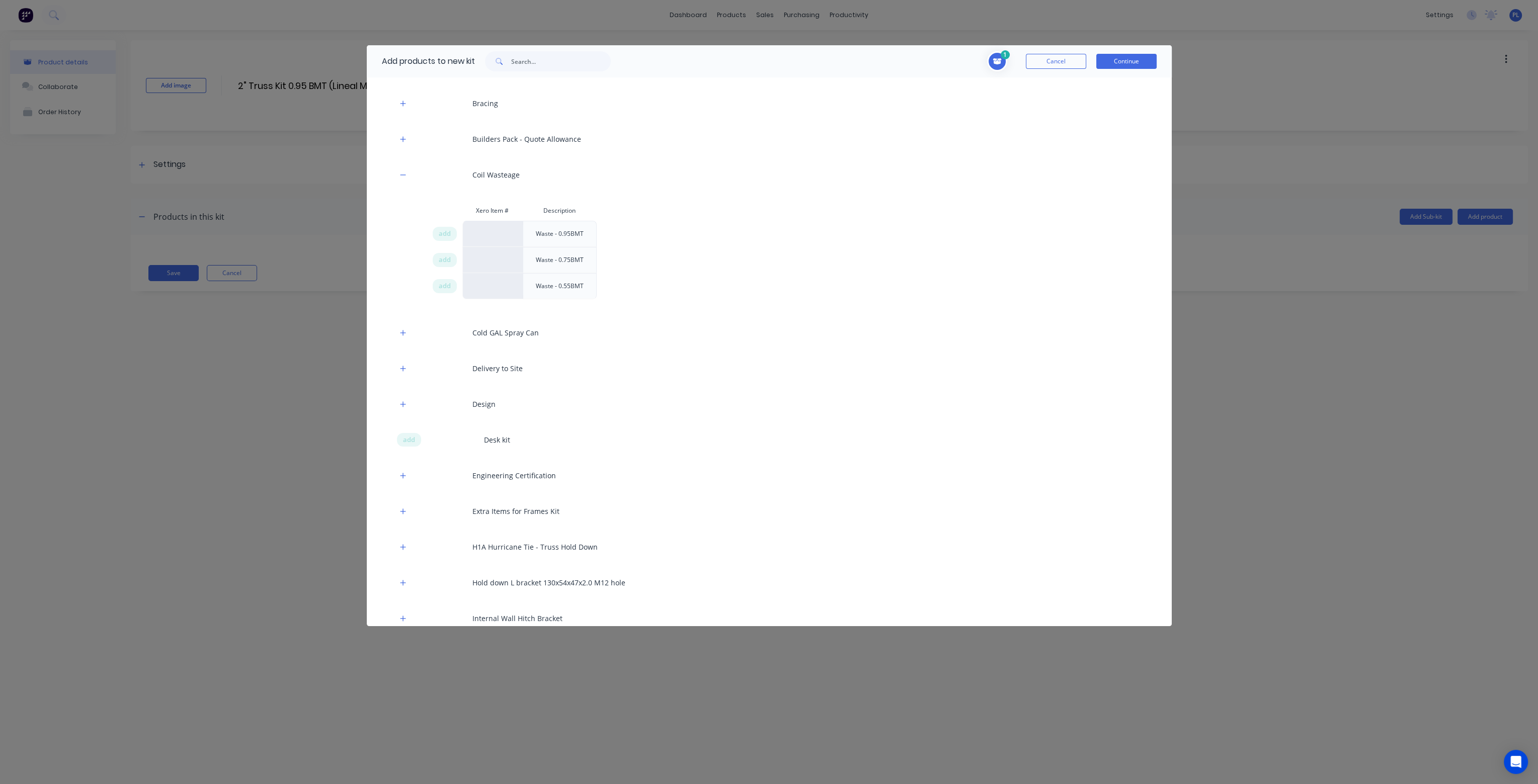
scroll to position [50, 0]
click at [442, 238] on div "add" at bounding box center [445, 244] width 24 height 14
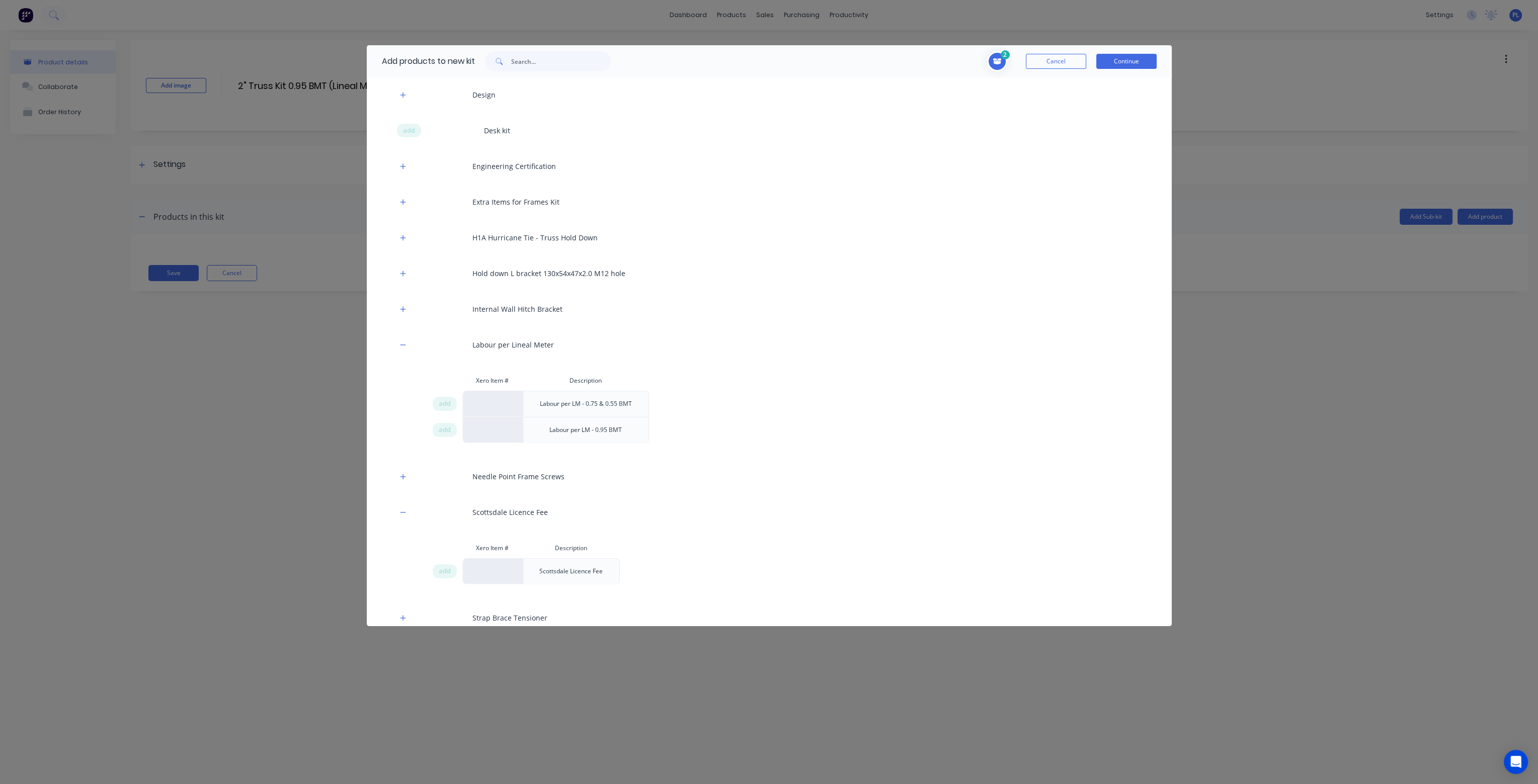
scroll to position [503, 0]
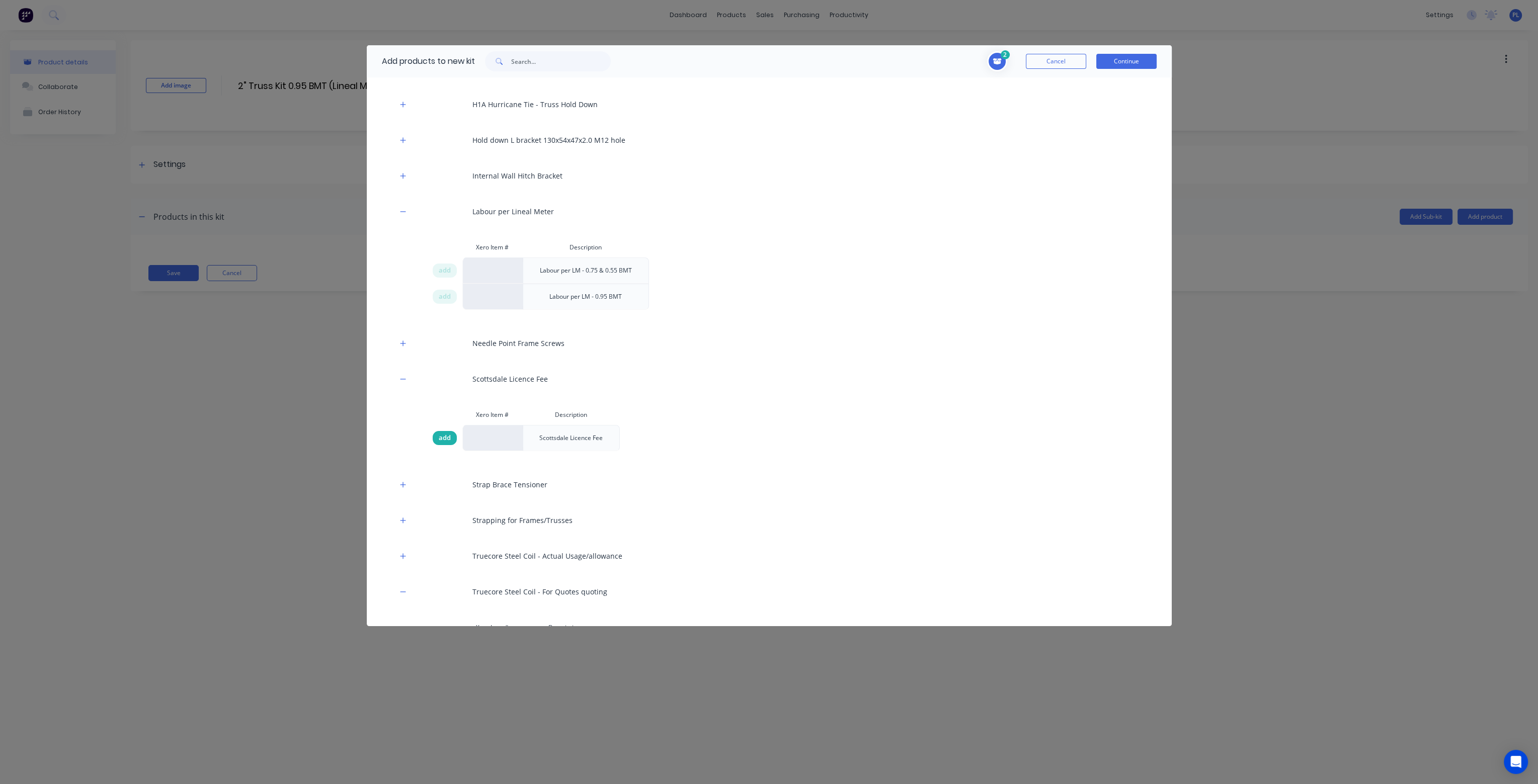
click at [445, 436] on span "add" at bounding box center [445, 438] width 12 height 10
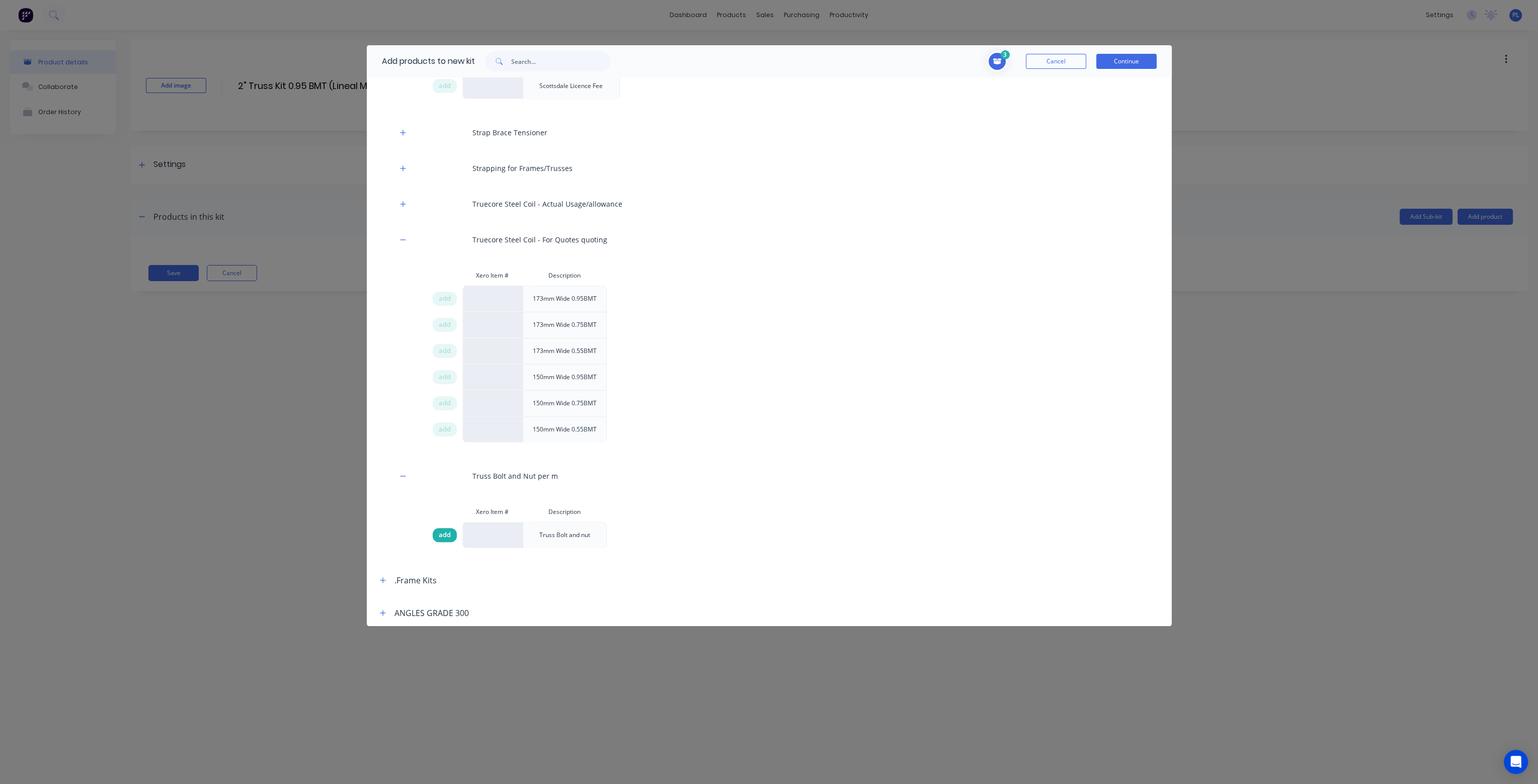
click at [443, 531] on span "add" at bounding box center [445, 535] width 12 height 10
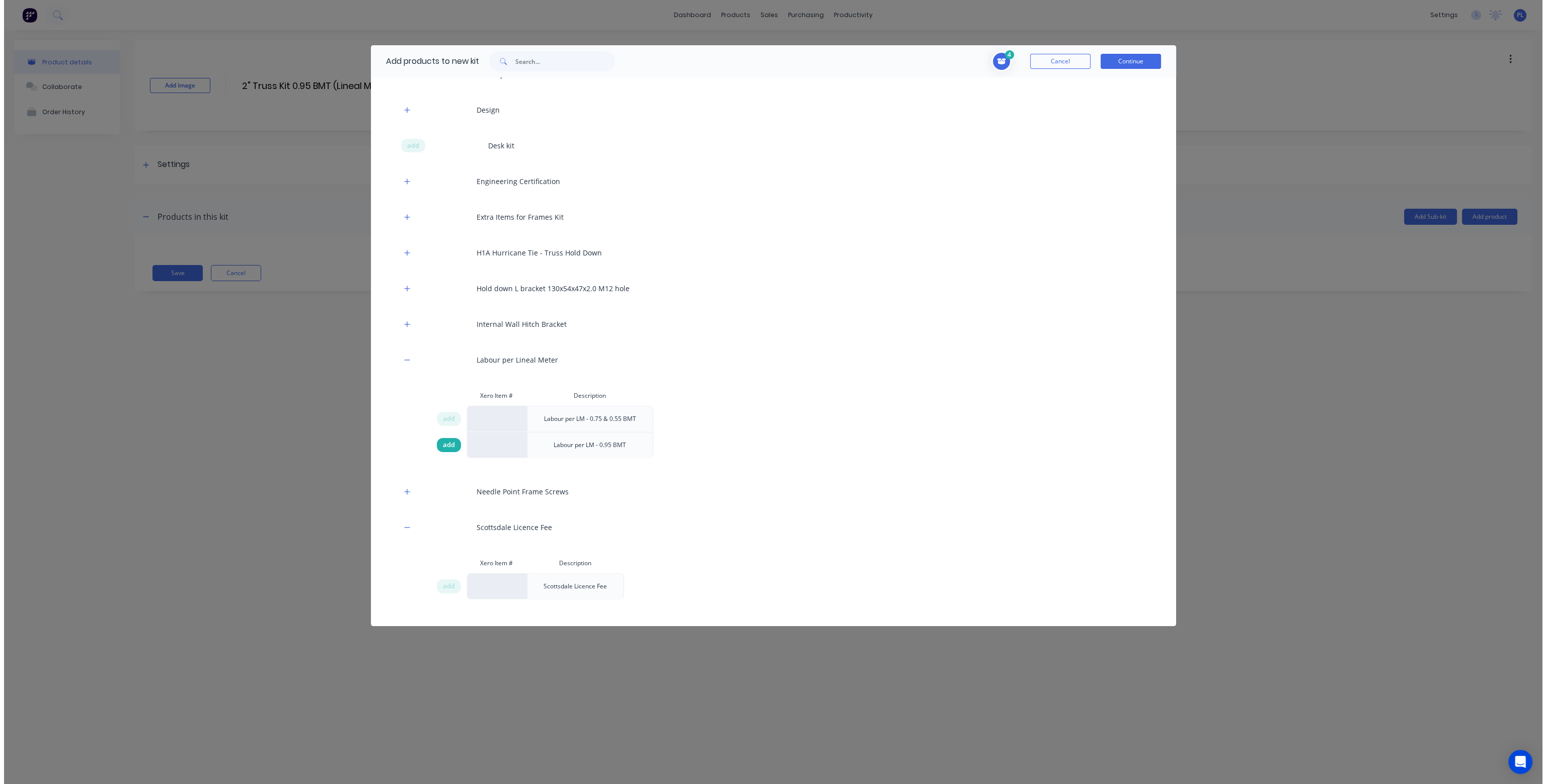
scroll to position [352, 0]
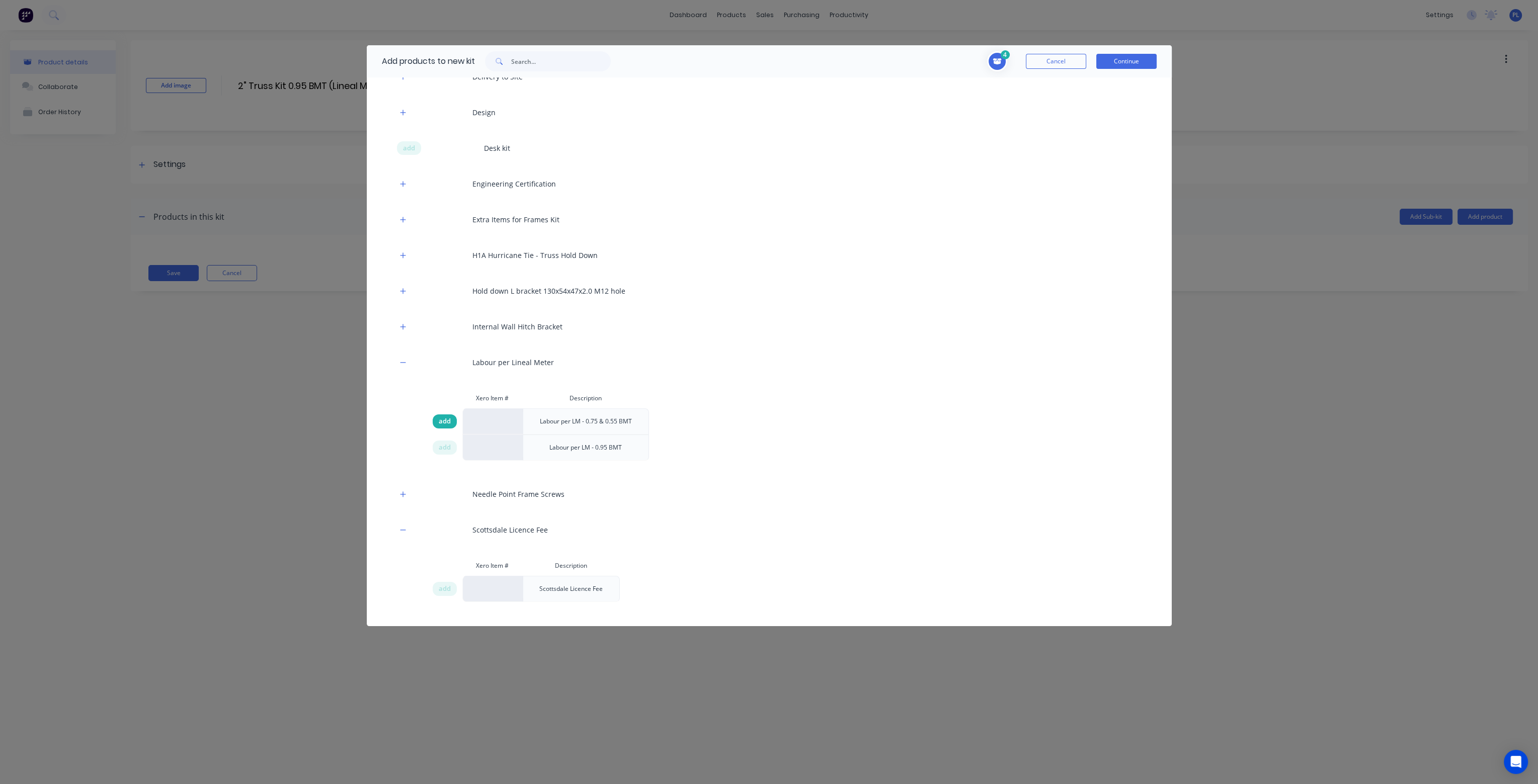
click at [450, 423] on span "add" at bounding box center [445, 421] width 12 height 10
click at [1146, 62] on button "Continue" at bounding box center [1126, 61] width 61 height 15
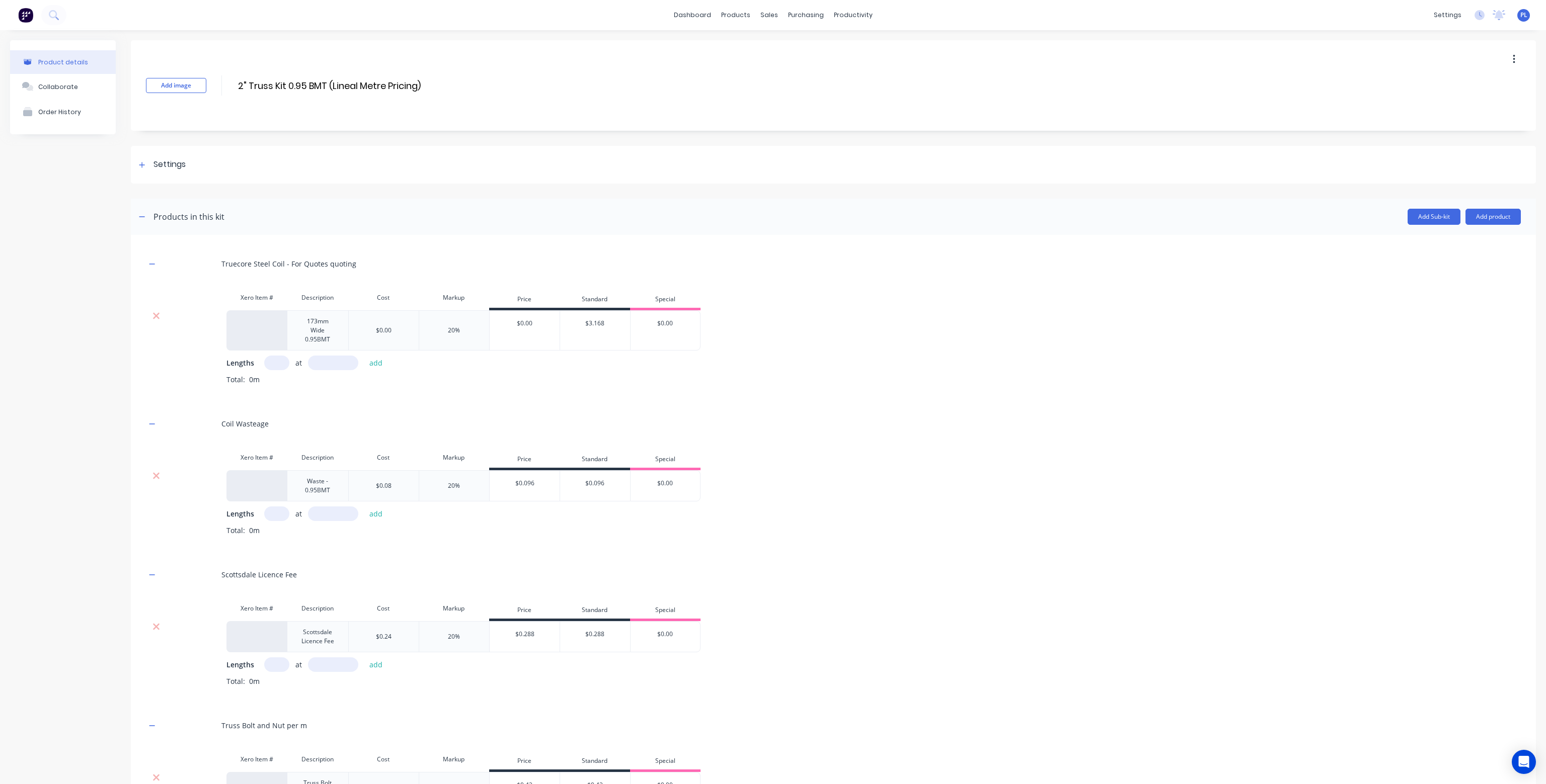
click at [274, 358] on input "text" at bounding box center [277, 363] width 25 height 14
type input "1"
type input "1000"
click at [364, 356] on button "add" at bounding box center [376, 363] width 23 height 14
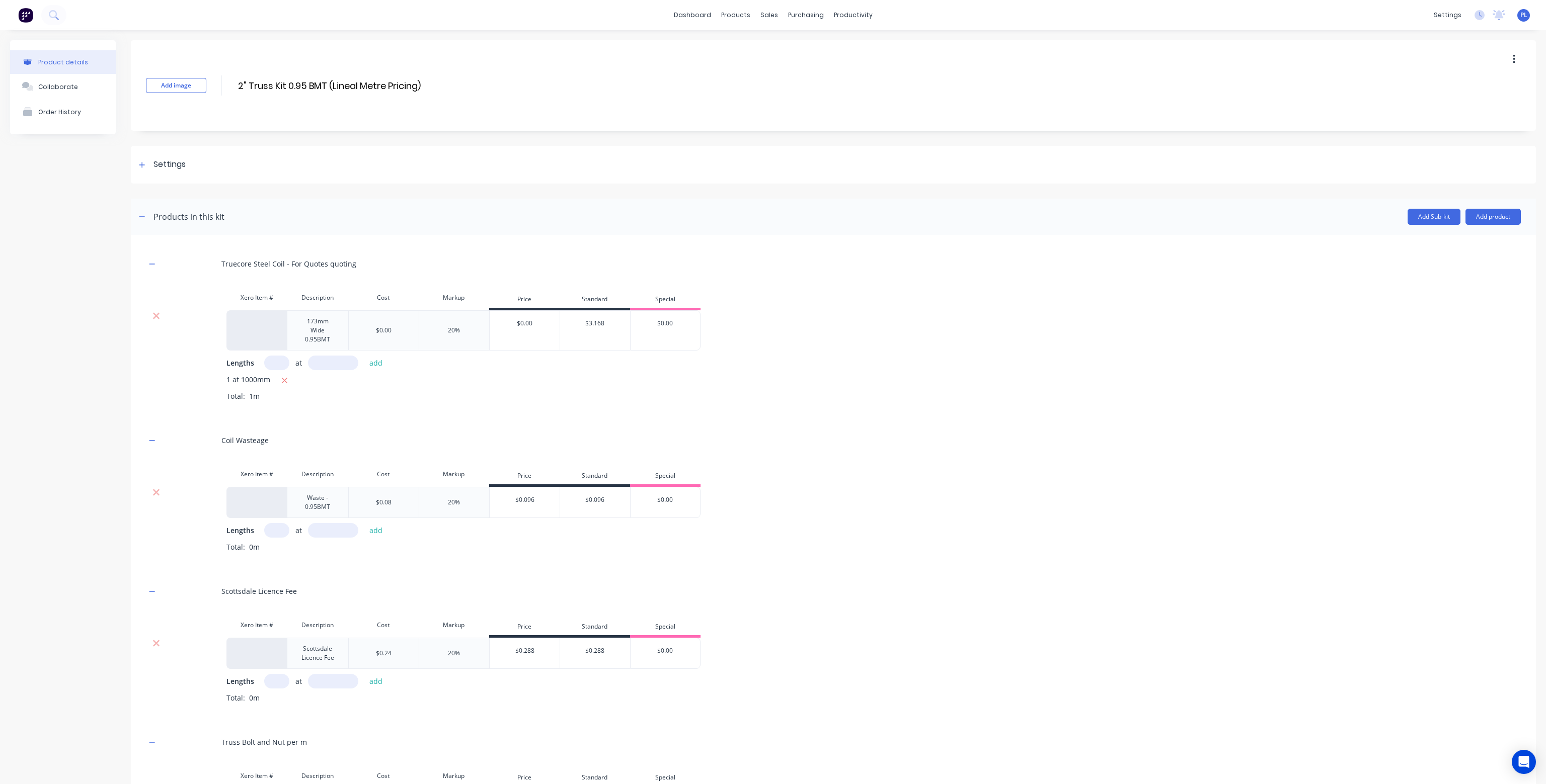
click at [276, 531] on input "text" at bounding box center [277, 530] width 25 height 14
type input "1"
type input "1000"
click at [364, 524] on button "add" at bounding box center [376, 530] width 23 height 14
click at [273, 698] on input "text" at bounding box center [277, 698] width 25 height 14
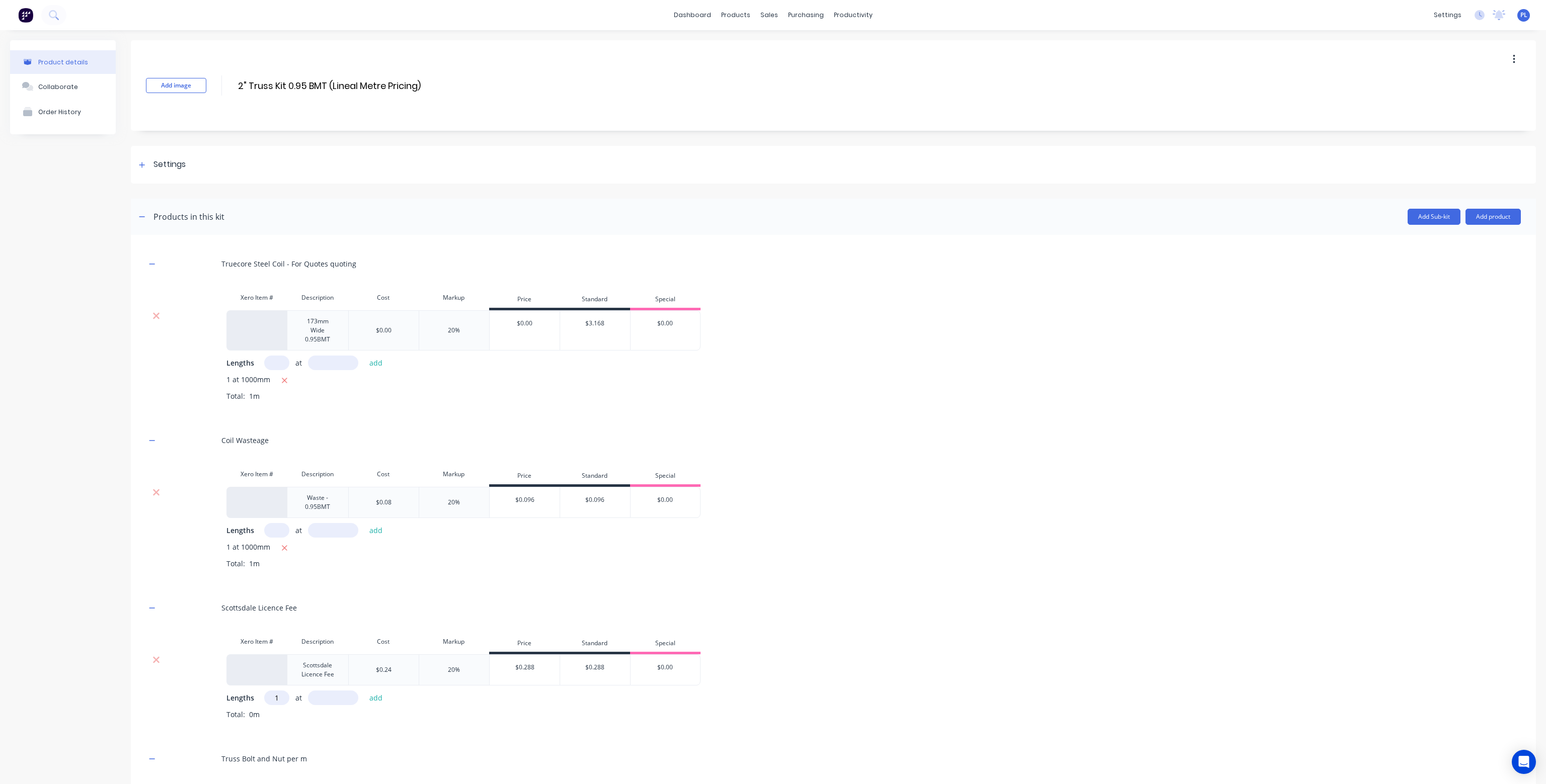
type input "1"
type input "1000"
click at [364, 691] on button "add" at bounding box center [376, 698] width 23 height 14
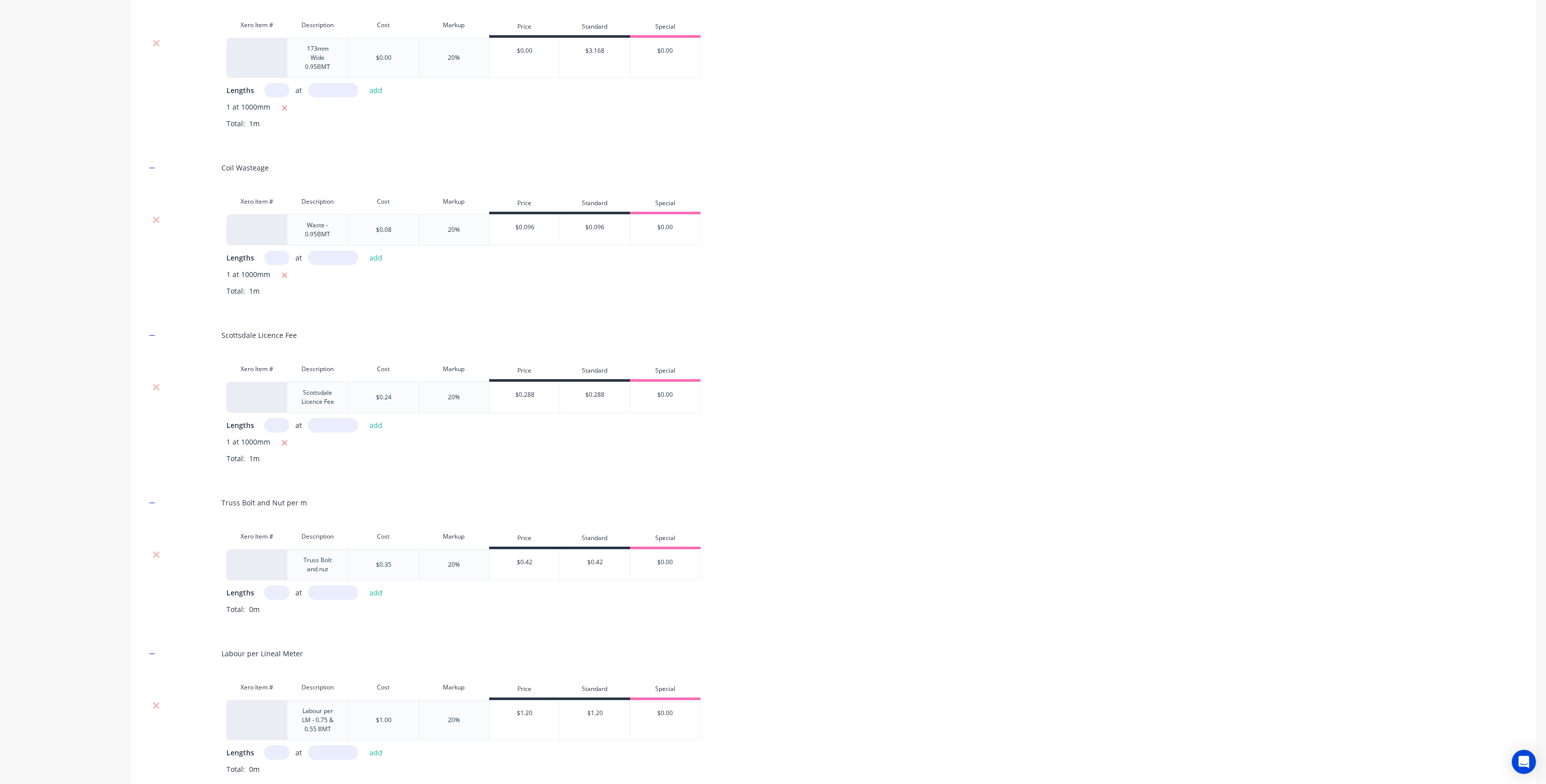
scroll to position [302, 0]
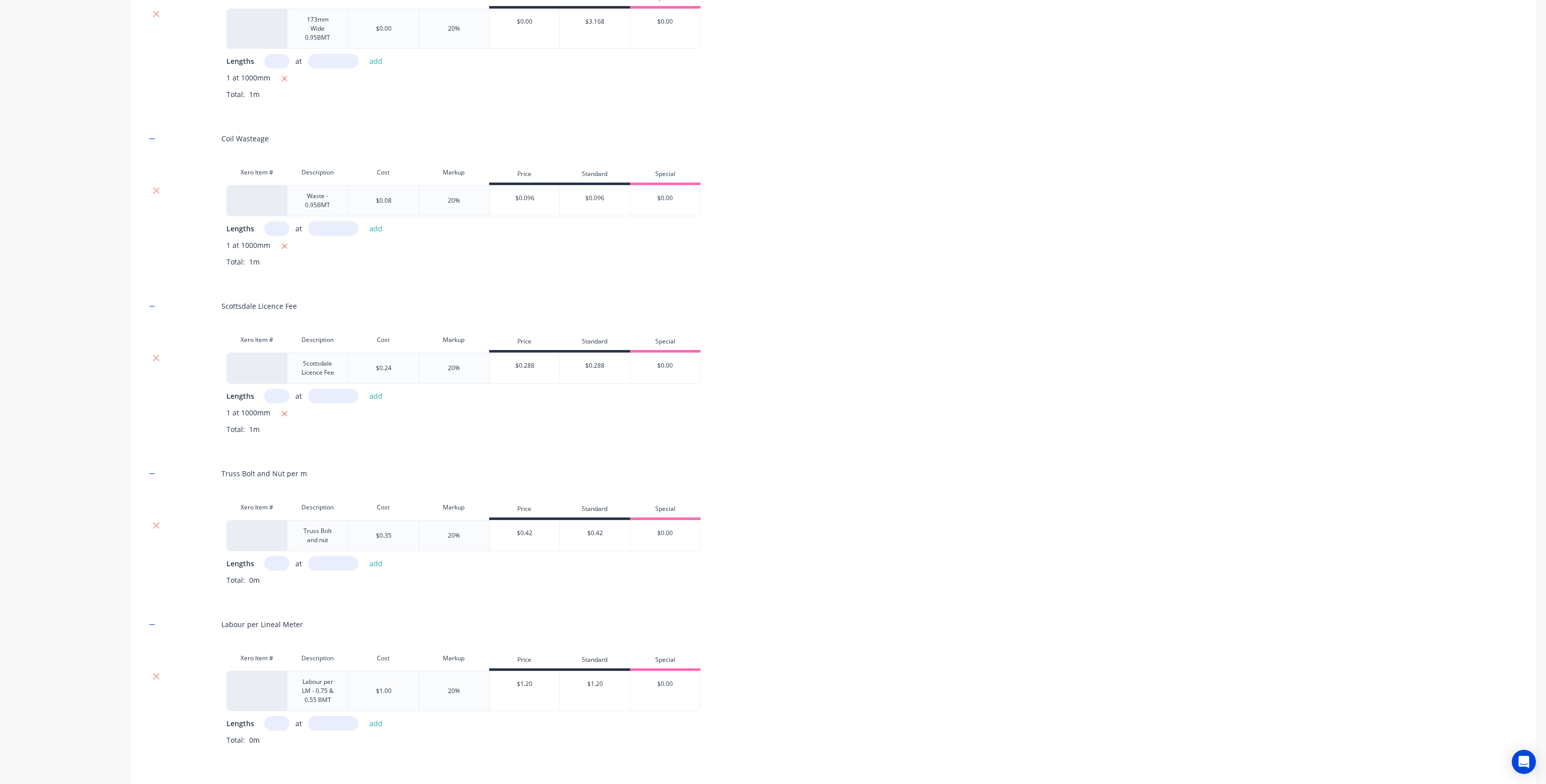
click at [280, 560] on input "text" at bounding box center [277, 563] width 25 height 14
type input "1"
type input "1000"
click at [364, 557] on button "add" at bounding box center [376, 563] width 23 height 14
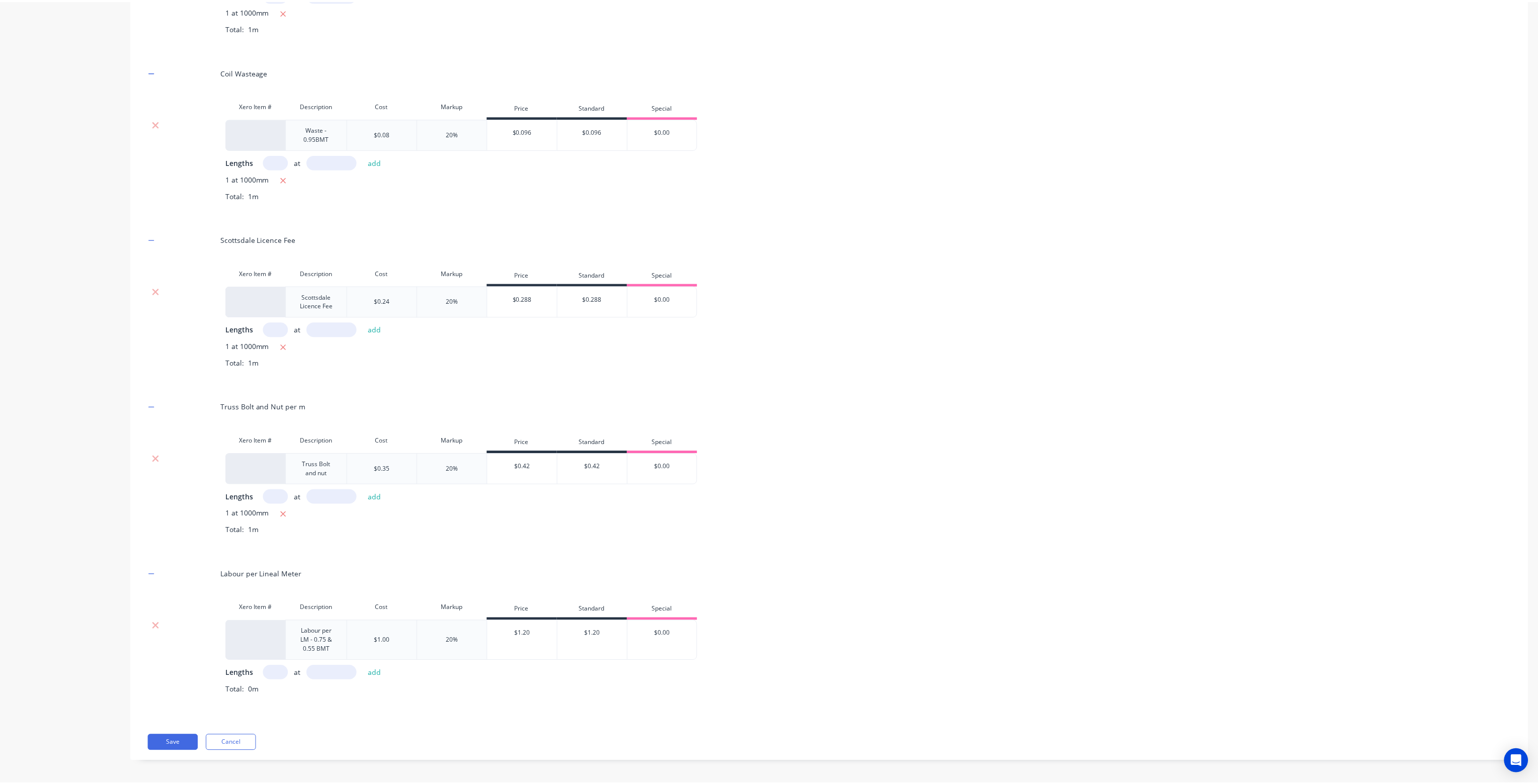
scroll to position [370, 0]
click at [278, 674] on input "text" at bounding box center [277, 672] width 25 height 14
type input "1"
type input "1000"
click at [364, 665] on button "add" at bounding box center [376, 672] width 23 height 14
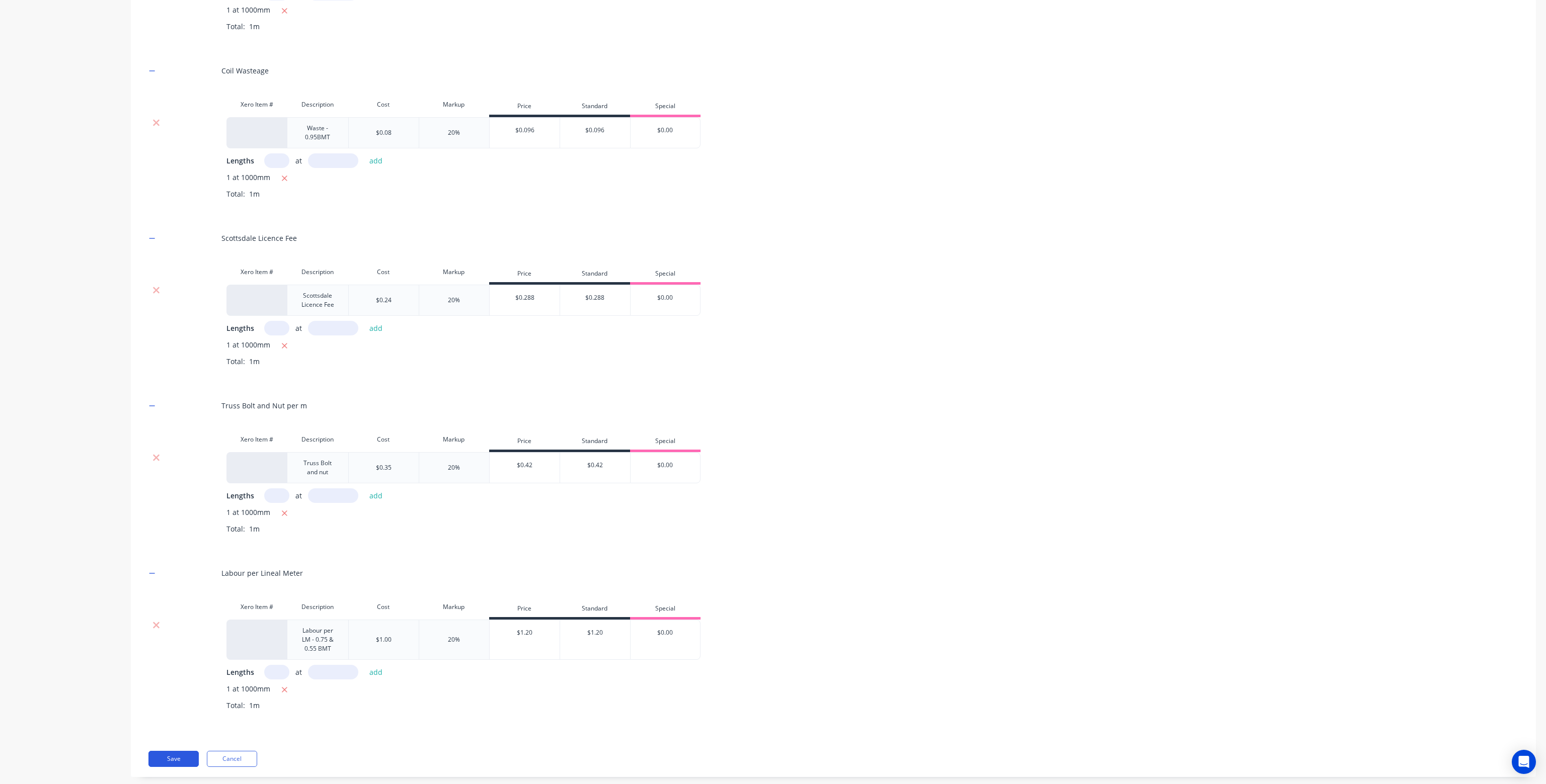
click at [170, 756] on button "Save" at bounding box center [173, 759] width 50 height 16
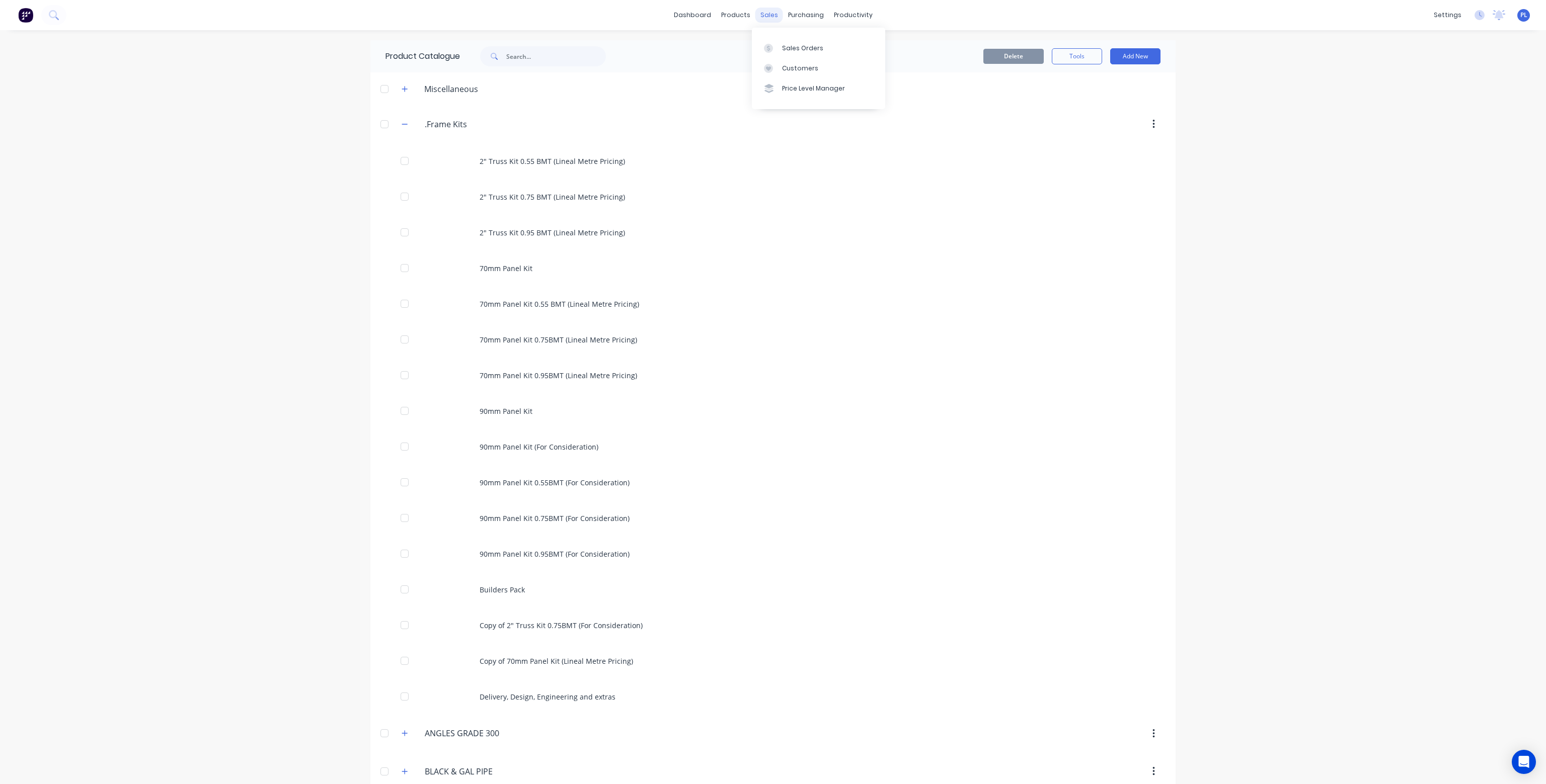
click at [762, 17] on div "sales" at bounding box center [769, 15] width 28 height 15
click at [801, 43] on link "Sales Orders" at bounding box center [819, 48] width 133 height 20
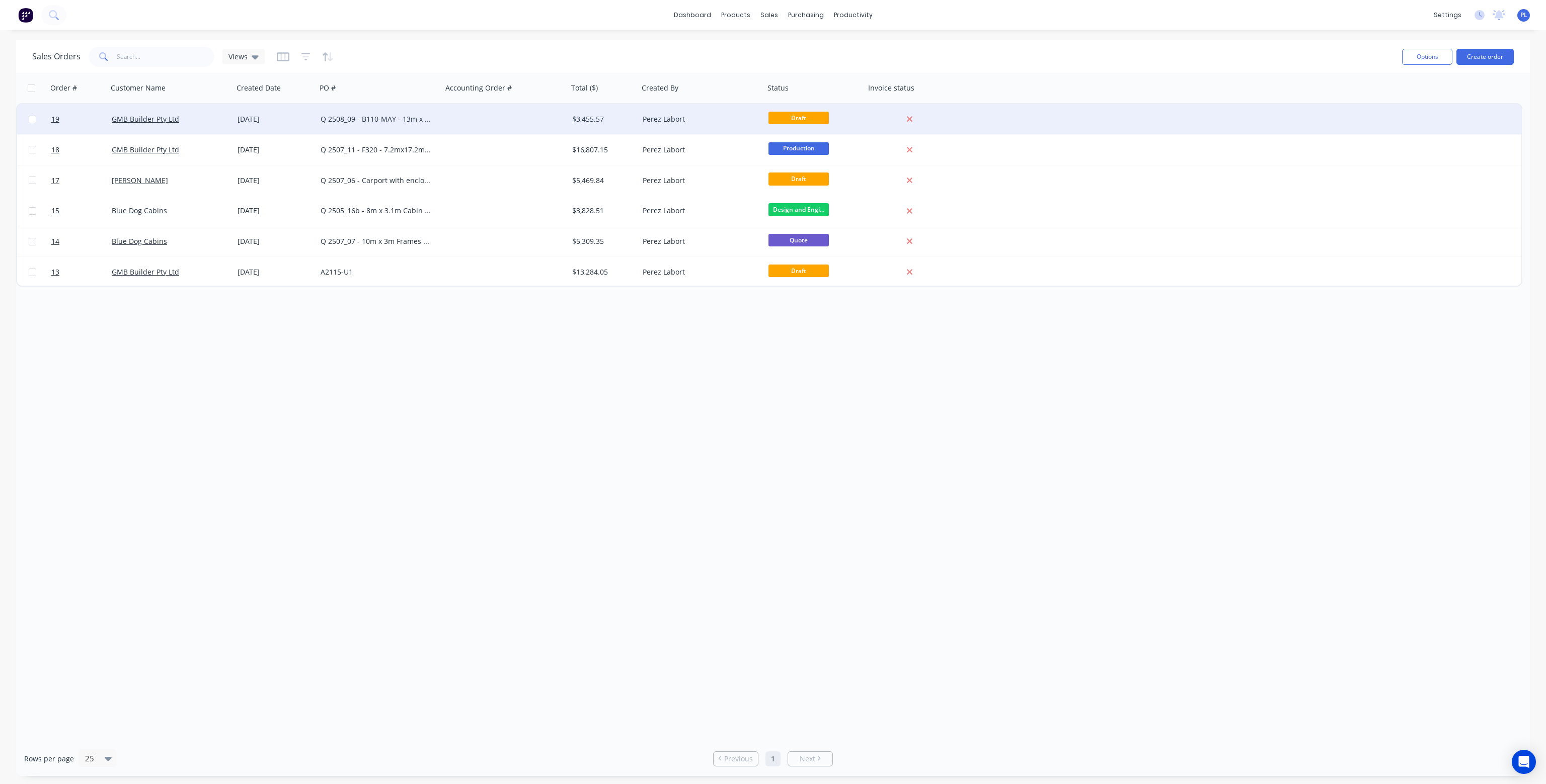
click at [511, 118] on div at bounding box center [505, 119] width 126 height 30
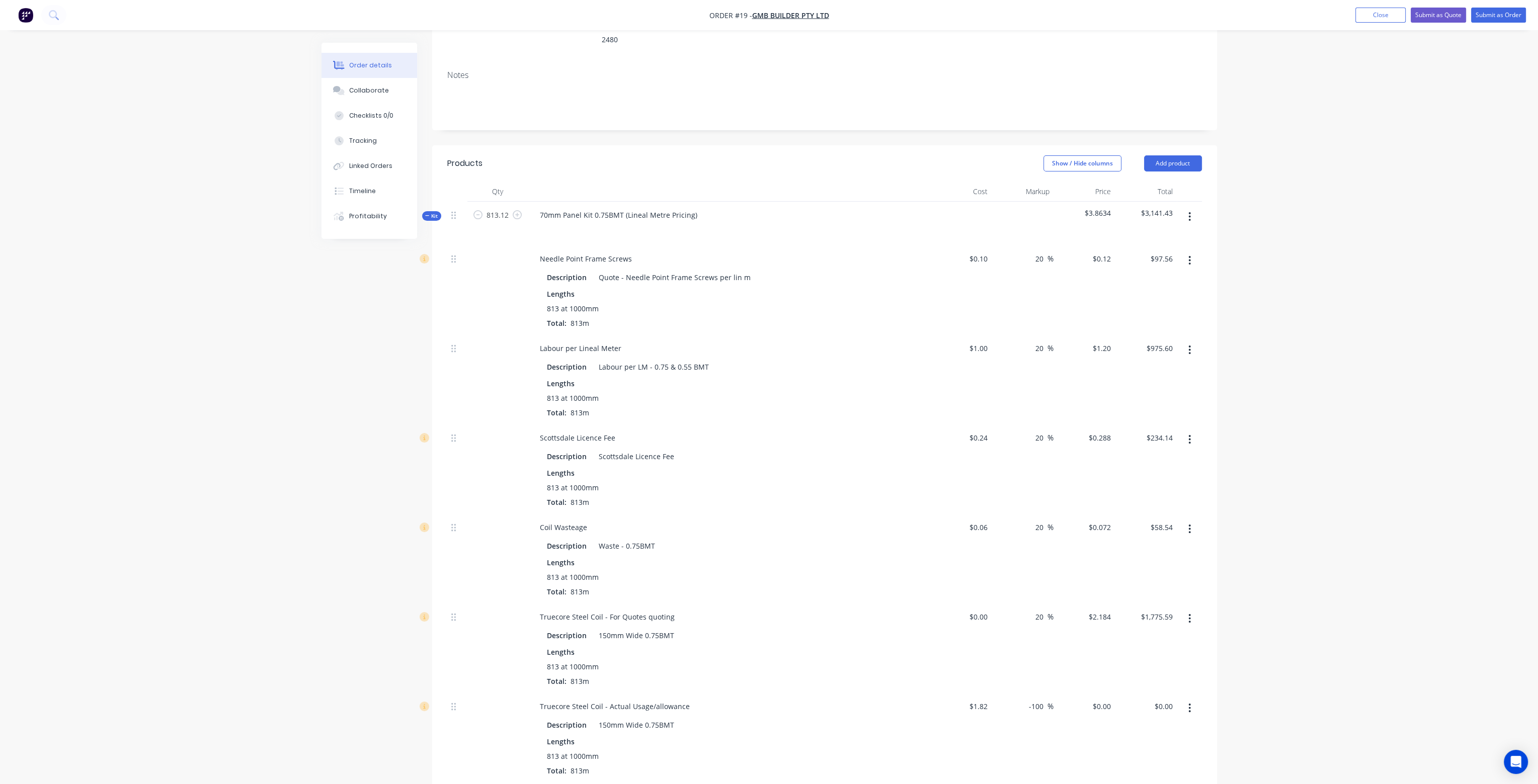
scroll to position [151, 0]
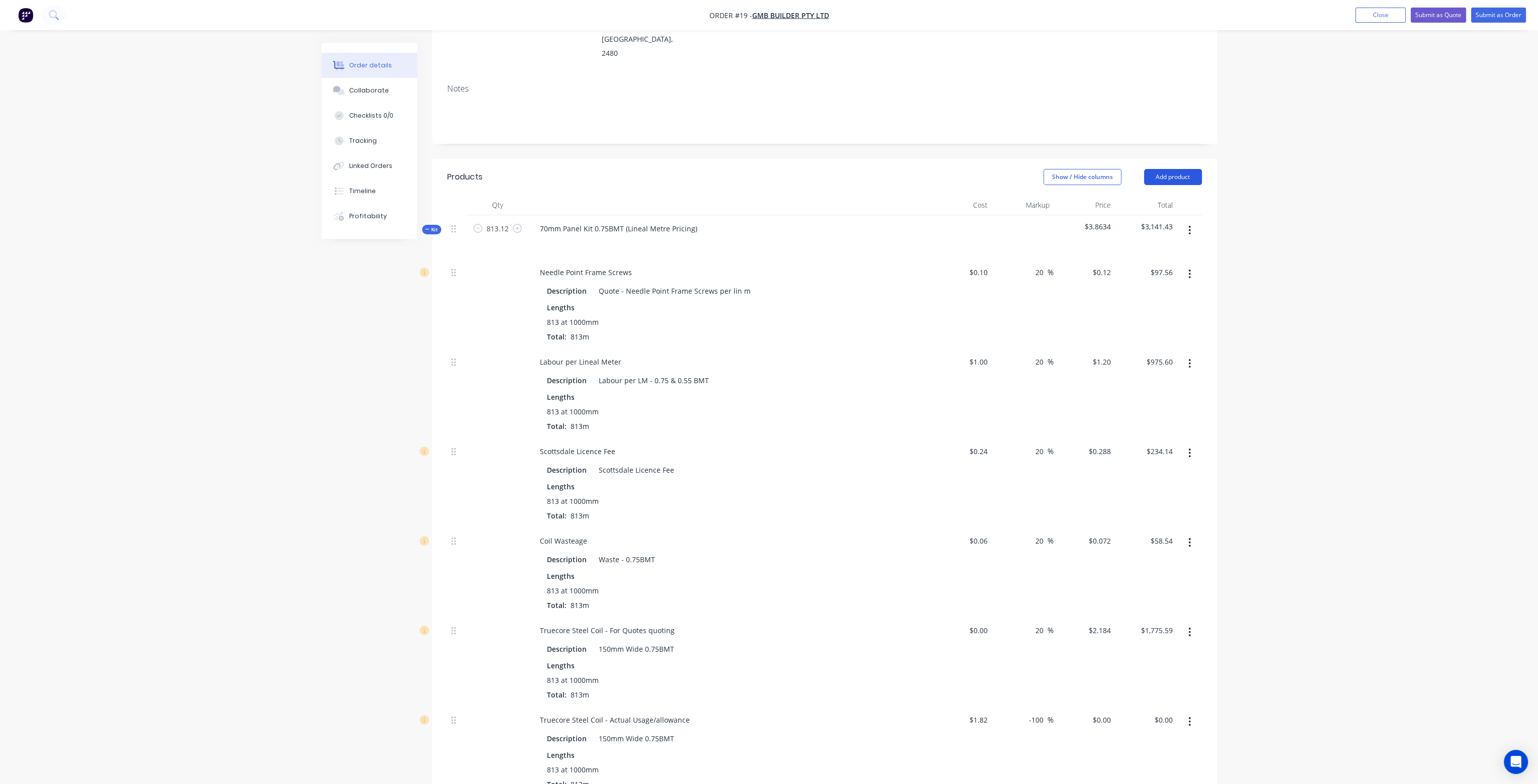
click at [1169, 169] on button "Add product" at bounding box center [1173, 177] width 58 height 16
click at [1163, 195] on div "Product catalogue" at bounding box center [1154, 202] width 77 height 14
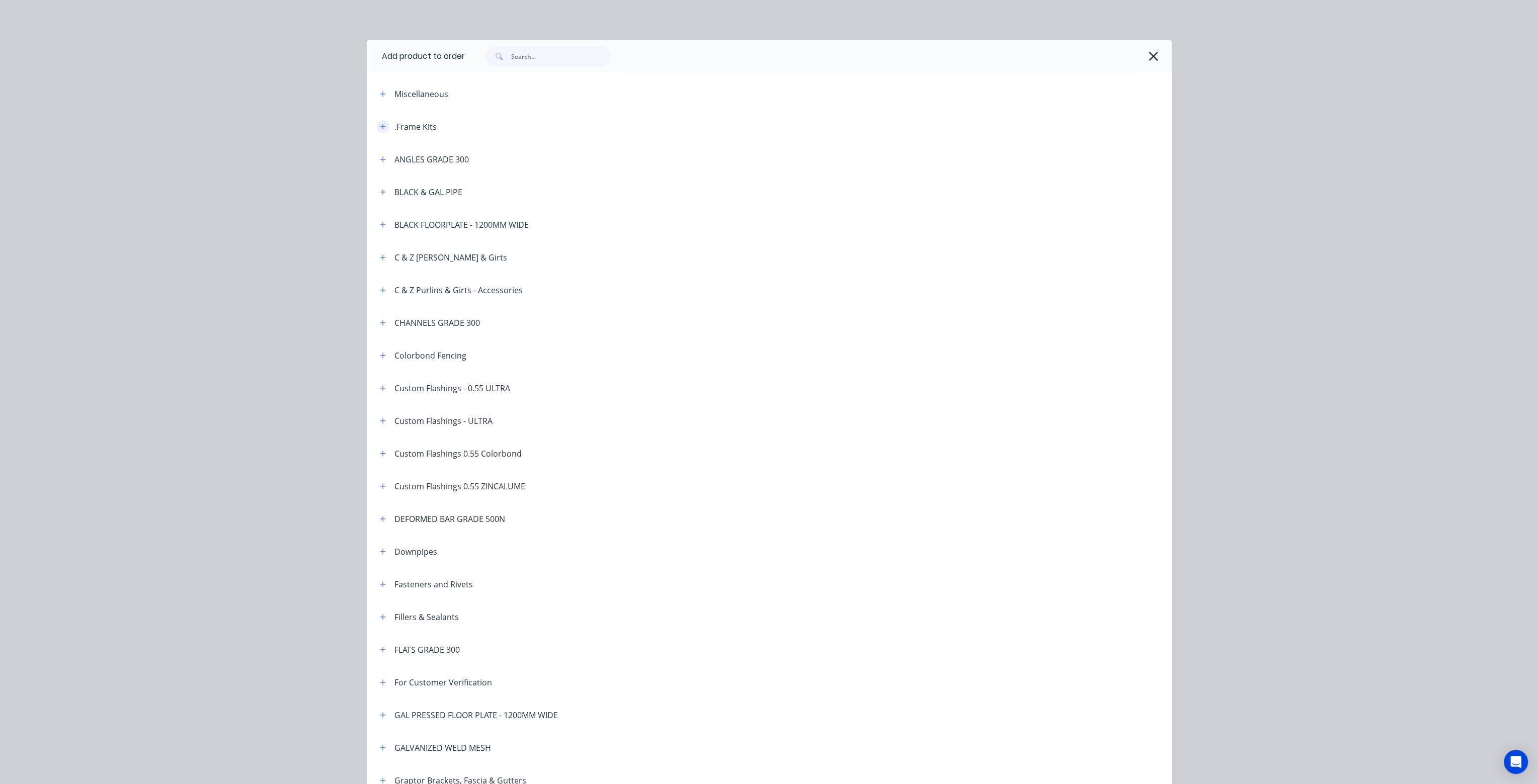
click at [380, 130] on icon "button" at bounding box center [383, 127] width 6 height 7
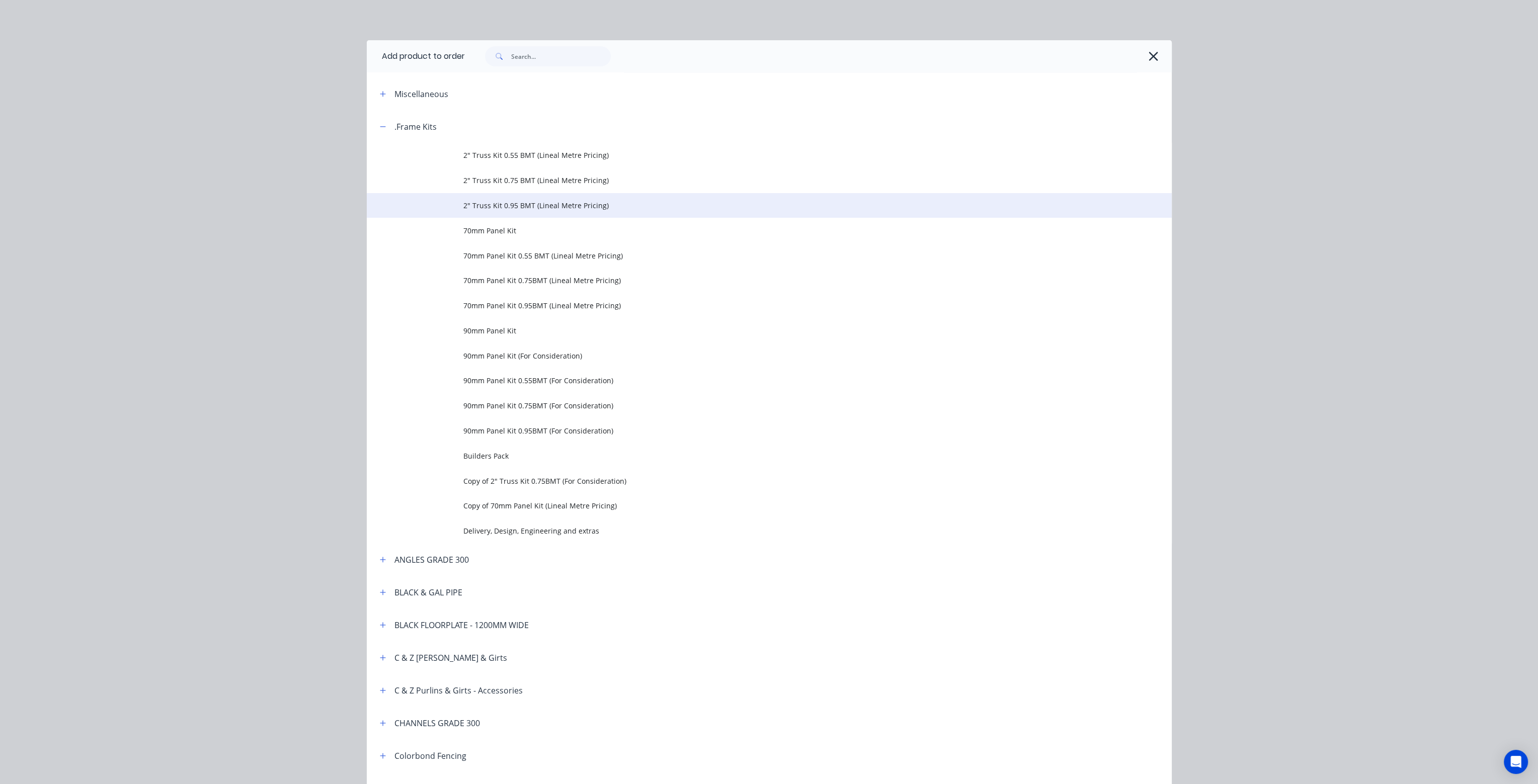
click at [516, 203] on span "2" Truss Kit 0.95 BMT (Lineal Metre Pricing)" at bounding box center [746, 206] width 566 height 11
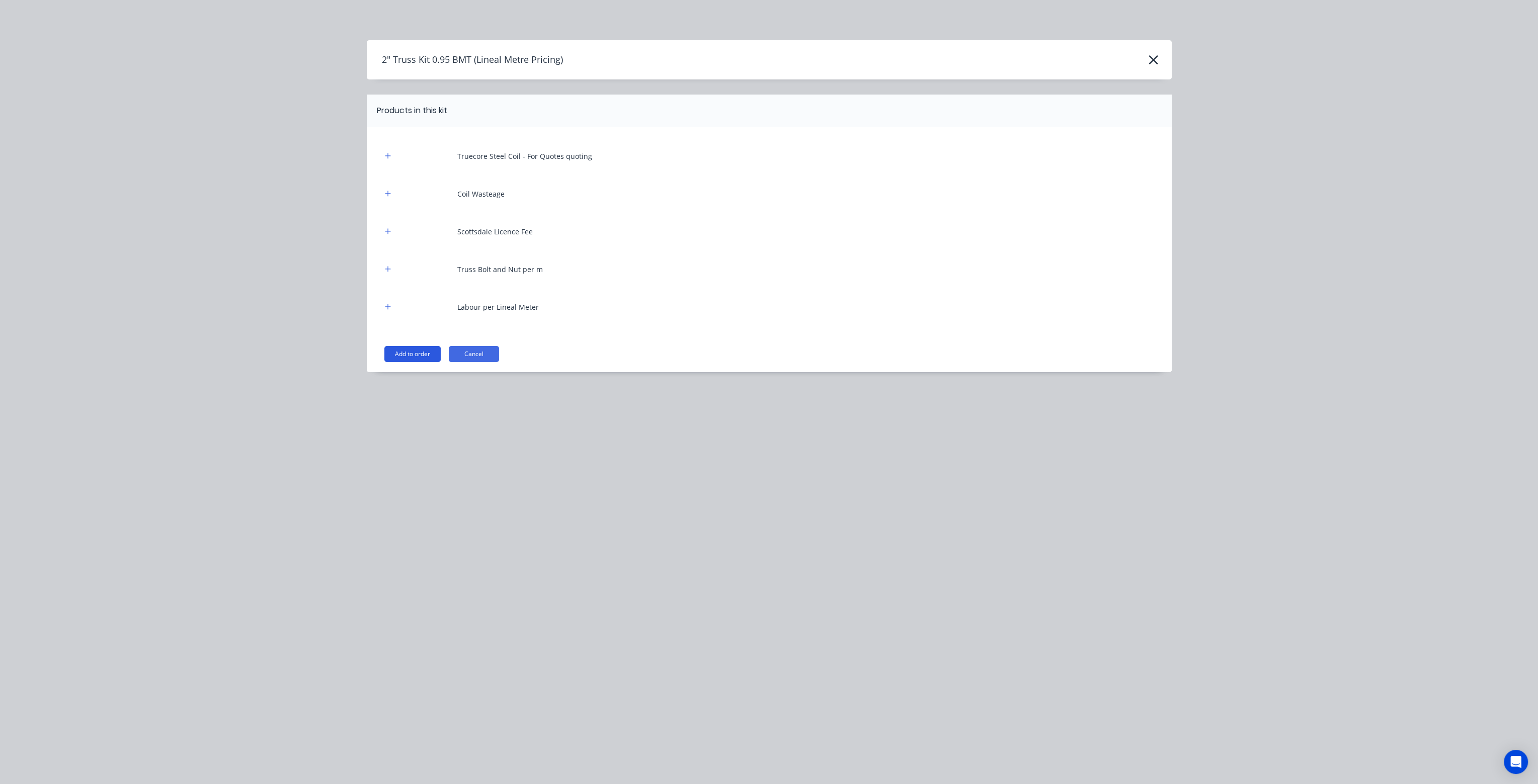
click at [413, 350] on button "Add to order" at bounding box center [413, 354] width 56 height 16
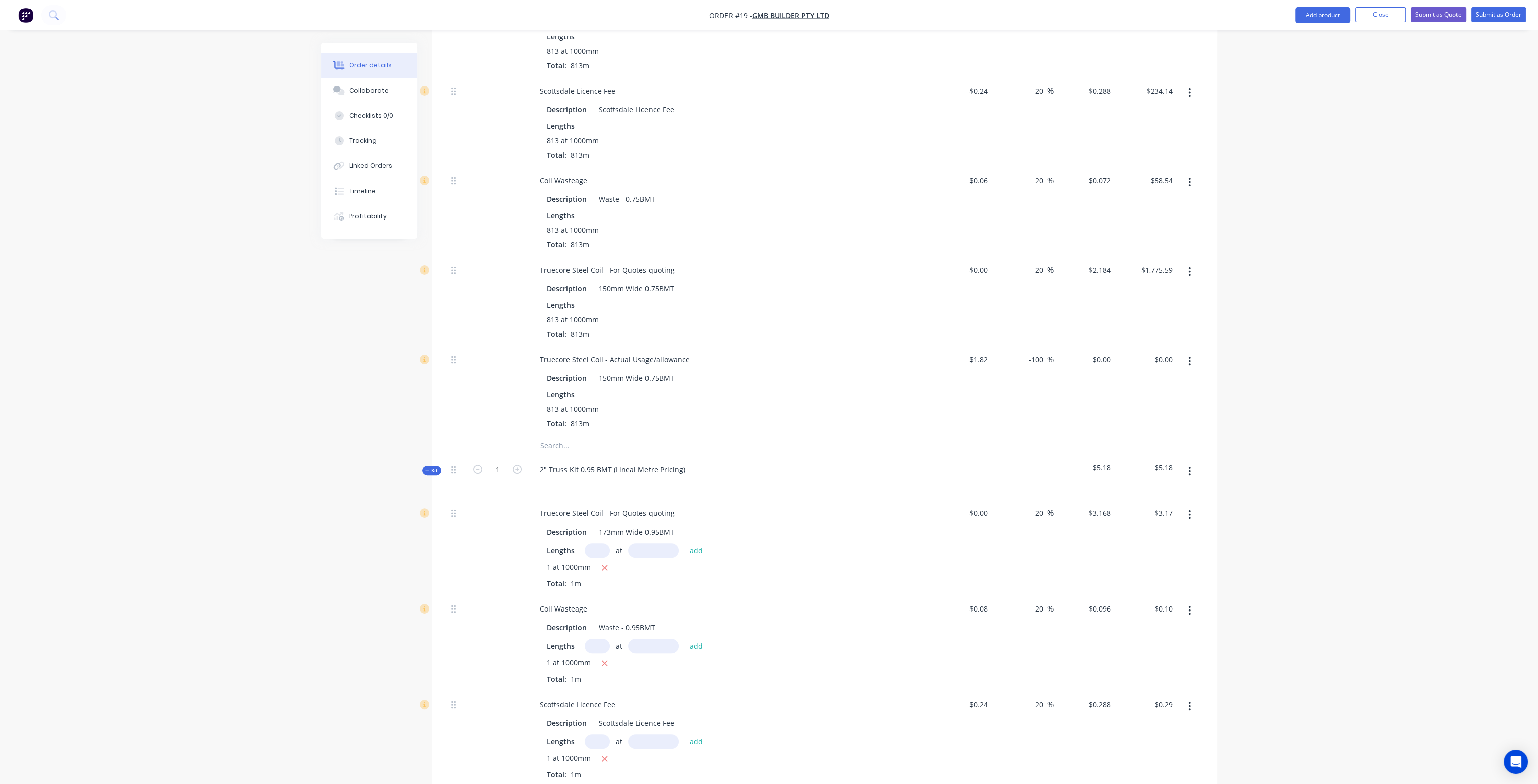
scroll to position [603, 0]
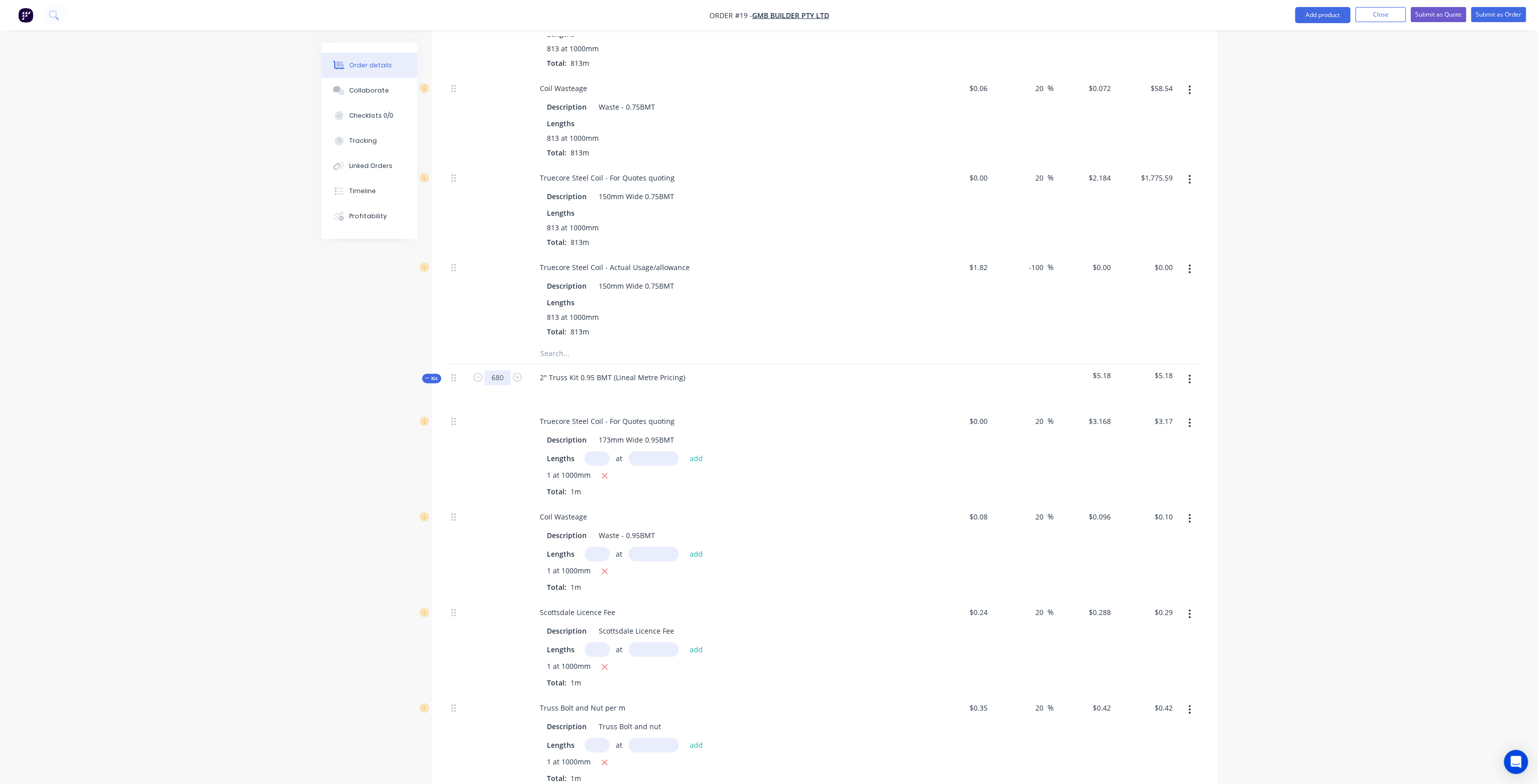
type input "680"
type input "$2,154.24"
type input "$65.28"
type input "$195.84"
type input "$285.60"
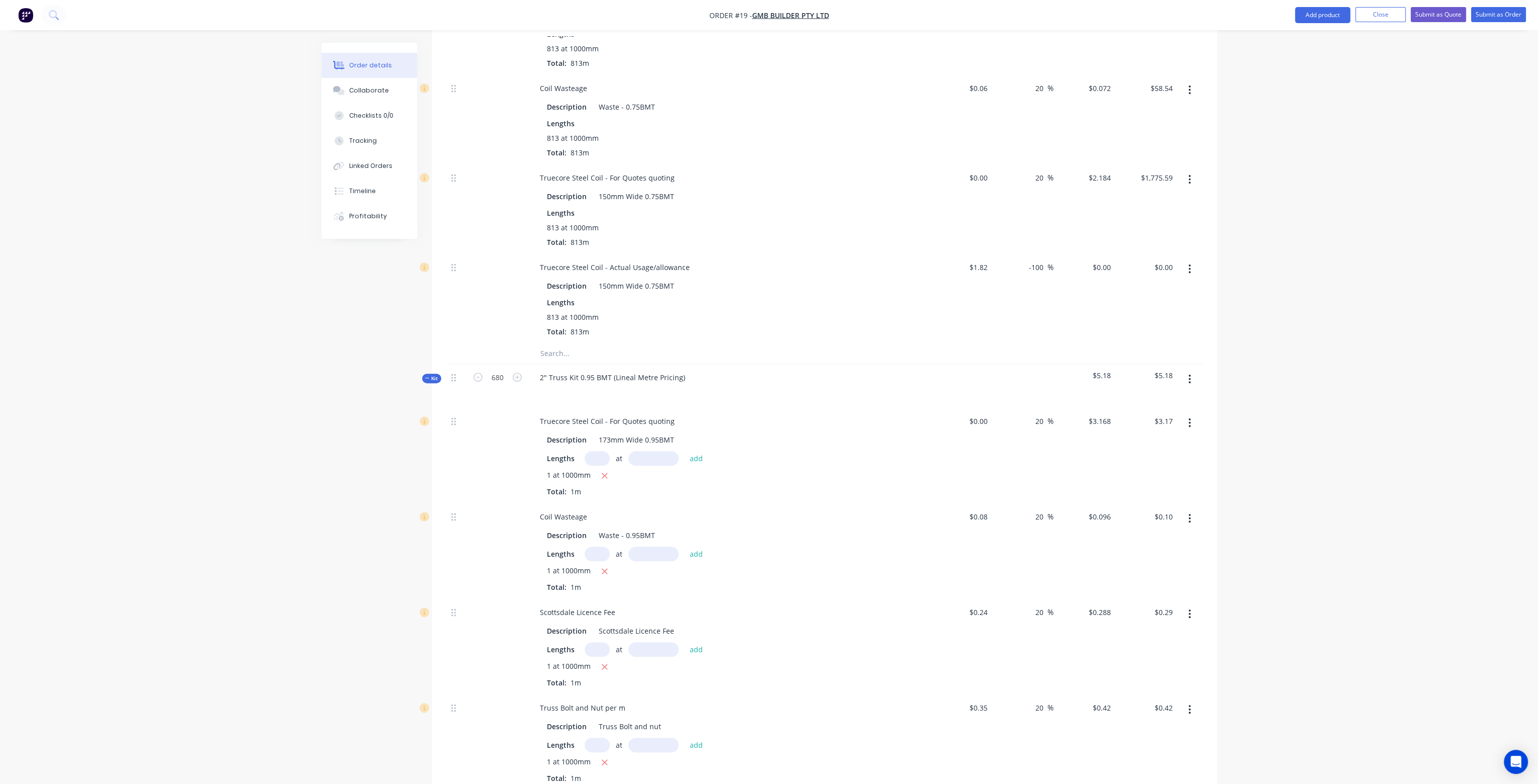
type input "$816.00"
click at [797, 385] on div at bounding box center [728, 392] width 394 height 14
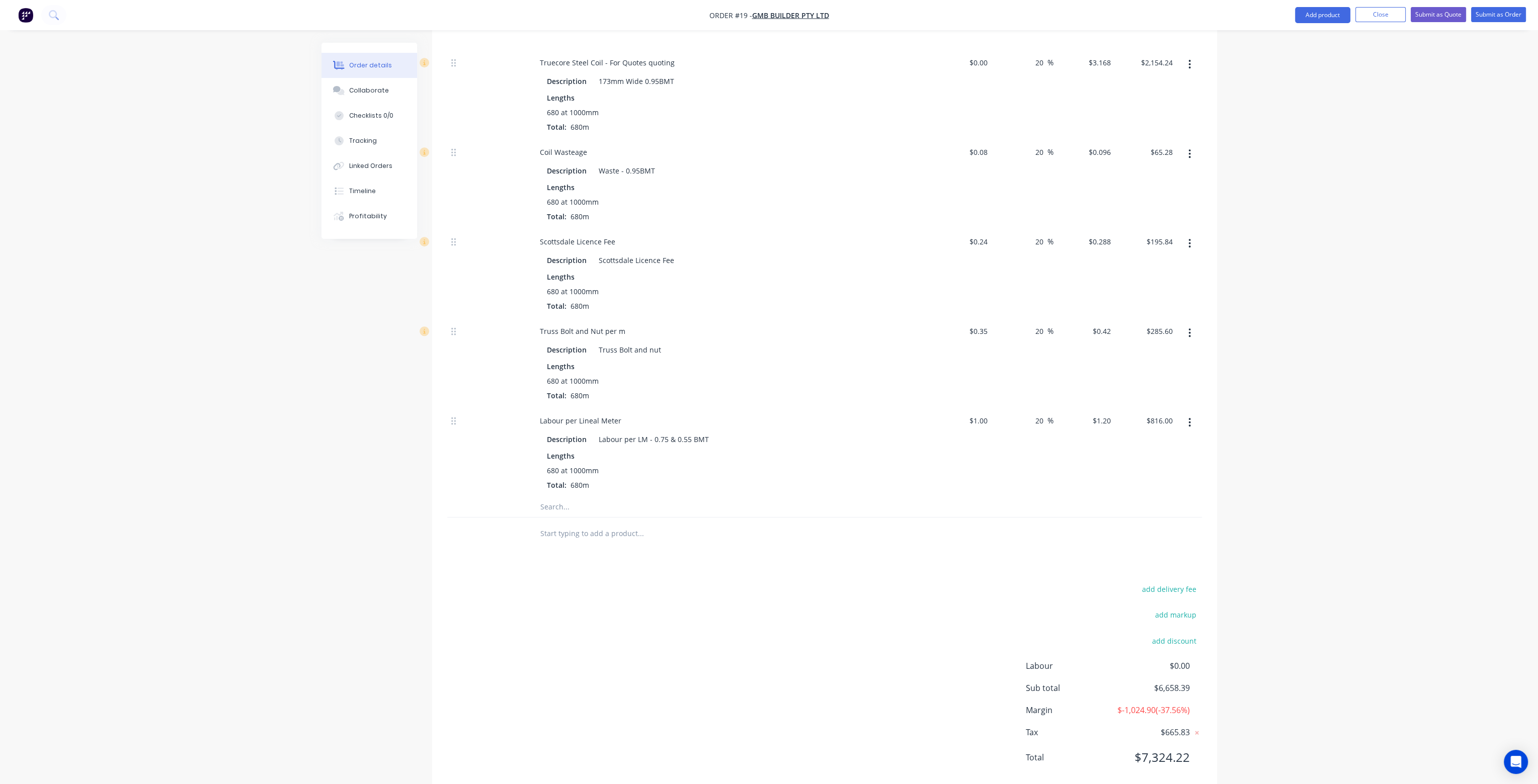
scroll to position [815, 0]
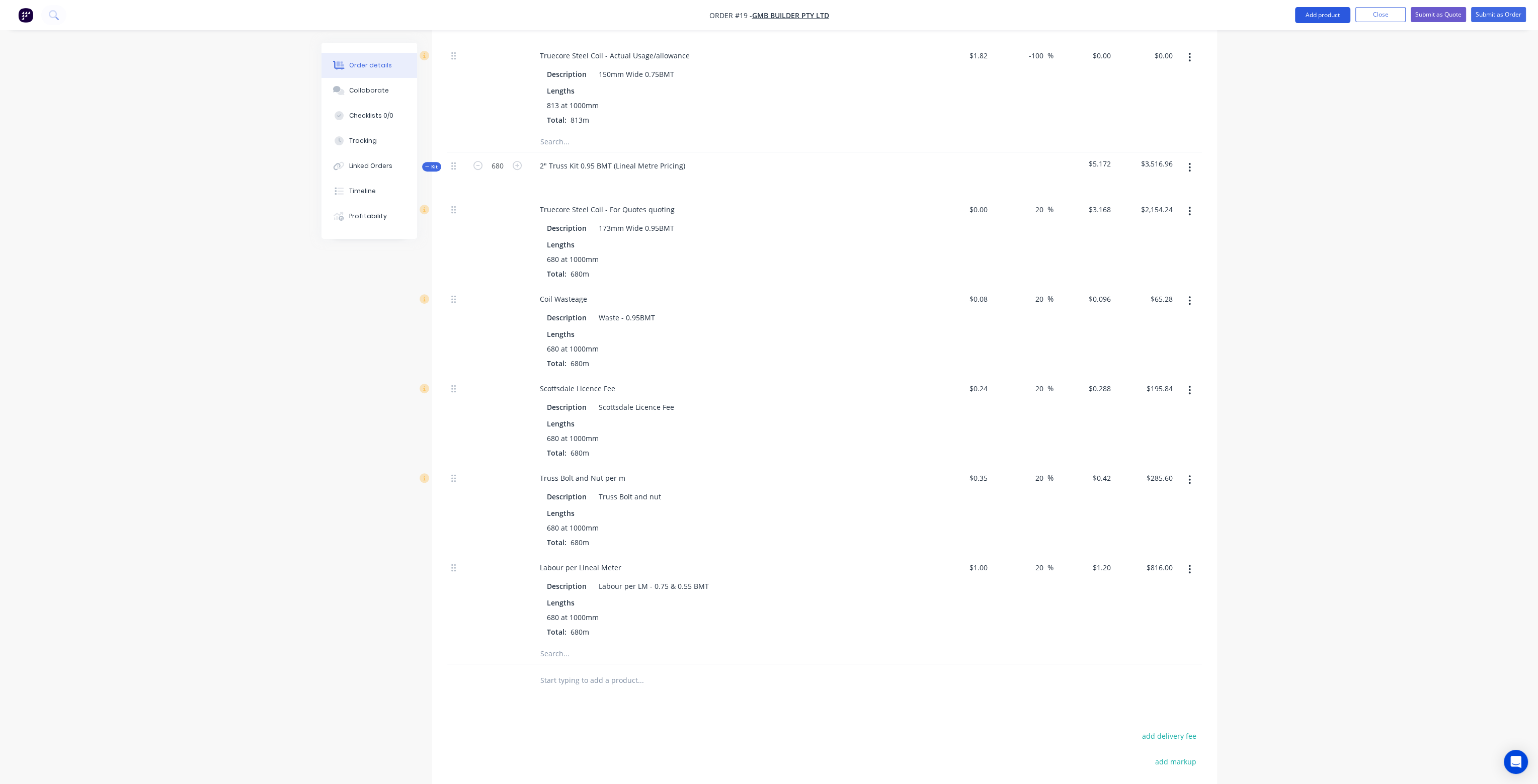
click at [1311, 14] on button "Add product" at bounding box center [1323, 15] width 55 height 16
click at [1318, 40] on div "Product catalogue" at bounding box center [1302, 41] width 77 height 14
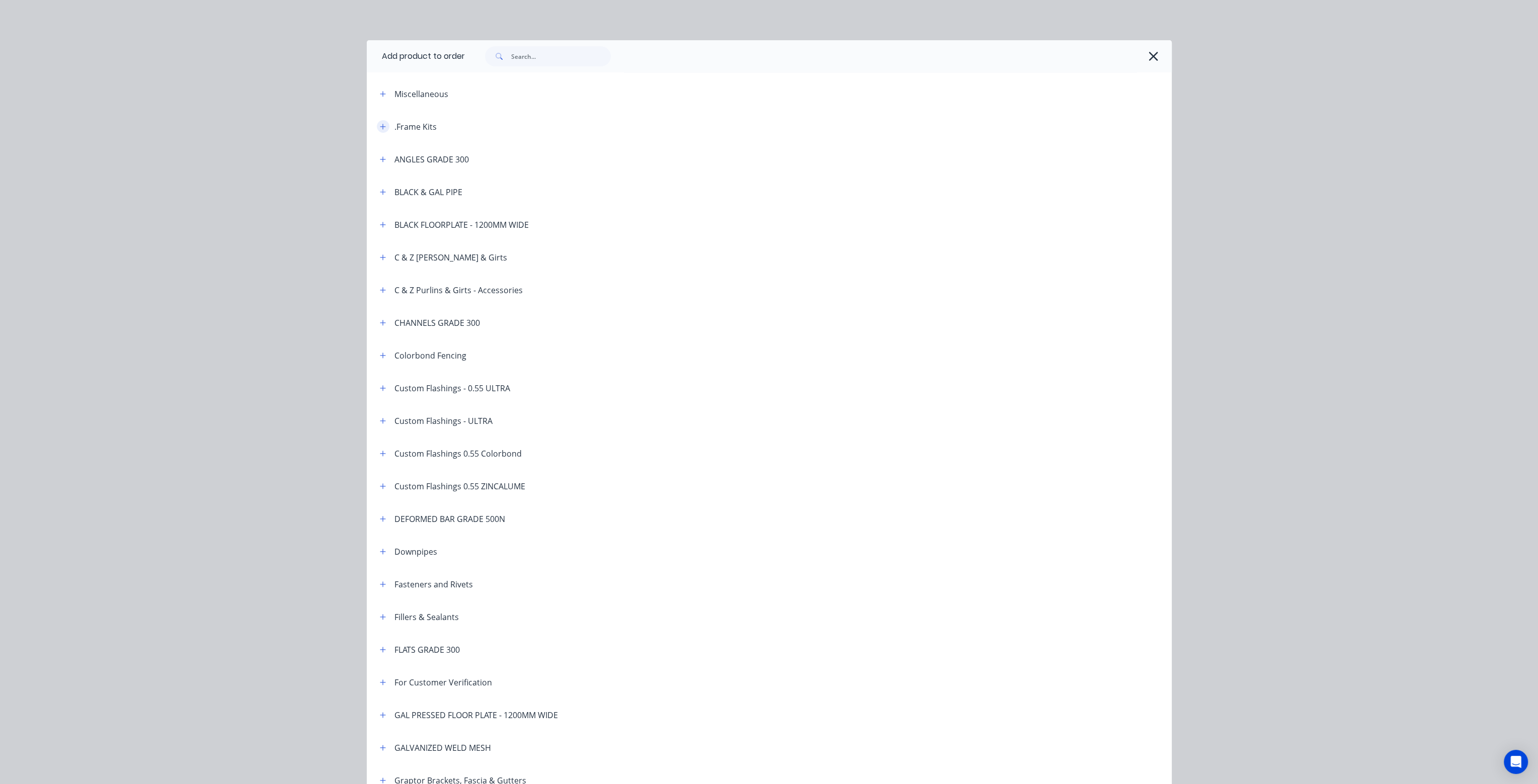
click at [380, 126] on icon "button" at bounding box center [383, 127] width 6 height 7
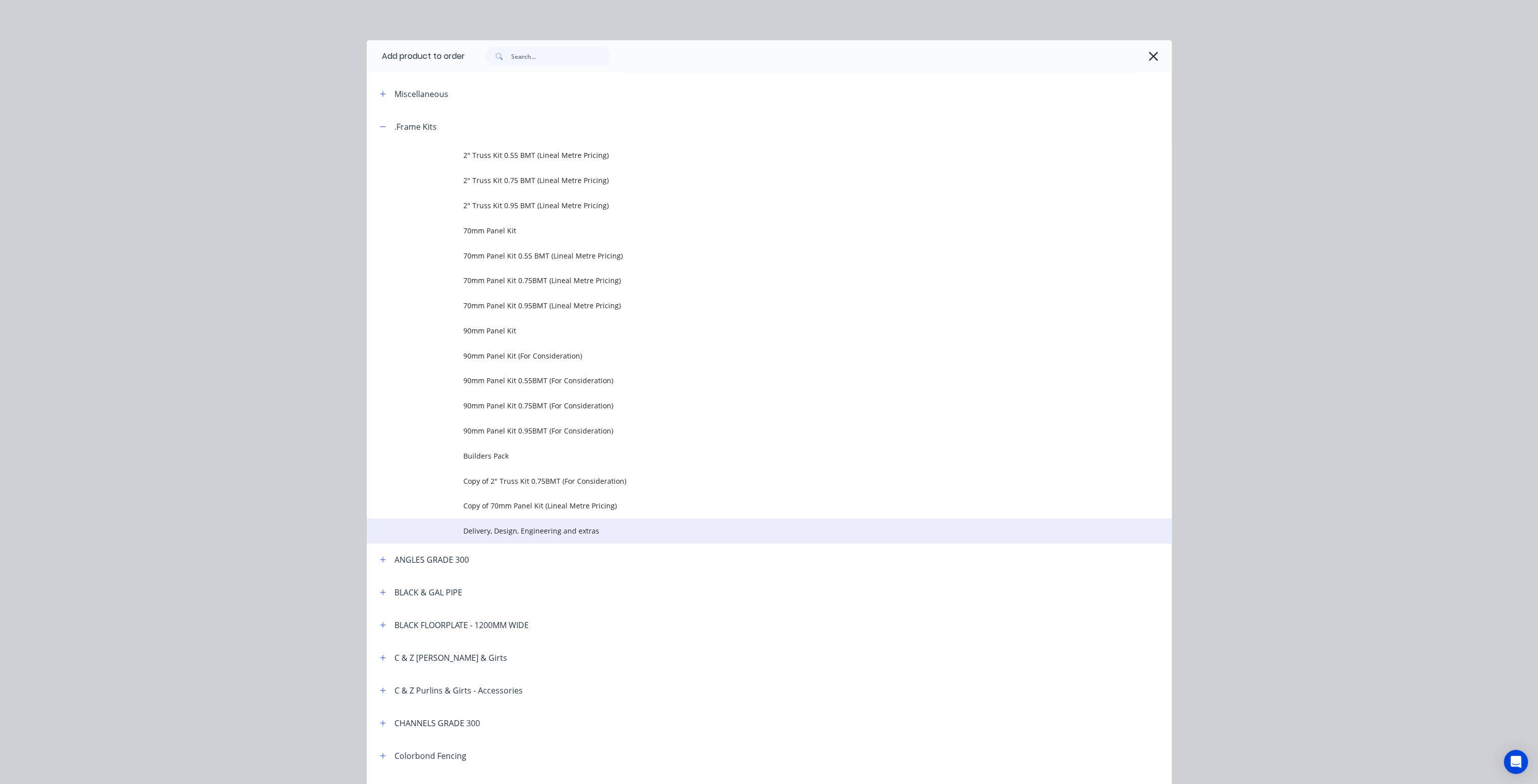
click at [557, 531] on span "Delivery, Design, Engineering and extras" at bounding box center [746, 531] width 566 height 11
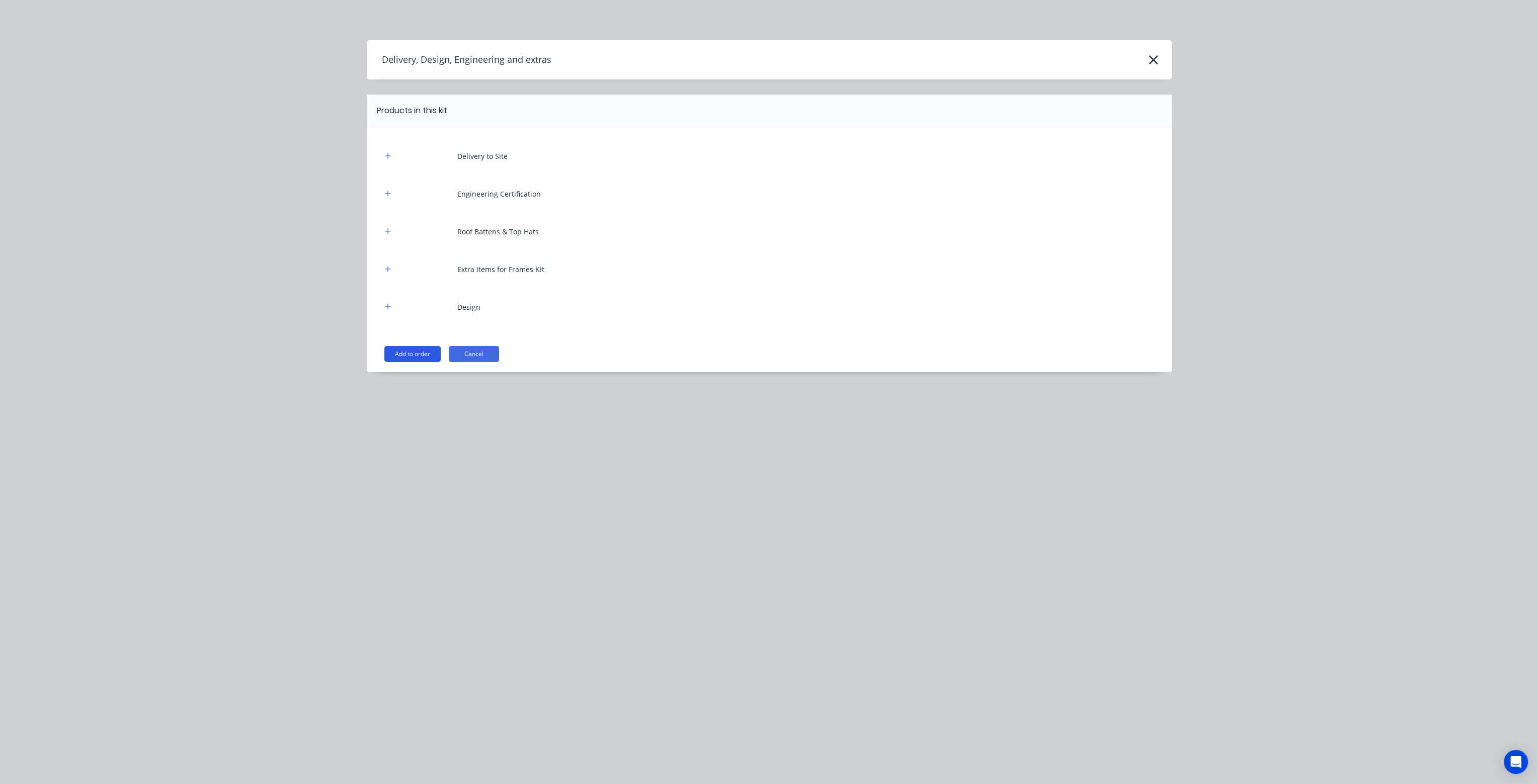
click at [428, 350] on button "Add to order" at bounding box center [413, 354] width 56 height 16
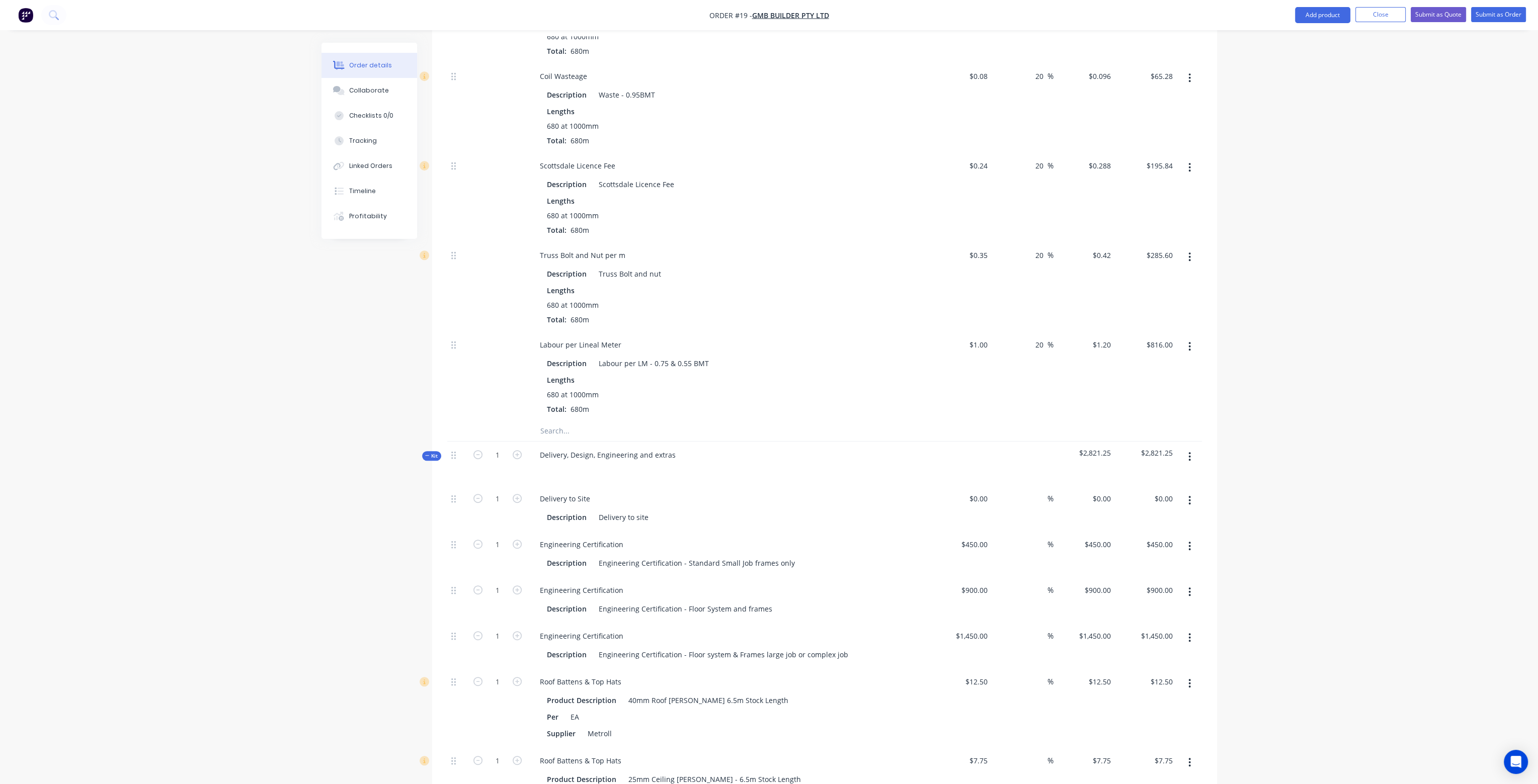
scroll to position [1067, 0]
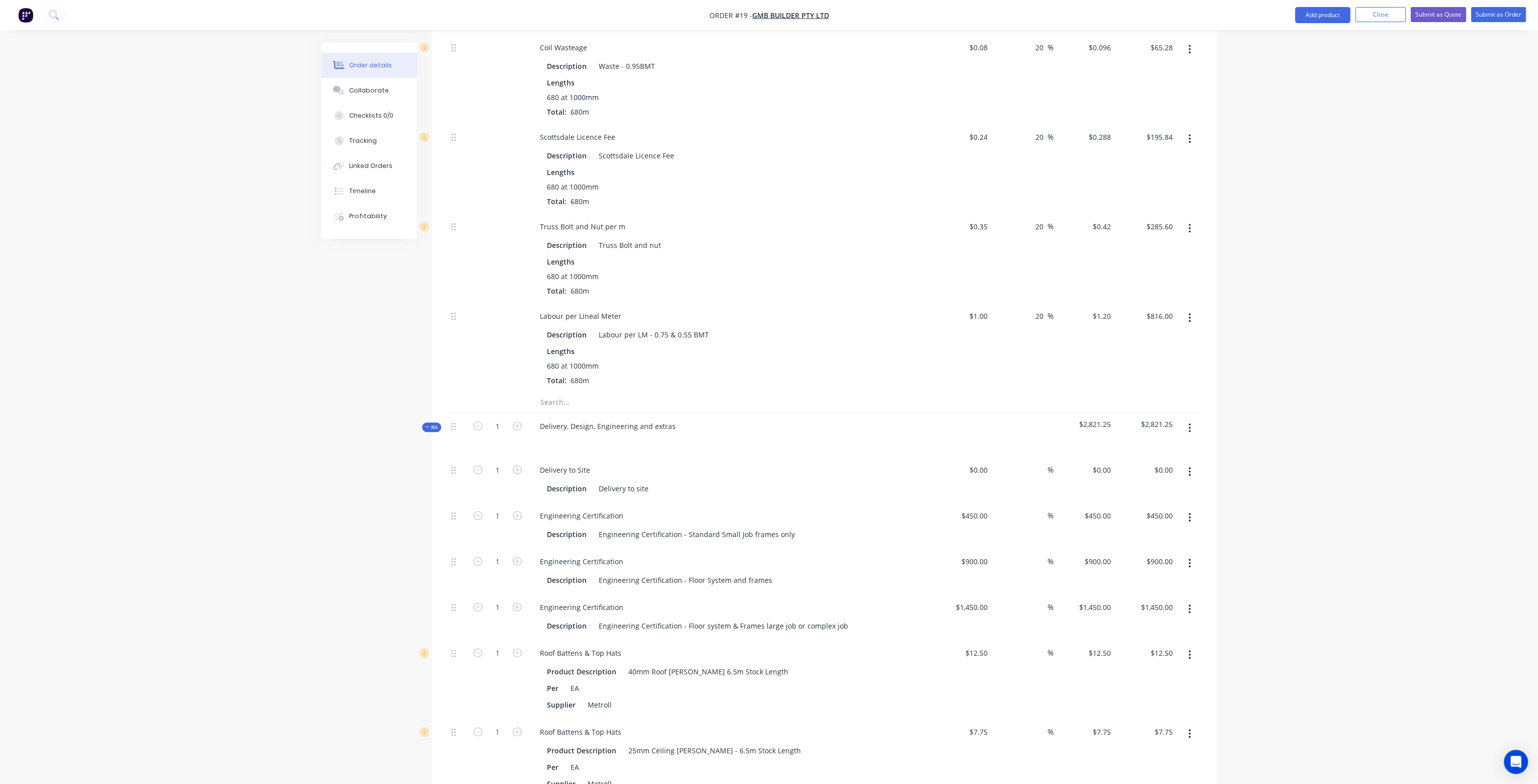
click at [1192, 554] on button "button" at bounding box center [1189, 563] width 23 height 18
click at [1176, 623] on div "Delete" at bounding box center [1154, 630] width 77 height 14
click at [1192, 554] on button "button" at bounding box center [1189, 563] width 23 height 18
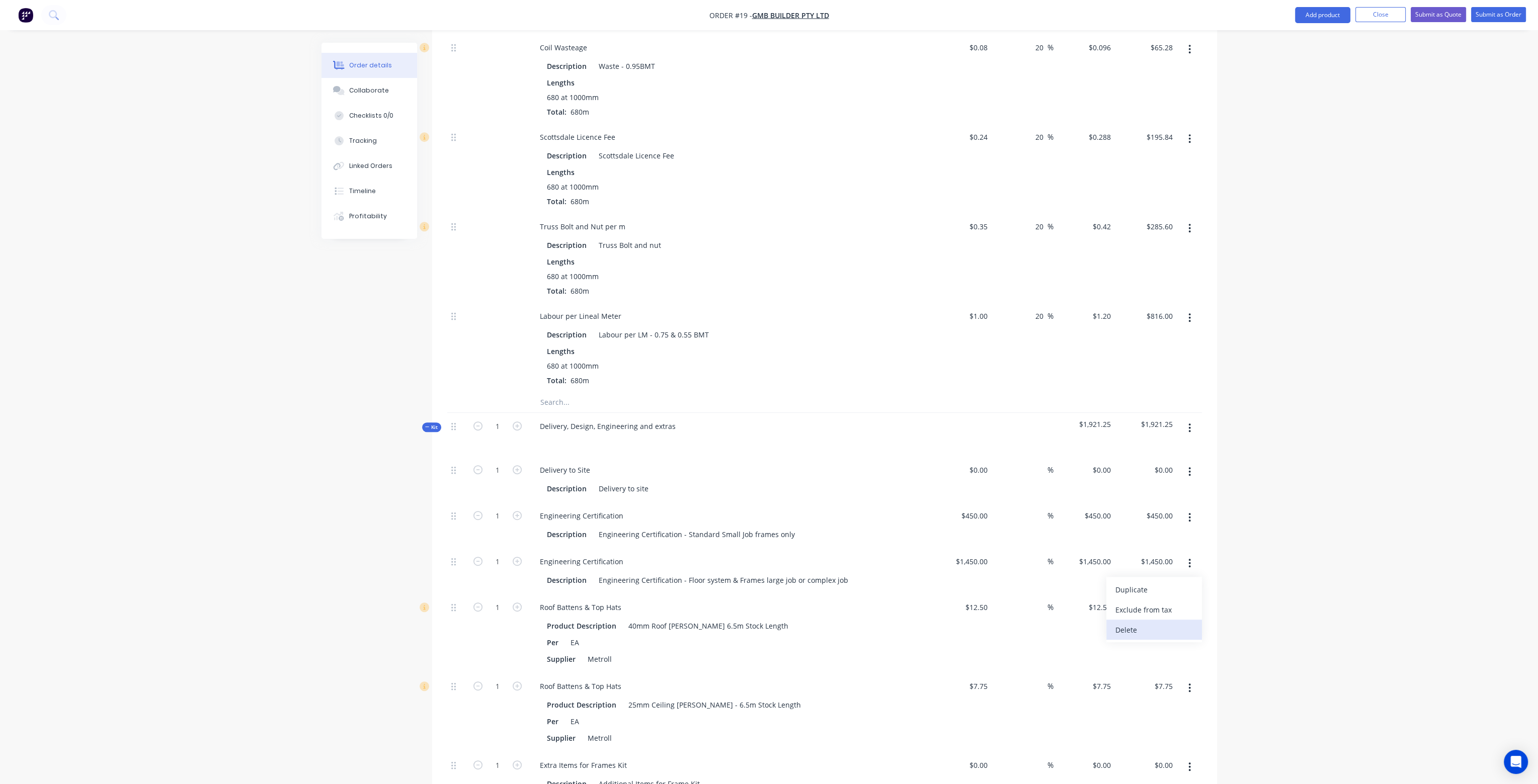
click at [1171, 620] on button "Delete" at bounding box center [1154, 630] width 95 height 20
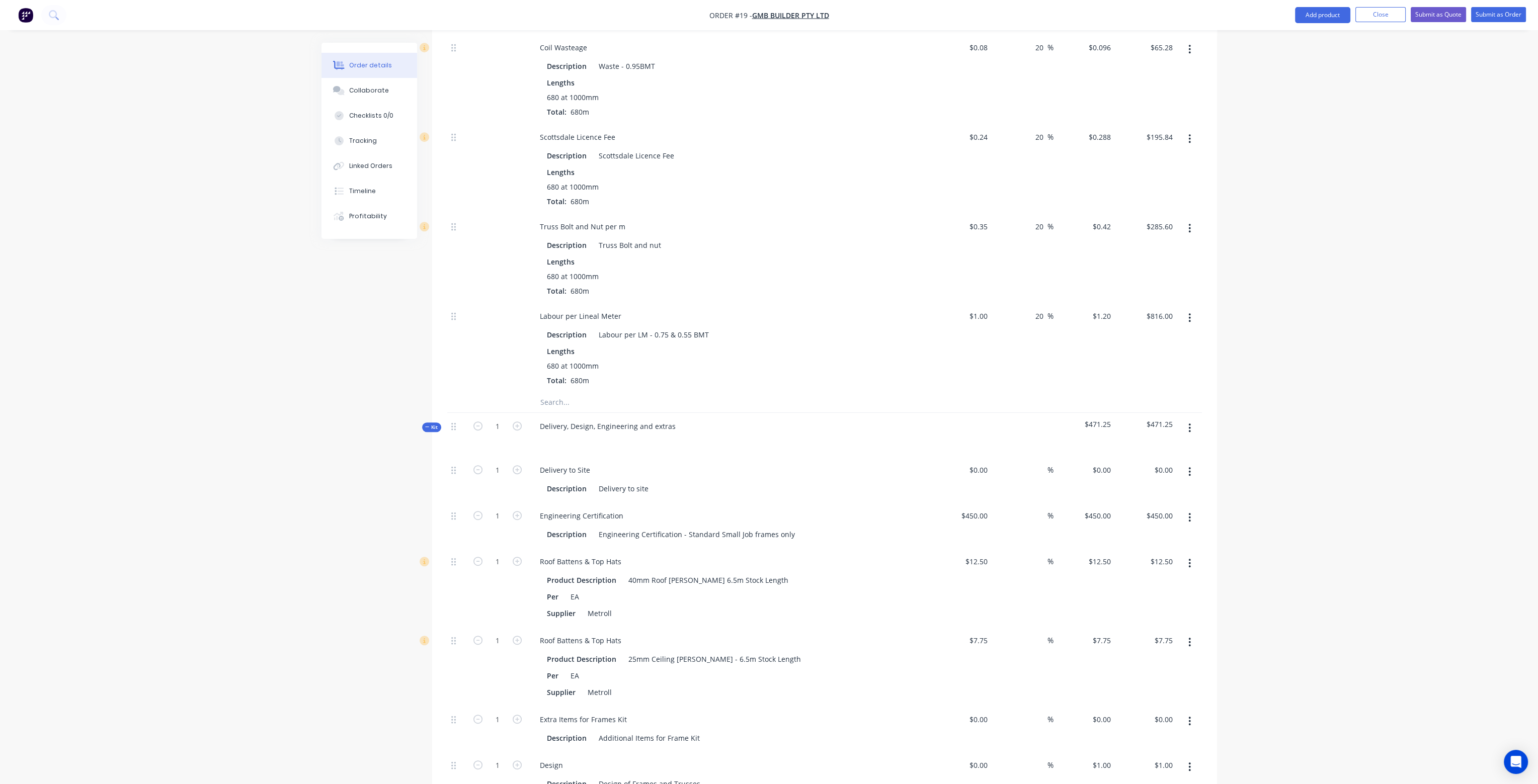
click at [1192, 554] on button "button" at bounding box center [1189, 563] width 23 height 18
click at [1173, 623] on div "Delete" at bounding box center [1154, 630] width 77 height 14
click at [1192, 554] on button "button" at bounding box center [1189, 563] width 23 height 18
click at [1167, 623] on div "Delete" at bounding box center [1154, 630] width 77 height 14
click at [992, 594] on div "%" at bounding box center [1023, 617] width 62 height 46
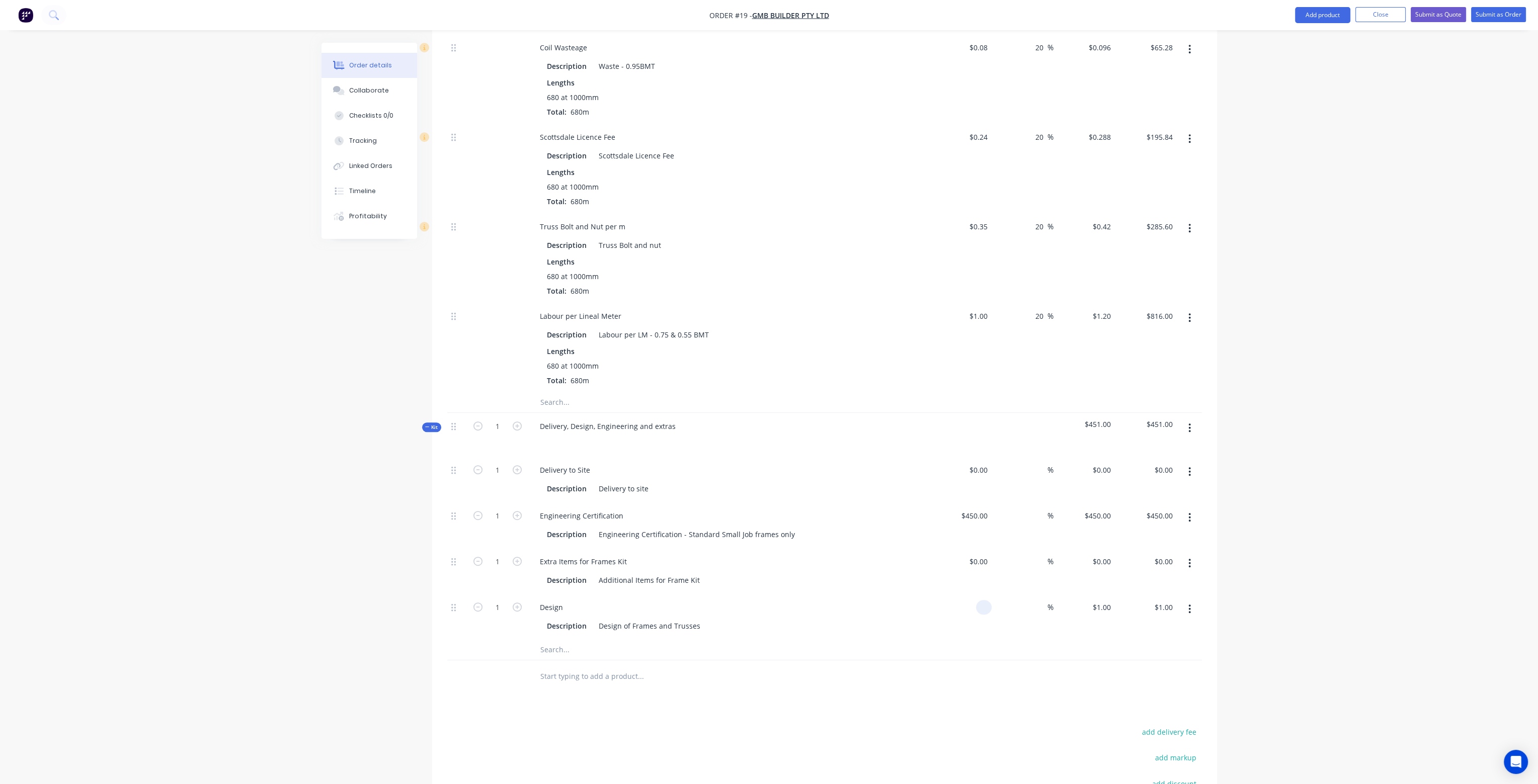
click at [984, 600] on input at bounding box center [985, 607] width 11 height 14
type input "$746.45"
click at [989, 605] on div "$746.45 746.45" at bounding box center [961, 617] width 62 height 46
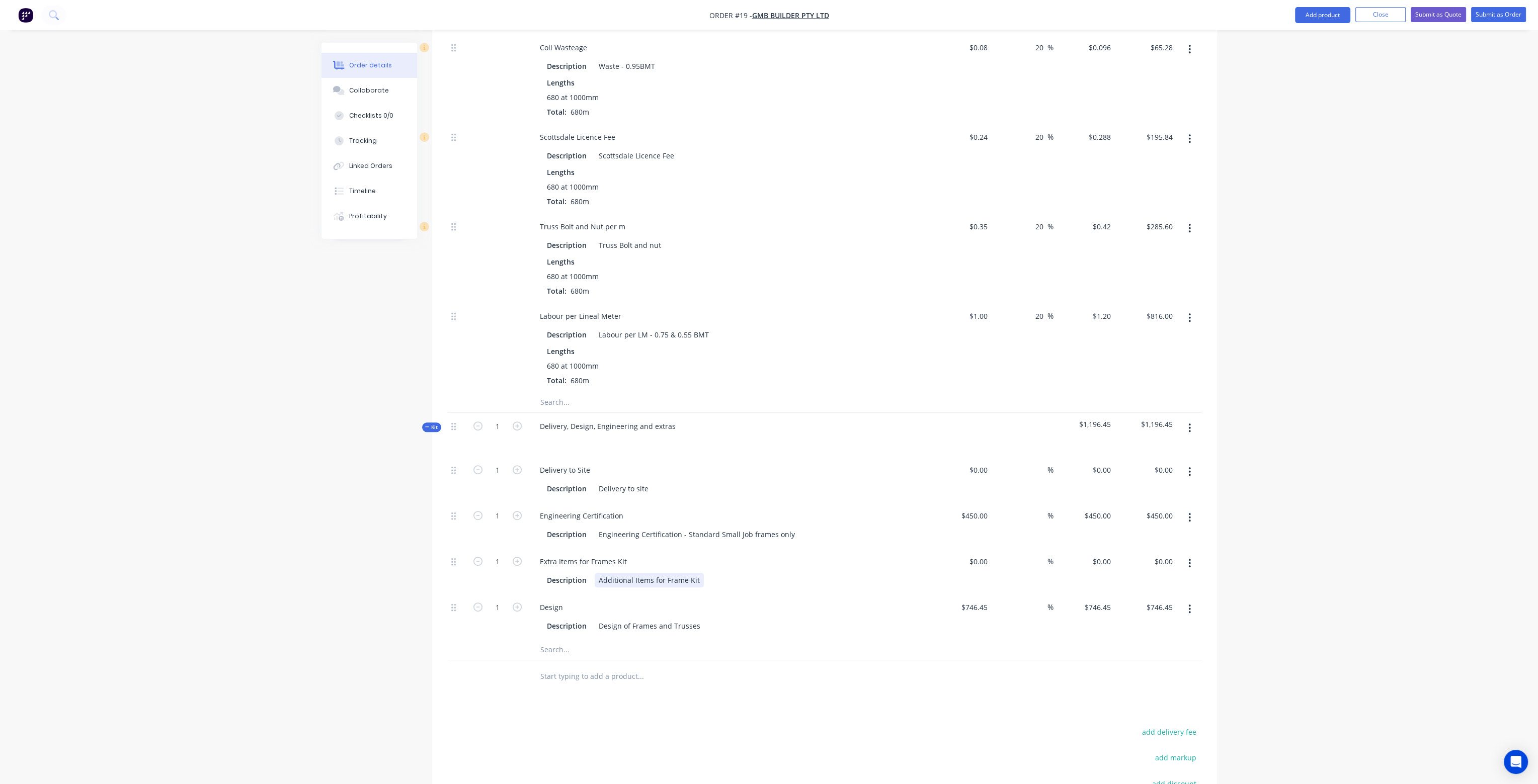
click at [700, 573] on div "Description Additional Items for Frame Kit" at bounding box center [727, 580] width 368 height 14
drag, startPoint x: 698, startPoint y: 551, endPoint x: 582, endPoint y: 558, distance: 116.2
click at [587, 573] on div "Description Additional Items for Frame Kit" at bounding box center [727, 580] width 368 height 14
click at [989, 554] on input at bounding box center [985, 561] width 11 height 14
type input "9"
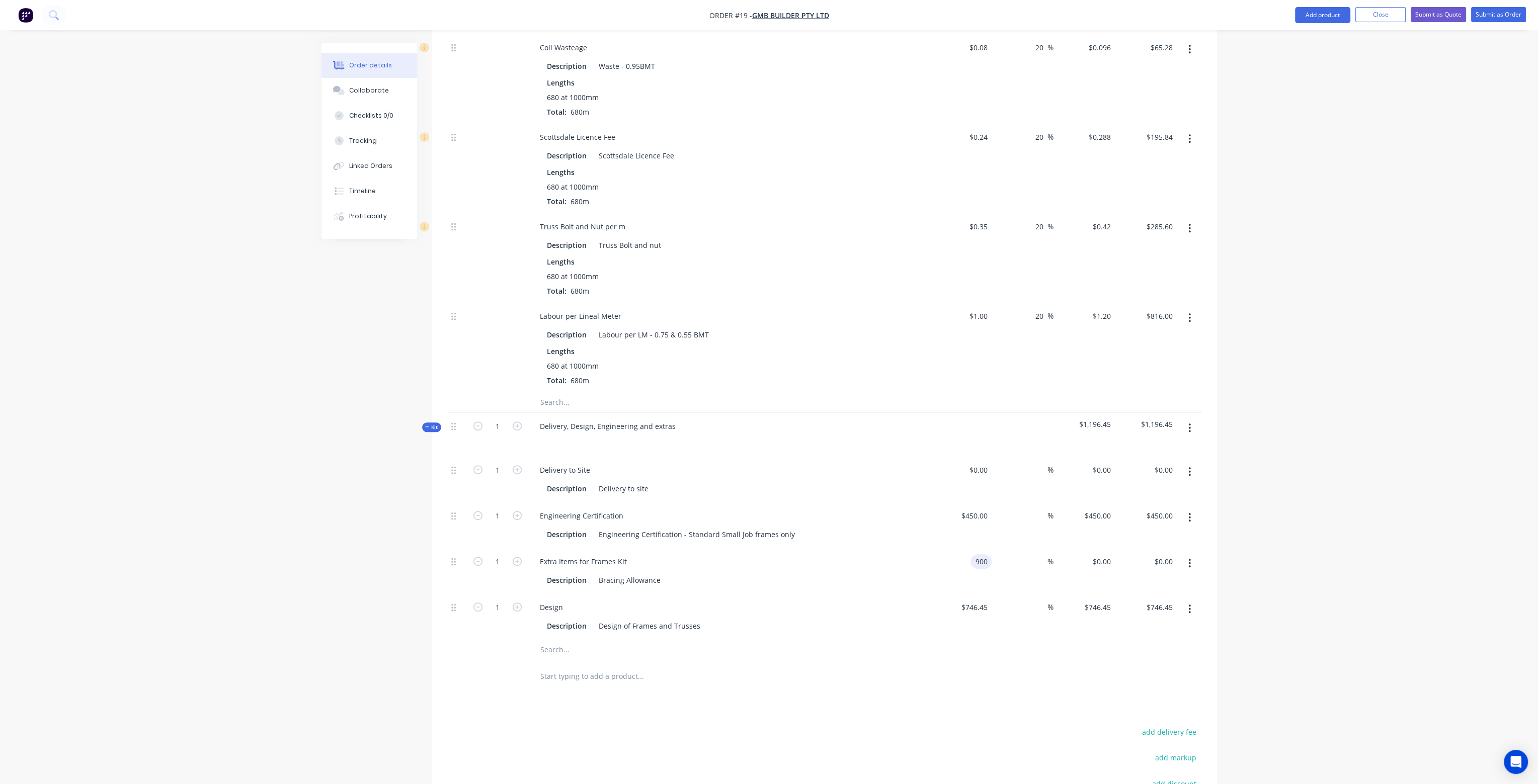
type input "$900.00"
type input "$750.00"
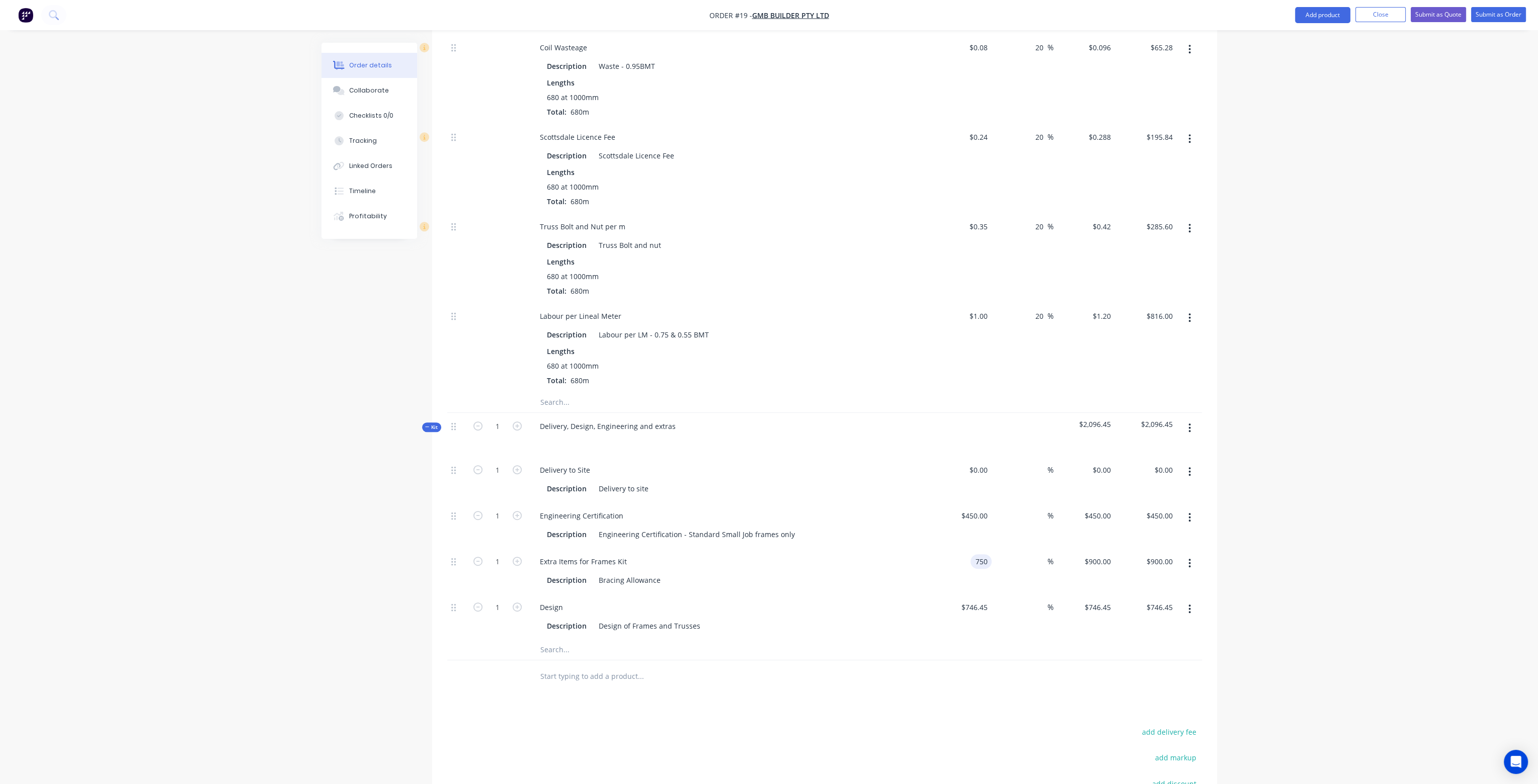
type input "$750.00"
type input "20"
type input "$900.00"
click at [1002, 595] on div "%" at bounding box center [1023, 617] width 62 height 46
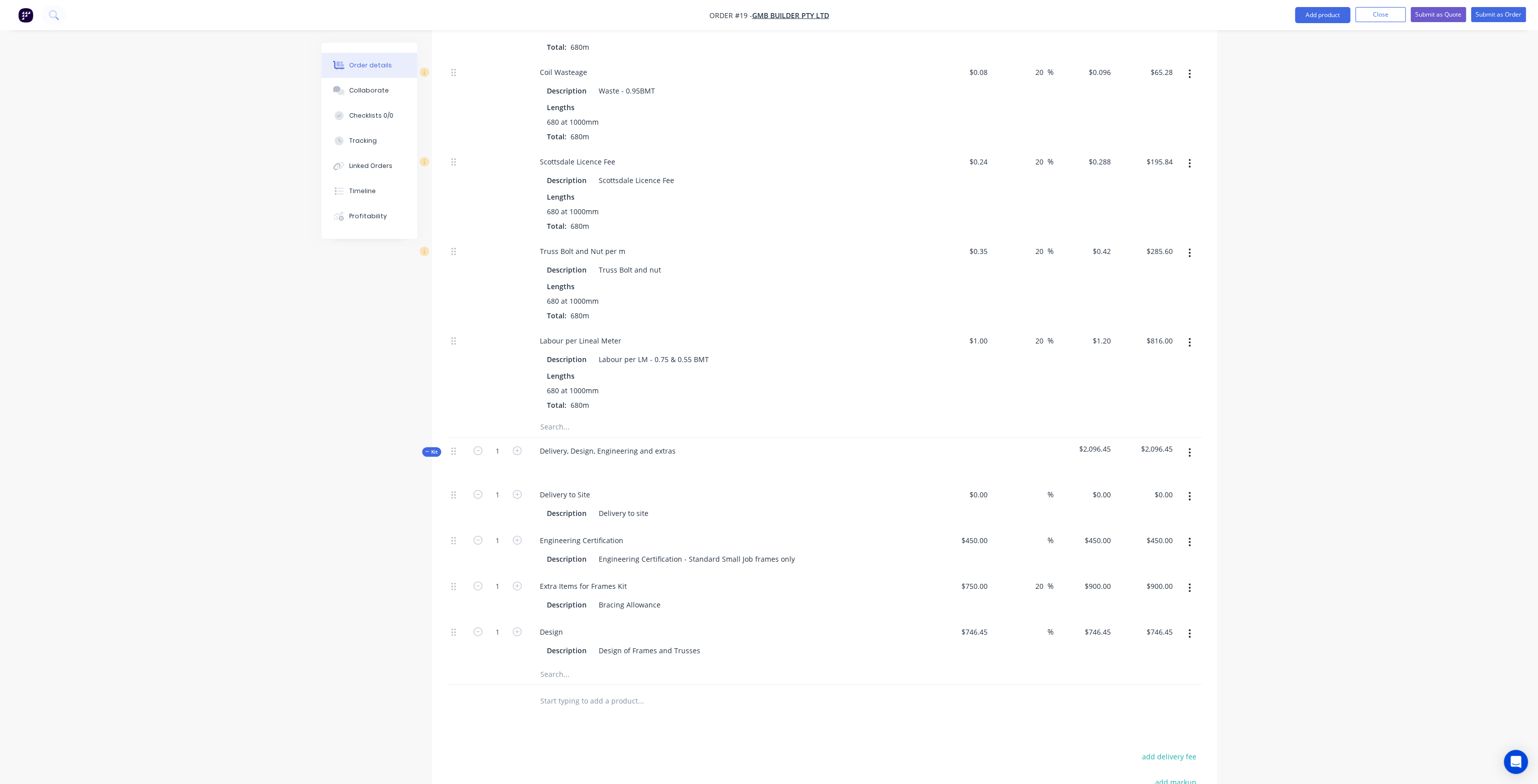
scroll to position [1167, 0]
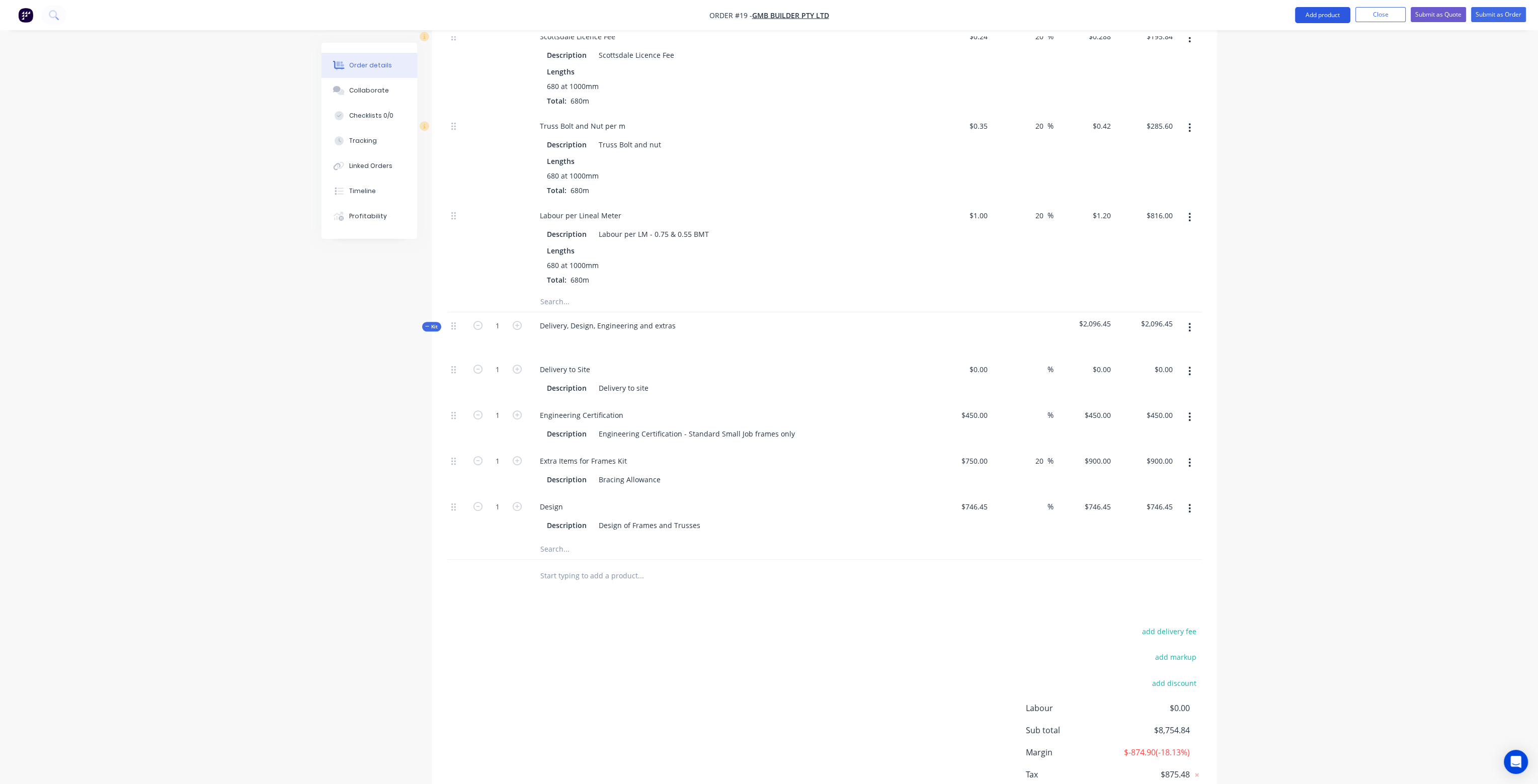
click at [1333, 13] on button "Add product" at bounding box center [1323, 15] width 55 height 16
click at [1301, 42] on div "Product catalogue" at bounding box center [1302, 41] width 77 height 14
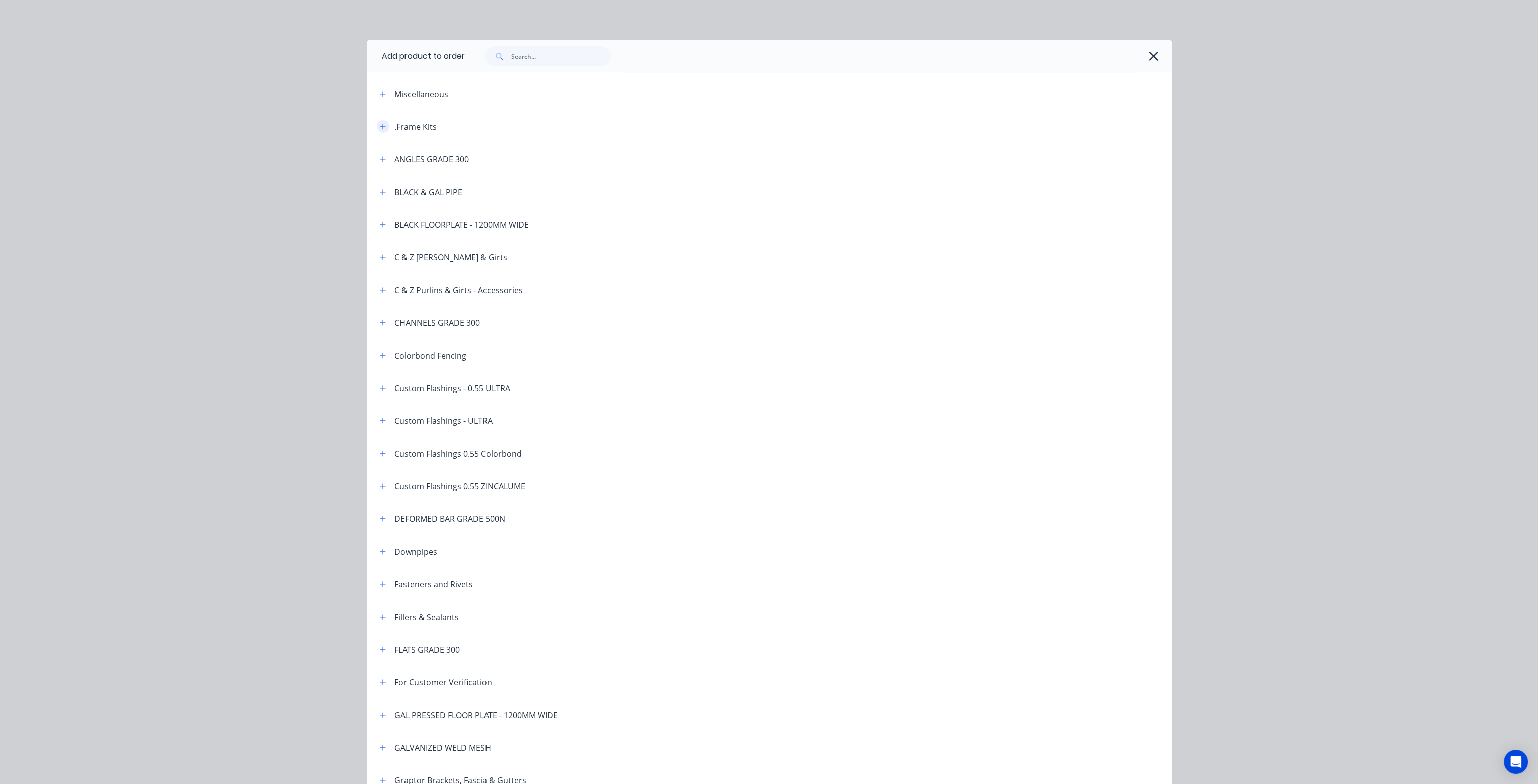
click at [380, 126] on icon "button" at bounding box center [382, 126] width 5 height 5
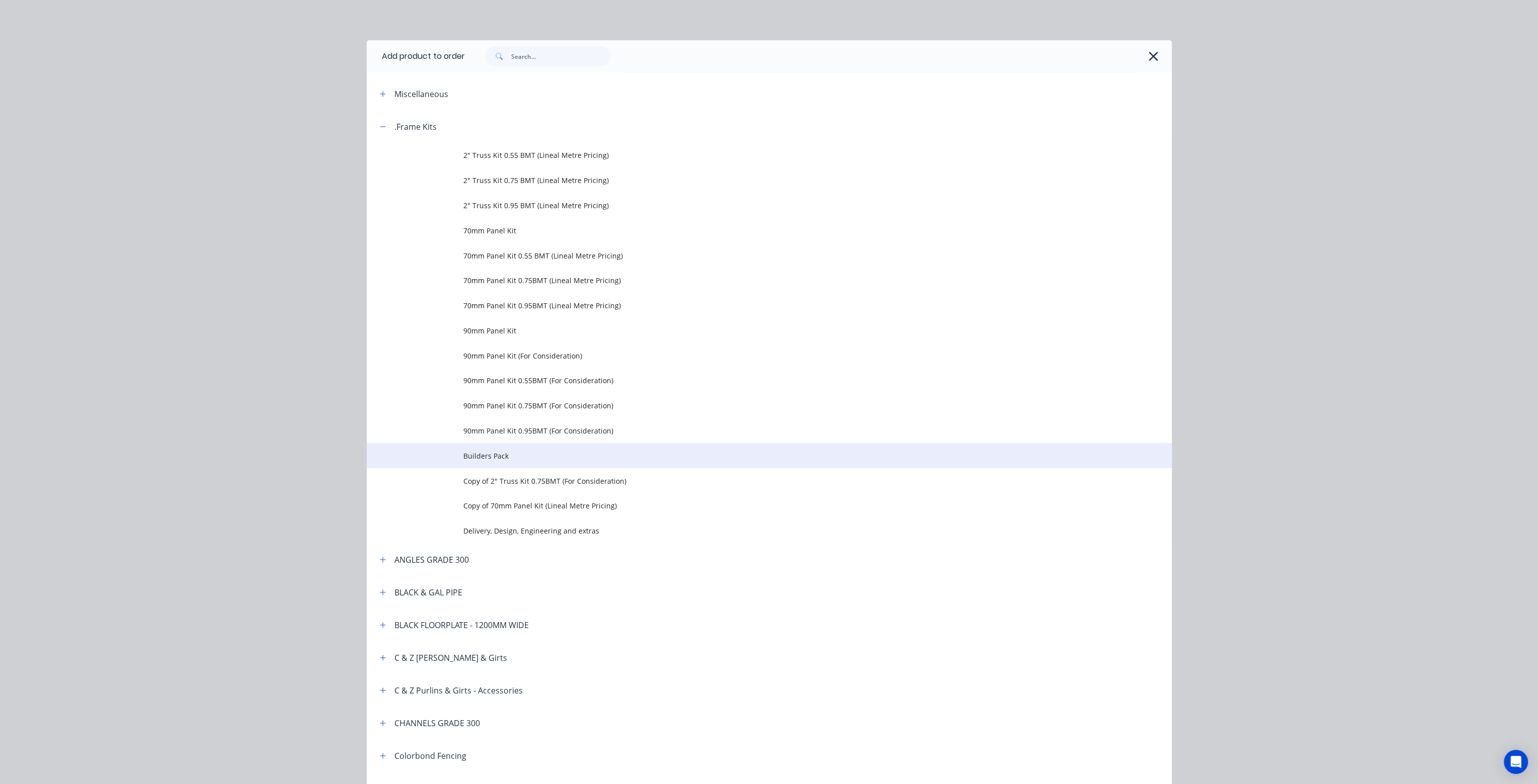
click at [499, 452] on span "Builders Pack" at bounding box center [746, 456] width 566 height 11
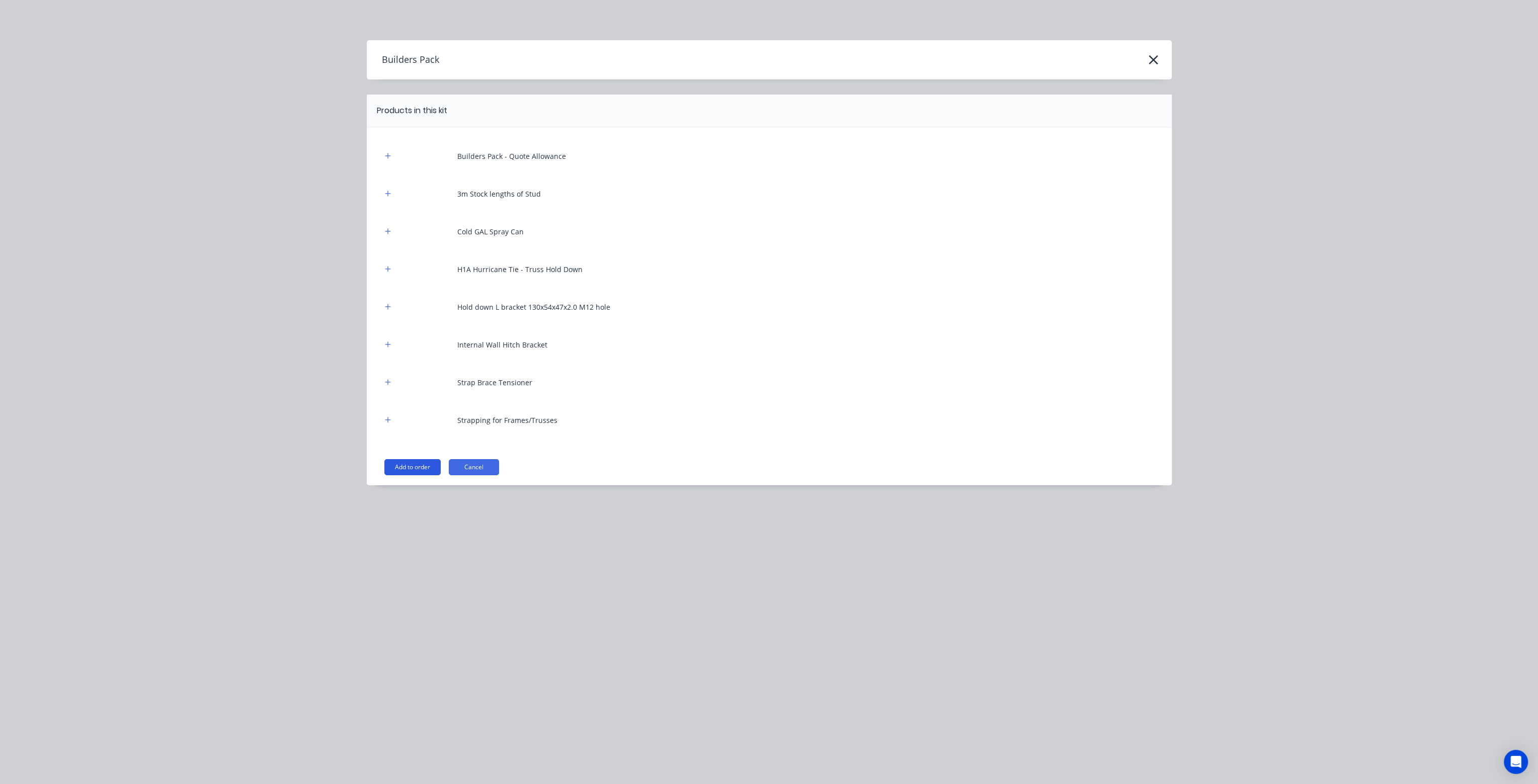
click at [411, 464] on button "Add to order" at bounding box center [413, 467] width 56 height 16
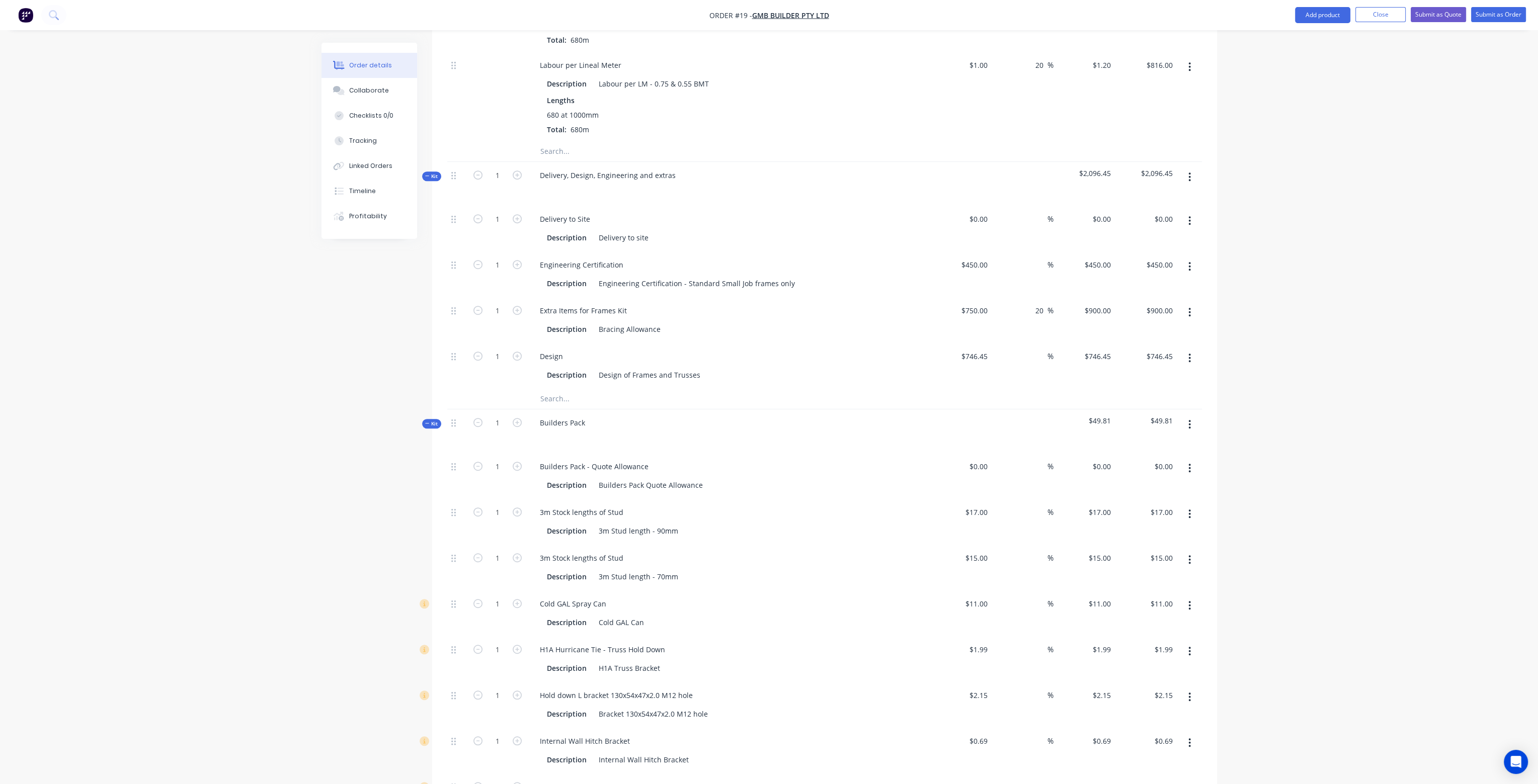
scroll to position [1318, 0]
click at [977, 459] on div at bounding box center [984, 466] width 16 height 14
type input "$679.77"
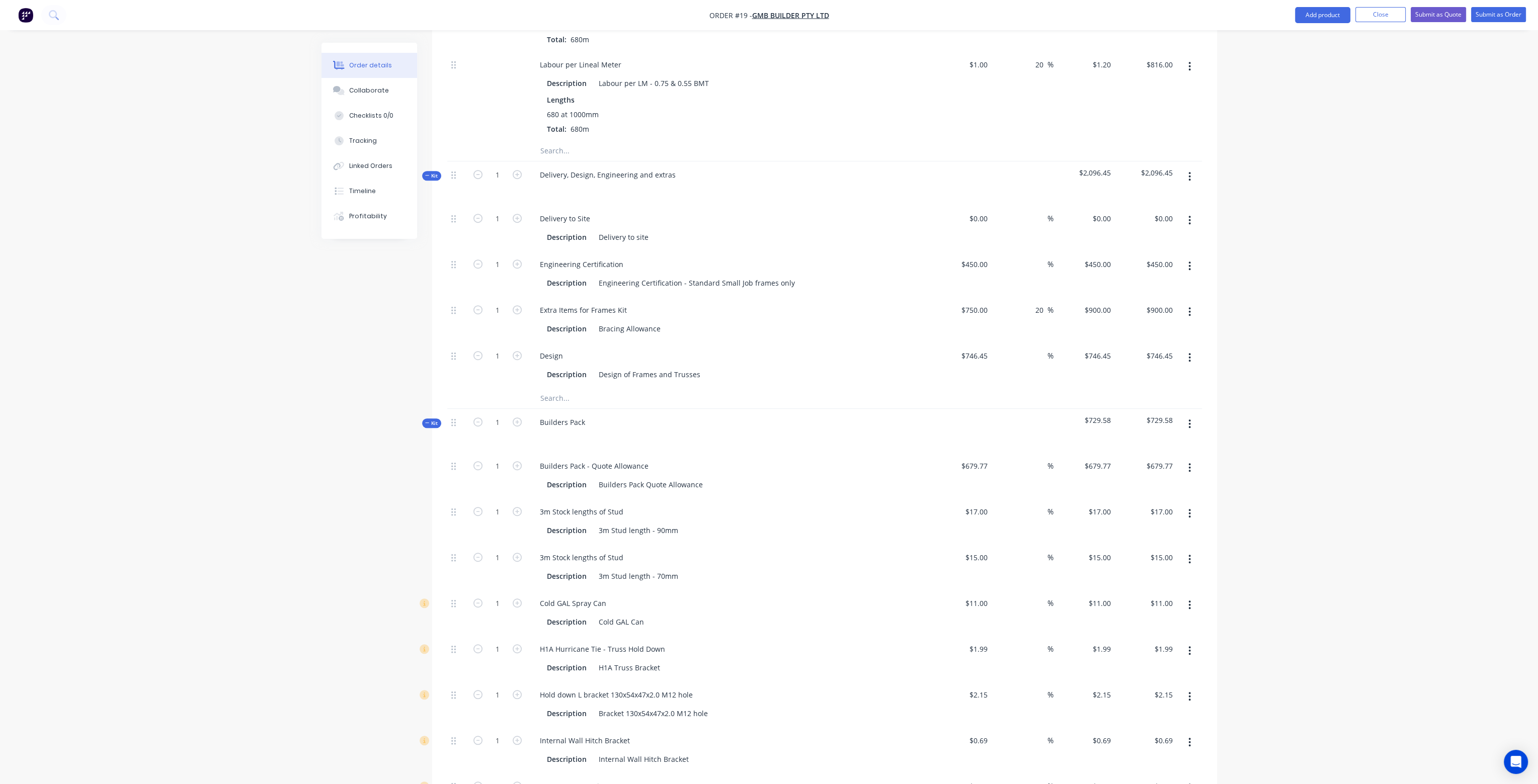
click at [996, 409] on div at bounding box center [1023, 431] width 62 height 44
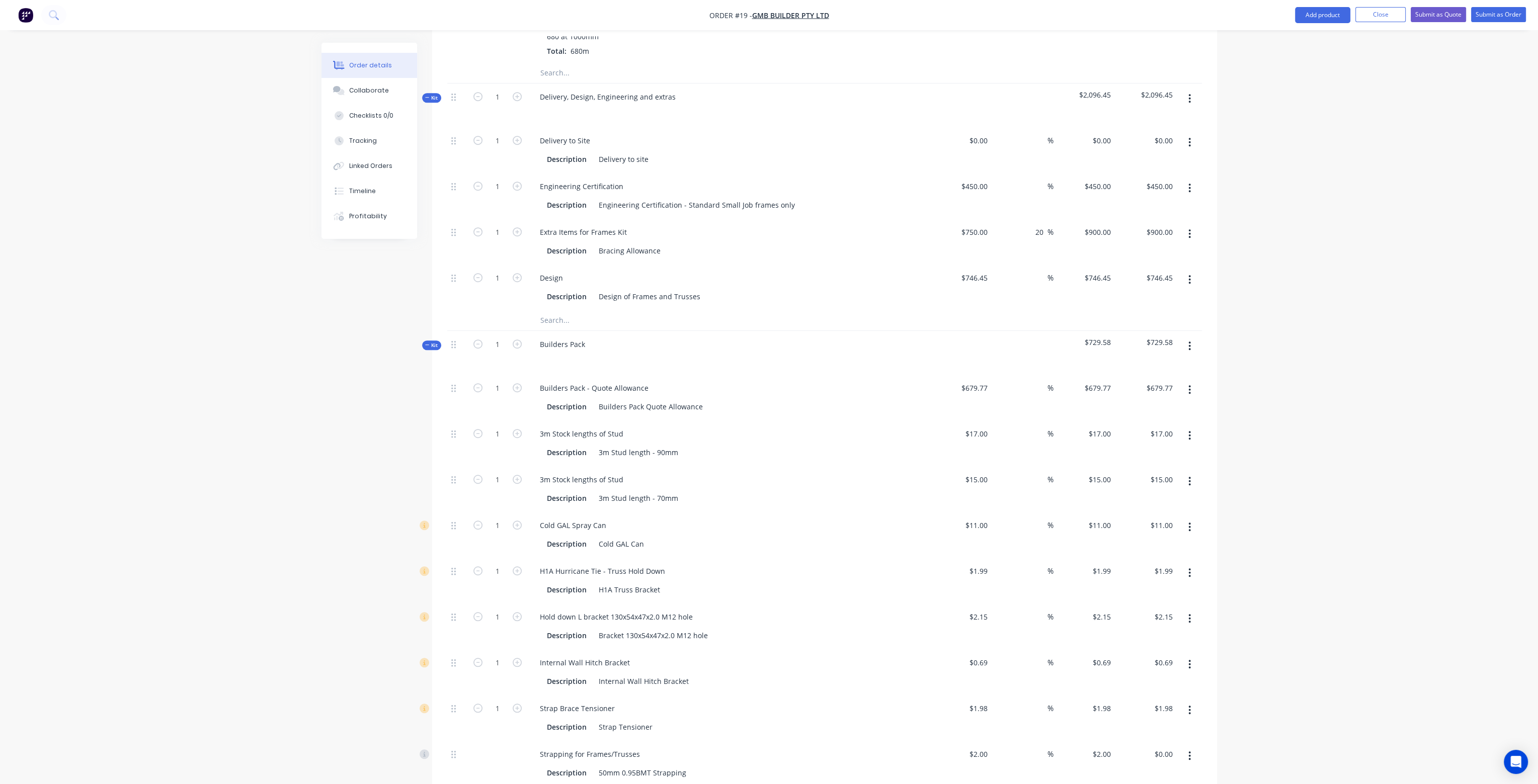
scroll to position [1419, 0]
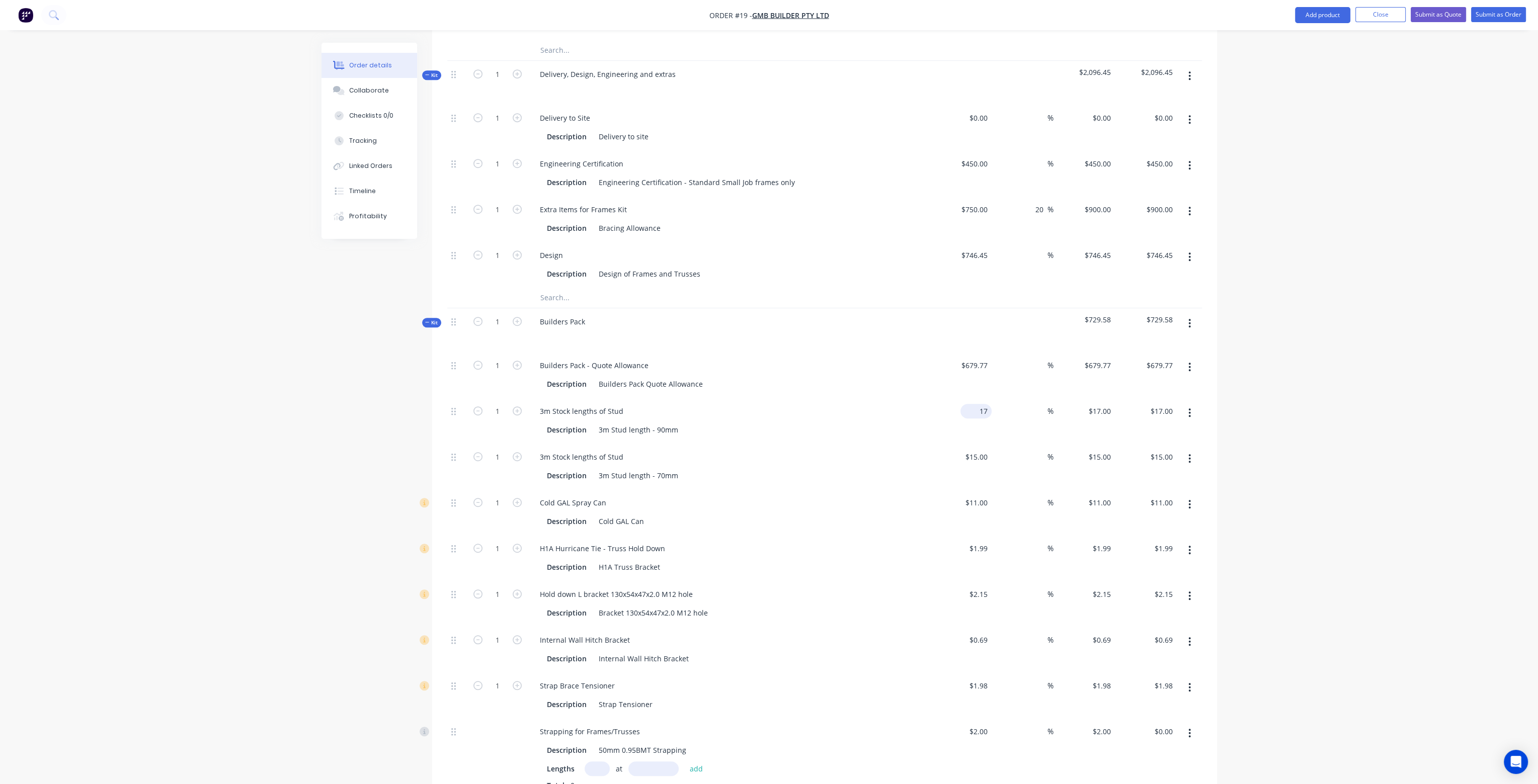
click at [982, 404] on input "17" at bounding box center [978, 411] width 27 height 14
type input "$0.00"
click at [982, 450] on input "15" at bounding box center [978, 457] width 27 height 14
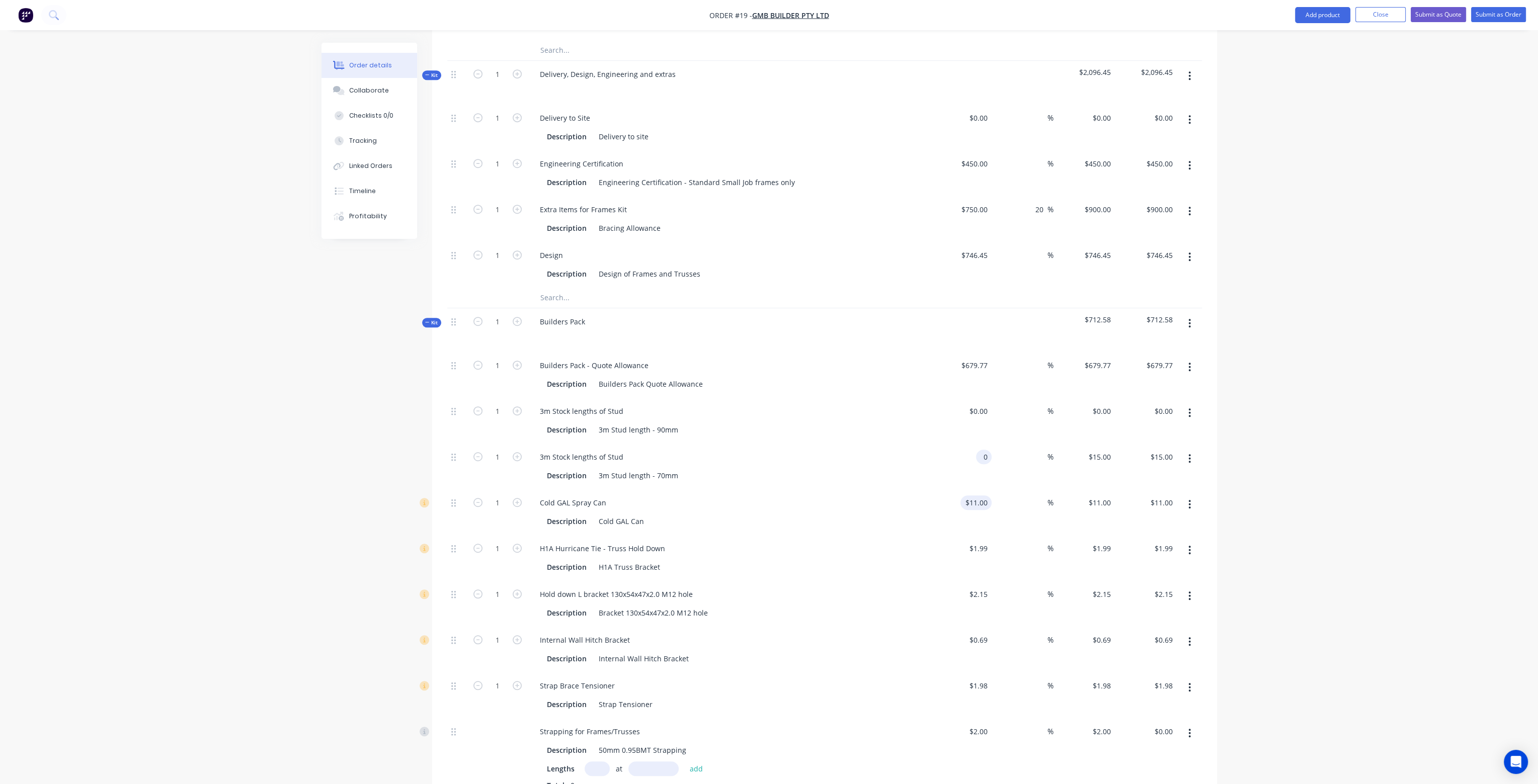
type input "$0.00"
click at [976, 495] on div "11 11" at bounding box center [983, 503] width 17 height 14
type input "$0.00"
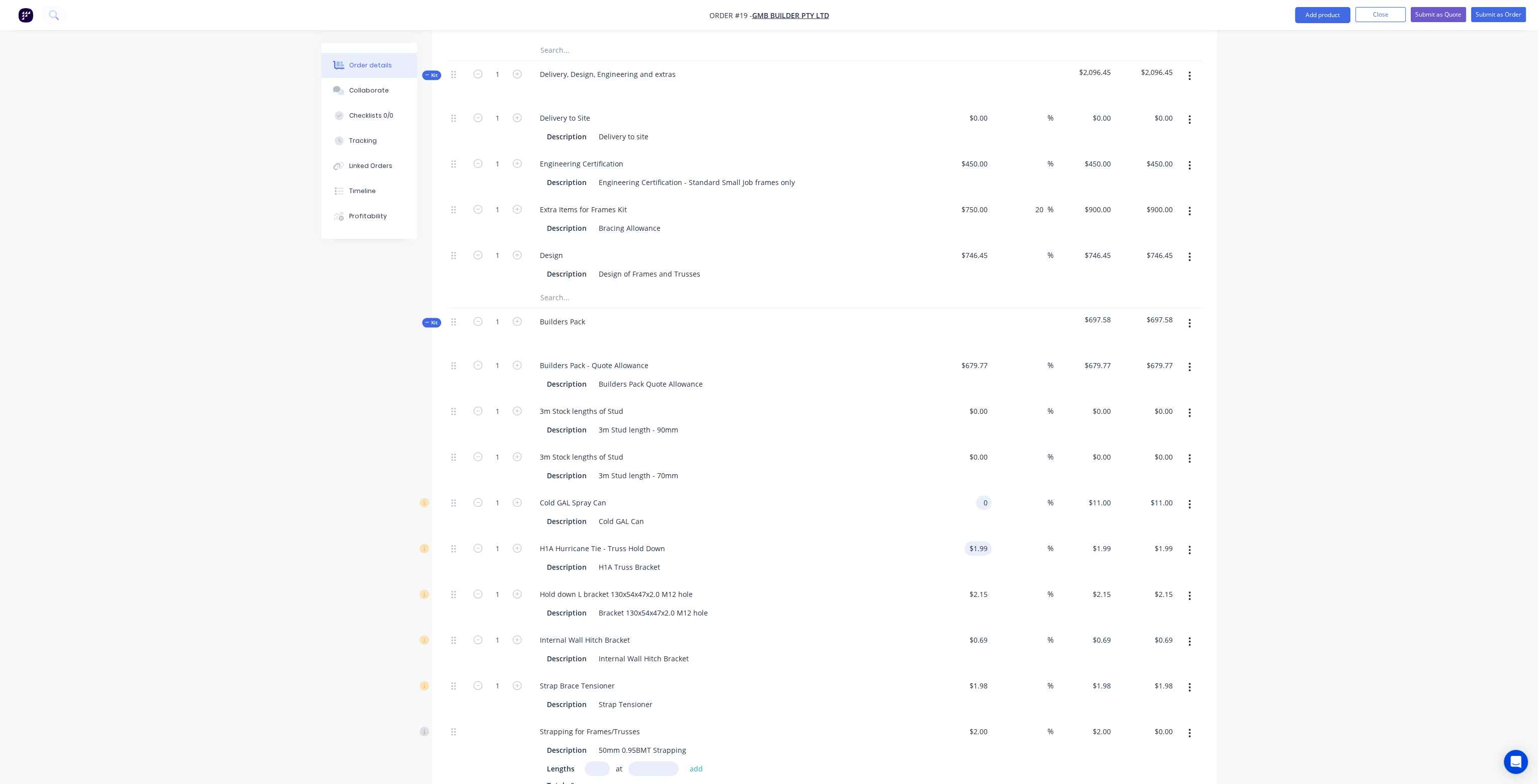
type input "$0.00"
click at [984, 541] on input "1.99" at bounding box center [980, 548] width 23 height 14
click at [983, 581] on div "$2.15 $2.15" at bounding box center [961, 604] width 62 height 46
type input "$0.00"
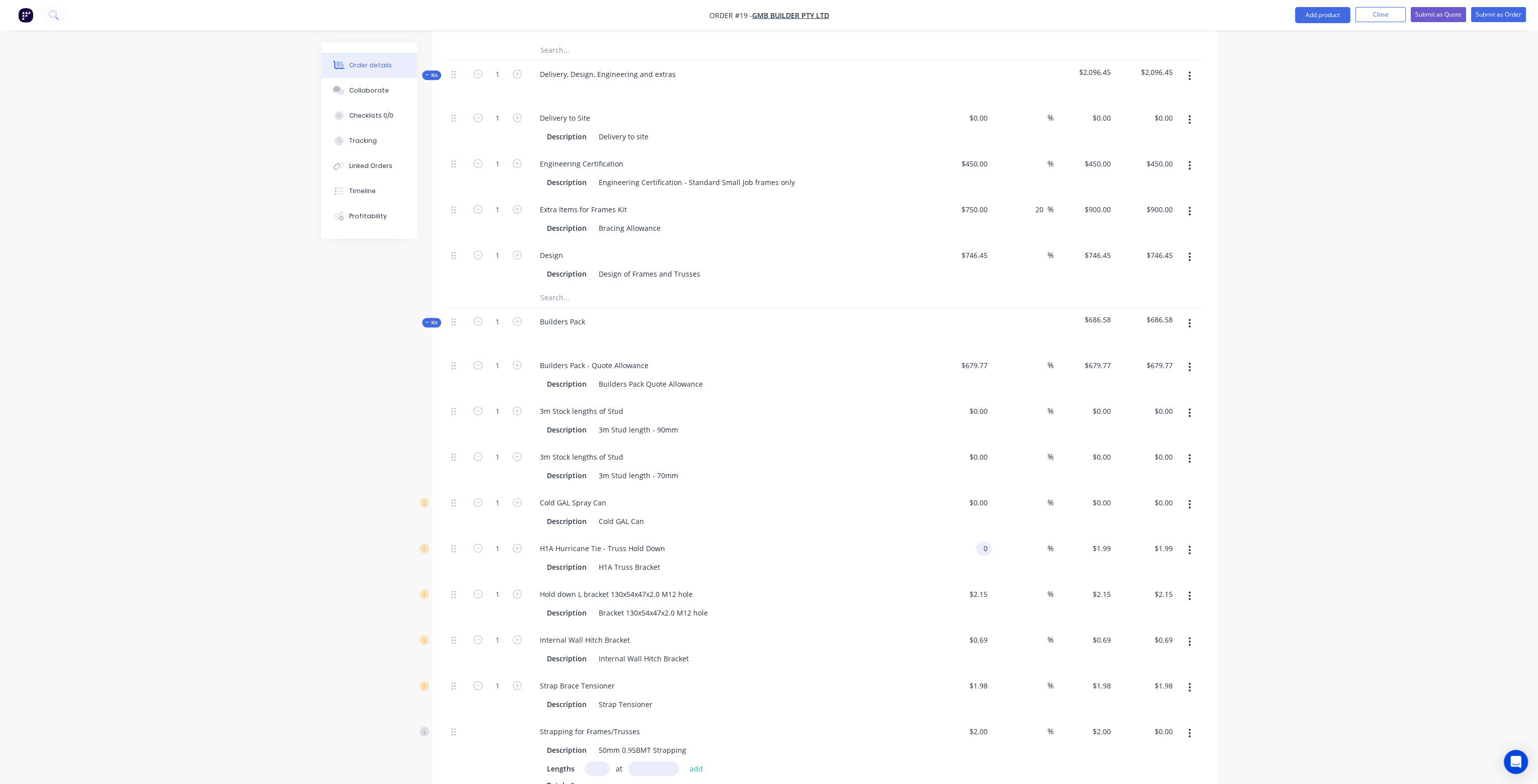
type input "$0.00"
click at [982, 587] on input "2.15" at bounding box center [980, 594] width 23 height 14
type input "$0.00"
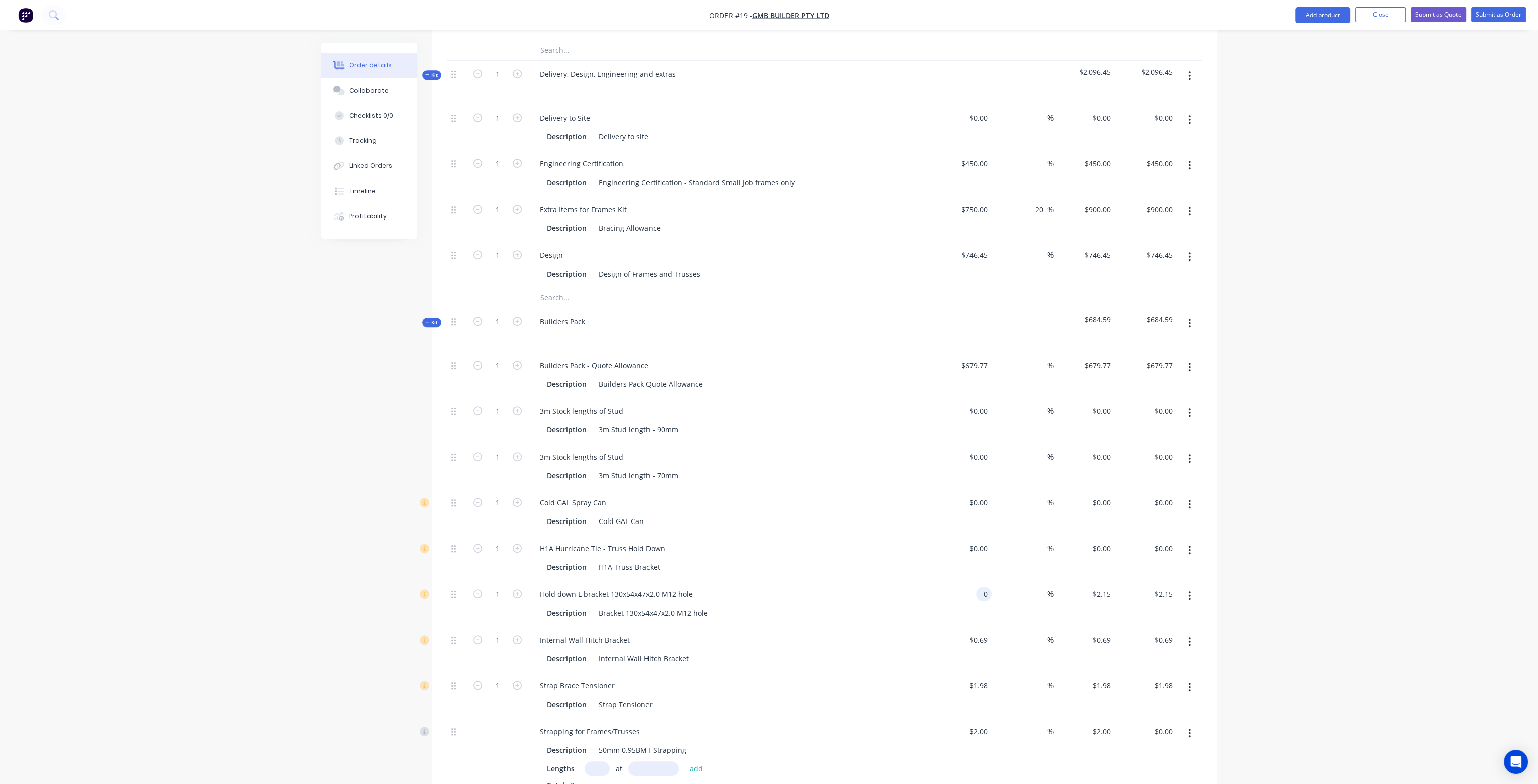
type input "$0.00"
click at [973, 583] on div "$0.00 0" at bounding box center [961, 604] width 62 height 46
click at [980, 633] on input "0.69" at bounding box center [980, 640] width 23 height 14
type input "$0.00"
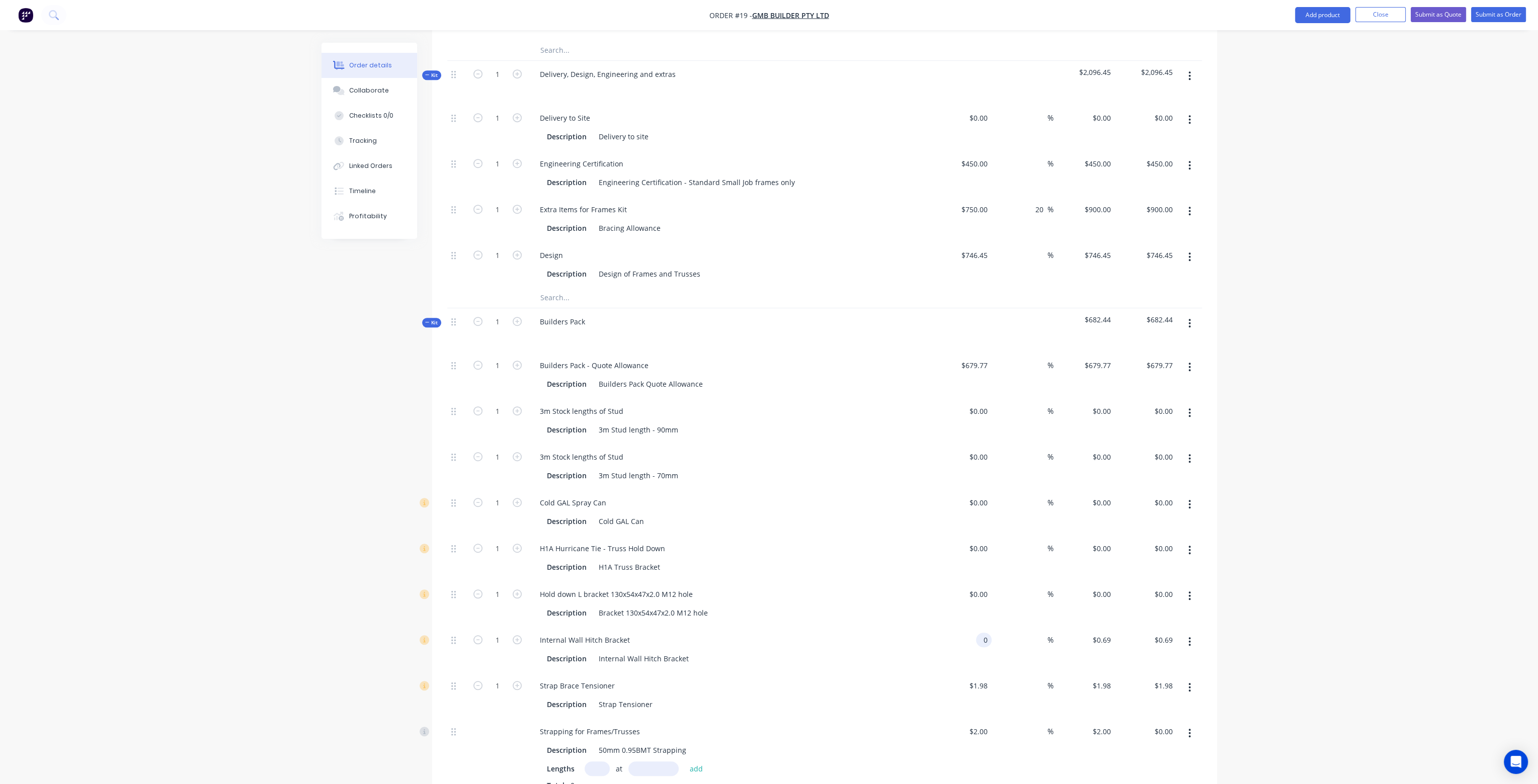
type input "$0.00"
click at [979, 627] on div "$0.00 0" at bounding box center [961, 650] width 62 height 46
click at [976, 678] on input "1.98" at bounding box center [982, 686] width 19 height 14
type input "$0.00"
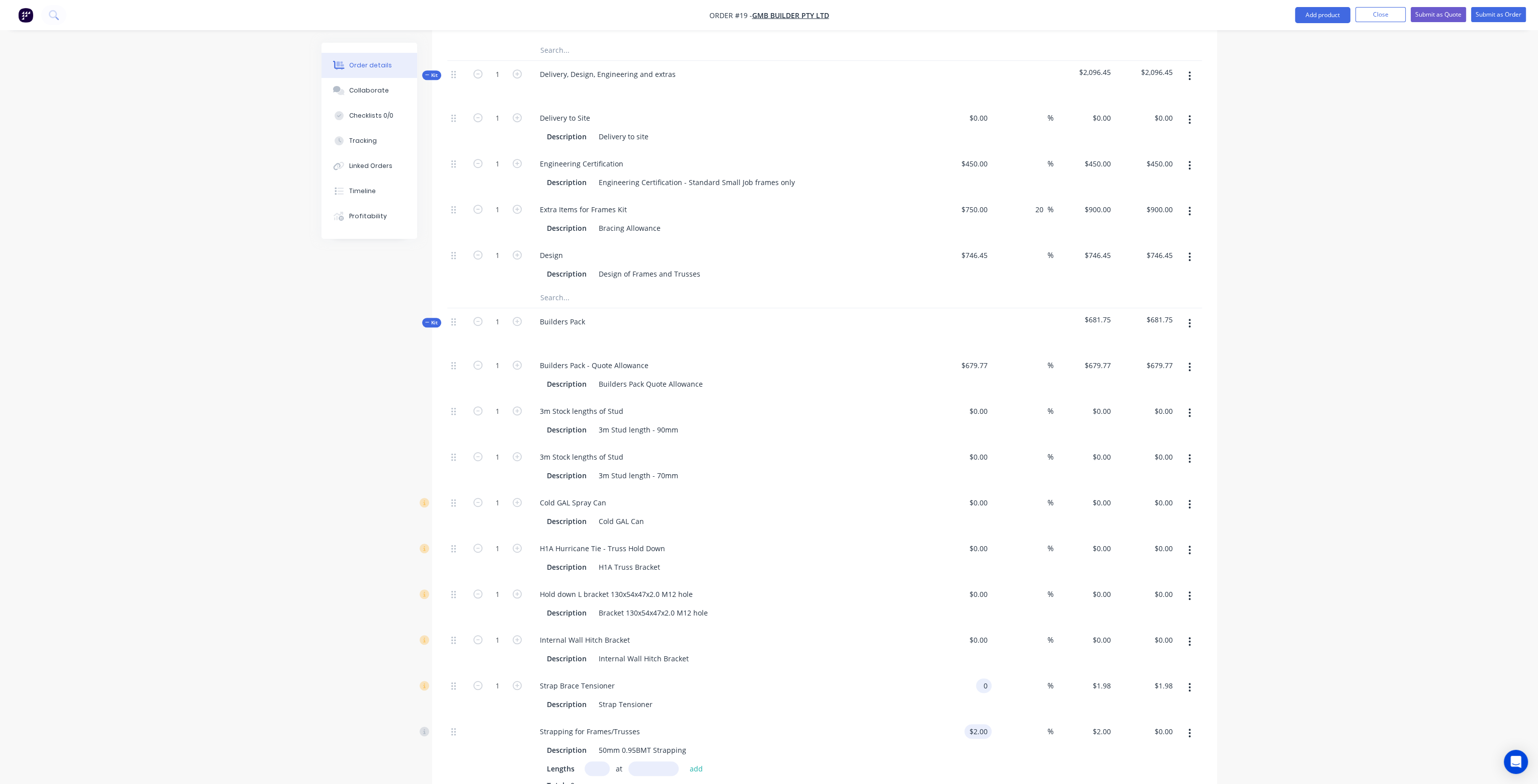
type input "$0.00"
click at [974, 718] on div "2 2" at bounding box center [961, 758] width 62 height 79
type input "$0.00"
click at [896, 606] on div "Description Bracket 130x54x47x2.0 M12 hole" at bounding box center [727, 613] width 368 height 14
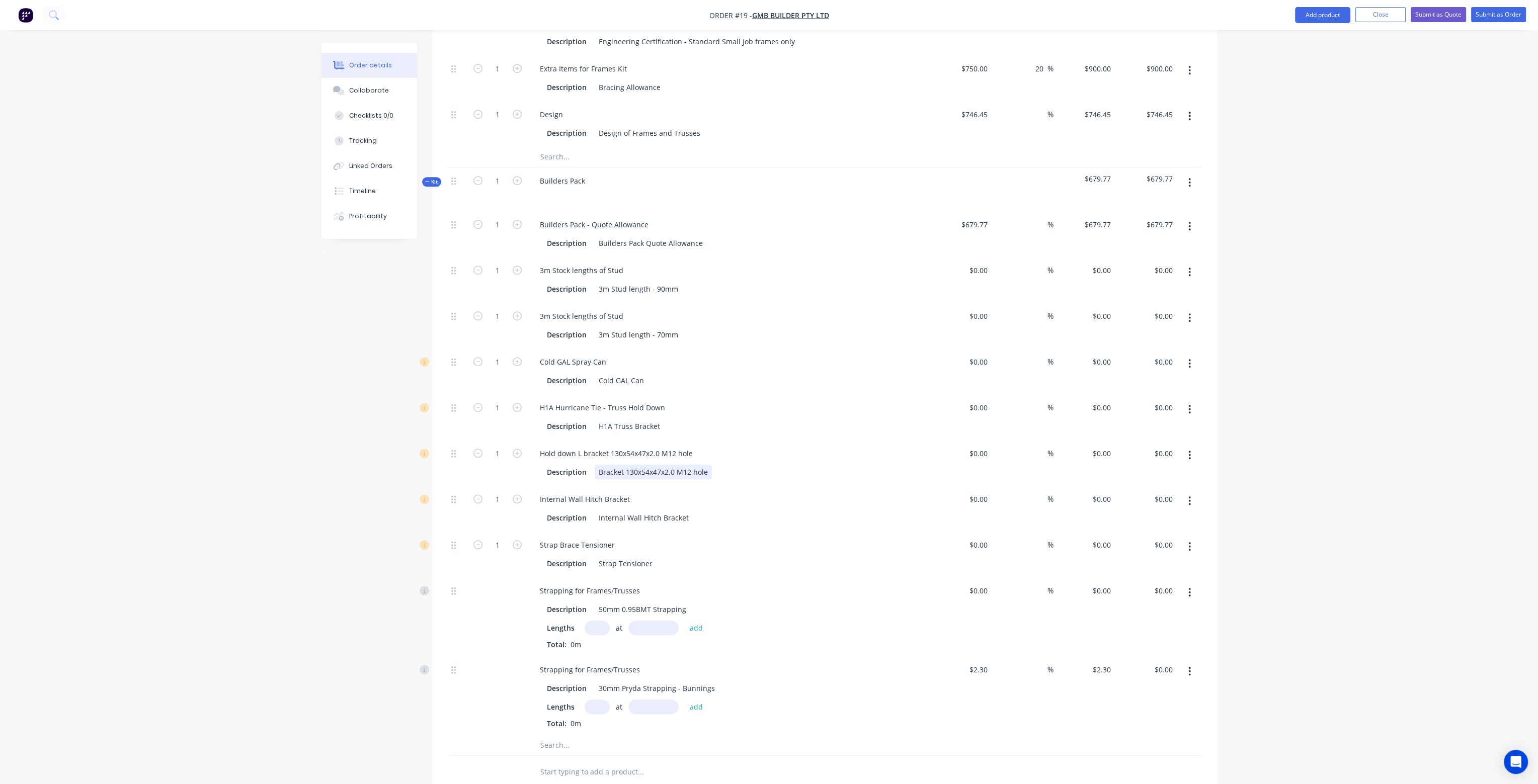
scroll to position [1620, 0]
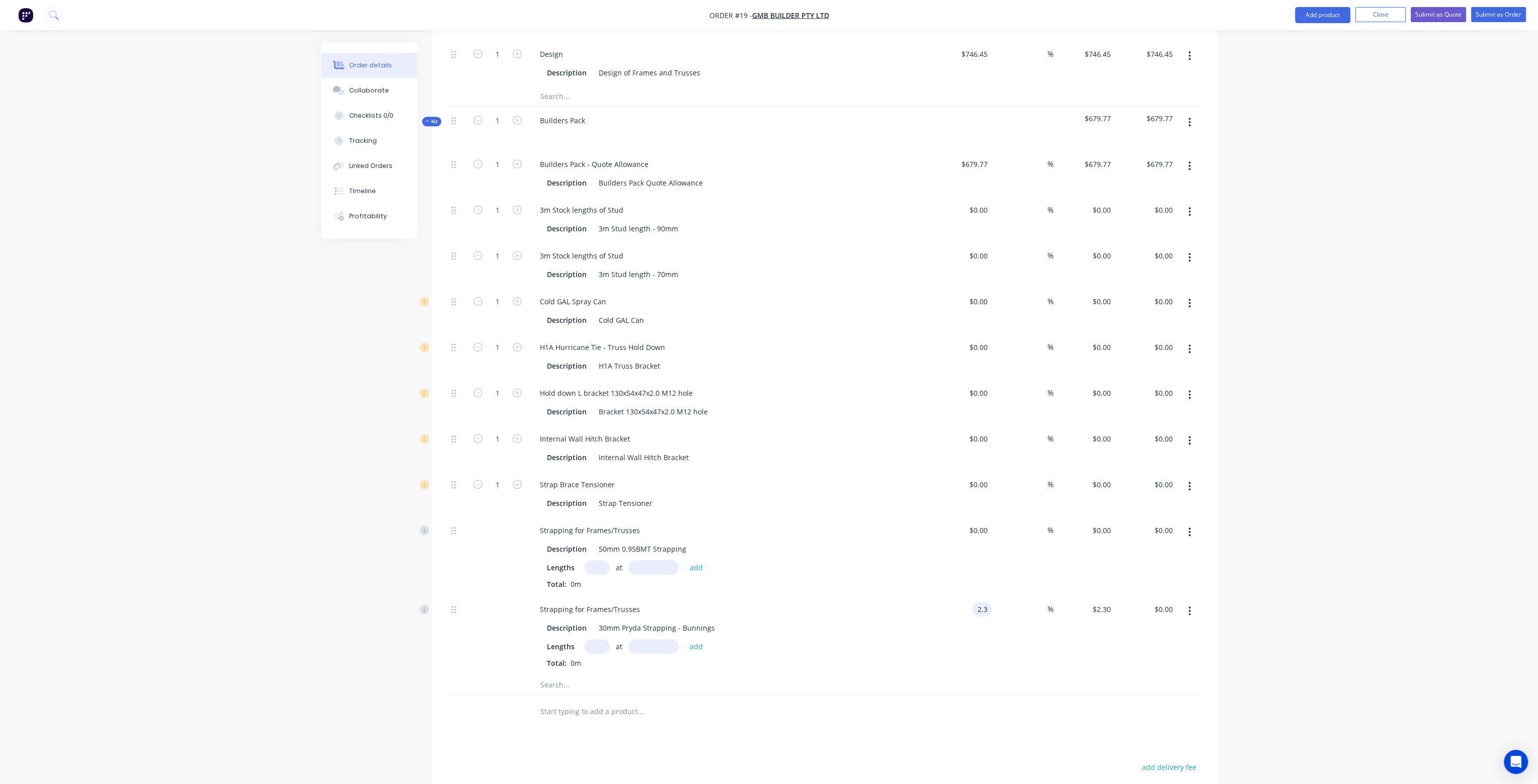
click at [973, 602] on div "2.3 2.3" at bounding box center [982, 609] width 19 height 14
type input "$0.00"
click at [880, 560] on div "Lengths at add" at bounding box center [728, 567] width 364 height 14
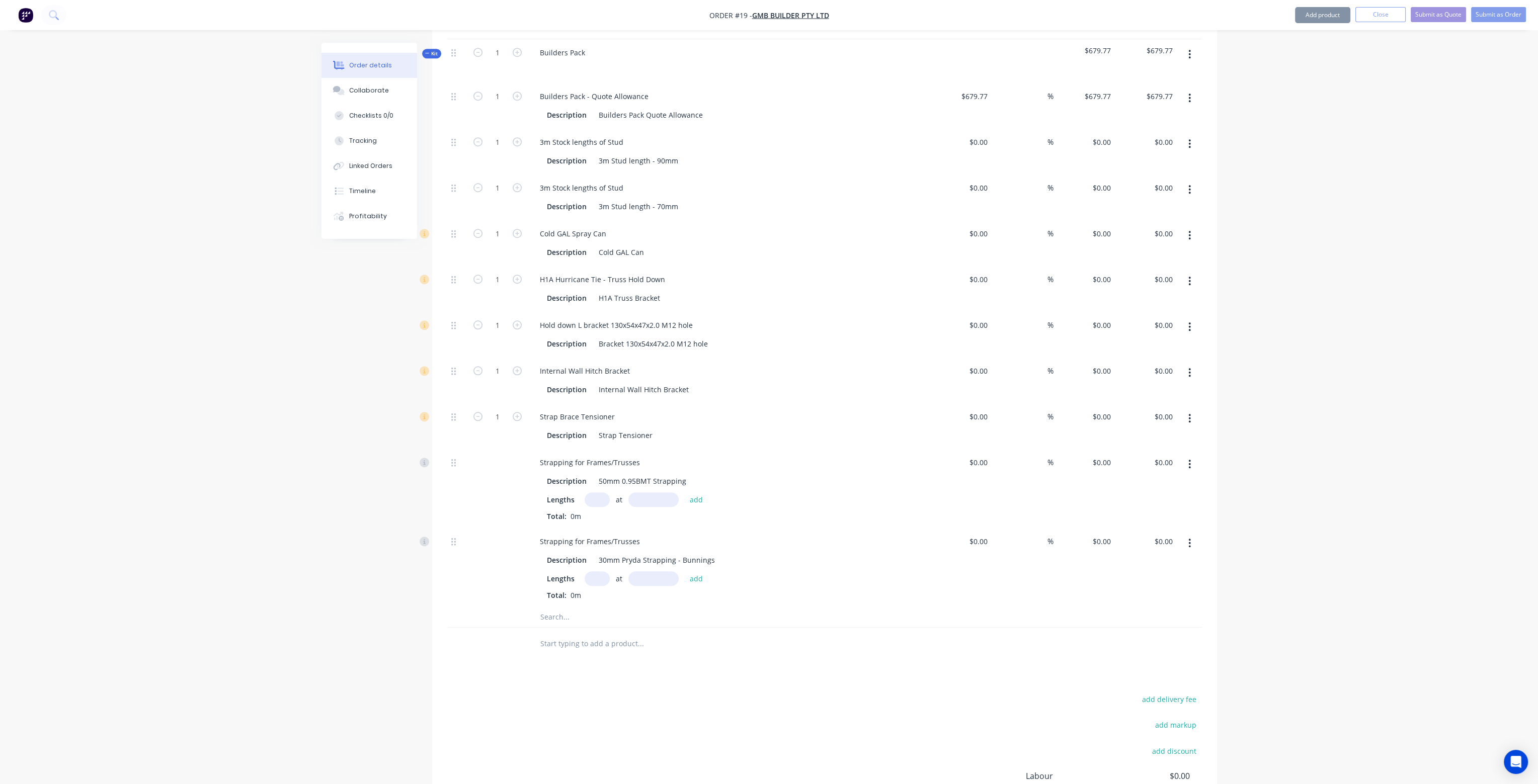
scroll to position [1789, 0]
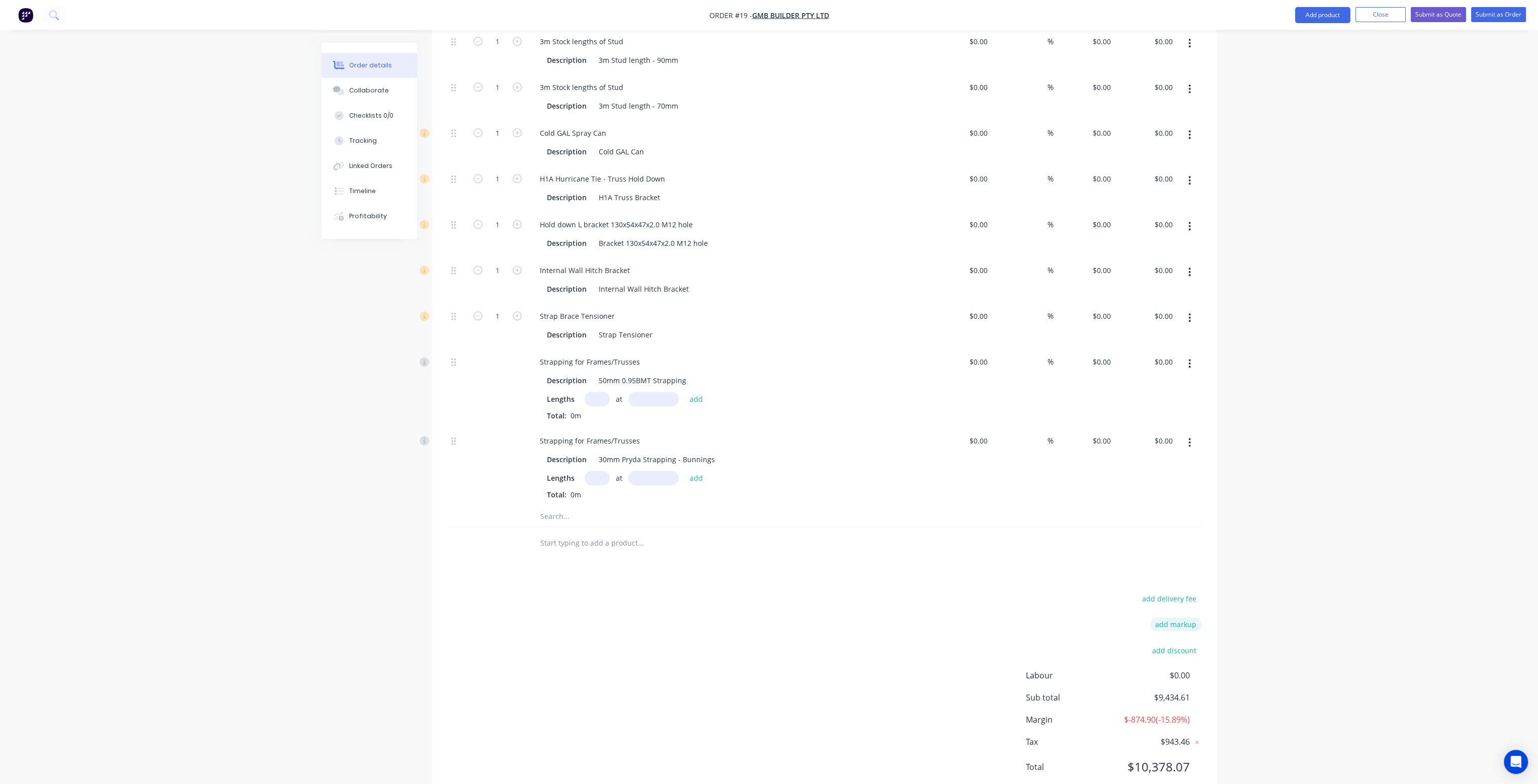
click at [1173, 618] on button "add markup" at bounding box center [1176, 624] width 52 height 14
click at [1170, 621] on input at bounding box center [1162, 628] width 45 height 15
click at [1084, 621] on input at bounding box center [1082, 628] width 92 height 15
type input "MU"
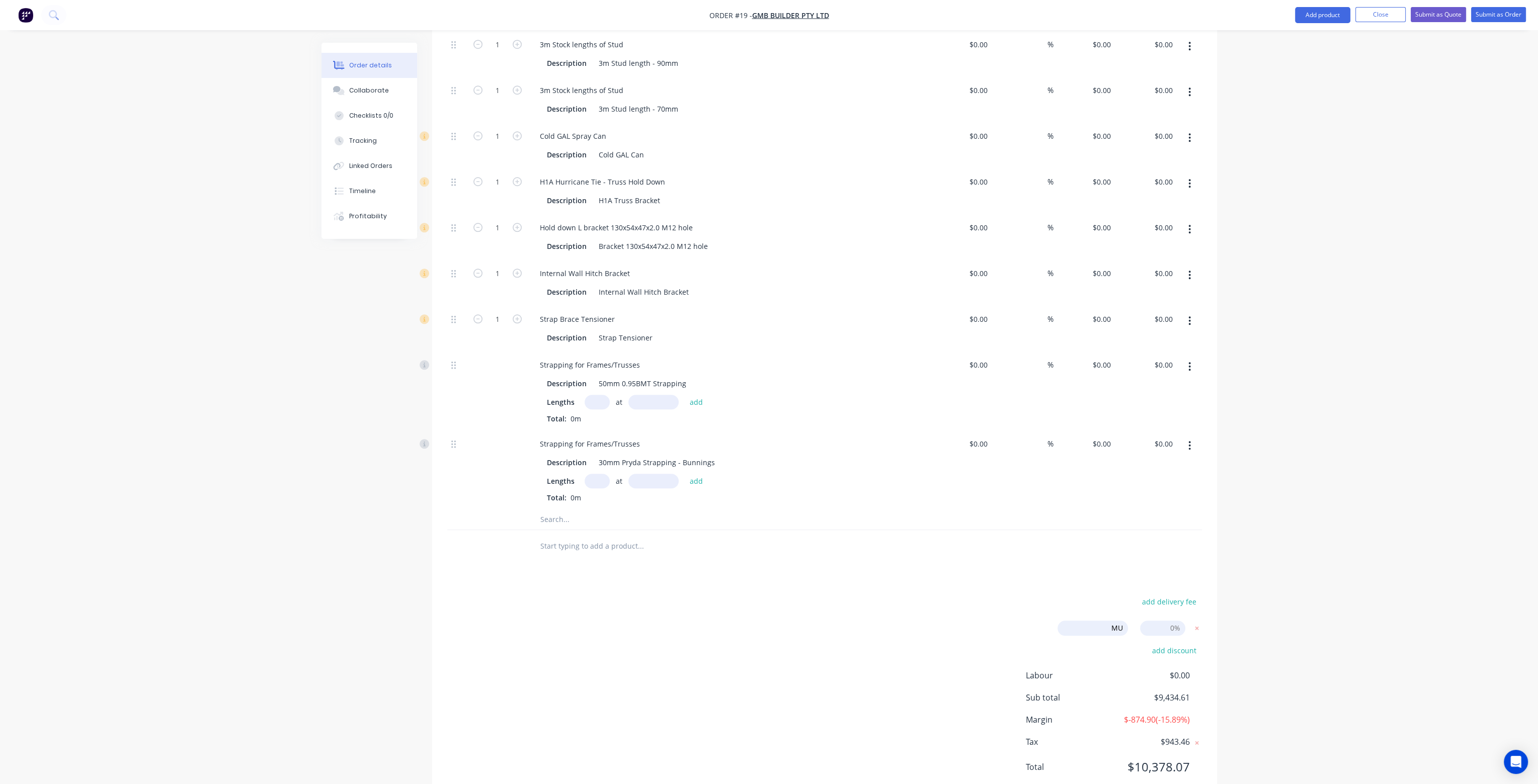
click at [1174, 621] on input at bounding box center [1162, 628] width 45 height 15
type input "0"
type input "30"
type input "56"
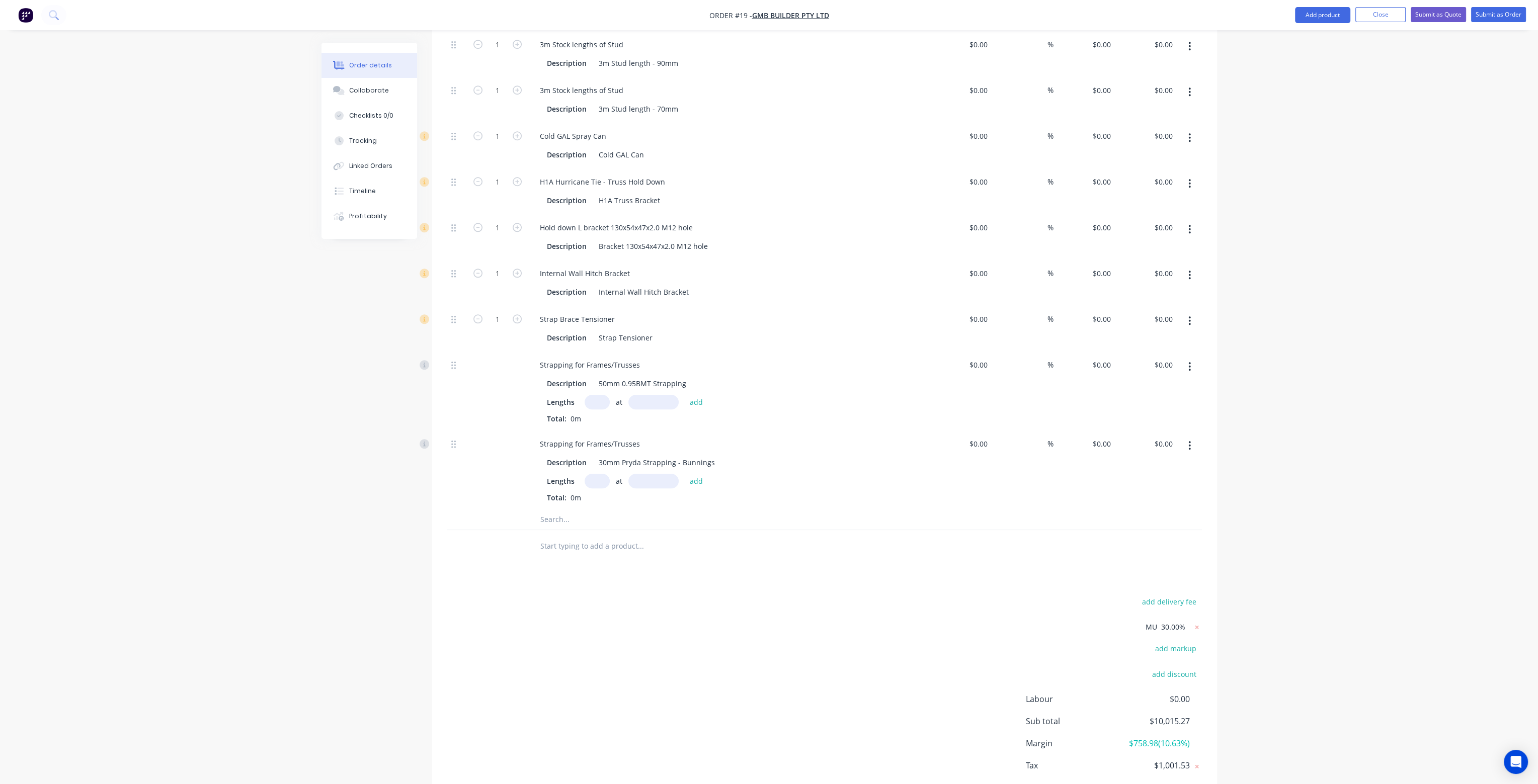
type input "$0.156"
type input "$126.83"
type input "56"
type input "$1.56"
type input "$1,268.28"
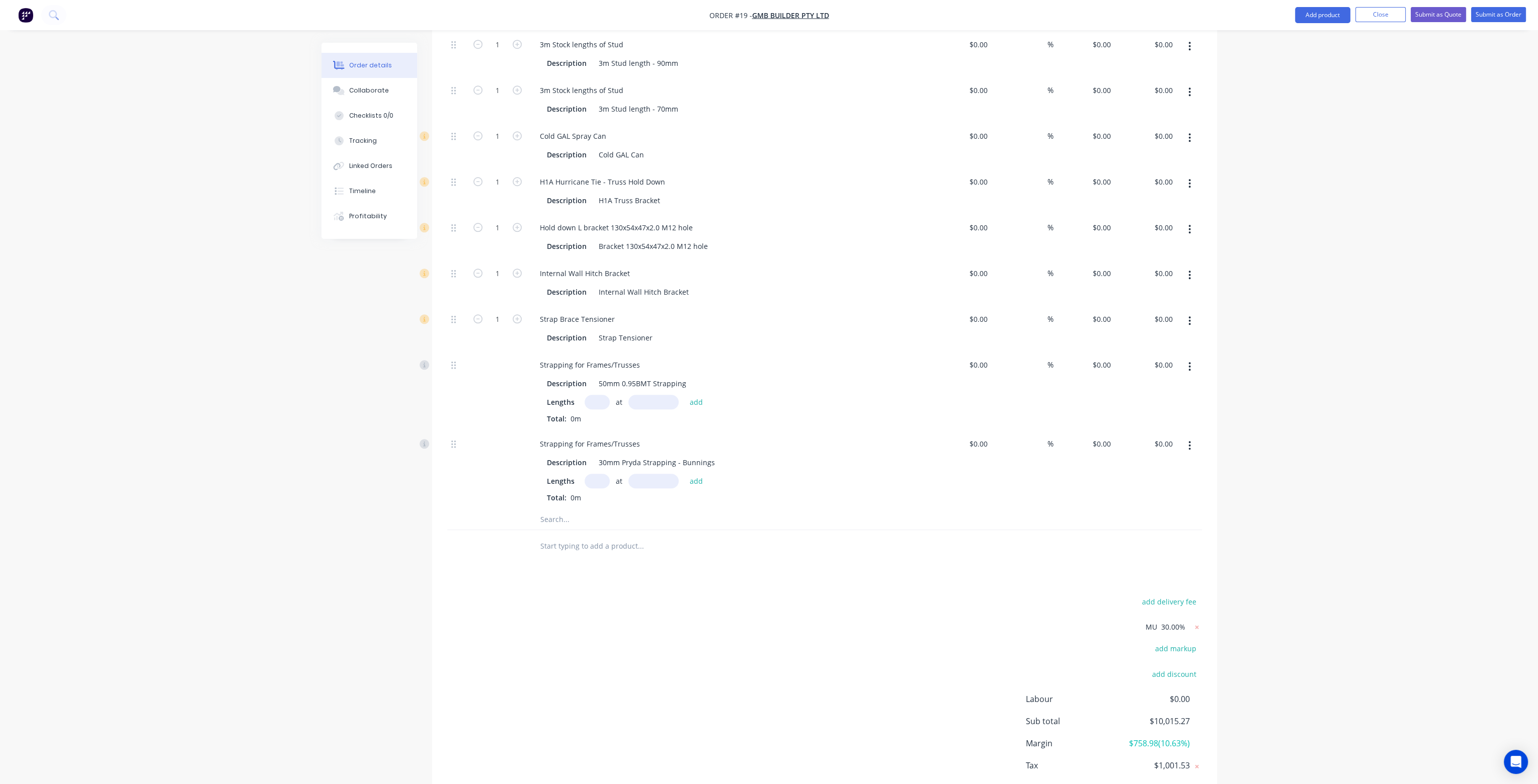
type input "56"
type input "$0.3744"
type input "$304.39"
type input "$0.0936"
type input "$76.10"
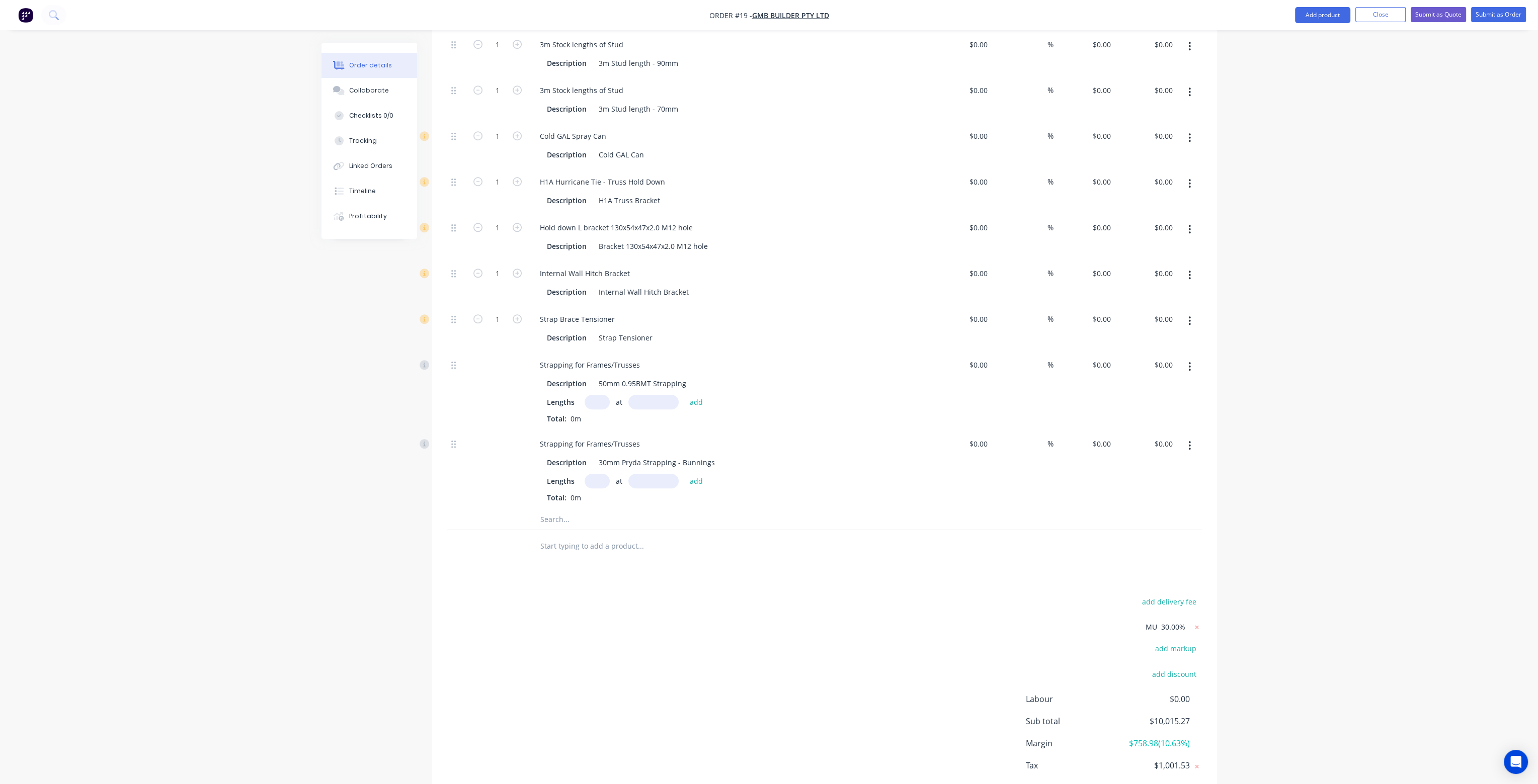
type input "$4.1184"
type input "$2,800.51"
type input "56"
type input "$0.1248"
type input "$84.86"
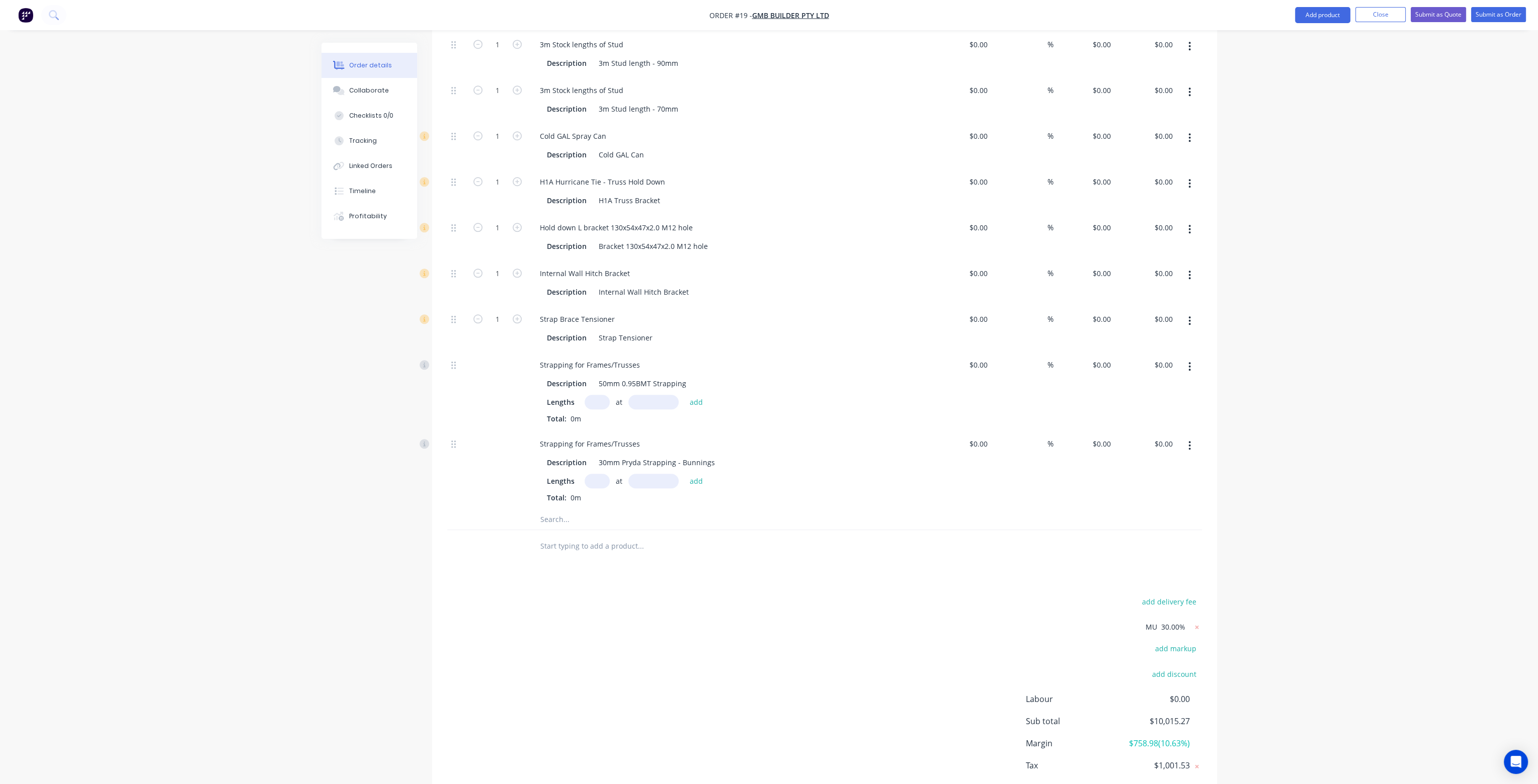
type input "56"
type input "$0.3744"
type input "$254.59"
type input "56"
type input "$0.546"
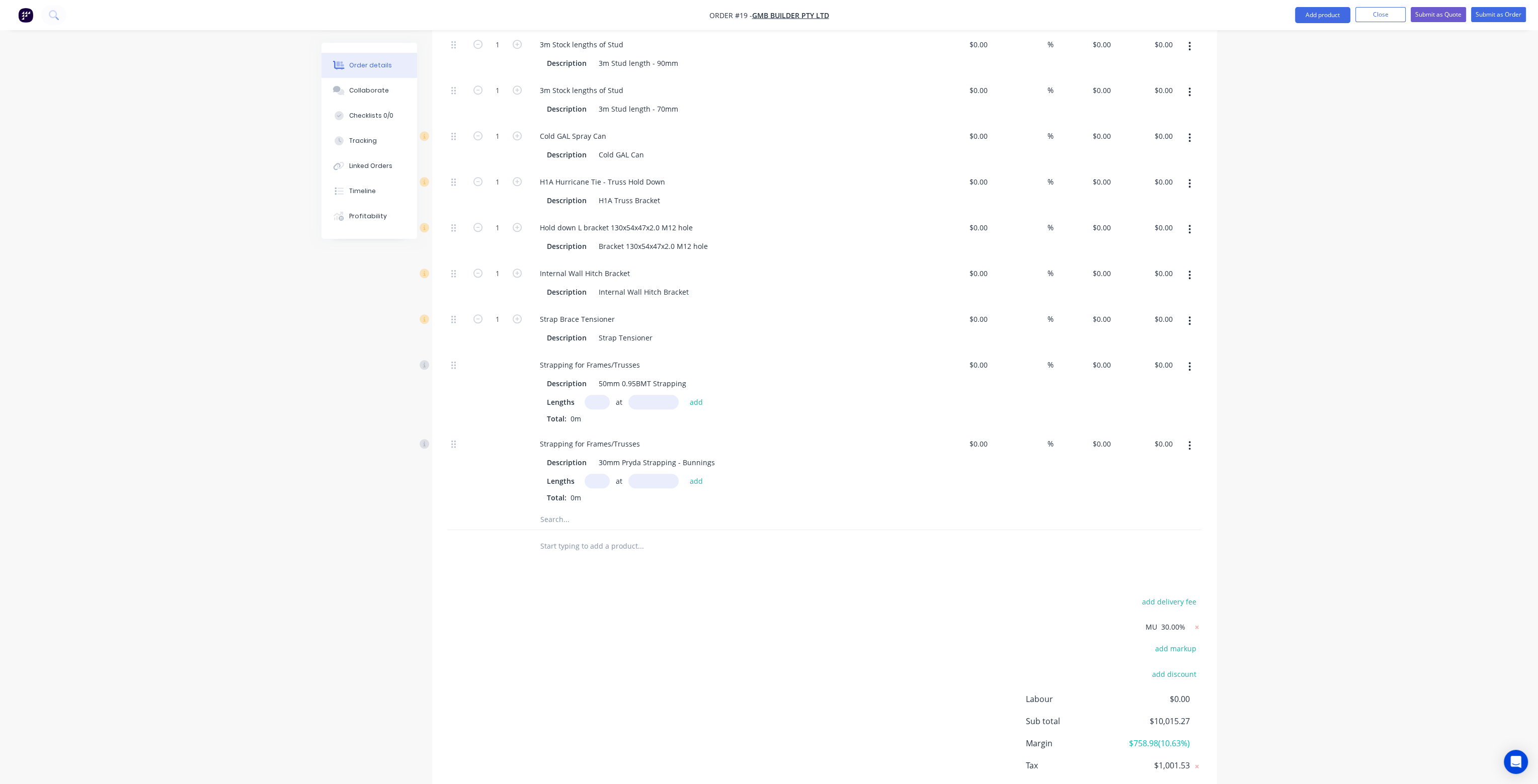
type input "$371.28"
type input "56"
type input "$1.56"
type input "$1,060.80"
type input "30"
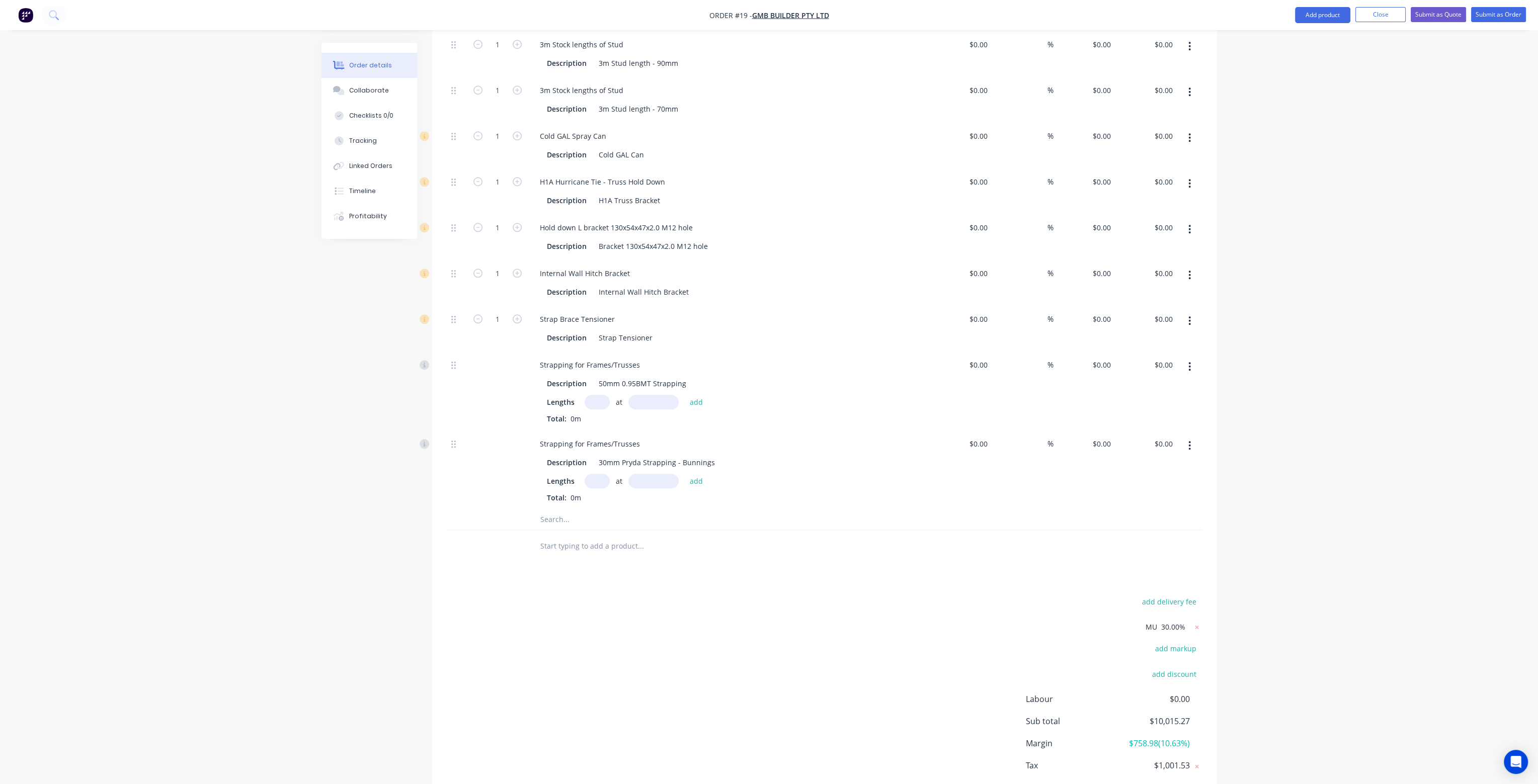
type input "$585.00"
type input "56"
type input "$1,170.00"
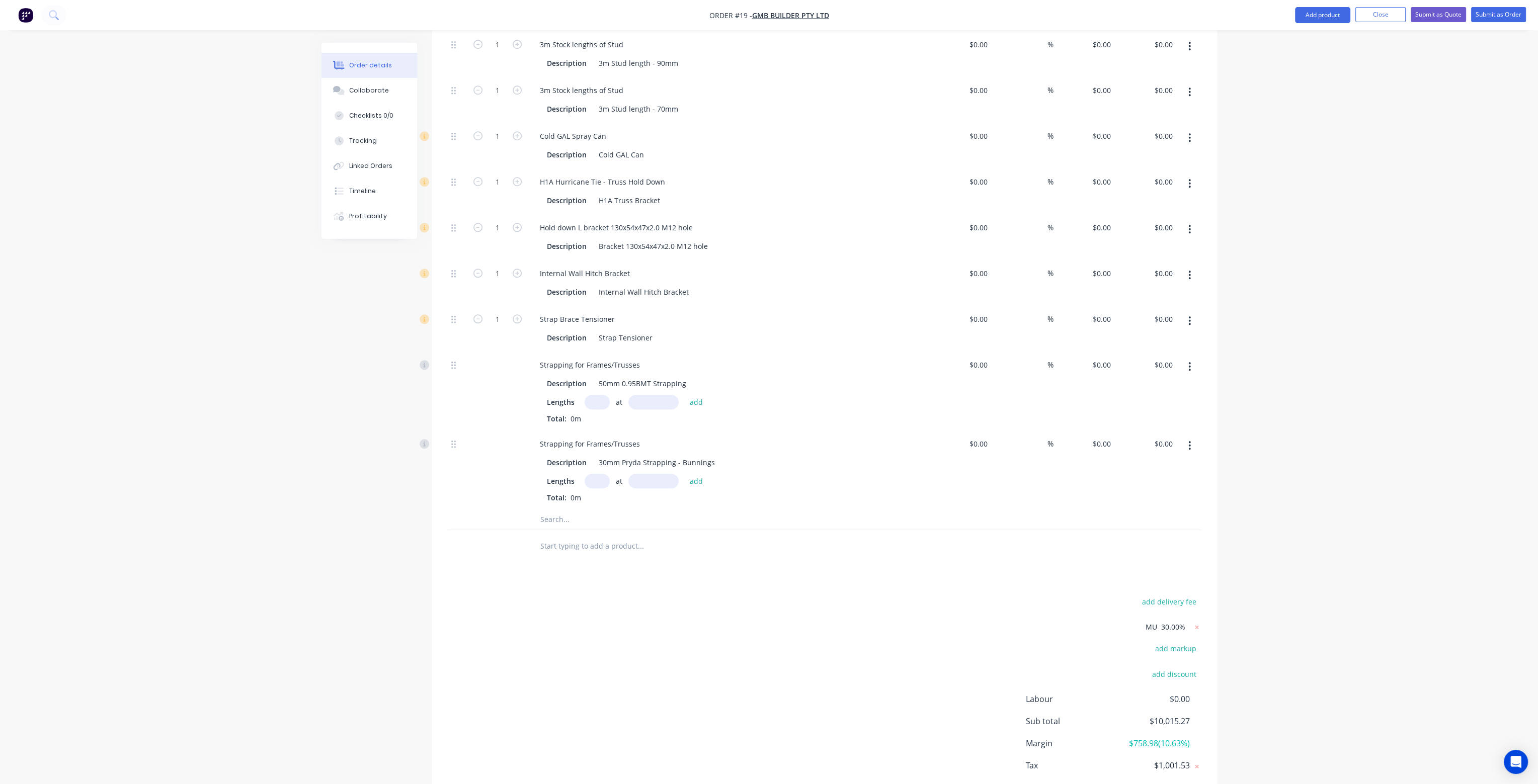
type input "30"
type input "$970.385"
type input "$970.39"
type input "30"
type input "$883.701"
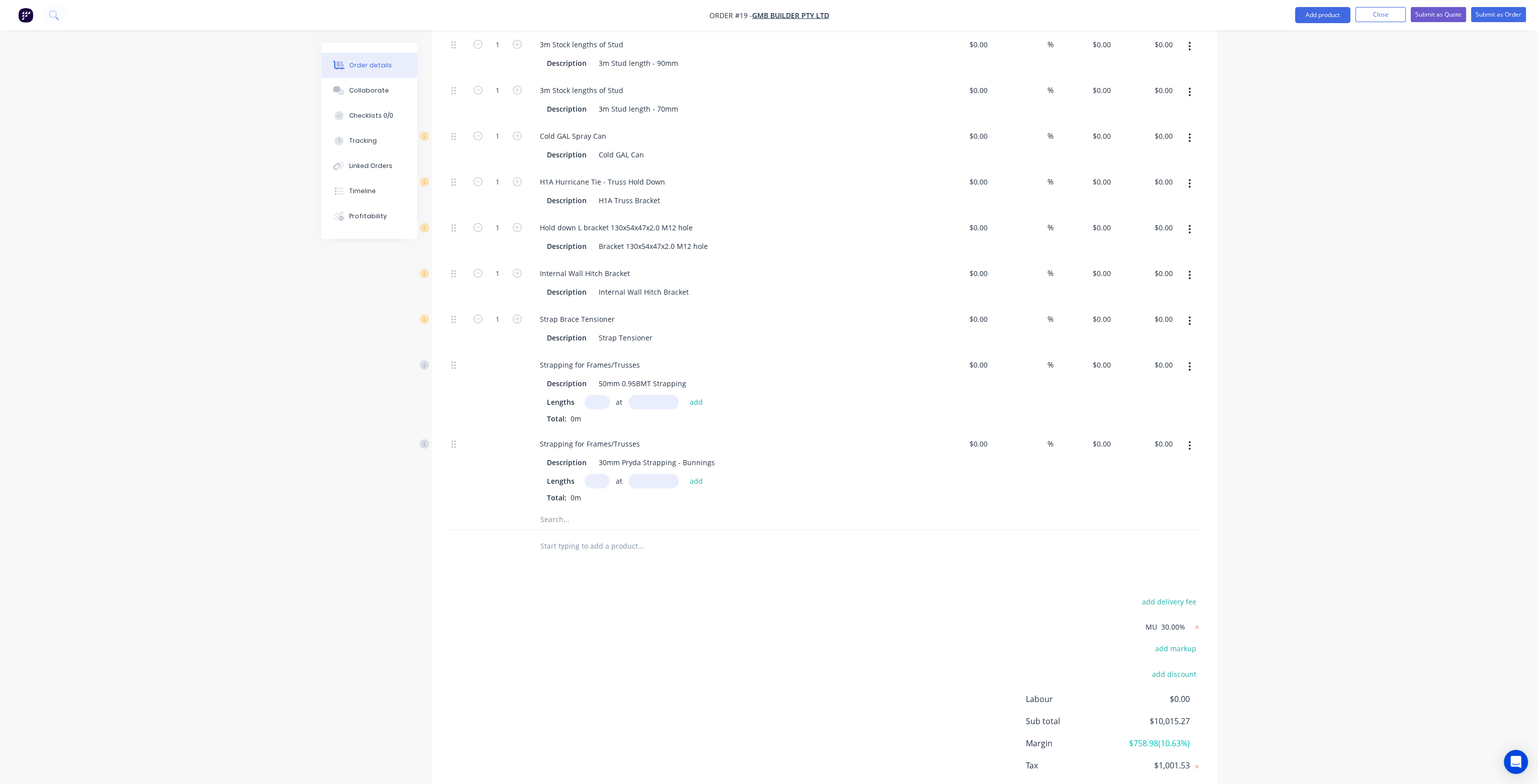
type input "$883.70"
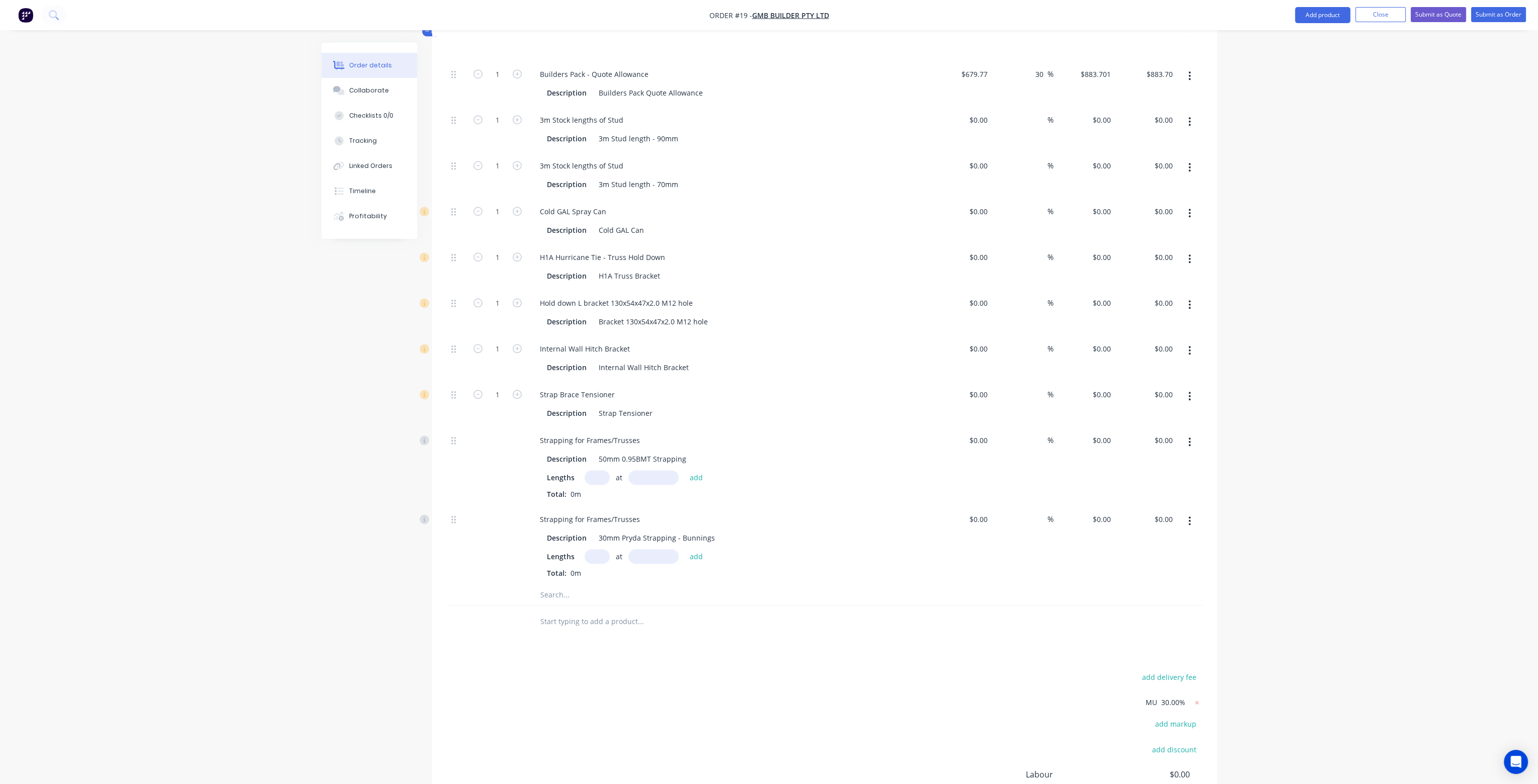
scroll to position [1809, 0]
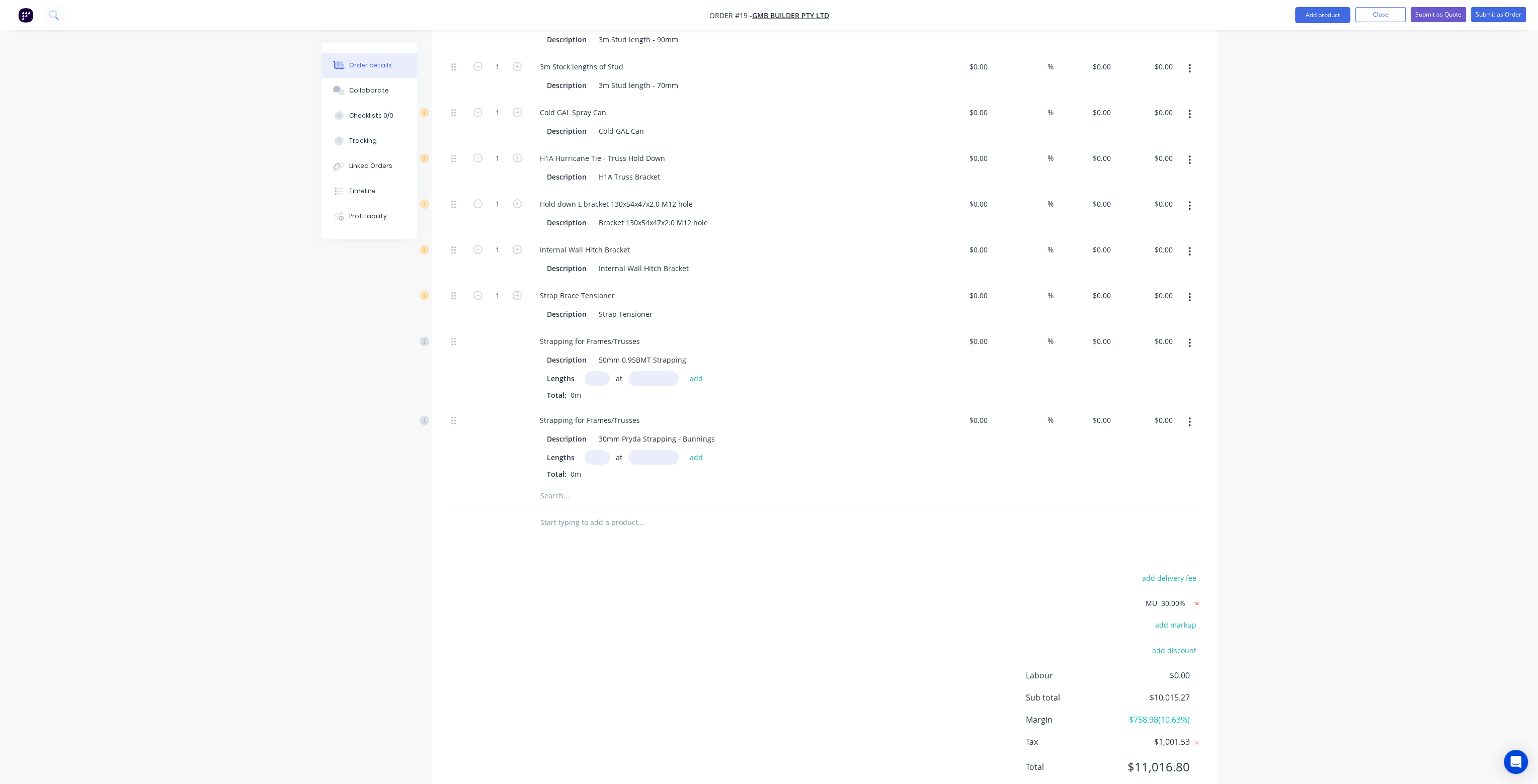
click at [1200, 599] on icon at bounding box center [1197, 603] width 10 height 10
type input "20"
type input "$0.12"
type input "$97.56"
type input "20"
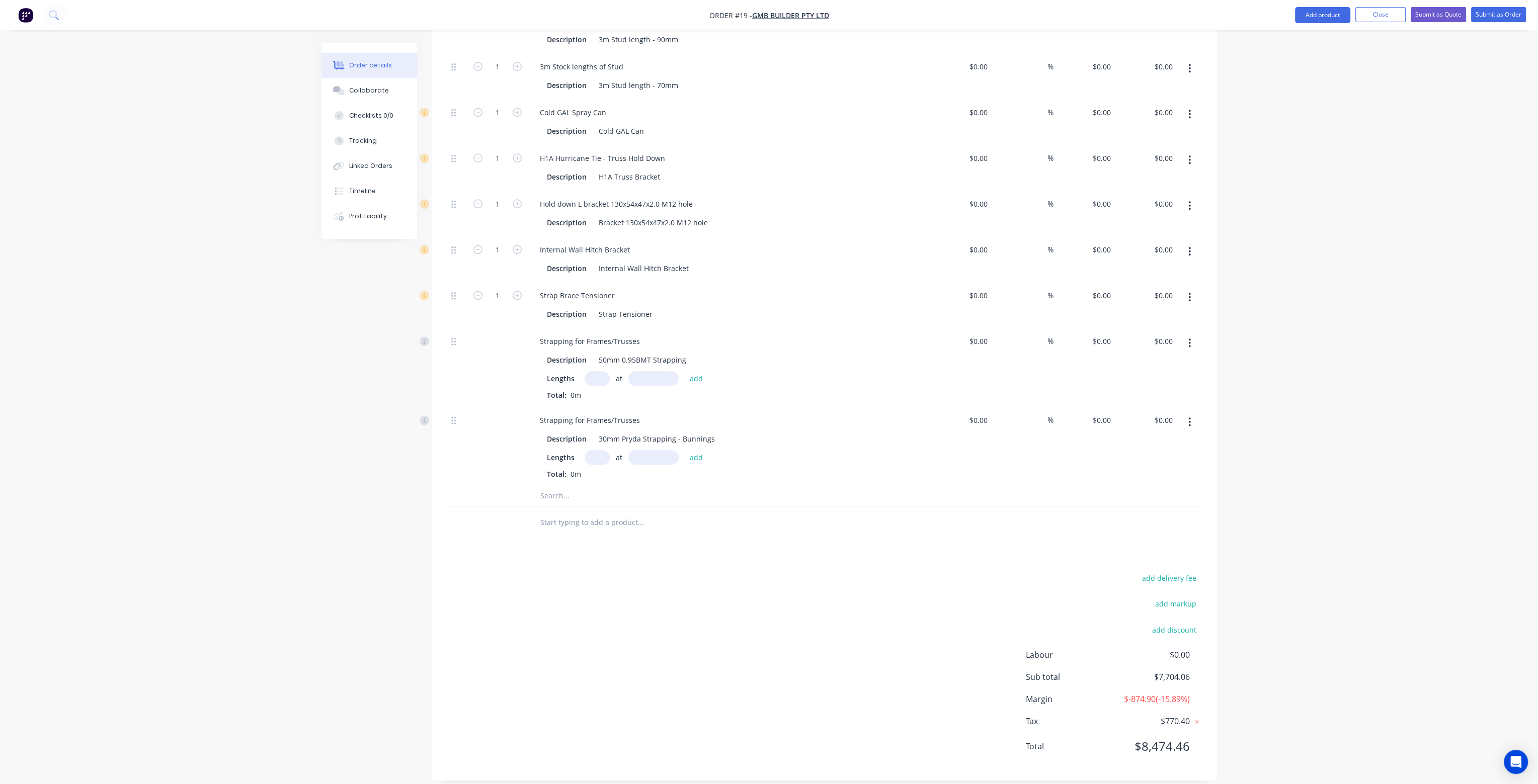
type input "$1.20"
type input "$975.60"
type input "20"
type input "$0.288"
type input "$234.14"
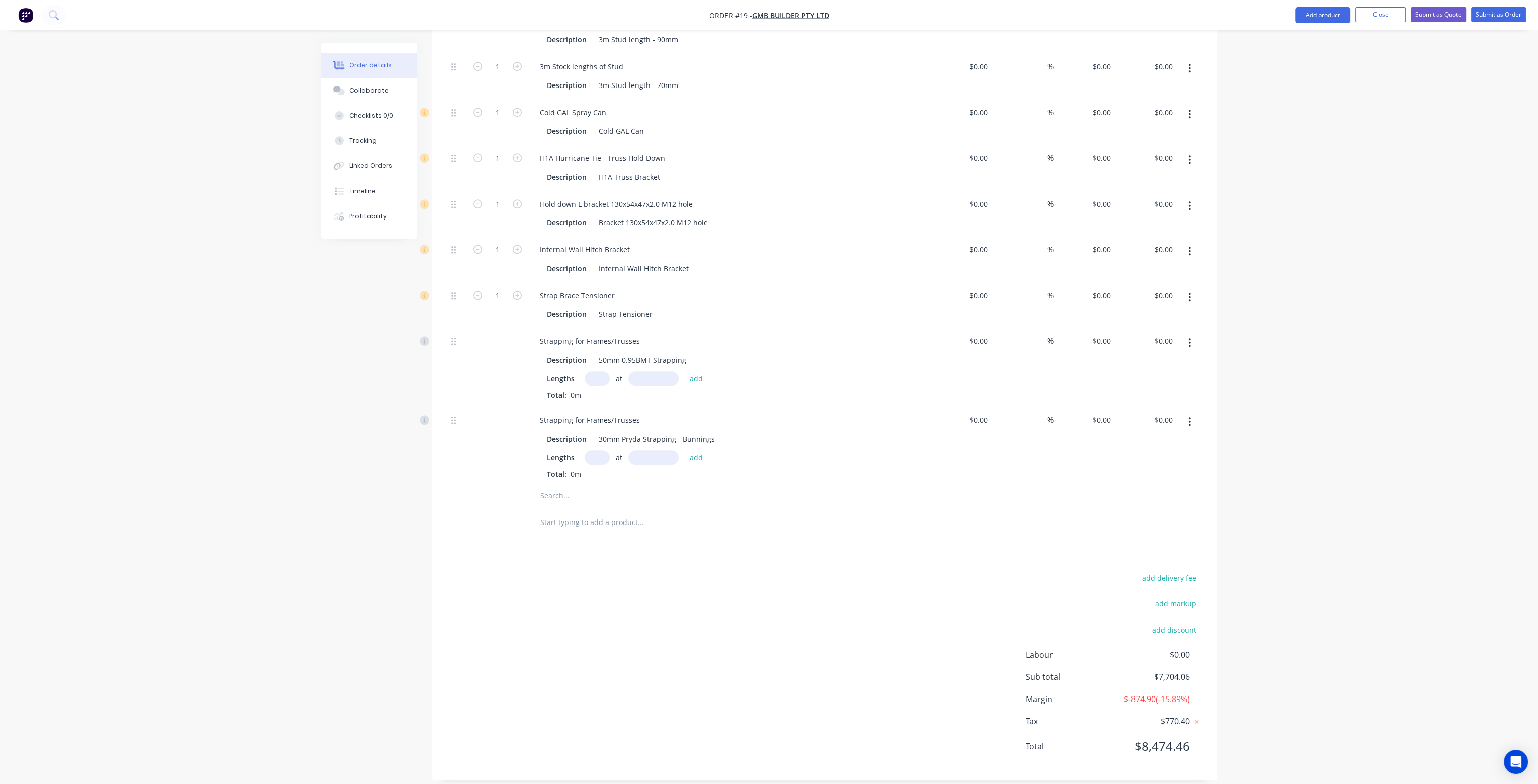
type input "$0.0554"
type input "$45.04"
type input "$3.168"
type input "$2,154.24"
type input "20"
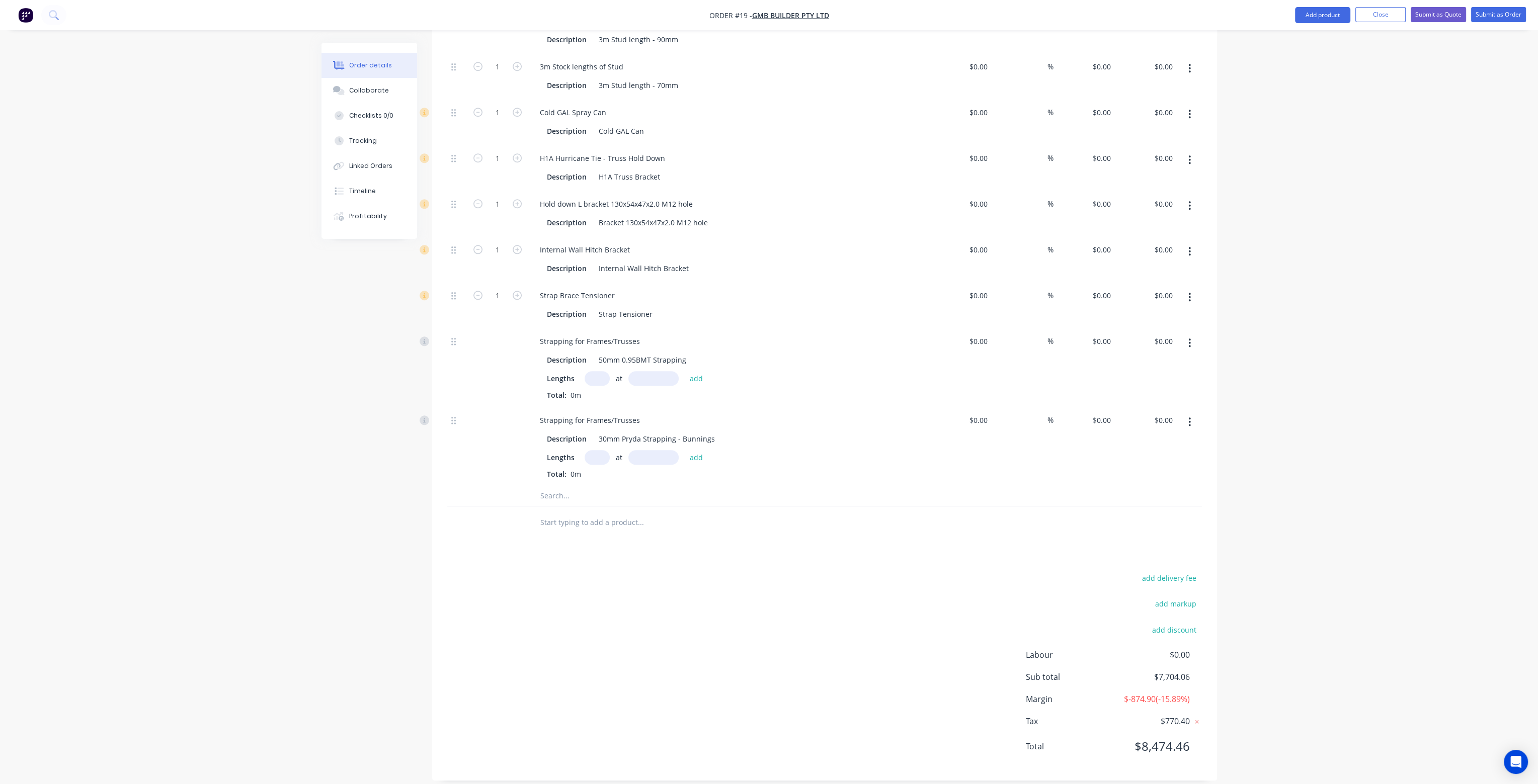
type input "$0.096"
type input "$65.28"
type input "20"
type input "$0.288"
type input "$195.84"
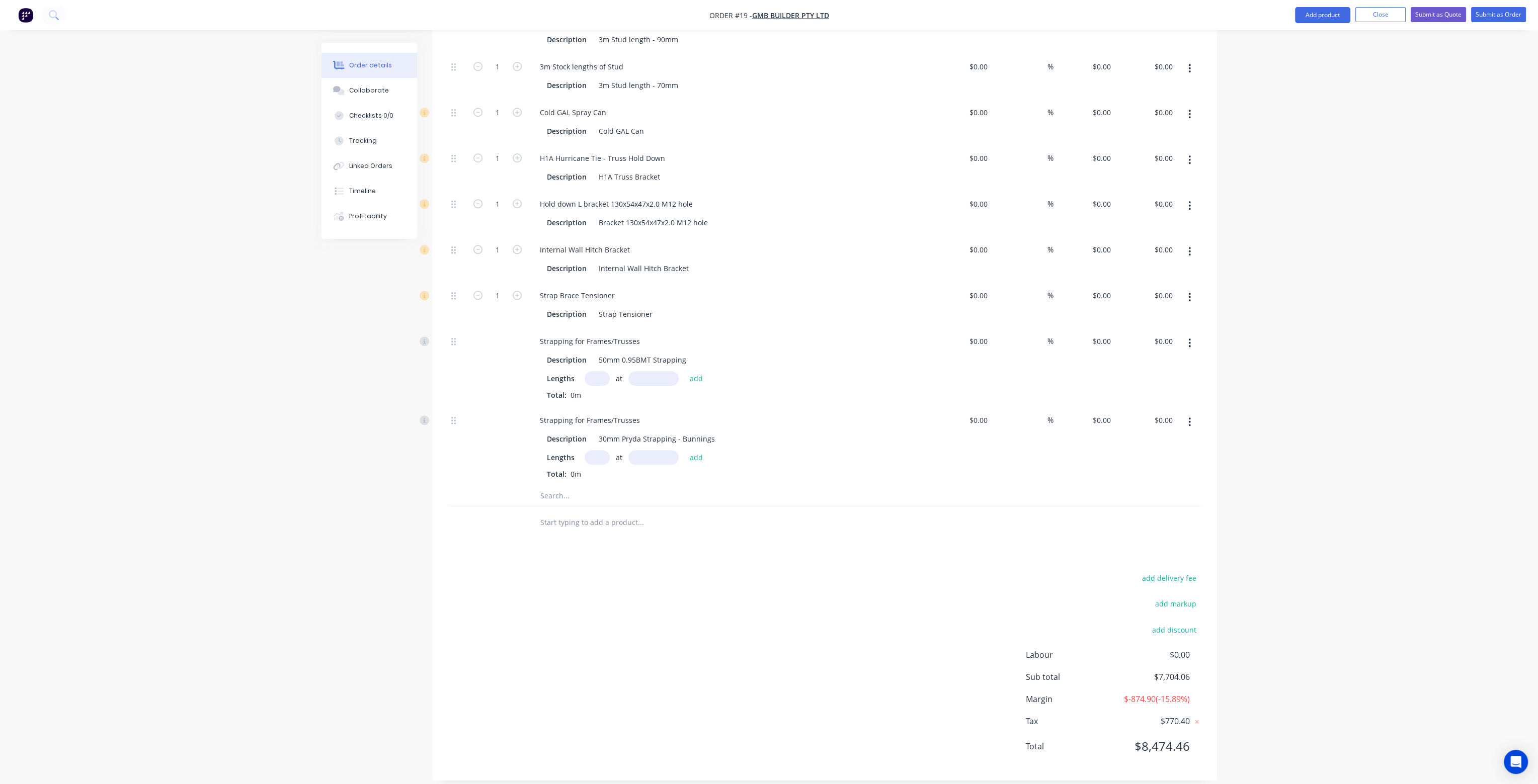
type input "20"
type input "$0.42"
type input "$285.60"
type input "20"
type input "$1.20"
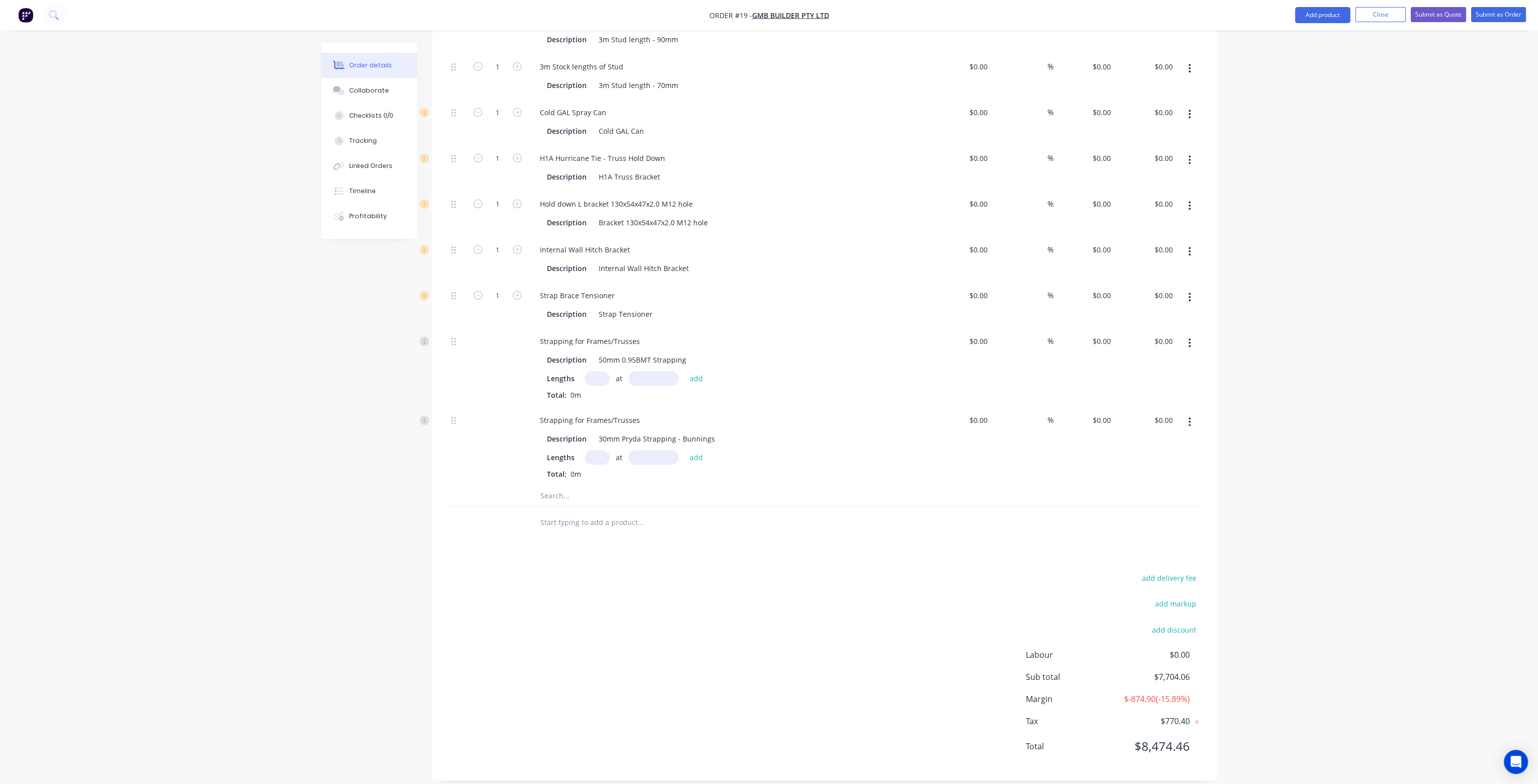
type input "$816.00"
type input "$450.00"
type input "20"
type input "$900.00"
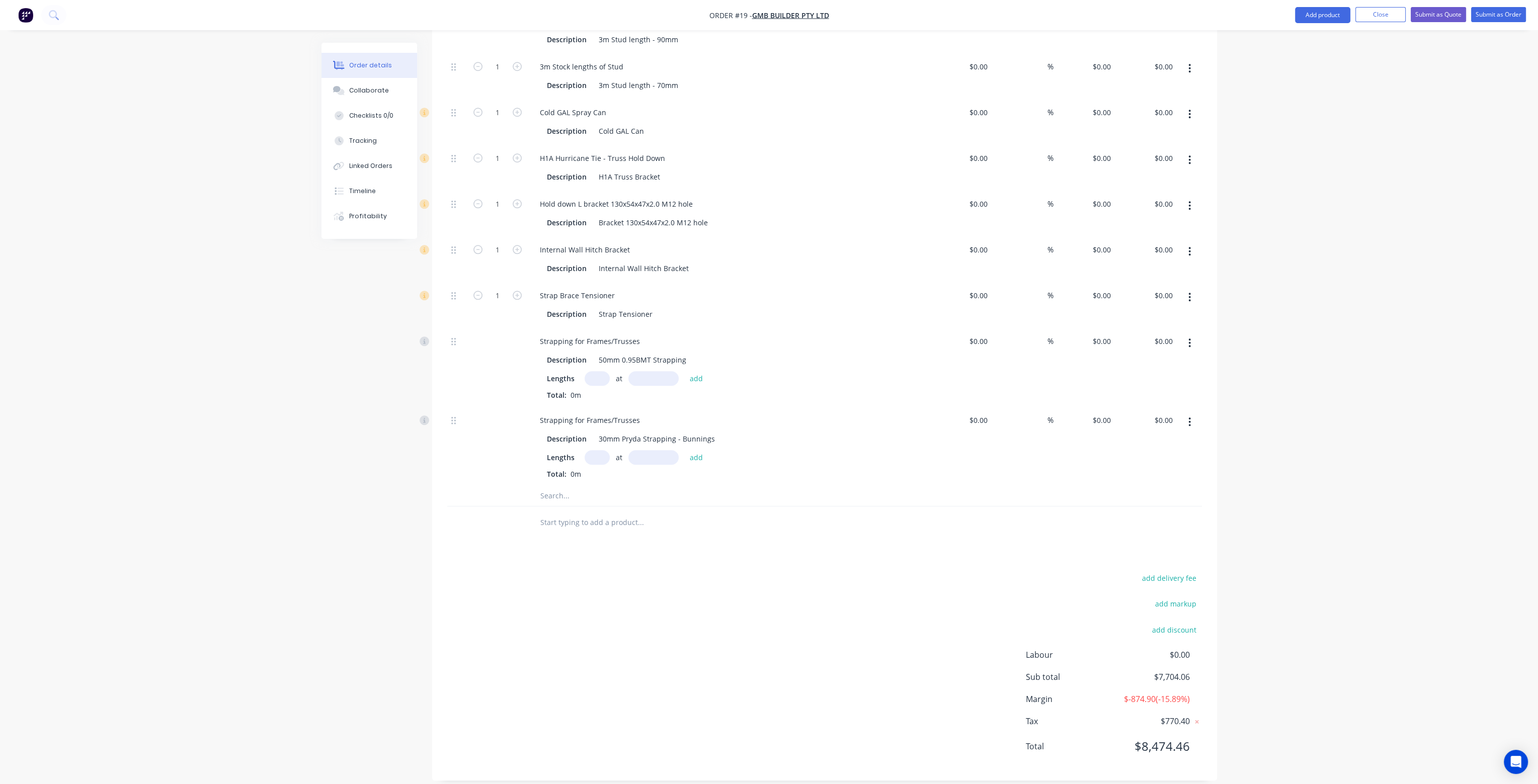
type input "$900.00"
type input "$746.45"
type input "$679.77"
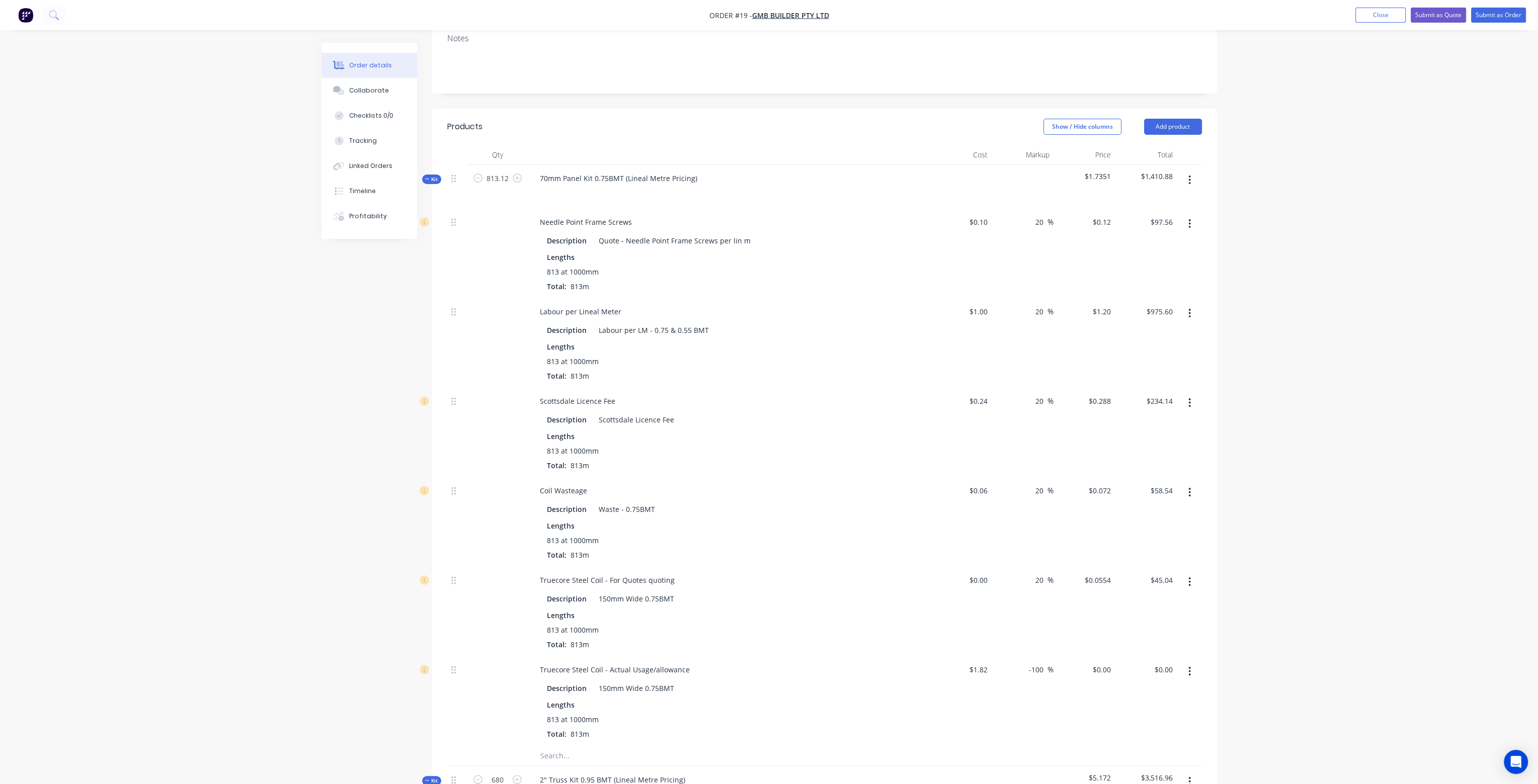
scroll to position [251, 0]
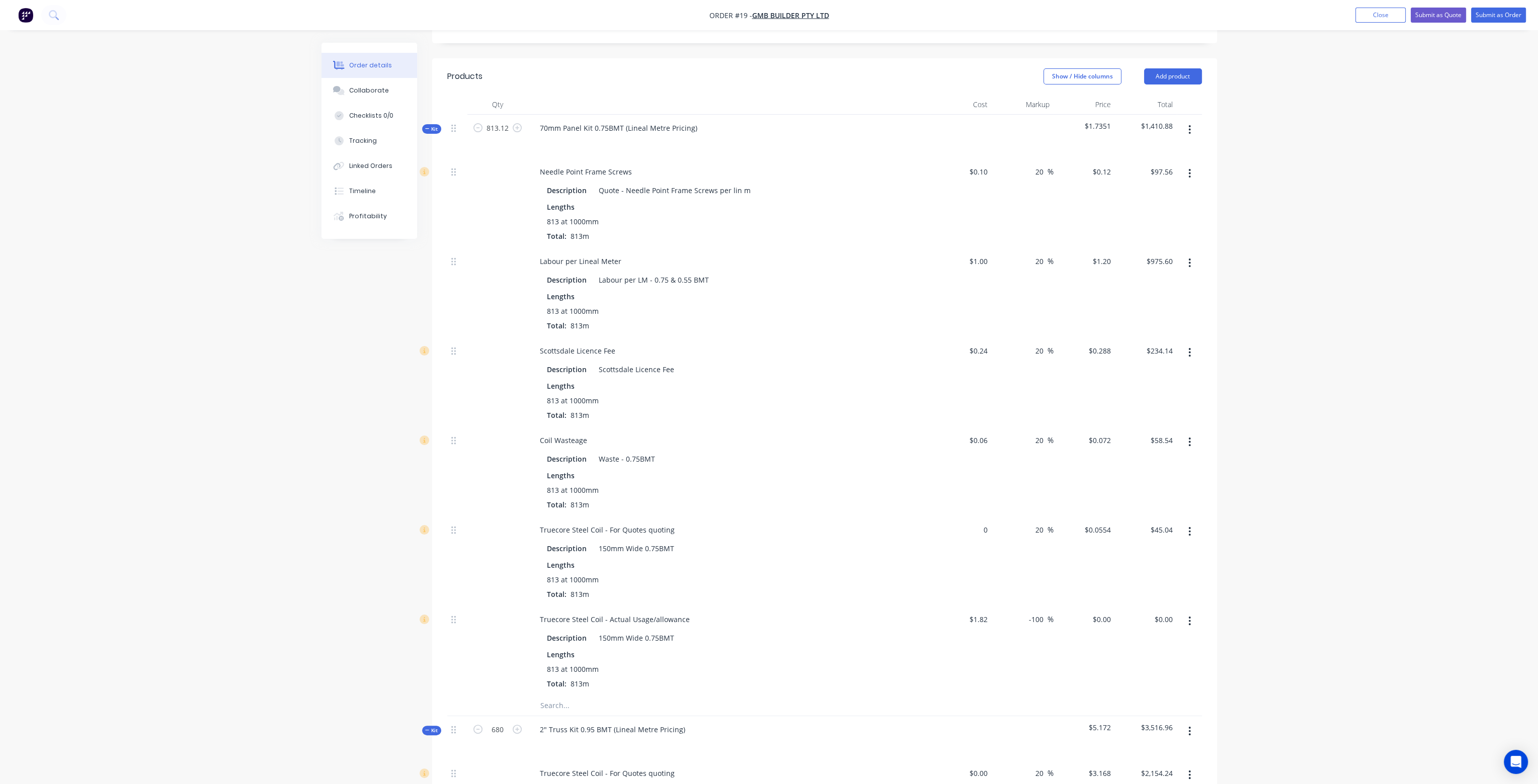
click at [973, 516] on div "0 $0.00" at bounding box center [961, 561] width 62 height 89
type input "$0.00"
drag, startPoint x: 984, startPoint y: 498, endPoint x: 1027, endPoint y: 522, distance: 49.2
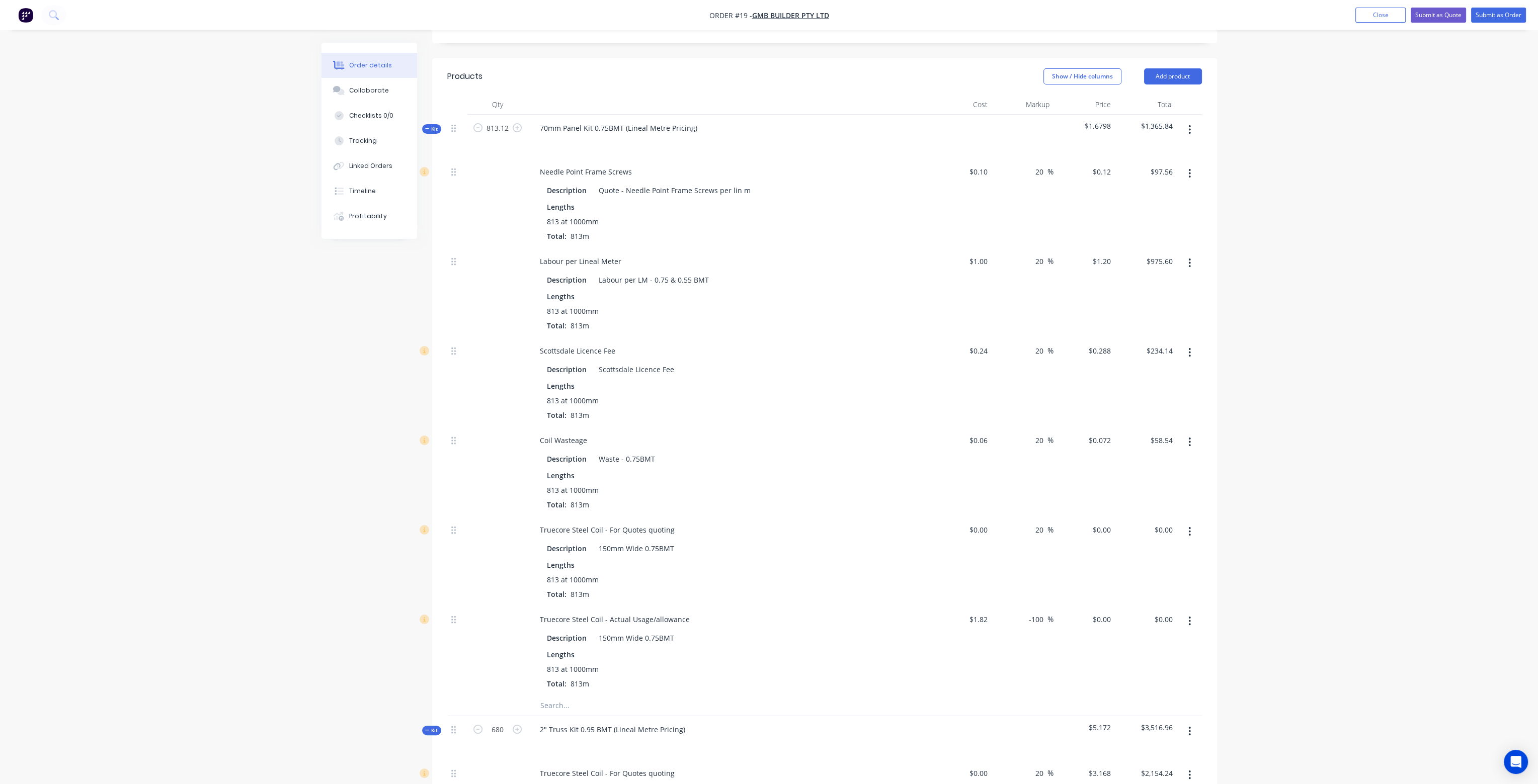
click at [984, 522] on input "$0.00" at bounding box center [980, 530] width 23 height 14
click at [984, 461] on div "$0.06 $0.06" at bounding box center [961, 471] width 62 height 89
type input "$1.365"
type input "$1.638"
type input "$1,331.69"
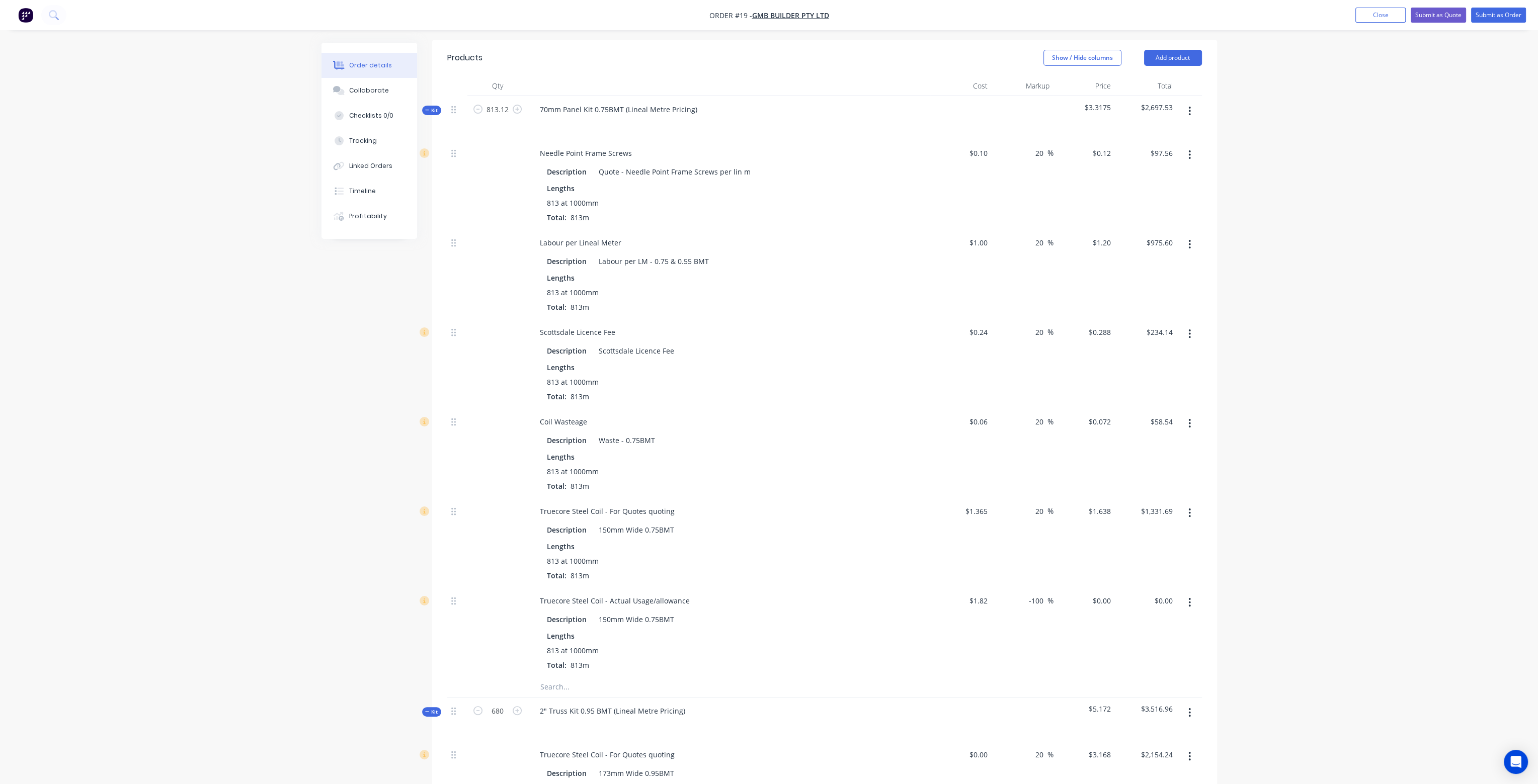
scroll to position [280, 0]
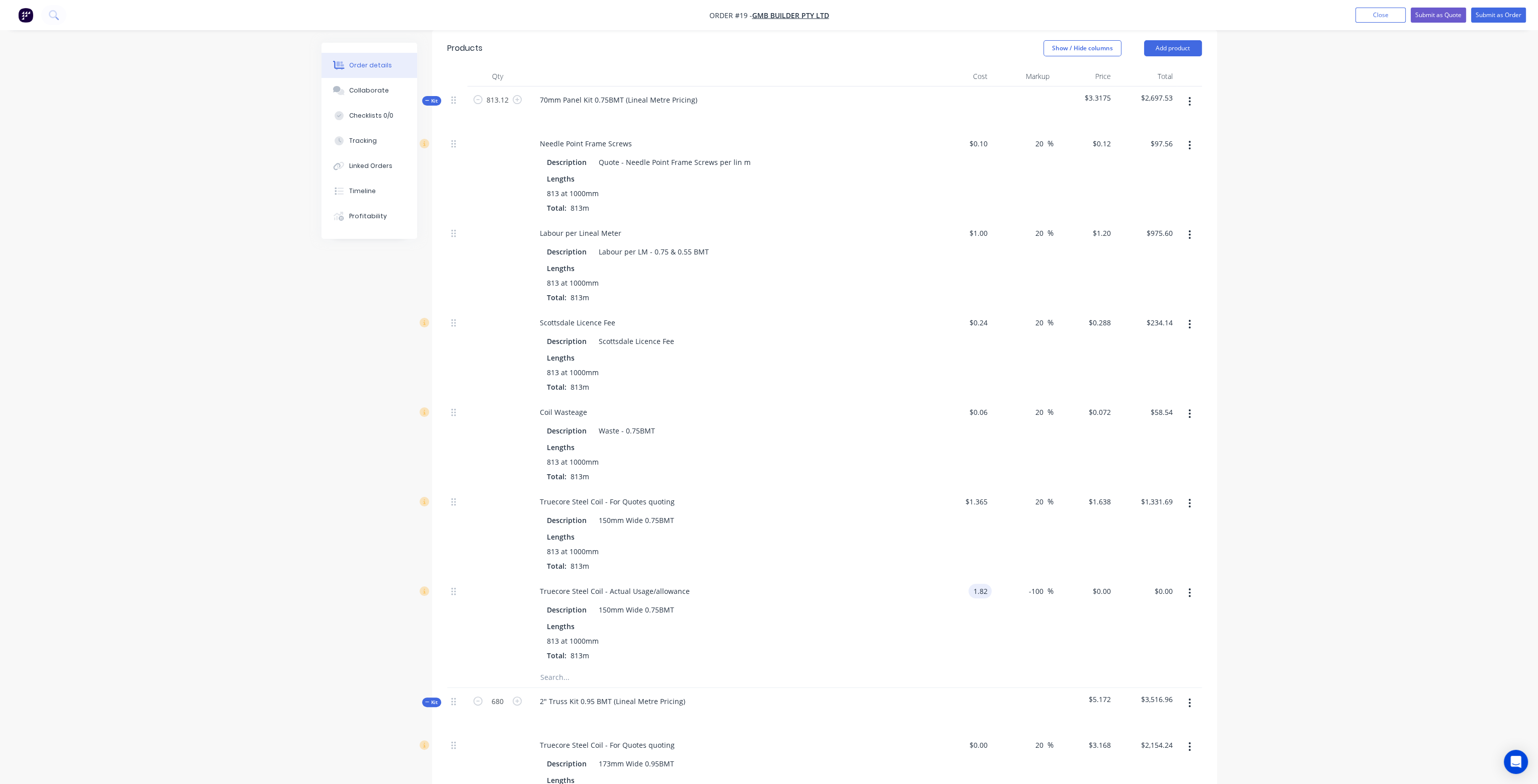
click at [989, 584] on input "1.82" at bounding box center [982, 591] width 19 height 14
type input "$0.00"
click at [916, 511] on div "Description 150mm Wide 0.75BMT Lengths 813 at 1000mm Total: 813m" at bounding box center [728, 541] width 394 height 61
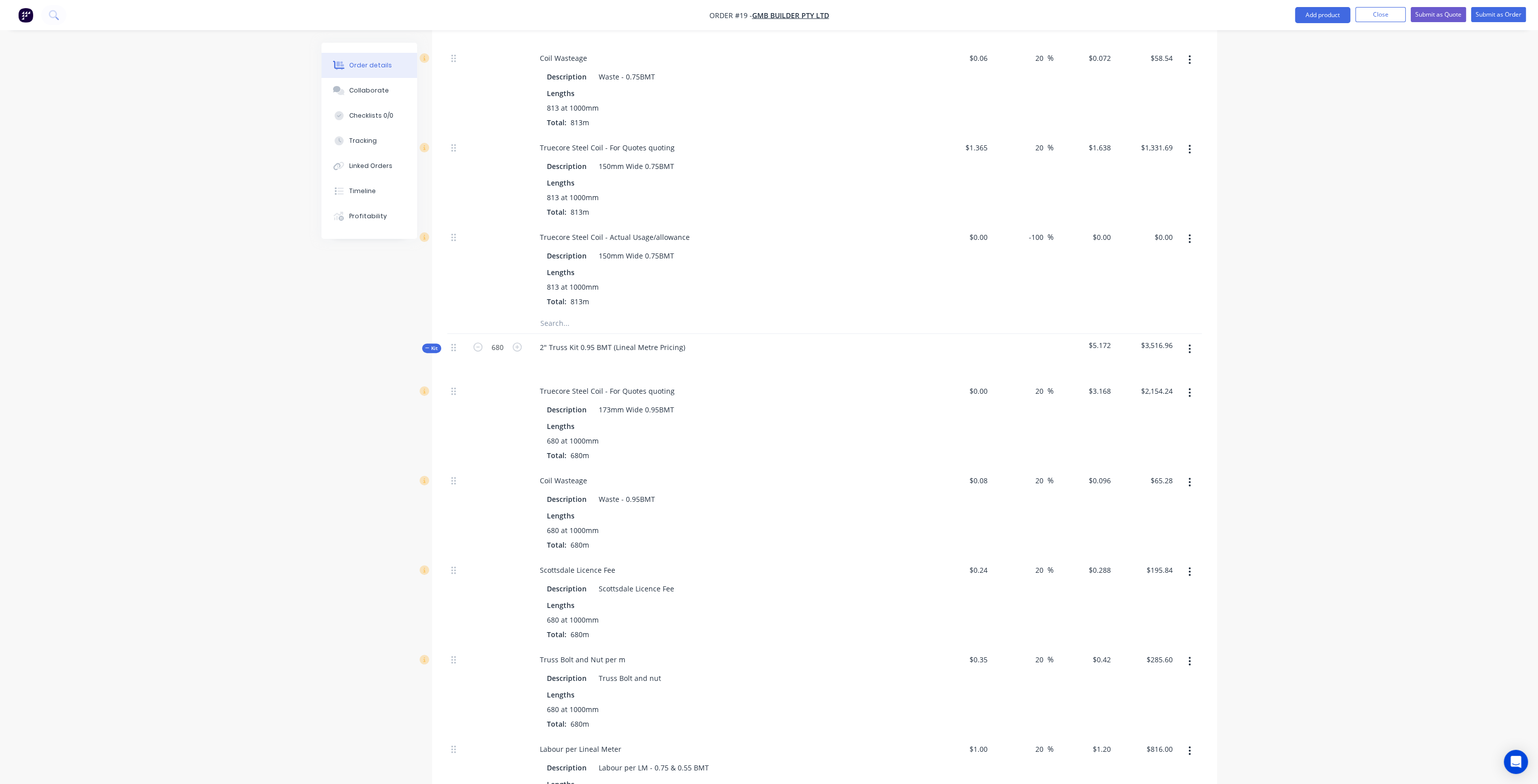
scroll to position [632, 0]
click at [1189, 232] on button "button" at bounding box center [1189, 241] width 23 height 18
click at [1161, 301] on div "Delete" at bounding box center [1154, 308] width 77 height 14
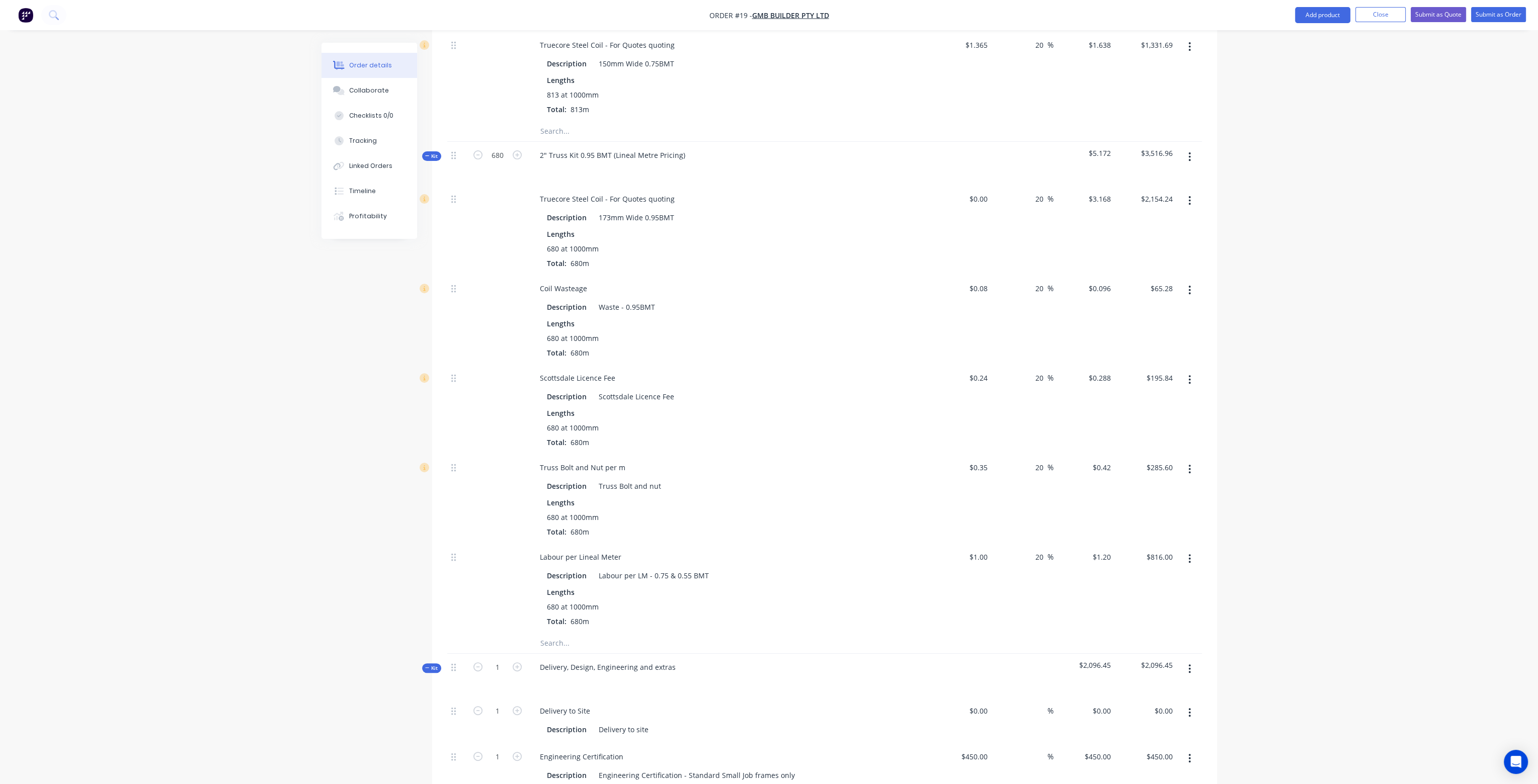
scroll to position [732, 0]
drag, startPoint x: 988, startPoint y: 174, endPoint x: 981, endPoint y: 175, distance: 7.1
click at [981, 196] on input at bounding box center [985, 203] width 11 height 14
type input "$0.00"
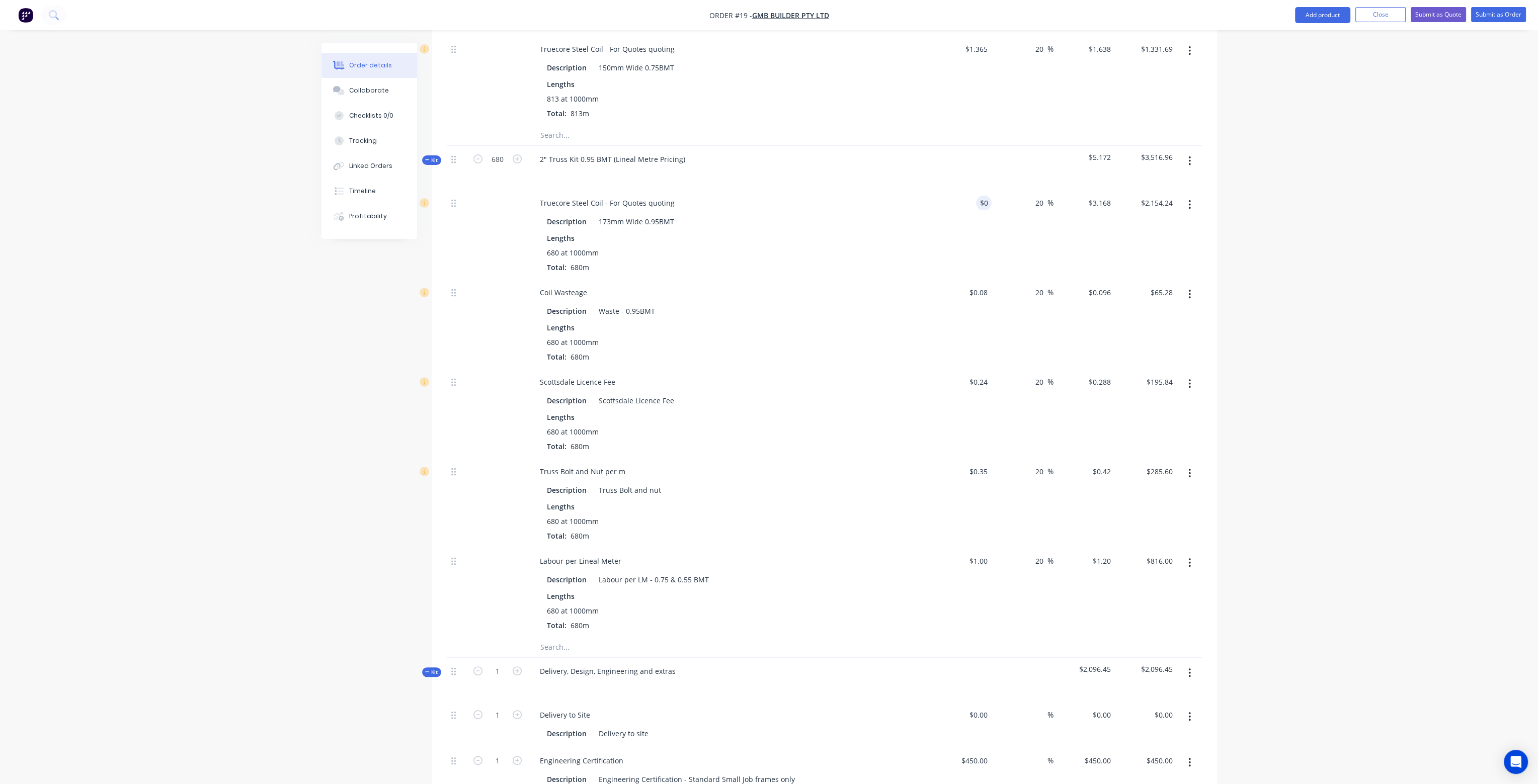
type input "$0.00"
click at [976, 190] on div "$0.00 $0.00" at bounding box center [961, 234] width 62 height 89
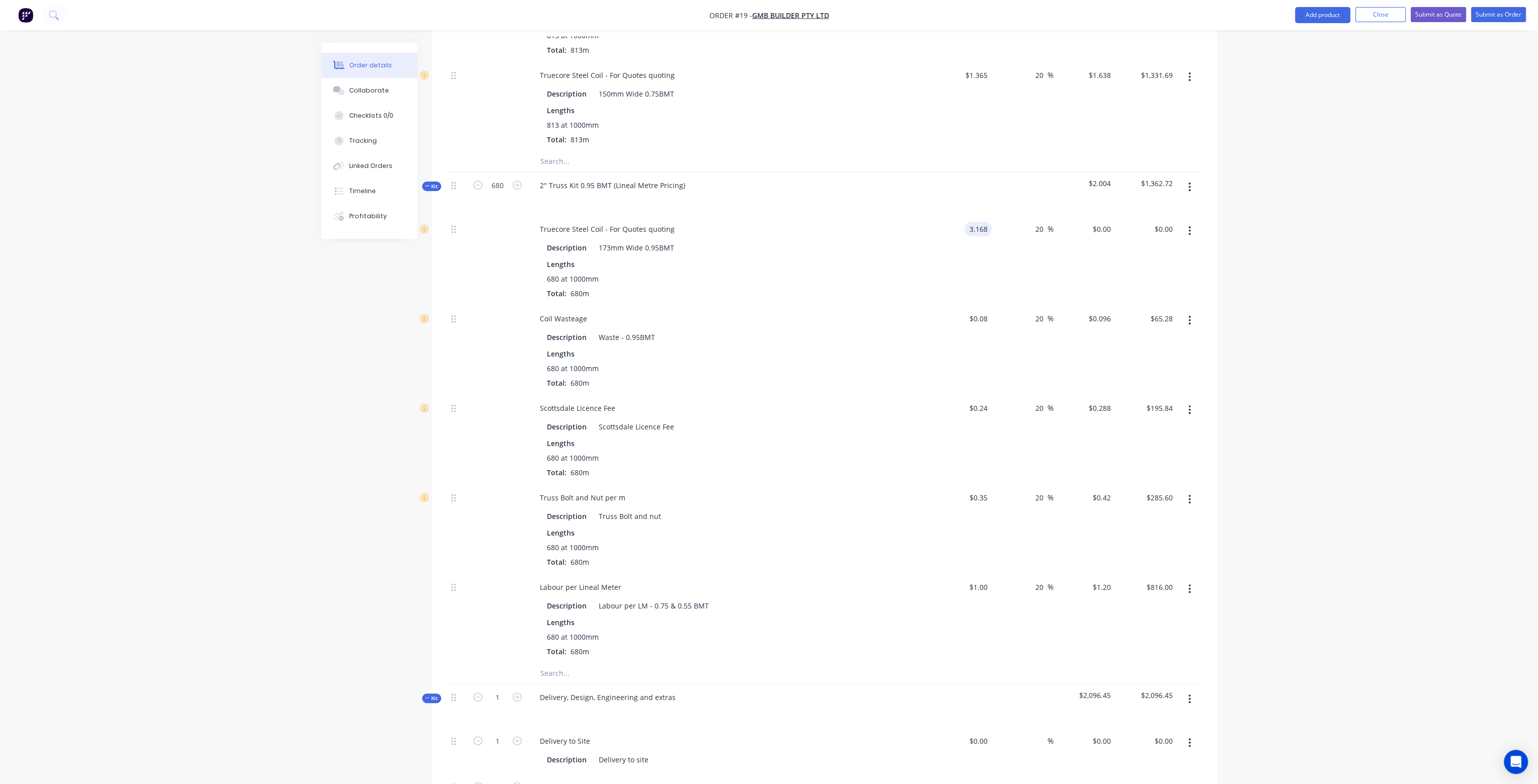
scroll to position [682, 0]
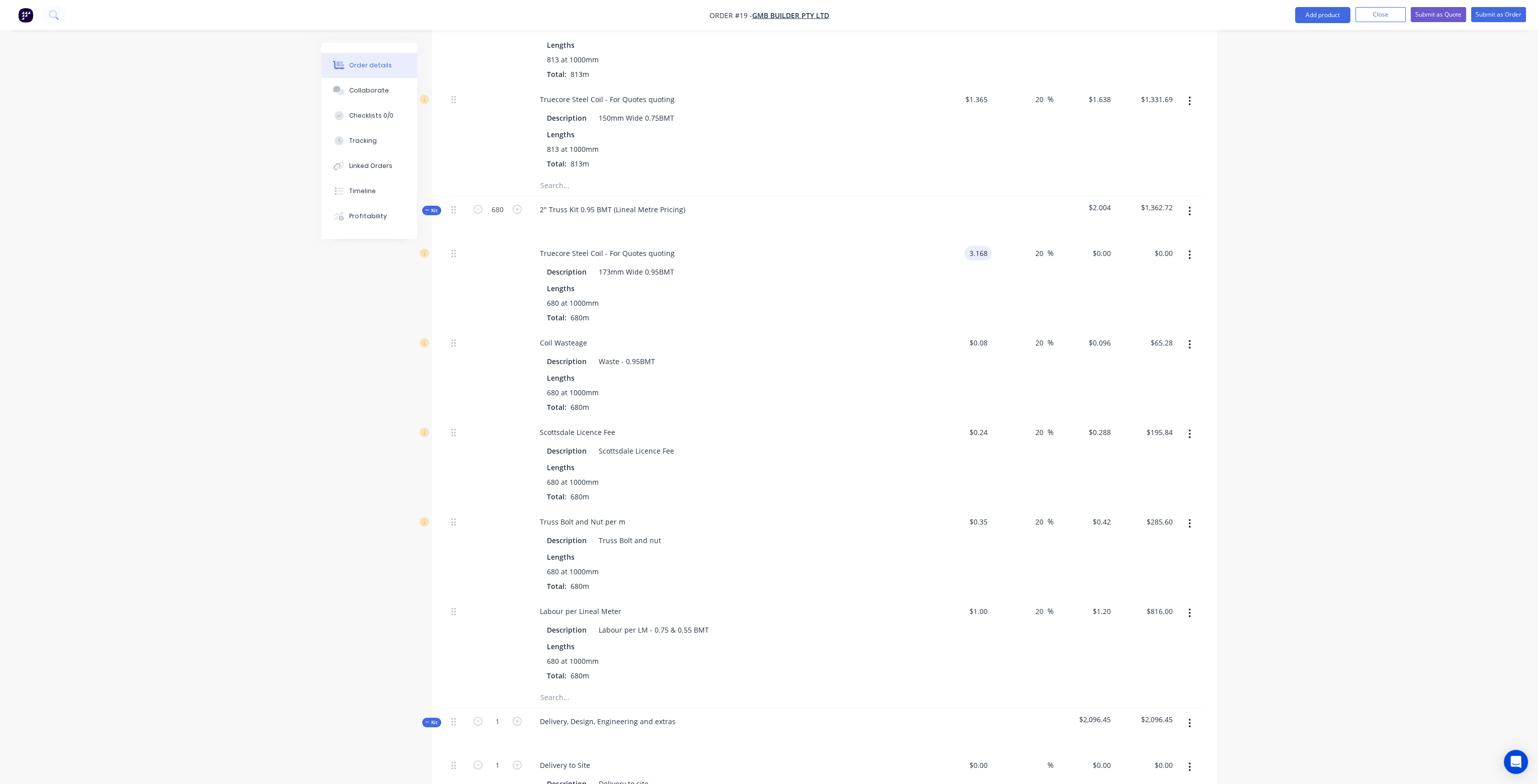
type input "$3.168"
type input "$3.8016"
type input "$2,585.09"
click at [900, 217] on div at bounding box center [728, 224] width 394 height 14
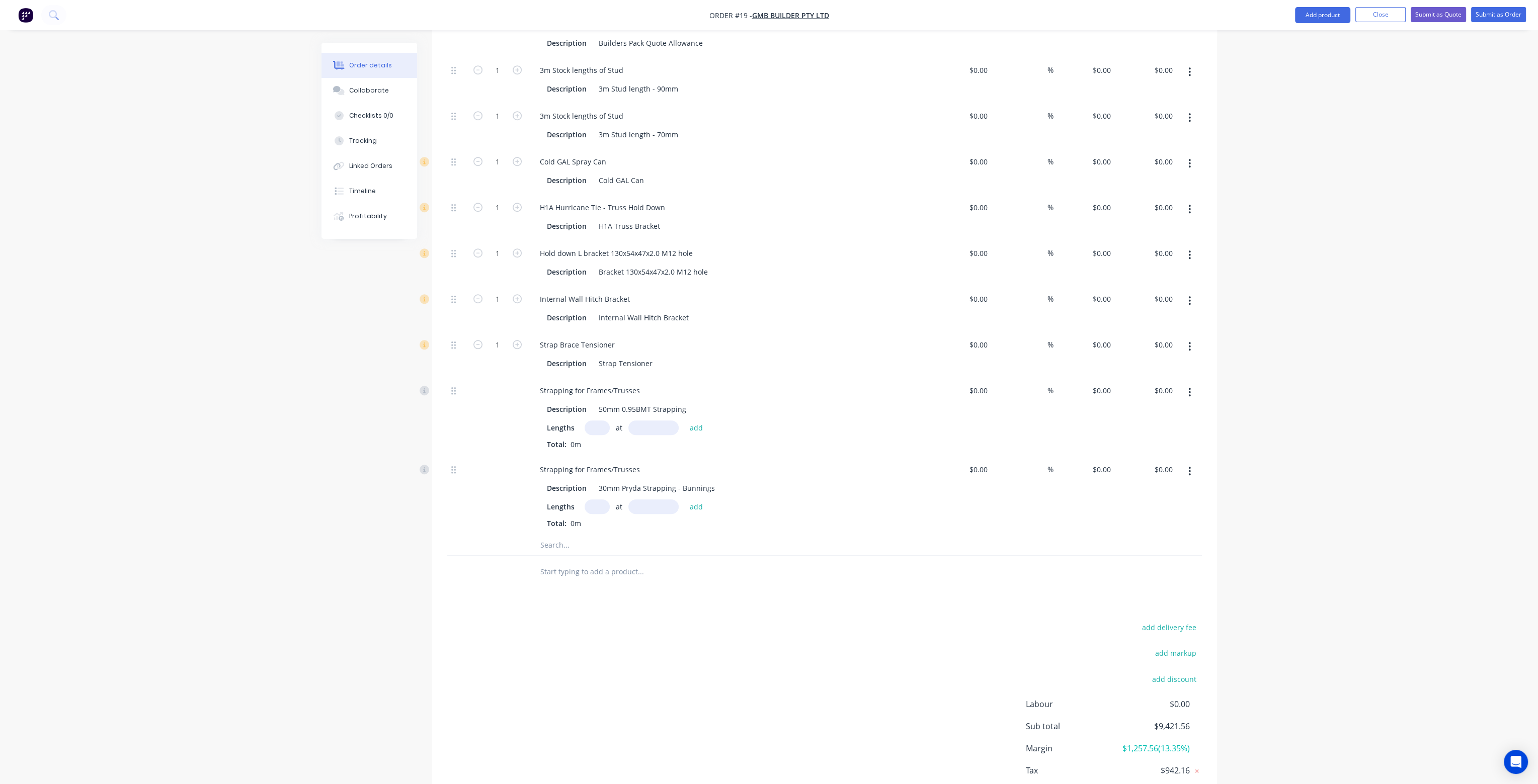
scroll to position [1688, 0]
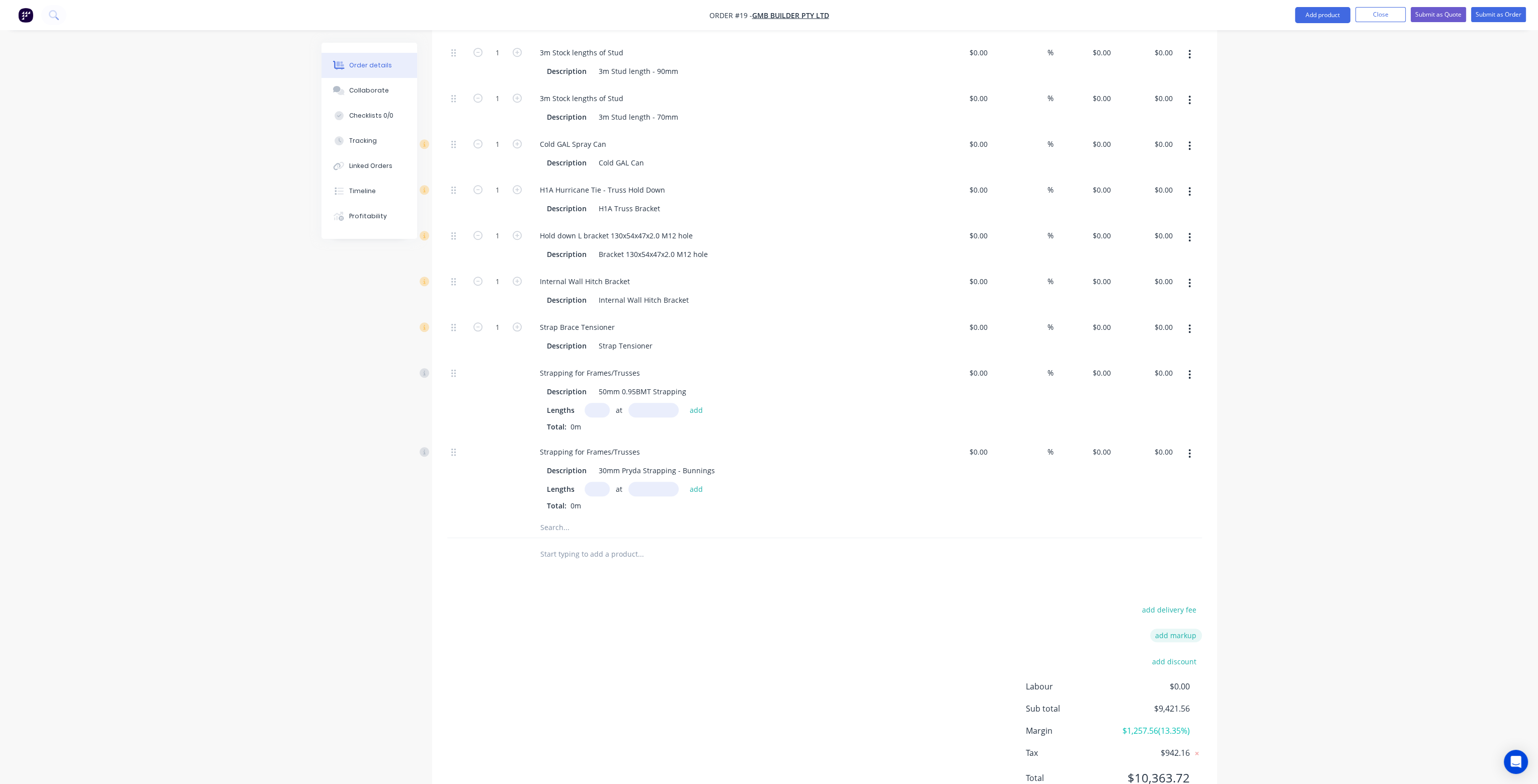
click at [1171, 629] on button "add markup" at bounding box center [1176, 635] width 52 height 14
click at [1382, 14] on button "Close" at bounding box center [1381, 14] width 50 height 15
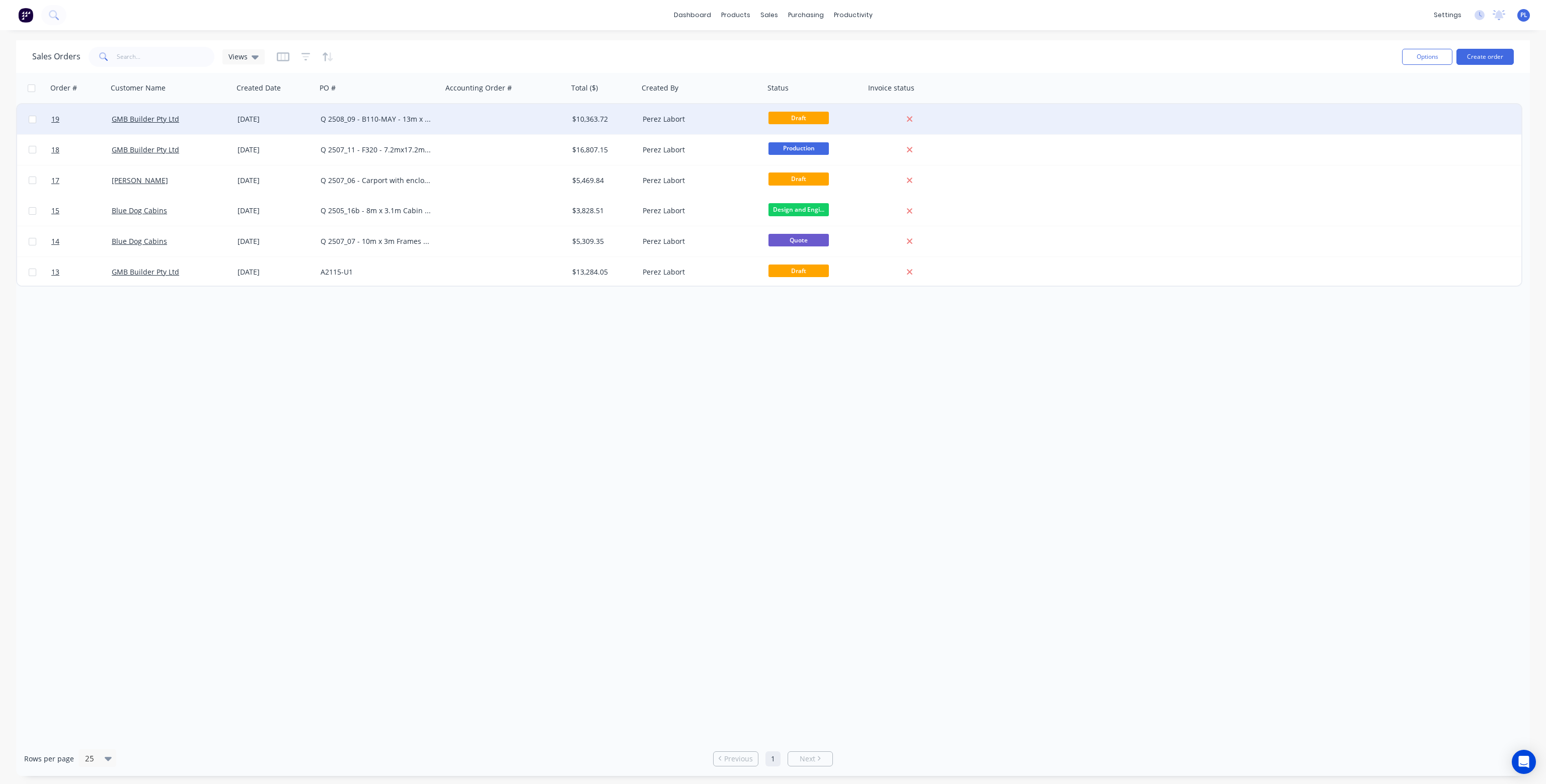
click at [504, 118] on div at bounding box center [505, 119] width 126 height 30
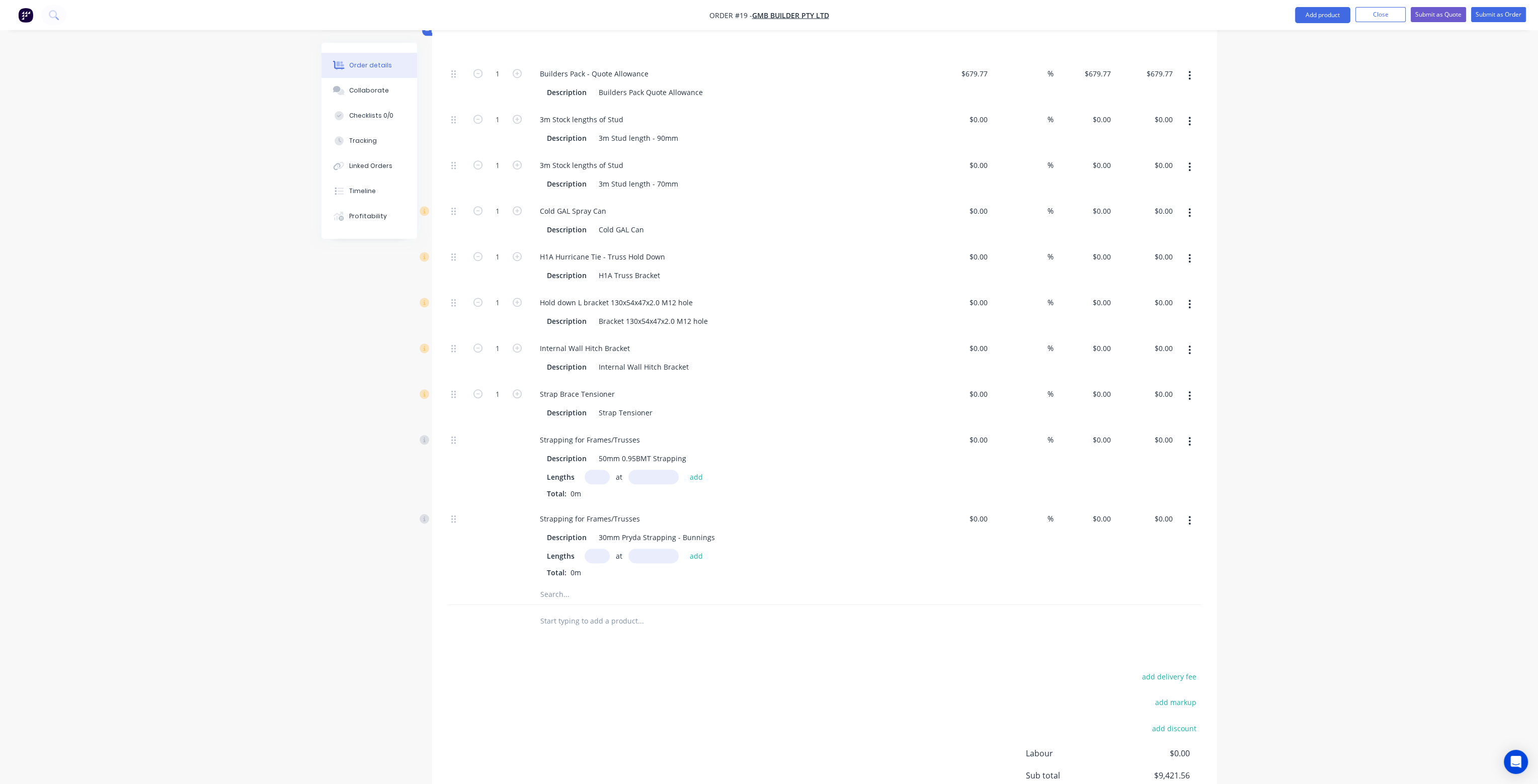
scroll to position [1699, 0]
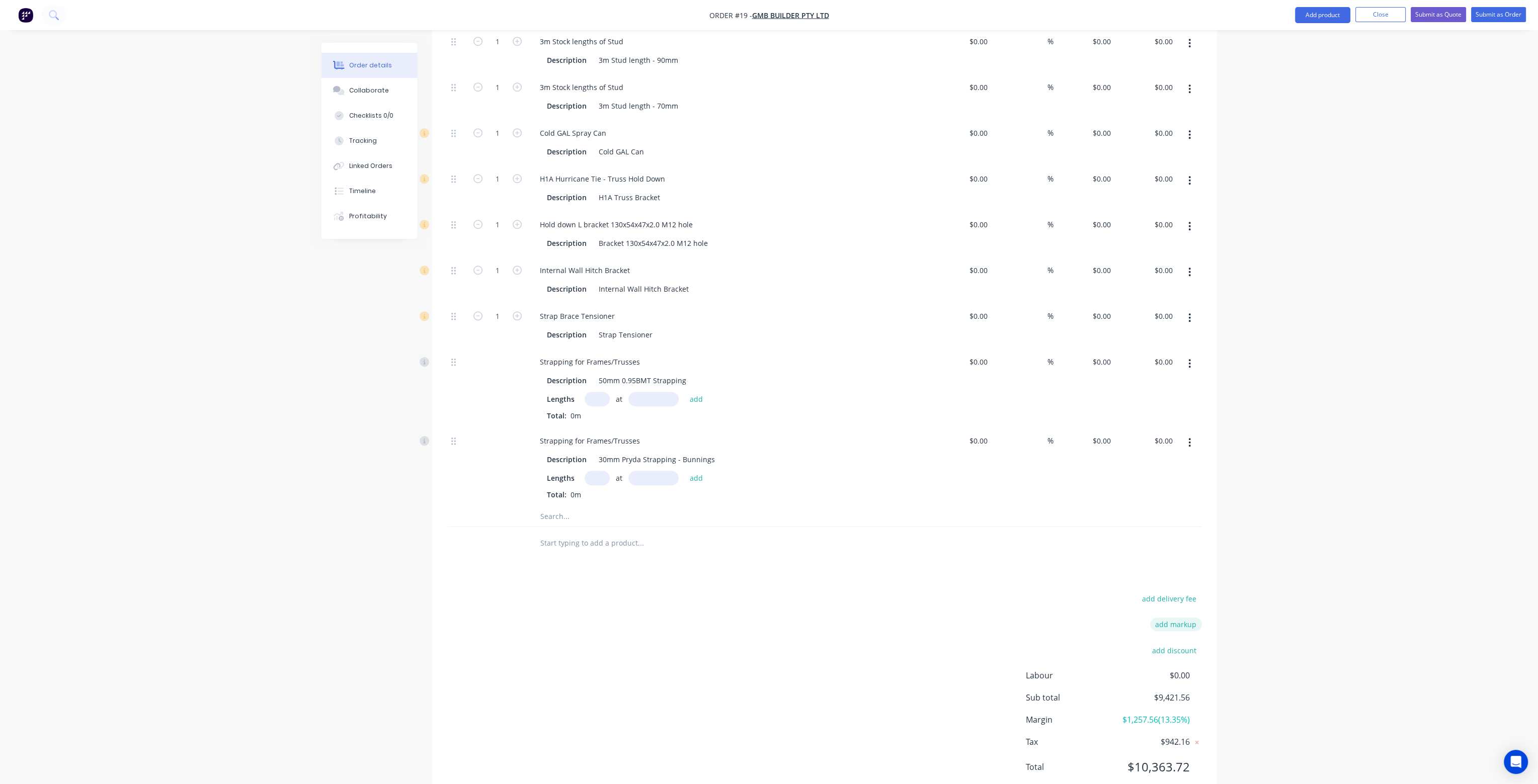
click at [1180, 618] on button "add markup" at bounding box center [1176, 624] width 52 height 14
click at [1110, 621] on input at bounding box center [1082, 628] width 92 height 15
type input "MU"
drag, startPoint x: 1170, startPoint y: 595, endPoint x: 1180, endPoint y: 594, distance: 10.0
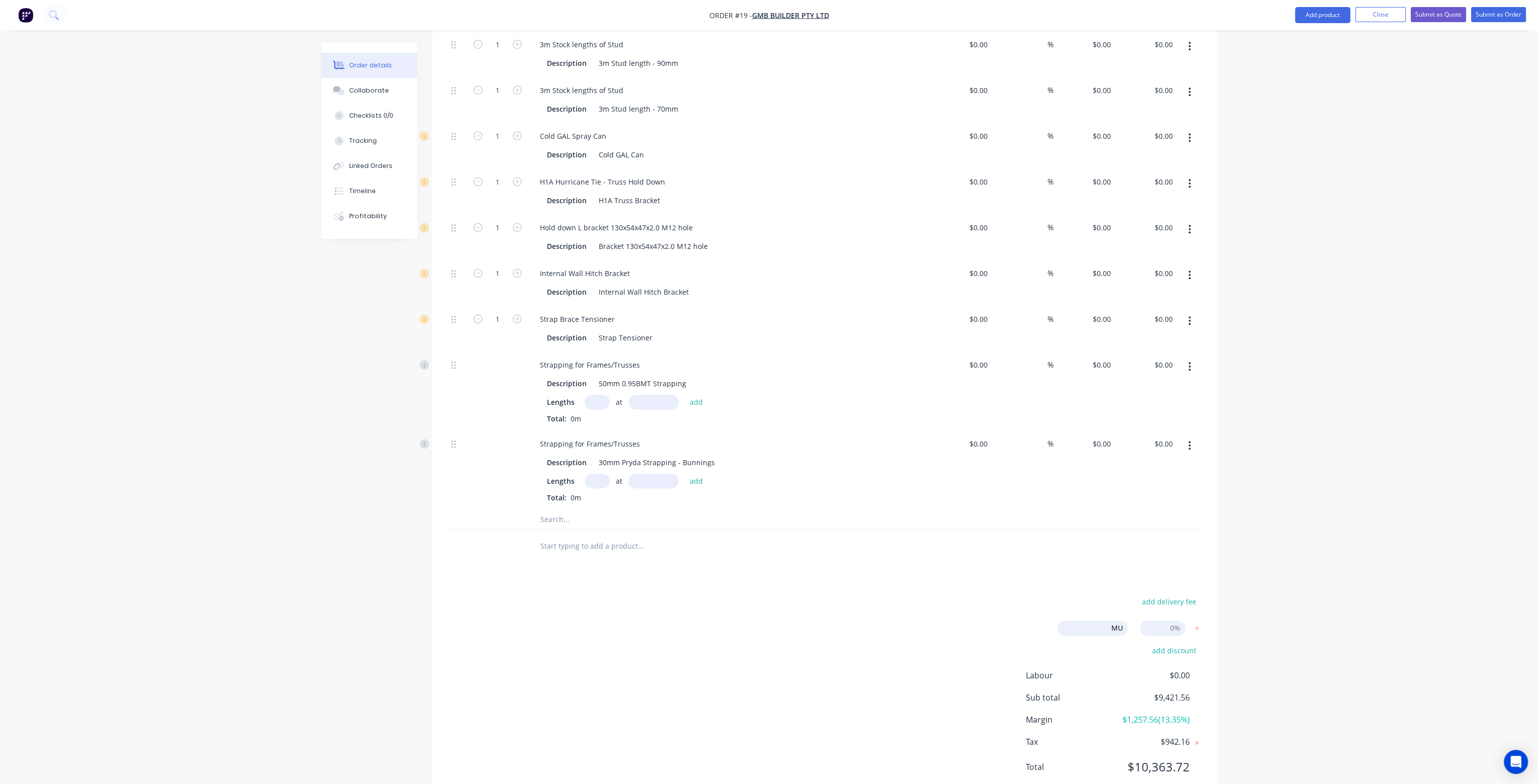
click at [1180, 621] on input at bounding box center [1162, 628] width 45 height 15
type input "30"
click at [993, 530] on div at bounding box center [825, 546] width 755 height 33
type input "56"
type input "$0.156"
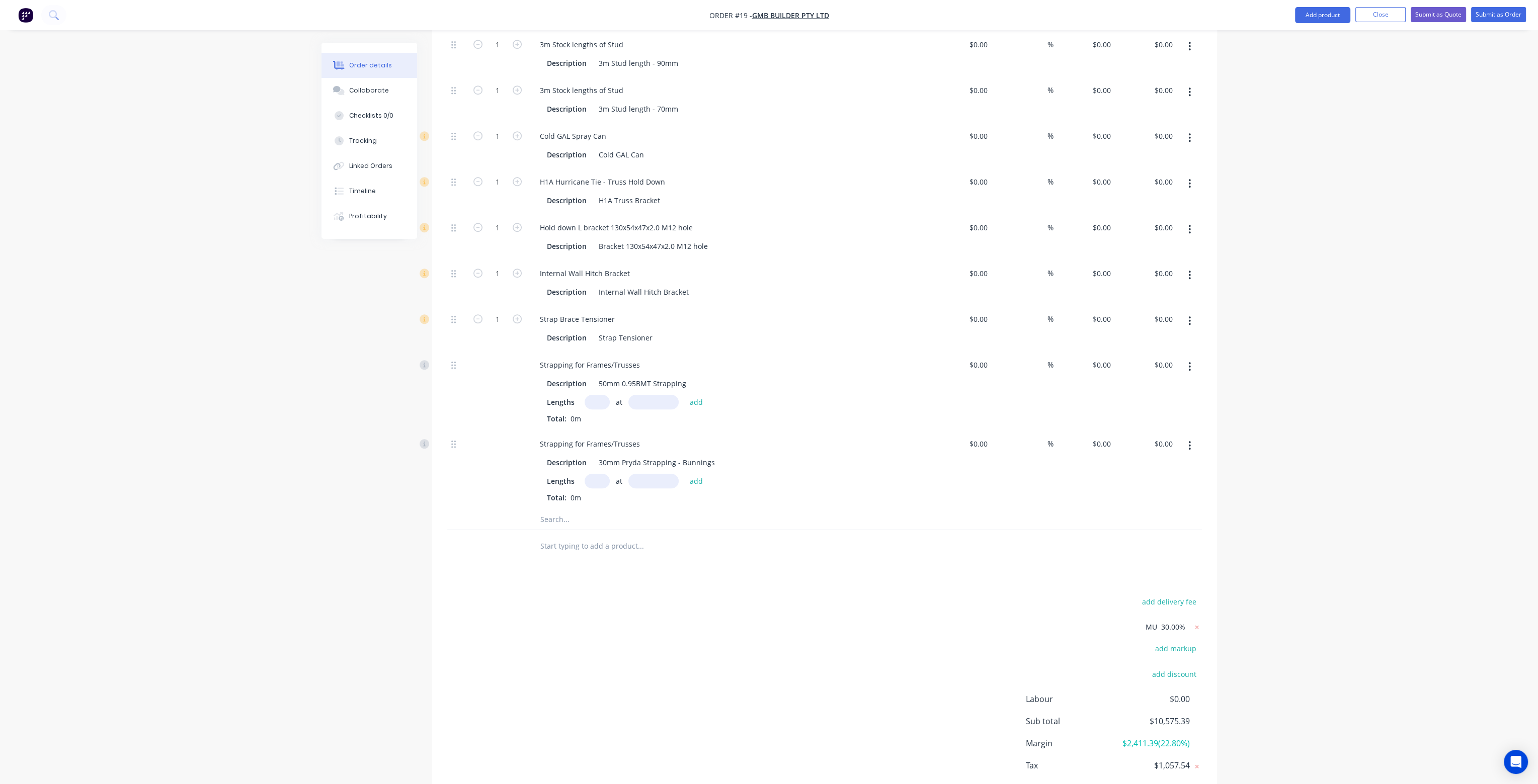
type input "$126.83"
type input "56"
type input "$1.56"
type input "$1,268.28"
type input "56"
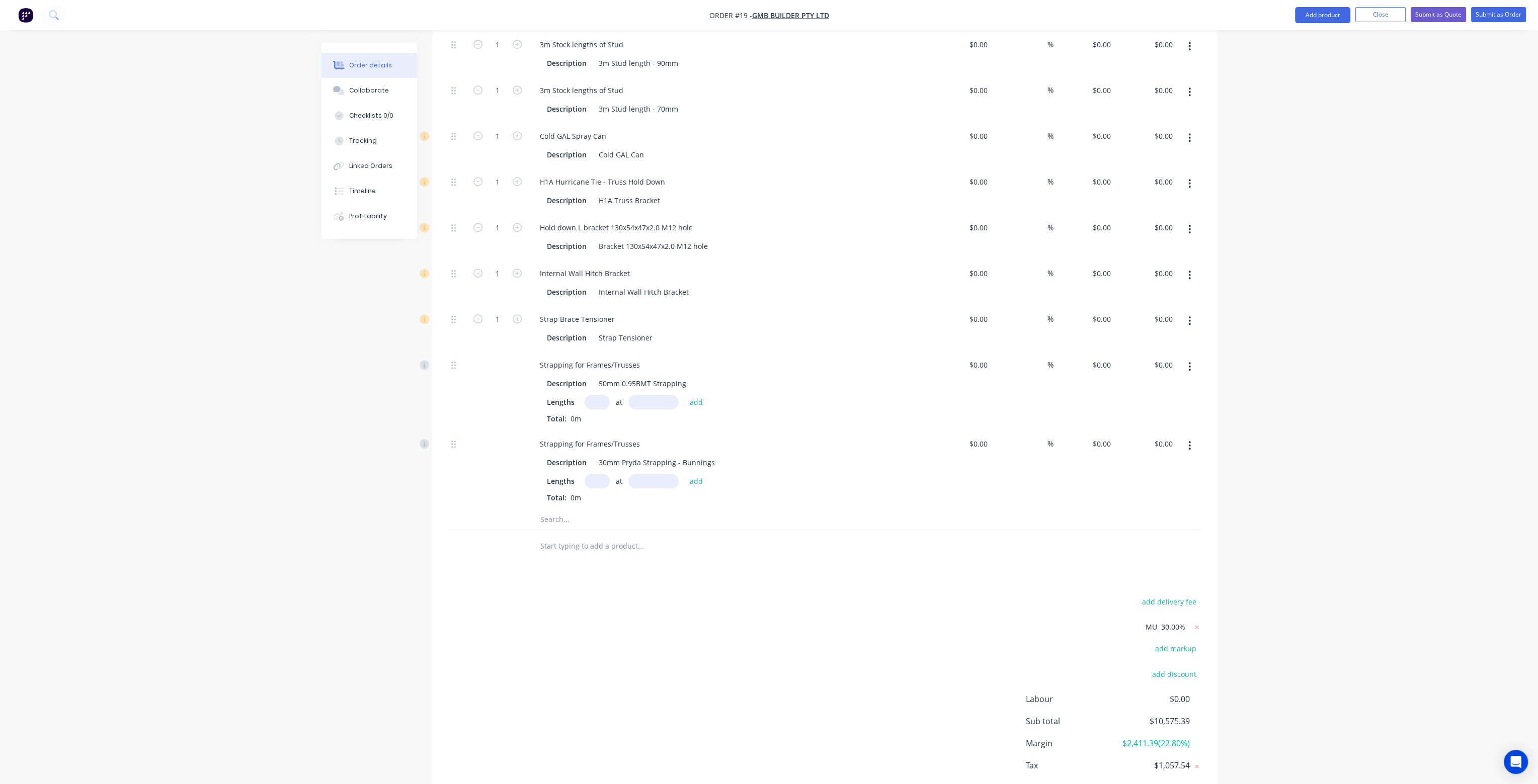
type input "$0.3744"
type input "$304.39"
type input "-93.14"
type input "$0.0936"
type input "$76.10"
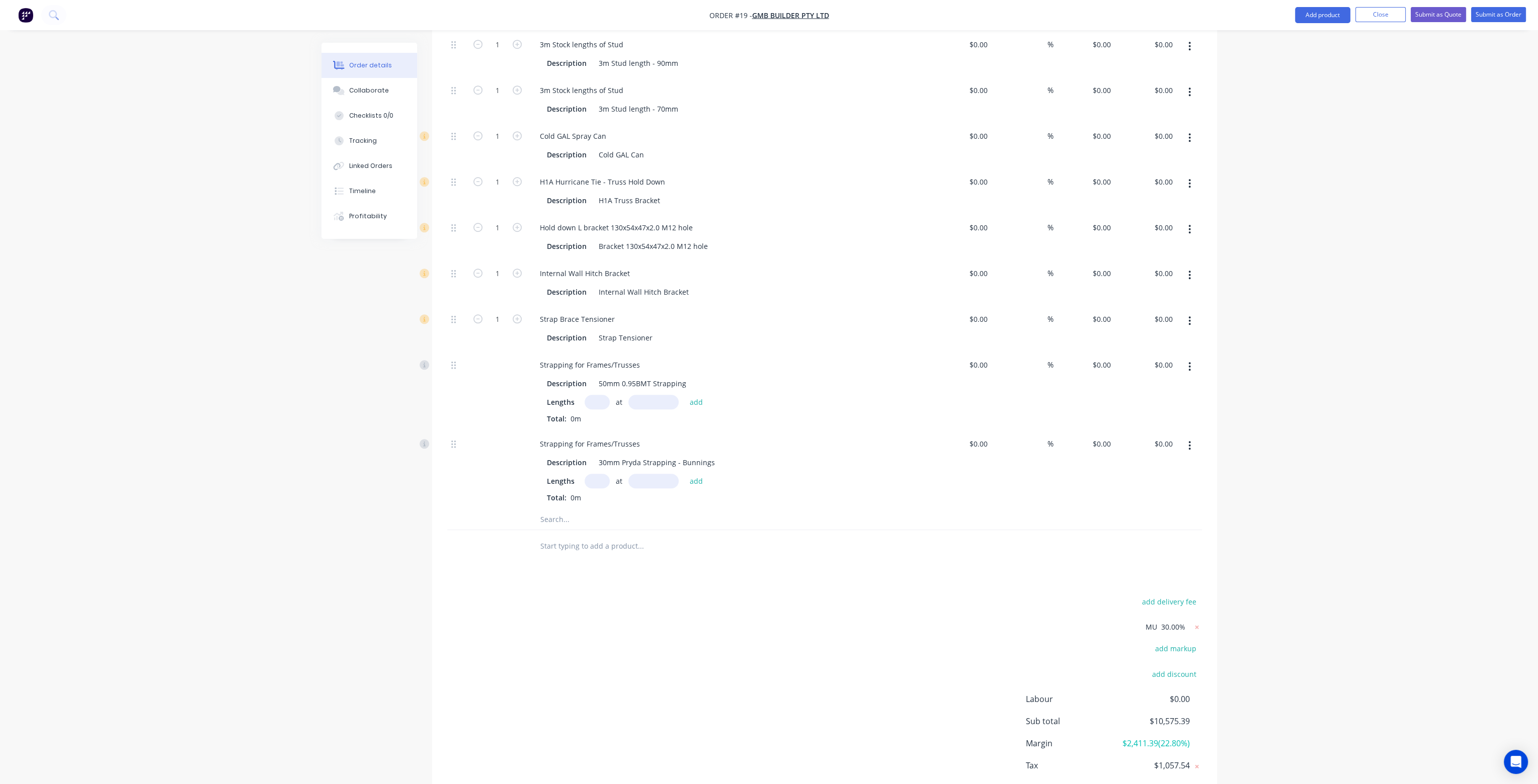
type input "56"
type input "$4.9421"
type input "$3,360.63"
type input "56"
type input "$0.1248"
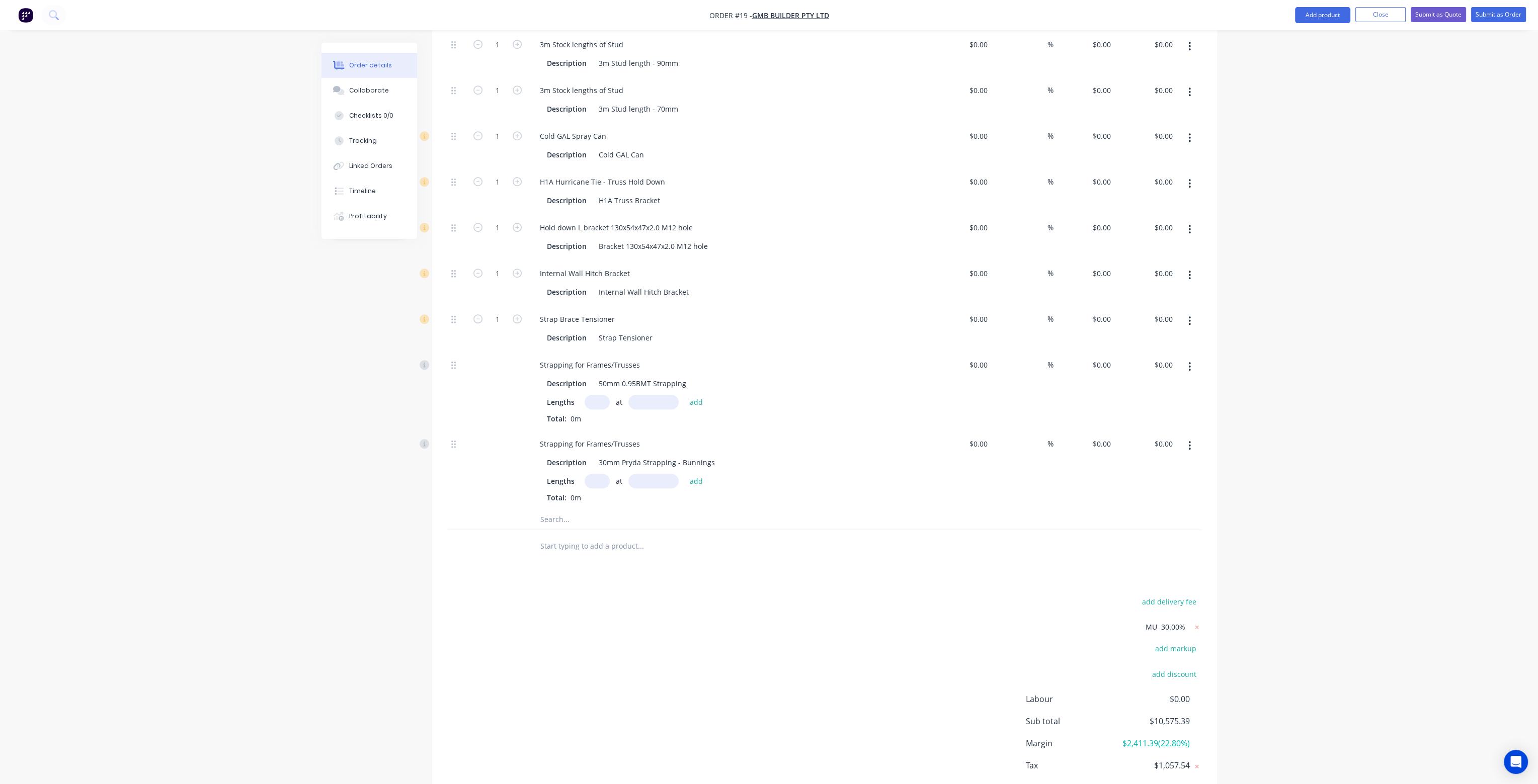
type input "$84.86"
type input "56"
type input "$0.3744"
type input "$254.59"
type input "56"
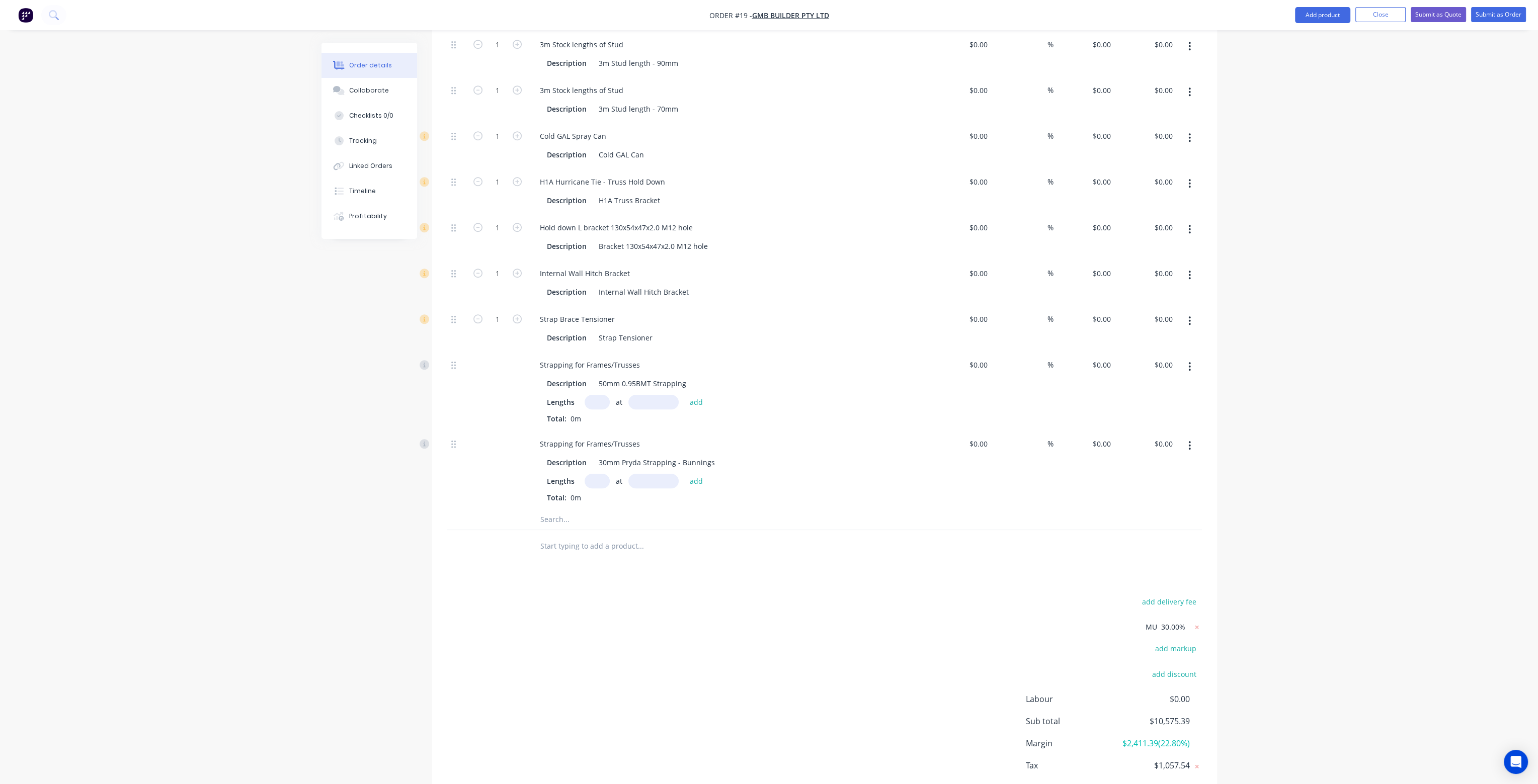
type input "$0.546"
type input "$371.28"
type input "56"
type input "$1.56"
type input "$1,060.80"
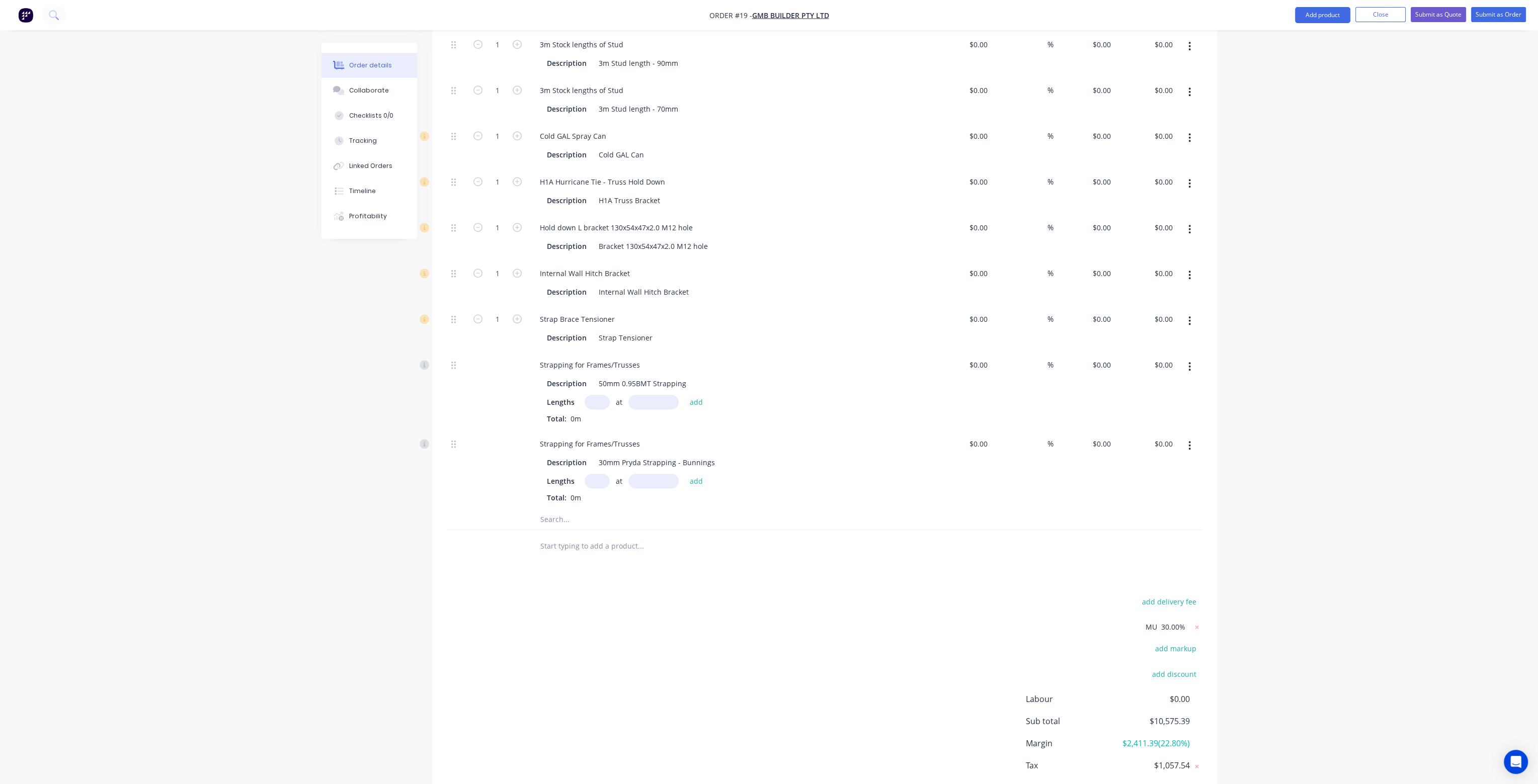
type input "30"
type input "$585.00"
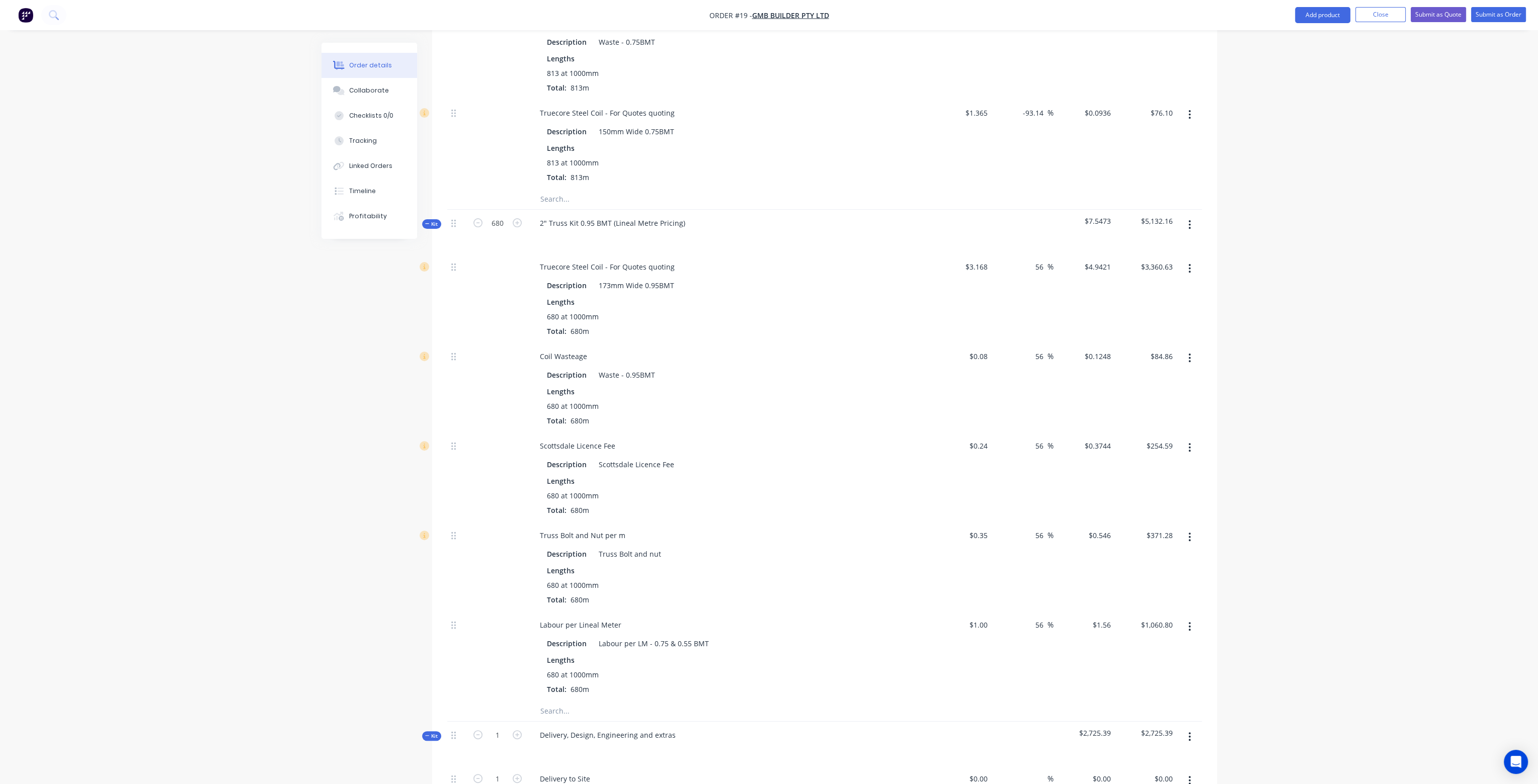
scroll to position [664, 0]
click at [978, 264] on input "$3.168" at bounding box center [978, 271] width 27 height 14
click at [977, 304] on div "$2.64 2.64" at bounding box center [961, 302] width 62 height 89
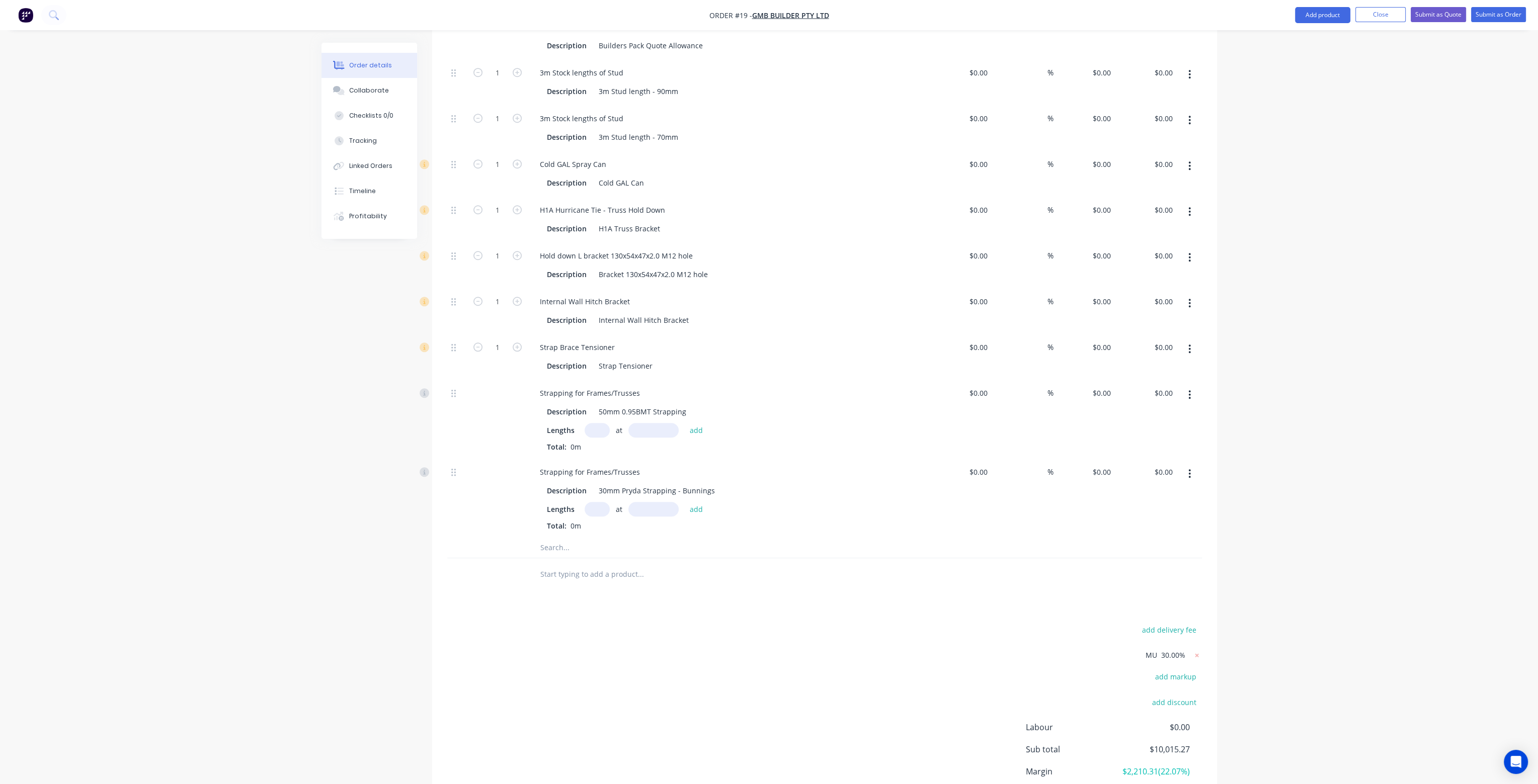
scroll to position [1670, 0]
click at [1197, 648] on icon at bounding box center [1197, 653] width 10 height 10
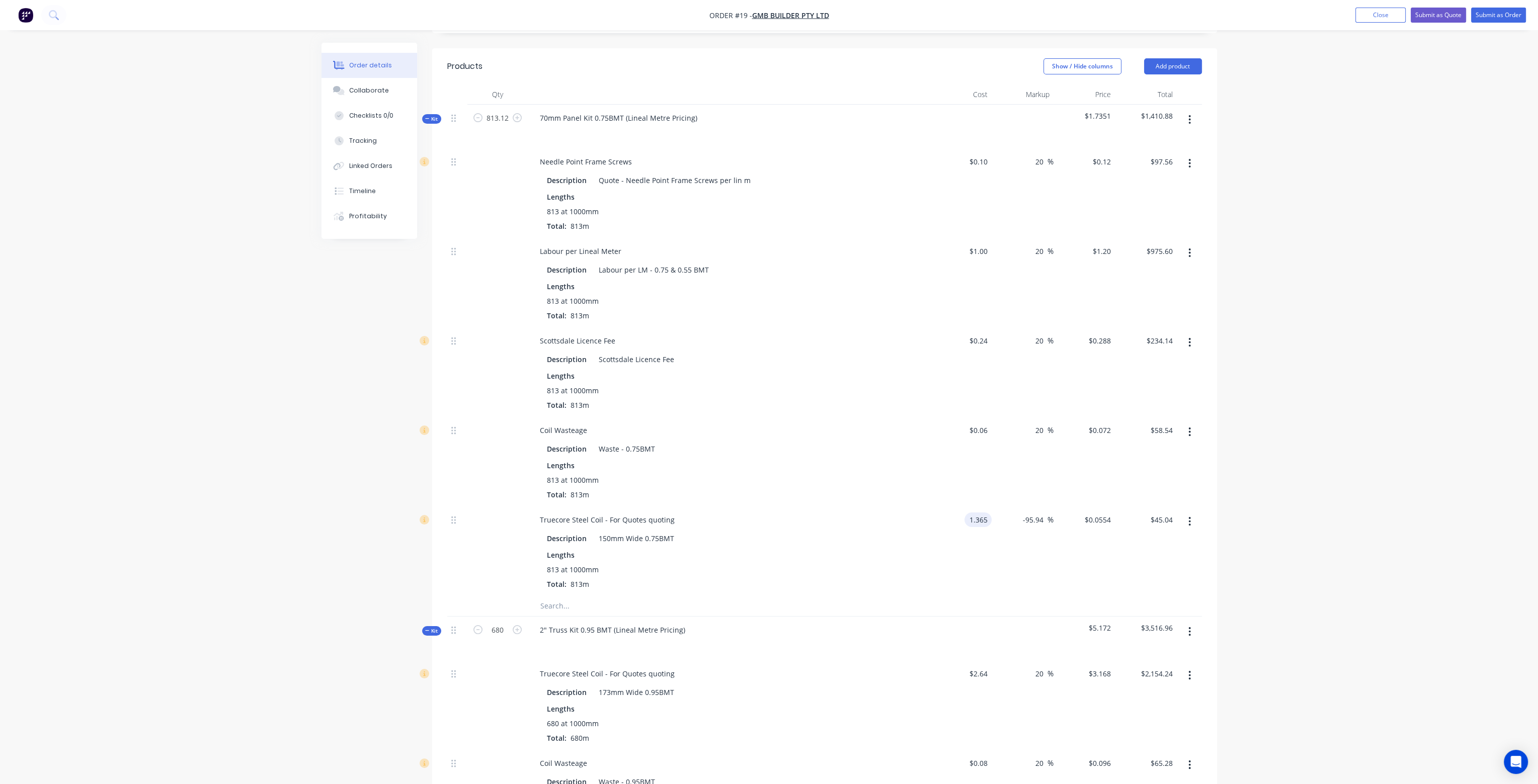
scroll to position [312, 0]
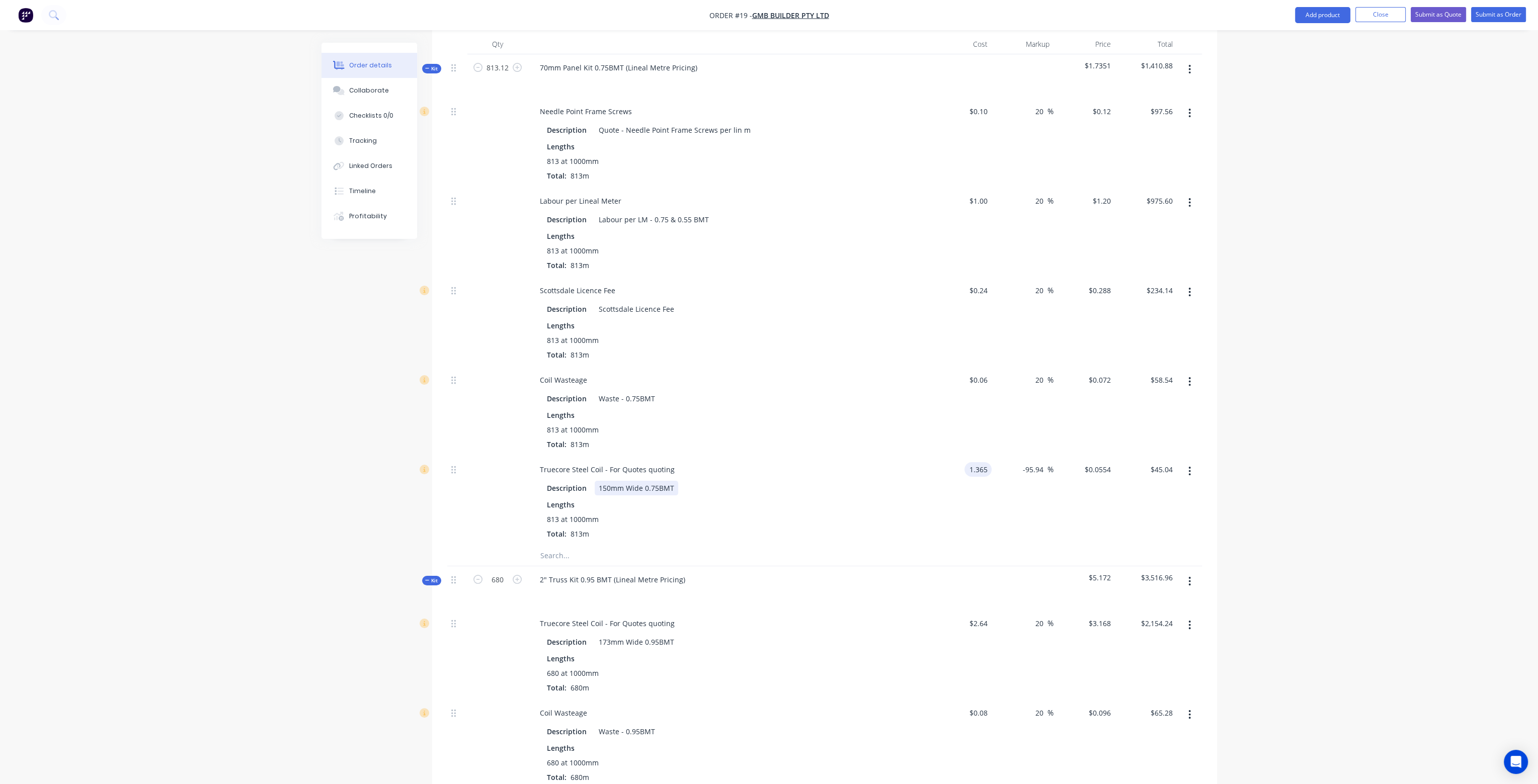
click at [871, 481] on div "Description 150mm Wide 0.75BMT" at bounding box center [727, 488] width 368 height 14
click at [1036, 462] on input "-95.94" at bounding box center [1035, 470] width 25 height 14
click at [1038, 494] on div "20 20 %" at bounding box center [1023, 501] width 62 height 89
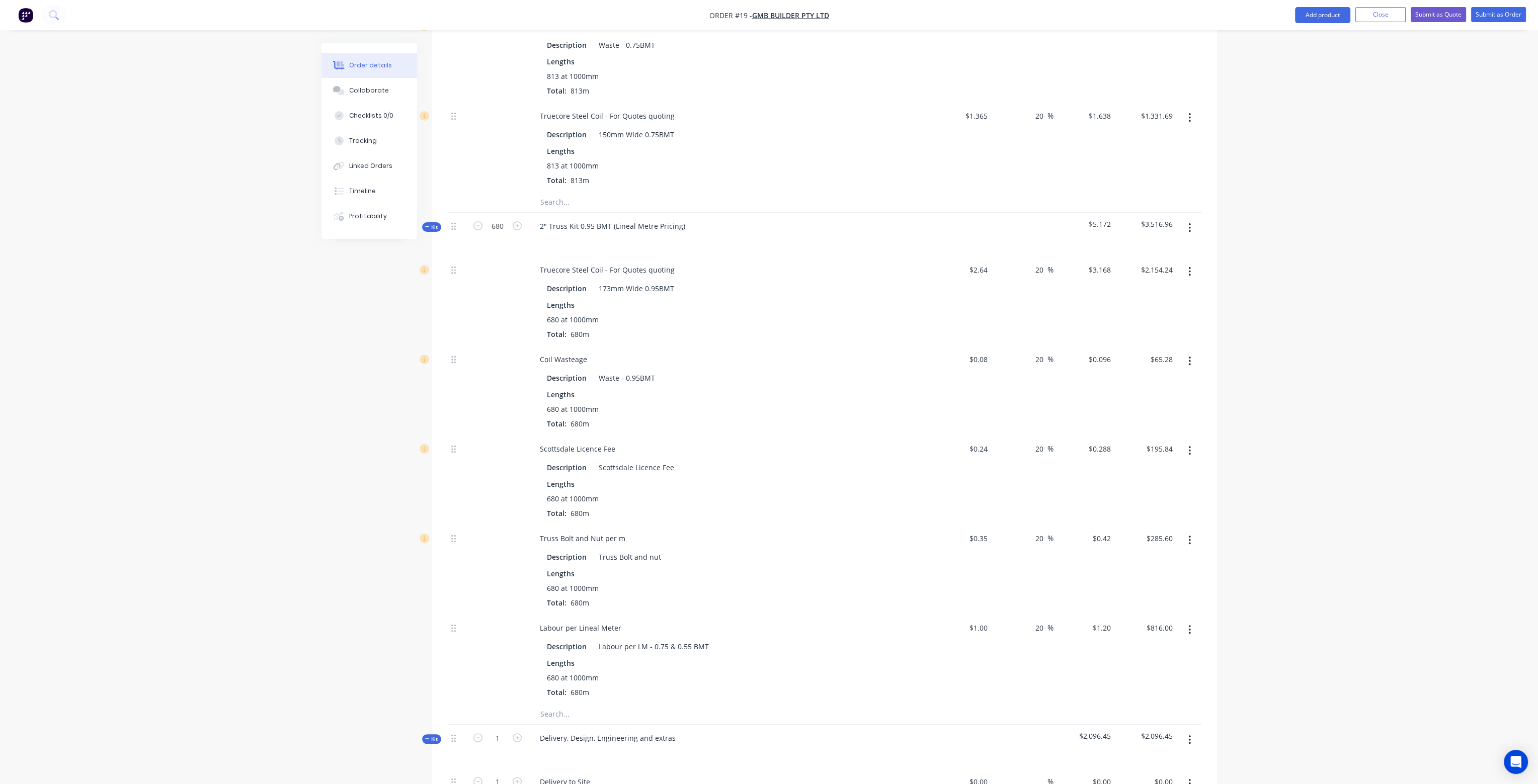
scroll to position [643, 0]
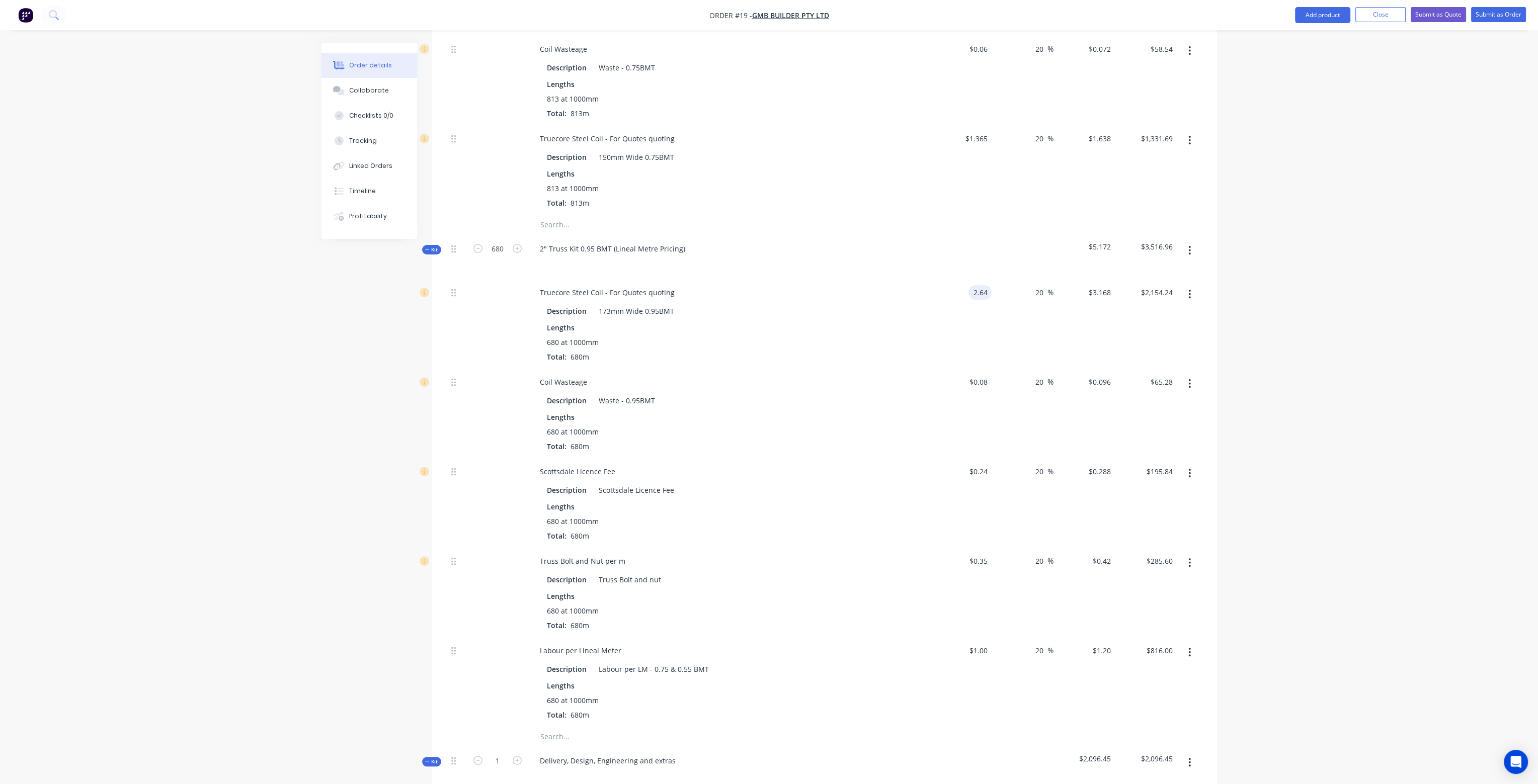
click at [984, 285] on input "2.64" at bounding box center [982, 292] width 19 height 14
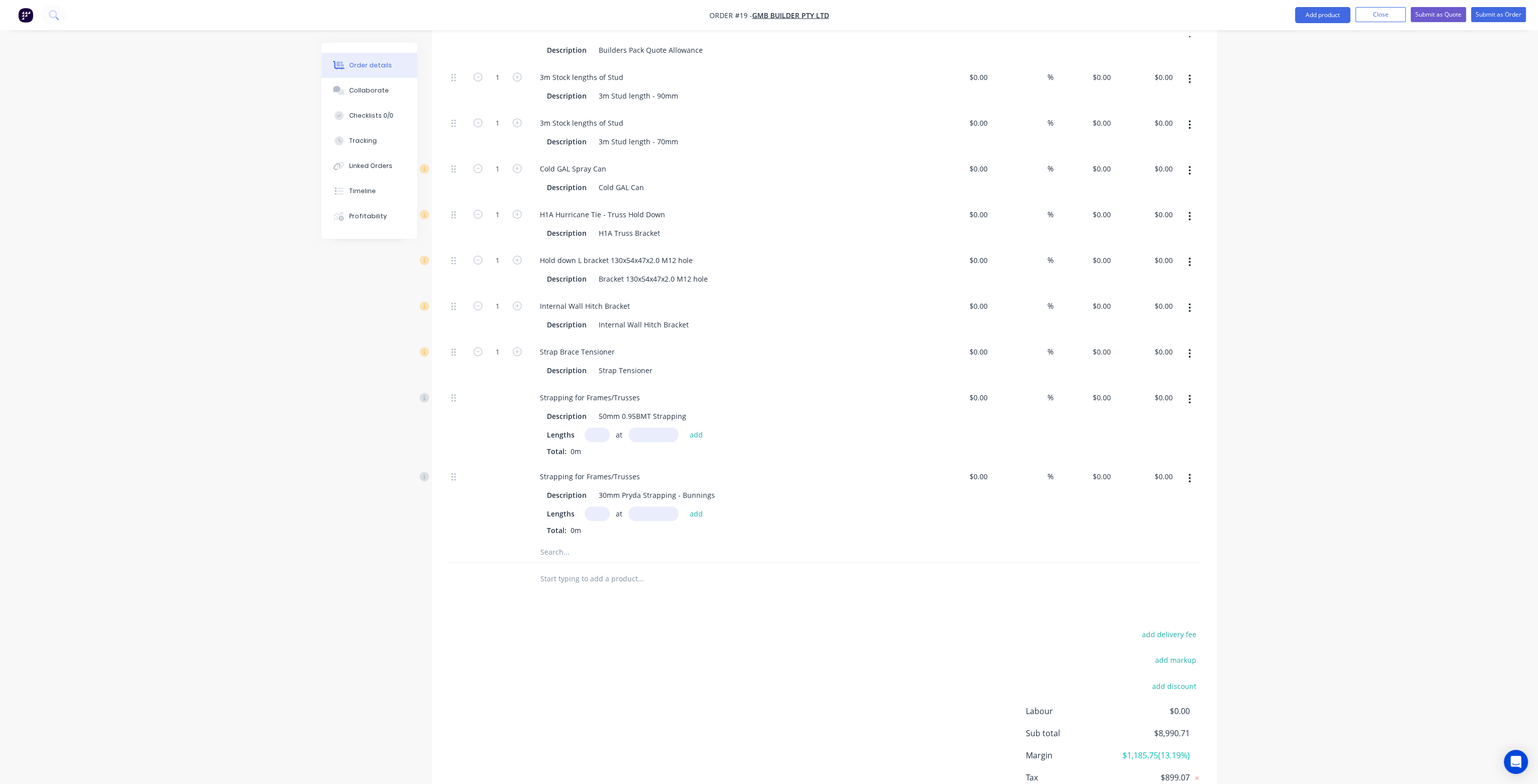
scroll to position [1699, 0]
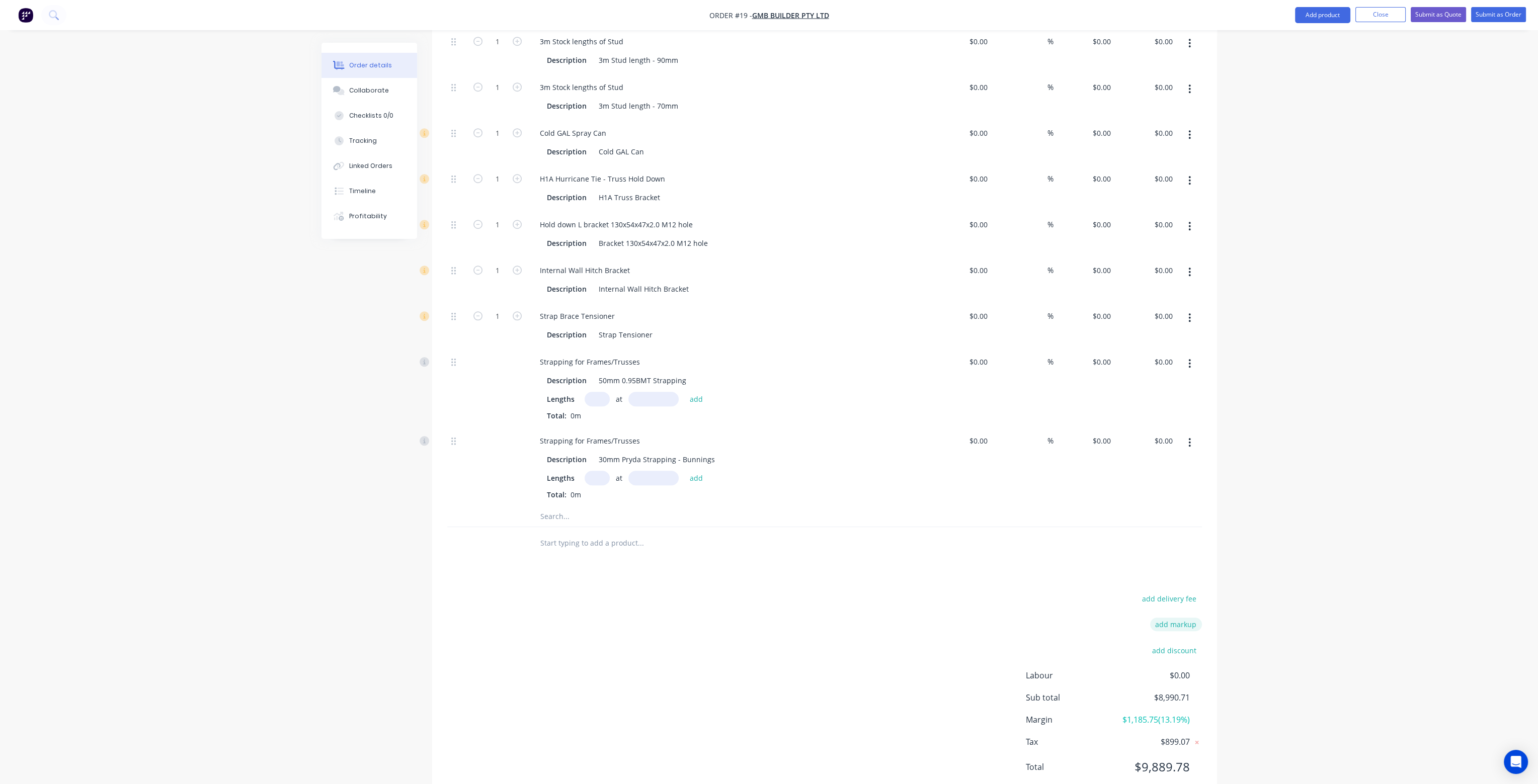
click at [1189, 618] on button "add markup" at bounding box center [1176, 624] width 52 height 14
click at [1118, 621] on input at bounding box center [1082, 628] width 92 height 15
drag, startPoint x: 1165, startPoint y: 597, endPoint x: 1182, endPoint y: 597, distance: 17.0
click at [1182, 621] on input at bounding box center [1162, 628] width 45 height 15
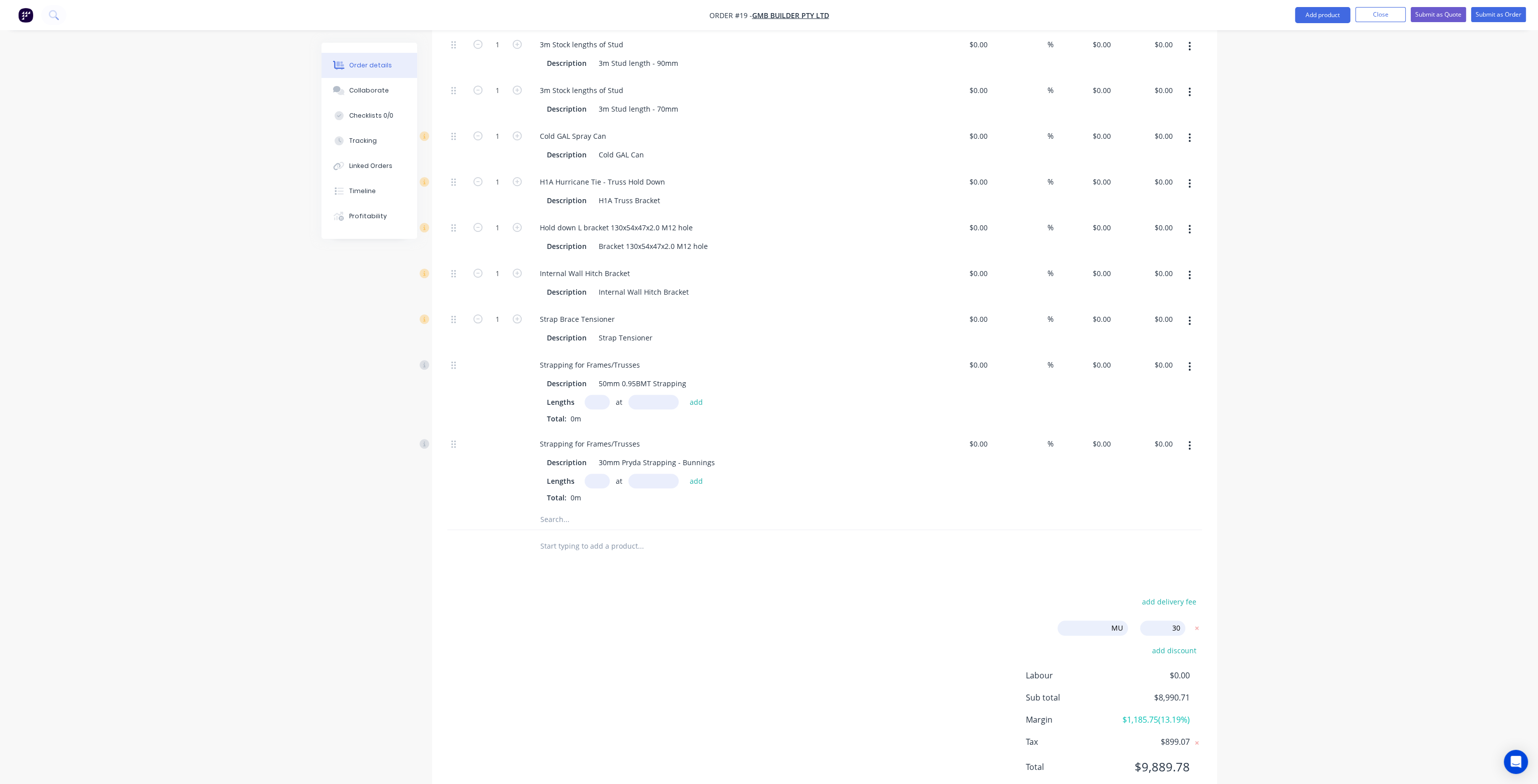
click input "submit" at bounding box center [0, 0] width 0 height 0
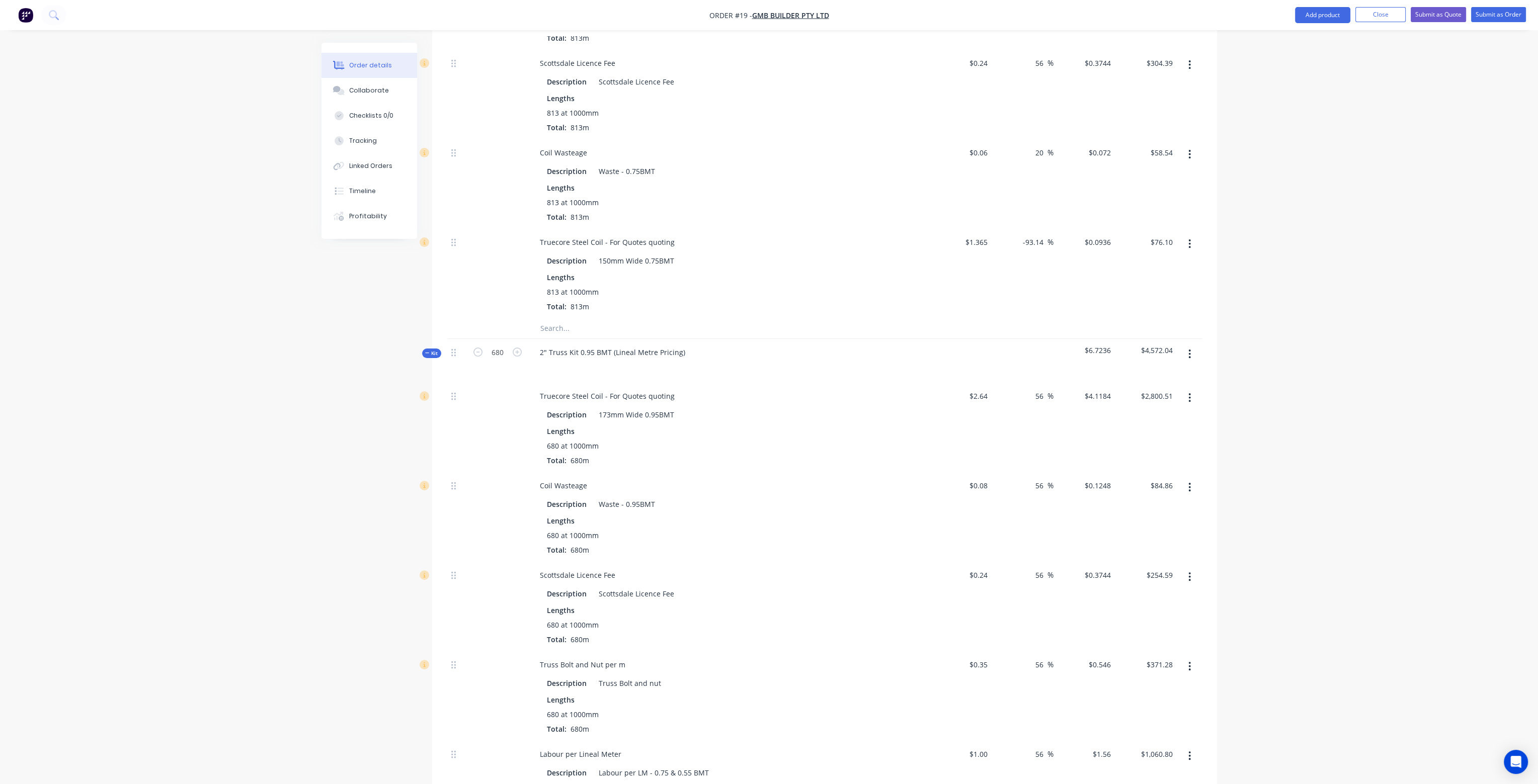
scroll to position [489, 0]
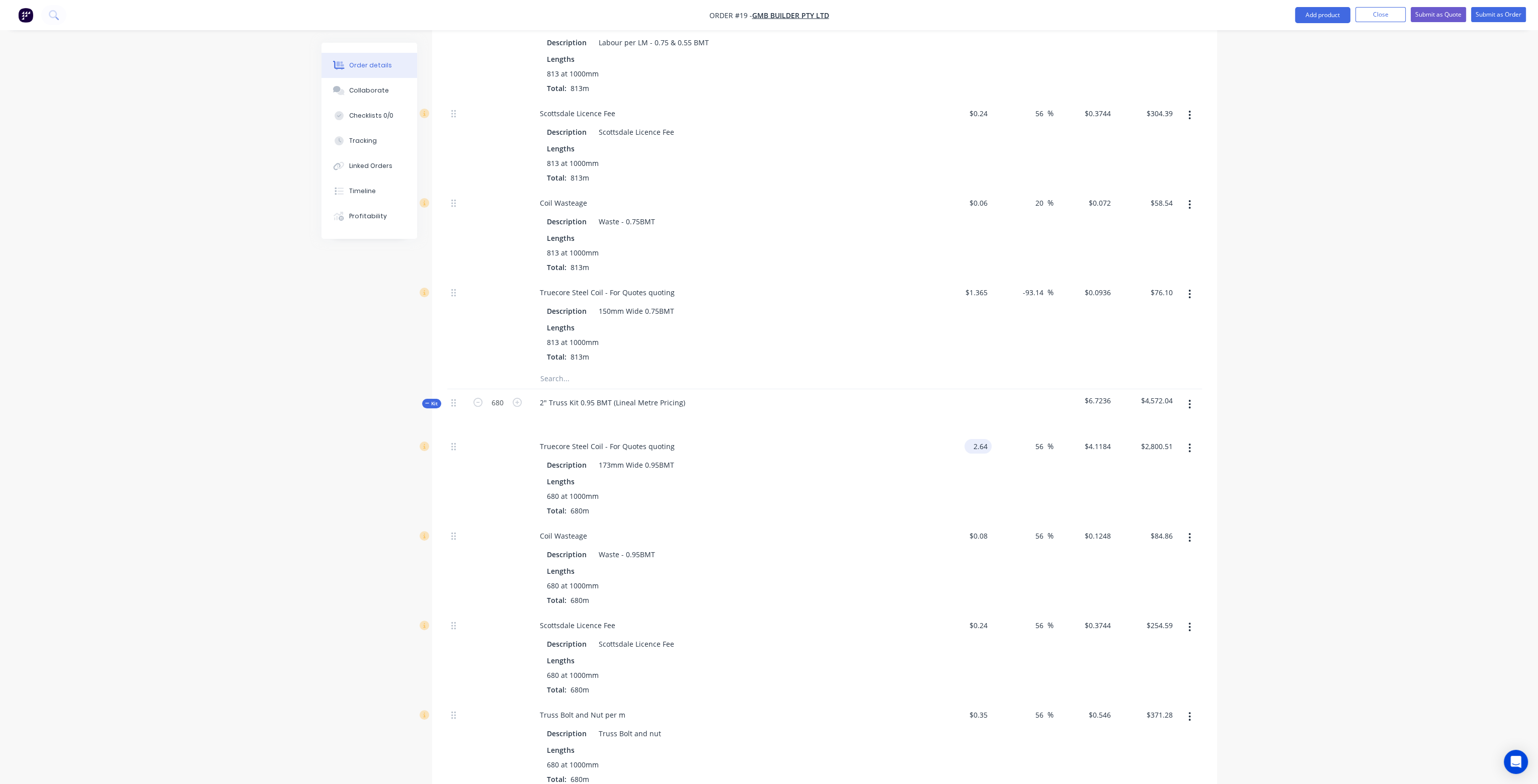
click at [991, 439] on input "2.64" at bounding box center [980, 446] width 23 height 14
click at [978, 389] on div at bounding box center [961, 411] width 62 height 44
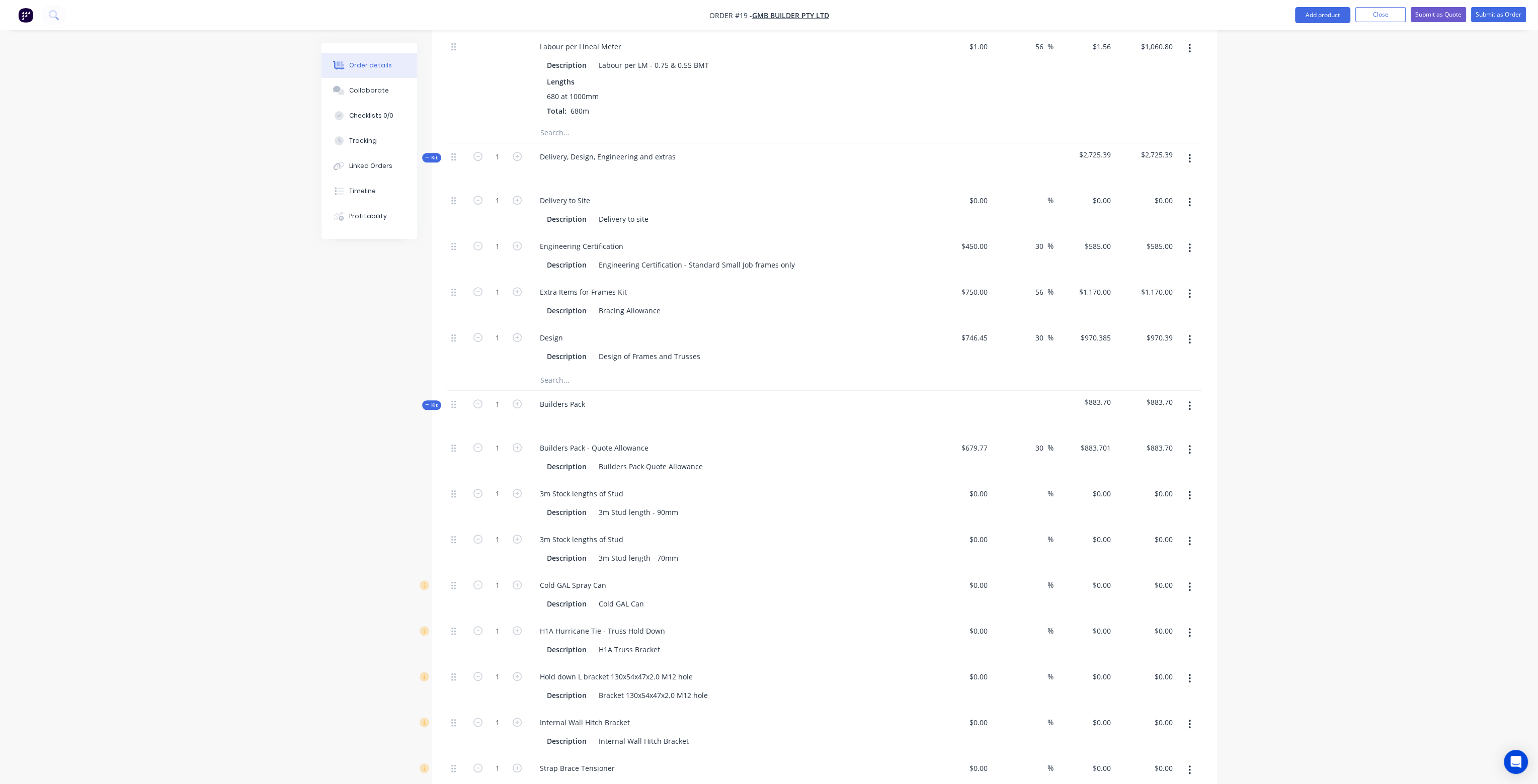
scroll to position [1217, 0]
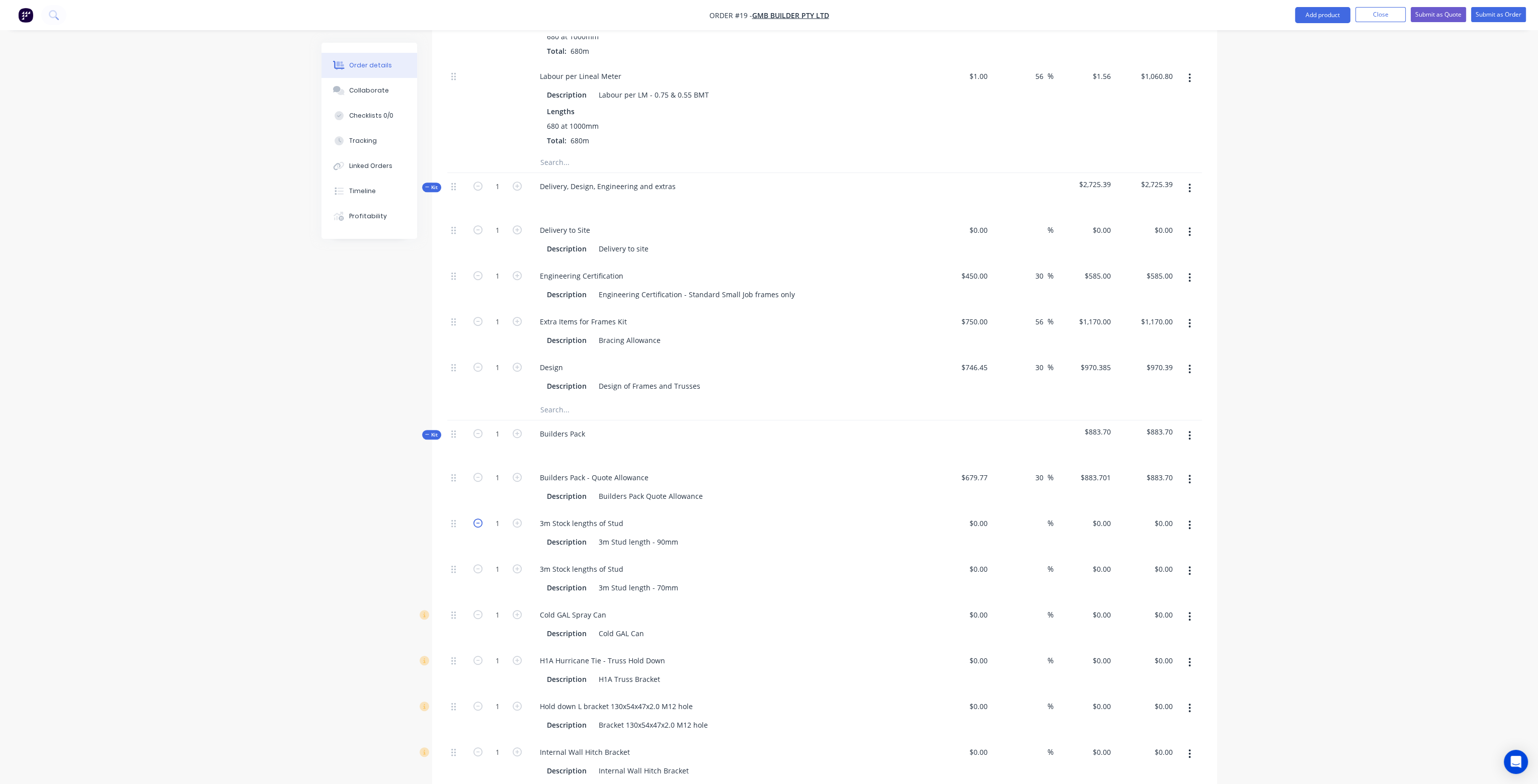
click at [478, 519] on icon "button" at bounding box center [478, 523] width 9 height 9
click at [479, 564] on icon "button" at bounding box center [478, 569] width 9 height 9
click at [479, 610] on icon "button" at bounding box center [478, 614] width 9 height 9
drag, startPoint x: 479, startPoint y: 627, endPoint x: 479, endPoint y: 633, distance: 6.0
click at [479, 656] on icon "button" at bounding box center [478, 660] width 9 height 9
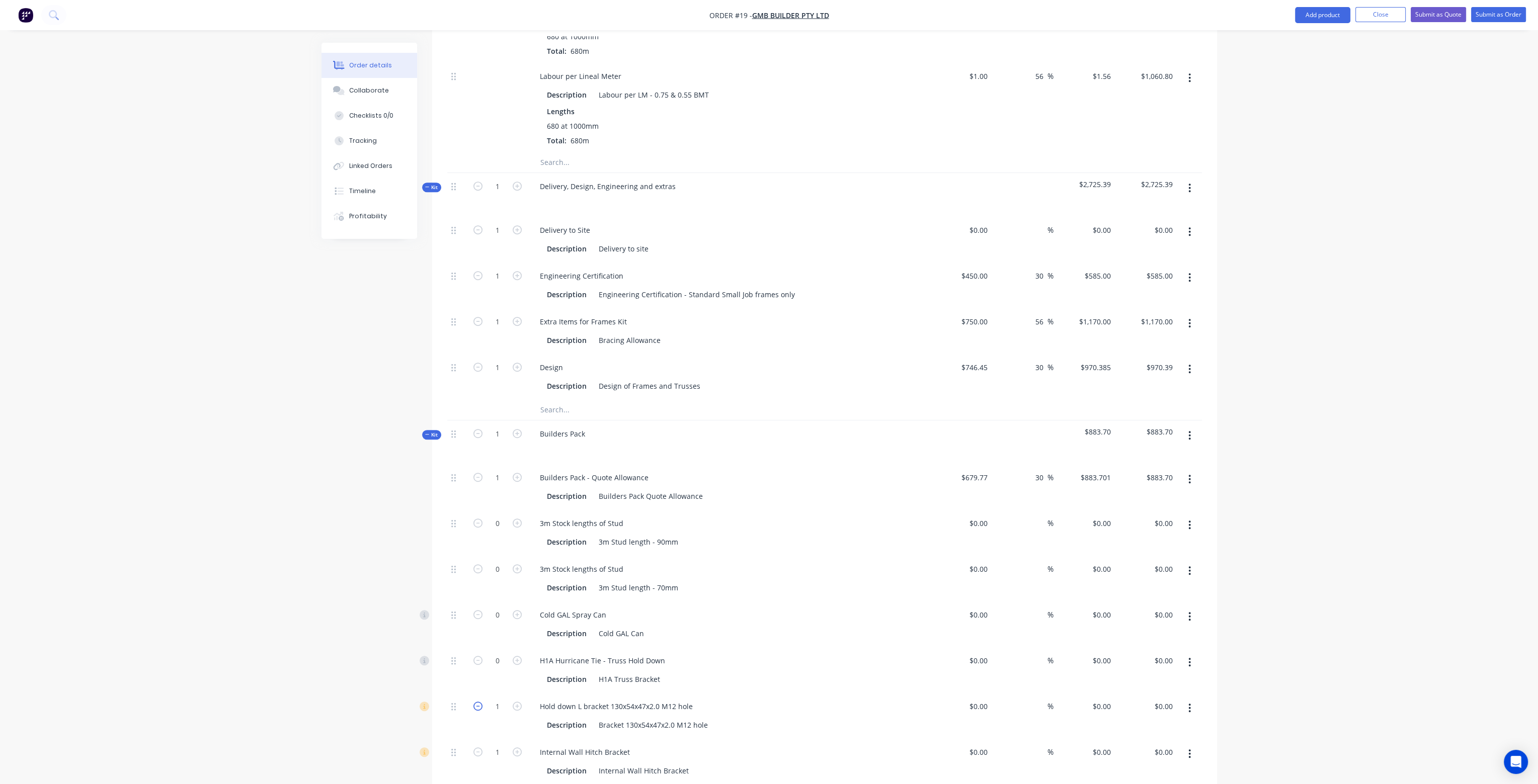
click at [478, 702] on icon "button" at bounding box center [478, 706] width 9 height 9
click at [479, 747] on icon "button" at bounding box center [478, 752] width 9 height 9
click at [478, 783] on icon "button" at bounding box center [478, 797] width 9 height 9
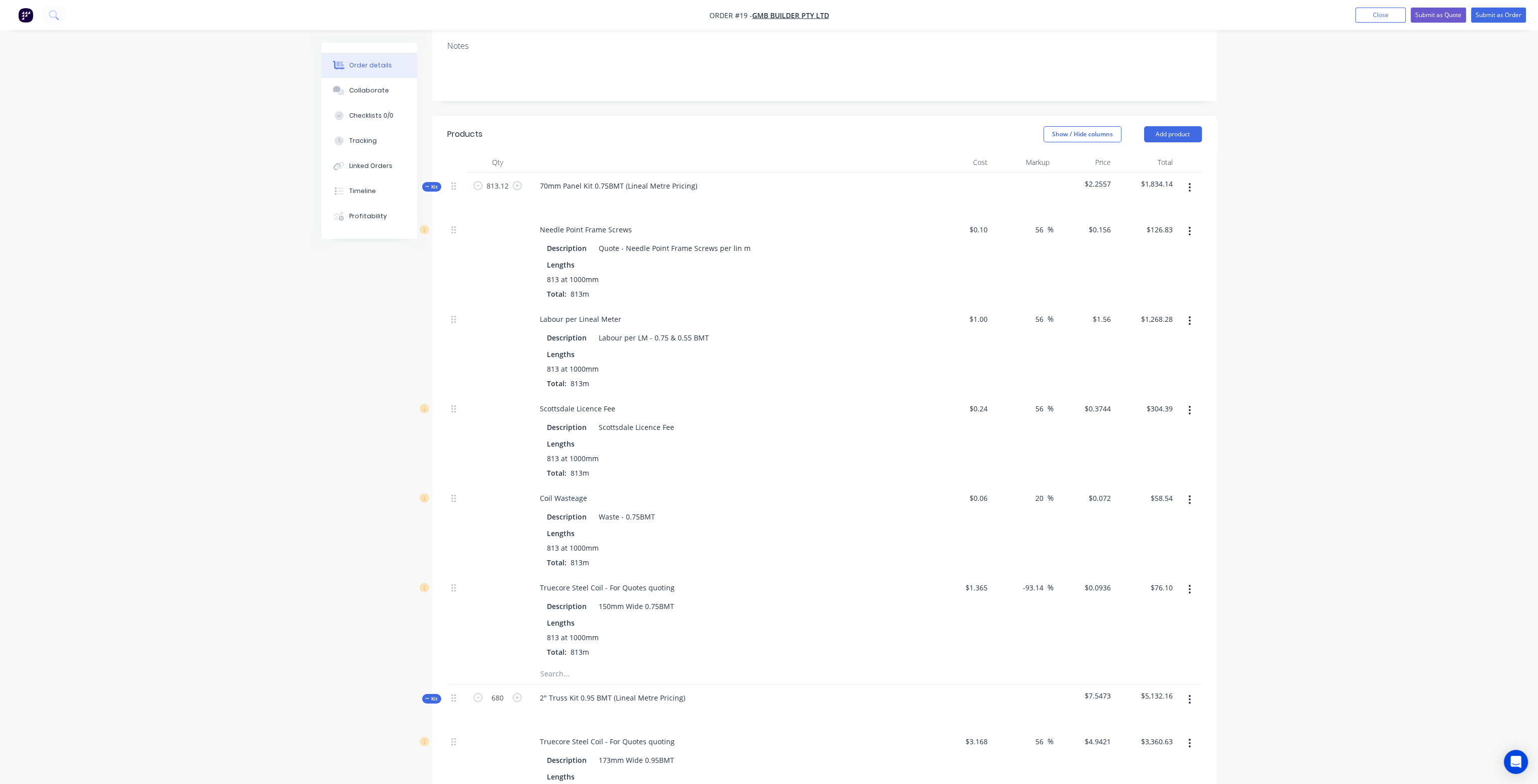
scroll to position [211, 0]
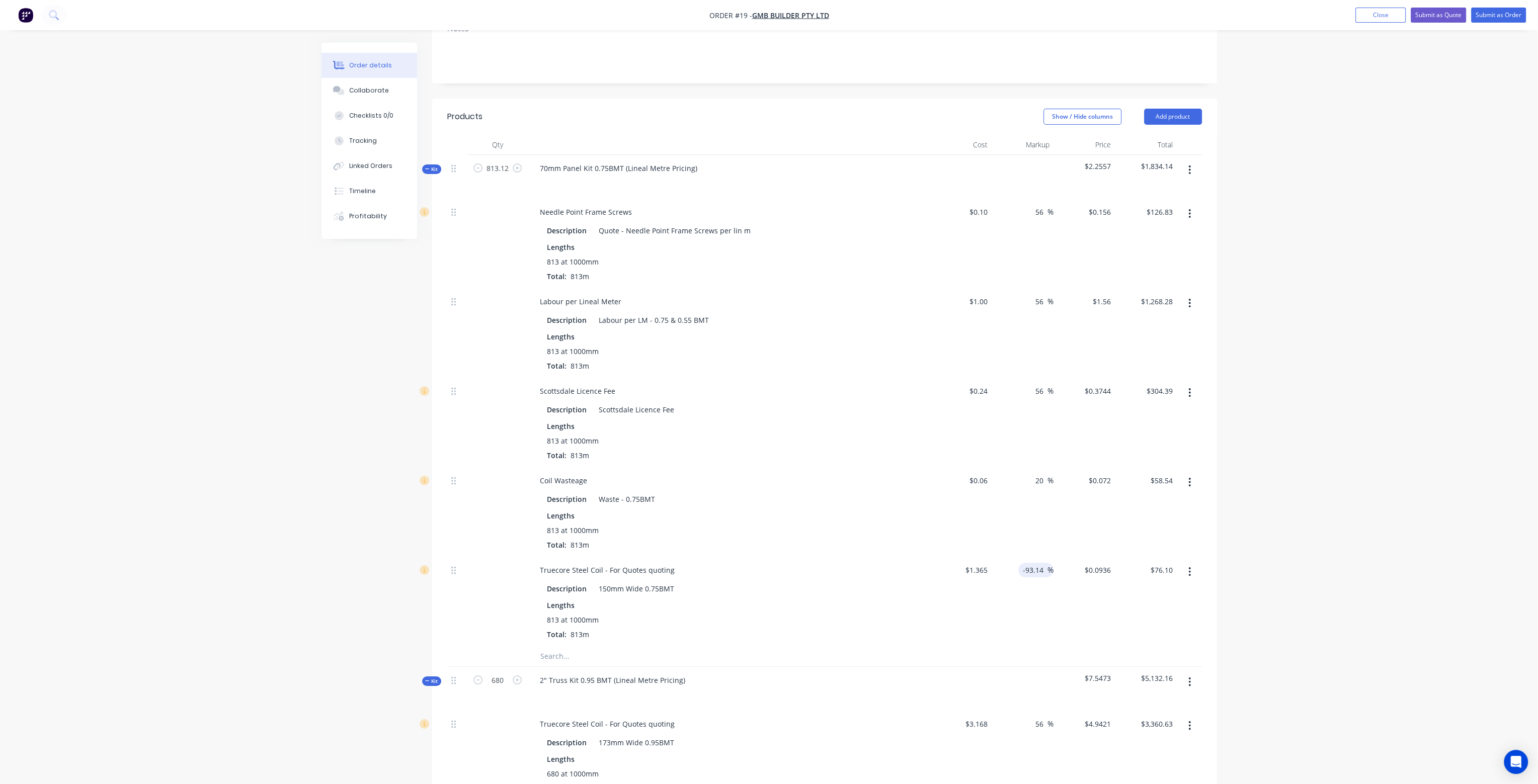
drag, startPoint x: 1026, startPoint y: 539, endPoint x: 1047, endPoint y: 537, distance: 21.1
click at [1047, 563] on div "-93.14 -93.14 %" at bounding box center [1036, 570] width 35 height 14
click at [1012, 488] on div "20 20 %" at bounding box center [1023, 512] width 62 height 89
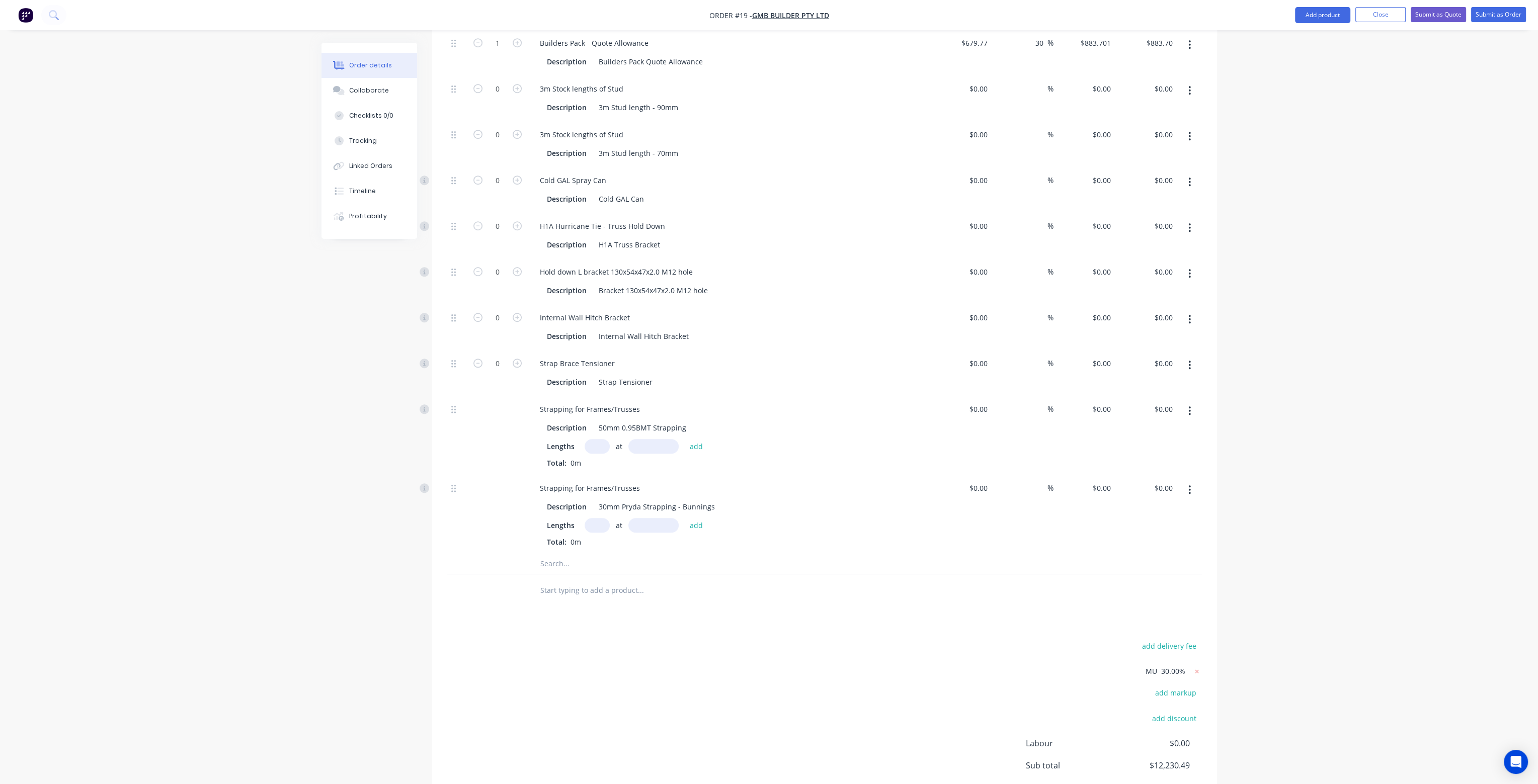
scroll to position [1720, 0]
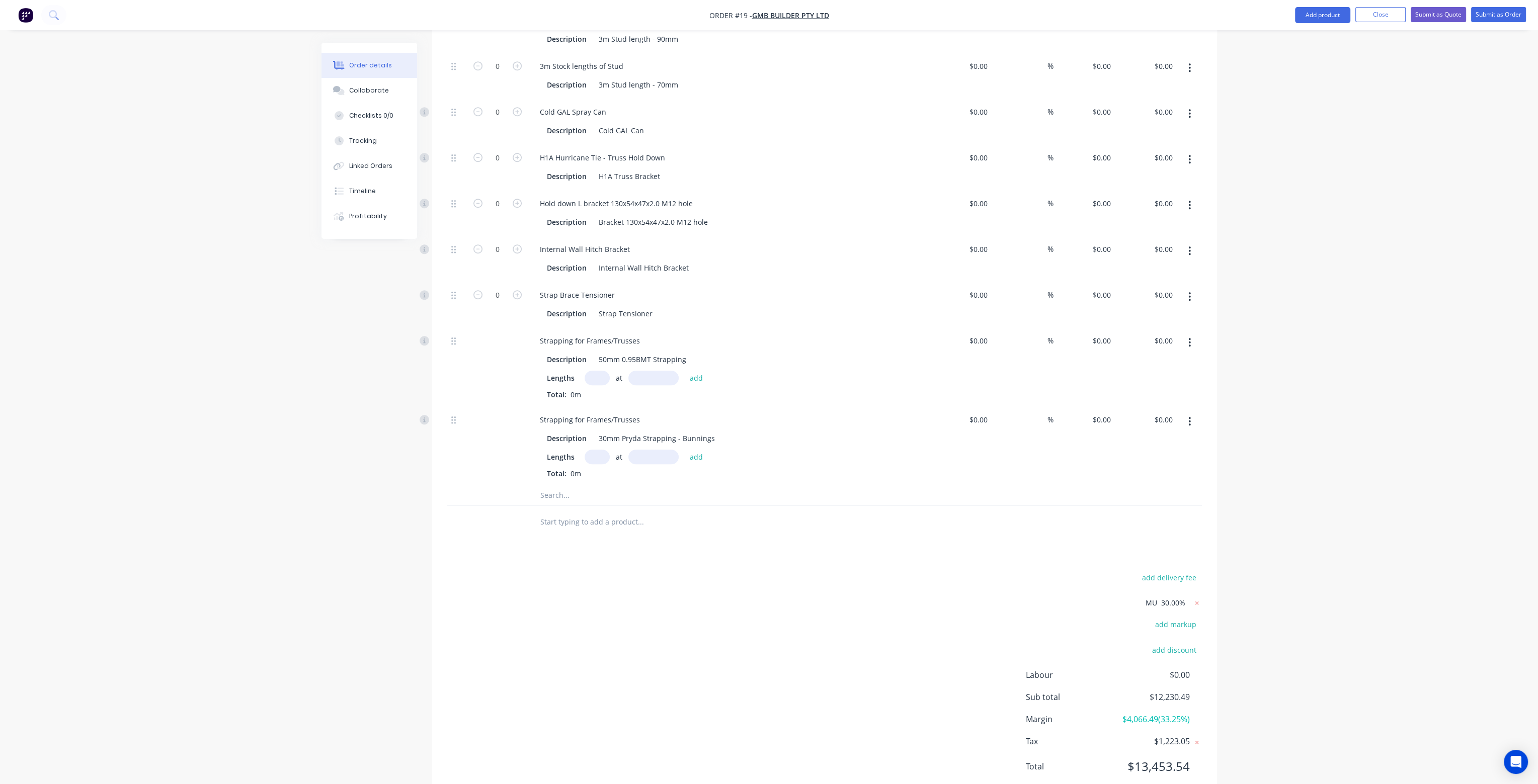
click at [886, 571] on div "add delivery fee MU 30.00% add markup add discount Labour $0.00 Sub total $12,2…" at bounding box center [825, 678] width 755 height 215
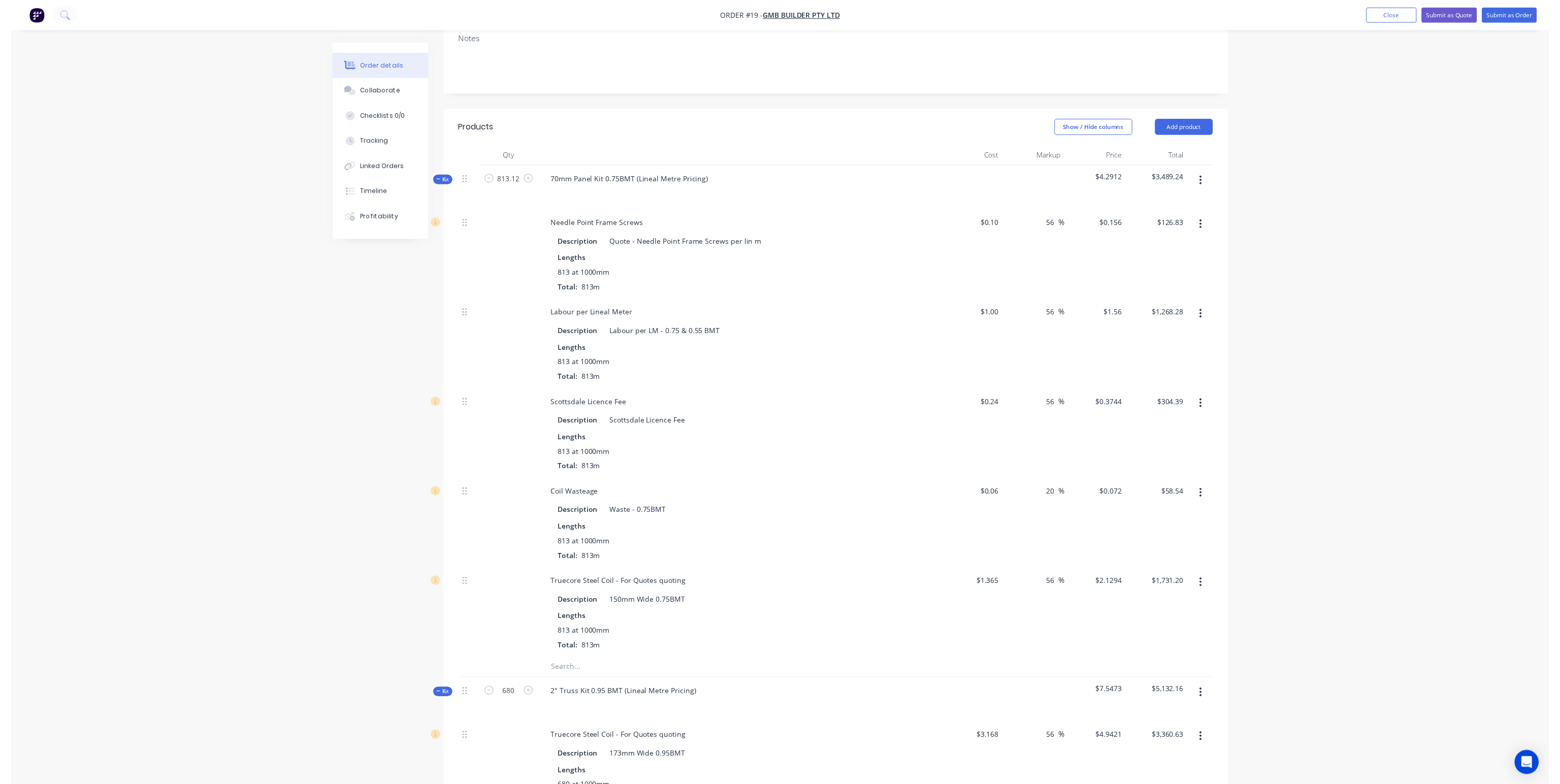
scroll to position [0, 0]
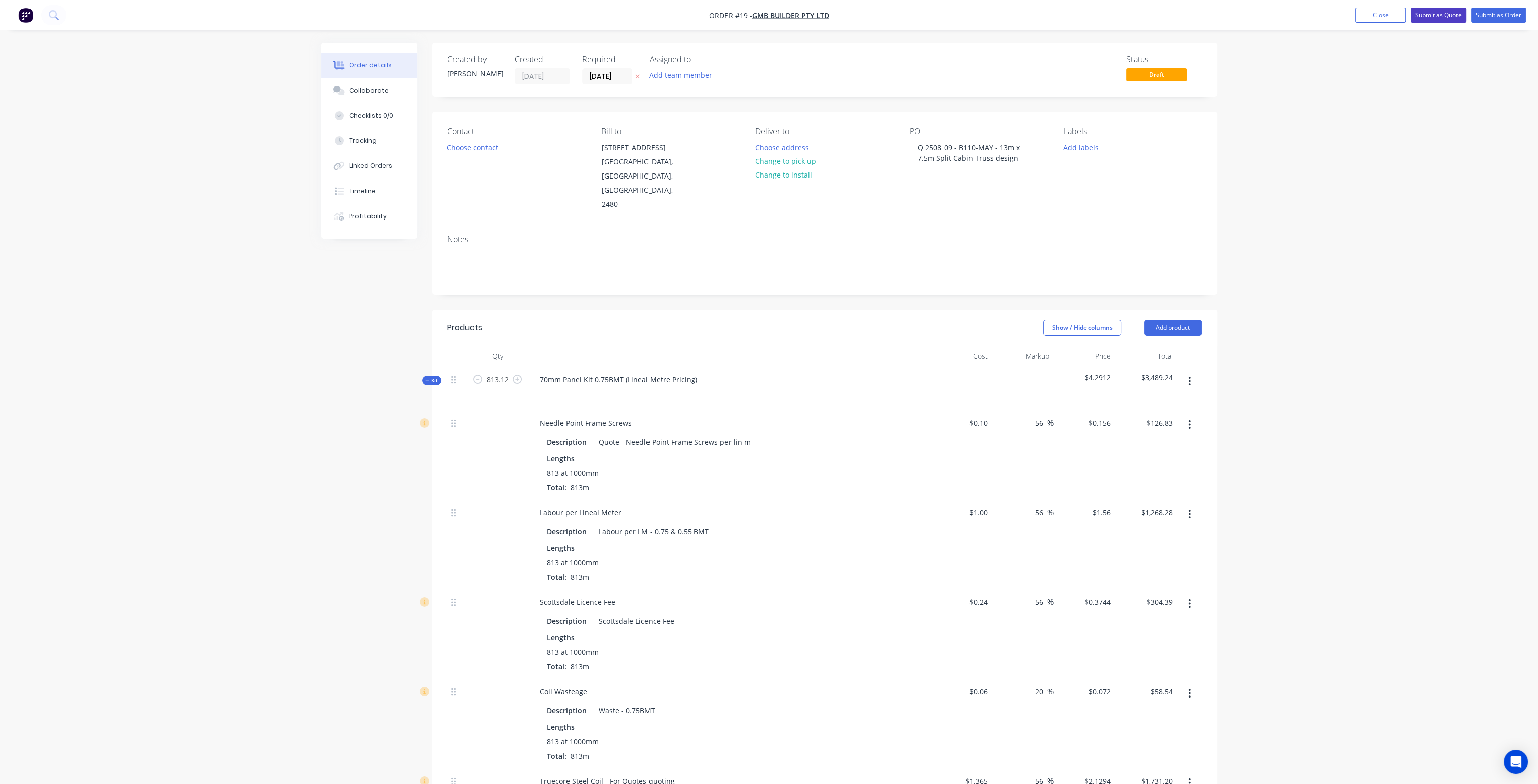
click at [1445, 11] on button "Submit as Quote" at bounding box center [1438, 15] width 55 height 15
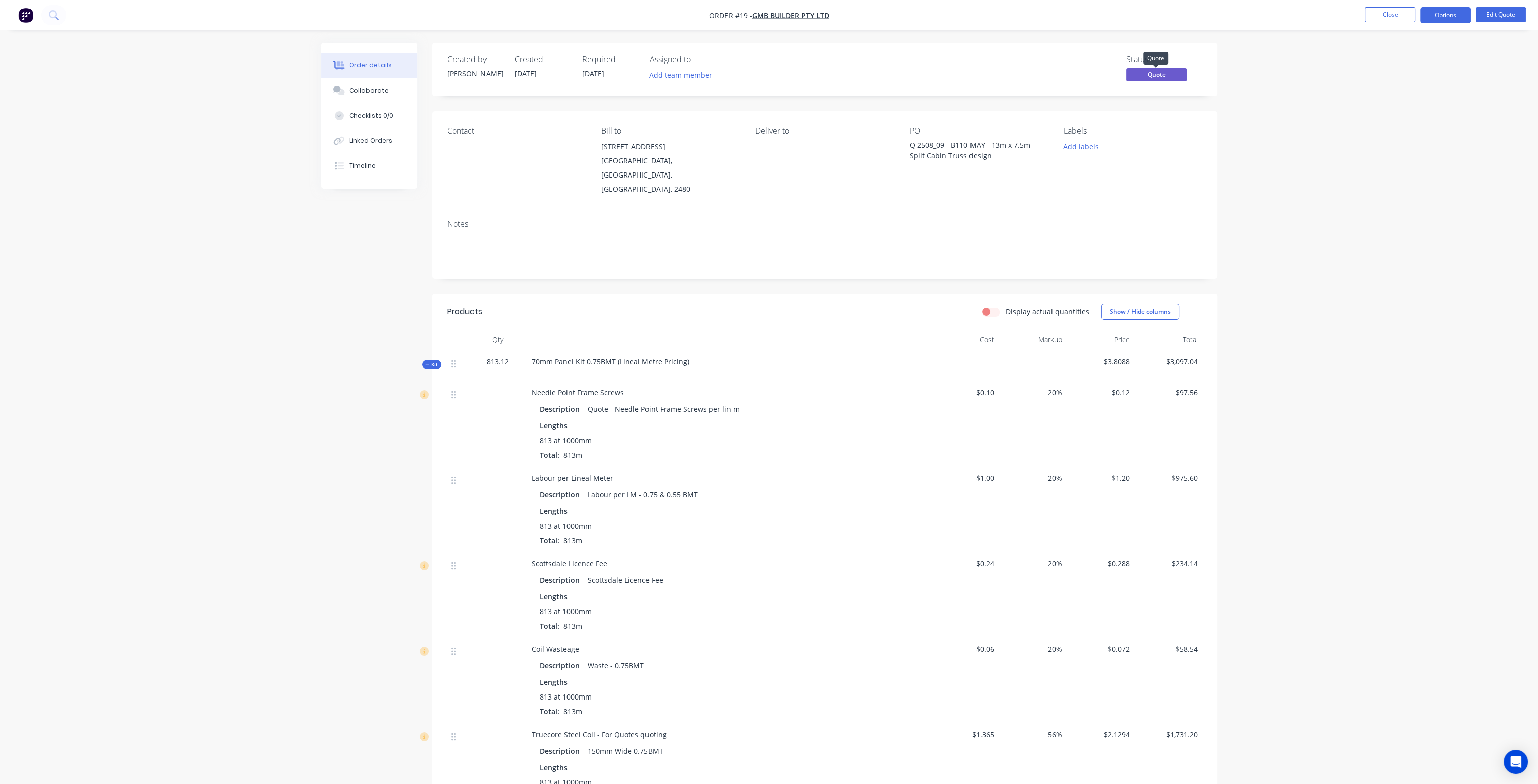
click at [1149, 75] on span "Quote" at bounding box center [1156, 74] width 61 height 13
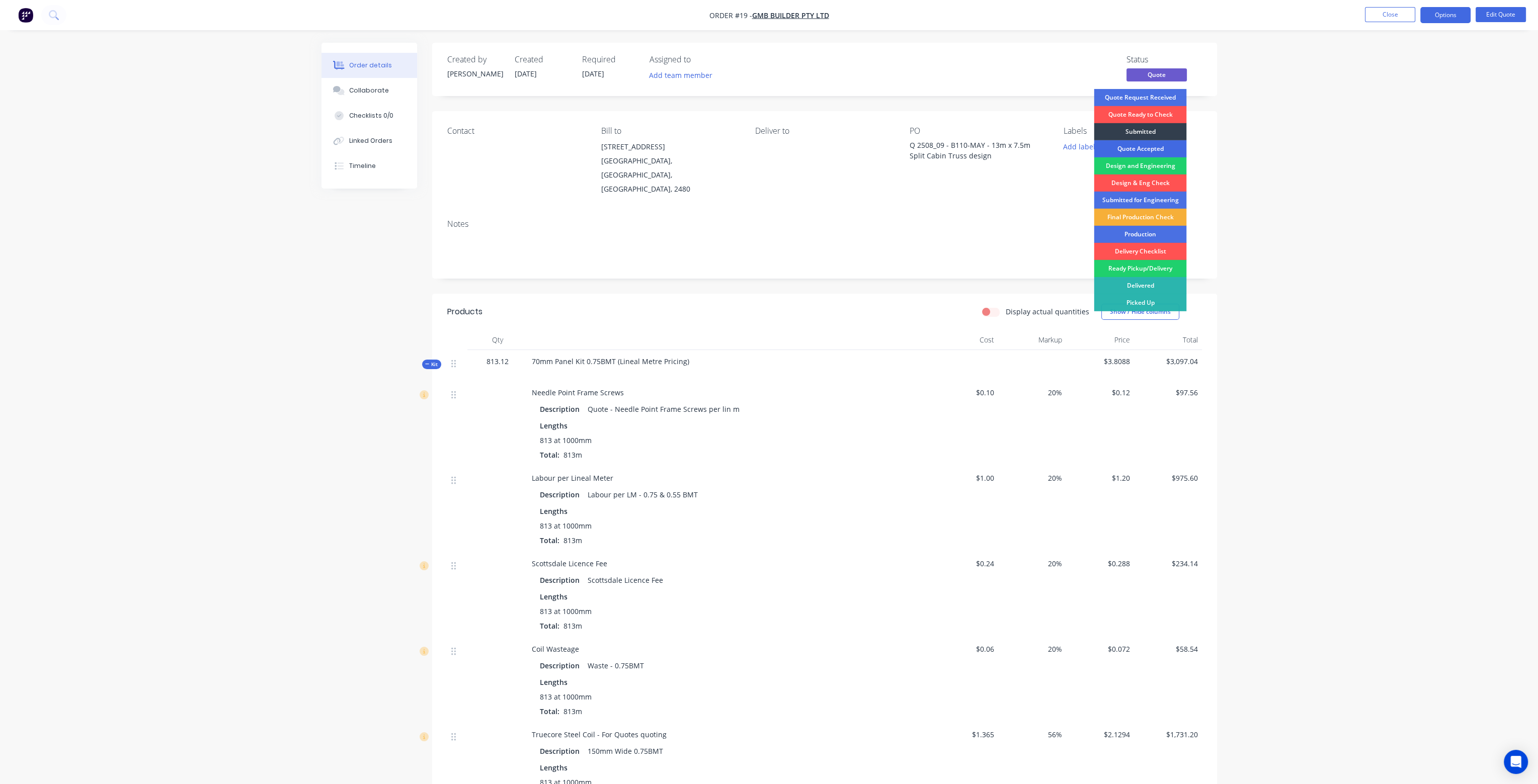
click at [1137, 148] on div "Quote Accepted" at bounding box center [1140, 149] width 92 height 17
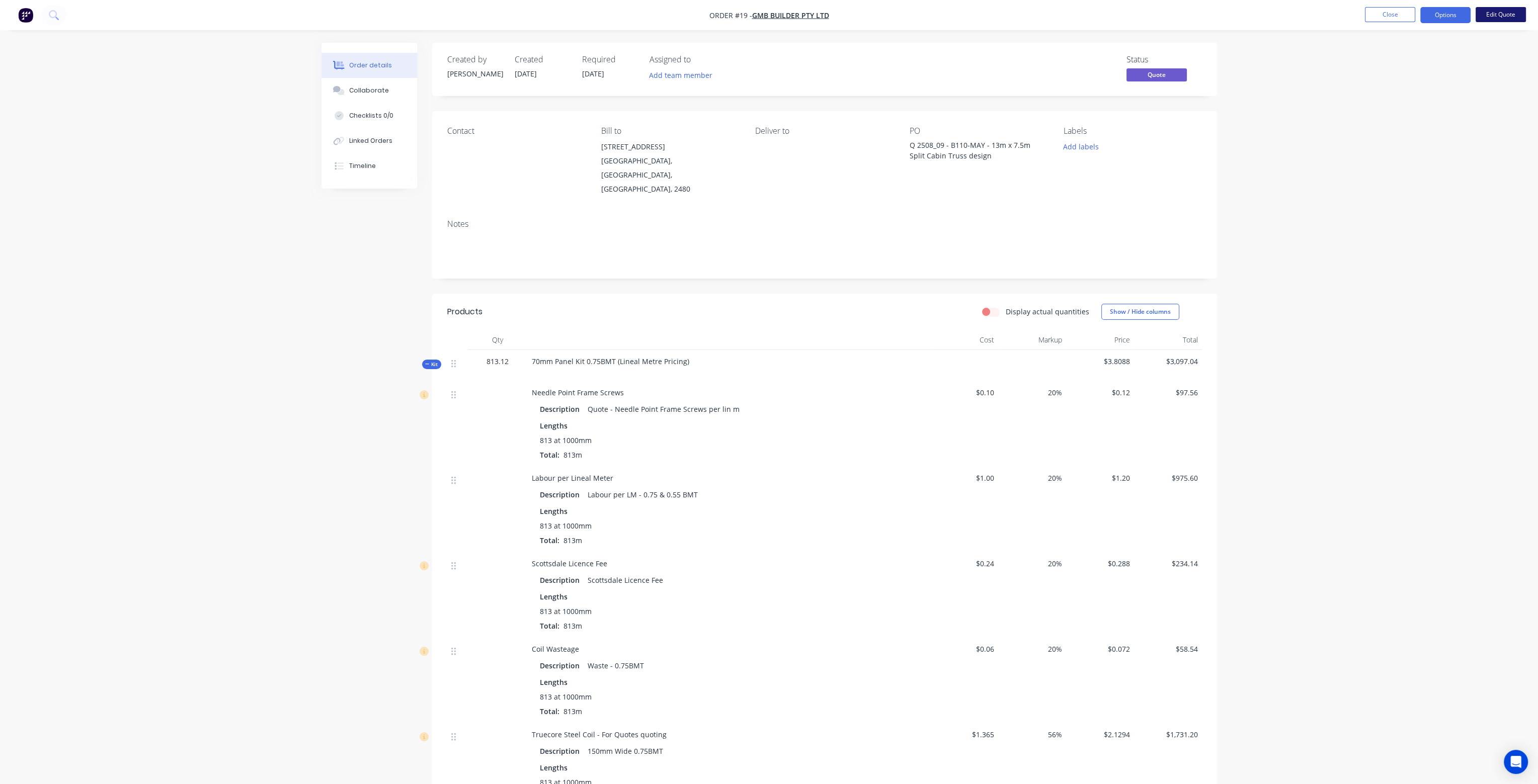
click at [1504, 16] on button "Edit Quote" at bounding box center [1501, 14] width 50 height 15
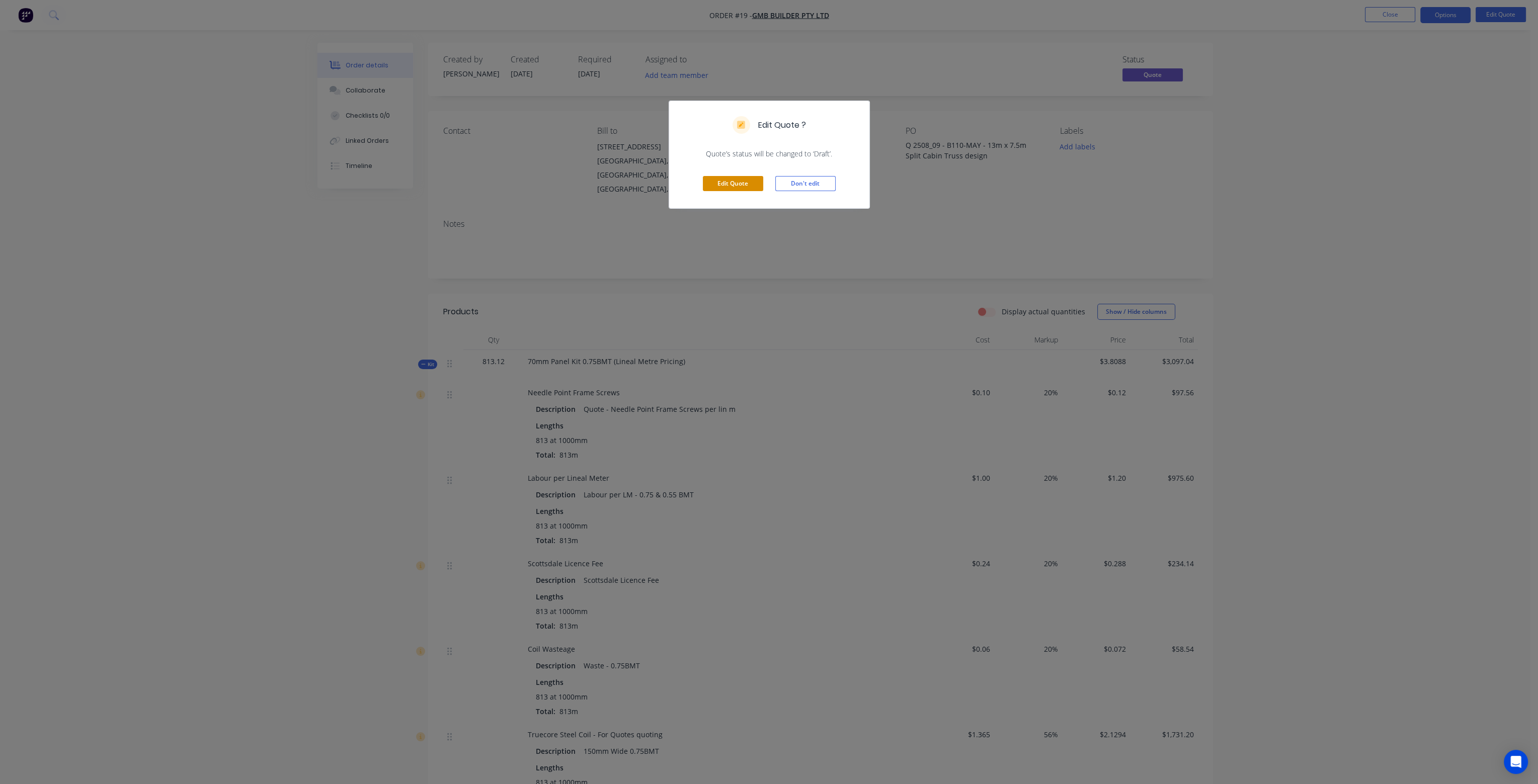
click at [733, 182] on button "Edit Quote" at bounding box center [733, 183] width 61 height 15
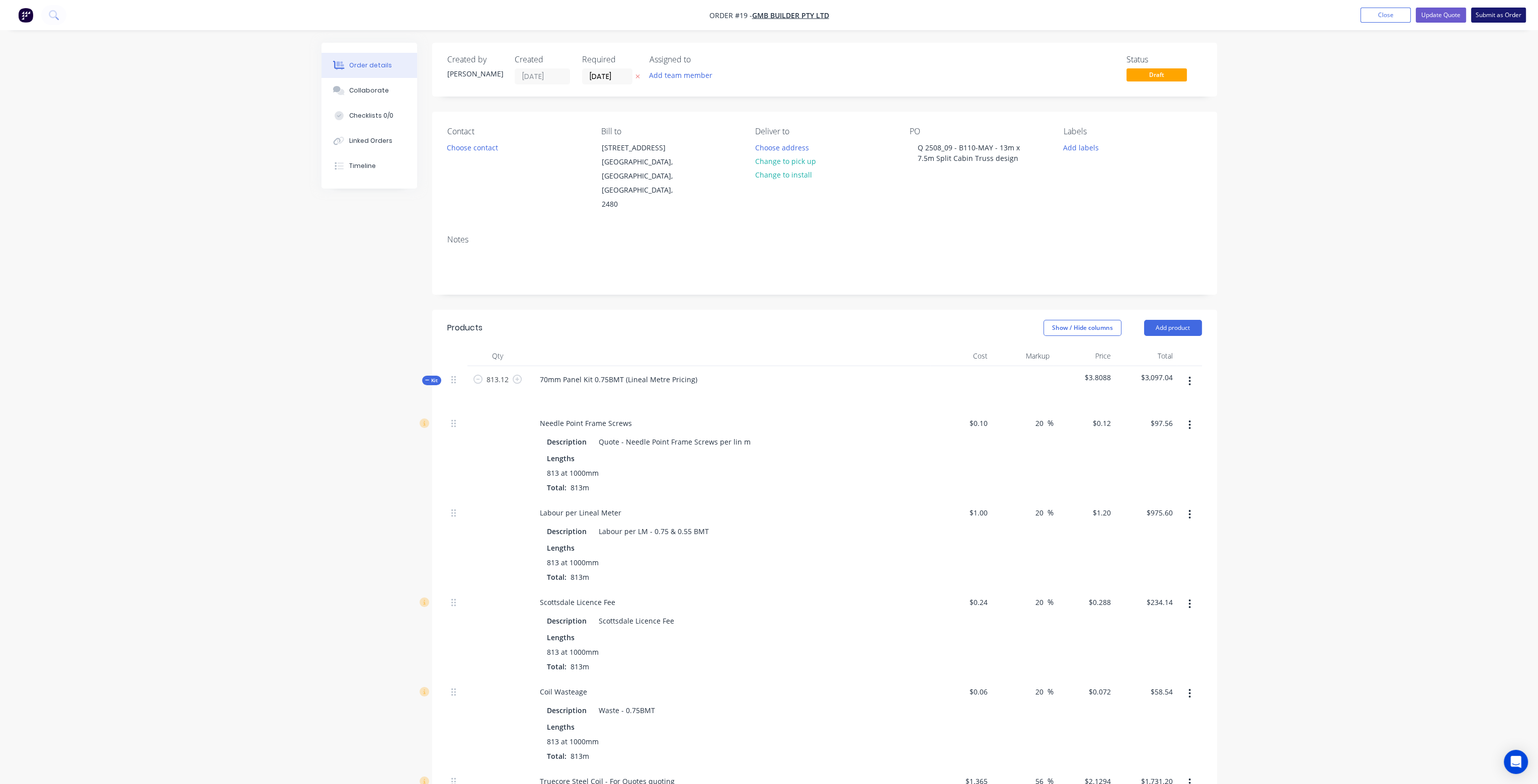
click at [1504, 13] on button "Submit as Order" at bounding box center [1498, 15] width 55 height 15
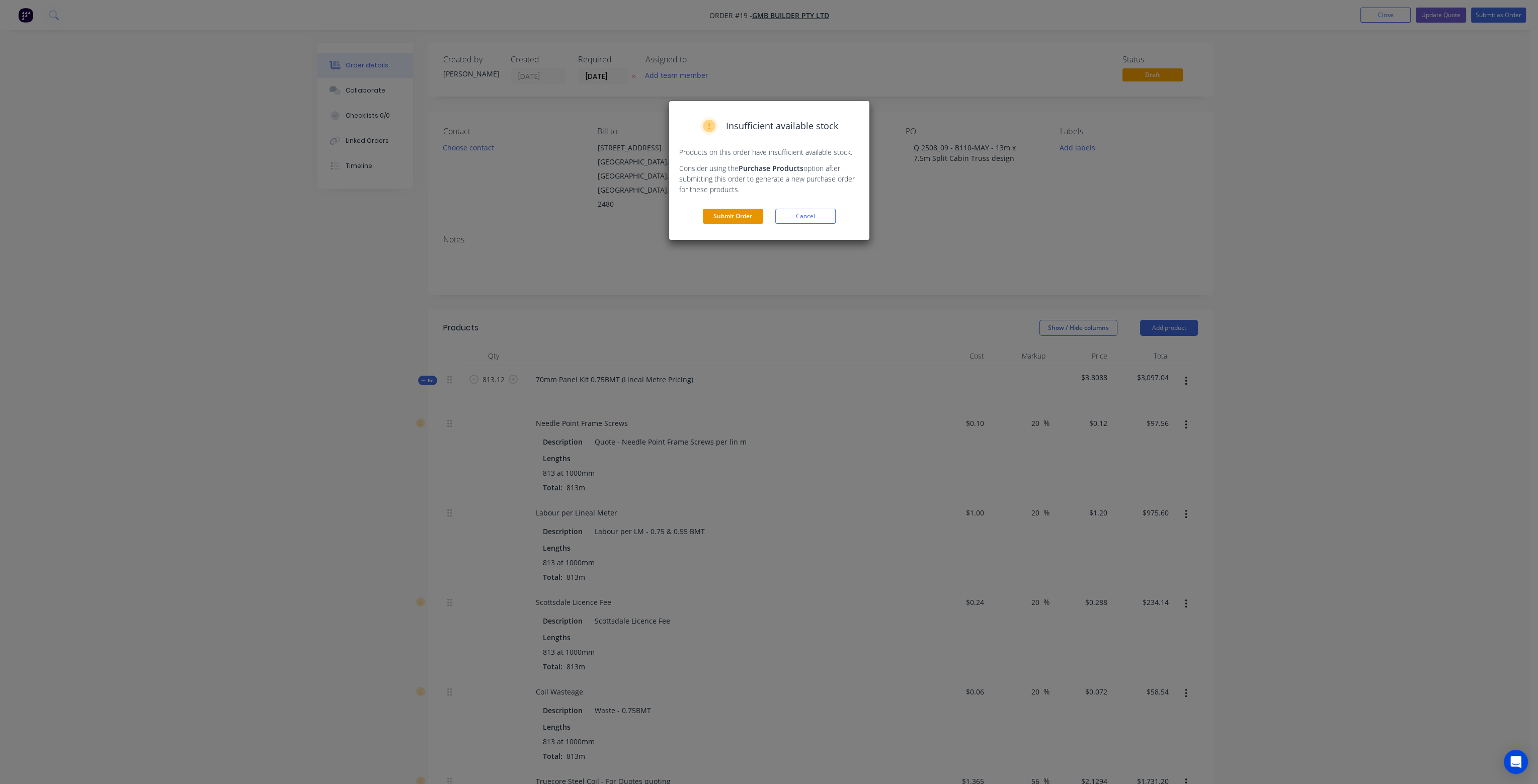
click at [739, 220] on button "Submit Order" at bounding box center [733, 216] width 61 height 15
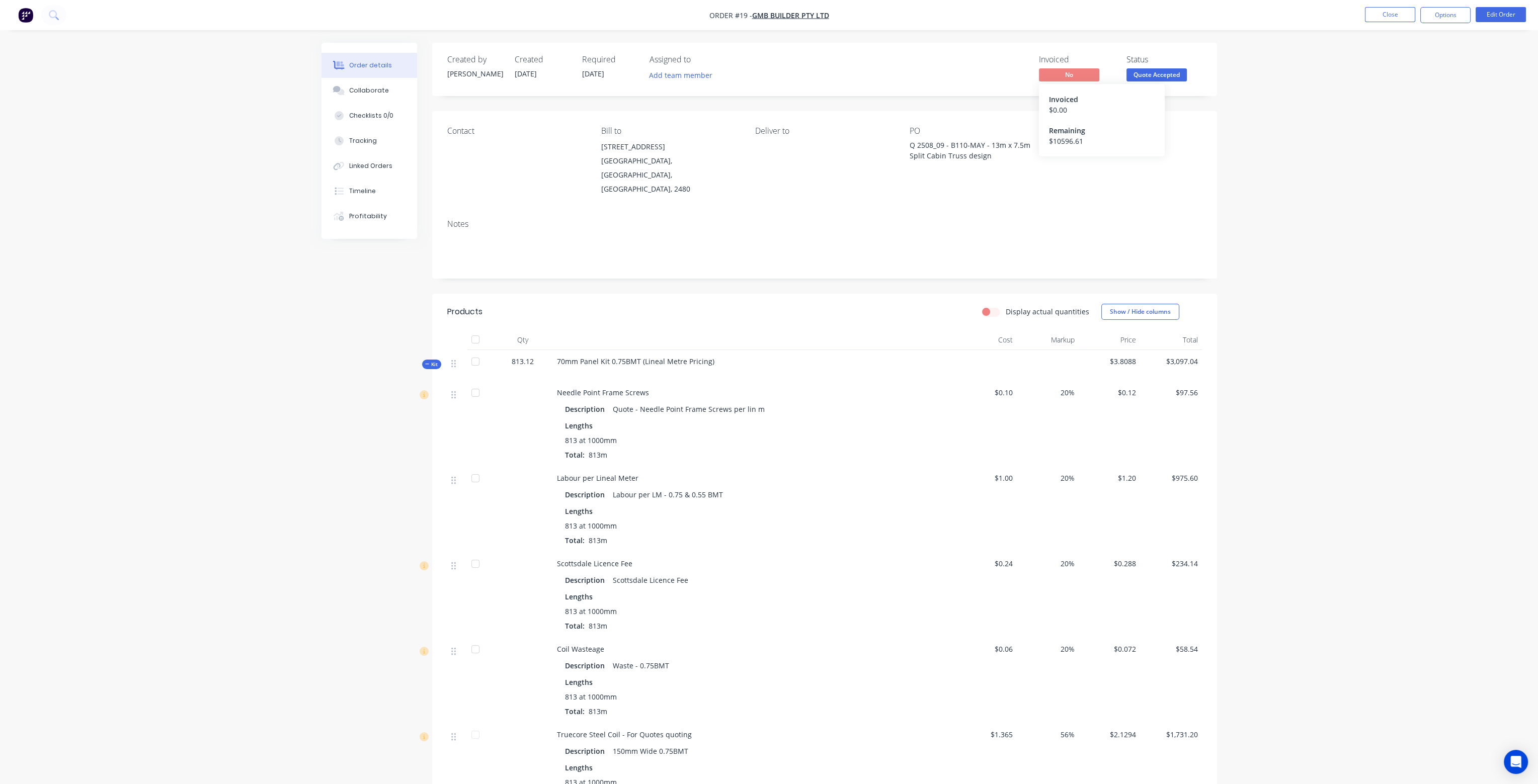
click at [1078, 73] on span "No" at bounding box center [1069, 74] width 61 height 13
click at [1065, 74] on span "No" at bounding box center [1069, 74] width 61 height 13
click at [1395, 12] on button "Close" at bounding box center [1390, 14] width 50 height 15
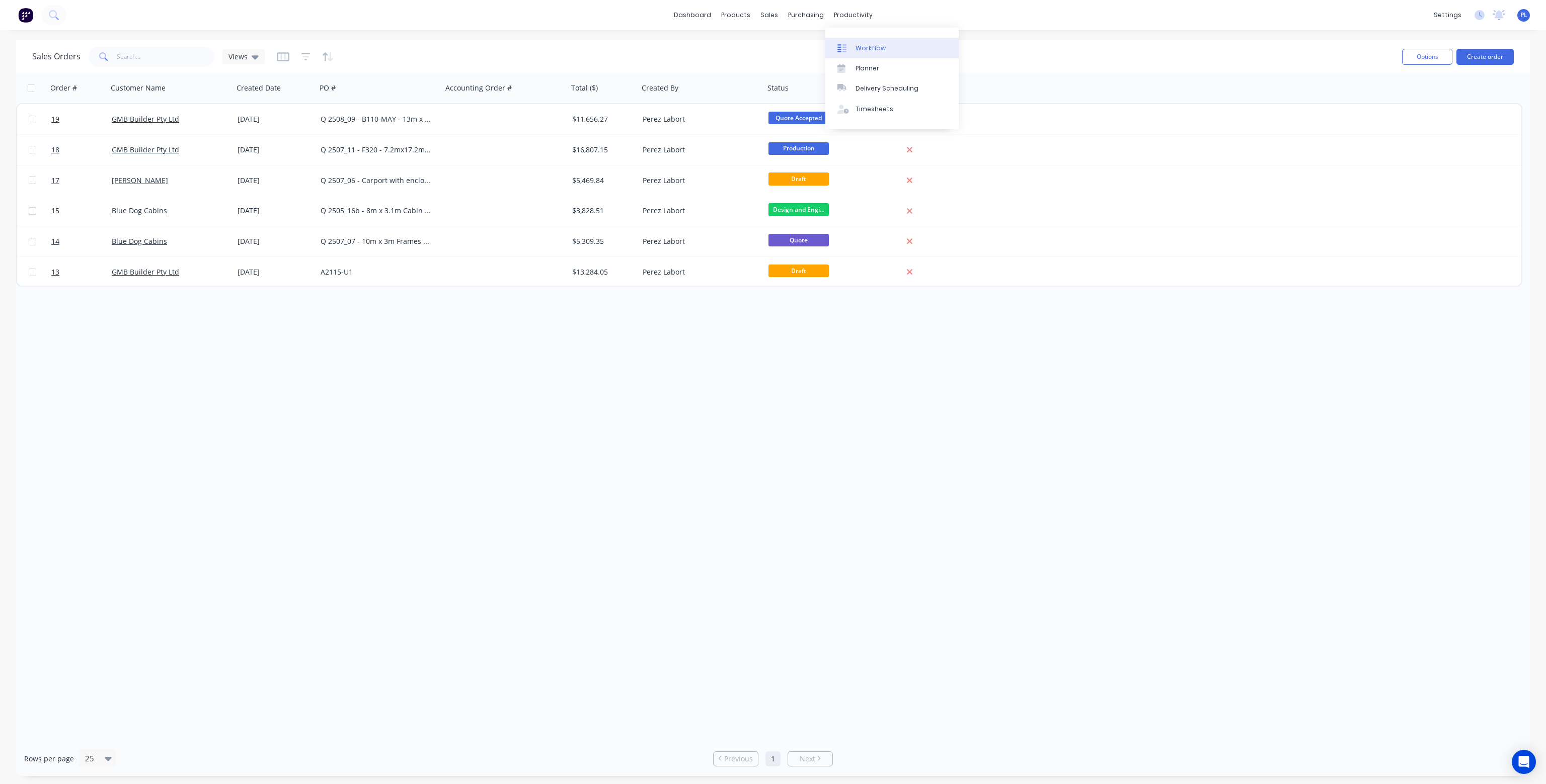
click at [871, 52] on div "Workflow" at bounding box center [871, 48] width 30 height 9
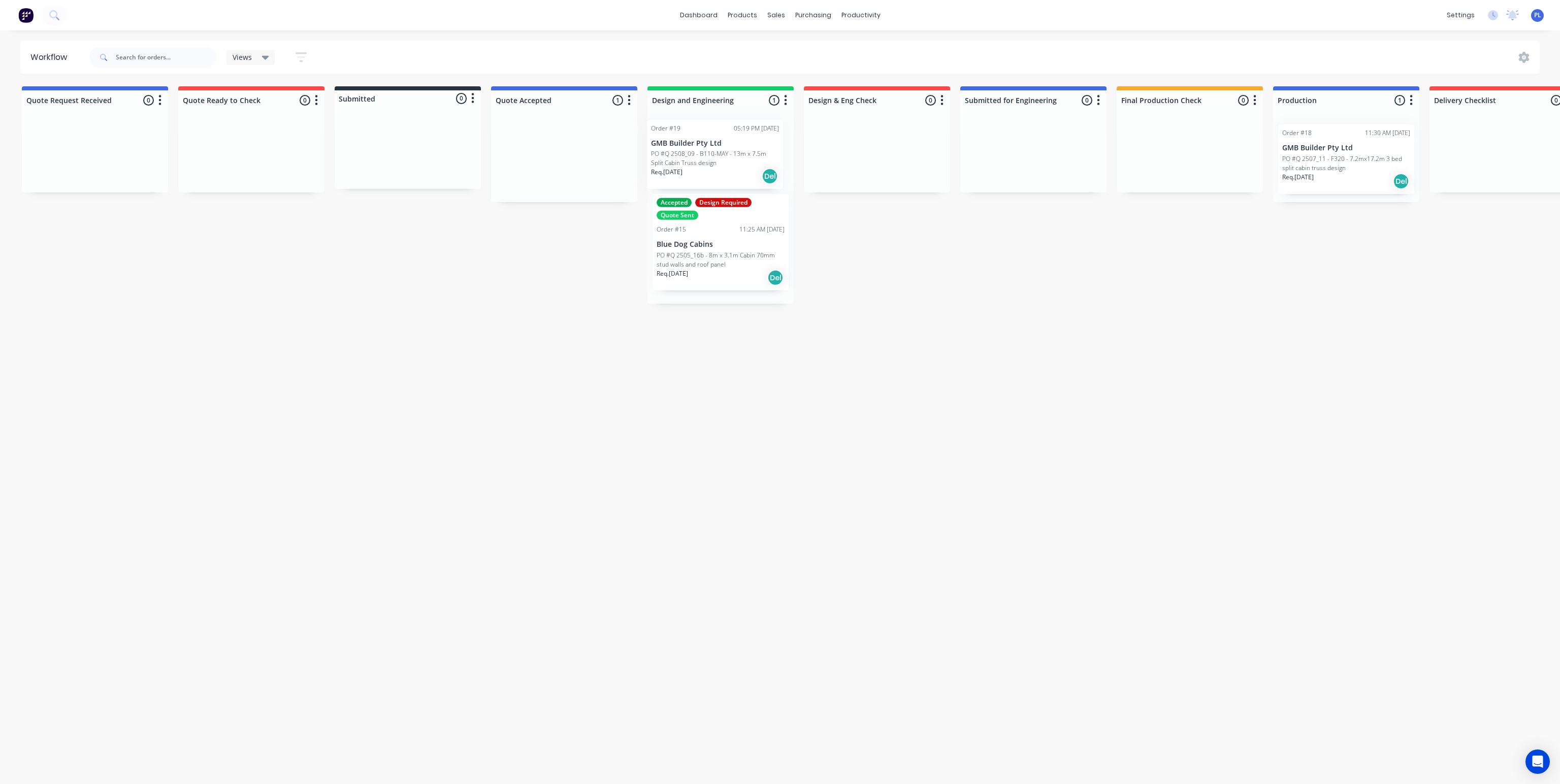
drag, startPoint x: 555, startPoint y: 159, endPoint x: 709, endPoint y: 154, distance: 154.1
click at [709, 154] on div "Quote Request Received 0 Status colour #4169E1 hex #4169E1 Save Cancel Notifica…" at bounding box center [986, 195] width 1988 height 217
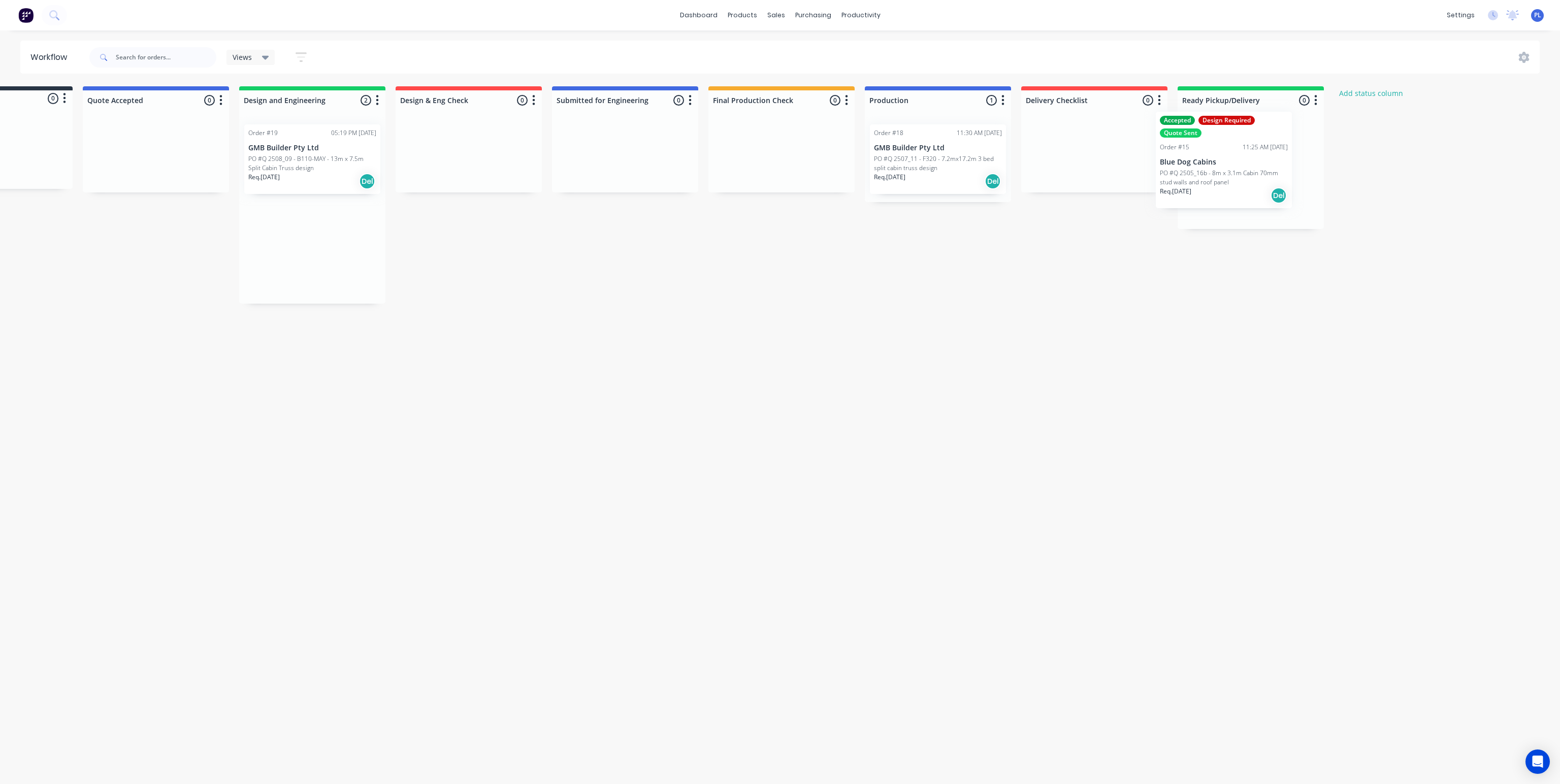
scroll to position [0, 411]
drag, startPoint x: 721, startPoint y: 257, endPoint x: 1240, endPoint y: 166, distance: 526.9
click at [1240, 166] on div "Quote Request Received 0 Status colour #4169E1 hex #4169E1 Save Cancel Notifica…" at bounding box center [575, 195] width 1988 height 217
click at [300, 159] on p "PO #Q 2508_09 - B110-MAY - 13m x 7.5m Split Cabin Truss design" at bounding box center [309, 163] width 128 height 18
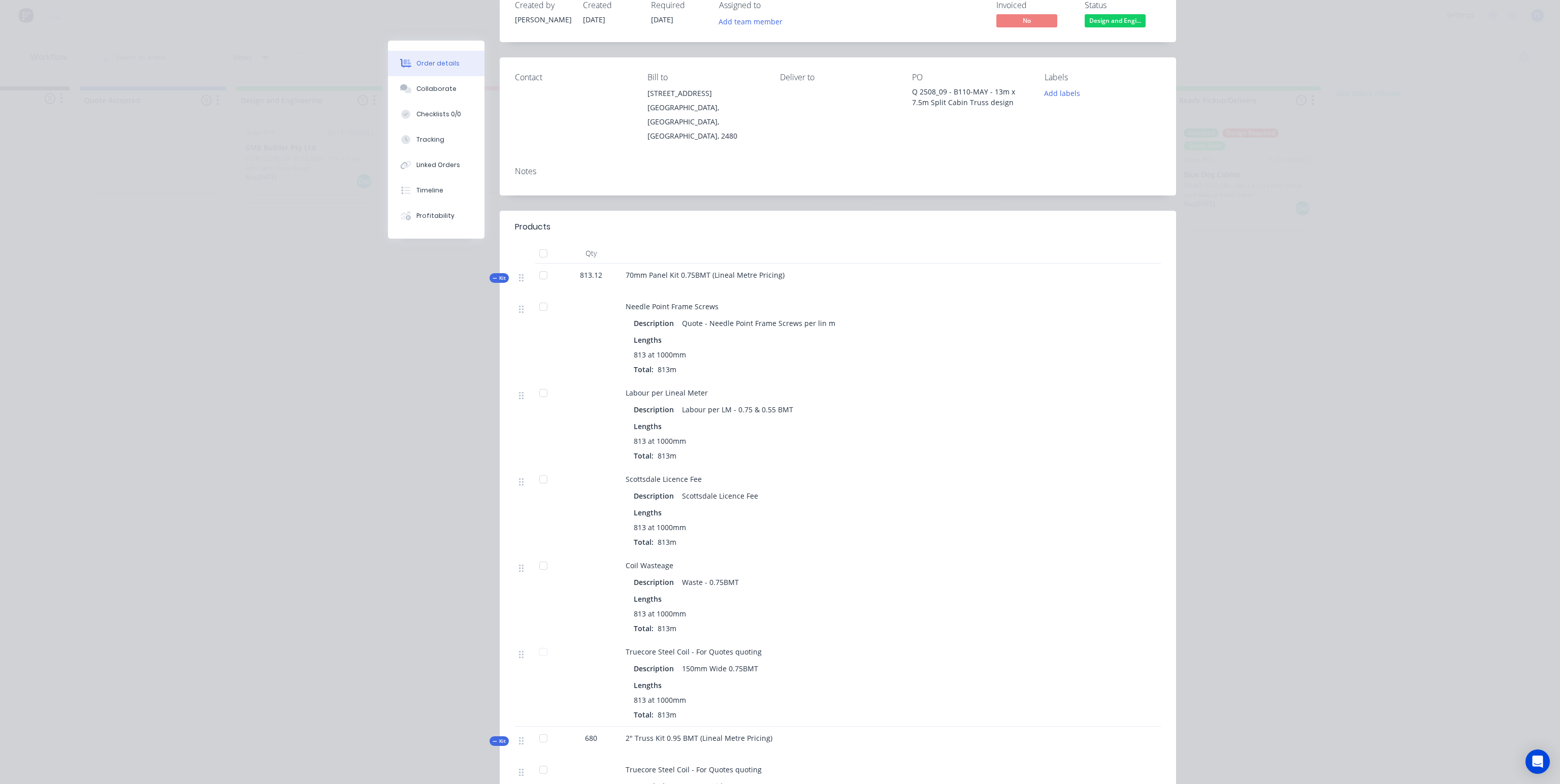
scroll to position [0, 0]
